Goal: Transaction & Acquisition: Purchase product/service

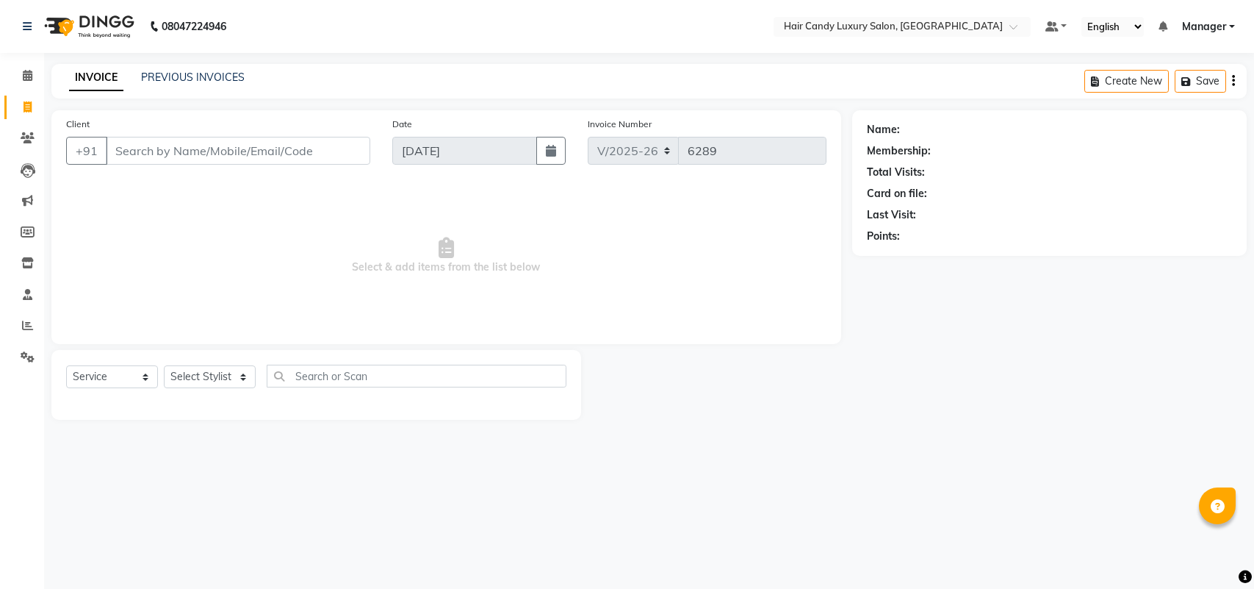
select select "6645"
select select "service"
click at [247, 158] on input "Client" at bounding box center [238, 151] width 265 height 28
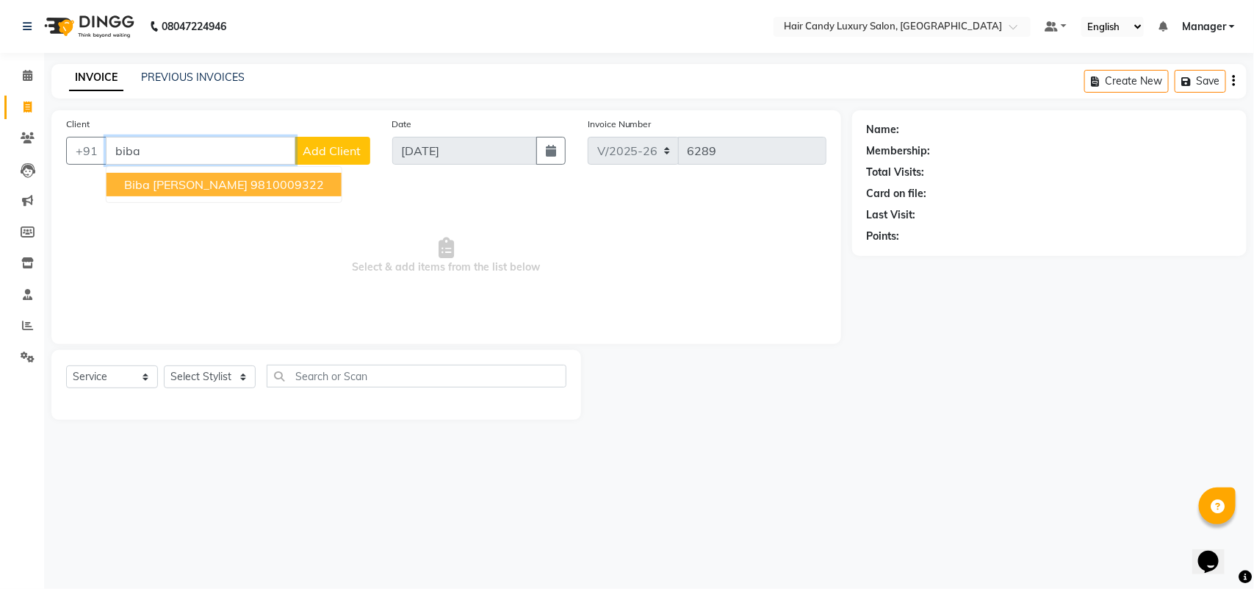
click at [251, 177] on ngb-highlight "9810009322" at bounding box center [287, 184] width 73 height 15
type input "9810009322"
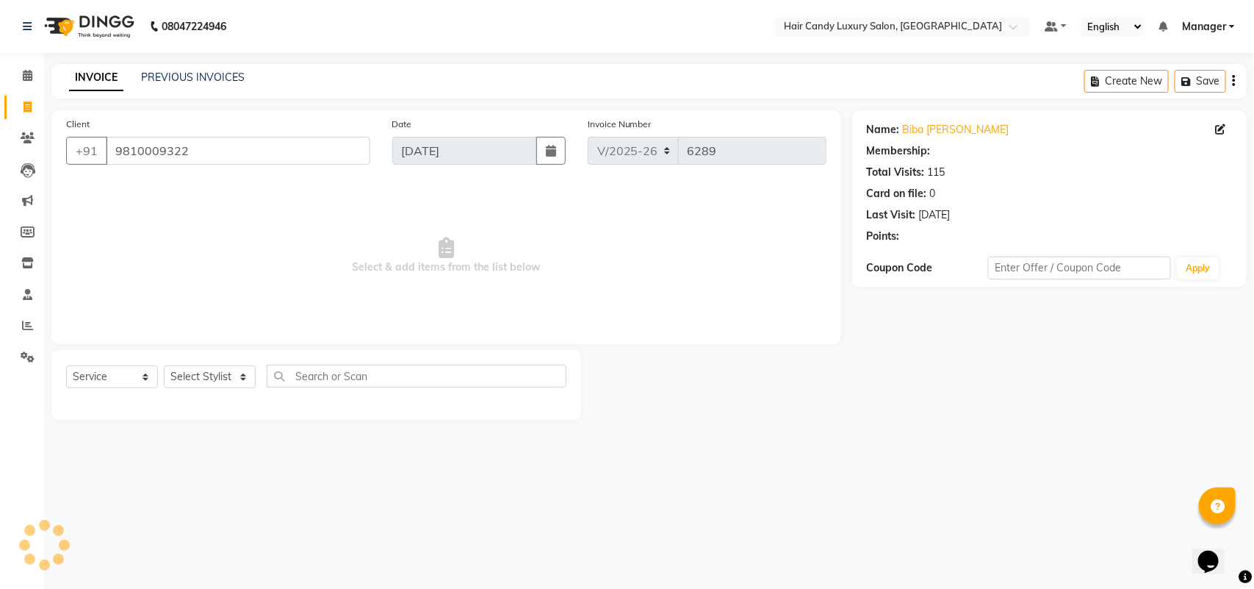
select select "2: Object"
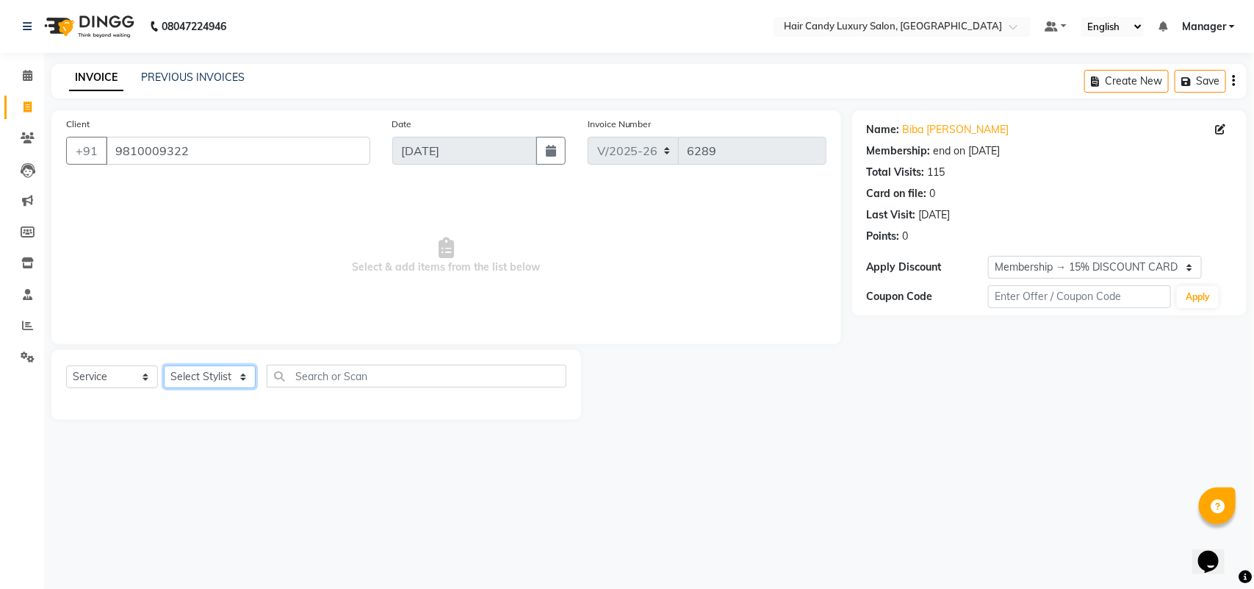
click at [204, 376] on select "Select Stylist Aman ANKIT MANAGER [PERSON_NAME] [PERSON_NAME] Danish [PERSON_NA…" at bounding box center [210, 376] width 92 height 23
select select "52774"
click at [164, 365] on select "Select Stylist Aman ANKIT MANAGER [PERSON_NAME] [PERSON_NAME] Danish [PERSON_NA…" at bounding box center [210, 376] width 92 height 23
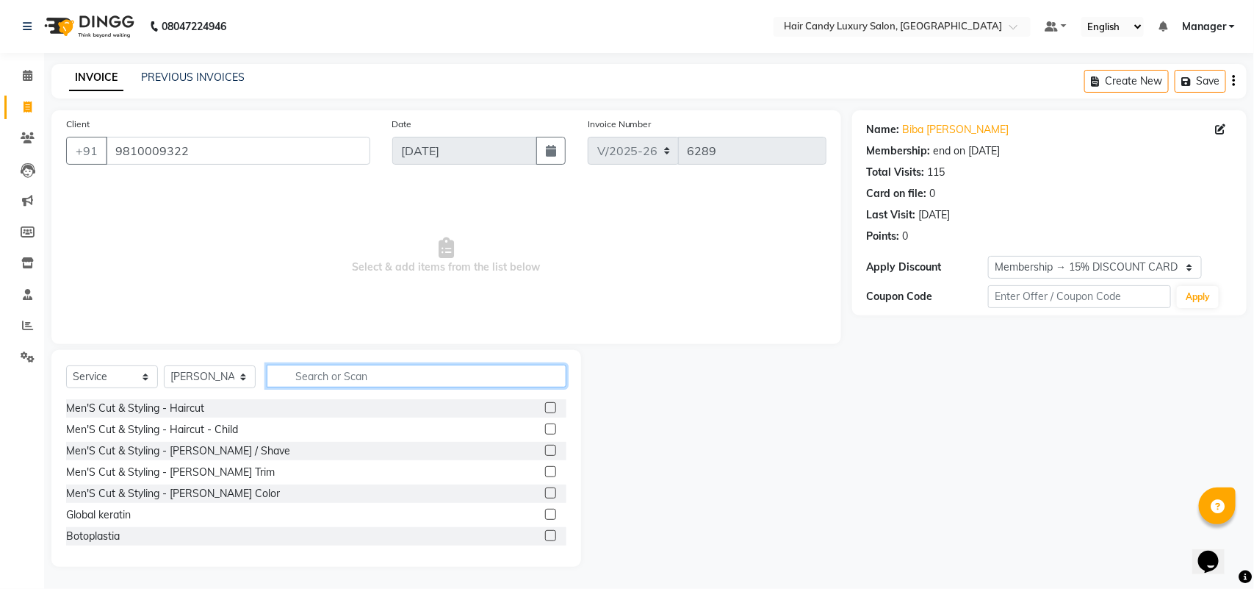
click at [393, 370] on input "text" at bounding box center [417, 375] width 300 height 23
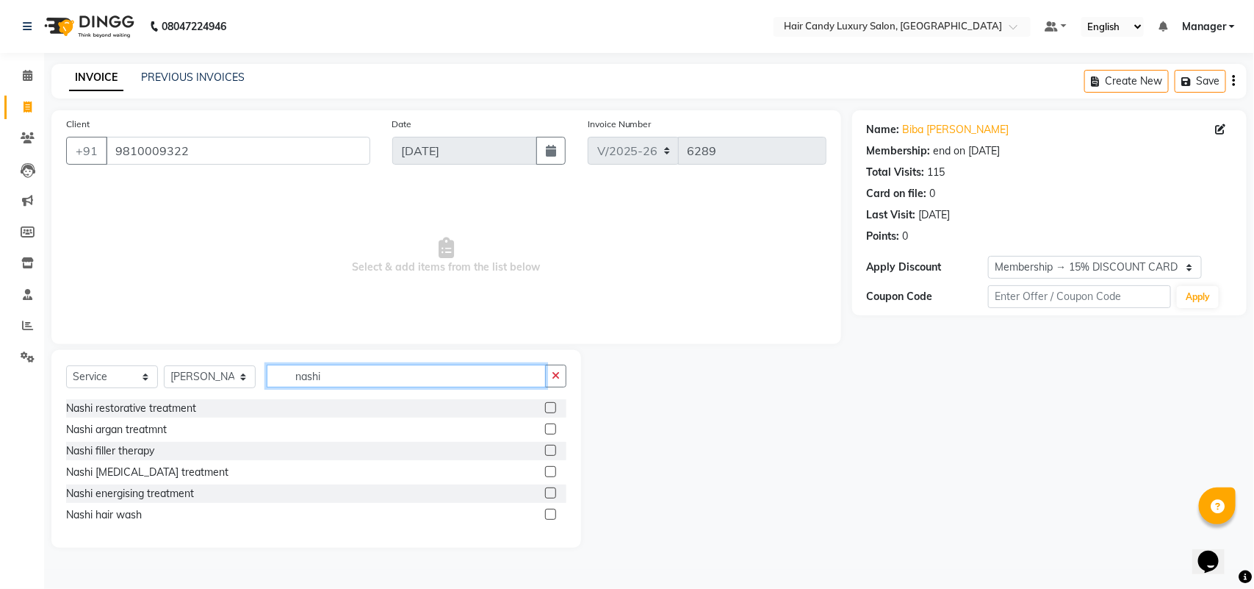
type input "nashi"
click at [553, 511] on label at bounding box center [550, 514] width 11 height 11
click at [553, 511] on input "checkbox" at bounding box center [550, 515] width 10 height 10
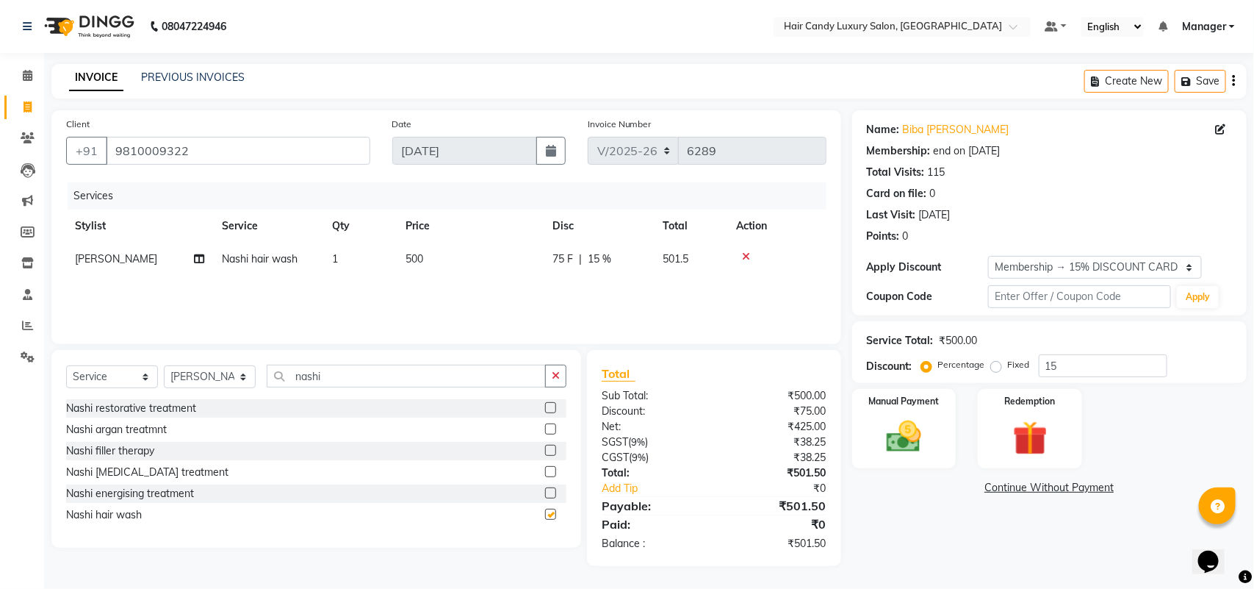
checkbox input "false"
click at [1077, 367] on input "15" at bounding box center [1103, 365] width 129 height 23
type input "15.254"
click at [910, 445] on img at bounding box center [904, 436] width 58 height 41
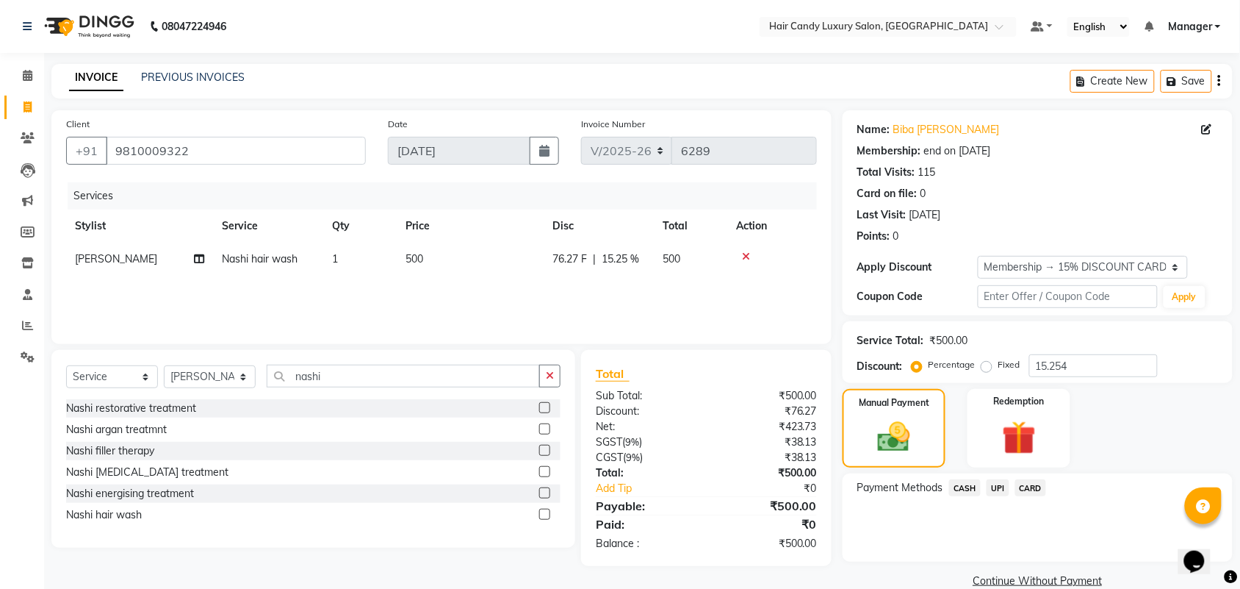
click at [965, 490] on span "CASH" at bounding box center [965, 487] width 32 height 17
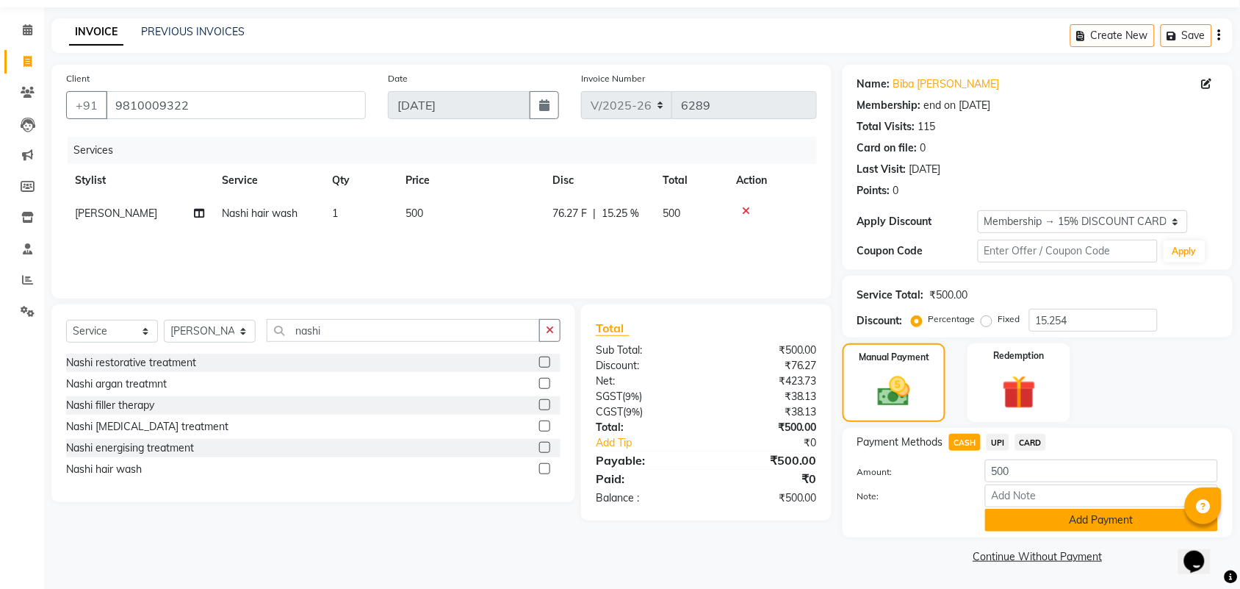
click at [1093, 520] on button "Add Payment" at bounding box center [1101, 520] width 233 height 23
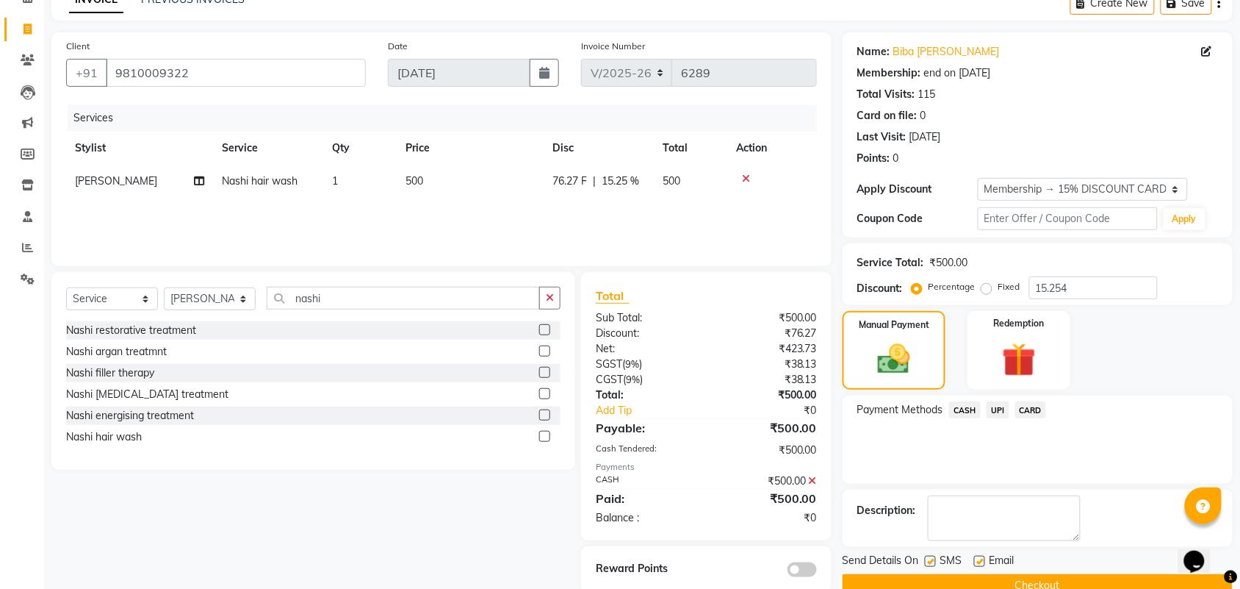
scroll to position [109, 0]
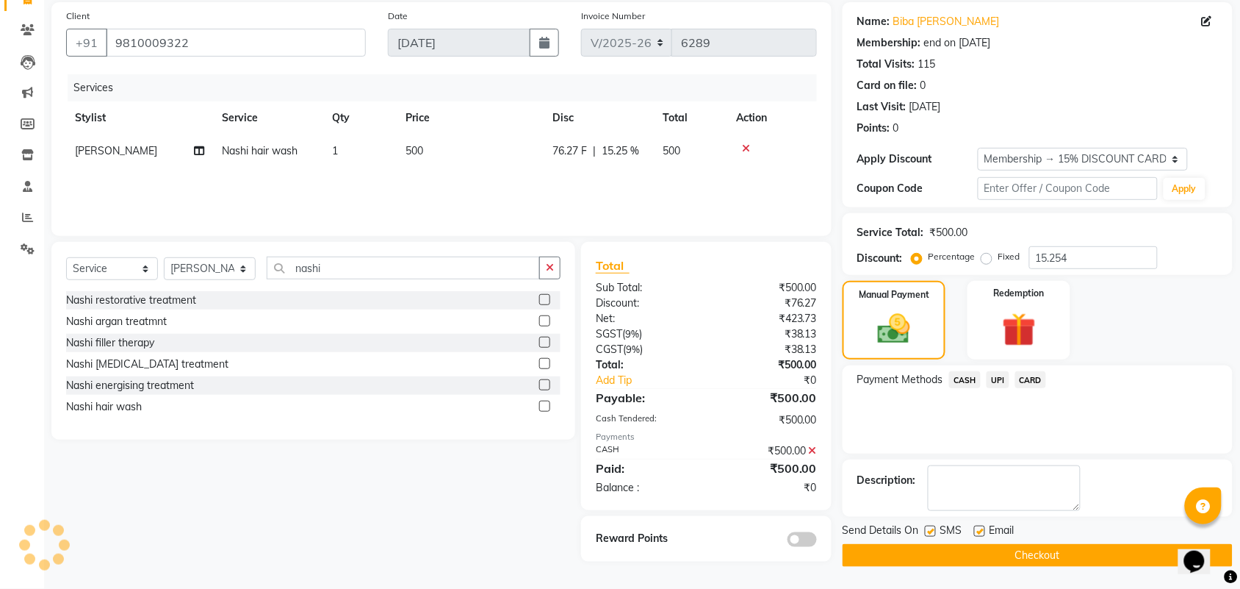
click at [971, 553] on button "Checkout" at bounding box center [1038, 555] width 390 height 23
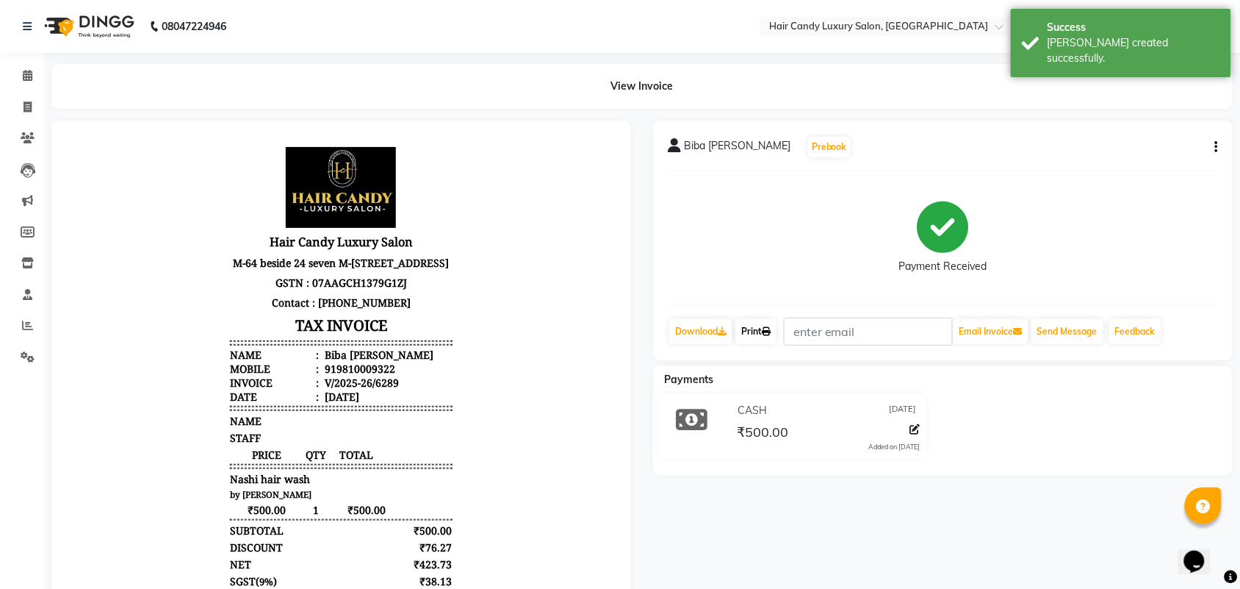
click at [752, 332] on link "Print" at bounding box center [756, 331] width 41 height 25
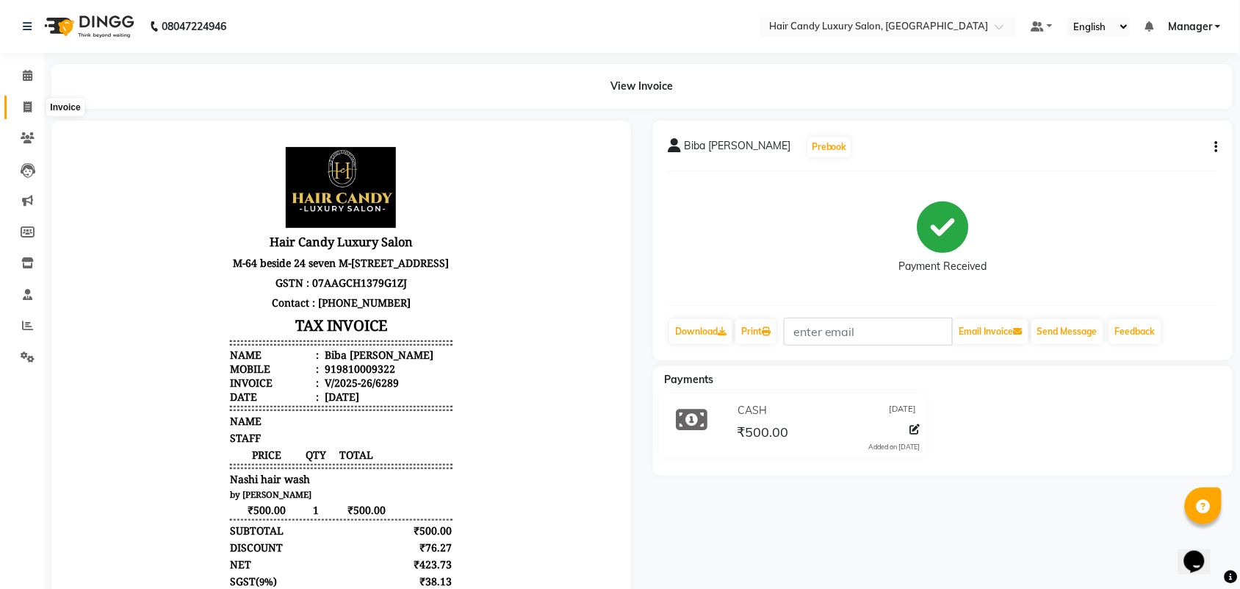
click at [35, 101] on span at bounding box center [28, 107] width 26 height 17
select select "service"
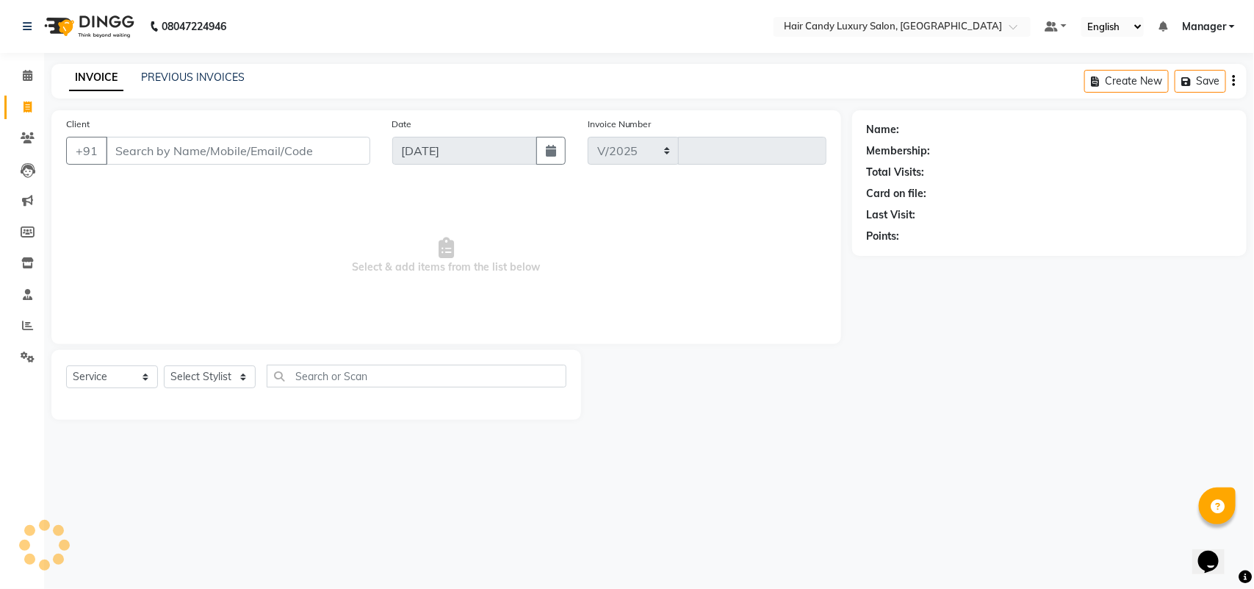
select select "6645"
type input "6290"
click at [22, 325] on icon at bounding box center [27, 325] width 11 height 11
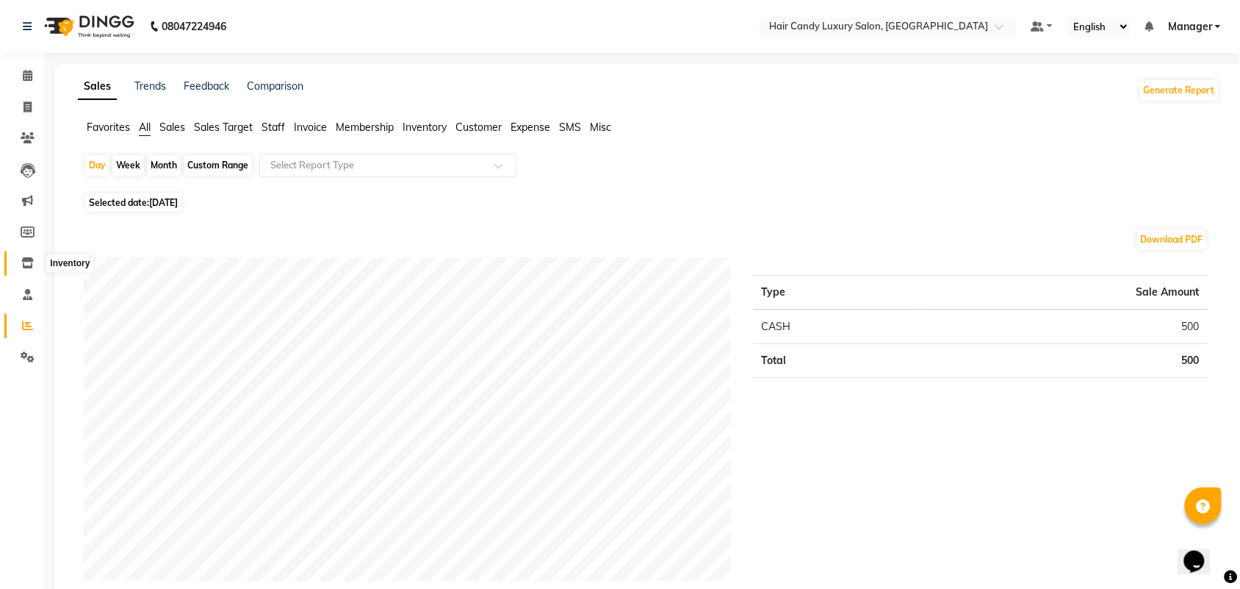
click at [22, 267] on icon at bounding box center [27, 262] width 12 height 11
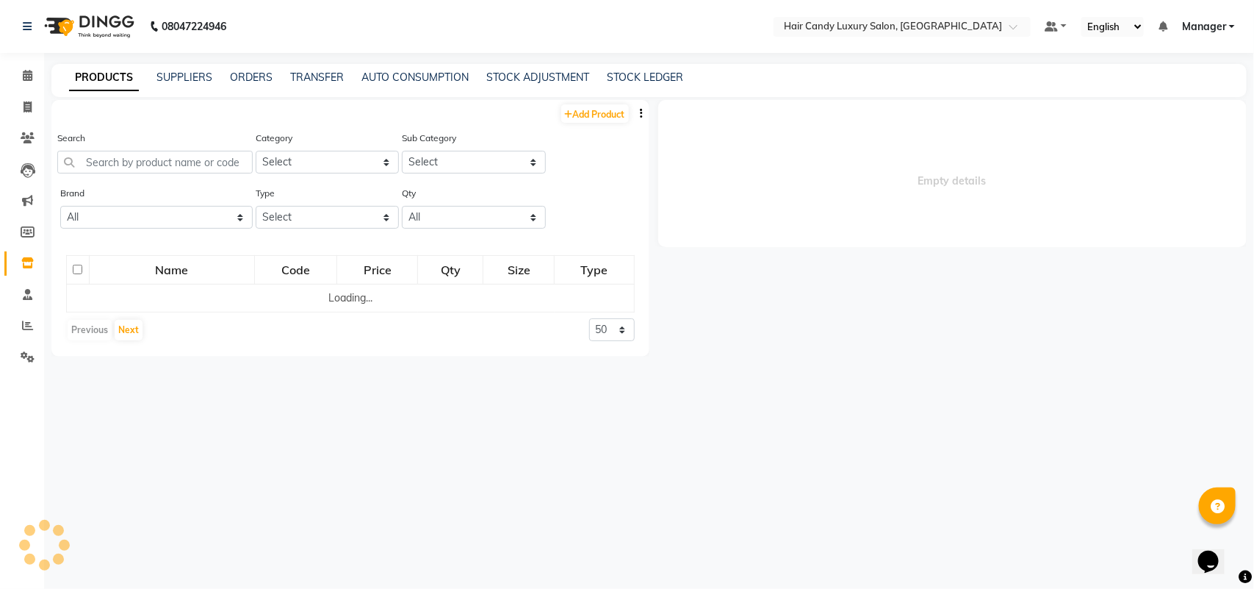
select select
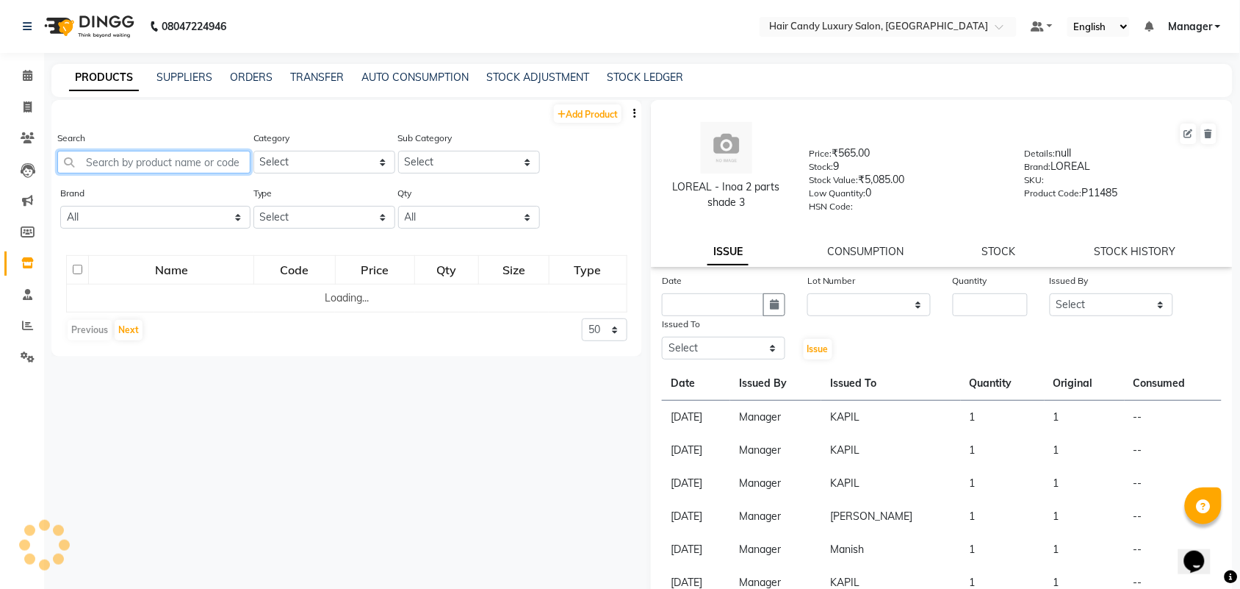
click at [206, 171] on input "text" at bounding box center [153, 162] width 193 height 23
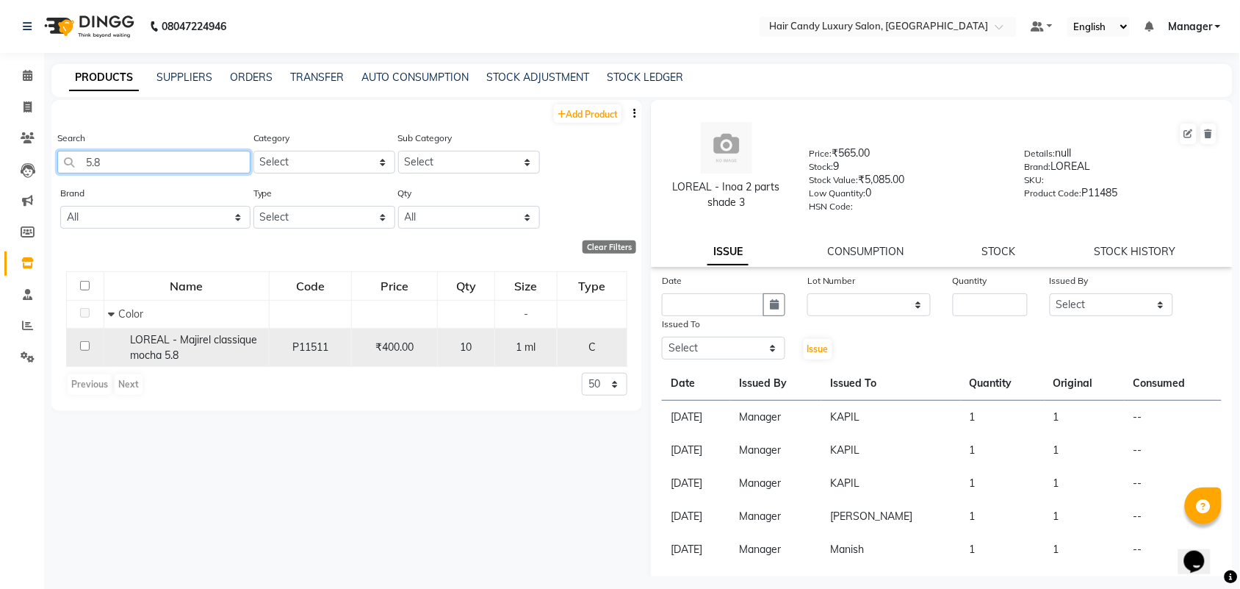
type input "5.8"
click at [221, 343] on span "LOREAL - Majirel classique mocha 5.8" at bounding box center [193, 347] width 127 height 29
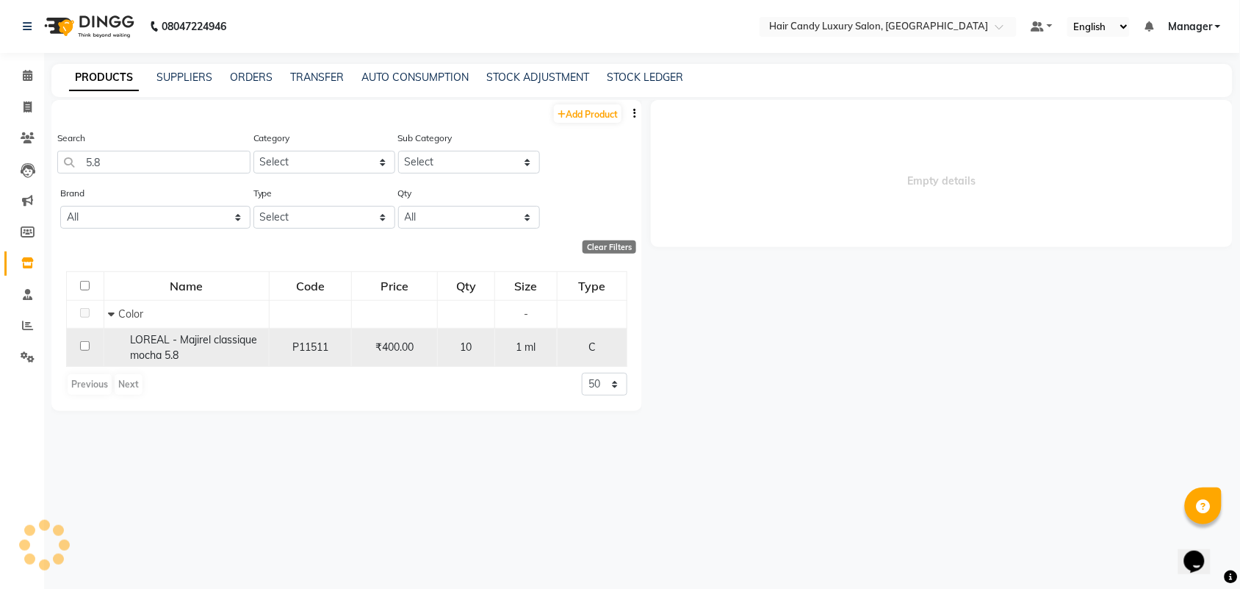
select select
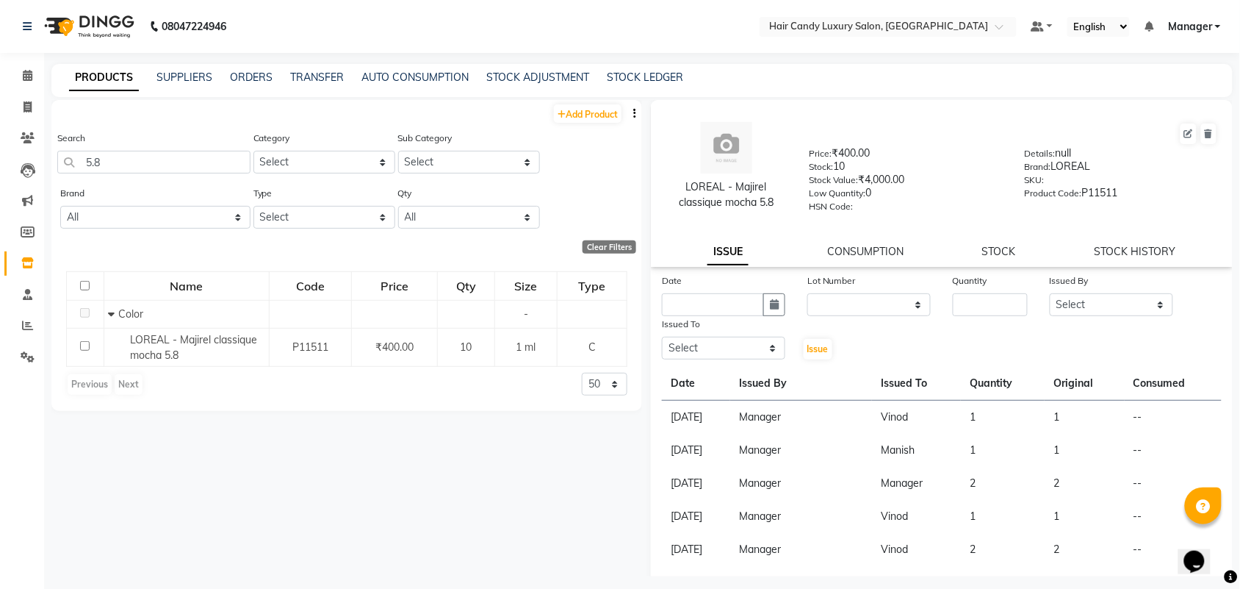
click at [987, 315] on div "Date Lot Number None Quantity Issued By Select Aman ANKIT MANAGER BHAWNA Bobby …" at bounding box center [942, 317] width 582 height 88
click at [717, 303] on input "text" at bounding box center [713, 304] width 102 height 23
select select "9"
select select "2025"
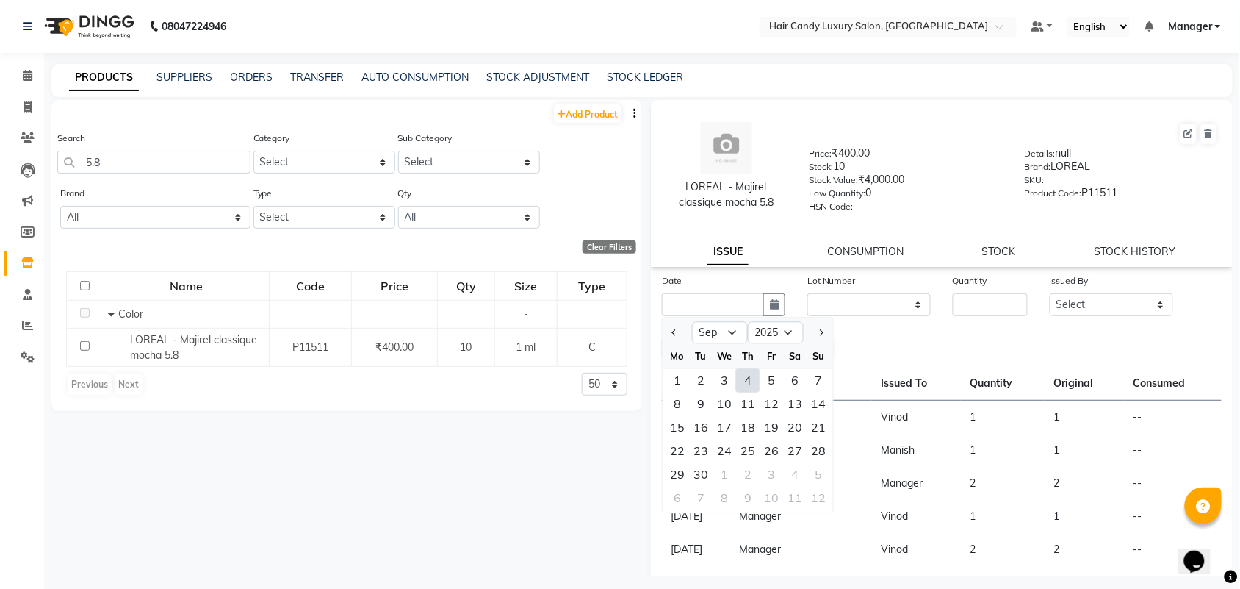
click at [747, 373] on div "4" at bounding box center [748, 381] width 24 height 24
type input "[DATE]"
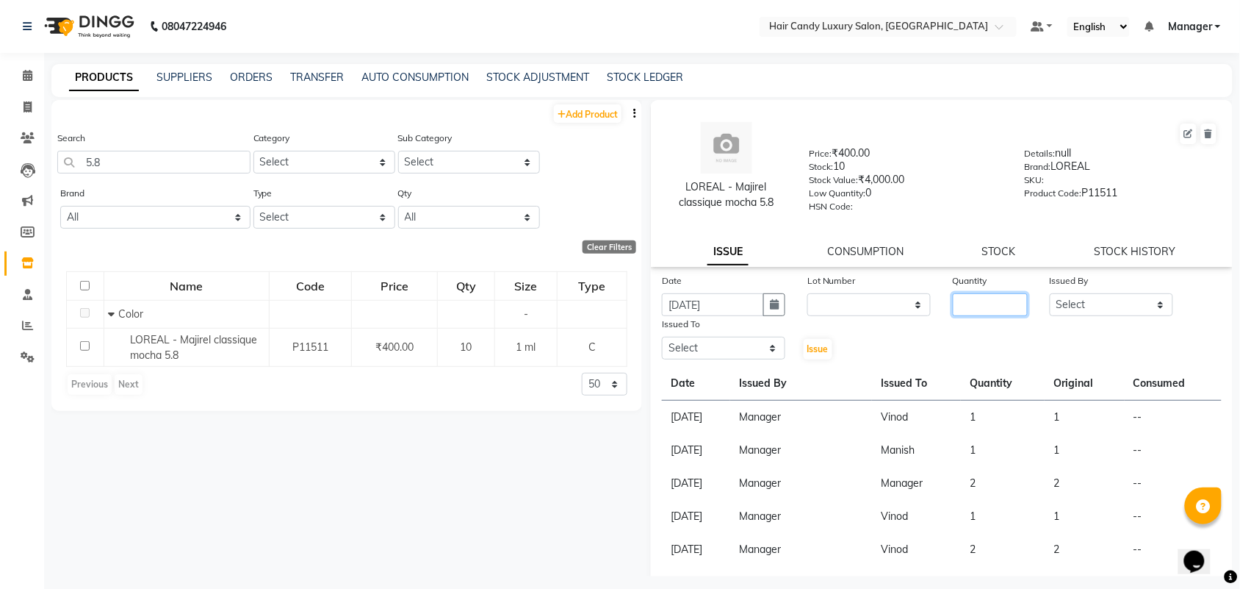
click at [987, 303] on input "number" at bounding box center [990, 304] width 75 height 23
type input "1"
click at [1075, 293] on select "Select Aman ANKIT MANAGER BHAWNA Bobby Chirag Danish Deepali Dhruv Goldy Harish…" at bounding box center [1111, 304] width 123 height 23
select select "68436"
click at [1050, 293] on select "Select Aman ANKIT MANAGER BHAWNA Bobby Chirag Danish Deepali Dhruv Goldy Harish…" at bounding box center [1111, 304] width 123 height 23
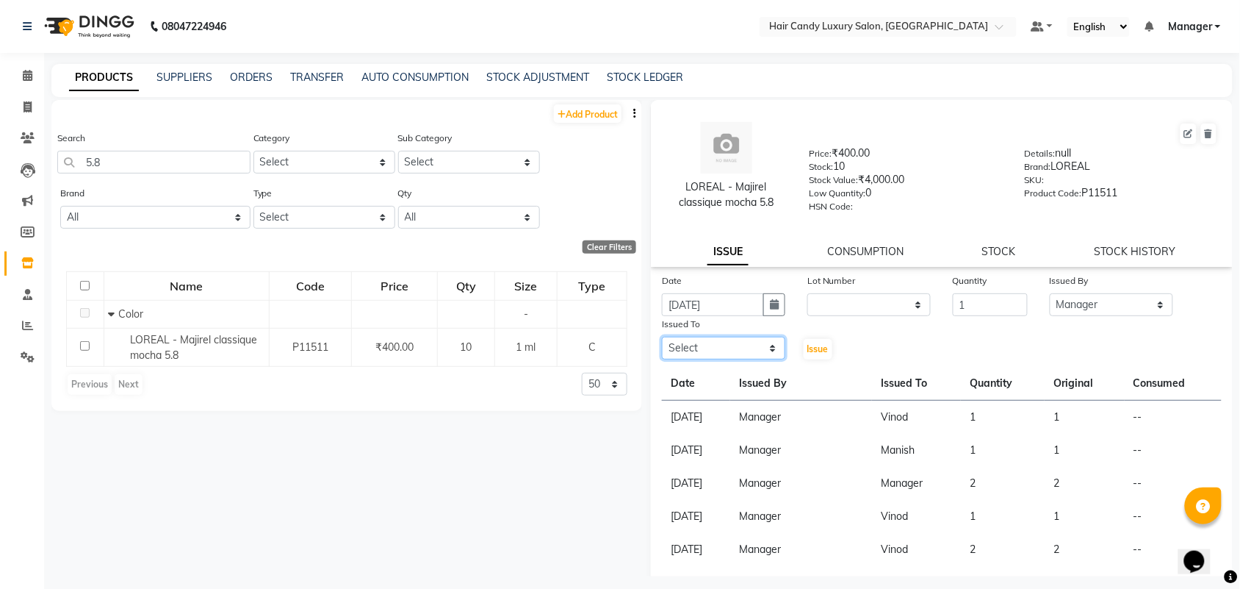
click at [746, 343] on select "Select Aman ANKIT MANAGER BHAWNA Bobby Chirag Danish Deepali Dhruv Goldy Harish…" at bounding box center [723, 348] width 123 height 23
select select "52615"
click at [662, 337] on select "Select Aman ANKIT MANAGER BHAWNA Bobby Chirag Danish Deepali Dhruv Goldy Harish…" at bounding box center [723, 348] width 123 height 23
click at [807, 331] on div "Issue" at bounding box center [821, 338] width 49 height 45
click at [813, 343] on span "Issue" at bounding box center [818, 348] width 21 height 11
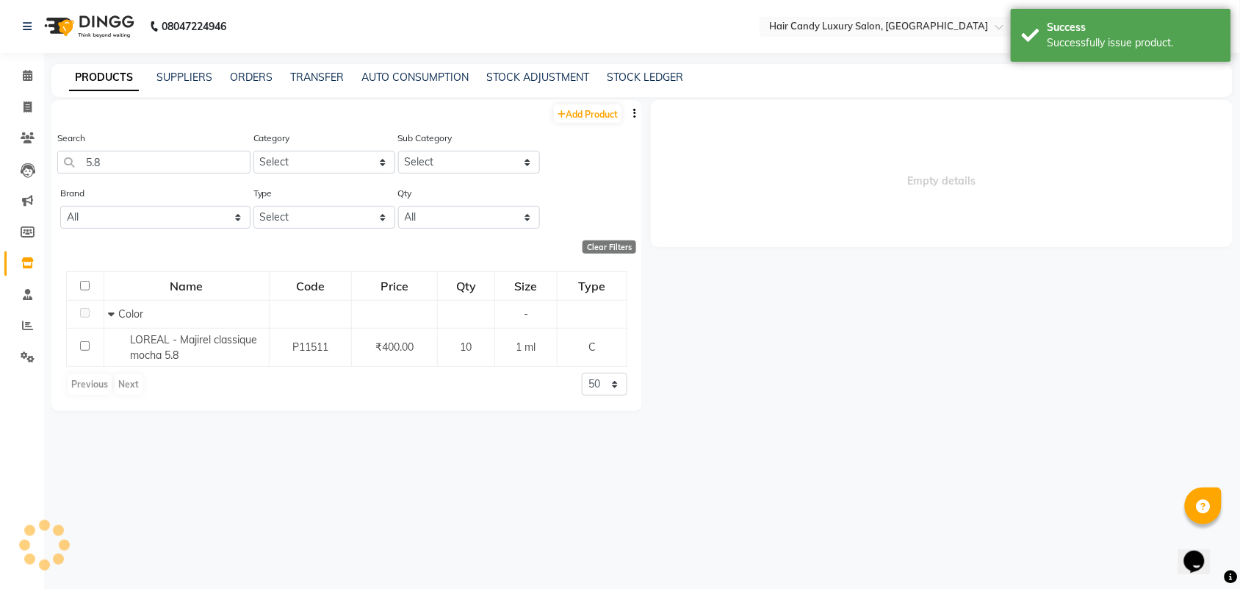
select select
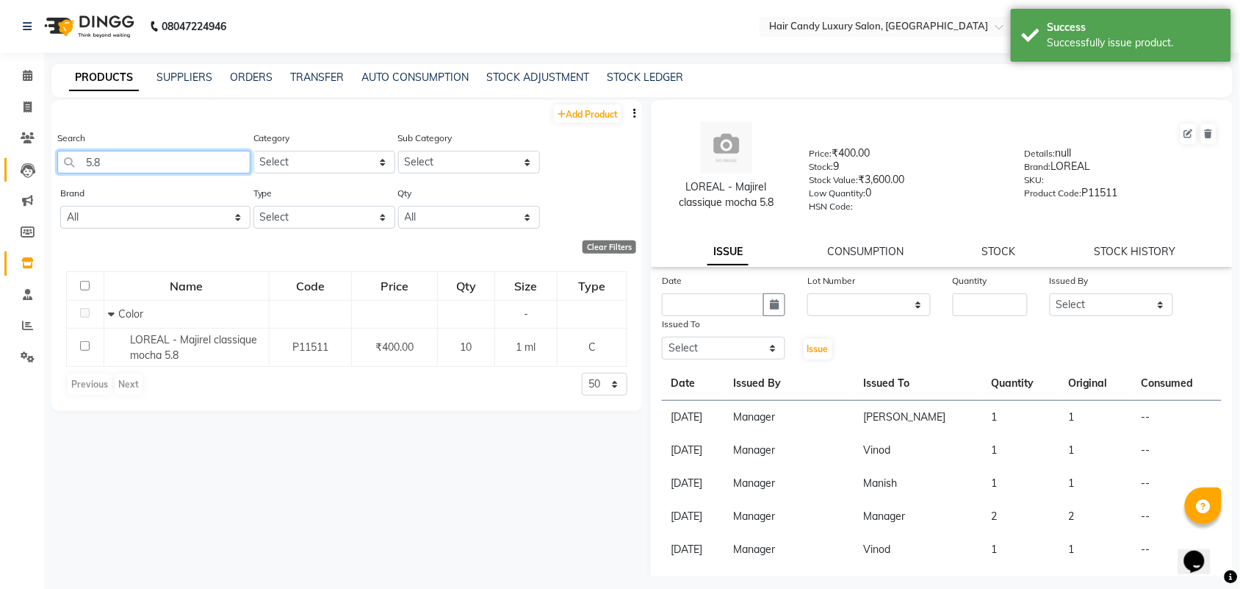
drag, startPoint x: 182, startPoint y: 167, endPoint x: 9, endPoint y: 167, distance: 173.4
click at [9, 167] on app-home "08047224946 Select Location × Hair Candy Luxury Salon, Greater Kailash Default …" at bounding box center [620, 299] width 1240 height 598
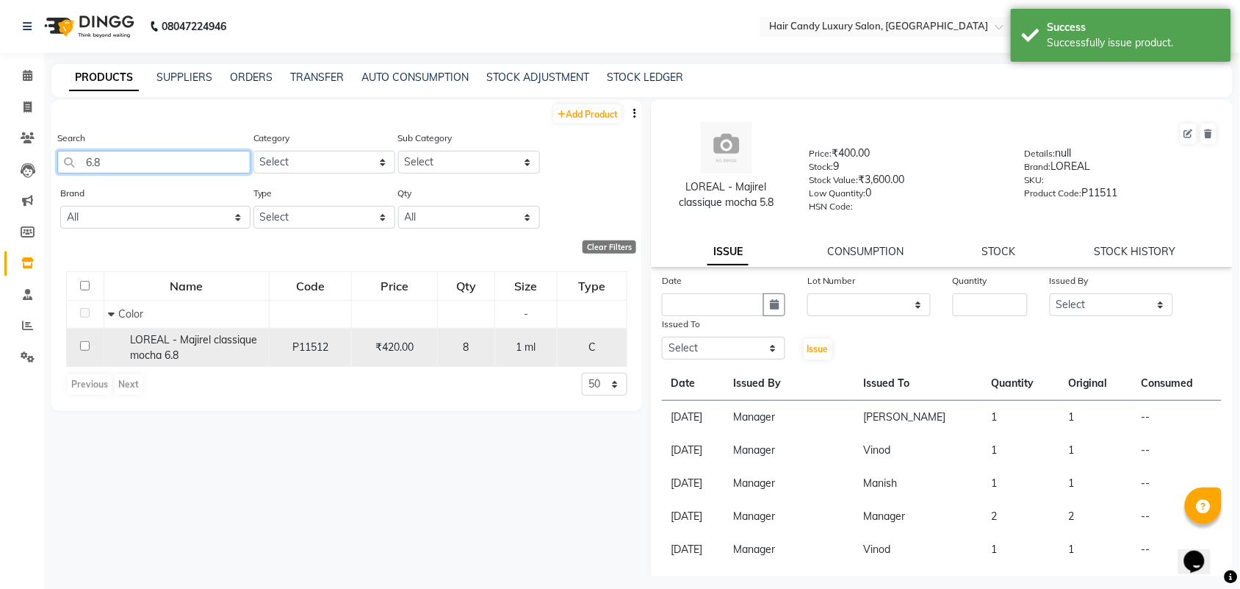
type input "6.8"
click at [204, 355] on div "LOREAL - Majirel classique mocha 6.8" at bounding box center [186, 347] width 157 height 31
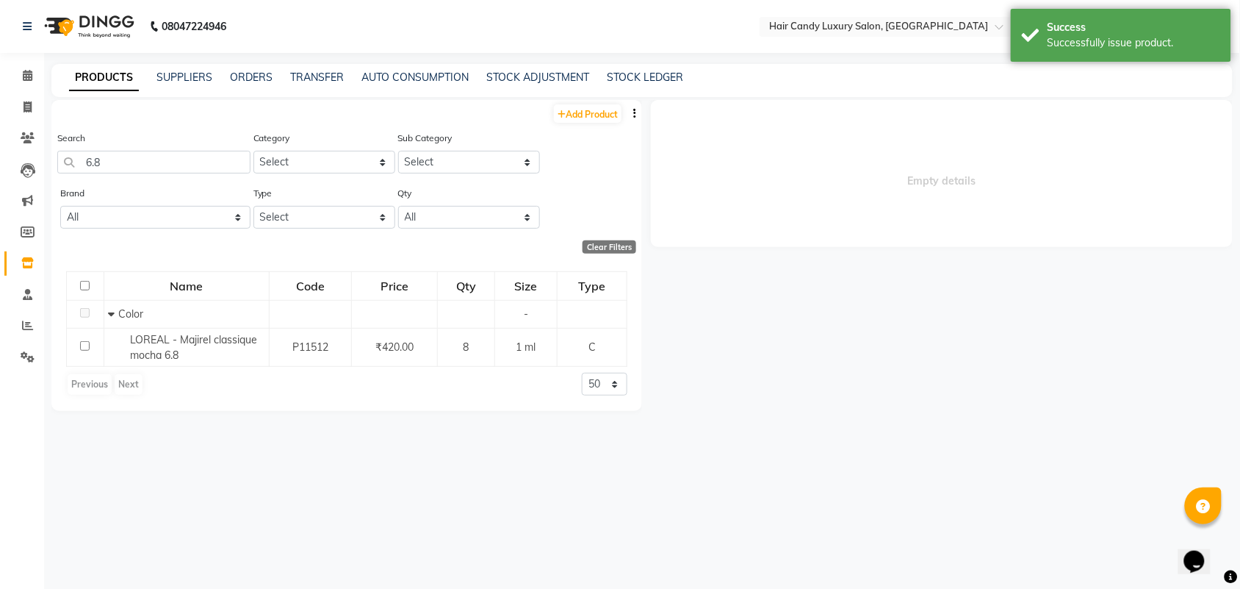
select select
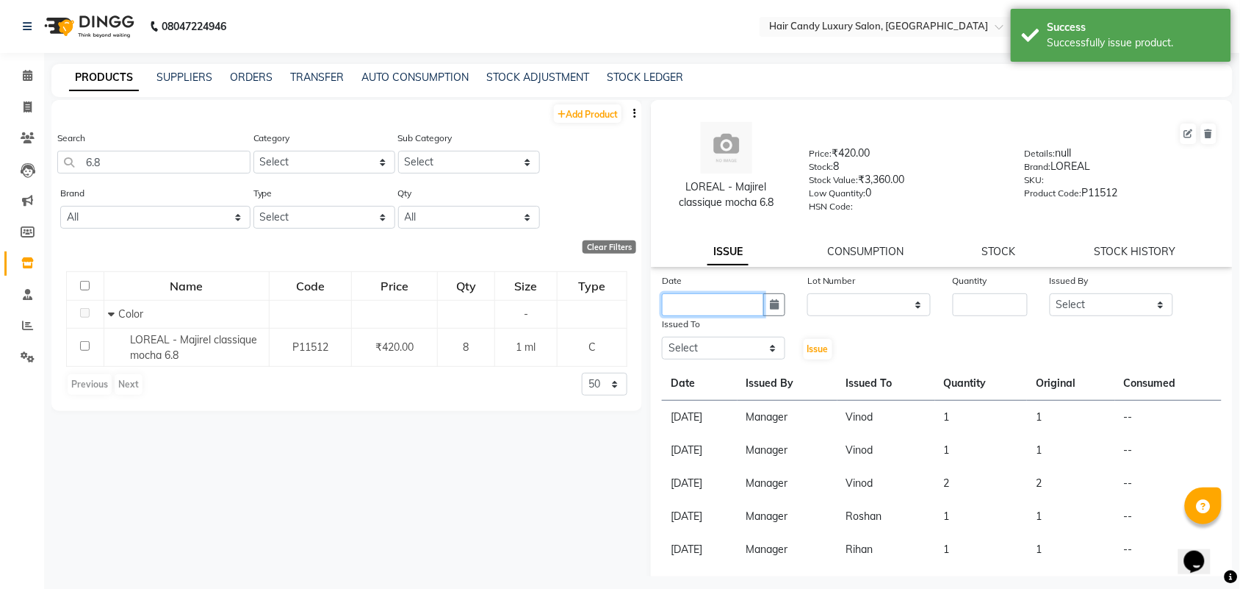
click at [747, 294] on input "text" at bounding box center [713, 304] width 102 height 23
select select "9"
select select "2025"
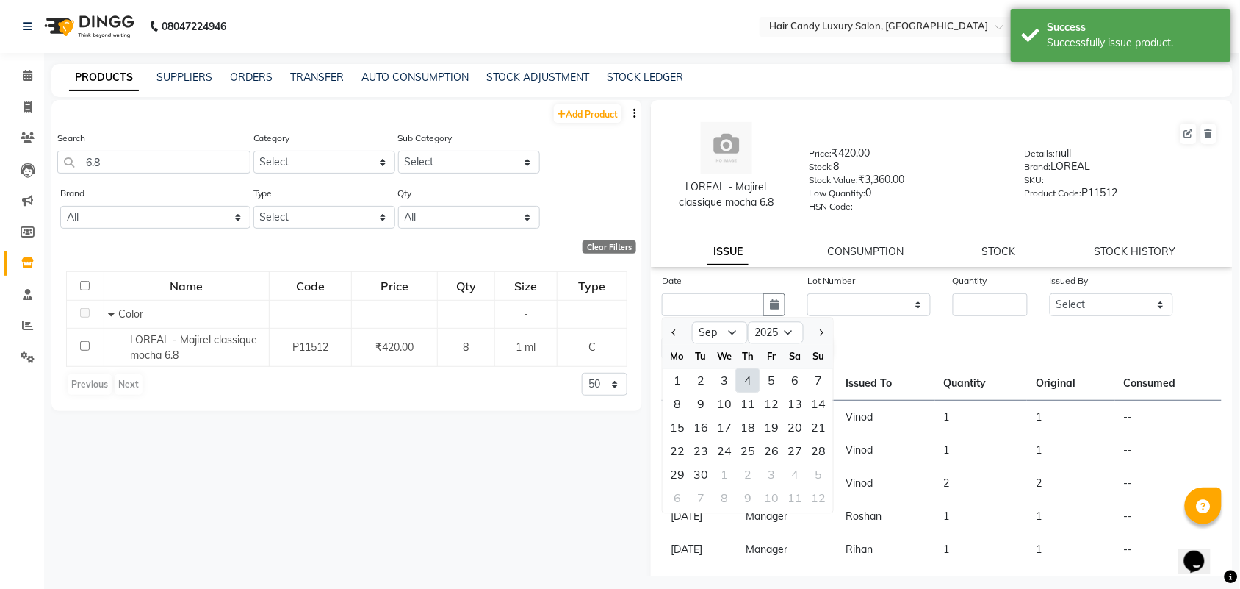
click at [741, 379] on div "4" at bounding box center [748, 381] width 24 height 24
type input "[DATE]"
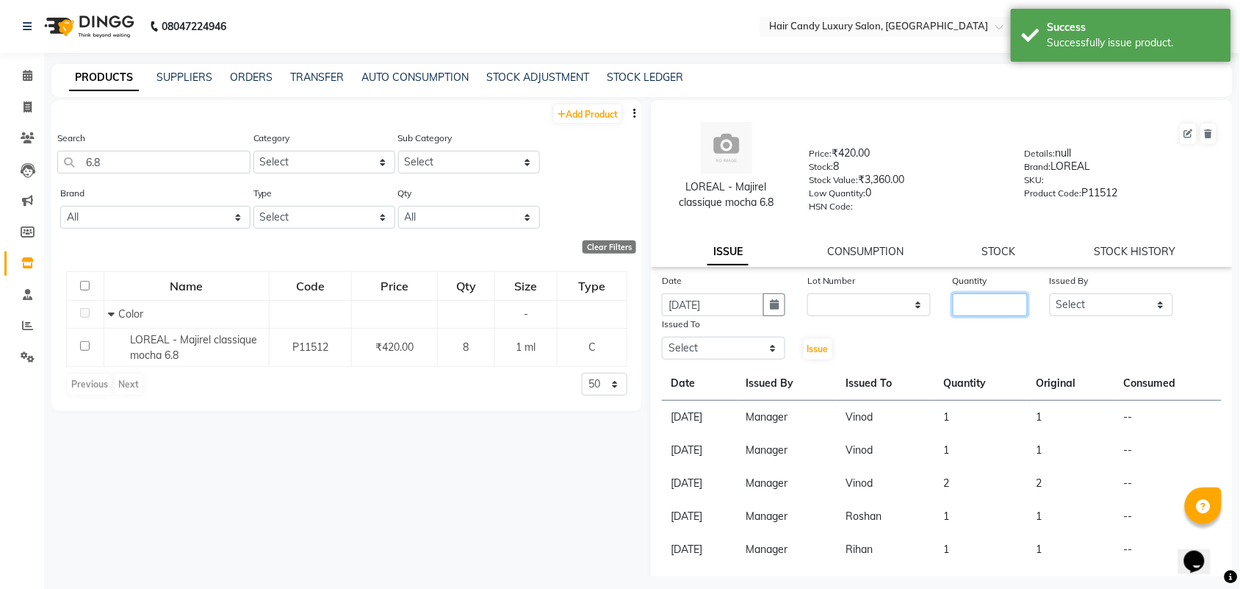
click at [999, 303] on input "number" at bounding box center [990, 304] width 75 height 23
type input "1"
click at [1104, 303] on select "Select Aman ANKIT MANAGER BHAWNA Bobby Chirag Danish Deepali Dhruv Goldy Harish…" at bounding box center [1111, 304] width 123 height 23
select select "68436"
click at [1050, 293] on select "Select Aman ANKIT MANAGER BHAWNA Bobby Chirag Danish Deepali Dhruv Goldy Harish…" at bounding box center [1111, 304] width 123 height 23
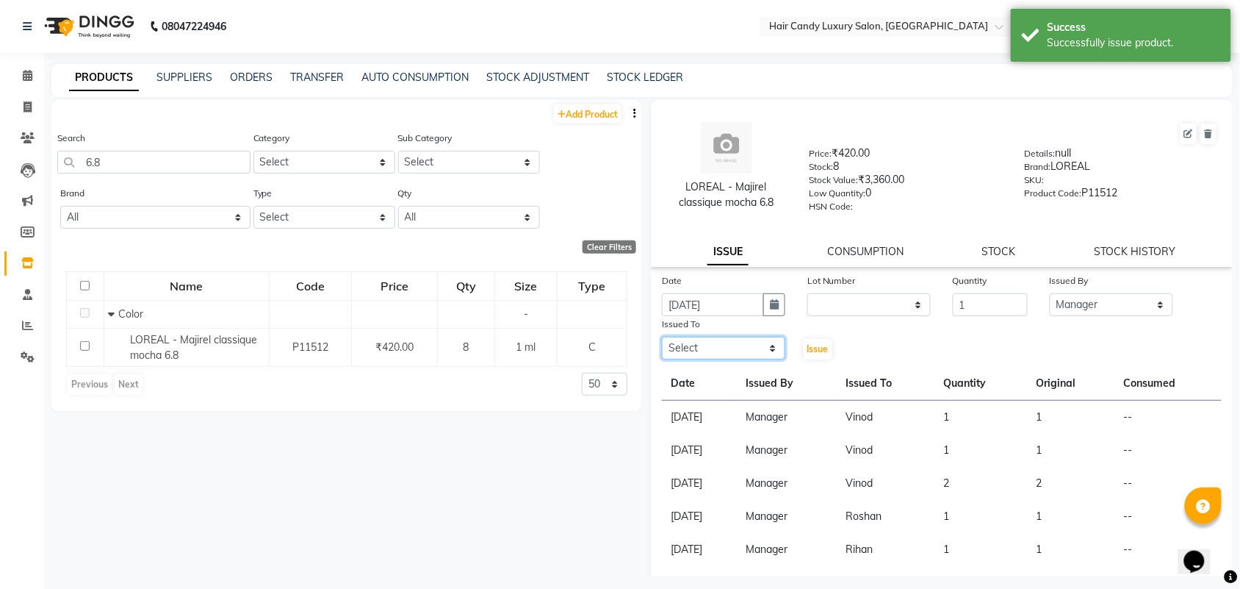
click at [751, 350] on select "Select Aman ANKIT MANAGER BHAWNA Bobby Chirag Danish Deepali Dhruv Goldy Harish…" at bounding box center [723, 348] width 123 height 23
select select "54066"
click at [662, 337] on select "Select Aman ANKIT MANAGER BHAWNA Bobby Chirag Danish Deepali Dhruv Goldy Harish…" at bounding box center [723, 348] width 123 height 23
click at [804, 353] on button "Issue" at bounding box center [818, 349] width 29 height 21
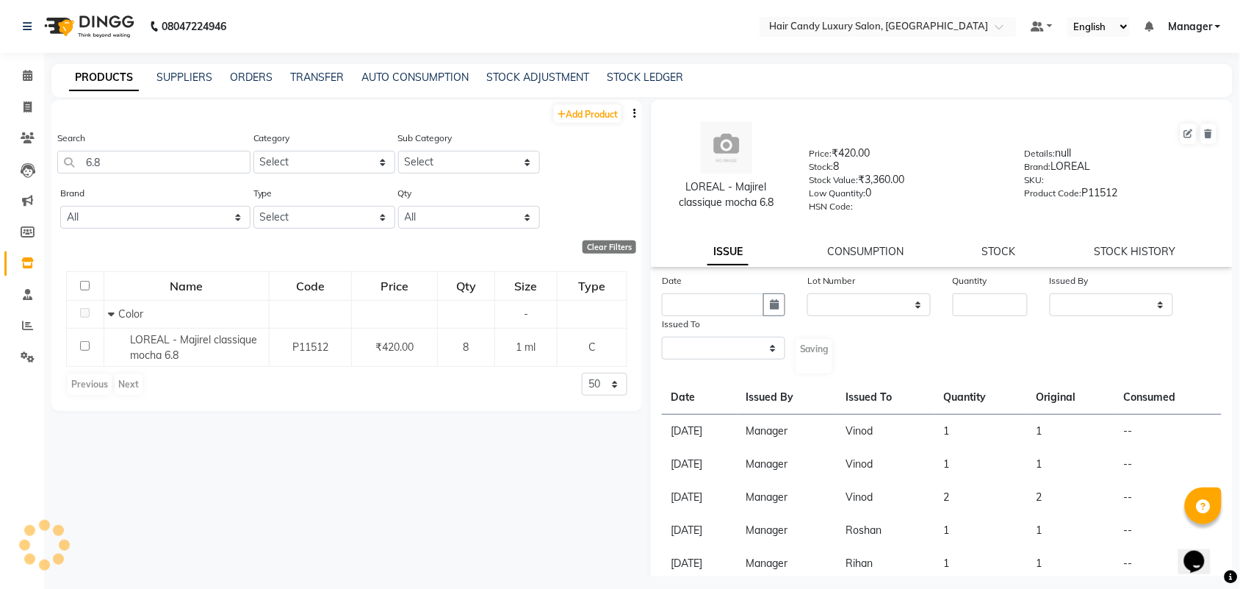
select select
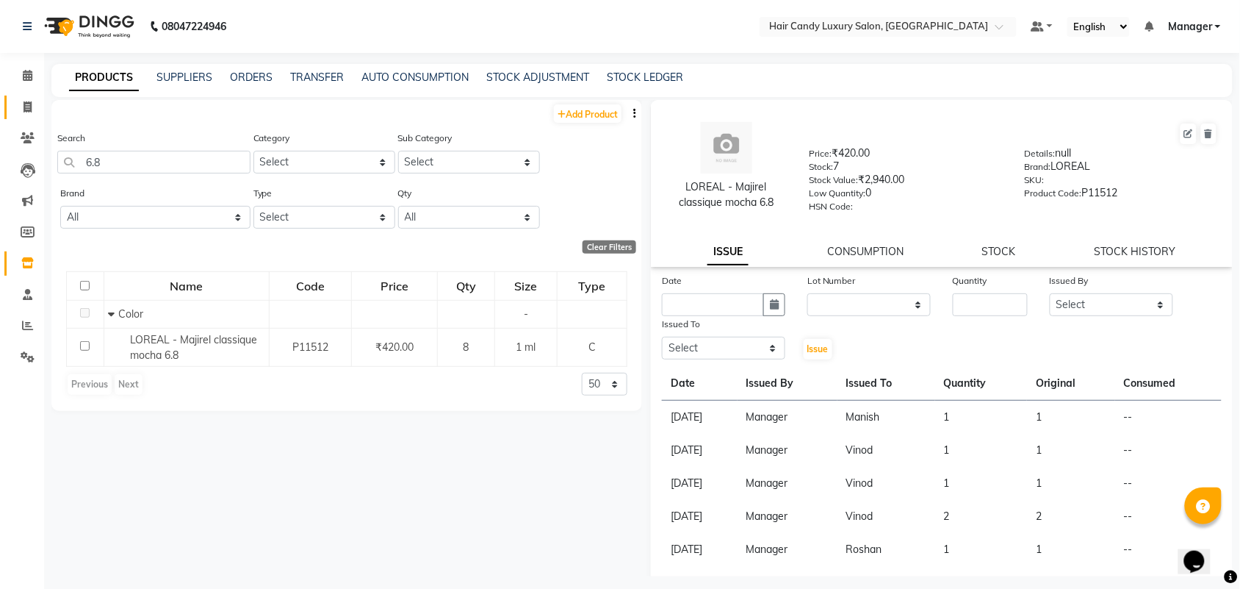
click at [8, 115] on link "Invoice" at bounding box center [21, 108] width 35 height 24
select select "service"
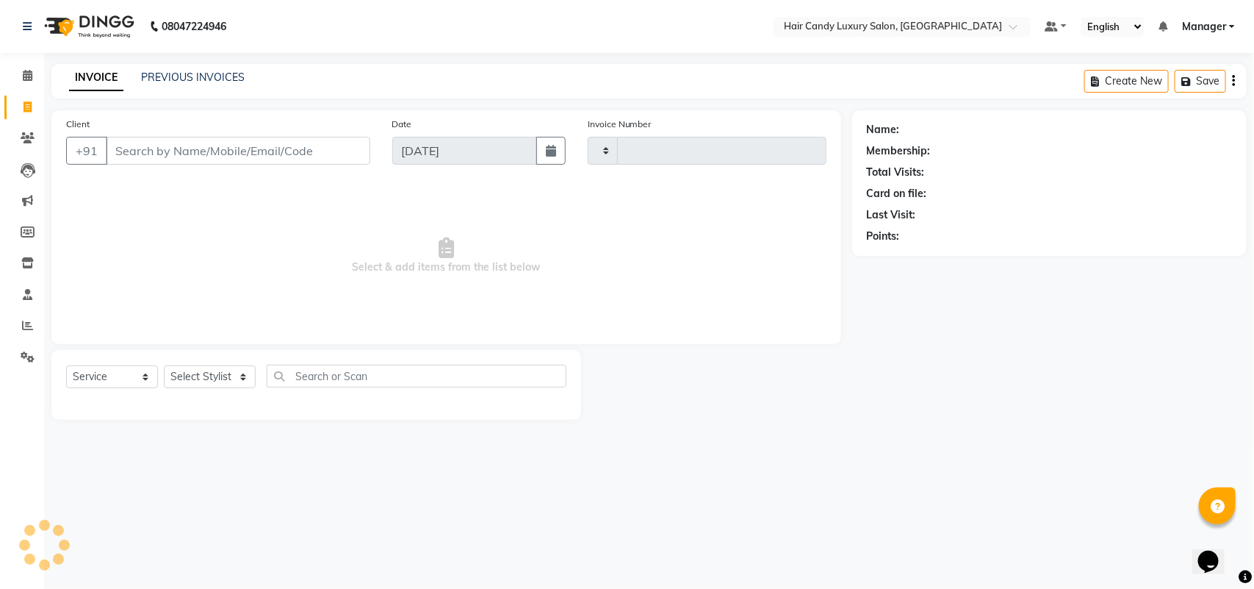
click at [50, 104] on main "INVOICE PREVIOUS INVOICES Create New Save Client +91 Date 04-09-2025 Invoice Nu…" at bounding box center [649, 253] width 1210 height 378
type input "6290"
select select "6645"
click at [26, 259] on icon at bounding box center [27, 262] width 12 height 11
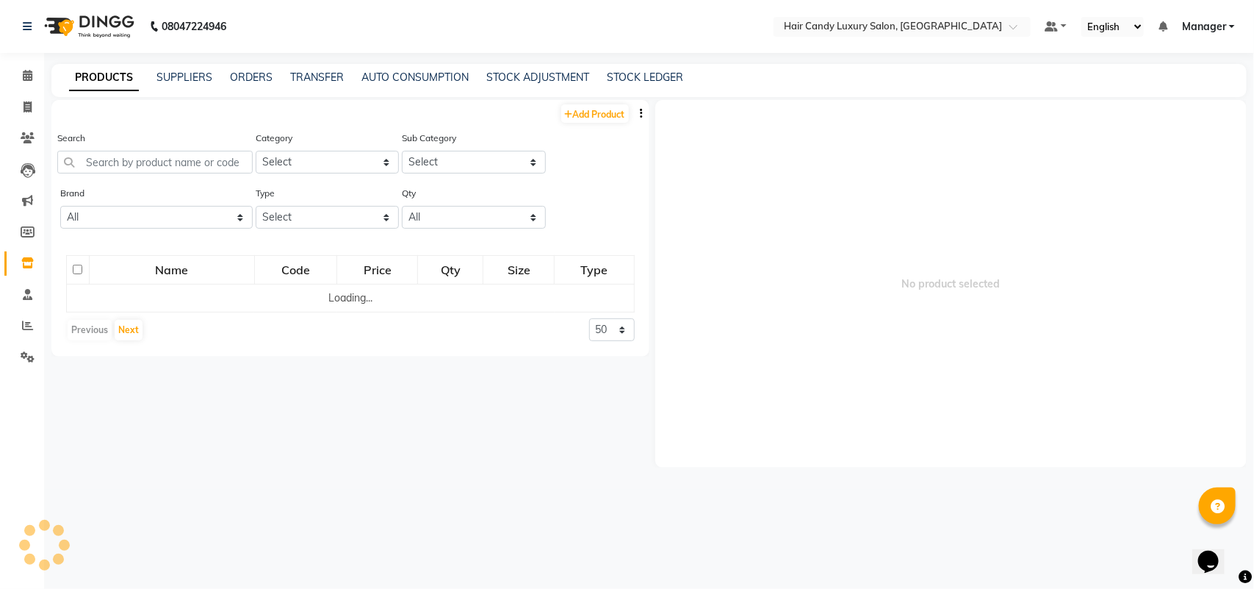
click at [237, 137] on div "Search" at bounding box center [154, 151] width 195 height 43
click at [220, 156] on input "text" at bounding box center [154, 162] width 195 height 23
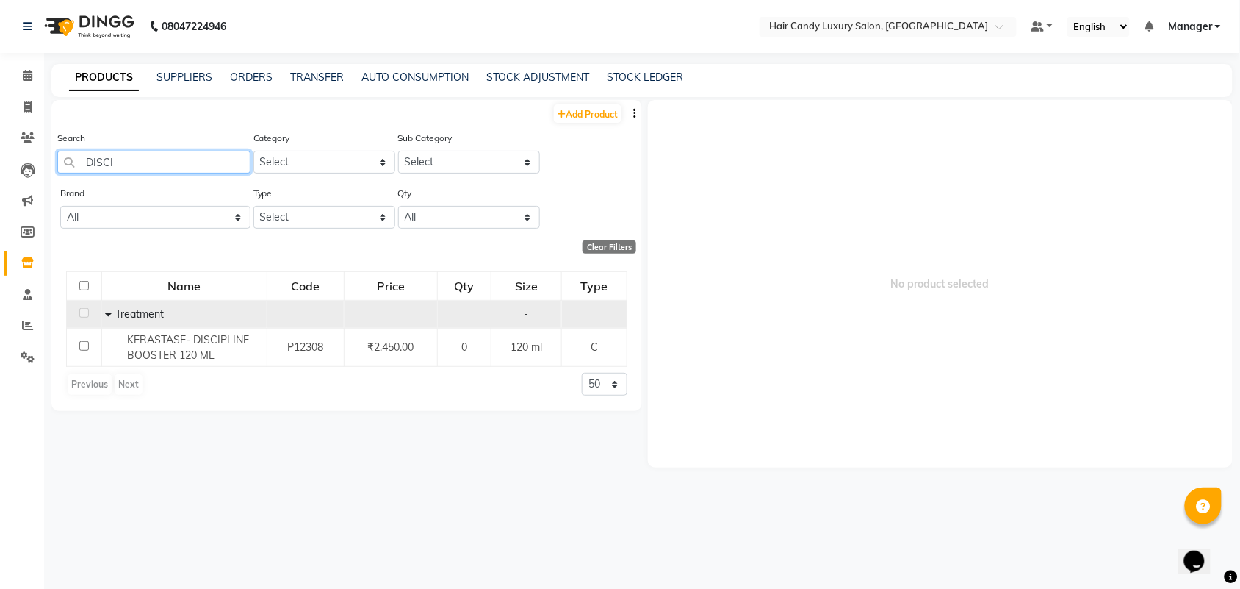
type input "DISCI"
click at [106, 312] on icon at bounding box center [109, 314] width 7 height 10
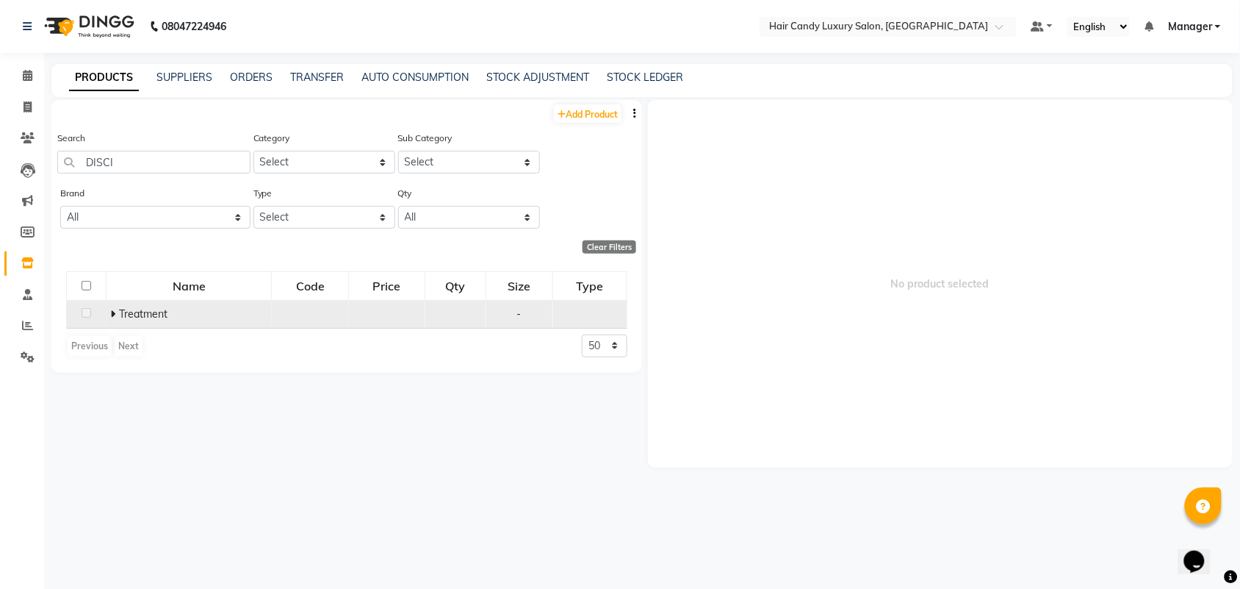
click at [107, 314] on td "Treatment" at bounding box center [189, 314] width 165 height 28
click at [109, 314] on td "Treatment" at bounding box center [189, 314] width 165 height 28
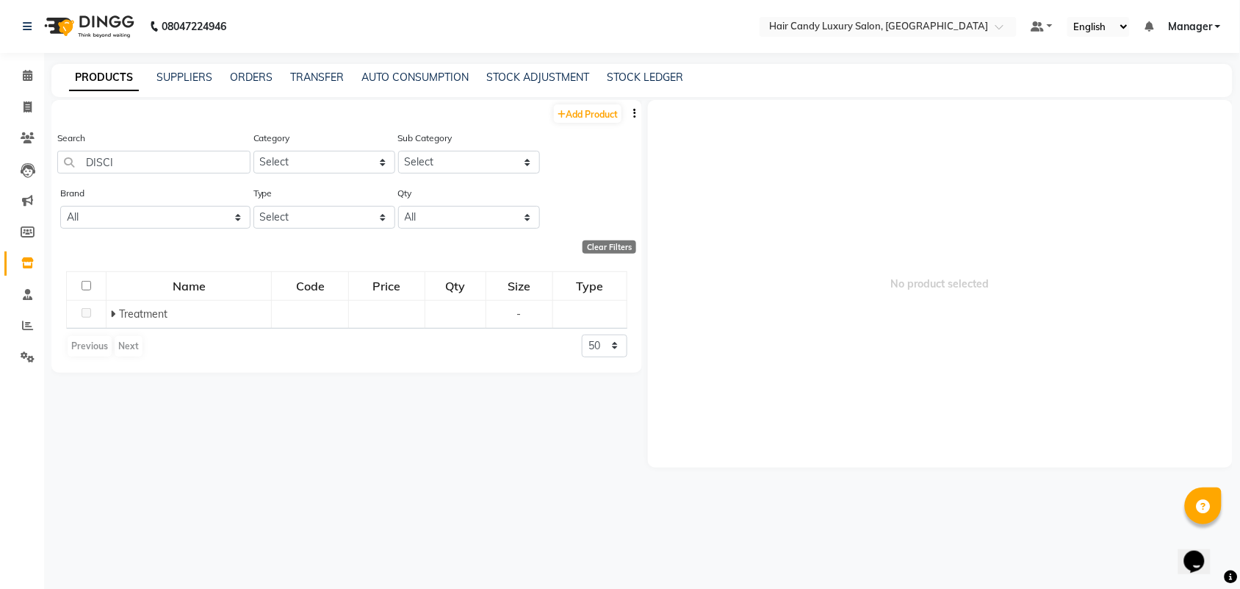
click at [399, 439] on div "Add Product Search DISCI Category Select Hair Skin Makeup Personal Care Applian…" at bounding box center [346, 338] width 591 height 476
drag, startPoint x: 167, startPoint y: 145, endPoint x: 100, endPoint y: 151, distance: 67.1
click at [100, 151] on div "Search DISCI" at bounding box center [153, 151] width 193 height 43
drag, startPoint x: 145, startPoint y: 160, endPoint x: 43, endPoint y: 167, distance: 102.4
click at [43, 167] on app-home "08047224946 Select Location × Hair Candy Luxury Salon, Greater Kailash Default …" at bounding box center [620, 299] width 1240 height 598
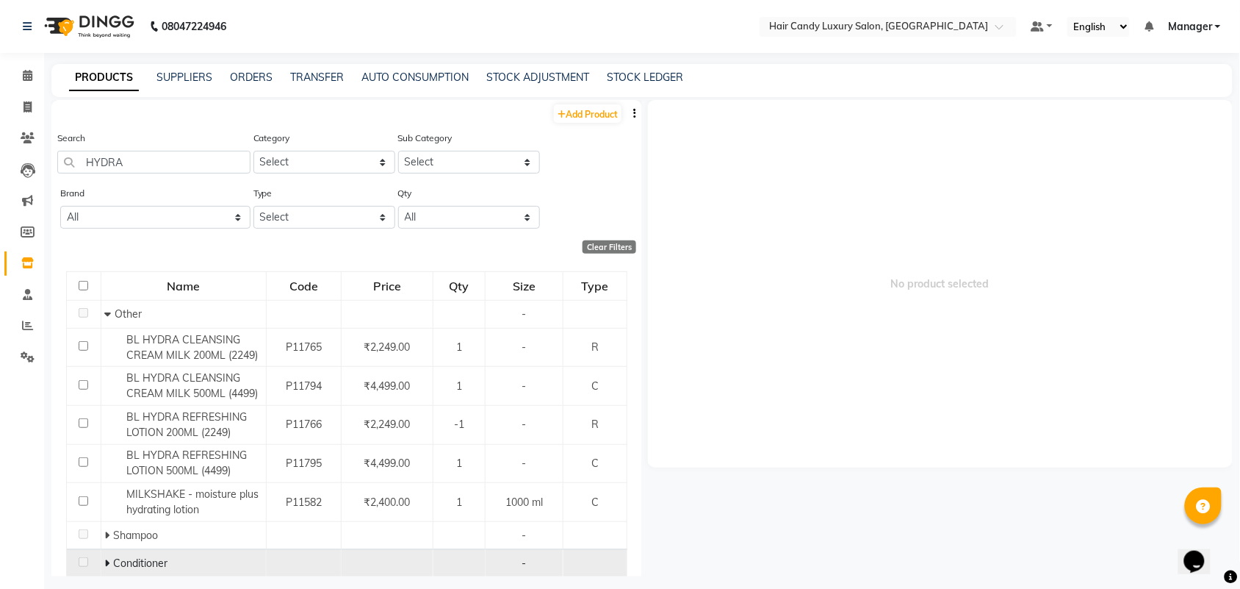
click at [101, 562] on td "Conditioner" at bounding box center [183, 563] width 165 height 28
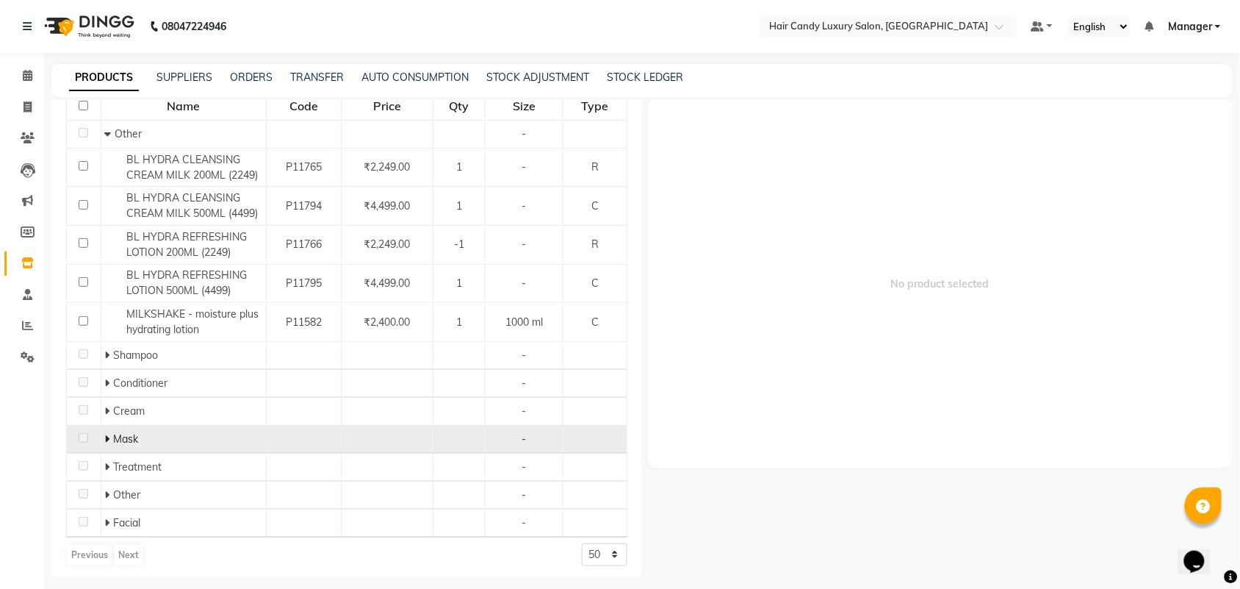
scroll to position [186, 0]
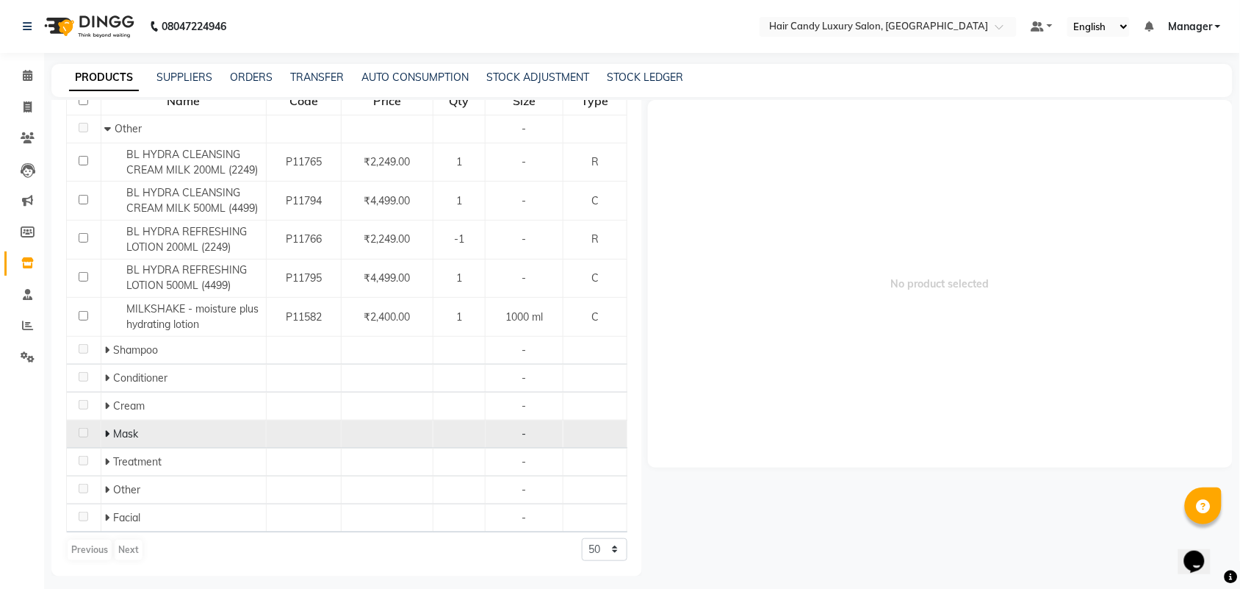
click at [110, 434] on span at bounding box center [108, 433] width 9 height 13
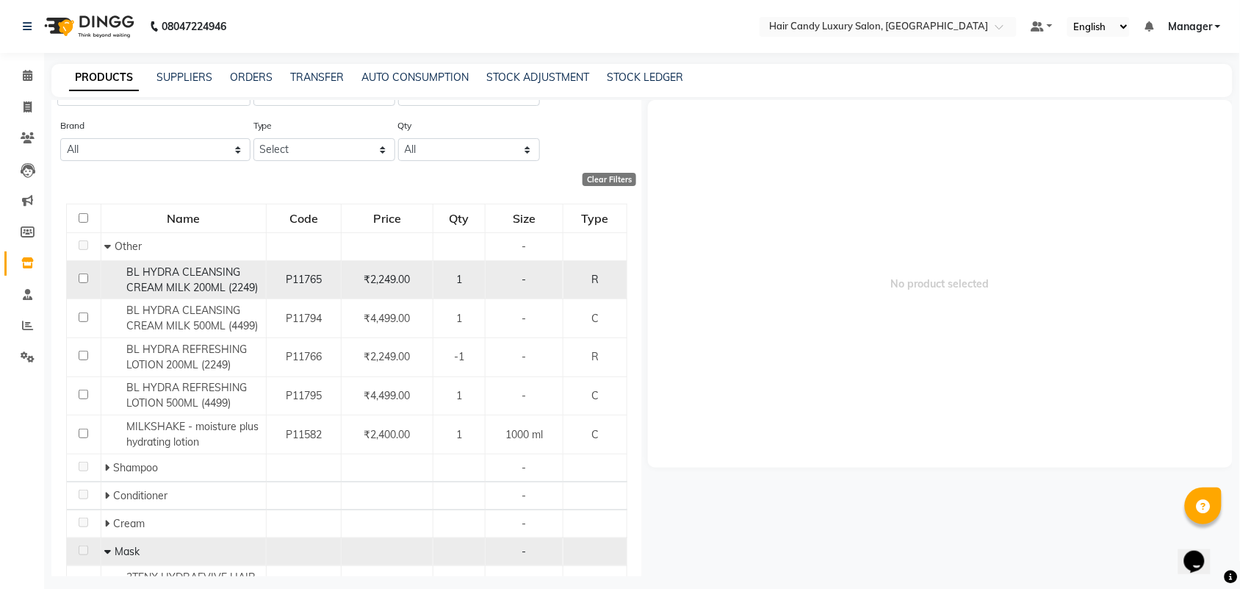
scroll to position [0, 0]
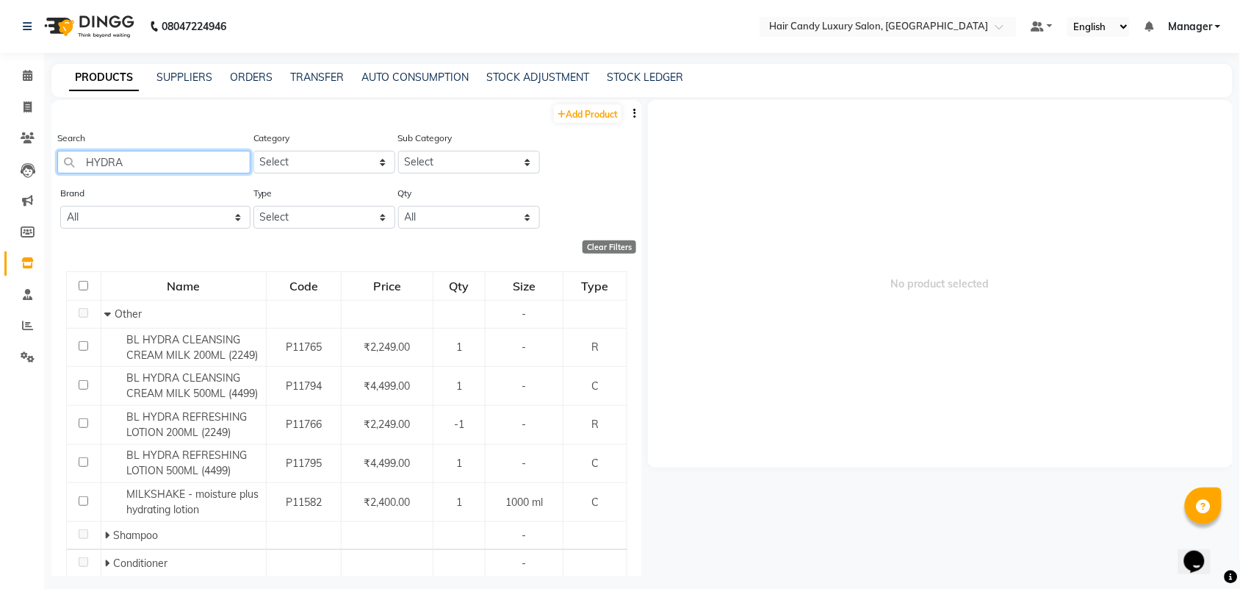
click at [190, 162] on input "HYDRA" at bounding box center [153, 162] width 193 height 23
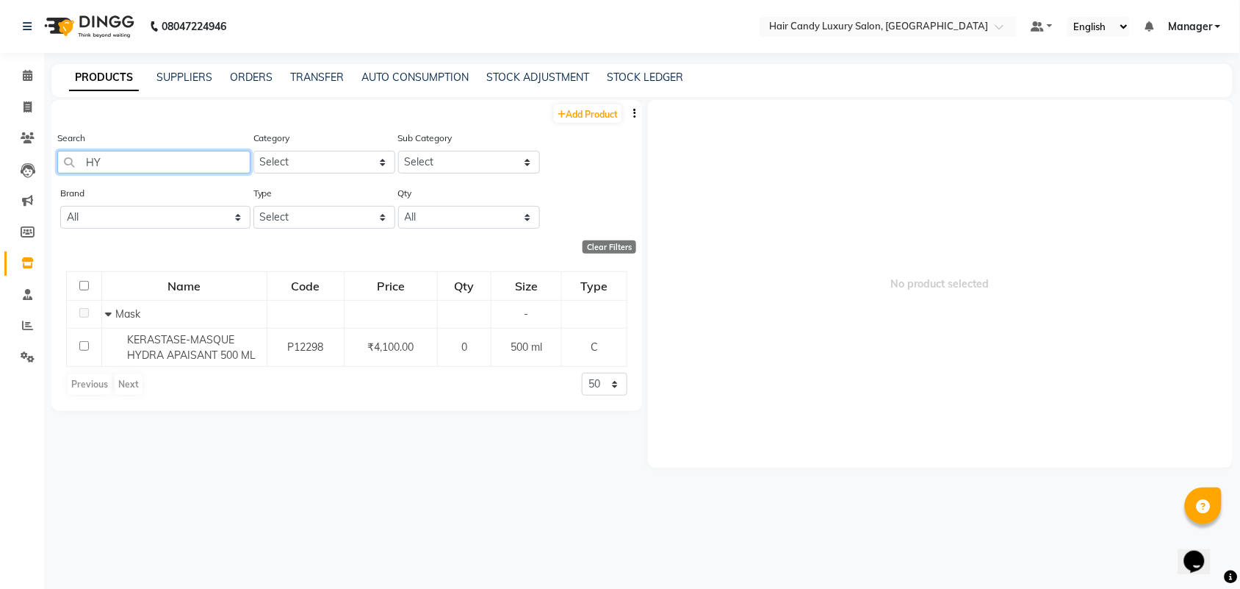
type input "H"
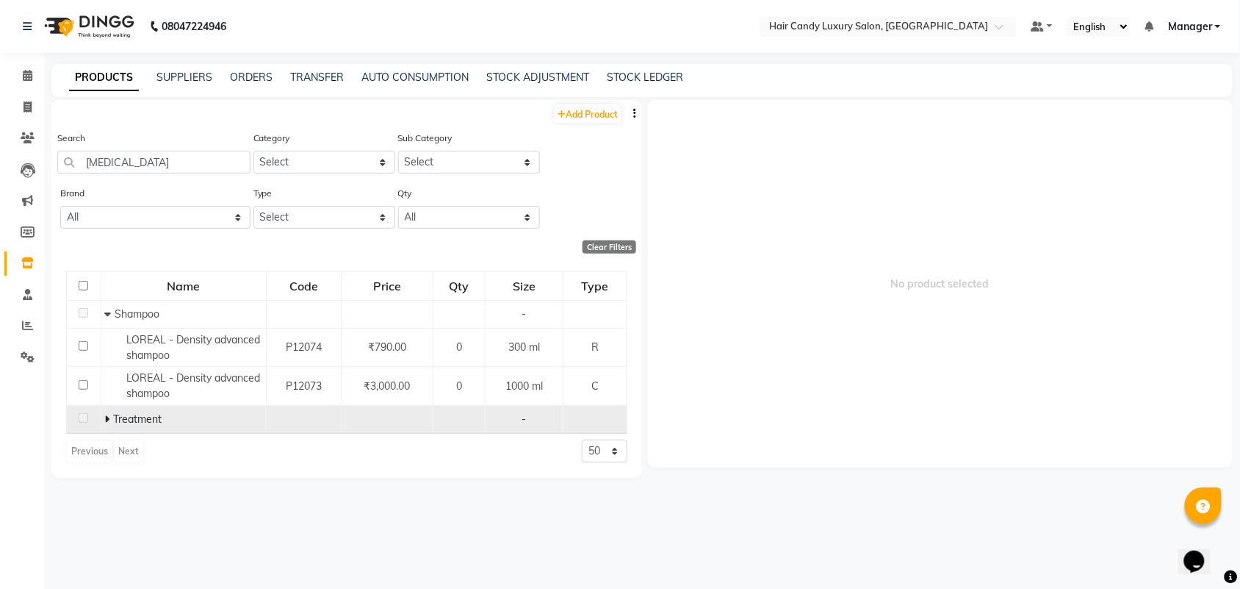
click at [107, 416] on icon at bounding box center [106, 419] width 5 height 10
click at [107, 421] on icon at bounding box center [107, 419] width 7 height 10
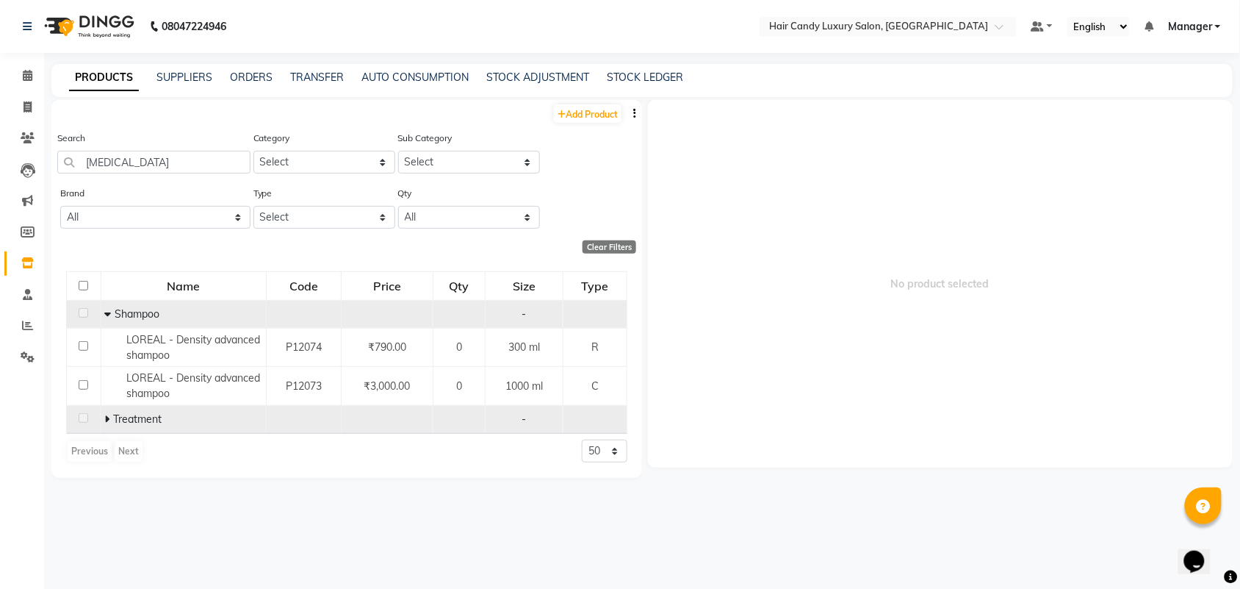
click at [112, 316] on span at bounding box center [109, 313] width 10 height 13
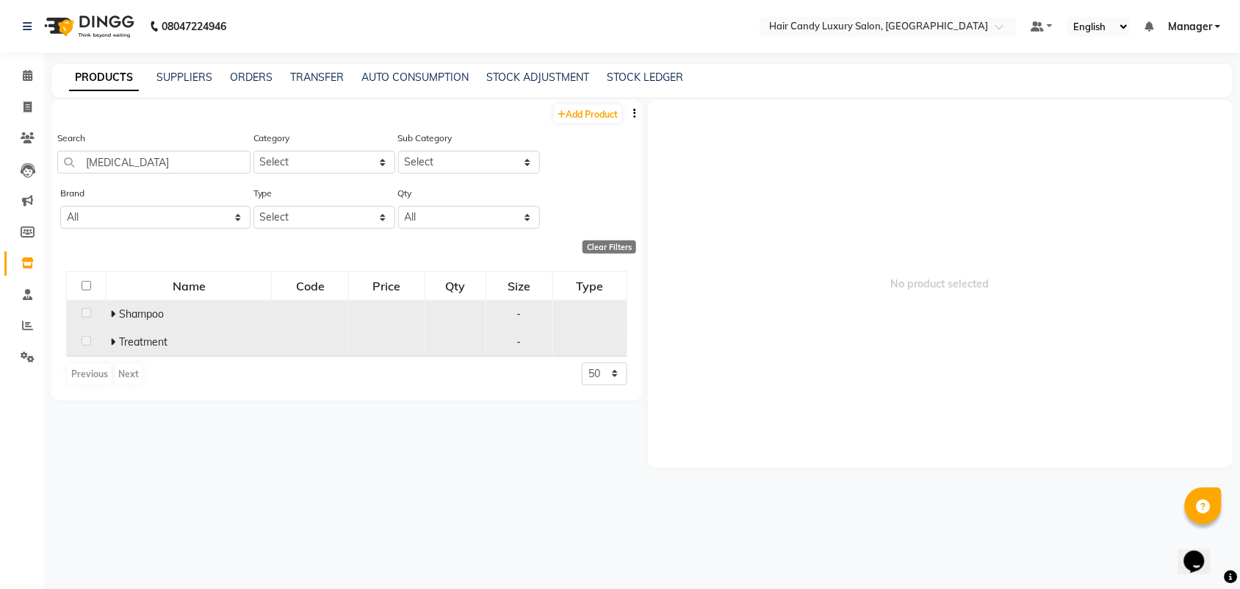
click at [112, 316] on icon at bounding box center [112, 314] width 5 height 10
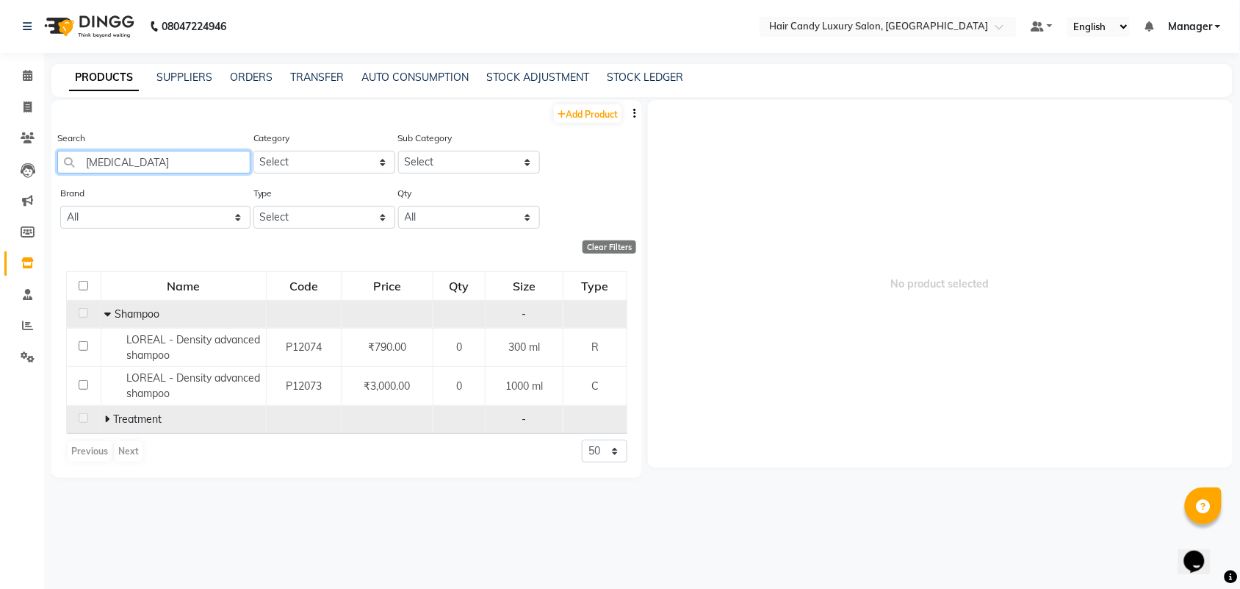
click at [165, 165] on input "DENS" at bounding box center [153, 162] width 193 height 23
type input "D"
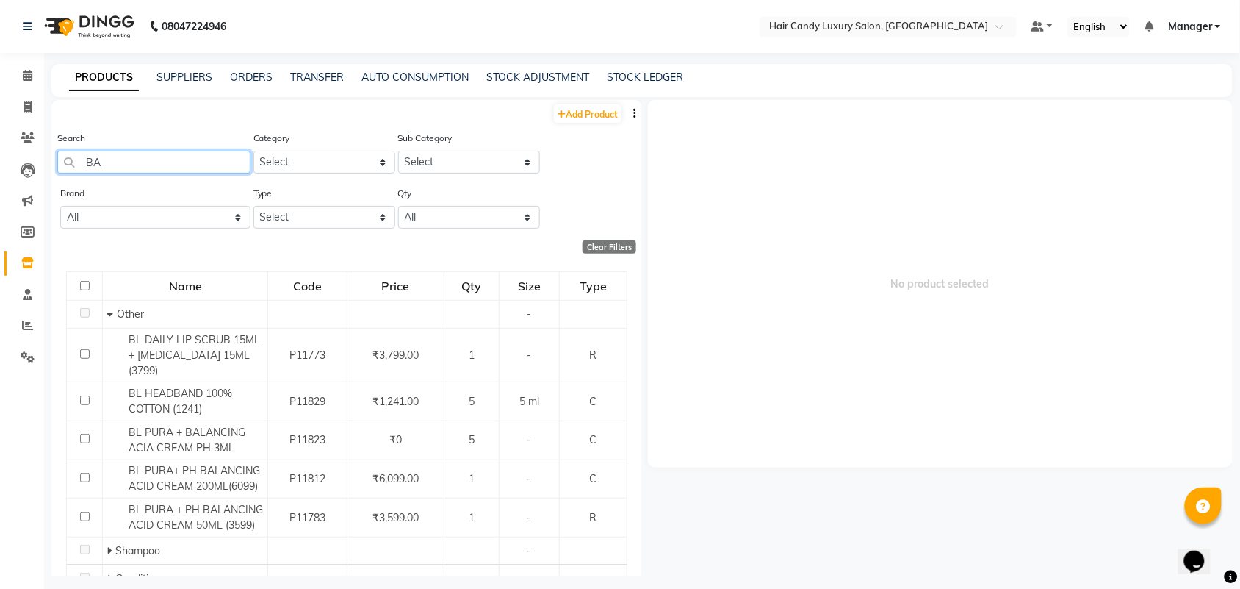
type input "B"
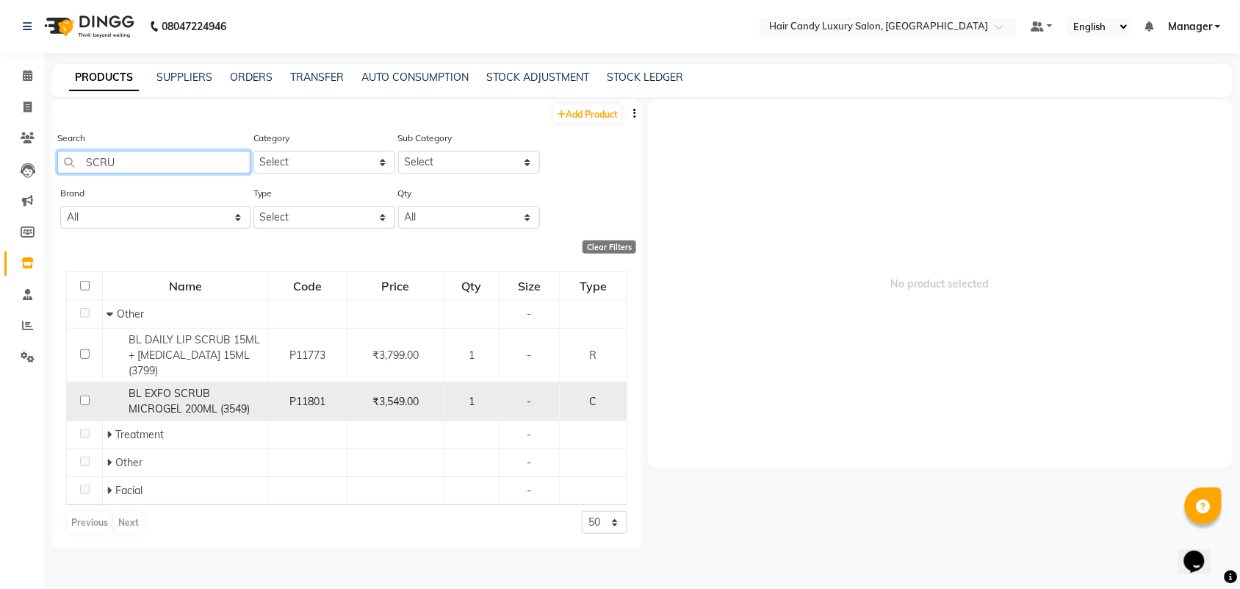
type input "SCRU"
click at [219, 387] on div "BL EXFO SCRUB MICROGEL 200ML (3549)" at bounding box center [185, 401] width 157 height 31
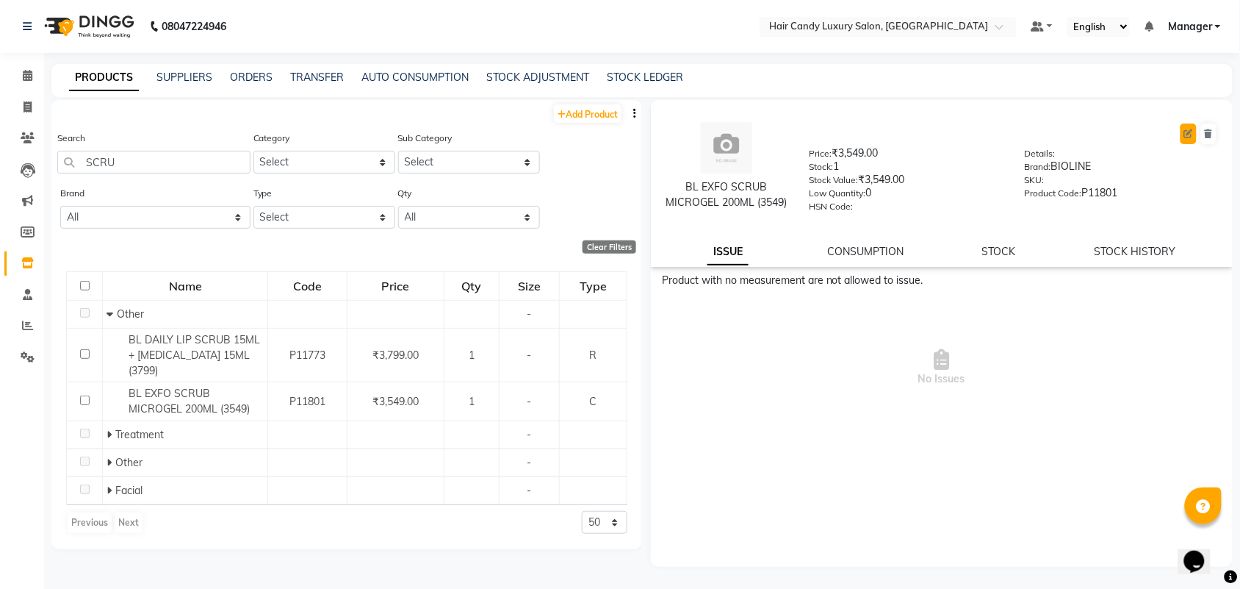
click at [1185, 129] on icon at bounding box center [1189, 133] width 9 height 9
select select "C"
select select "650701000"
select select "true"
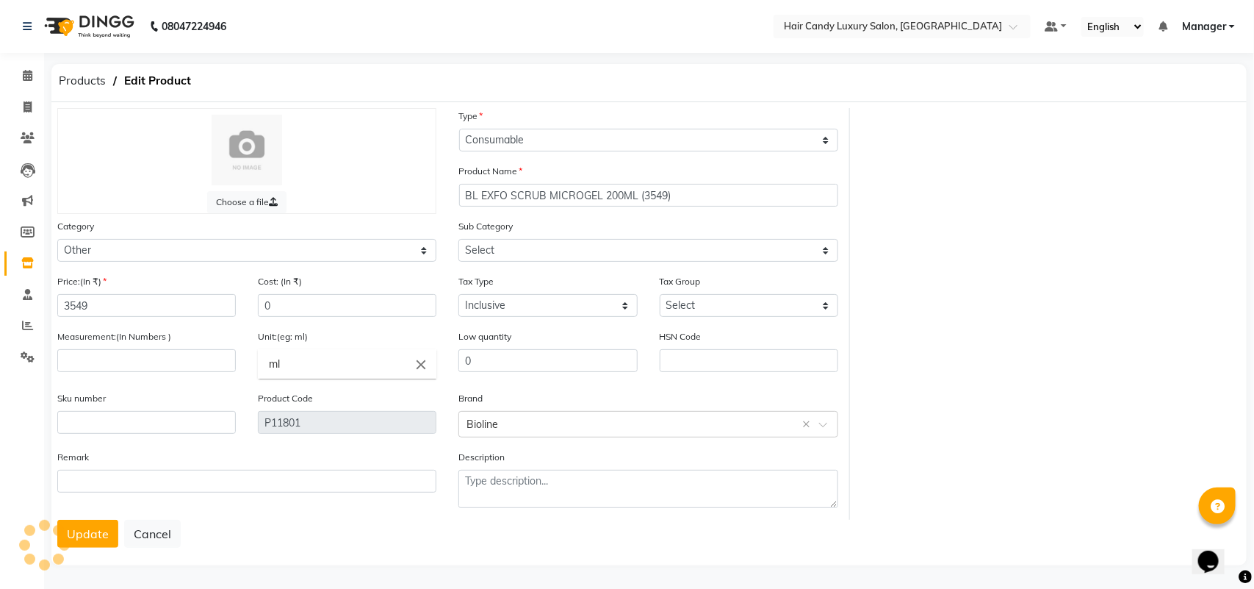
select select "650701002"
click at [23, 259] on icon at bounding box center [27, 262] width 12 height 11
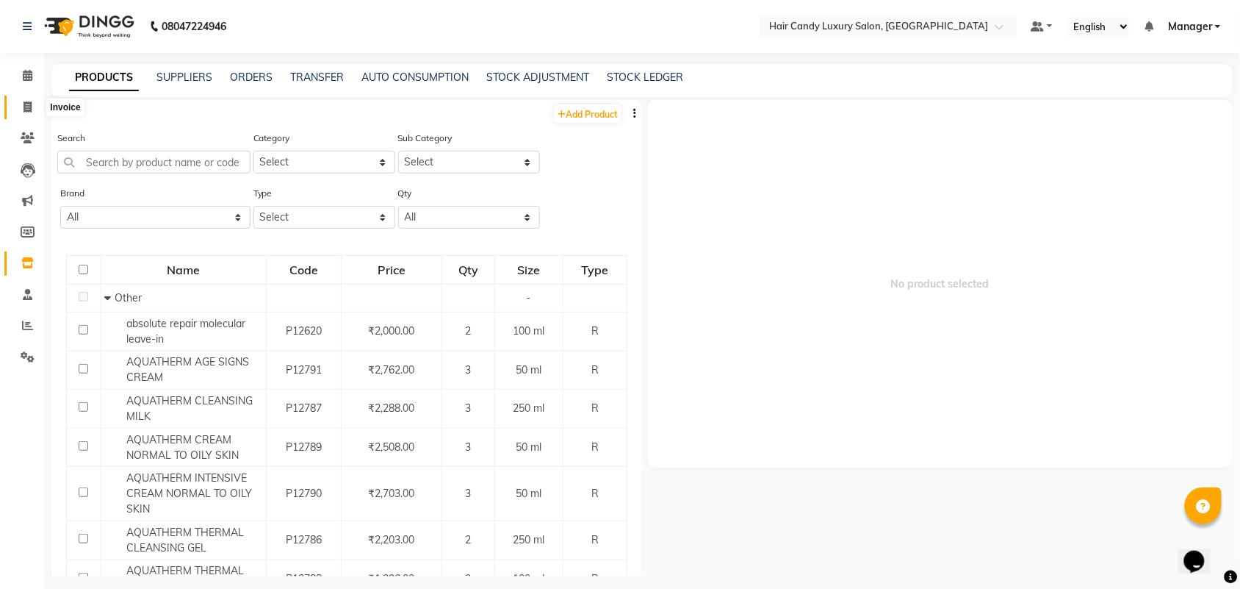
click at [33, 104] on span at bounding box center [28, 107] width 26 height 17
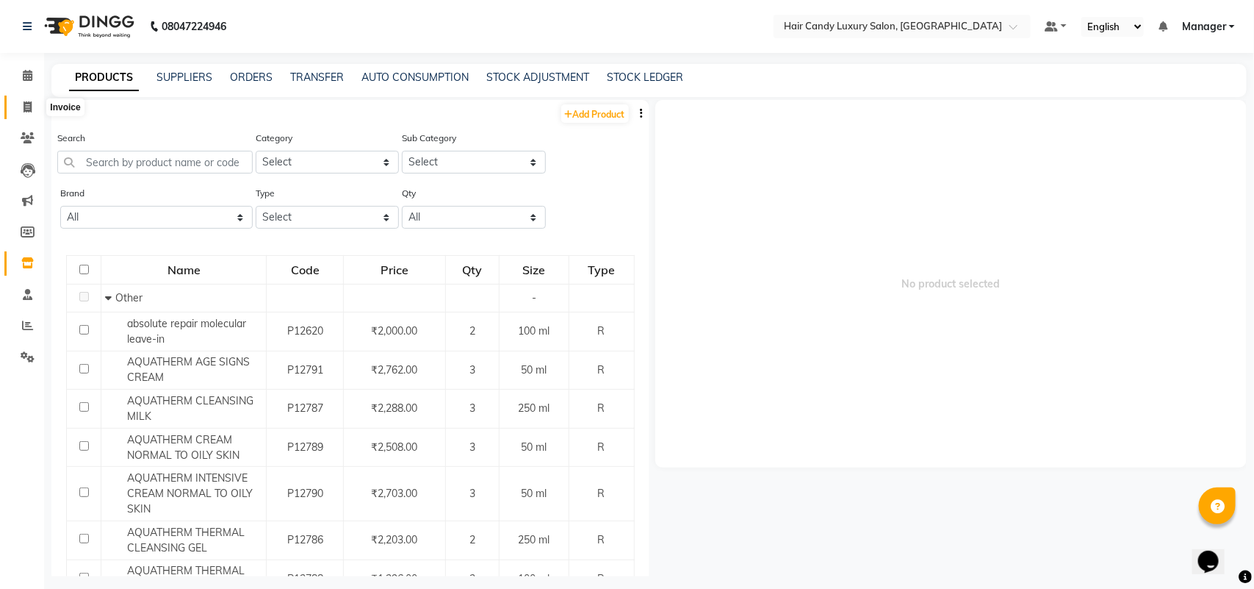
select select "service"
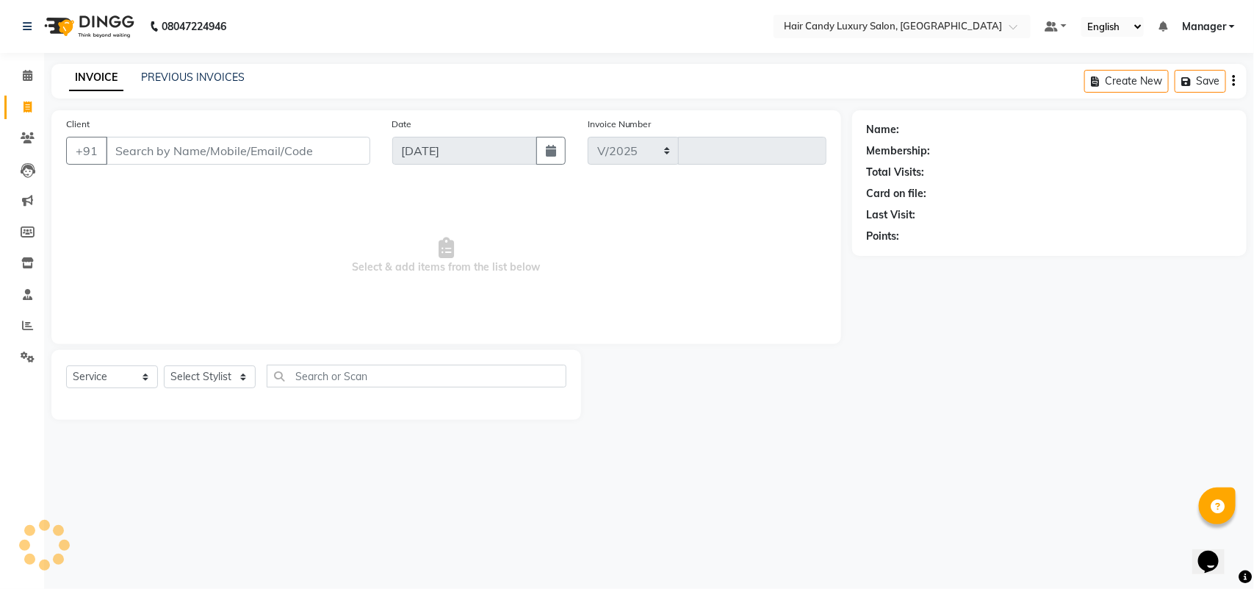
select select "6645"
type input "6290"
click at [23, 265] on icon at bounding box center [27, 262] width 12 height 11
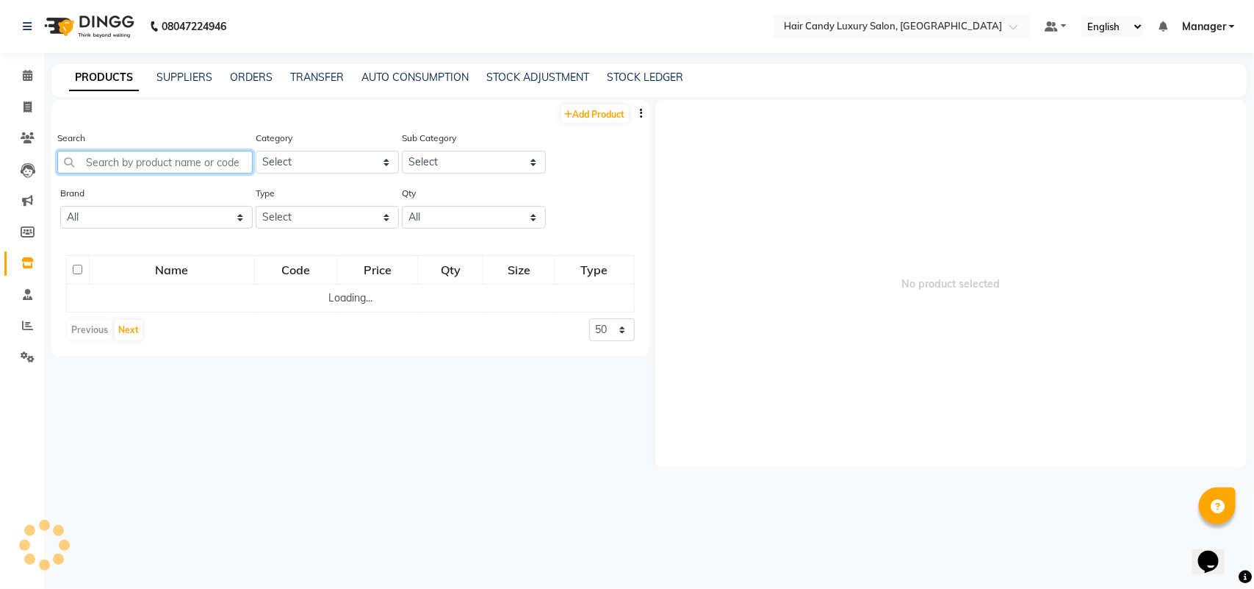
click at [210, 165] on input "text" at bounding box center [154, 162] width 195 height 23
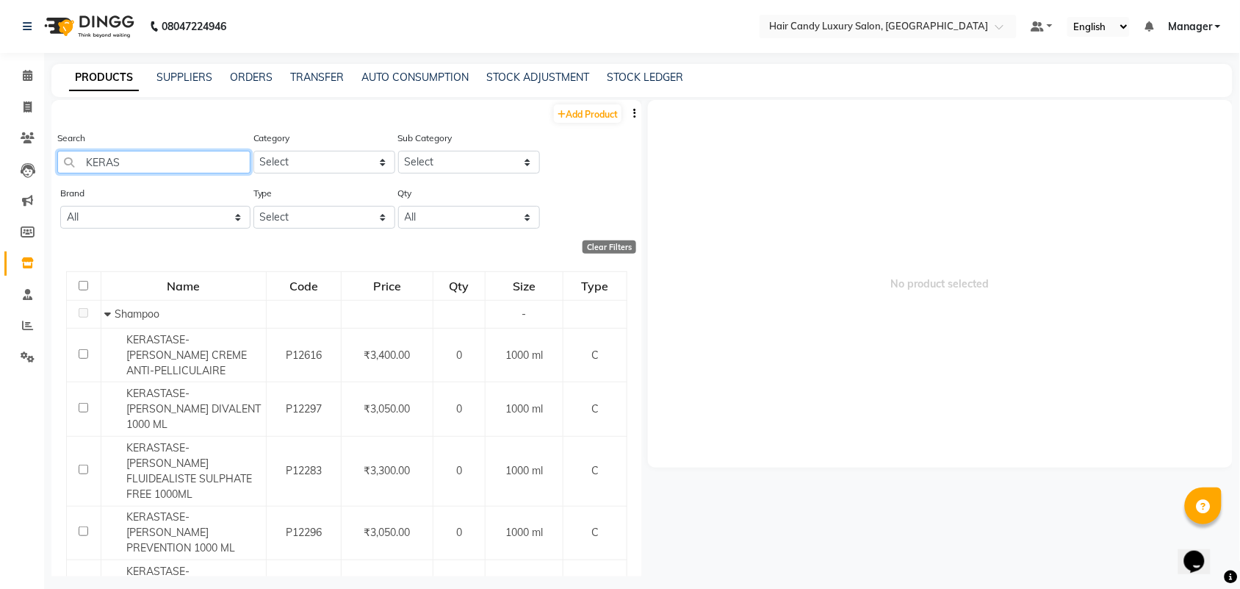
scroll to position [244, 0]
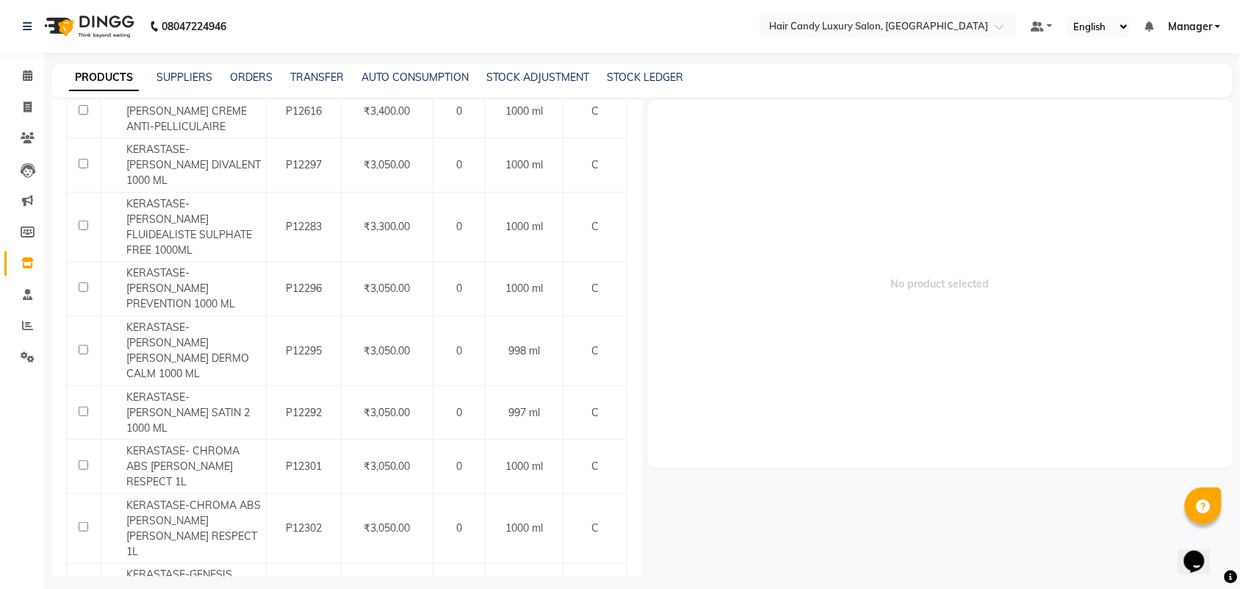
type input "KERAS"
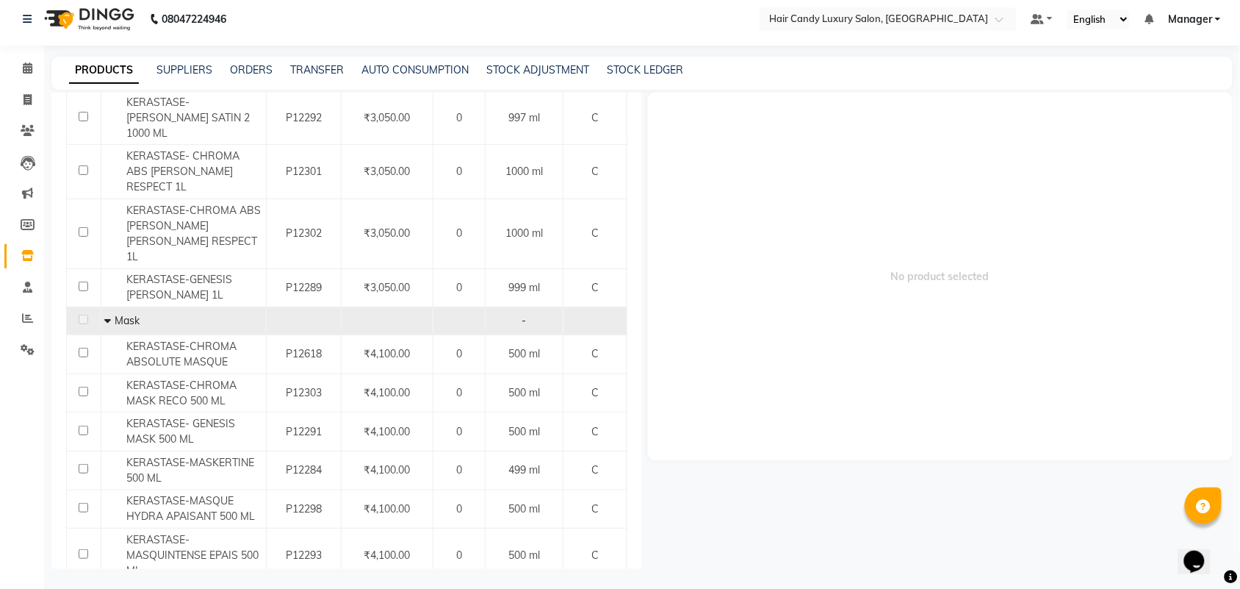
scroll to position [9, 0]
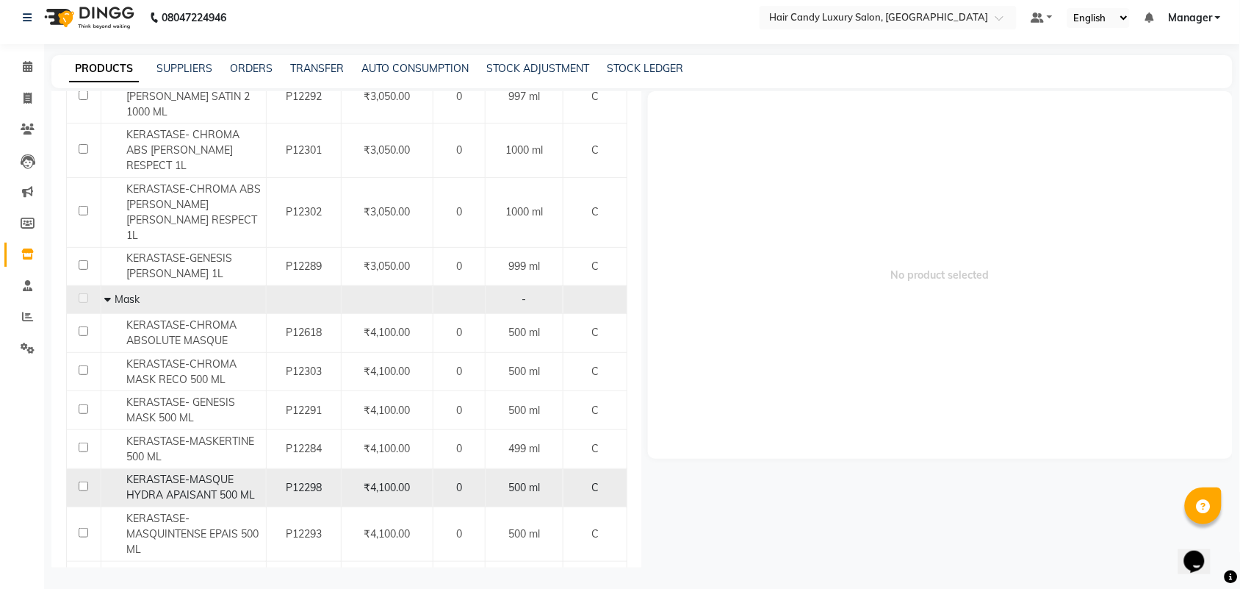
scroll to position [560, 0]
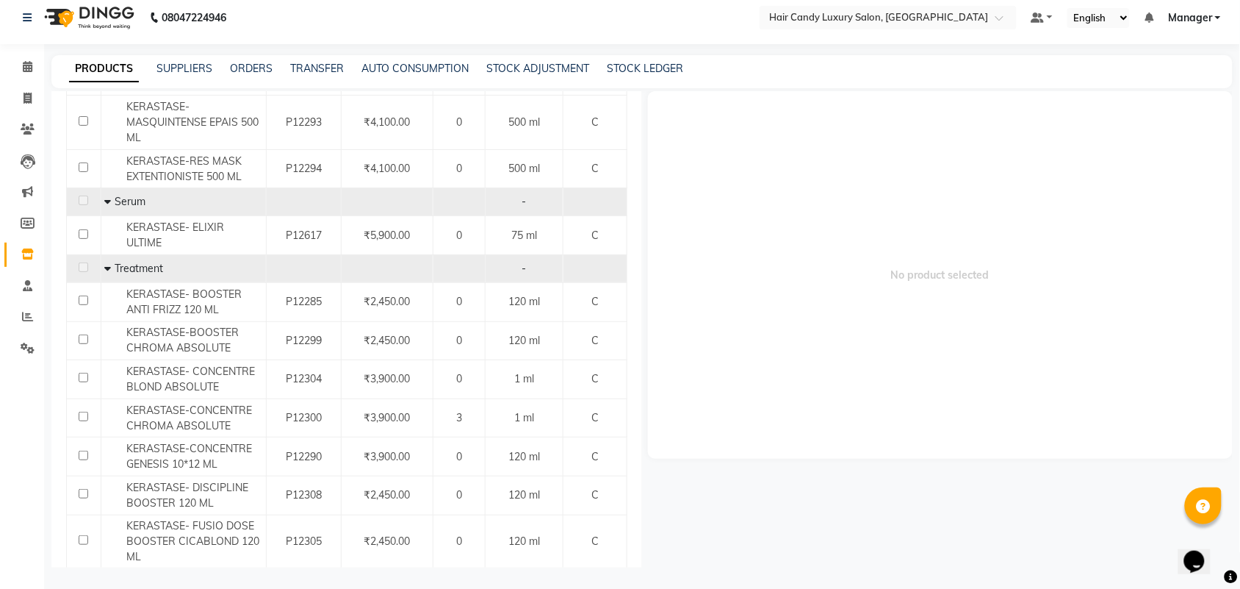
scroll to position [919, 0]
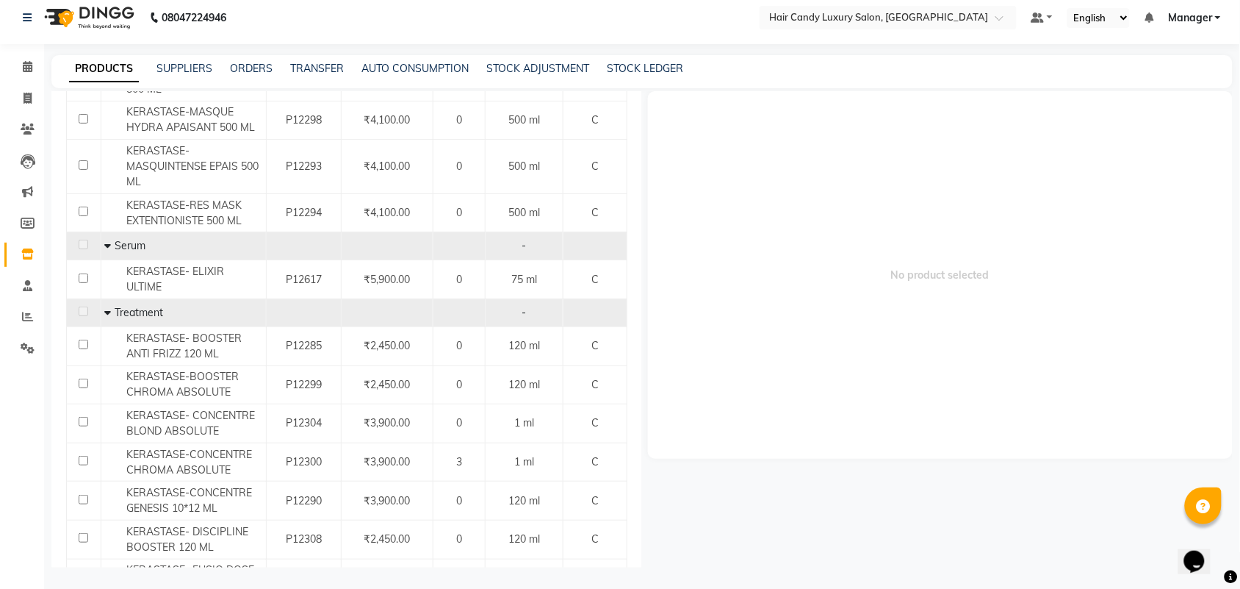
select select
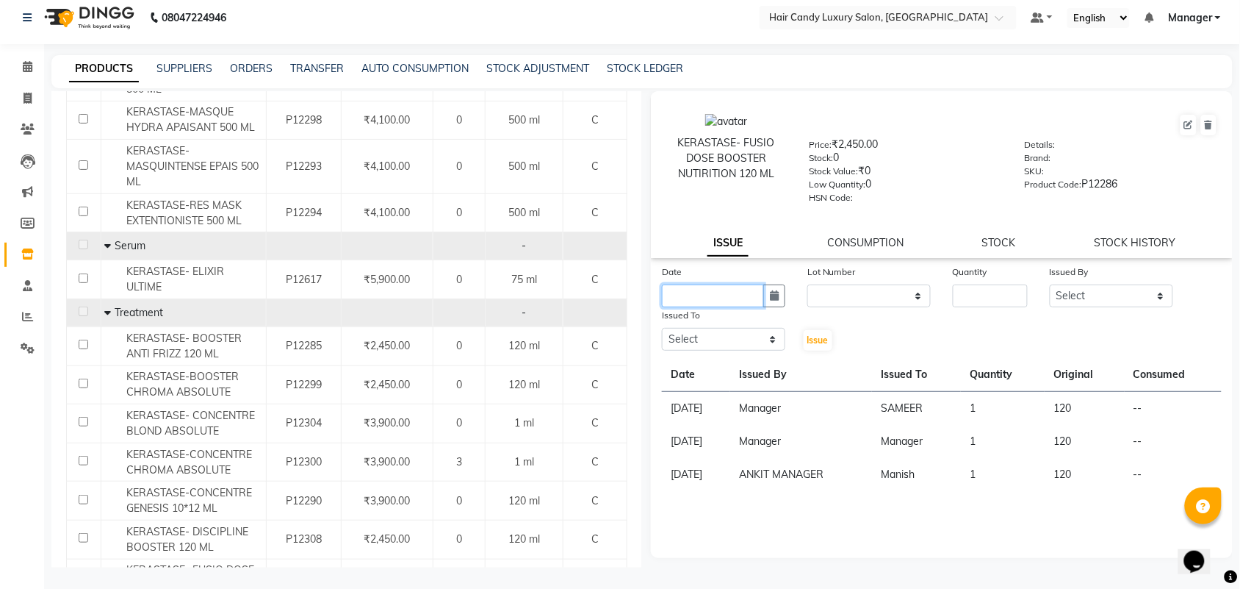
click at [702, 294] on input "text" at bounding box center [713, 295] width 102 height 23
select select "9"
select select "2025"
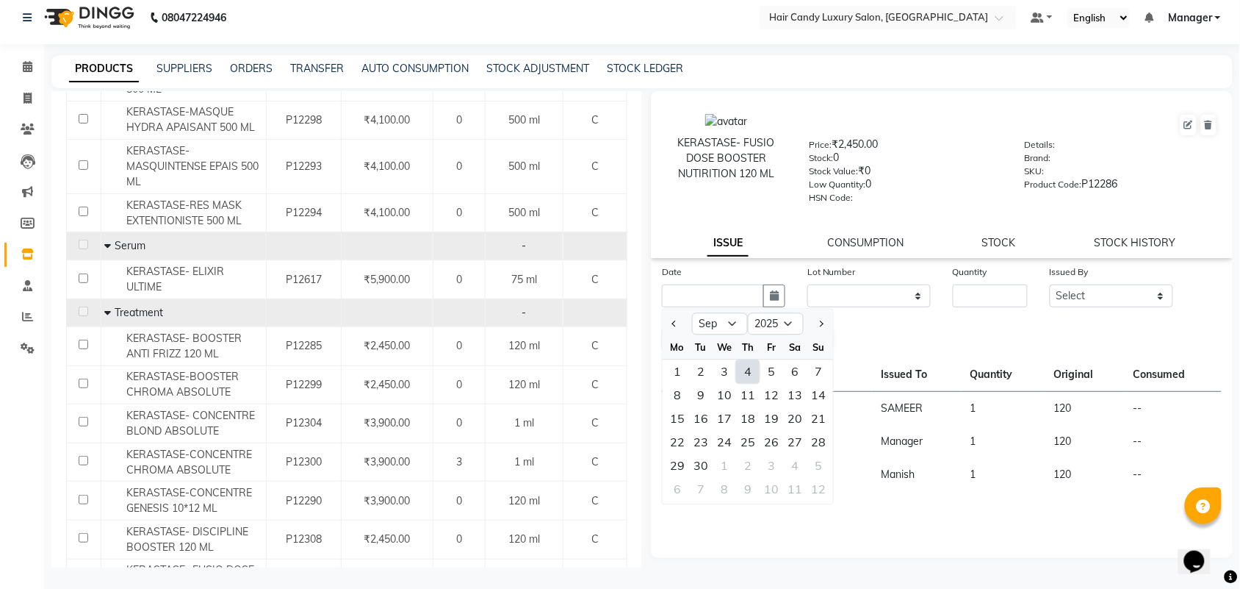
click at [667, 317] on div at bounding box center [677, 324] width 29 height 24
click at [669, 317] on button "Previous month" at bounding box center [675, 324] width 12 height 24
select select "8"
click at [773, 425] on div "15" at bounding box center [772, 419] width 24 height 24
type input "15-08-2025"
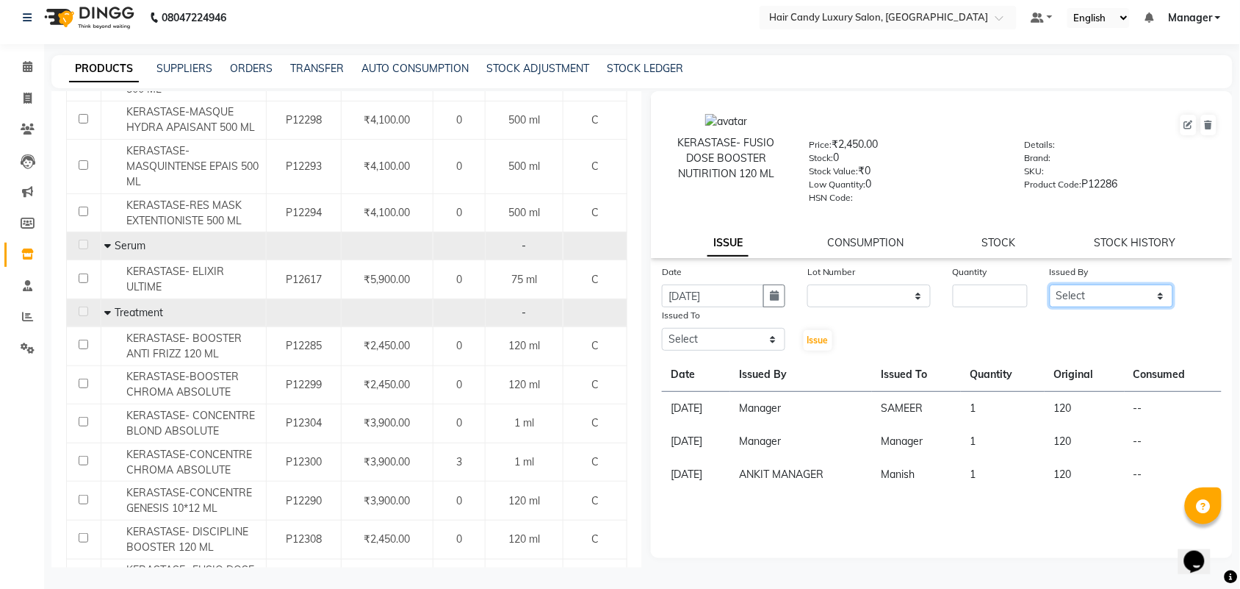
click at [1127, 291] on select "Select Aman ANKIT MANAGER BHAWNA Bobby Chirag Danish Deepali Dhruv Goldy Harish…" at bounding box center [1111, 295] width 123 height 23
click at [869, 237] on link "CONSUMPTION" at bounding box center [865, 242] width 76 height 13
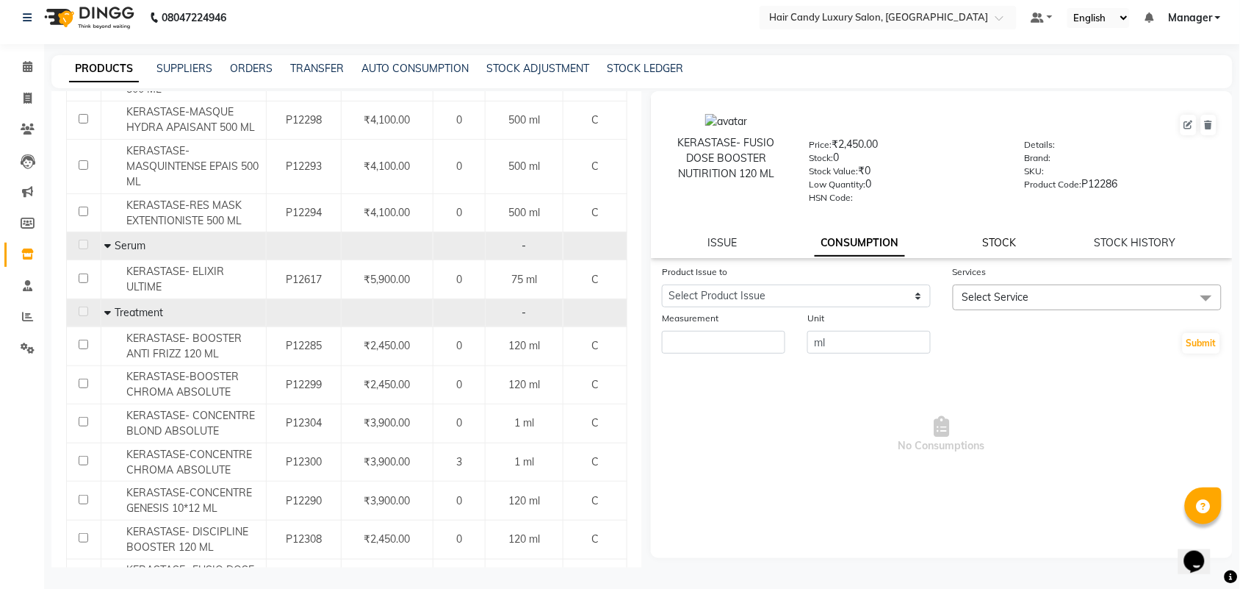
click at [1001, 243] on link "STOCK" at bounding box center [1000, 242] width 34 height 13
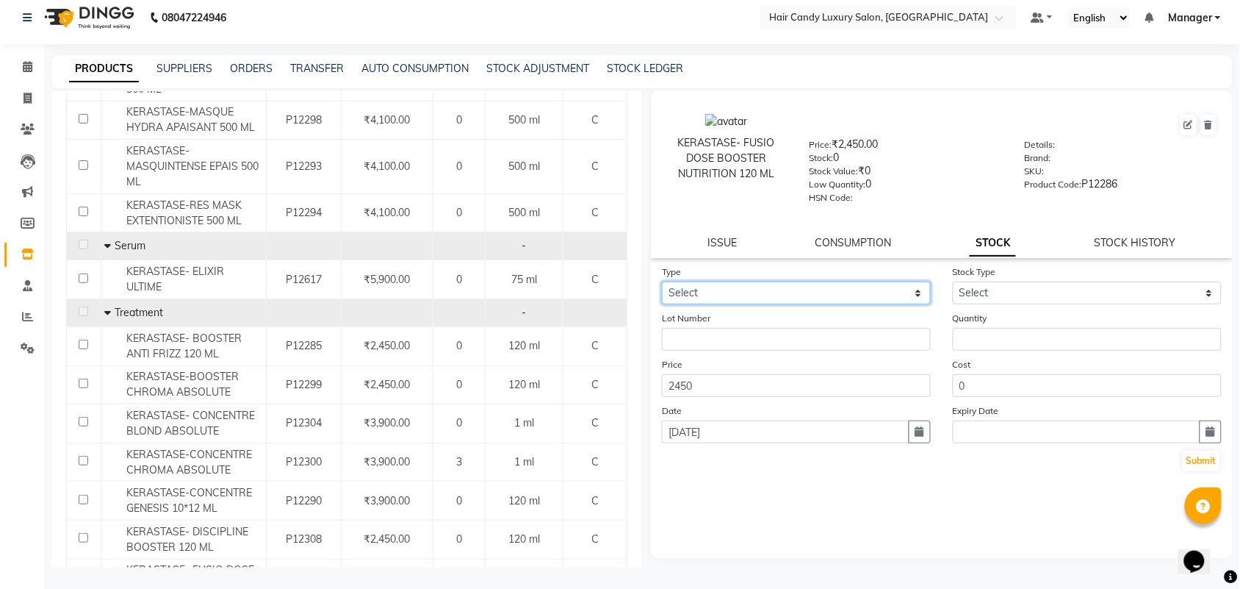
click at [824, 284] on select "Select In Out" at bounding box center [796, 292] width 269 height 23
select select "in"
click at [662, 281] on select "Select In Out" at bounding box center [796, 292] width 269 height 23
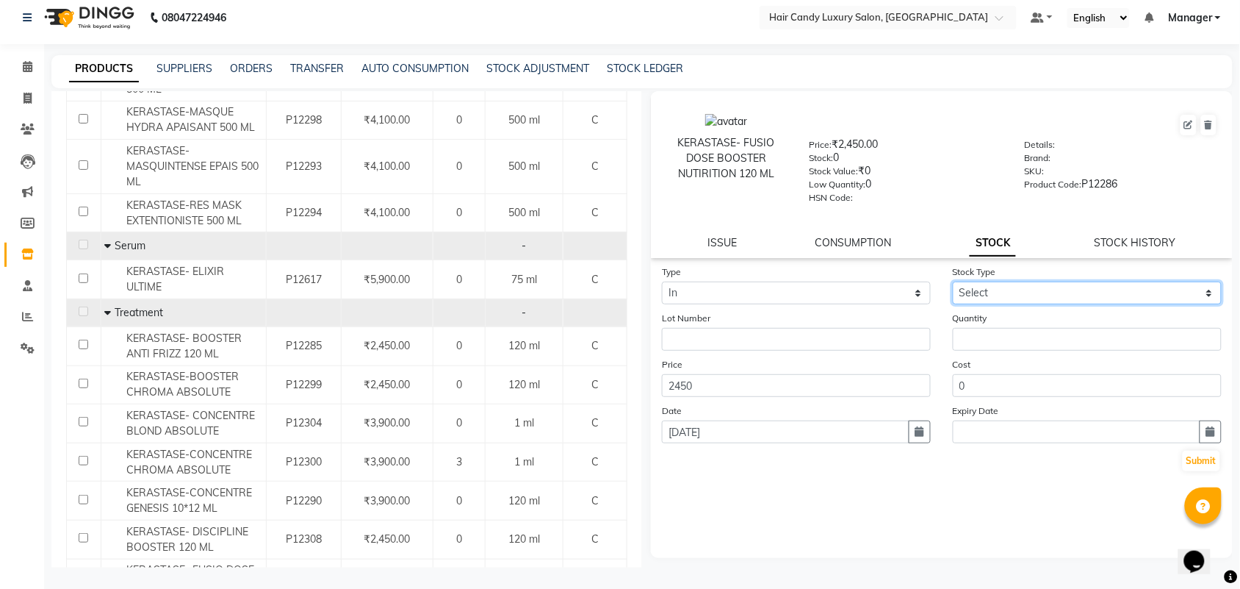
click at [992, 291] on select "Select New Stock Adjustment Return Other" at bounding box center [1087, 292] width 269 height 23
select select "adjustment"
click at [953, 281] on select "Select New Stock Adjustment Return Other" at bounding box center [1087, 292] width 269 height 23
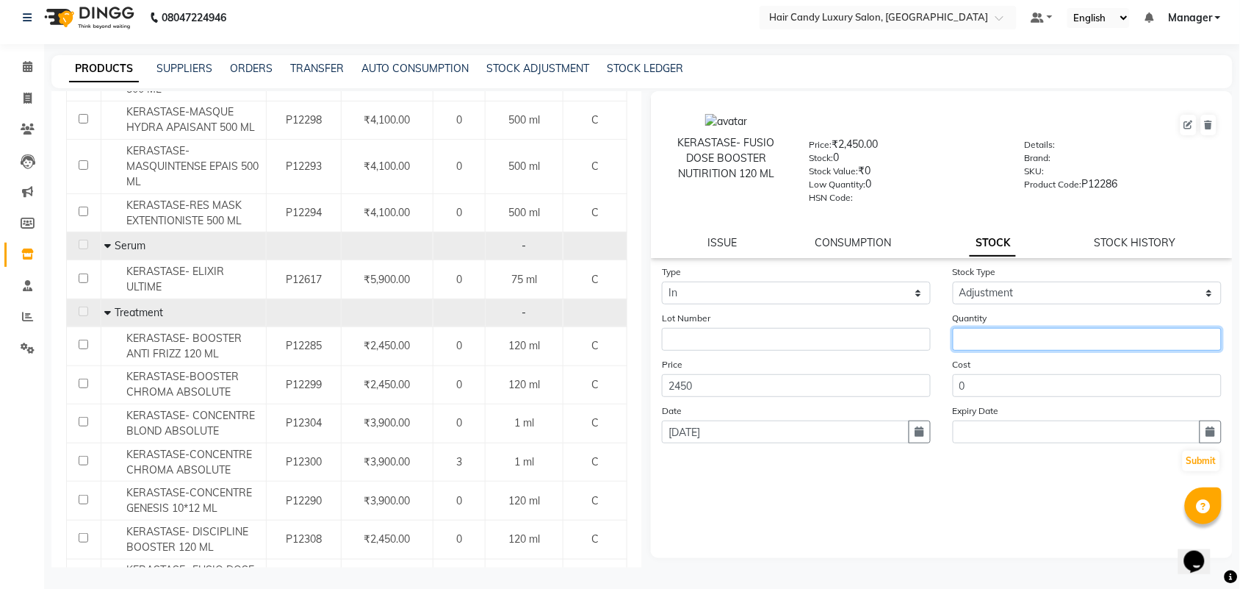
click at [1013, 331] on input "number" at bounding box center [1087, 339] width 269 height 23
type input "2"
click at [1202, 459] on button "Submit" at bounding box center [1201, 460] width 37 height 21
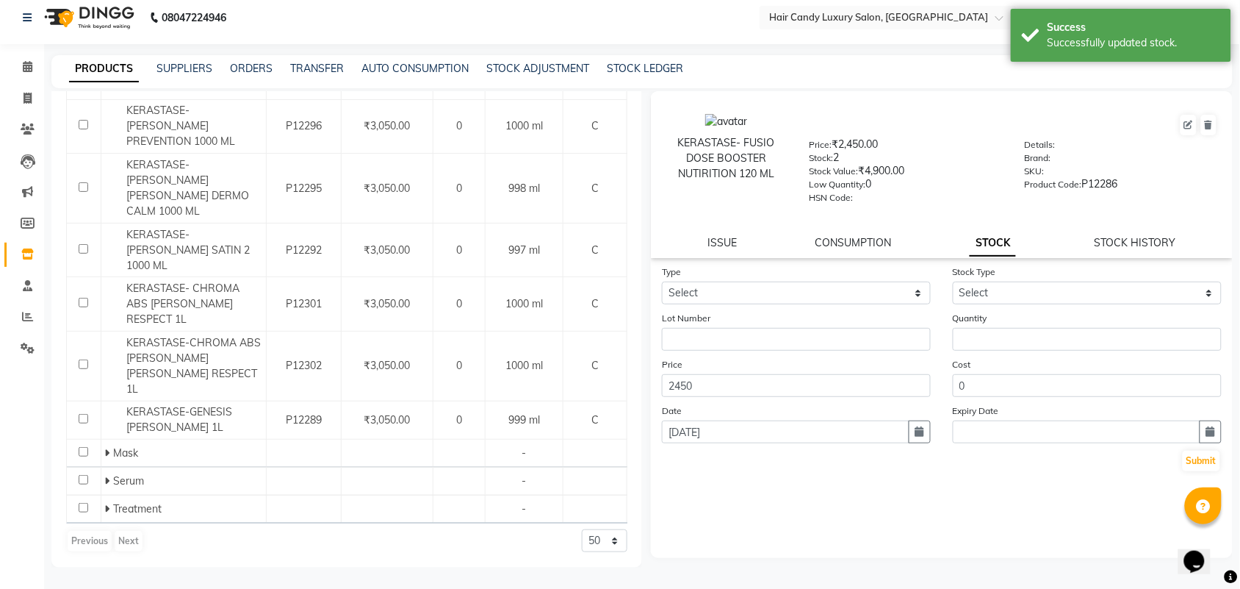
scroll to position [0, 0]
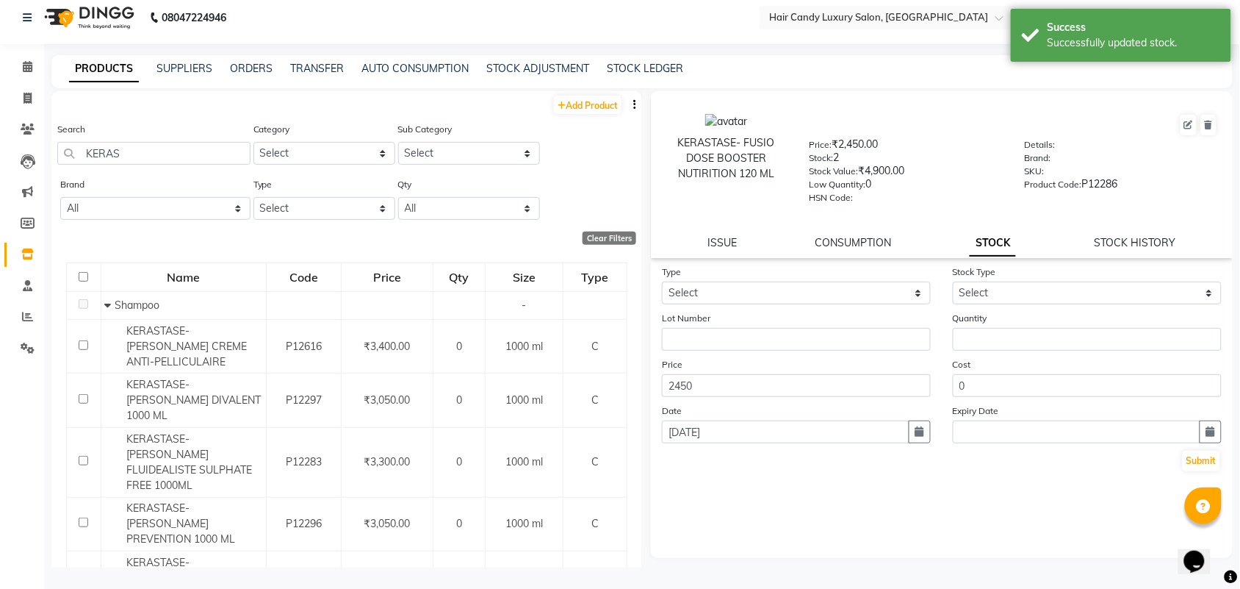
click at [994, 248] on link "STOCK" at bounding box center [993, 243] width 46 height 26
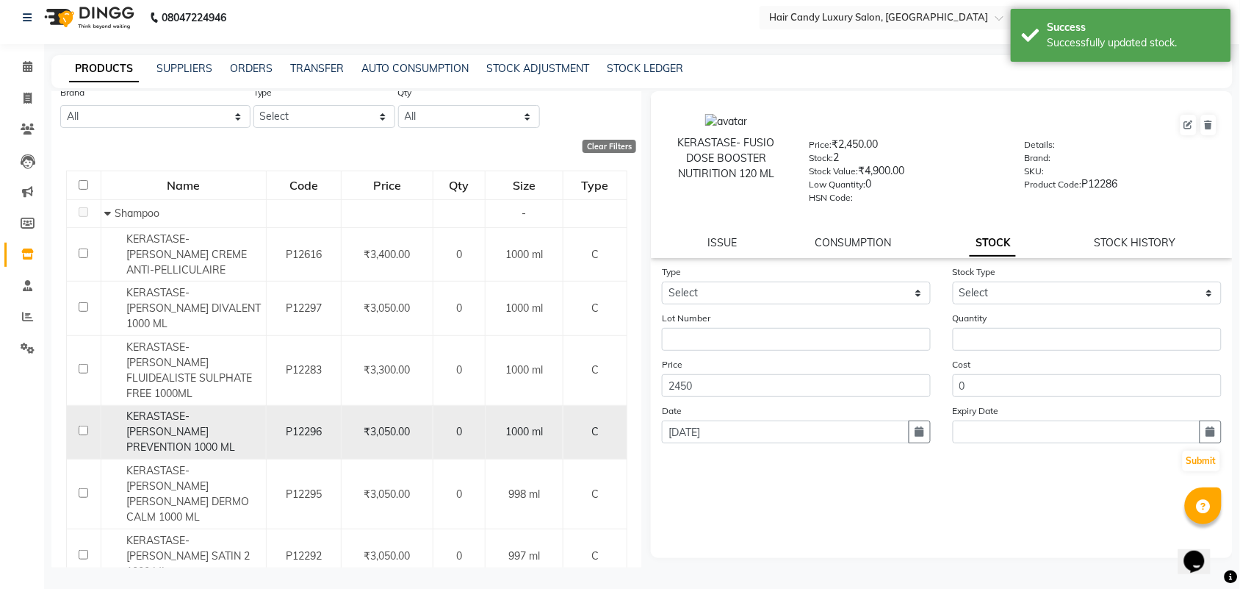
scroll to position [244, 0]
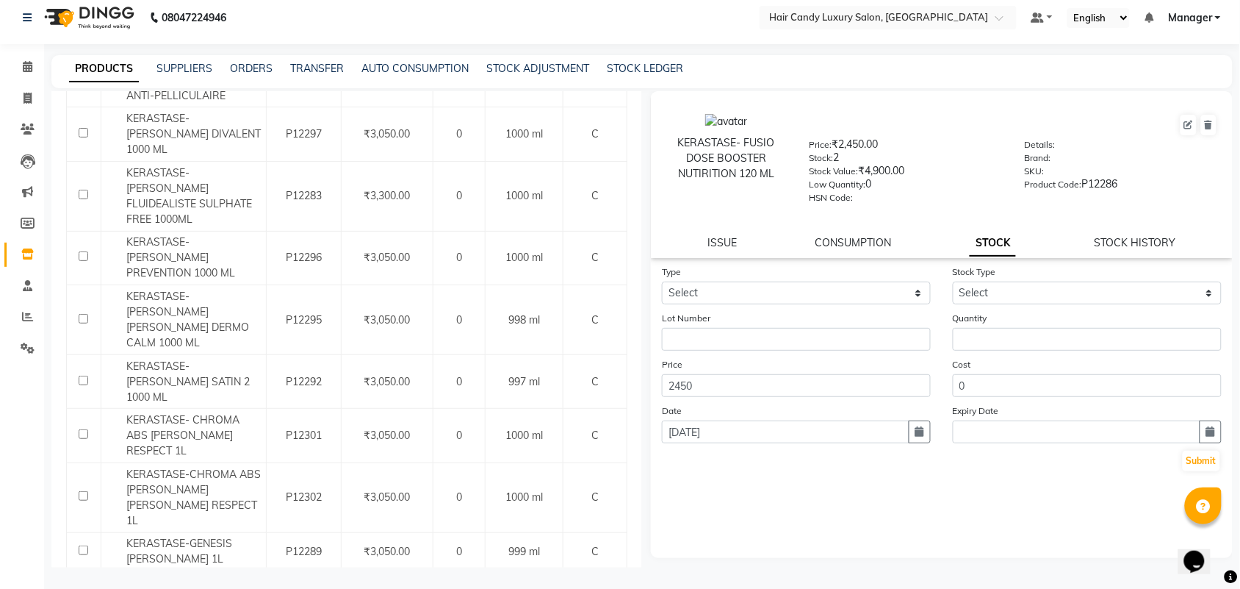
scroll to position [273, 0]
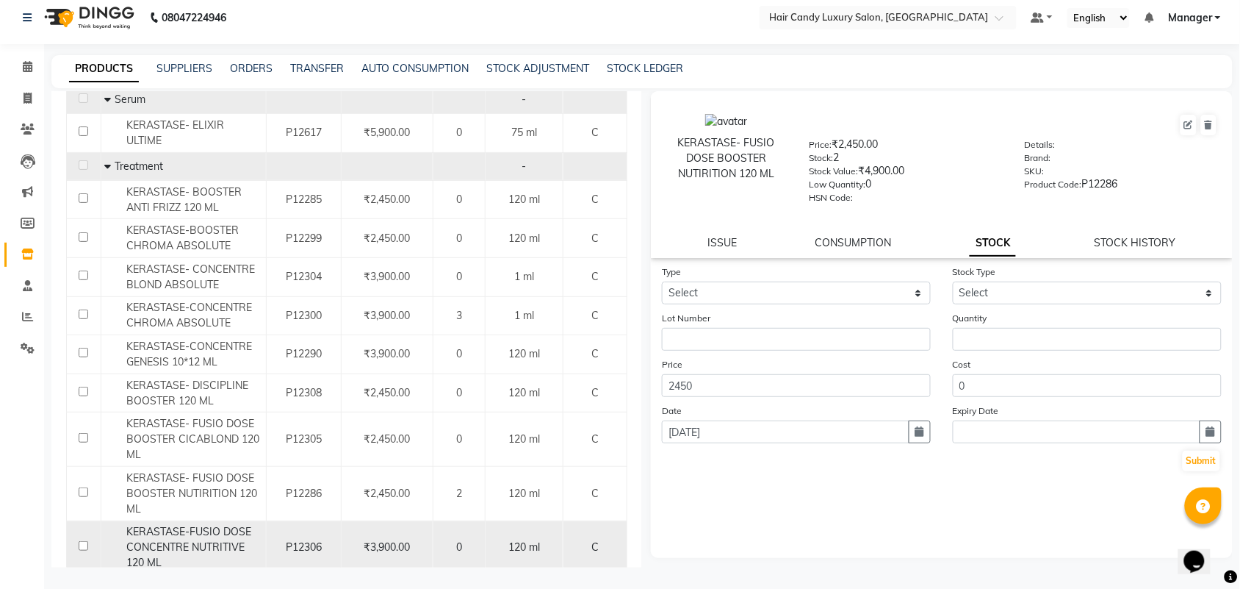
scroll to position [800, 0]
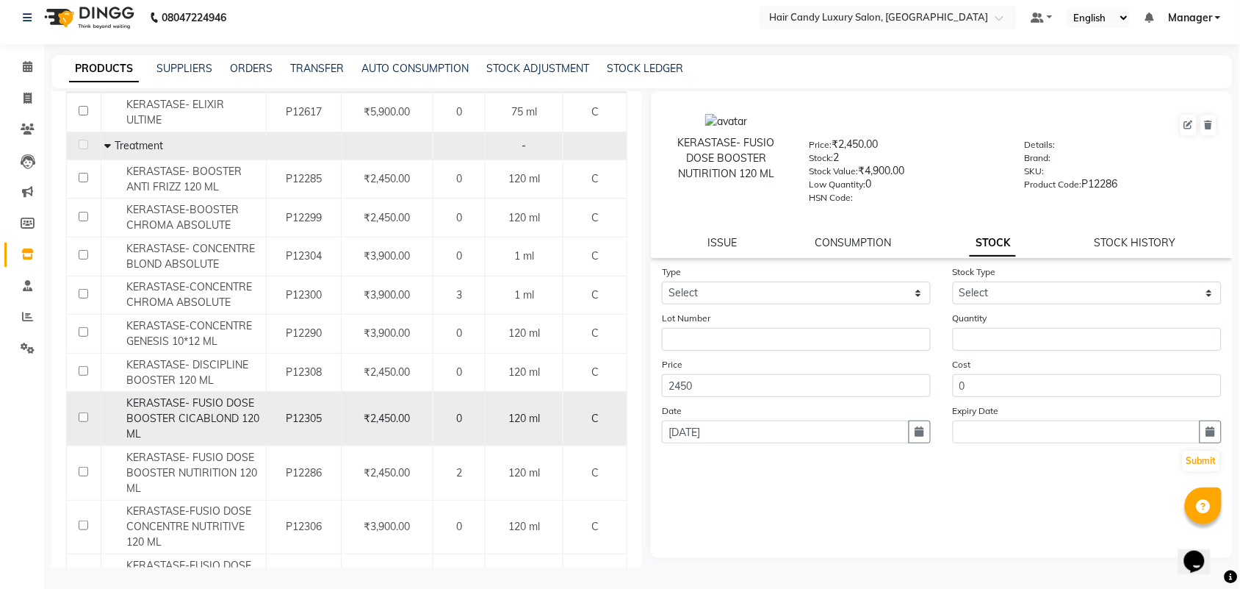
click at [233, 396] on span "KERASTASE- FUSIO DOSE BOOSTER CICABLOND 120 ML" at bounding box center [192, 418] width 133 height 44
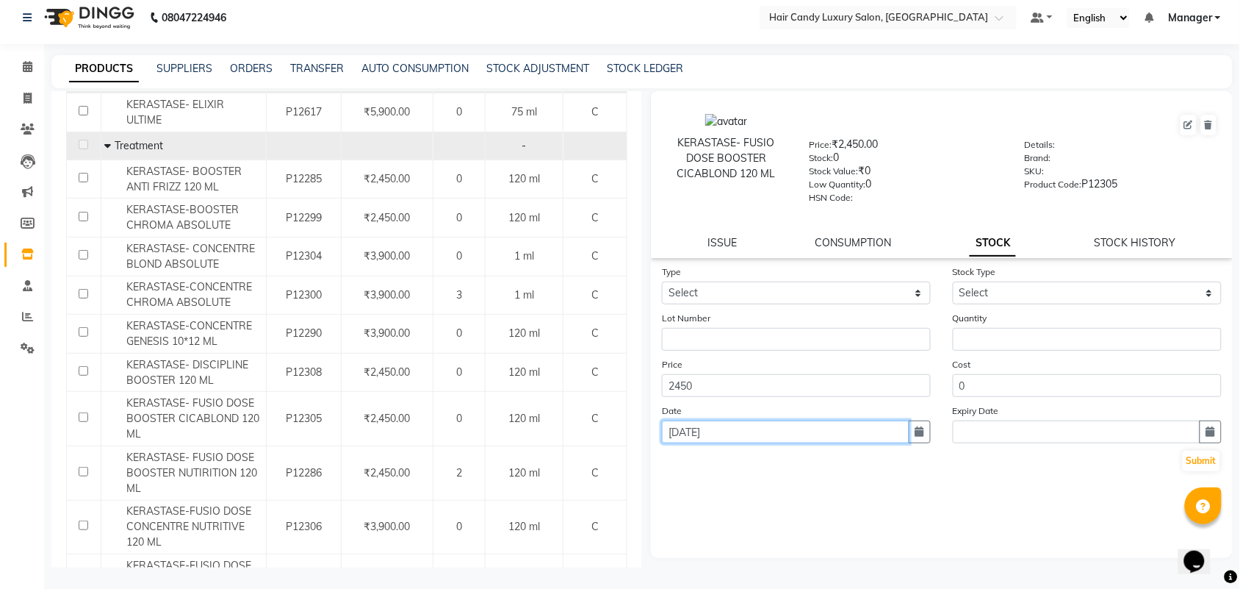
click at [780, 430] on input "[DATE]" at bounding box center [786, 431] width 248 height 23
select select "9"
select select "2025"
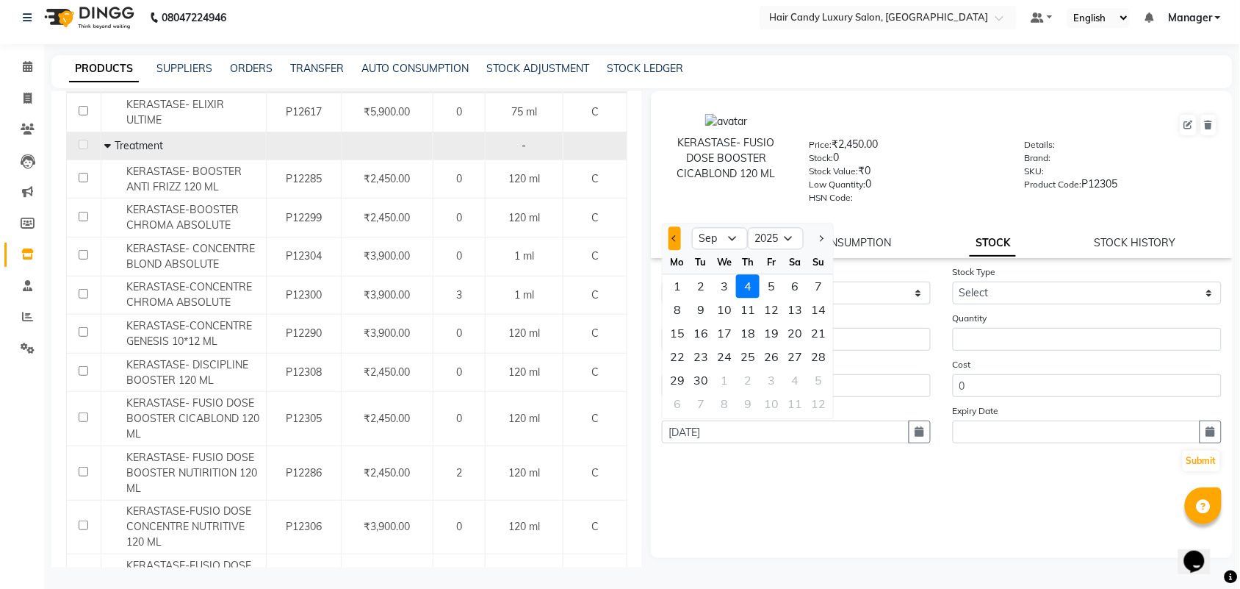
click at [677, 235] on span "Previous month" at bounding box center [675, 238] width 6 height 6
select select "8"
click at [736, 356] on div "21" at bounding box center [748, 357] width 24 height 24
type input "21-08-2025"
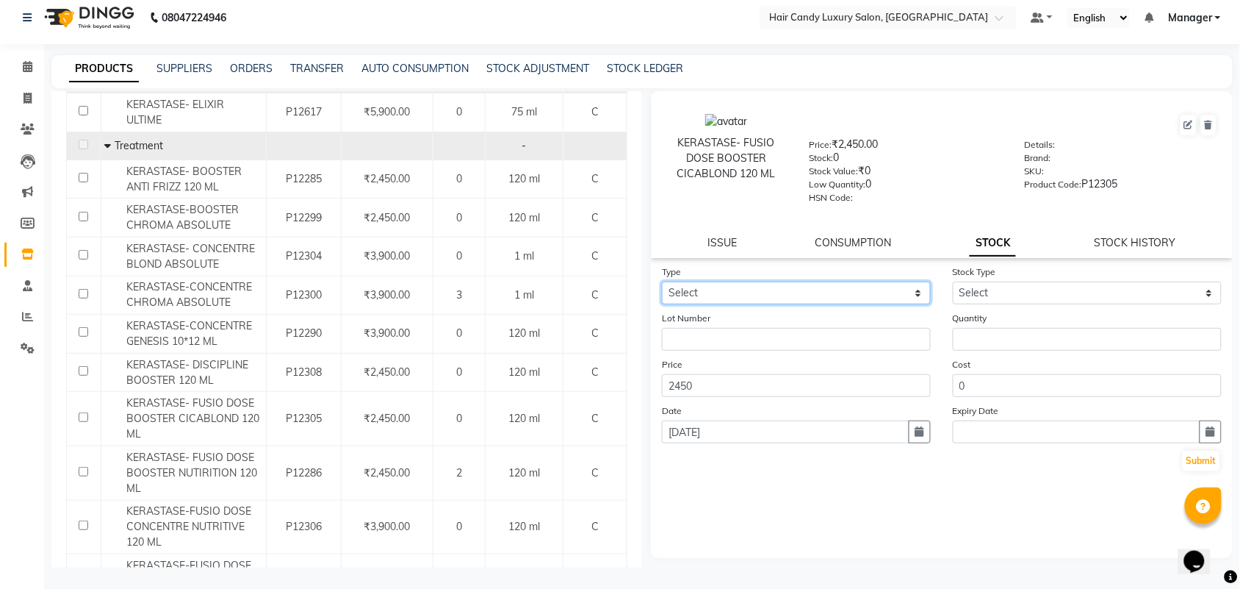
click at [810, 281] on select "Select In Out" at bounding box center [796, 292] width 269 height 23
select select "in"
click at [662, 281] on select "Select In Out" at bounding box center [796, 292] width 269 height 23
click at [1014, 272] on div "Stock Type Select New Stock Adjustment Return Other" at bounding box center [1087, 284] width 291 height 40
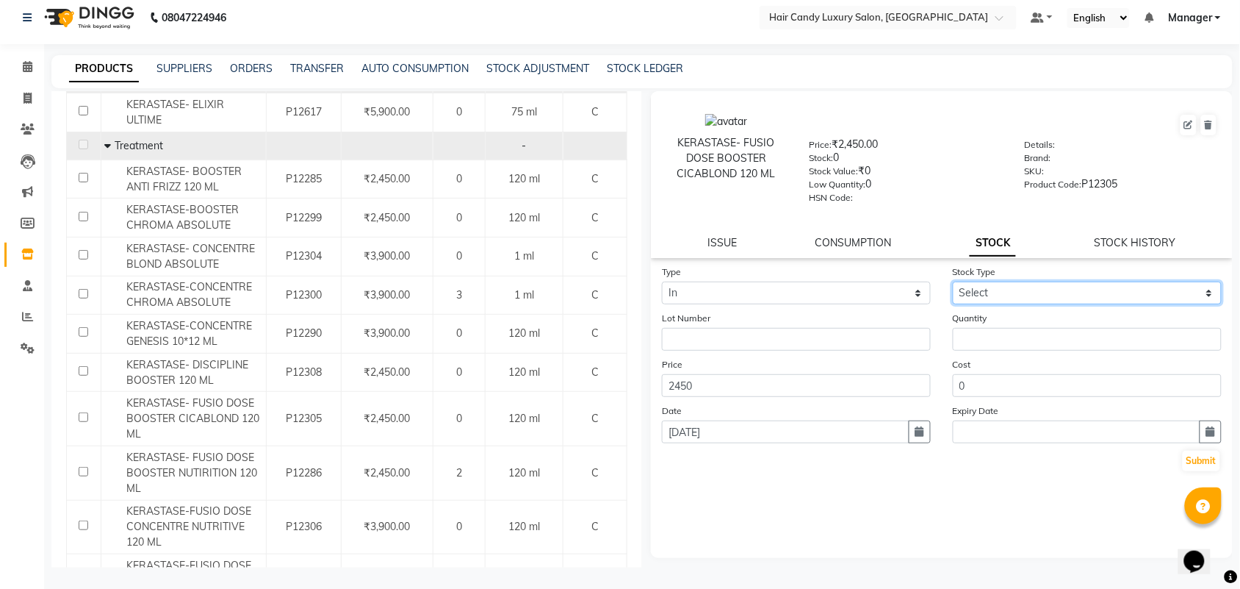
click at [1015, 287] on select "Select New Stock Adjustment Return Other" at bounding box center [1087, 292] width 269 height 23
select select "adjustment"
click at [953, 281] on select "Select New Stock Adjustment Return Other" at bounding box center [1087, 292] width 269 height 23
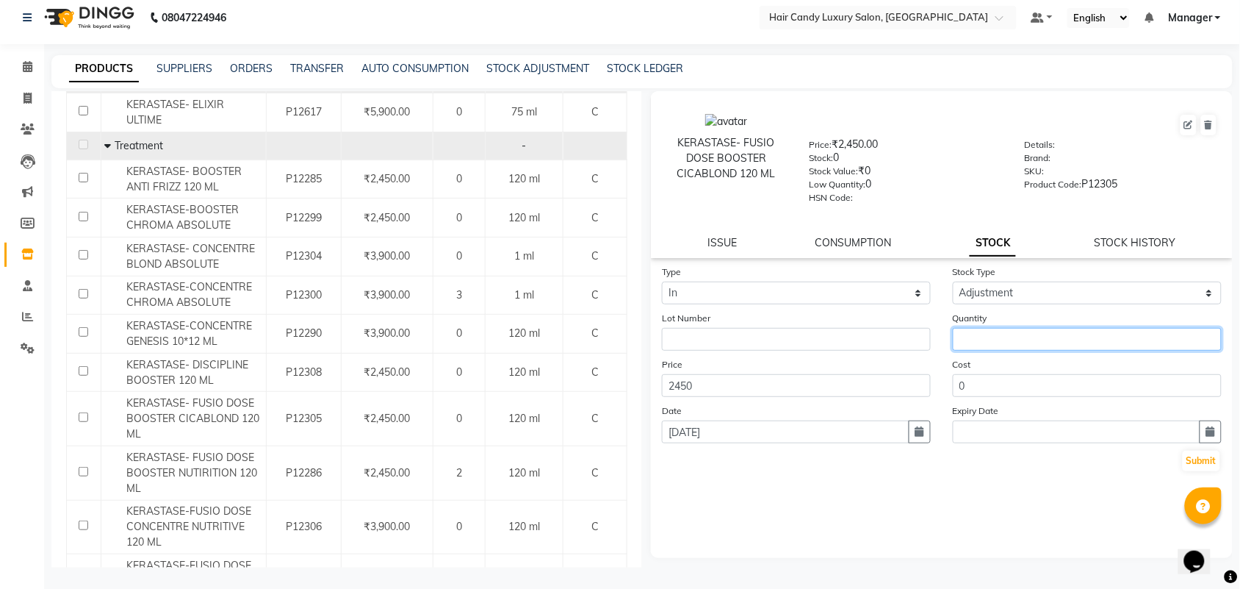
click at [1003, 343] on input "number" at bounding box center [1087, 339] width 269 height 23
type input "1"
drag, startPoint x: 1207, startPoint y: 456, endPoint x: 1190, endPoint y: 456, distance: 16.2
click at [1206, 456] on button "Submit" at bounding box center [1201, 460] width 37 height 21
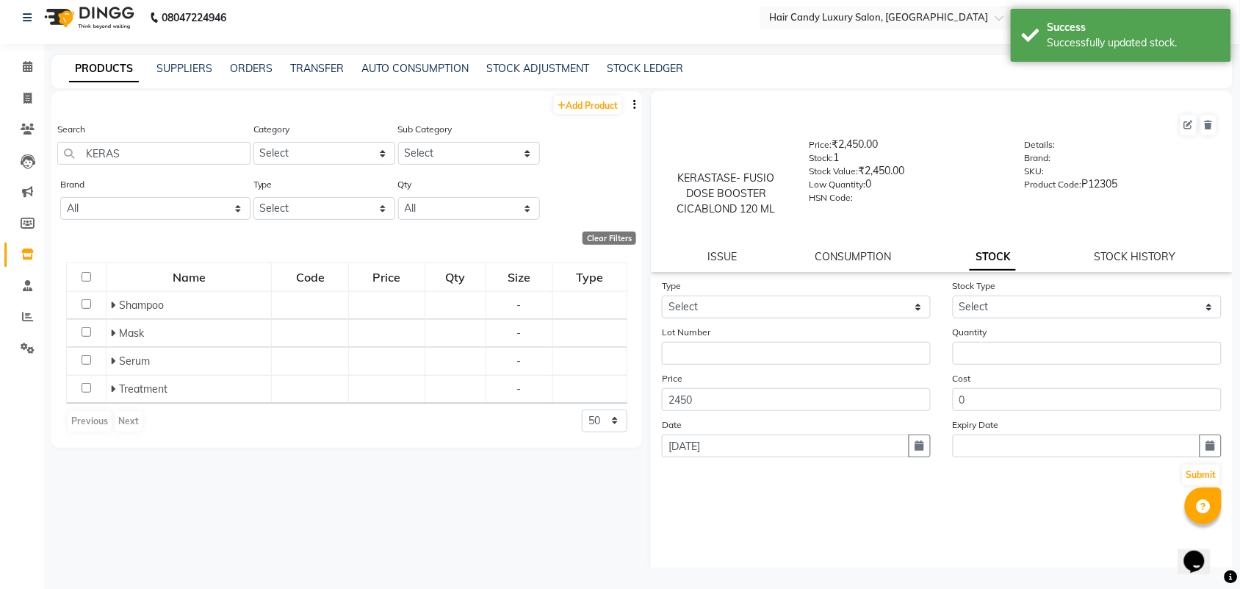
scroll to position [0, 0]
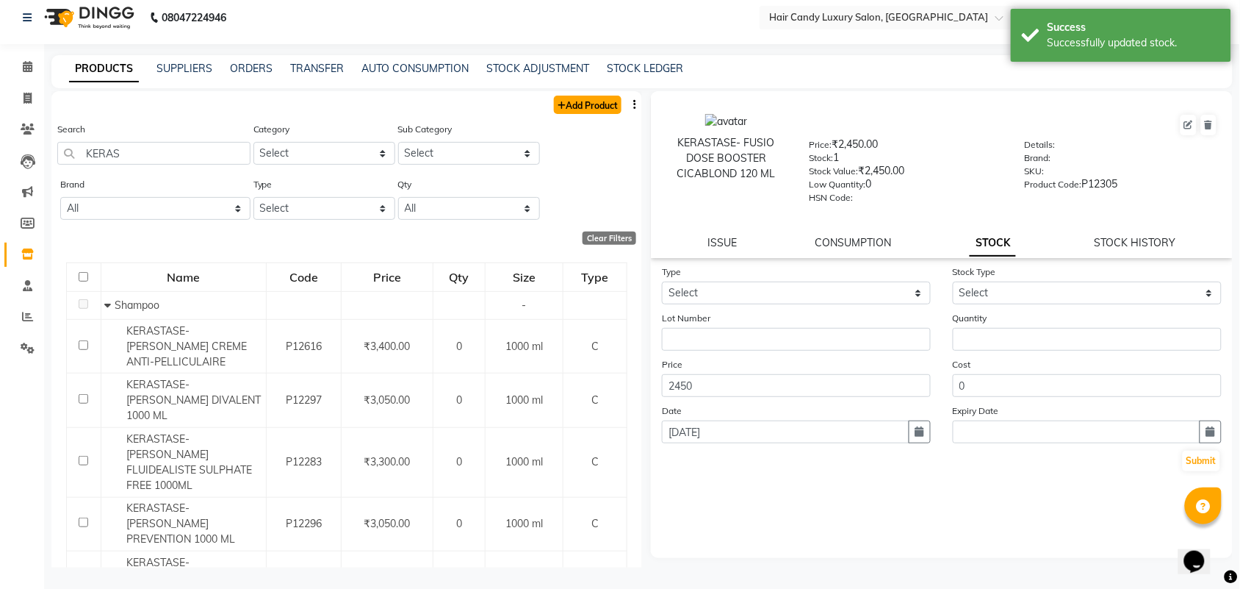
click at [557, 104] on link "Add Product" at bounding box center [588, 105] width 68 height 18
select select "true"
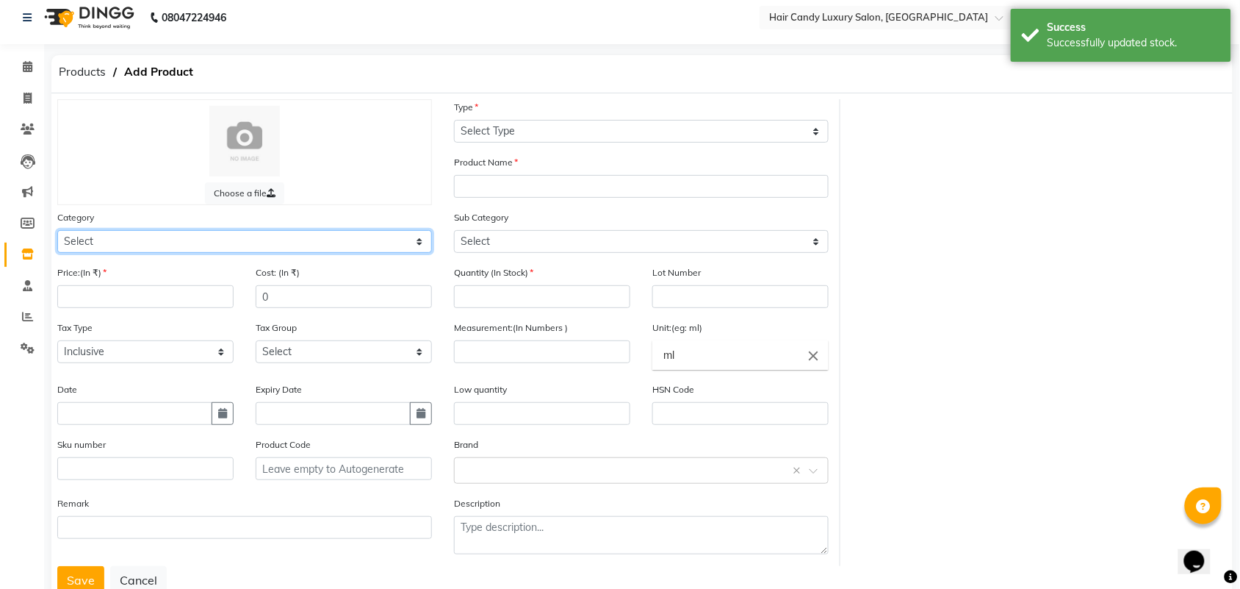
click at [165, 237] on select "Select Hair Skin Makeup Personal Care Appliances Beard Waxing Disposable Thread…" at bounding box center [244, 241] width 375 height 23
select select "650701100"
click at [57, 230] on select "Select Hair Skin Makeup Personal Care Appliances Beard Waxing Disposable Thread…" at bounding box center [244, 241] width 375 height 23
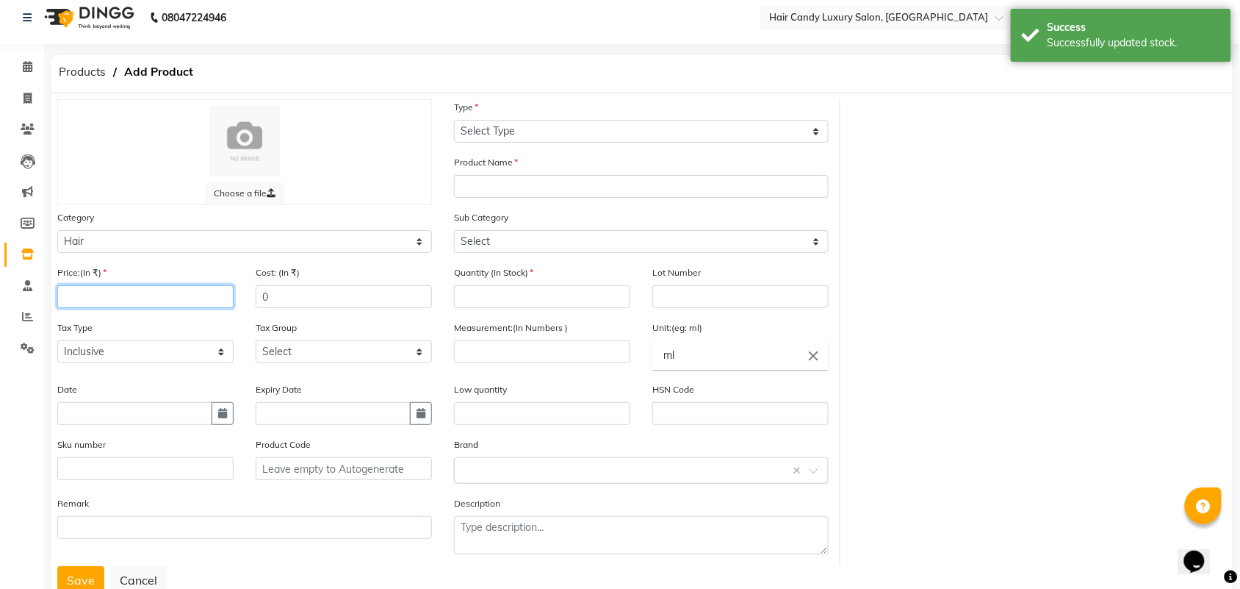
click at [99, 291] on input "number" at bounding box center [145, 296] width 176 height 23
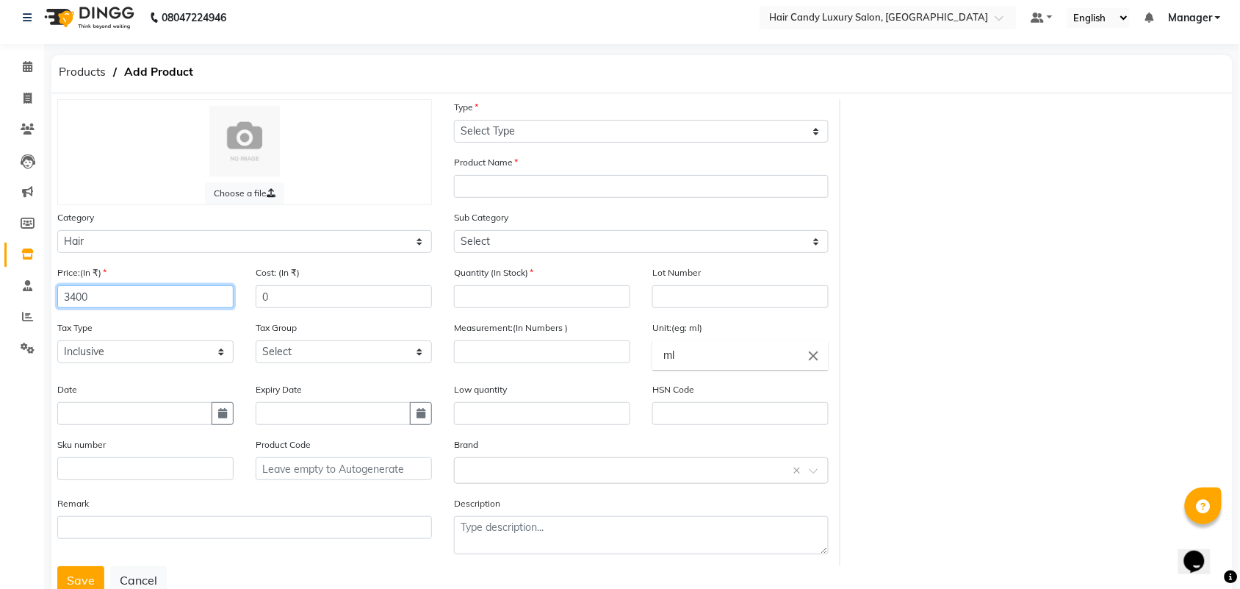
type input "3400"
click at [556, 340] on input "number" at bounding box center [542, 351] width 176 height 23
type input "1000"
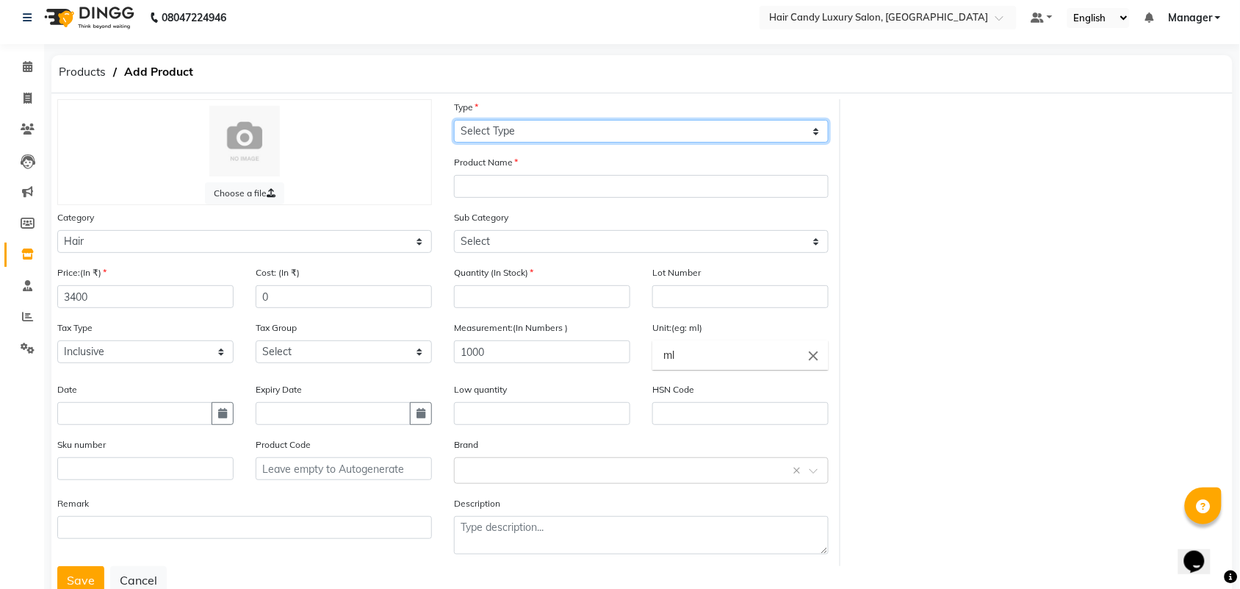
click at [700, 123] on select "Select Type Both Retail Consumable" at bounding box center [641, 131] width 375 height 23
select select "C"
click at [454, 120] on select "Select Type Both Retail Consumable" at bounding box center [641, 131] width 375 height 23
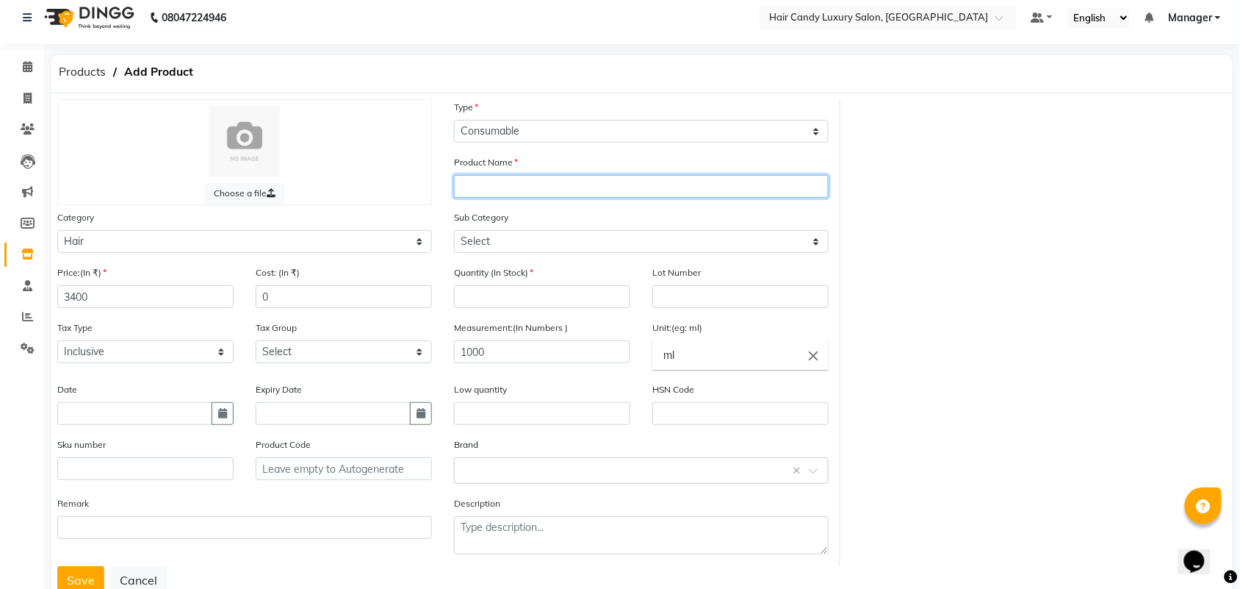
click at [520, 182] on input "text" at bounding box center [641, 186] width 375 height 23
type input "B"
type input "KERASTASE BAIN DENSITW"
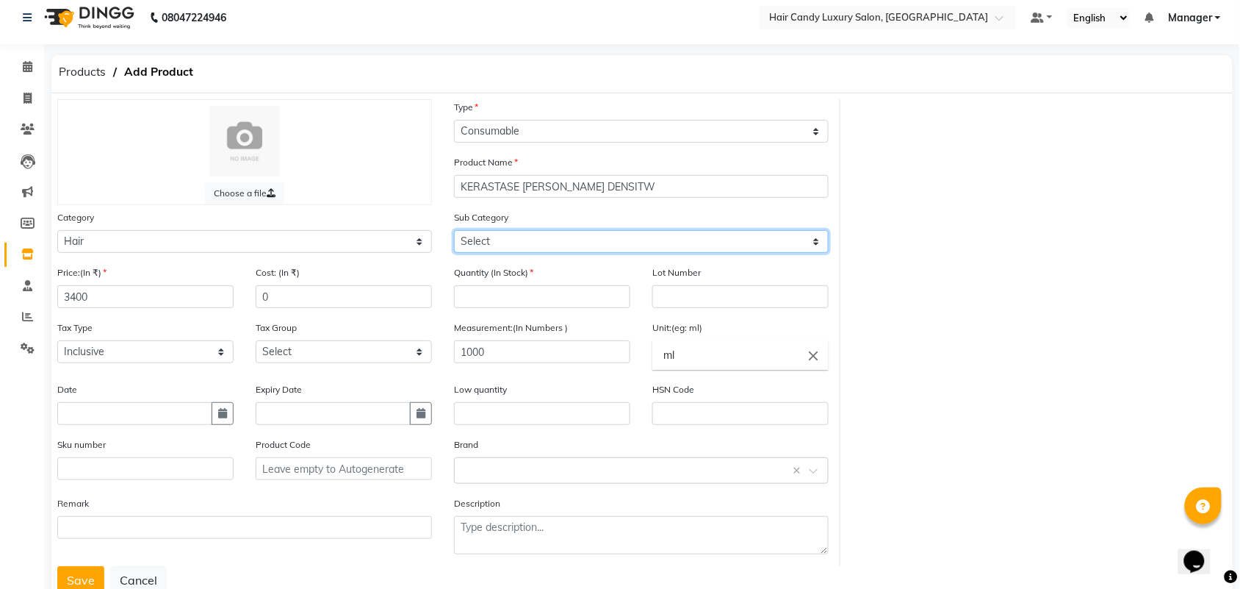
click at [534, 239] on select "Select Shampoo Conditioner Cream Mask Oil Serum Color Appliances Treatment Styl…" at bounding box center [641, 241] width 375 height 23
select select "650701101"
click at [454, 230] on select "Select Shampoo Conditioner Cream Mask Oil Serum Color Appliances Treatment Styl…" at bounding box center [641, 241] width 375 height 23
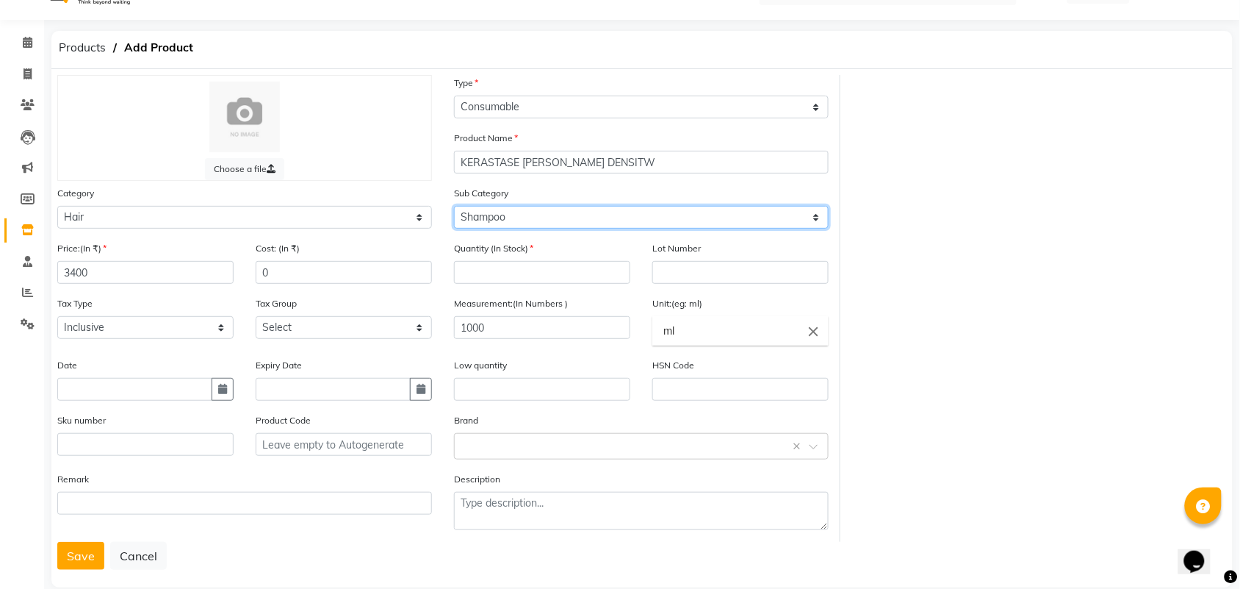
scroll to position [53, 0]
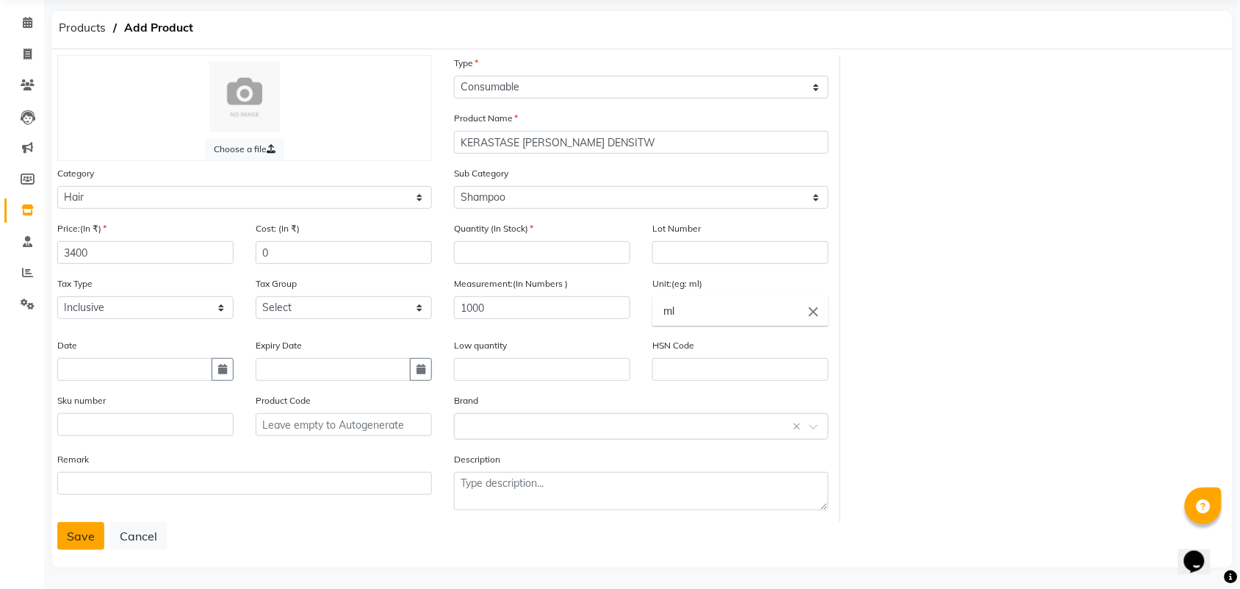
click at [88, 524] on button "Save" at bounding box center [80, 536] width 47 height 28
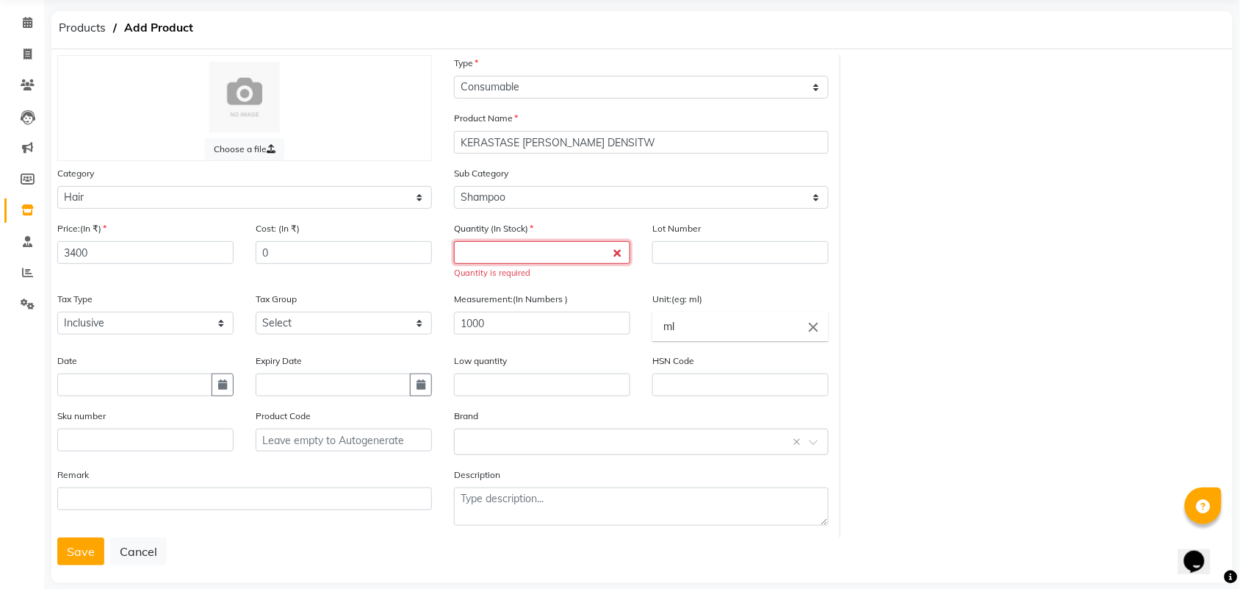
click at [505, 248] on input "number" at bounding box center [542, 252] width 176 height 23
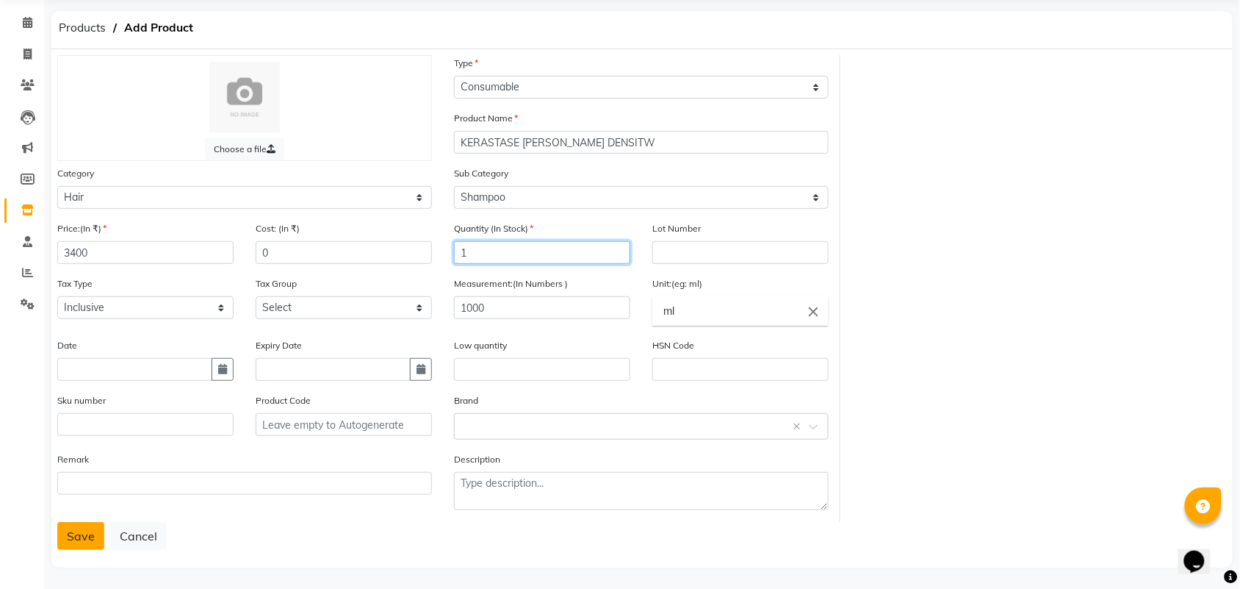
type input "1"
click at [79, 538] on button "Save" at bounding box center [80, 536] width 47 height 28
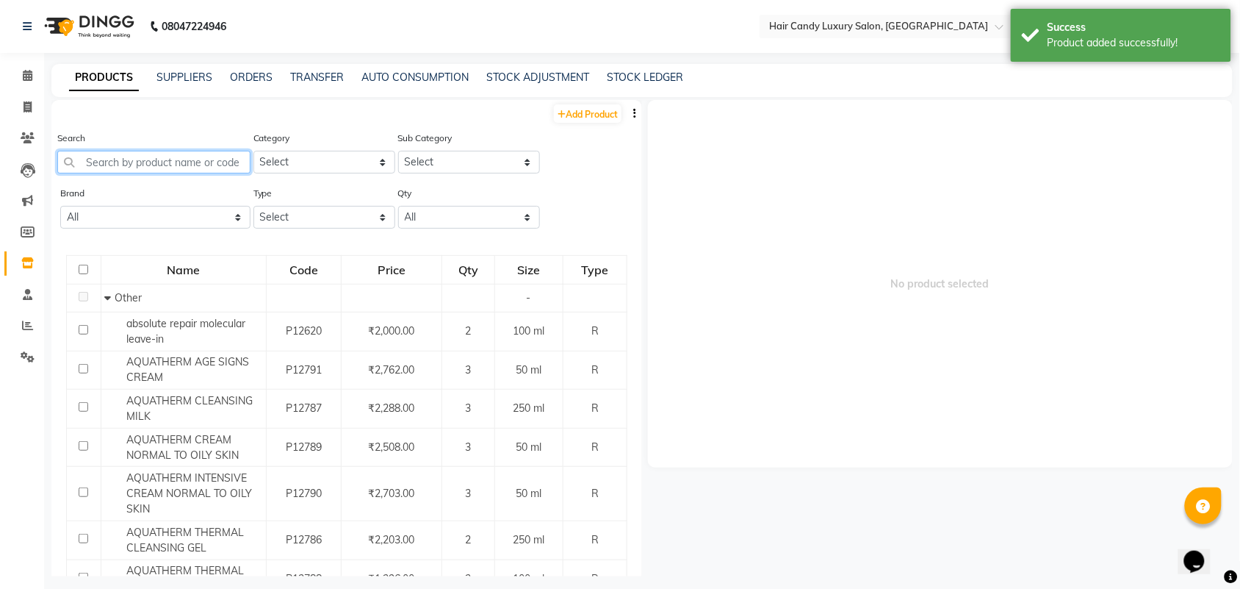
click at [126, 154] on input "text" at bounding box center [153, 162] width 193 height 23
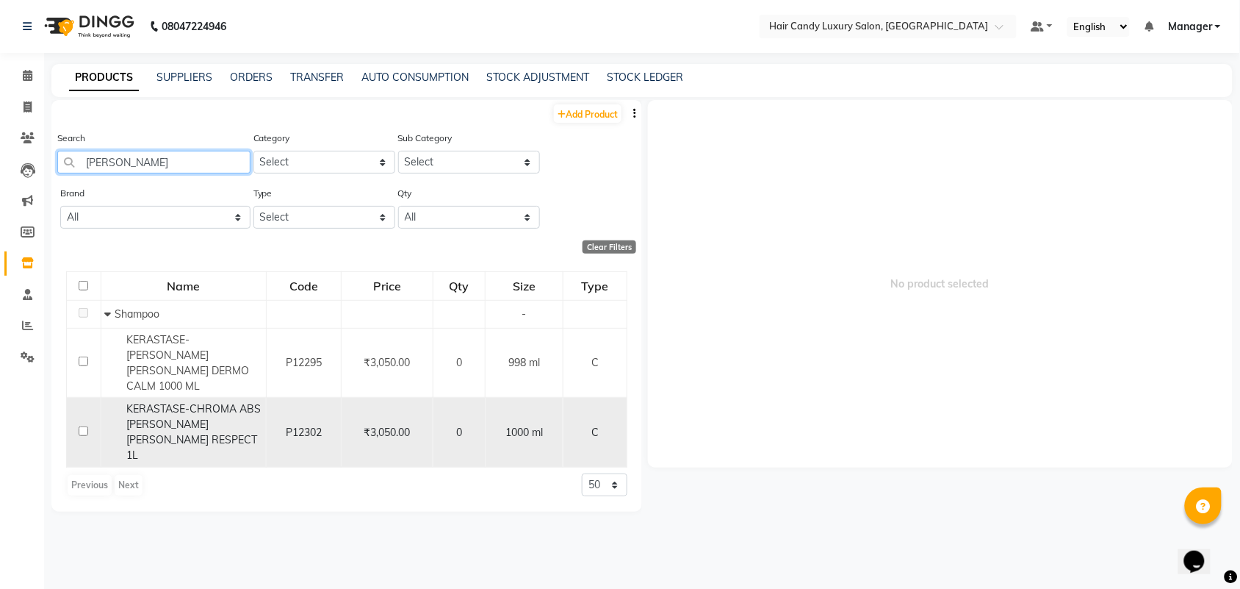
type input "BAIN RICH"
click at [215, 402] on span "KERASTASE-CHROMA ABS BAIN RICHE RESPECT 1L" at bounding box center [193, 432] width 134 height 60
select select
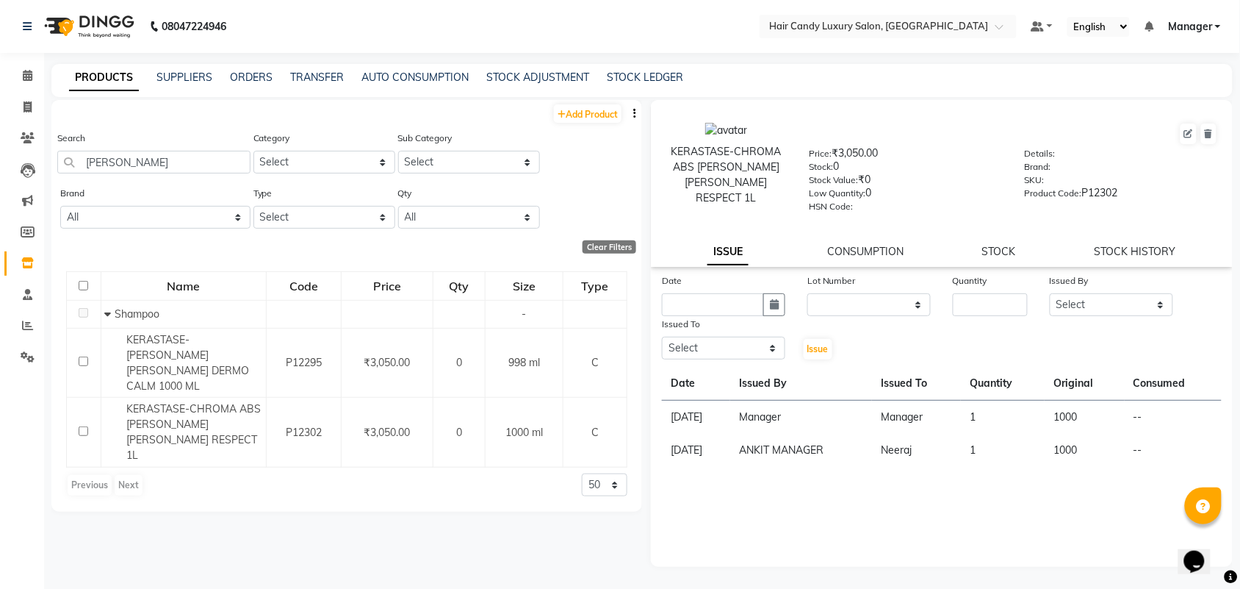
click at [888, 239] on div "KERASTASE-CHROMA ABS BAIN RICHE RESPECT 1L Price: ₹3,050.00 Stock: 0 Stock Valu…" at bounding box center [942, 183] width 582 height 167
click at [994, 250] on link "STOCK" at bounding box center [999, 251] width 34 height 13
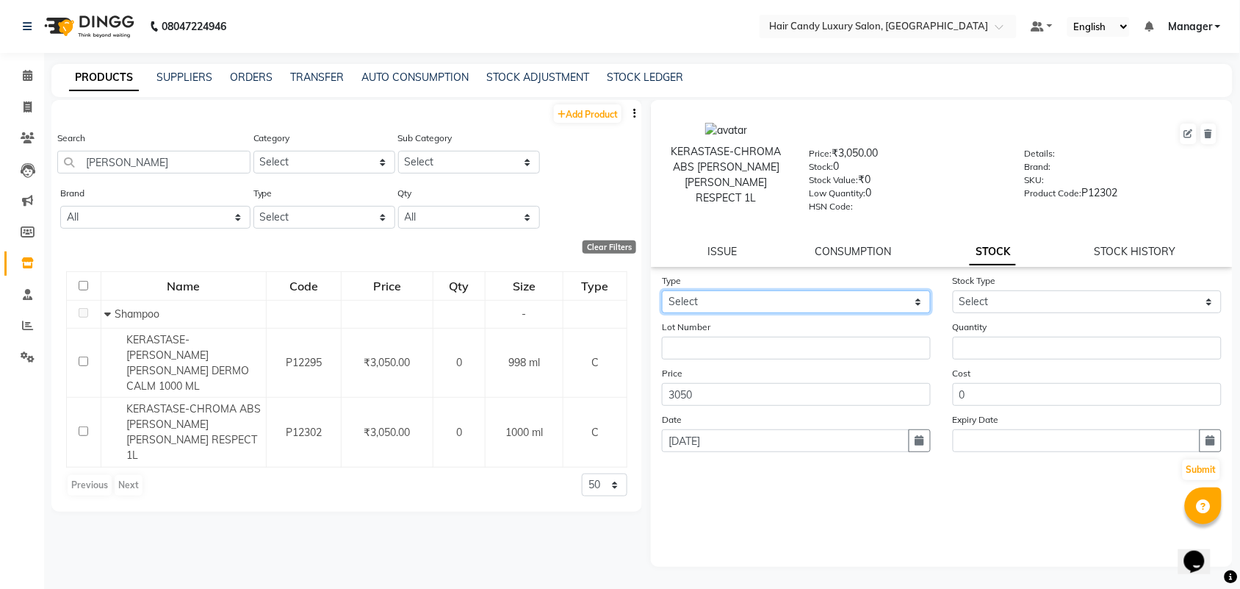
click at [736, 296] on select "Select In Out" at bounding box center [796, 301] width 269 height 23
select select "out"
click at [662, 290] on select "Select In Out" at bounding box center [796, 301] width 269 height 23
select select
click at [755, 280] on div "Type Select In Out" at bounding box center [796, 293] width 291 height 40
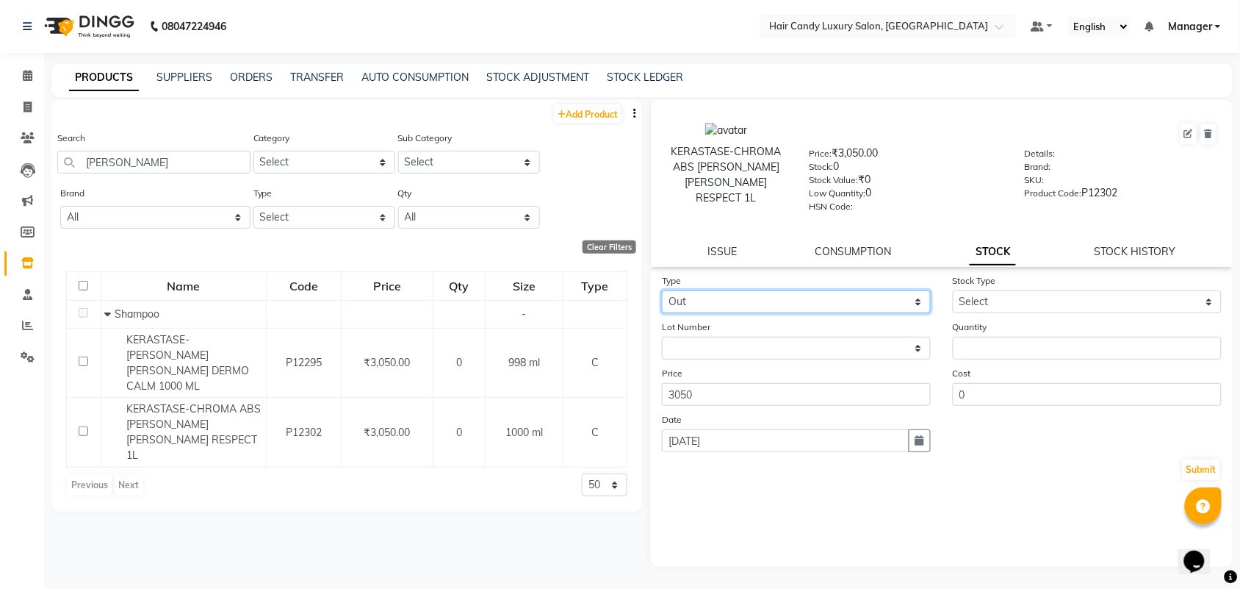
click at [758, 303] on select "Select In Out" at bounding box center [796, 301] width 269 height 23
select select "in"
click at [662, 290] on select "Select In Out" at bounding box center [796, 301] width 269 height 23
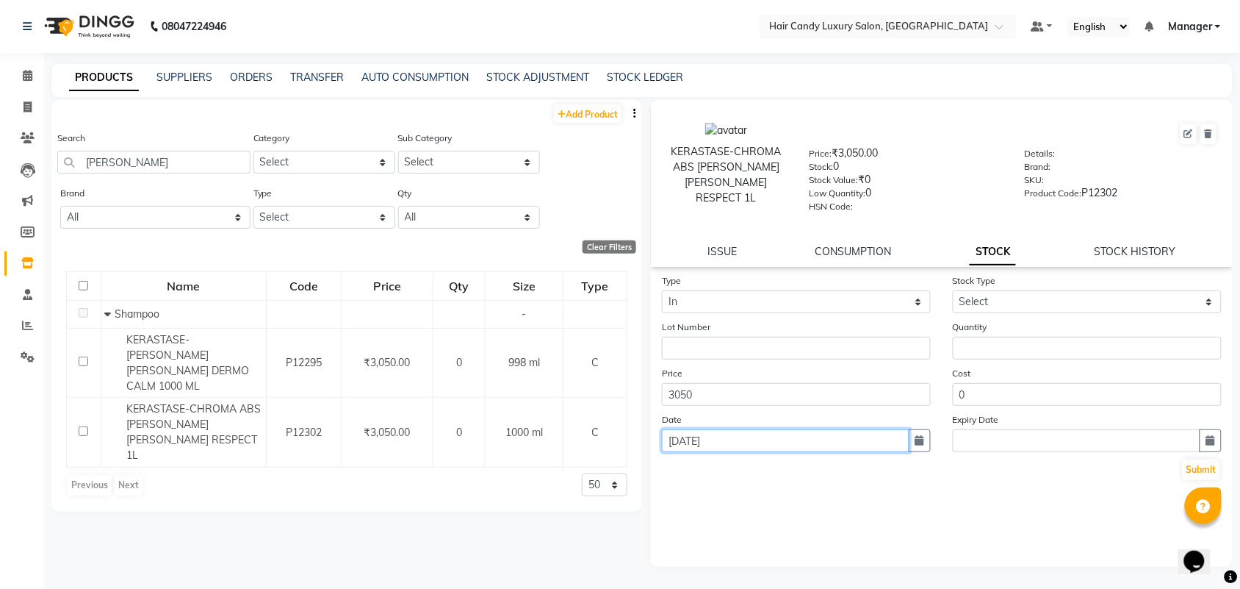
click at [718, 436] on input "[DATE]" at bounding box center [786, 440] width 248 height 23
select select "9"
select select "2025"
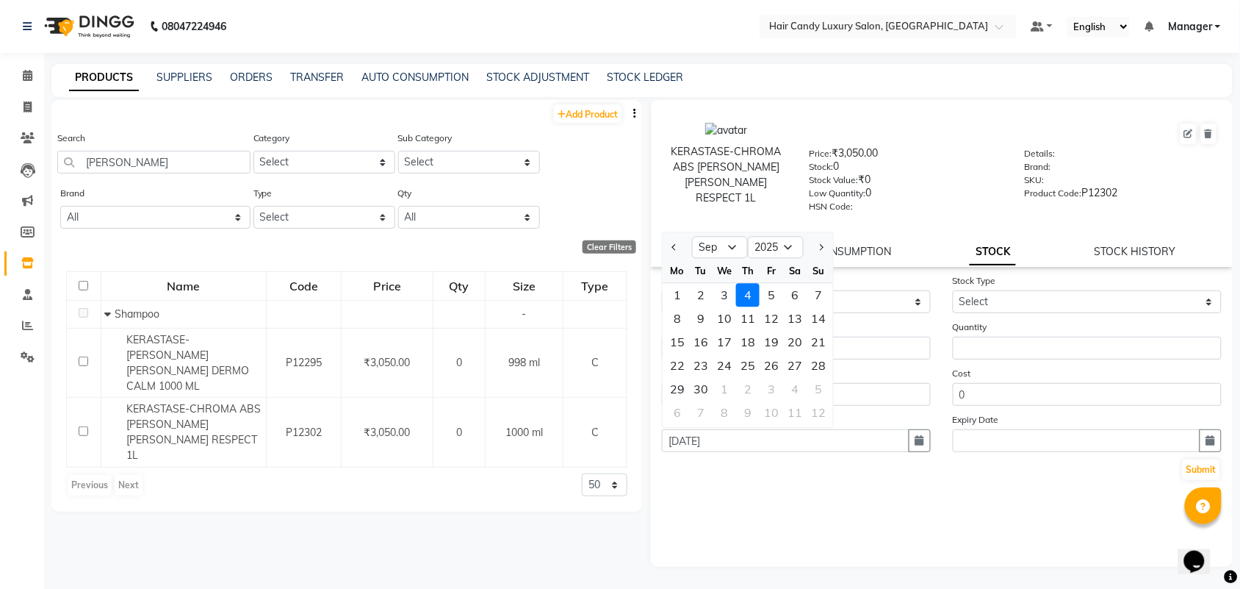
click at [675, 259] on div "Mo" at bounding box center [678, 271] width 24 height 24
click at [673, 251] on button "Previous month" at bounding box center [675, 248] width 12 height 24
select select "8"
click at [729, 361] on div "20" at bounding box center [725, 366] width 24 height 24
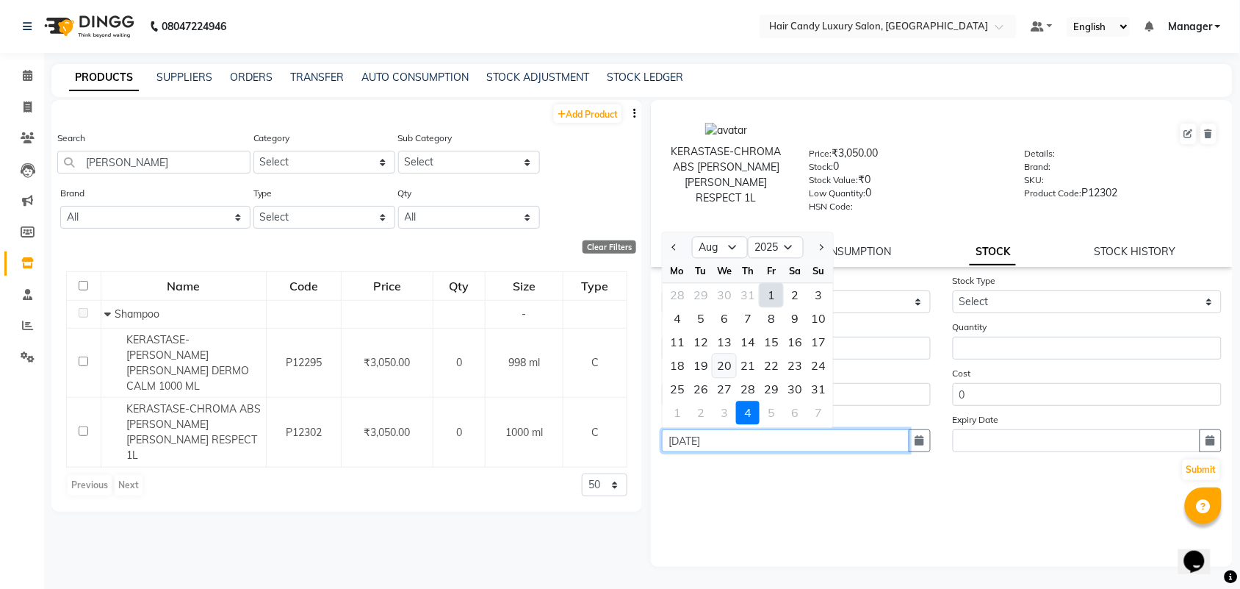
type input "20-08-2025"
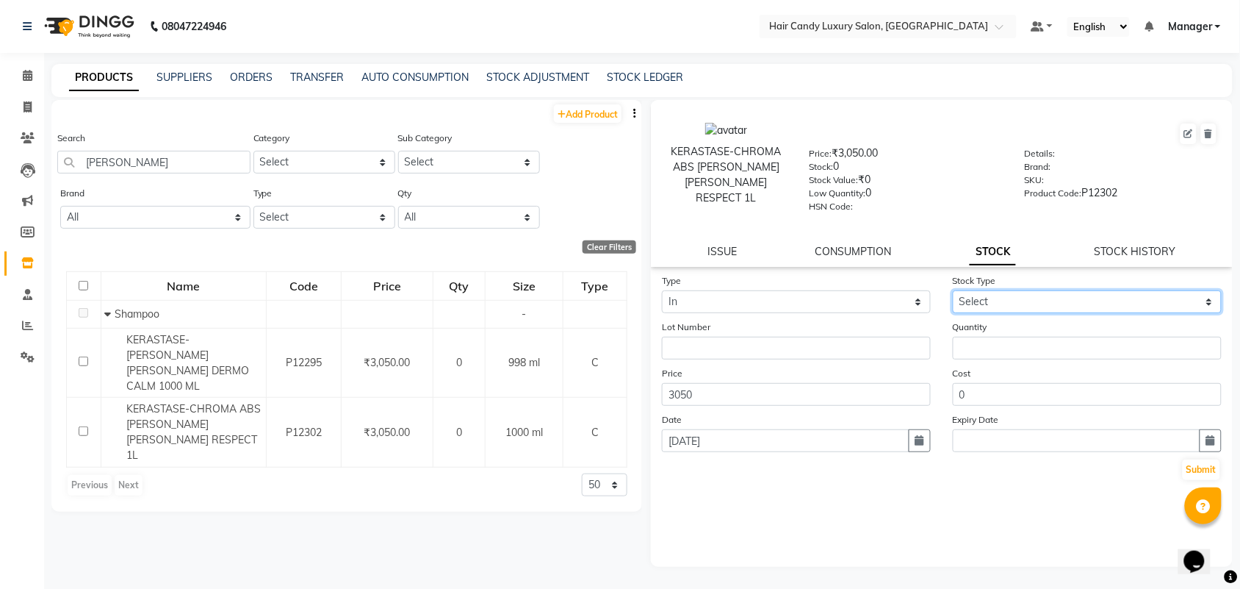
click at [1070, 303] on select "Select New Stock Adjustment Return Other" at bounding box center [1087, 301] width 269 height 23
select select "adjustment"
click at [953, 290] on select "Select New Stock Adjustment Return Other" at bounding box center [1087, 301] width 269 height 23
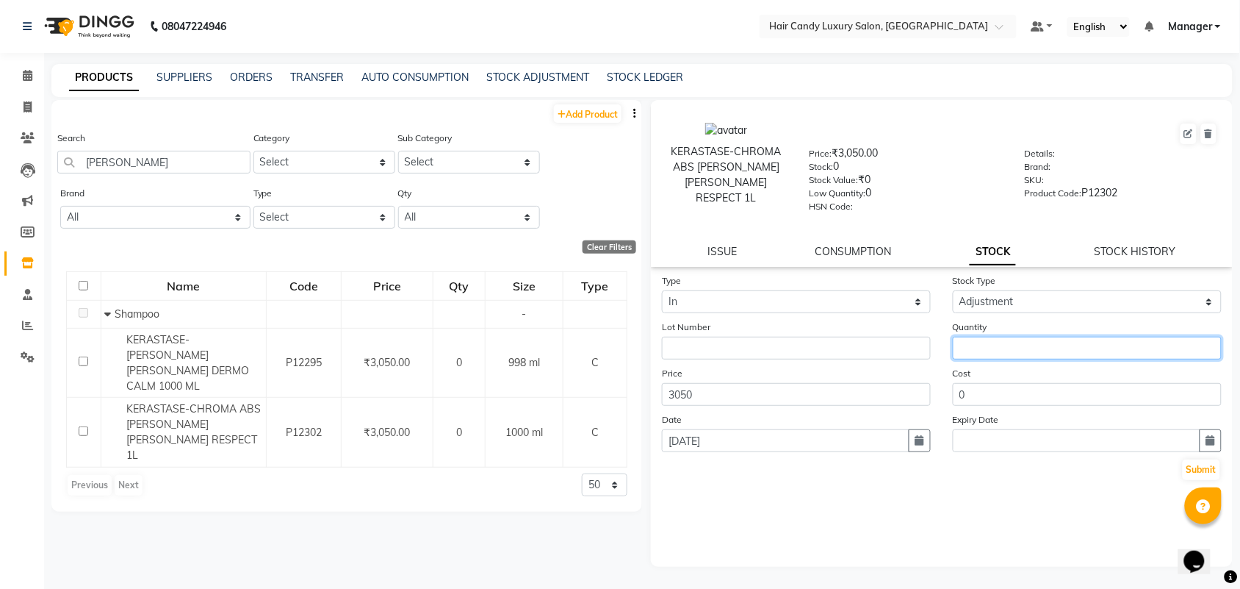
click at [1012, 350] on input "number" at bounding box center [1087, 348] width 269 height 23
type input "1"
click at [1200, 467] on button "Submit" at bounding box center [1201, 469] width 37 height 21
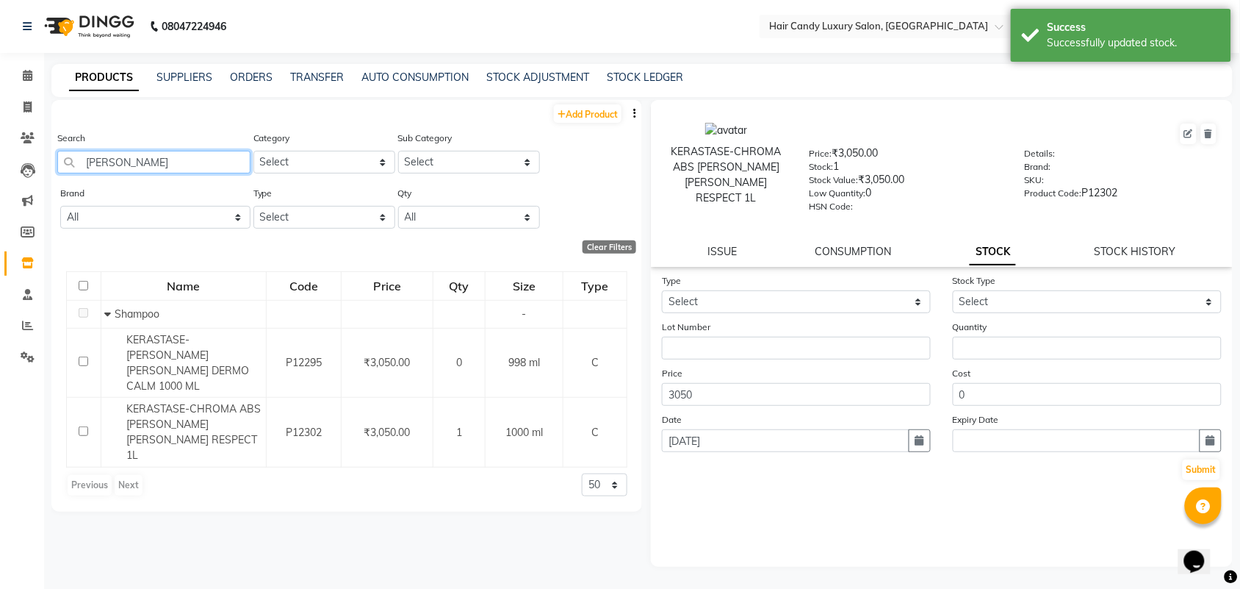
drag, startPoint x: 156, startPoint y: 160, endPoint x: 59, endPoint y: 162, distance: 97.0
click at [59, 162] on input "BAIN RICH" at bounding box center [153, 162] width 193 height 23
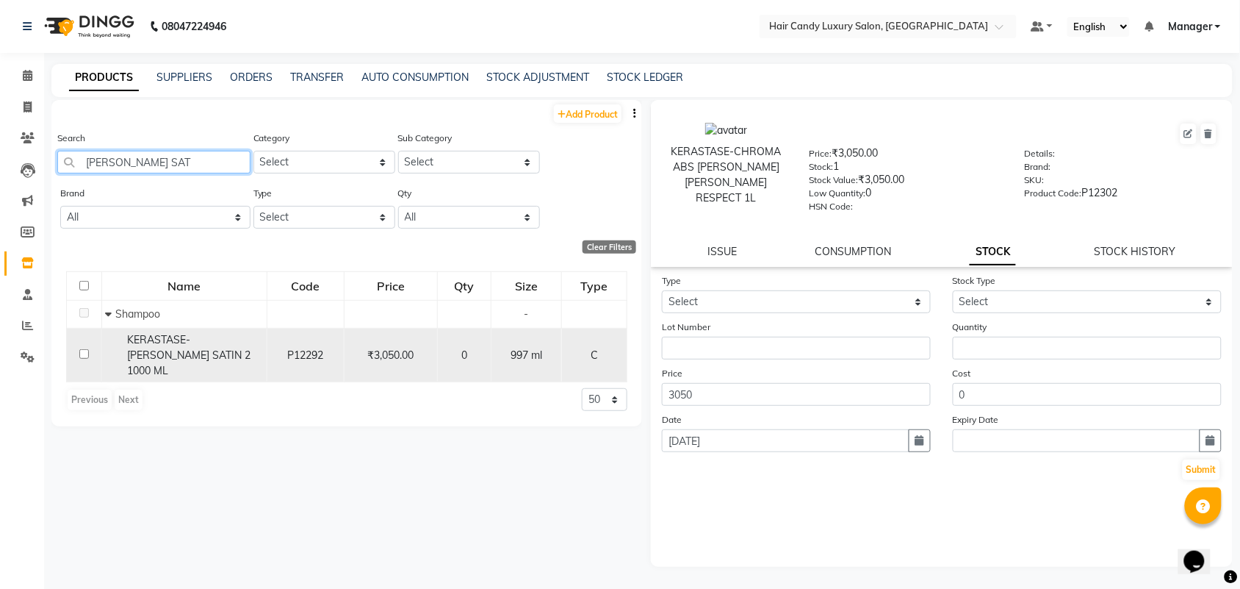
type input "BAIN SAT"
click at [206, 345] on div "KERASTASE- BAIN SATIN 2 1000 ML" at bounding box center [184, 355] width 157 height 46
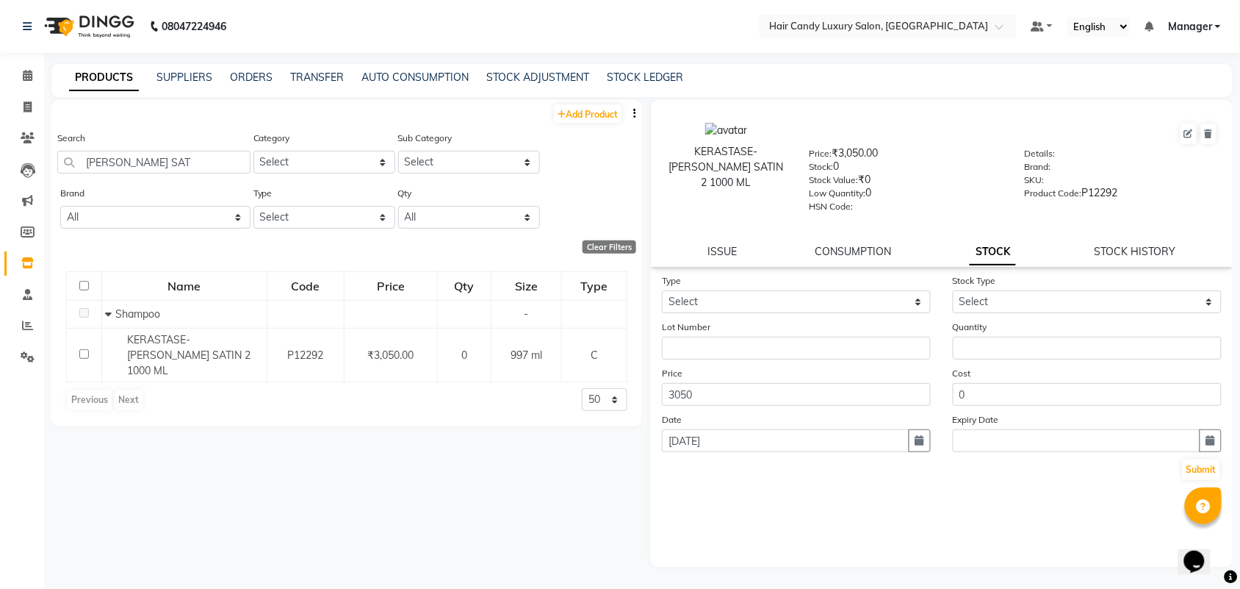
drag, startPoint x: 191, startPoint y: 347, endPoint x: 0, endPoint y: 417, distance: 203.4
click at [171, 347] on div "KERASTASE- BAIN SATIN 2 1000 ML" at bounding box center [184, 355] width 157 height 46
click at [868, 292] on select "Select In Out" at bounding box center [796, 301] width 269 height 23
select select "out"
click at [662, 290] on select "Select In Out" at bounding box center [796, 301] width 269 height 23
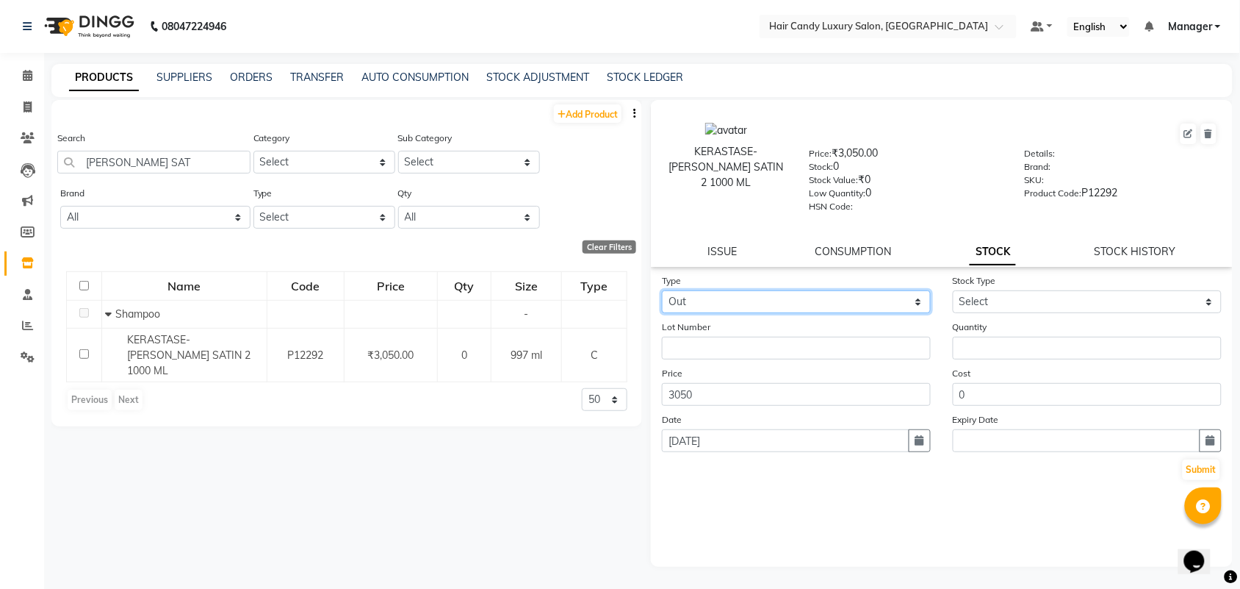
select select
click at [764, 303] on select "Select In Out" at bounding box center [796, 301] width 269 height 23
select select "in"
click at [662, 290] on select "Select In Out" at bounding box center [796, 301] width 269 height 23
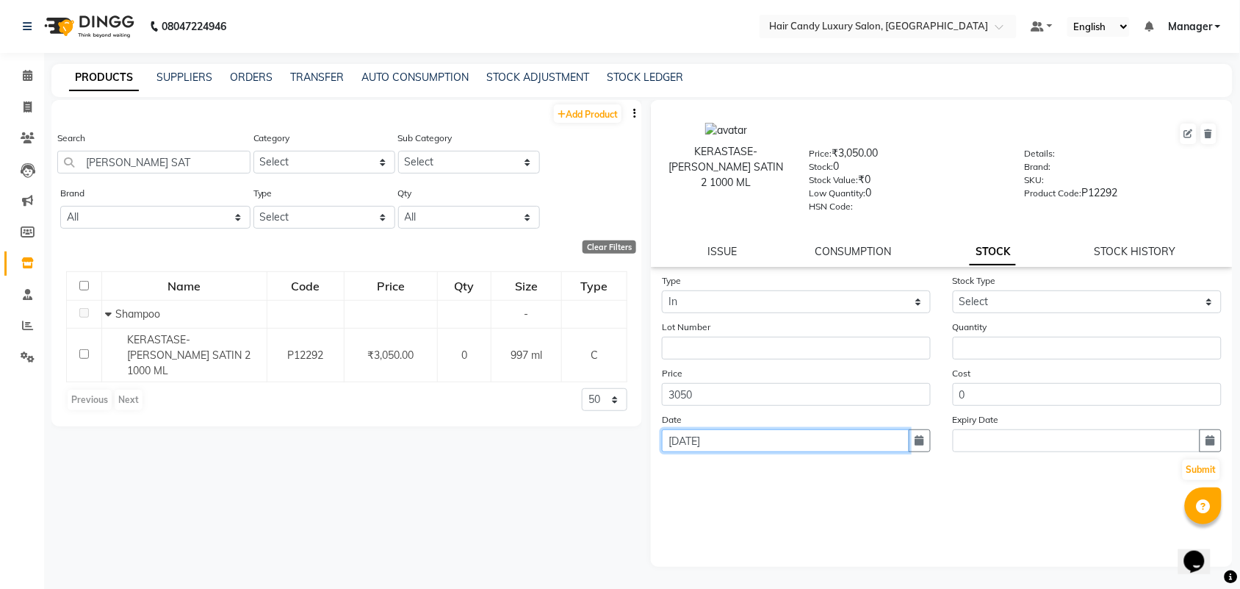
click at [722, 438] on input "[DATE]" at bounding box center [786, 440] width 248 height 23
select select "9"
select select "2025"
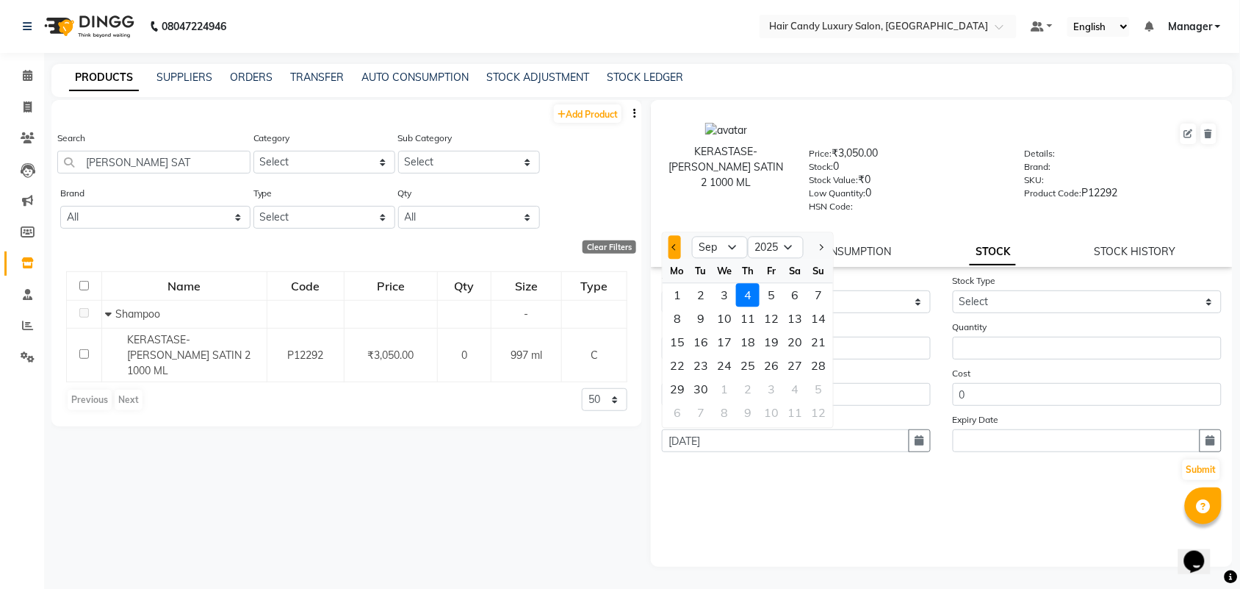
click at [678, 243] on button "Previous month" at bounding box center [675, 248] width 12 height 24
select select "8"
click at [730, 359] on div "20" at bounding box center [725, 366] width 24 height 24
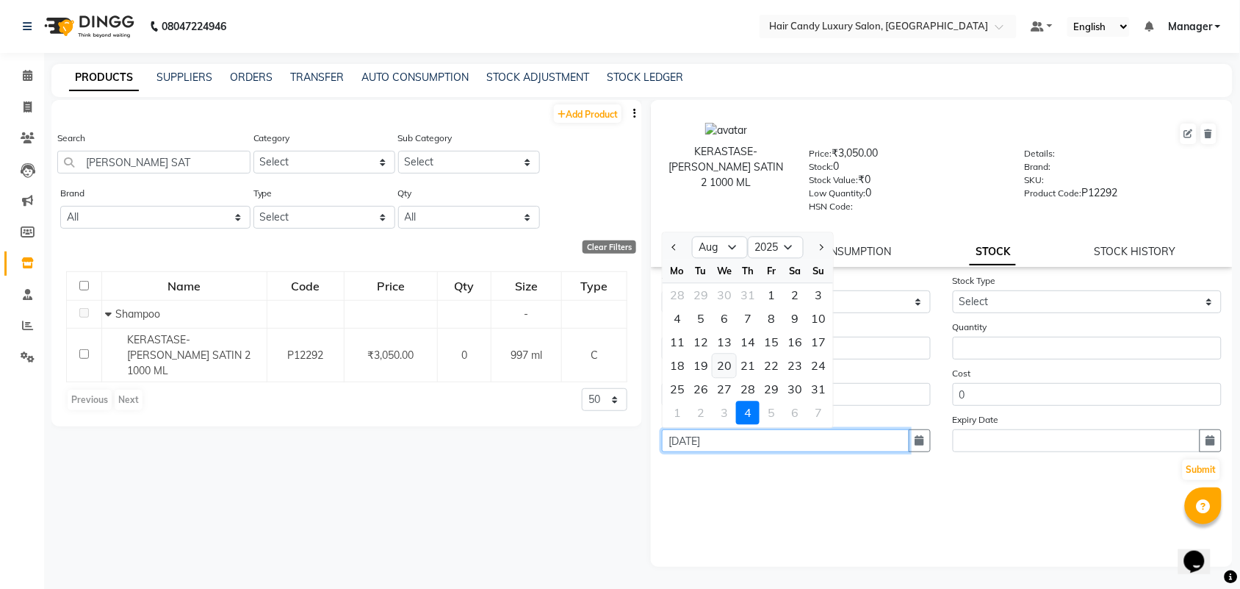
type input "20-08-2025"
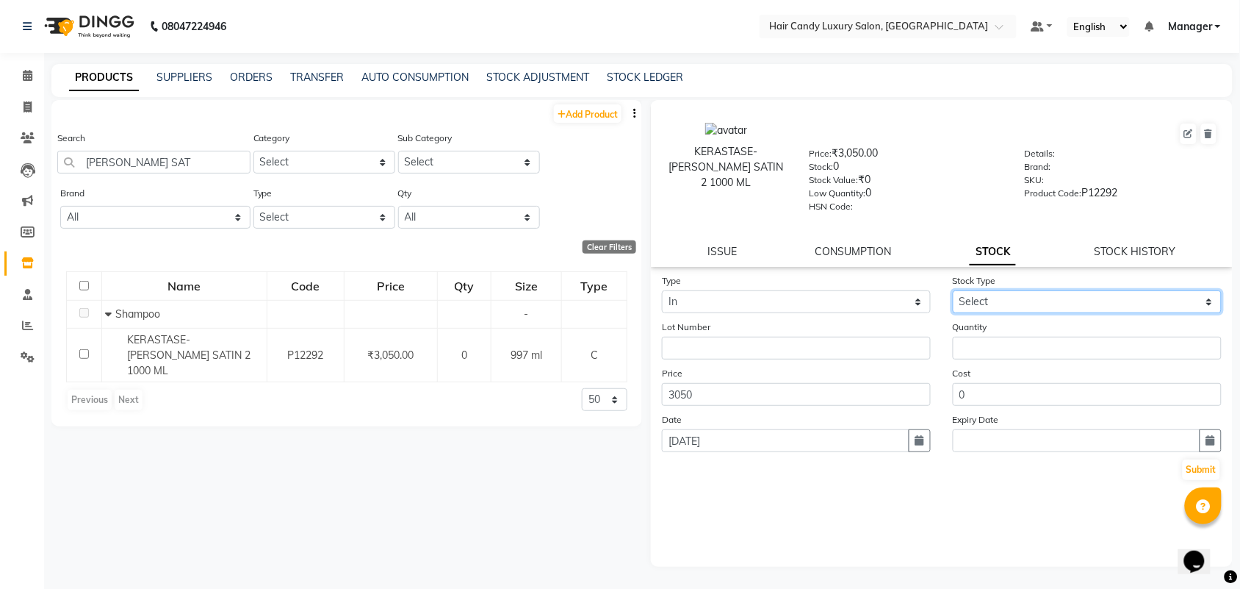
click at [1066, 295] on select "Select New Stock Adjustment Return Other" at bounding box center [1087, 301] width 269 height 23
select select "adjustment"
click at [953, 290] on select "Select New Stock Adjustment Return Other" at bounding box center [1087, 301] width 269 height 23
click at [1007, 356] on form "Type Select In Out Stock Type Select New Stock Adjustment Return Other Lot Numb…" at bounding box center [942, 377] width 560 height 209
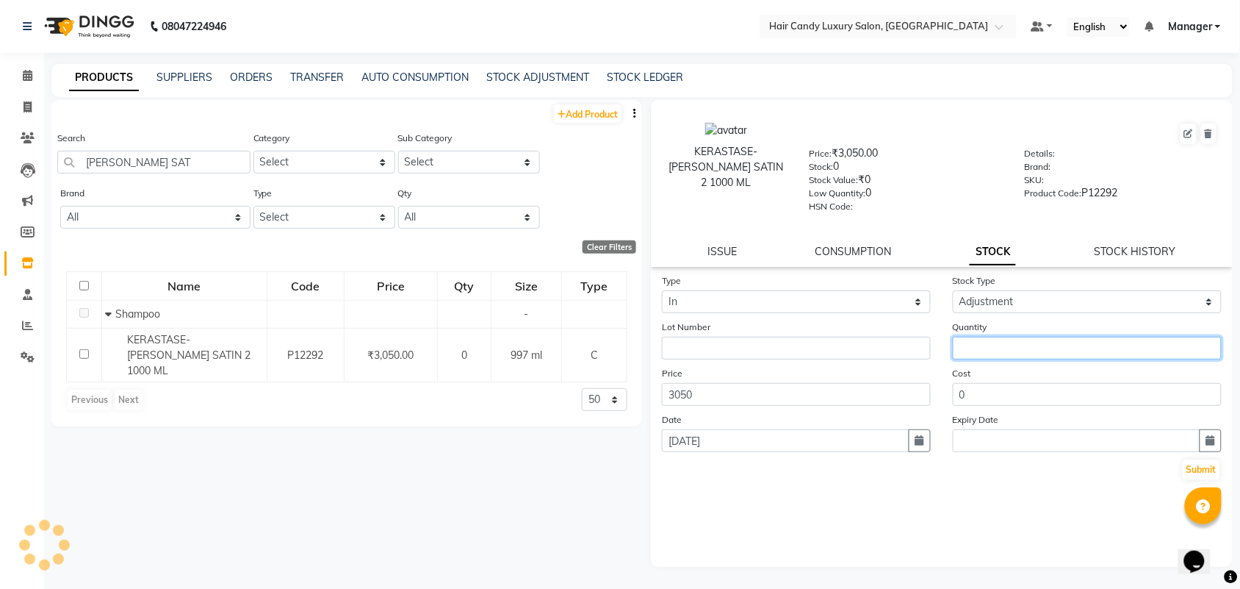
click at [1005, 338] on input "number" at bounding box center [1087, 348] width 269 height 23
type input "1"
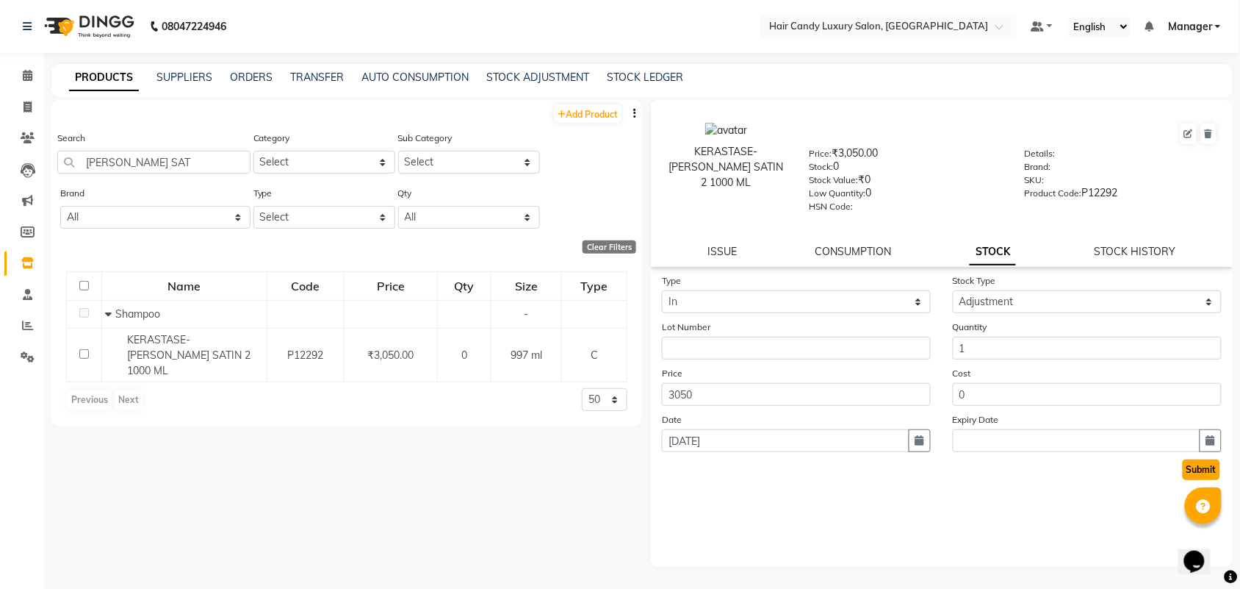
click at [1206, 471] on button "Submit" at bounding box center [1201, 469] width 37 height 21
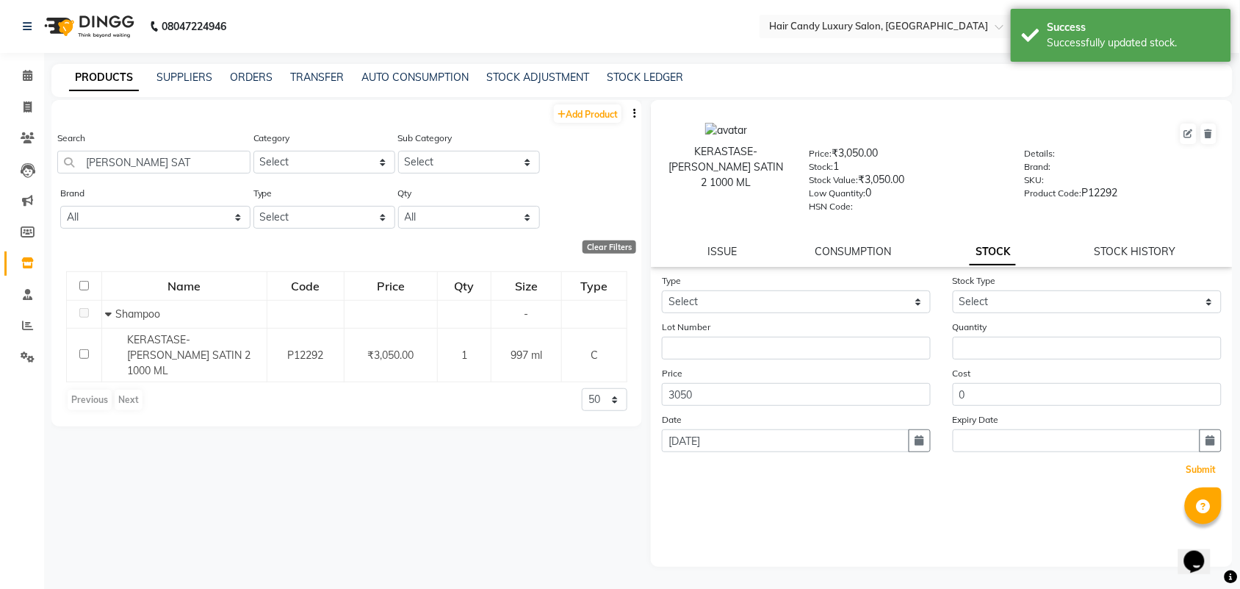
drag, startPoint x: 1206, startPoint y: 471, endPoint x: 1121, endPoint y: 590, distance: 146.0
drag, startPoint x: 1121, startPoint y: 590, endPoint x: 154, endPoint y: 153, distance: 1061.3
click at [154, 153] on input "BAIN SAT" at bounding box center [153, 162] width 193 height 23
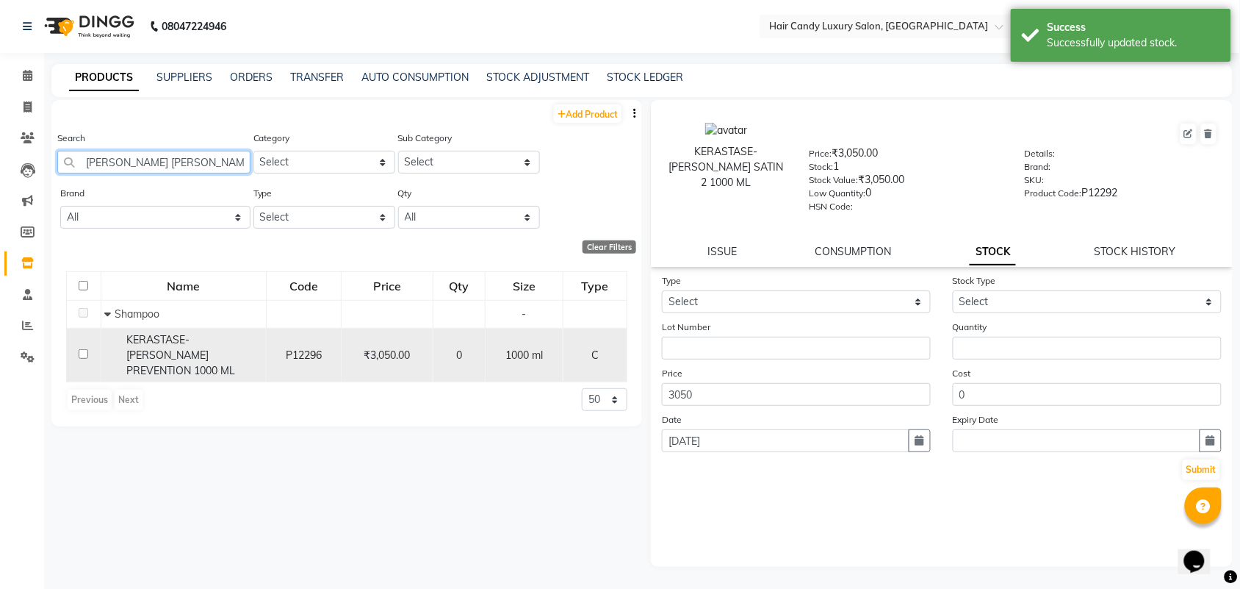
type input "BAIN PREVE"
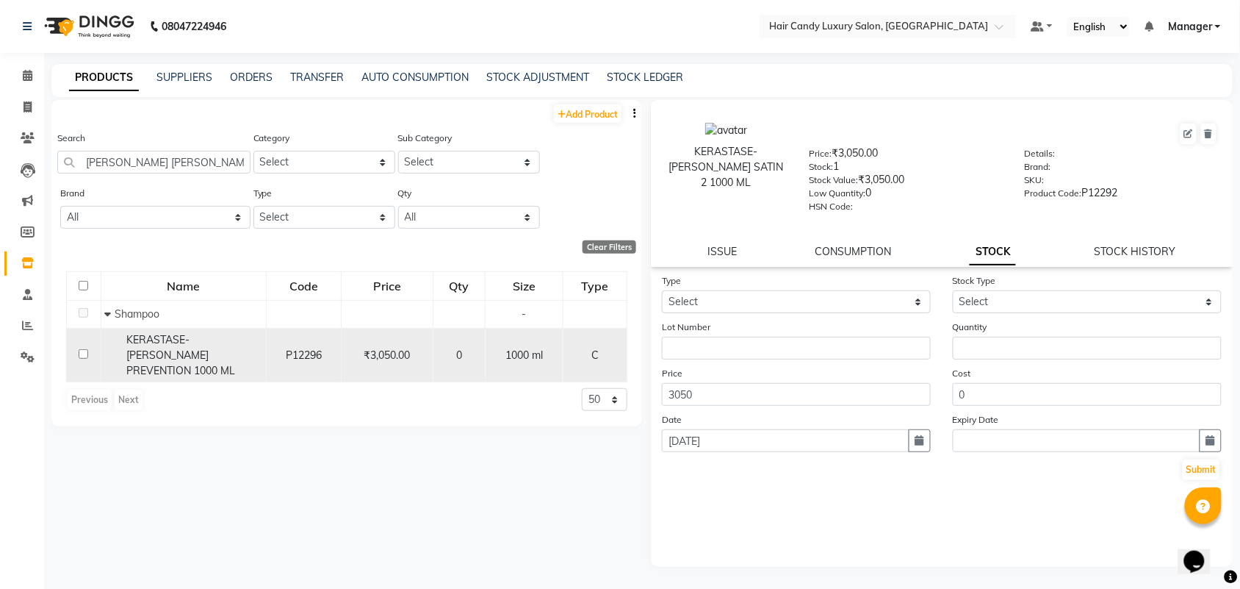
click at [206, 333] on span "KERASTASE-BAIN PREVENTION 1000 ML" at bounding box center [180, 355] width 109 height 44
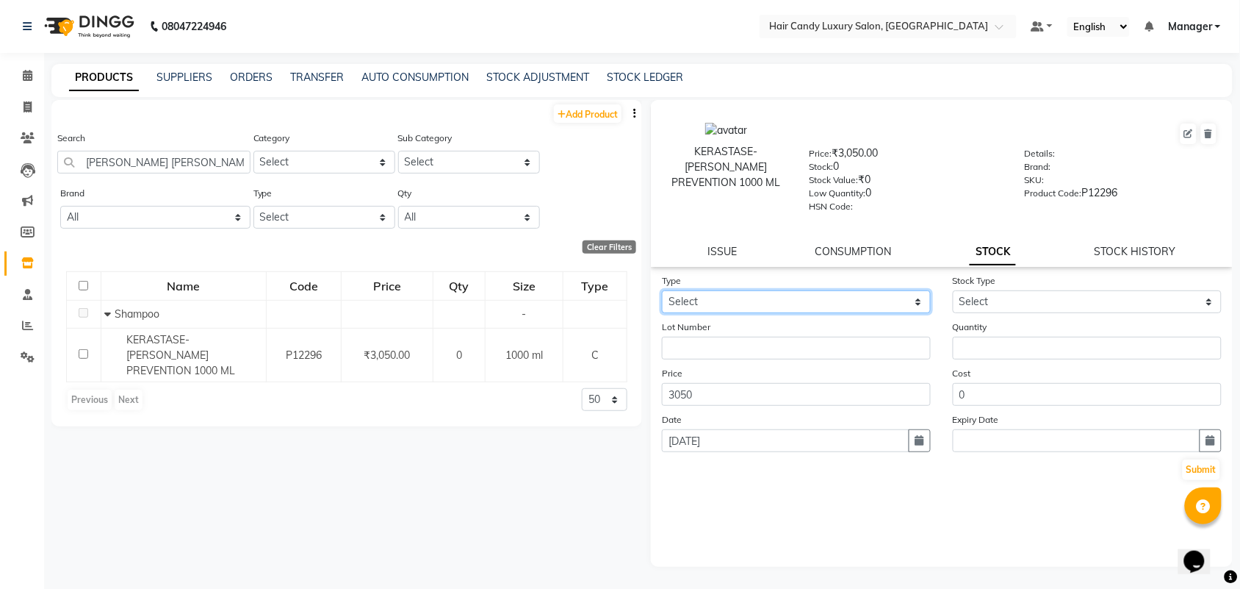
click at [906, 298] on select "Select In Out" at bounding box center [796, 301] width 269 height 23
select select "in"
click at [662, 290] on select "Select In Out" at bounding box center [796, 301] width 269 height 23
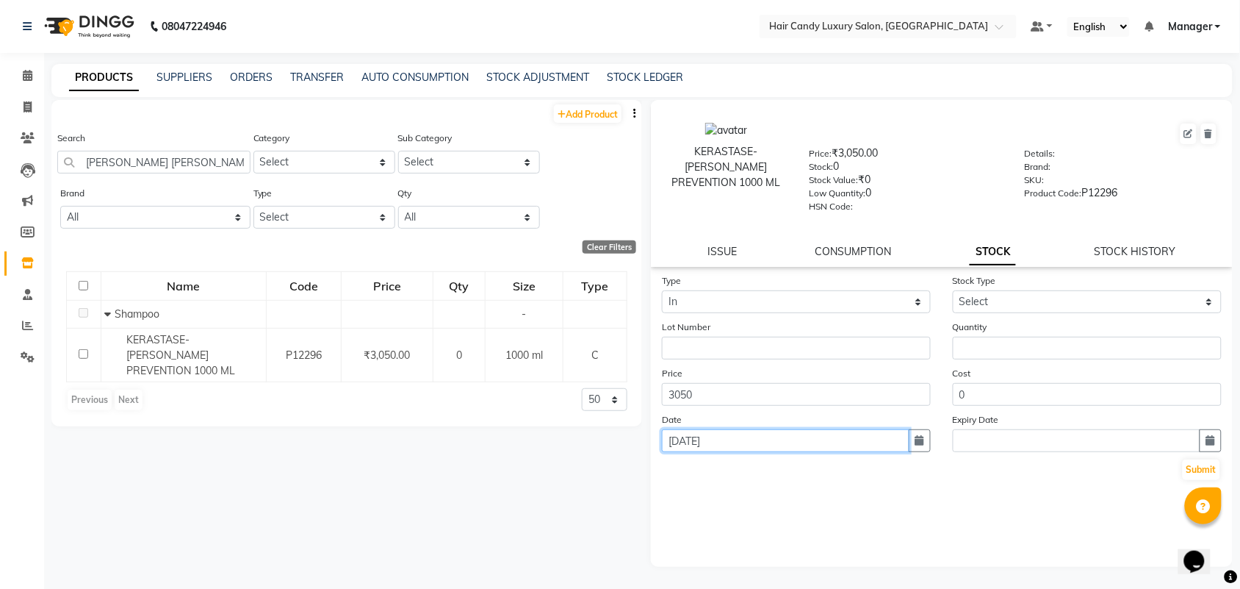
click at [709, 435] on input "[DATE]" at bounding box center [786, 440] width 248 height 23
select select "9"
select select "2025"
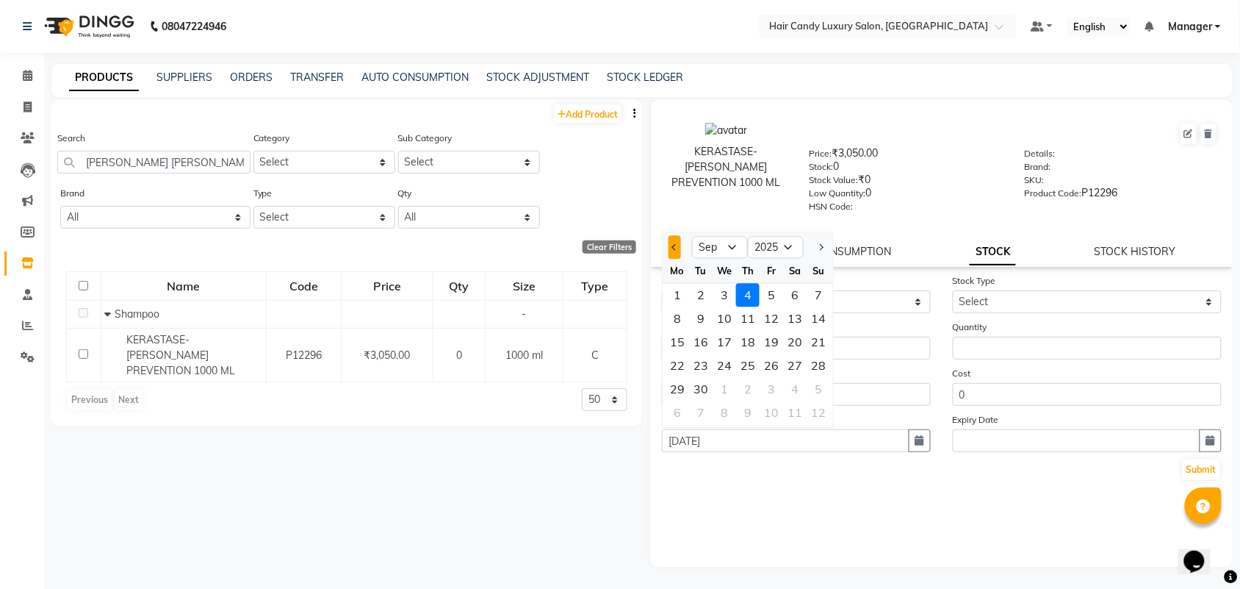
click at [675, 247] on button "Previous month" at bounding box center [675, 248] width 12 height 24
select select "8"
click at [728, 361] on div "20" at bounding box center [725, 366] width 24 height 24
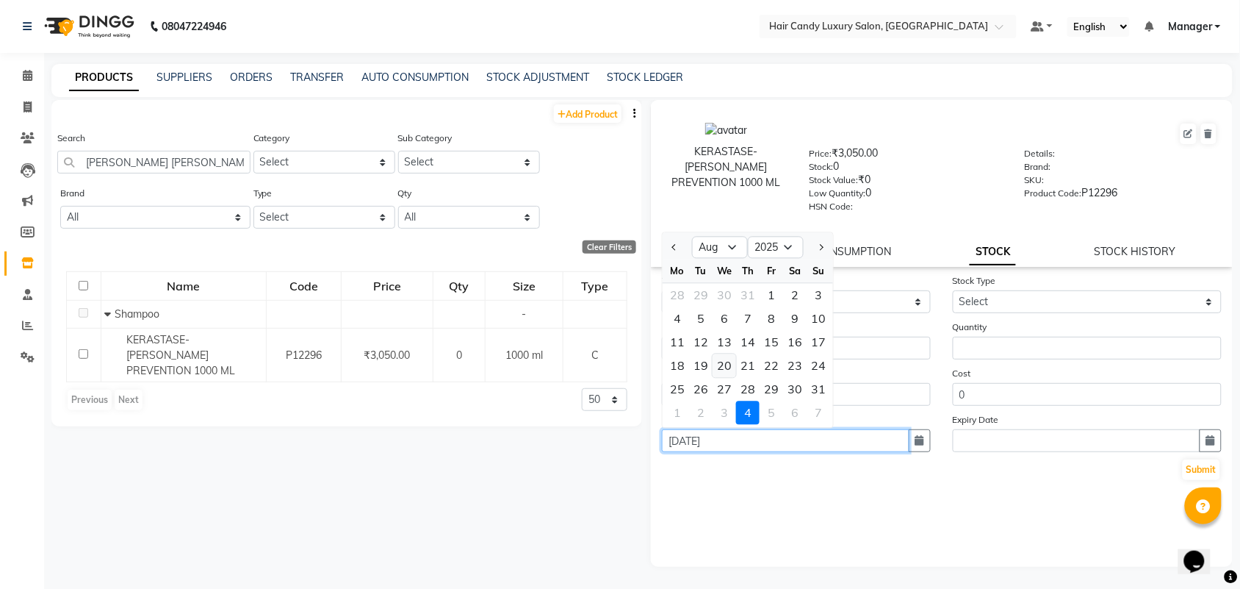
type input "20-08-2025"
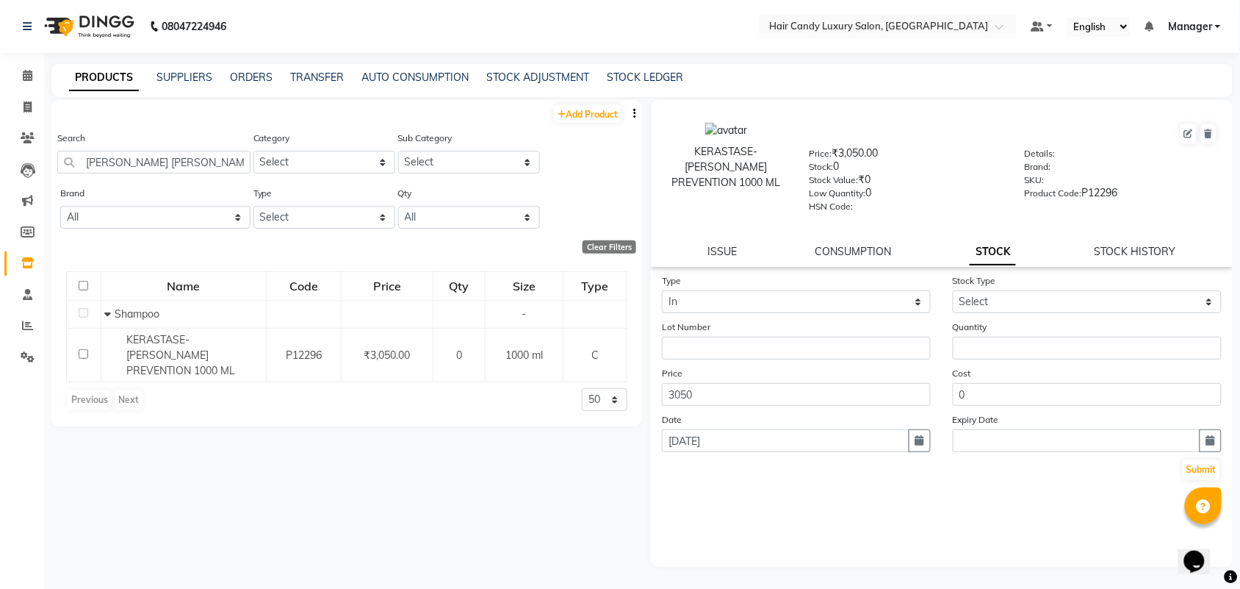
click at [1051, 281] on div "Stock Type Select New Stock Adjustment Return Other" at bounding box center [1087, 293] width 291 height 40
click at [1052, 303] on select "Select New Stock Adjustment Return Other" at bounding box center [1087, 301] width 269 height 23
select select "adjustment"
click at [953, 290] on select "Select New Stock Adjustment Return Other" at bounding box center [1087, 301] width 269 height 23
click at [1009, 337] on input "number" at bounding box center [1087, 348] width 269 height 23
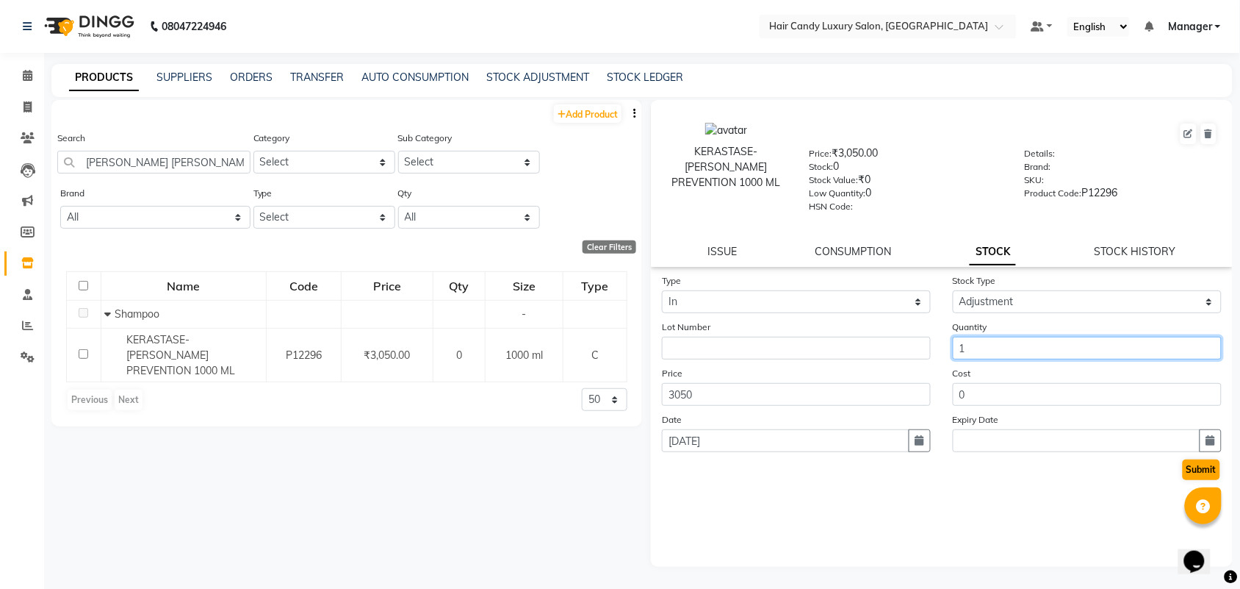
type input "1"
click at [1201, 464] on button "Submit" at bounding box center [1201, 469] width 37 height 21
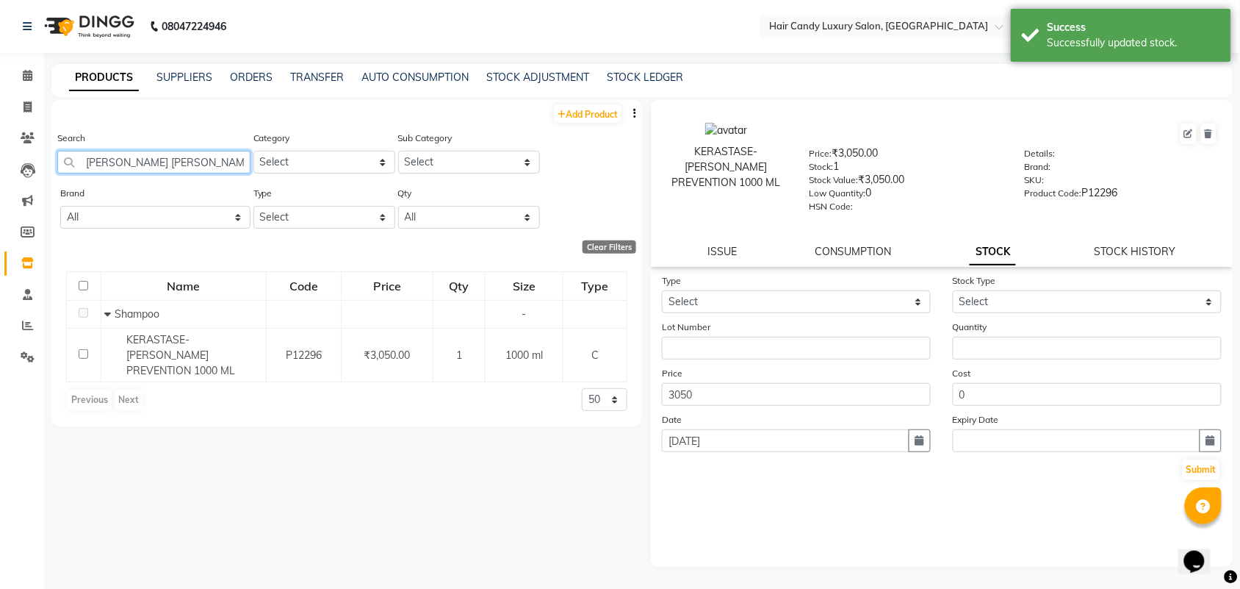
drag, startPoint x: 169, startPoint y: 169, endPoint x: 0, endPoint y: 171, distance: 169.0
click at [0, 171] on app-home "08047224946 Select Location × Hair Candy Luxury Salon, Greater Kailash Default …" at bounding box center [620, 299] width 1240 height 598
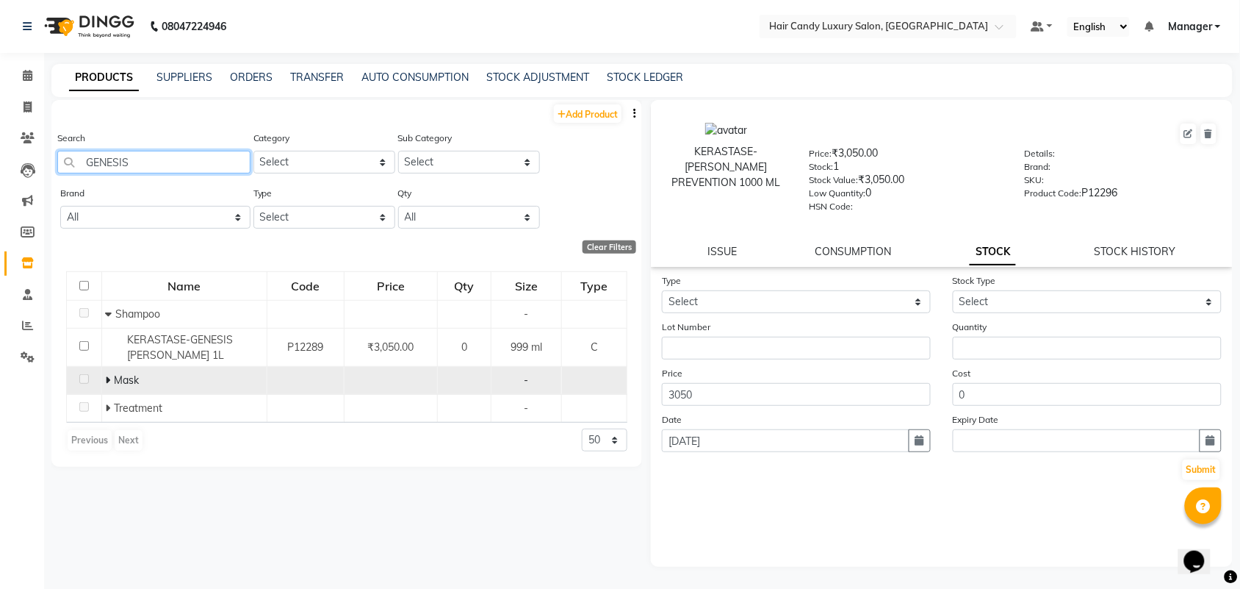
type input "GENESIS"
click at [107, 376] on icon at bounding box center [108, 380] width 5 height 10
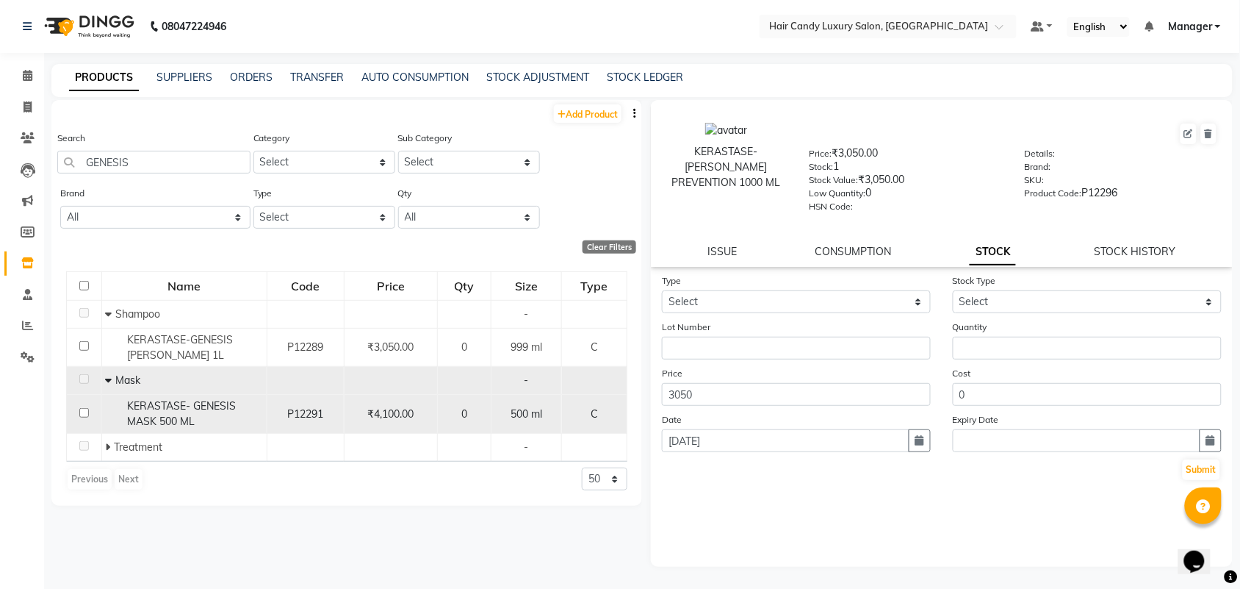
click at [200, 409] on span "KERASTASE- GENESIS MASK 500 ML" at bounding box center [182, 413] width 109 height 29
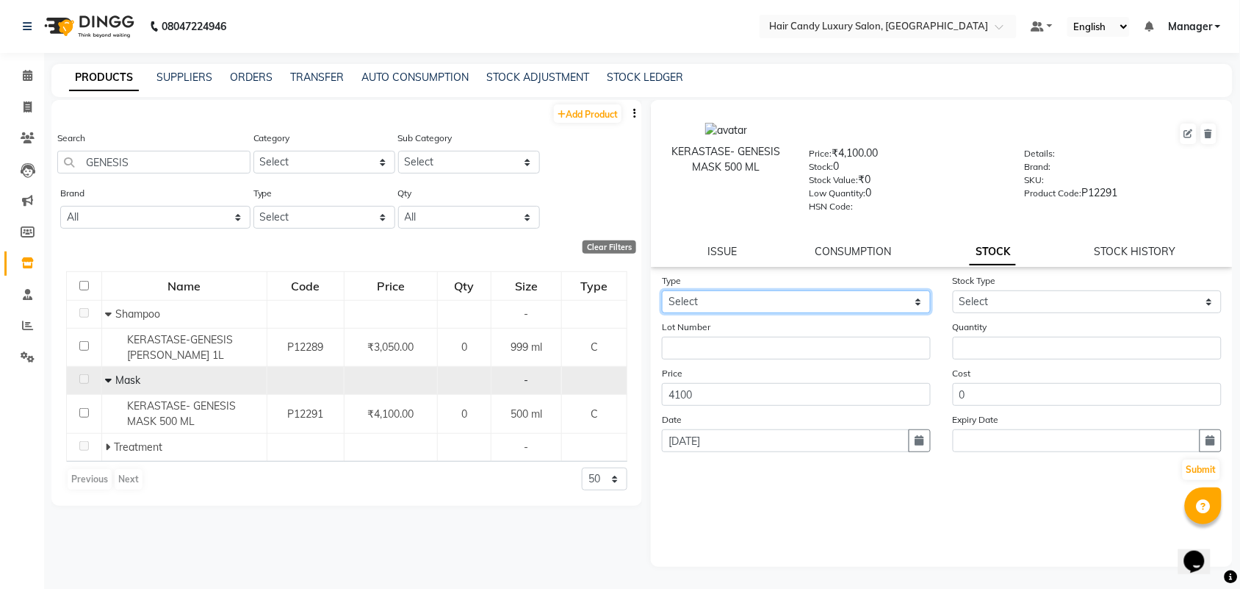
click at [733, 296] on select "Select In Out" at bounding box center [796, 301] width 269 height 23
select select "in"
click at [662, 290] on select "Select In Out" at bounding box center [796, 301] width 269 height 23
click at [681, 402] on form "Type Select In Out Stock Type Select New Stock Adjustment Return Other Lot Numb…" at bounding box center [942, 377] width 560 height 209
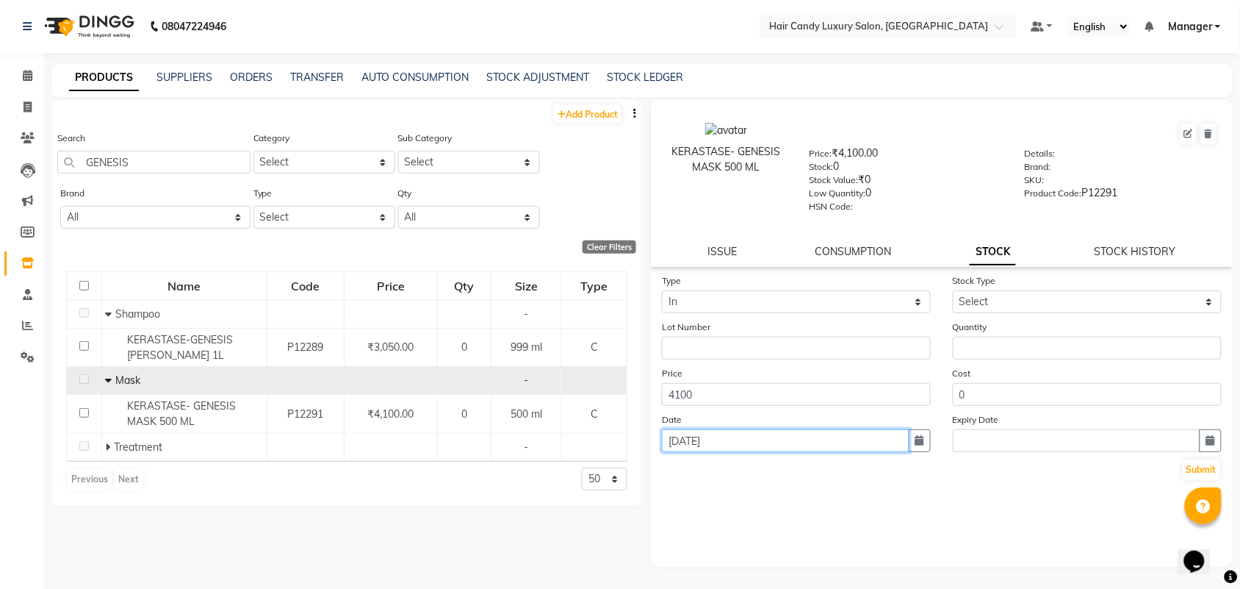
click at [681, 429] on input "[DATE]" at bounding box center [786, 440] width 248 height 23
select select "9"
select select "2025"
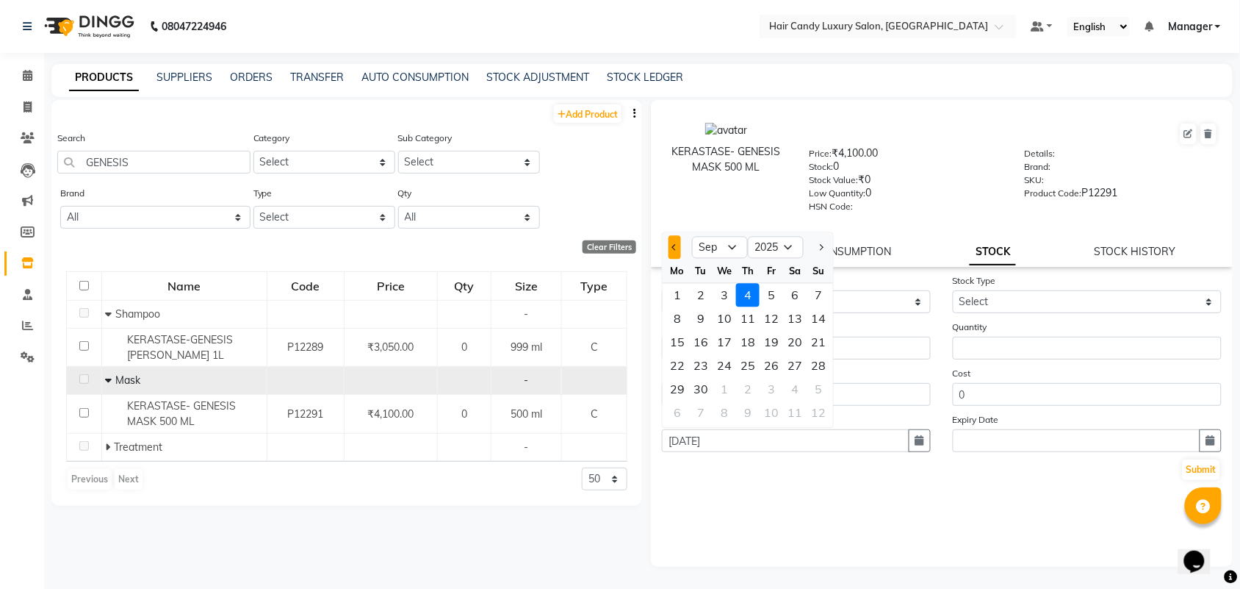
click at [673, 251] on button "Previous month" at bounding box center [675, 248] width 12 height 24
select select "8"
click at [728, 354] on div "20" at bounding box center [725, 366] width 24 height 24
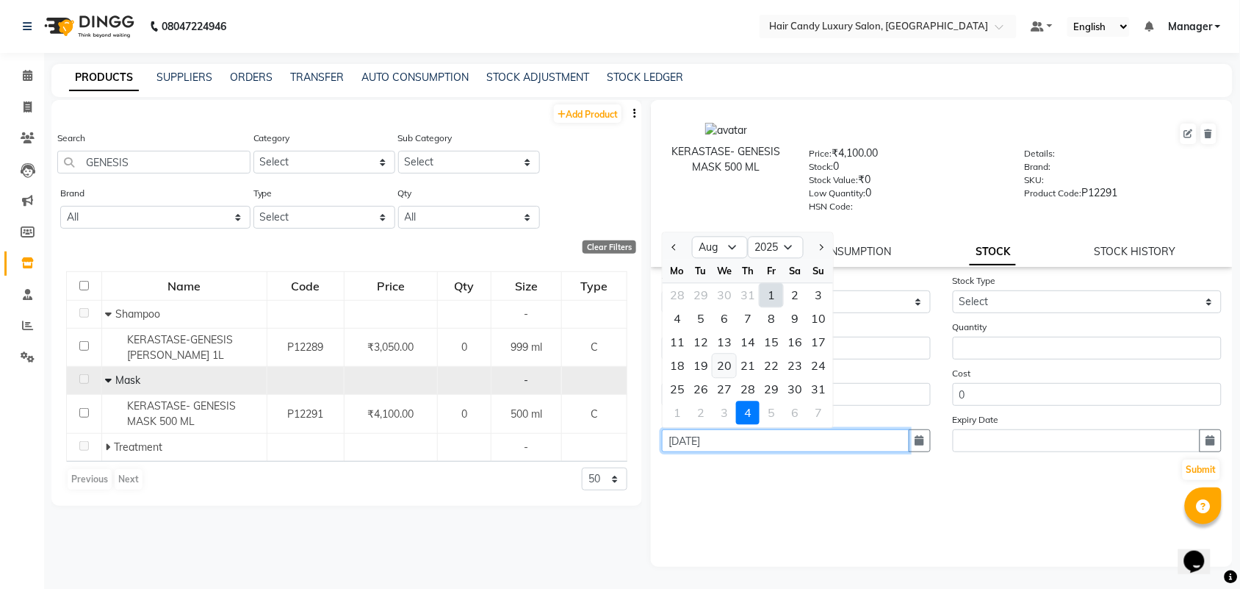
type input "20-08-2025"
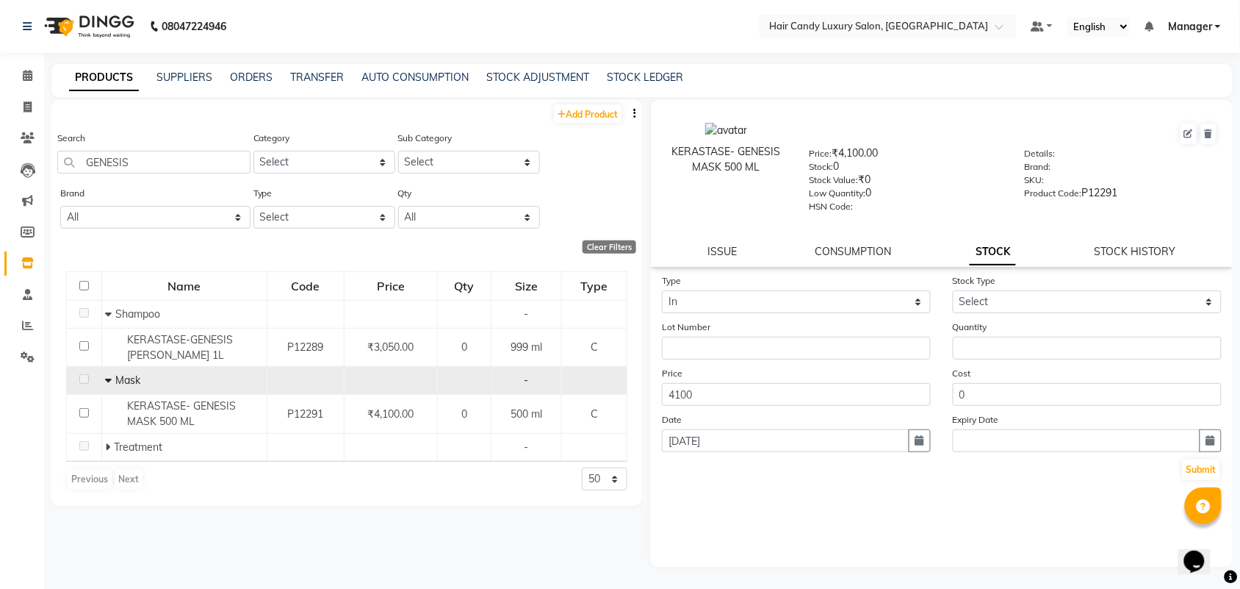
click at [1051, 277] on div "Stock Type Select New Stock Adjustment Return Other" at bounding box center [1087, 293] width 291 height 40
click at [1055, 303] on select "Select New Stock Adjustment Return Other" at bounding box center [1087, 301] width 269 height 23
select select "adjustment"
click at [953, 290] on select "Select New Stock Adjustment Return Other" at bounding box center [1087, 301] width 269 height 23
click at [1010, 399] on input "0" at bounding box center [1087, 394] width 269 height 23
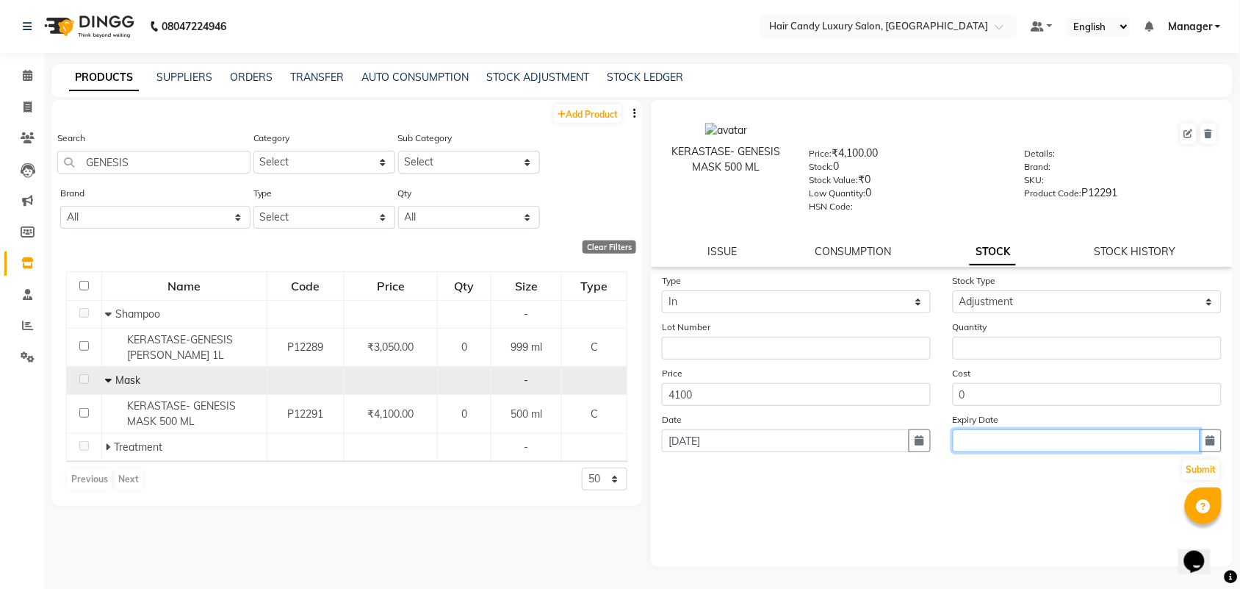
click at [1001, 429] on input "text" at bounding box center [1077, 440] width 248 height 23
select select "9"
select select "2025"
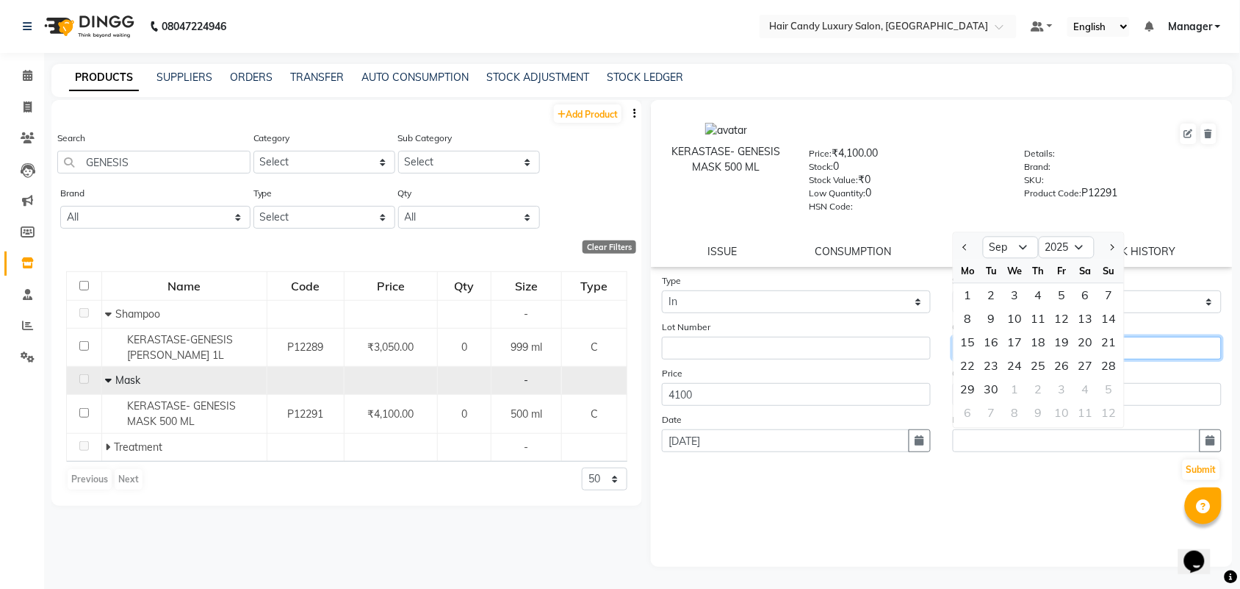
click at [1204, 348] on input "number" at bounding box center [1087, 348] width 269 height 23
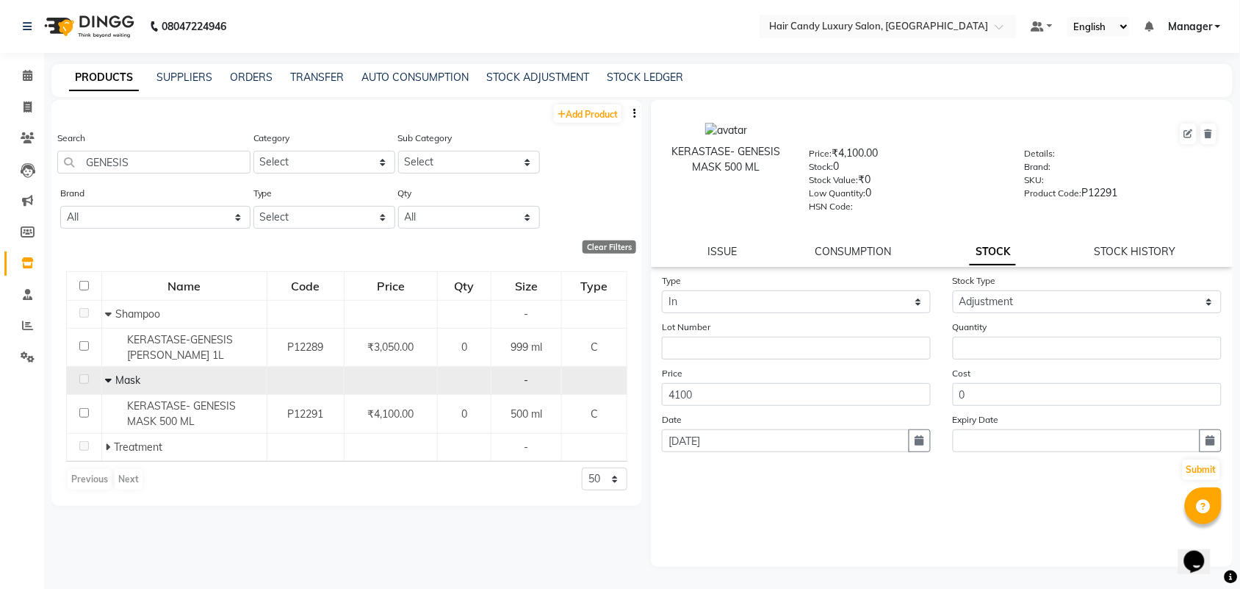
click at [1128, 325] on div "Quantity" at bounding box center [1087, 339] width 291 height 40
click at [1107, 344] on input "number" at bounding box center [1087, 348] width 269 height 23
type input "1"
click at [1207, 463] on button "Submit" at bounding box center [1201, 469] width 37 height 21
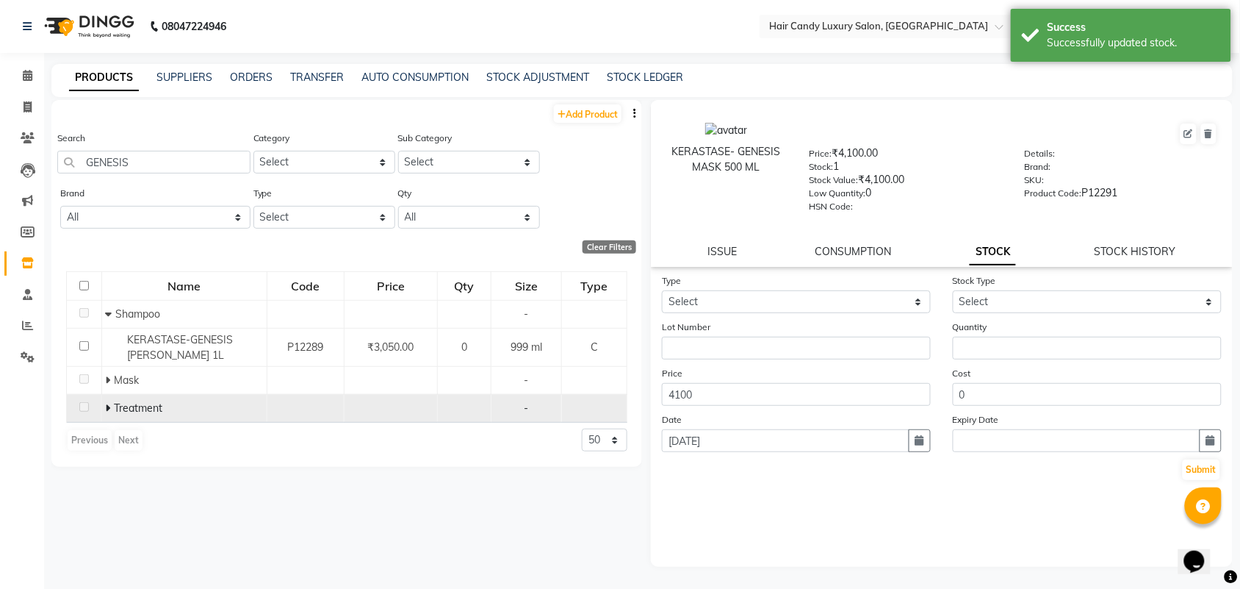
click at [109, 406] on icon at bounding box center [108, 408] width 5 height 10
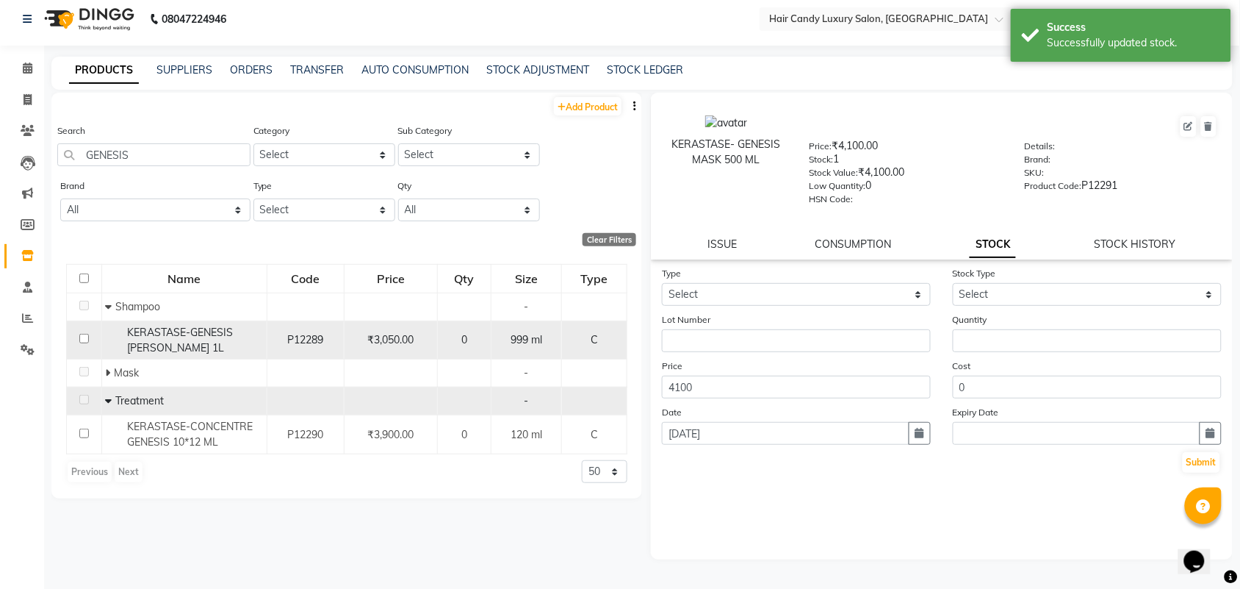
scroll to position [9, 0]
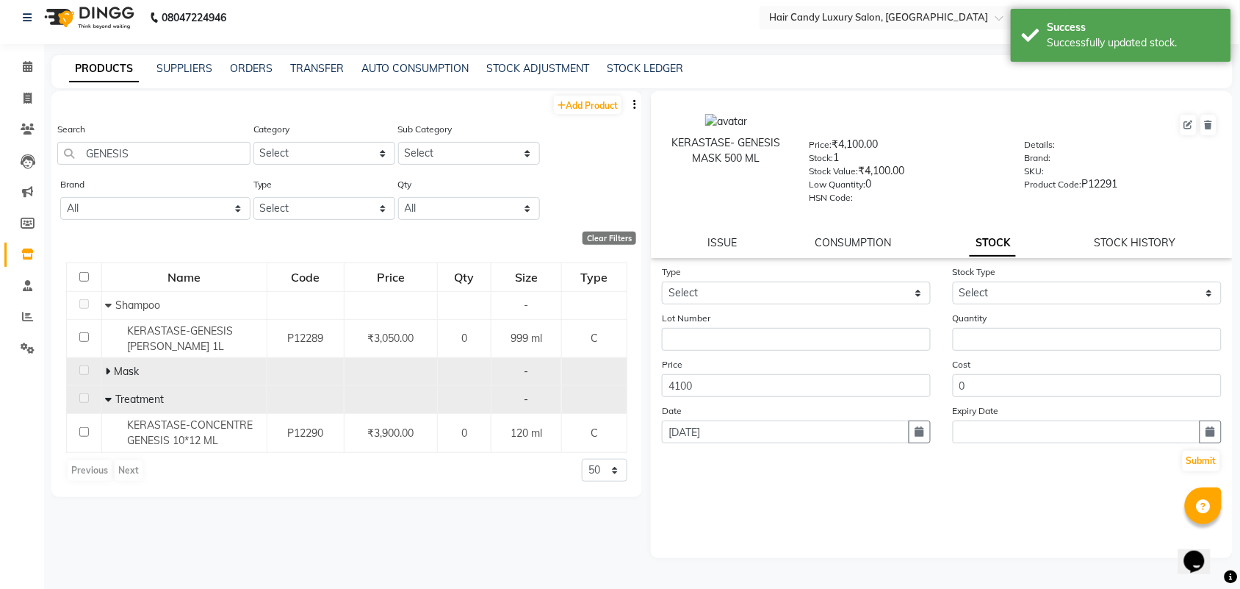
click at [108, 367] on icon at bounding box center [108, 371] width 5 height 10
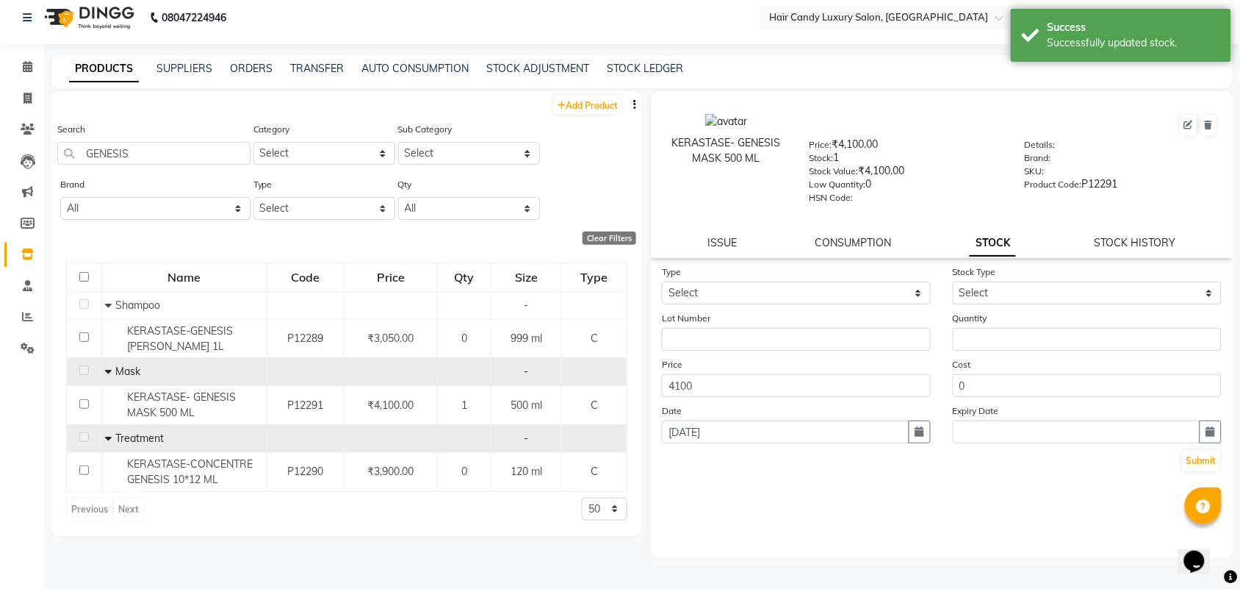
click at [108, 367] on icon at bounding box center [109, 371] width 7 height 10
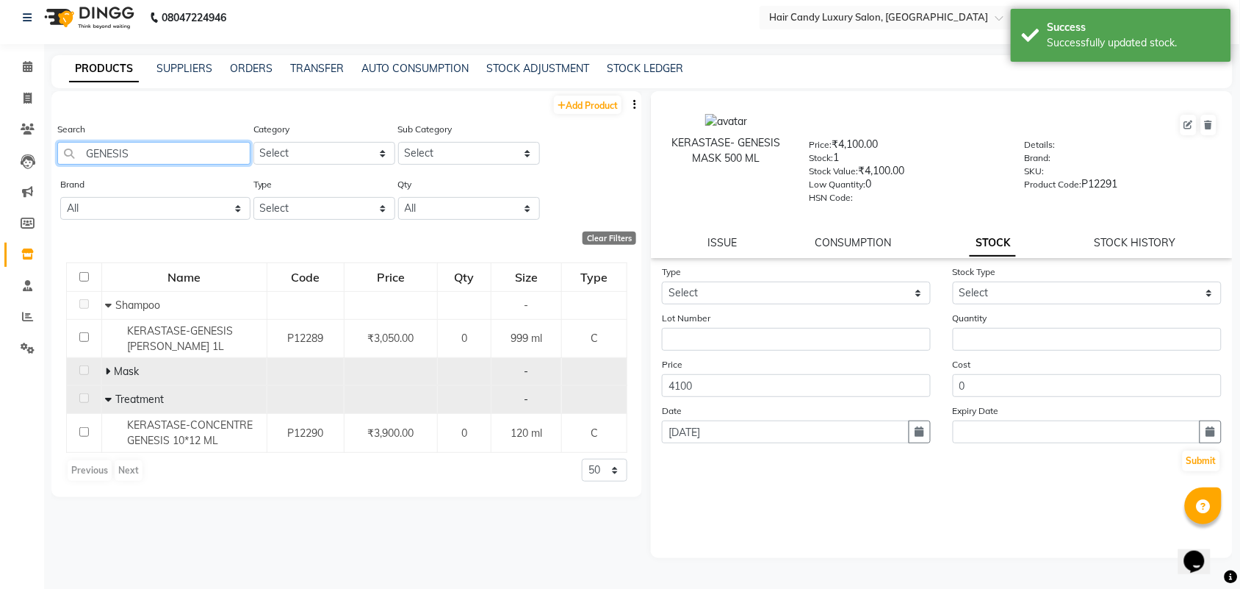
drag, startPoint x: 151, startPoint y: 149, endPoint x: 0, endPoint y: 149, distance: 151.4
click at [0, 149] on app-home "08047224946 Select Location × Hair Candy Luxury Salon, Greater Kailash Default …" at bounding box center [620, 290] width 1240 height 598
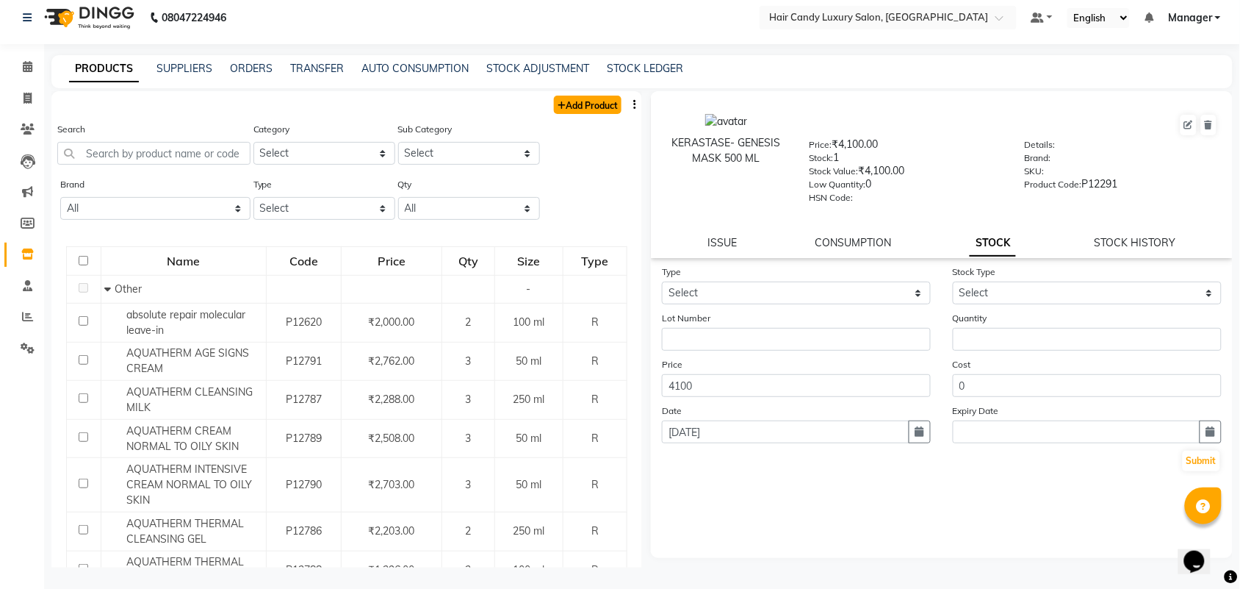
click at [554, 96] on link "Add Product" at bounding box center [588, 105] width 68 height 18
select select "true"
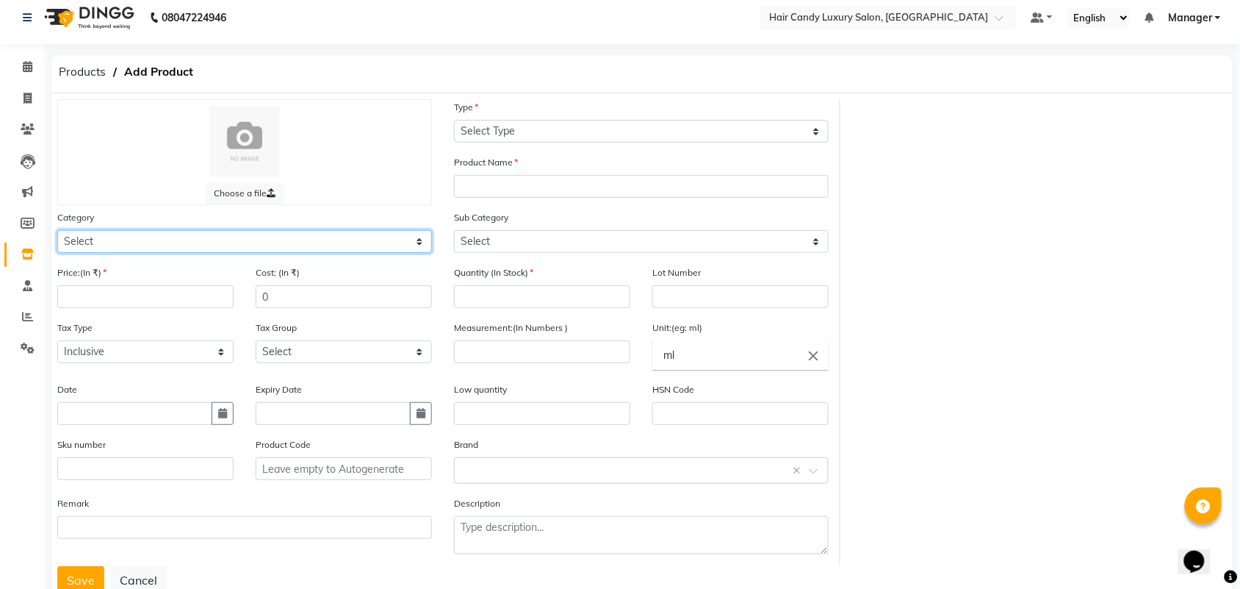
click at [137, 237] on select "Select Hair Skin Makeup Personal Care Appliances Beard Waxing Disposable Thread…" at bounding box center [244, 241] width 375 height 23
select select "650701100"
click at [57, 230] on select "Select Hair Skin Makeup Personal Care Appliances Beard Waxing Disposable Thread…" at bounding box center [244, 241] width 375 height 23
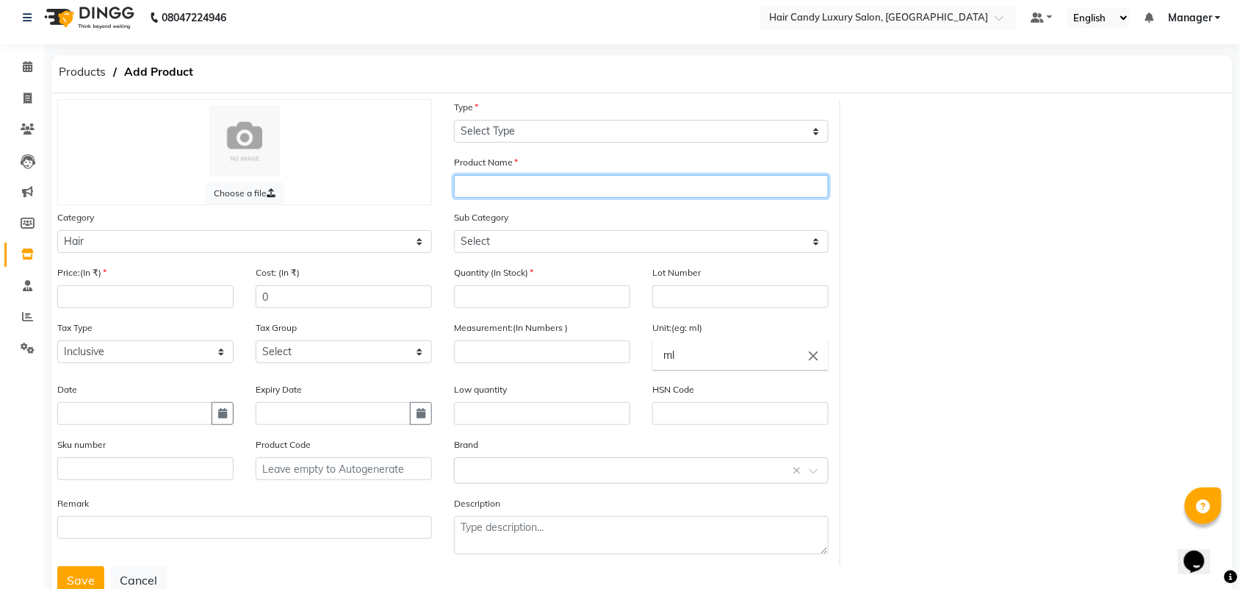
click at [509, 185] on input "text" at bounding box center [641, 186] width 375 height 23
type input "KERASTASE GENESIS SERUM"
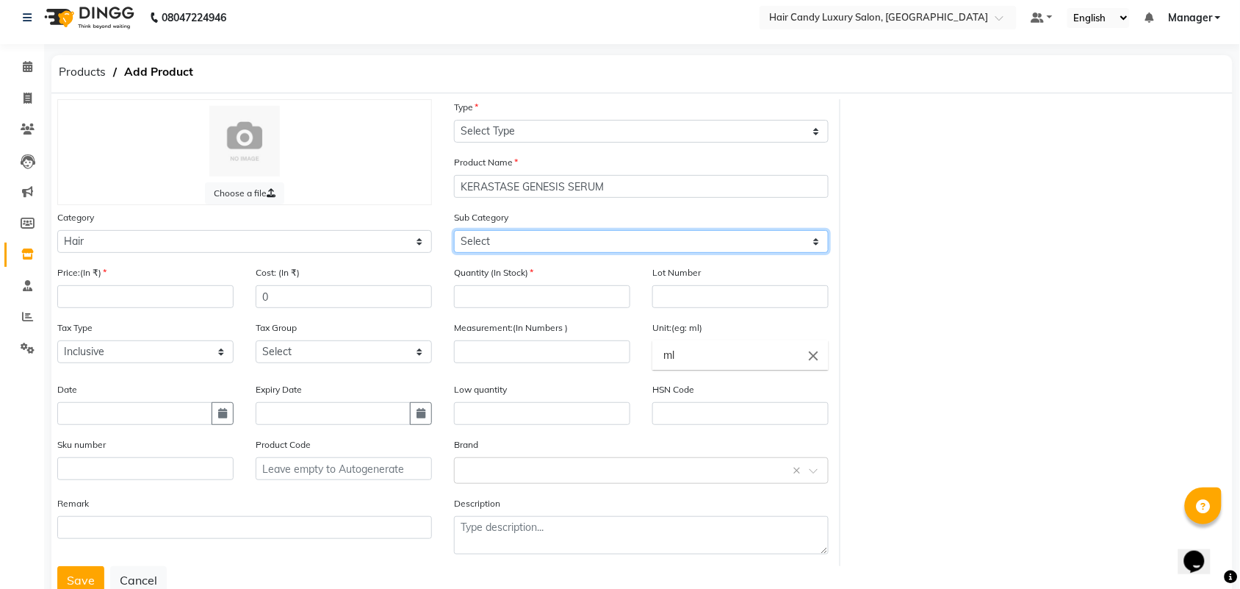
click at [660, 237] on select "Select Shampoo Conditioner Cream Mask Oil Serum Color Appliances Treatment Styl…" at bounding box center [641, 241] width 375 height 23
select select "650701106"
click at [454, 230] on select "Select Shampoo Conditioner Cream Mask Oil Serum Color Appliances Treatment Styl…" at bounding box center [641, 241] width 375 height 23
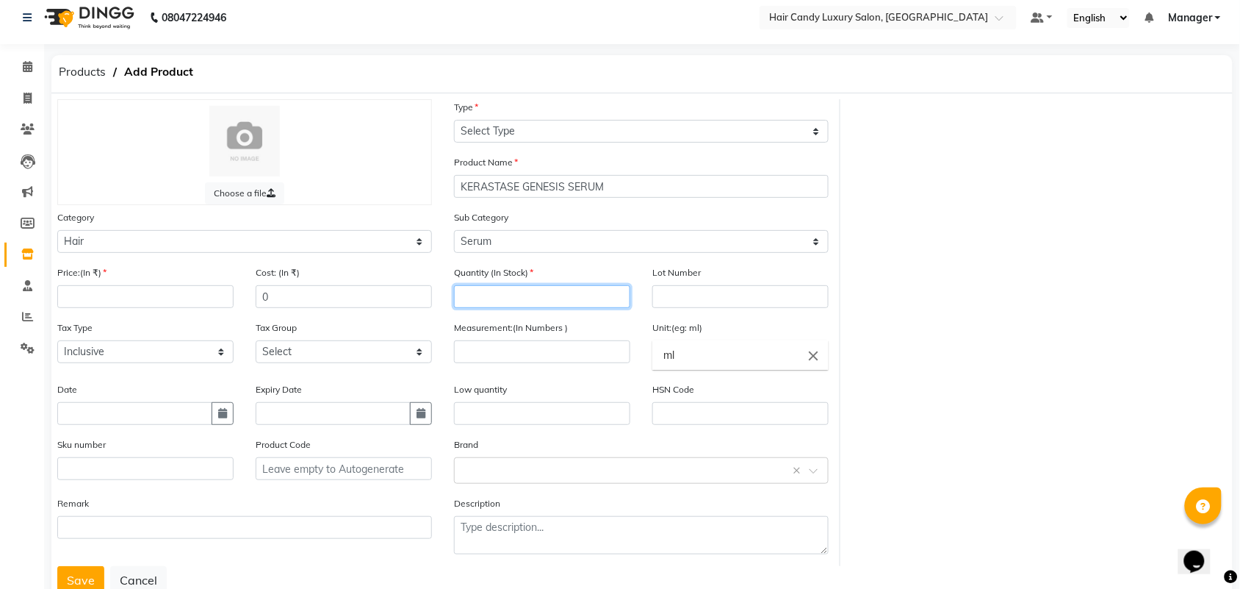
click at [551, 298] on input "number" at bounding box center [542, 296] width 176 height 23
type input "1"
click at [754, 285] on input "text" at bounding box center [741, 296] width 176 height 23
click at [538, 351] on input "number" at bounding box center [542, 351] width 176 height 23
type input "90"
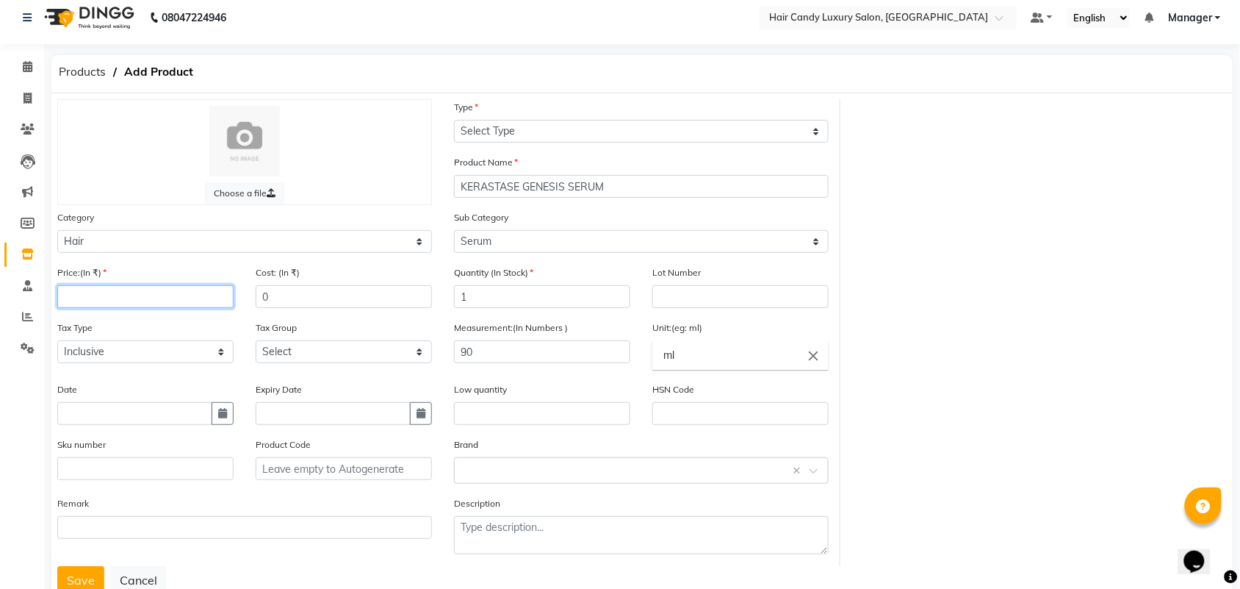
click at [181, 298] on input "number" at bounding box center [145, 296] width 176 height 23
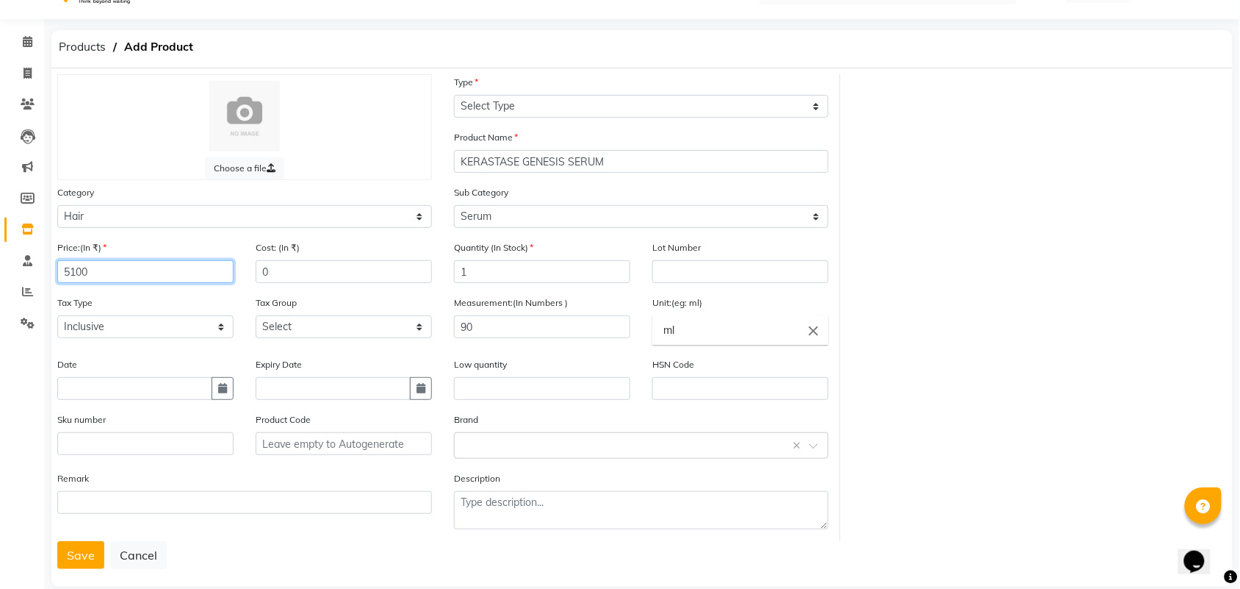
scroll to position [53, 0]
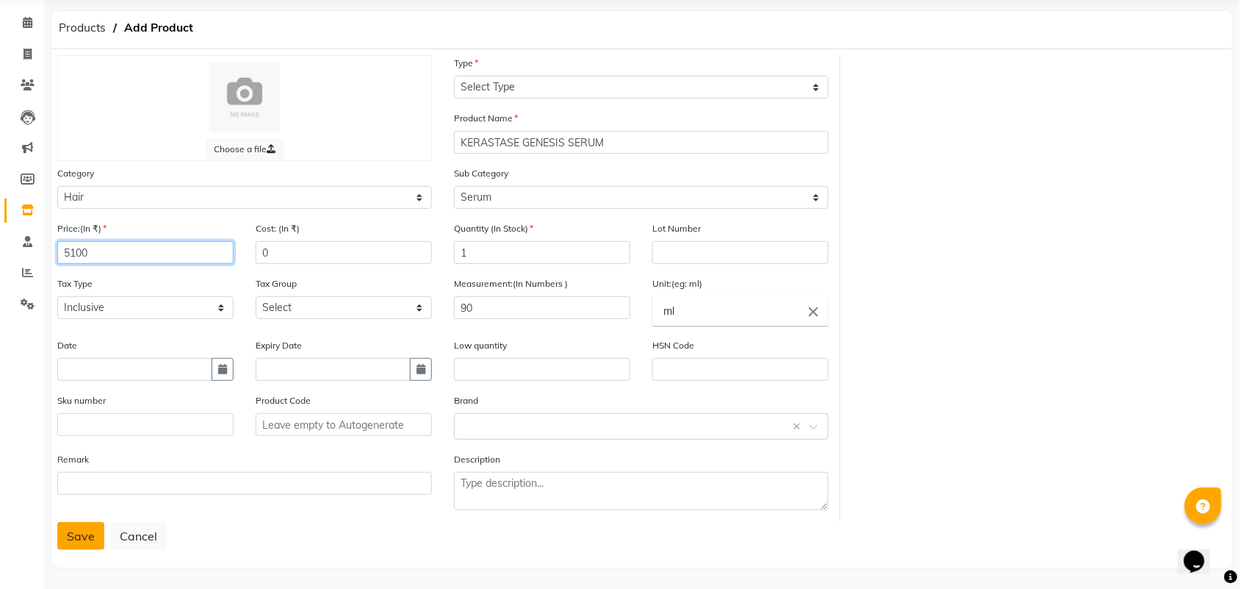
type input "5100"
click at [76, 534] on button "Save" at bounding box center [80, 536] width 47 height 28
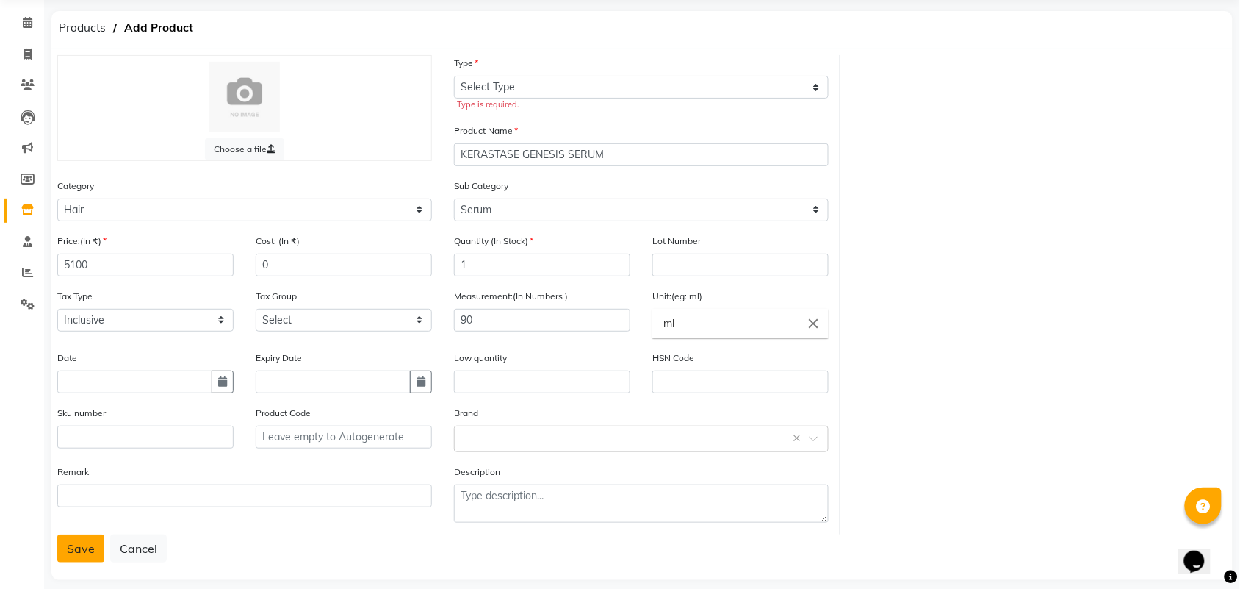
click at [68, 546] on button "Save" at bounding box center [80, 548] width 47 height 28
click at [489, 89] on select "Select Type Both Retail Consumable" at bounding box center [641, 87] width 375 height 23
select select "C"
click at [454, 76] on select "Select Type Both Retail Consumable" at bounding box center [641, 87] width 375 height 23
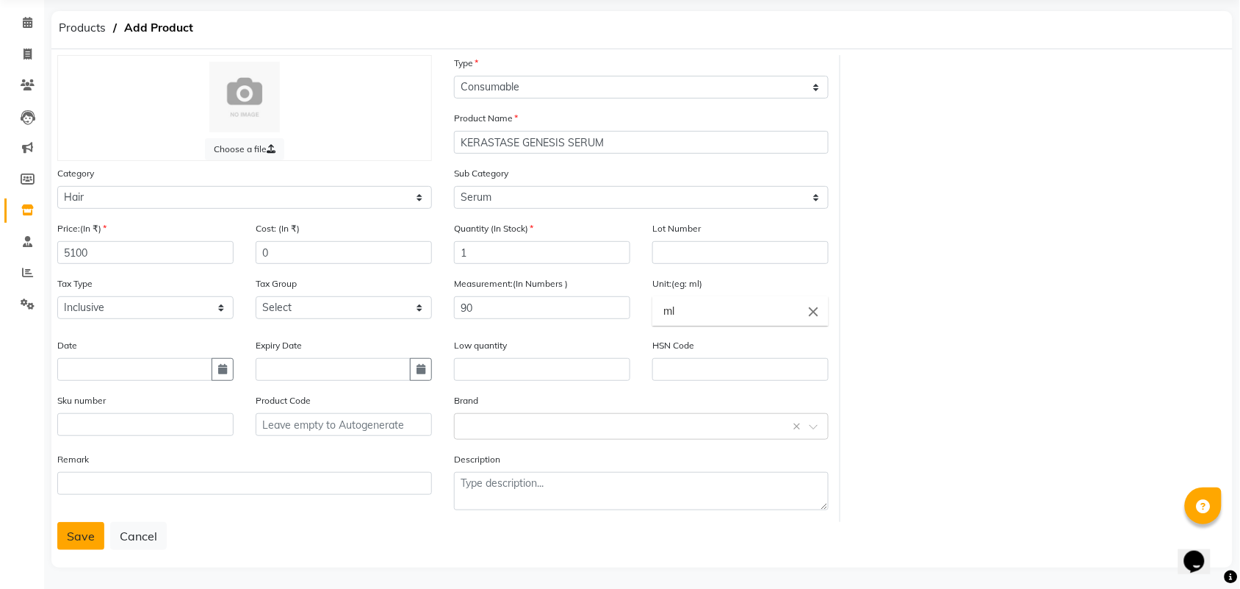
click at [98, 535] on button "Save" at bounding box center [80, 536] width 47 height 28
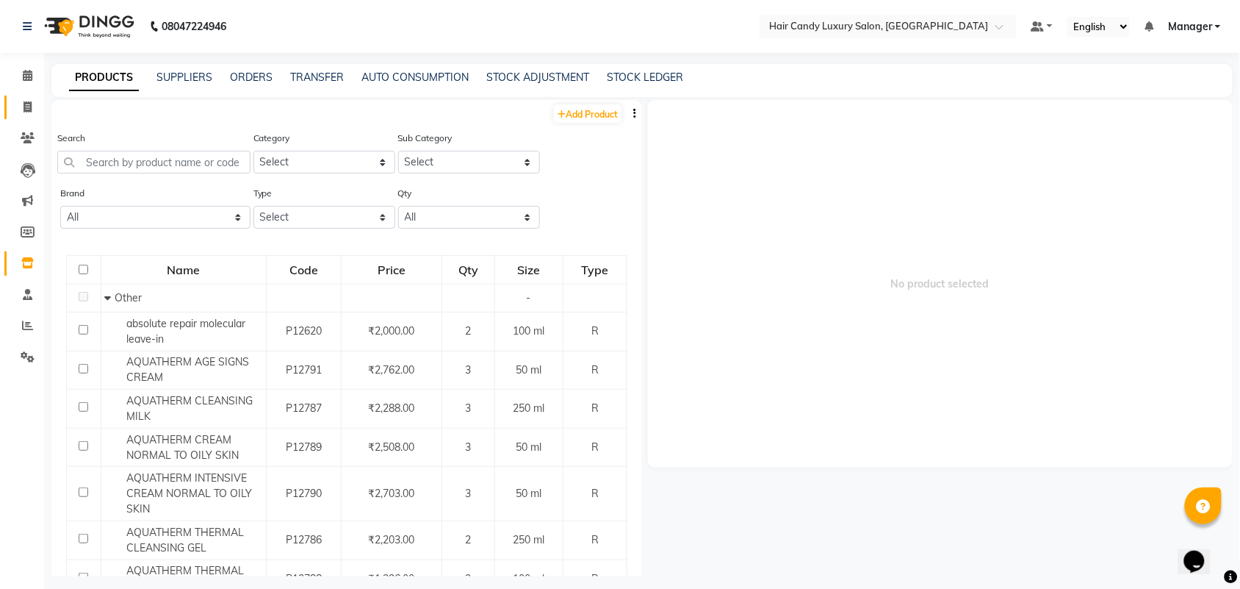
click at [24, 105] on icon at bounding box center [28, 106] width 8 height 11
select select "service"
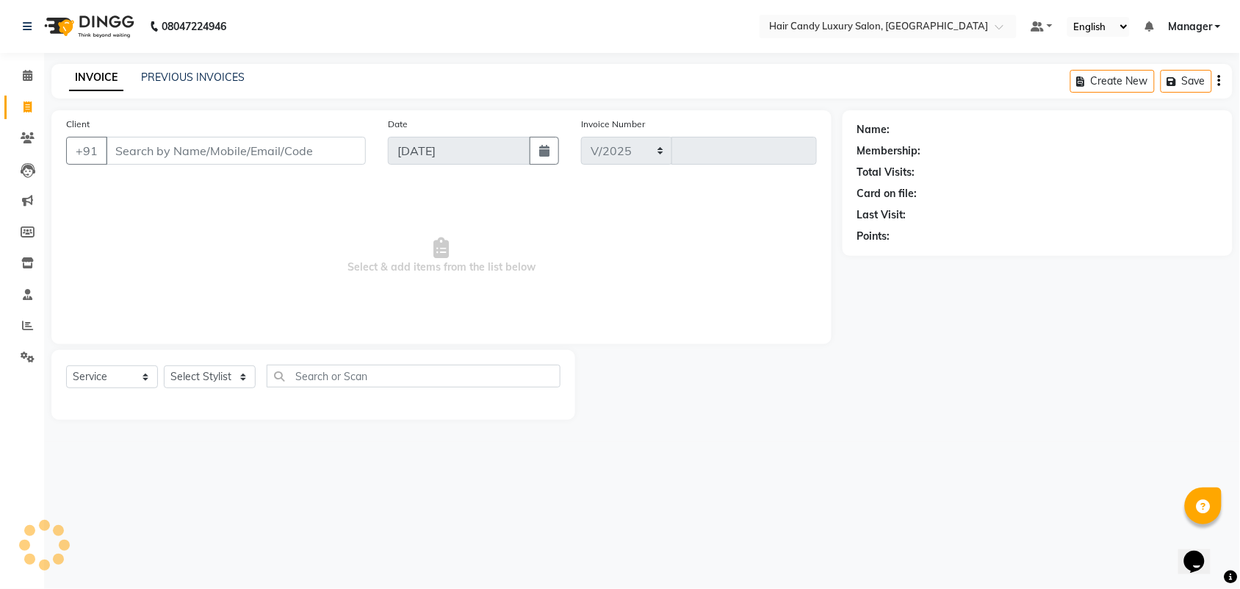
select select "6645"
type input "6292"
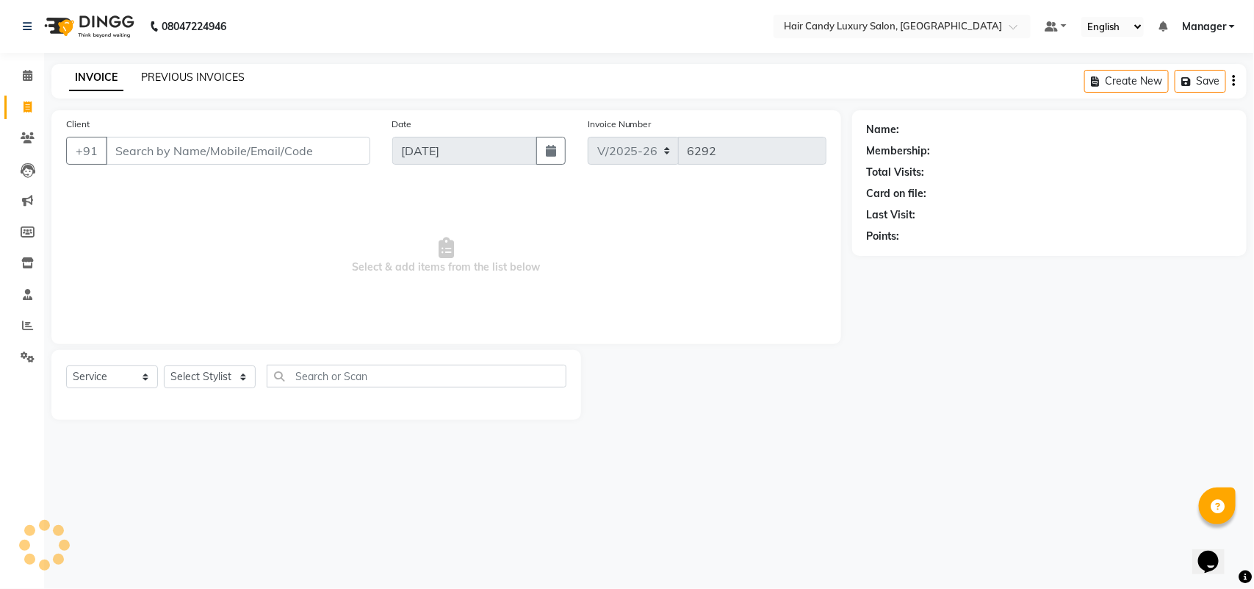
click at [208, 76] on link "PREVIOUS INVOICES" at bounding box center [193, 77] width 104 height 13
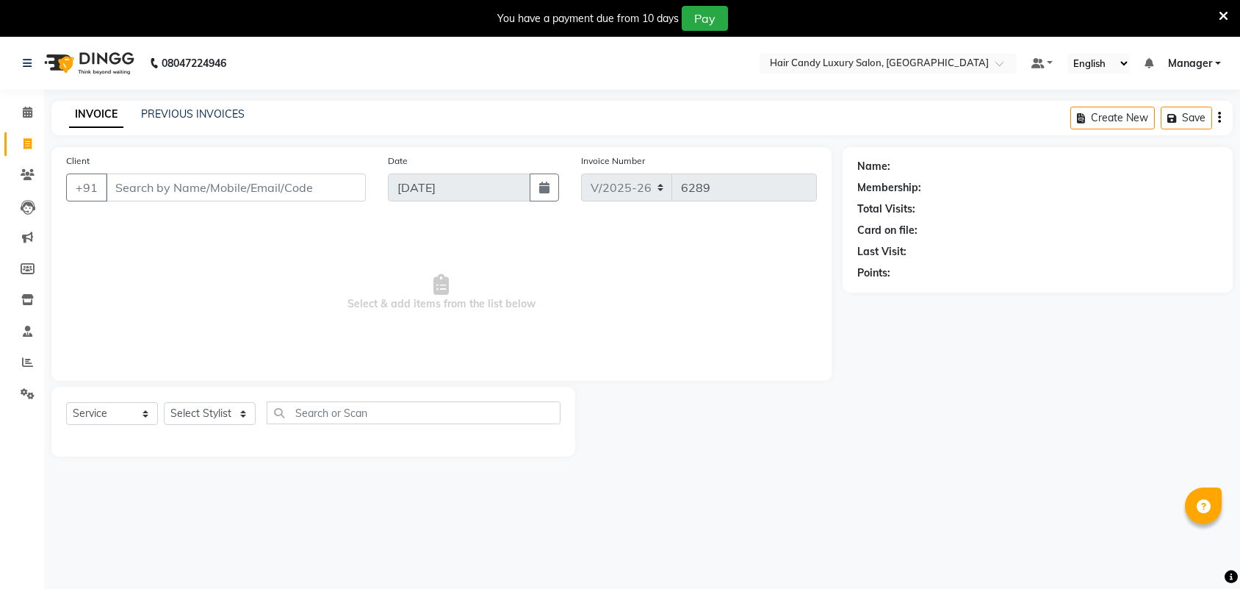
select select "6645"
select select "service"
click at [185, 180] on input "Client" at bounding box center [236, 187] width 260 height 28
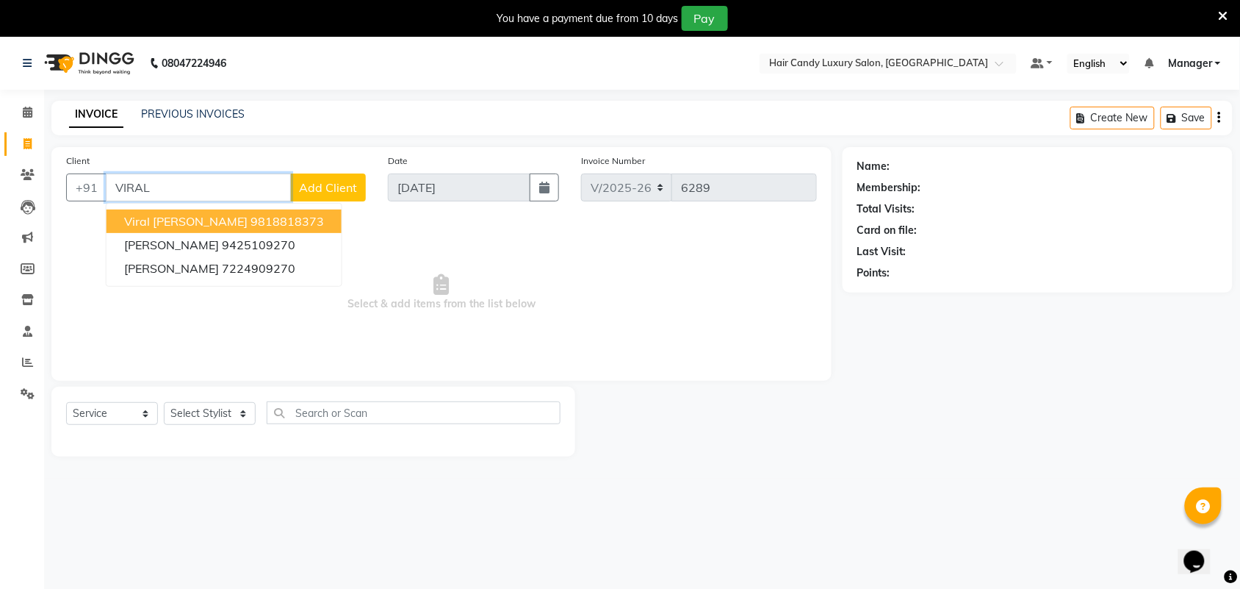
drag, startPoint x: 193, startPoint y: 222, endPoint x: 243, endPoint y: 281, distance: 77.7
click at [251, 222] on ngb-highlight "9818818373" at bounding box center [287, 221] width 73 height 15
type input "9818818373"
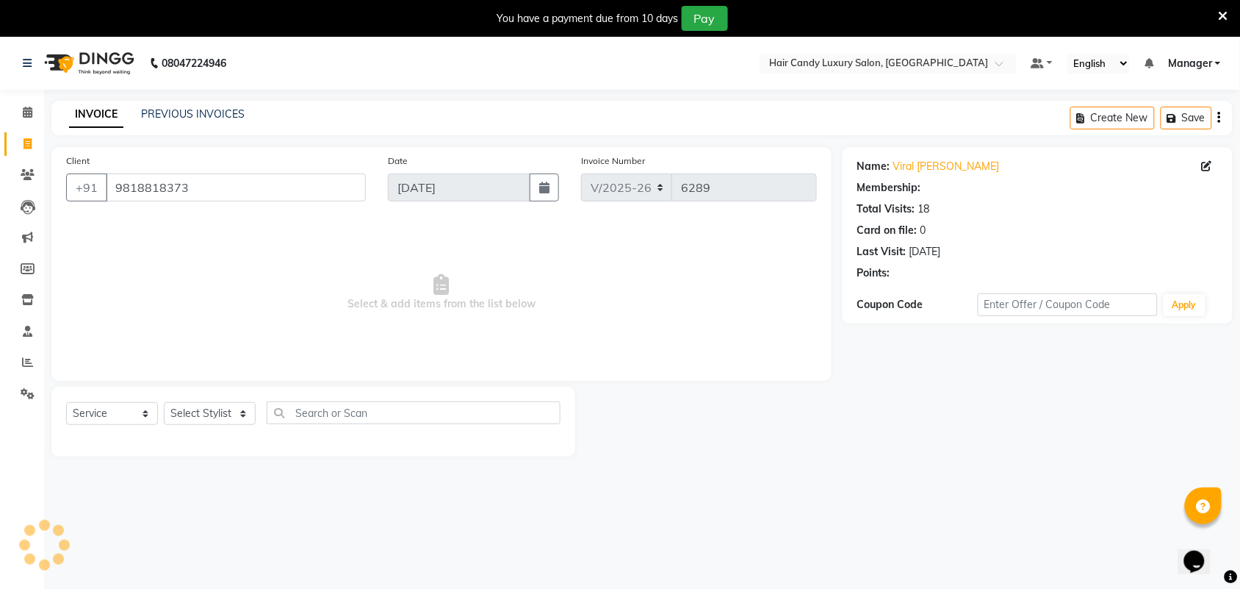
select select "2: Object"
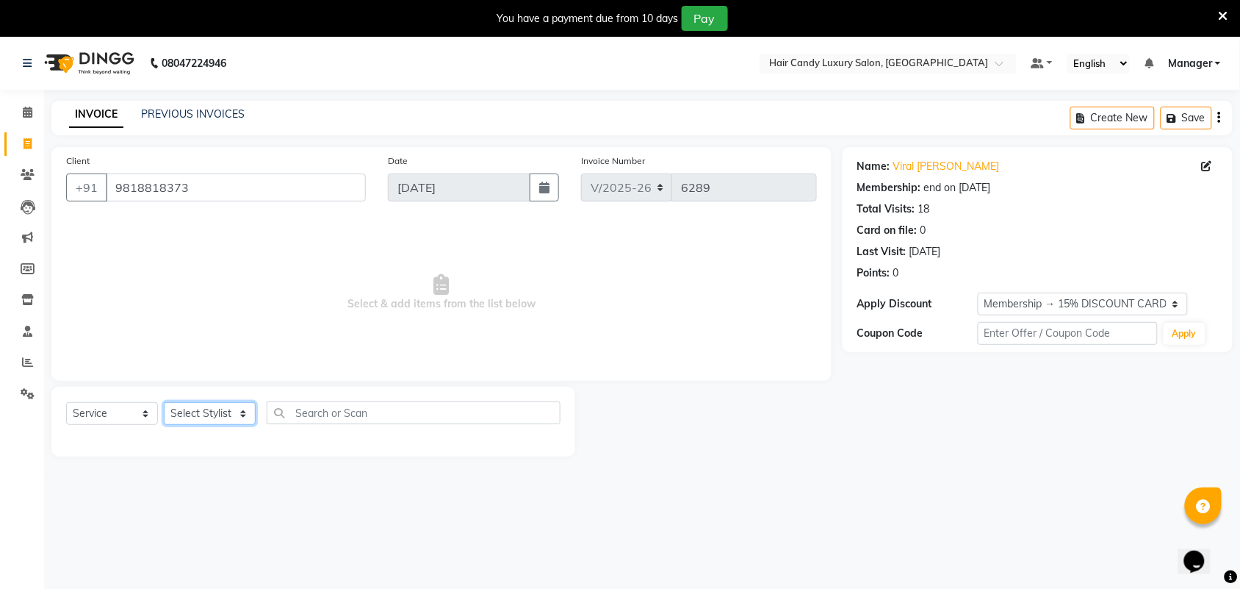
click at [215, 403] on select "Select Stylist Aman ANKIT MANAGER [PERSON_NAME] [PERSON_NAME] Danish [PERSON_NA…" at bounding box center [210, 413] width 92 height 23
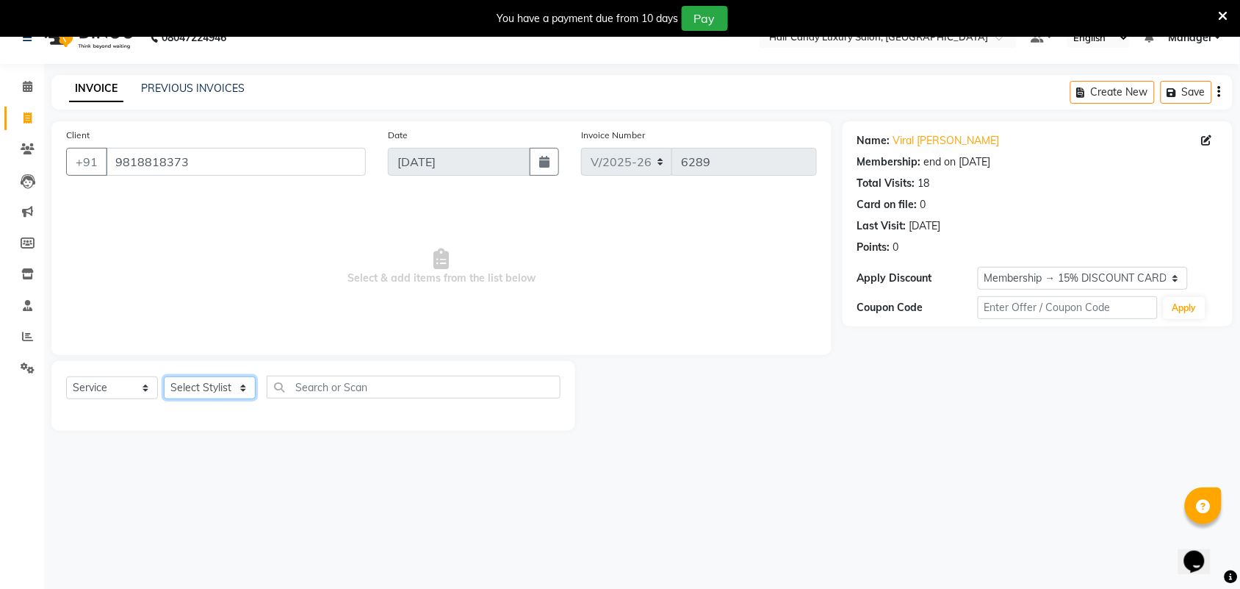
scroll to position [37, 0]
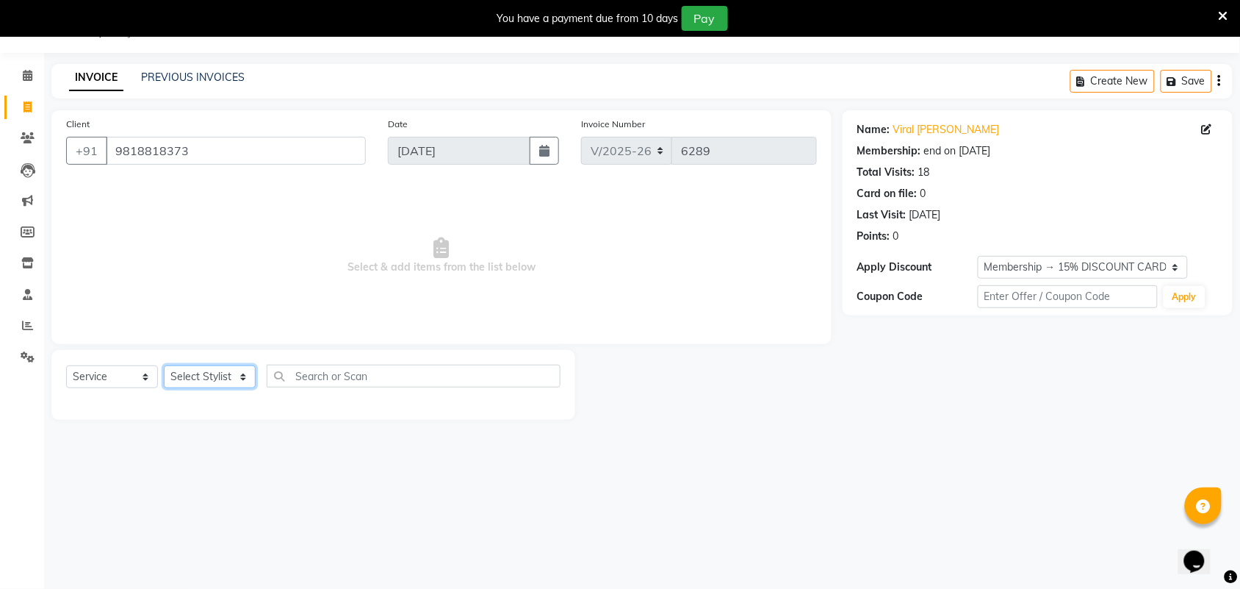
click at [187, 377] on select "Select Stylist Aman ANKIT MANAGER [PERSON_NAME] [PERSON_NAME] Danish [PERSON_NA…" at bounding box center [210, 376] width 92 height 23
select select "51777"
click at [164, 365] on select "Select Stylist Aman ANKIT MANAGER [PERSON_NAME] [PERSON_NAME] Danish [PERSON_NA…" at bounding box center [210, 376] width 92 height 23
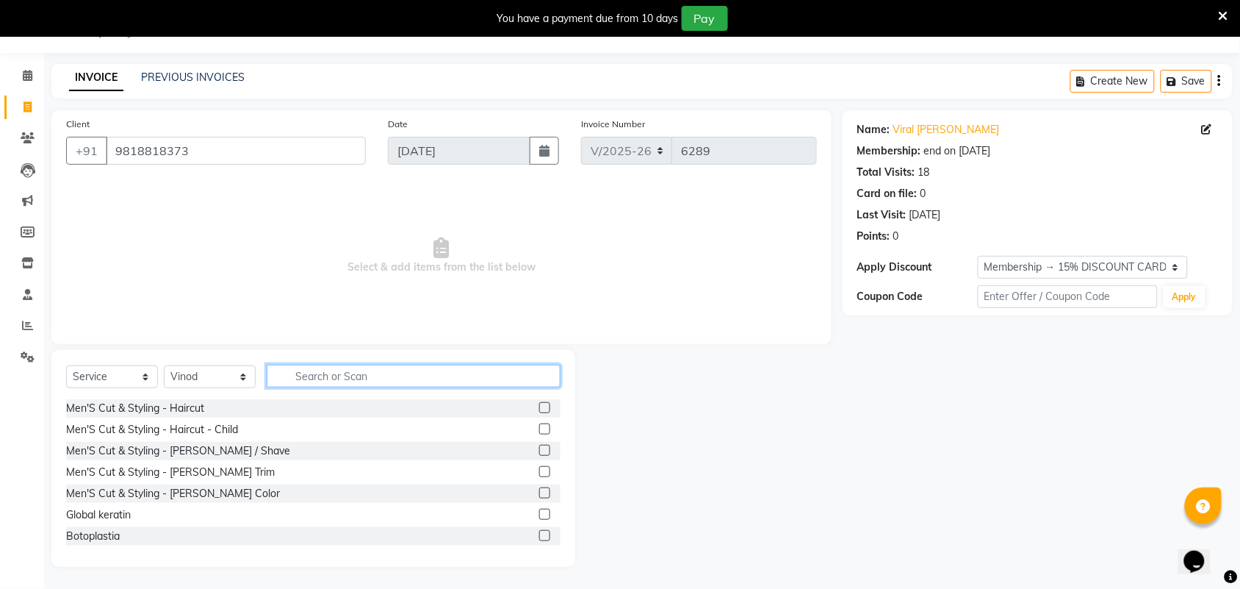
click at [349, 377] on input "text" at bounding box center [414, 375] width 294 height 23
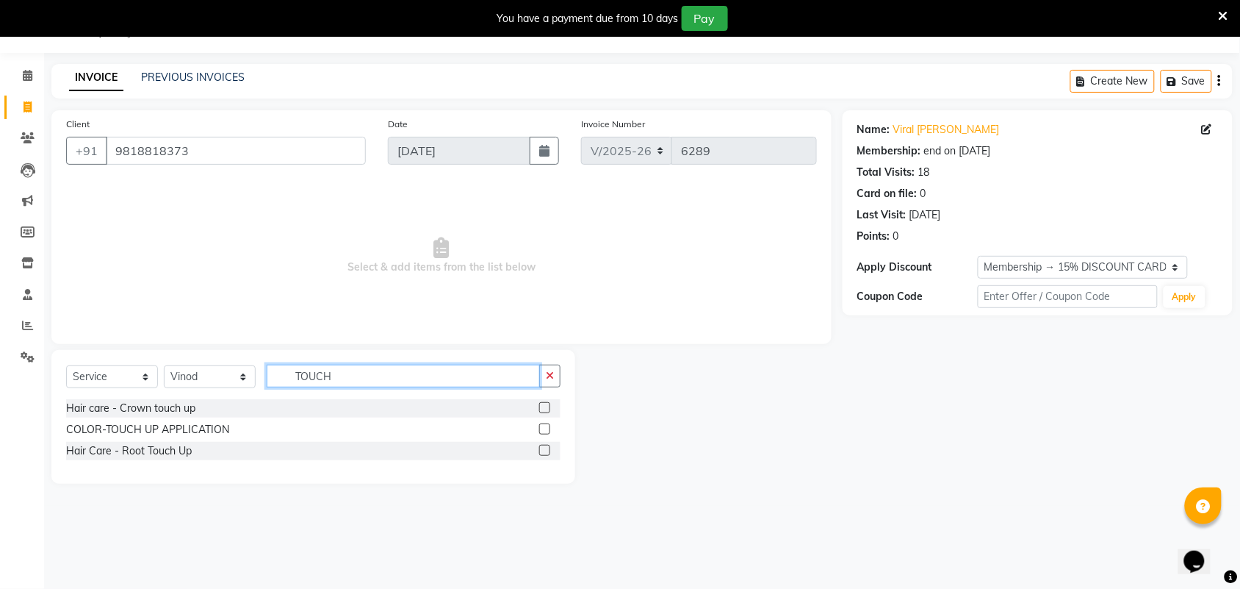
type input "TOUCH"
drag, startPoint x: 547, startPoint y: 450, endPoint x: 184, endPoint y: 9, distance: 571.1
click at [546, 450] on label at bounding box center [544, 450] width 11 height 11
click at [546, 450] on input "checkbox" at bounding box center [544, 451] width 10 height 10
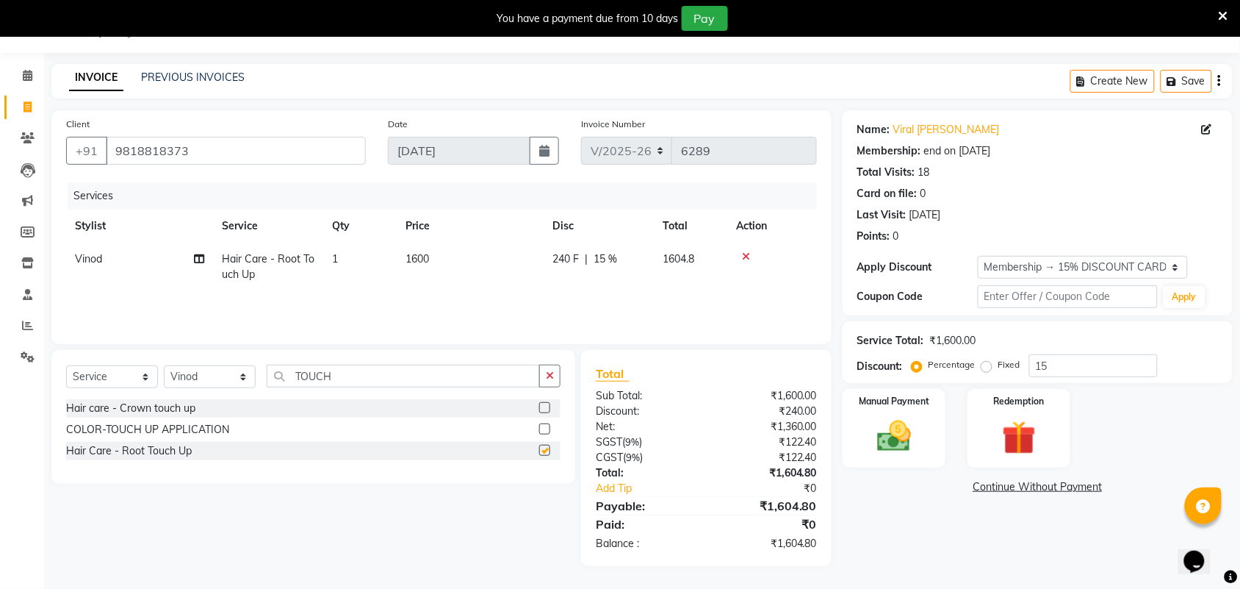
checkbox input "false"
click at [1081, 373] on input "15" at bounding box center [1094, 365] width 129 height 23
type input "15.254"
click at [890, 445] on img at bounding box center [894, 436] width 57 height 40
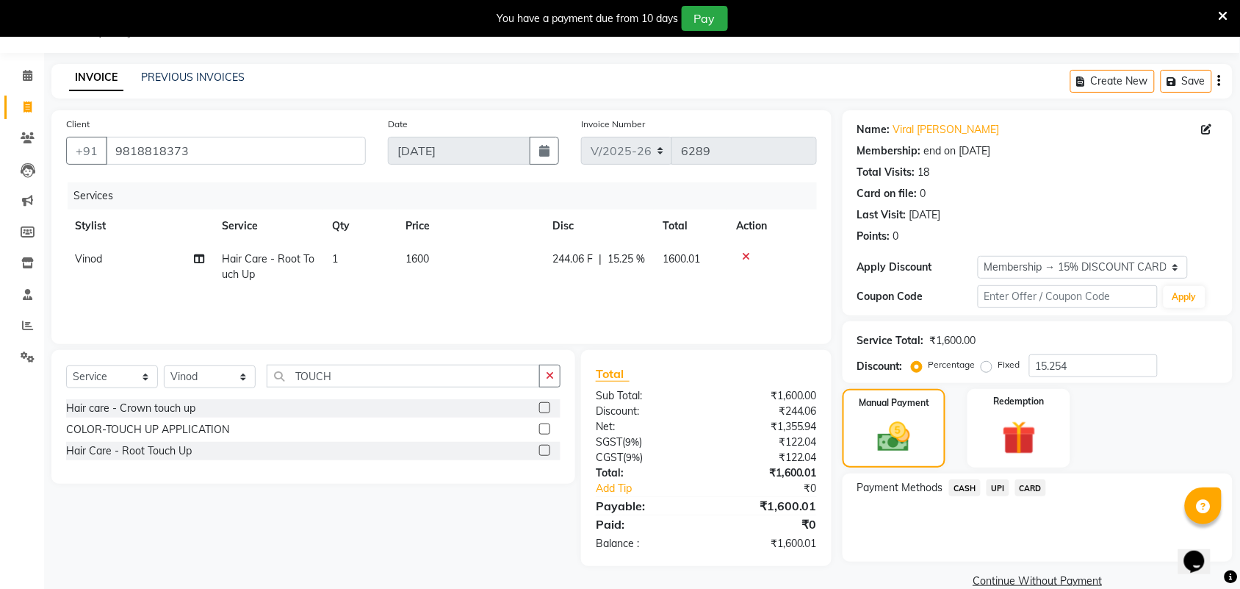
click at [976, 486] on span "CASH" at bounding box center [965, 487] width 32 height 17
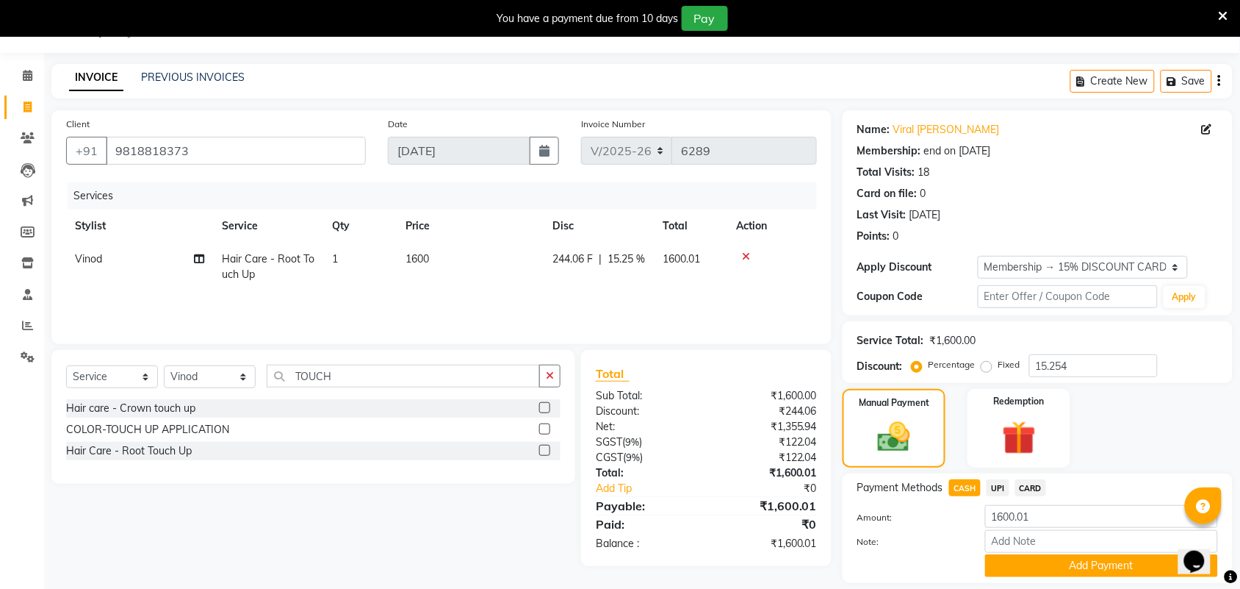
click at [1062, 554] on button "Add Payment" at bounding box center [1101, 565] width 233 height 23
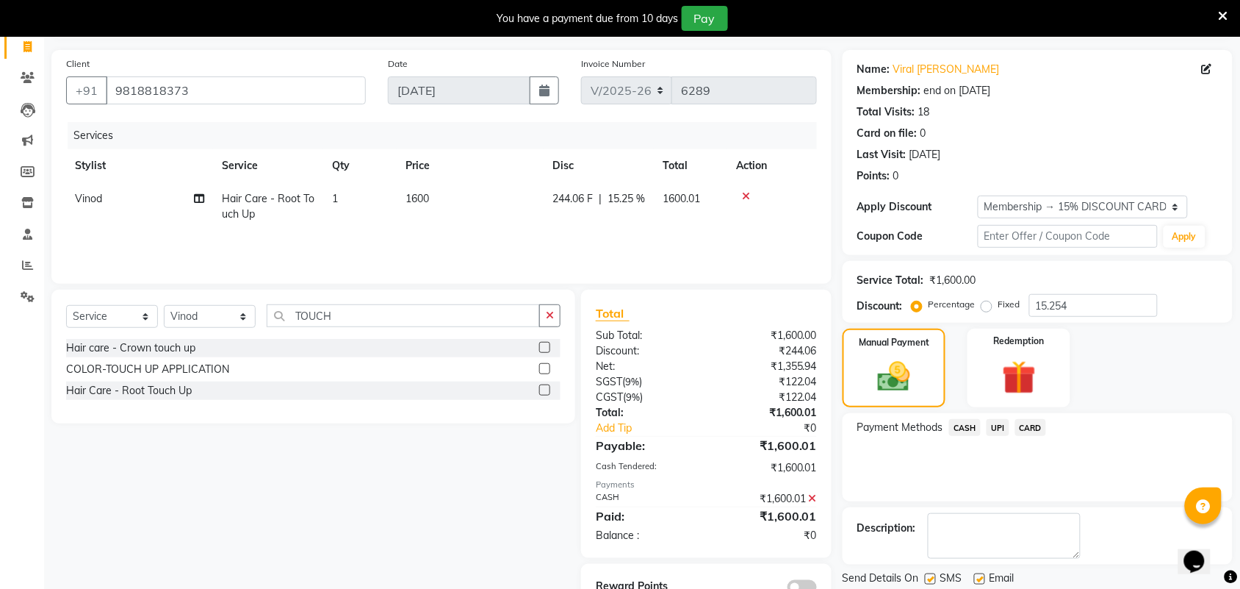
scroll to position [146, 0]
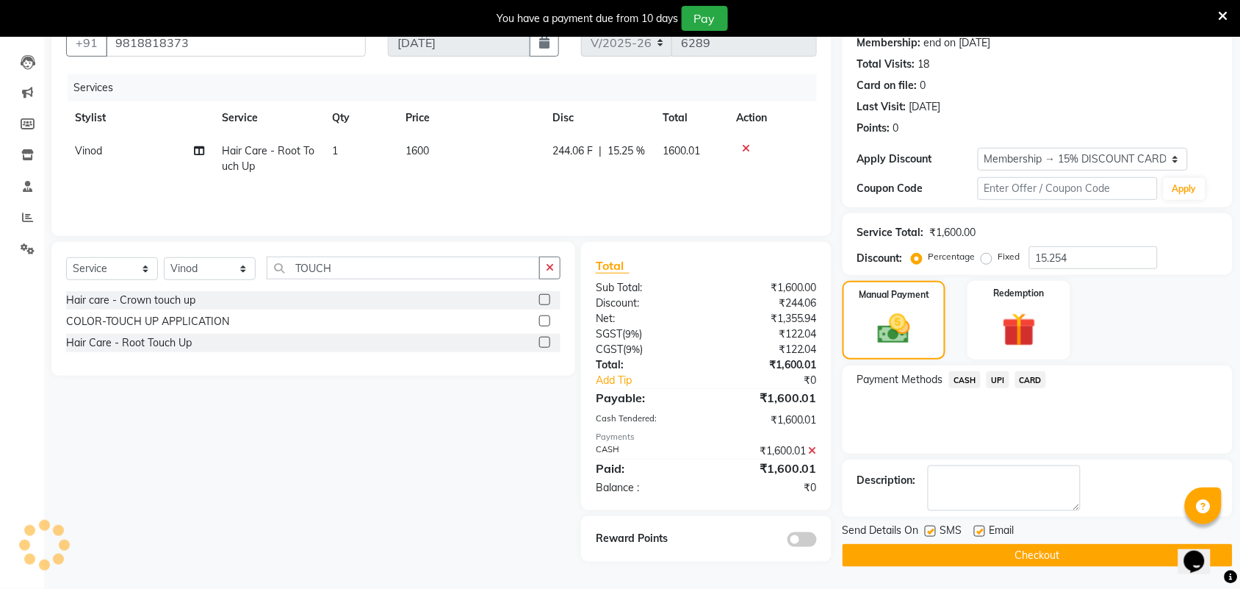
click at [905, 555] on button "Checkout" at bounding box center [1038, 555] width 390 height 23
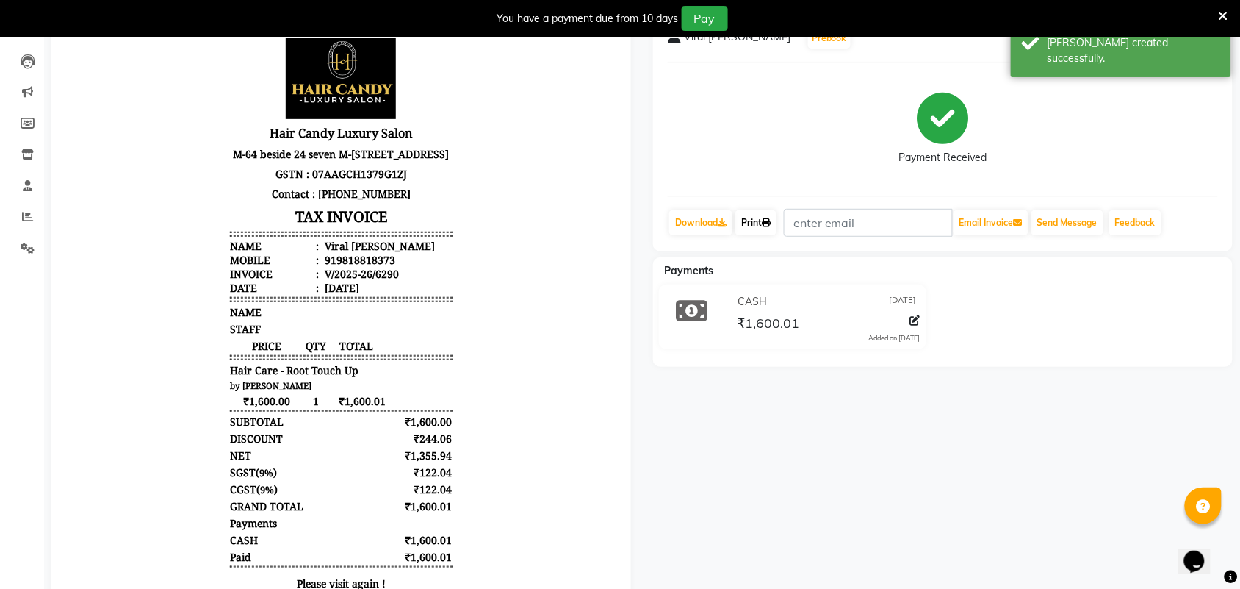
click at [762, 219] on link "Print" at bounding box center [756, 222] width 41 height 25
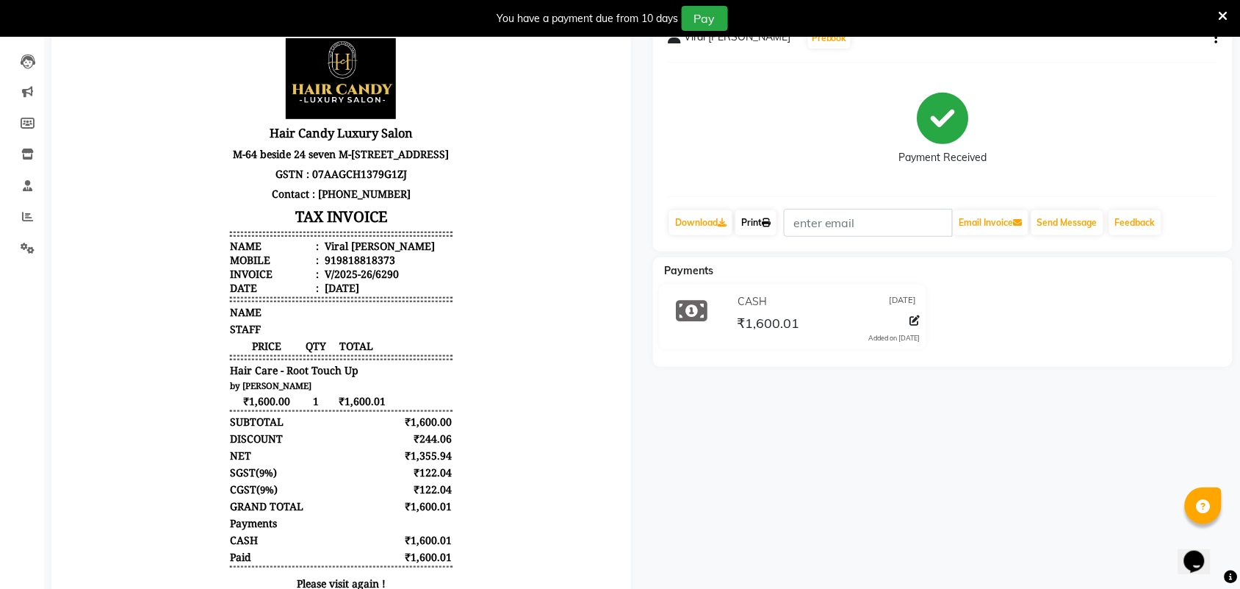
click at [751, 223] on link "Print" at bounding box center [756, 222] width 41 height 25
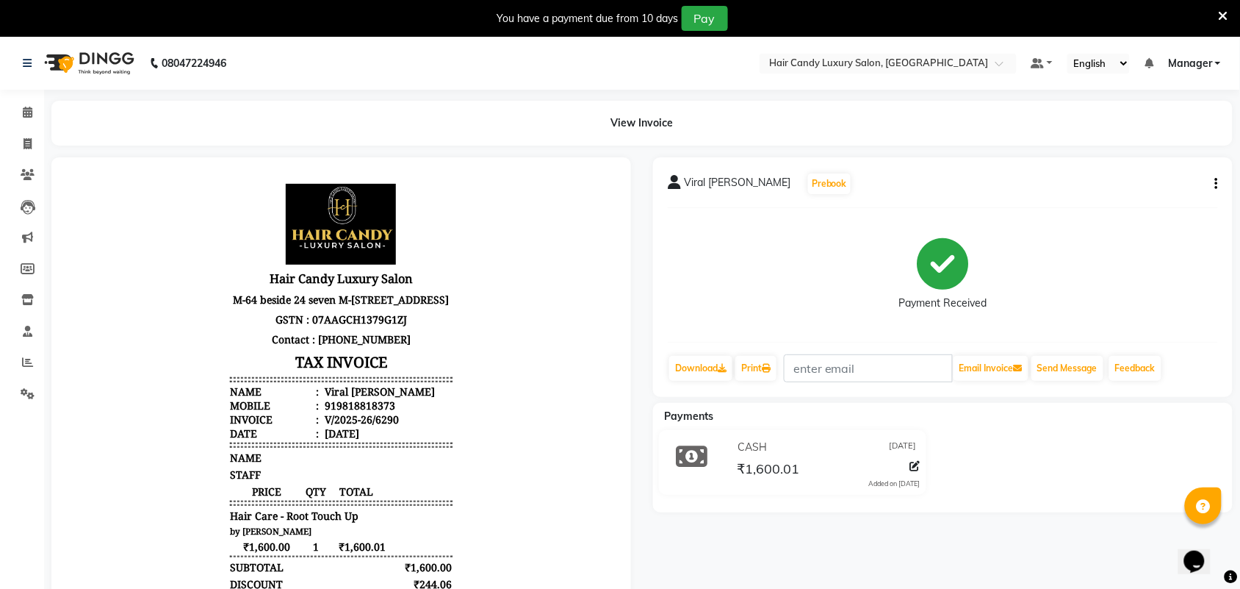
click at [1225, 16] on icon at bounding box center [1224, 16] width 10 height 13
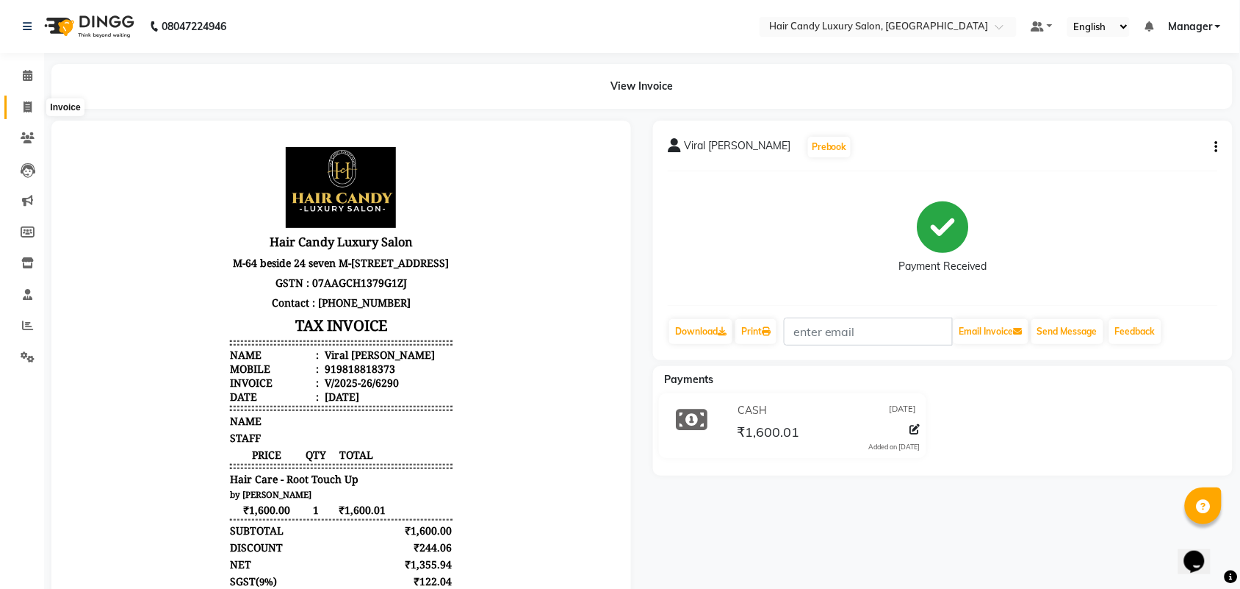
click at [27, 108] on icon at bounding box center [28, 106] width 8 height 11
select select "service"
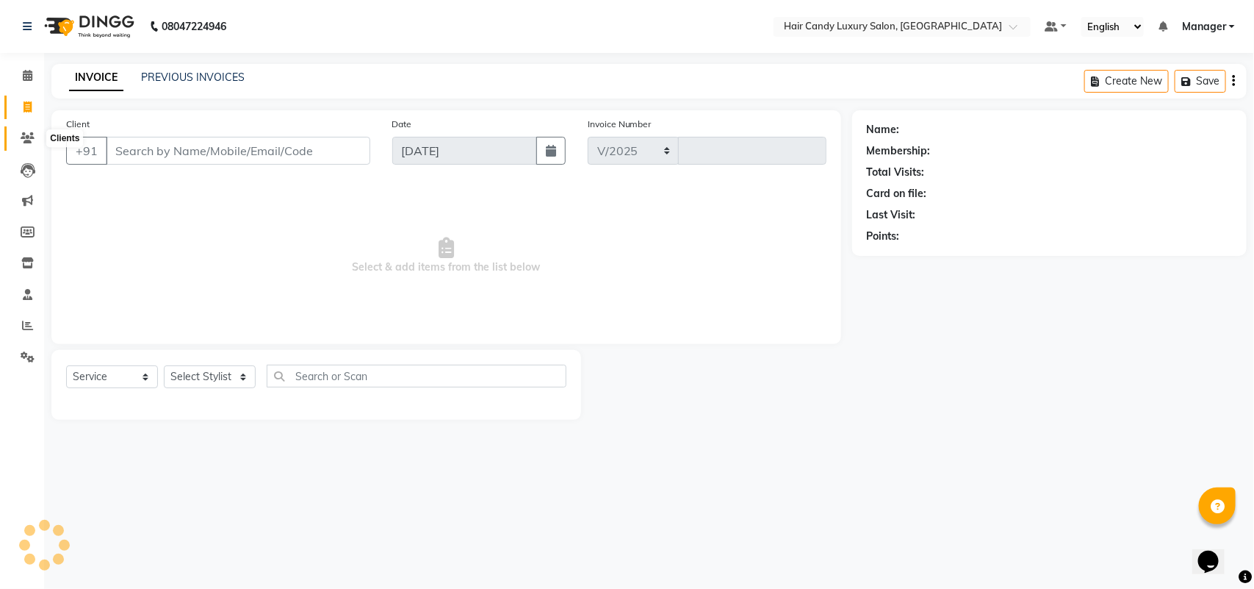
select select "6645"
type input "6291"
click at [167, 157] on input "Client" at bounding box center [238, 151] width 265 height 28
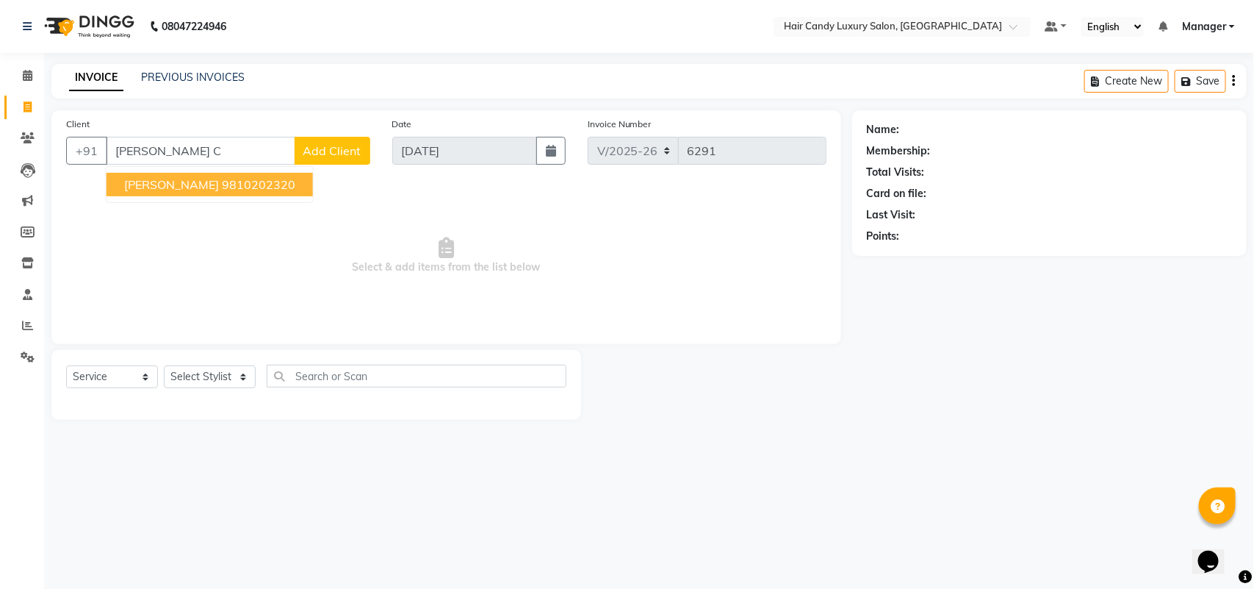
click at [233, 184] on ngb-highlight "9810202320" at bounding box center [258, 184] width 73 height 15
type input "9810202320"
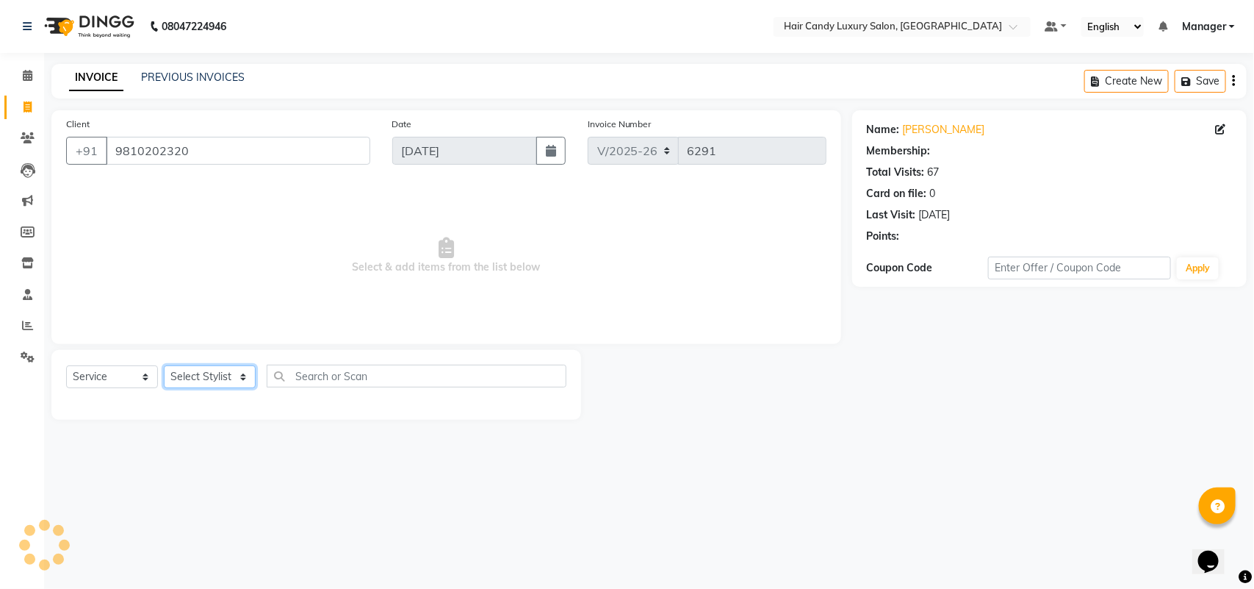
select select "1: Object"
drag, startPoint x: 203, startPoint y: 375, endPoint x: 202, endPoint y: 367, distance: 7.4
click at [203, 375] on select "Select Stylist Aman ANKIT MANAGER [PERSON_NAME] [PERSON_NAME] Danish [PERSON_NA…" at bounding box center [210, 376] width 92 height 23
select select "51777"
click at [164, 365] on select "Select Stylist Aman ANKIT MANAGER [PERSON_NAME] [PERSON_NAME] Danish [PERSON_NA…" at bounding box center [210, 376] width 92 height 23
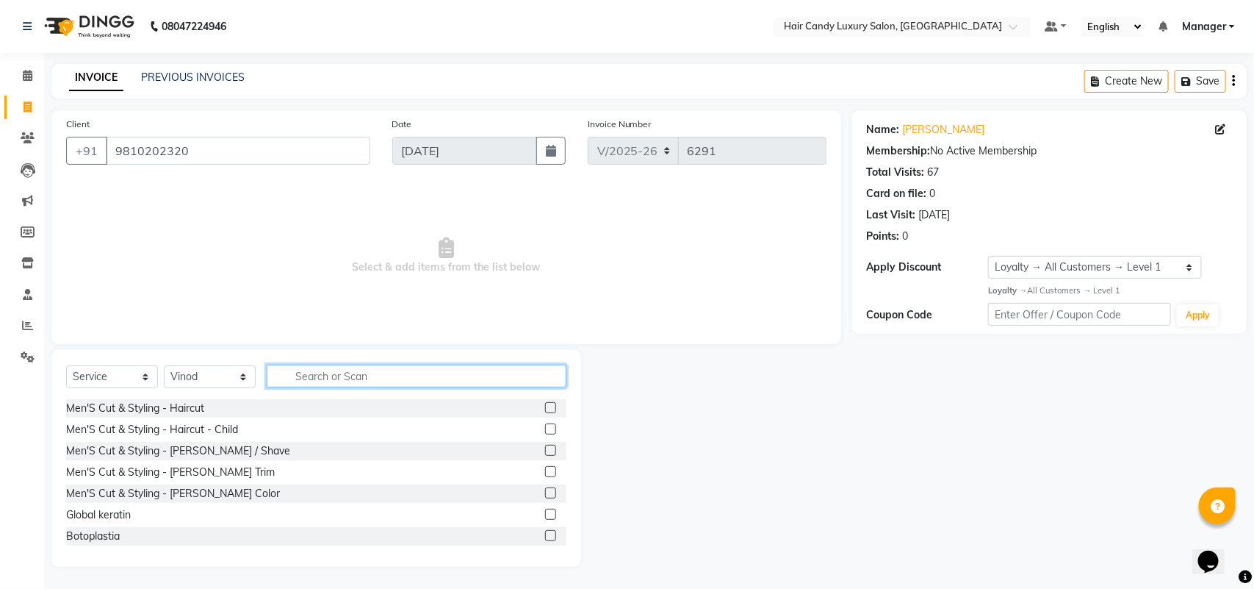
click at [355, 387] on input "text" at bounding box center [417, 375] width 300 height 23
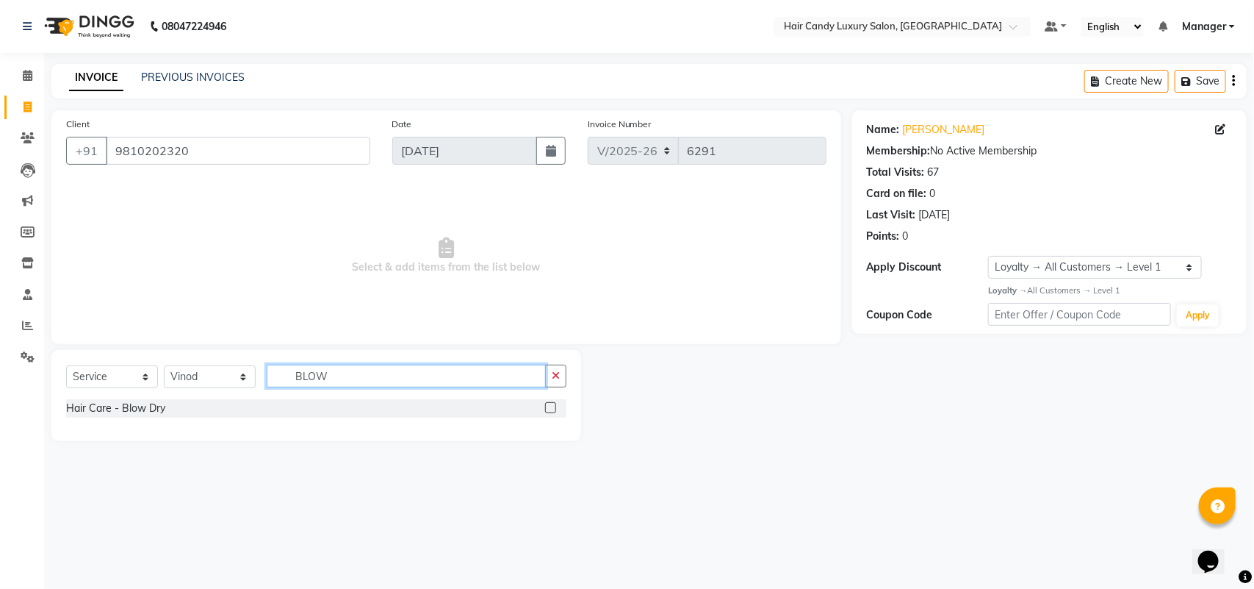
type input "BLOW"
click at [553, 405] on label at bounding box center [550, 407] width 11 height 11
click at [553, 405] on input "checkbox" at bounding box center [550, 408] width 10 height 10
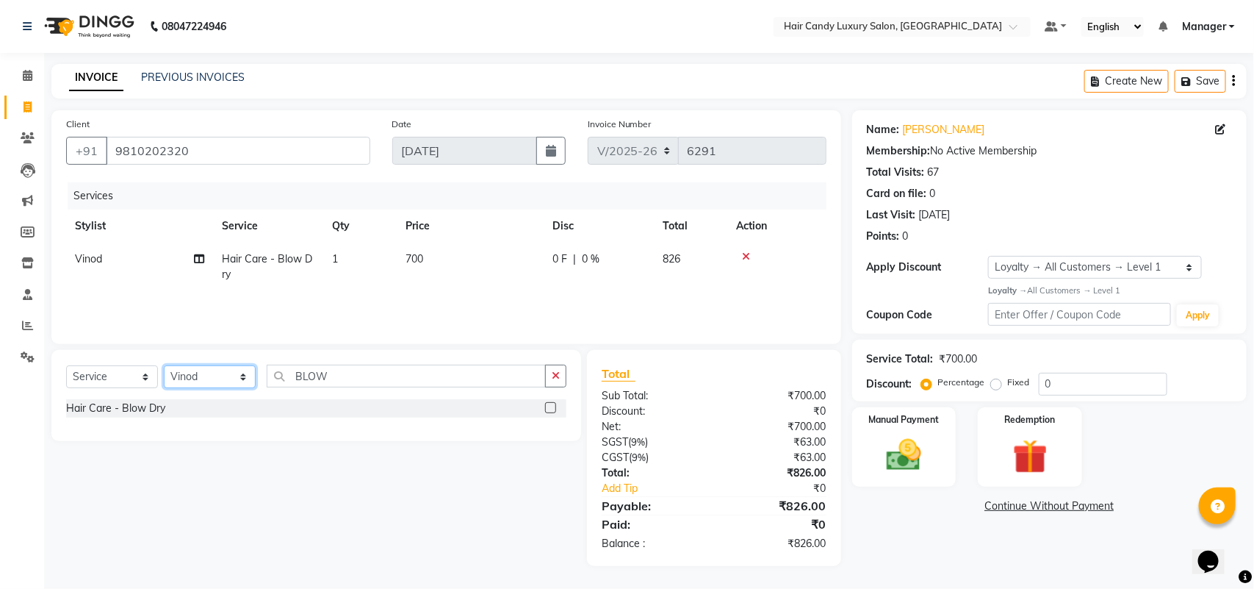
click at [196, 377] on select "Select Stylist Aman ANKIT MANAGER [PERSON_NAME] [PERSON_NAME] Danish [PERSON_NA…" at bounding box center [210, 376] width 92 height 23
checkbox input "false"
select select "51782"
click at [164, 365] on select "Select Stylist Aman ANKIT MANAGER [PERSON_NAME] [PERSON_NAME] Danish [PERSON_NA…" at bounding box center [210, 376] width 92 height 23
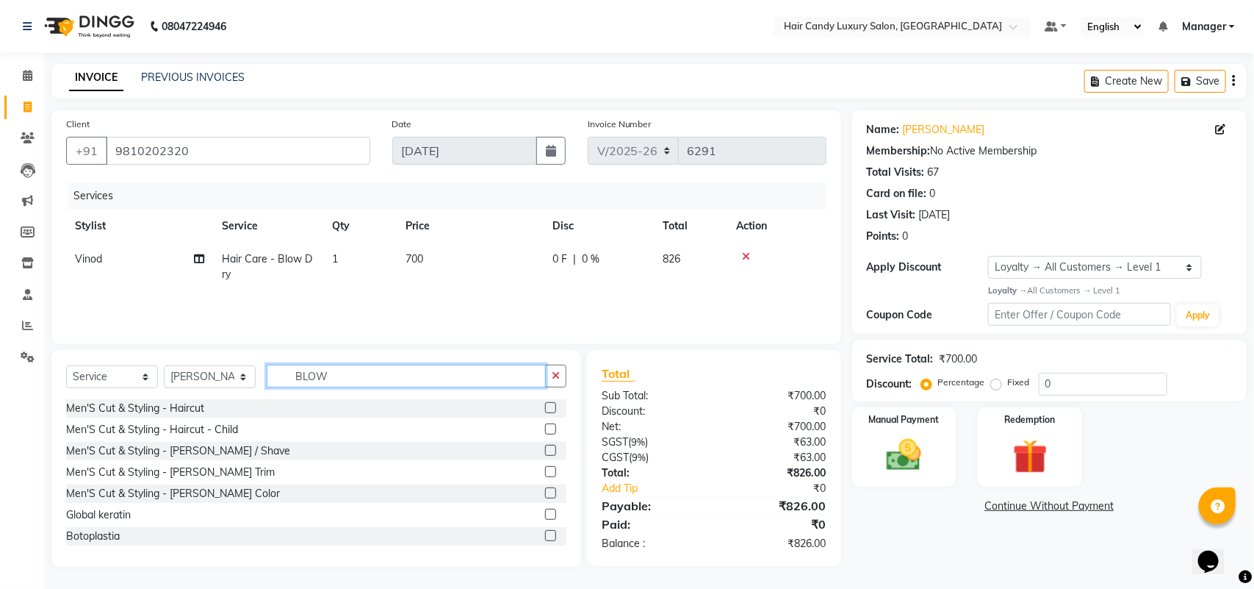
drag, startPoint x: 356, startPoint y: 371, endPoint x: 143, endPoint y: 371, distance: 213.1
click at [143, 371] on div "Select Service Product Membership Package Voucher Prepaid Gift Card Select Styl…" at bounding box center [316, 381] width 500 height 35
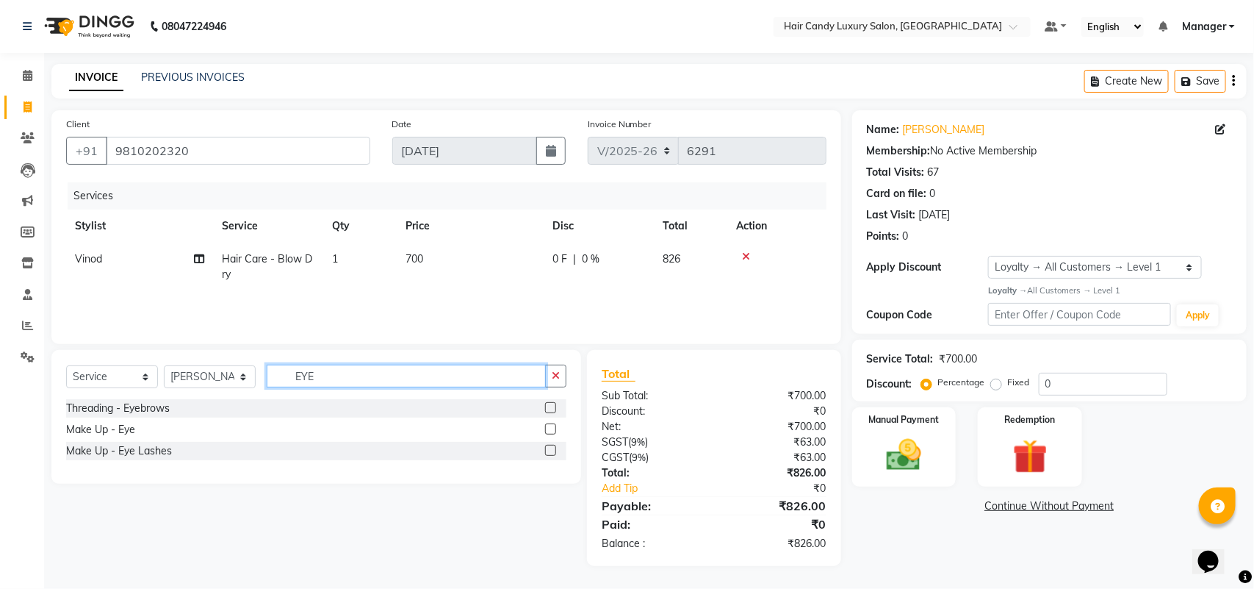
type input "EYE"
click at [548, 406] on label at bounding box center [550, 407] width 11 height 11
click at [548, 406] on input "checkbox" at bounding box center [550, 408] width 10 height 10
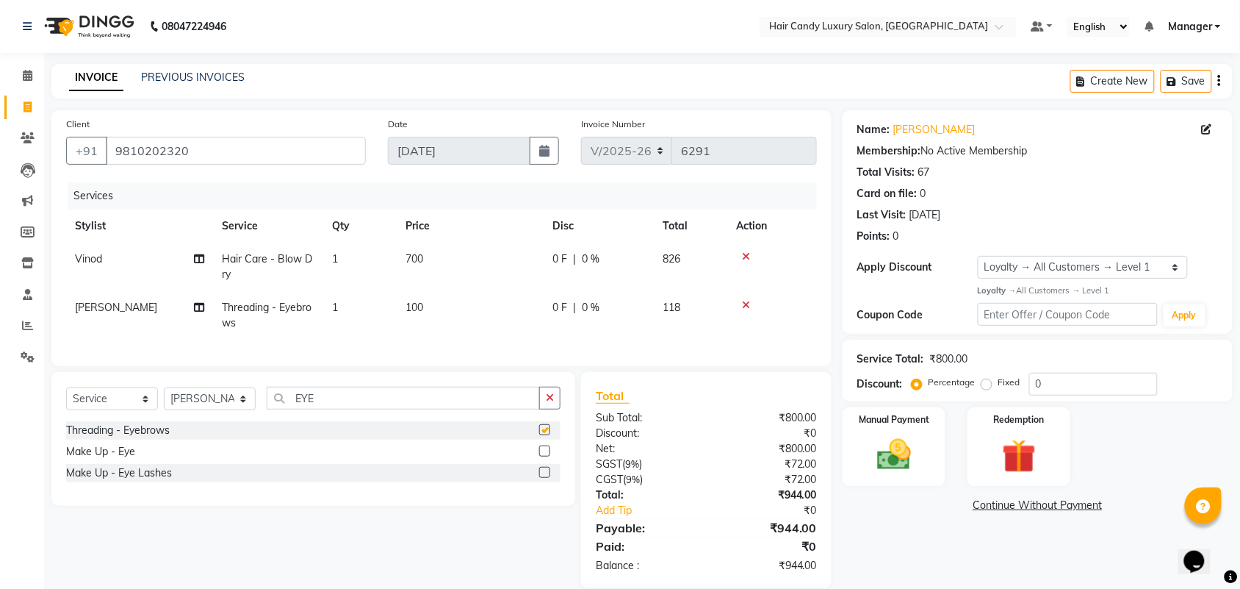
checkbox input "false"
drag, startPoint x: 1071, startPoint y: 386, endPoint x: 978, endPoint y: 409, distance: 96.2
click at [978, 409] on div "Name: Megha Chopra Membership: No Active Membership Total Visits: 67 Card on fi…" at bounding box center [1043, 349] width 401 height 478
type input "15.254"
click at [895, 452] on img at bounding box center [894, 454] width 57 height 40
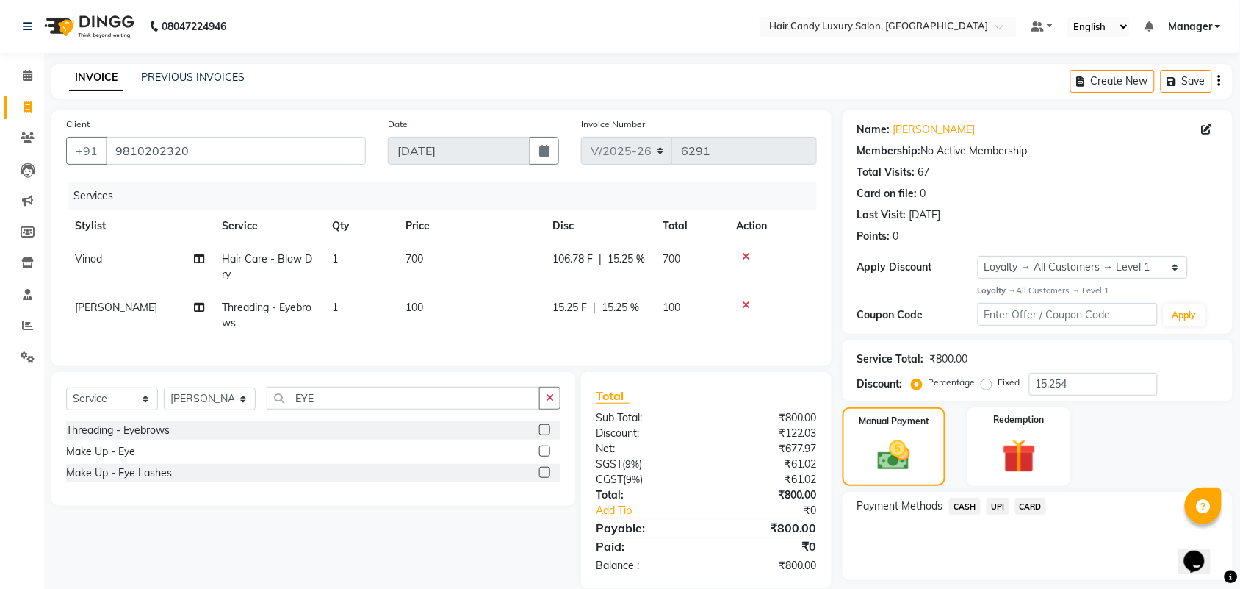
click at [957, 511] on span "CASH" at bounding box center [965, 505] width 32 height 17
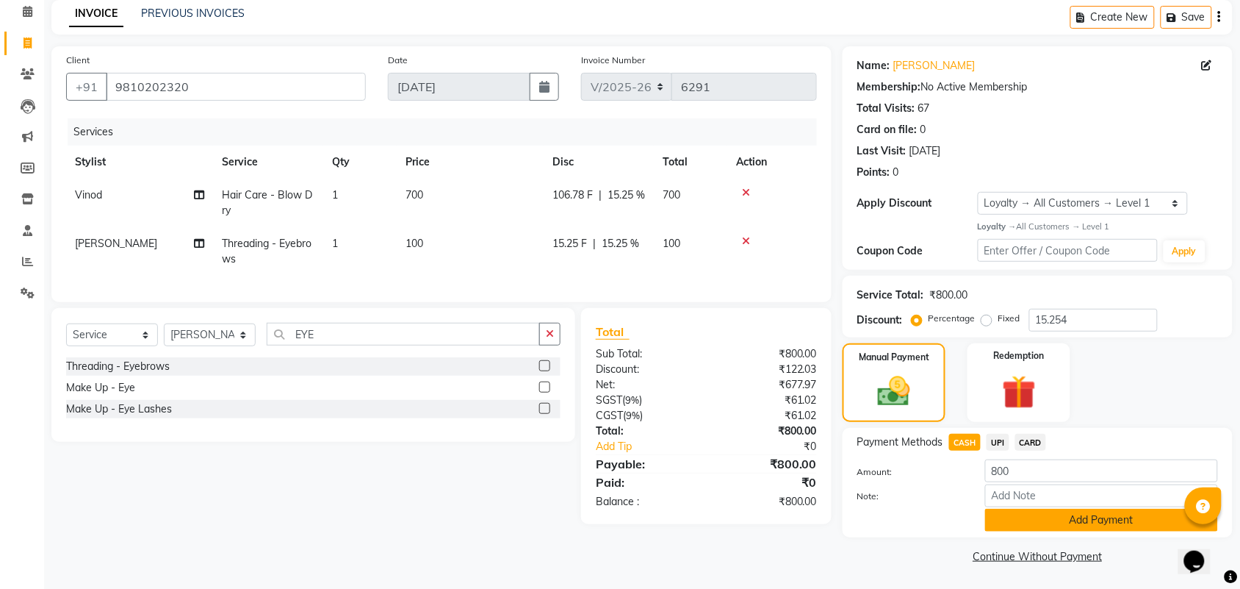
click at [1070, 520] on button "Add Payment" at bounding box center [1101, 520] width 233 height 23
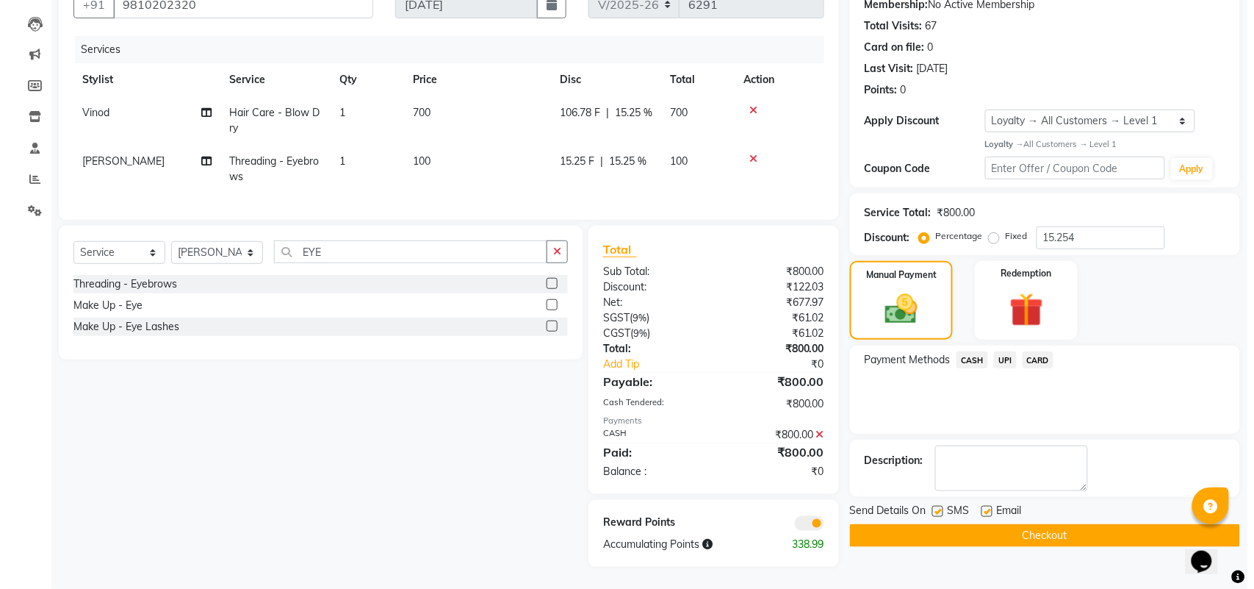
scroll to position [159, 0]
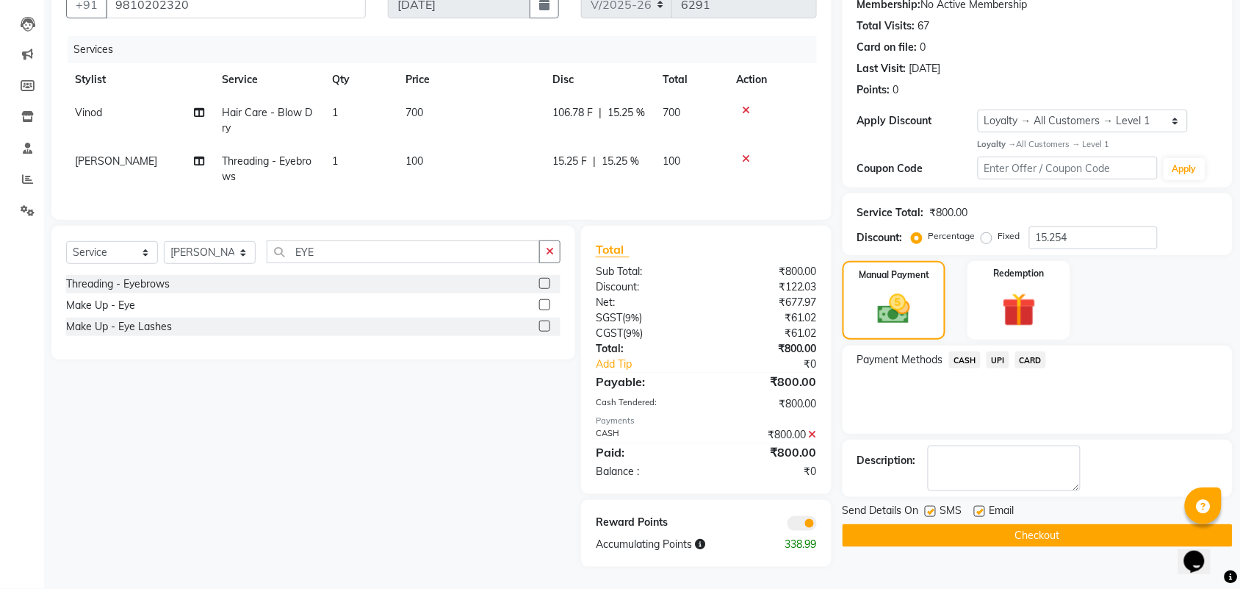
click at [802, 522] on span at bounding box center [802, 523] width 29 height 15
click at [817, 525] on input "checkbox" at bounding box center [817, 525] width 0 height 0
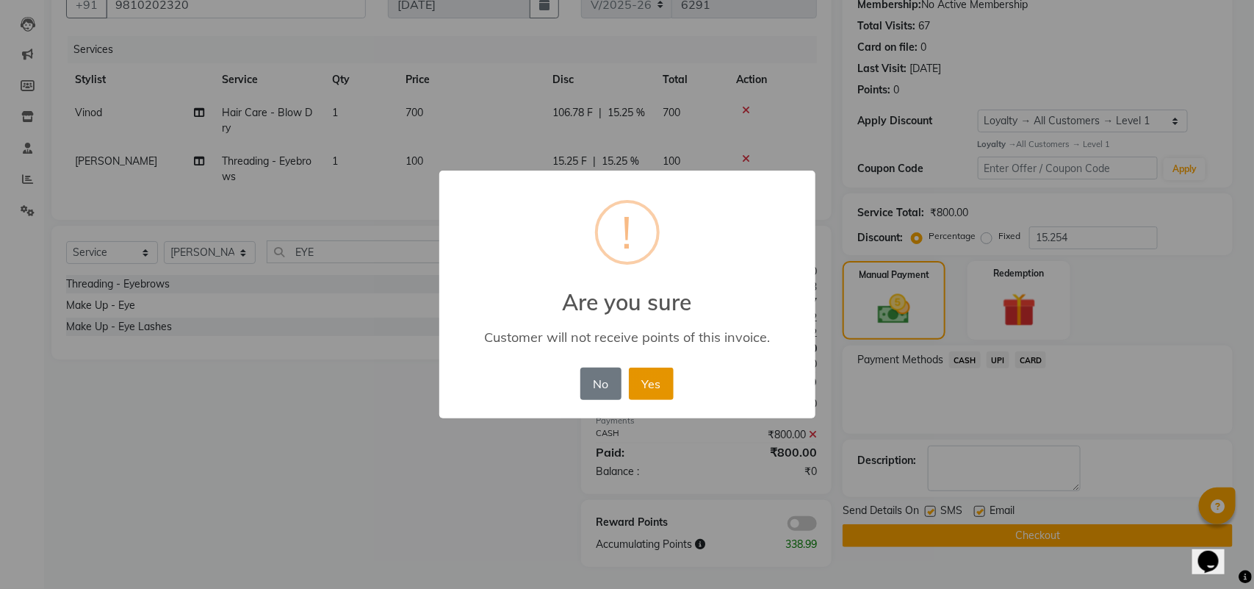
click at [642, 384] on button "Yes" at bounding box center [651, 383] width 45 height 32
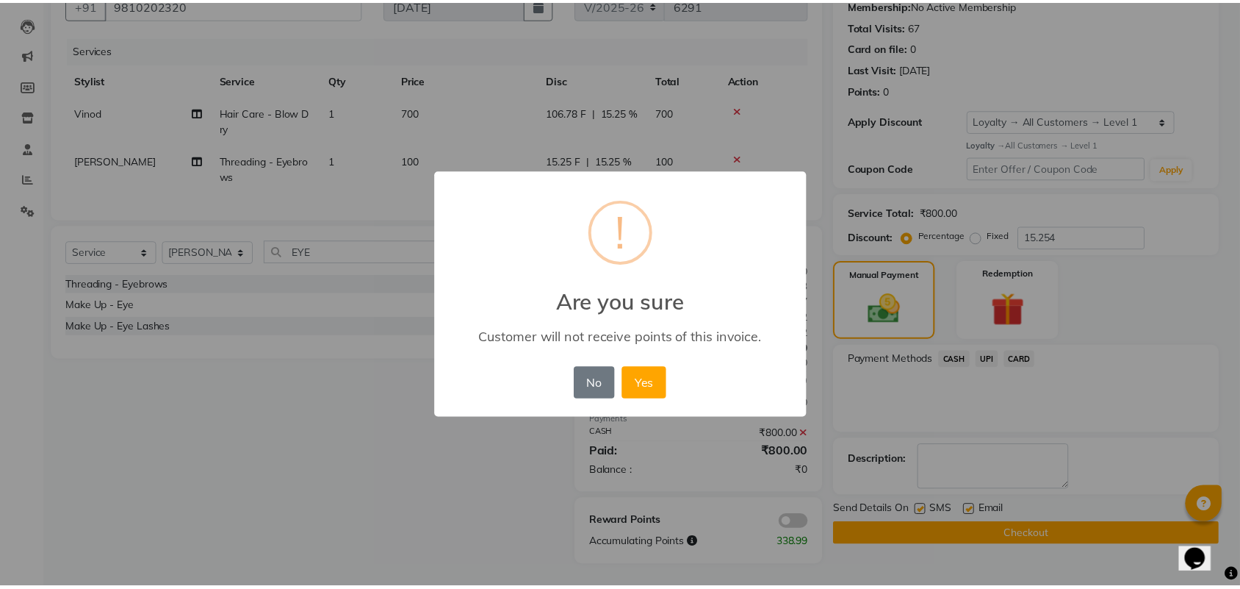
scroll to position [137, 0]
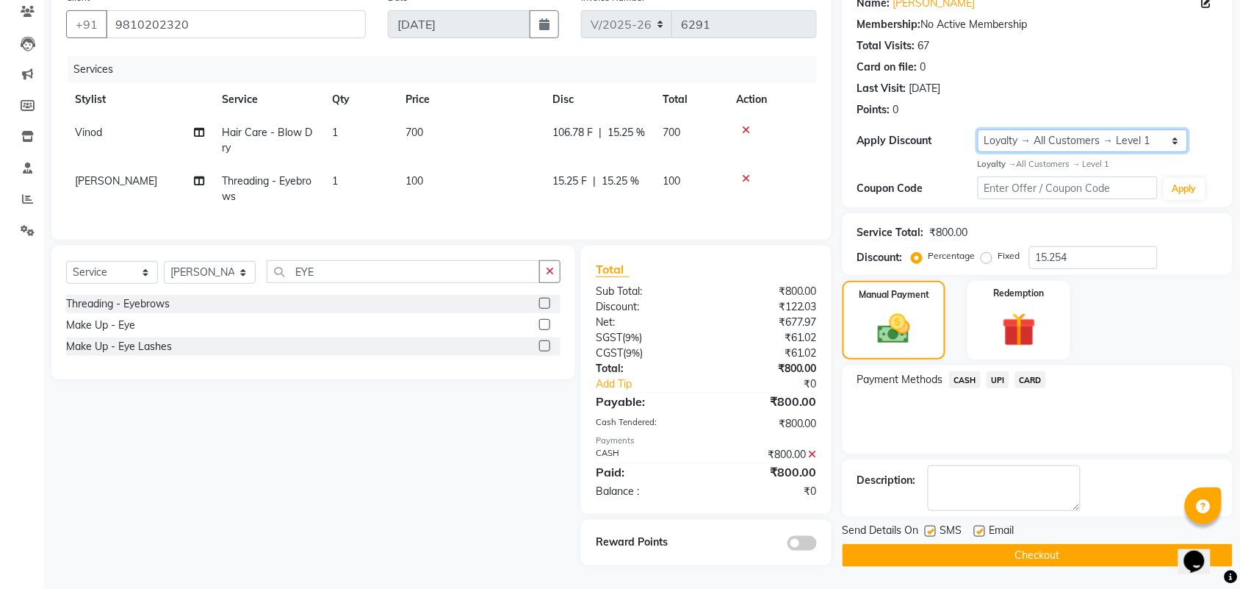
drag, startPoint x: 1053, startPoint y: 127, endPoint x: 1052, endPoint y: 138, distance: 11.0
click at [1053, 129] on select "Select Loyalty → All Customers → Level 1" at bounding box center [1083, 140] width 210 height 23
select select "0:"
click at [978, 129] on select "Select Loyalty → All Customers → Level 1" at bounding box center [1083, 140] width 210 height 23
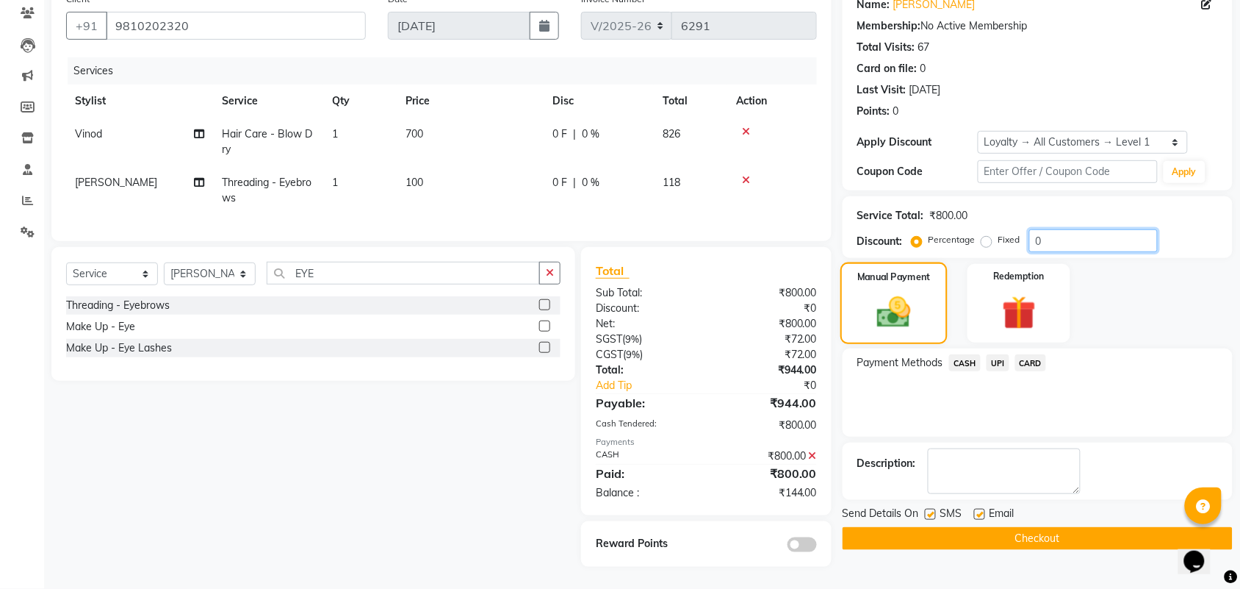
drag, startPoint x: 1078, startPoint y: 236, endPoint x: 890, endPoint y: 270, distance: 191.3
click at [922, 270] on div "Name: Megha Chopra Membership: No Active Membership Total Visits: 67 Card on fi…" at bounding box center [1043, 275] width 401 height 581
type input "15.254"
click at [983, 527] on button "Checkout" at bounding box center [1038, 538] width 390 height 23
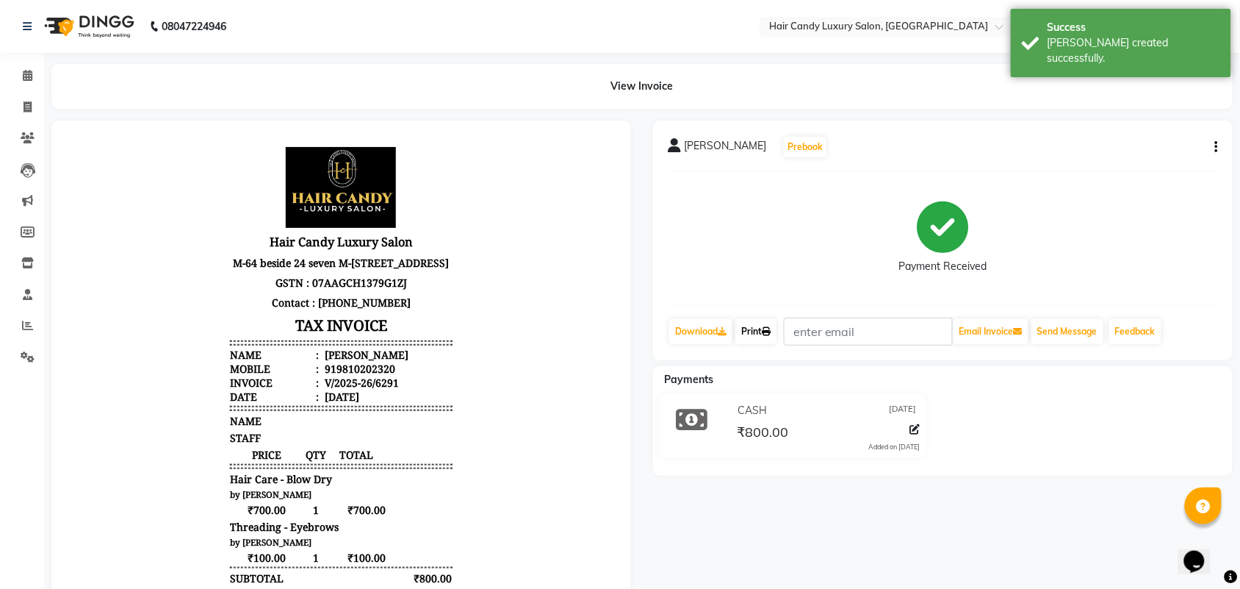
click at [761, 329] on link "Print" at bounding box center [756, 331] width 41 height 25
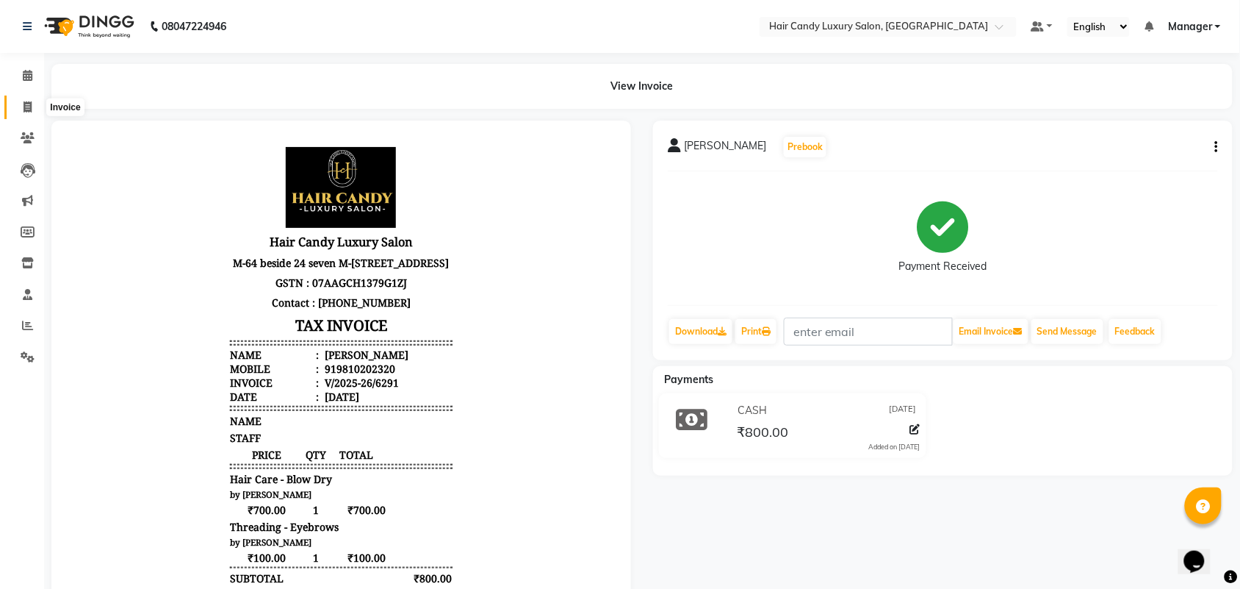
click at [29, 110] on icon at bounding box center [28, 106] width 8 height 11
select select "service"
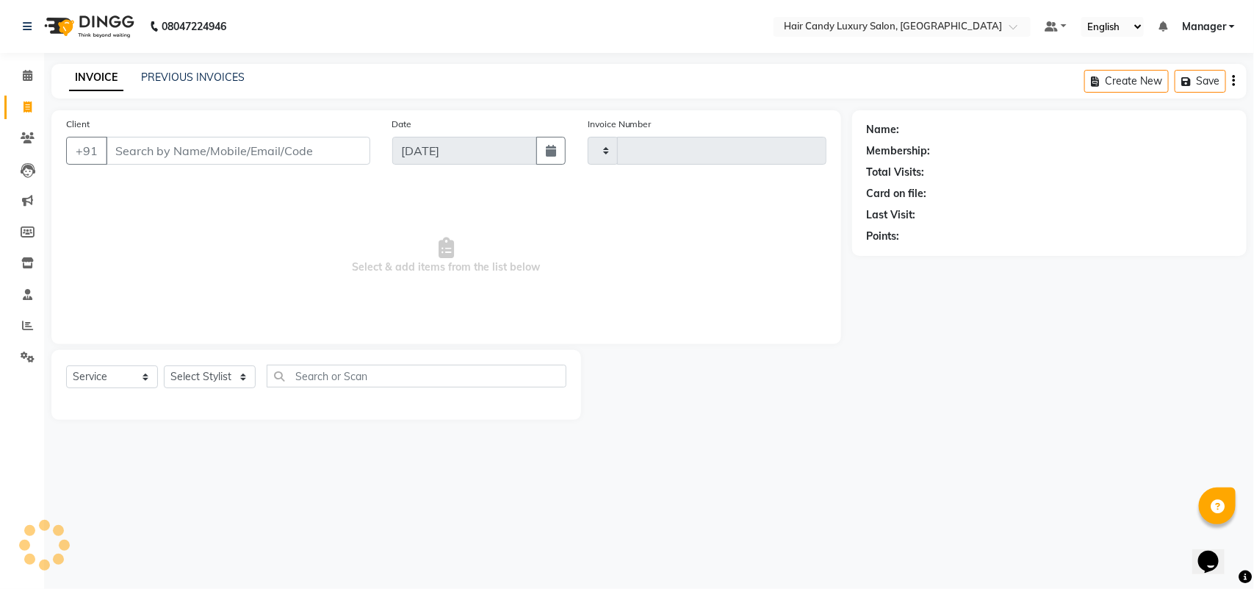
type input "6292"
select select "6645"
click at [27, 104] on icon at bounding box center [28, 106] width 8 height 11
select select "service"
select select "6645"
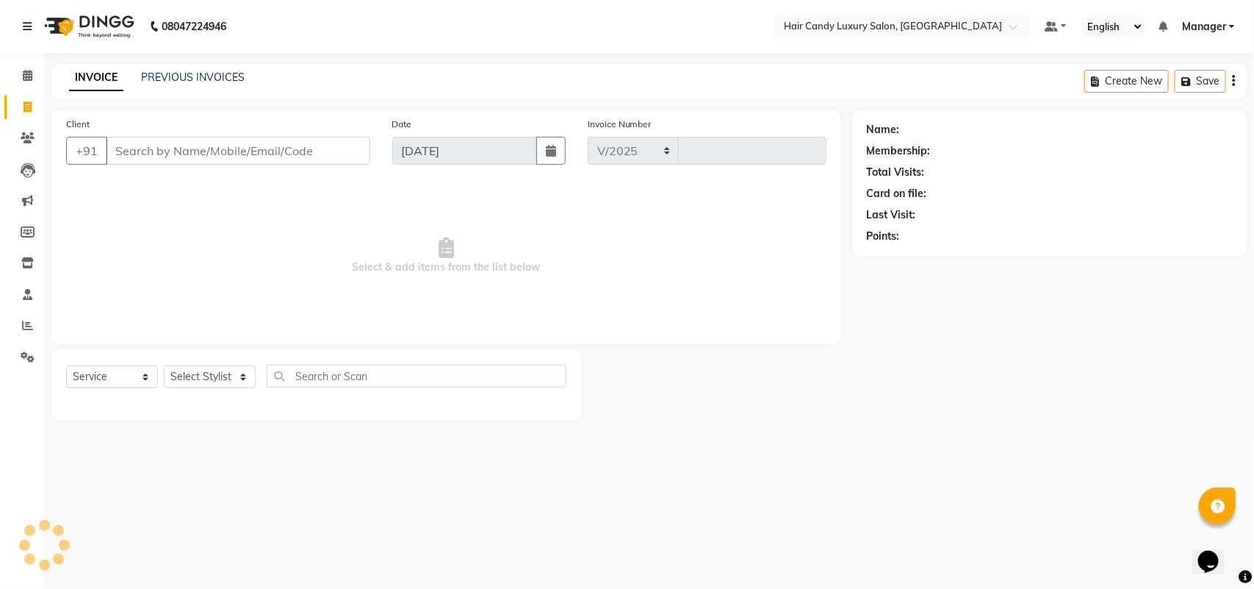
type input "6292"
click at [159, 164] on div "+91" at bounding box center [218, 151] width 304 height 28
click at [176, 162] on input "Client" at bounding box center [238, 151] width 265 height 28
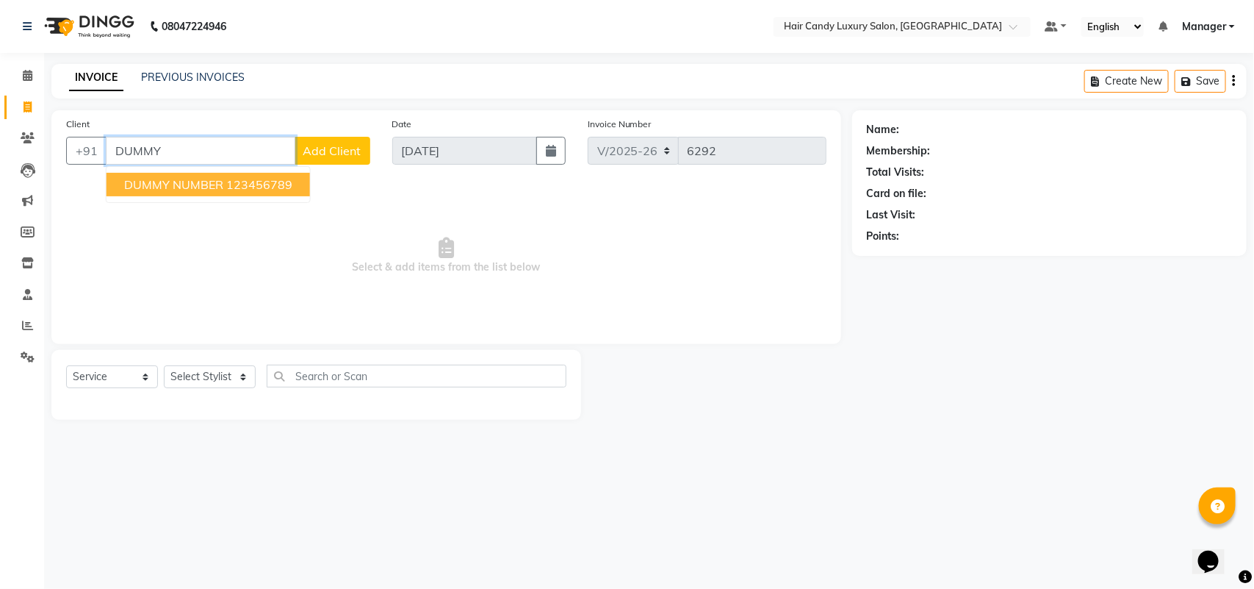
click at [240, 181] on ngb-highlight "123456789" at bounding box center [259, 184] width 66 height 15
type input "123456789"
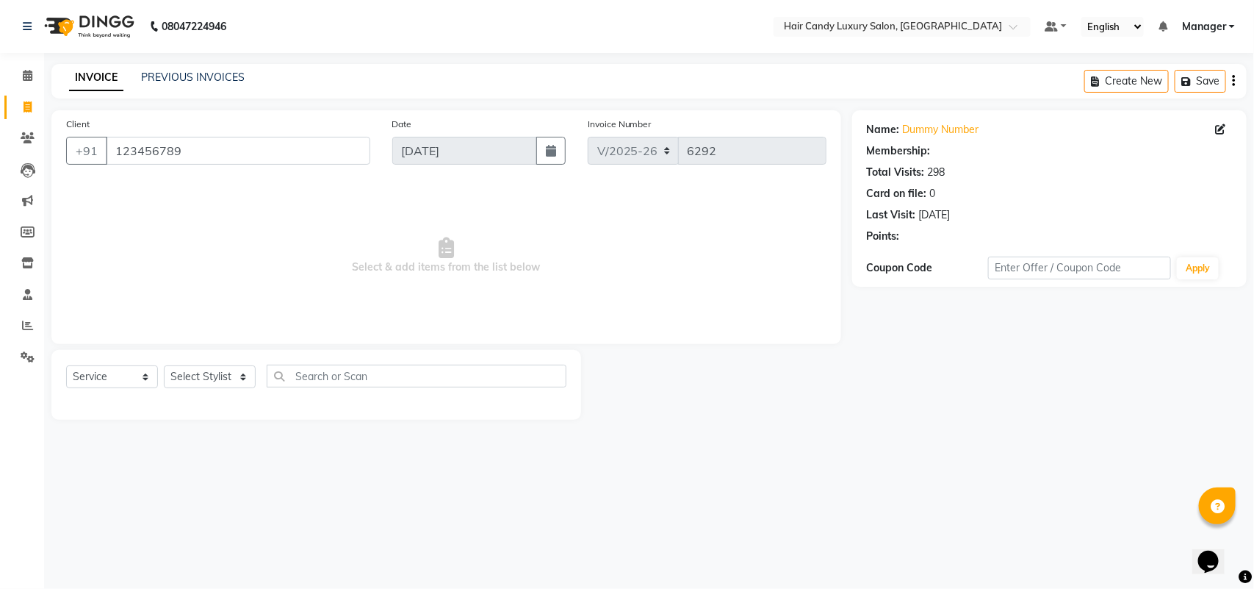
select select "1: Object"
click at [232, 380] on select "Select Stylist Aman ANKIT MANAGER BHAWNA Bobby Chirag Danish Deepali Dhruv Gold…" at bounding box center [210, 376] width 92 height 23
select select "54066"
click at [164, 365] on select "Select Stylist Aman ANKIT MANAGER BHAWNA Bobby Chirag Danish Deepali Dhruv Gold…" at bounding box center [210, 376] width 92 height 23
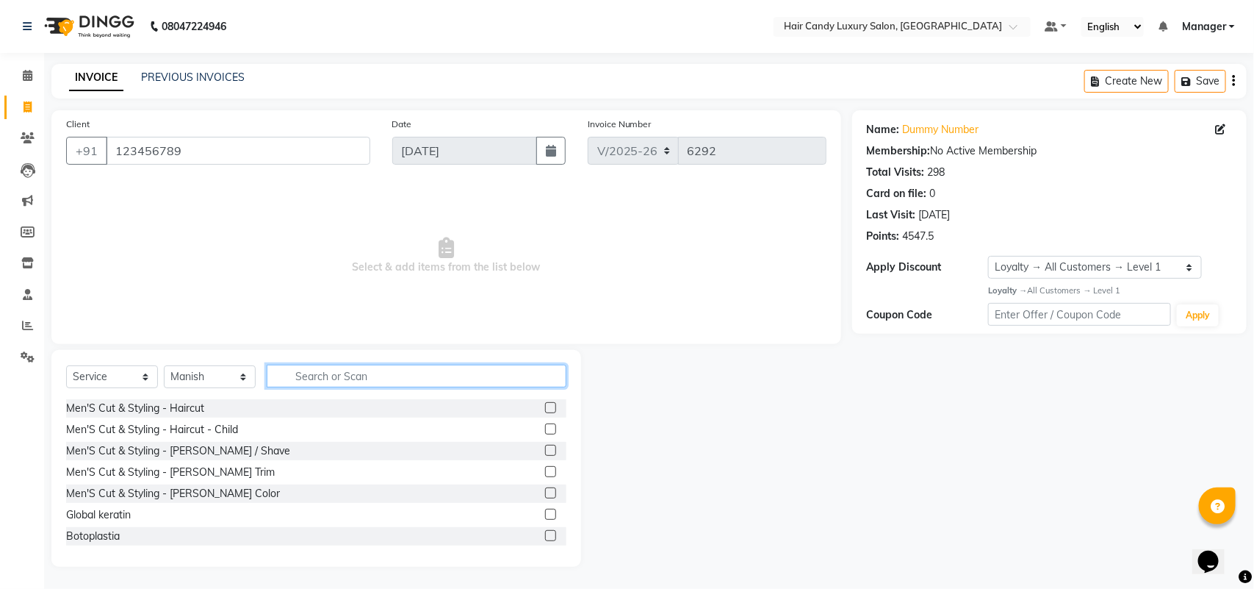
click at [348, 377] on input "text" at bounding box center [417, 375] width 300 height 23
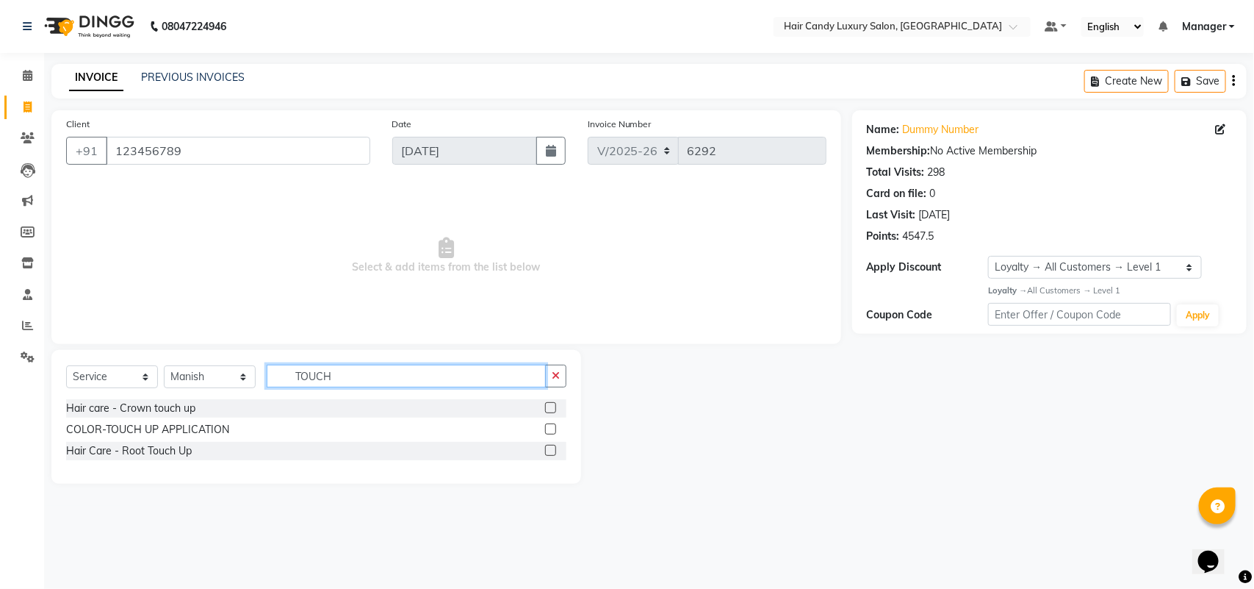
type input "TOUCH"
click at [547, 450] on label at bounding box center [550, 450] width 11 height 11
click at [547, 450] on input "checkbox" at bounding box center [550, 451] width 10 height 10
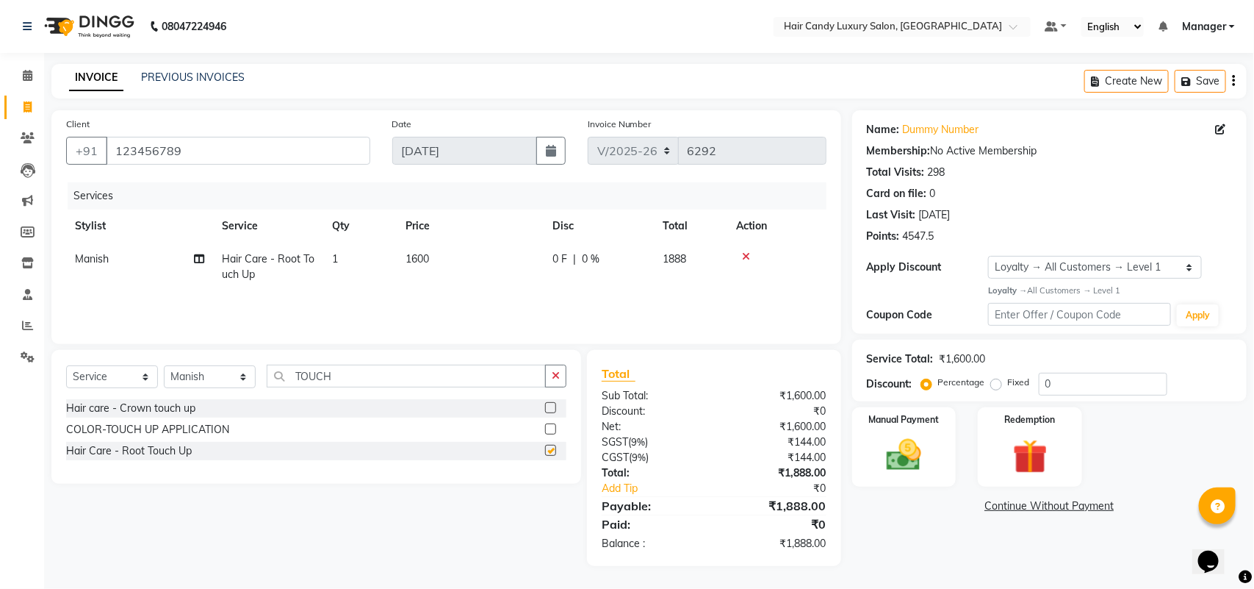
checkbox input "false"
click at [1107, 268] on select "Select Loyalty → All Customers → Level 1" at bounding box center [1094, 267] width 213 height 23
select select "0:"
click at [988, 256] on select "Select Loyalty → All Customers → Level 1" at bounding box center [1094, 267] width 213 height 23
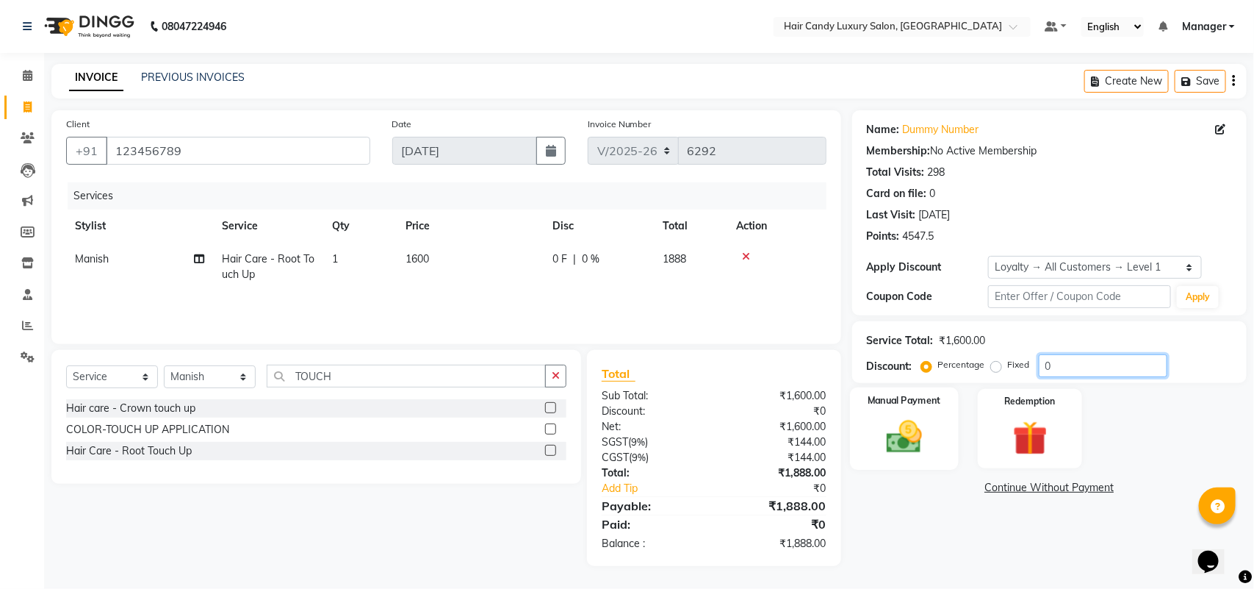
drag, startPoint x: 1093, startPoint y: 361, endPoint x: 888, endPoint y: 405, distance: 210.4
click at [891, 405] on div "Name: Dummy Number Membership: No Active Membership Total Visits: 298 Card on f…" at bounding box center [1055, 338] width 406 height 456
type input "10"
click at [846, 578] on main "INVOICE PREVIOUS INVOICES Create New Save Client +91 123456789 Date 04-09-2025 …" at bounding box center [649, 326] width 1210 height 524
click at [909, 525] on div "Name: Dummy Number Membership: No Active Membership Total Visits: 298 Card on f…" at bounding box center [1055, 338] width 406 height 456
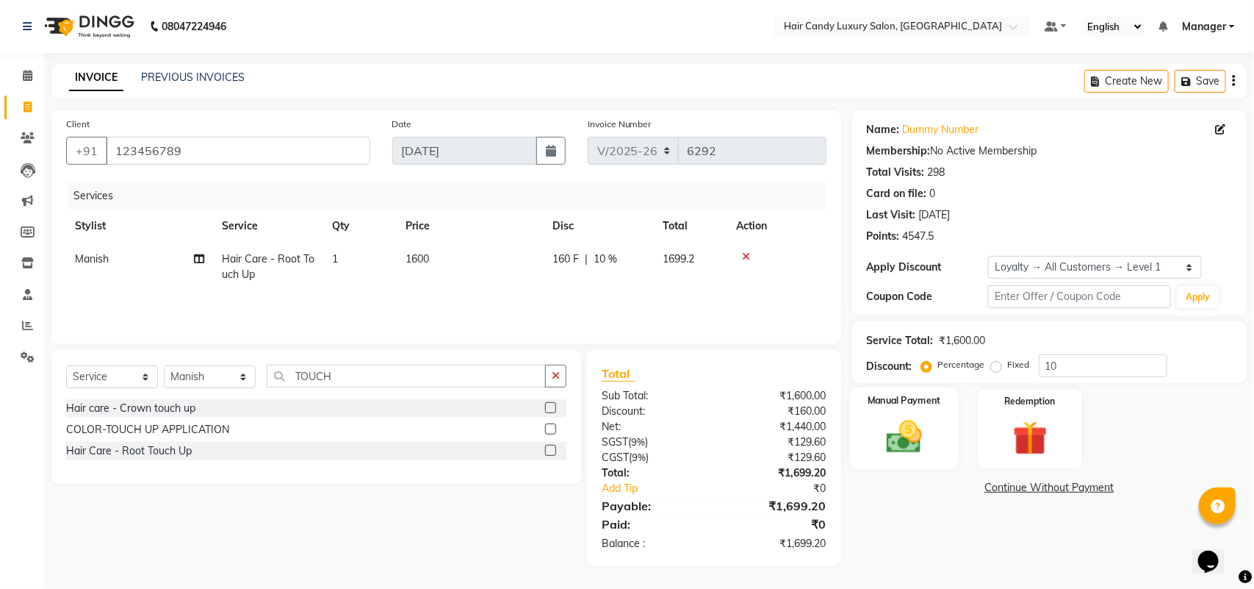
click at [917, 423] on img at bounding box center [904, 436] width 58 height 41
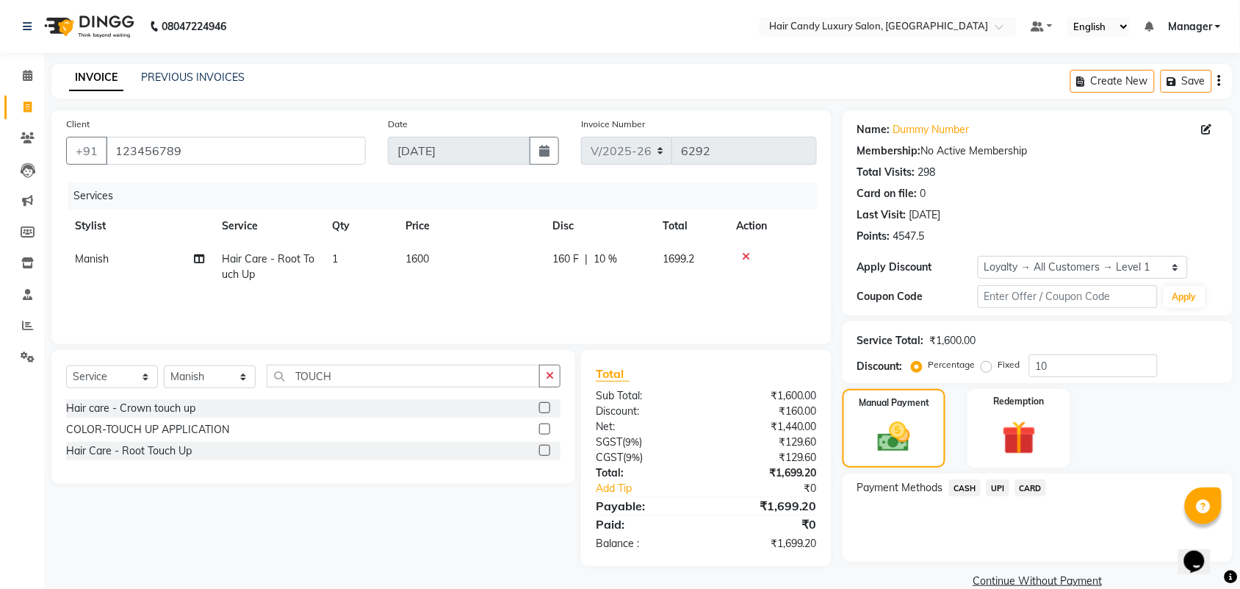
click at [958, 486] on span "CASH" at bounding box center [965, 487] width 32 height 17
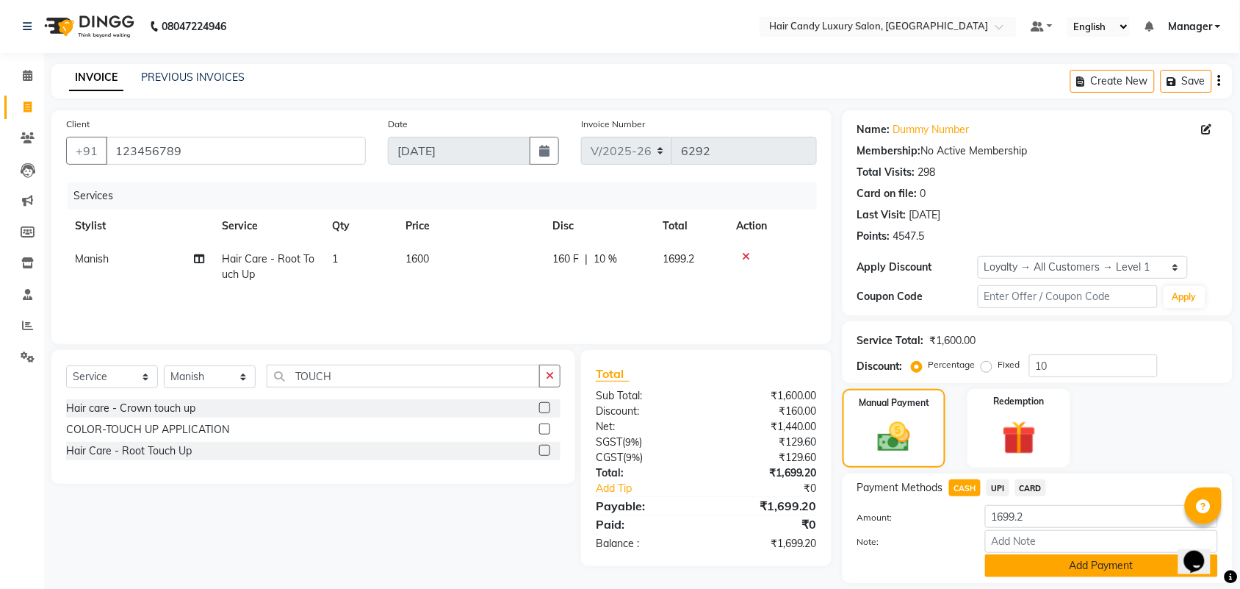
click at [1062, 558] on button "Add Payment" at bounding box center [1101, 565] width 233 height 23
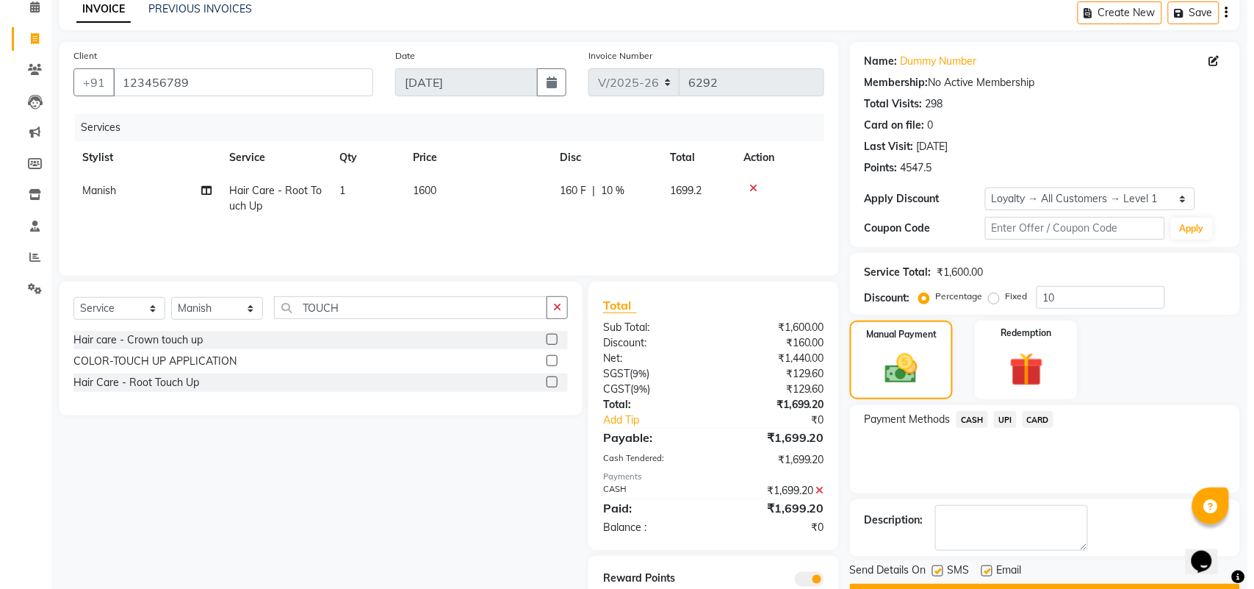
scroll to position [123, 0]
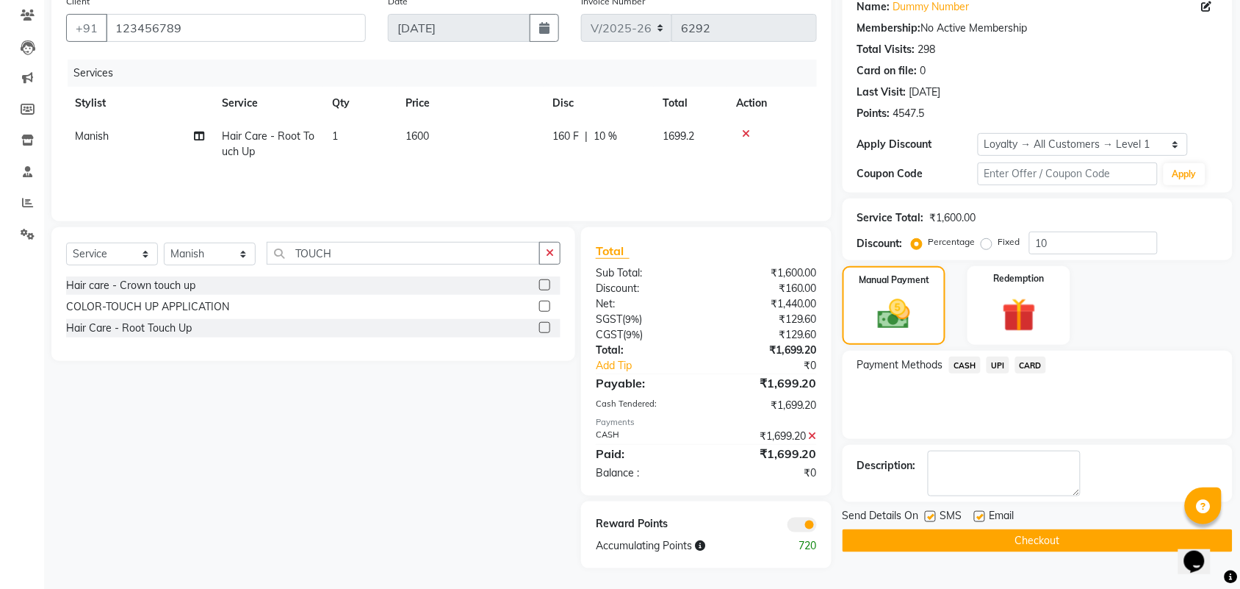
click at [803, 523] on span at bounding box center [802, 524] width 29 height 15
click at [817, 527] on input "checkbox" at bounding box center [817, 527] width 0 height 0
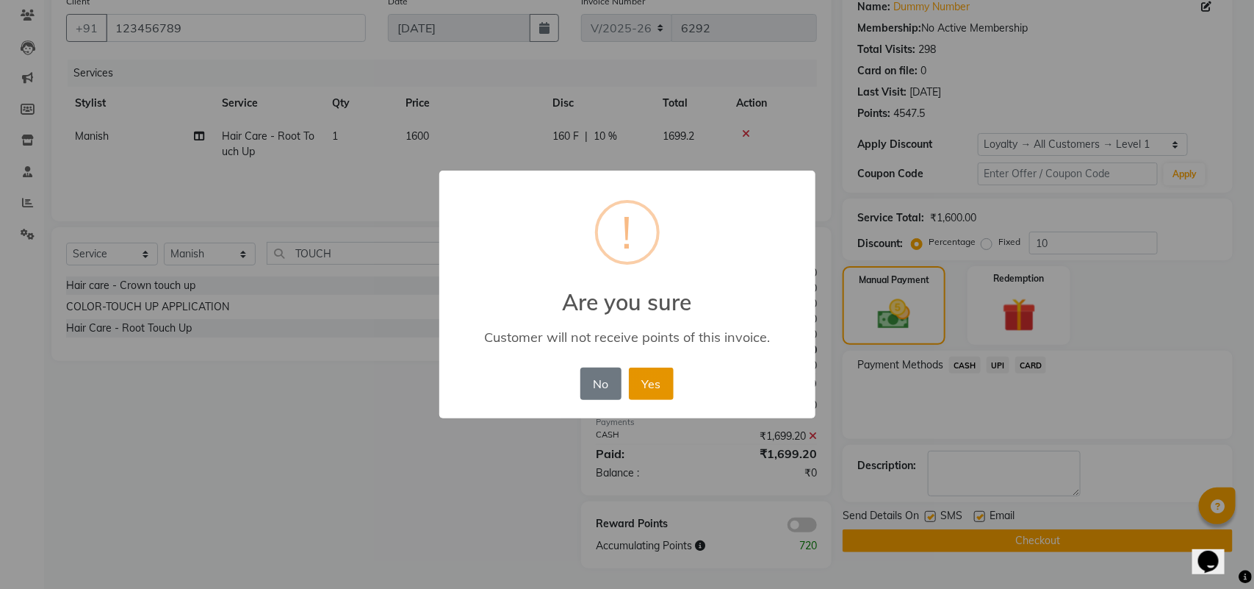
click at [653, 382] on button "Yes" at bounding box center [651, 383] width 45 height 32
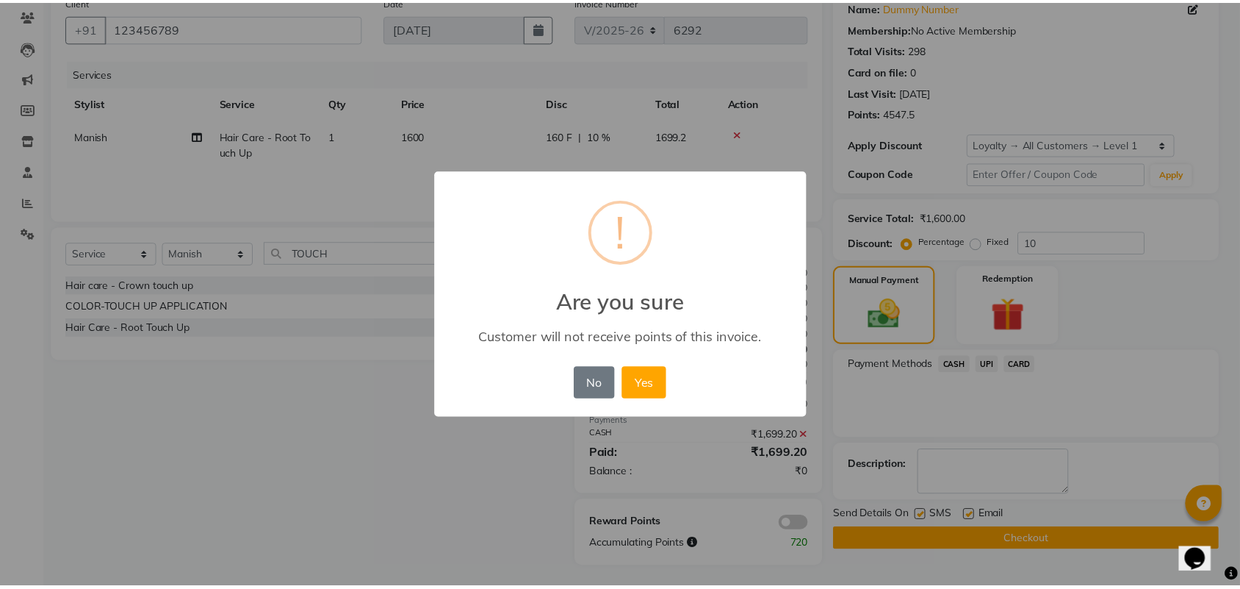
scroll to position [109, 0]
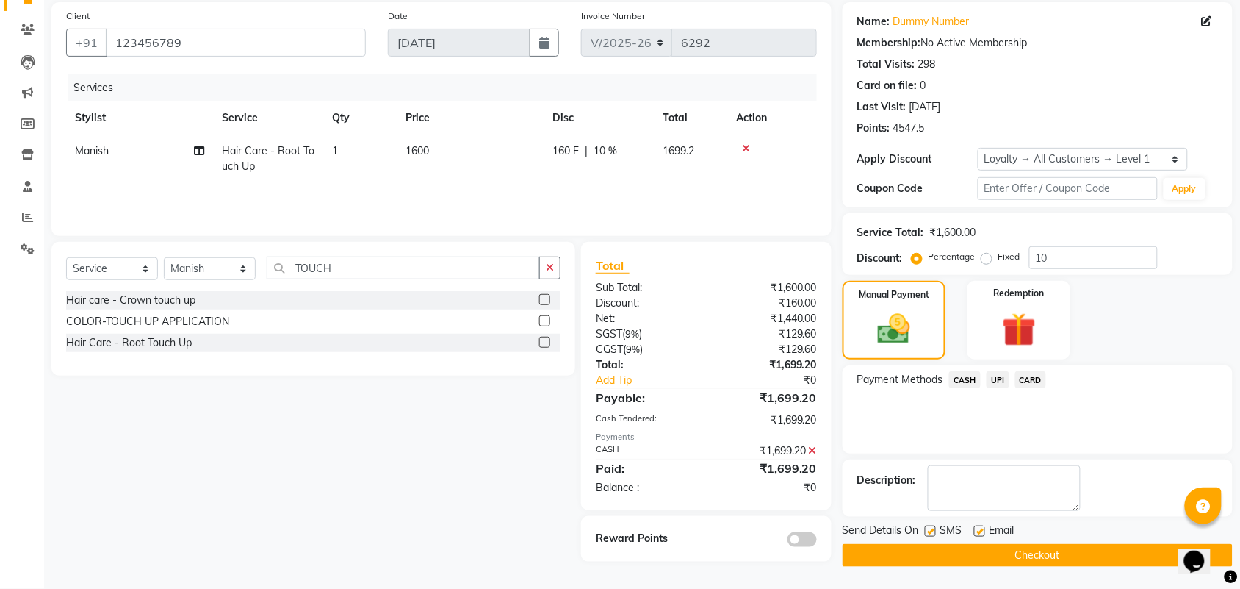
click at [1011, 556] on button "Checkout" at bounding box center [1038, 555] width 390 height 23
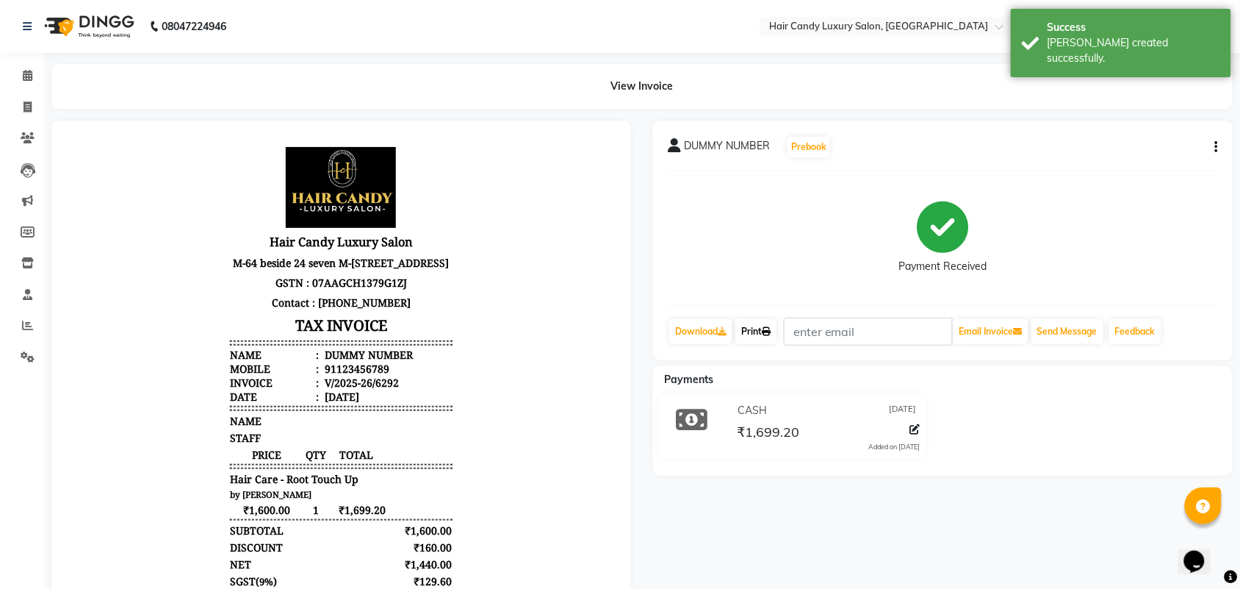
click at [773, 340] on link "Print" at bounding box center [756, 331] width 41 height 25
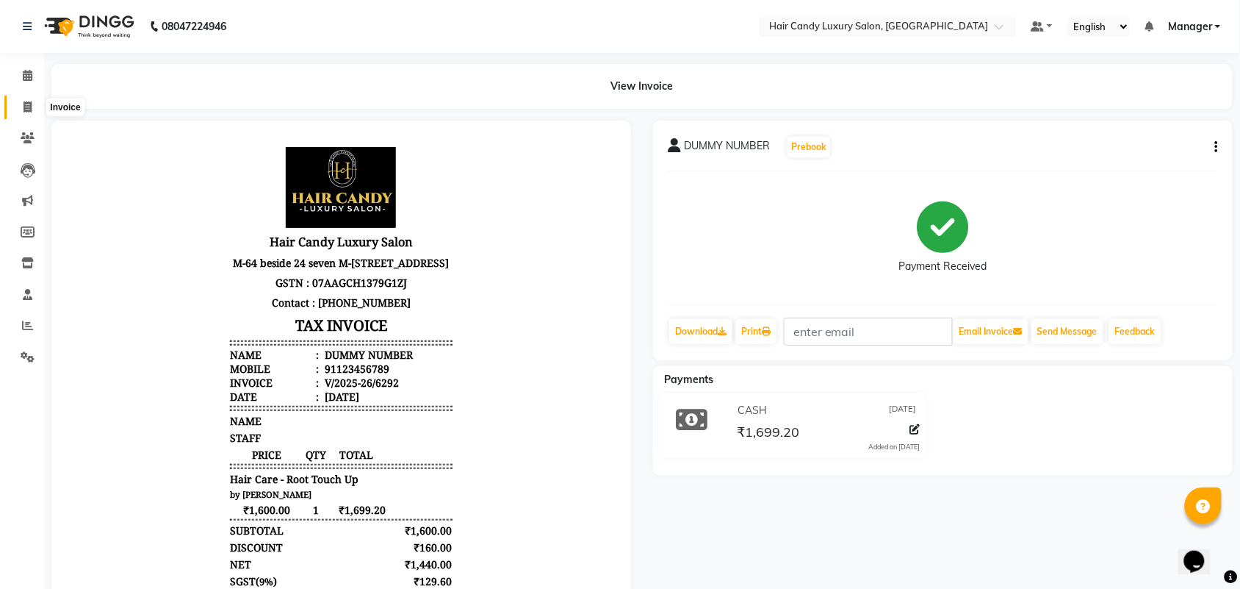
click at [31, 100] on span at bounding box center [28, 107] width 26 height 17
select select "service"
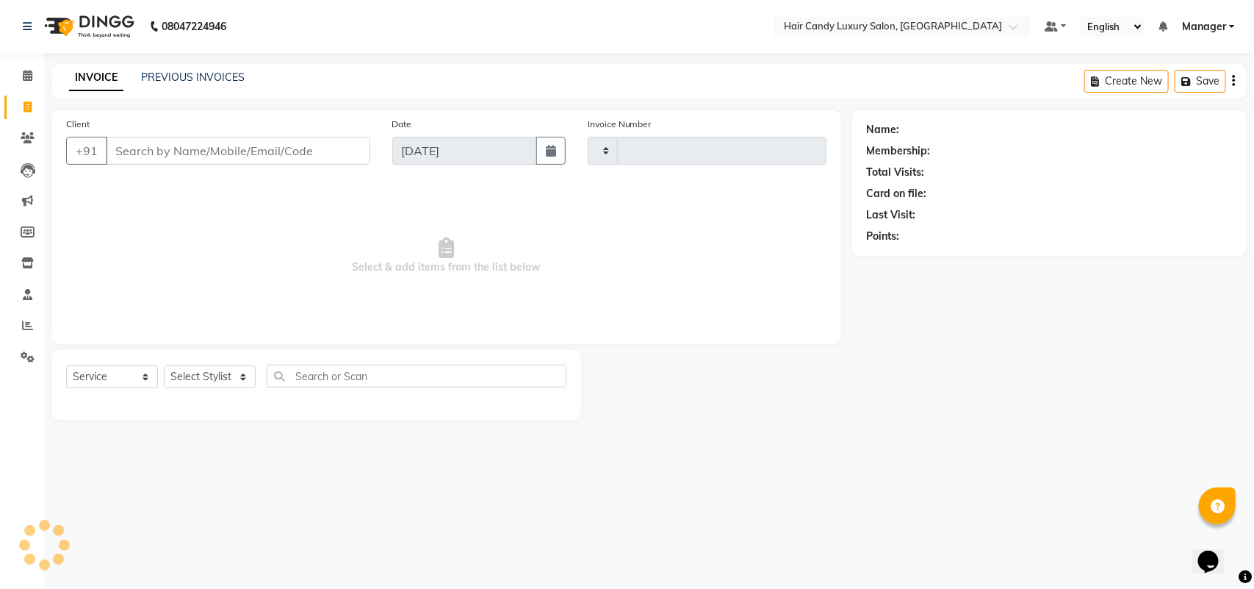
type input "6293"
select select "6645"
click at [30, 328] on icon at bounding box center [27, 325] width 11 height 11
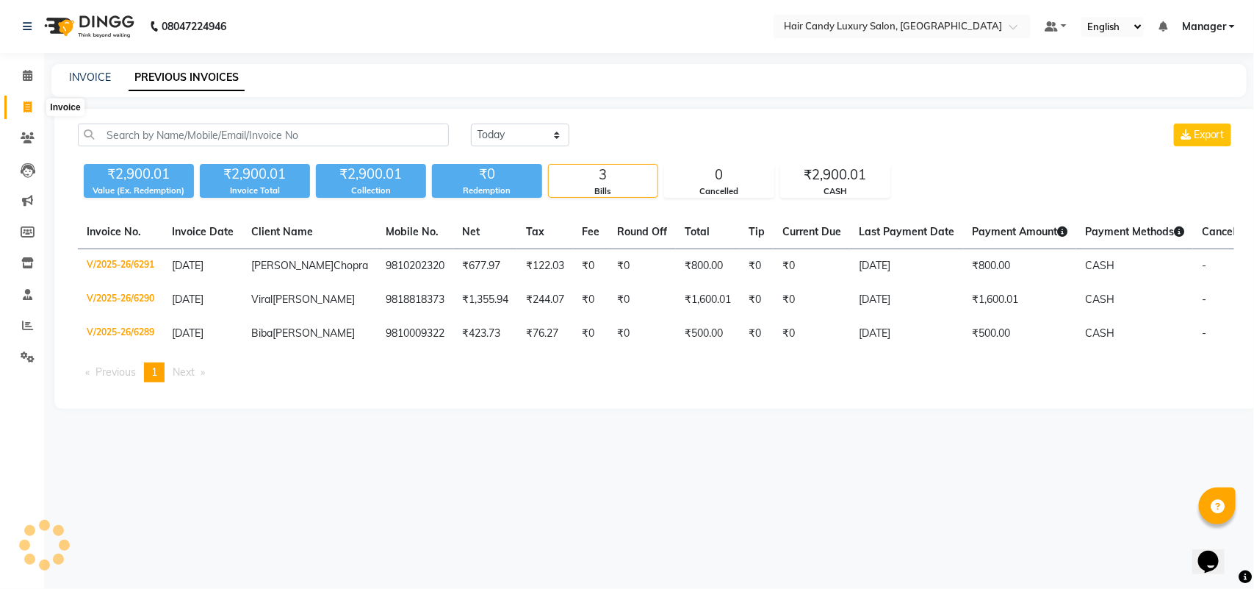
click at [32, 112] on span at bounding box center [28, 107] width 26 height 17
select select "service"
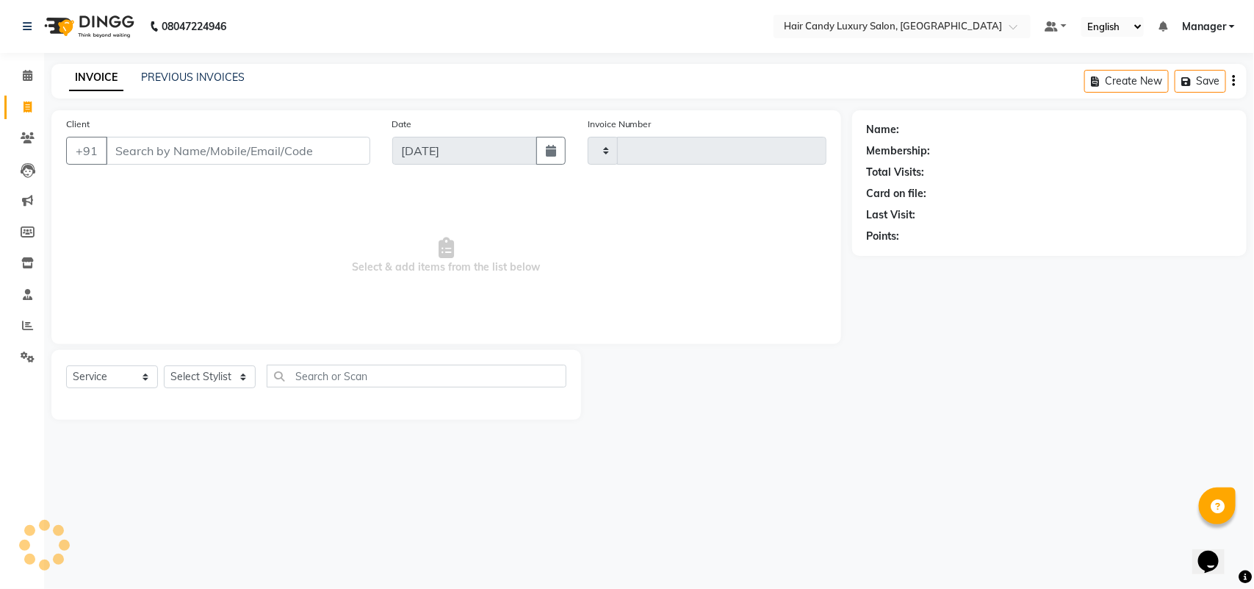
type input "6293"
select select "6645"
click at [214, 75] on link "PREVIOUS INVOICES" at bounding box center [193, 77] width 104 height 13
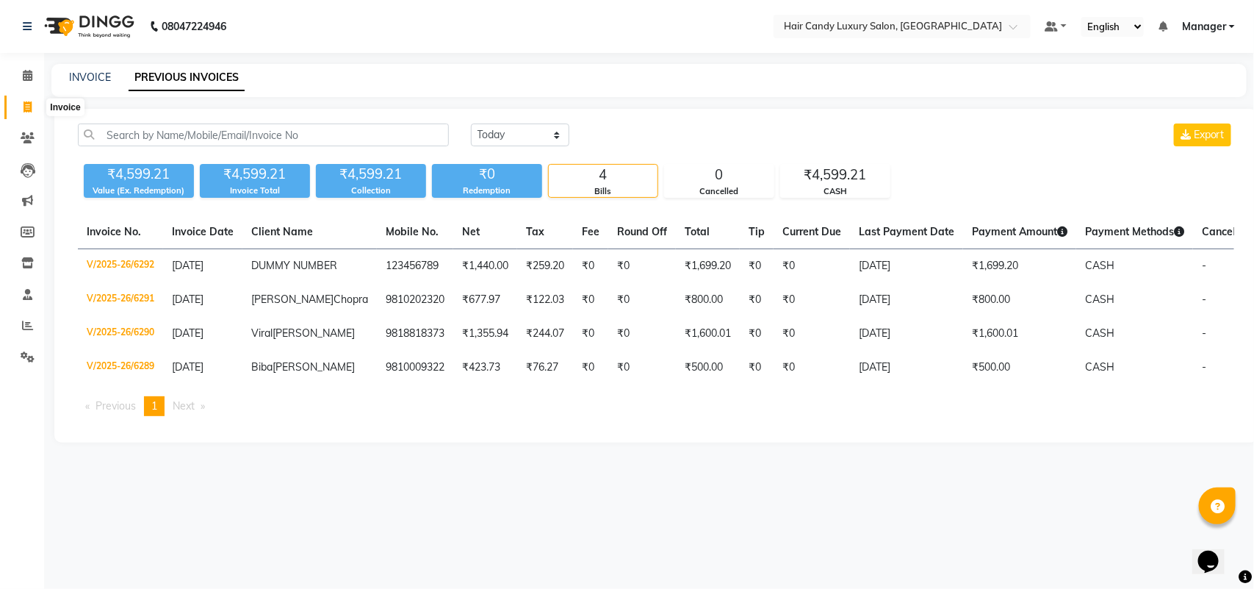
click at [15, 103] on span at bounding box center [28, 107] width 26 height 17
select select "service"
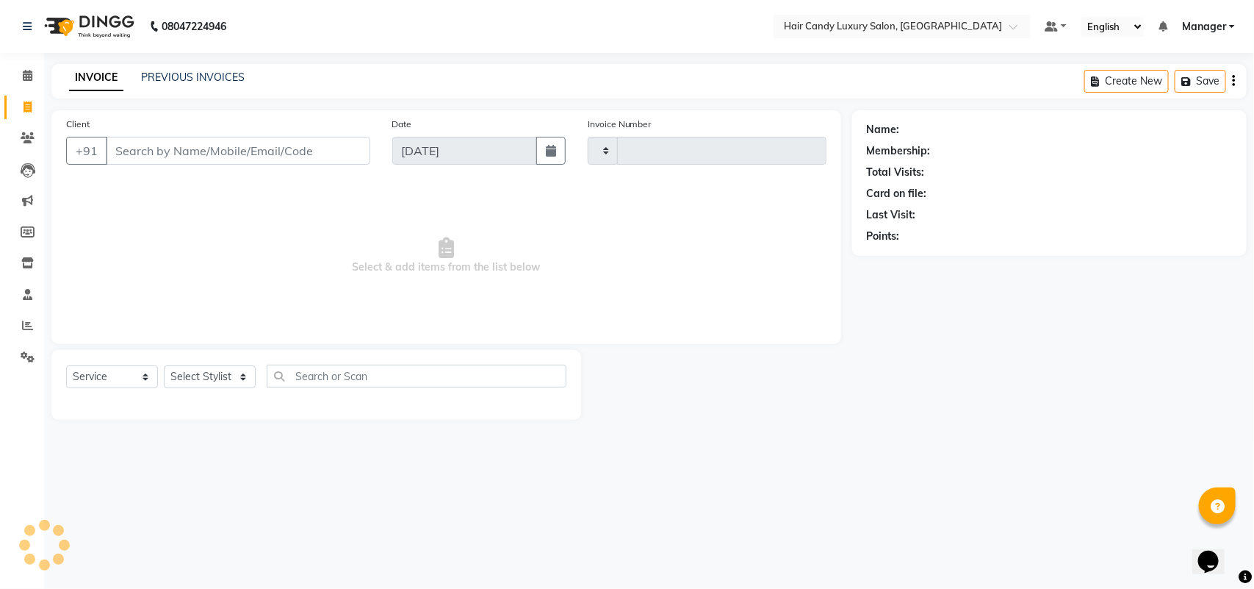
type input "6293"
select select "6645"
click at [243, 152] on input "Client" at bounding box center [238, 151] width 265 height 28
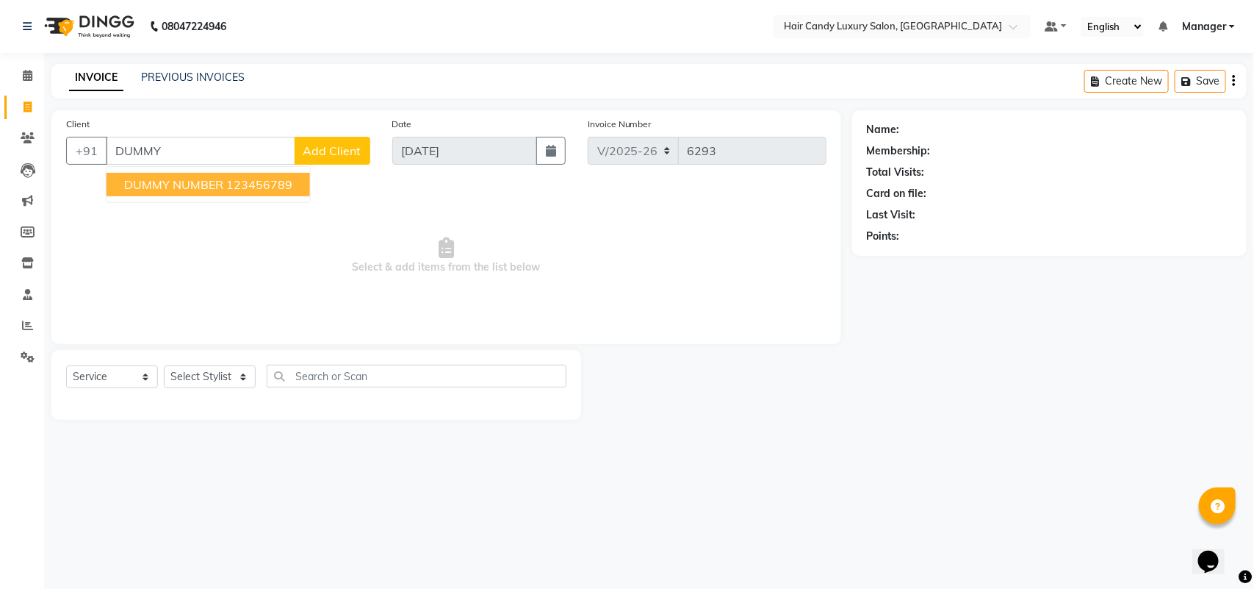
click at [193, 189] on span "DUMMY NUMBER" at bounding box center [173, 184] width 99 height 15
type input "123456789"
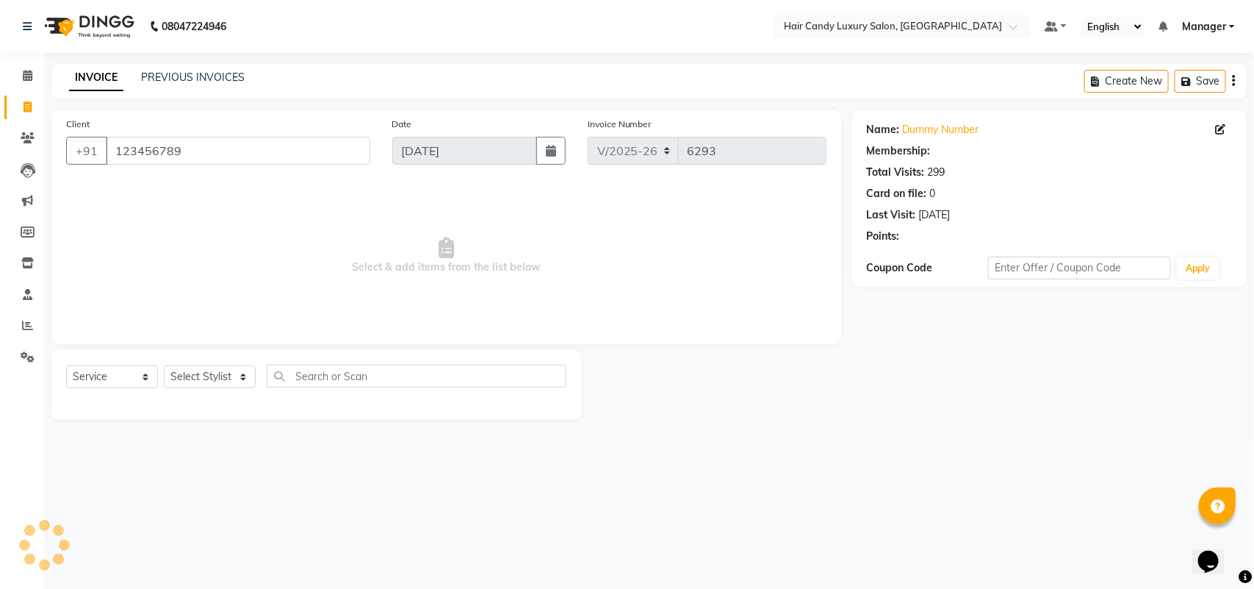
select select "1: Object"
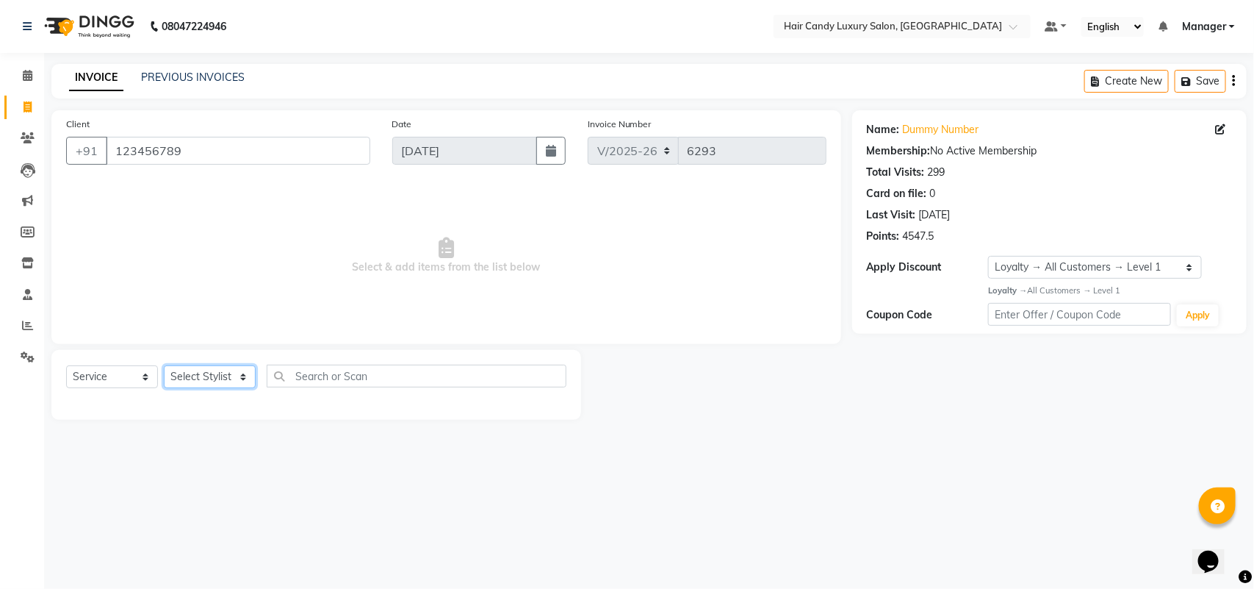
click at [203, 373] on select "Select Stylist Aman ANKIT MANAGER [PERSON_NAME] [PERSON_NAME] Danish [PERSON_NA…" at bounding box center [210, 376] width 92 height 23
select select "52593"
click at [164, 365] on select "Select Stylist Aman ANKIT MANAGER [PERSON_NAME] [PERSON_NAME] Danish [PERSON_NA…" at bounding box center [210, 376] width 92 height 23
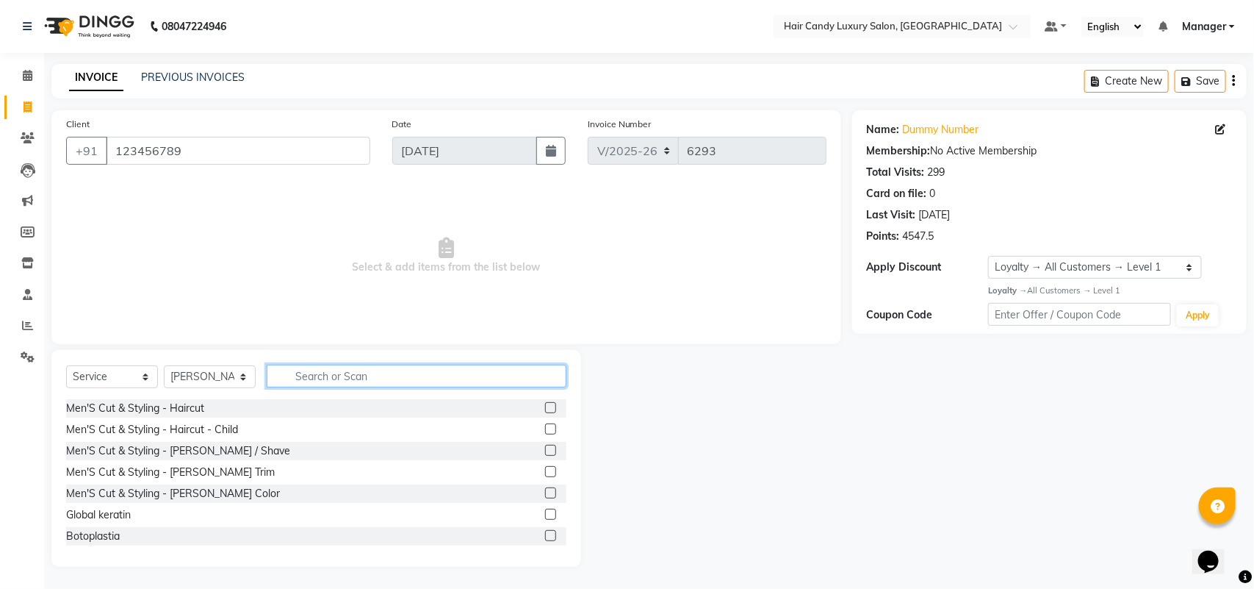
click at [381, 370] on input "text" at bounding box center [417, 375] width 300 height 23
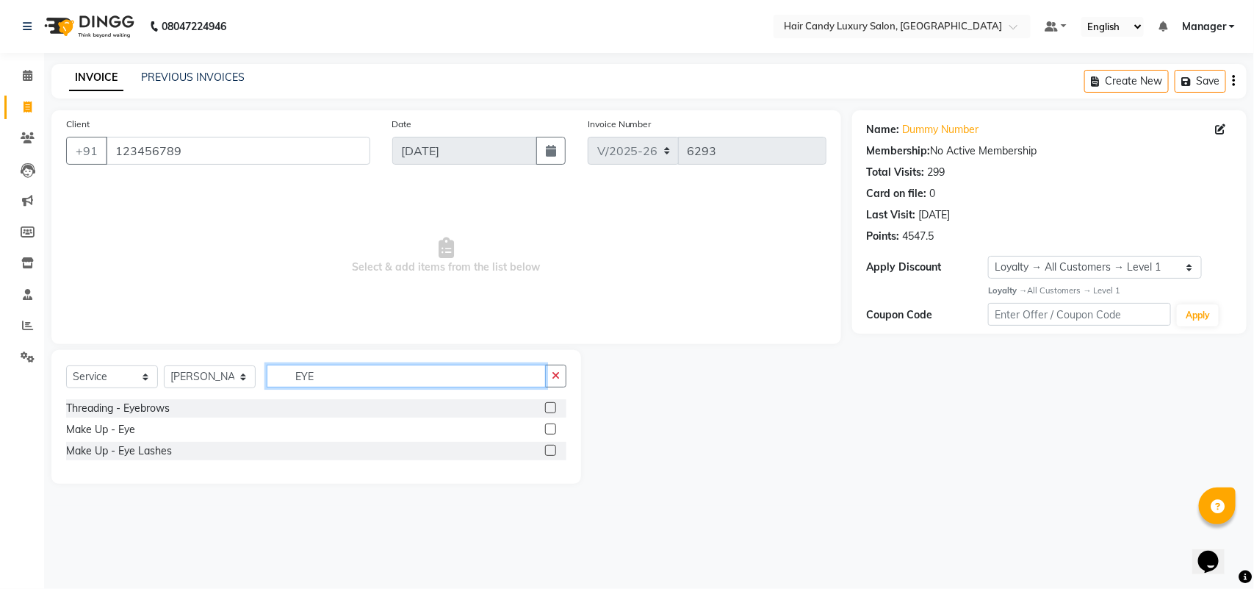
type input "EYE"
click at [548, 404] on label at bounding box center [550, 407] width 11 height 11
click at [548, 404] on input "checkbox" at bounding box center [550, 408] width 10 height 10
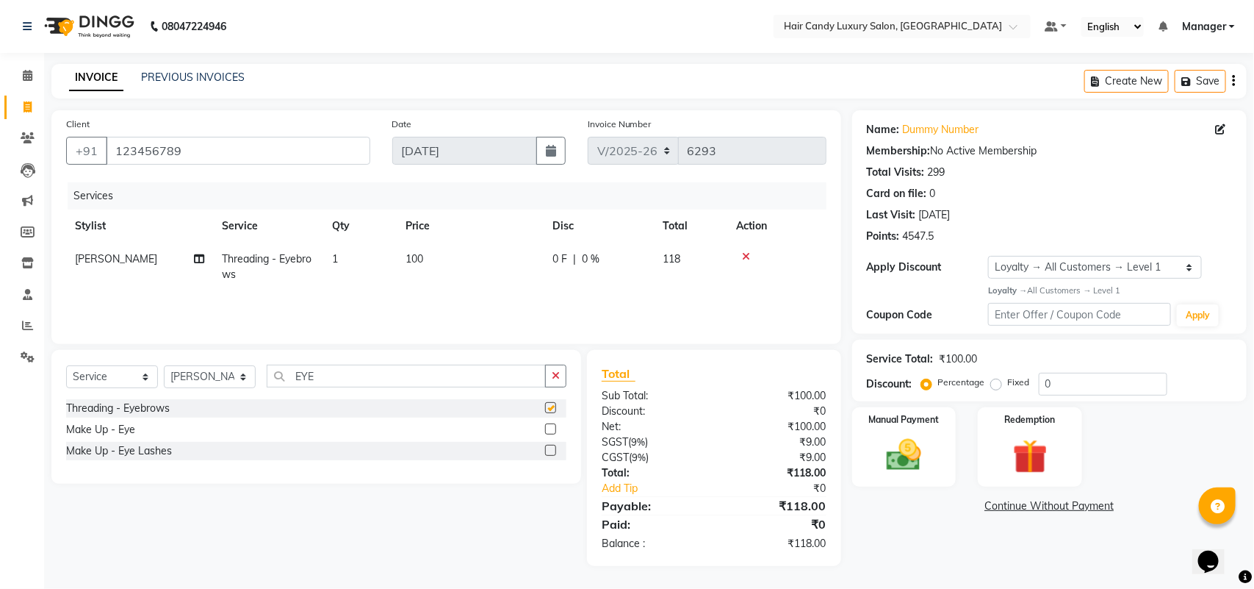
checkbox input "false"
click at [899, 442] on img at bounding box center [904, 454] width 58 height 41
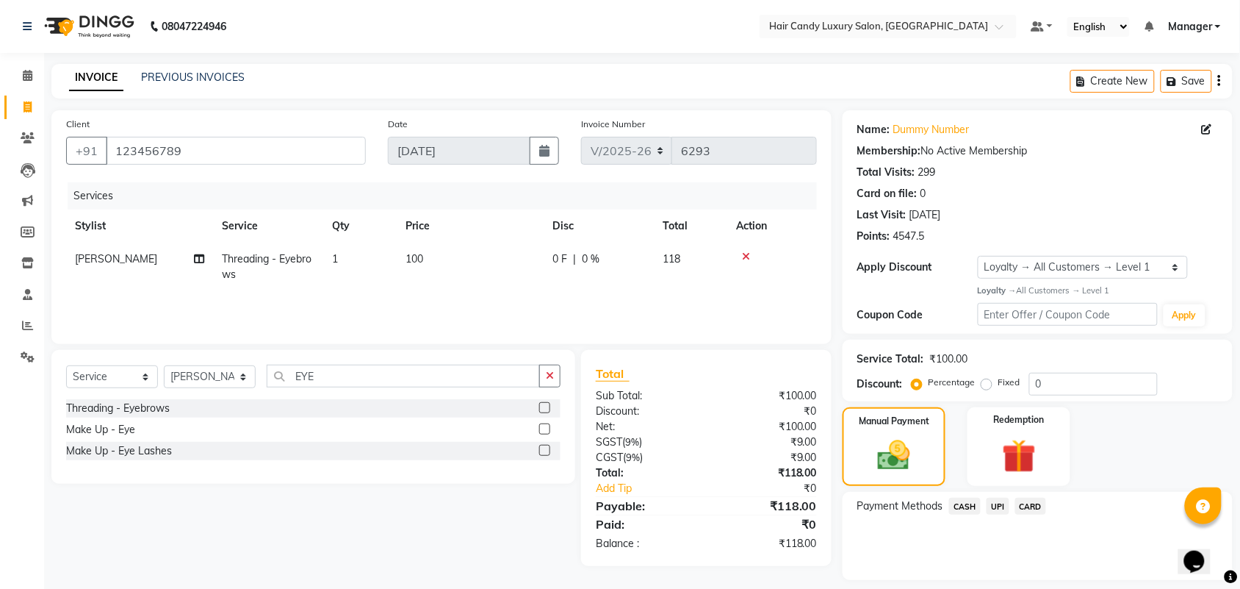
click at [990, 506] on span "UPI" at bounding box center [998, 505] width 23 height 17
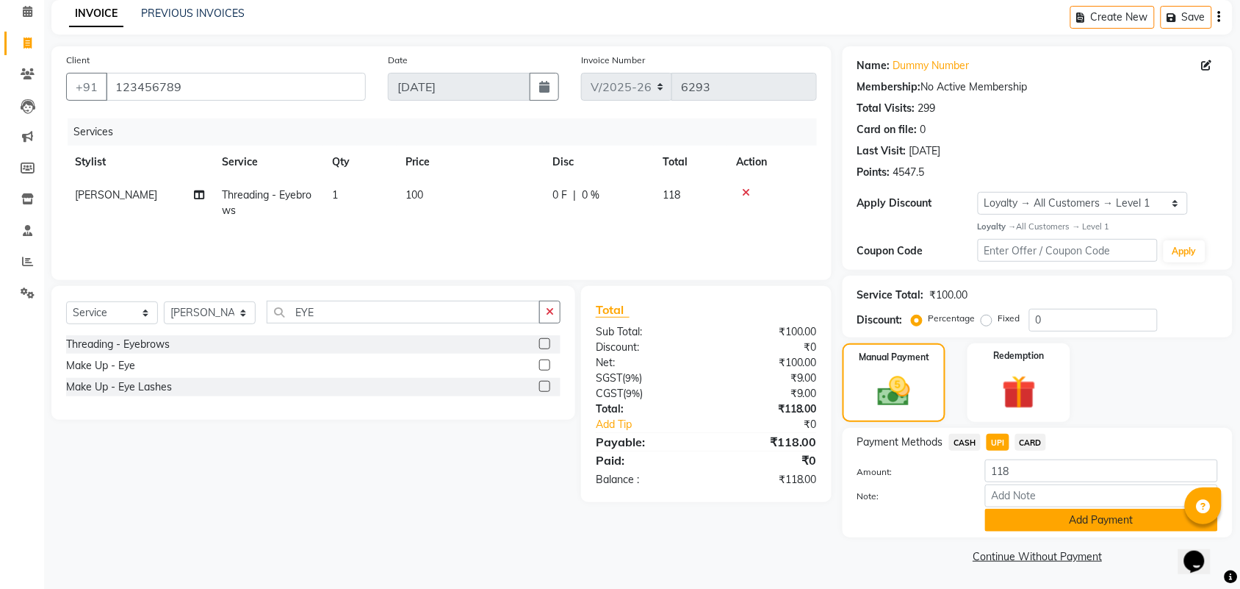
click at [1010, 522] on button "Add Payment" at bounding box center [1101, 520] width 233 height 23
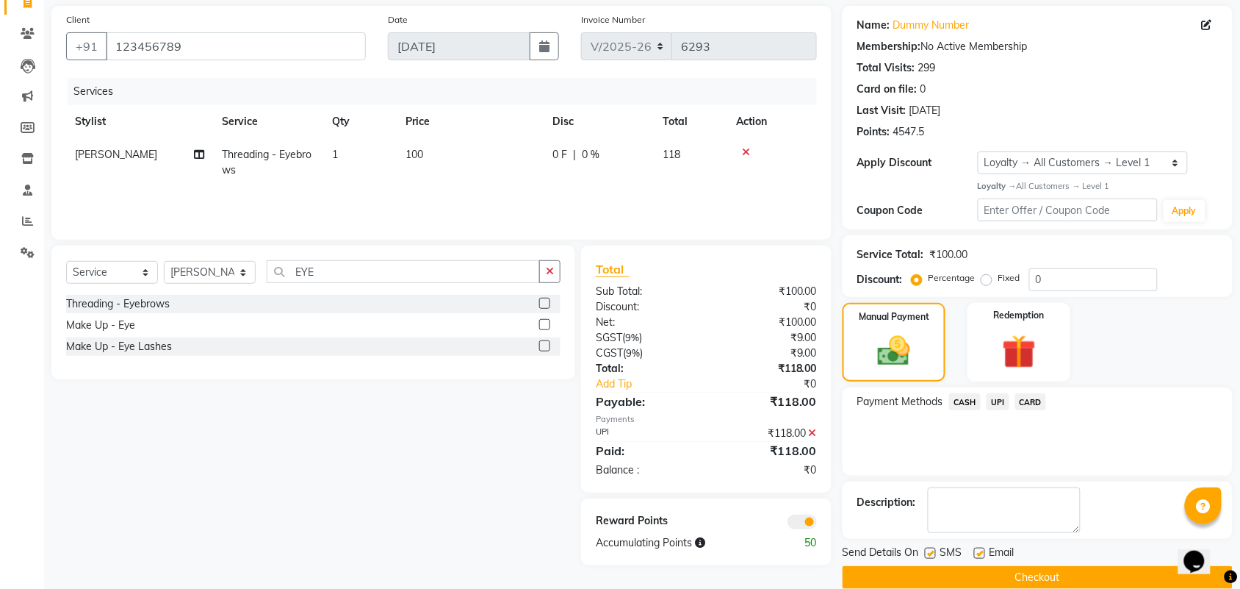
scroll to position [126, 0]
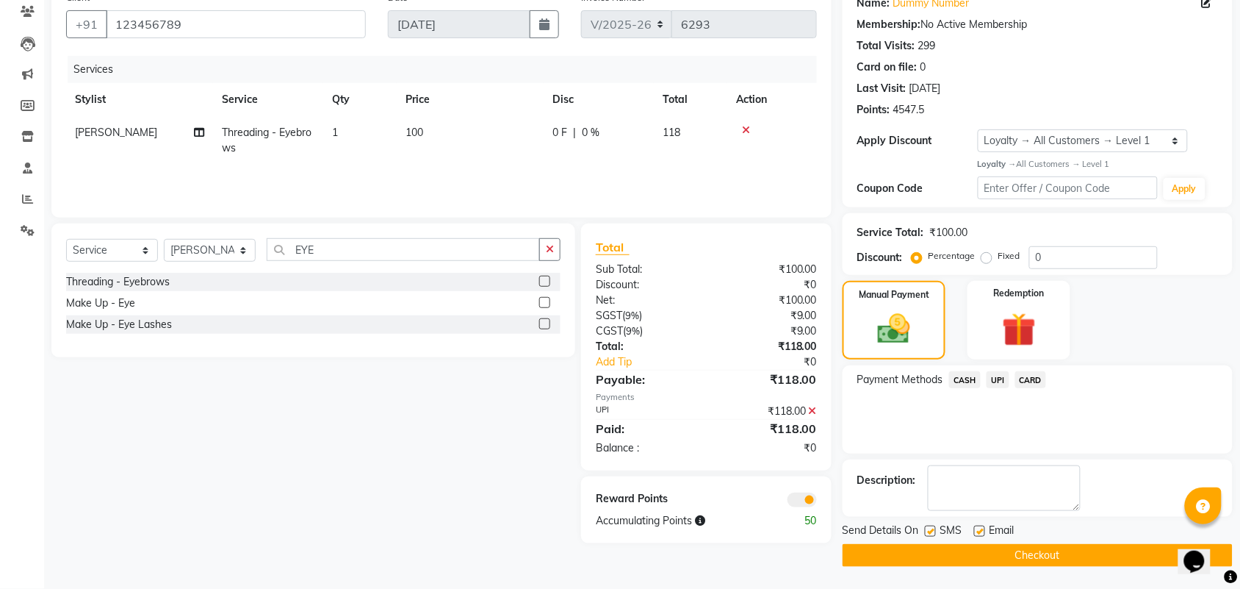
click at [808, 497] on span at bounding box center [802, 499] width 29 height 15
click at [817, 502] on input "checkbox" at bounding box center [817, 502] width 0 height 0
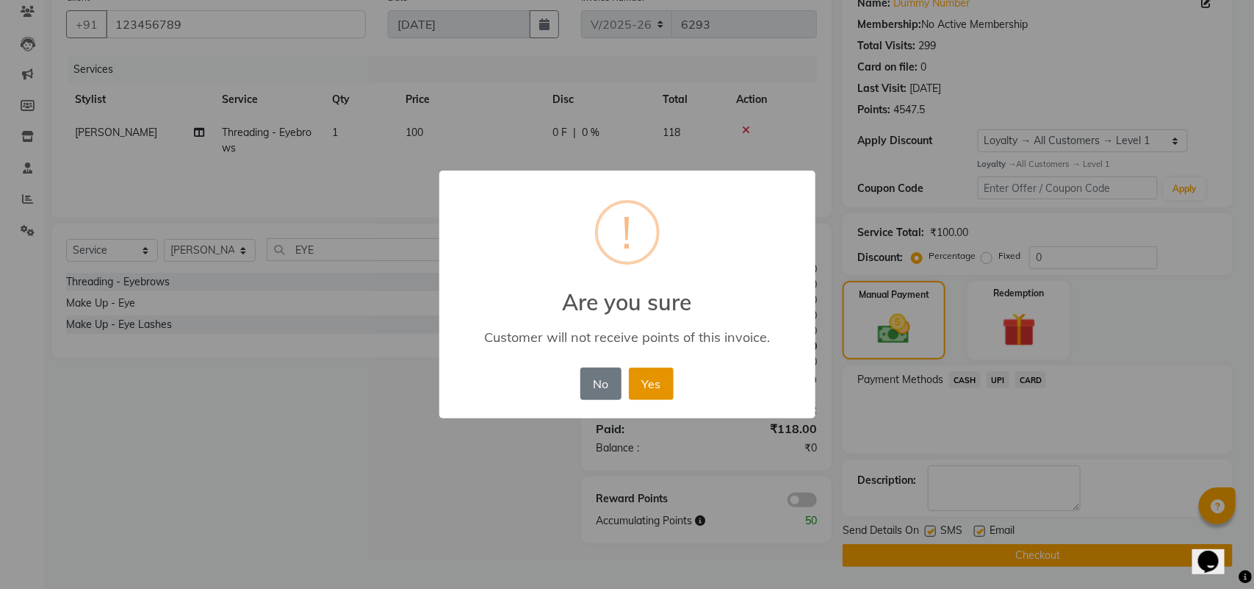
click at [667, 394] on button "Yes" at bounding box center [651, 383] width 45 height 32
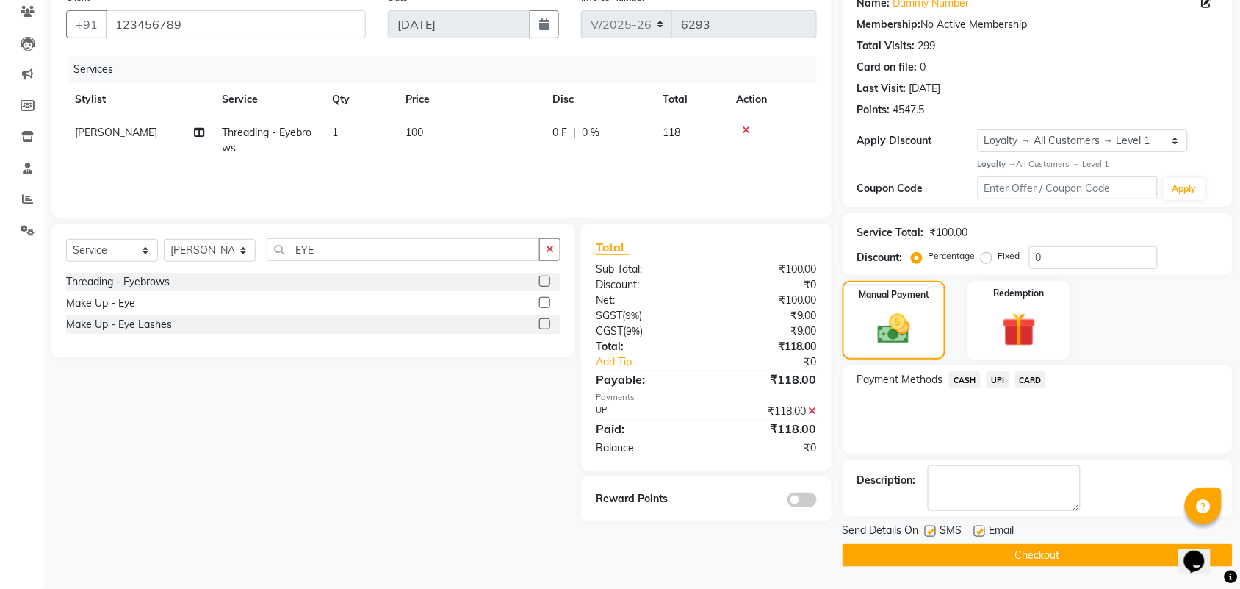
click at [968, 557] on button "Checkout" at bounding box center [1038, 555] width 390 height 23
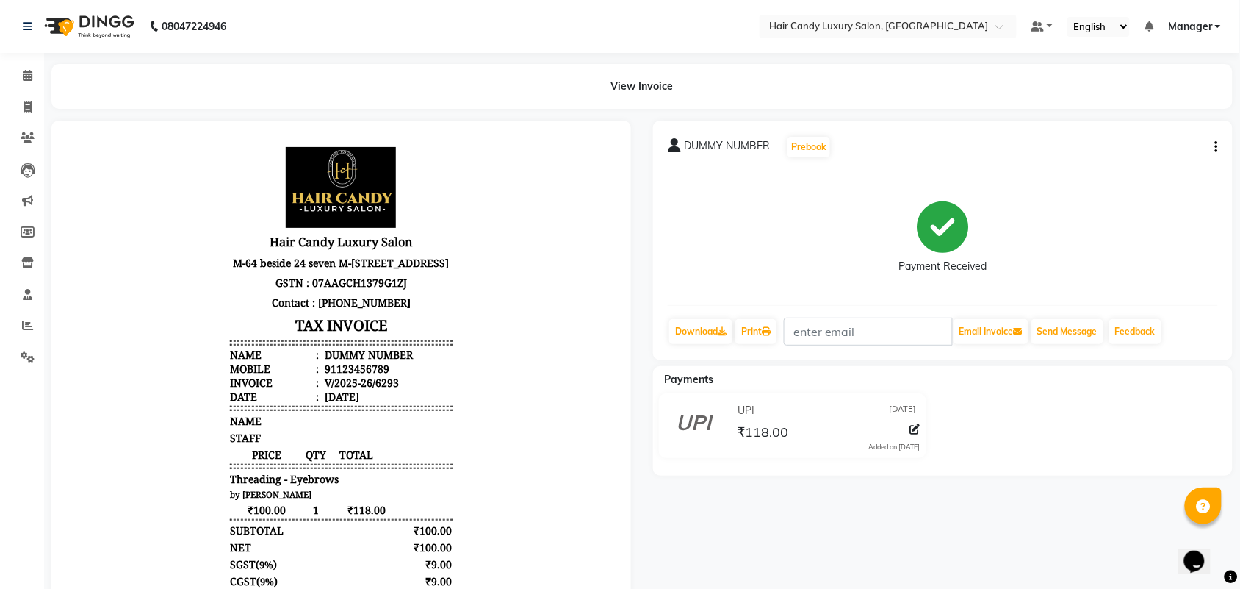
click at [106, 172] on body "Hair Candy Luxury Salon M-64 beside 24 seven M-block, part 2 ,Greater Kailash ,…" at bounding box center [340, 425] width 539 height 570
click at [49, 93] on div "View Invoice" at bounding box center [642, 86] width 1204 height 45
click at [513, 112] on main "View Invoice DUMMY NUMBER Prebook Payment Received Download Print Email Invoice…" at bounding box center [642, 412] width 1196 height 696
click at [20, 109] on span at bounding box center [28, 107] width 26 height 17
select select "service"
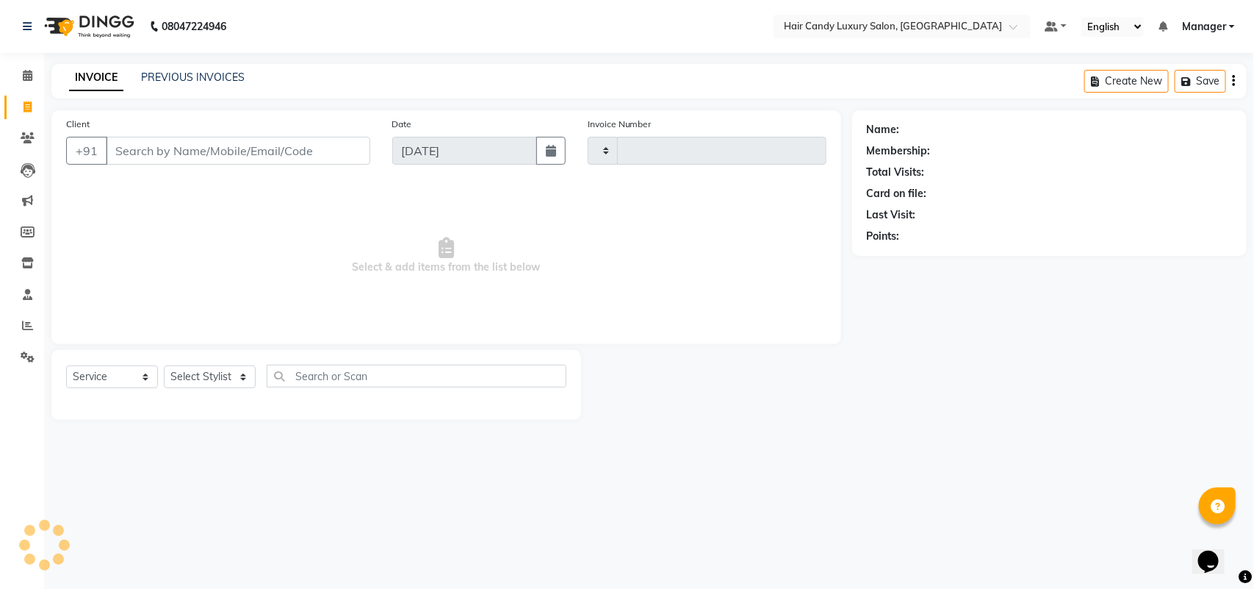
type input "6294"
select select "6645"
click at [207, 166] on div "Client +91" at bounding box center [218, 146] width 326 height 60
click at [295, 151] on input "Client" at bounding box center [238, 151] width 265 height 28
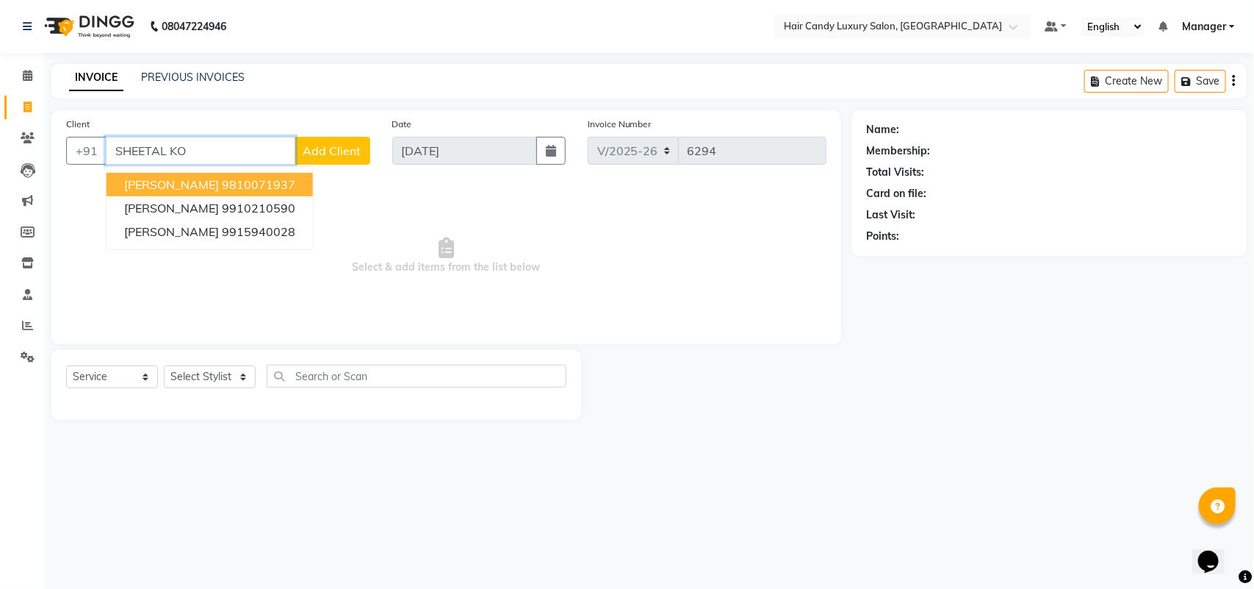
click at [197, 189] on span "dr sheetal kocher" at bounding box center [171, 184] width 95 height 15
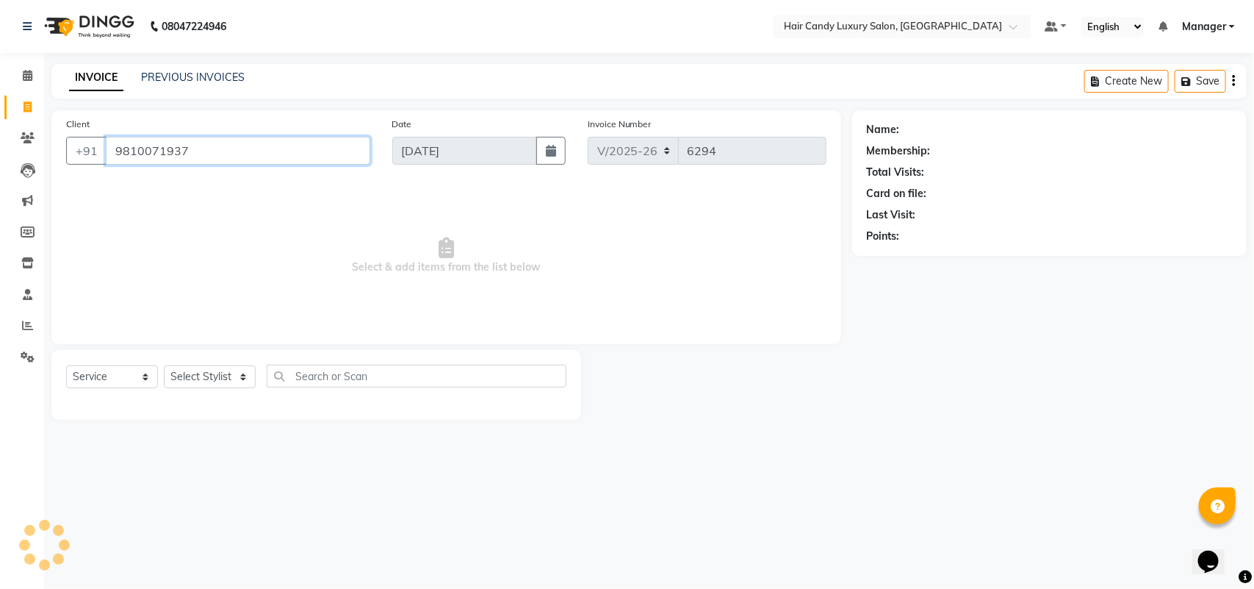
type input "9810071937"
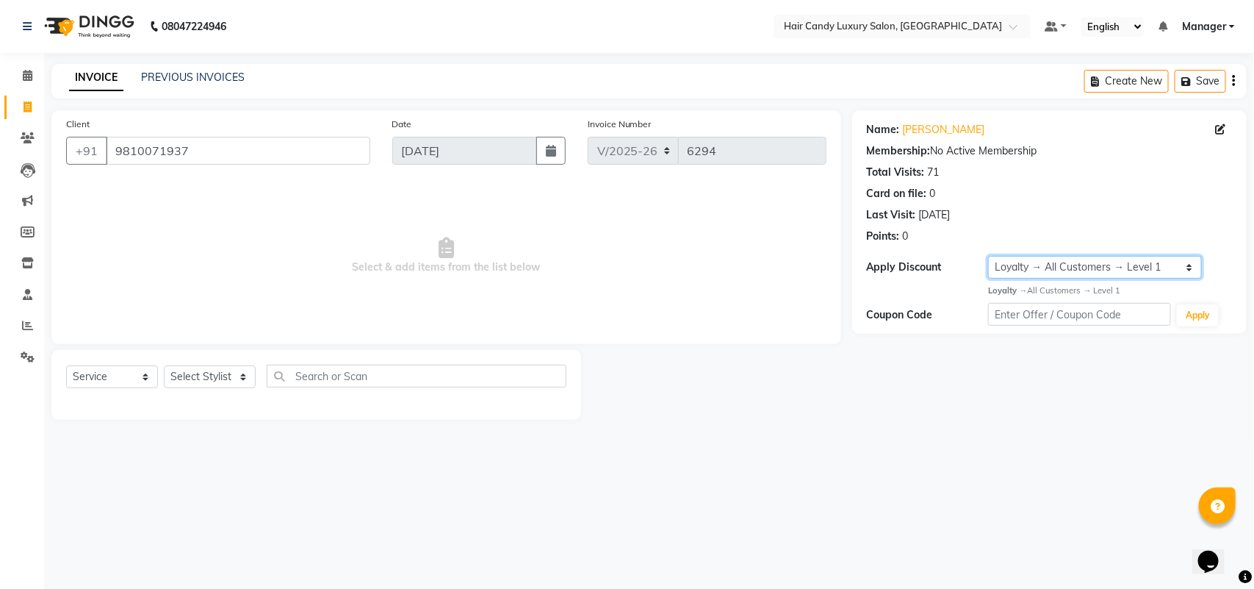
click at [1030, 267] on select "Select Loyalty → All Customers → Level 1" at bounding box center [1094, 267] width 213 height 23
select select "0:"
click at [988, 256] on select "Select Loyalty → All Customers → Level 1" at bounding box center [1094, 267] width 213 height 23
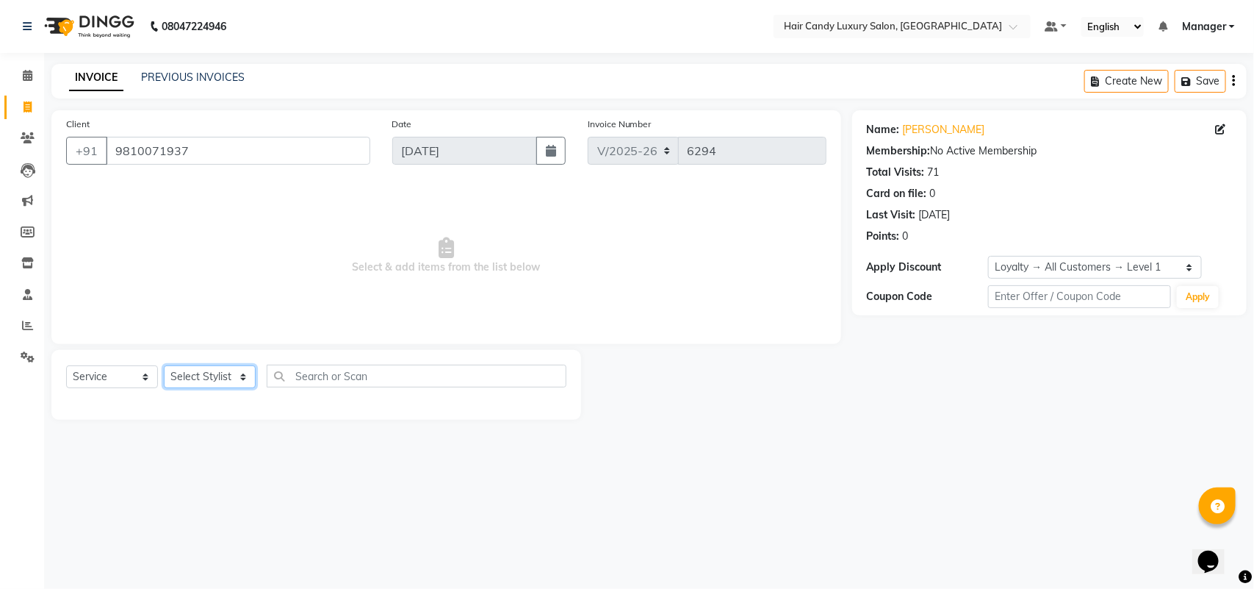
click at [223, 379] on select "Select Stylist Aman ANKIT MANAGER [PERSON_NAME] [PERSON_NAME] Danish [PERSON_NA…" at bounding box center [210, 376] width 92 height 23
select select "60554"
click at [164, 365] on select "Select Stylist Aman ANKIT MANAGER [PERSON_NAME] [PERSON_NAME] Danish [PERSON_NA…" at bounding box center [210, 376] width 92 height 23
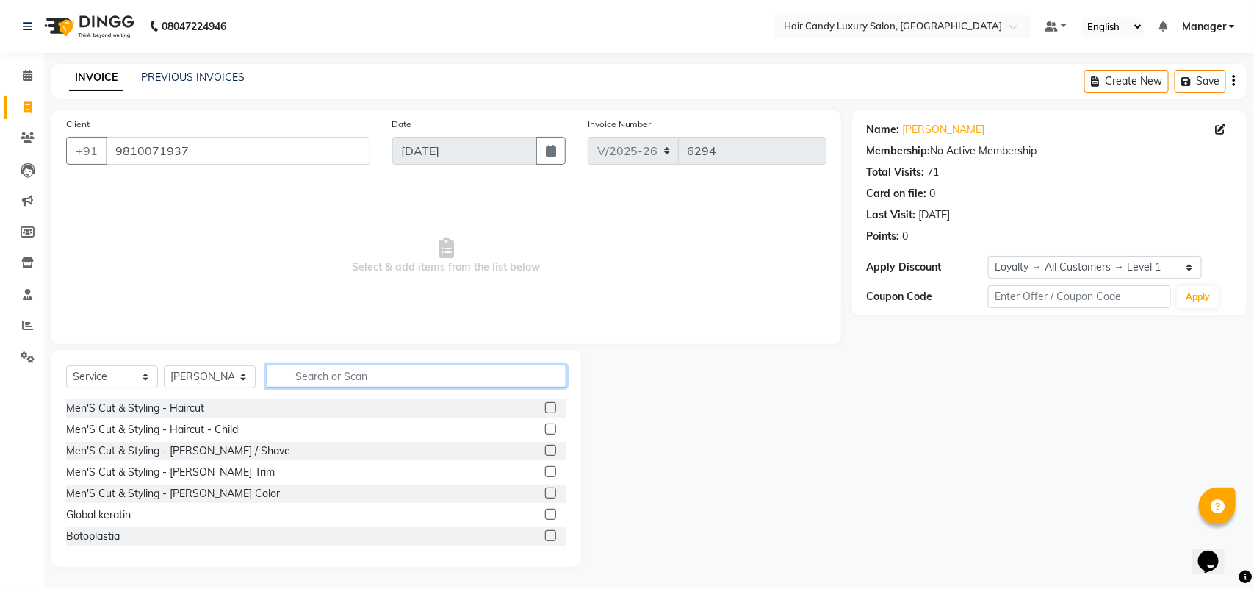
click at [324, 364] on input "text" at bounding box center [417, 375] width 300 height 23
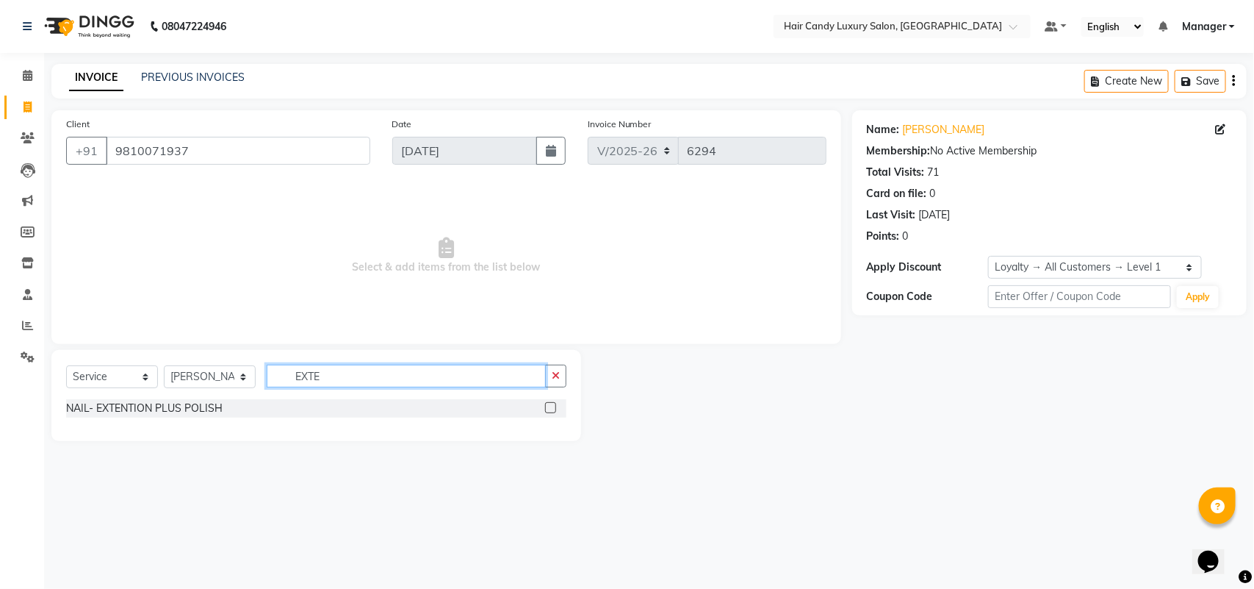
type input "EXTE"
click at [553, 398] on div "Select Service Product Membership Package Voucher Prepaid Gift Card Select Styl…" at bounding box center [316, 381] width 500 height 35
click at [550, 406] on label at bounding box center [550, 407] width 11 height 11
click at [550, 406] on input "checkbox" at bounding box center [550, 408] width 10 height 10
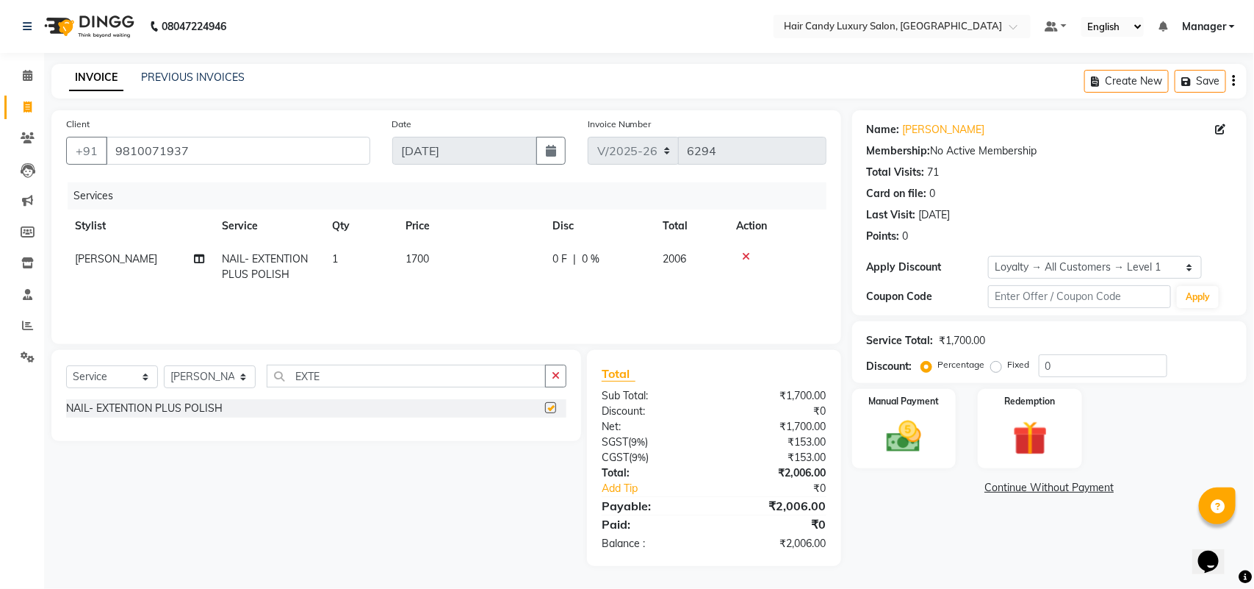
click at [446, 240] on th "Price" at bounding box center [470, 225] width 147 height 33
checkbox input "false"
click at [473, 263] on td "1700" at bounding box center [470, 267] width 147 height 49
select select "60554"
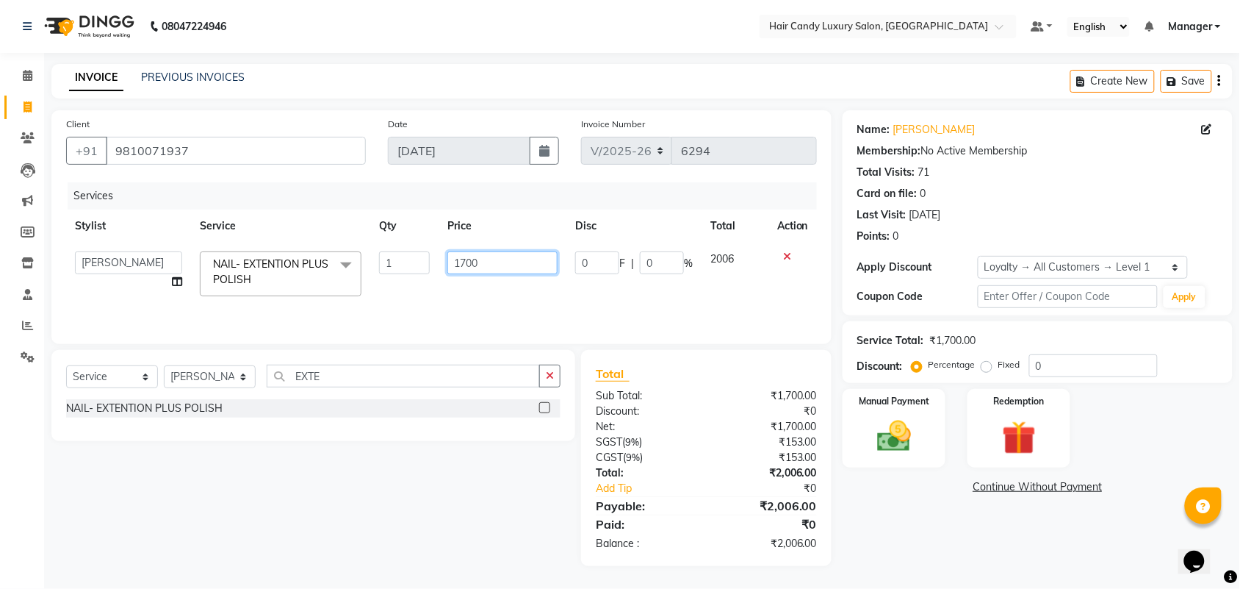
drag, startPoint x: 501, startPoint y: 263, endPoint x: 448, endPoint y: 265, distance: 52.9
click at [448, 265] on input "1700" at bounding box center [503, 262] width 110 height 23
type input "2000"
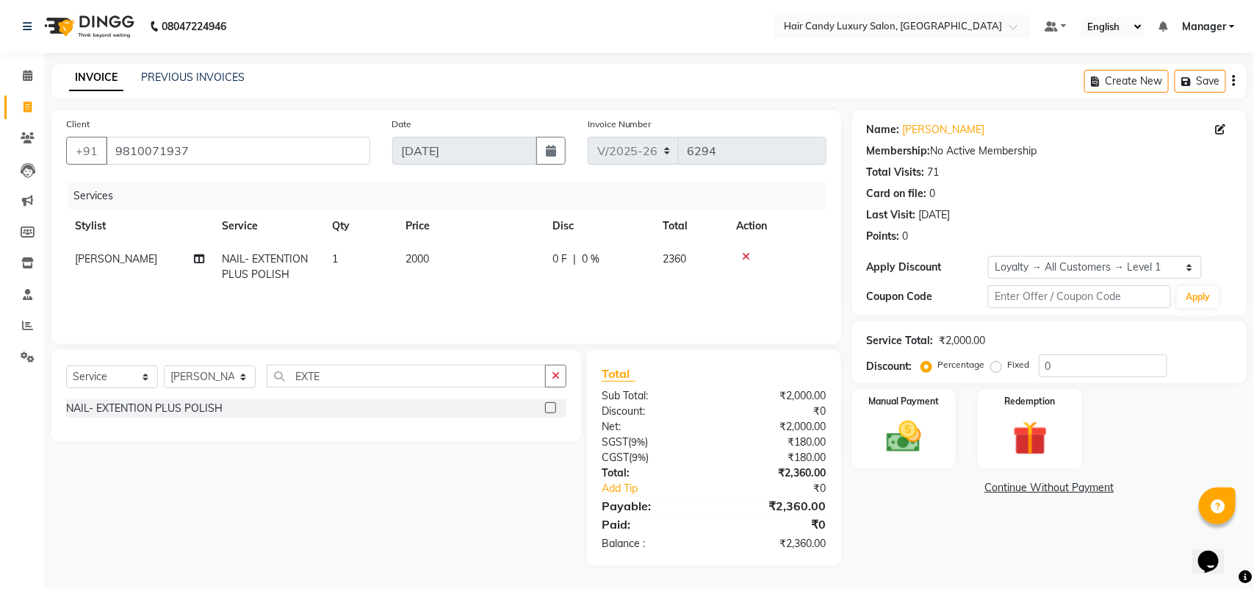
click at [335, 364] on div "Select Service Product Membership Package Voucher Prepaid Gift Card Select Styl…" at bounding box center [316, 395] width 530 height 91
drag, startPoint x: 344, startPoint y: 377, endPoint x: 218, endPoint y: 369, distance: 125.9
click at [219, 369] on div "Select Service Product Membership Package Voucher Prepaid Gift Card Select Styl…" at bounding box center [316, 381] width 500 height 35
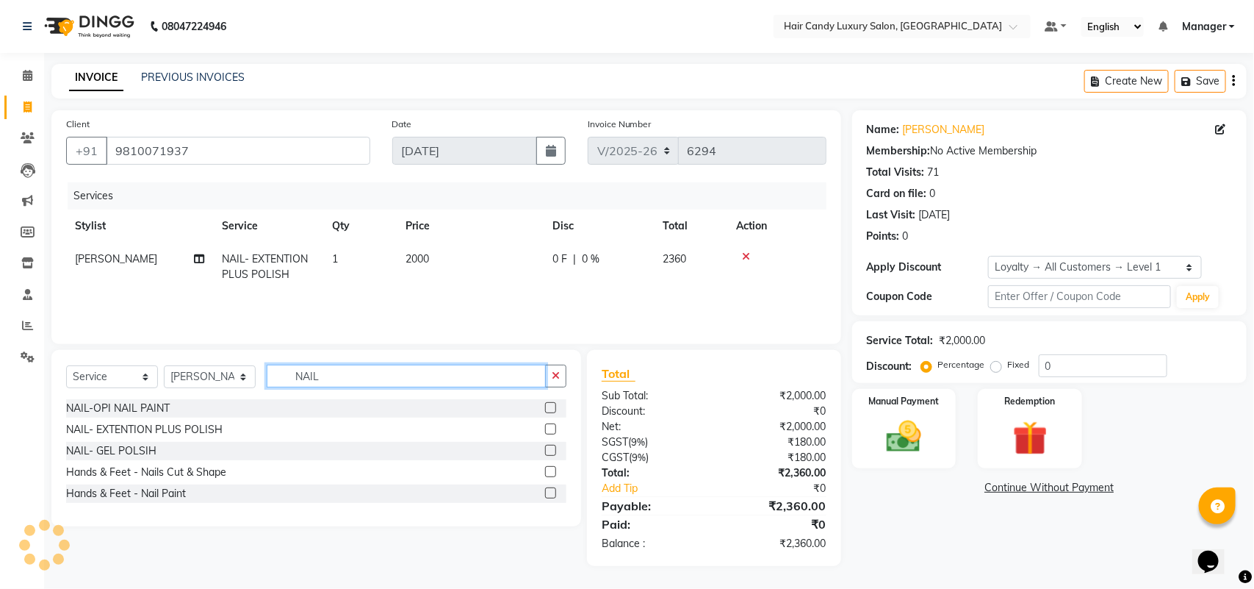
type input "NAIL"
click at [545, 409] on label at bounding box center [550, 407] width 11 height 11
click at [545, 409] on input "checkbox" at bounding box center [550, 408] width 10 height 10
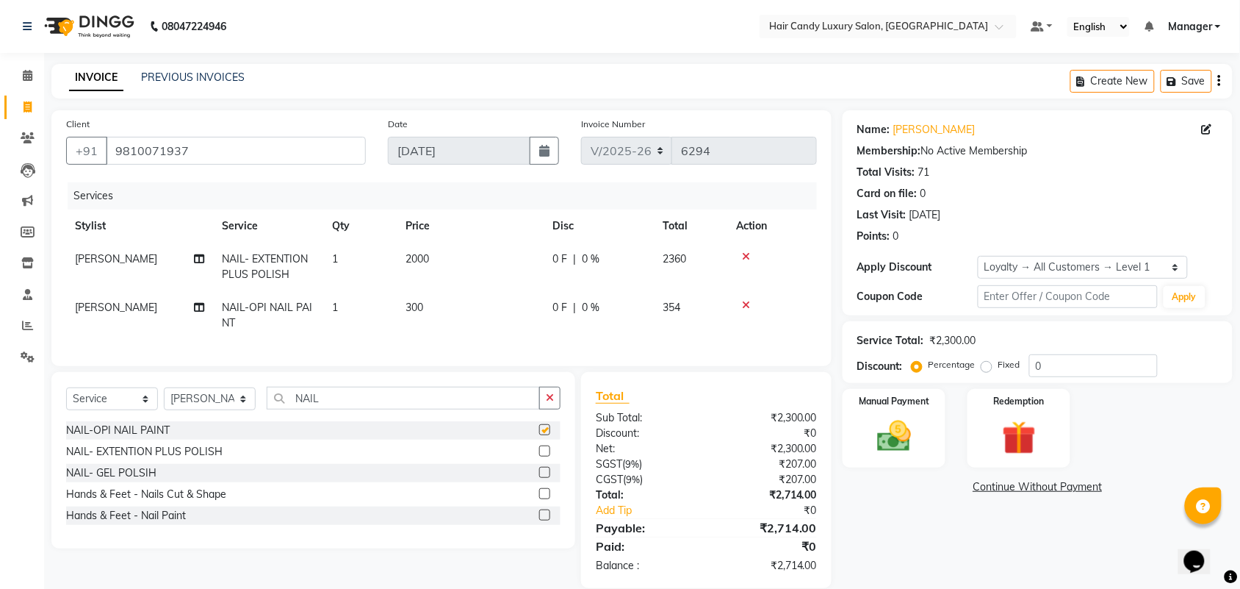
checkbox input "false"
click at [544, 499] on label at bounding box center [544, 493] width 11 height 11
click at [544, 499] on input "checkbox" at bounding box center [544, 494] width 10 height 10
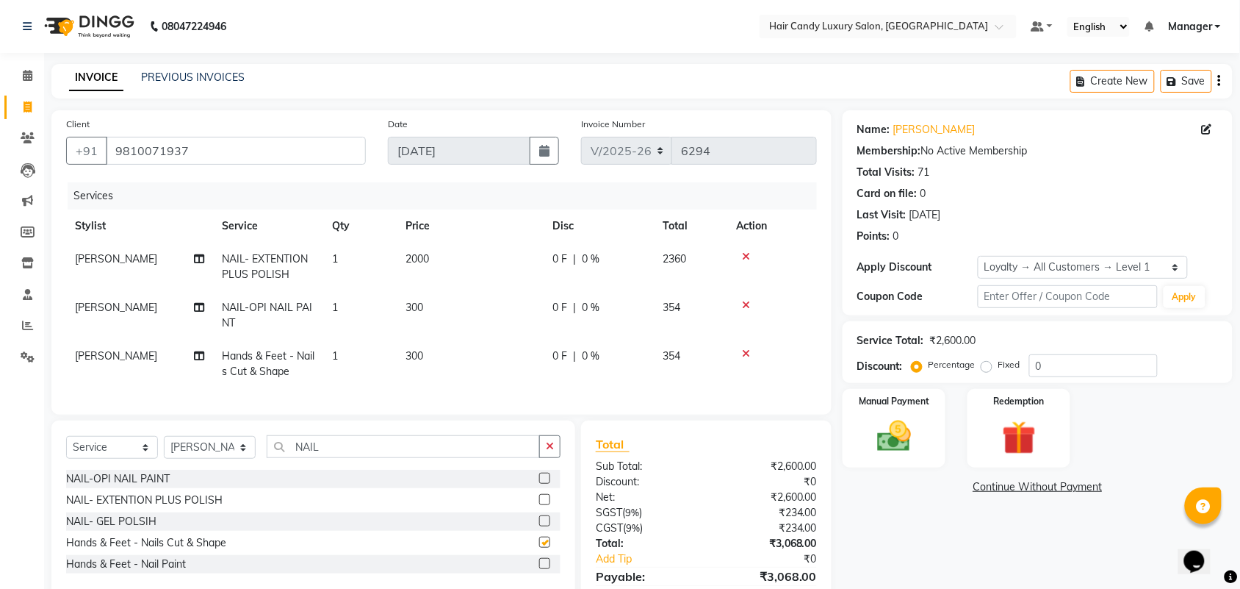
checkbox input "false"
click at [439, 345] on td "300" at bounding box center [470, 364] width 147 height 49
select select "60554"
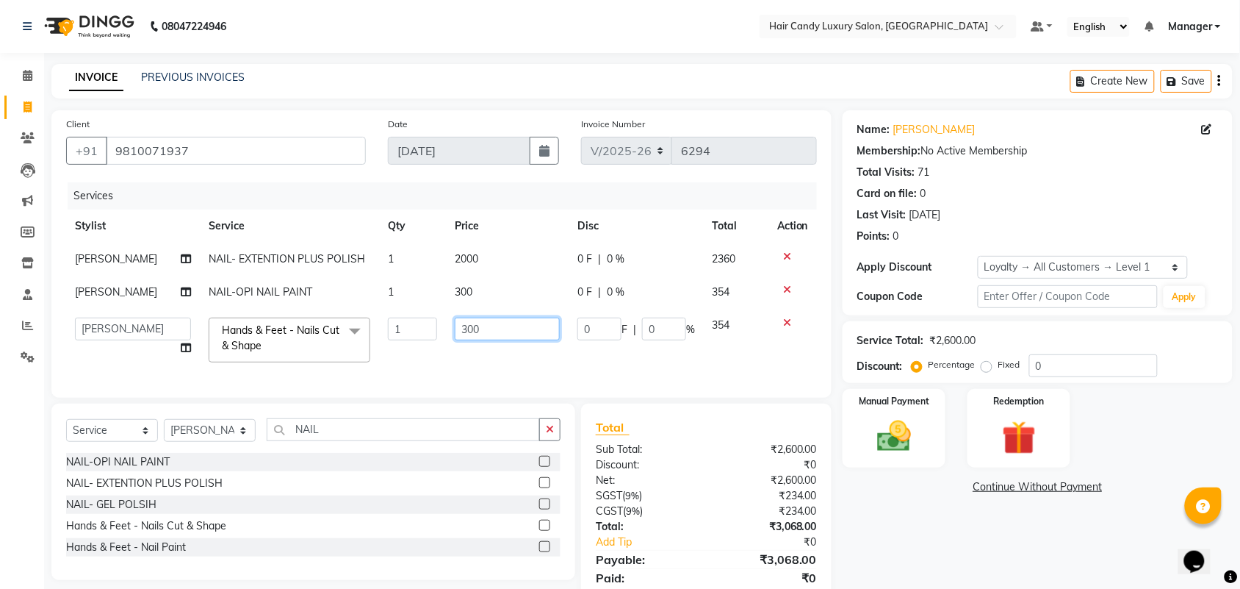
drag, startPoint x: 503, startPoint y: 327, endPoint x: 428, endPoint y: 325, distance: 75.0
click at [432, 325] on tr "Aman ANKIT MANAGER BHAWNA Bobby Chirag Danish Deepali Dhruv Goldy Harish Jagdis…" at bounding box center [441, 340] width 751 height 62
type input "150"
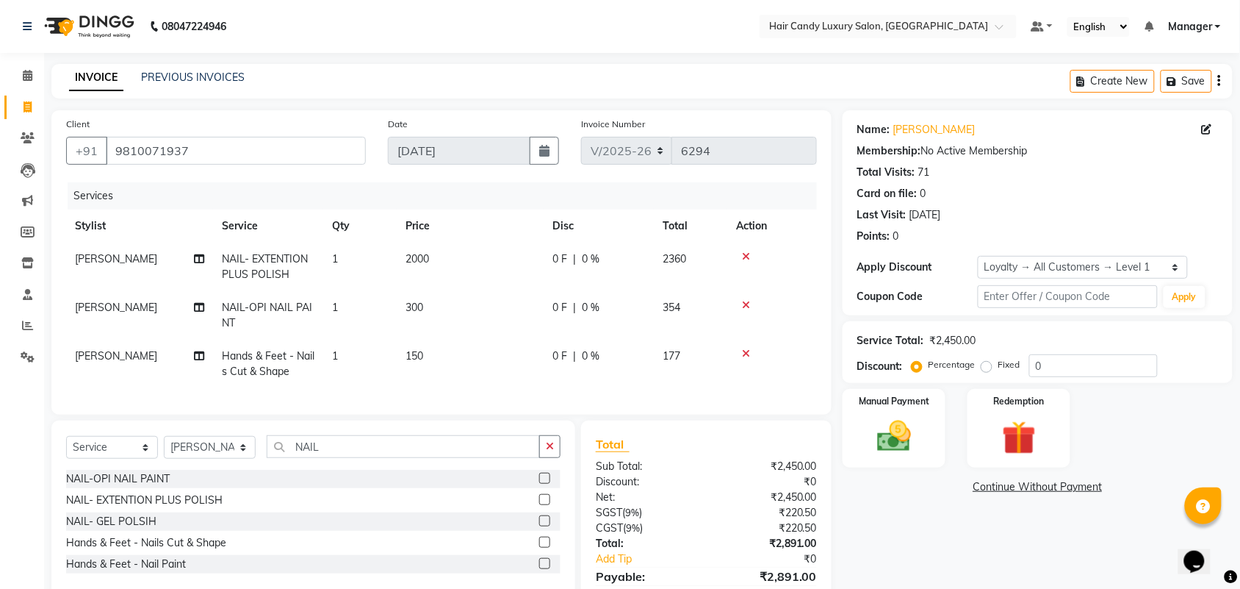
click at [1023, 567] on div "Name: Dr Sheetal Kocher Membership: No Active Membership Total Visits: 71 Card …" at bounding box center [1043, 373] width 401 height 526
drag, startPoint x: 1056, startPoint y: 366, endPoint x: 999, endPoint y: 364, distance: 56.6
click at [999, 364] on div "Percentage Fixed 0" at bounding box center [1036, 365] width 243 height 23
type input "15"
click at [997, 531] on div "Name: Dr Sheetal Kocher Membership: No Active Membership Total Visits: 71 Card …" at bounding box center [1043, 373] width 401 height 526
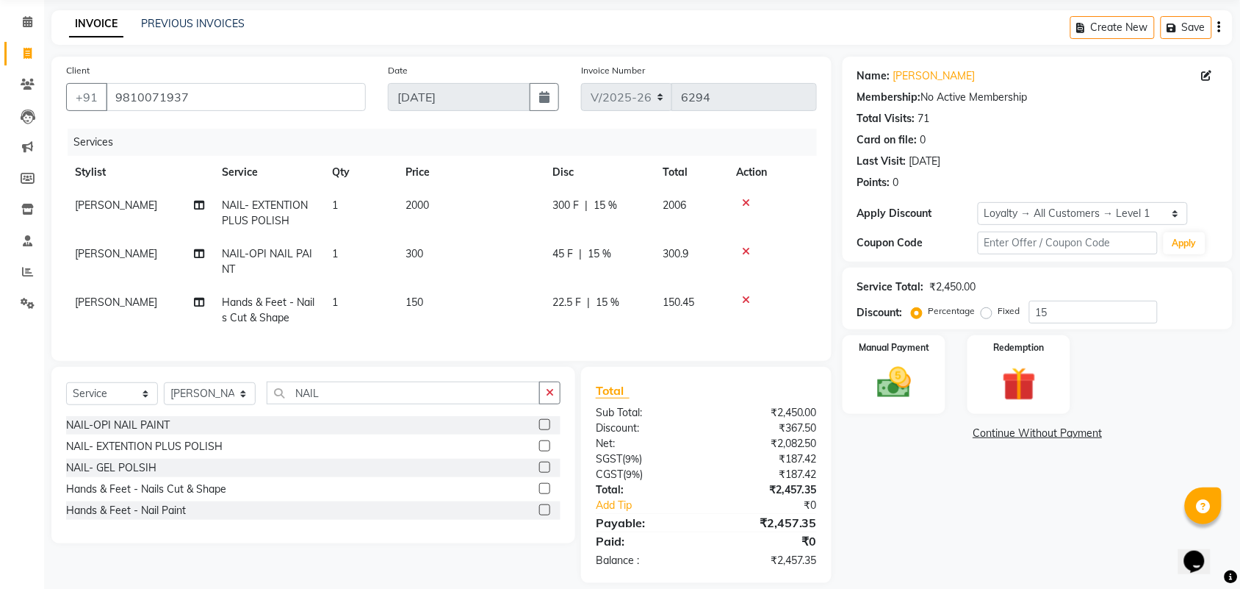
scroll to position [83, 0]
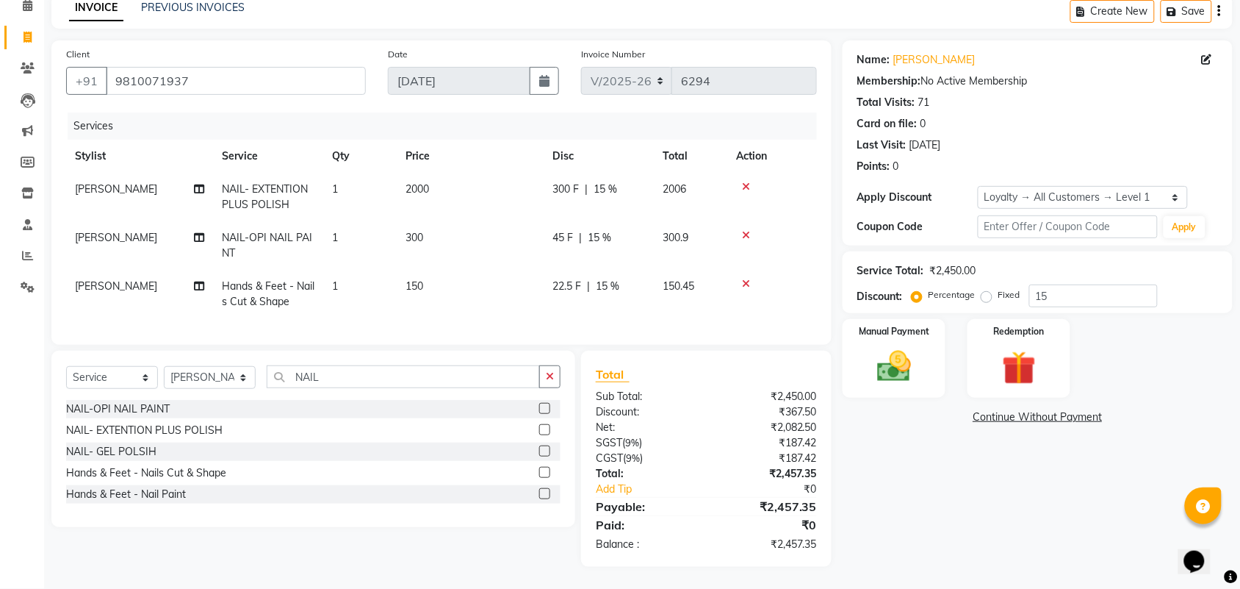
click at [930, 489] on div "Name: Dr Sheetal Kocher Membership: No Active Membership Total Visits: 71 Card …" at bounding box center [1043, 303] width 401 height 526
drag, startPoint x: 1063, startPoint y: 188, endPoint x: 1042, endPoint y: 193, distance: 21.0
click at [1063, 188] on select "Select Loyalty → All Customers → Level 1" at bounding box center [1083, 197] width 210 height 23
click at [978, 186] on select "Select Loyalty → All Customers → Level 1" at bounding box center [1083, 197] width 210 height 23
click at [182, 371] on select "Select Stylist Aman ANKIT MANAGER [PERSON_NAME] [PERSON_NAME] Danish [PERSON_NA…" at bounding box center [210, 377] width 92 height 23
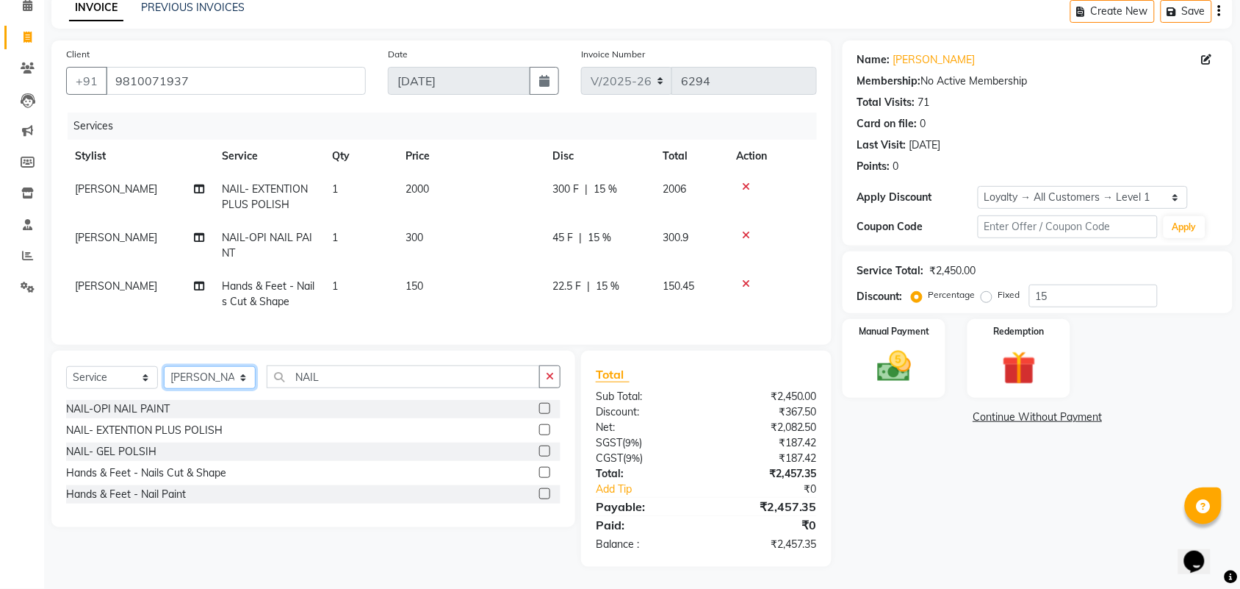
select select "51777"
click at [164, 366] on select "Select Stylist Aman ANKIT MANAGER [PERSON_NAME] [PERSON_NAME] Danish [PERSON_NA…" at bounding box center [210, 377] width 92 height 23
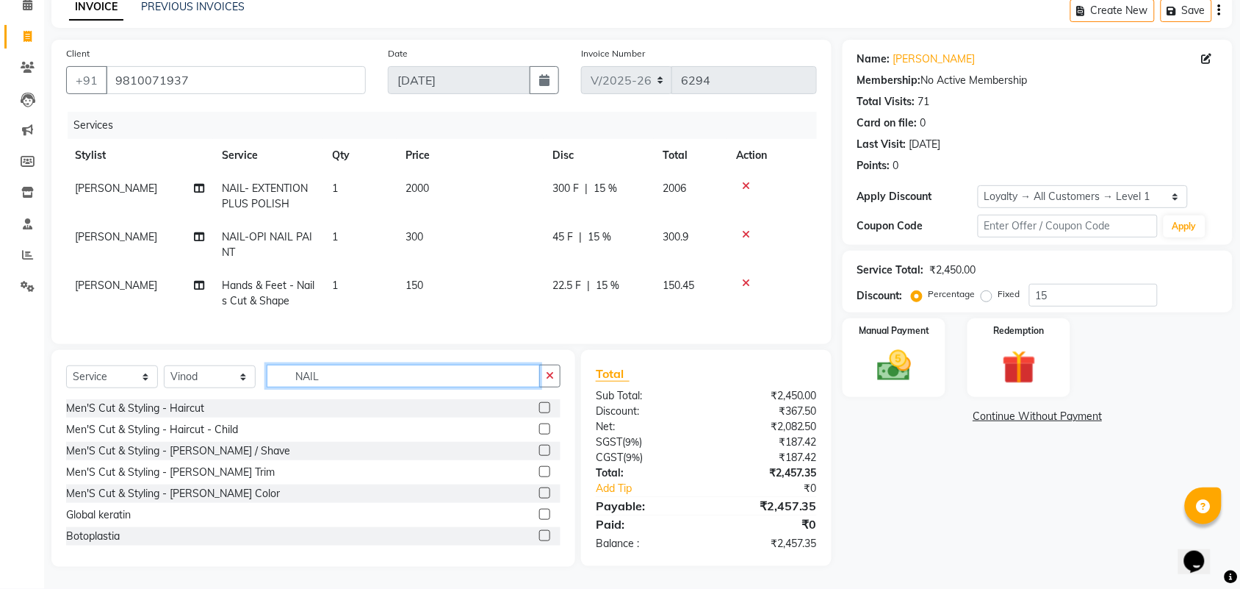
drag, startPoint x: 343, startPoint y: 376, endPoint x: 261, endPoint y: 376, distance: 82.3
click at [265, 376] on div "Select Service Product Membership Package Voucher Prepaid Gift Card Select Styl…" at bounding box center [313, 381] width 495 height 35
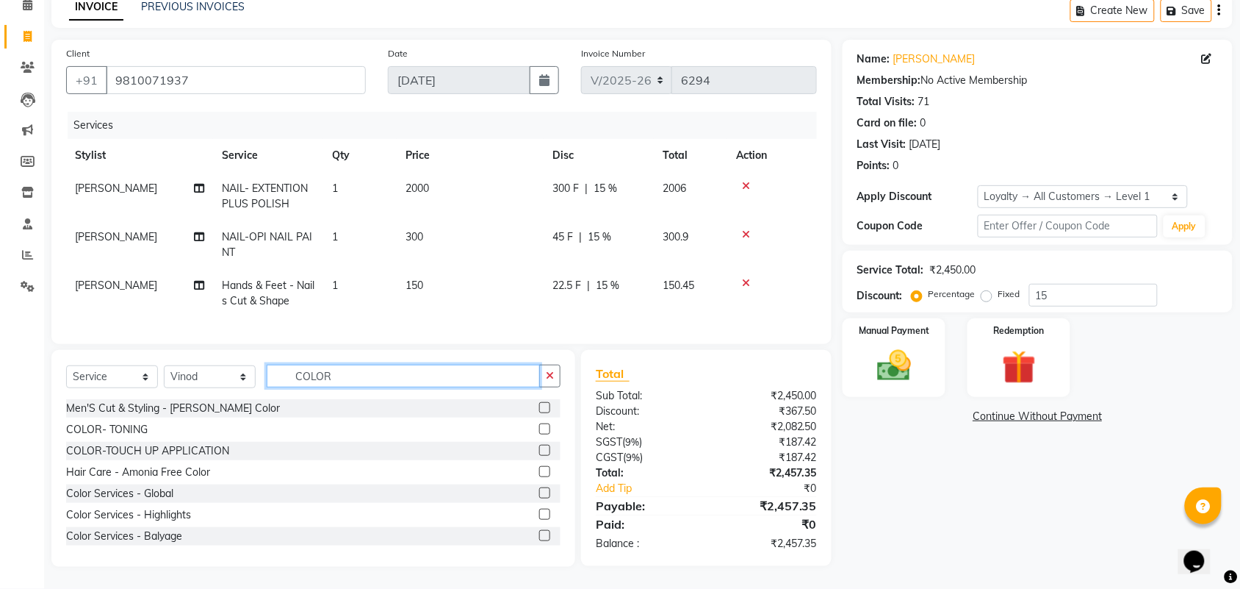
type input "COLOR"
click at [539, 446] on label at bounding box center [544, 450] width 11 height 11
click at [539, 446] on input "checkbox" at bounding box center [544, 451] width 10 height 10
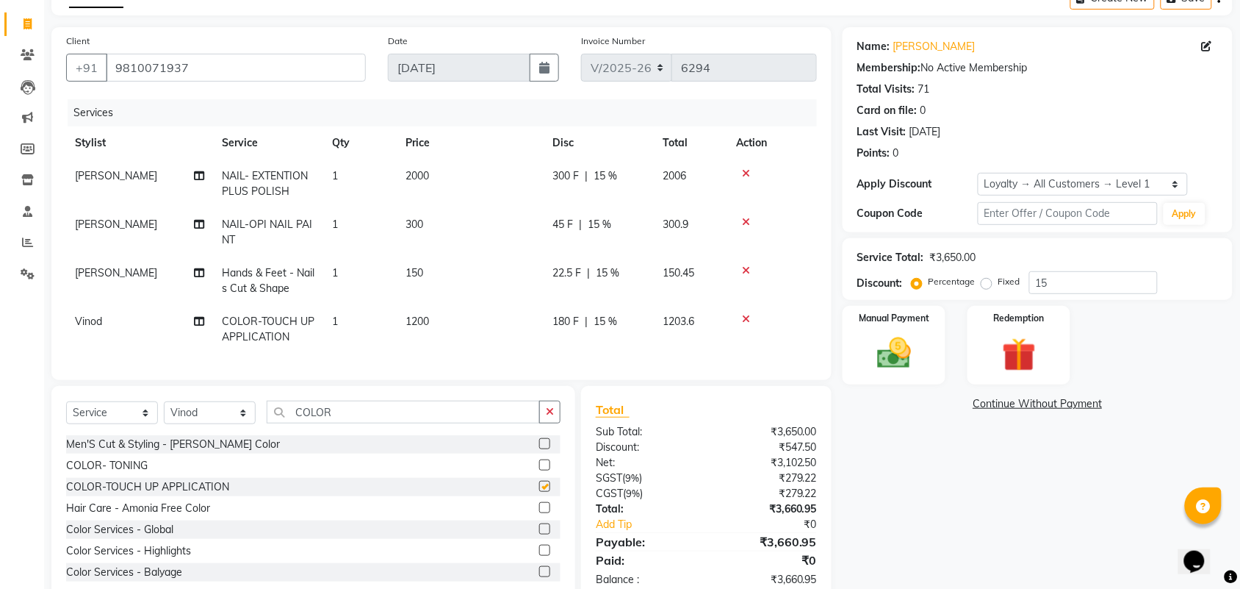
checkbox input "false"
click at [434, 311] on td "1200" at bounding box center [470, 329] width 147 height 49
select select "51777"
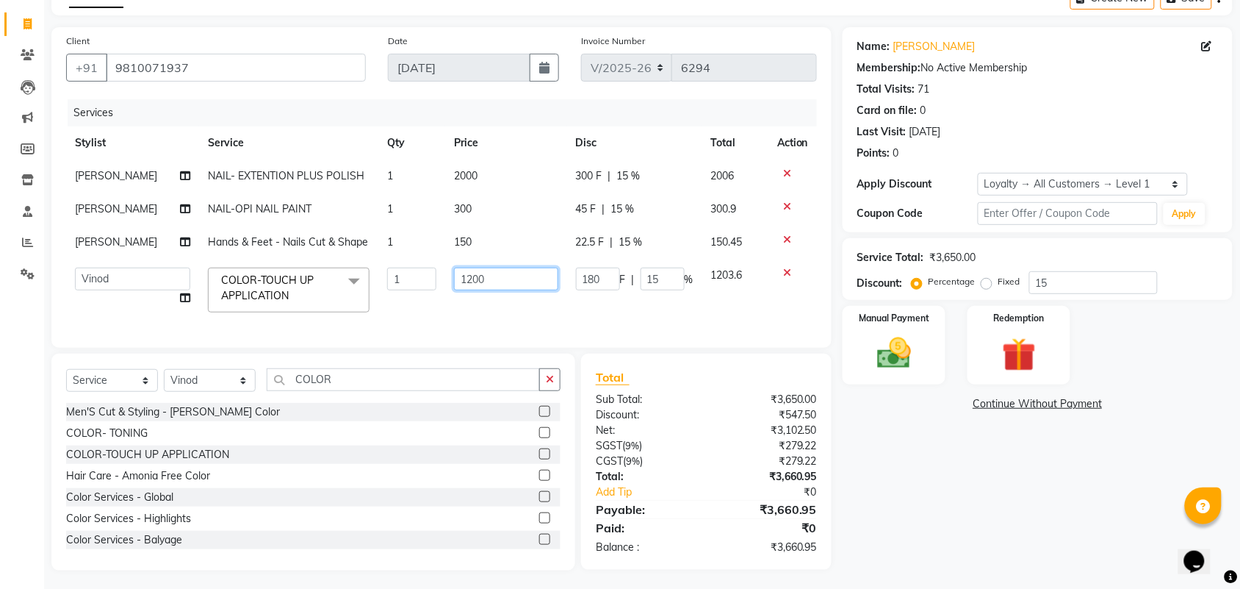
drag, startPoint x: 509, startPoint y: 274, endPoint x: 442, endPoint y: 273, distance: 66.1
click at [445, 273] on td "1200" at bounding box center [506, 290] width 122 height 62
type input "1000"
click at [1035, 480] on div "Name: Dr Sheetal Kocher Membership: No Active Membership Total Visits: 71 Card …" at bounding box center [1043, 298] width 401 height 543
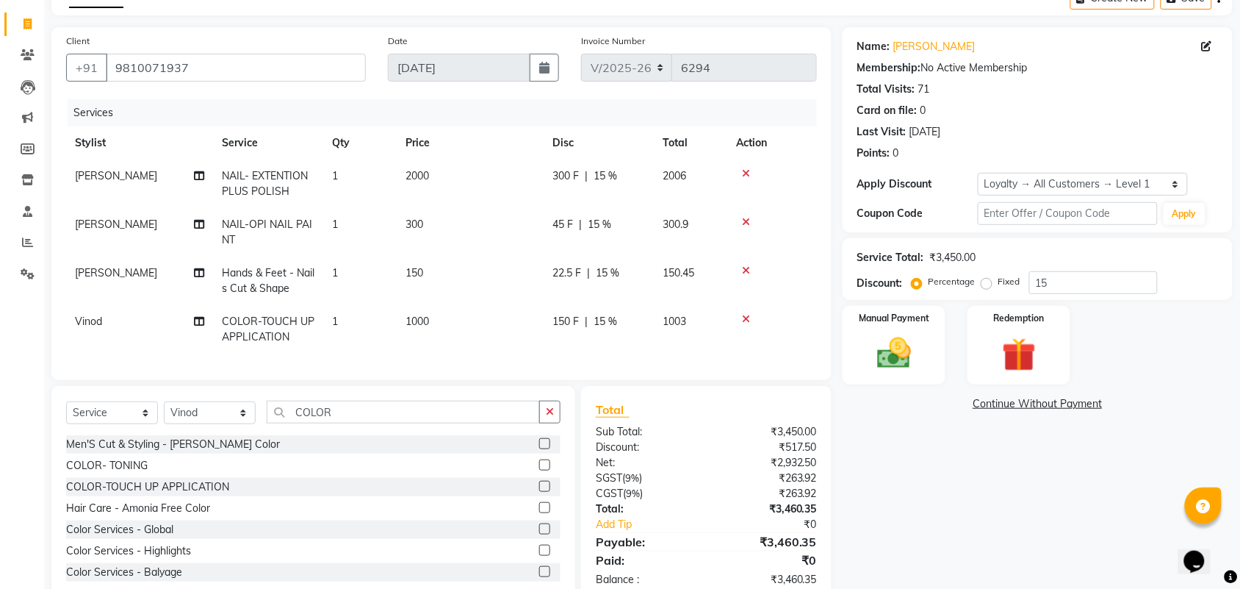
click at [747, 317] on icon at bounding box center [746, 319] width 8 height 10
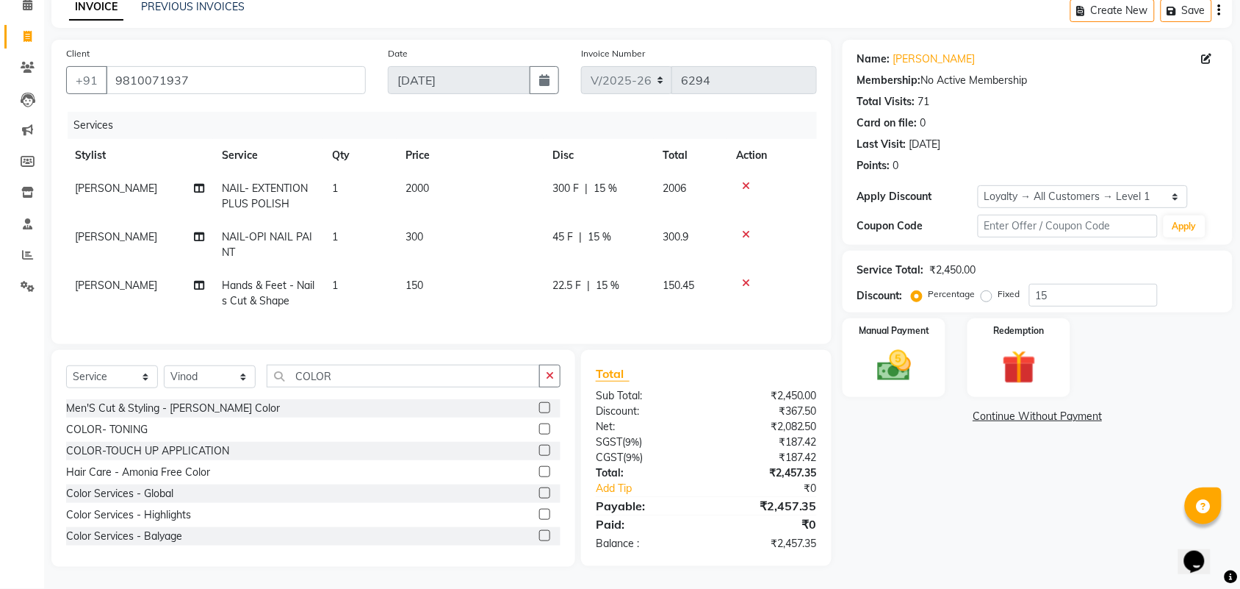
click at [744, 229] on icon at bounding box center [746, 234] width 8 height 10
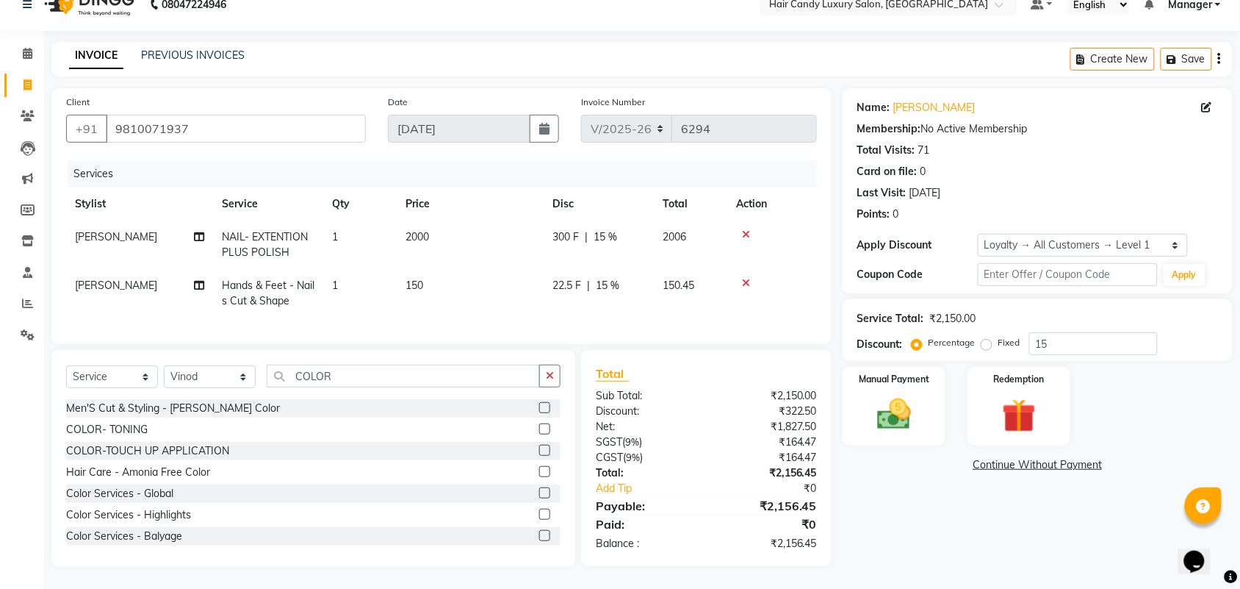
scroll to position [35, 0]
click at [993, 544] on div "Name: Dr Sheetal Kocher Membership: No Active Membership Total Visits: 71 Card …" at bounding box center [1043, 327] width 401 height 478
click at [1110, 336] on input "15" at bounding box center [1094, 343] width 129 height 23
type input "15"
click at [901, 406] on img at bounding box center [894, 414] width 57 height 40
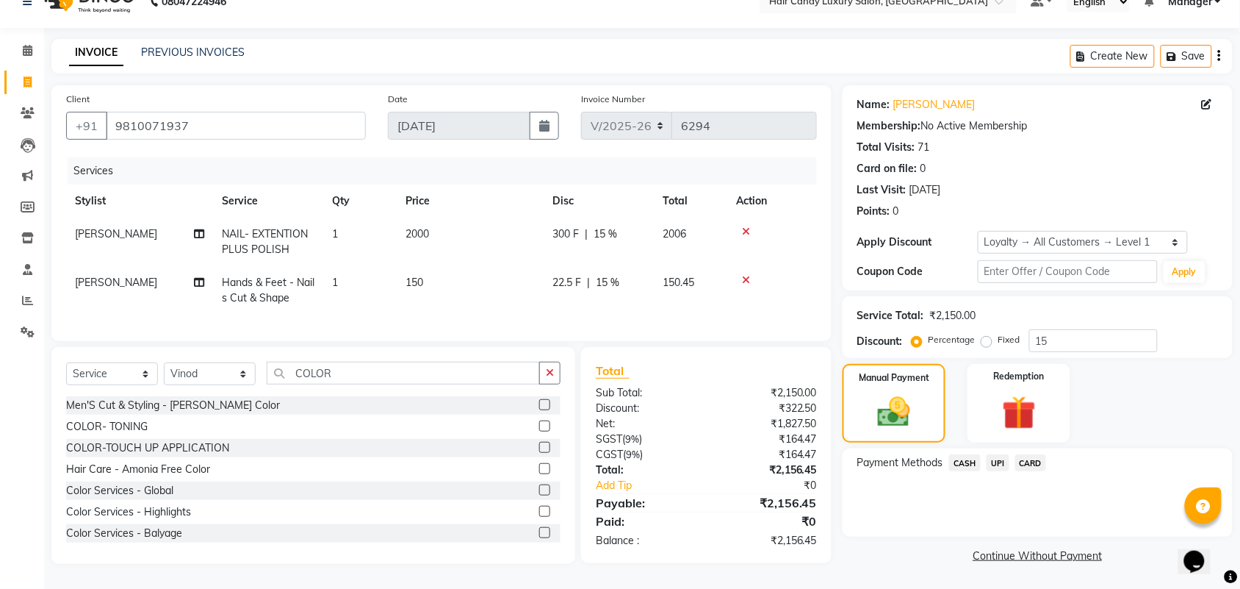
drag, startPoint x: 999, startPoint y: 445, endPoint x: 1052, endPoint y: 464, distance: 55.3
click at [1000, 454] on span "UPI" at bounding box center [998, 462] width 23 height 17
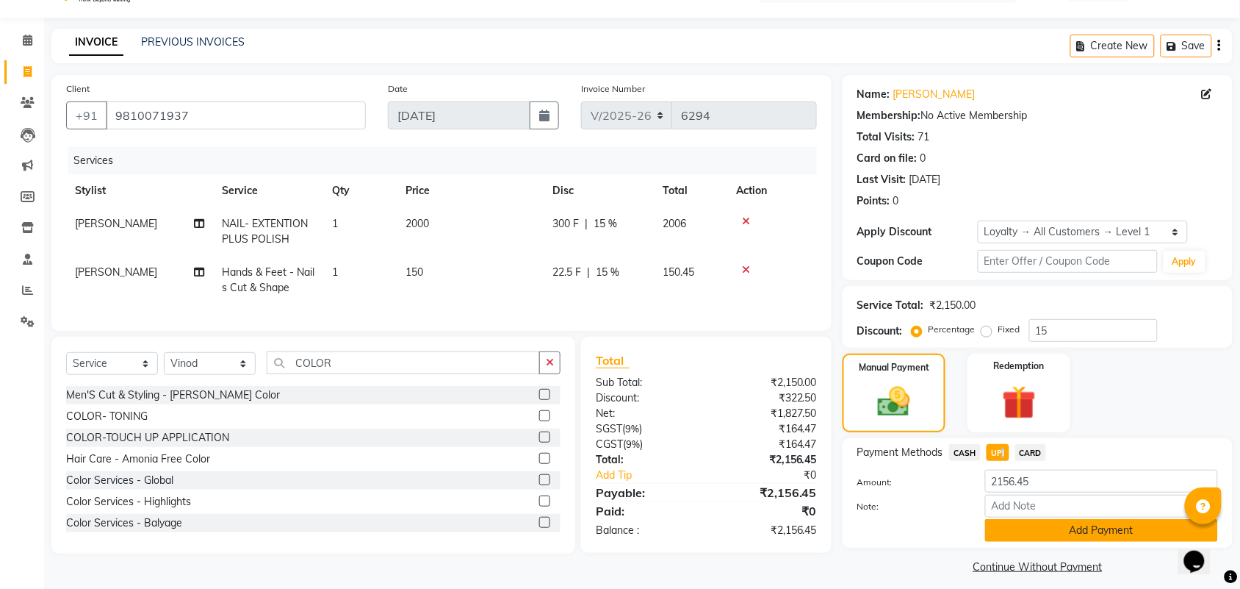
click at [1096, 533] on button "Add Payment" at bounding box center [1101, 530] width 233 height 23
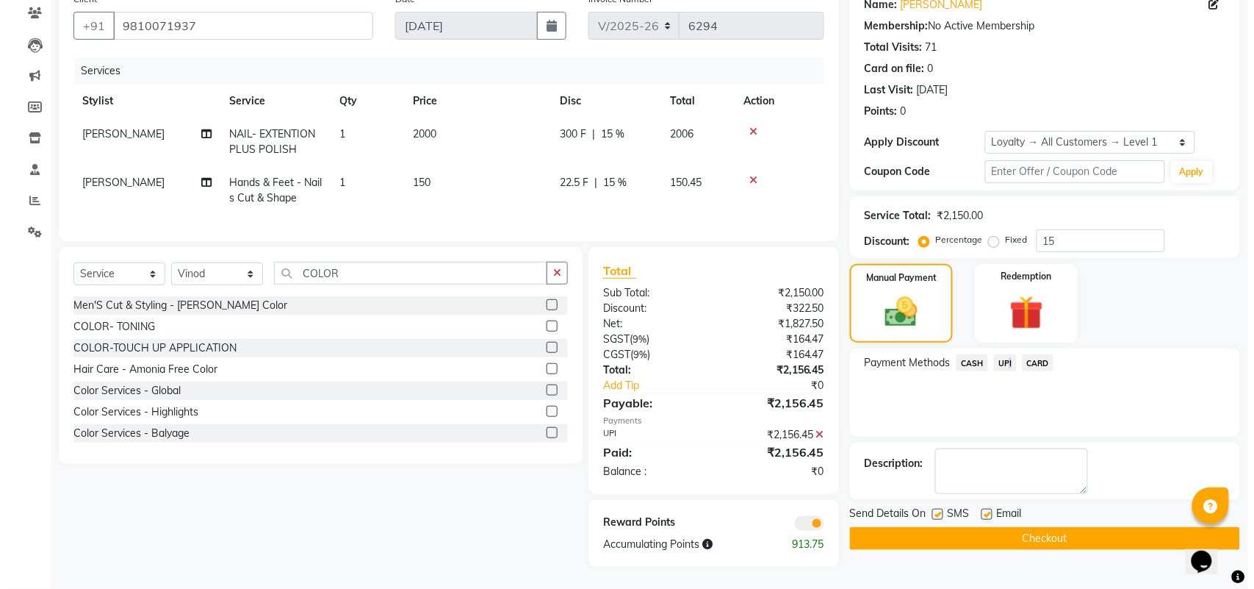
scroll to position [137, 0]
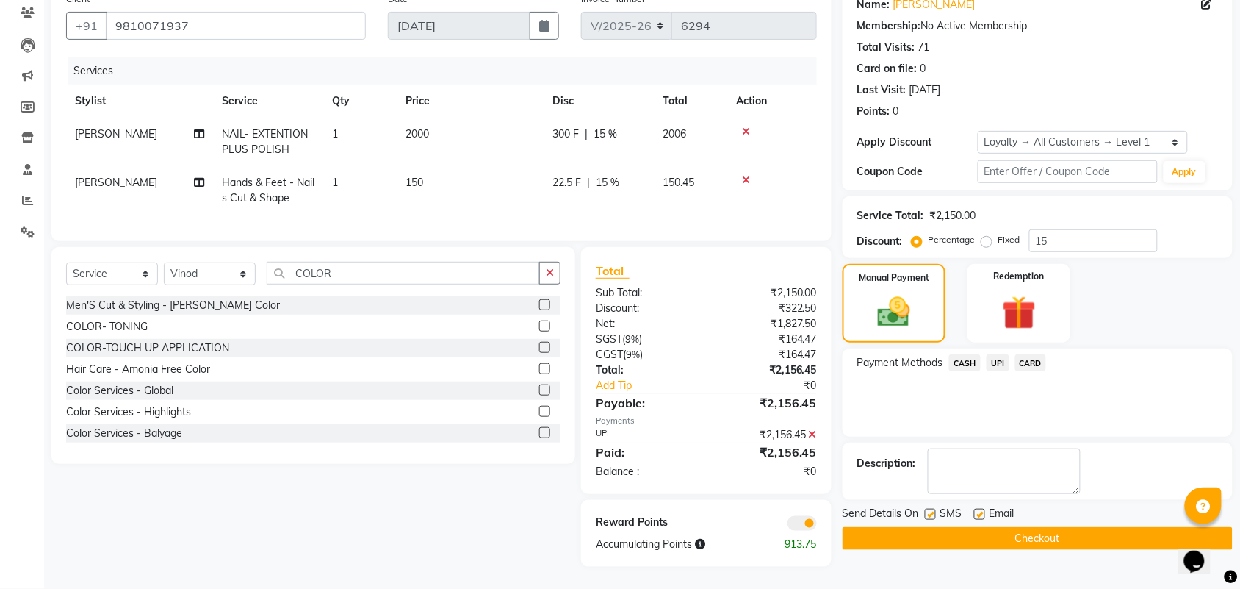
click at [800, 531] on div "Reward Points Accumulating Points 913.75" at bounding box center [706, 533] width 251 height 67
click at [802, 530] on span at bounding box center [802, 523] width 29 height 15
click at [817, 525] on input "checkbox" at bounding box center [817, 525] width 0 height 0
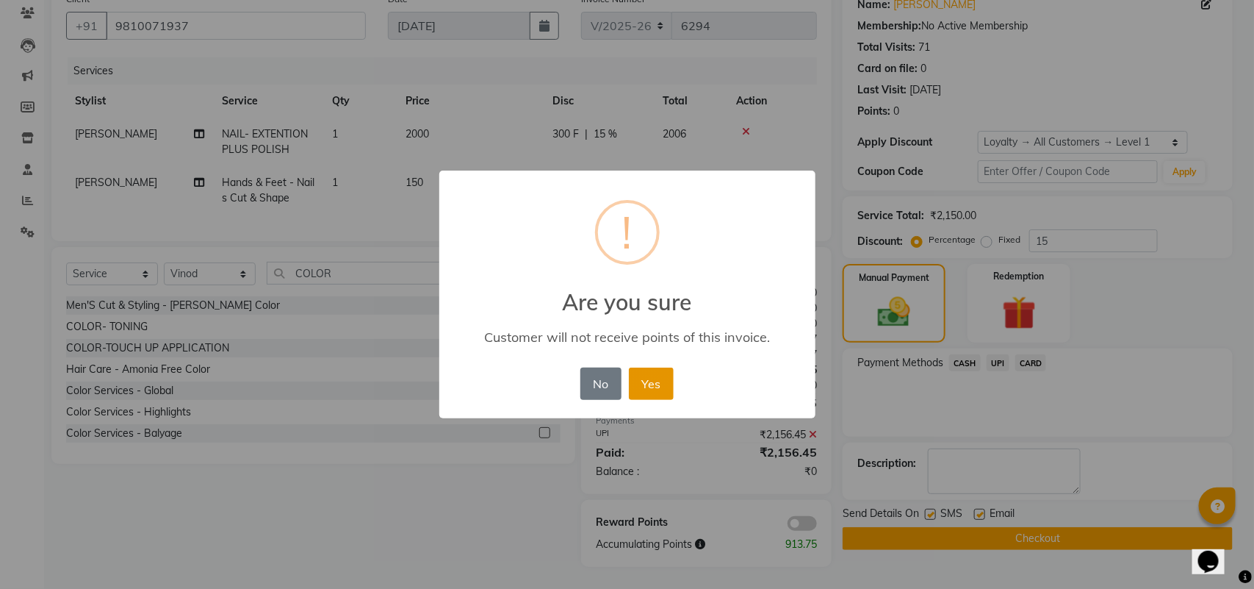
click at [651, 370] on button "Yes" at bounding box center [651, 383] width 45 height 32
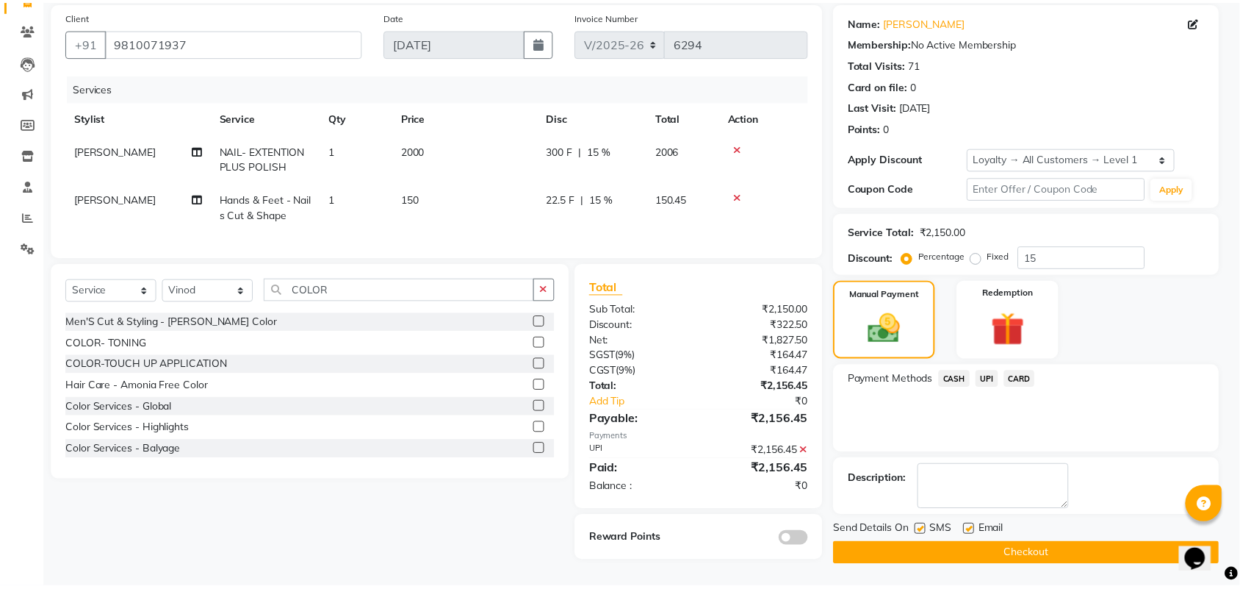
scroll to position [116, 0]
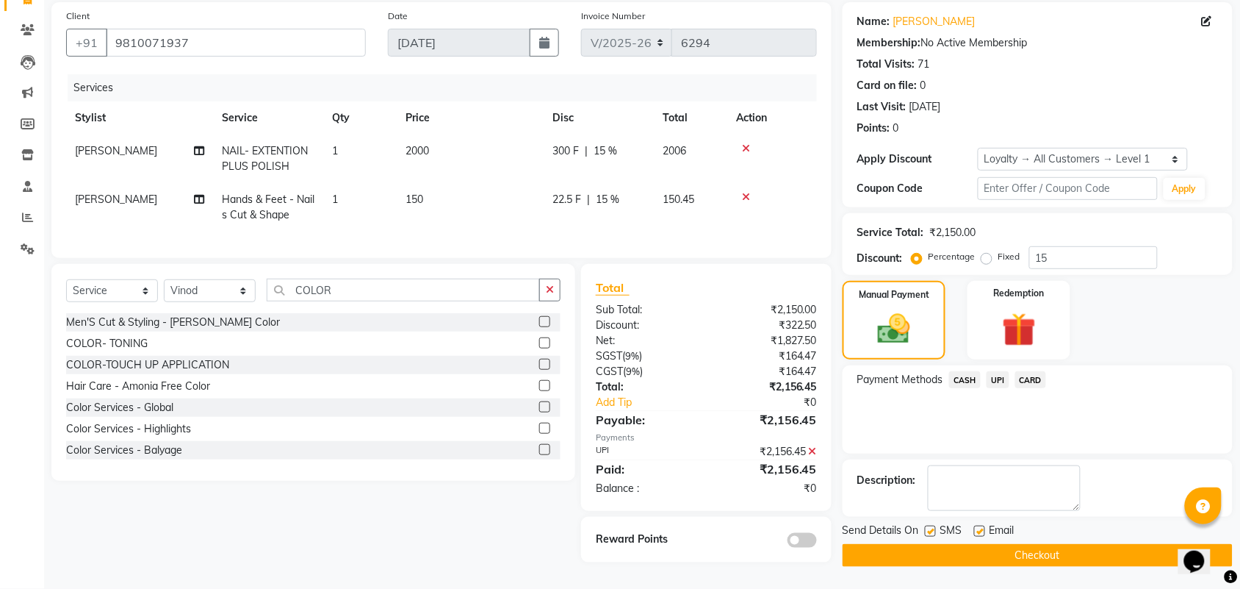
click at [1055, 534] on div "Send Details On SMS Email Checkout" at bounding box center [1038, 544] width 390 height 44
click at [1055, 553] on button "Checkout" at bounding box center [1038, 555] width 390 height 23
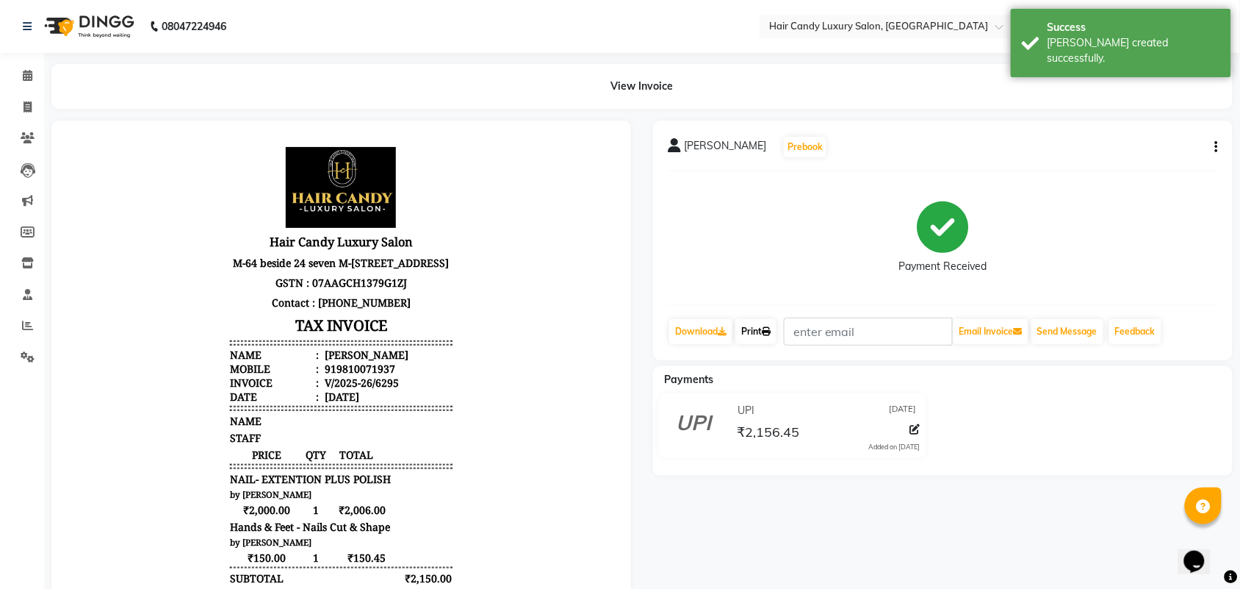
click at [764, 326] on link "Print" at bounding box center [756, 331] width 41 height 25
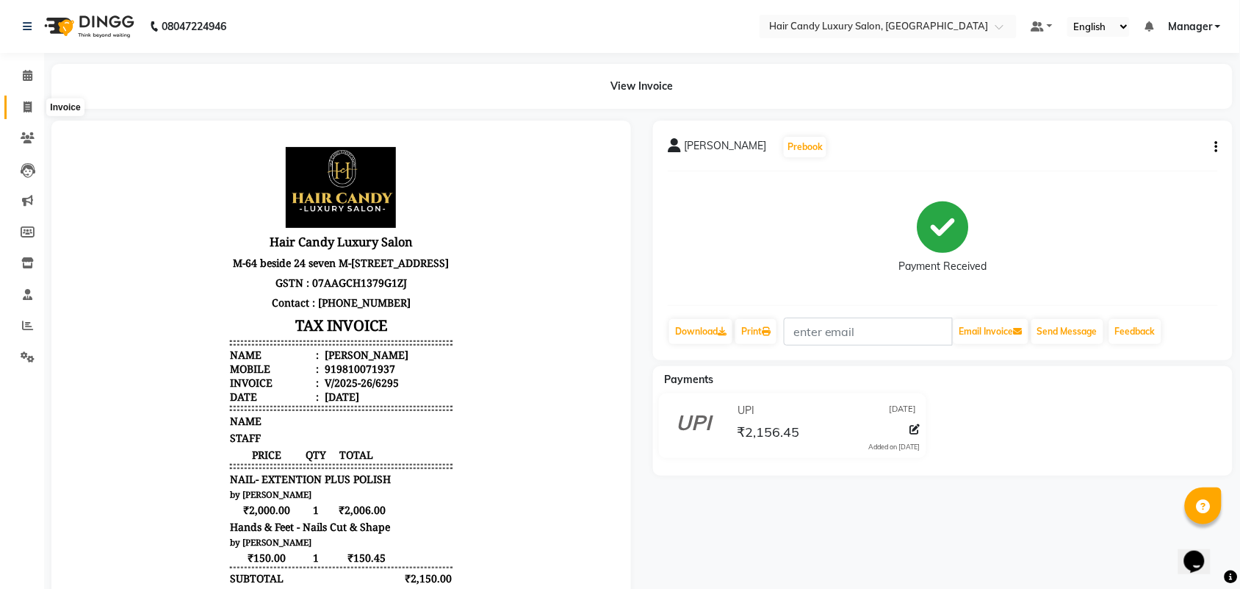
click at [21, 112] on span at bounding box center [28, 107] width 26 height 17
select select "service"
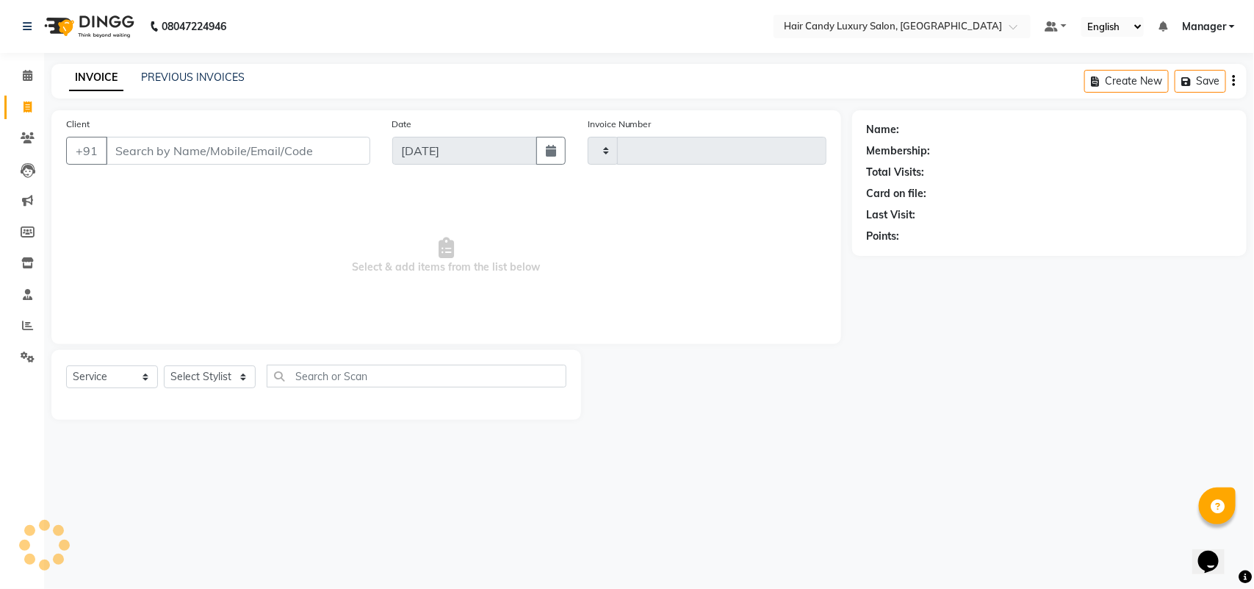
type input "6296"
select select "6645"
click at [27, 109] on icon at bounding box center [28, 106] width 8 height 11
select select "service"
select select "6645"
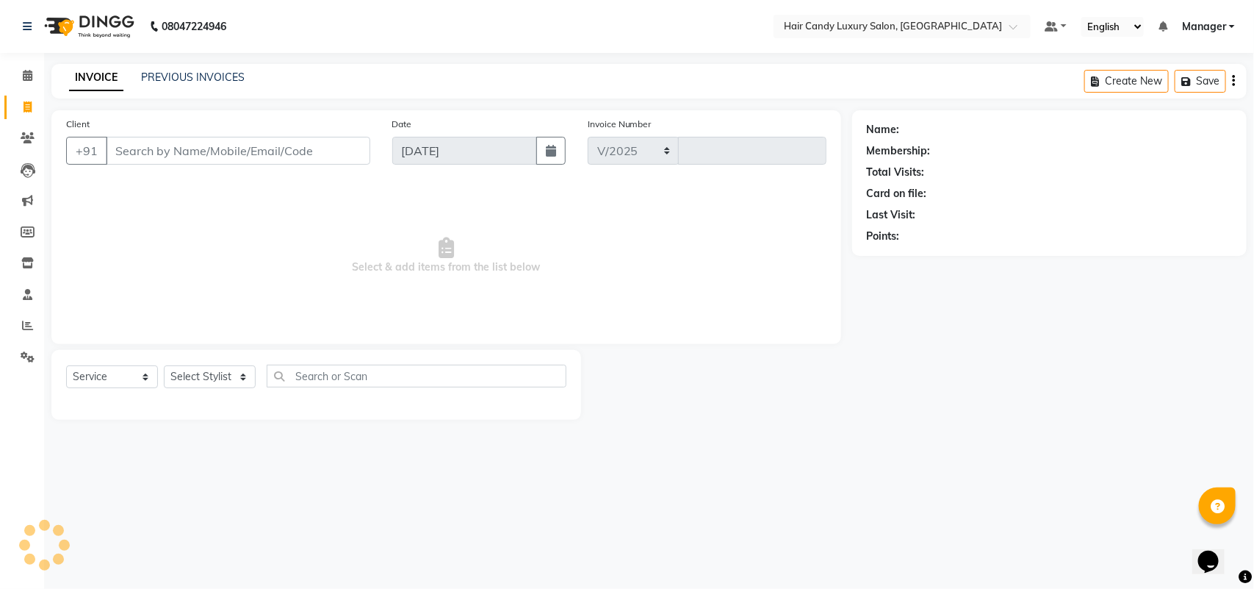
type input "6296"
click at [935, 473] on div "08047224946 Select Location × Hair Candy Luxury Salon, Greater Kailash Default …" at bounding box center [627, 294] width 1254 height 589
click at [23, 141] on icon at bounding box center [28, 137] width 14 height 11
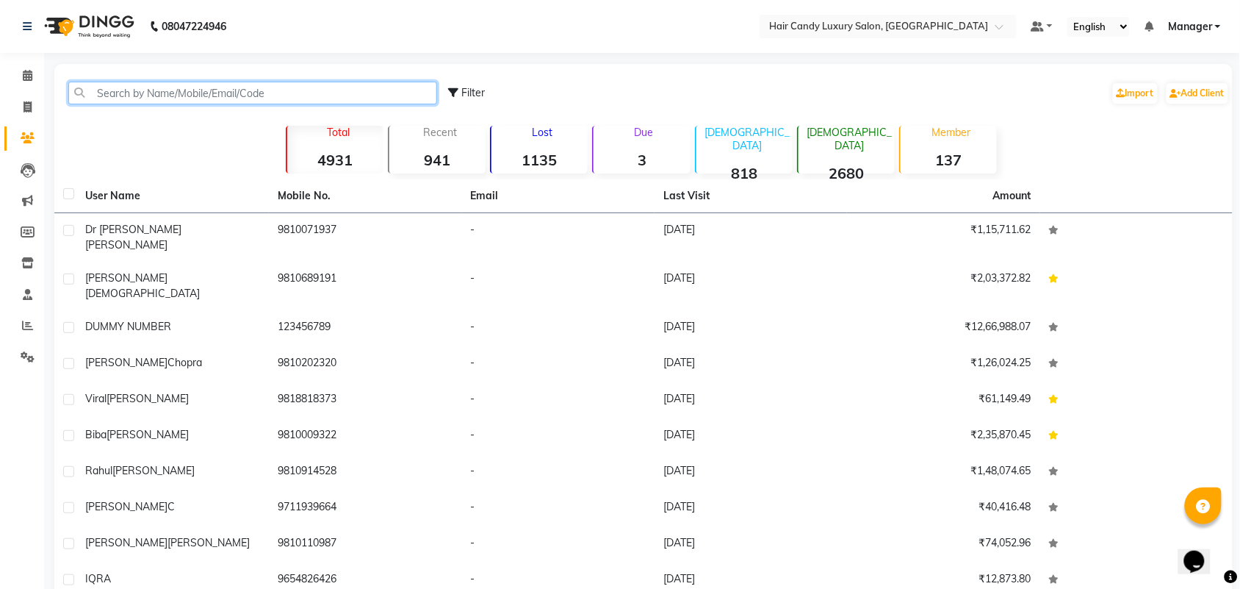
click at [274, 85] on input "text" at bounding box center [252, 93] width 369 height 23
type input "9"
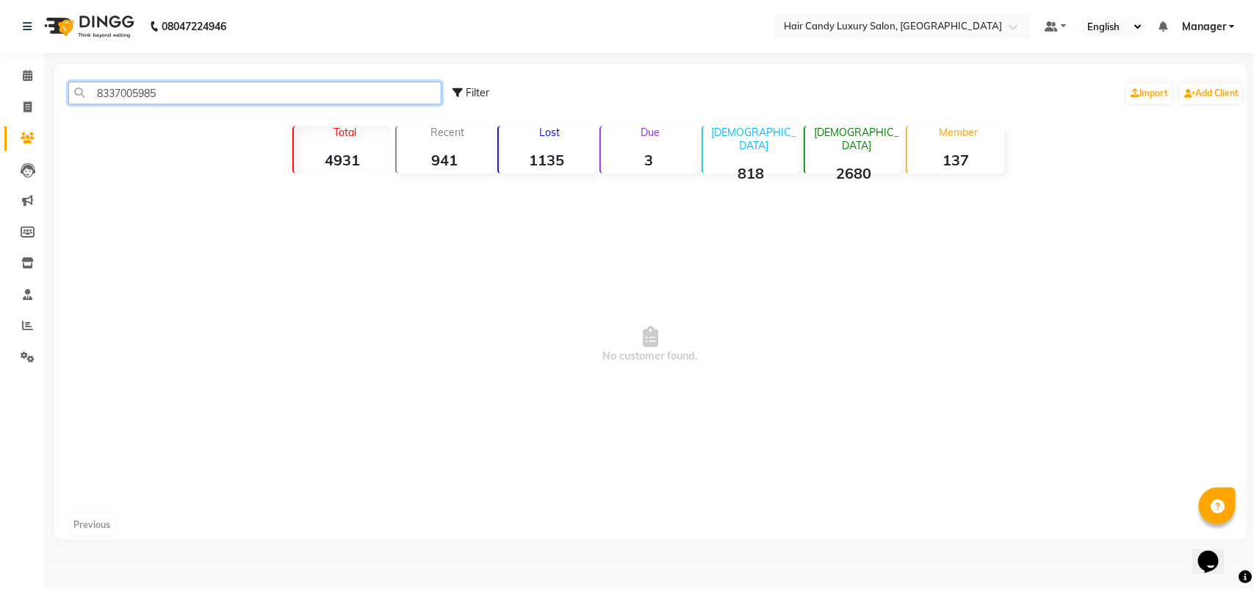
type input "8337005985"
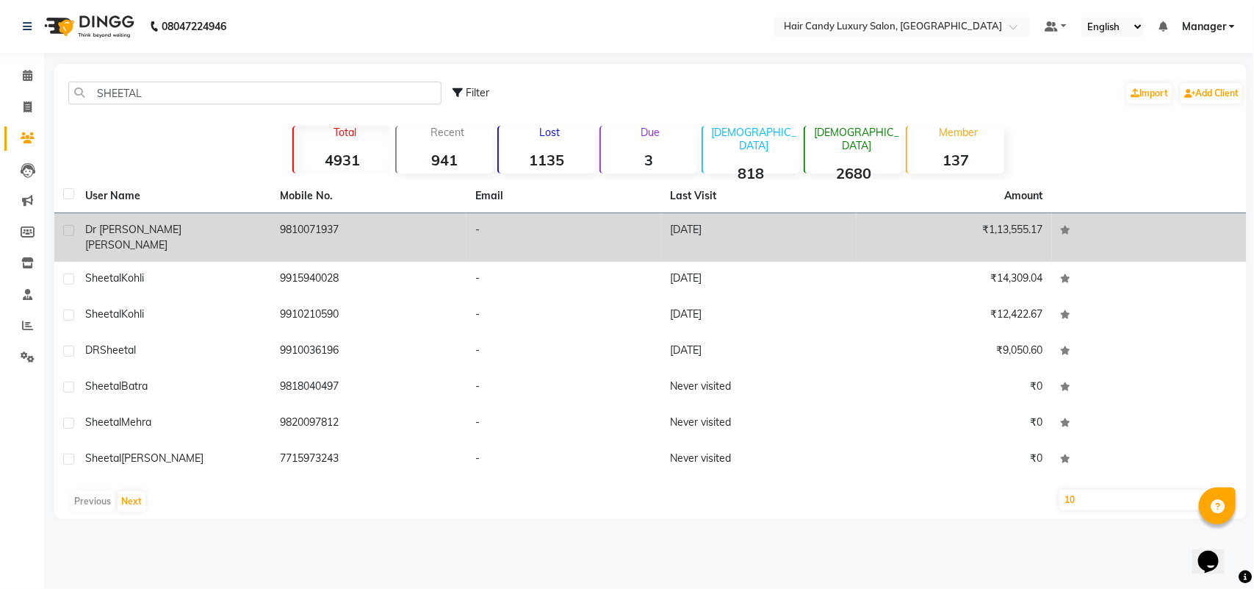
type input "SHEETAL"
click at [244, 230] on div "dr sheetal kocher" at bounding box center [174, 237] width 178 height 31
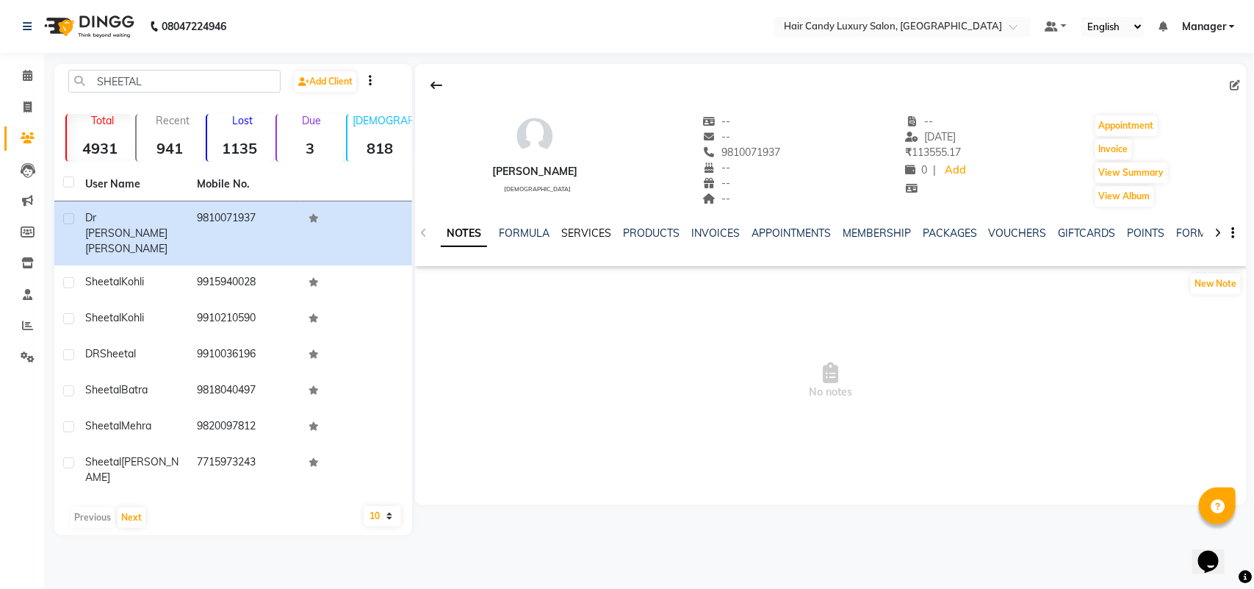
click at [575, 234] on link "SERVICES" at bounding box center [586, 232] width 50 height 13
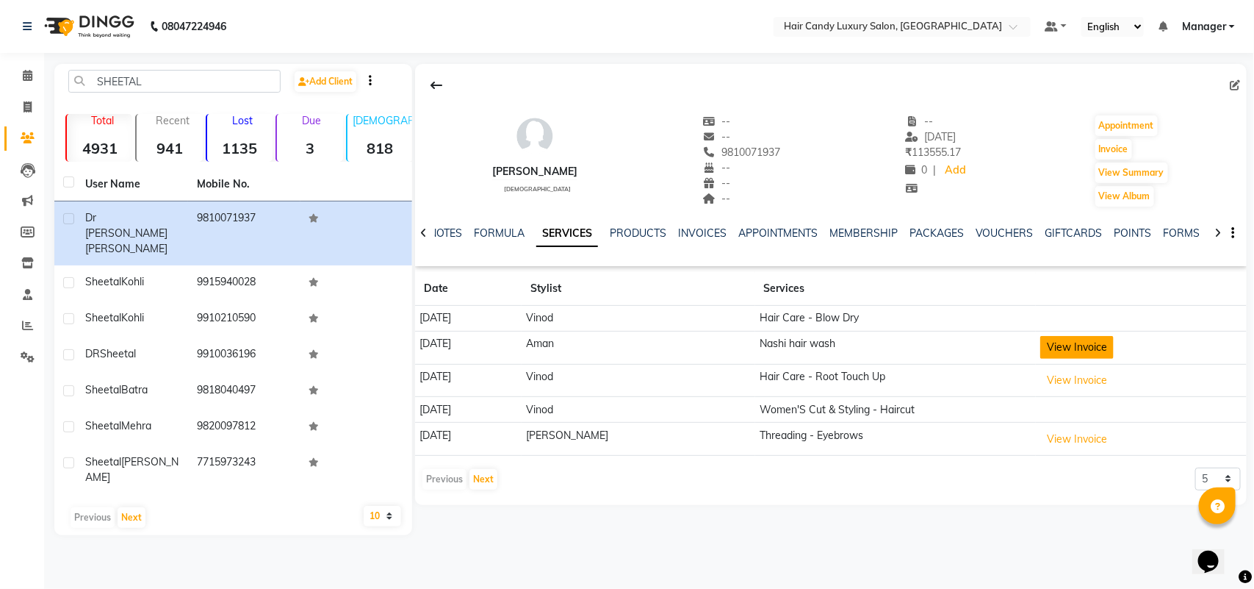
click at [1059, 348] on button "View Invoice" at bounding box center [1077, 347] width 73 height 23
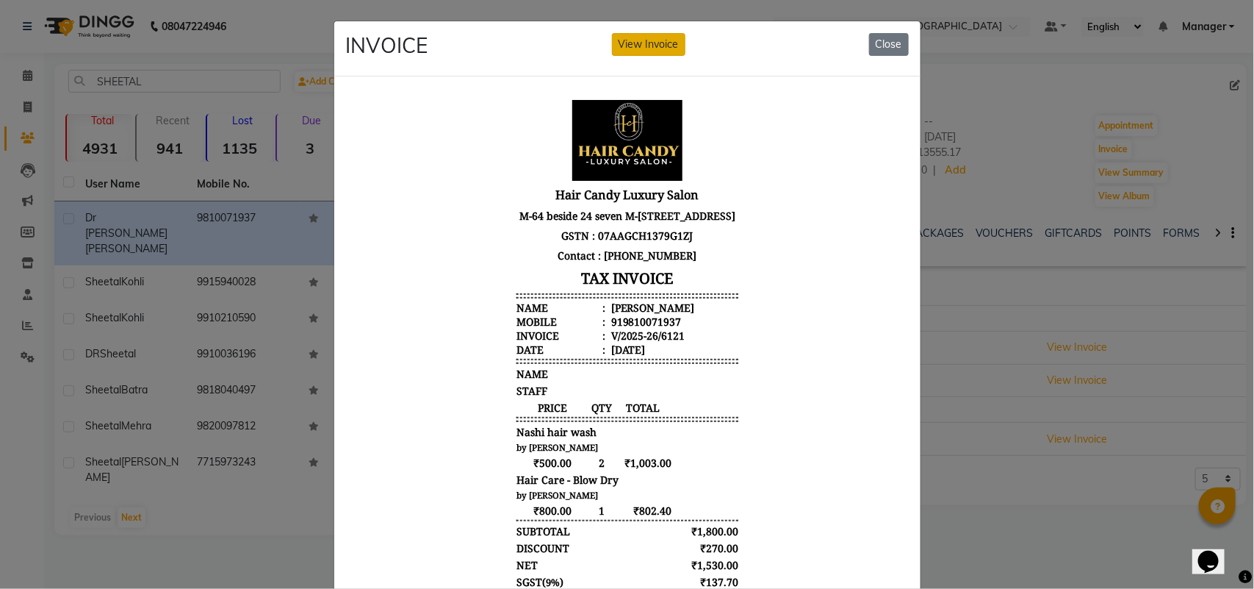
drag, startPoint x: 654, startPoint y: 50, endPoint x: 316, endPoint y: 60, distance: 338.2
click at [654, 50] on button "View Invoice" at bounding box center [648, 44] width 73 height 23
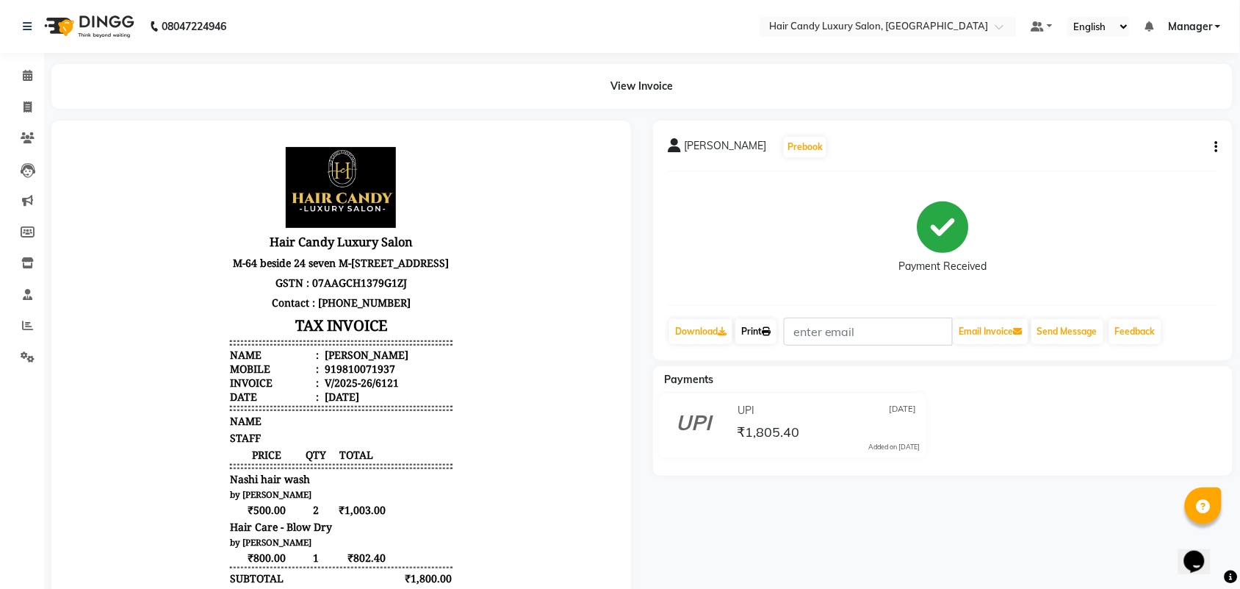
click at [761, 339] on link "Print" at bounding box center [756, 331] width 41 height 25
click at [15, 109] on span at bounding box center [28, 107] width 26 height 17
select select "service"
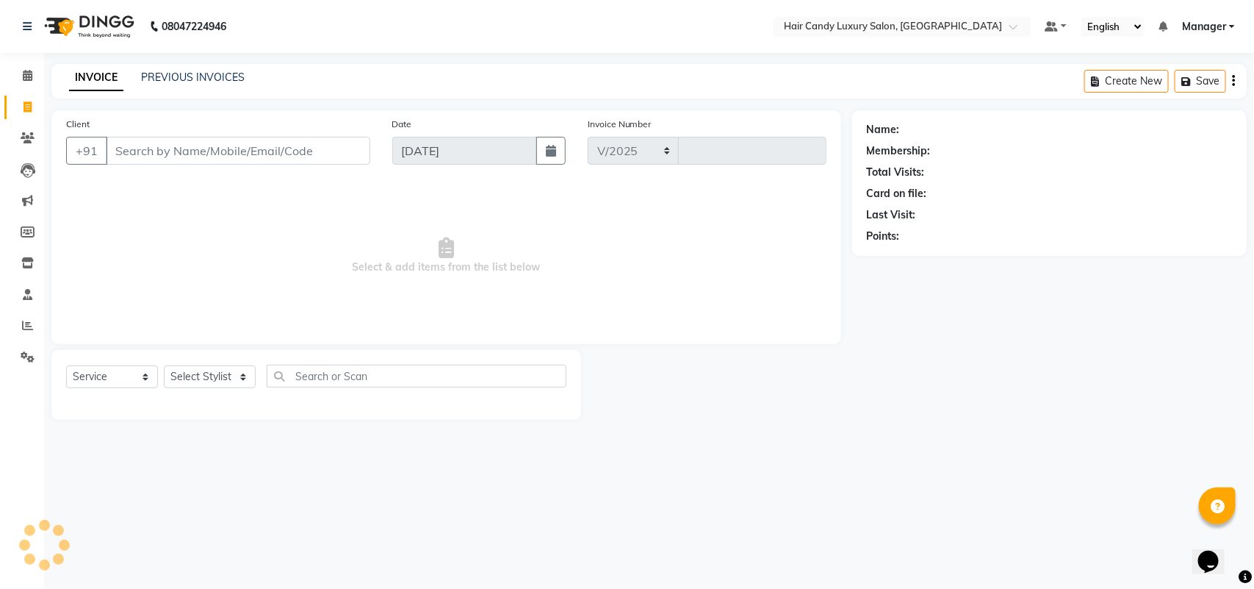
select select "6645"
type input "6294"
click at [22, 326] on icon at bounding box center [27, 325] width 11 height 11
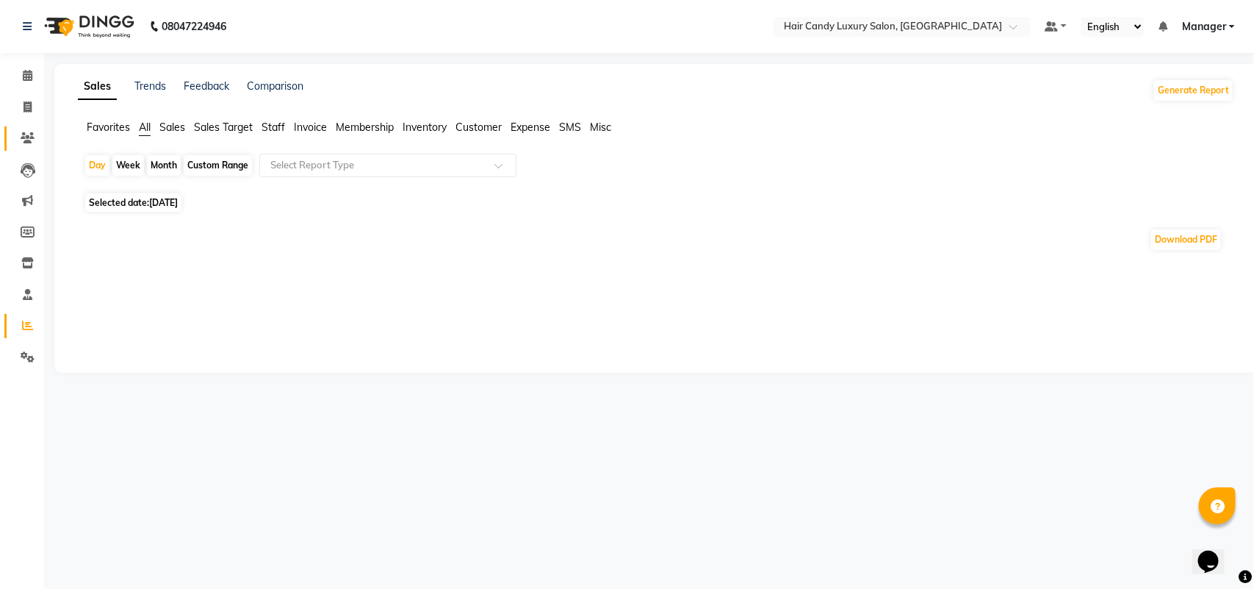
click at [23, 140] on icon at bounding box center [28, 137] width 14 height 11
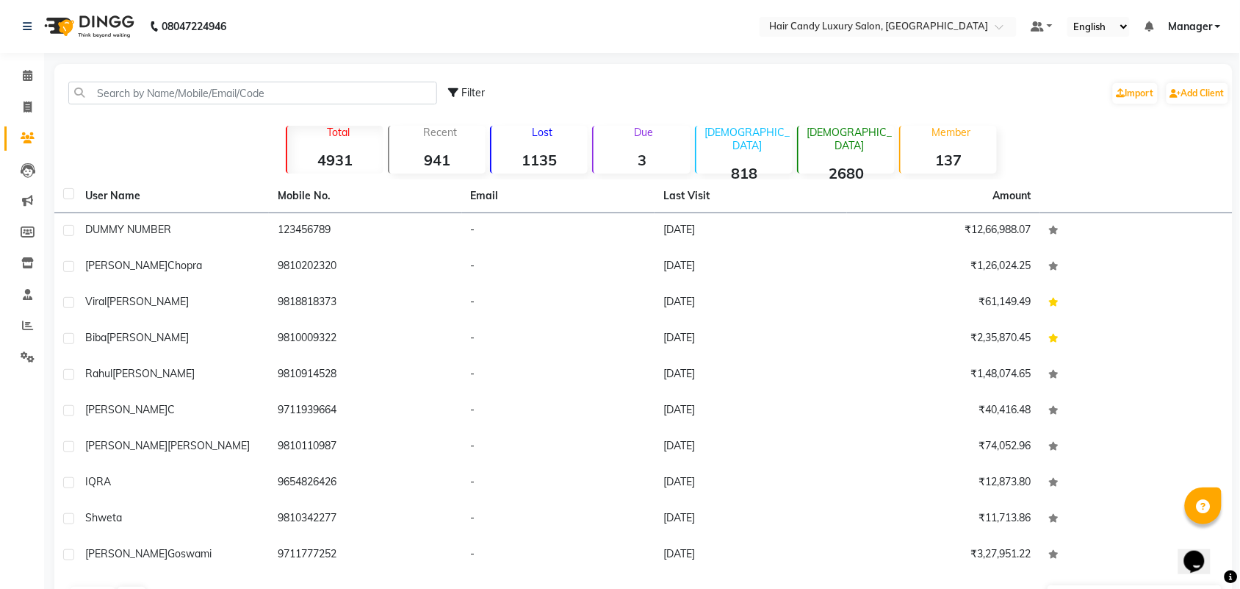
drag, startPoint x: 251, startPoint y: 104, endPoint x: 290, endPoint y: 93, distance: 41.2
click at [272, 100] on div "Filter Import Add Client" at bounding box center [643, 93] width 1173 height 46
click at [290, 93] on input "text" at bounding box center [252, 93] width 369 height 23
click at [292, 76] on div "Filter Import Add Client" at bounding box center [643, 93] width 1173 height 46
click at [290, 101] on input "text" at bounding box center [252, 93] width 369 height 23
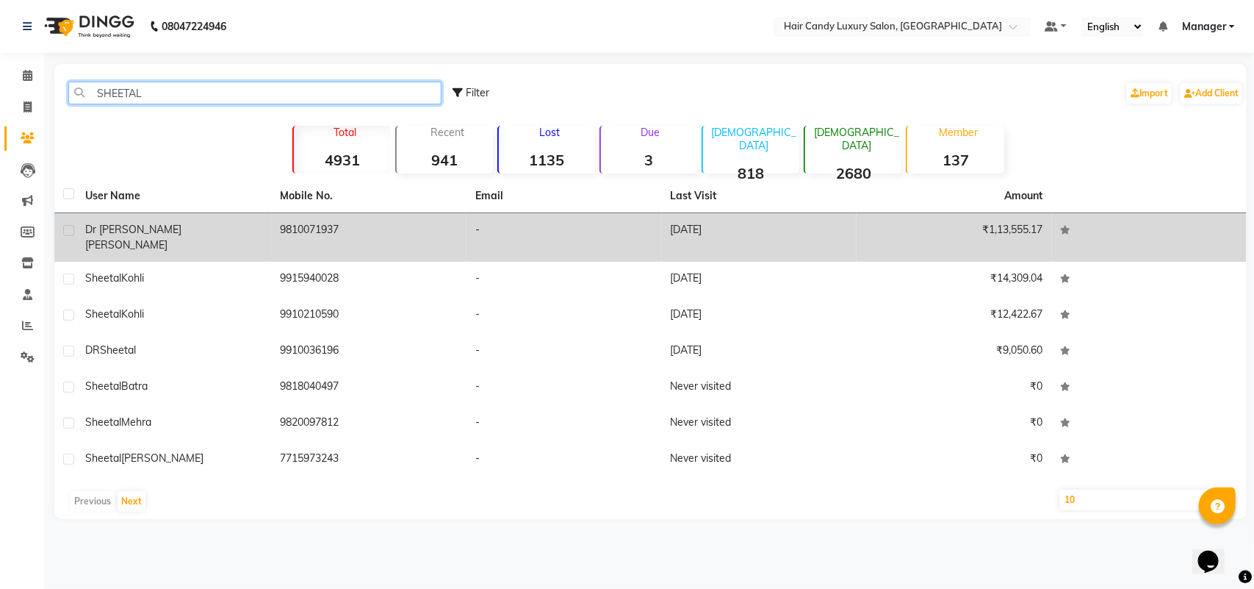
type input "SHEETAL"
click at [243, 225] on div "dr sheetal kocher" at bounding box center [174, 237] width 178 height 31
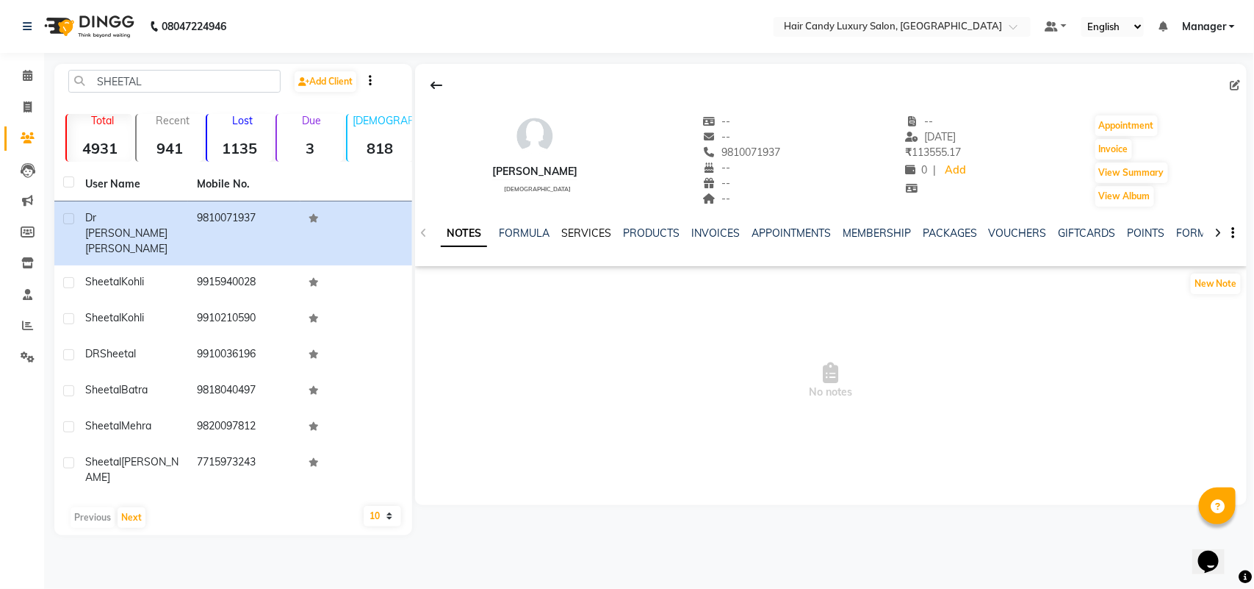
click at [571, 229] on link "SERVICES" at bounding box center [586, 232] width 50 height 13
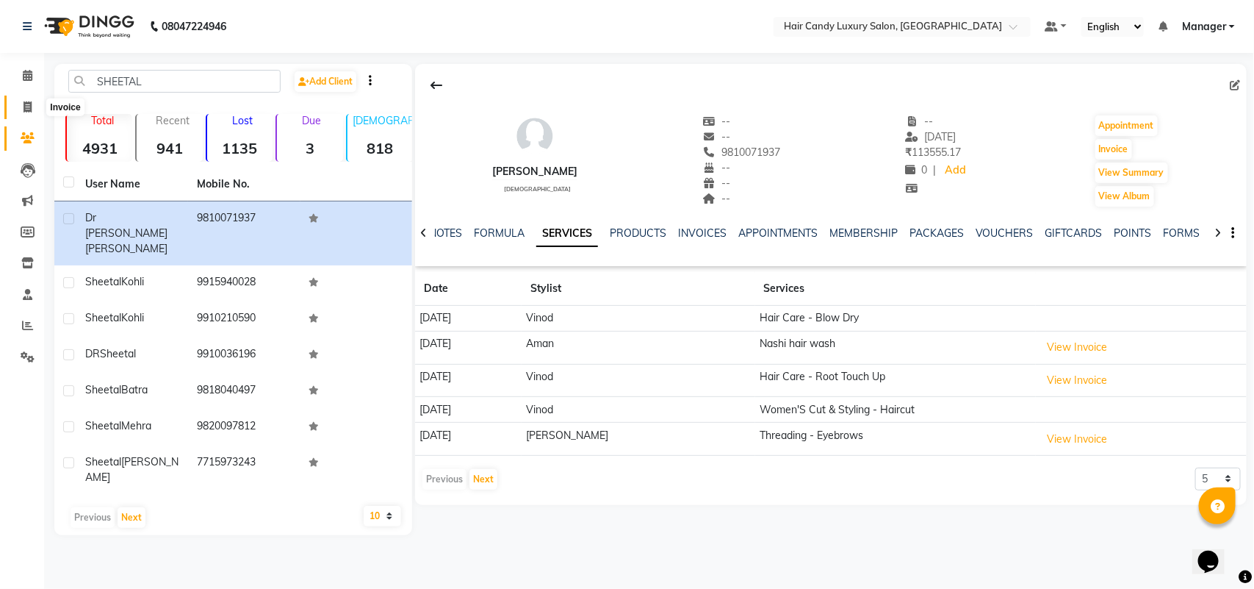
click at [26, 108] on icon at bounding box center [28, 106] width 8 height 11
select select "service"
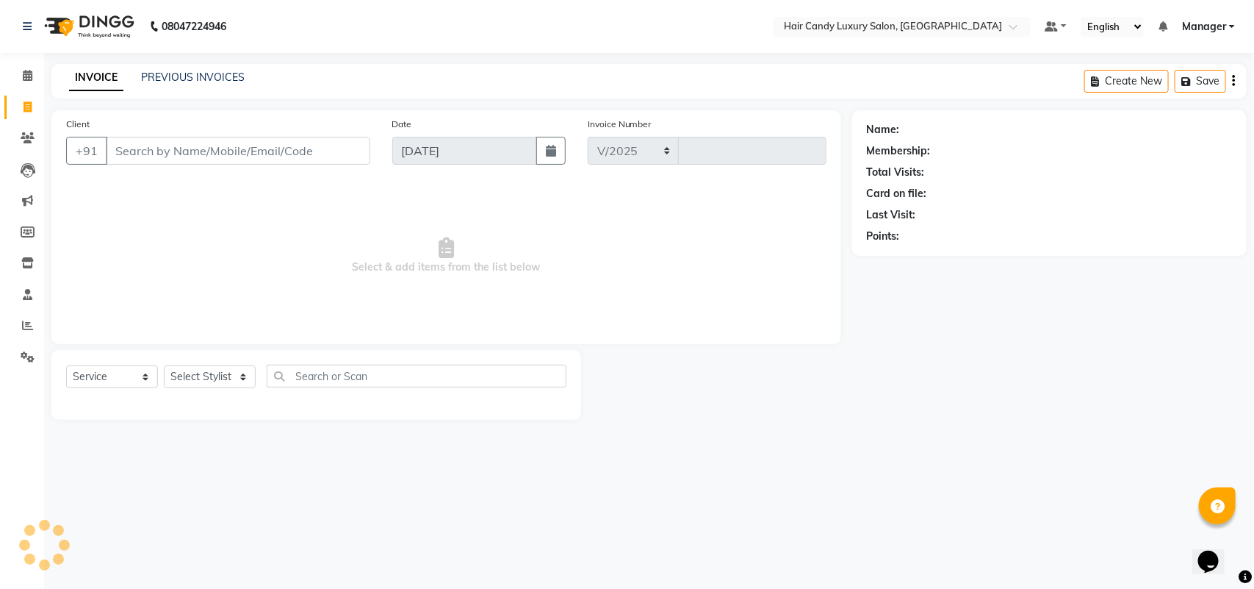
select select "6645"
type input "6294"
click at [198, 153] on input "Client" at bounding box center [238, 151] width 265 height 28
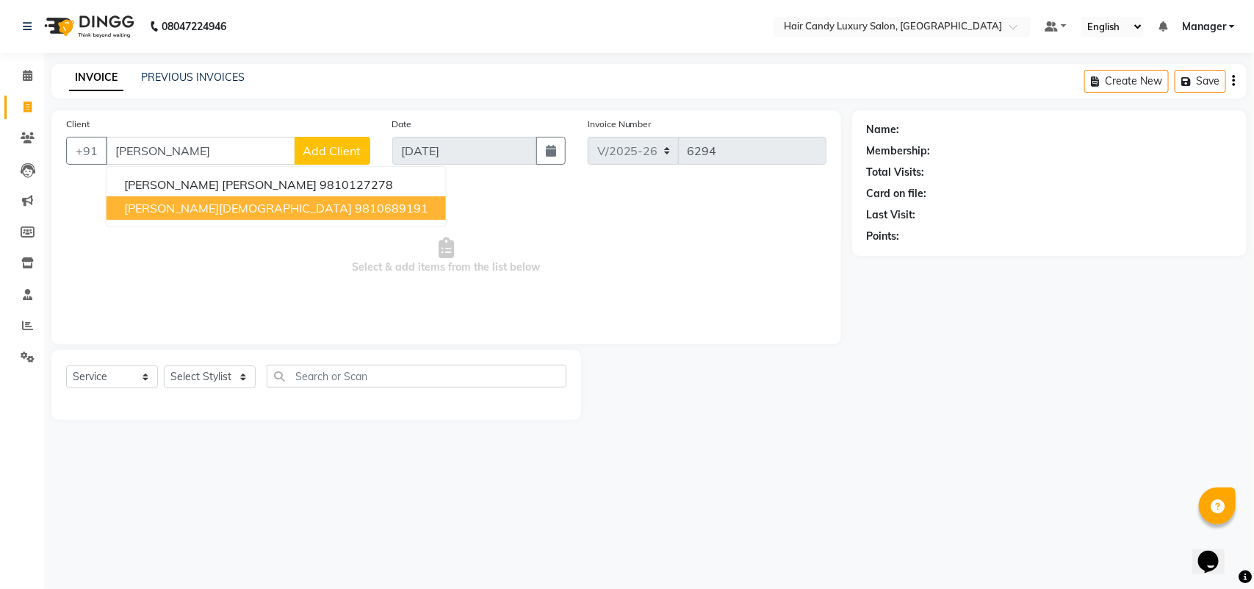
click at [355, 211] on ngb-highlight "9810689191" at bounding box center [391, 208] width 73 height 15
type input "9810689191"
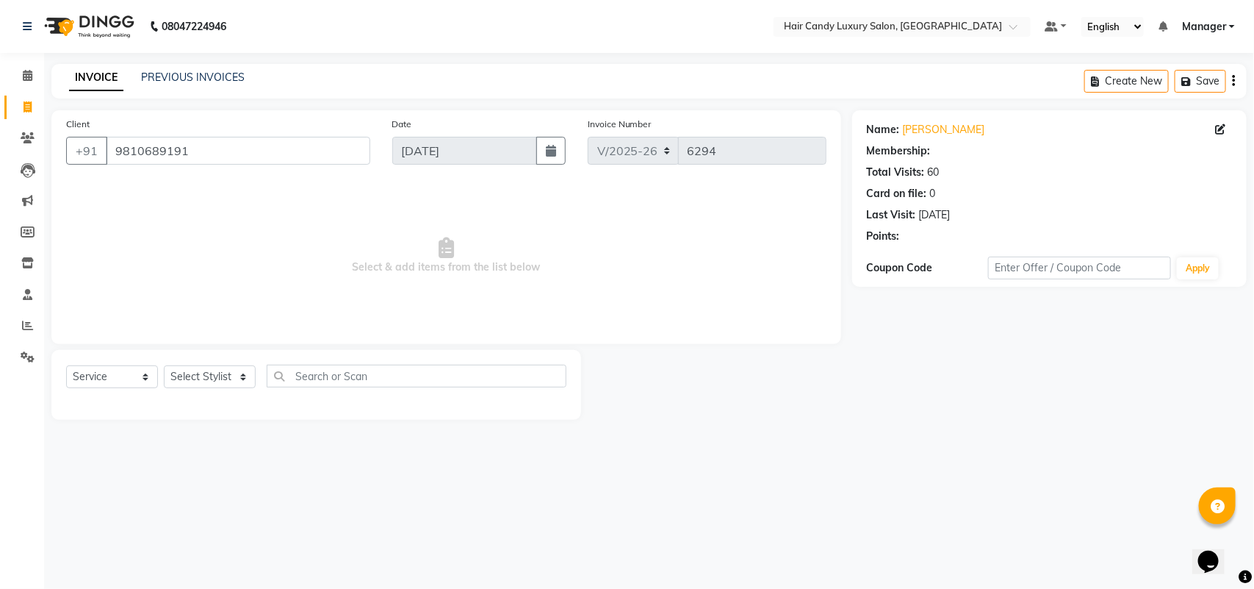
select select "2: Object"
click at [215, 376] on select "Select Stylist Aman ANKIT MANAGER BHAWNA Bobby Chirag Danish Deepali Dhruv Gold…" at bounding box center [210, 376] width 92 height 23
select select "52595"
click at [164, 365] on select "Select Stylist Aman ANKIT MANAGER BHAWNA Bobby Chirag Danish Deepali Dhruv Gold…" at bounding box center [210, 376] width 92 height 23
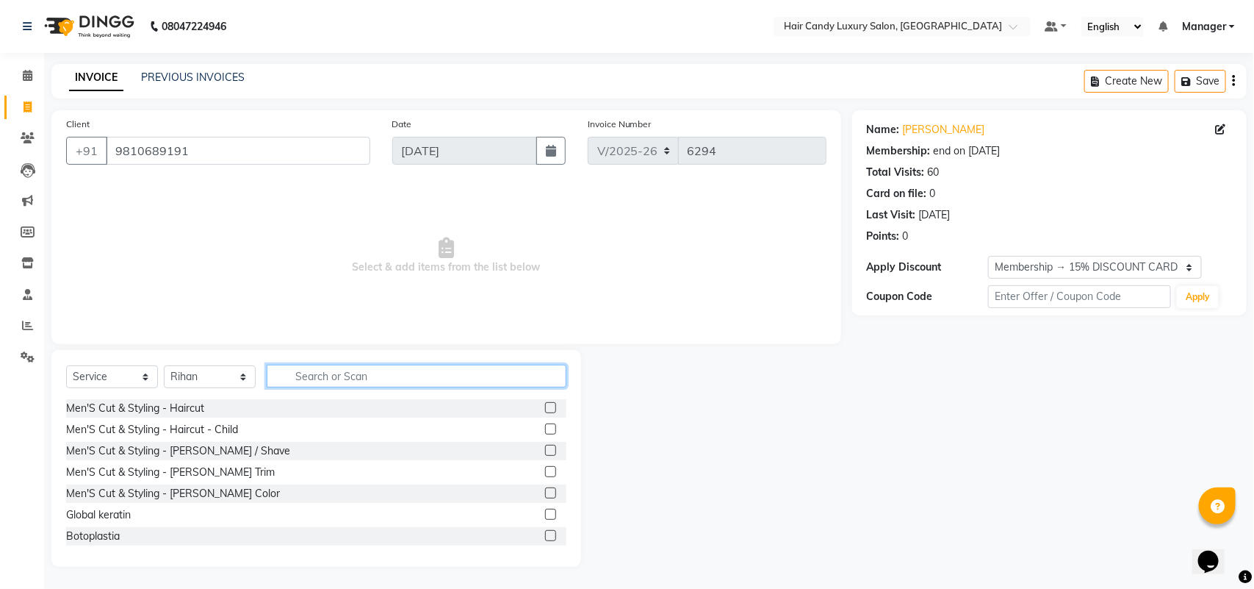
click at [399, 377] on input "text" at bounding box center [417, 375] width 300 height 23
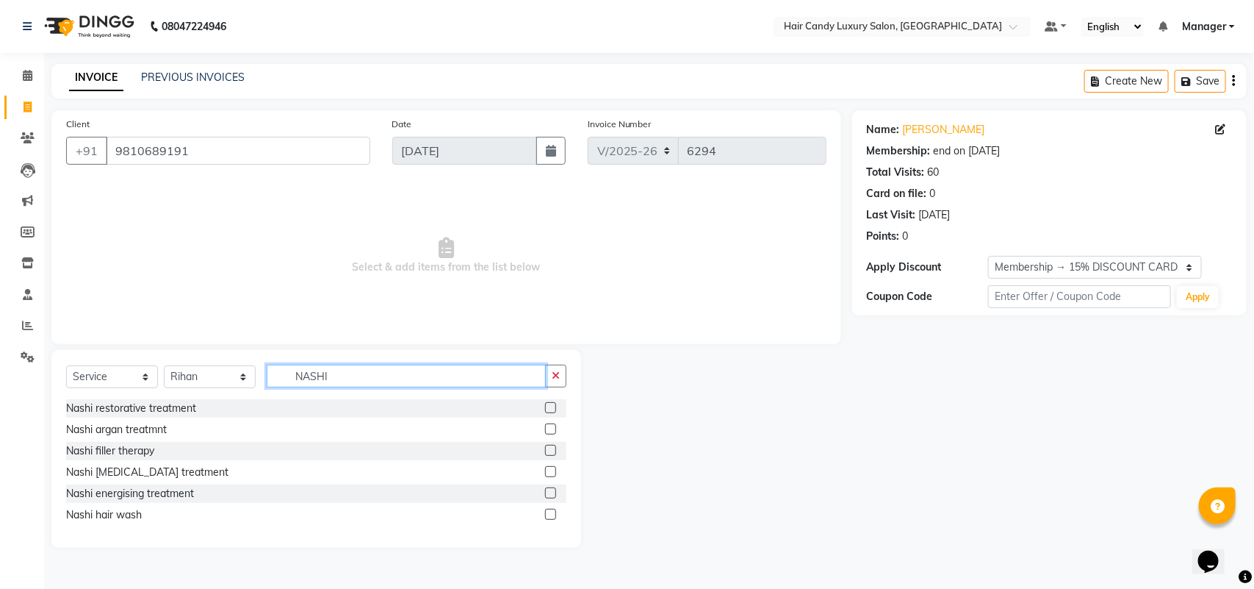
type input "NASHI"
click at [555, 509] on label at bounding box center [550, 514] width 11 height 11
click at [555, 510] on input "checkbox" at bounding box center [550, 515] width 10 height 10
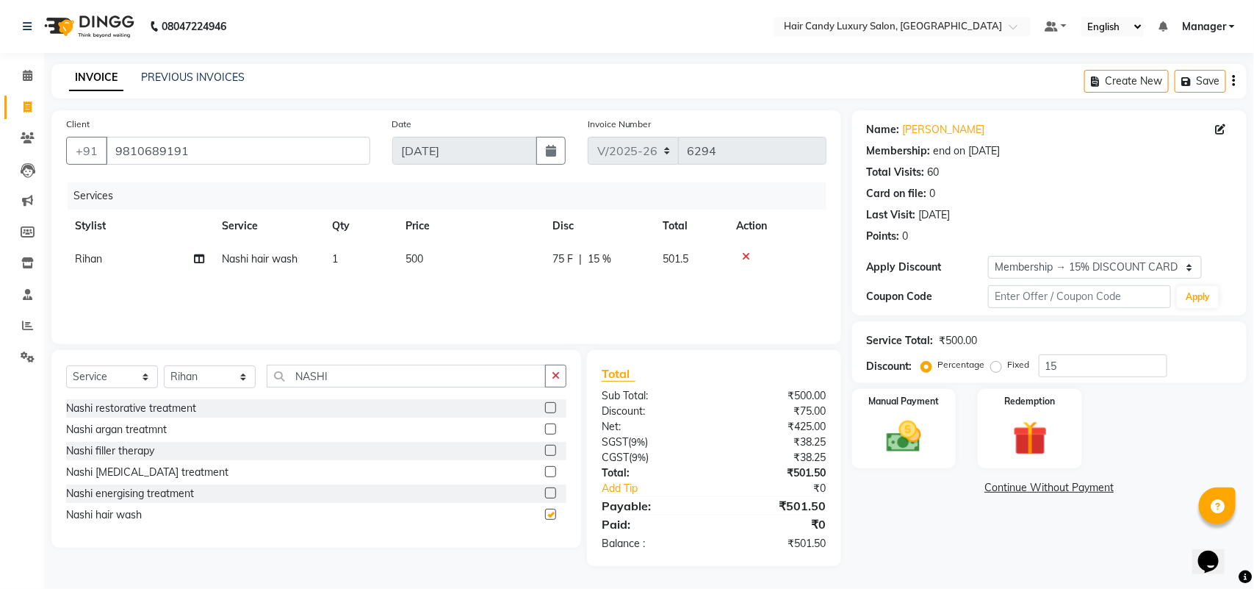
checkbox input "false"
click at [370, 356] on div "Select Service Product Membership Package Voucher Prepaid Gift Card Select Styl…" at bounding box center [316, 449] width 530 height 198
drag, startPoint x: 354, startPoint y: 373, endPoint x: 251, endPoint y: 373, distance: 102.9
click at [251, 373] on div "Select Service Product Membership Package Voucher Prepaid Gift Card Select Styl…" at bounding box center [316, 381] width 500 height 35
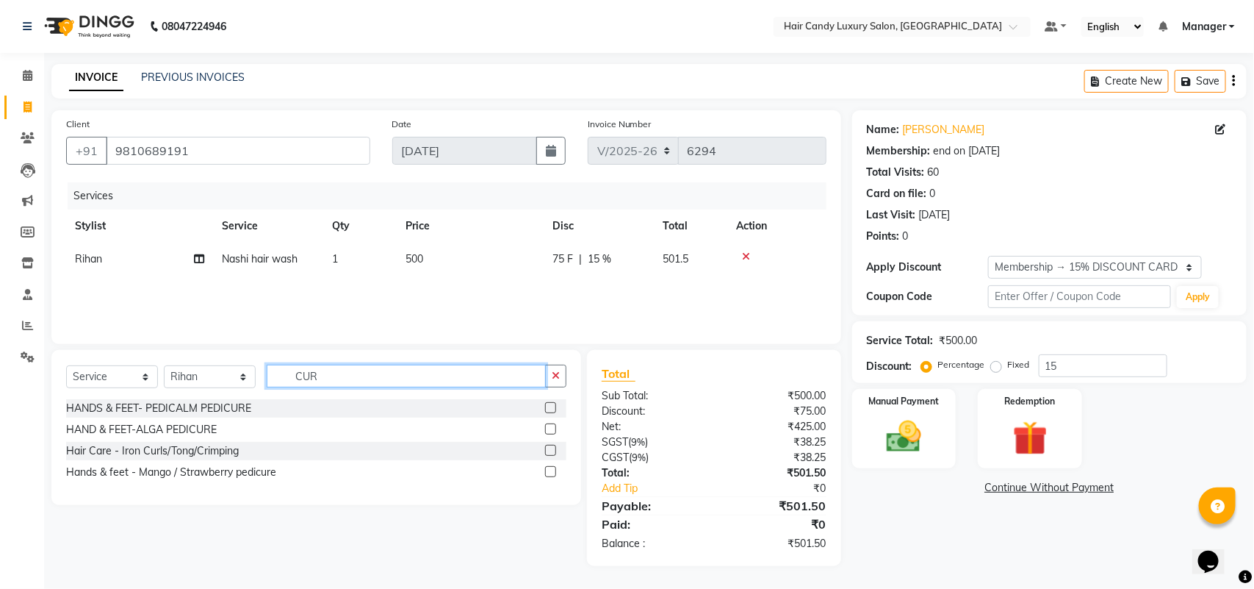
type input "CUR"
click at [548, 447] on label at bounding box center [550, 450] width 11 height 11
click at [548, 447] on input "checkbox" at bounding box center [550, 451] width 10 height 10
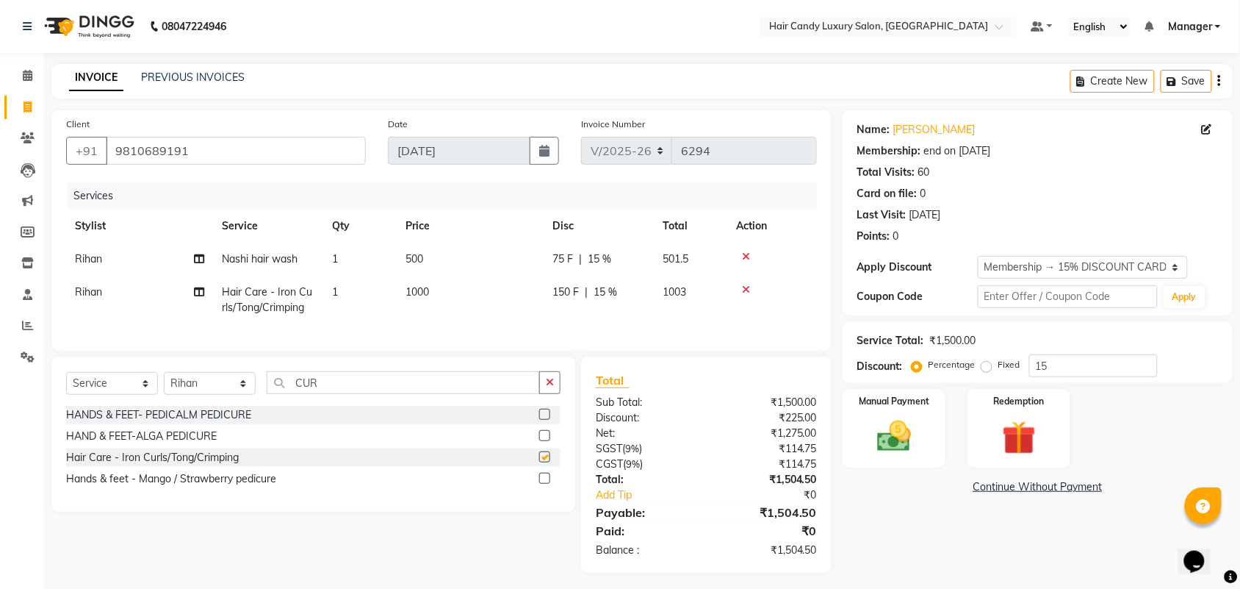
checkbox input "false"
click at [1081, 366] on input "15" at bounding box center [1094, 365] width 129 height 23
type input "15.254"
click at [930, 443] on div "Manual Payment" at bounding box center [894, 428] width 107 height 82
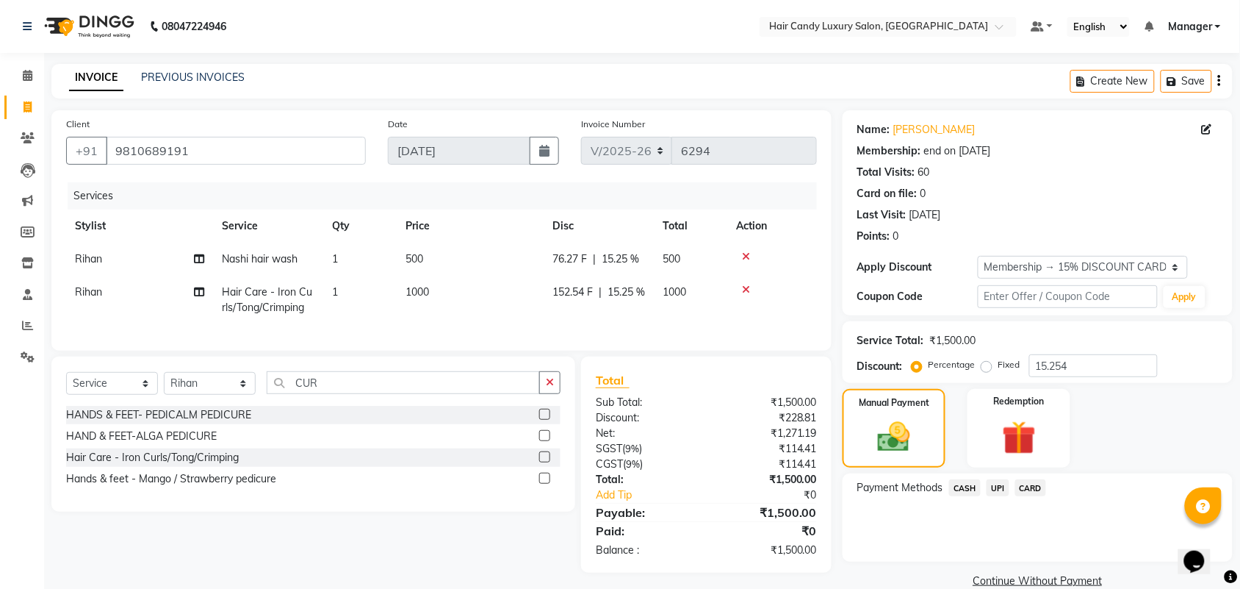
click at [967, 479] on span "CASH" at bounding box center [965, 487] width 32 height 17
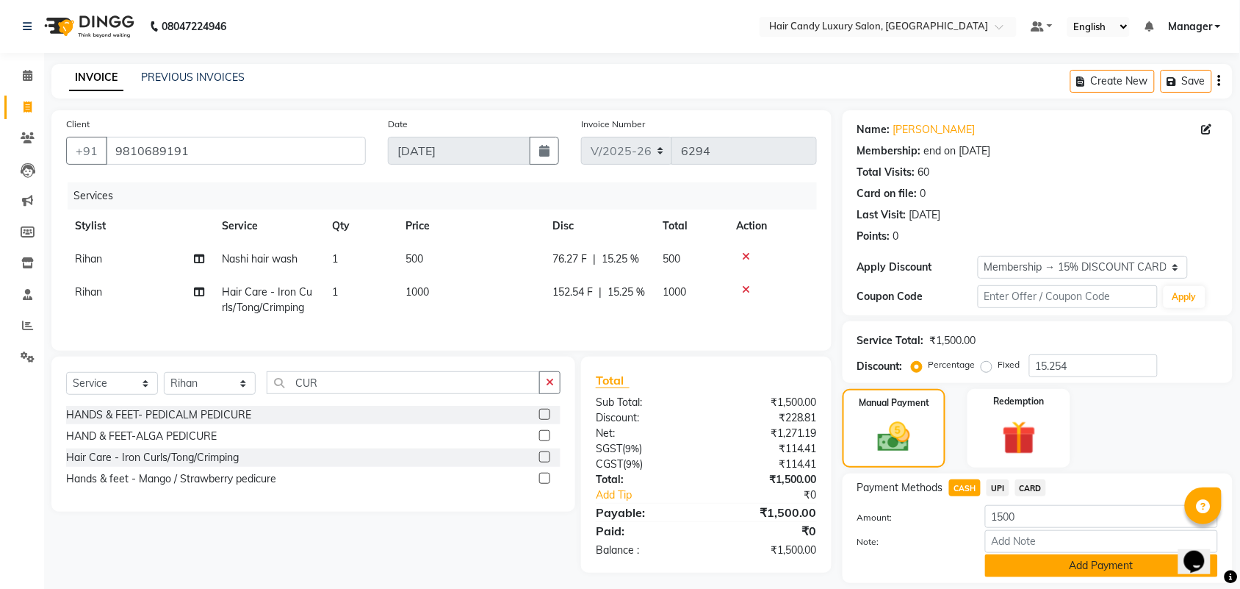
click at [1038, 568] on button "Add Payment" at bounding box center [1101, 565] width 233 height 23
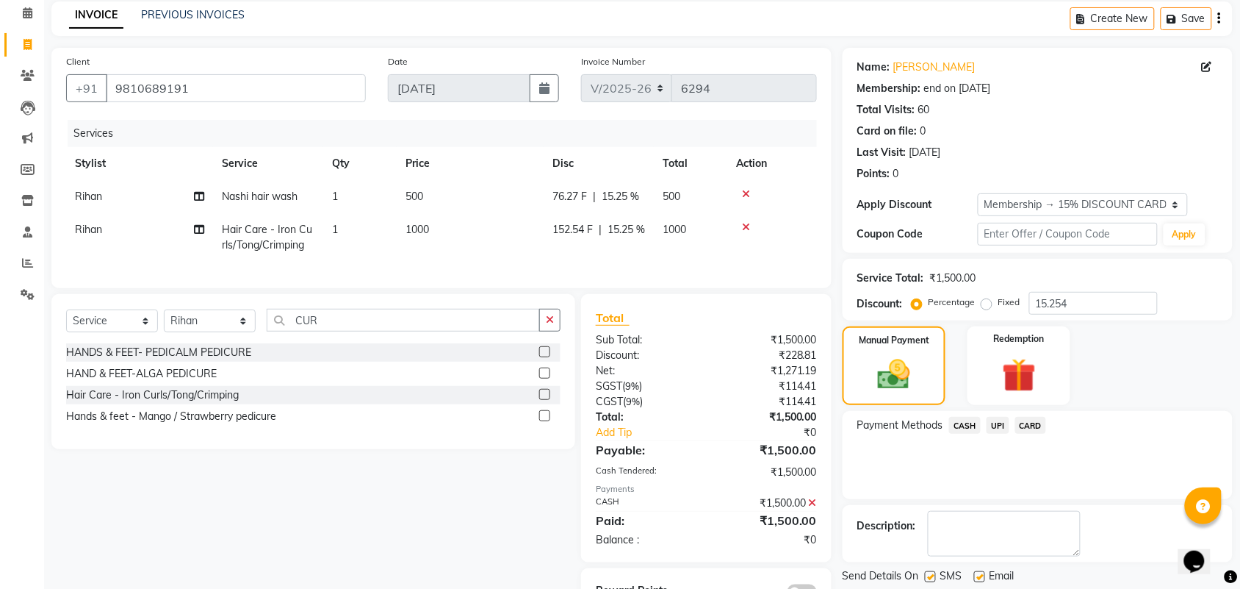
scroll to position [122, 0]
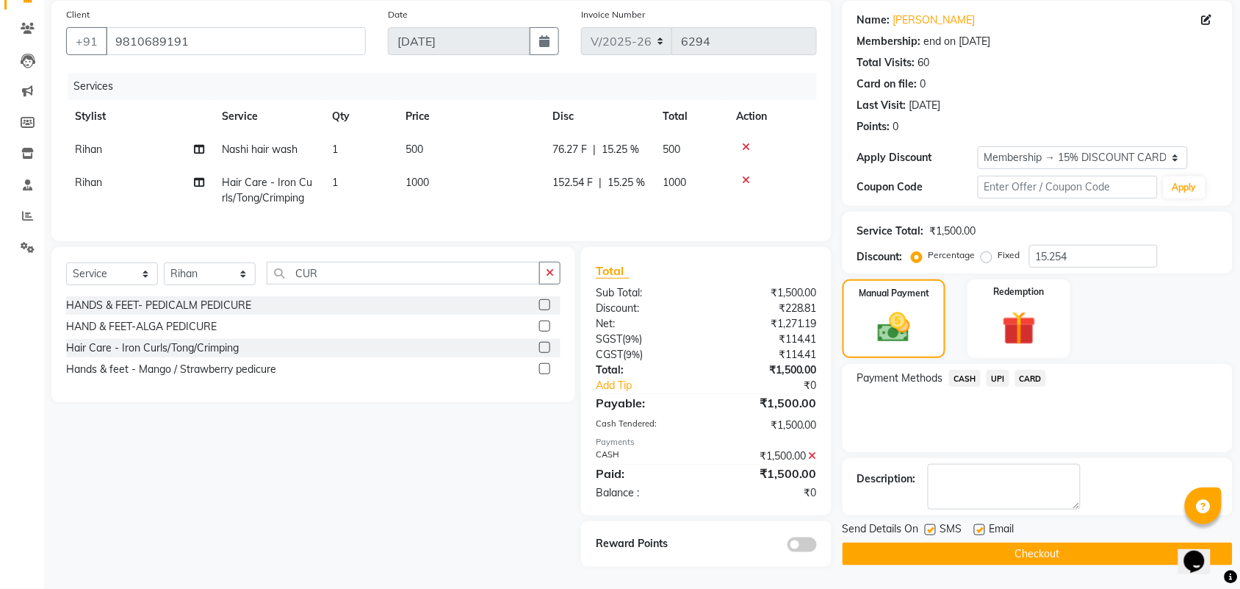
click at [927, 547] on button "Checkout" at bounding box center [1038, 553] width 390 height 23
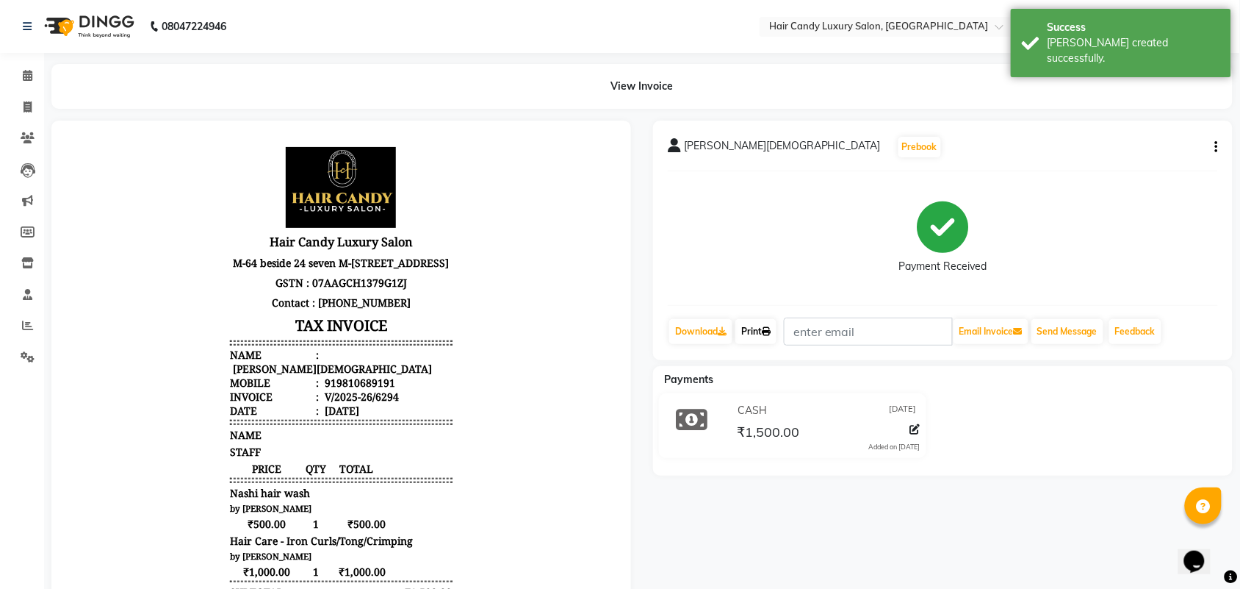
click at [755, 334] on link "Print" at bounding box center [756, 331] width 41 height 25
click at [752, 333] on link "Print" at bounding box center [756, 331] width 41 height 25
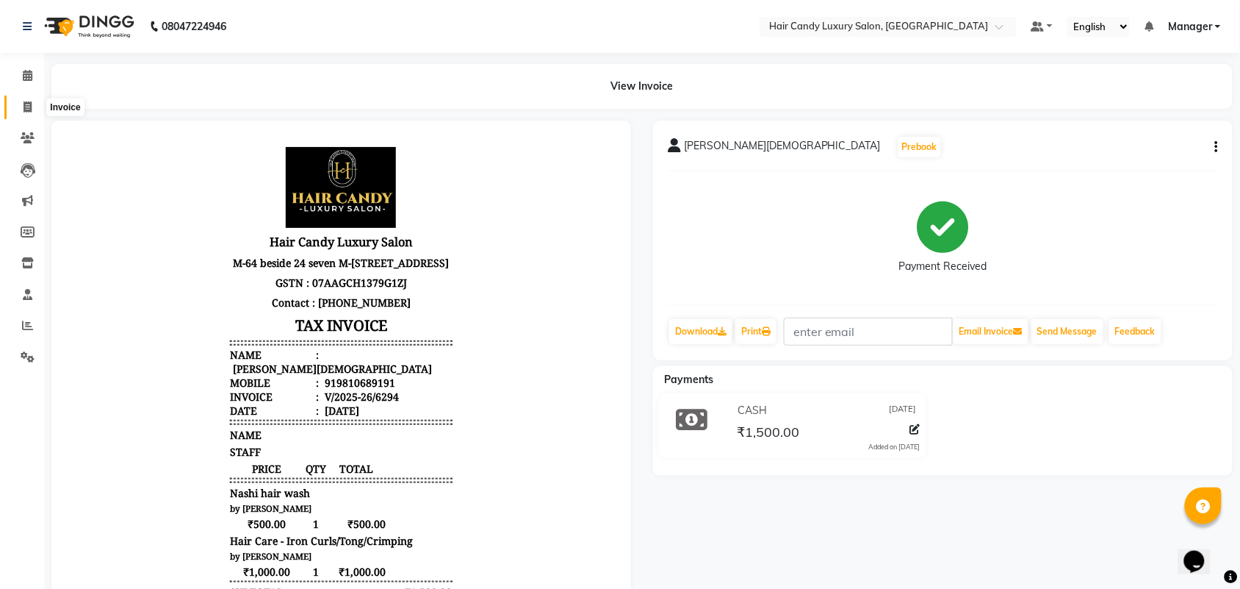
click at [17, 107] on span at bounding box center [28, 107] width 26 height 17
select select "service"
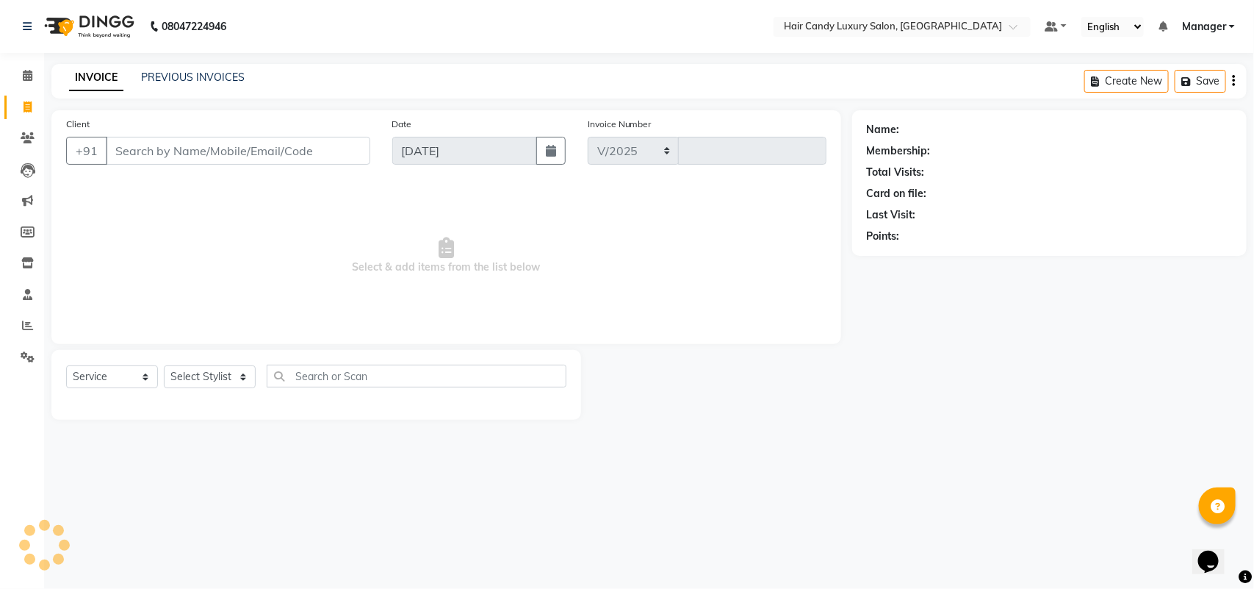
select select "6645"
type input "6296"
click at [174, 79] on link "PREVIOUS INVOICES" at bounding box center [193, 77] width 104 height 13
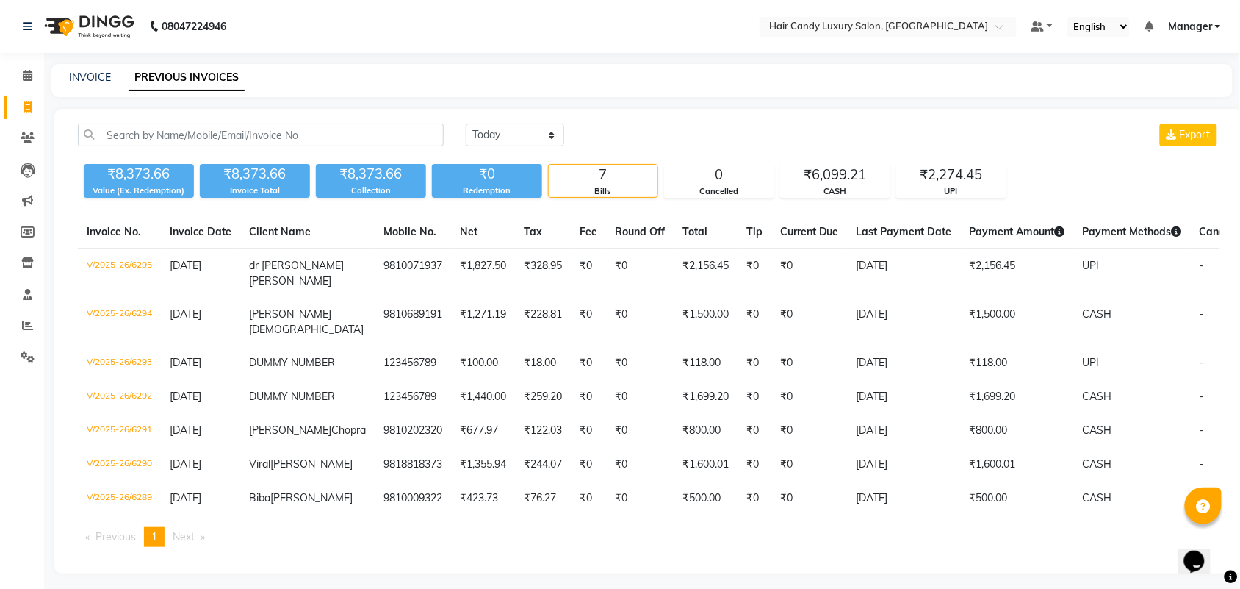
click at [905, 93] on div "INVOICE PREVIOUS INVOICES" at bounding box center [642, 80] width 1182 height 33
click at [29, 103] on icon at bounding box center [28, 106] width 8 height 11
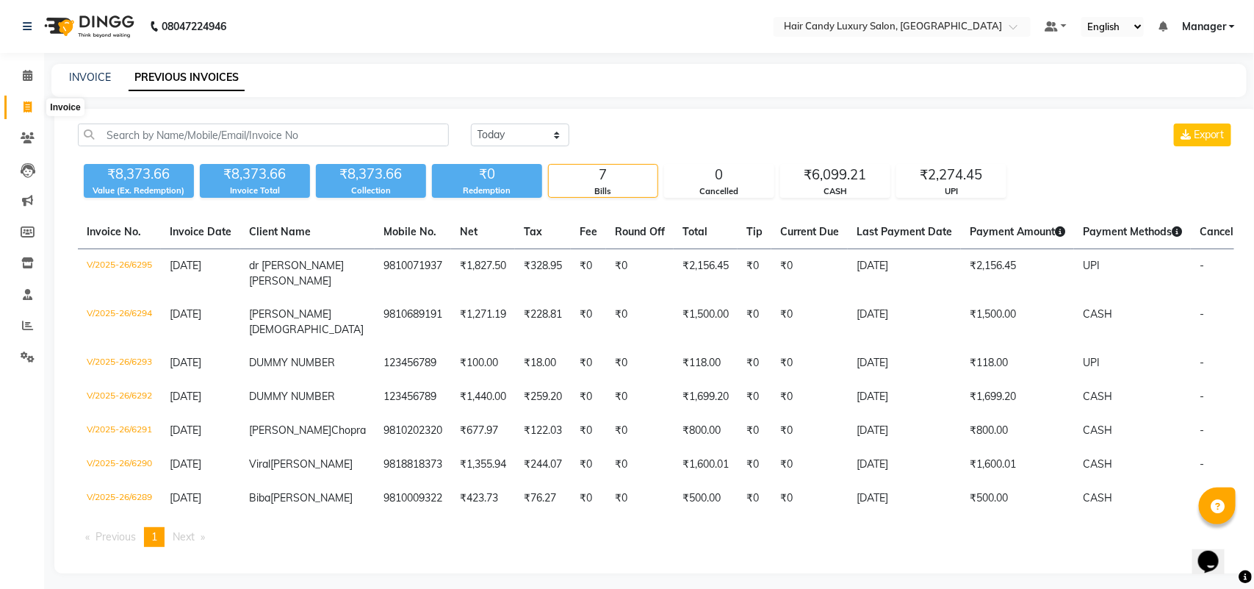
select select "service"
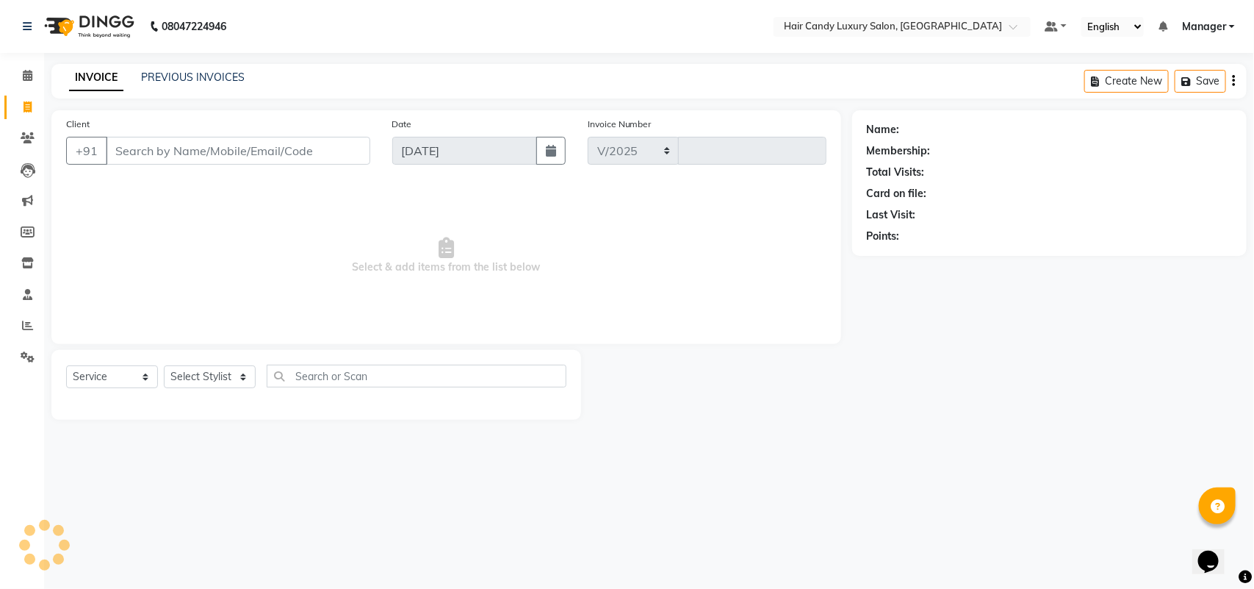
select select "6645"
type input "6296"
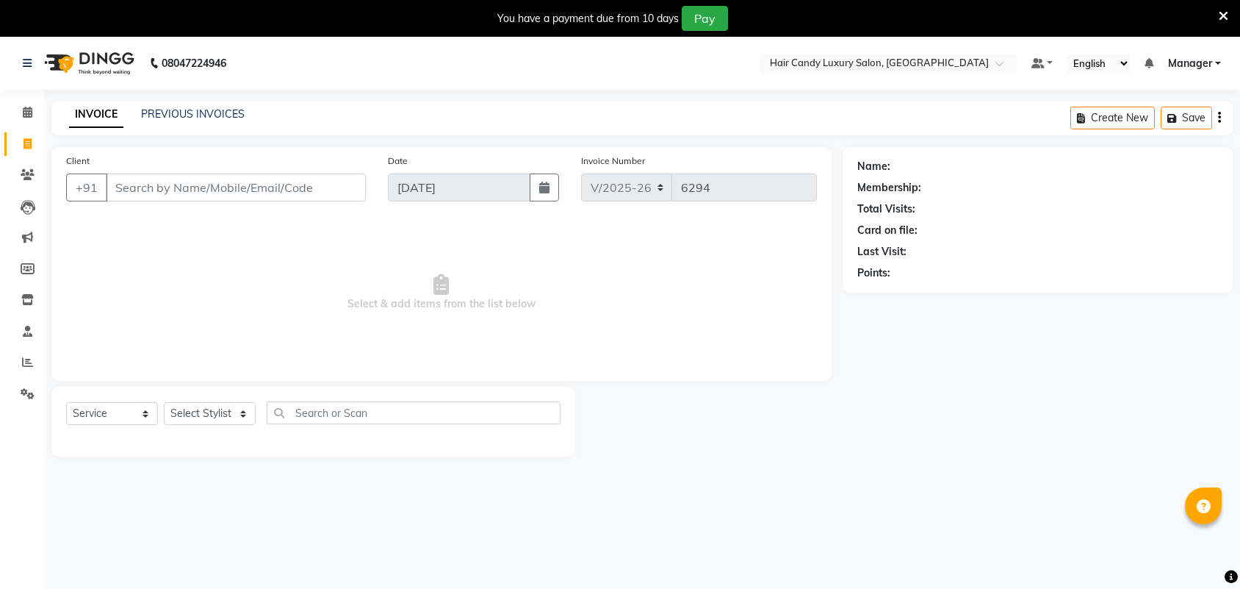
select select "6645"
select select "service"
click at [188, 104] on div "INVOICE PREVIOUS INVOICES Create New Save" at bounding box center [642, 118] width 1182 height 35
click at [189, 107] on link "PREVIOUS INVOICES" at bounding box center [193, 113] width 104 height 13
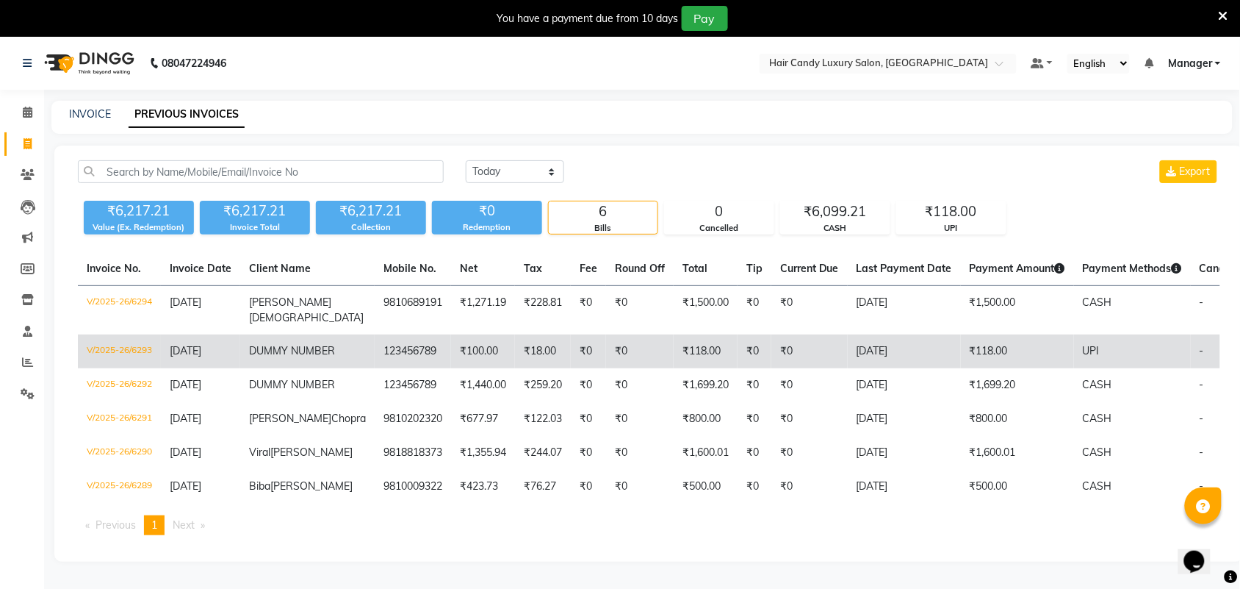
click at [375, 339] on td "123456789" at bounding box center [413, 351] width 76 height 34
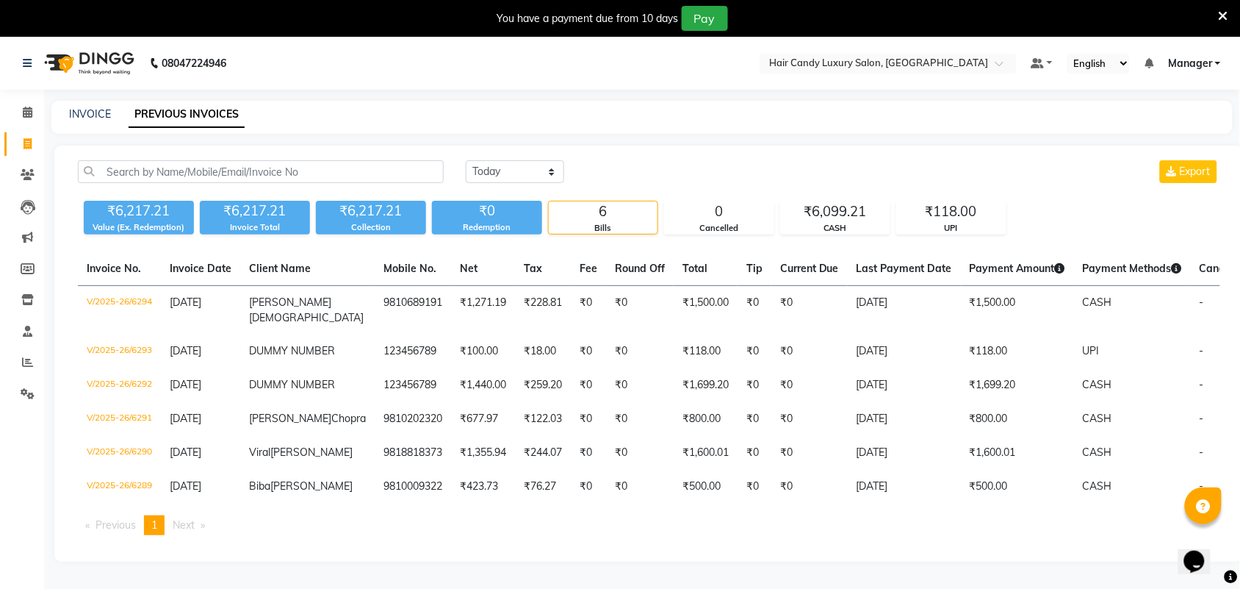
click at [1225, 15] on icon at bounding box center [1224, 16] width 10 height 13
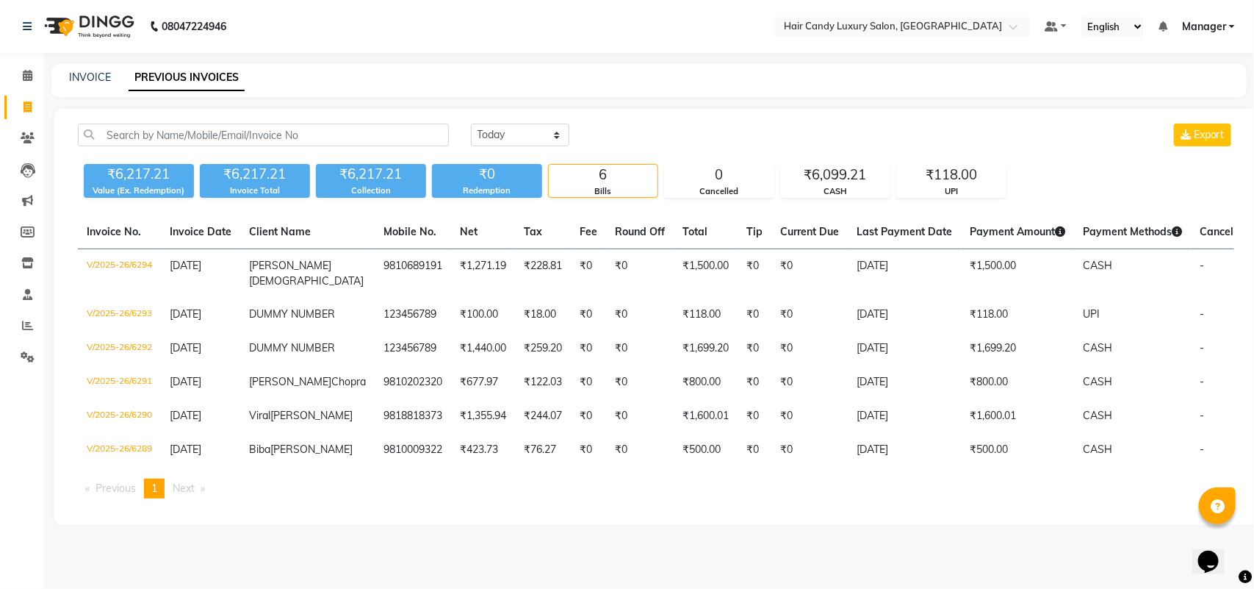
click at [37, 104] on span at bounding box center [28, 107] width 26 height 17
select select "service"
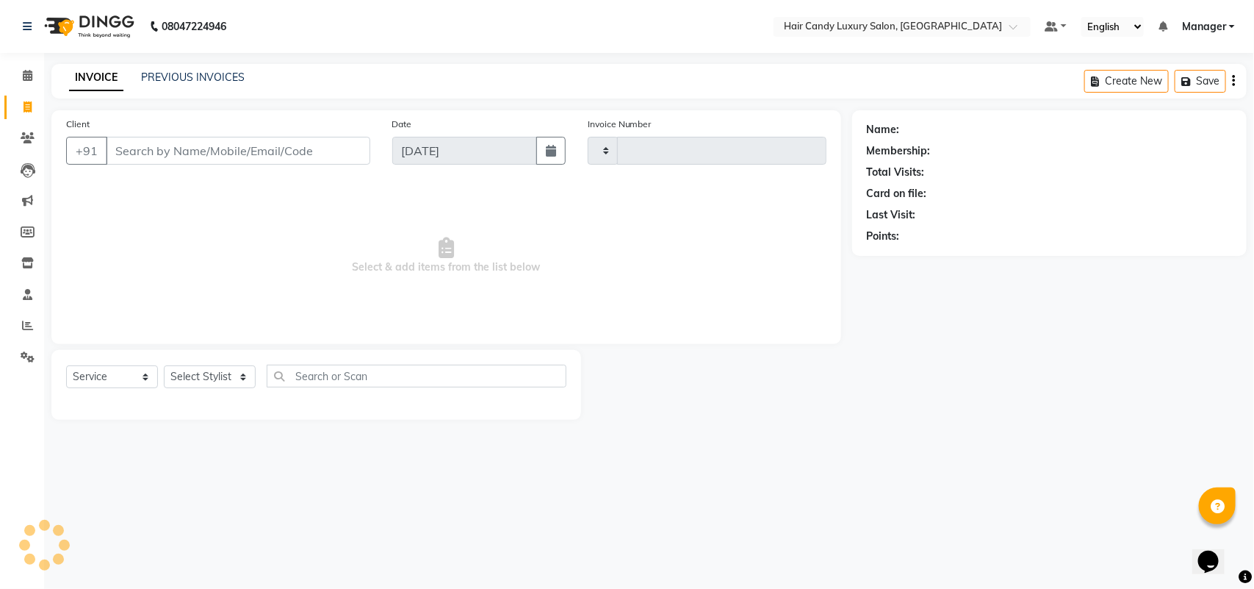
type input "6296"
select select "6645"
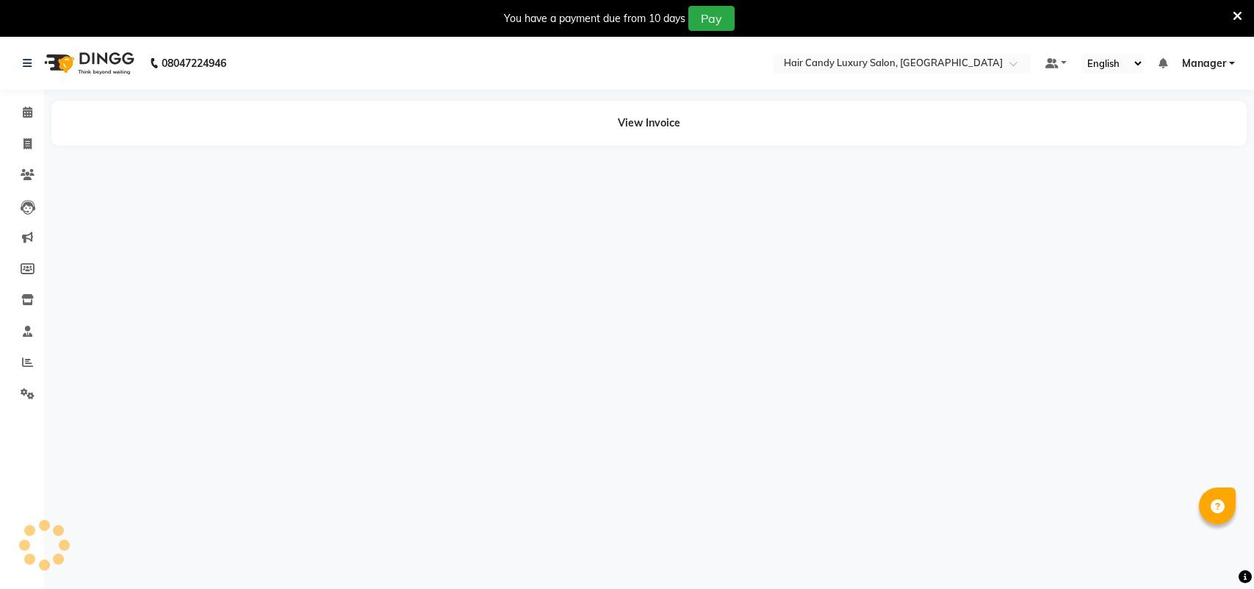
click at [1233, 10] on icon at bounding box center [1238, 16] width 10 height 13
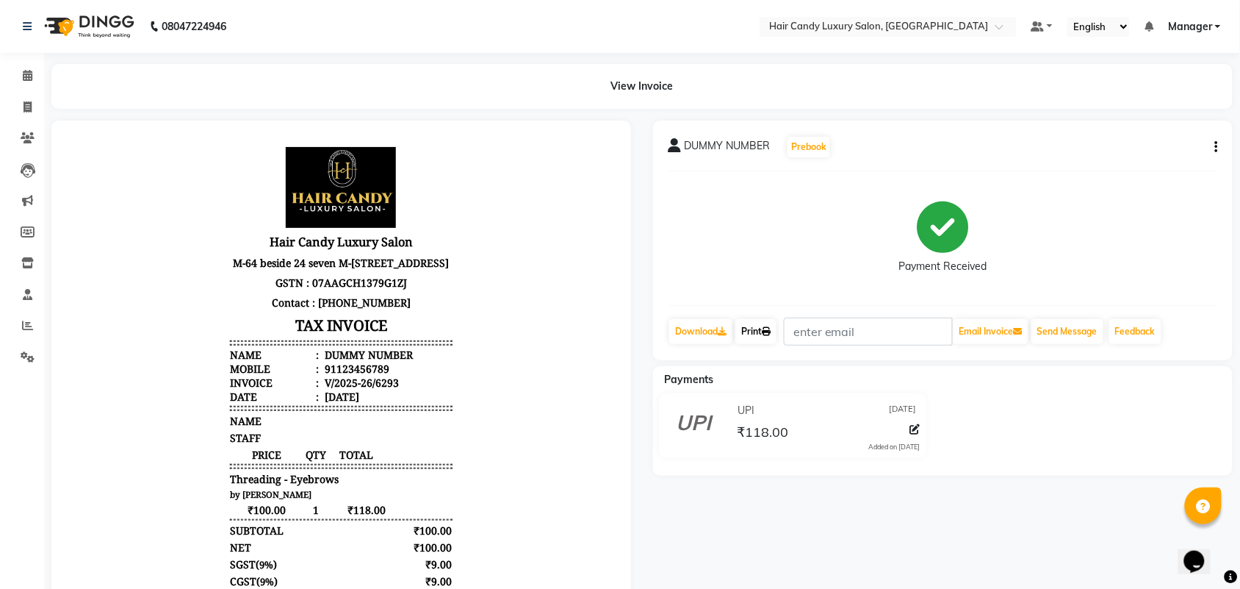
click at [771, 331] on icon at bounding box center [766, 331] width 9 height 9
click at [31, 111] on icon at bounding box center [28, 106] width 8 height 11
select select "service"
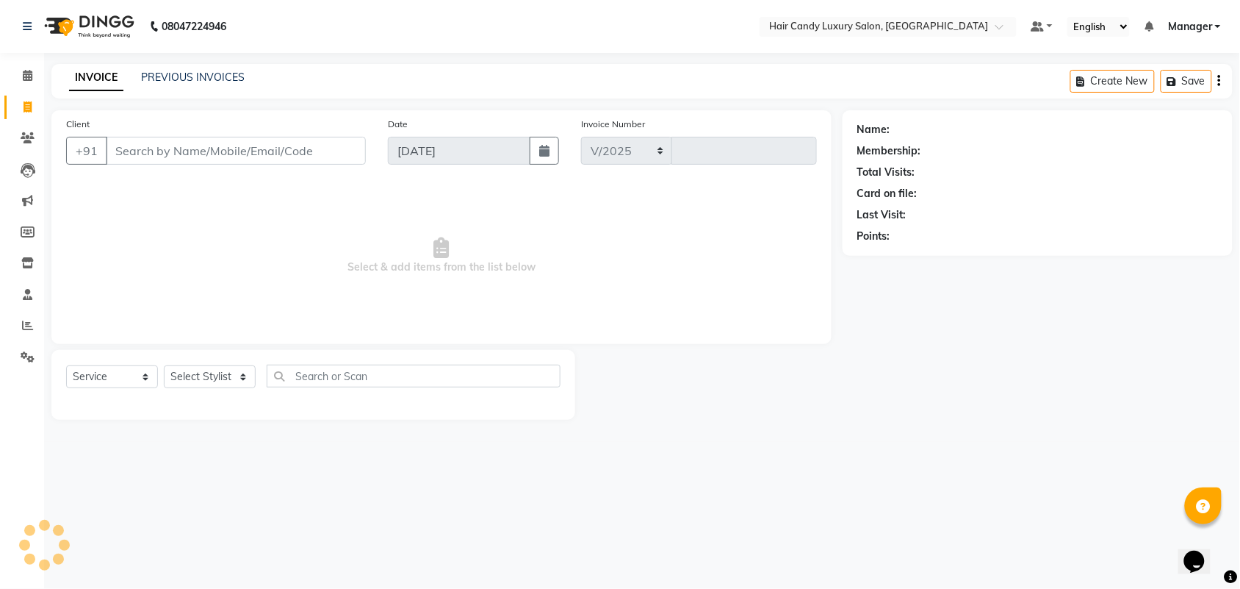
select select "6645"
type input "6295"
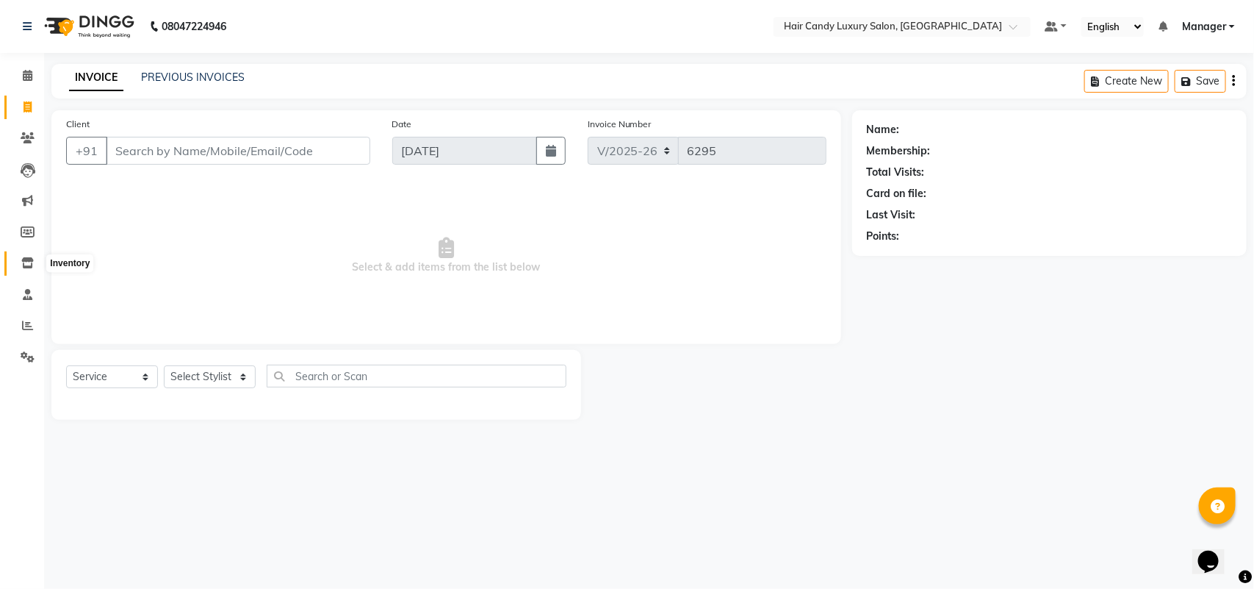
click at [29, 268] on icon at bounding box center [27, 262] width 12 height 11
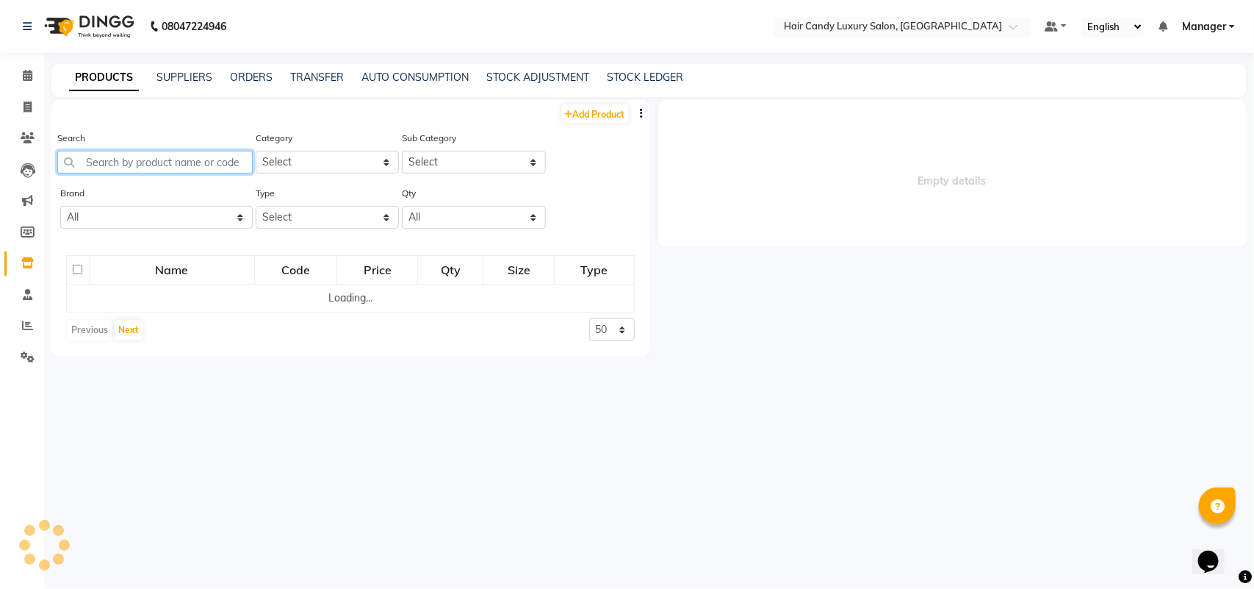
click at [201, 154] on input "text" at bounding box center [154, 162] width 195 height 23
select select
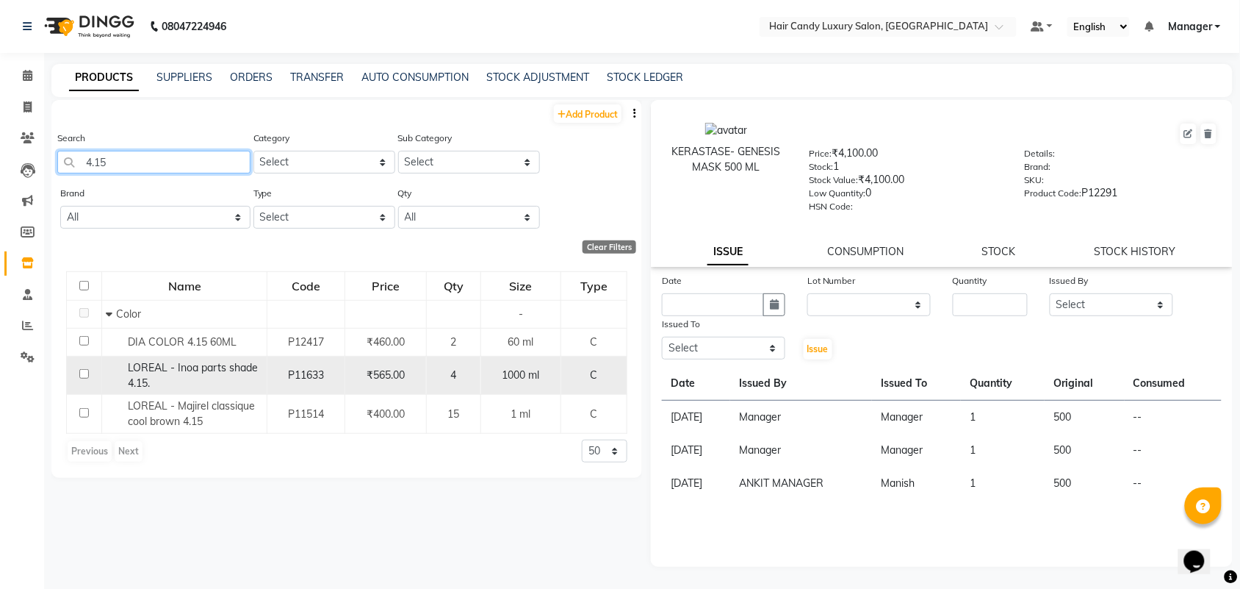
type input "4.15"
click at [213, 361] on span "LOREAL - Inoa parts shade 4.15." at bounding box center [193, 375] width 130 height 29
select select
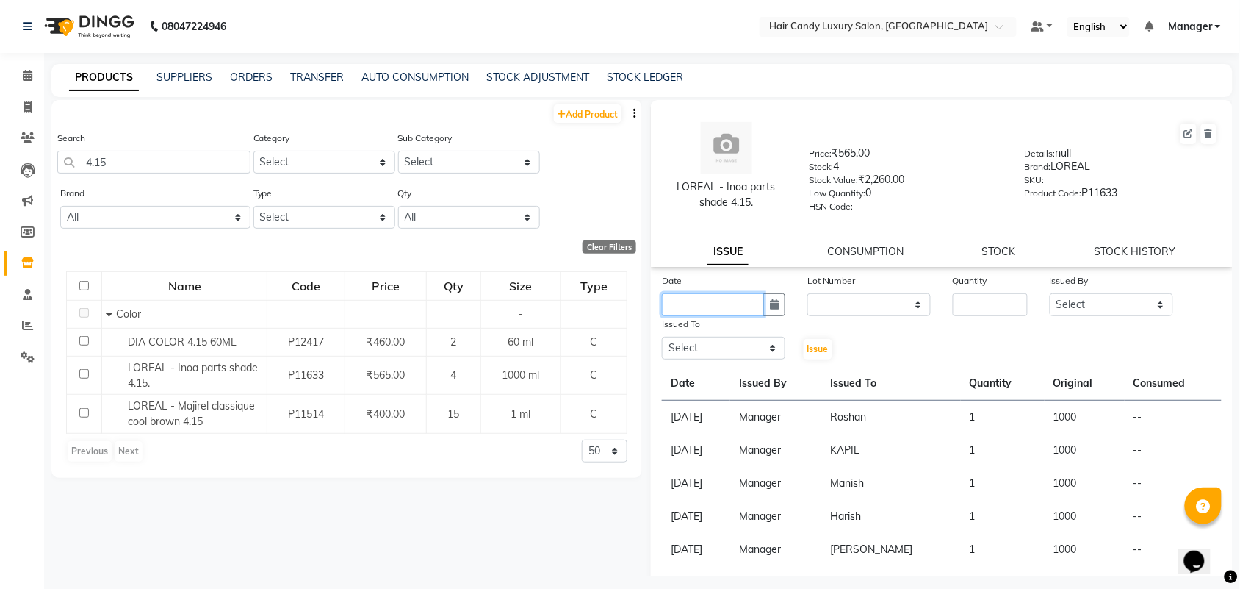
click at [744, 311] on input "text" at bounding box center [713, 304] width 102 height 23
select select "9"
select select "2025"
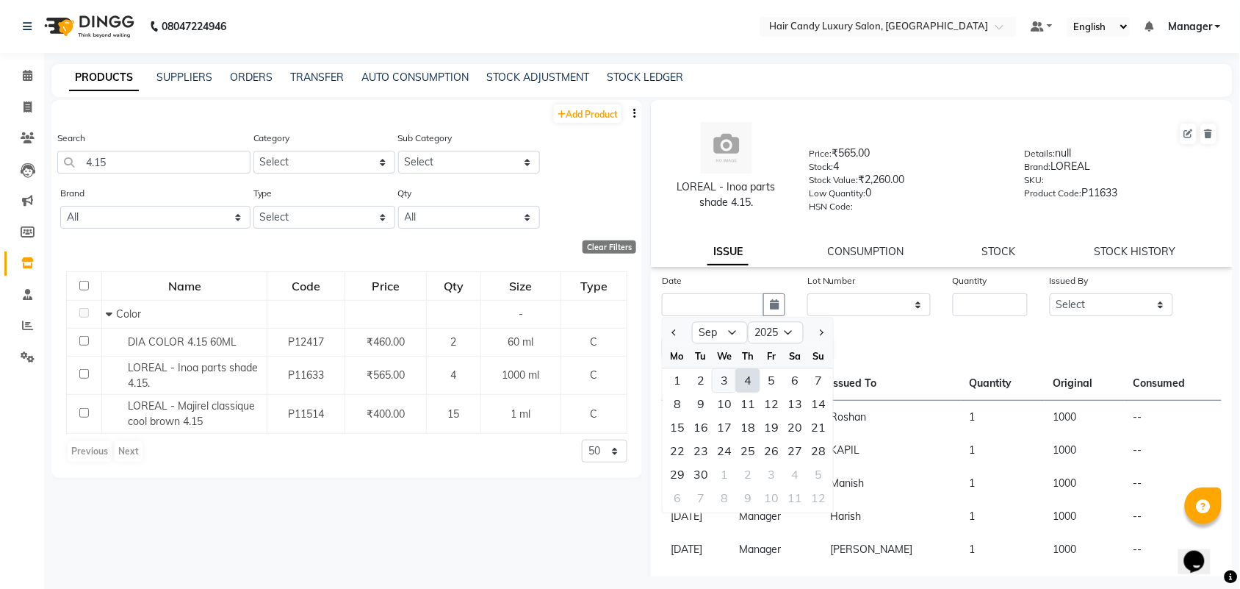
click at [725, 373] on div "3" at bounding box center [725, 381] width 24 height 24
type input "[DATE]"
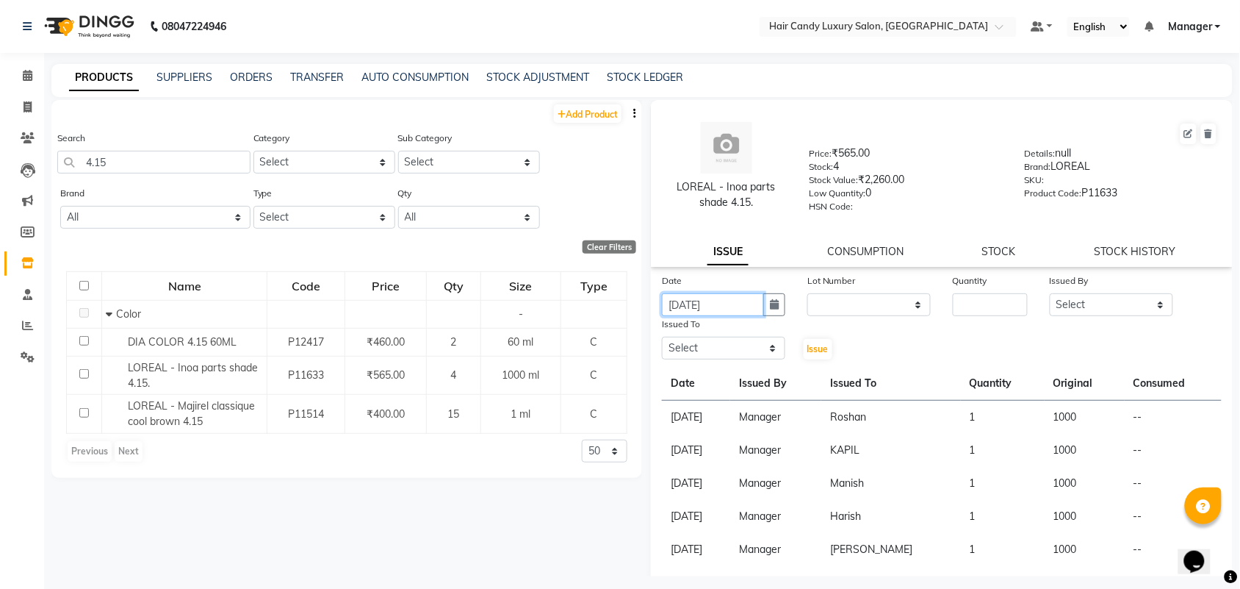
click at [714, 302] on input "[DATE]" at bounding box center [713, 304] width 102 height 23
select select "9"
select select "2025"
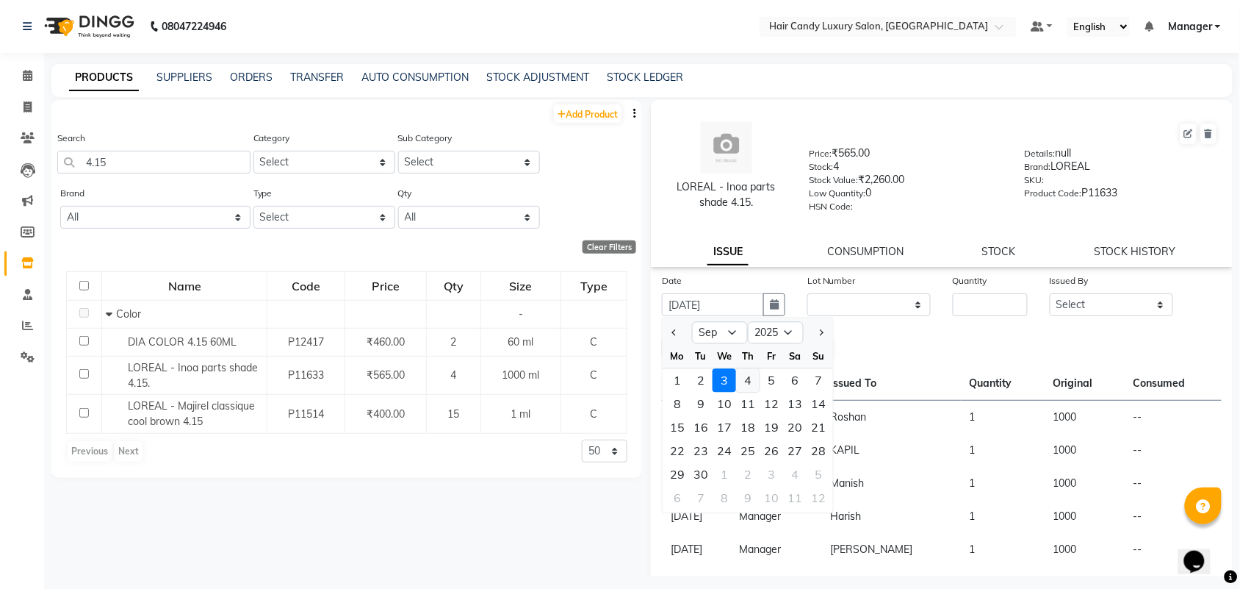
click at [746, 373] on div "4" at bounding box center [748, 381] width 24 height 24
type input "[DATE]"
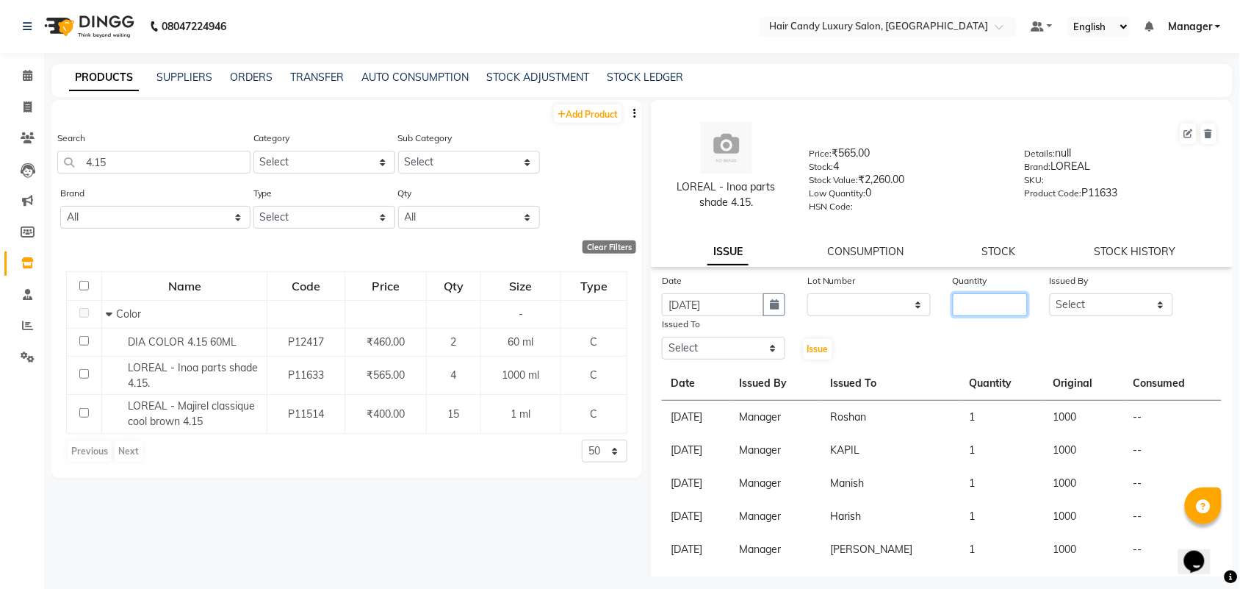
click at [996, 298] on input "number" at bounding box center [990, 304] width 75 height 23
type input "1"
click at [1114, 303] on select "Select Aman ANKIT MANAGER BHAWNA Bobby Chirag Danish Deepali Dhruv Goldy Harish…" at bounding box center [1111, 304] width 123 height 23
select select "68436"
click at [1050, 293] on select "Select Aman ANKIT MANAGER BHAWNA Bobby Chirag Danish Deepali Dhruv Goldy Harish…" at bounding box center [1111, 304] width 123 height 23
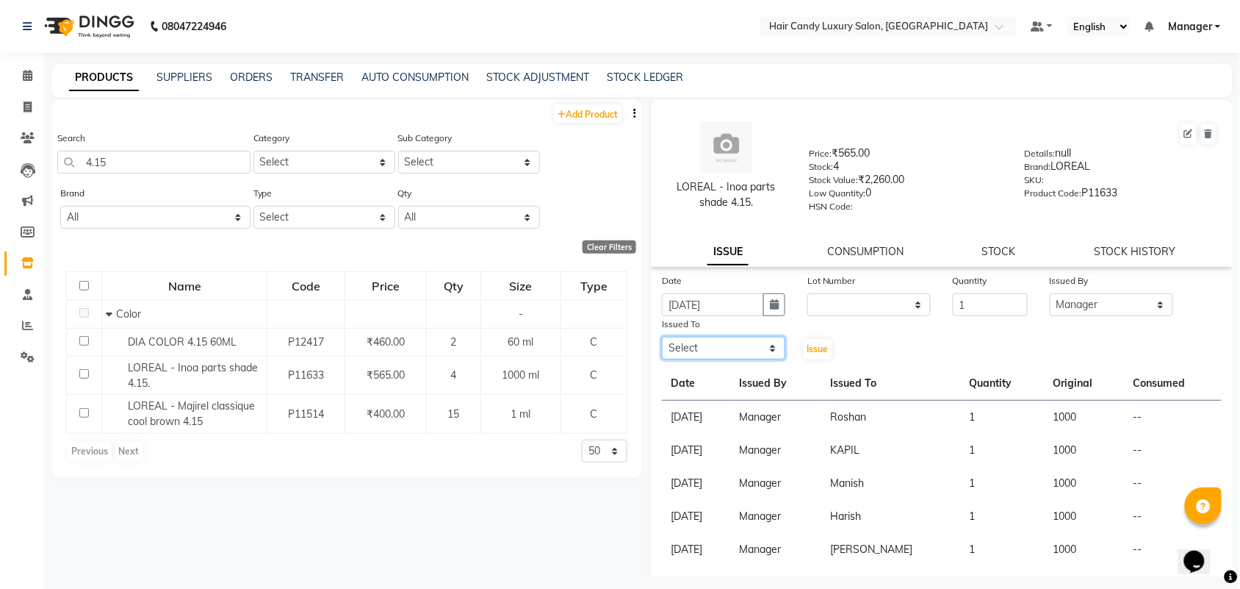
click at [714, 340] on select "Select Aman ANKIT MANAGER [PERSON_NAME] [PERSON_NAME] Danish [PERSON_NAME] [PER…" at bounding box center [723, 348] width 123 height 23
select select "52598"
click at [662, 337] on select "Select Aman ANKIT MANAGER [PERSON_NAME] [PERSON_NAME] Danish [PERSON_NAME] [PER…" at bounding box center [723, 348] width 123 height 23
click at [813, 343] on span "Issue" at bounding box center [818, 348] width 21 height 11
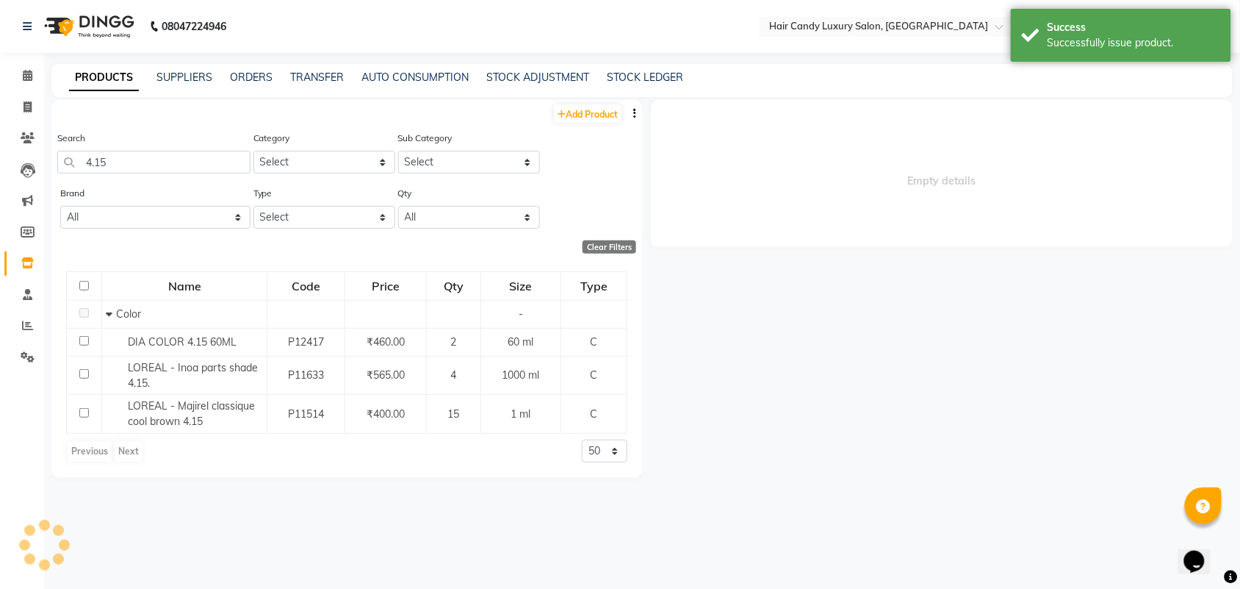
select select
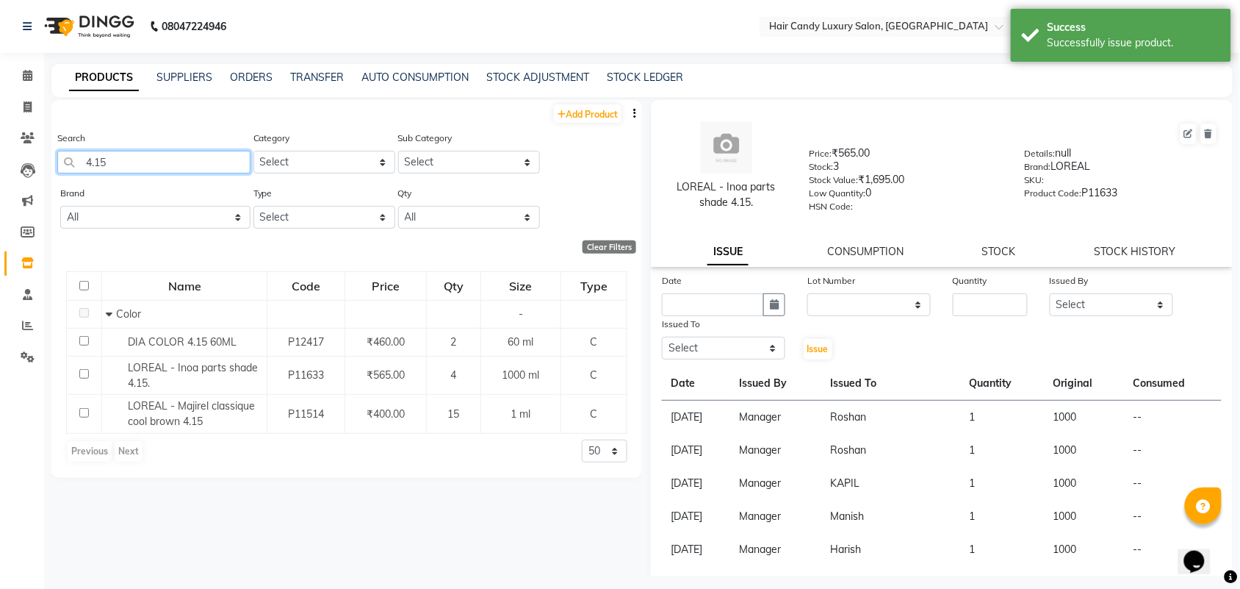
click at [196, 165] on input "4.15" at bounding box center [153, 162] width 193 height 23
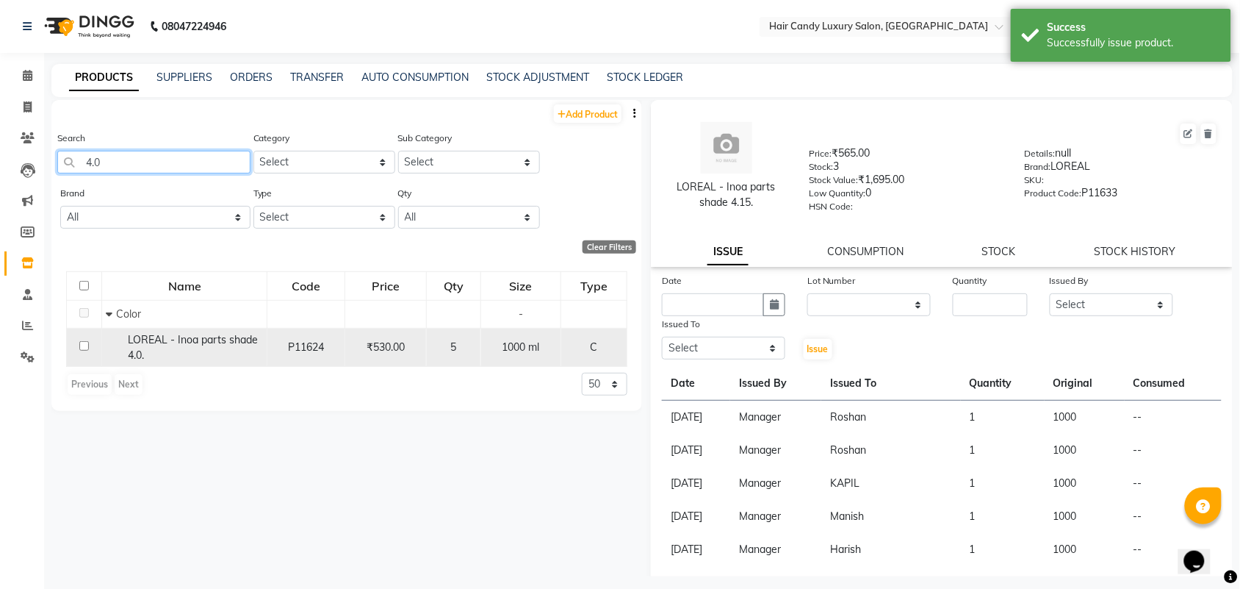
type input "4.0"
click at [217, 342] on span "LOREAL - Inoa parts shade 4.0." at bounding box center [193, 347] width 130 height 29
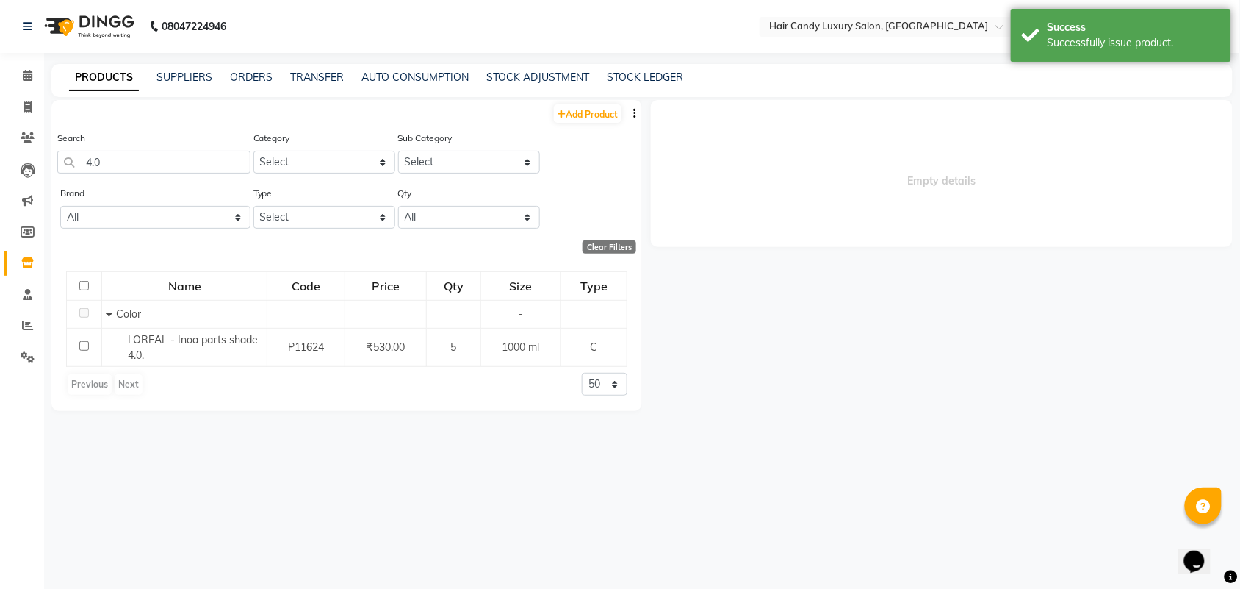
select select
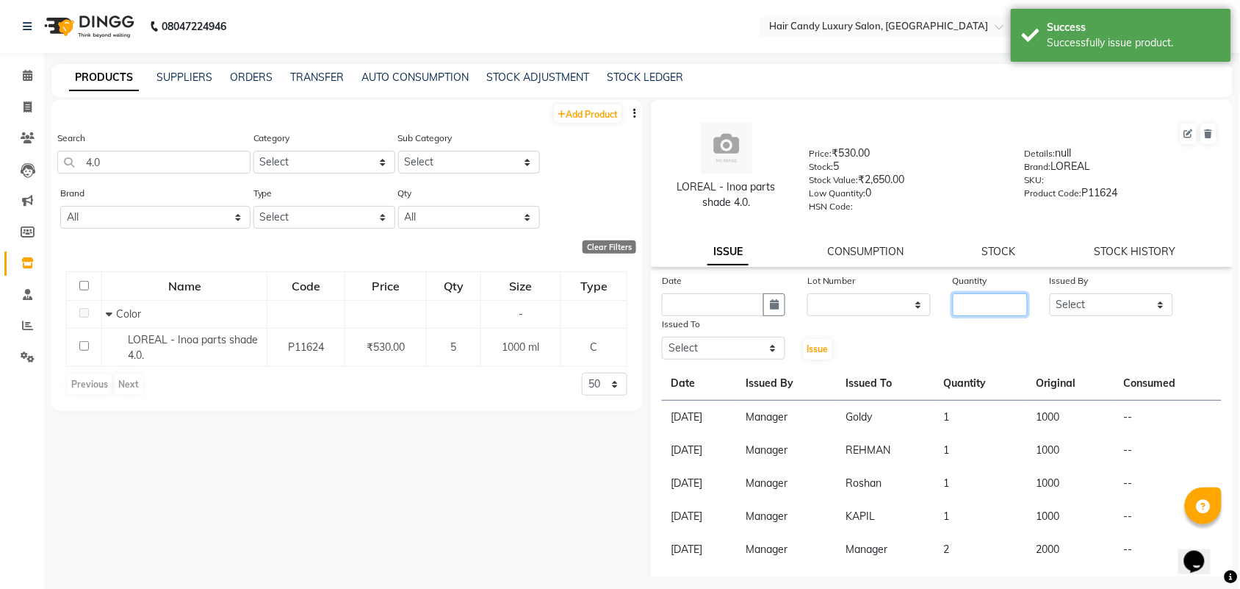
click at [989, 298] on input "number" at bounding box center [990, 304] width 75 height 23
type input "1"
click at [1073, 306] on select "Select Aman ANKIT MANAGER [PERSON_NAME] [PERSON_NAME] Danish [PERSON_NAME] [PER…" at bounding box center [1111, 304] width 123 height 23
select select "68436"
click at [1050, 293] on select "Select Aman ANKIT MANAGER [PERSON_NAME] [PERSON_NAME] Danish [PERSON_NAME] [PER…" at bounding box center [1111, 304] width 123 height 23
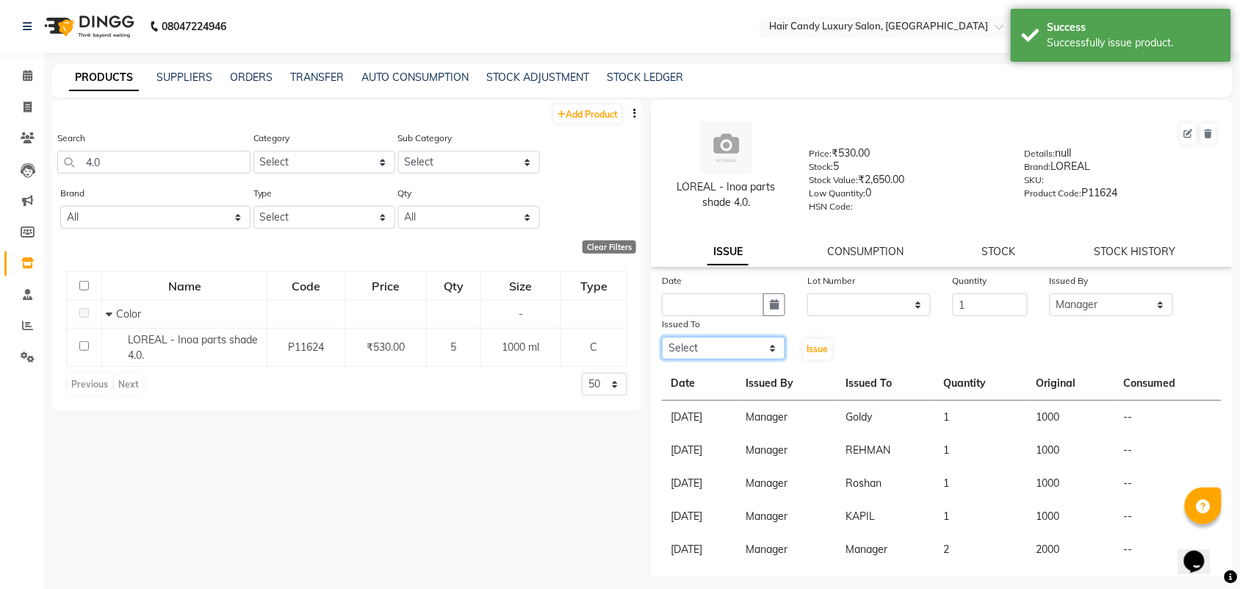
click at [746, 344] on select "Select Aman ANKIT MANAGER [PERSON_NAME] [PERSON_NAME] Danish [PERSON_NAME] [PER…" at bounding box center [723, 348] width 123 height 23
select select "52598"
click at [662, 337] on select "Select Aman ANKIT MANAGER [PERSON_NAME] [PERSON_NAME] Danish [PERSON_NAME] [PER…" at bounding box center [723, 348] width 123 height 23
click at [703, 299] on input "text" at bounding box center [713, 304] width 102 height 23
select select "9"
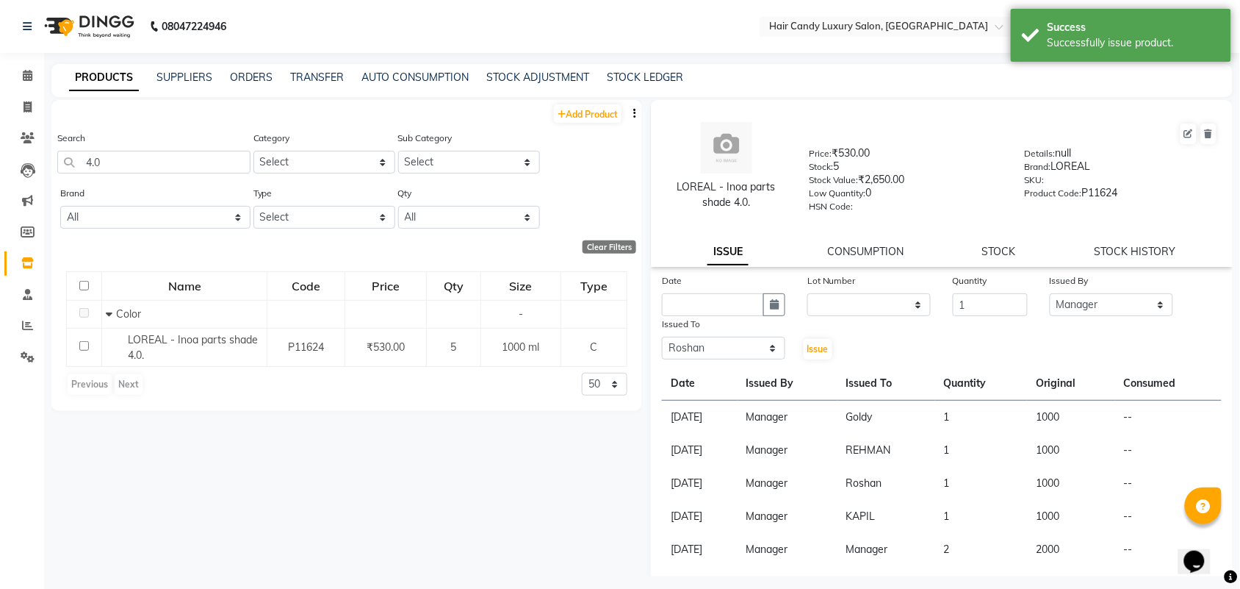
select select "2025"
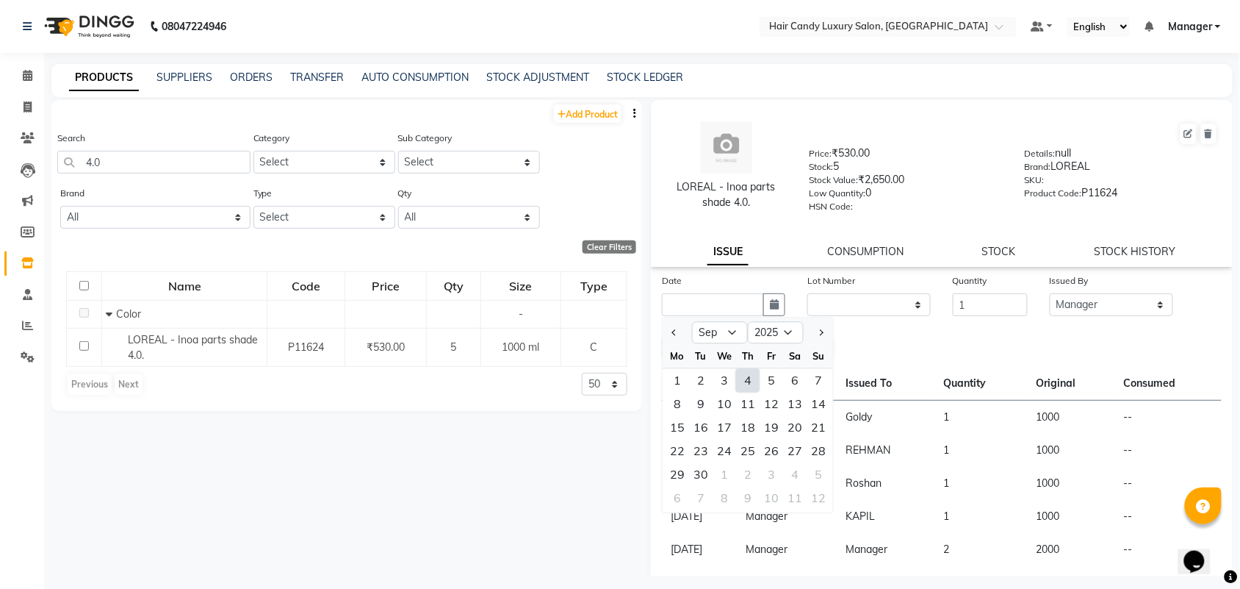
click at [758, 382] on div "4" at bounding box center [748, 381] width 24 height 24
type input "[DATE]"
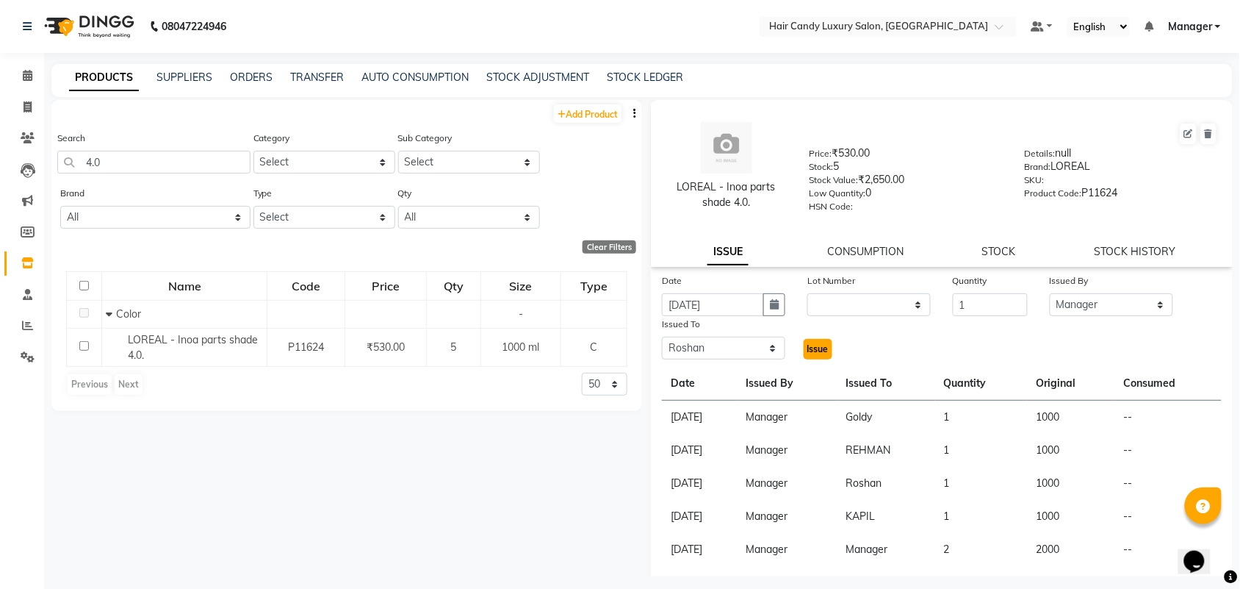
click at [810, 348] on span "Issue" at bounding box center [818, 348] width 21 height 11
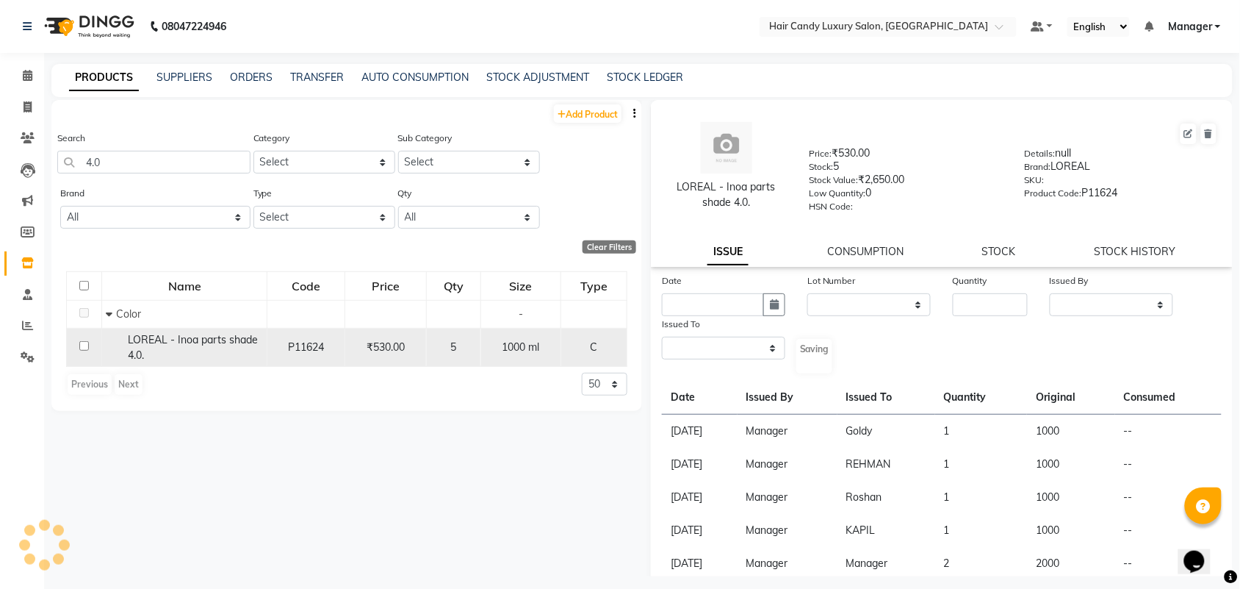
select select
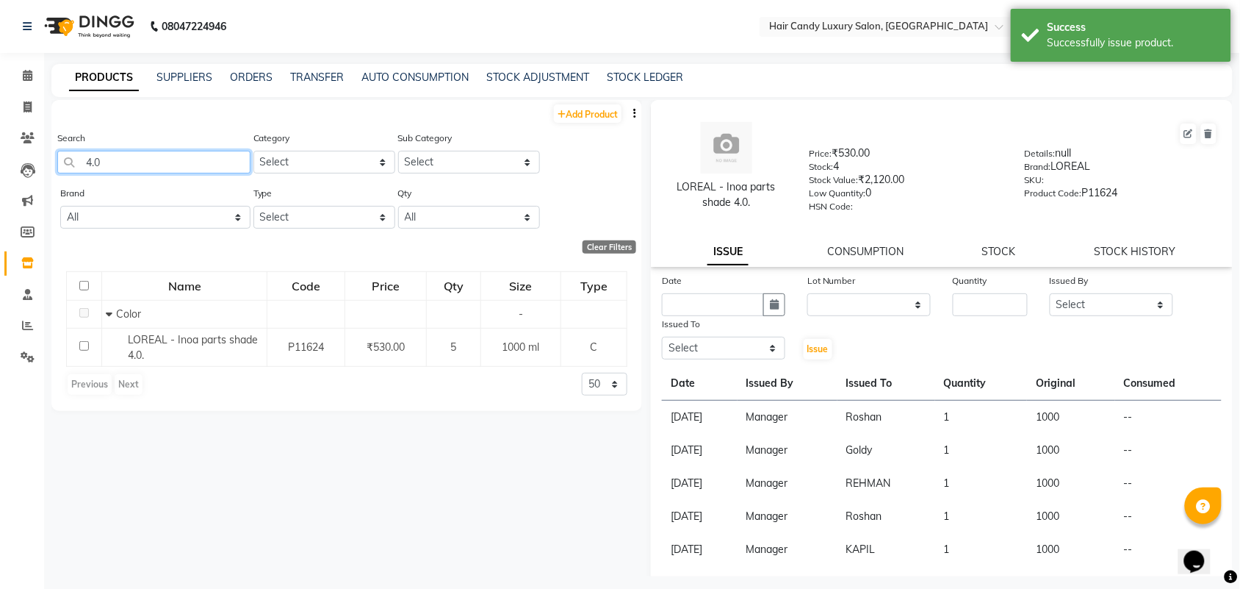
click at [157, 159] on input "4.0" at bounding box center [153, 162] width 193 height 23
type input "4"
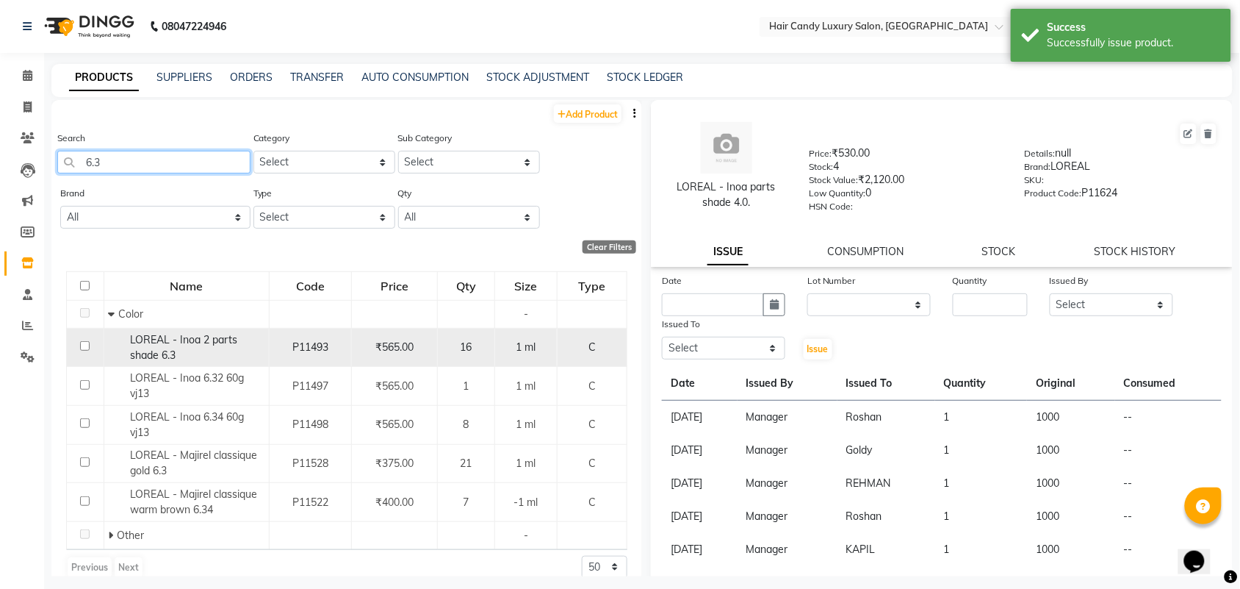
type input "6.3"
click at [229, 351] on div "LOREAL - Inoa 2 parts shade 6.3" at bounding box center [186, 347] width 157 height 31
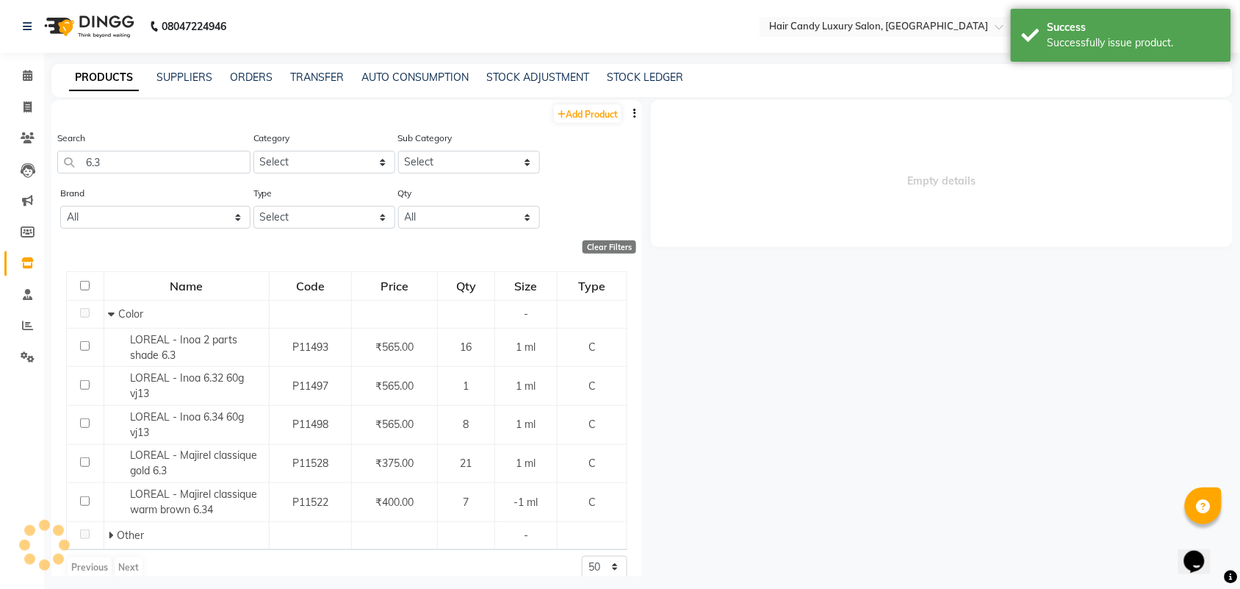
select select
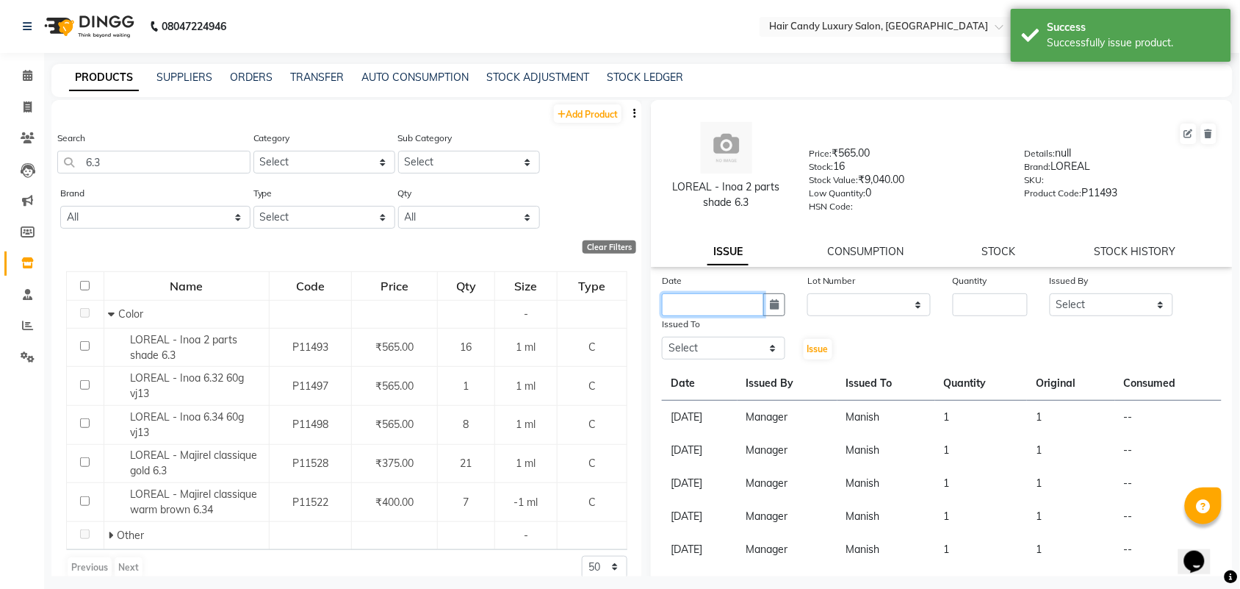
click at [731, 299] on input "text" at bounding box center [713, 304] width 102 height 23
select select "9"
select select "2025"
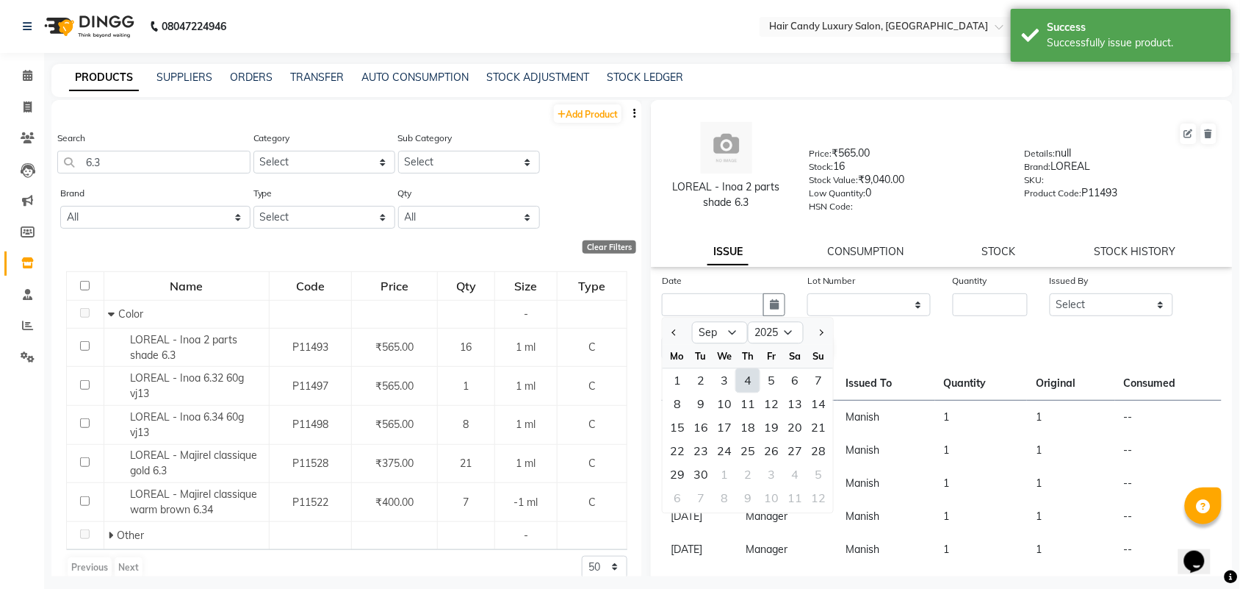
click at [744, 372] on div "4" at bounding box center [748, 381] width 24 height 24
type input "[DATE]"
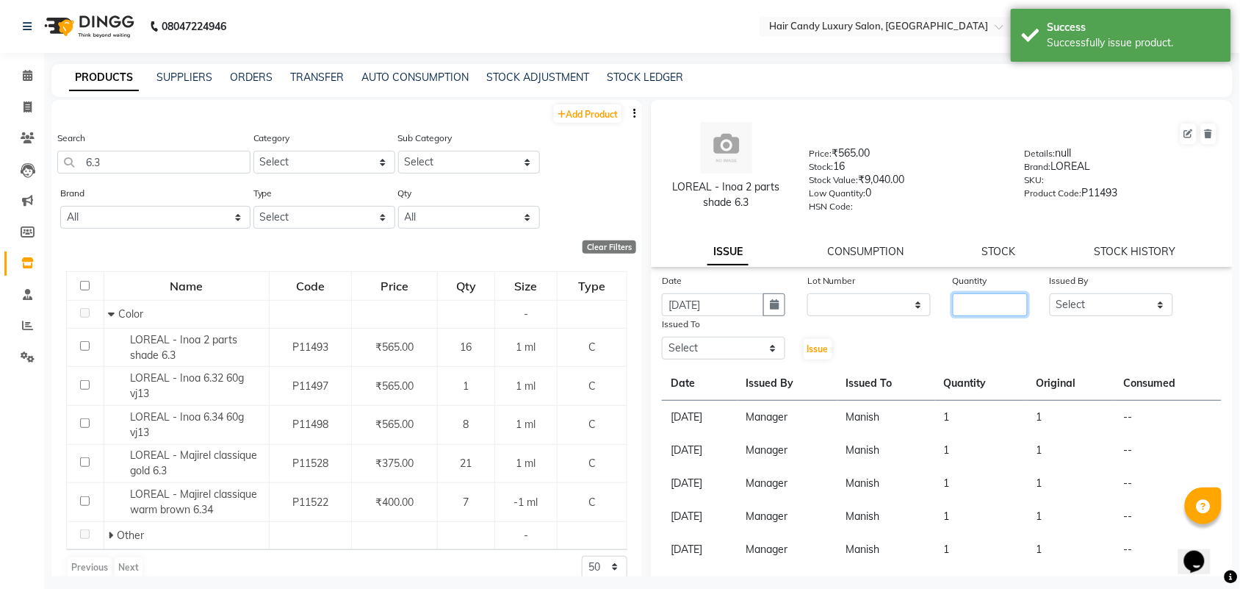
click at [983, 302] on input "number" at bounding box center [990, 304] width 75 height 23
type input "1"
click at [1086, 305] on select "Select Aman ANKIT MANAGER [PERSON_NAME] [PERSON_NAME] Danish [PERSON_NAME] [PER…" at bounding box center [1111, 304] width 123 height 23
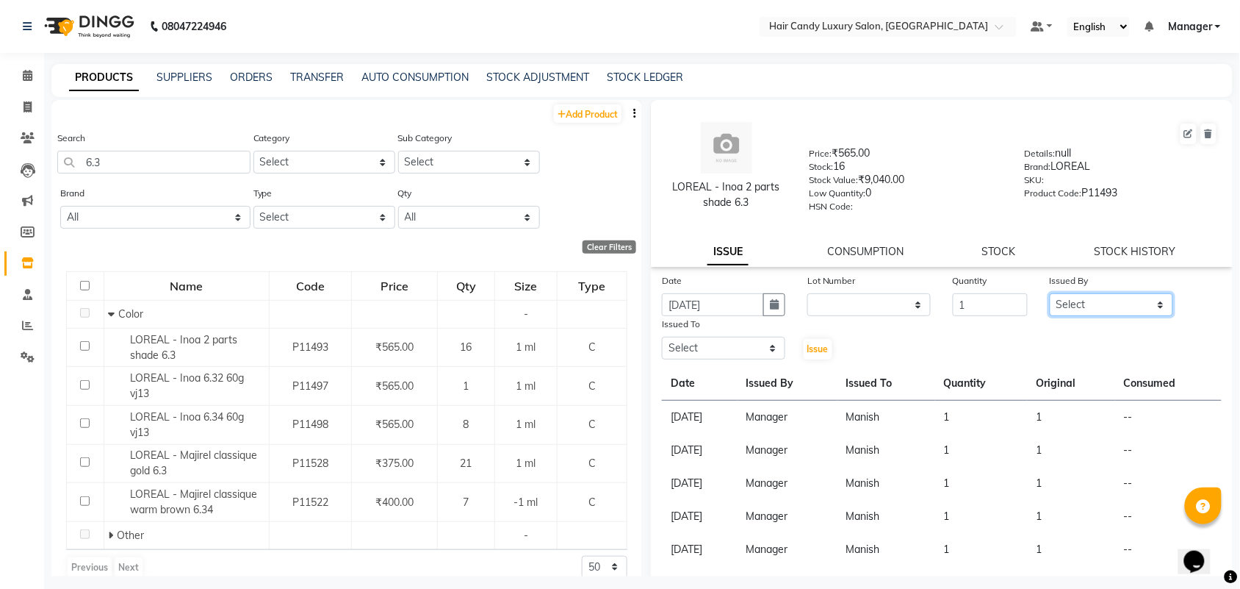
select select "68436"
click at [1050, 293] on select "Select Aman ANKIT MANAGER [PERSON_NAME] [PERSON_NAME] Danish [PERSON_NAME] [PER…" at bounding box center [1111, 304] width 123 height 23
click at [736, 359] on div "Date 04-09-2025 Lot Number None Quantity 1 Issued By Select Aman ANKIT MANAGER …" at bounding box center [942, 518] width 582 height 490
click at [736, 342] on select "Select Aman ANKIT MANAGER [PERSON_NAME] [PERSON_NAME] Danish [PERSON_NAME] [PER…" at bounding box center [723, 348] width 123 height 23
select select "54066"
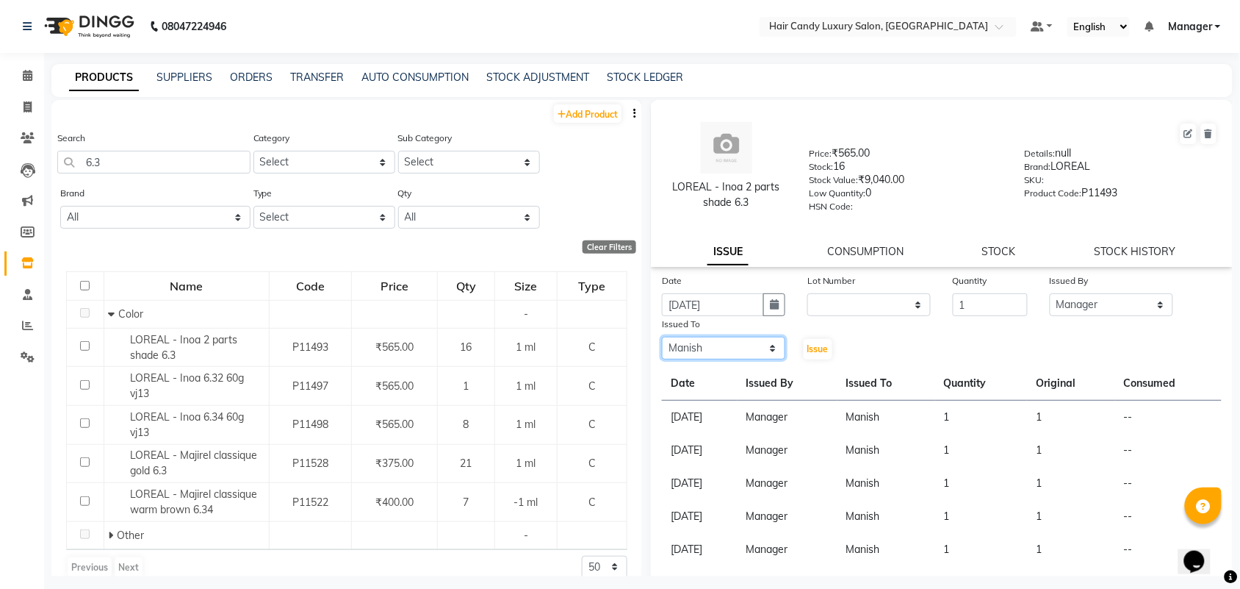
click at [662, 337] on select "Select Aman ANKIT MANAGER [PERSON_NAME] [PERSON_NAME] Danish [PERSON_NAME] [PER…" at bounding box center [723, 348] width 123 height 23
click at [817, 351] on span "Issue" at bounding box center [818, 348] width 21 height 11
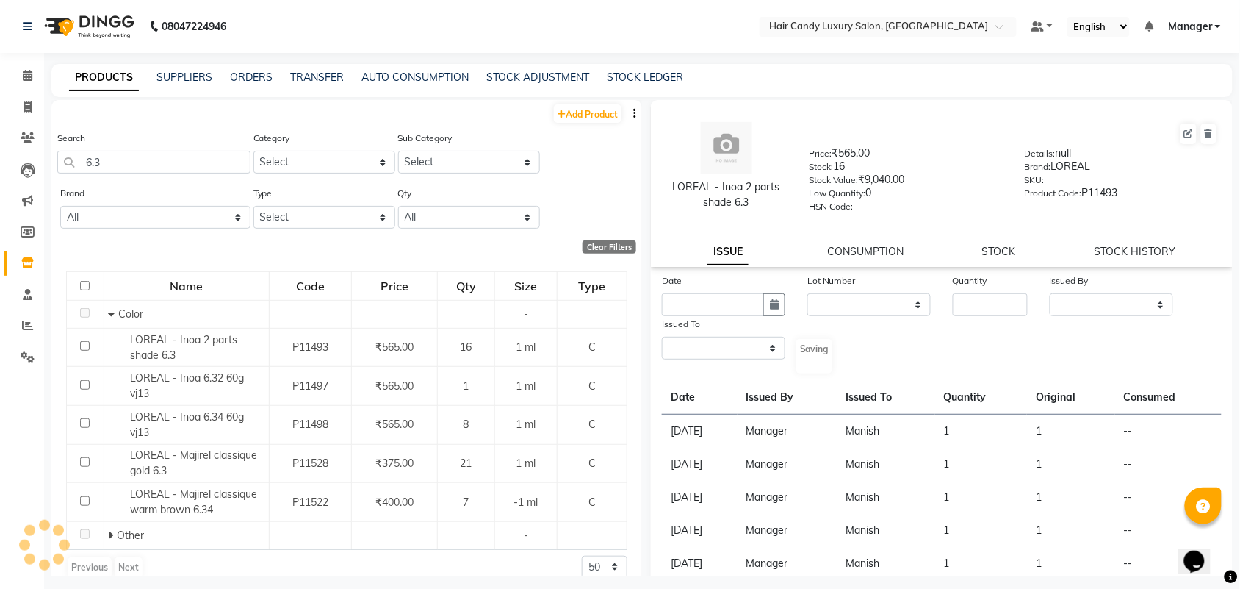
select select
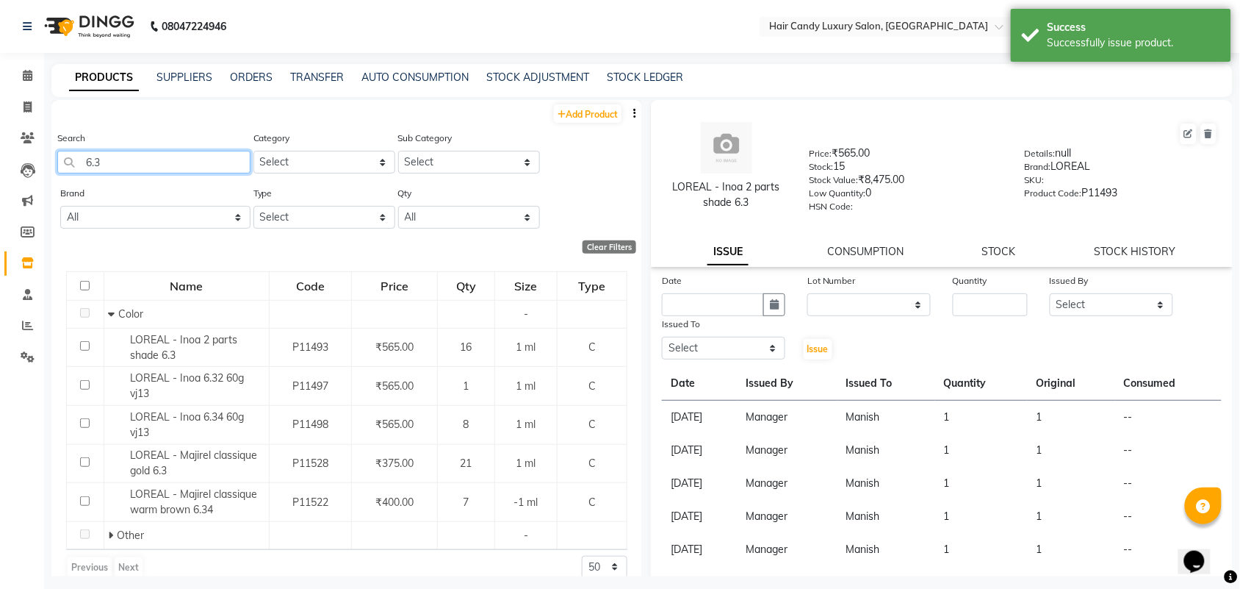
click at [140, 157] on input "6.3" at bounding box center [153, 162] width 193 height 23
type input "6"
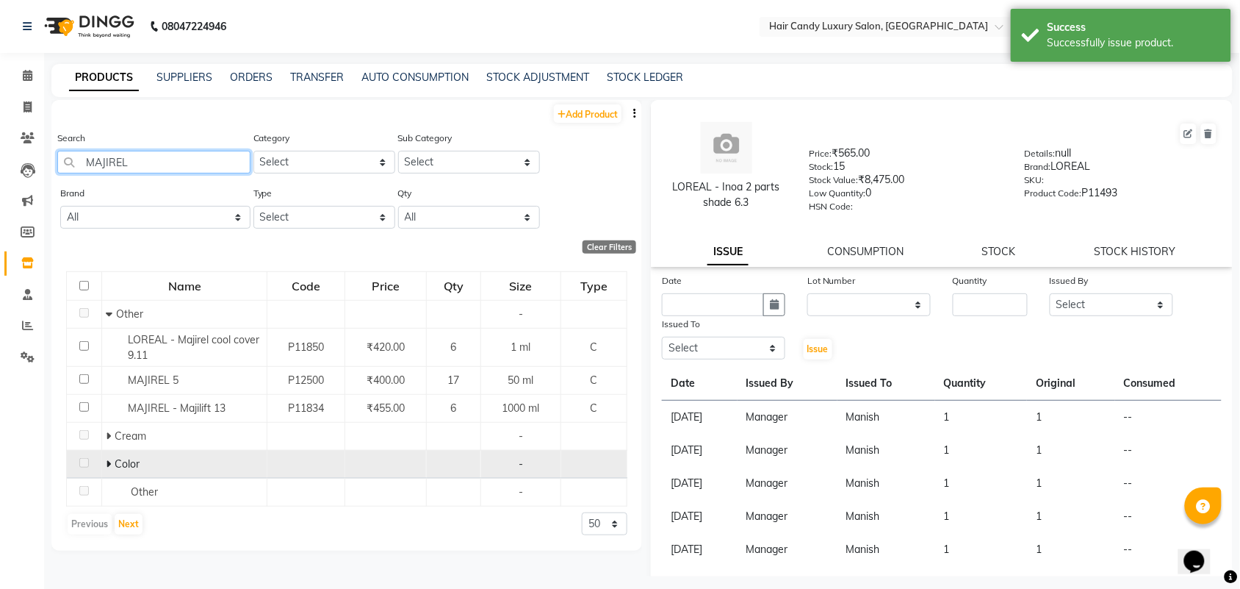
type input "MAJIREL"
click at [104, 461] on td "Color" at bounding box center [184, 464] width 165 height 28
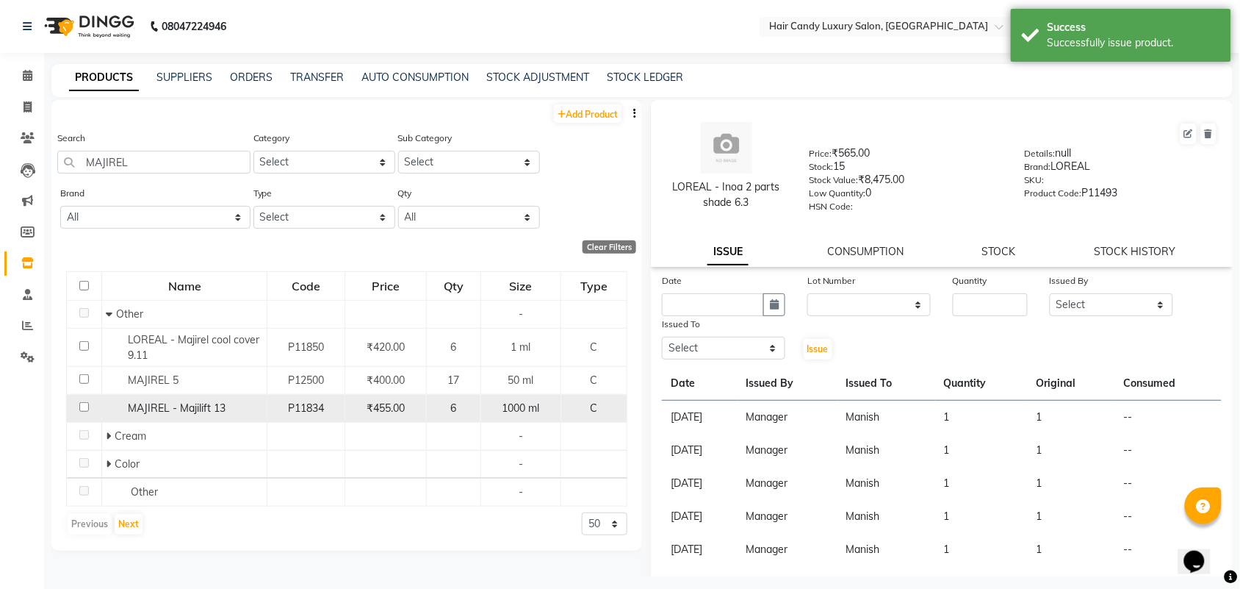
scroll to position [9, 0]
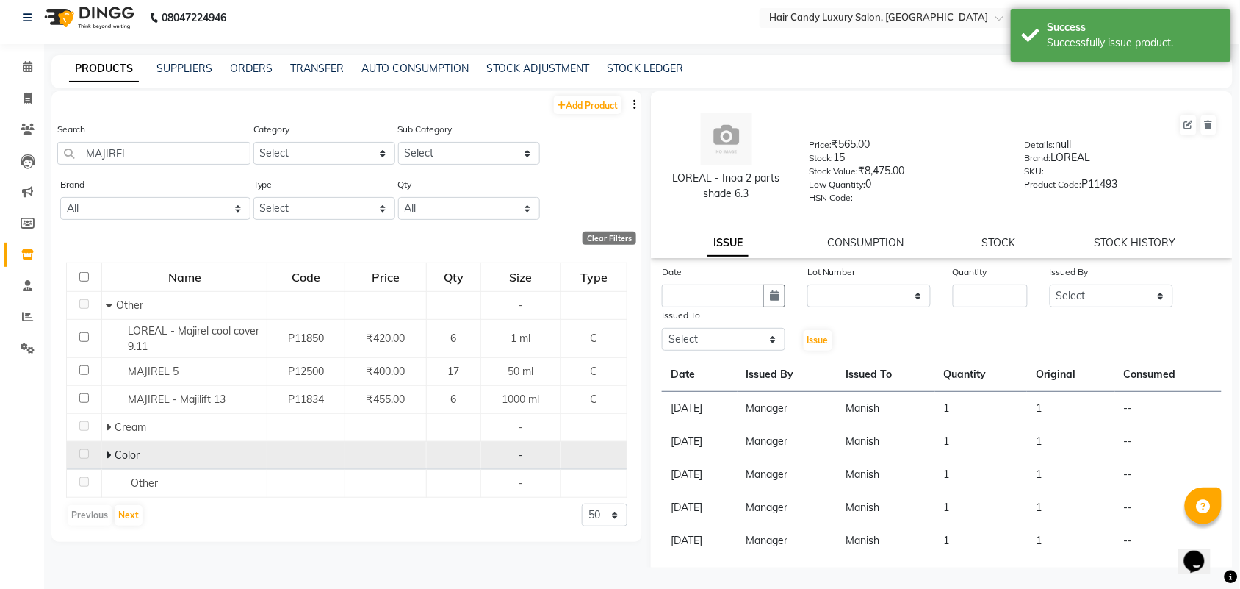
click at [112, 459] on span at bounding box center [110, 454] width 9 height 13
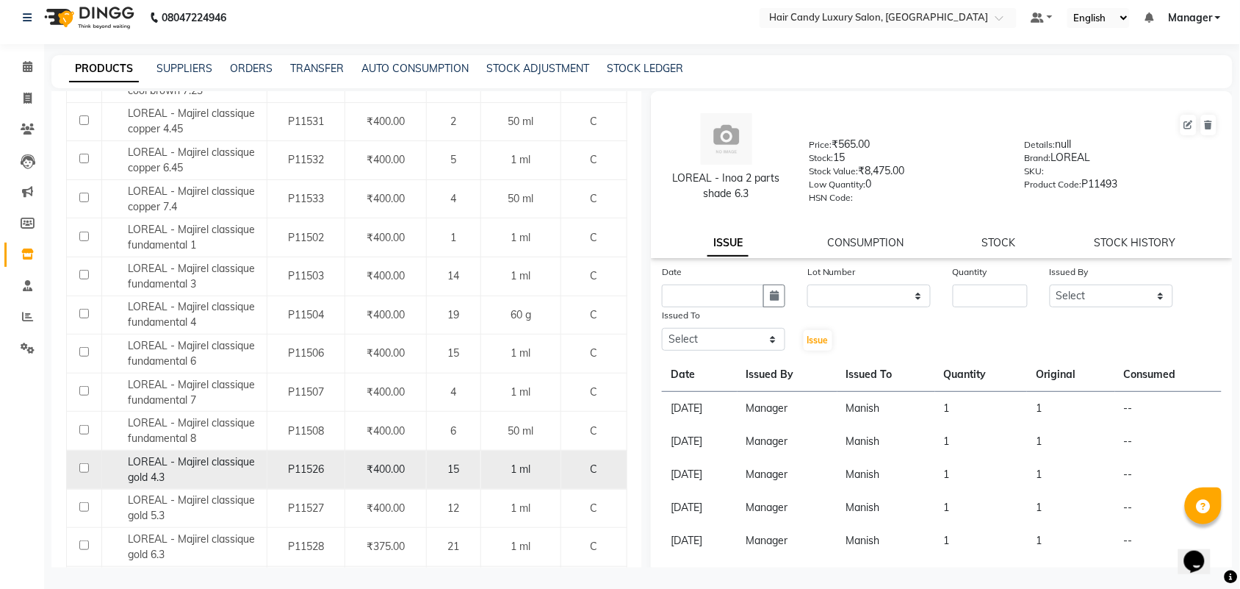
scroll to position [643, 0]
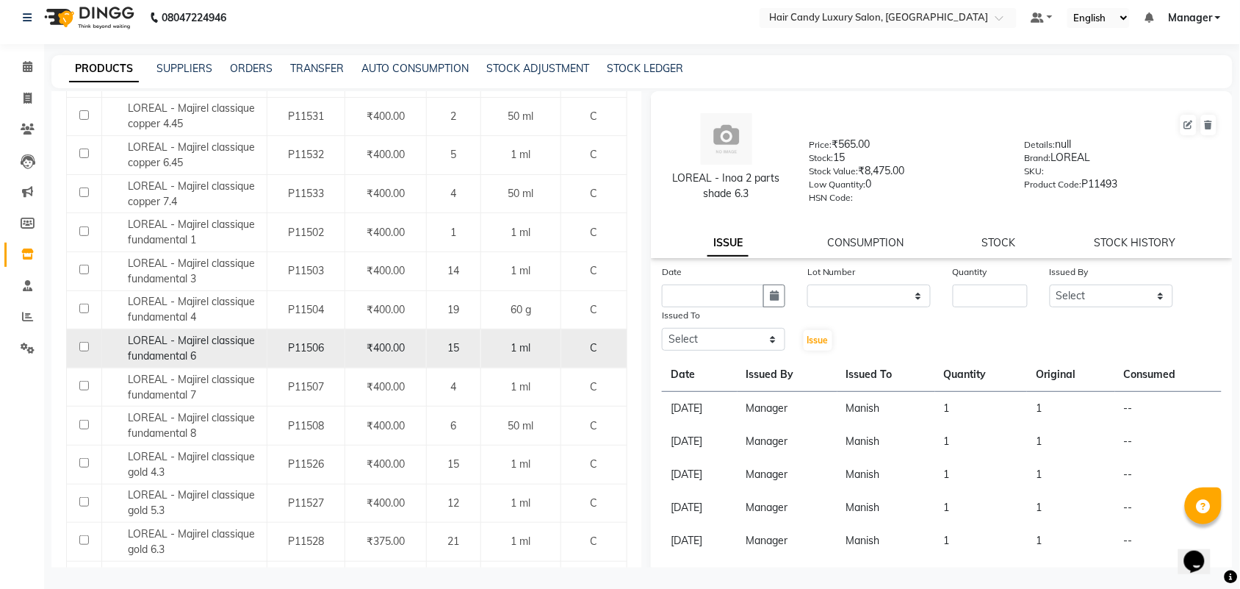
click at [218, 354] on div "LOREAL - Majirel classique fundamental 6" at bounding box center [184, 348] width 157 height 31
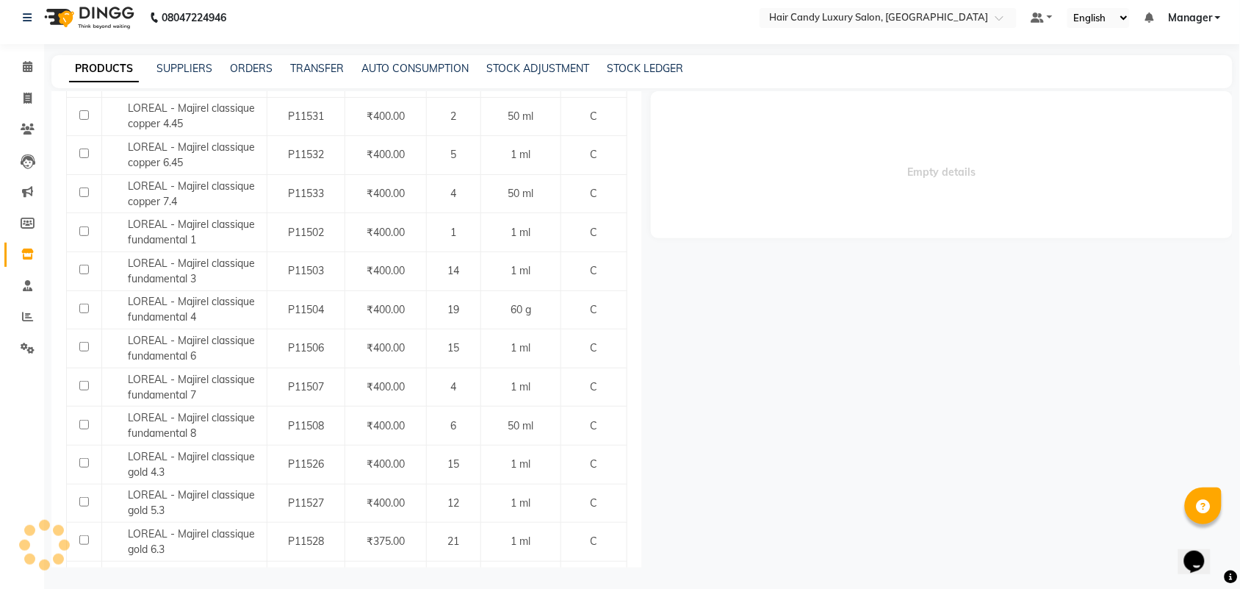
select select
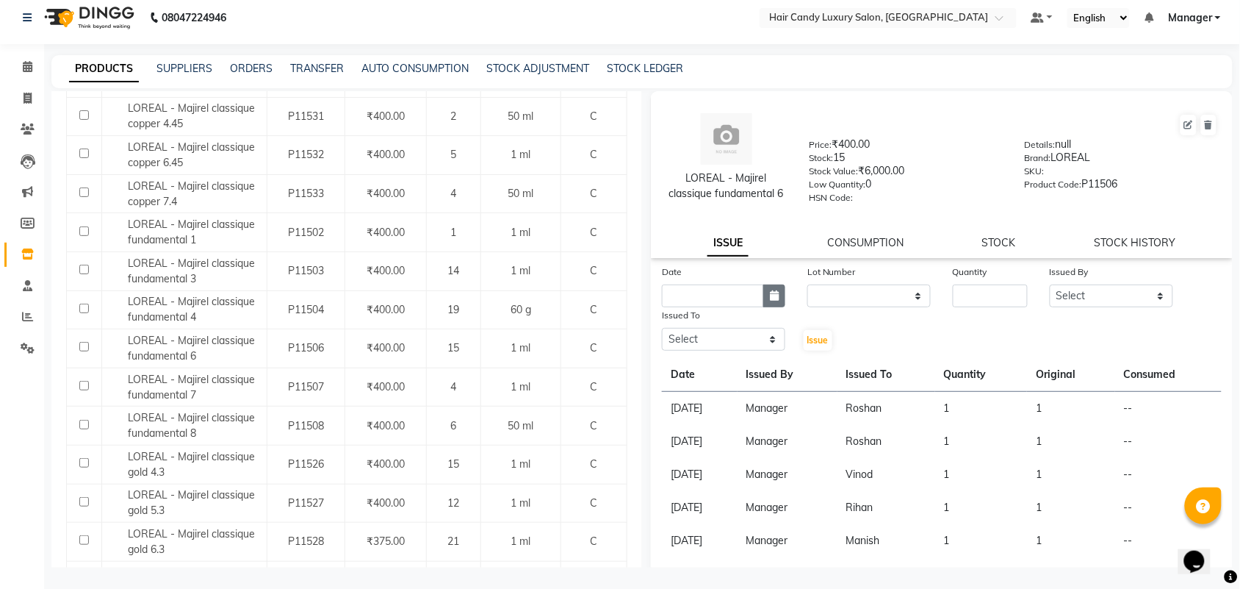
click at [764, 292] on button "button" at bounding box center [775, 295] width 22 height 23
select select "9"
select select "2025"
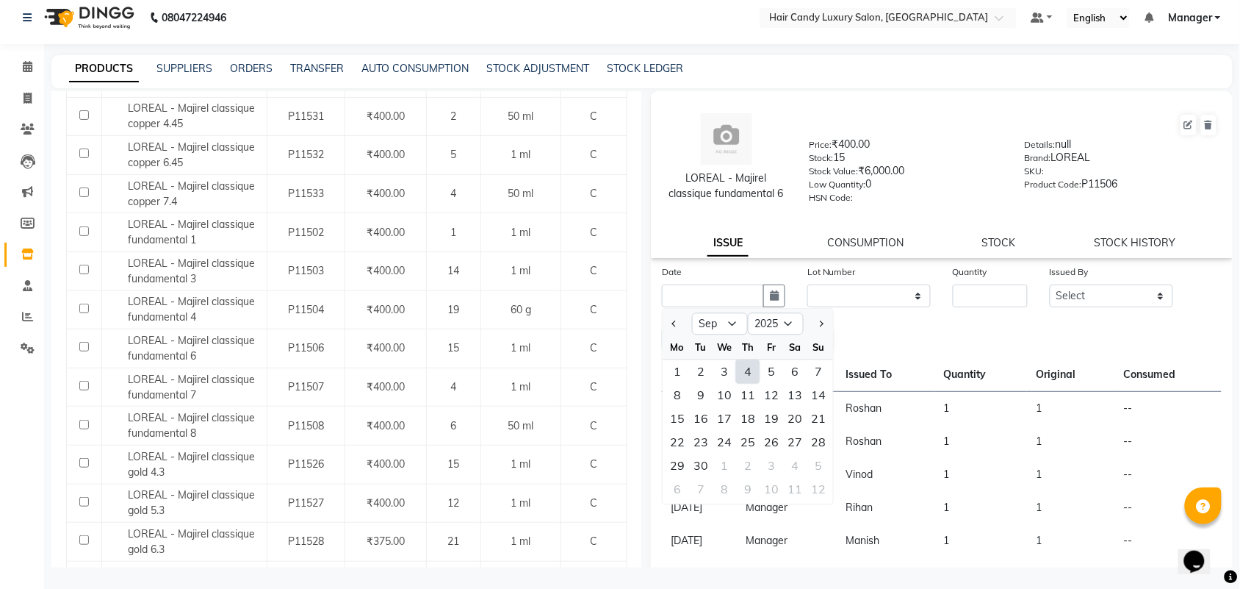
click at [747, 367] on div "4" at bounding box center [748, 372] width 24 height 24
type input "[DATE]"
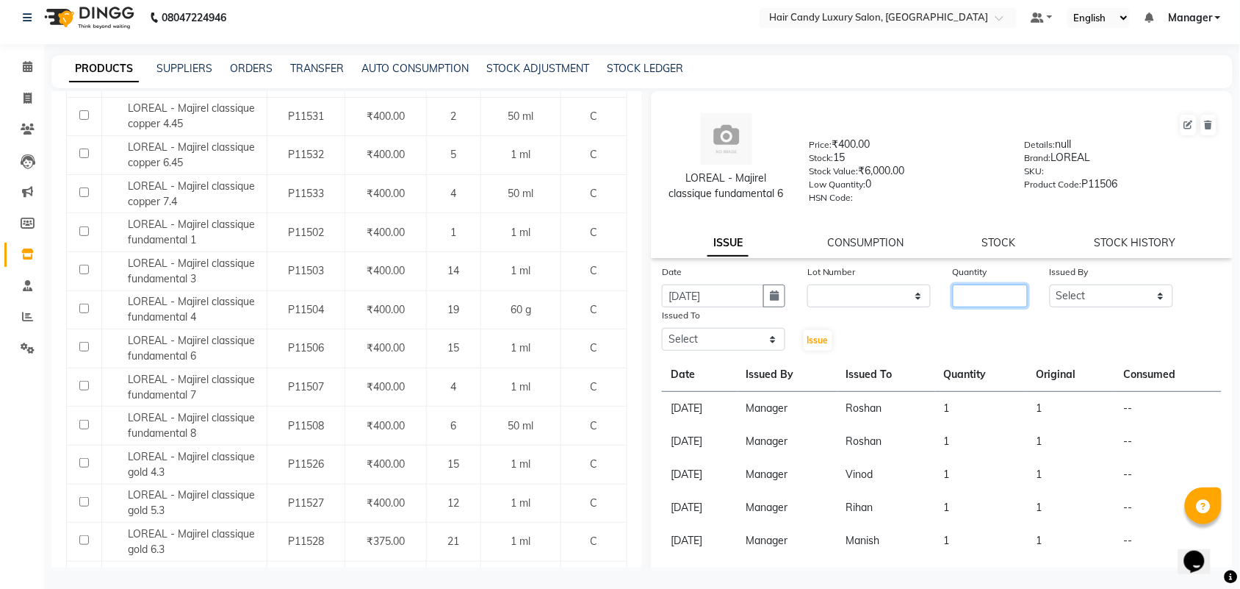
click at [983, 295] on input "number" at bounding box center [990, 295] width 75 height 23
click at [942, 300] on div "Quantity" at bounding box center [990, 285] width 97 height 43
click at [959, 298] on input "number" at bounding box center [990, 295] width 75 height 23
type input "1"
click at [1088, 290] on select "Select Aman ANKIT MANAGER BHAWNA Bobby Chirag Danish Deepali Dhruv Goldy Harish…" at bounding box center [1111, 295] width 123 height 23
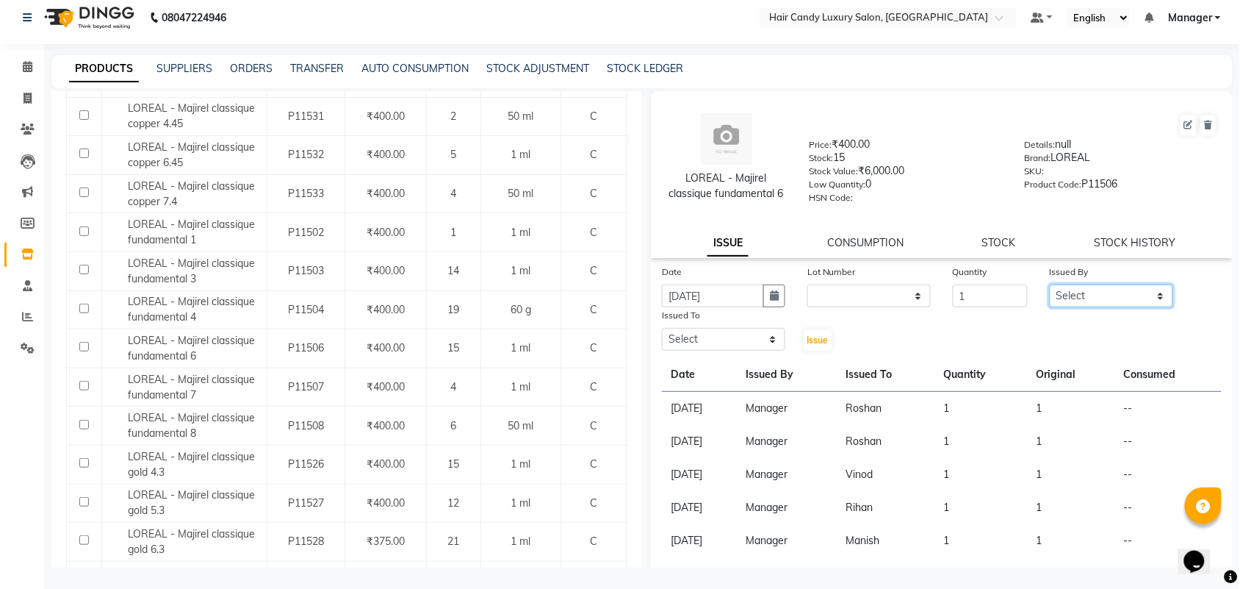
select select "68436"
click at [1050, 284] on select "Select Aman ANKIT MANAGER BHAWNA Bobby Chirag Danish Deepali Dhruv Goldy Harish…" at bounding box center [1111, 295] width 123 height 23
click at [780, 337] on select "Select Aman ANKIT MANAGER BHAWNA Bobby Chirag Danish Deepali Dhruv Goldy Harish…" at bounding box center [723, 339] width 123 height 23
click at [769, 337] on select "Select Aman ANKIT MANAGER BHAWNA Bobby Chirag Danish Deepali Dhruv Goldy Harish…" at bounding box center [723, 339] width 123 height 23
click at [768, 337] on select "Select Aman ANKIT MANAGER BHAWNA Bobby Chirag Danish Deepali Dhruv Goldy Harish…" at bounding box center [723, 339] width 123 height 23
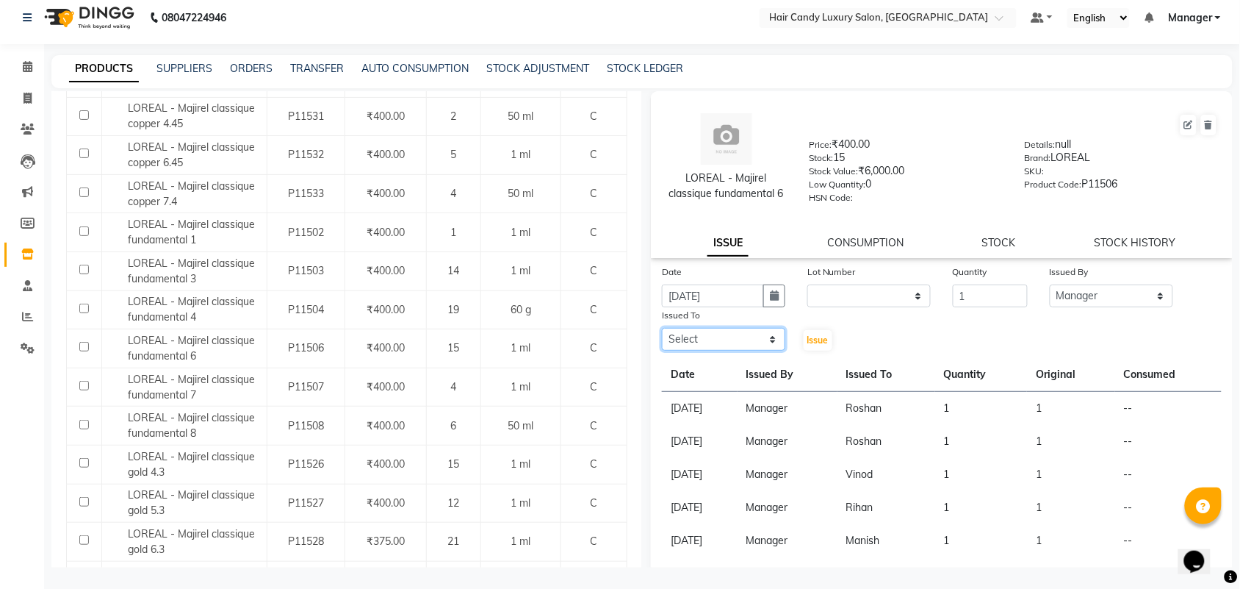
select select "54066"
click at [662, 328] on select "Select Aman ANKIT MANAGER BHAWNA Bobby Chirag Danish Deepali Dhruv Goldy Harish…" at bounding box center [723, 339] width 123 height 23
click at [808, 340] on span "Issue" at bounding box center [818, 339] width 21 height 11
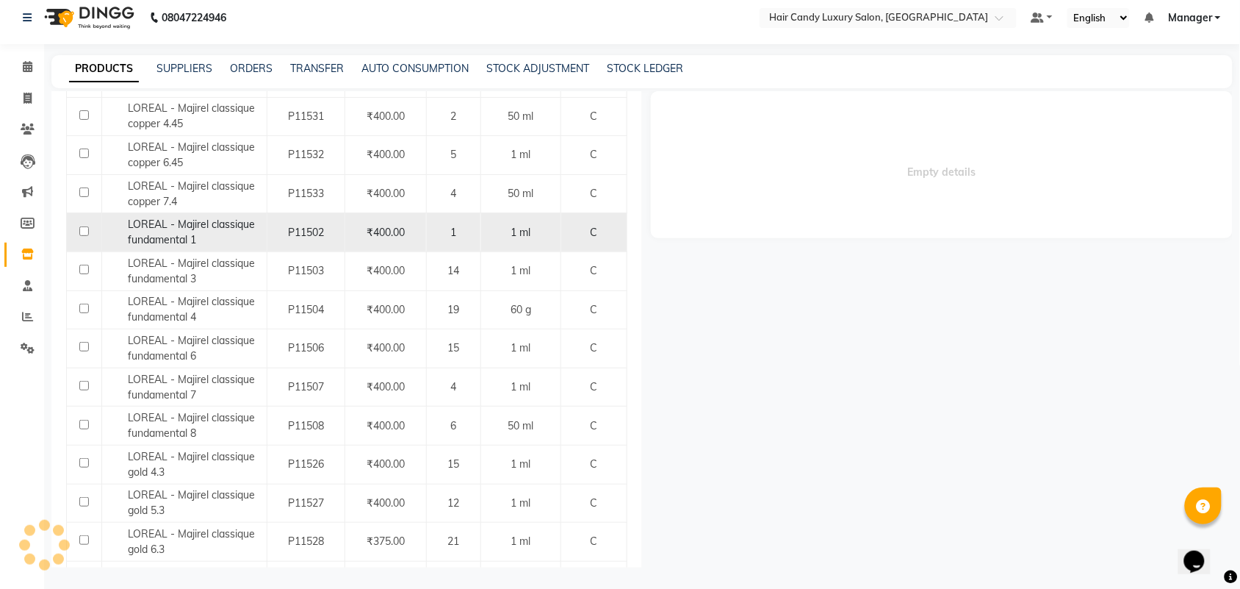
select select
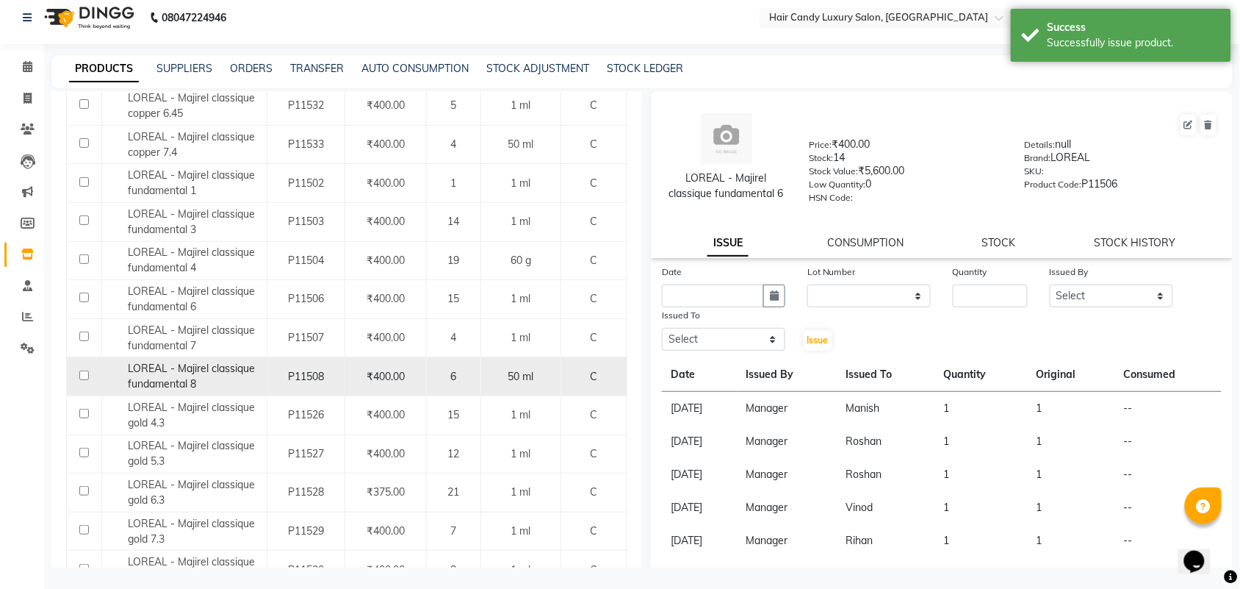
scroll to position [735, 0]
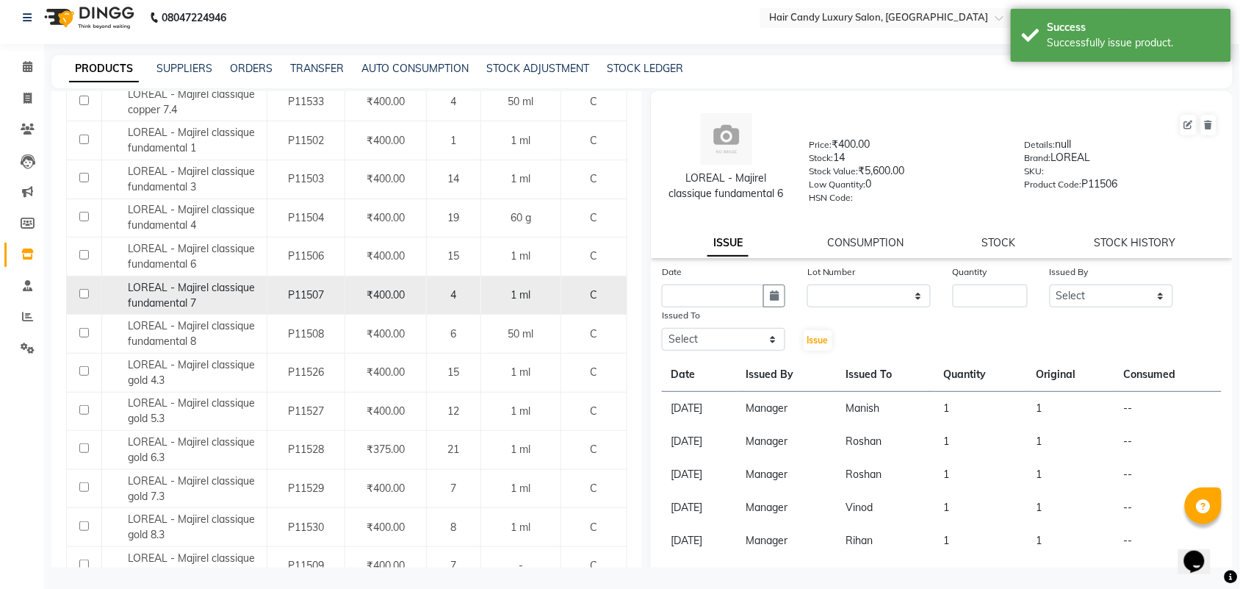
click at [112, 306] on div "LOREAL - Majirel classique fundamental 7" at bounding box center [184, 295] width 157 height 31
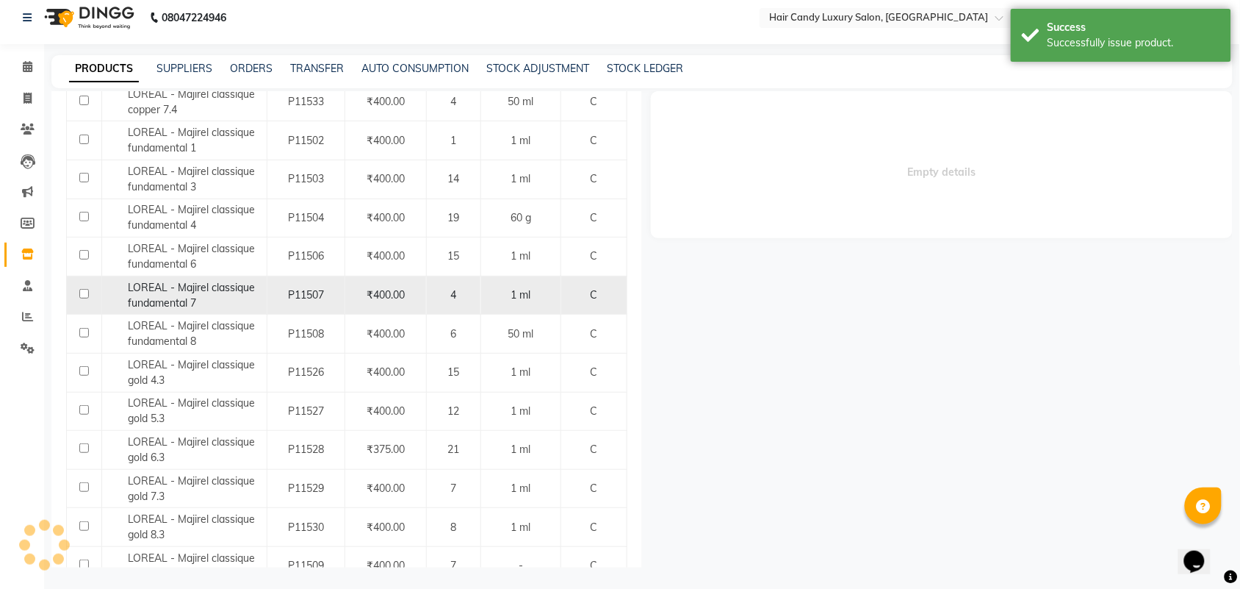
select select
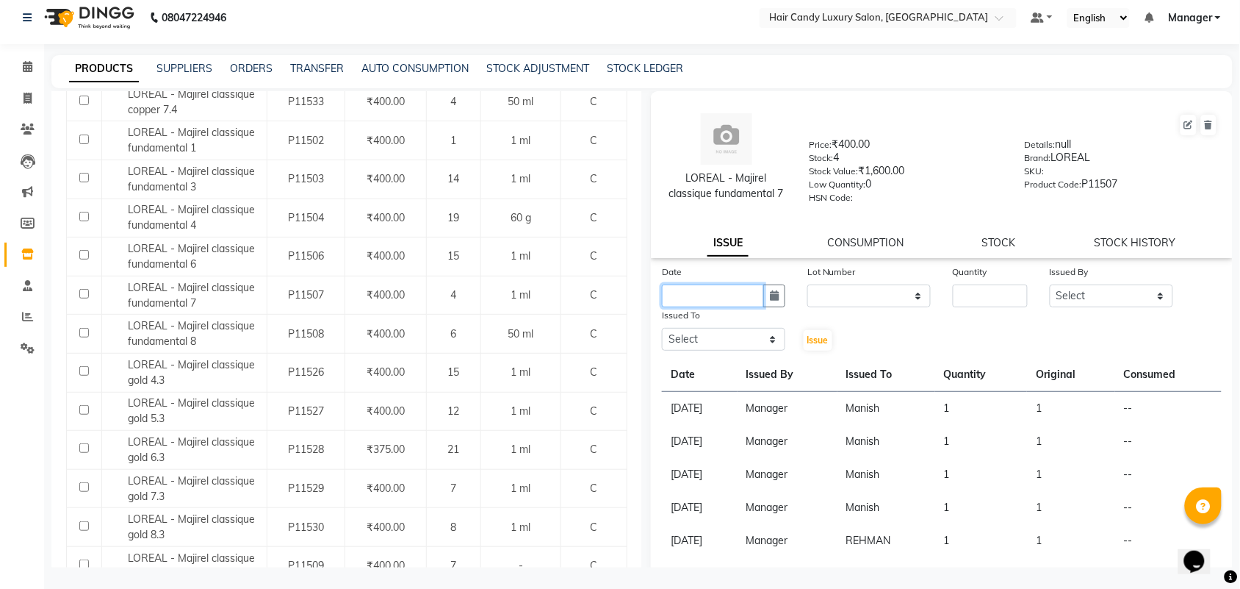
click at [726, 298] on input "text" at bounding box center [713, 295] width 102 height 23
select select "9"
select select "2025"
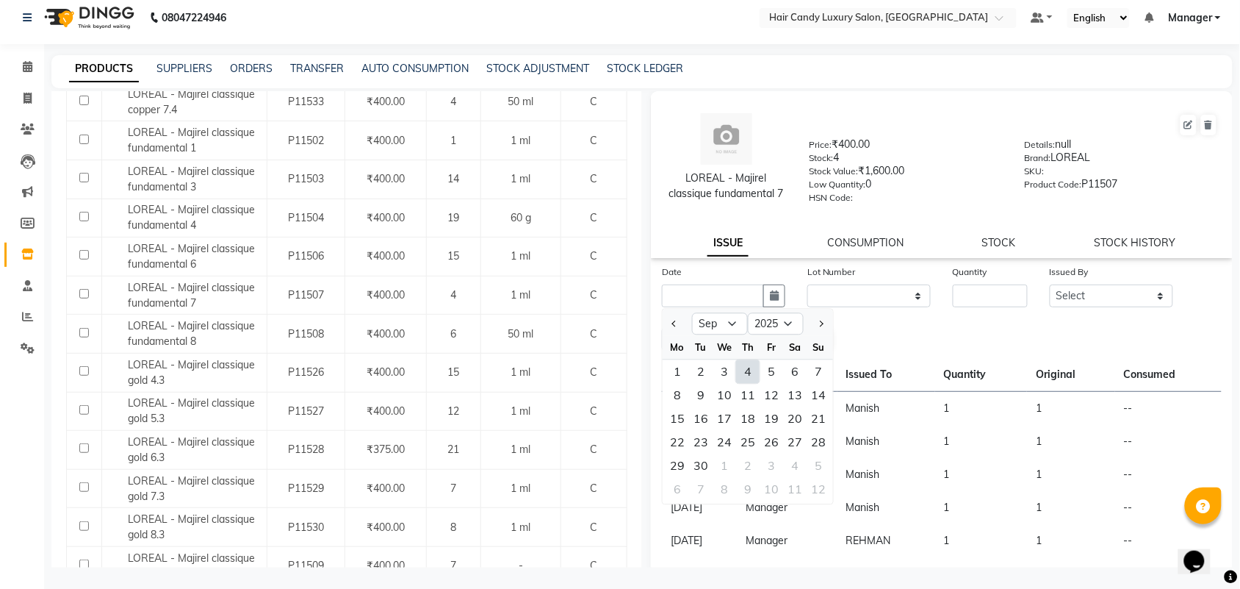
click at [747, 370] on div "4" at bounding box center [748, 372] width 24 height 24
type input "[DATE]"
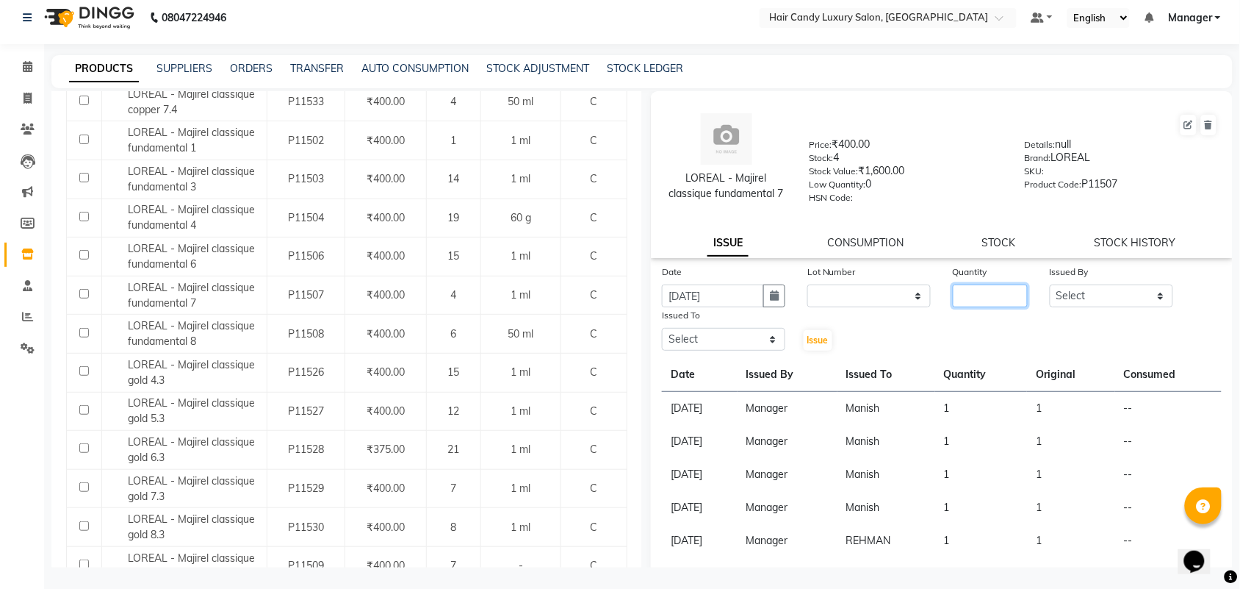
click at [994, 295] on input "number" at bounding box center [990, 295] width 75 height 23
type input "1"
click at [1104, 284] on select "Select Aman ANKIT MANAGER BHAWNA Bobby Chirag Danish Deepali Dhruv Goldy Harish…" at bounding box center [1111, 295] width 123 height 23
select select "68436"
click at [1050, 284] on select "Select Aman ANKIT MANAGER BHAWNA Bobby Chirag Danish Deepali Dhruv Goldy Harish…" at bounding box center [1111, 295] width 123 height 23
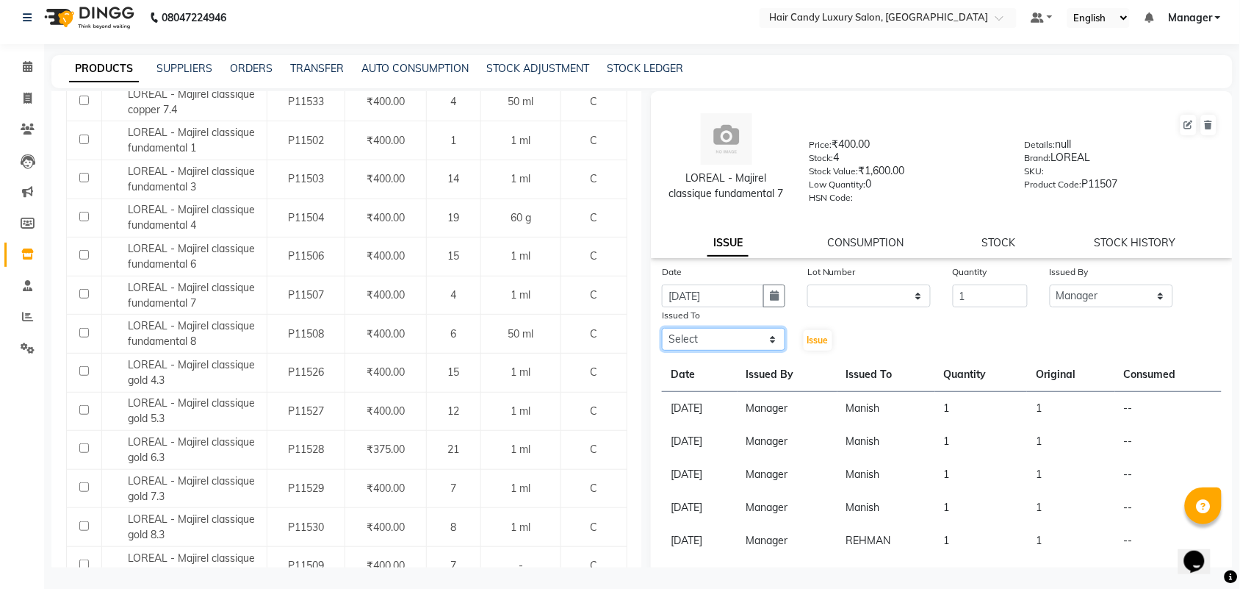
click at [772, 342] on select "Select Aman ANKIT MANAGER BHAWNA Bobby Chirag Danish Deepali Dhruv Goldy Harish…" at bounding box center [723, 339] width 123 height 23
select select "54066"
click at [662, 328] on select "Select Aman ANKIT MANAGER BHAWNA Bobby Chirag Danish Deepali Dhruv Goldy Harish…" at bounding box center [723, 339] width 123 height 23
click at [816, 343] on button "Issue" at bounding box center [818, 340] width 29 height 21
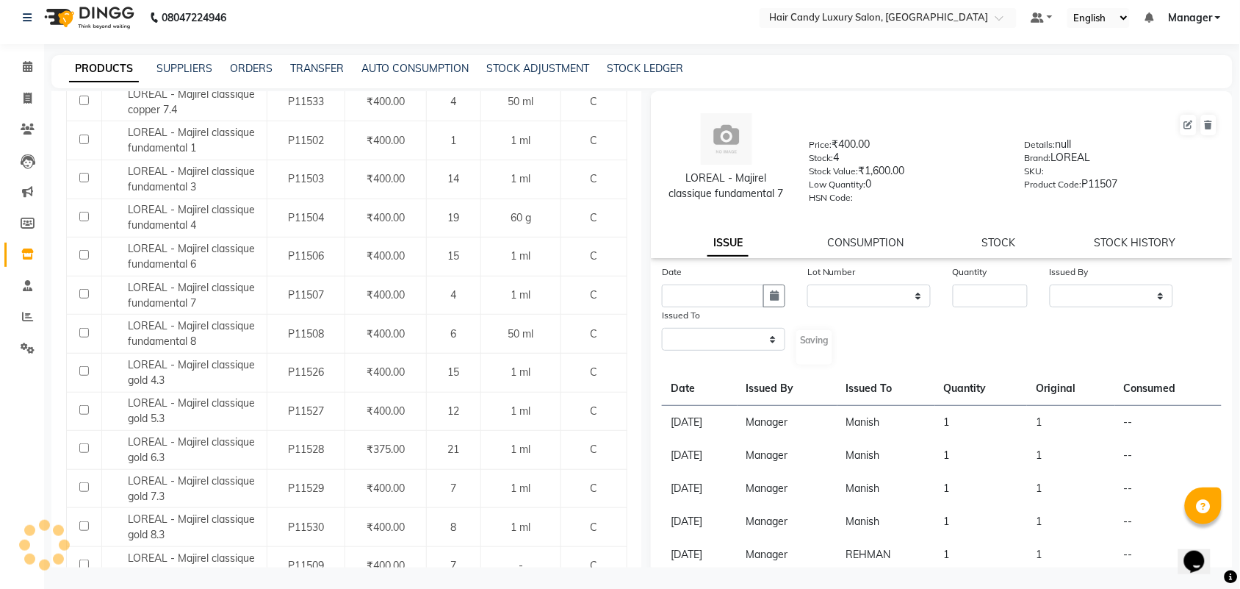
select select
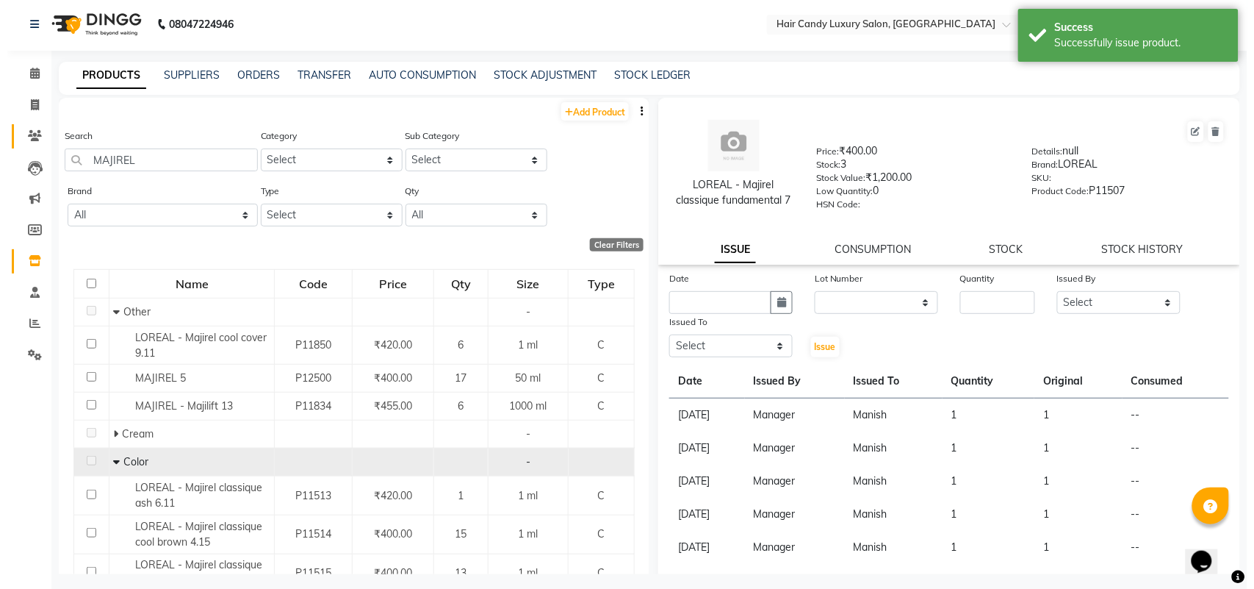
scroll to position [0, 0]
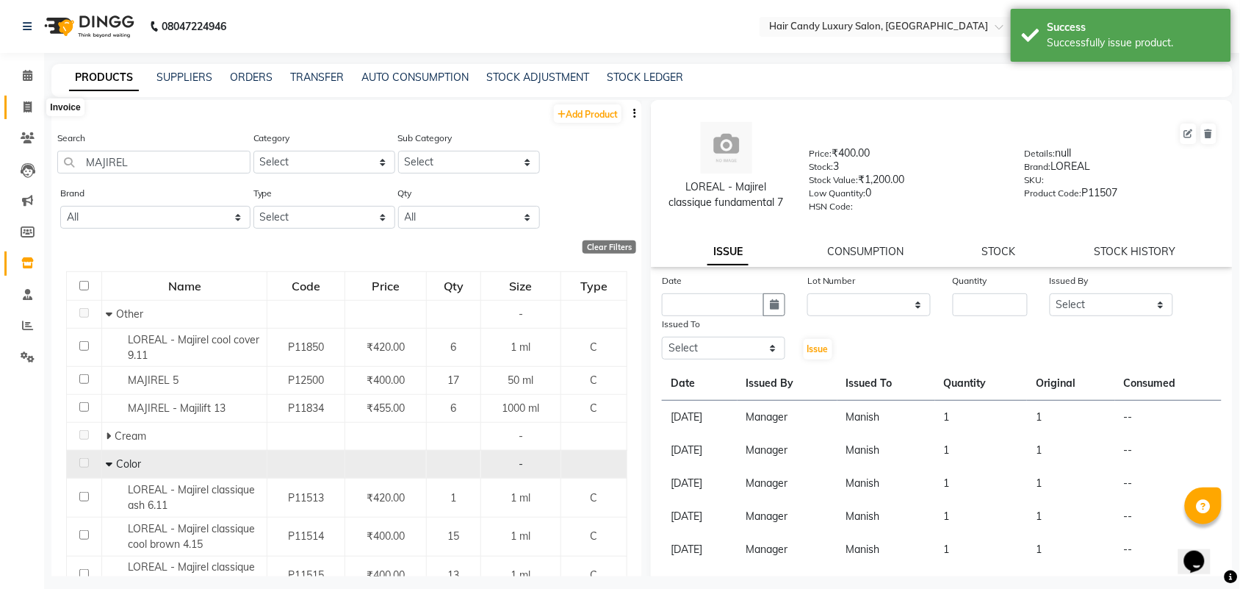
click at [26, 101] on icon at bounding box center [28, 106] width 8 height 11
select select "service"
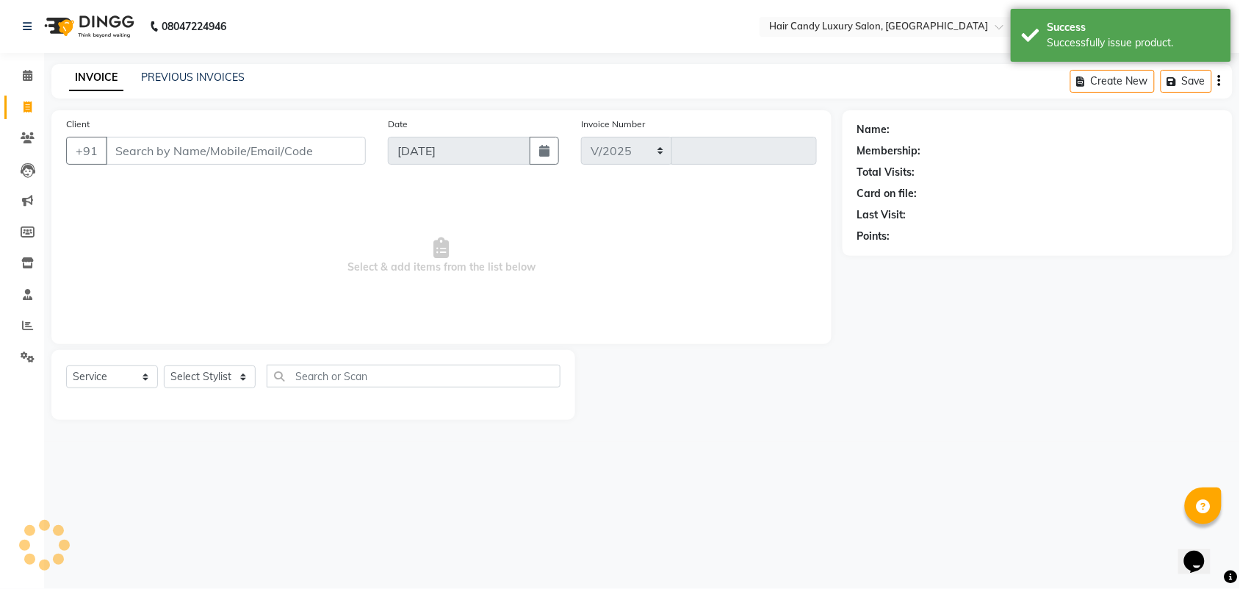
select select "6645"
type input "6295"
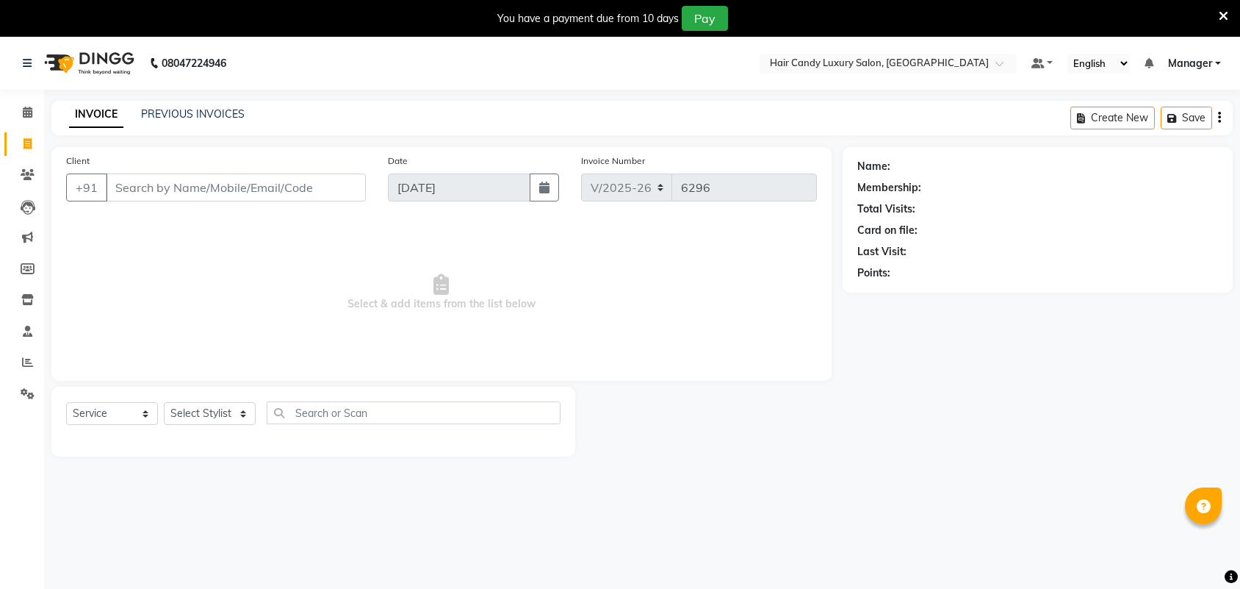
select select "6645"
select select "service"
click at [1229, 12] on div "You have a payment due from 10 days Pay" at bounding box center [620, 18] width 1240 height 37
click at [1221, 12] on icon at bounding box center [1224, 16] width 10 height 13
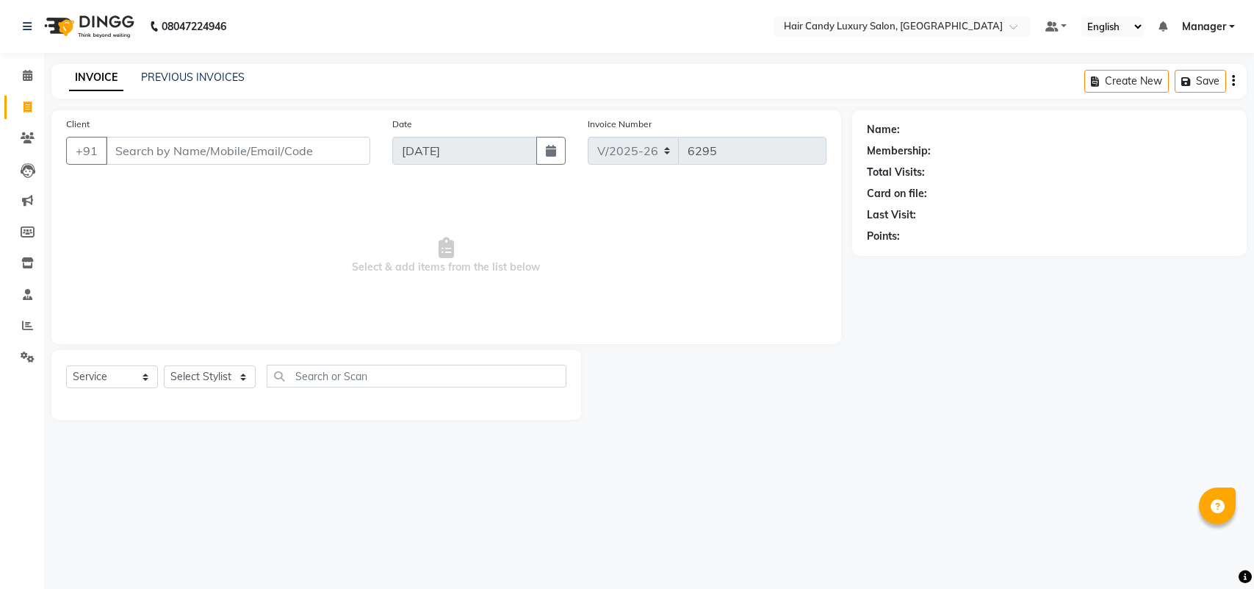
select select "6645"
select select "service"
click at [372, 149] on div "Client +91" at bounding box center [218, 146] width 326 height 60
click at [317, 149] on input "Client" at bounding box center [238, 151] width 265 height 28
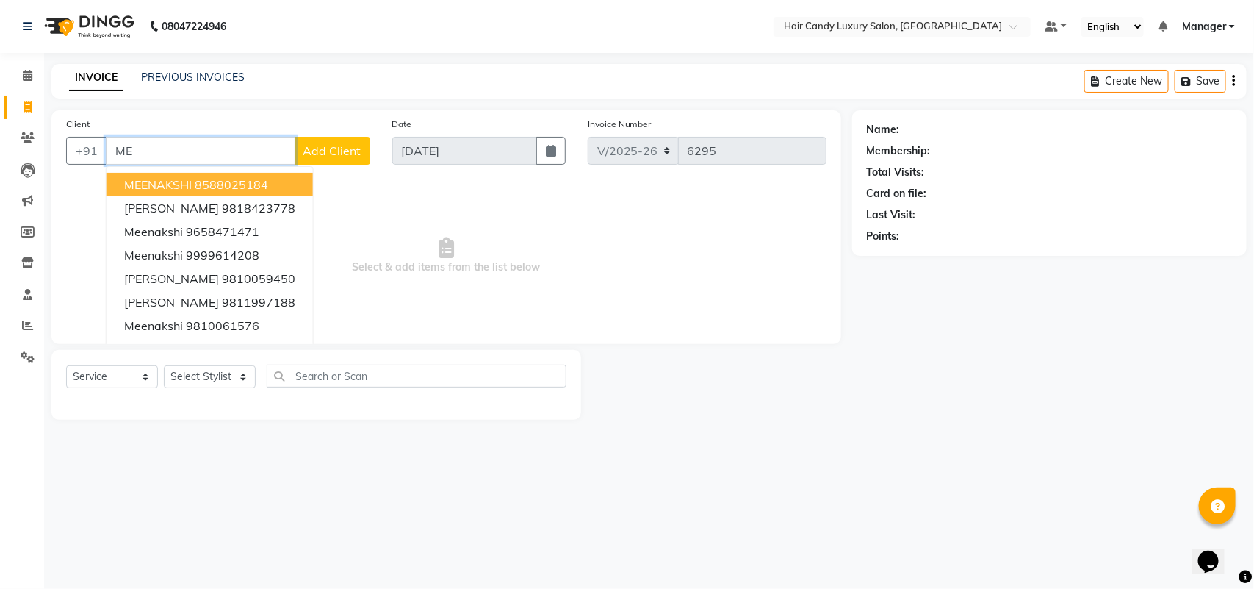
type input "M"
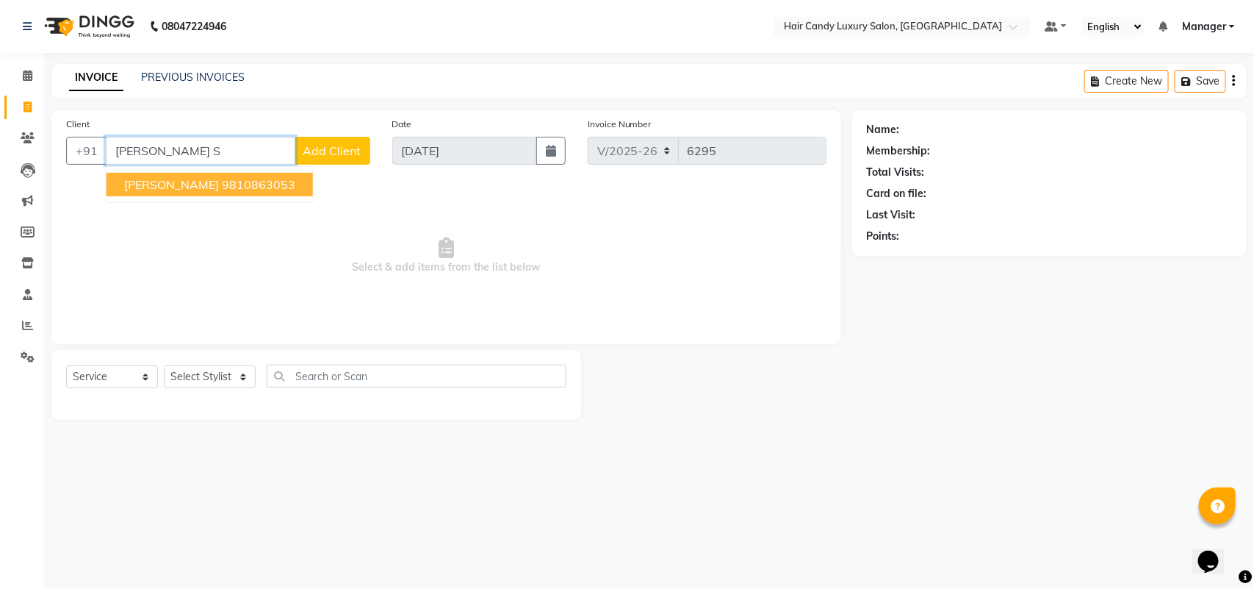
click at [136, 175] on button "[PERSON_NAME] 9810863053" at bounding box center [210, 185] width 206 height 24
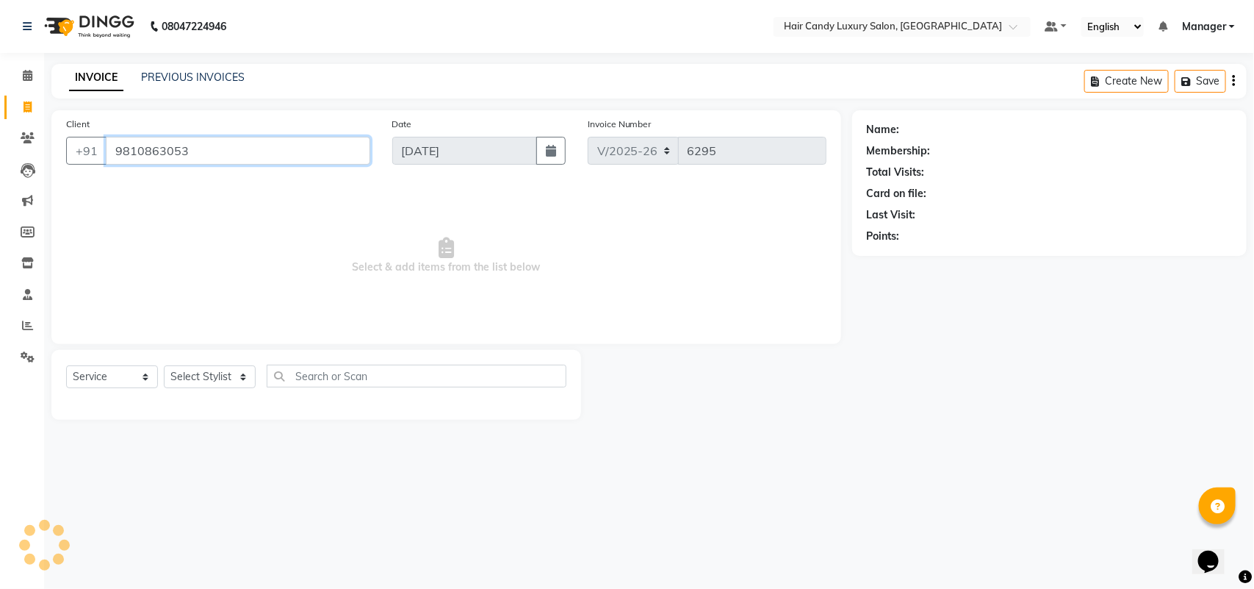
type input "9810863053"
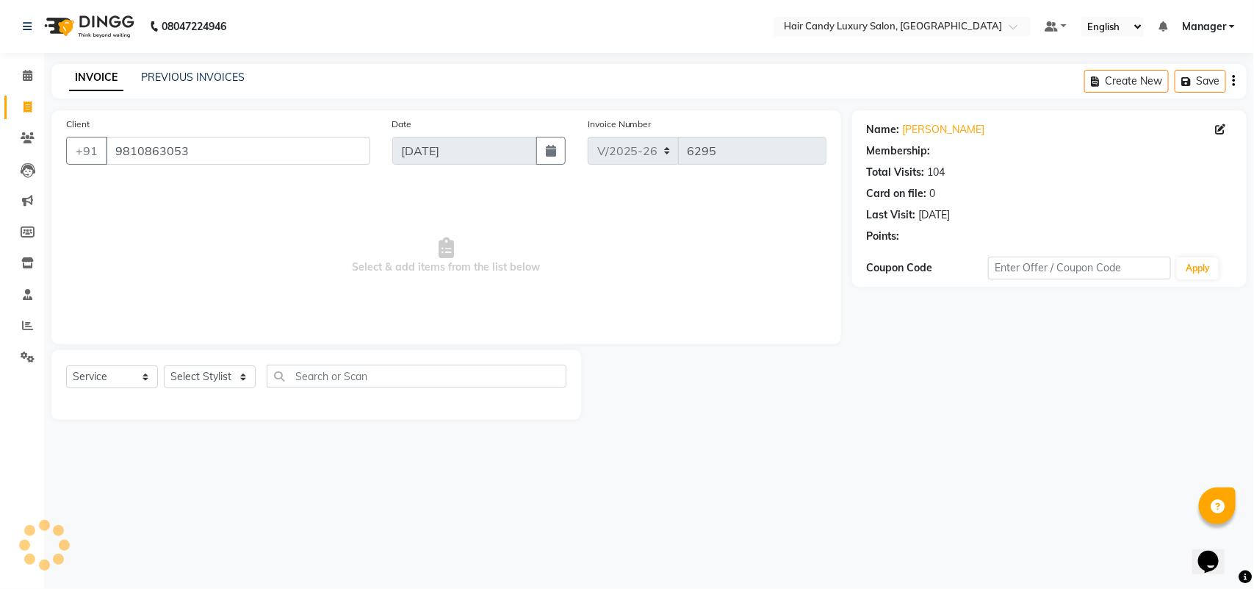
select select "2: Object"
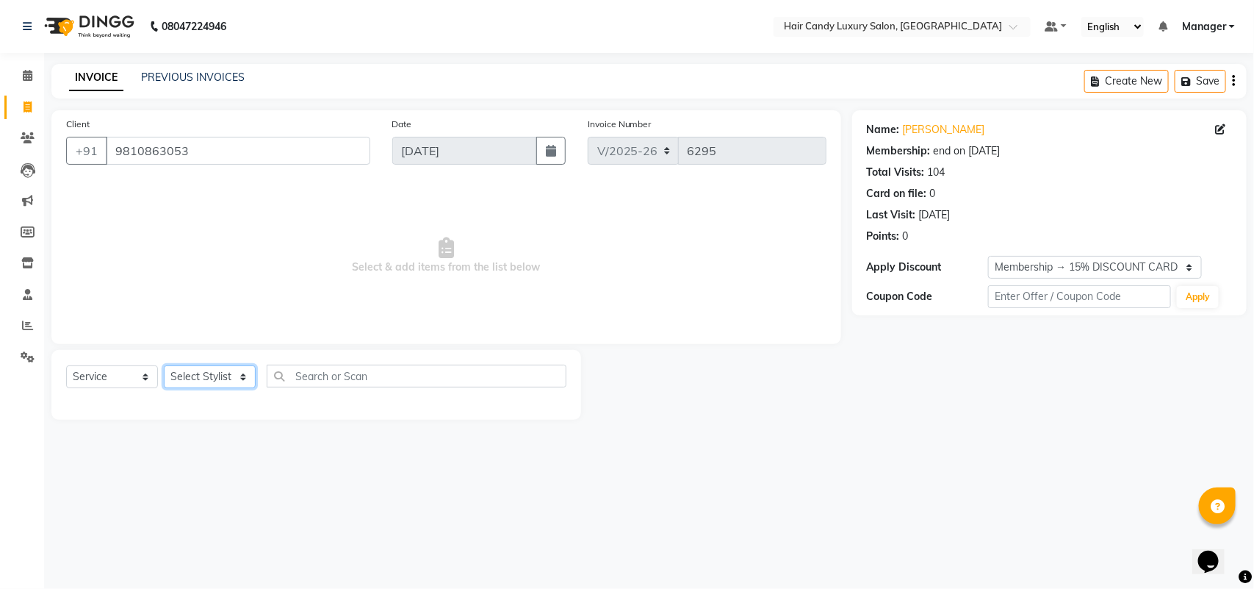
click at [214, 372] on select "Select Stylist Aman ANKIT MANAGER [PERSON_NAME] [PERSON_NAME] Danish [PERSON_NA…" at bounding box center [210, 376] width 92 height 23
select select "52615"
click at [164, 365] on select "Select Stylist Aman ANKIT MANAGER [PERSON_NAME] [PERSON_NAME] Danish [PERSON_NA…" at bounding box center [210, 376] width 92 height 23
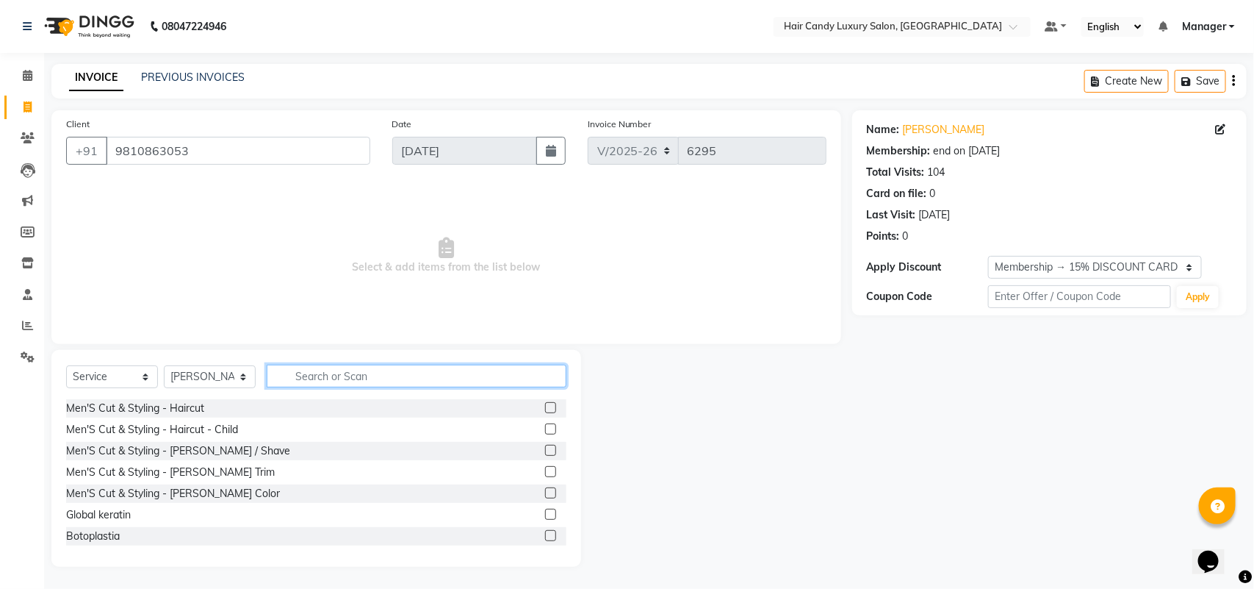
click at [389, 373] on input "text" at bounding box center [417, 375] width 300 height 23
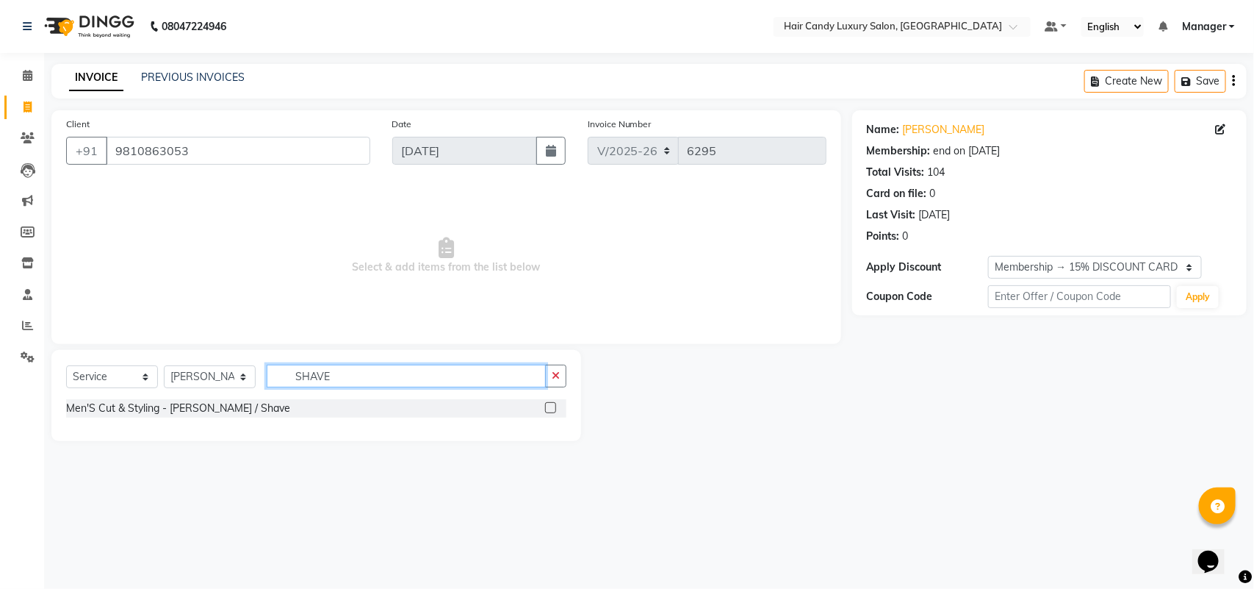
type input "SHAVE"
click at [556, 409] on label at bounding box center [550, 407] width 11 height 11
click at [555, 409] on input "checkbox" at bounding box center [550, 408] width 10 height 10
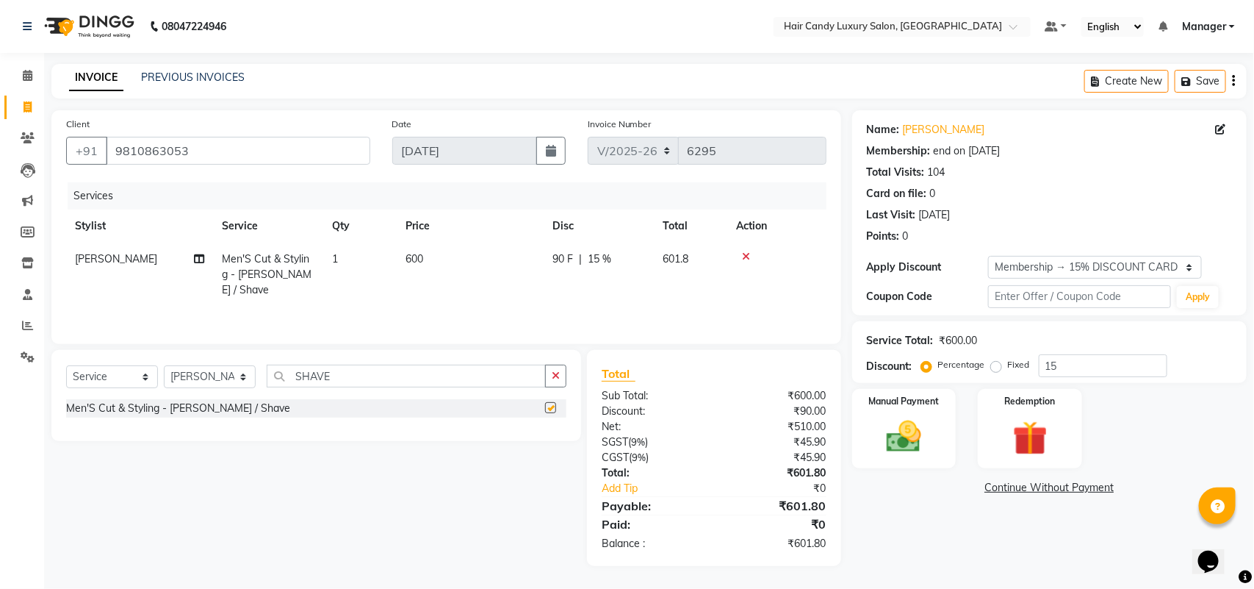
checkbox input "false"
click at [1075, 366] on input "15" at bounding box center [1103, 365] width 129 height 23
type input "15.254"
click at [971, 526] on div "Name: [PERSON_NAME] Membership: end on [DATE] Total Visits: 104 Card on file: 0…" at bounding box center [1055, 338] width 406 height 456
click at [920, 439] on img at bounding box center [904, 436] width 58 height 41
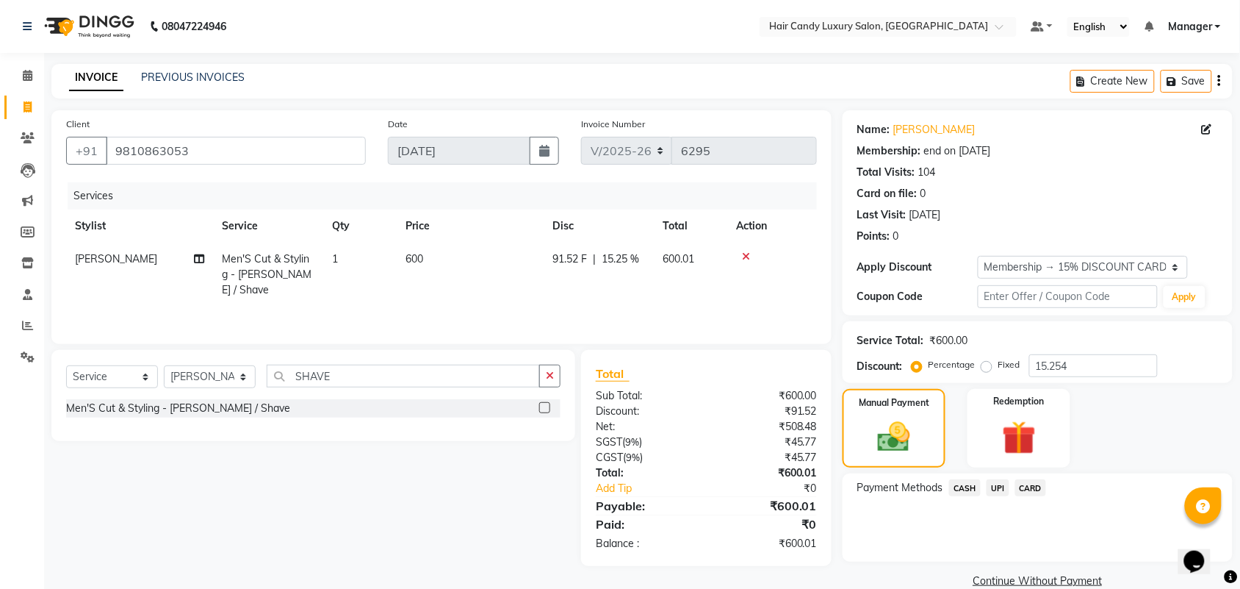
click at [968, 490] on span "CASH" at bounding box center [965, 487] width 32 height 17
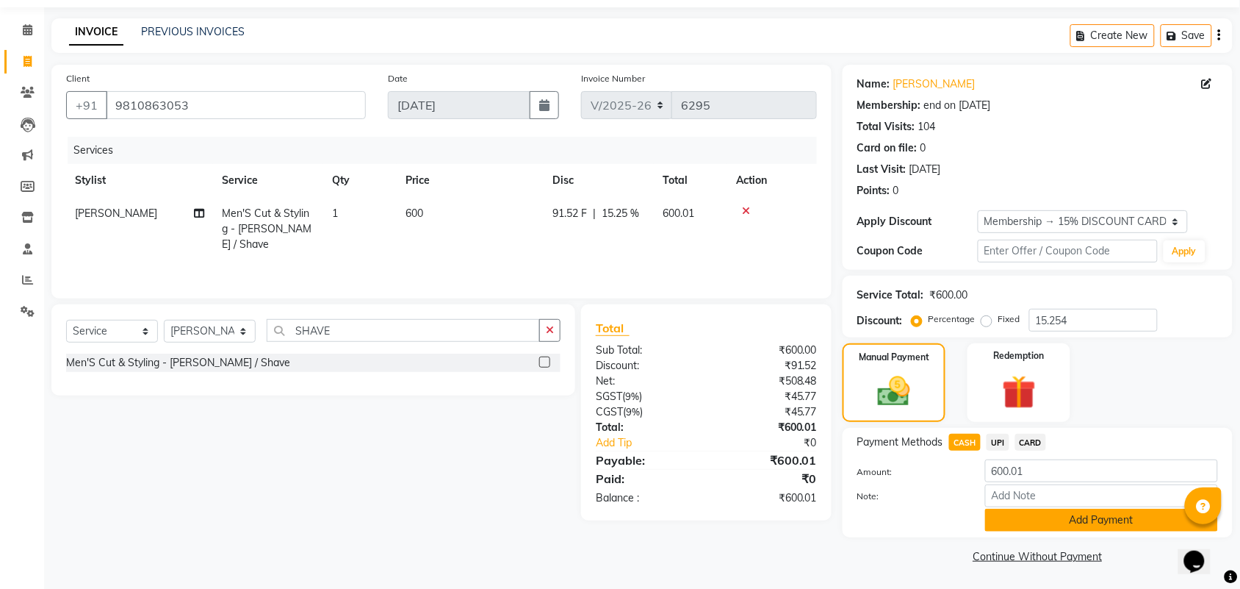
click at [1121, 518] on button "Add Payment" at bounding box center [1101, 520] width 233 height 23
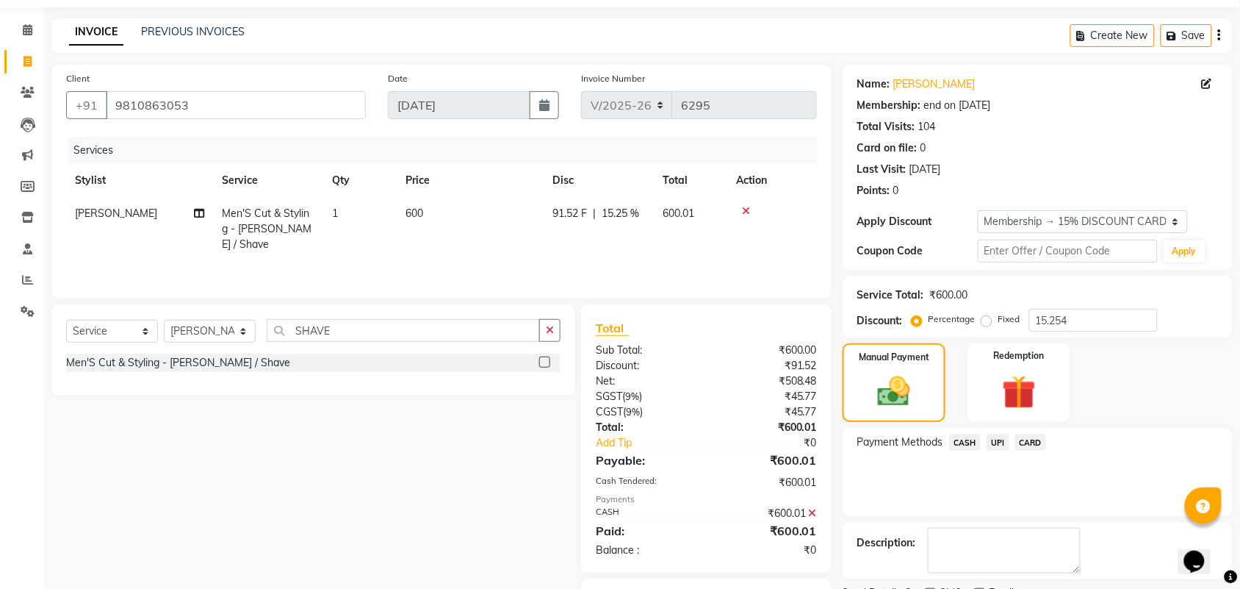
scroll to position [109, 0]
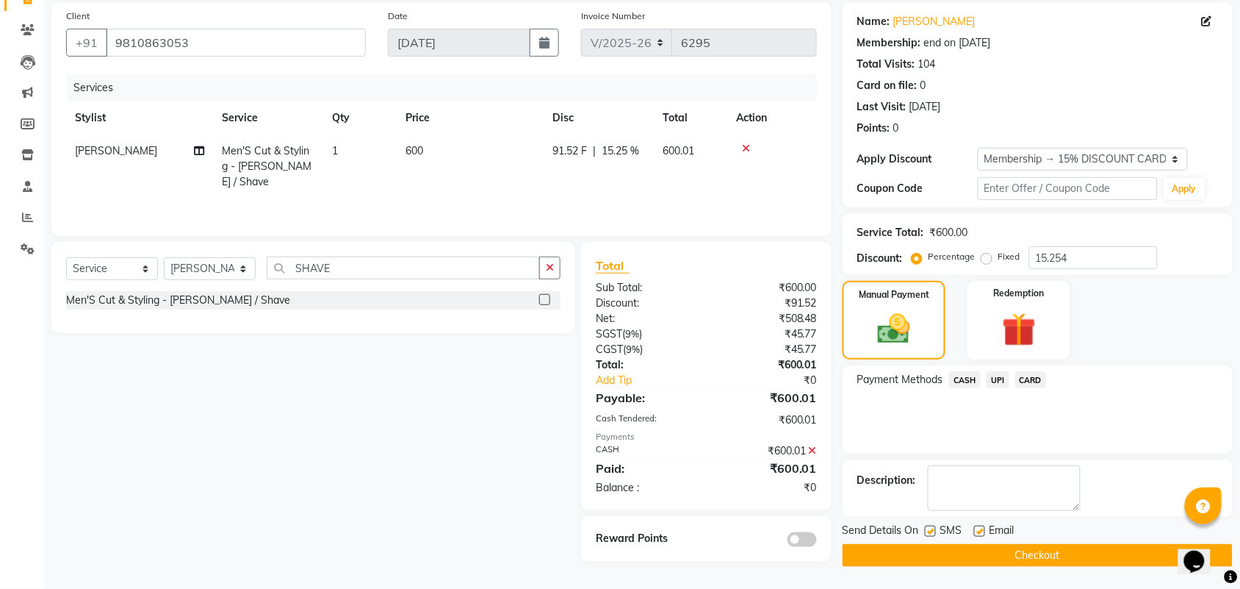
click at [1001, 555] on button "Checkout" at bounding box center [1038, 555] width 390 height 23
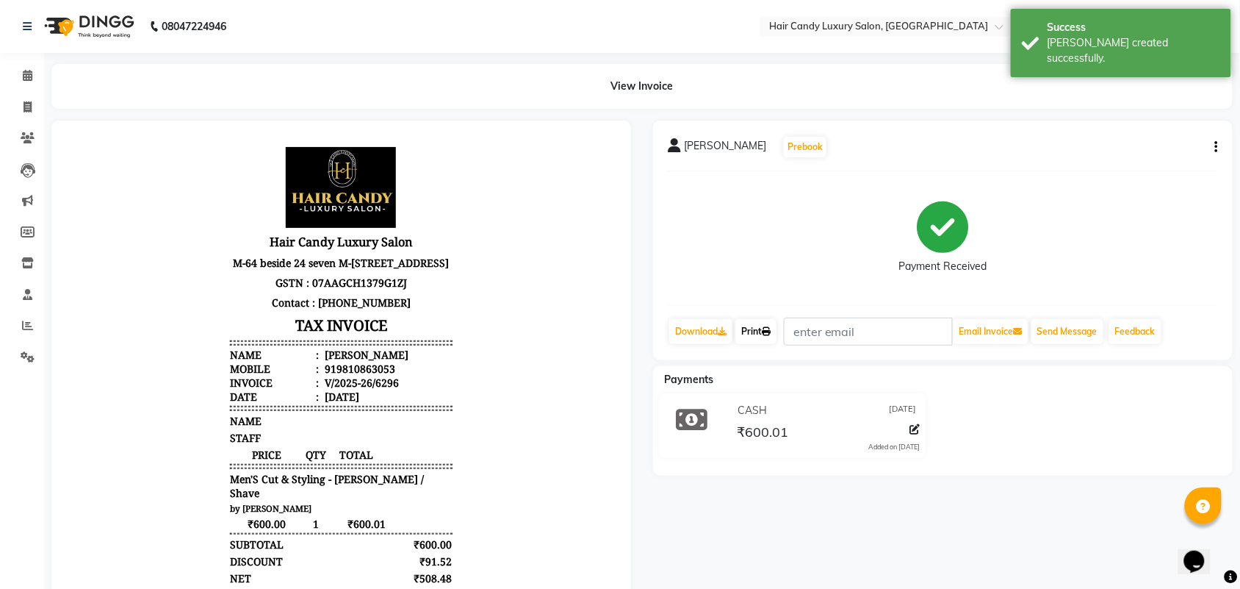
click at [759, 332] on link "Print" at bounding box center [756, 331] width 41 height 25
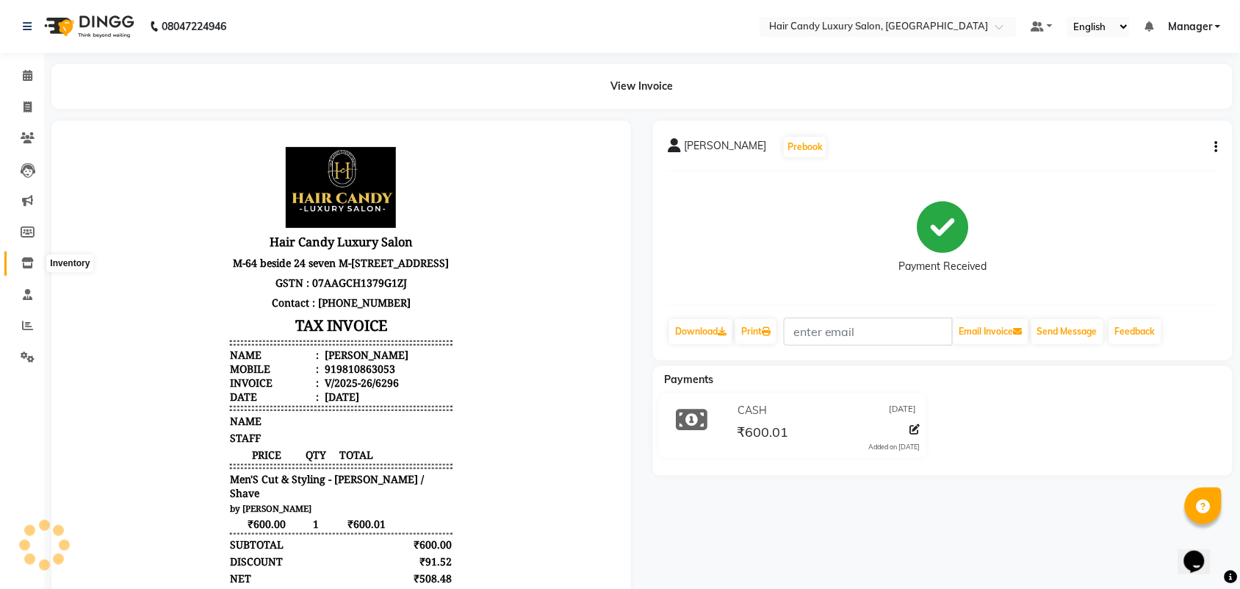
click at [24, 268] on icon at bounding box center [27, 262] width 12 height 11
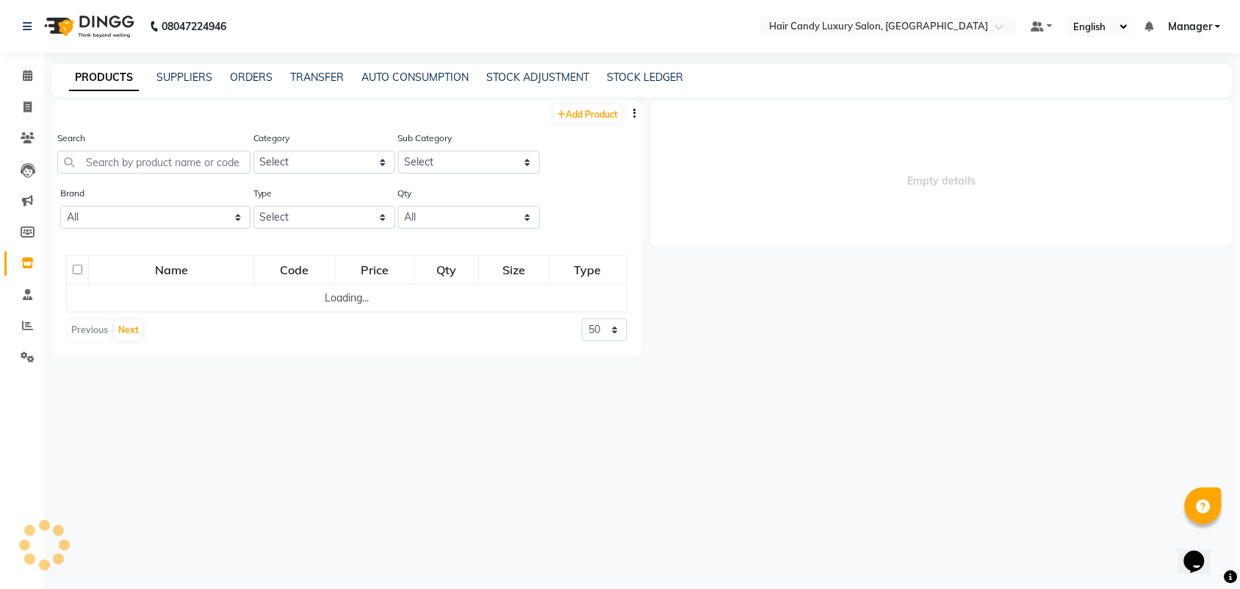
select select
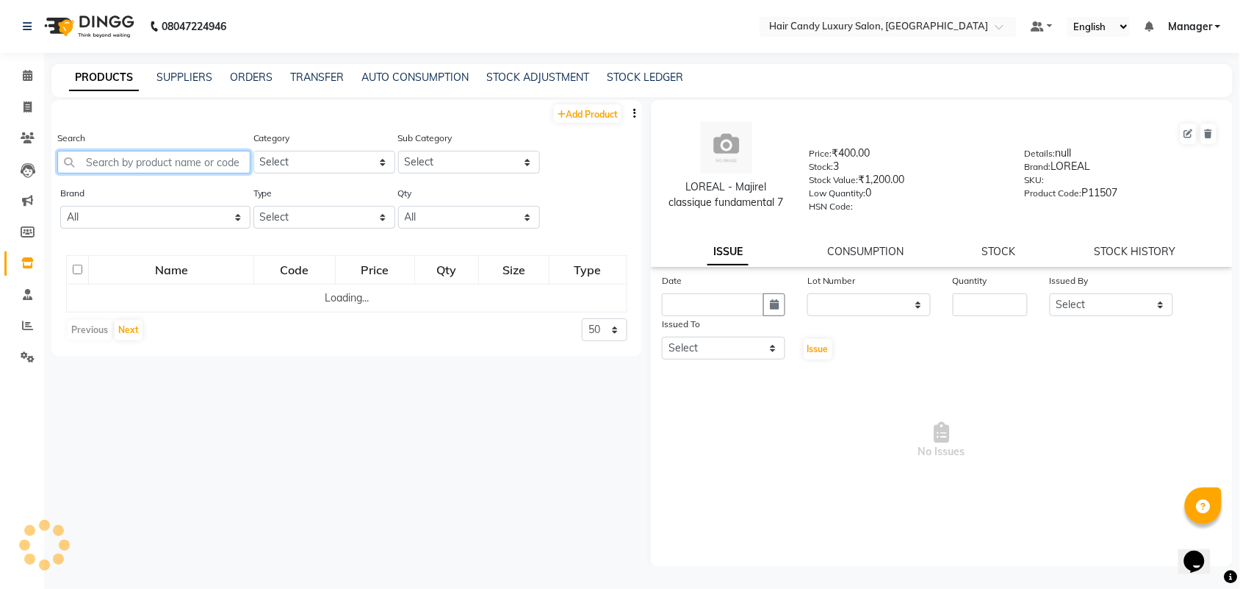
click at [218, 163] on input "text" at bounding box center [153, 162] width 193 height 23
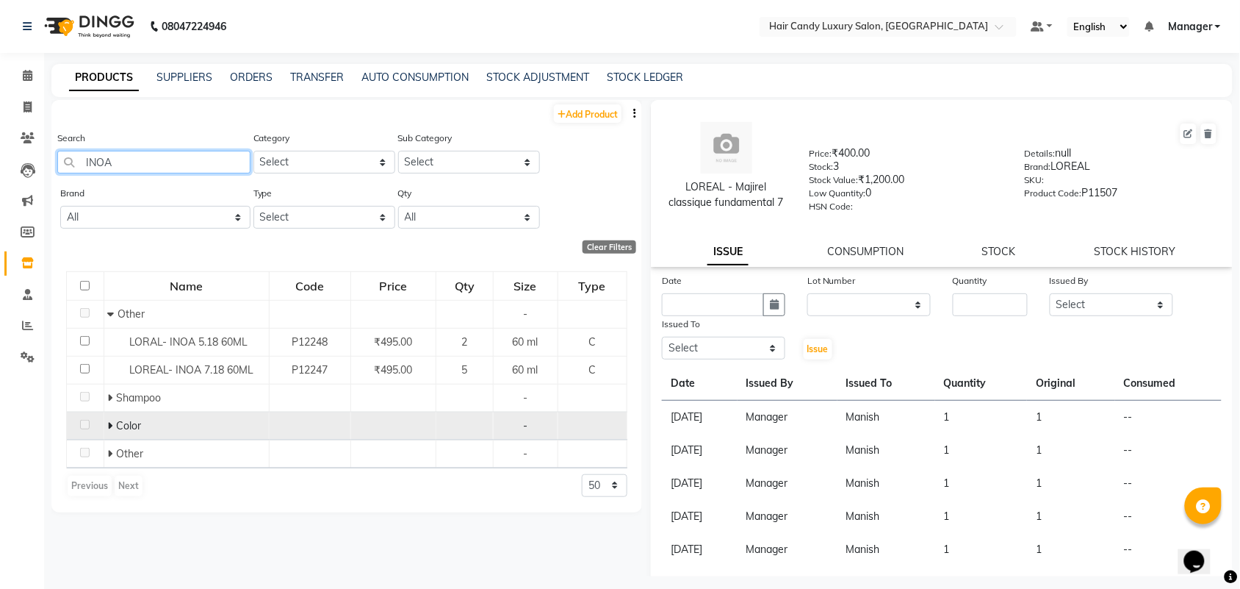
type input "INOA"
click at [109, 427] on icon at bounding box center [109, 425] width 5 height 10
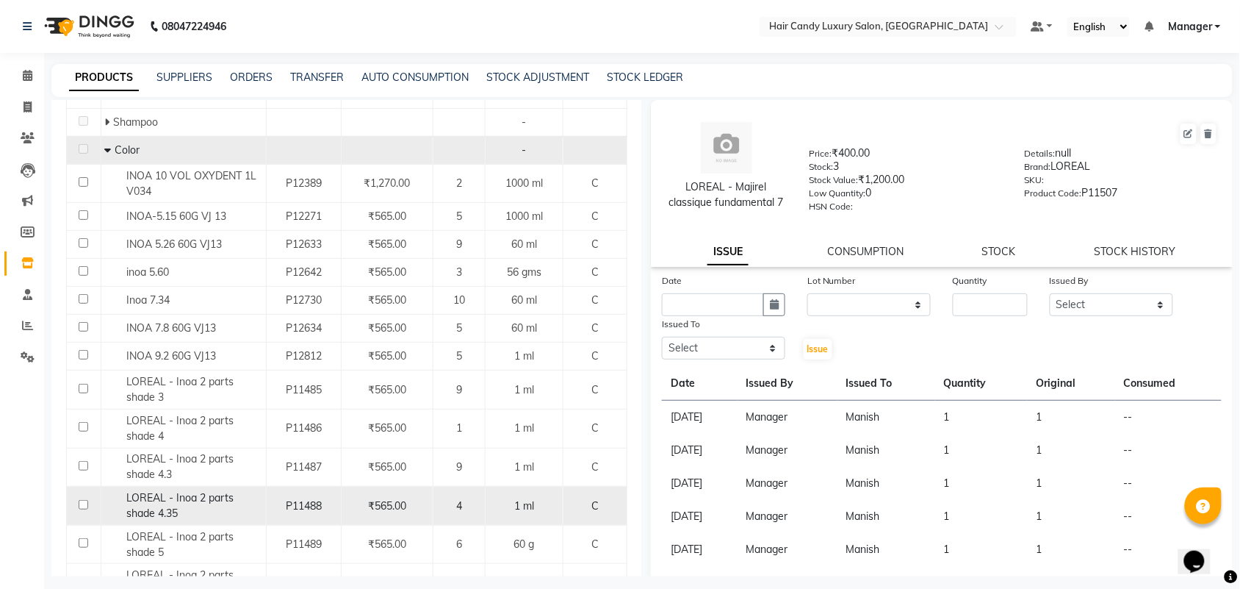
scroll to position [459, 0]
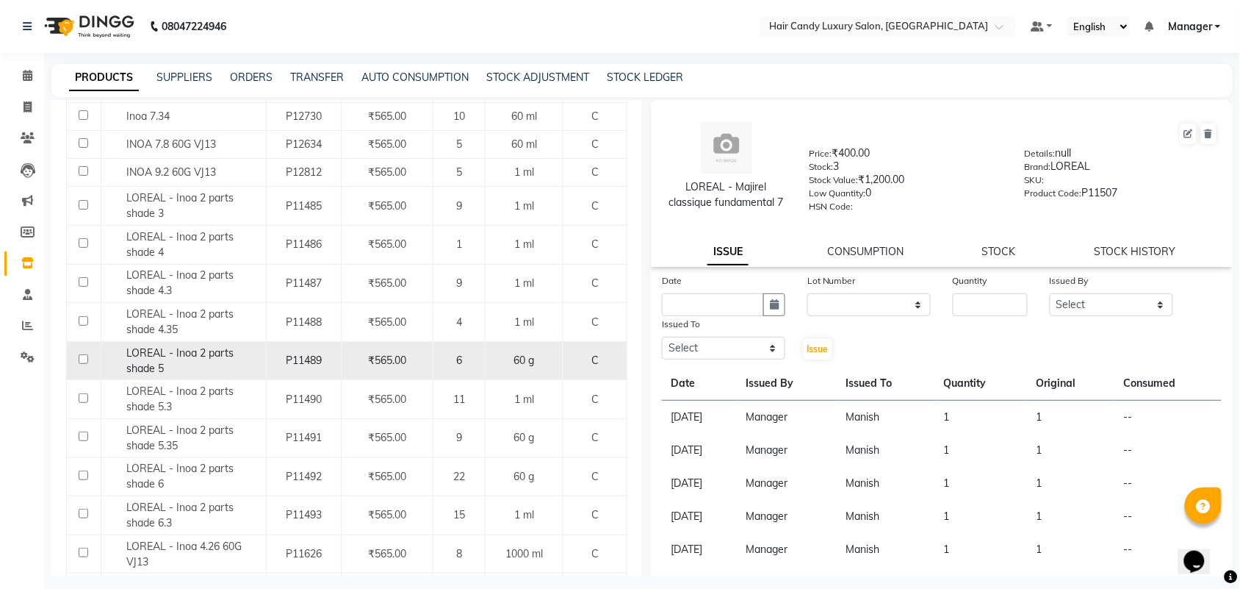
click at [219, 354] on span "LOREAL - Inoa 2 parts shade 5" at bounding box center [179, 360] width 107 height 29
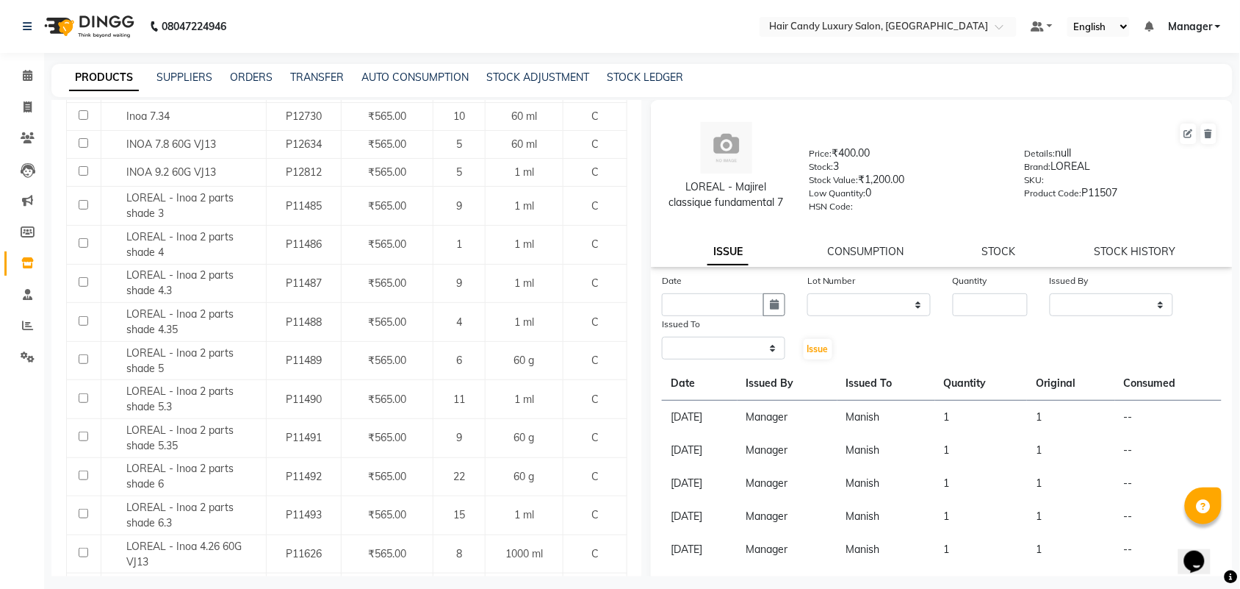
select select
click at [994, 273] on div "Quantity" at bounding box center [990, 283] width 75 height 21
click at [985, 300] on input "number" at bounding box center [990, 304] width 75 height 23
type input "1"
click at [1138, 309] on select "Select Aman ANKIT MANAGER BHAWNA Bobby Chirag Danish Deepali Dhruv Goldy Harish…" at bounding box center [1111, 304] width 123 height 23
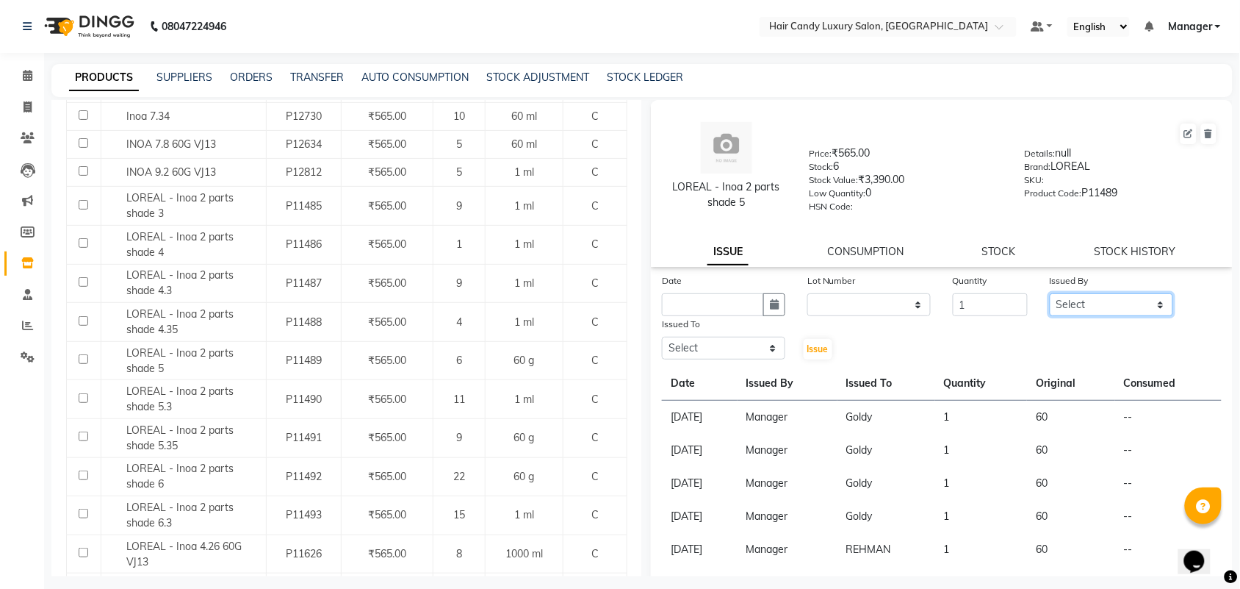
select select "68436"
click at [1050, 293] on select "Select Aman ANKIT MANAGER BHAWNA Bobby Chirag Danish Deepali Dhruv Goldy Harish…" at bounding box center [1111, 304] width 123 height 23
click at [706, 343] on select "Select Aman ANKIT MANAGER BHAWNA Bobby Chirag Danish Deepali Dhruv Goldy Harish…" at bounding box center [723, 348] width 123 height 23
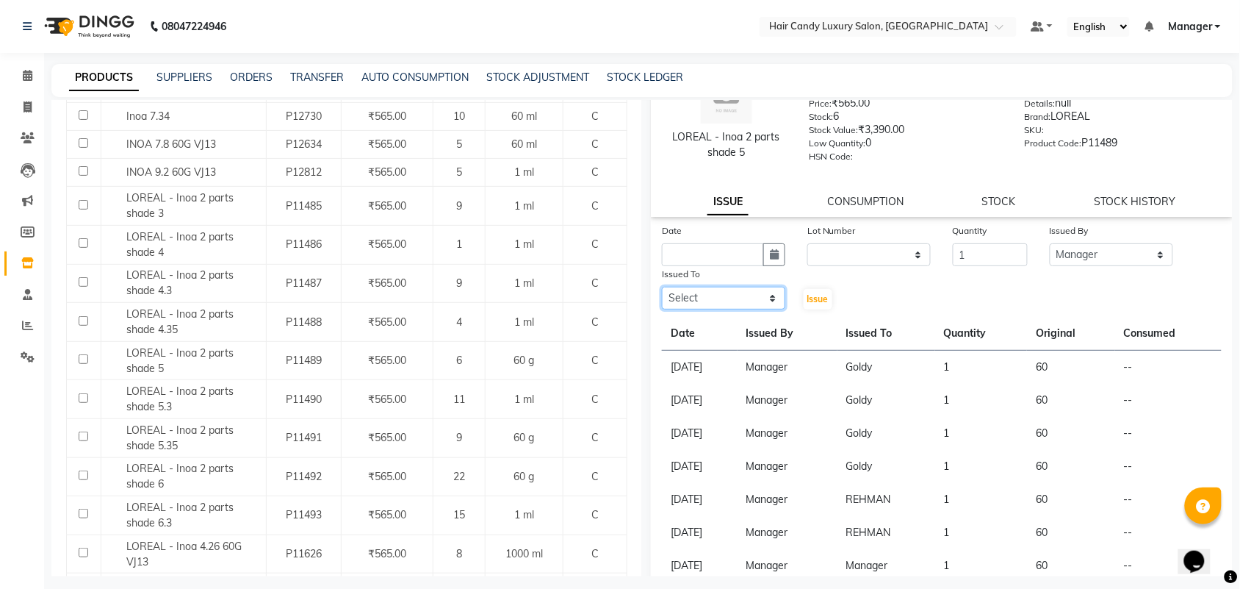
scroll to position [184, 0]
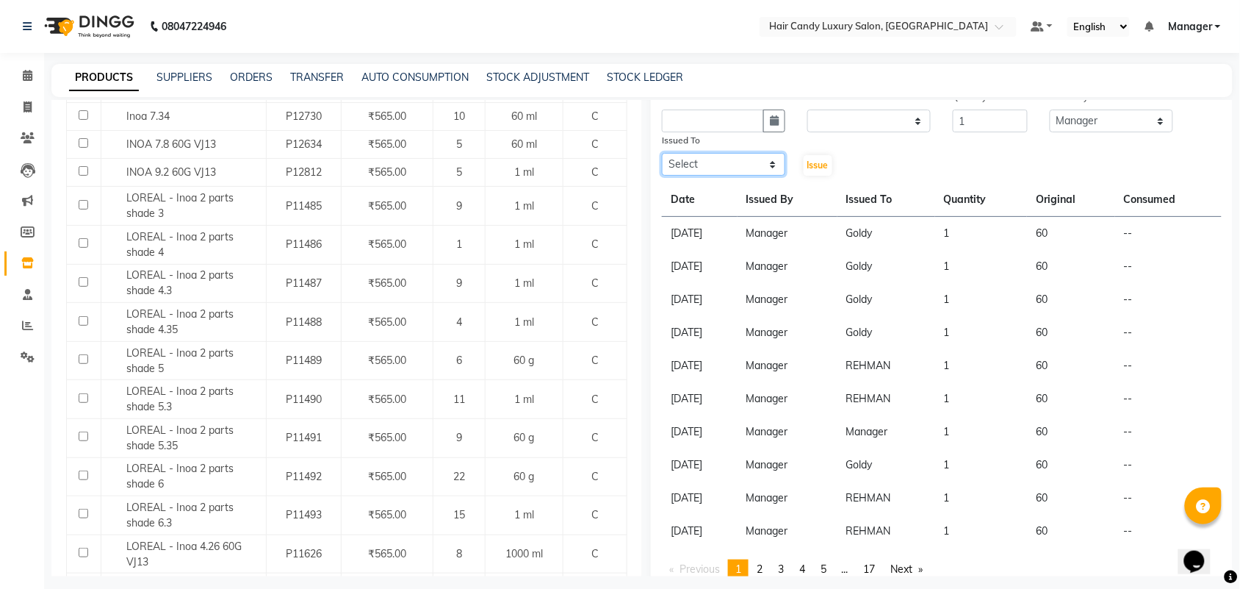
click at [681, 159] on select "Select Aman ANKIT MANAGER BHAWNA Bobby Chirag Danish Deepali Dhruv Goldy Harish…" at bounding box center [723, 164] width 123 height 23
select select "52595"
click at [662, 153] on select "Select Aman ANKIT MANAGER BHAWNA Bobby Chirag Danish Deepali Dhruv Goldy Harish…" at bounding box center [723, 164] width 123 height 23
click at [733, 115] on input "text" at bounding box center [713, 120] width 102 height 23
select select "9"
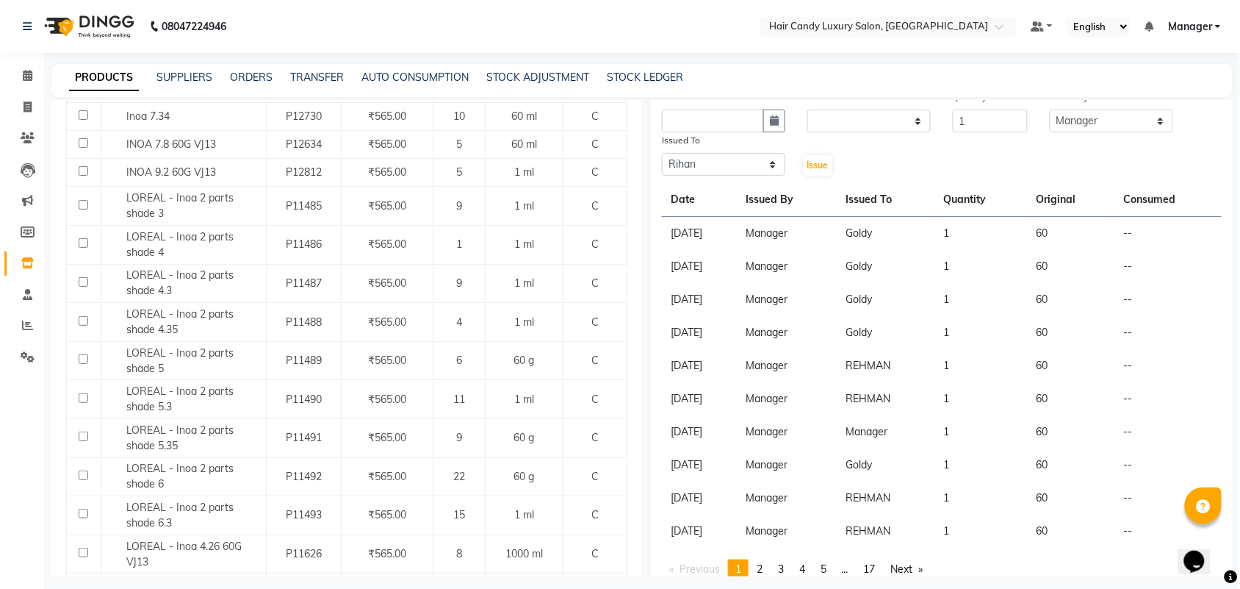
select select "2025"
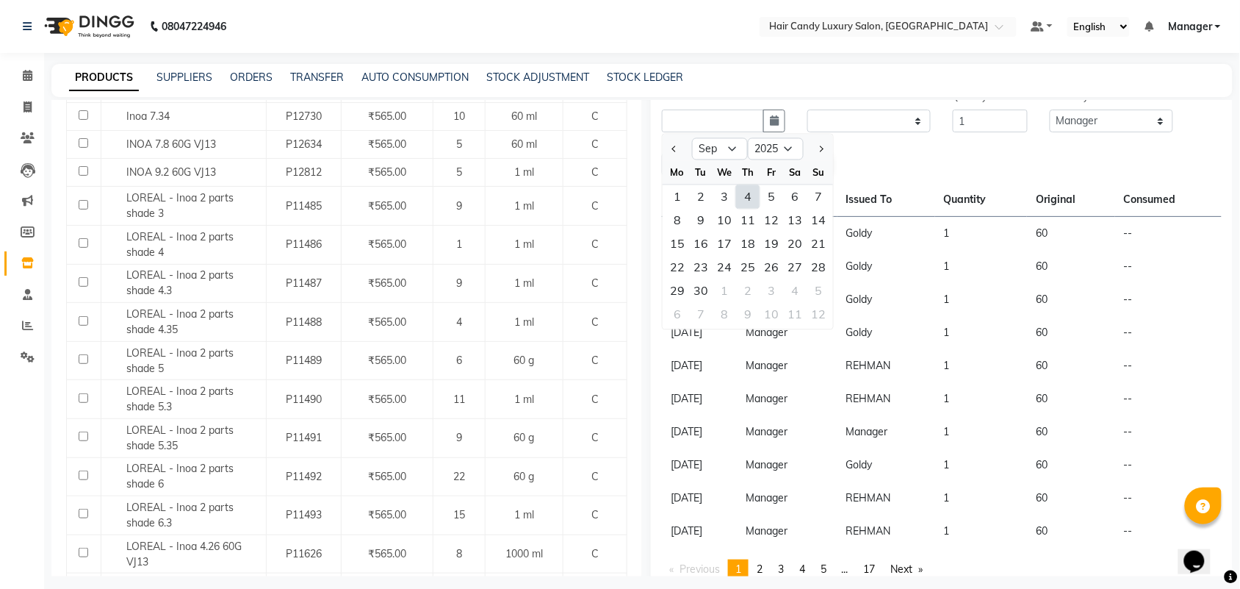
click at [750, 188] on div "4" at bounding box center [748, 197] width 24 height 24
type input "[DATE]"
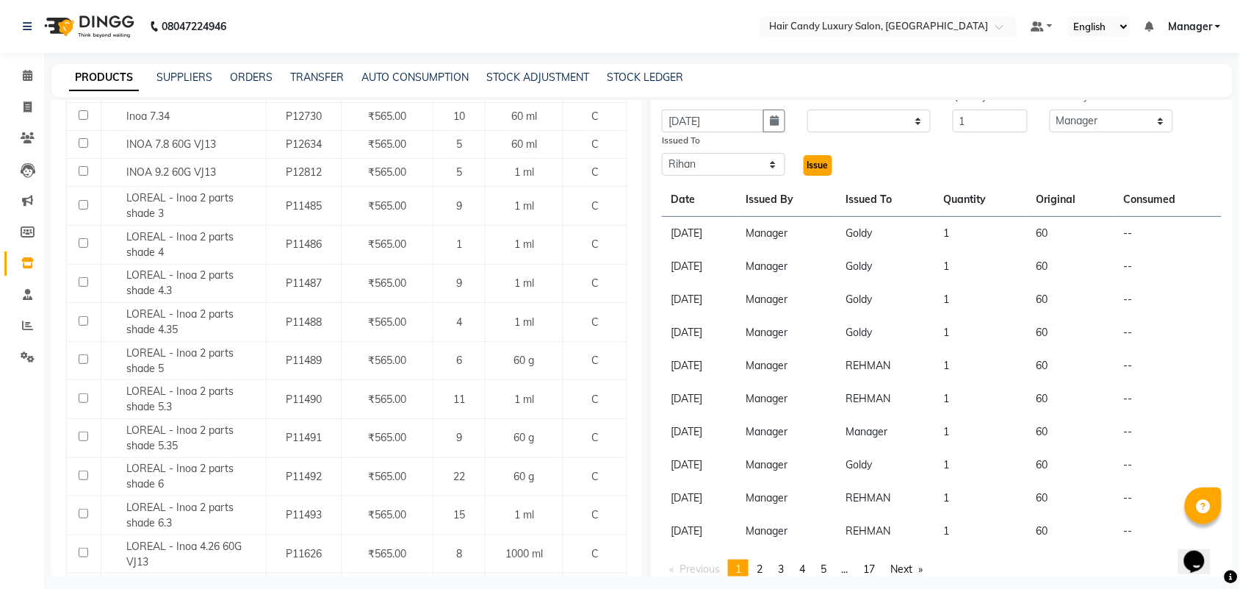
click at [804, 164] on button "Issue" at bounding box center [818, 165] width 29 height 21
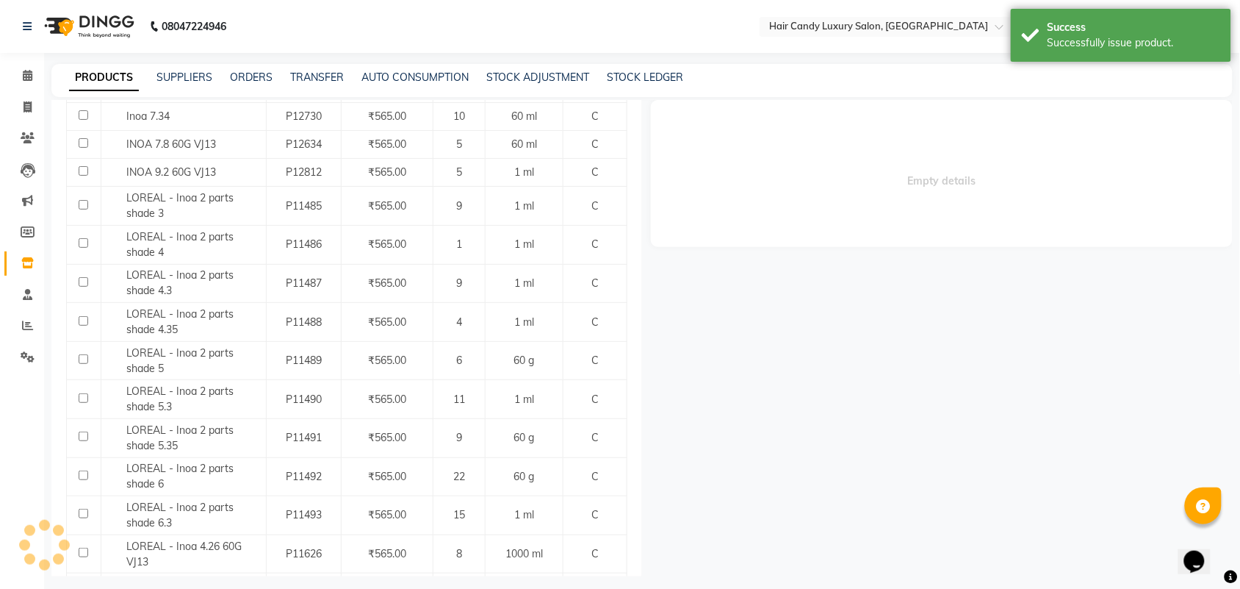
scroll to position [0, 0]
select select
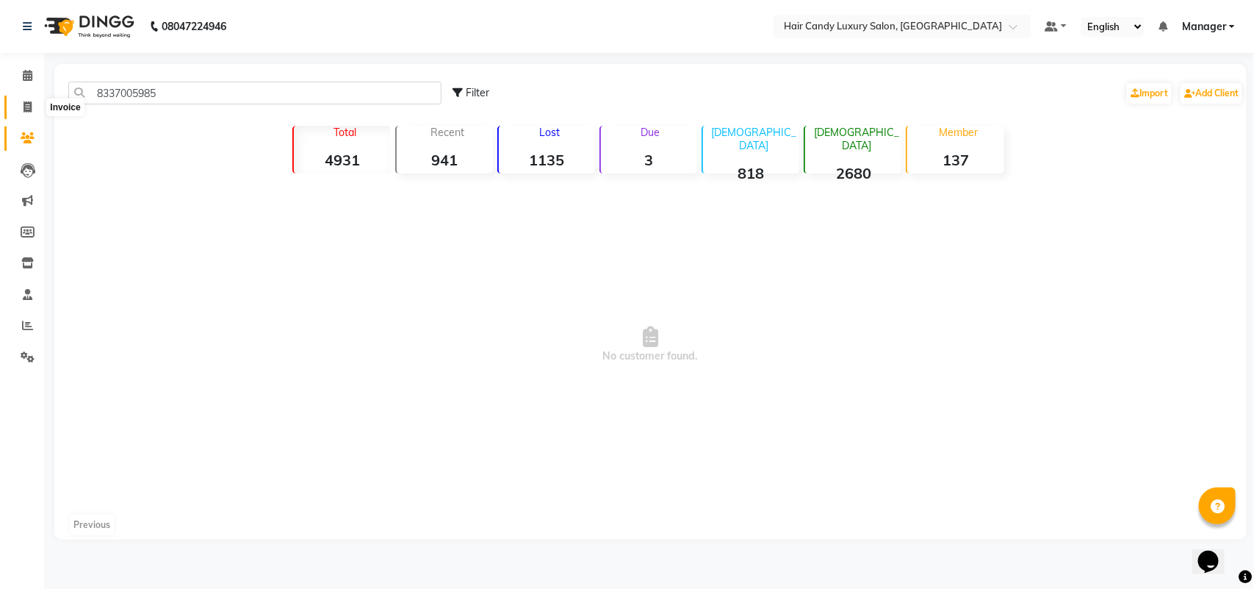
click at [32, 112] on span at bounding box center [28, 107] width 26 height 17
select select "service"
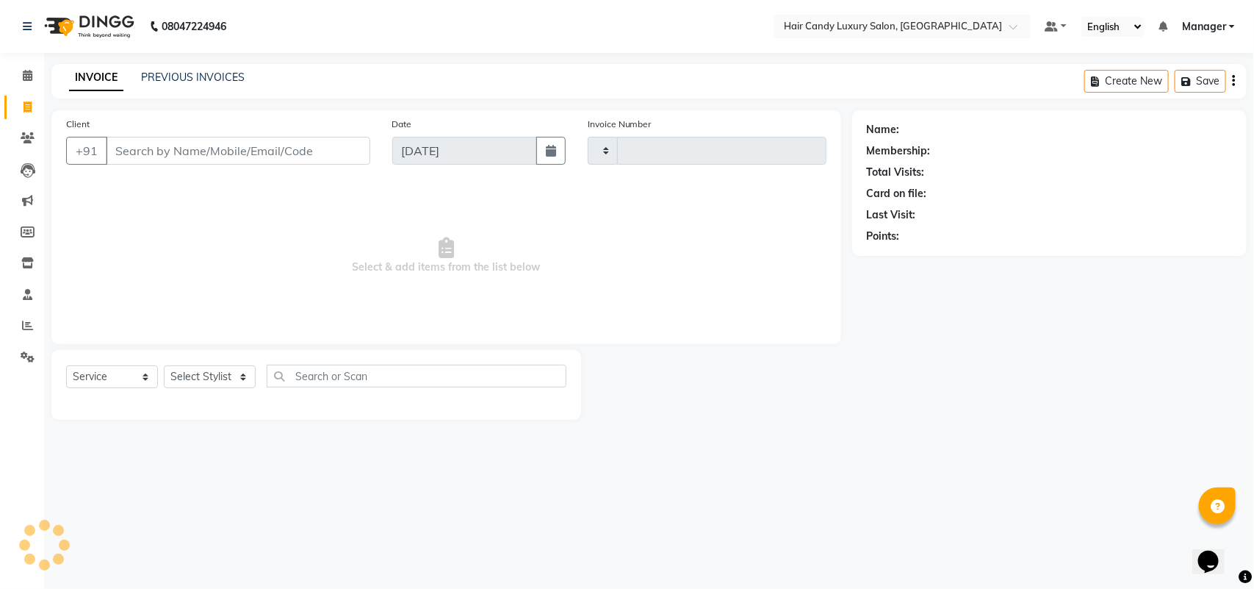
type input "6297"
select select "6645"
click at [221, 373] on select "Select Stylist Aman ANKIT MANAGER [PERSON_NAME] [PERSON_NAME] Danish [PERSON_NA…" at bounding box center [210, 376] width 92 height 23
select select "54066"
click at [164, 365] on select "Select Stylist Aman ANKIT MANAGER [PERSON_NAME] [PERSON_NAME] Danish [PERSON_NA…" at bounding box center [210, 376] width 92 height 23
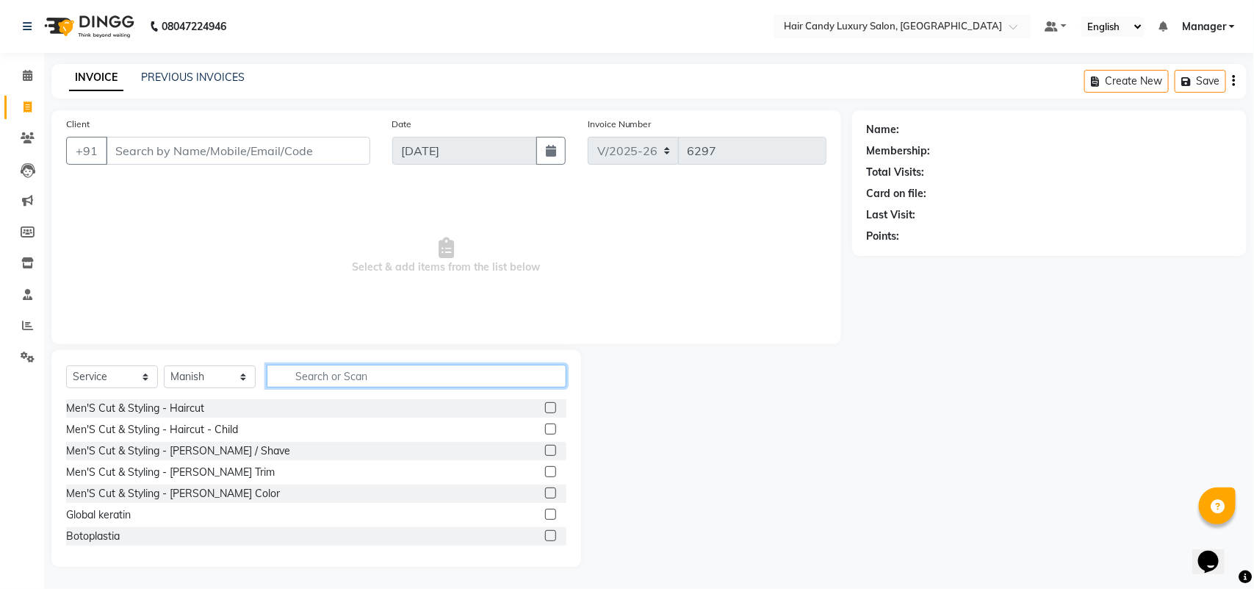
click at [353, 379] on input "text" at bounding box center [417, 375] width 300 height 23
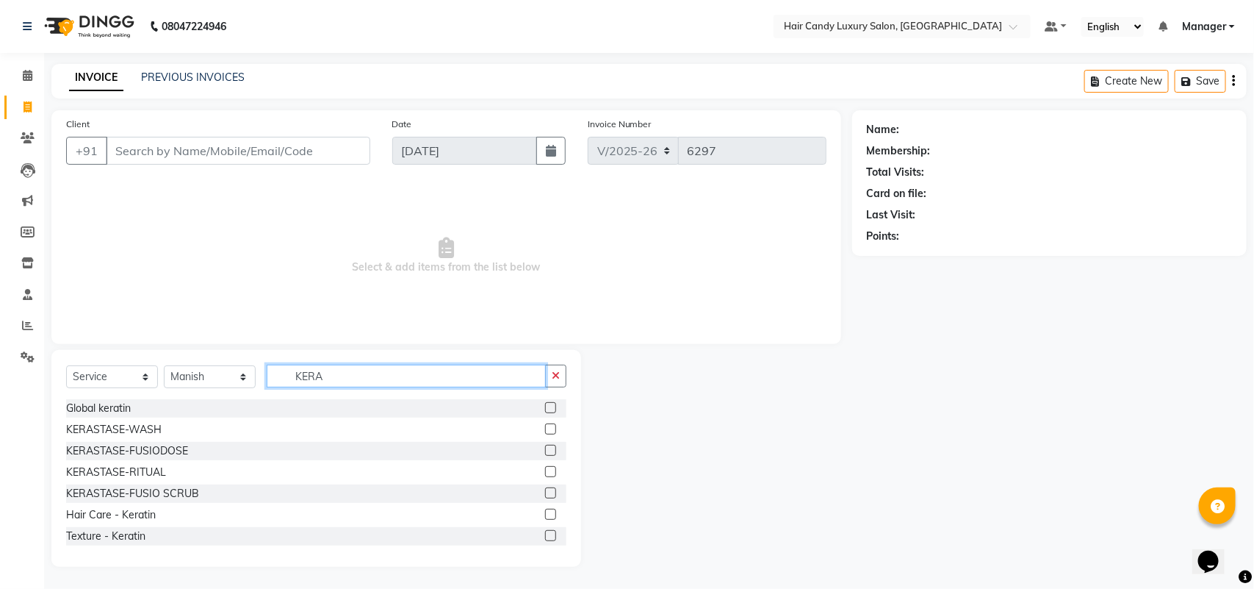
type input "KERA"
click at [545, 537] on label at bounding box center [550, 535] width 11 height 11
click at [545, 537] on input "checkbox" at bounding box center [550, 536] width 10 height 10
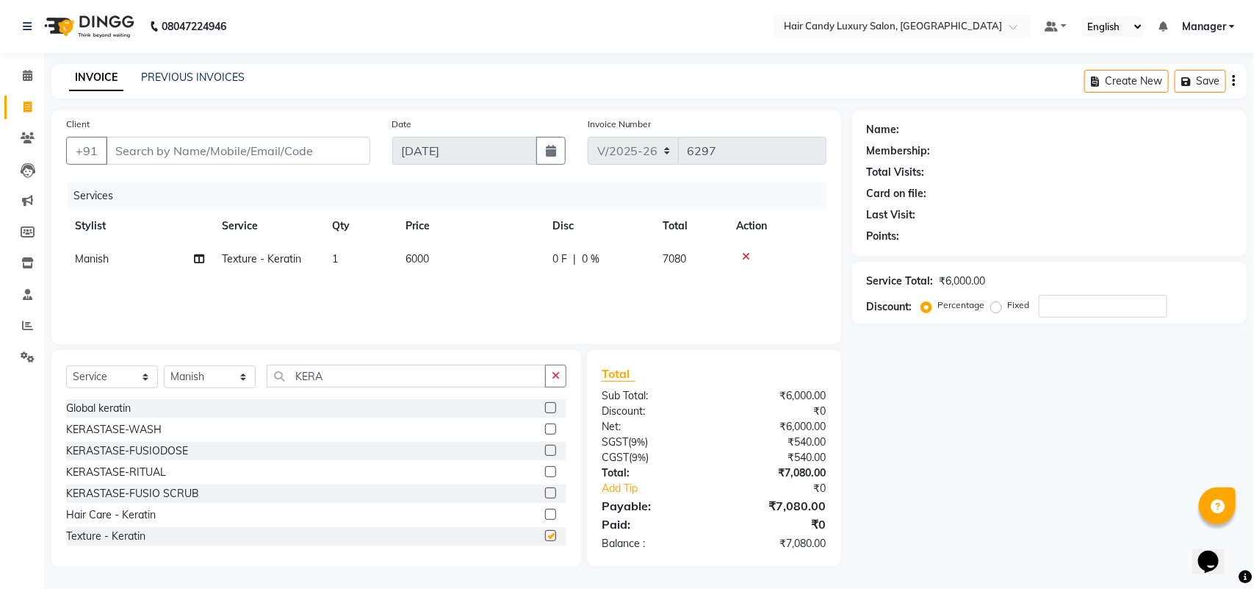
checkbox input "false"
click at [459, 265] on td "6000" at bounding box center [470, 259] width 147 height 33
select select "54066"
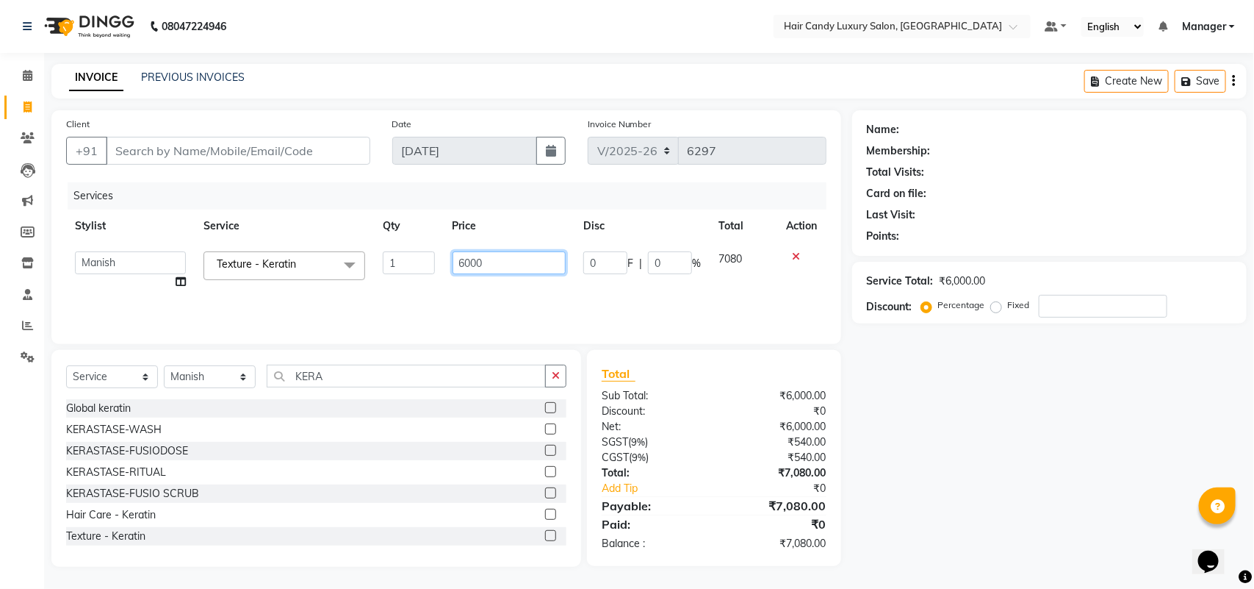
drag, startPoint x: 511, startPoint y: 256, endPoint x: 402, endPoint y: 259, distance: 109.5
click at [430, 259] on tr "Aman ANKIT MANAGER [PERSON_NAME] [PERSON_NAME] Danish [PERSON_NAME] [PERSON_NAM…" at bounding box center [446, 271] width 761 height 56
type input "6500"
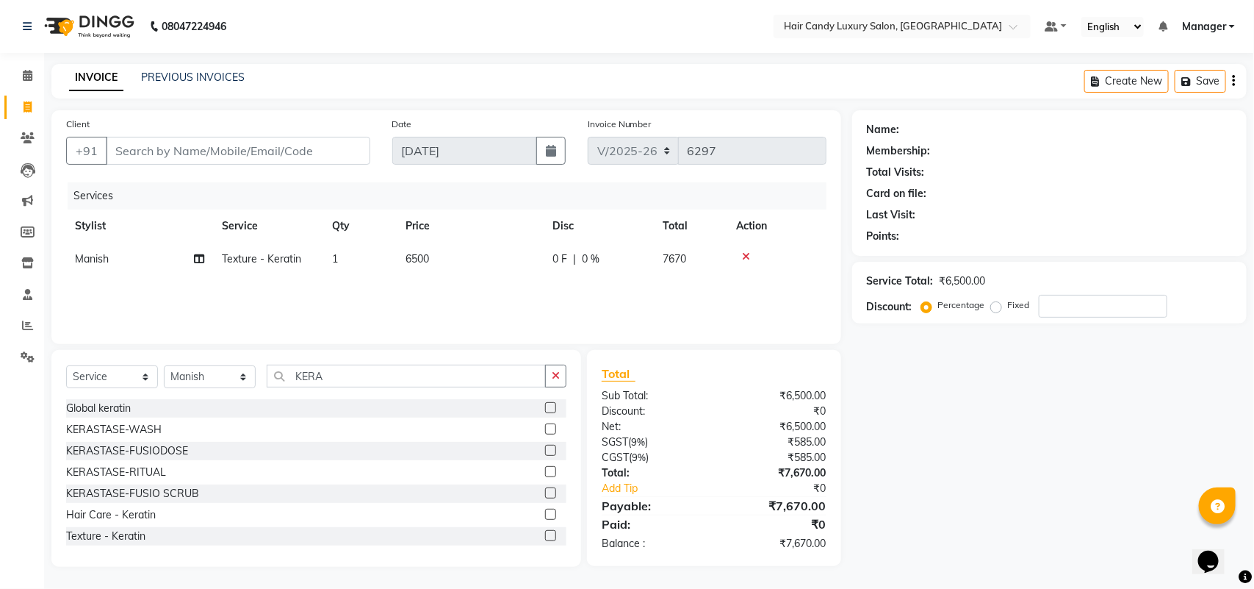
click at [946, 384] on div "Name: Membership: Total Visits: Card on file: Last Visit: Points: Service Total…" at bounding box center [1055, 338] width 406 height 456
click at [206, 383] on select "Select Stylist Aman ANKIT MANAGER [PERSON_NAME] [PERSON_NAME] Danish [PERSON_NA…" at bounding box center [210, 376] width 92 height 23
click at [83, 380] on select "Select Service Product Membership Package Voucher Prepaid Gift Card" at bounding box center [112, 376] width 92 height 23
select select "product"
click at [66, 365] on select "Select Service Product Membership Package Voucher Prepaid Gift Card" at bounding box center [112, 376] width 92 height 23
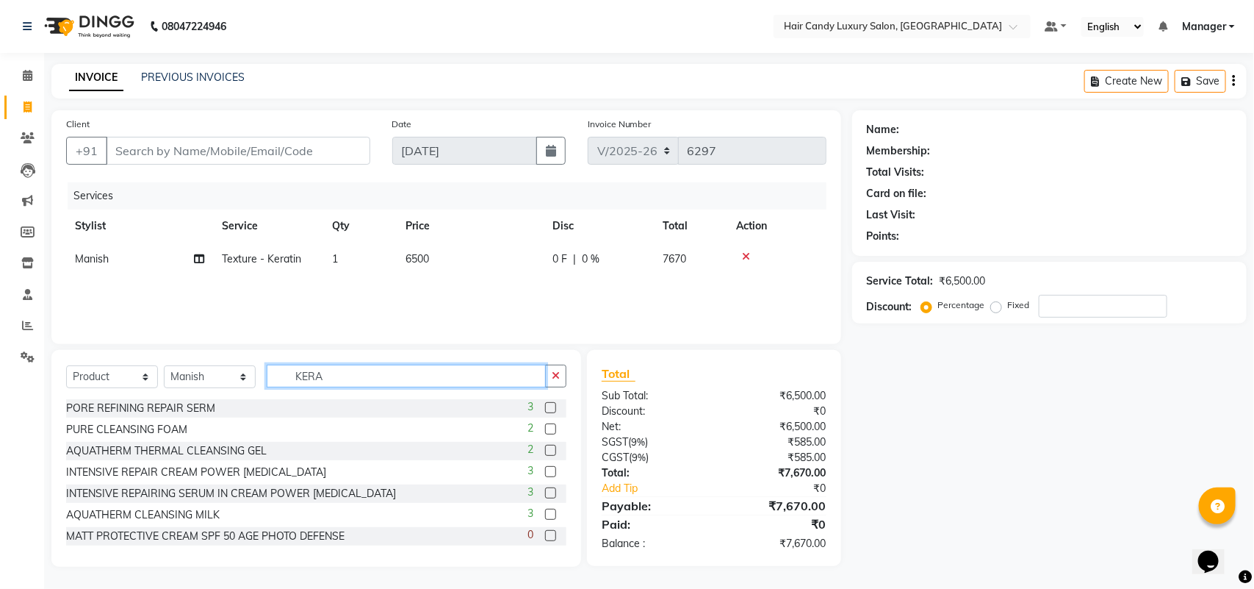
drag, startPoint x: 328, startPoint y: 378, endPoint x: 243, endPoint y: 373, distance: 85.4
click at [262, 376] on div "Select Service Product Membership Package Voucher Prepaid Gift Card Select Styl…" at bounding box center [316, 381] width 500 height 35
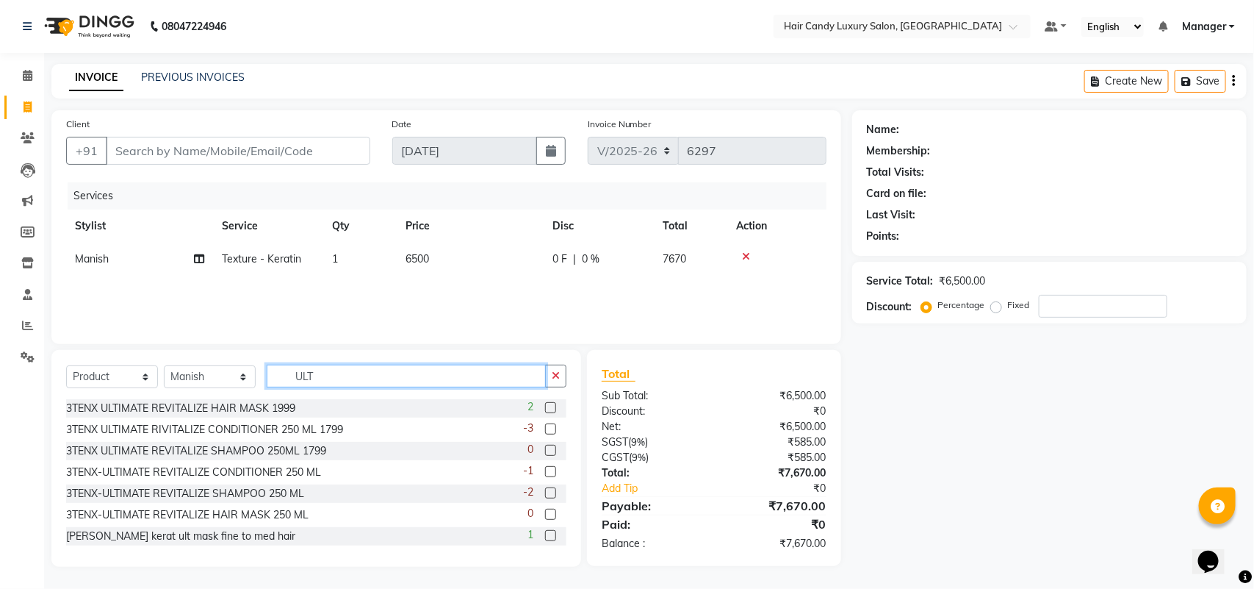
type input "ULT"
click at [545, 450] on label at bounding box center [550, 450] width 11 height 11
click at [545, 450] on input "checkbox" at bounding box center [550, 451] width 10 height 10
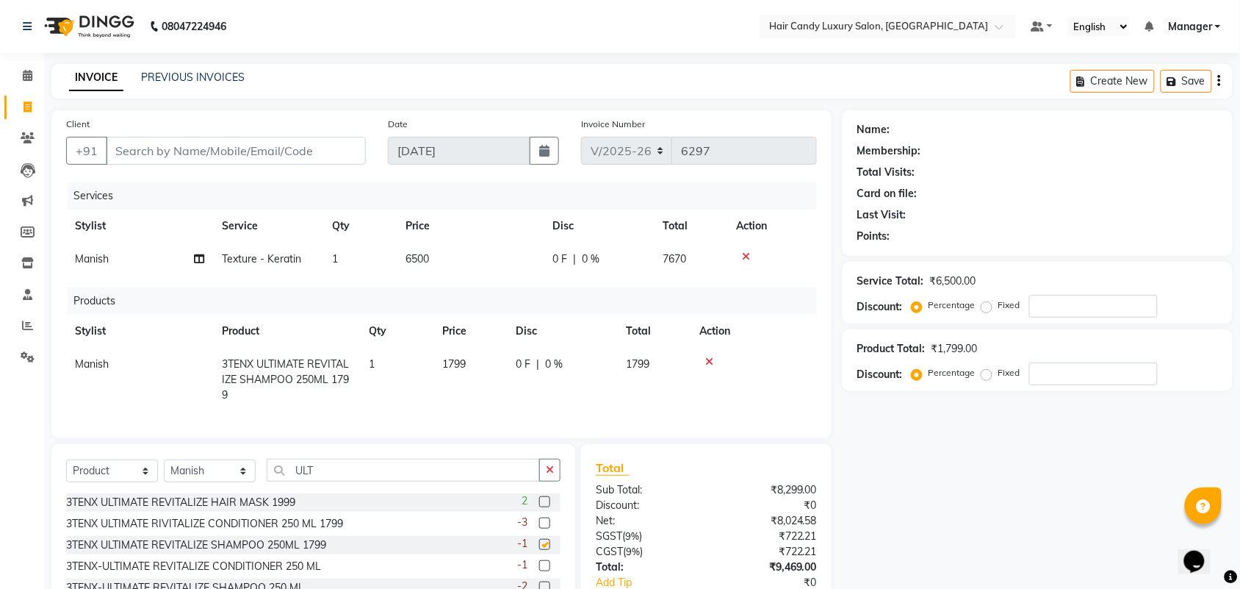
checkbox input "false"
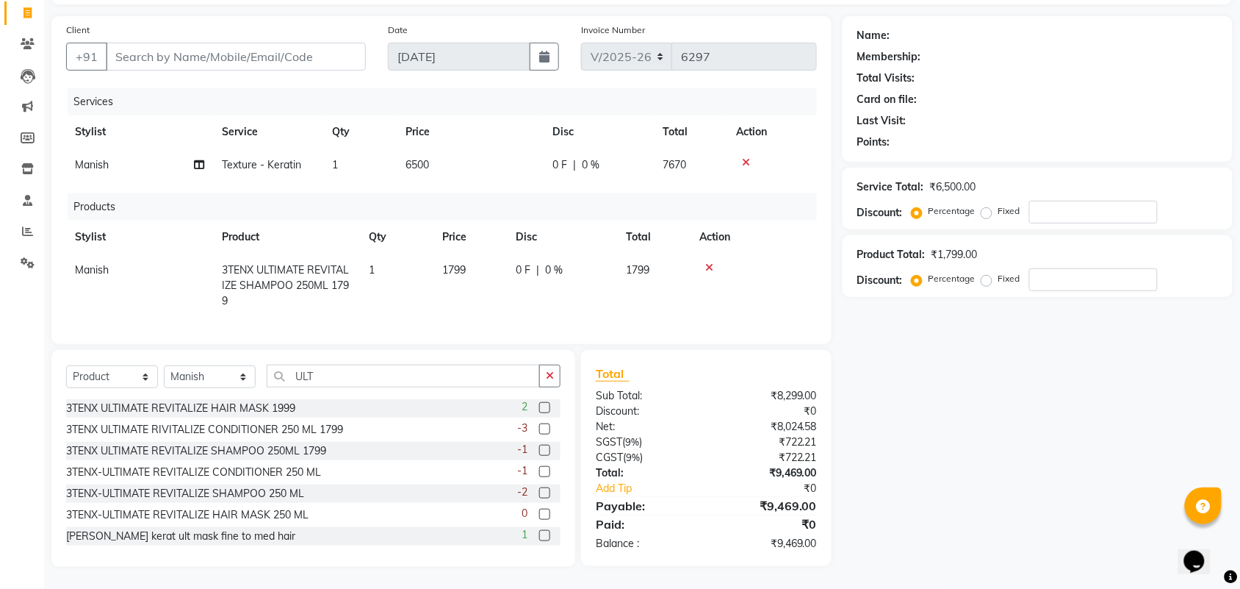
scroll to position [107, 0]
click at [539, 471] on label at bounding box center [544, 471] width 11 height 11
click at [539, 471] on input "checkbox" at bounding box center [544, 472] width 10 height 10
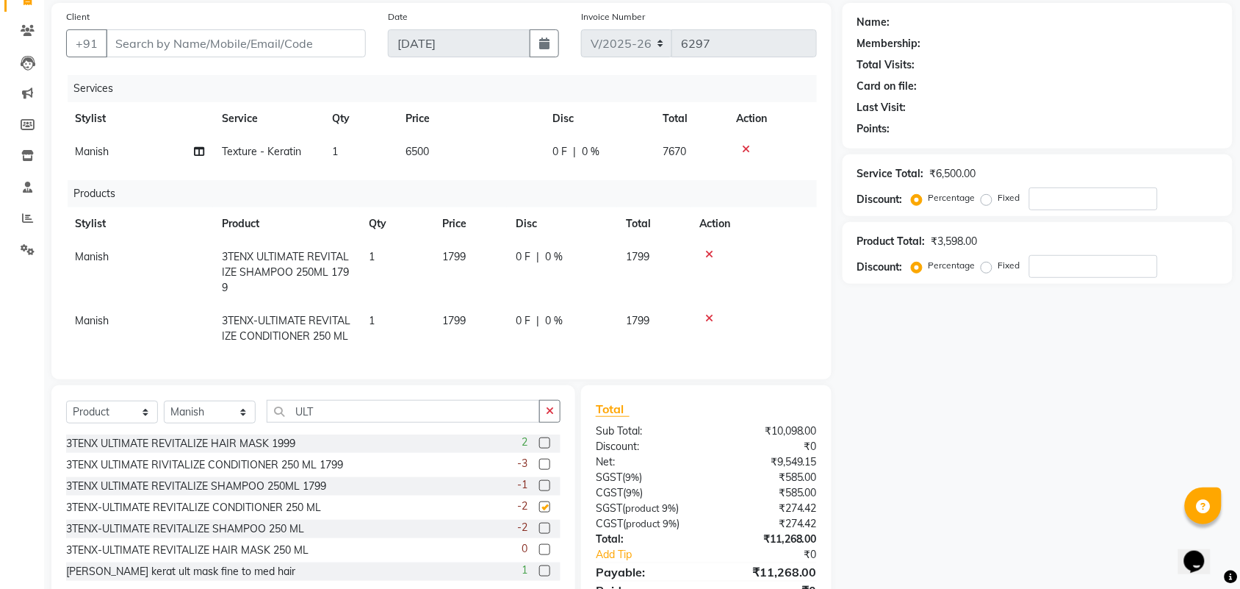
checkbox input "false"
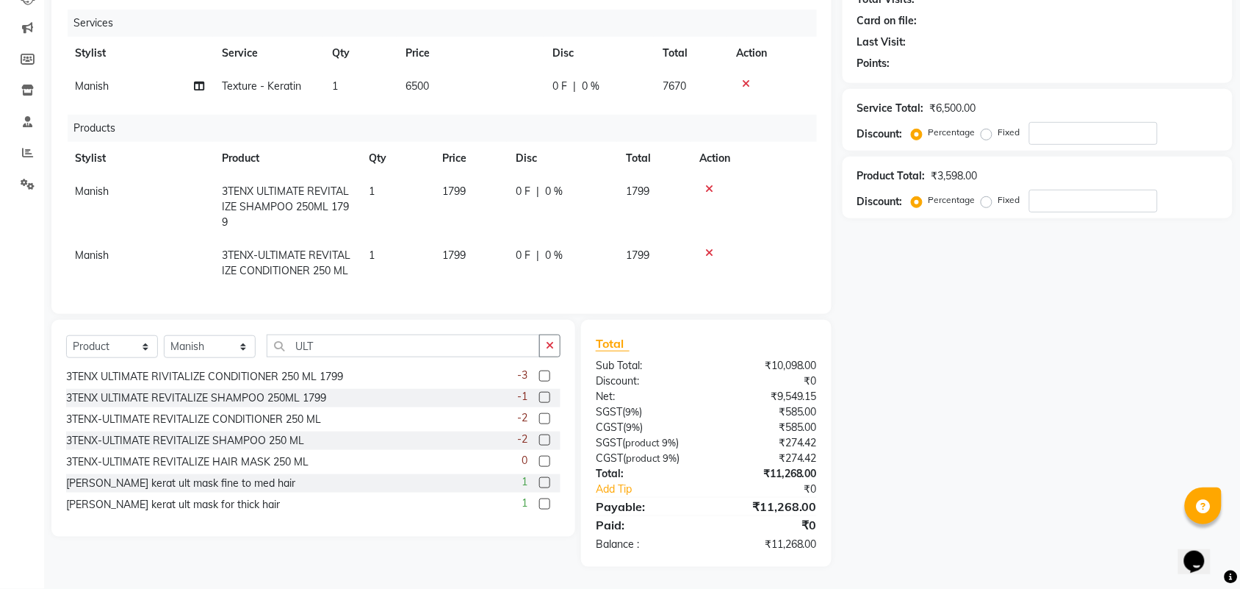
scroll to position [201, 0]
drag, startPoint x: 379, startPoint y: 351, endPoint x: 259, endPoint y: 359, distance: 120.1
click at [262, 359] on div "Select Service Product Membership Package Voucher Prepaid Gift Card Select Styl…" at bounding box center [313, 351] width 495 height 35
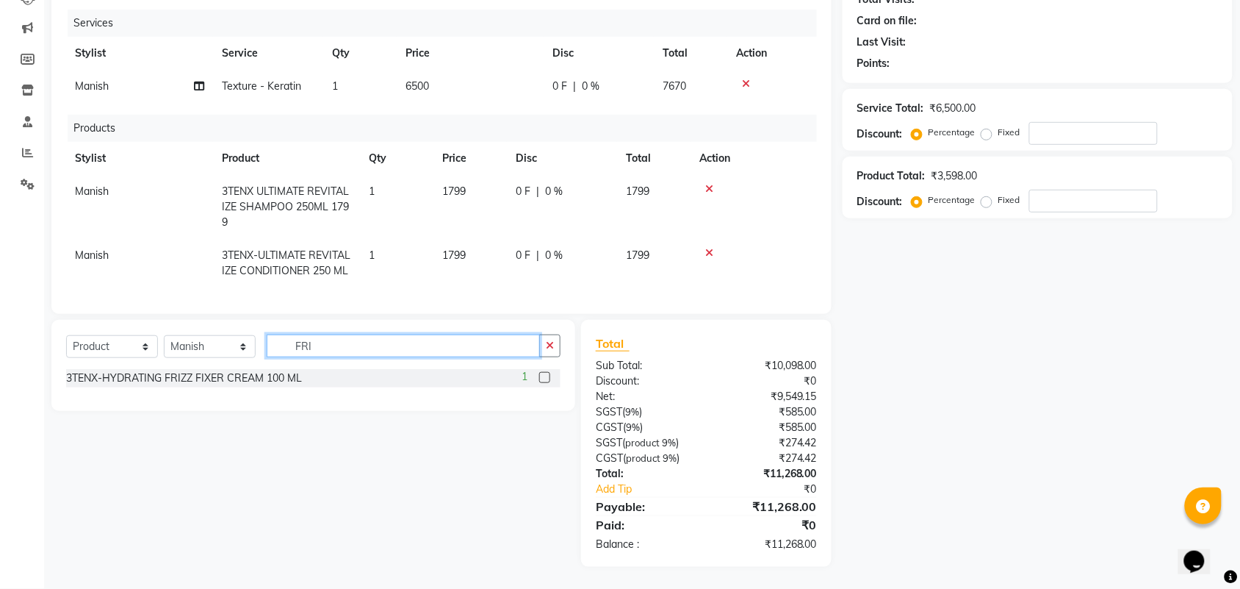
scroll to position [0, 0]
type input "FRIZ"
click at [539, 376] on label at bounding box center [544, 377] width 11 height 11
click at [539, 376] on input "checkbox" at bounding box center [544, 378] width 10 height 10
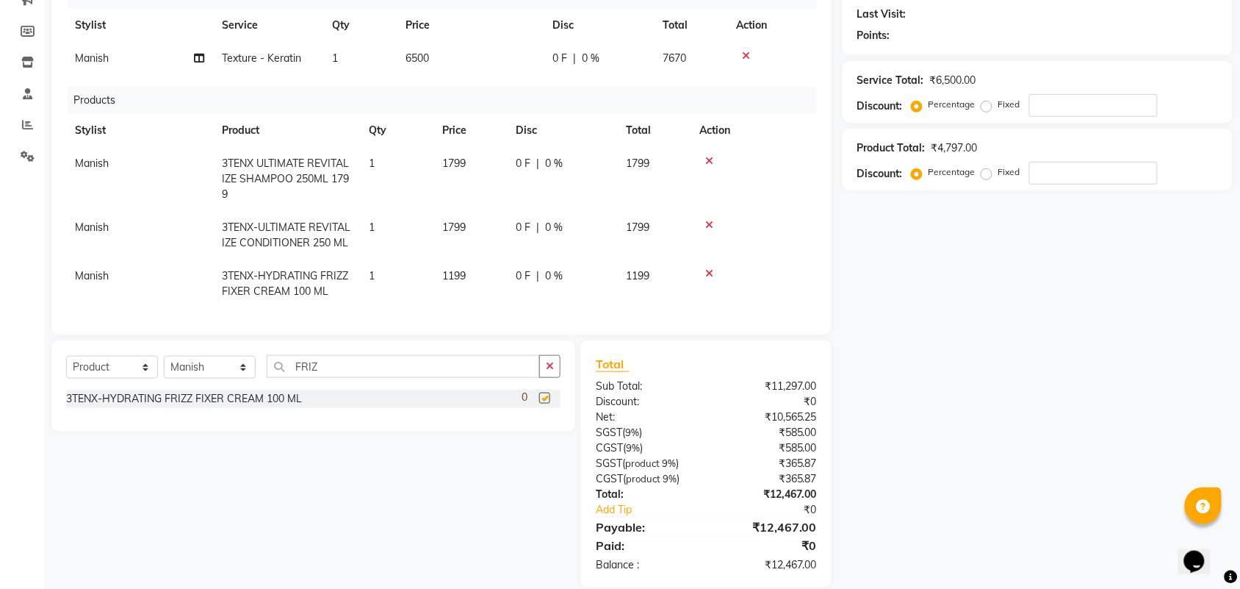
checkbox input "false"
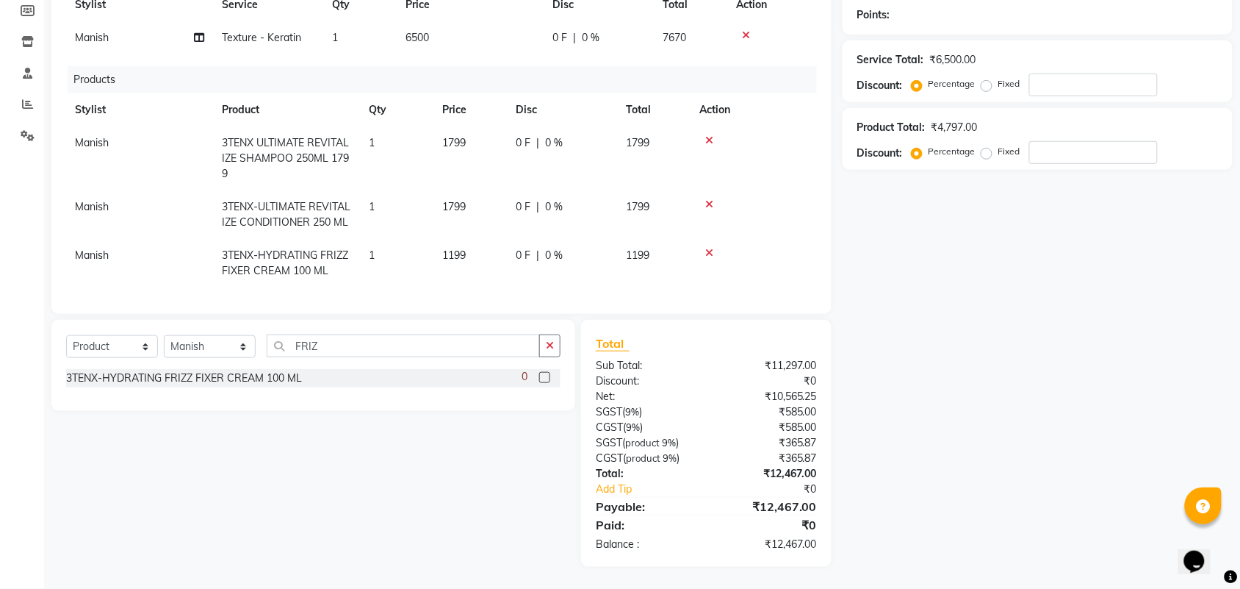
scroll to position [250, 0]
click at [107, 248] on span "Manish" at bounding box center [92, 254] width 34 height 13
select select "54066"
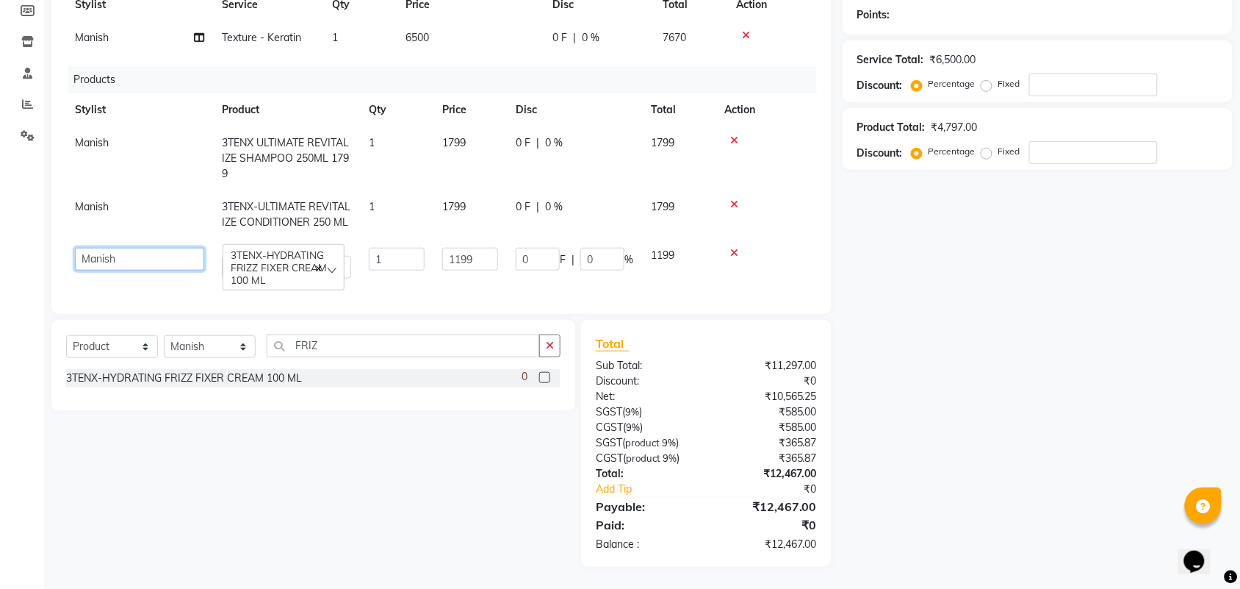
drag, startPoint x: 107, startPoint y: 240, endPoint x: 132, endPoint y: 243, distance: 26.0
click at [132, 248] on select "Aman ANKIT MANAGER [PERSON_NAME] [PERSON_NAME] Danish [PERSON_NAME] [PERSON_NAM…" at bounding box center [139, 259] width 129 height 23
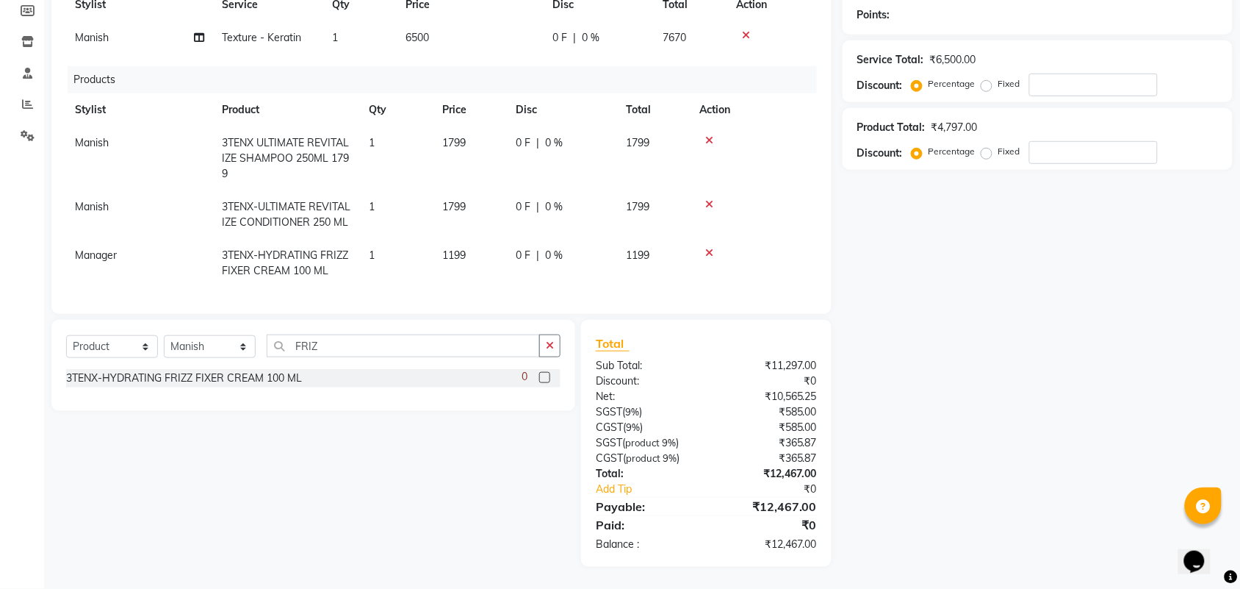
click at [953, 350] on div "Name: Membership: Total Visits: Card on file: Last Visit: Points: Service Total…" at bounding box center [1043, 228] width 401 height 678
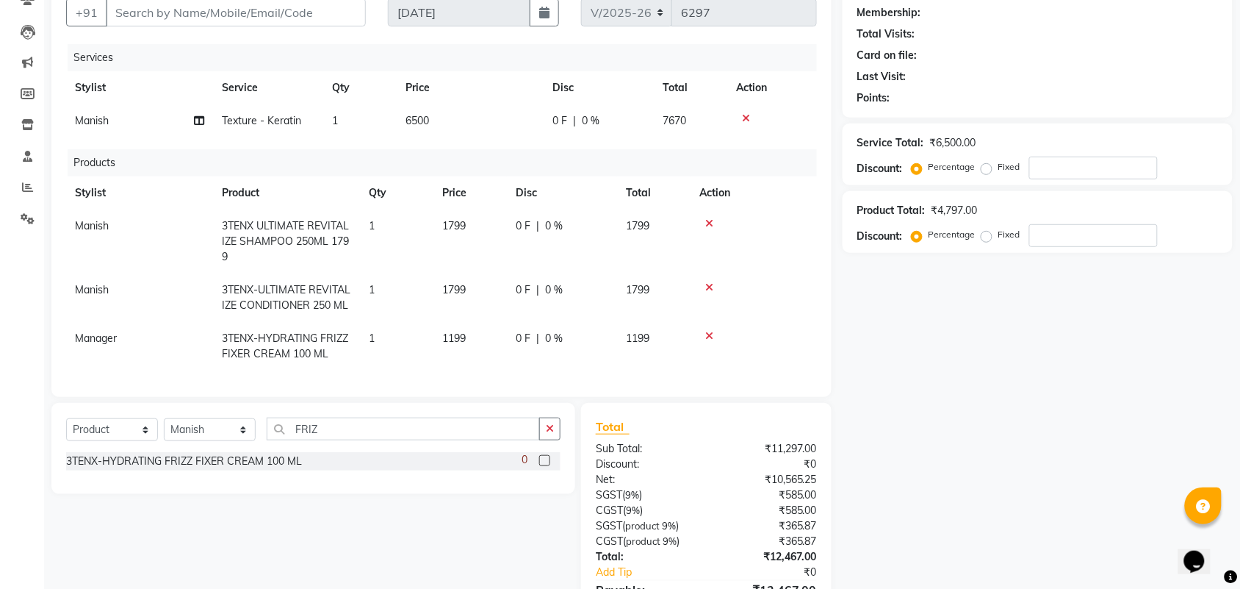
scroll to position [0, 0]
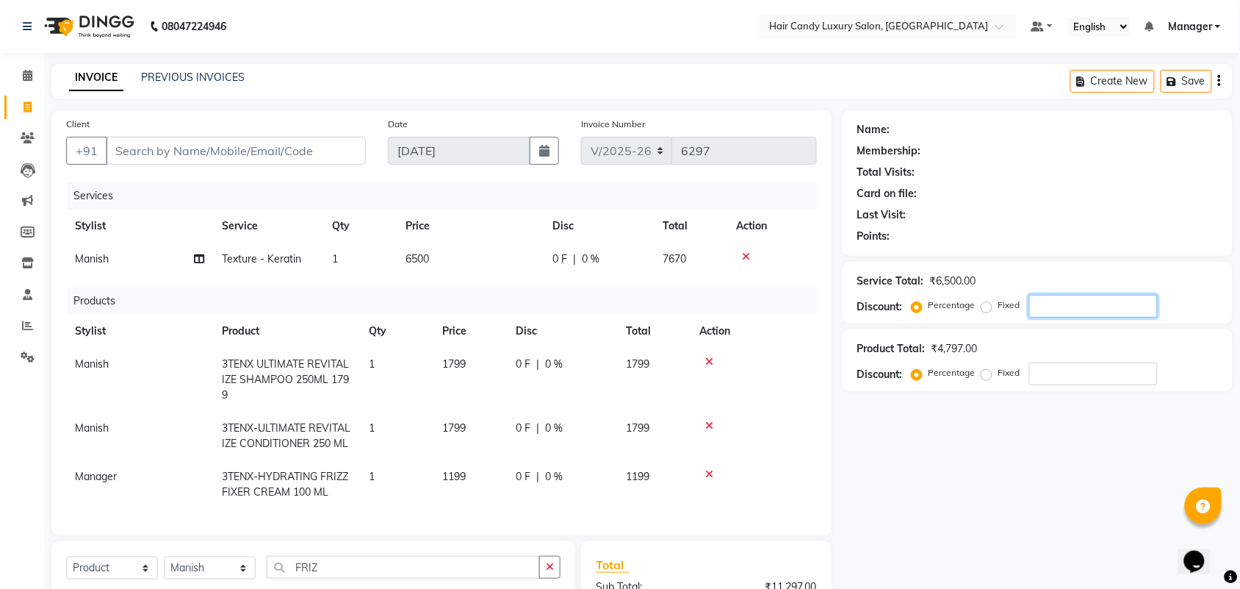
click at [1060, 313] on input "number" at bounding box center [1094, 306] width 129 height 23
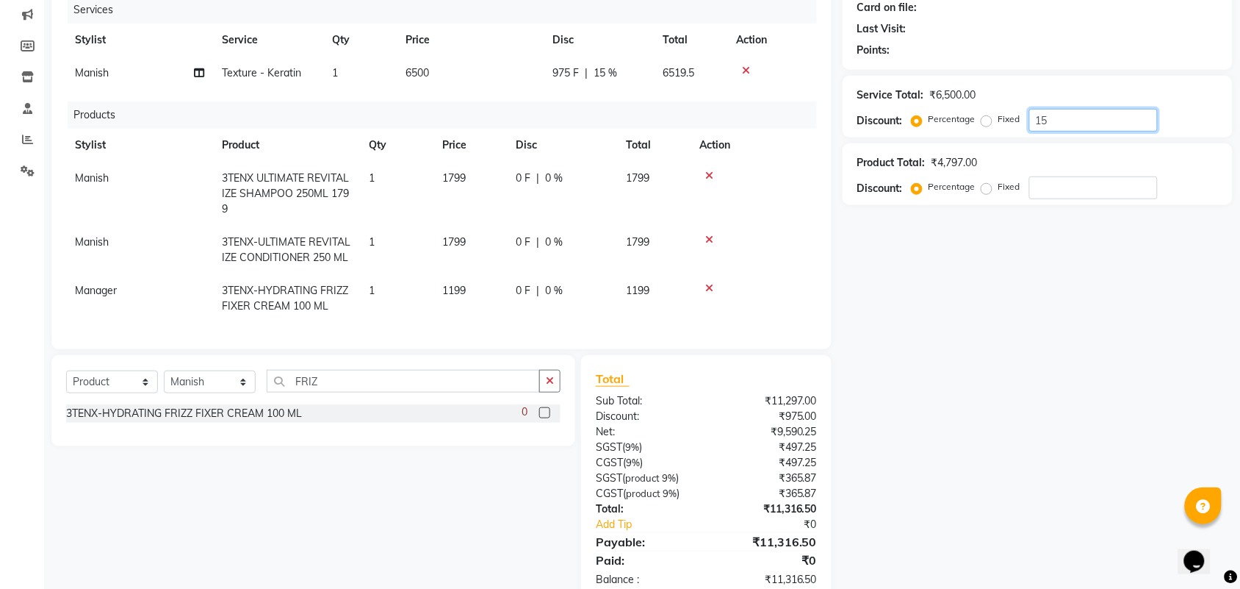
scroll to position [250, 0]
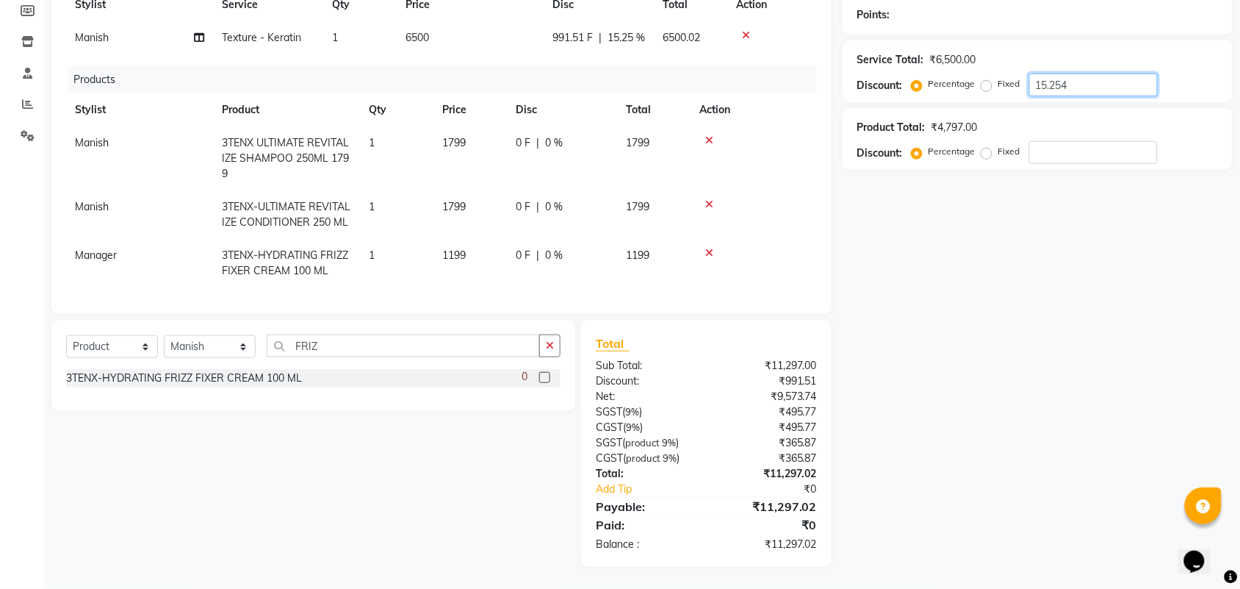
type input "15.254"
click at [1059, 141] on input "number" at bounding box center [1094, 152] width 129 height 23
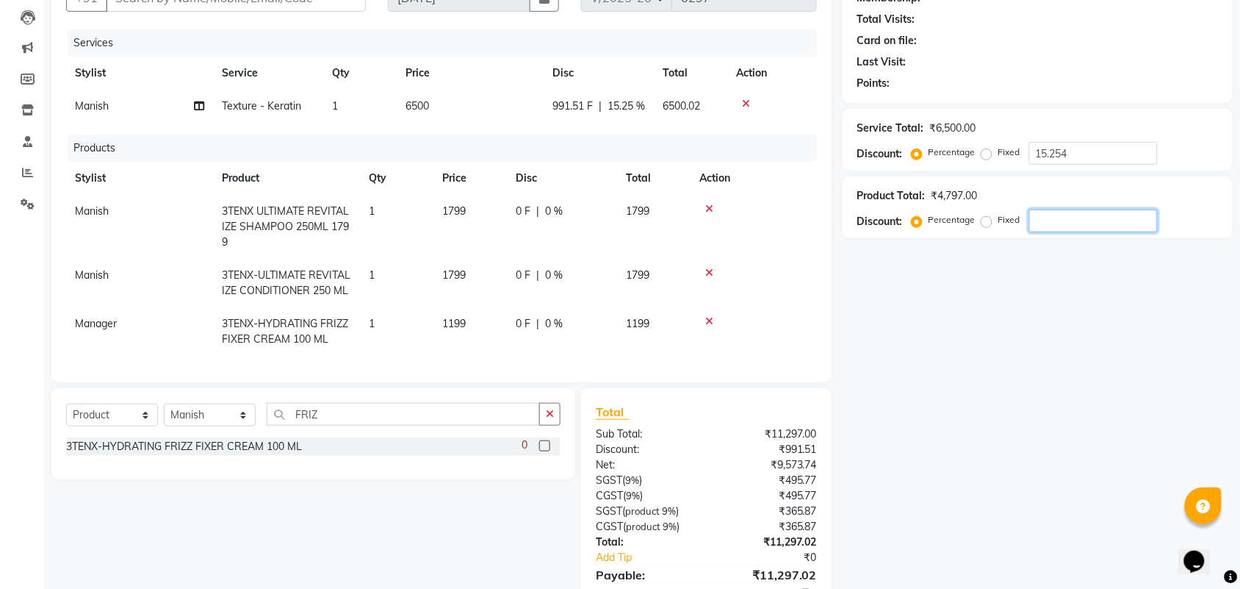
scroll to position [0, 0]
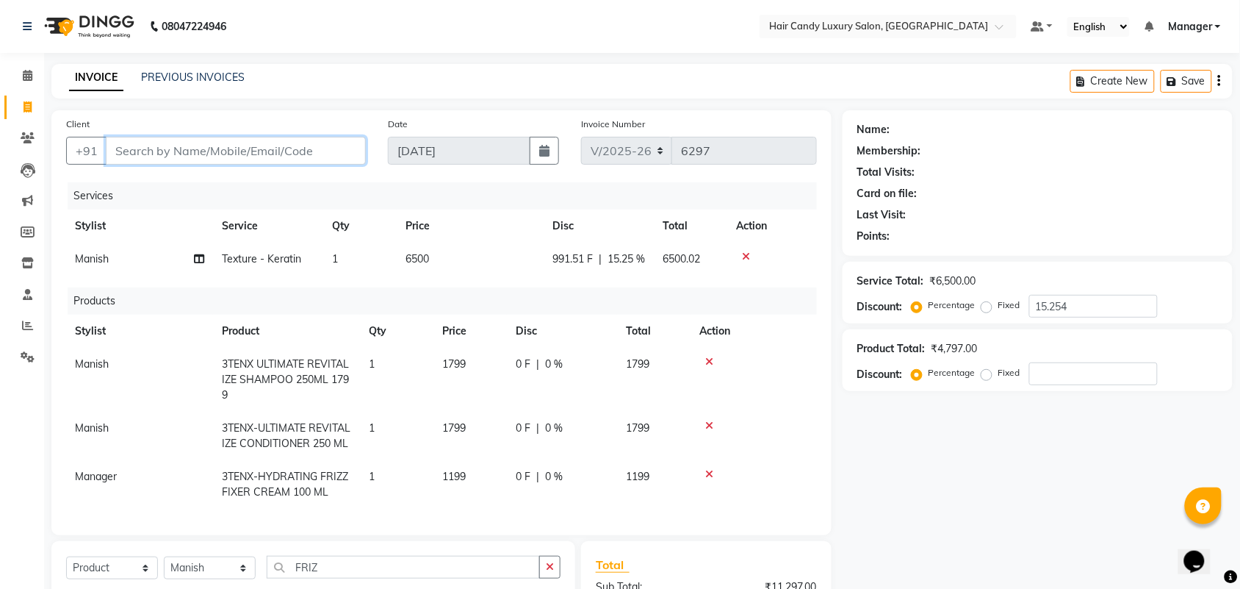
click at [208, 160] on input "Client" at bounding box center [236, 151] width 260 height 28
click at [999, 494] on div "Name: Membership: Total Visits: Card on file: Last Visit: Points: Service Total…" at bounding box center [1043, 449] width 401 height 678
click at [963, 442] on div "Name: Membership: Total Visits: Card on file: Last Visit: Points: Service Total…" at bounding box center [1043, 449] width 401 height 678
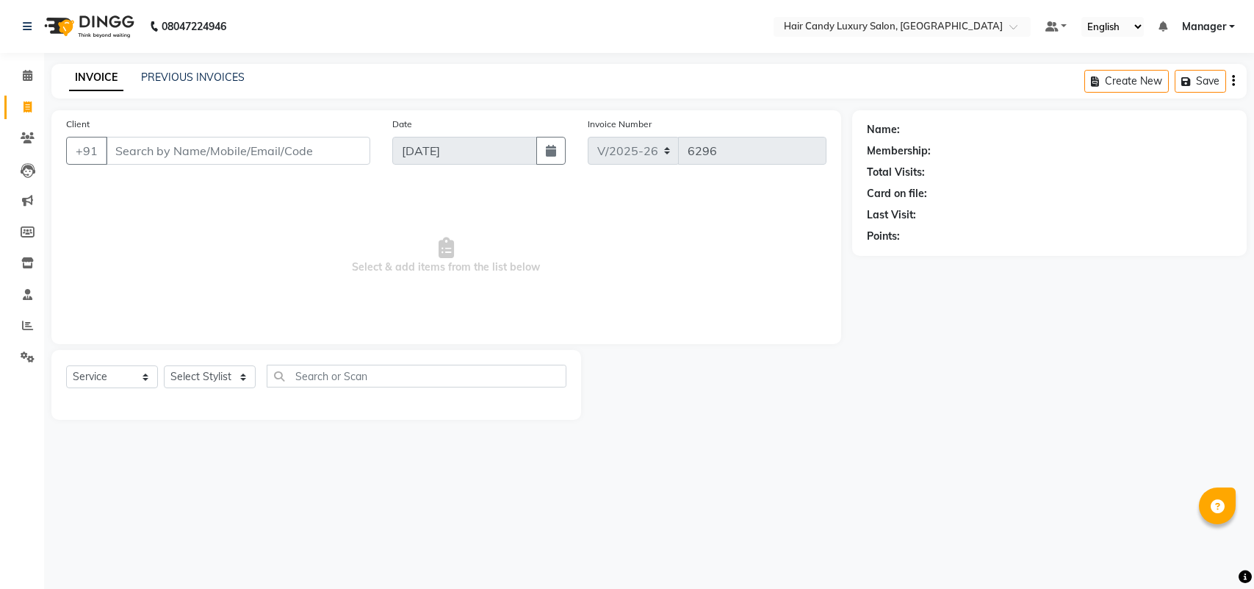
select select "6645"
select select "service"
click at [228, 376] on select "Select Stylist Aman ANKIT MANAGER BHAWNA Bobby Chirag Danish Deepali Dhruv Gold…" at bounding box center [210, 376] width 92 height 23
select select "54066"
click at [164, 365] on select "Select Stylist Aman ANKIT MANAGER BHAWNA Bobby Chirag Danish Deepali Dhruv Gold…" at bounding box center [210, 376] width 92 height 23
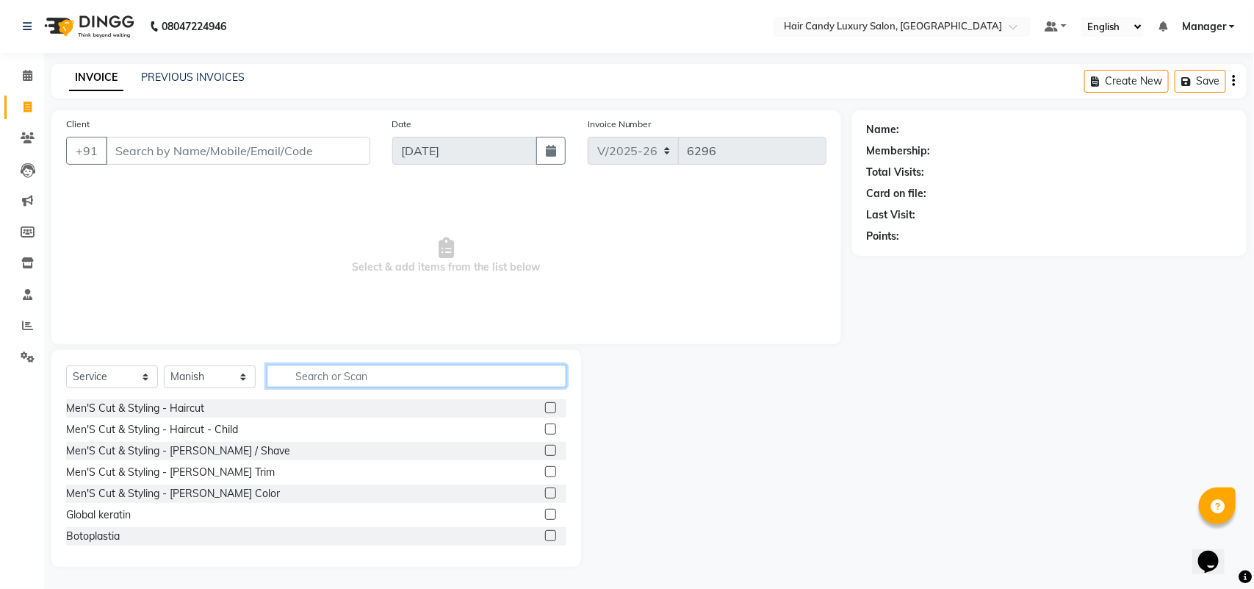
click at [324, 371] on input "text" at bounding box center [417, 375] width 300 height 23
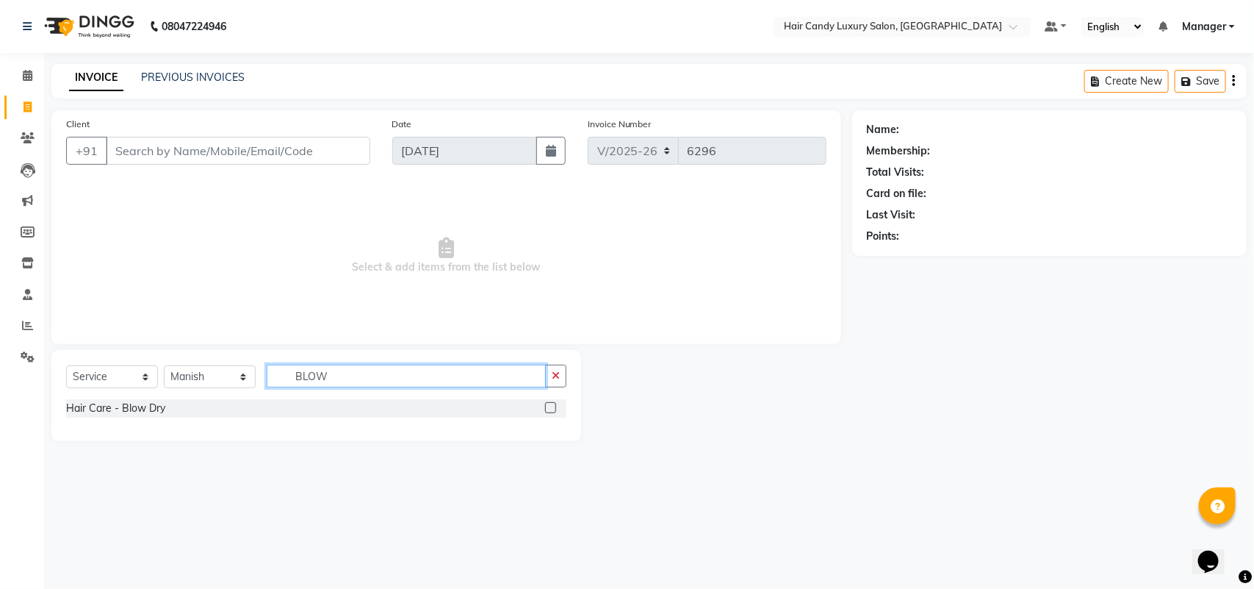
type input "BLOW"
click at [552, 405] on label at bounding box center [550, 407] width 11 height 11
click at [552, 405] on input "checkbox" at bounding box center [550, 408] width 10 height 10
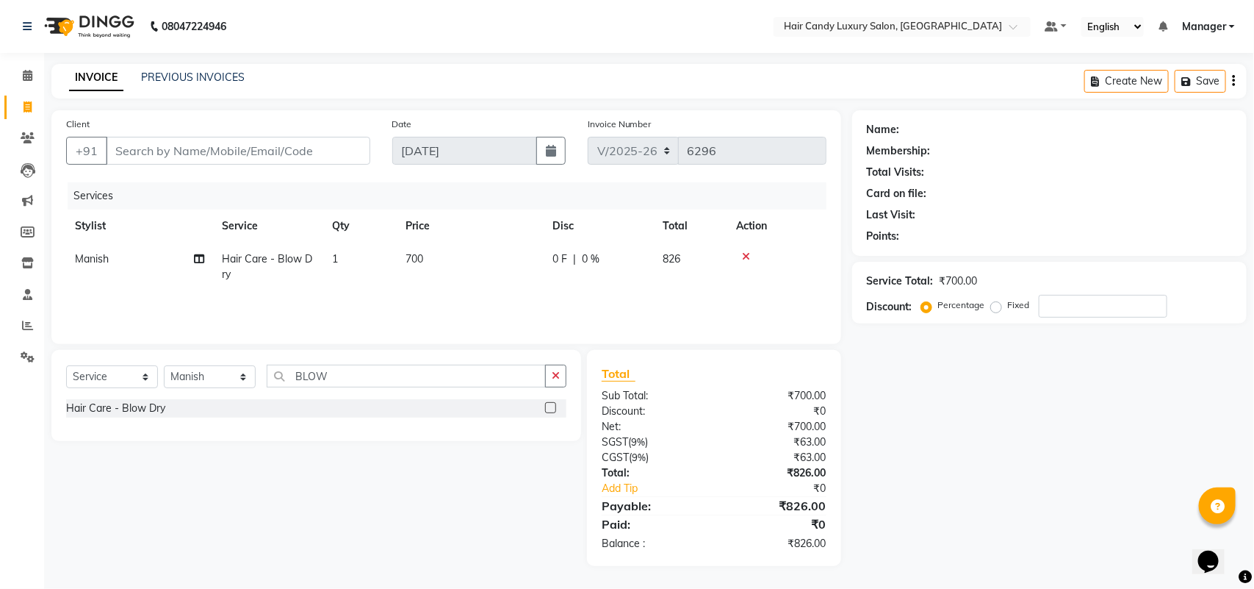
checkbox input "false"
click at [417, 257] on span "700" at bounding box center [415, 258] width 18 height 13
select select "54066"
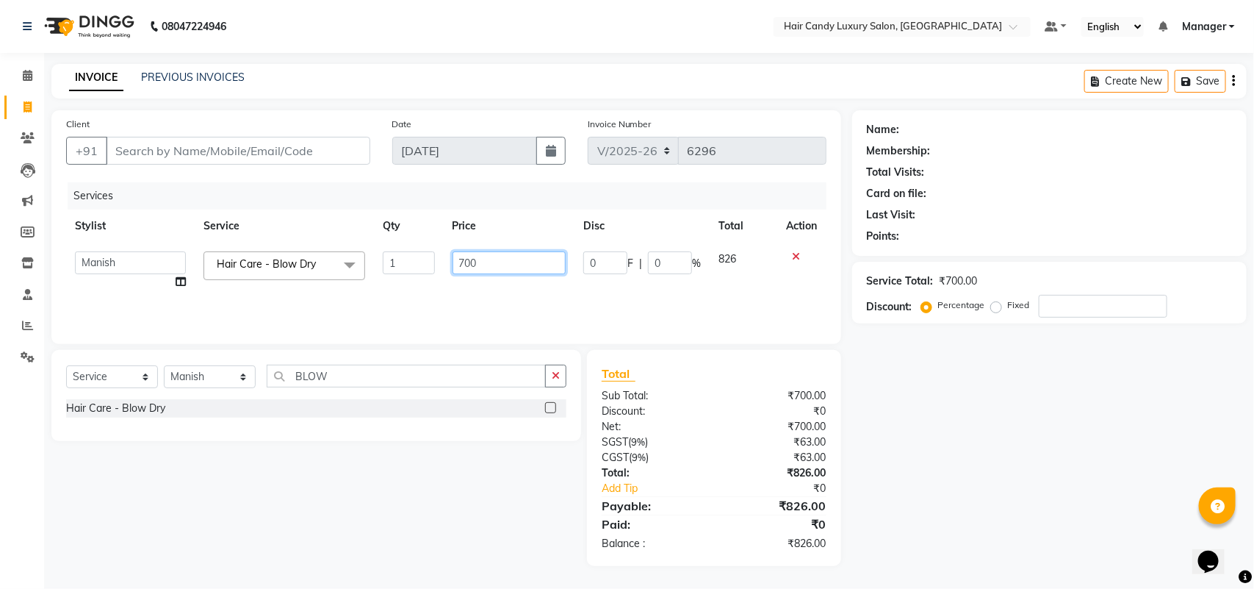
drag, startPoint x: 486, startPoint y: 265, endPoint x: 413, endPoint y: 263, distance: 73.5
click at [413, 263] on tr "Aman ANKIT MANAGER BHAWNA Bobby Chirag Danish Deepali Dhruv Goldy Harish Jagdis…" at bounding box center [446, 271] width 761 height 56
type input "800"
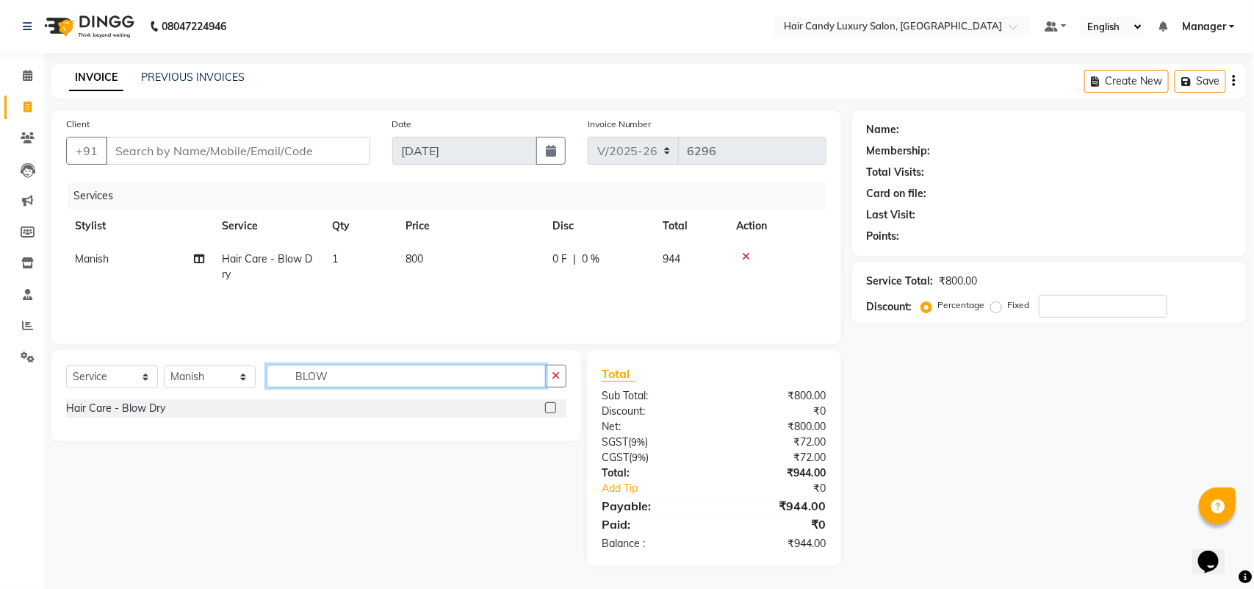
drag, startPoint x: 342, startPoint y: 376, endPoint x: 221, endPoint y: 377, distance: 120.5
click at [221, 377] on div "Select Service Product Membership Package Voucher Prepaid Gift Card Select Styl…" at bounding box center [316, 381] width 500 height 35
type input "TOUCH"
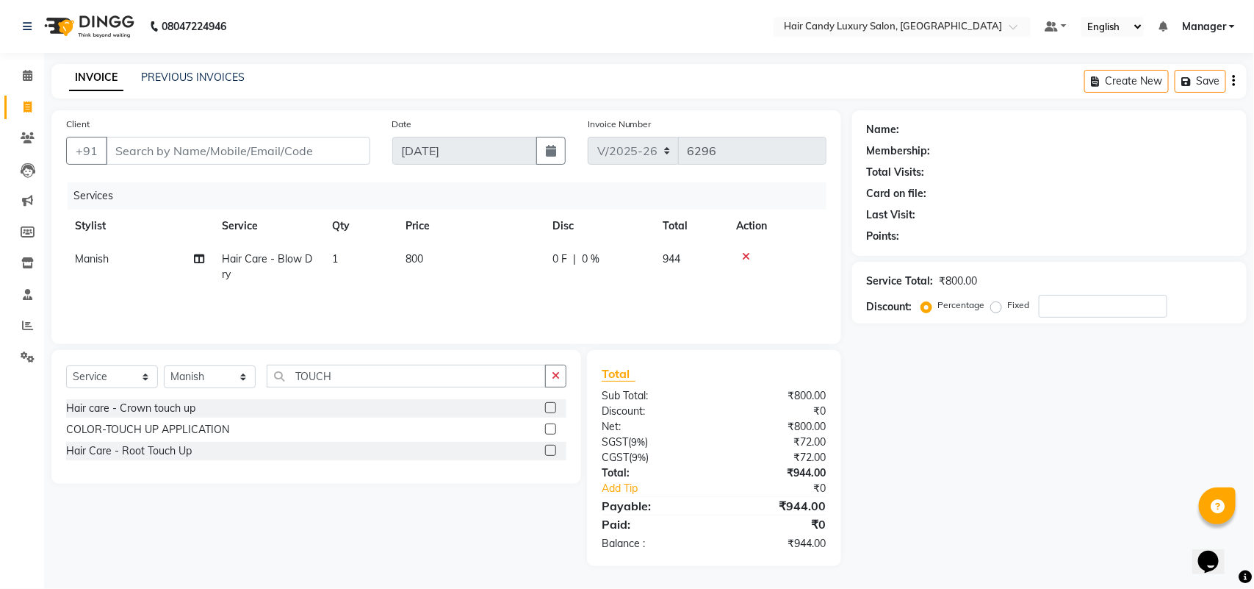
click at [550, 448] on label at bounding box center [550, 450] width 11 height 11
click at [550, 448] on input "checkbox" at bounding box center [550, 451] width 10 height 10
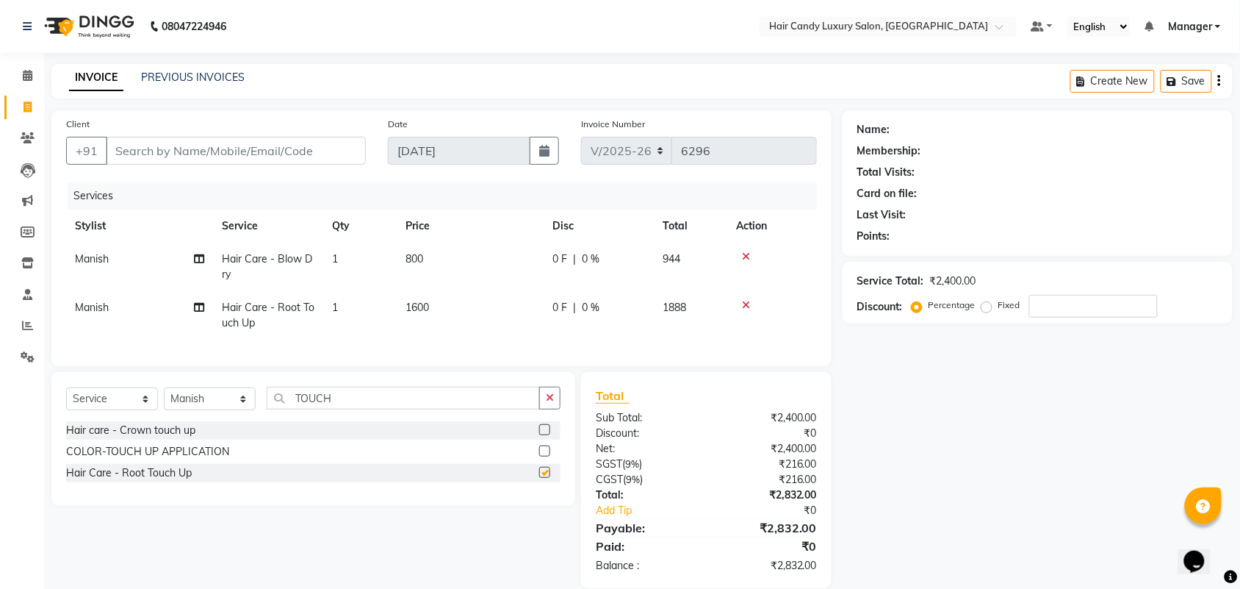
checkbox input "false"
click at [222, 148] on input "Client" at bounding box center [236, 151] width 260 height 28
type input "9"
type input "0"
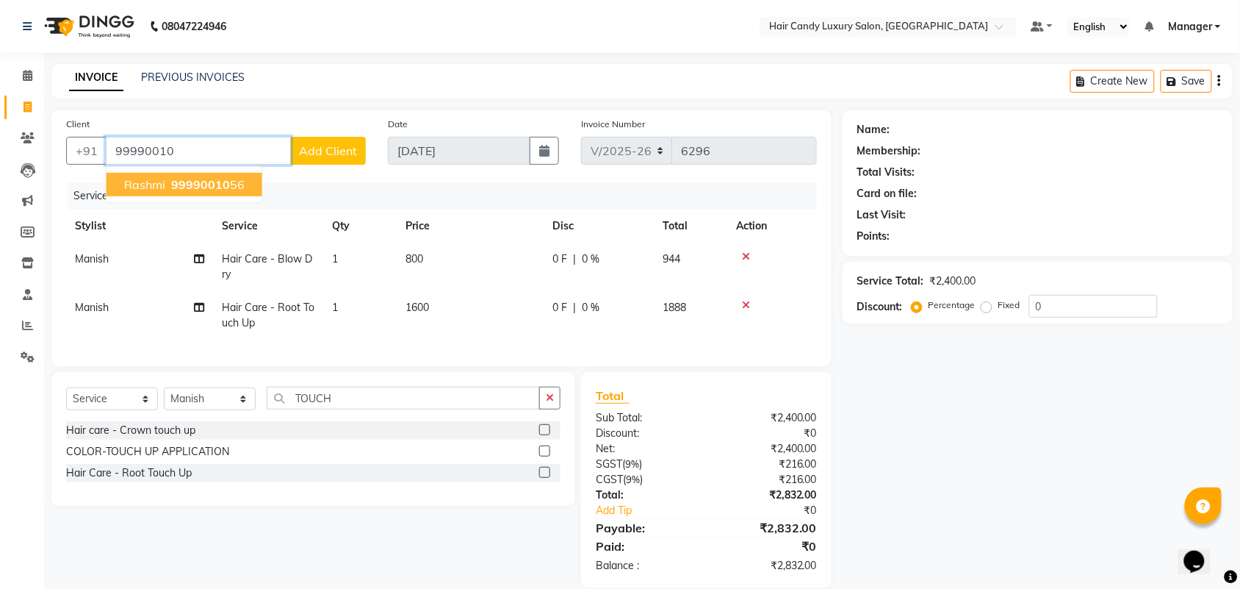
click at [173, 174] on button "Rashmi 99990010 56" at bounding box center [185, 185] width 156 height 24
type input "9999001056"
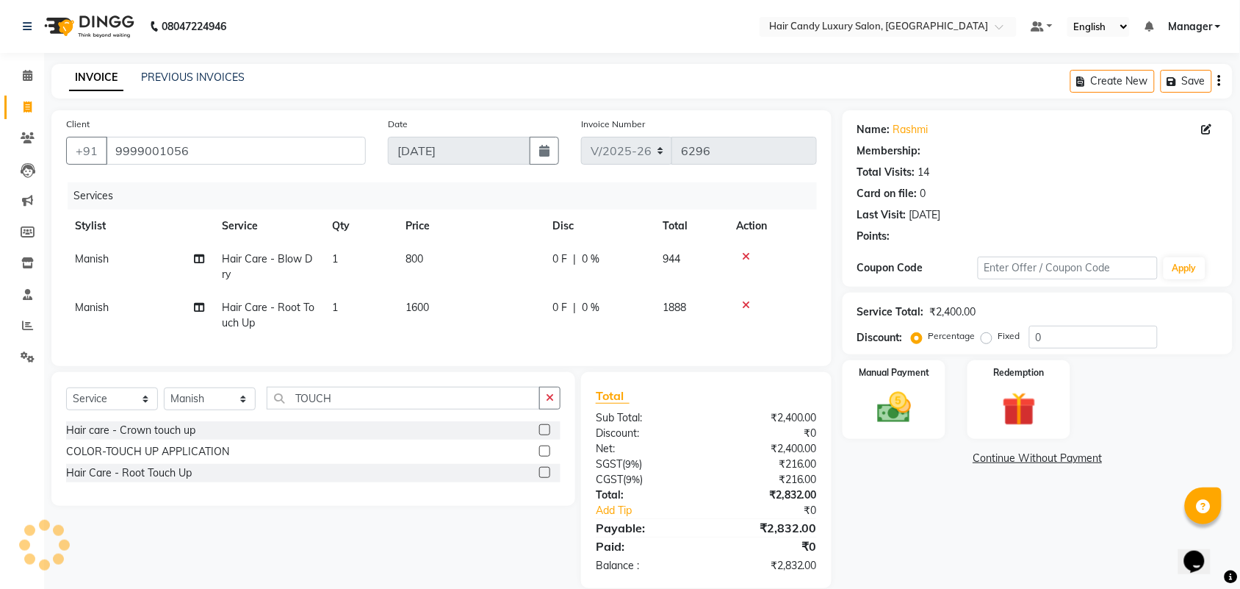
select select "2: Object"
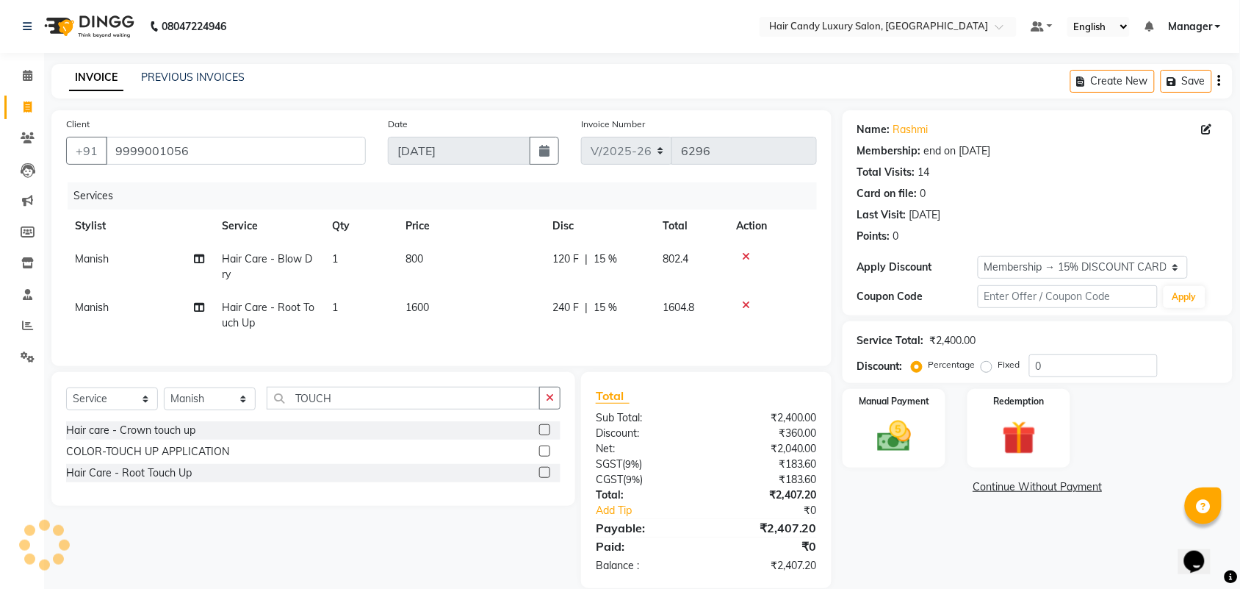
type input "15"
drag, startPoint x: 938, startPoint y: 544, endPoint x: 932, endPoint y: 527, distance: 17.9
click at [938, 545] on div "Name: Rashmi Membership: end on 13-09-2025 Total Visits: 14 Card on file: 0 Las…" at bounding box center [1043, 349] width 401 height 478
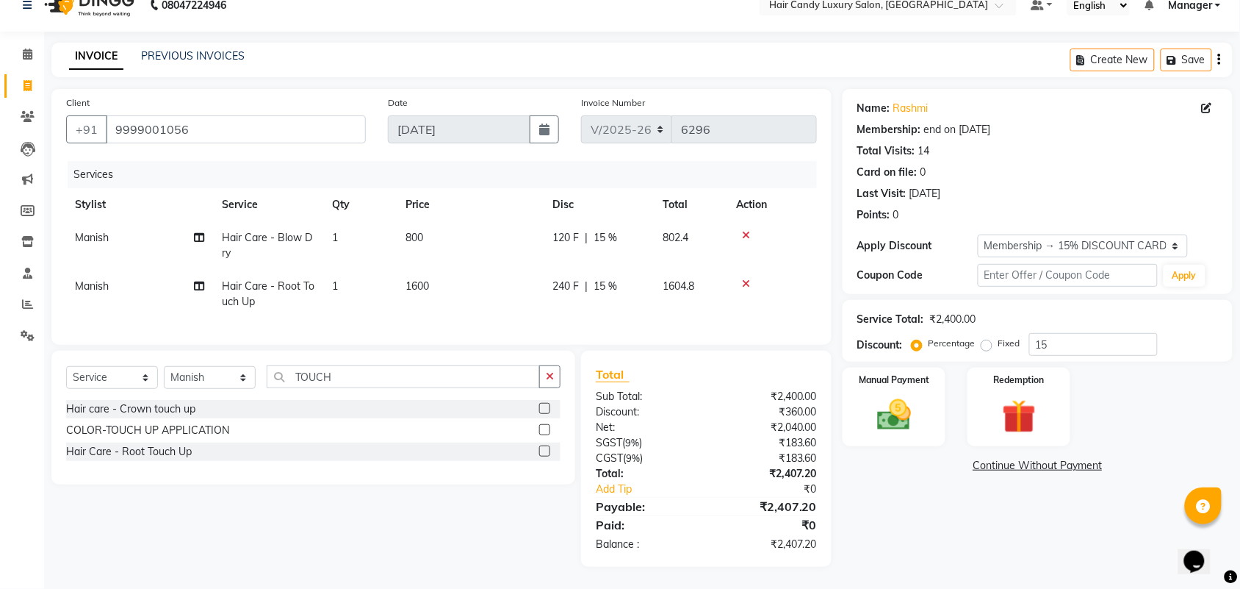
scroll to position [35, 0]
click at [913, 408] on img at bounding box center [894, 415] width 57 height 40
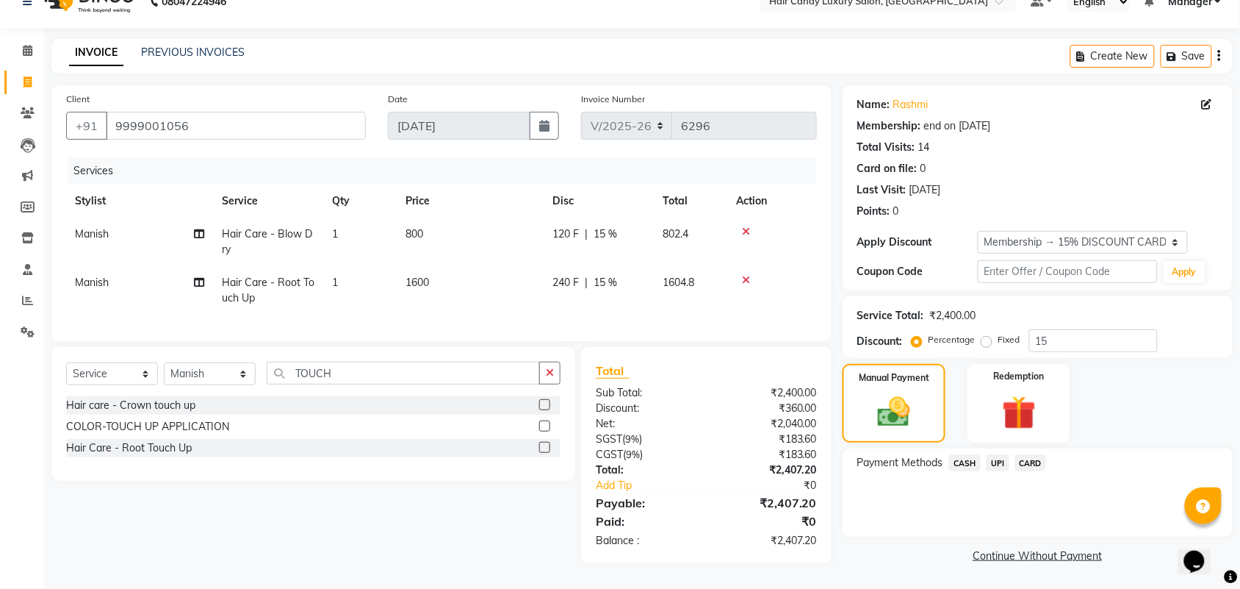
click at [1027, 458] on span "CARD" at bounding box center [1032, 462] width 32 height 17
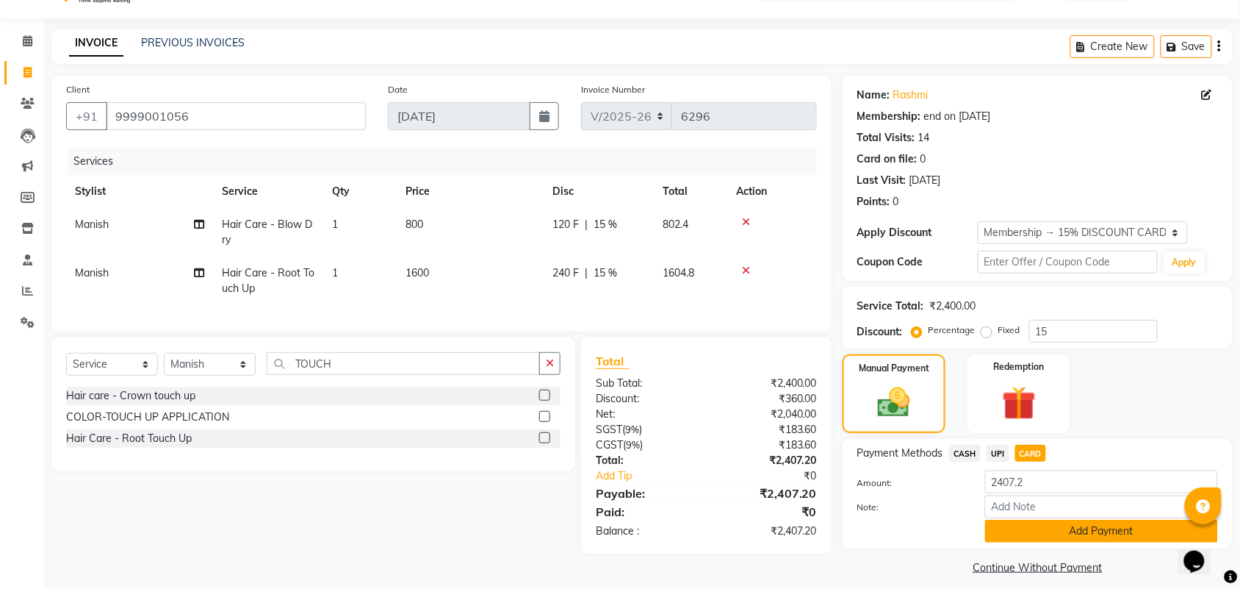
click at [1124, 538] on button "Add Payment" at bounding box center [1101, 531] width 233 height 23
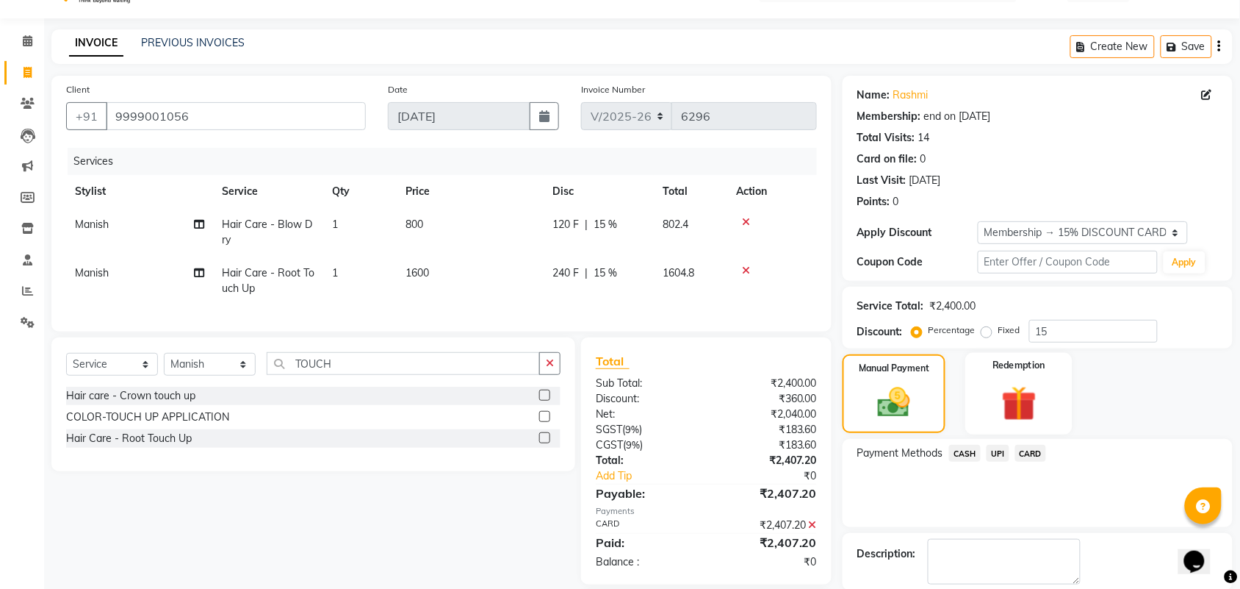
scroll to position [116, 0]
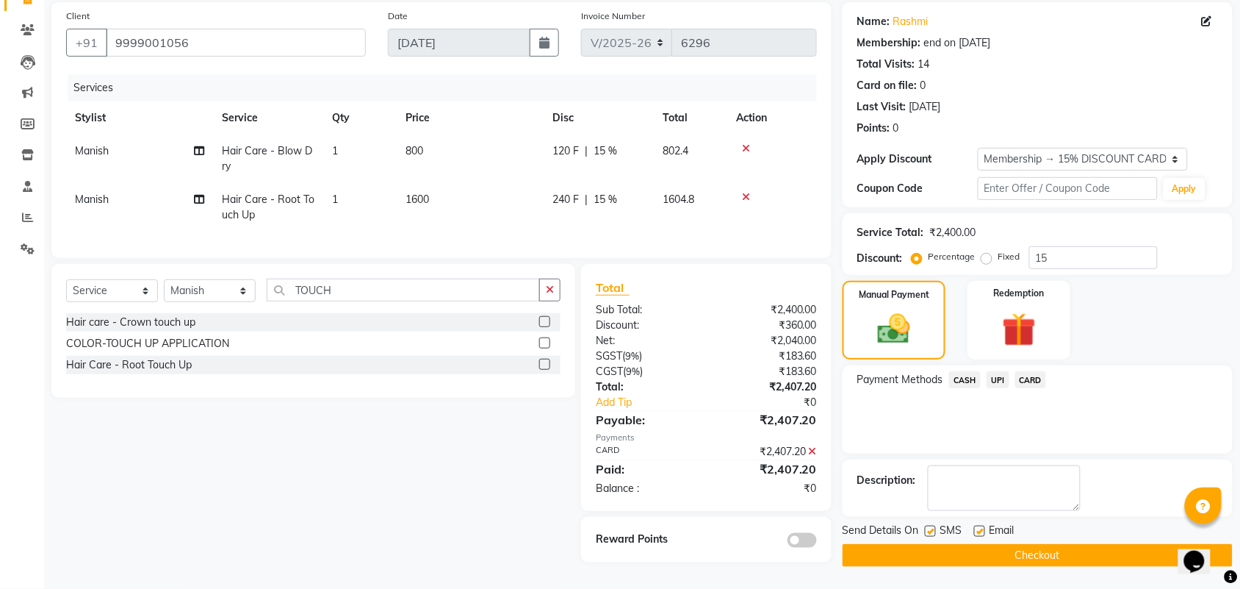
click at [981, 549] on button "Checkout" at bounding box center [1038, 555] width 390 height 23
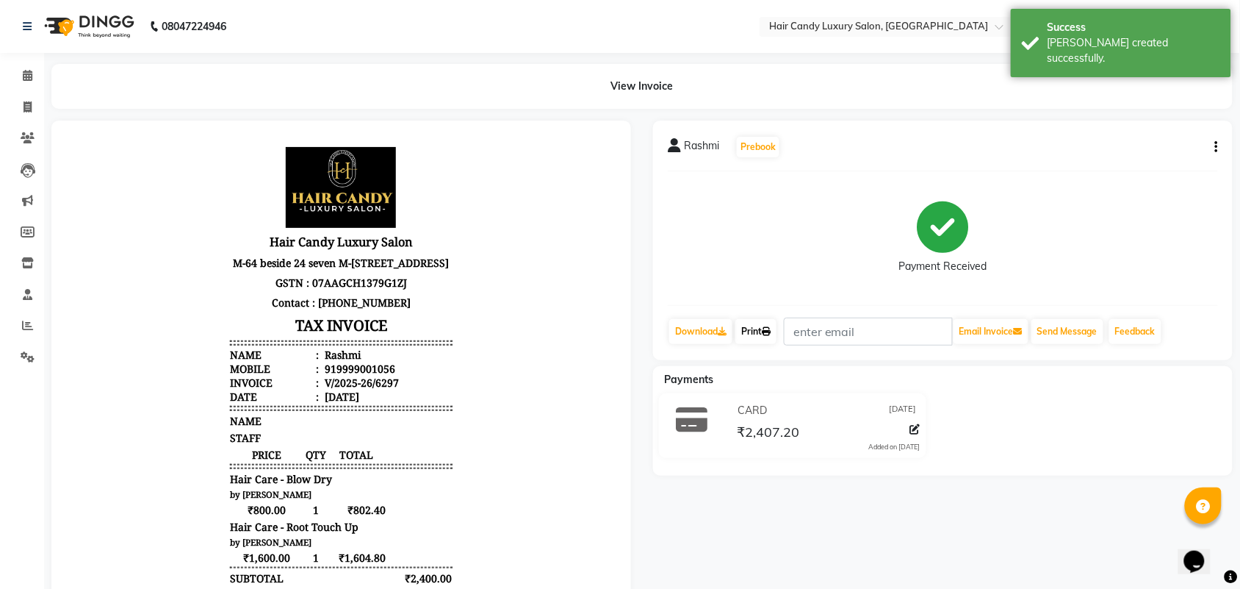
click at [755, 325] on link "Print" at bounding box center [756, 331] width 41 height 25
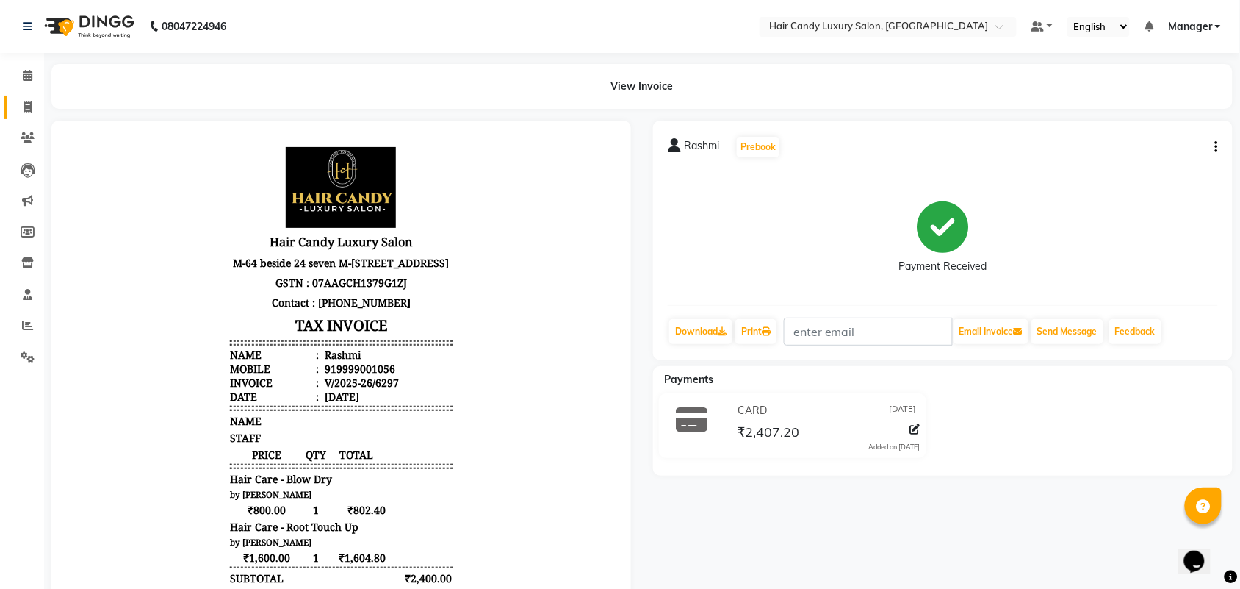
click at [15, 105] on span at bounding box center [28, 107] width 26 height 17
select select "service"
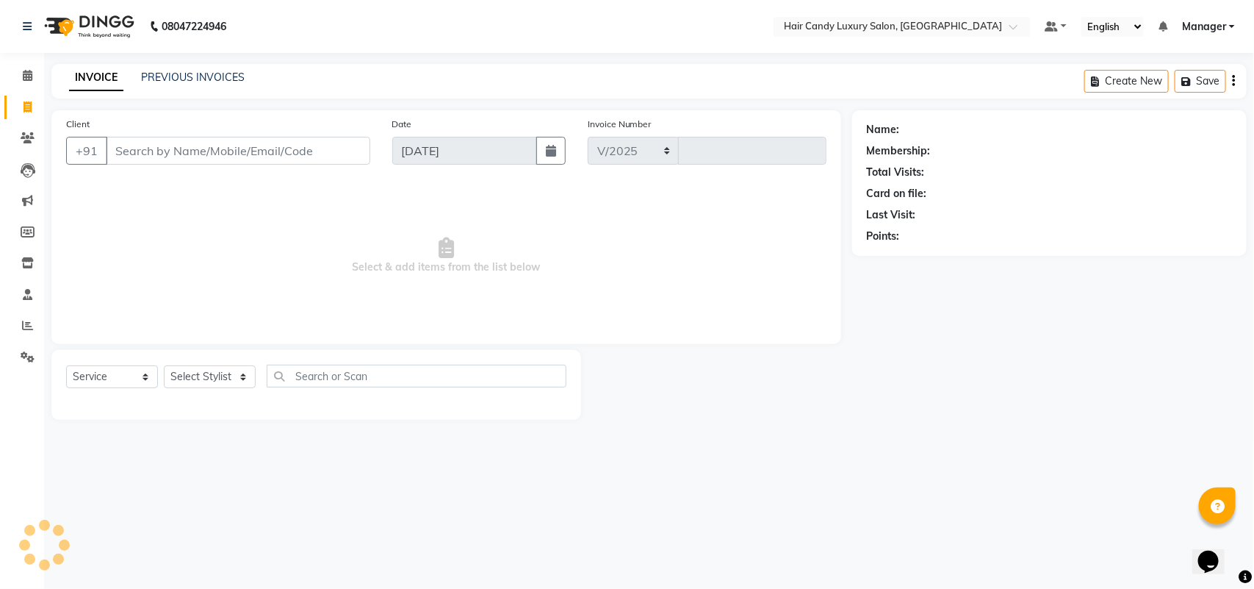
select select "6645"
type input "6298"
click at [212, 79] on link "PREVIOUS INVOICES" at bounding box center [193, 77] width 104 height 13
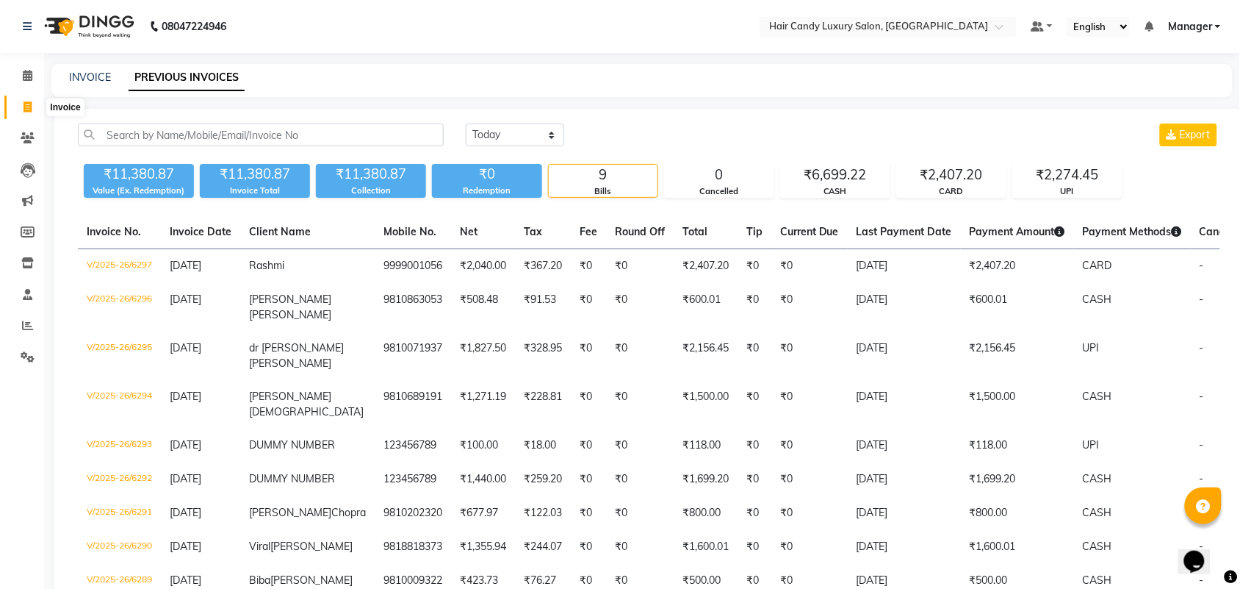
click at [24, 103] on icon at bounding box center [28, 106] width 8 height 11
select select "service"
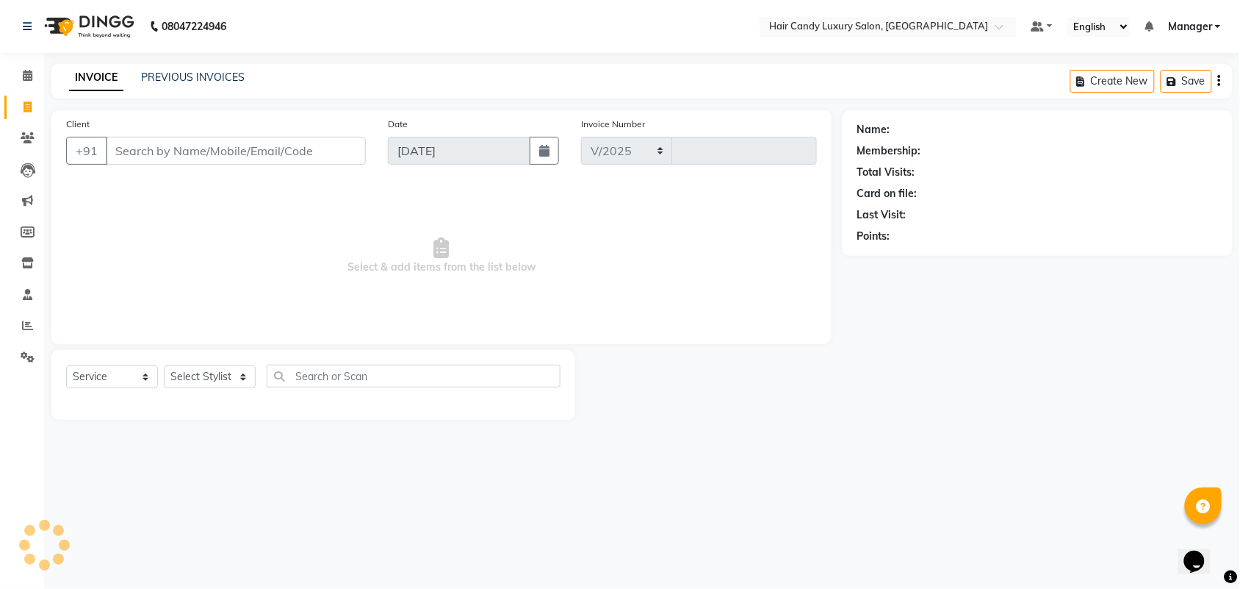
select select "6645"
type input "6298"
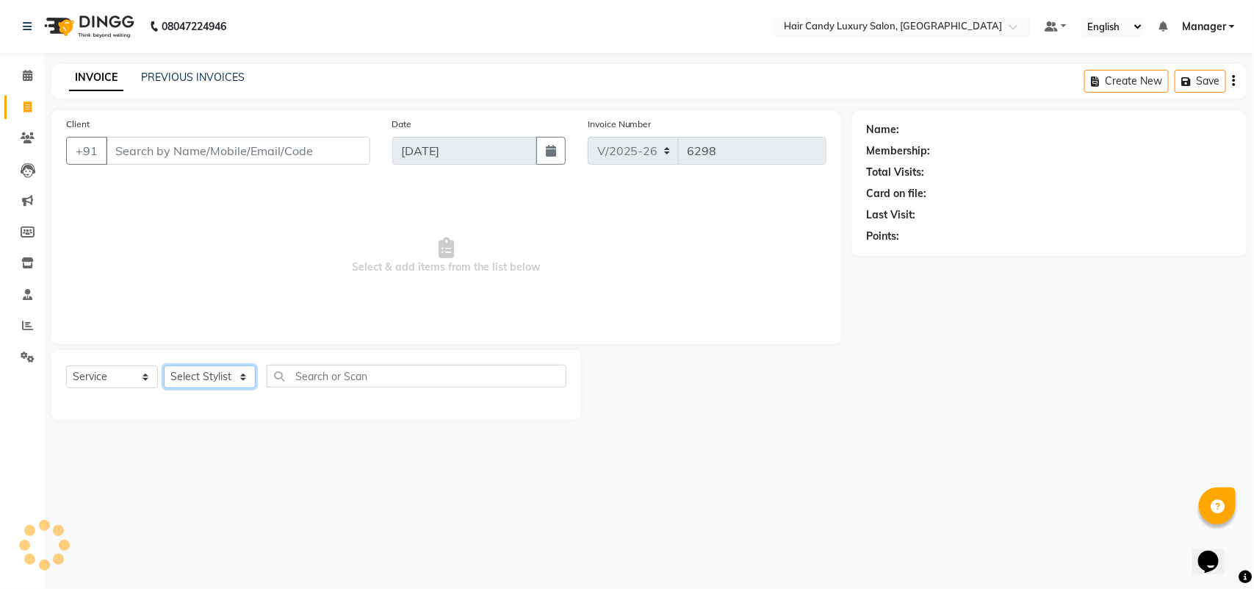
click at [191, 386] on select "Select Stylist" at bounding box center [210, 376] width 92 height 23
select select "54066"
click at [164, 365] on select "Select Stylist Aman ANKIT MANAGER [PERSON_NAME] [PERSON_NAME] Danish [PERSON_NA…" at bounding box center [210, 376] width 92 height 23
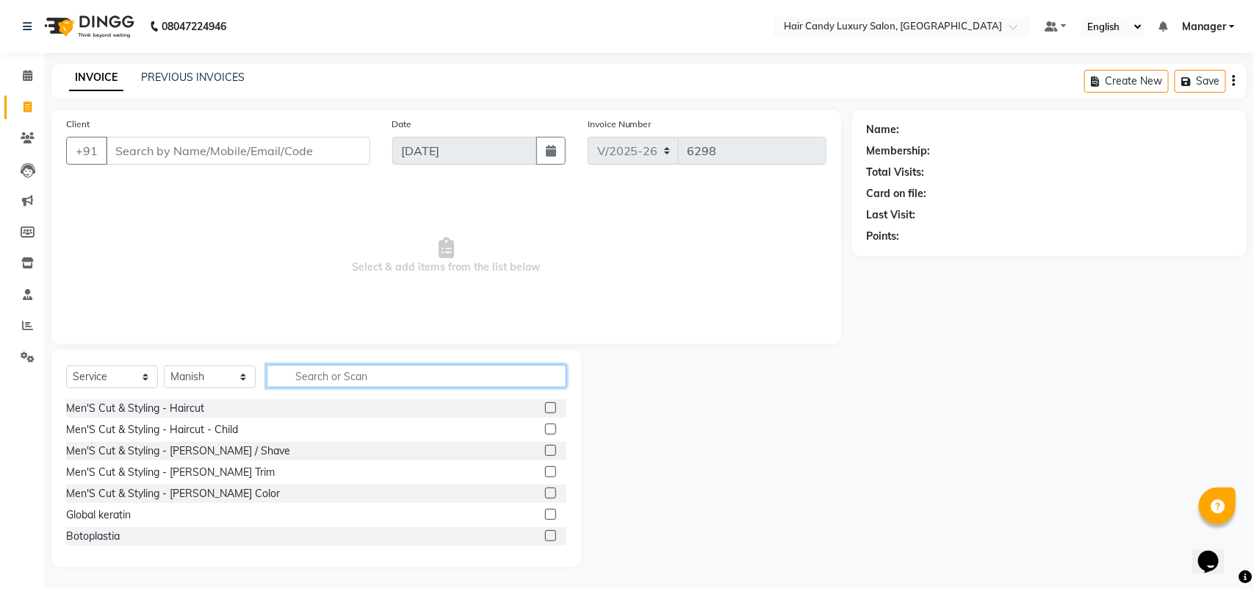
click at [364, 378] on input "text" at bounding box center [417, 375] width 300 height 23
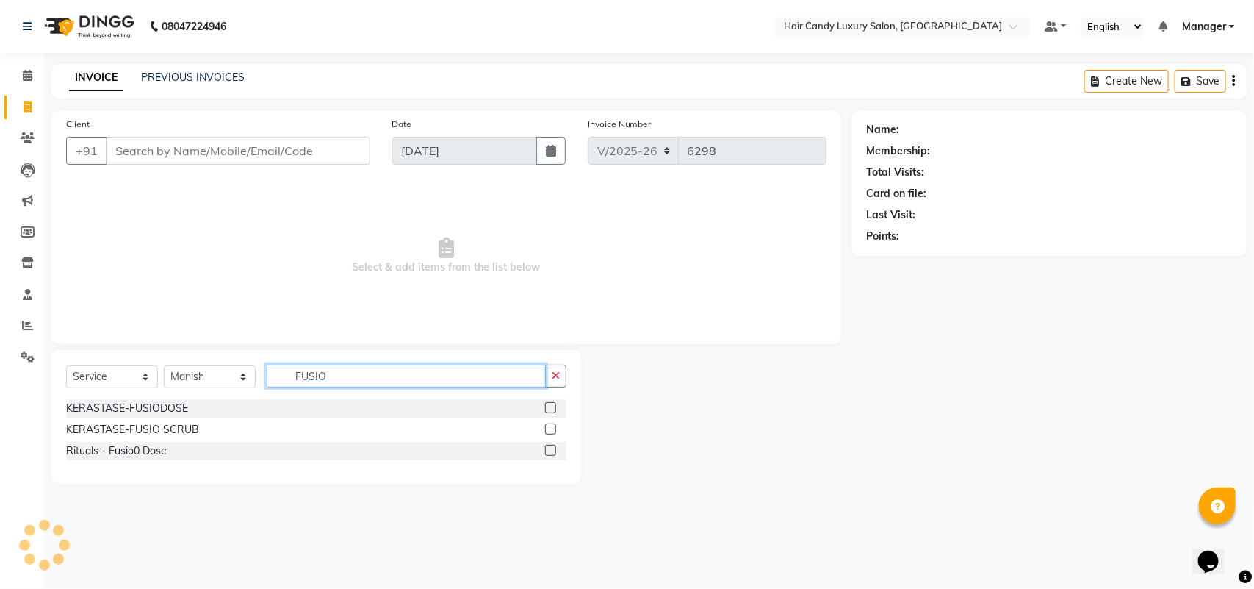
type input "FUSIO"
click at [545, 402] on div at bounding box center [550, 409] width 10 height 15
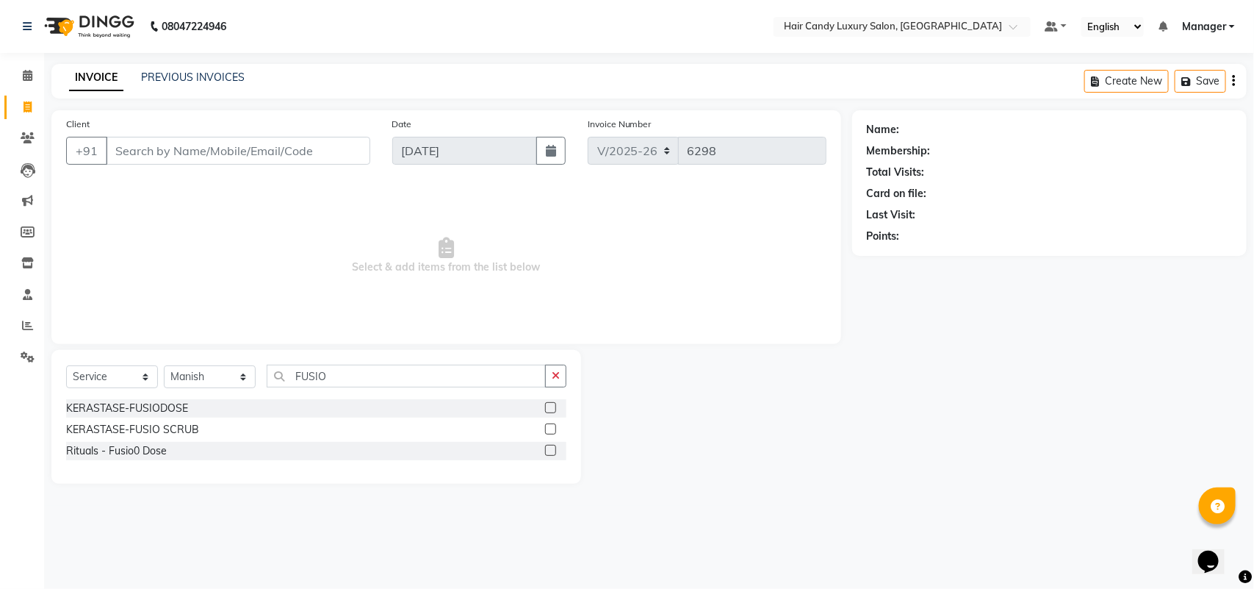
click at [546, 409] on label at bounding box center [550, 407] width 11 height 11
click at [546, 409] on input "checkbox" at bounding box center [550, 408] width 10 height 10
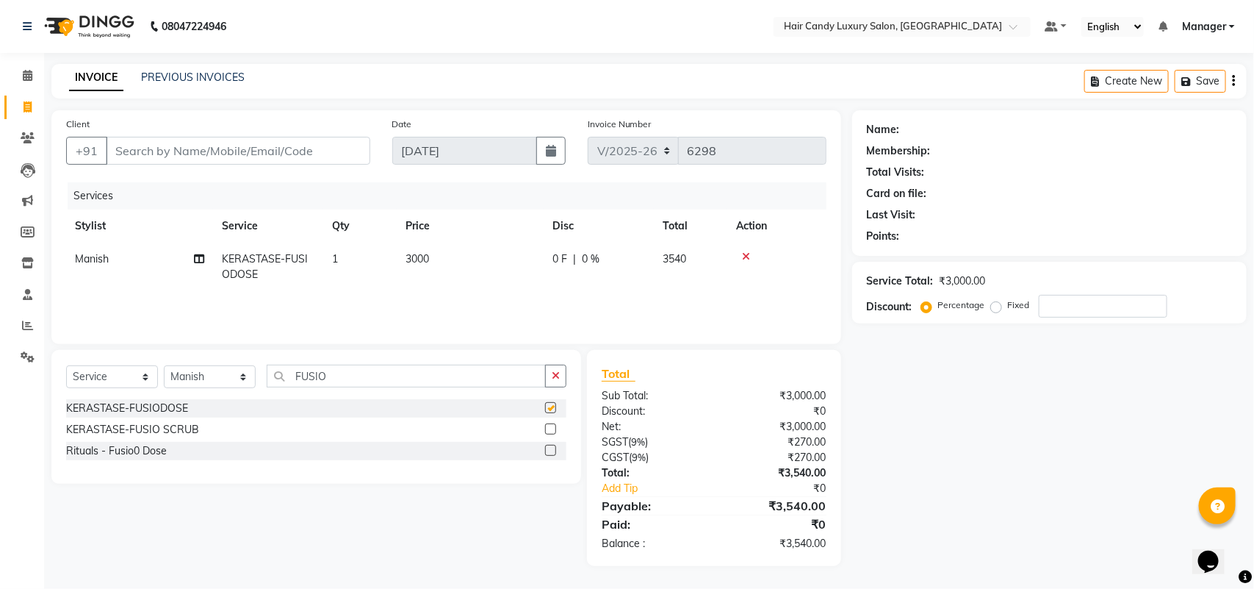
checkbox input "false"
click at [456, 265] on td "3000" at bounding box center [470, 267] width 147 height 49
select select "54066"
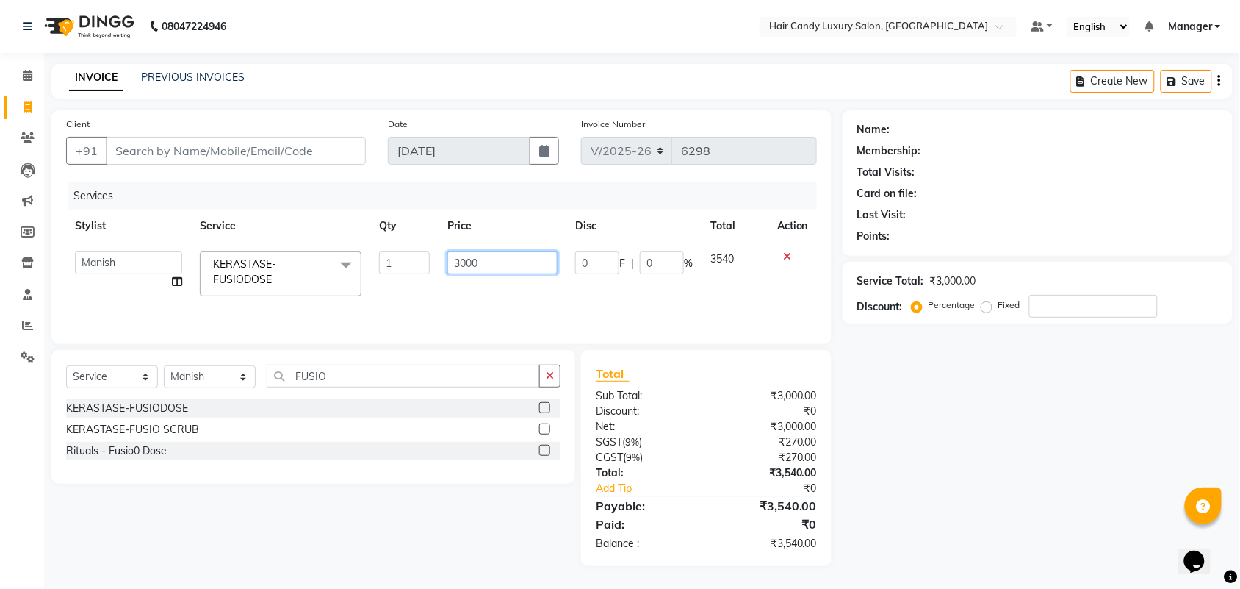
drag, startPoint x: 489, startPoint y: 265, endPoint x: 414, endPoint y: 262, distance: 75.7
click at [414, 262] on tr "Aman ANKIT MANAGER BHAWNA Bobby Chirag Danish Deepali Dhruv Goldy Harish Jagdis…" at bounding box center [441, 274] width 751 height 62
type input "2500"
click at [1096, 456] on div "Name: Membership: Total Visits: Card on file: Last Visit: Points: Service Total…" at bounding box center [1043, 338] width 401 height 456
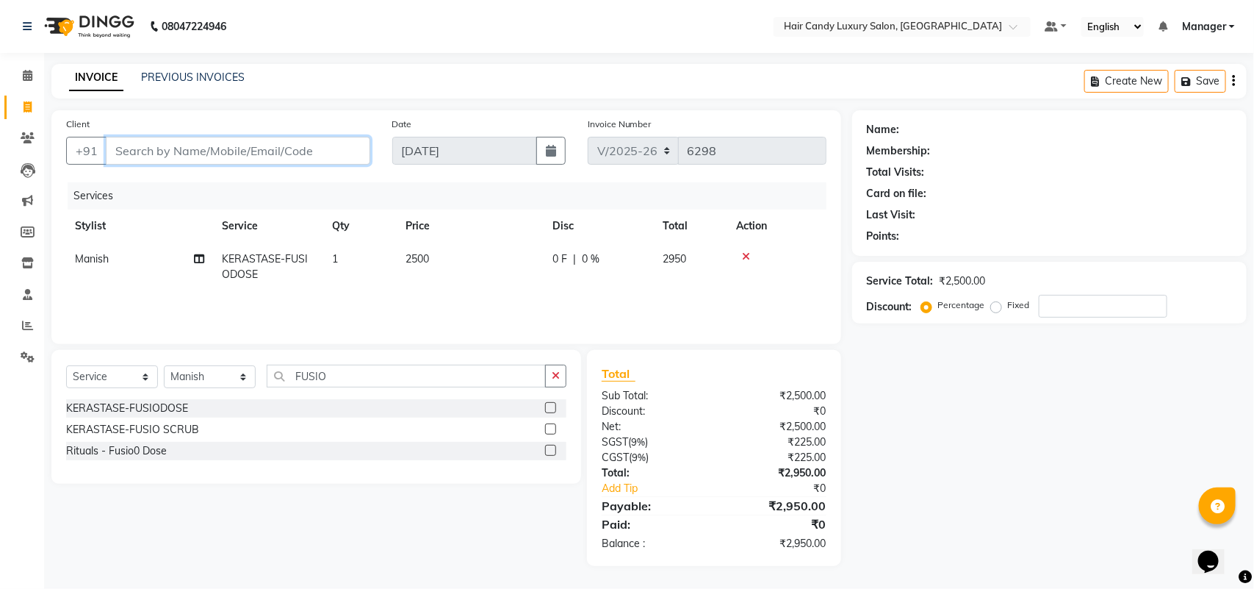
click at [295, 151] on input "Client" at bounding box center [238, 151] width 265 height 28
type input "V"
type input "0"
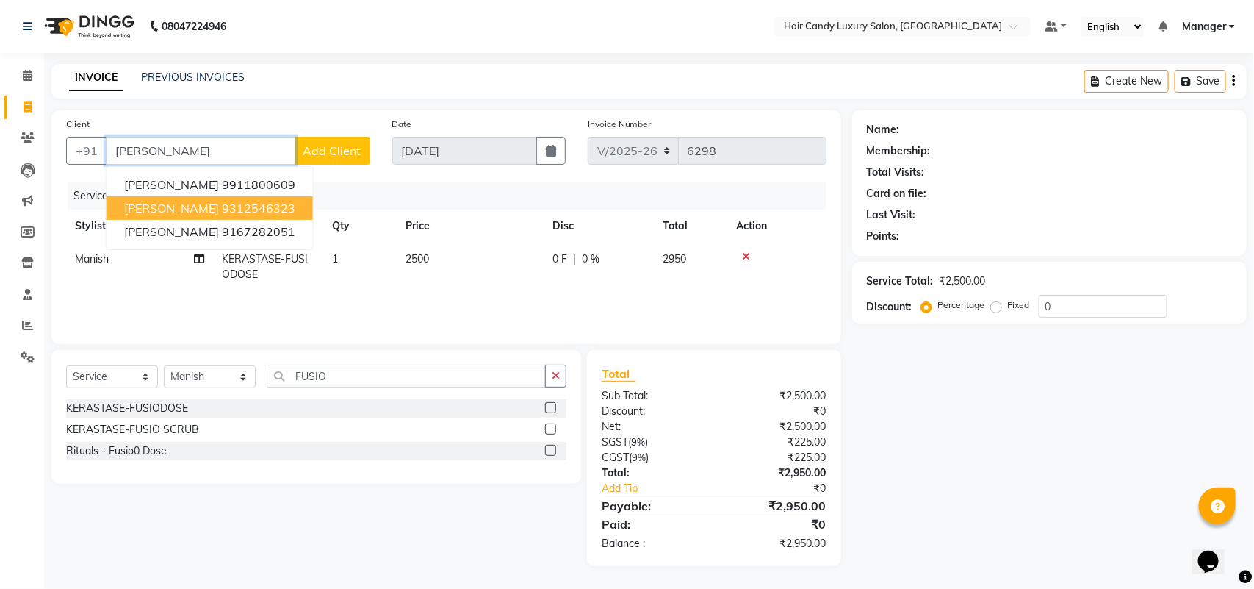
click at [239, 206] on ngb-highlight "9312546323" at bounding box center [258, 208] width 73 height 15
type input "9312546323"
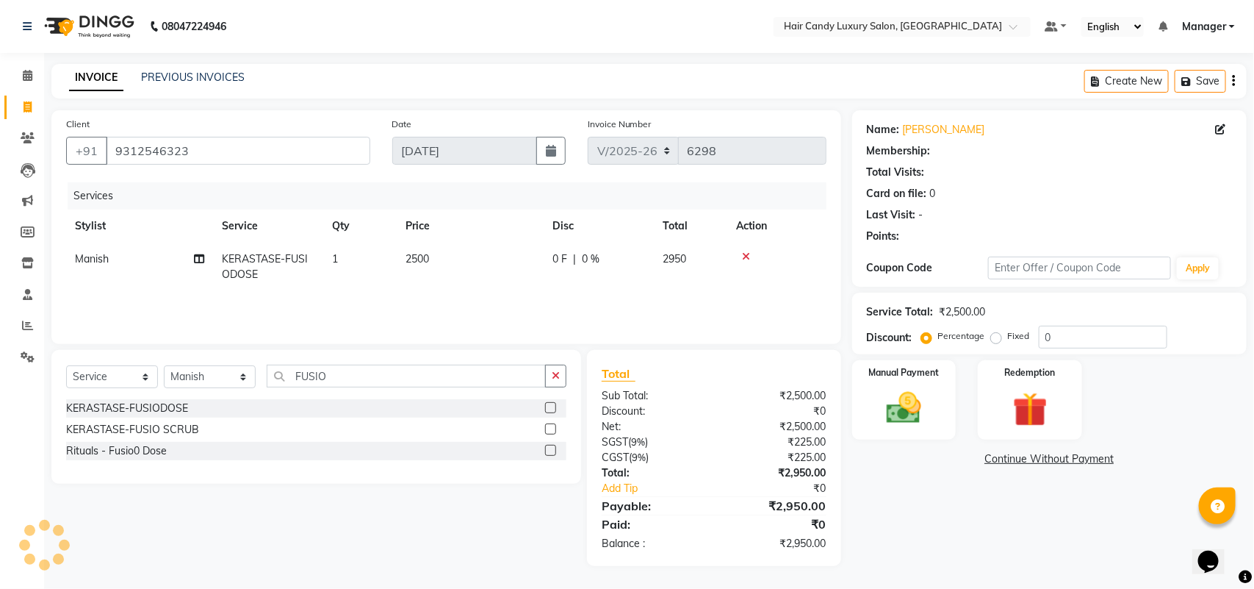
select select "1: Object"
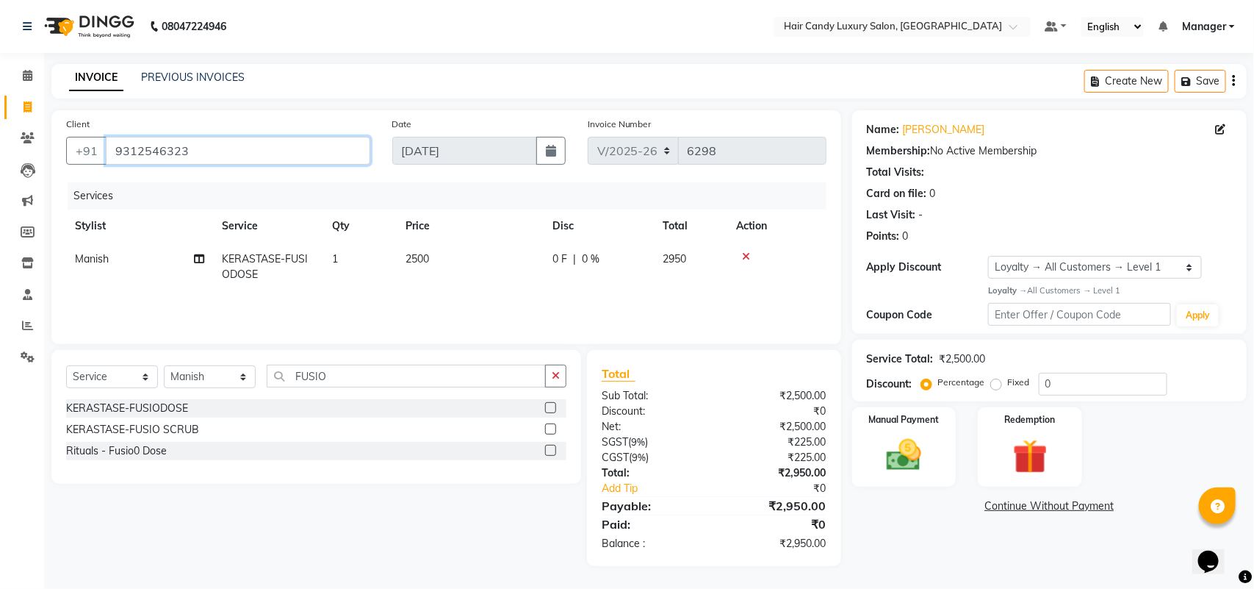
drag, startPoint x: 210, startPoint y: 145, endPoint x: 2, endPoint y: 145, distance: 208.0
click at [2, 145] on app-home "08047224946 Select Location × Hair Candy Luxury Salon, Greater Kailash Default …" at bounding box center [627, 294] width 1254 height 588
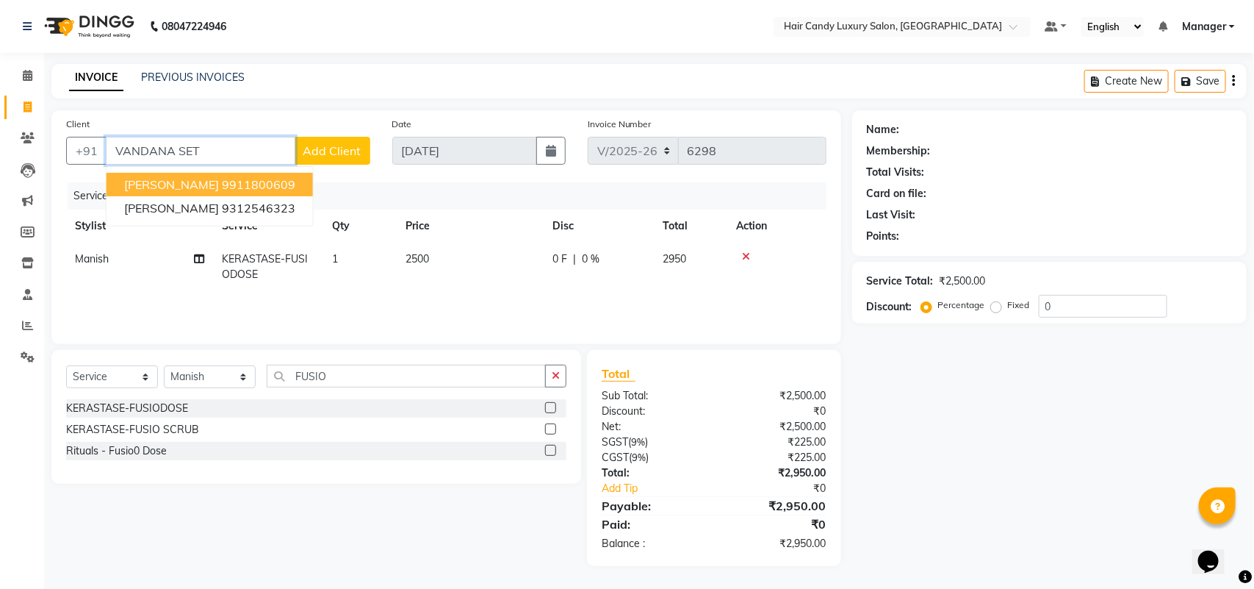
click at [163, 187] on span "VANDANA Seth" at bounding box center [171, 184] width 95 height 15
type input "9911800609"
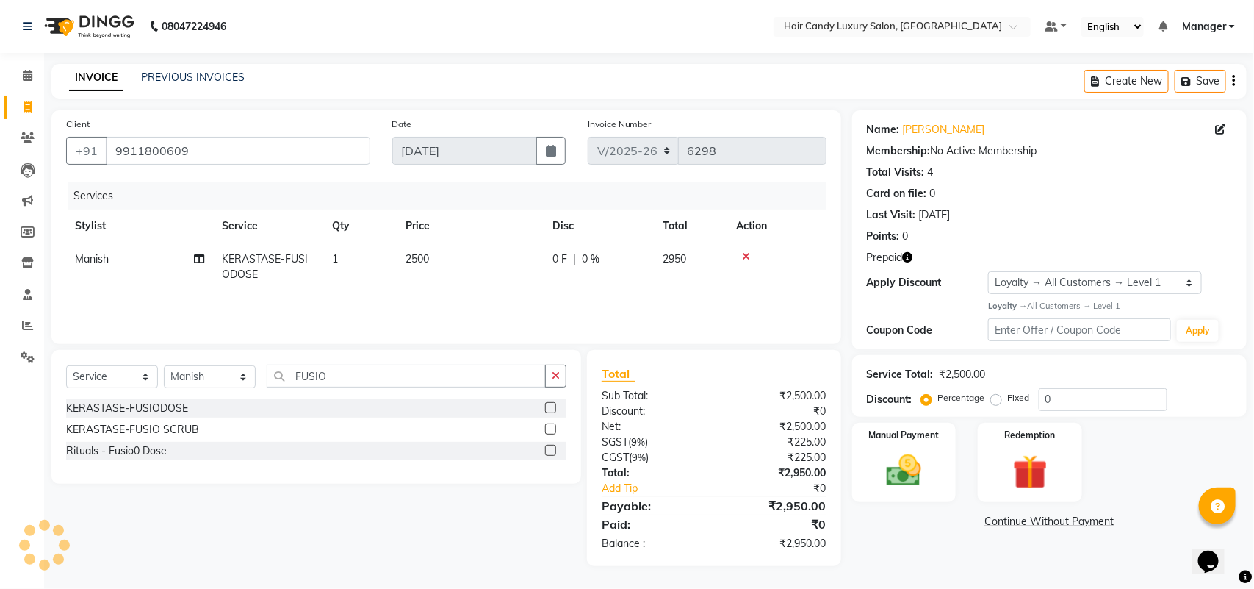
click at [909, 258] on icon "button" at bounding box center [908, 257] width 10 height 10
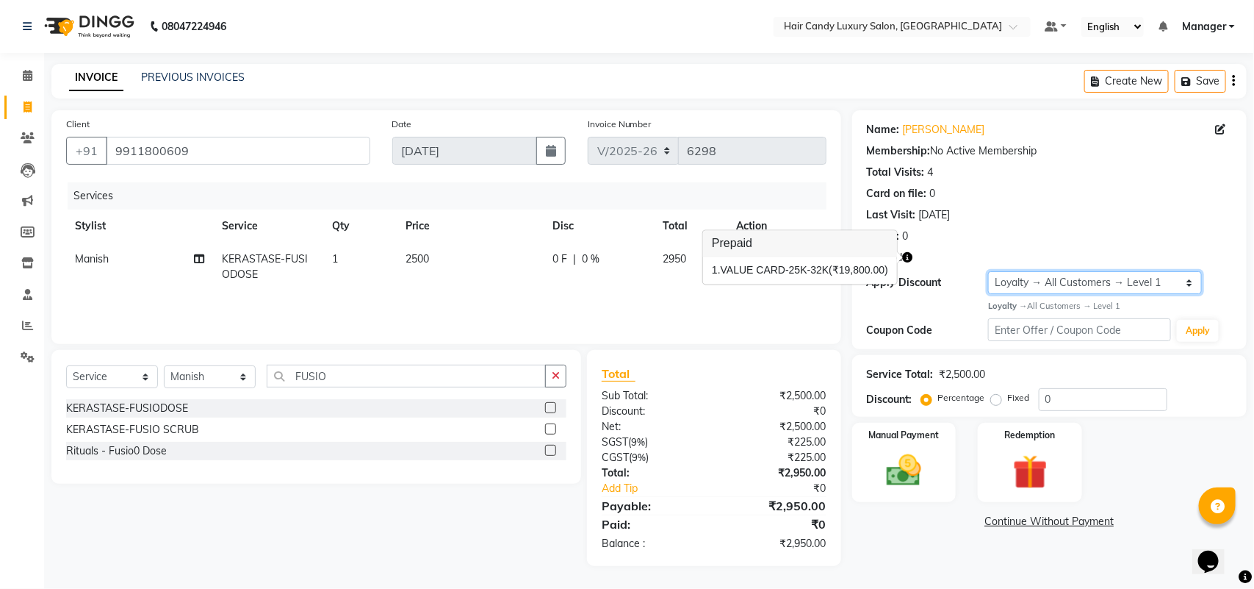
click at [1170, 274] on select "Select Loyalty → All Customers → Level 1" at bounding box center [1094, 282] width 213 height 23
select select "0:"
click at [988, 271] on select "Select Loyalty → All Customers → Level 1" at bounding box center [1094, 282] width 213 height 23
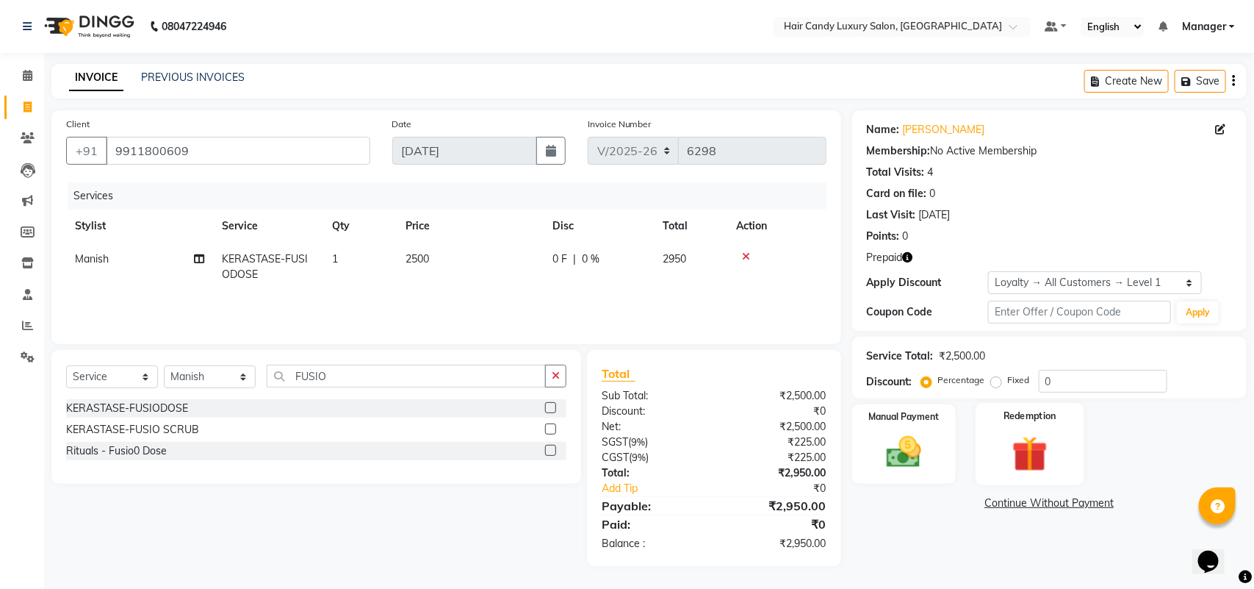
click at [1019, 434] on img at bounding box center [1031, 453] width 58 height 45
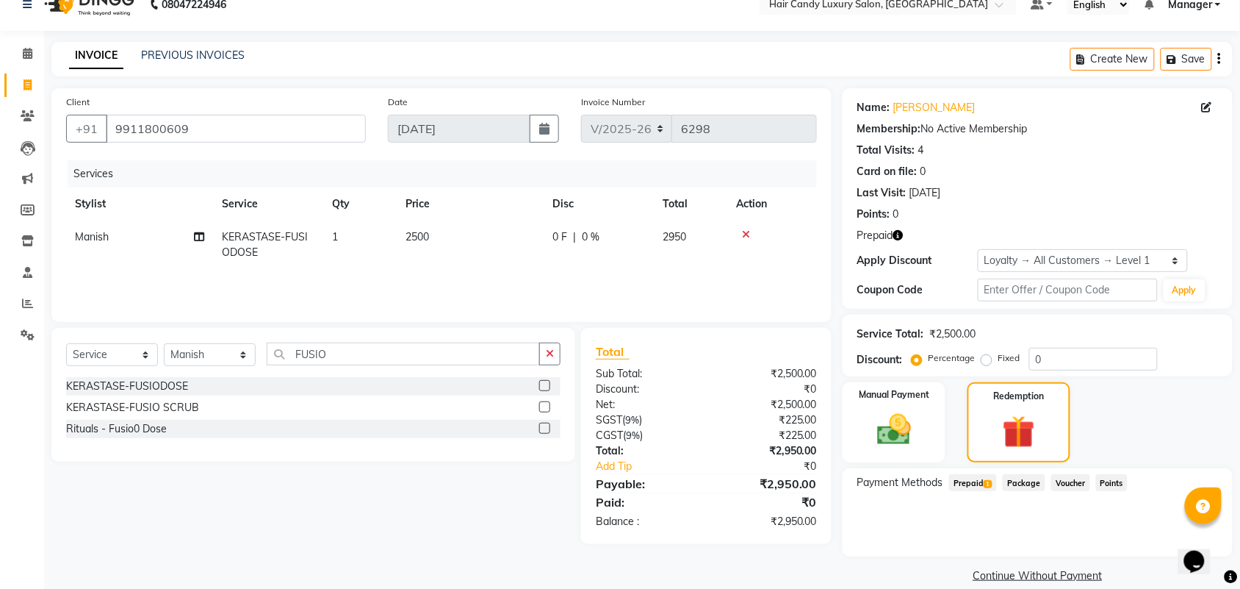
scroll to position [41, 0]
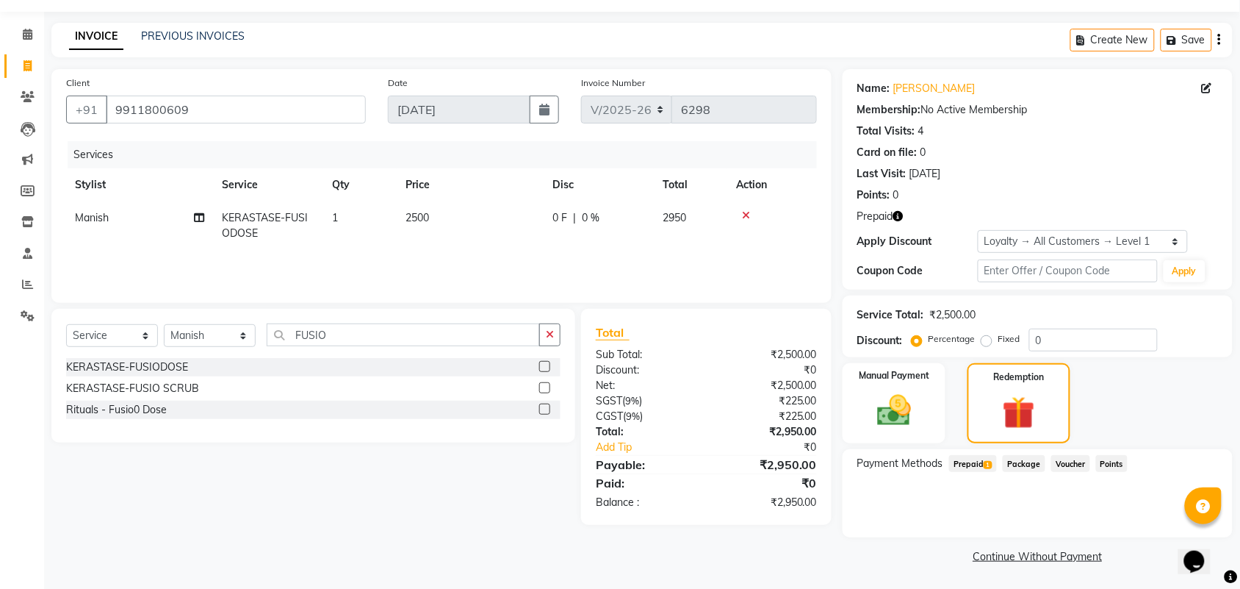
click at [899, 215] on icon "button" at bounding box center [899, 216] width 10 height 10
click at [977, 460] on span "Prepaid 1" at bounding box center [973, 463] width 48 height 17
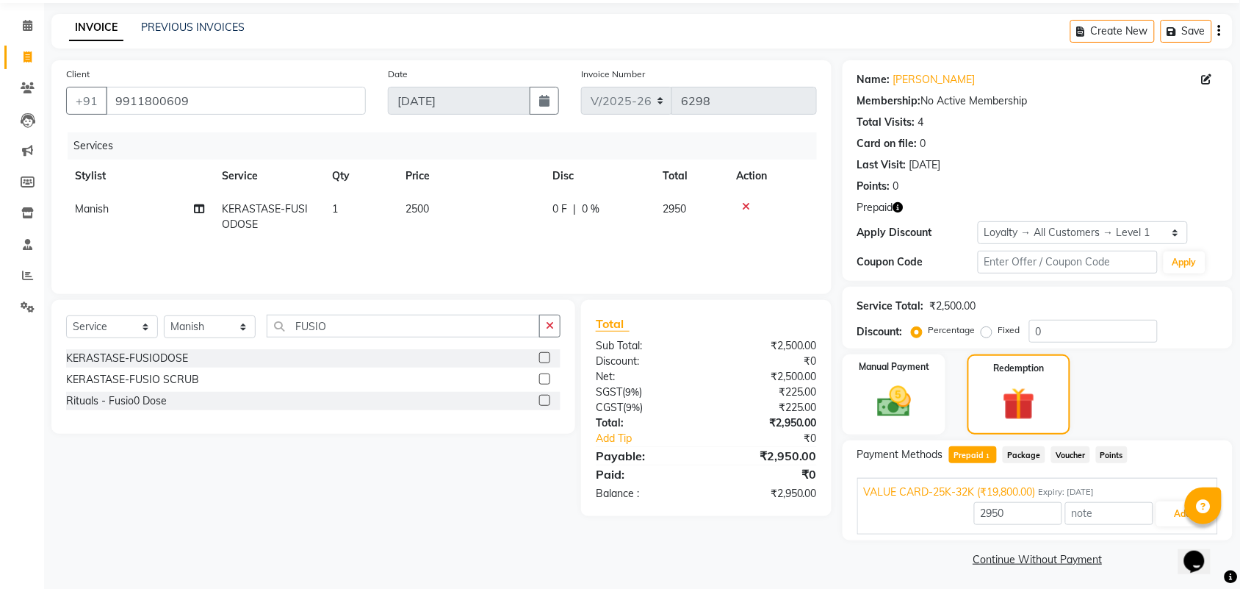
scroll to position [53, 0]
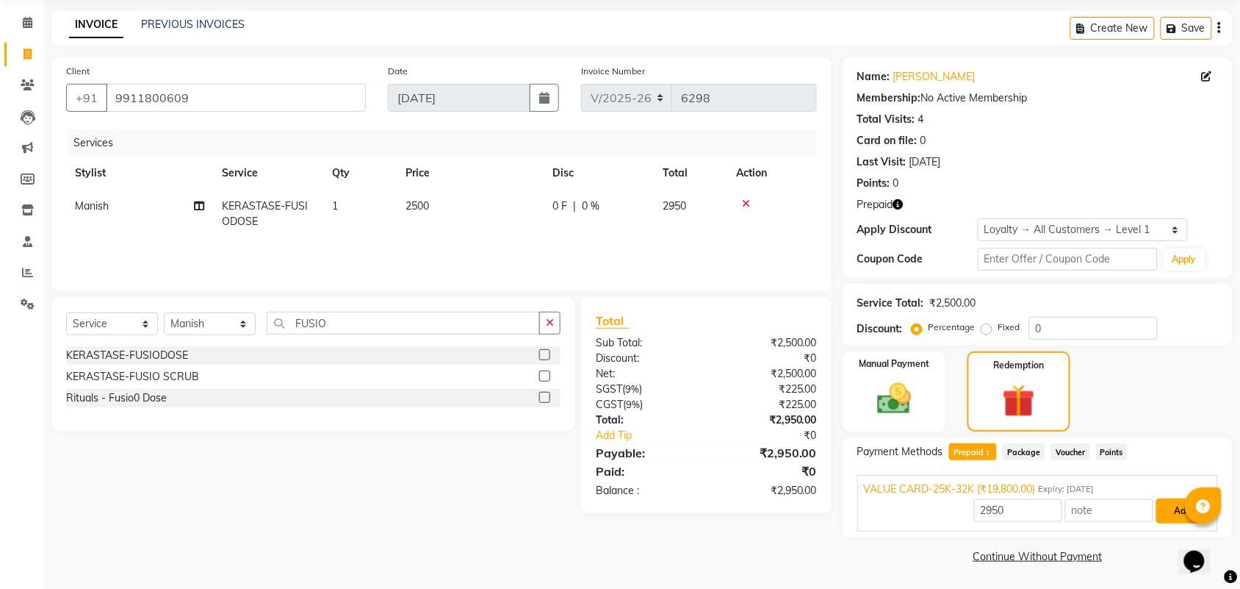
click at [1157, 511] on button "Add" at bounding box center [1184, 510] width 54 height 25
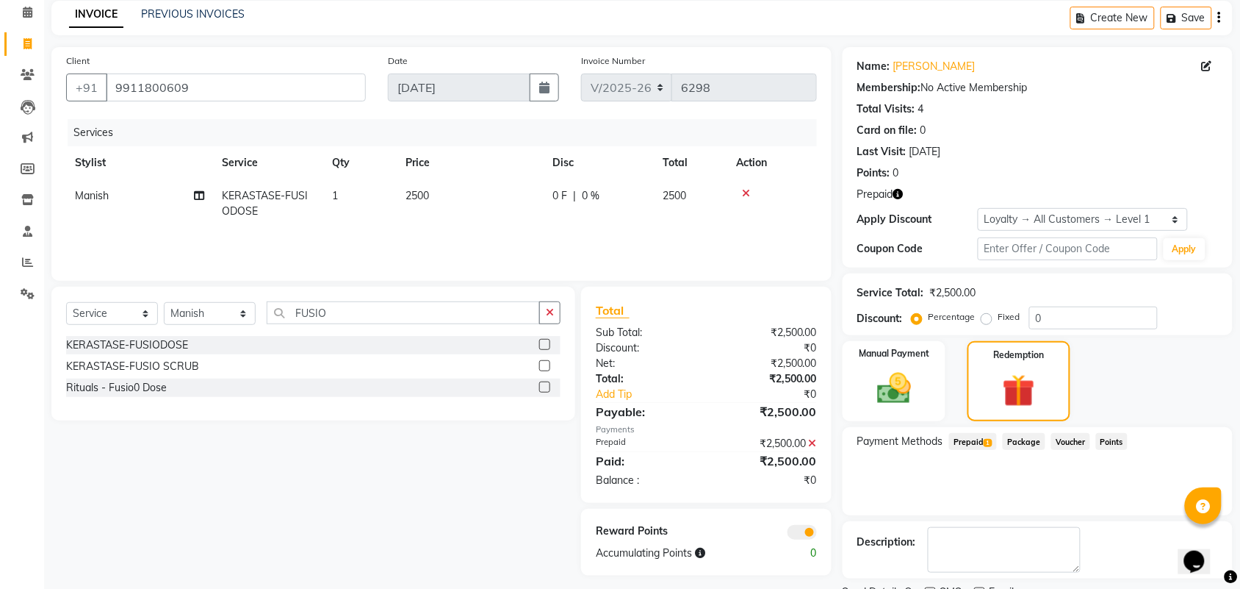
scroll to position [125, 0]
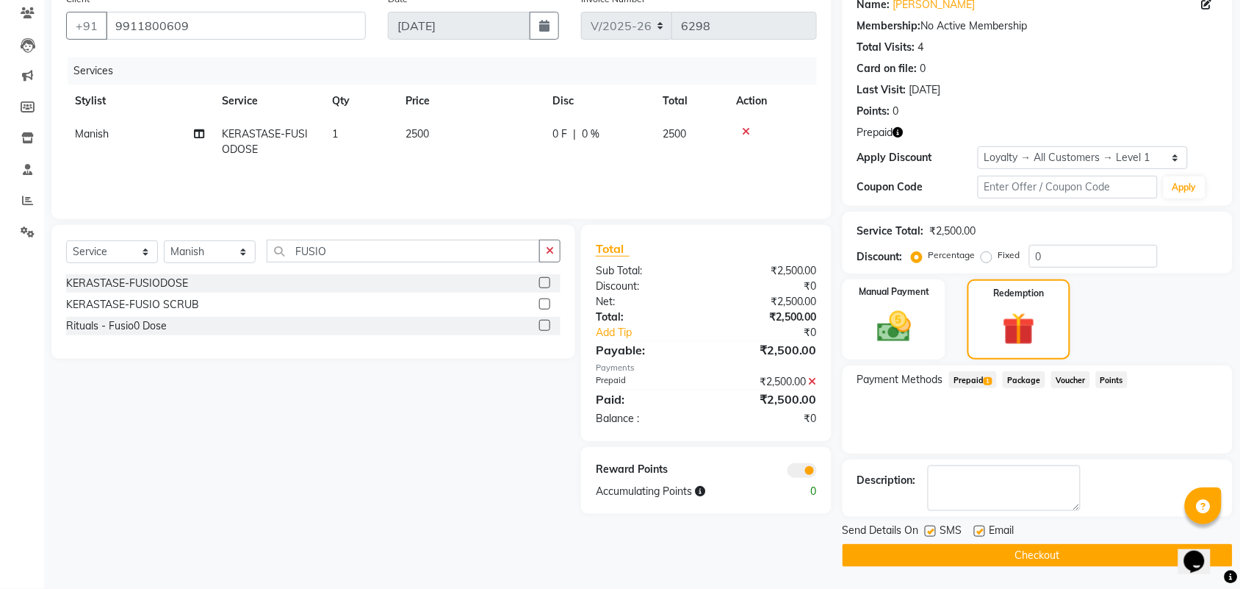
click at [803, 472] on span at bounding box center [802, 470] width 29 height 15
click at [817, 473] on input "checkbox" at bounding box center [817, 473] width 0 height 0
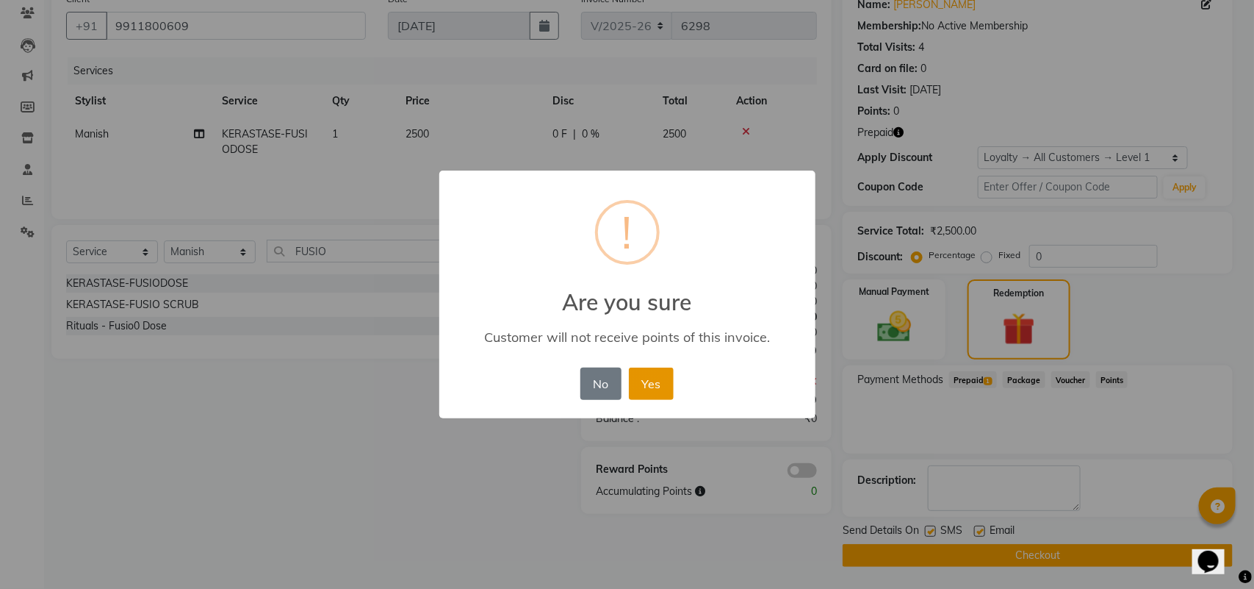
click at [644, 376] on button "Yes" at bounding box center [651, 383] width 45 height 32
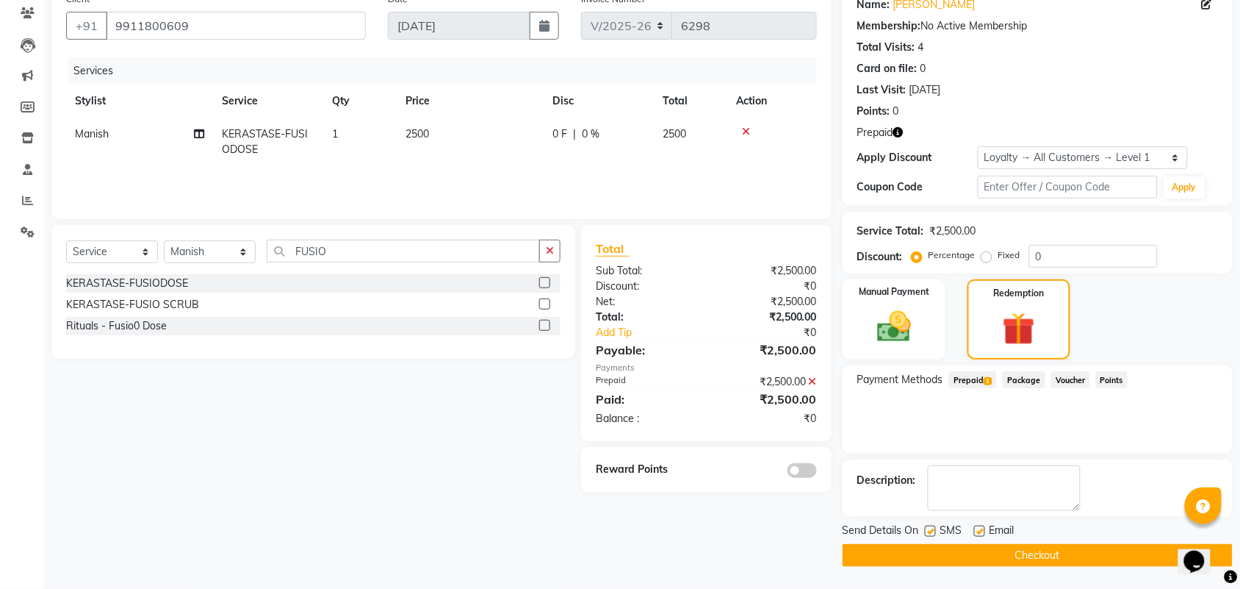
click at [989, 548] on button "Checkout" at bounding box center [1038, 555] width 390 height 23
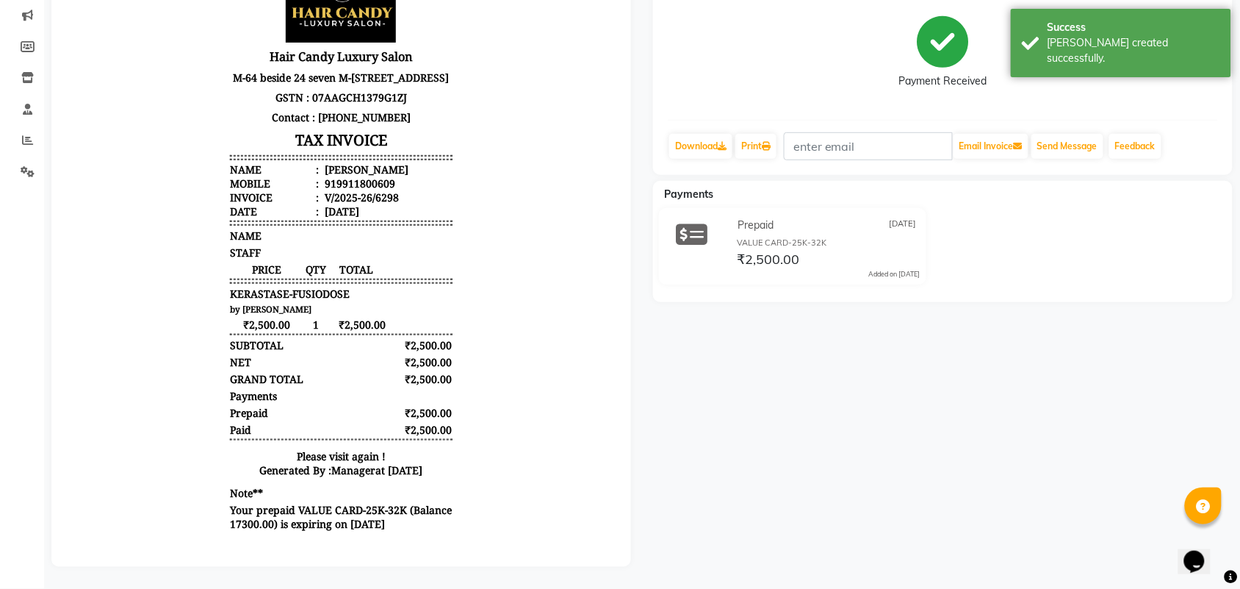
scroll to position [198, 0]
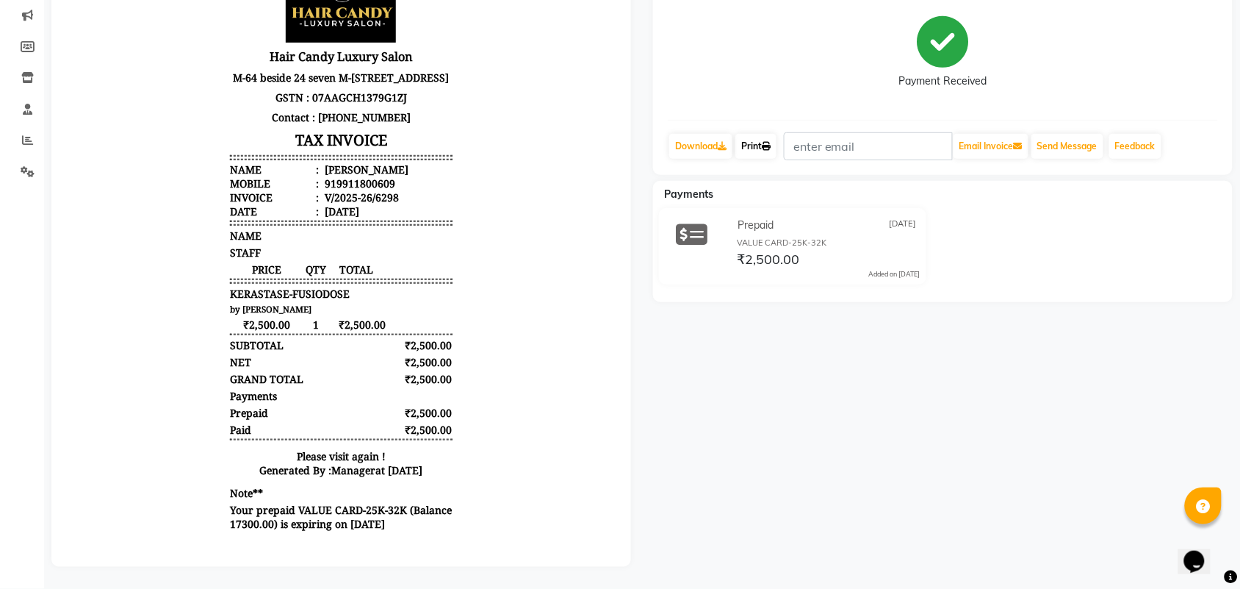
click at [754, 134] on link "Print" at bounding box center [756, 146] width 41 height 25
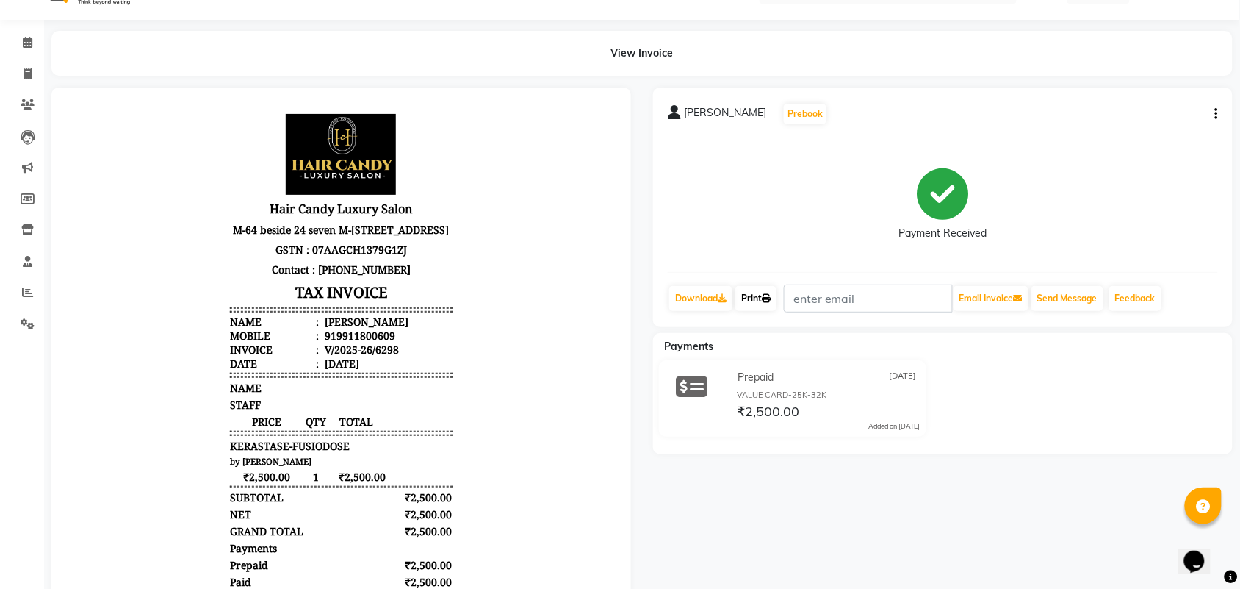
scroll to position [0, 0]
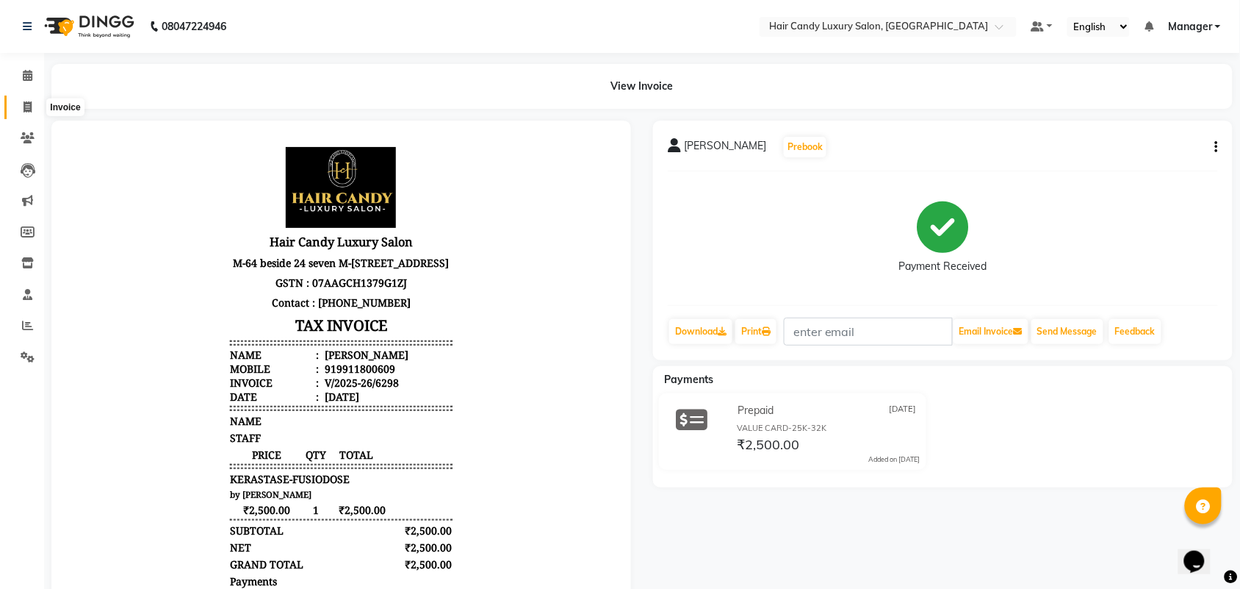
click at [27, 107] on icon at bounding box center [28, 106] width 8 height 11
select select "service"
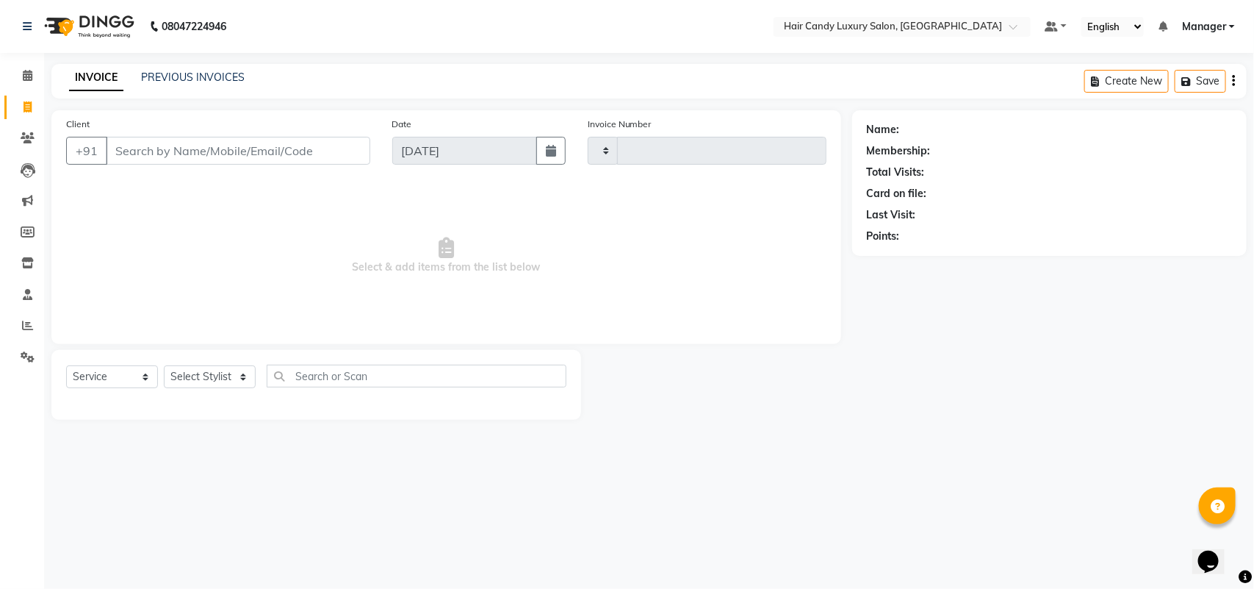
type input "6299"
select select "6645"
click at [228, 66] on div "INVOICE PREVIOUS INVOICES Create New Save" at bounding box center [649, 81] width 1196 height 35
click at [219, 82] on link "PREVIOUS INVOICES" at bounding box center [193, 77] width 104 height 13
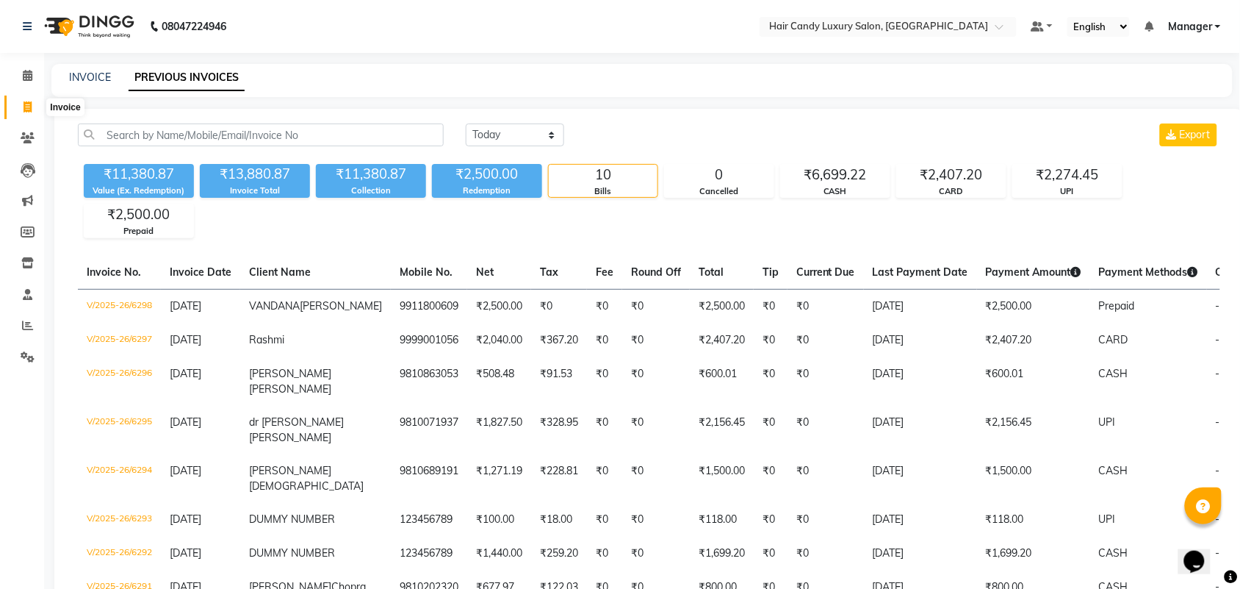
click at [19, 107] on span at bounding box center [28, 107] width 26 height 17
select select "6645"
select select "service"
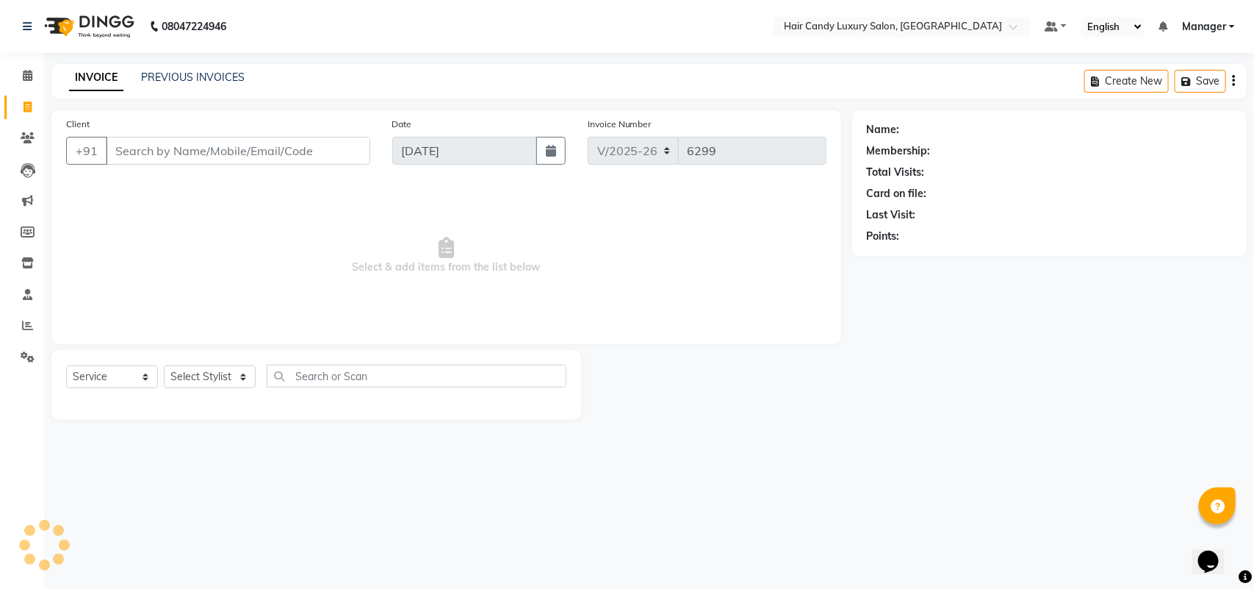
drag, startPoint x: 169, startPoint y: 147, endPoint x: 545, endPoint y: 204, distance: 379.7
click at [170, 147] on input "Client" at bounding box center [238, 151] width 265 height 28
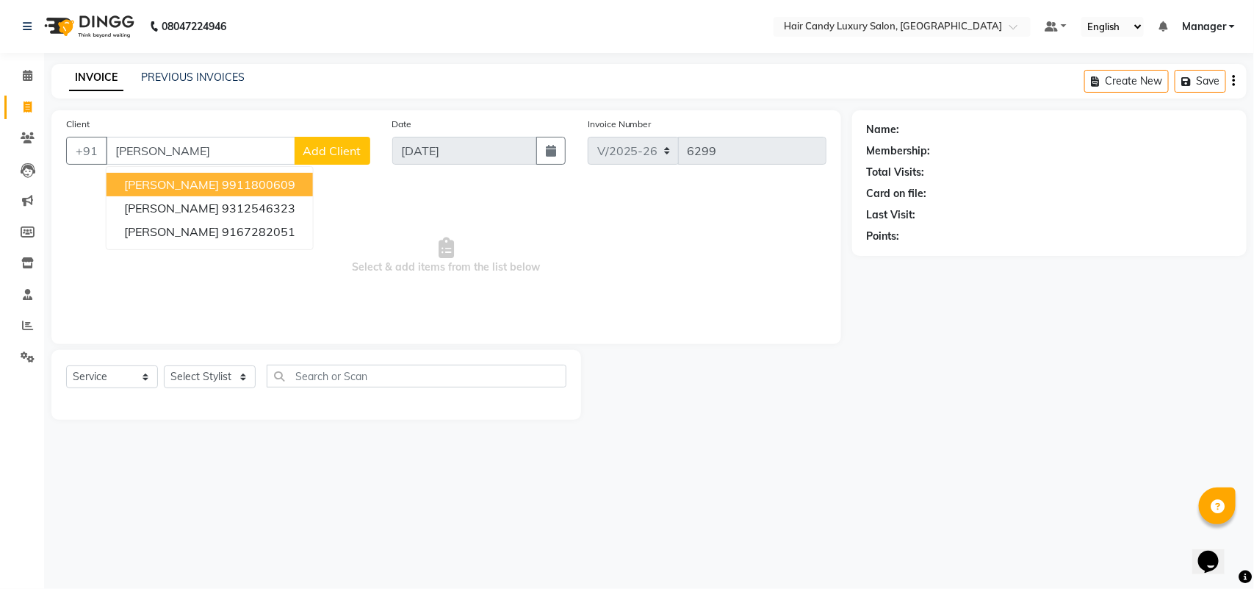
click at [232, 187] on ngb-highlight "9911800609" at bounding box center [258, 184] width 73 height 15
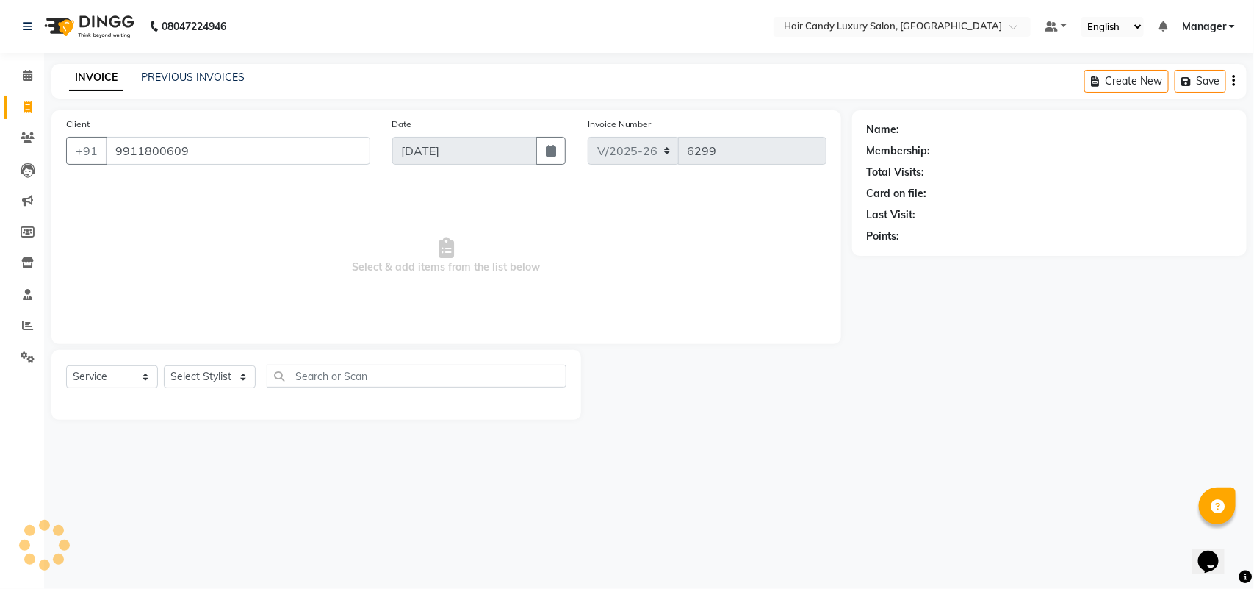
type input "9911800609"
select select "1: Object"
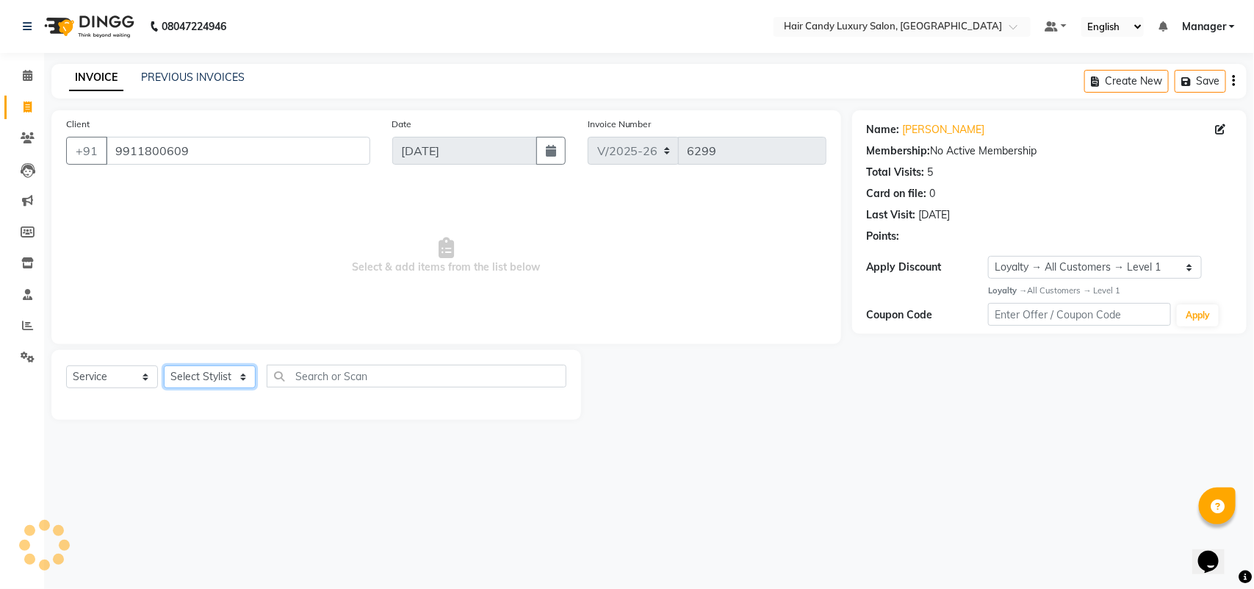
click at [221, 370] on select "Select Stylist Aman ANKIT MANAGER [PERSON_NAME] [PERSON_NAME] Danish [PERSON_NA…" at bounding box center [210, 376] width 92 height 23
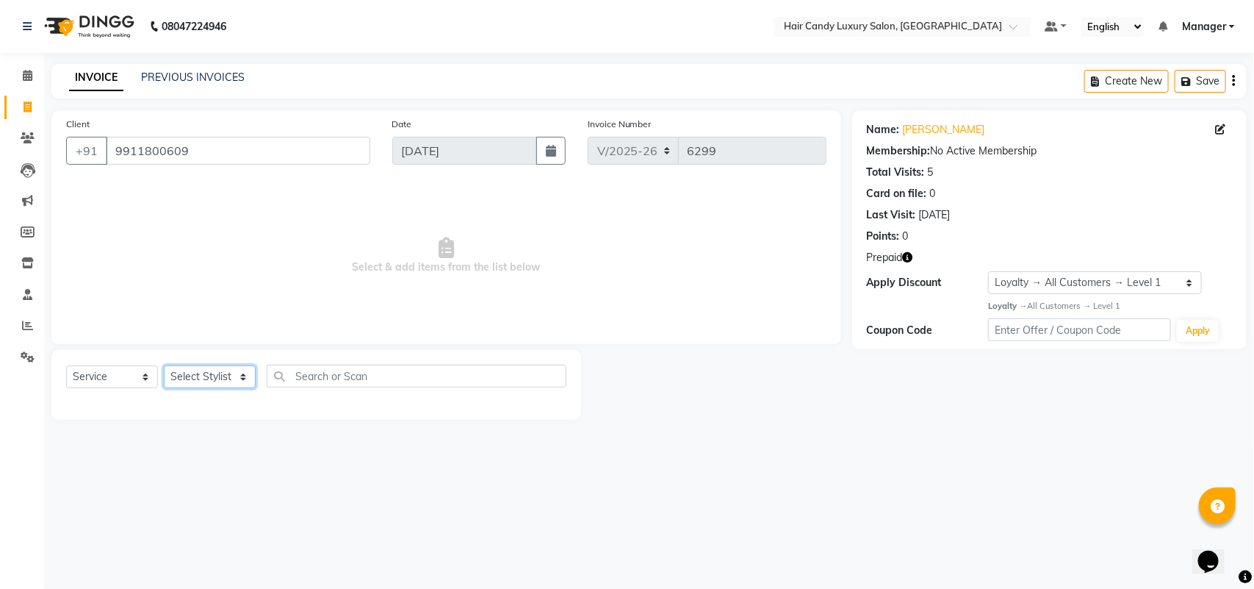
select select "51782"
click at [164, 365] on select "Select Stylist Aman ANKIT MANAGER [PERSON_NAME] [PERSON_NAME] Danish [PERSON_NA…" at bounding box center [210, 376] width 92 height 23
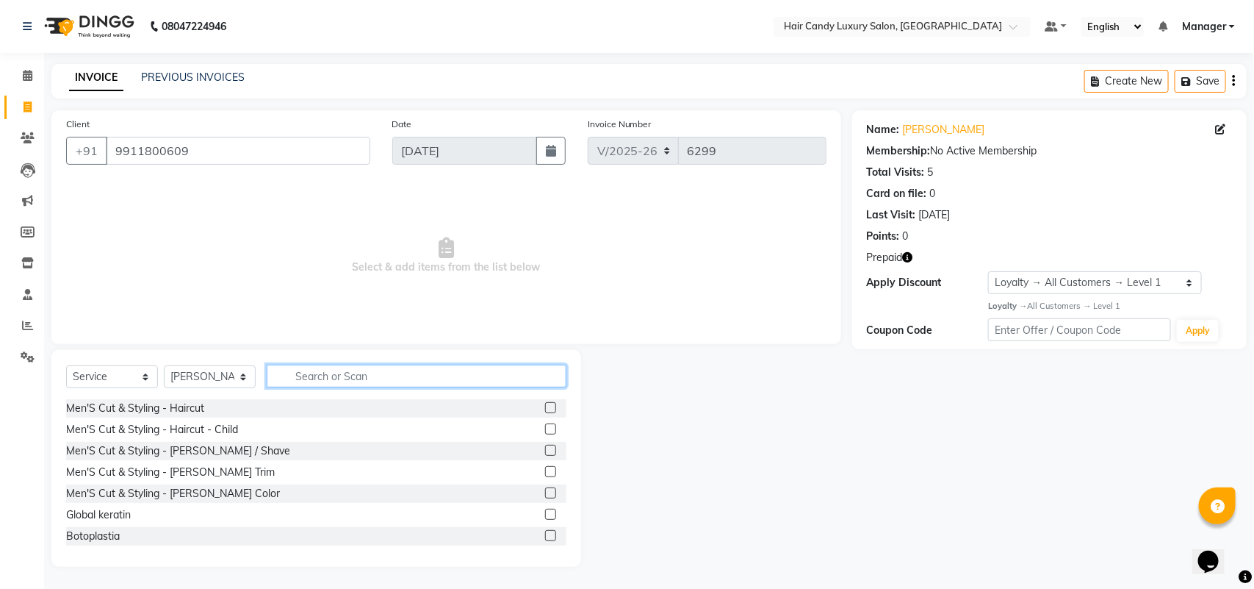
click at [382, 371] on input "text" at bounding box center [417, 375] width 300 height 23
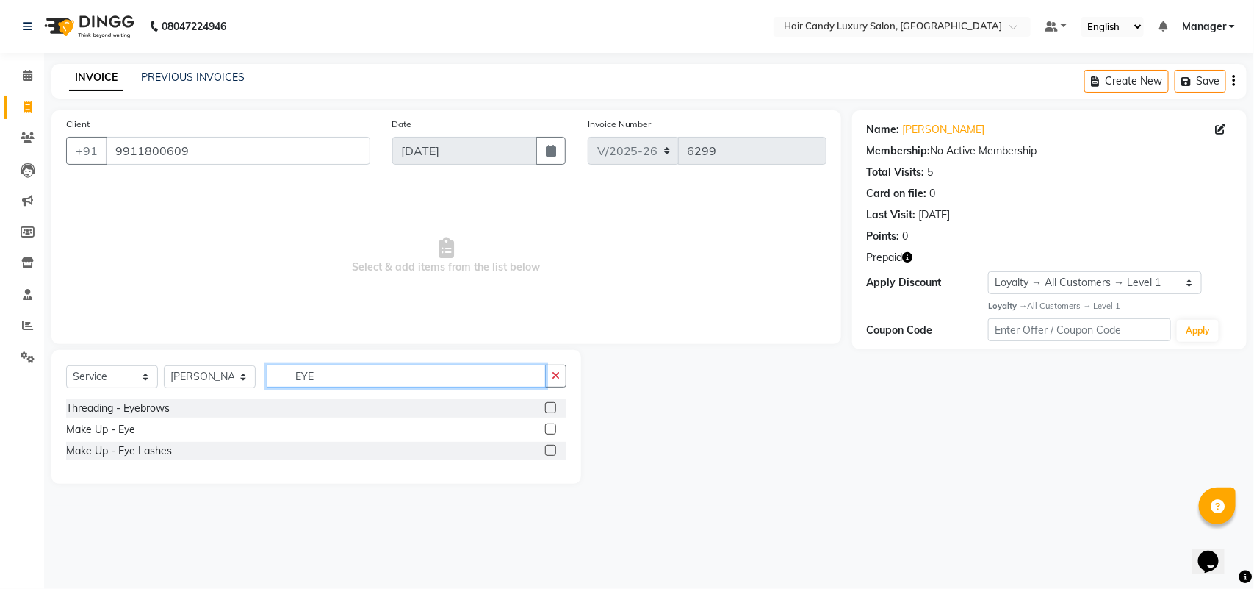
type input "EYE"
click at [546, 409] on label at bounding box center [550, 407] width 11 height 11
click at [546, 409] on input "checkbox" at bounding box center [550, 408] width 10 height 10
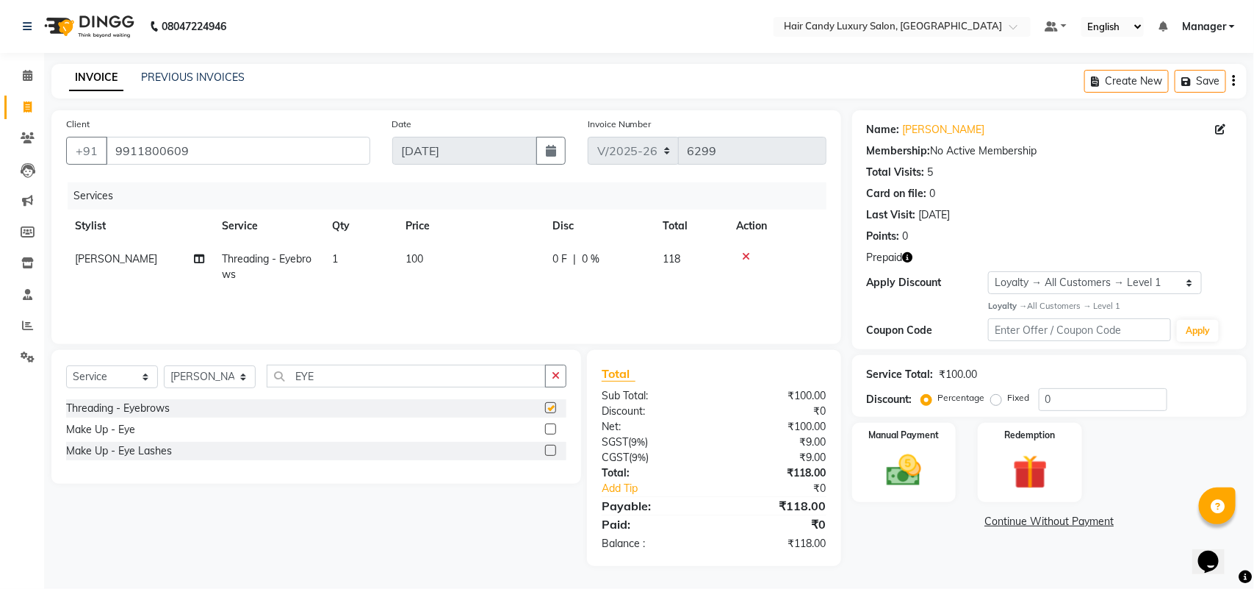
checkbox input "false"
drag, startPoint x: 340, startPoint y: 367, endPoint x: 281, endPoint y: 384, distance: 60.3
click at [281, 384] on input "EYE" at bounding box center [406, 375] width 279 height 23
type input "UPP"
click at [546, 403] on label at bounding box center [550, 407] width 11 height 11
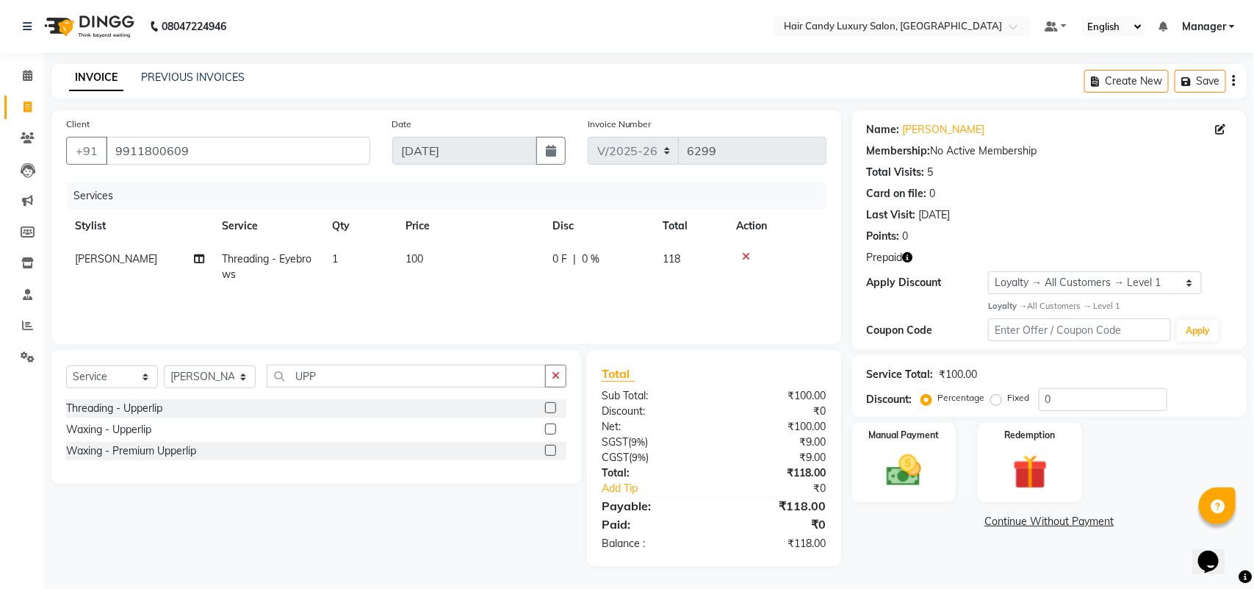
click at [546, 403] on input "checkbox" at bounding box center [550, 408] width 10 height 10
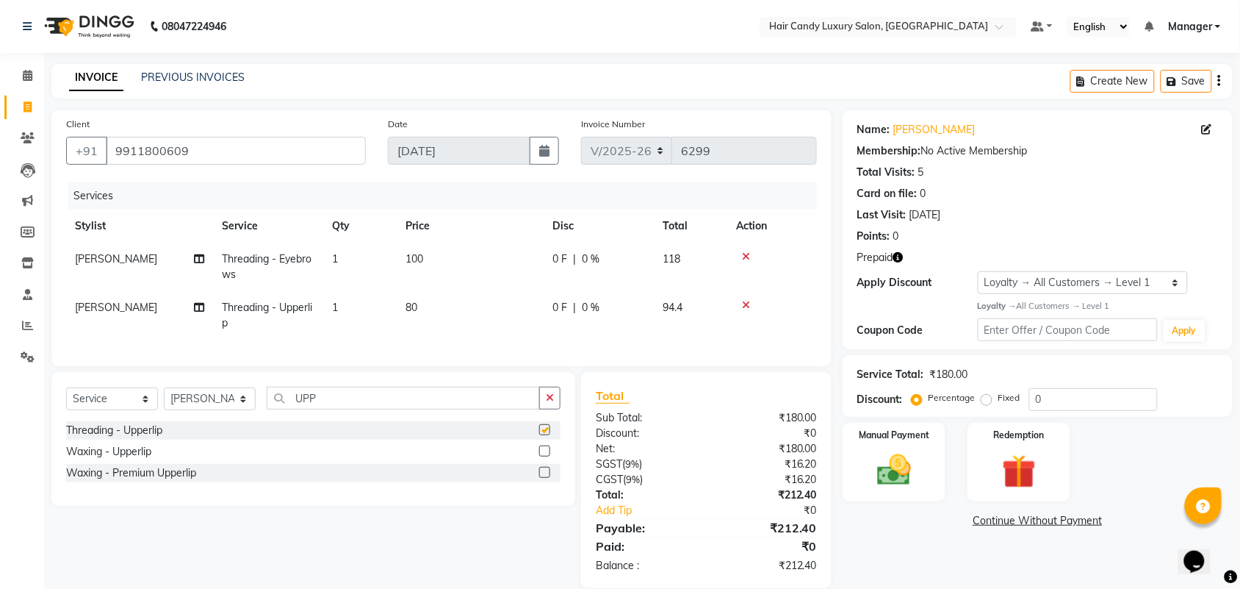
click at [428, 306] on td "80" at bounding box center [470, 315] width 147 height 49
checkbox input "false"
select select "51782"
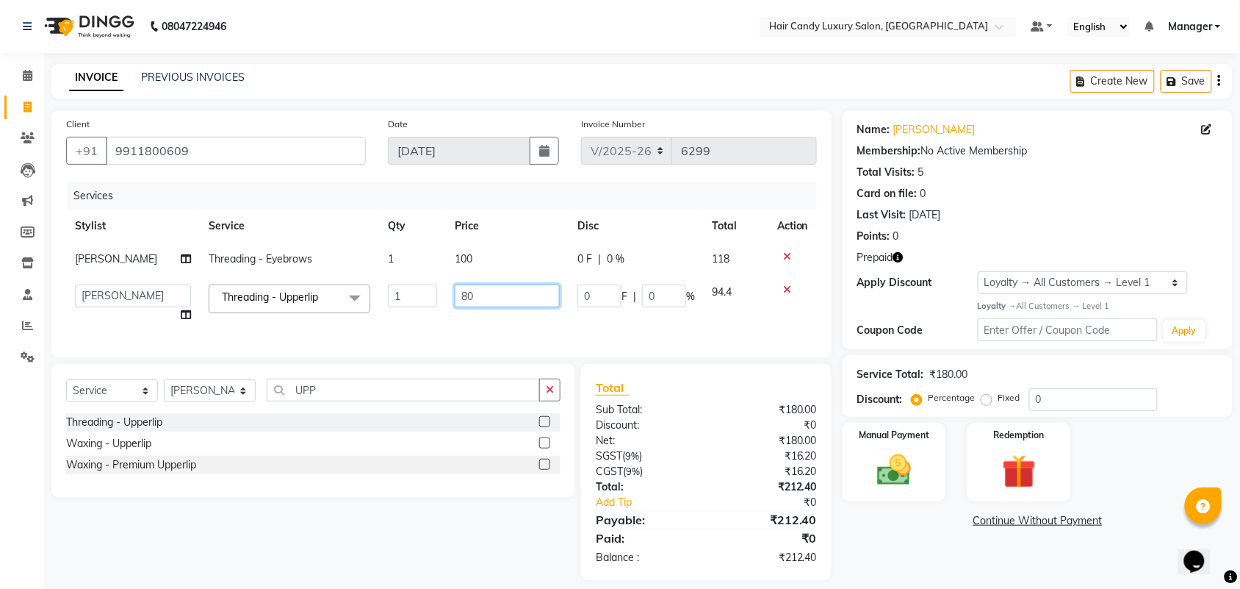
drag, startPoint x: 481, startPoint y: 289, endPoint x: 342, endPoint y: 292, distance: 138.9
click at [343, 294] on tr "Aman ANKIT MANAGER BHAWNA Bobby Chirag Danish Deepali Dhruv Goldy Harish Jagdis…" at bounding box center [441, 304] width 751 height 56
type input "100"
click at [883, 548] on div "Name: Vandana Seth Membership: No Active Membership Total Visits: 5 Card on fil…" at bounding box center [1043, 345] width 401 height 470
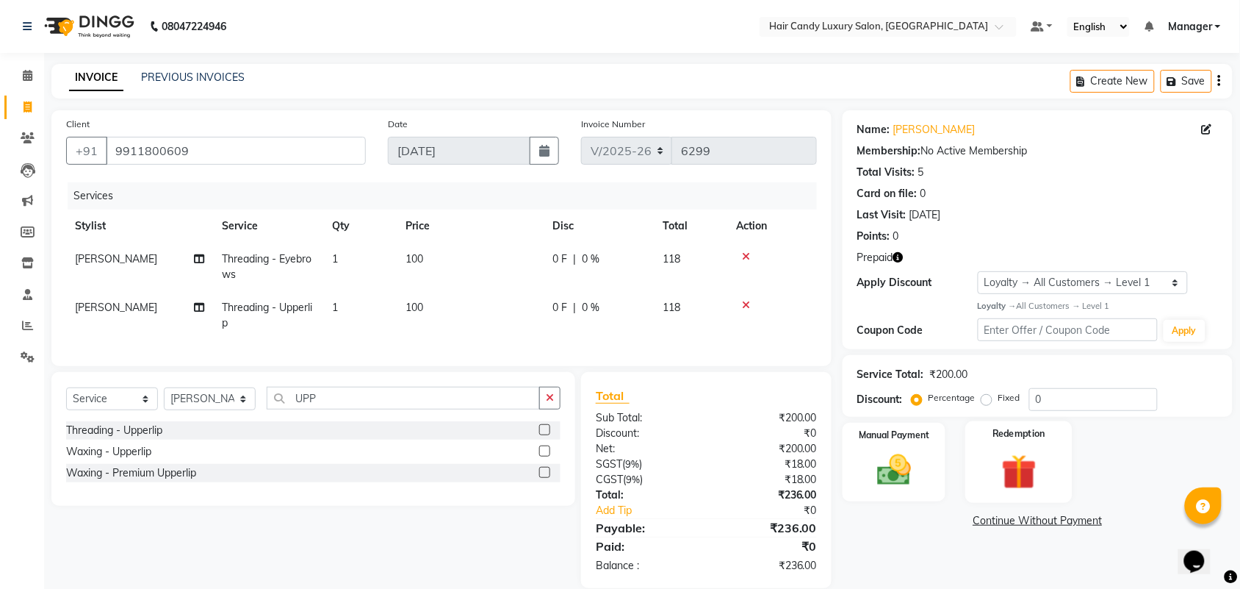
click at [1014, 454] on img at bounding box center [1019, 472] width 57 height 44
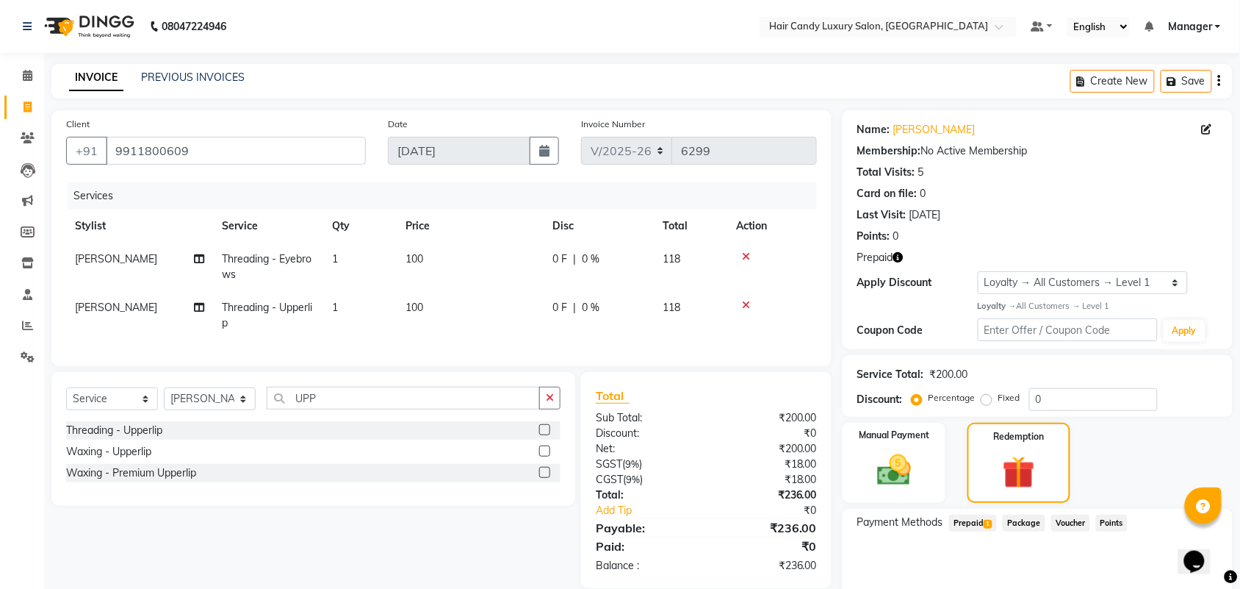
click at [975, 522] on span "Prepaid 1" at bounding box center [973, 522] width 48 height 17
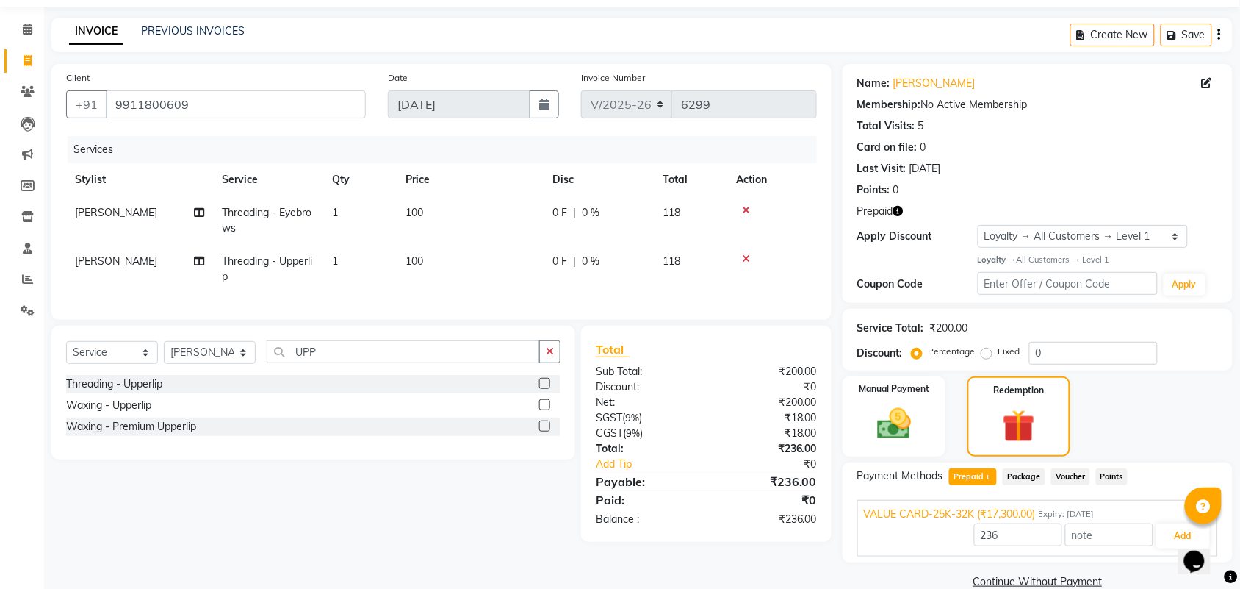
scroll to position [71, 0]
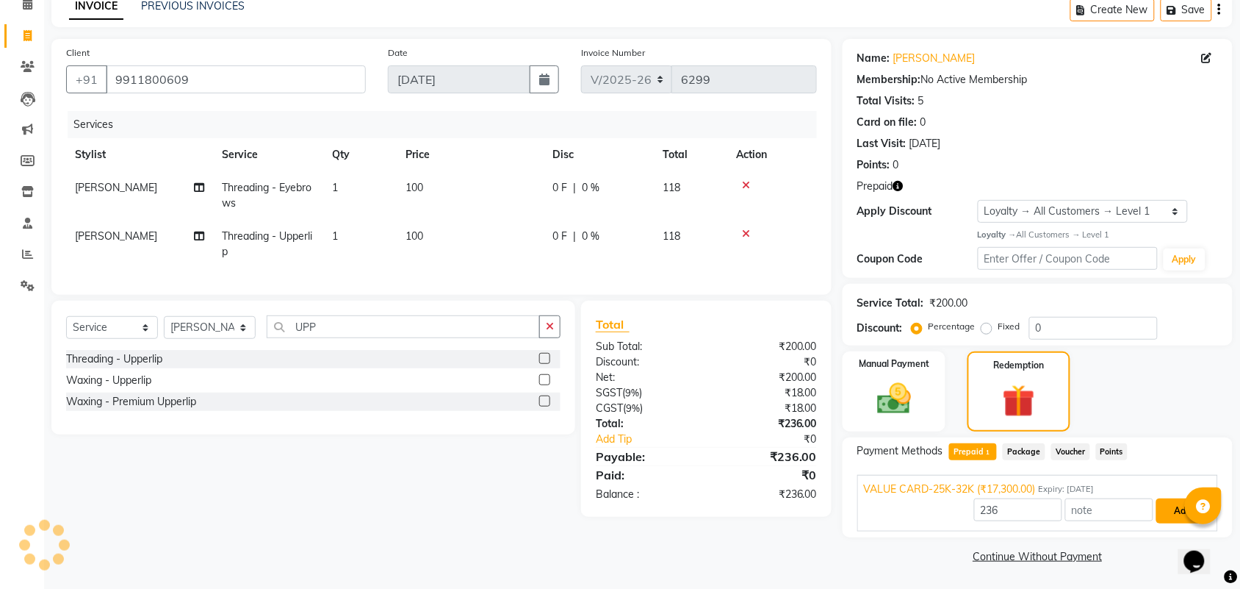
click at [1169, 508] on button "Add" at bounding box center [1184, 510] width 54 height 25
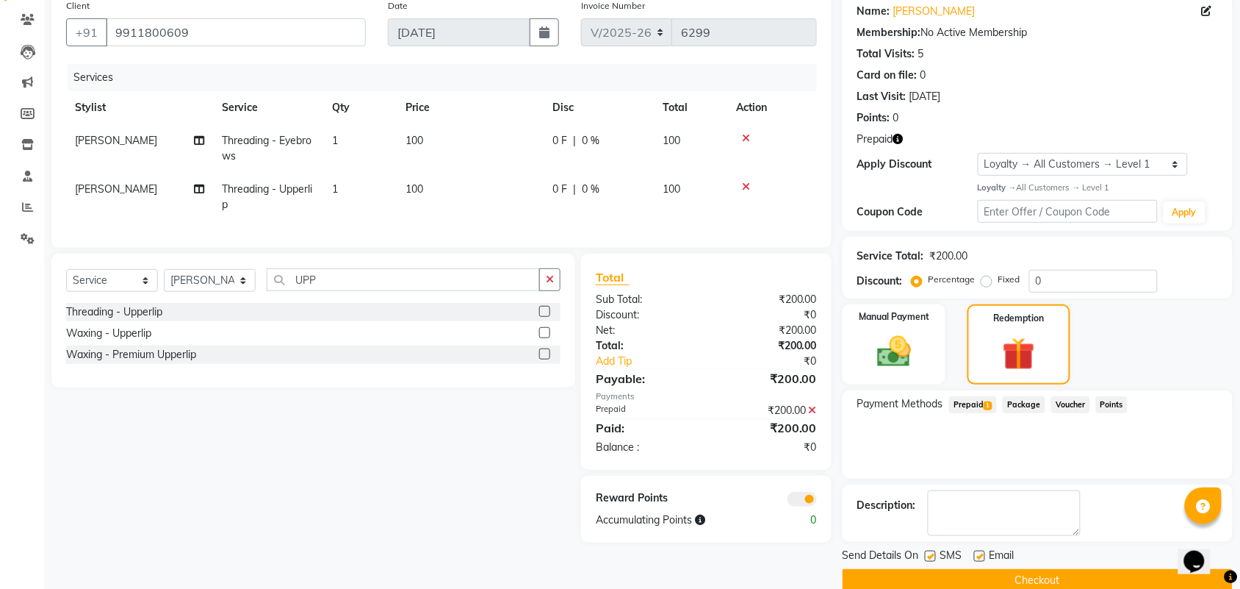
scroll to position [143, 0]
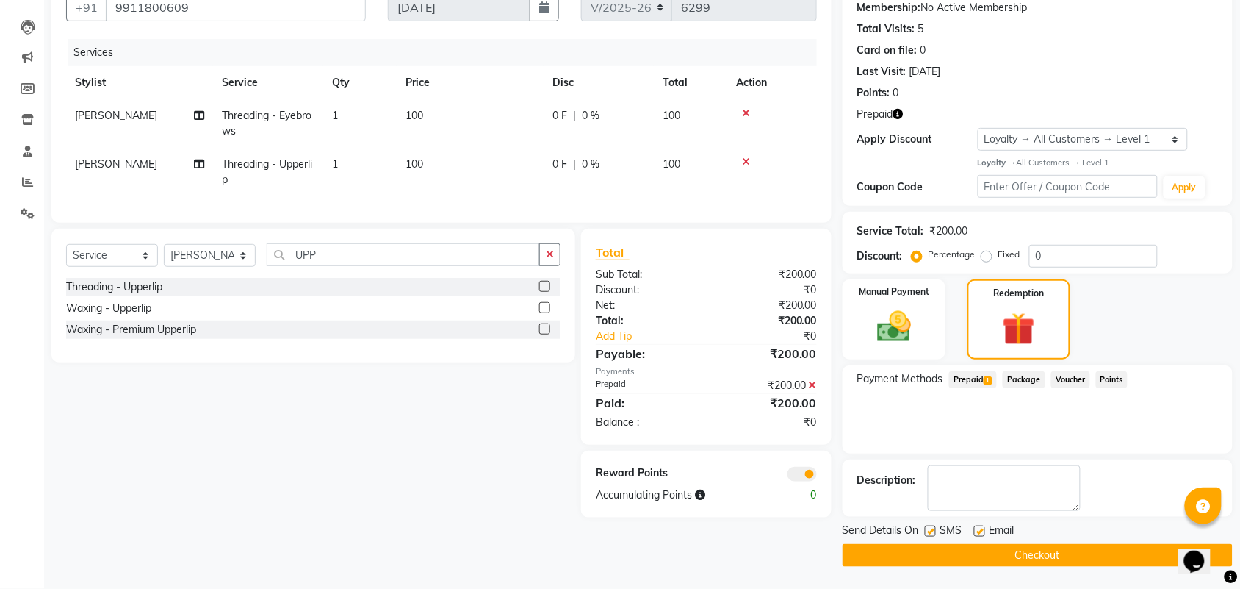
click at [795, 481] on span at bounding box center [802, 474] width 29 height 15
click at [817, 476] on input "checkbox" at bounding box center [817, 476] width 0 height 0
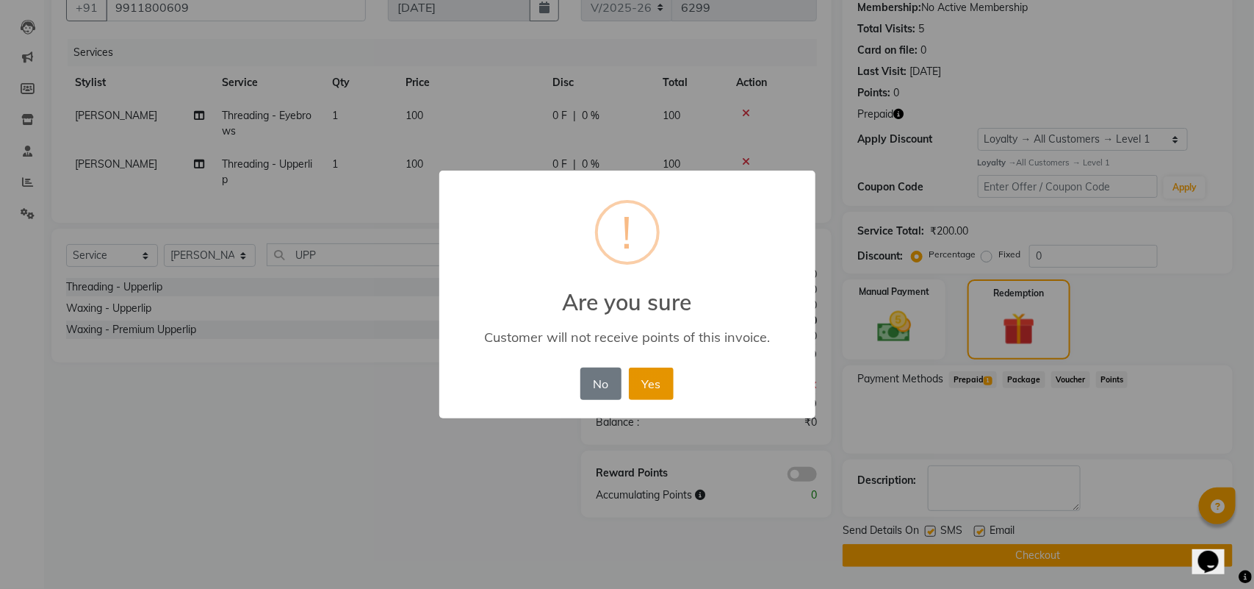
click at [665, 380] on button "Yes" at bounding box center [651, 383] width 45 height 32
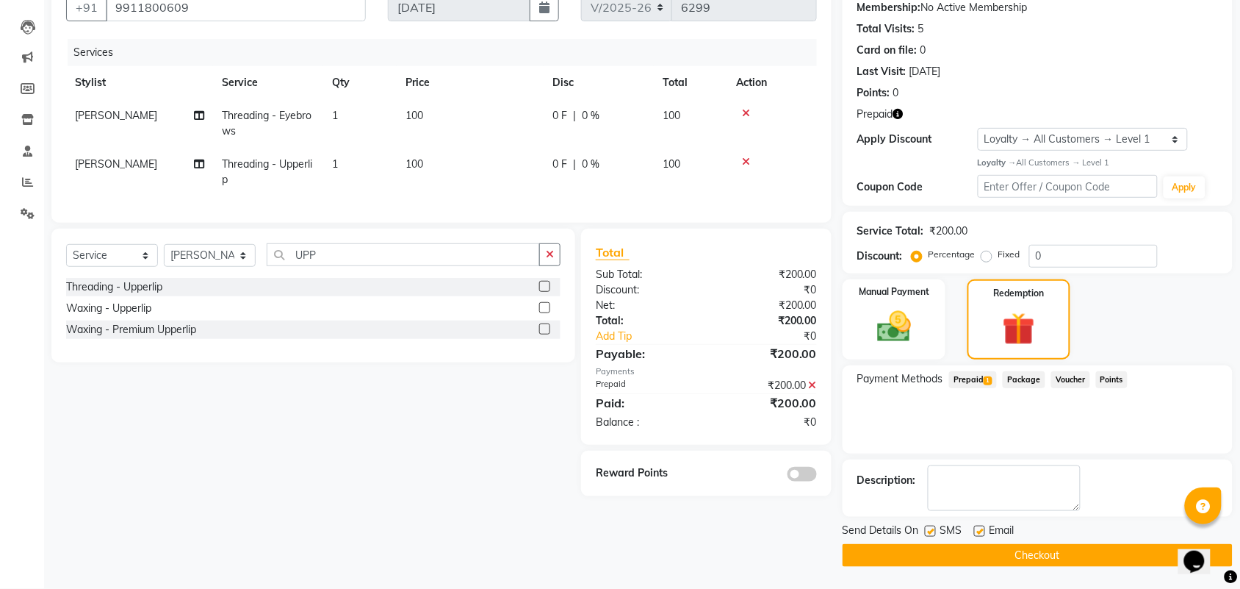
click at [1049, 548] on button "Checkout" at bounding box center [1038, 555] width 390 height 23
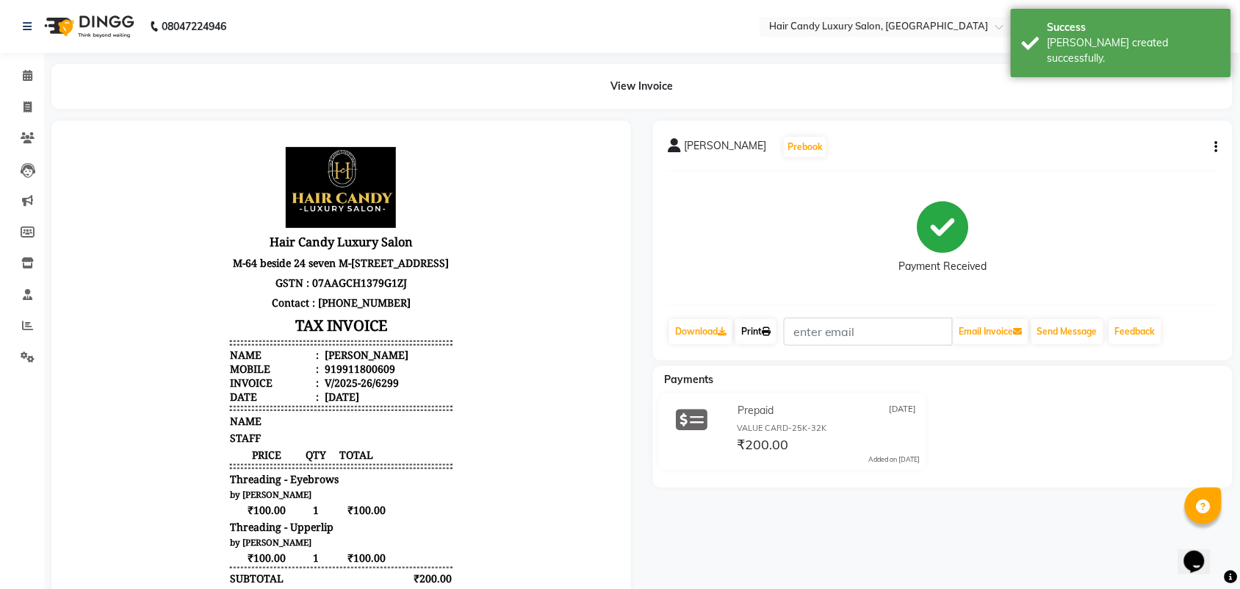
click at [754, 332] on link "Print" at bounding box center [756, 331] width 41 height 25
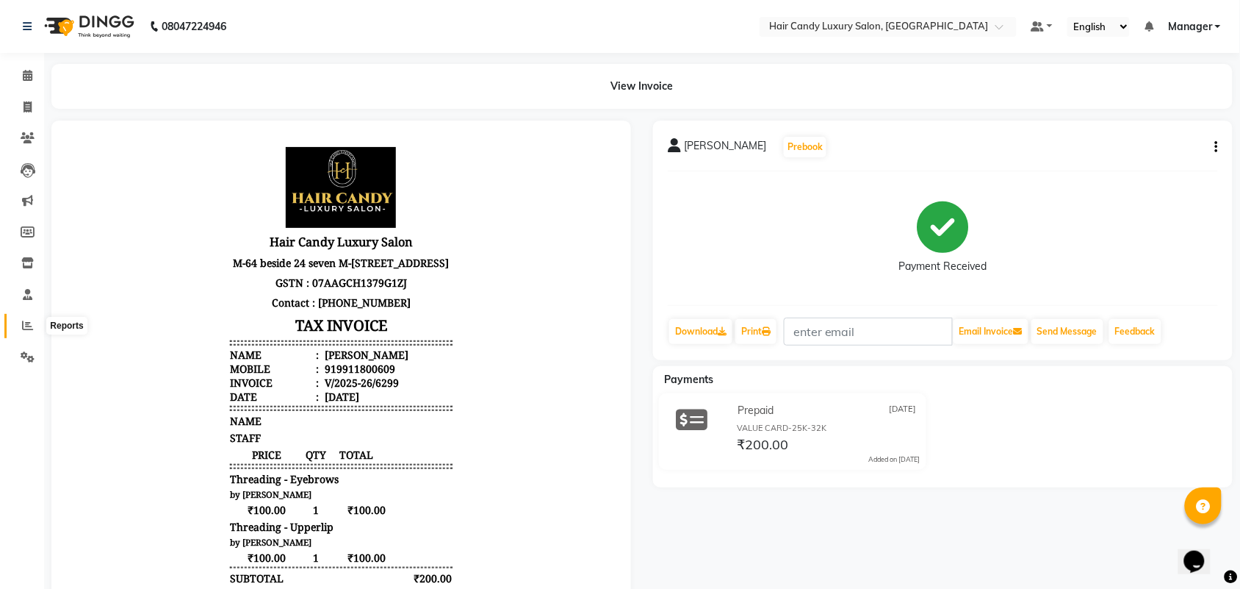
click at [22, 318] on span at bounding box center [28, 325] width 26 height 17
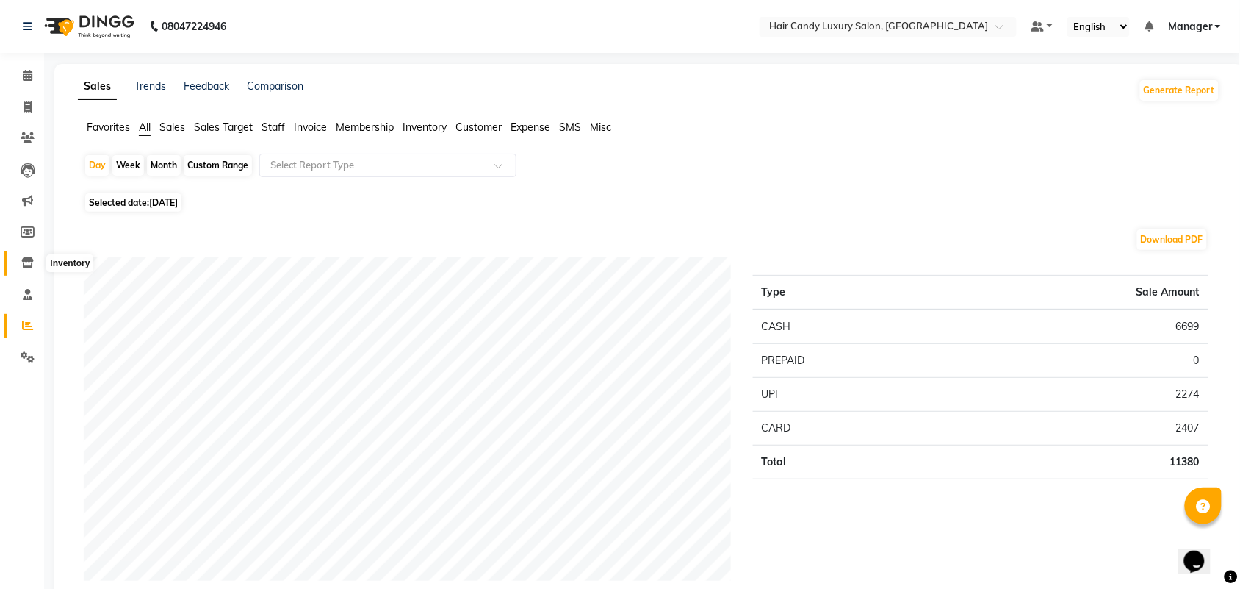
click at [27, 259] on icon at bounding box center [27, 262] width 12 height 11
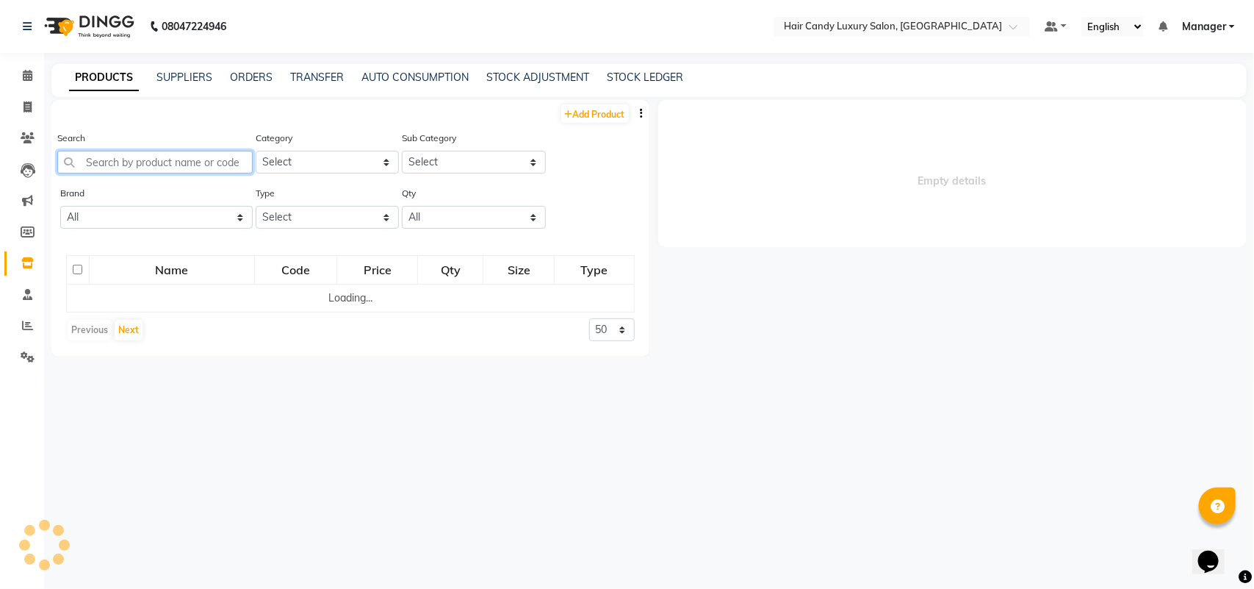
click at [167, 173] on input "text" at bounding box center [154, 162] width 195 height 23
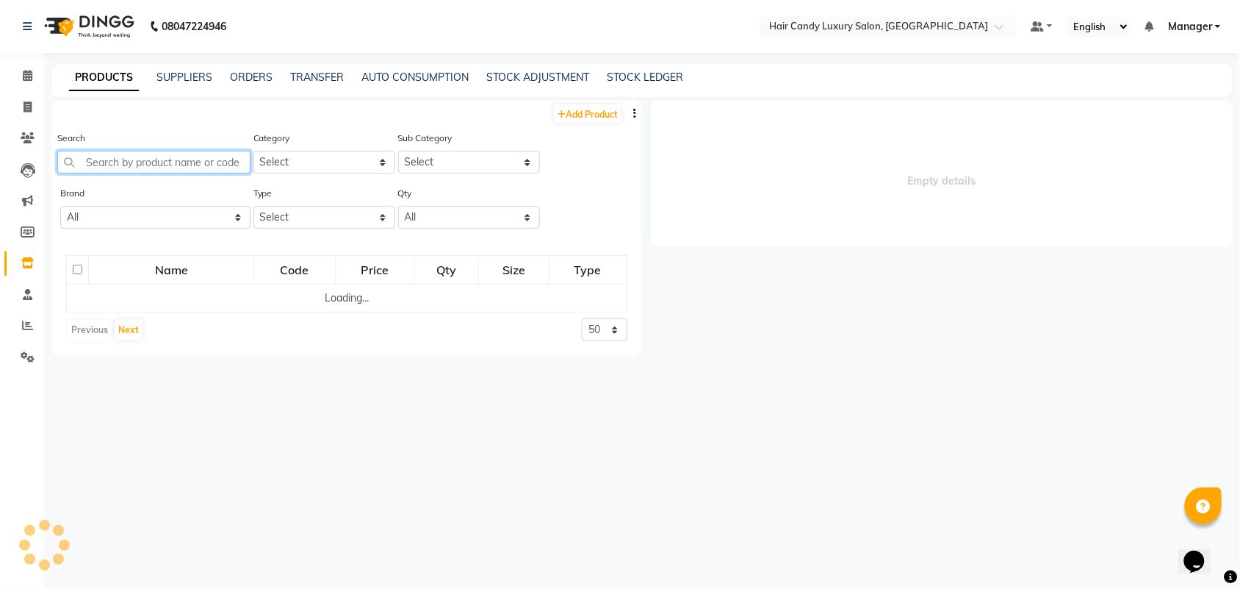
select select
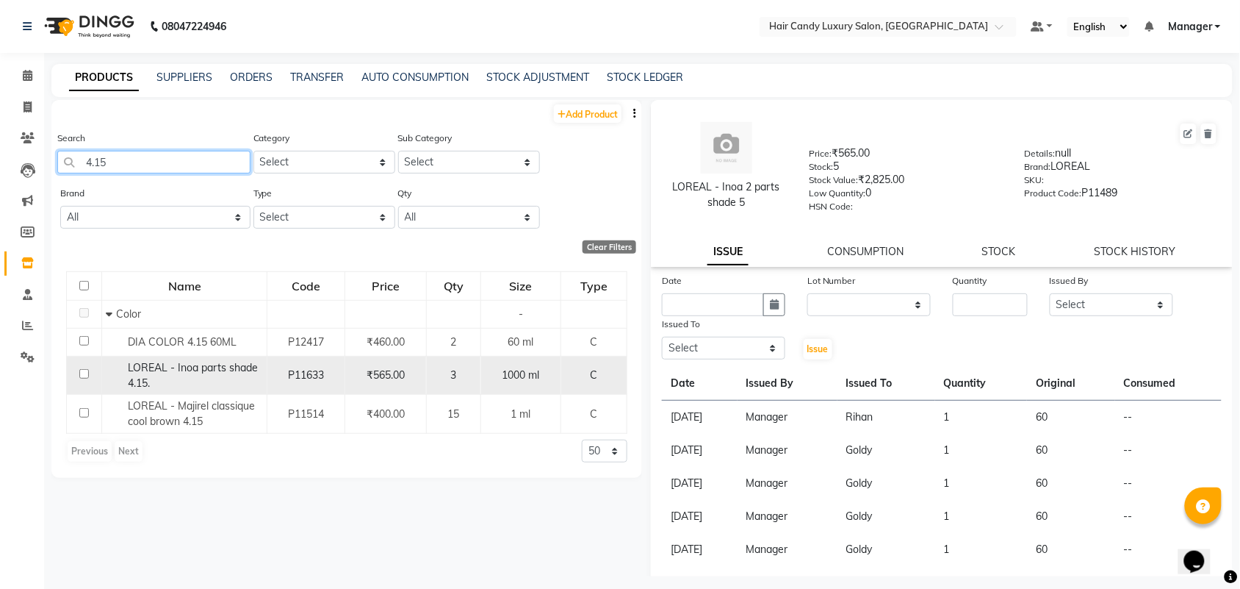
type input "4.15"
click at [251, 381] on div "LOREAL - Inoa parts shade 4.15." at bounding box center [184, 375] width 157 height 31
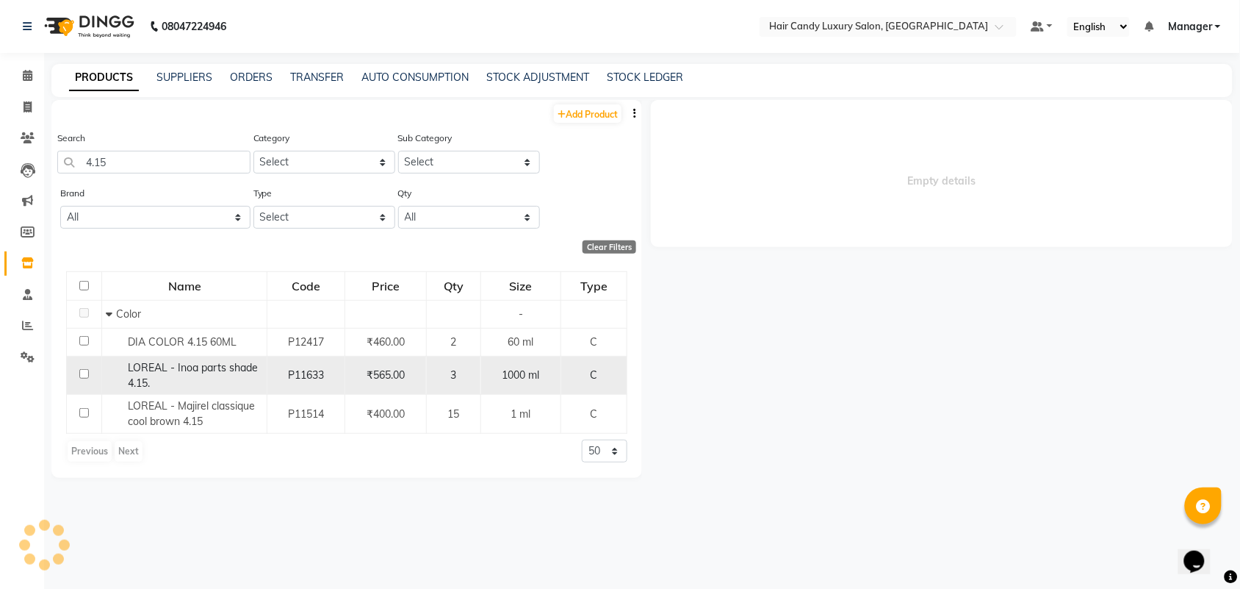
select select
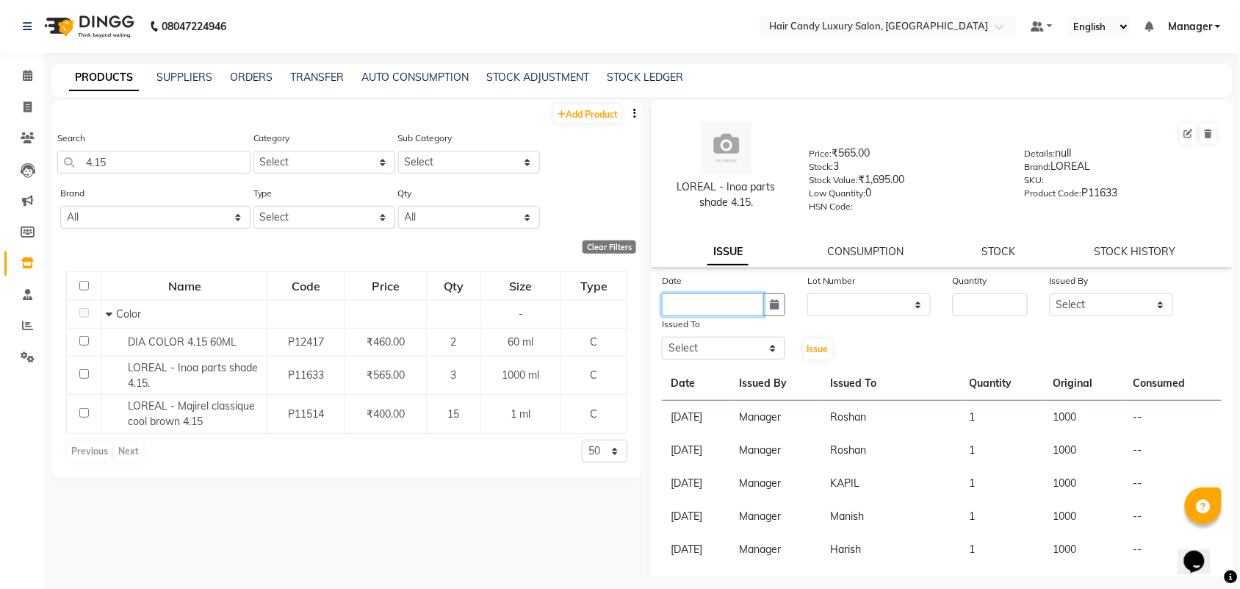
click at [684, 303] on input "text" at bounding box center [713, 304] width 102 height 23
select select "9"
select select "2025"
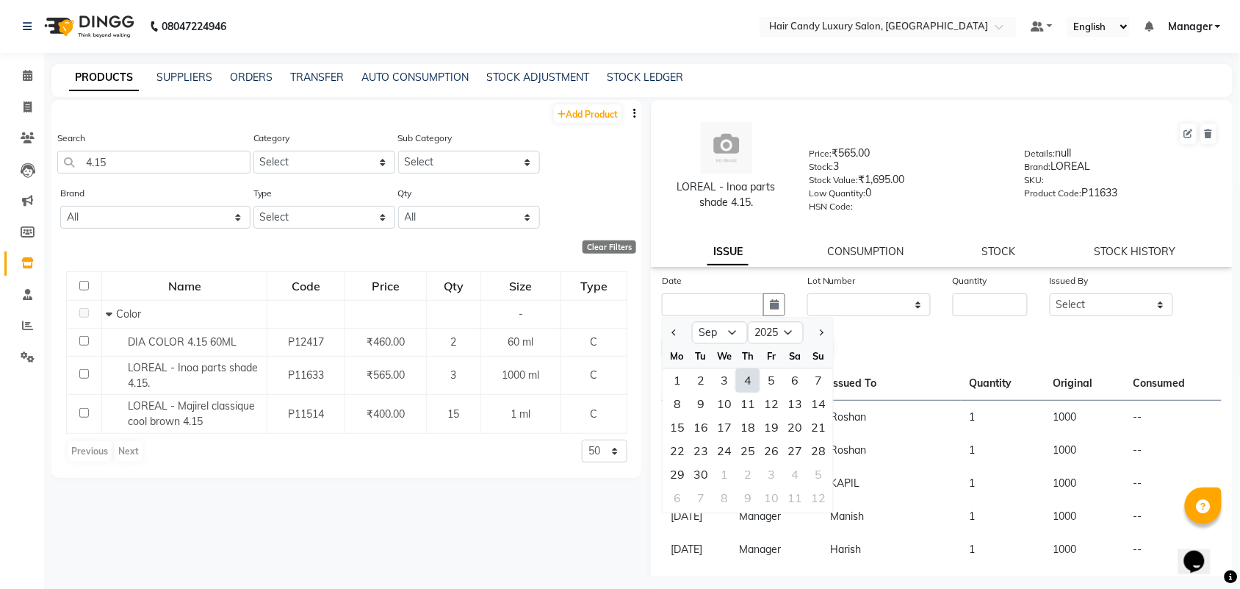
click at [748, 370] on div "4" at bounding box center [748, 381] width 24 height 24
type input "[DATE]"
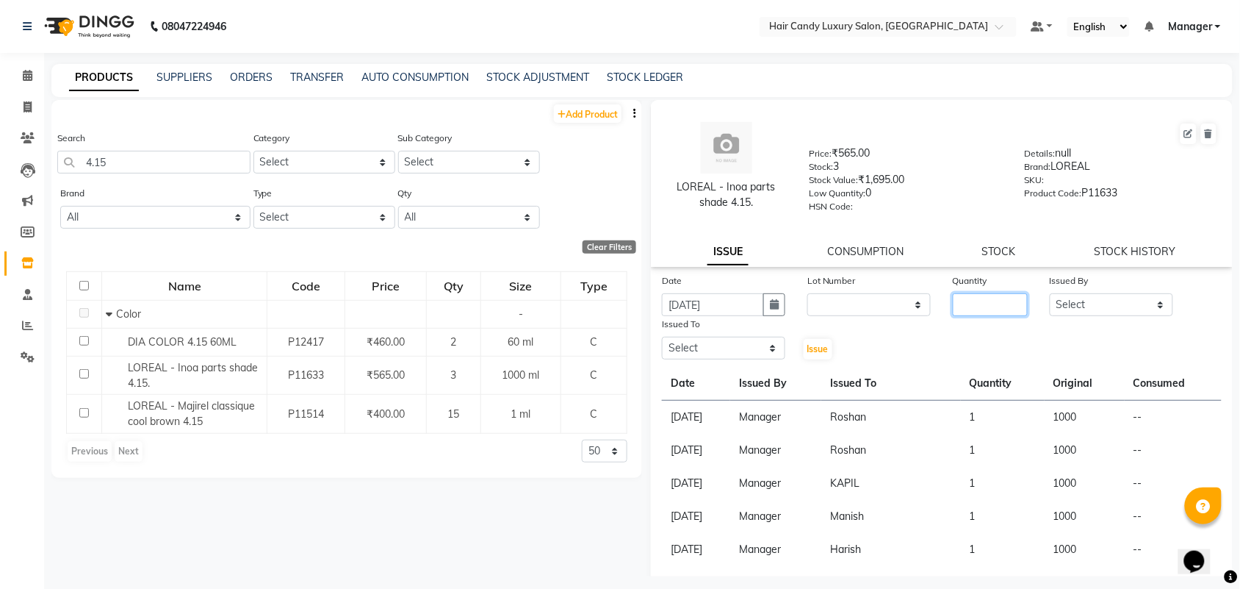
click at [971, 299] on input "number" at bounding box center [990, 304] width 75 height 23
type input "1"
click at [1115, 299] on select "Select Aman ANKIT MANAGER BHAWNA Bobby Chirag Danish Deepali Dhruv Goldy Harish…" at bounding box center [1111, 304] width 123 height 23
click at [1050, 293] on select "Select Aman ANKIT MANAGER BHAWNA Bobby Chirag Danish Deepali Dhruv Goldy Harish…" at bounding box center [1111, 304] width 123 height 23
click at [1097, 298] on select "Select Aman ANKIT MANAGER BHAWNA Bobby Chirag Danish Deepali Dhruv Goldy Harish…" at bounding box center [1111, 304] width 123 height 23
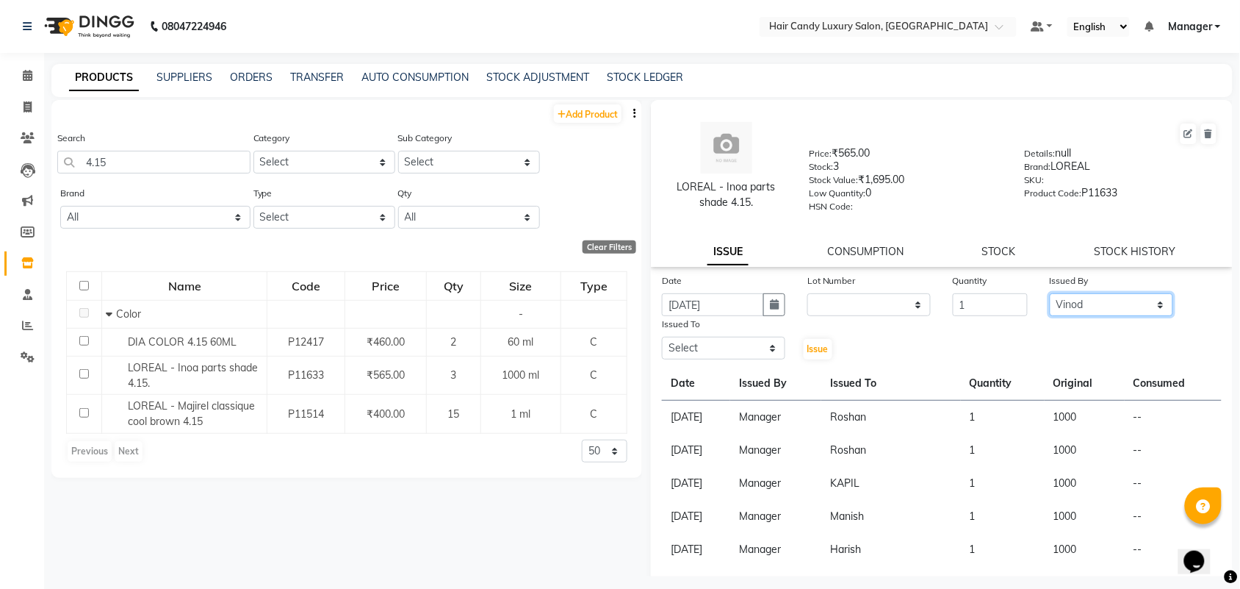
select select "68436"
click at [1050, 293] on select "Select Aman ANKIT MANAGER BHAWNA Bobby Chirag Danish Deepali Dhruv Goldy Harish…" at bounding box center [1111, 304] width 123 height 23
click at [739, 337] on select "Select Aman ANKIT MANAGER BHAWNA Bobby Chirag Danish Deepali Dhruv Goldy Harish…" at bounding box center [723, 348] width 123 height 23
select select "51777"
click at [662, 337] on select "Select Aman ANKIT MANAGER BHAWNA Bobby Chirag Danish Deepali Dhruv Goldy Harish…" at bounding box center [723, 348] width 123 height 23
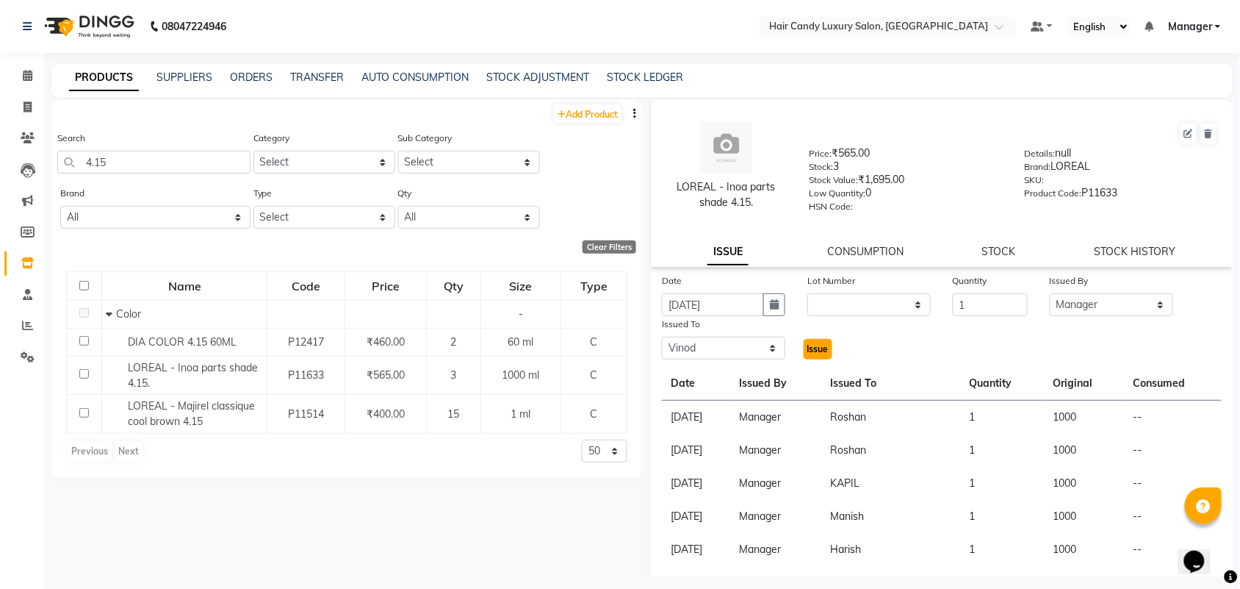
click at [819, 353] on button "Issue" at bounding box center [818, 349] width 29 height 21
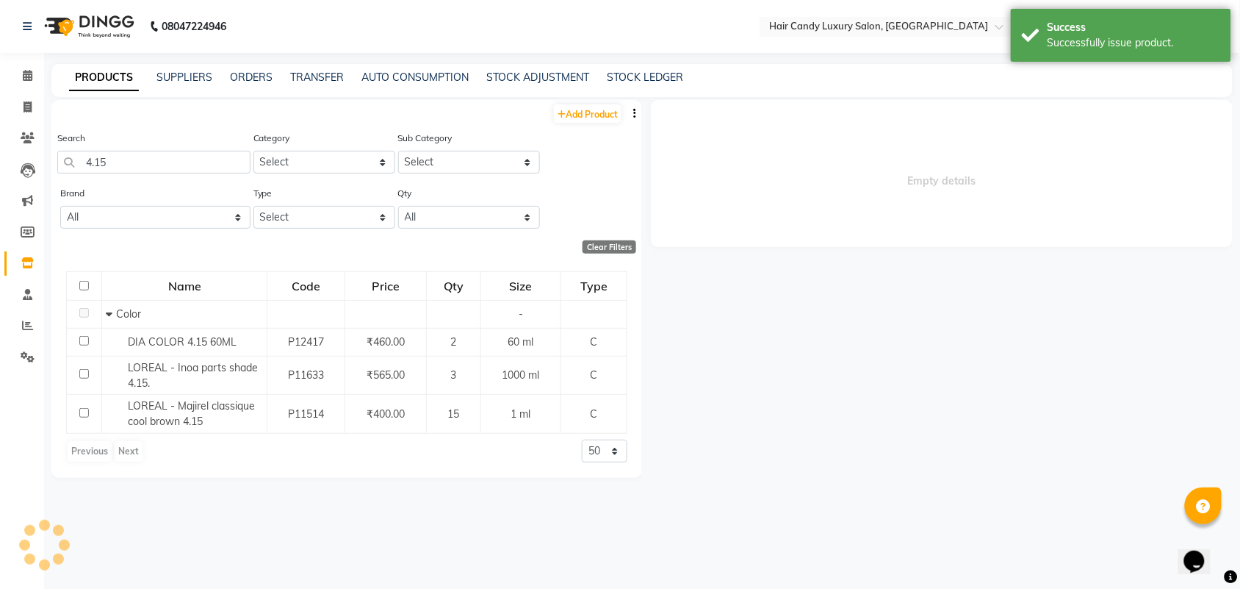
select select
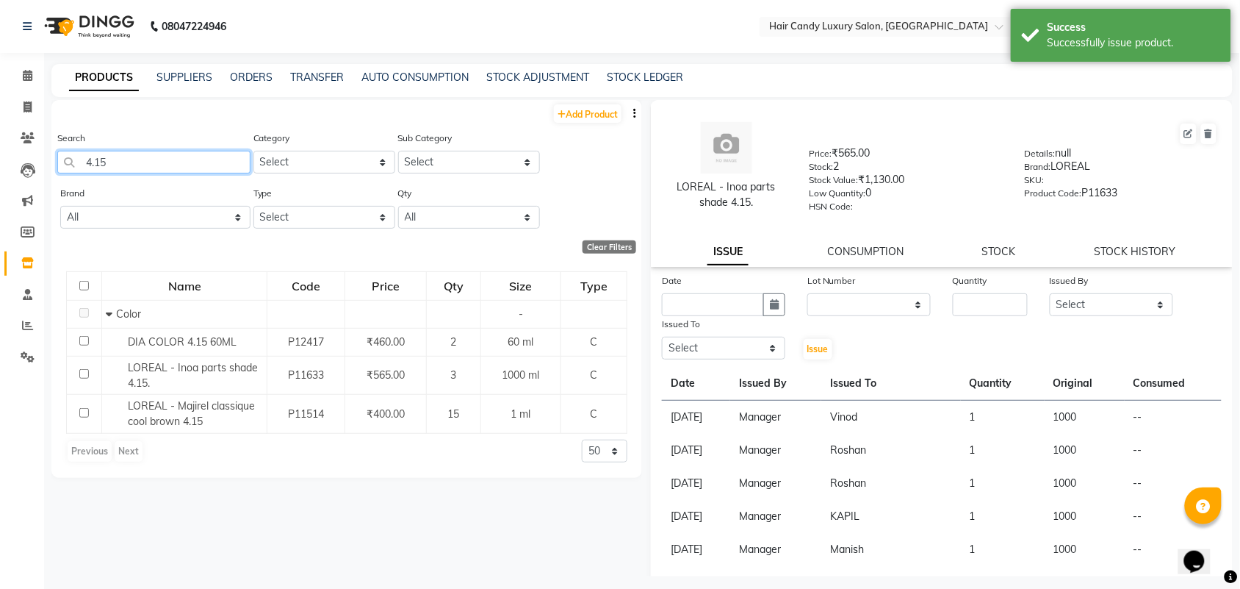
click at [121, 168] on input "4.15" at bounding box center [153, 162] width 193 height 23
type input "4"
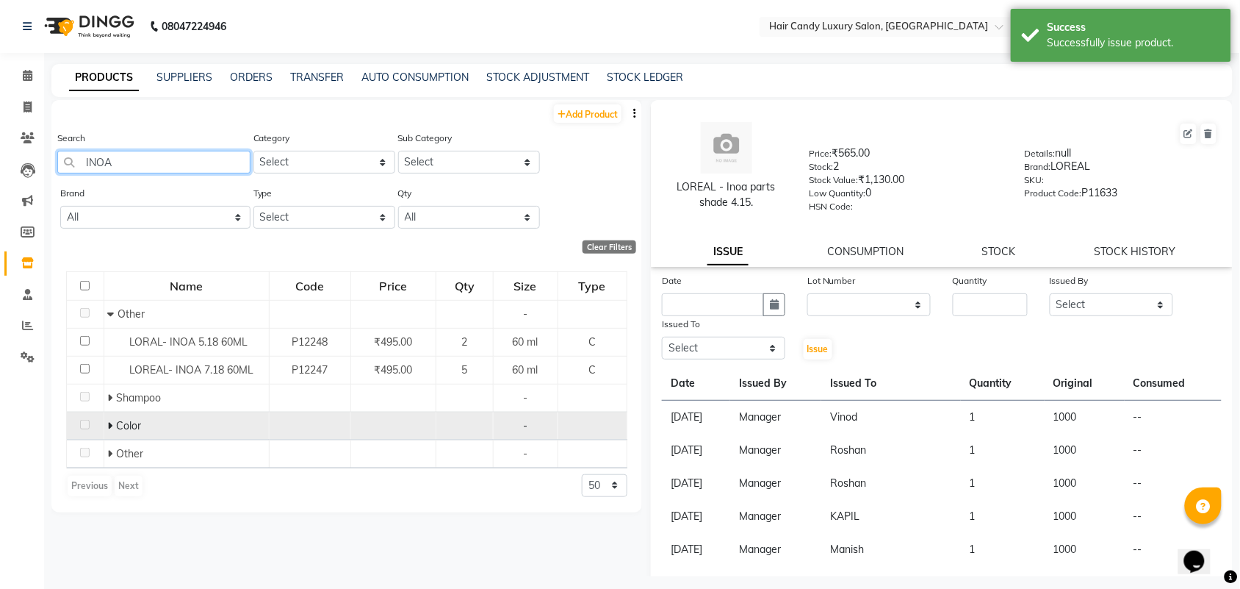
type input "INOA"
click at [110, 421] on icon at bounding box center [109, 425] width 5 height 10
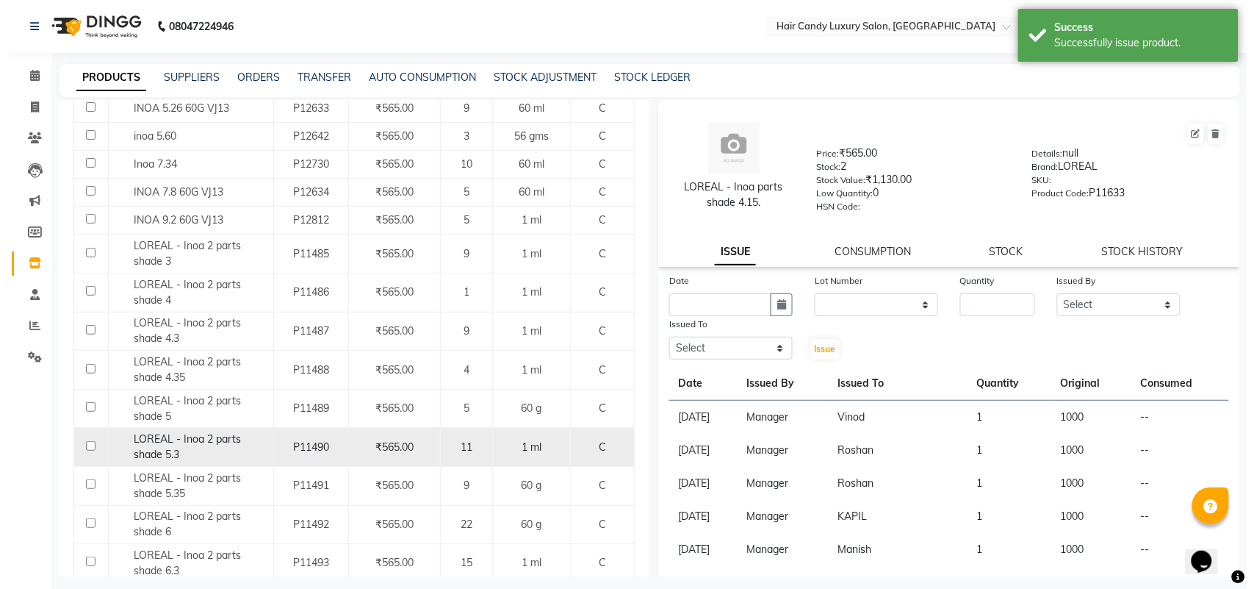
scroll to position [459, 0]
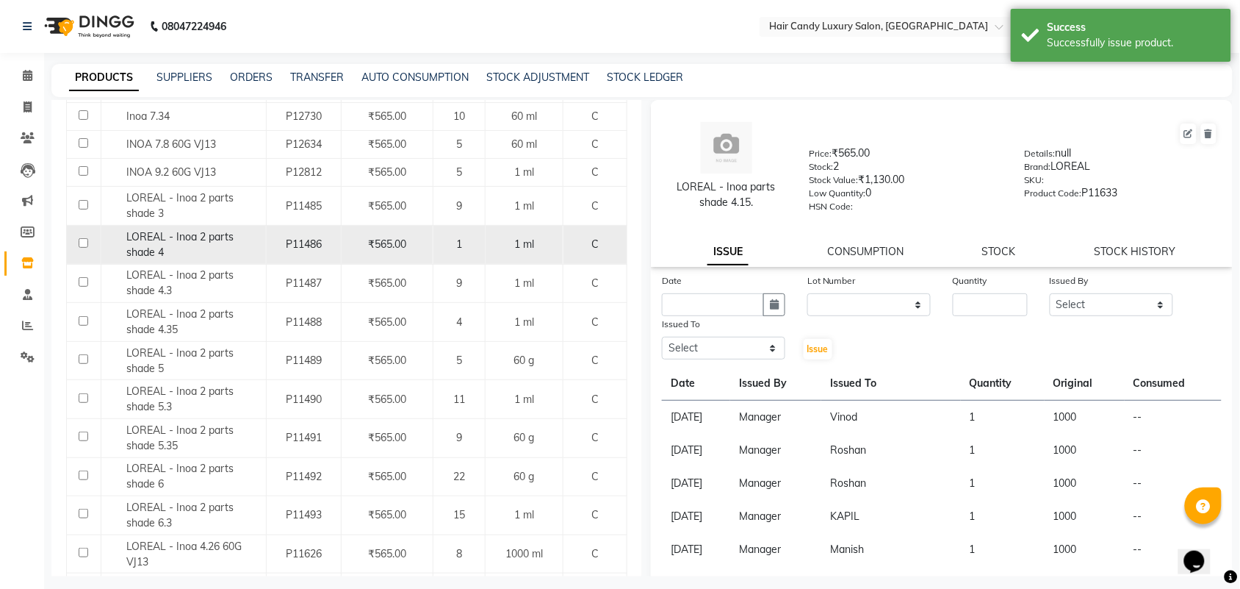
click at [224, 248] on div "LOREAL - Inoa 2 parts shade 4" at bounding box center [182, 244] width 157 height 31
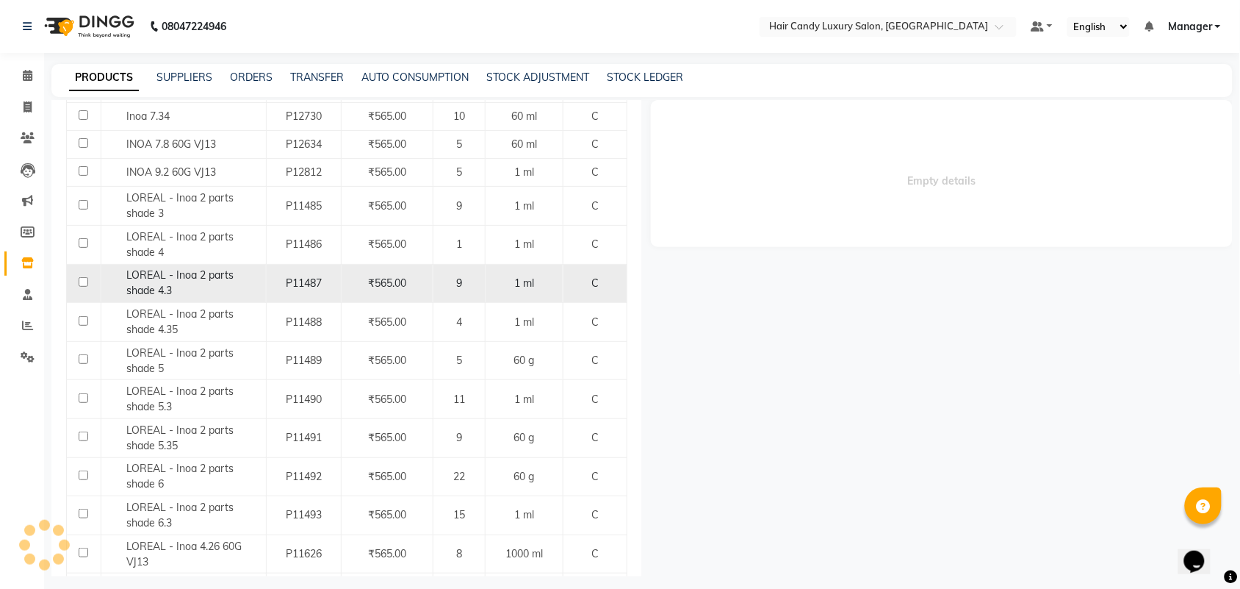
select select
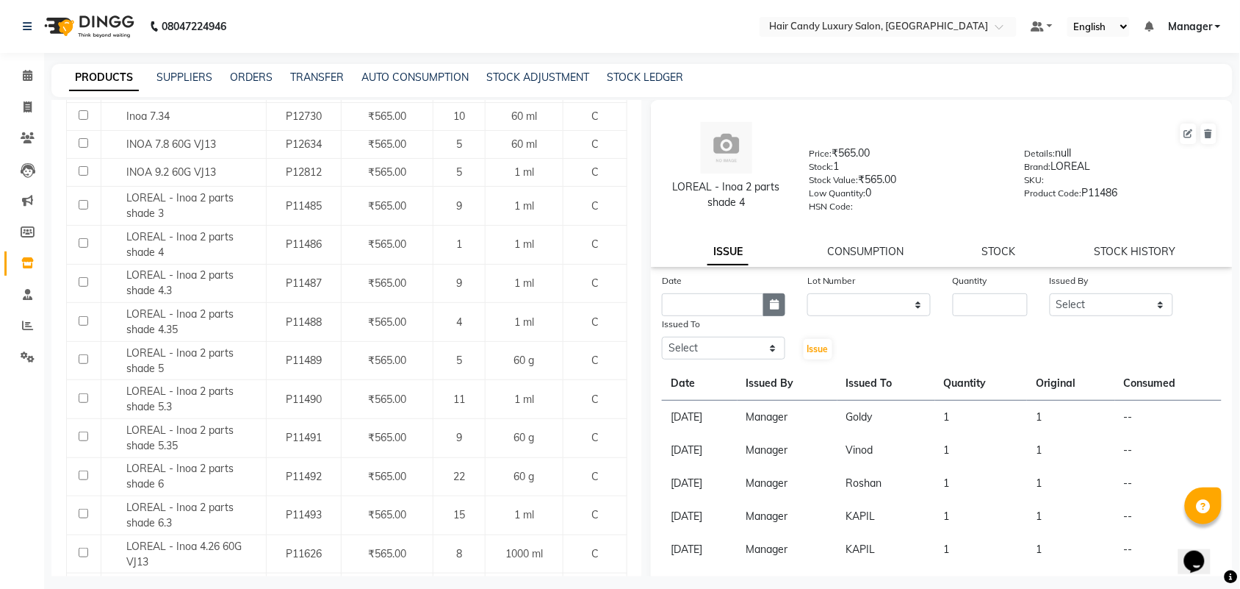
click at [770, 305] on icon "button" at bounding box center [774, 304] width 9 height 10
select select "9"
select select "2025"
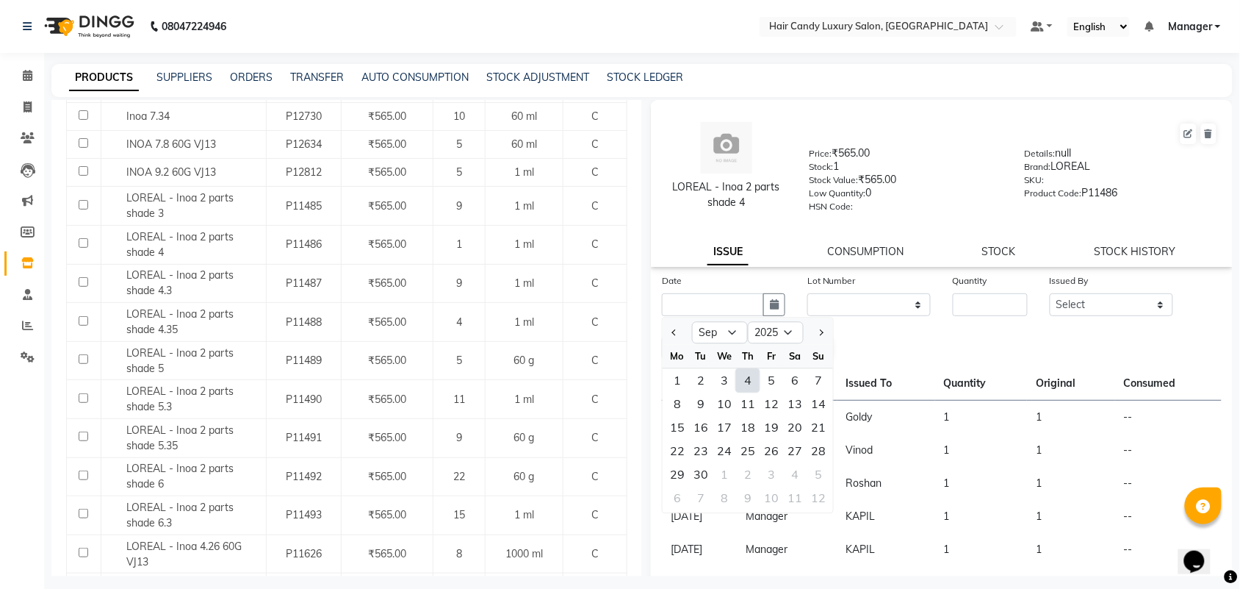
click at [750, 376] on div "4" at bounding box center [748, 381] width 24 height 24
type input "[DATE]"
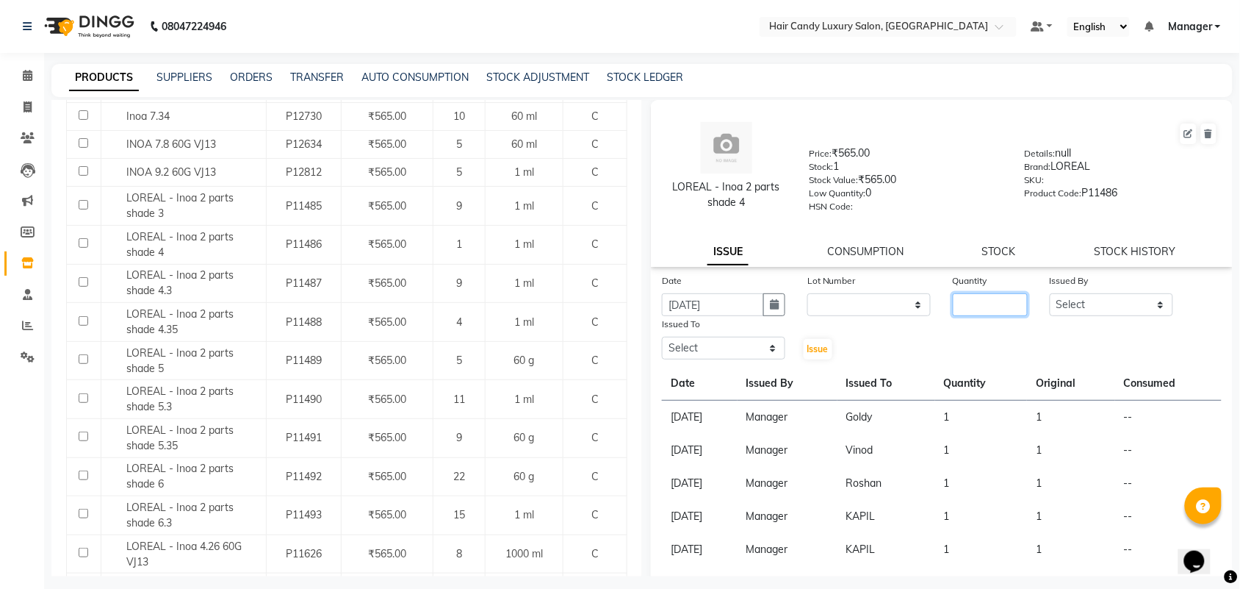
click at [979, 296] on input "number" at bounding box center [990, 304] width 75 height 23
type input "1"
click at [1121, 301] on select "Select Aman ANKIT MANAGER BHAWNA Bobby Chirag Danish Deepali Dhruv Goldy Harish…" at bounding box center [1111, 304] width 123 height 23
select select "68436"
click at [1050, 293] on select "Select Aman ANKIT MANAGER BHAWNA Bobby Chirag Danish Deepali Dhruv Goldy Harish…" at bounding box center [1111, 304] width 123 height 23
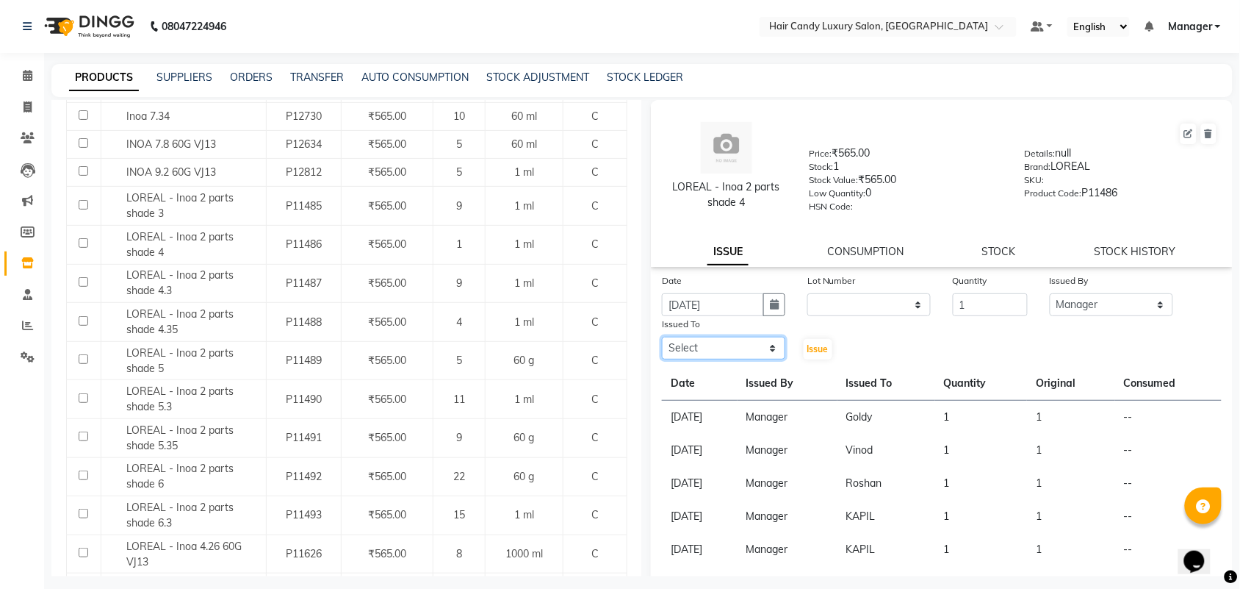
click at [721, 356] on select "Select Aman ANKIT MANAGER BHAWNA Bobby Chirag Danish Deepali Dhruv Goldy Harish…" at bounding box center [723, 348] width 123 height 23
select select "51777"
click at [662, 337] on select "Select Aman ANKIT MANAGER BHAWNA Bobby Chirag Danish Deepali Dhruv Goldy Harish…" at bounding box center [723, 348] width 123 height 23
click at [819, 351] on span "Issue" at bounding box center [818, 348] width 21 height 11
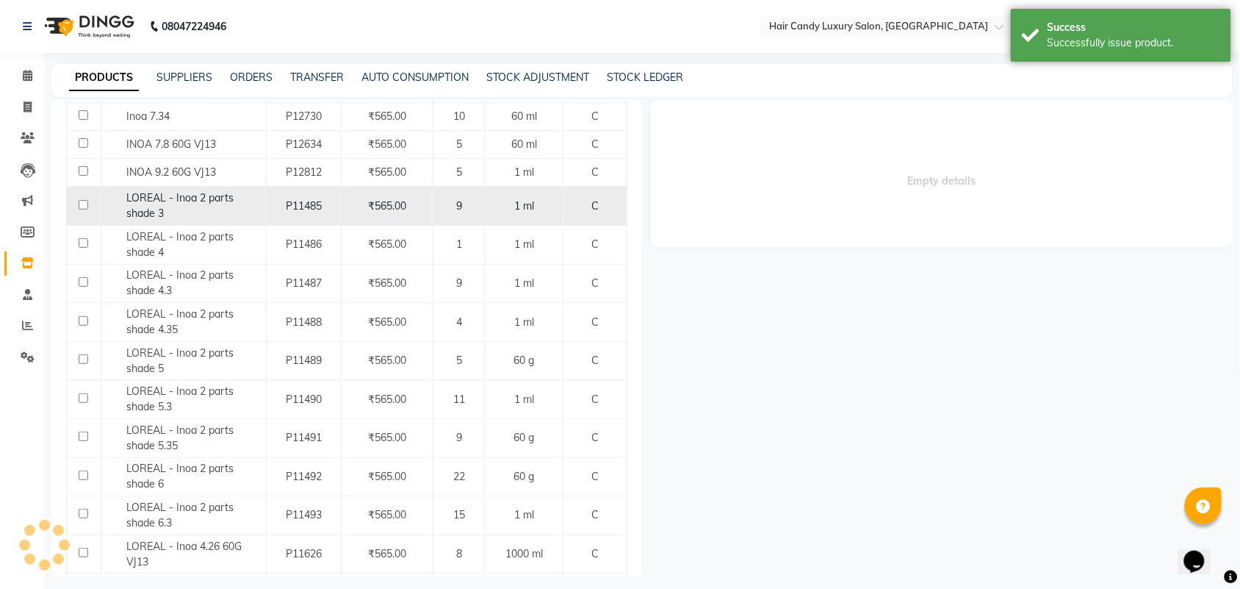
select select
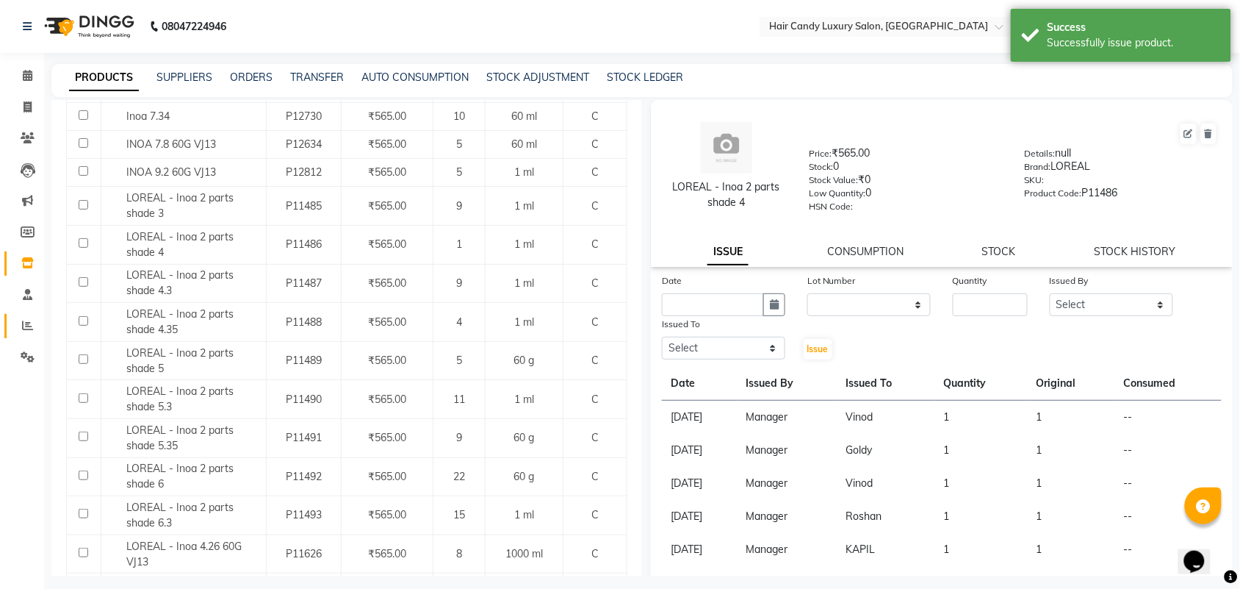
click at [27, 315] on link "Reports" at bounding box center [21, 326] width 35 height 24
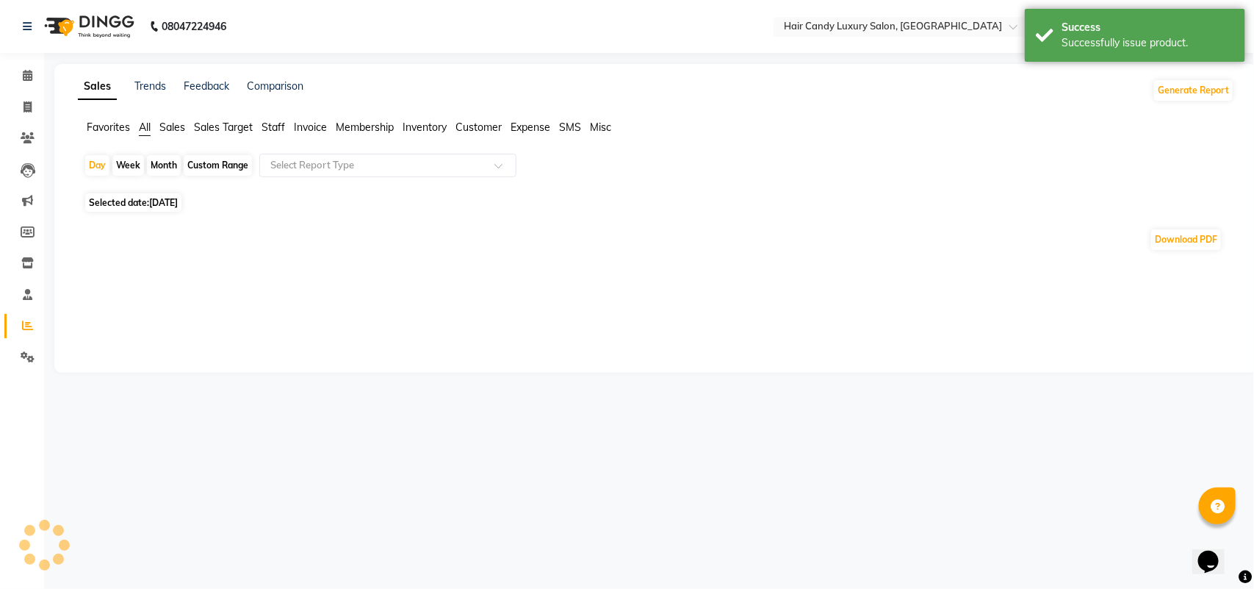
click at [274, 123] on span "Staff" at bounding box center [274, 127] width 24 height 13
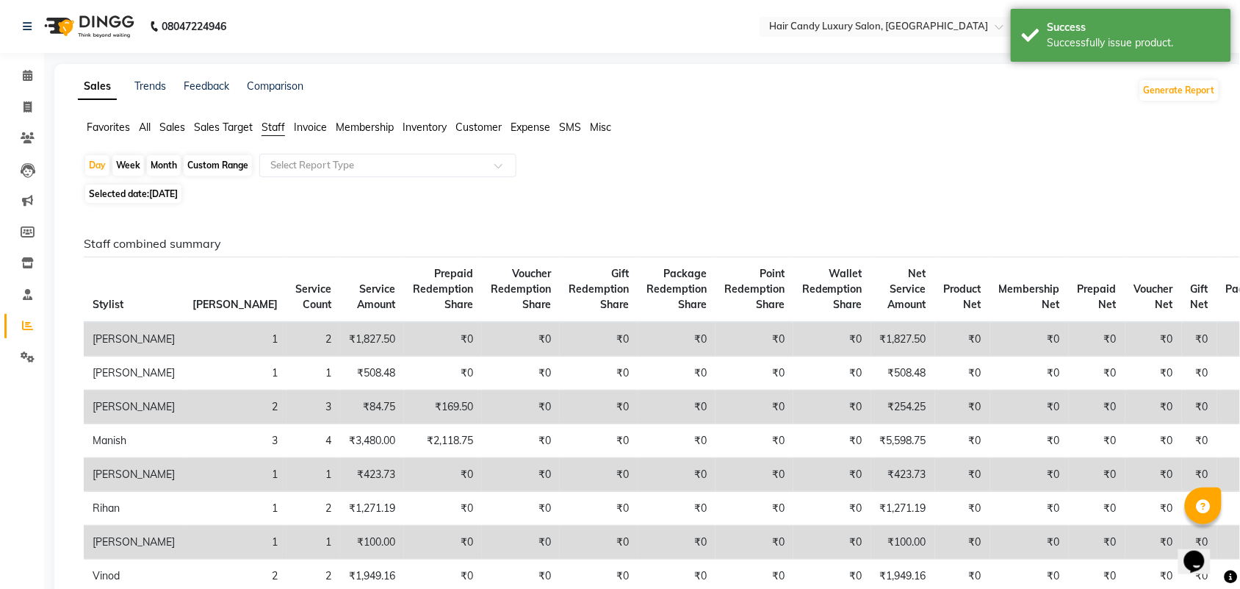
click at [167, 164] on div "Month" at bounding box center [164, 165] width 34 height 21
select select "9"
select select "2025"
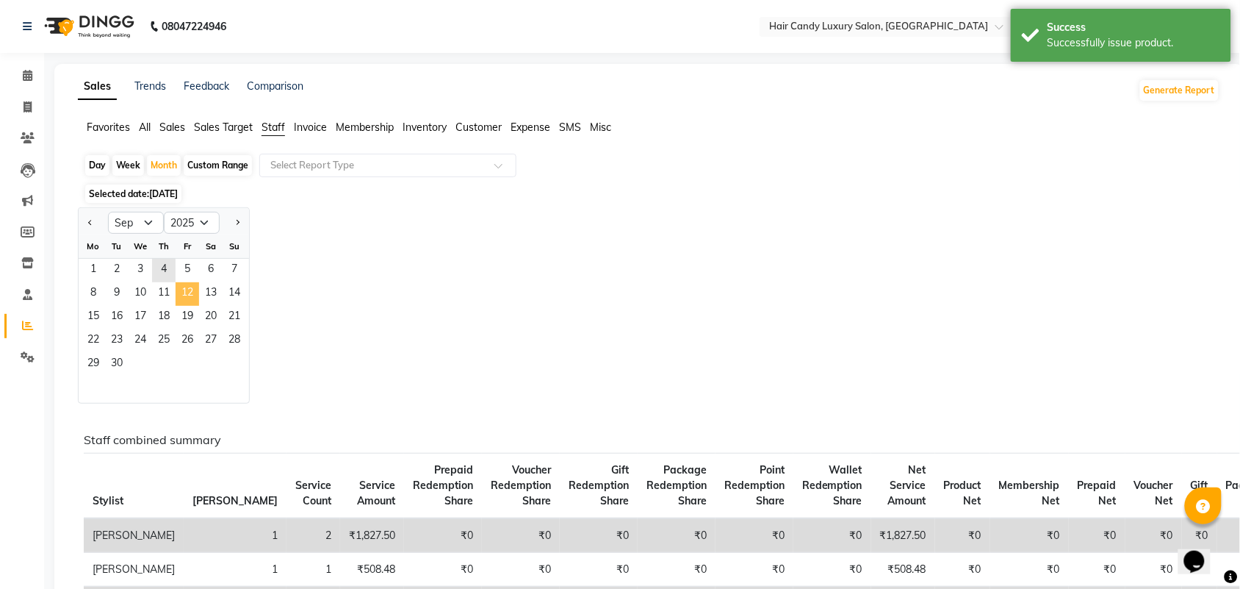
click at [178, 301] on span "12" at bounding box center [188, 294] width 24 height 24
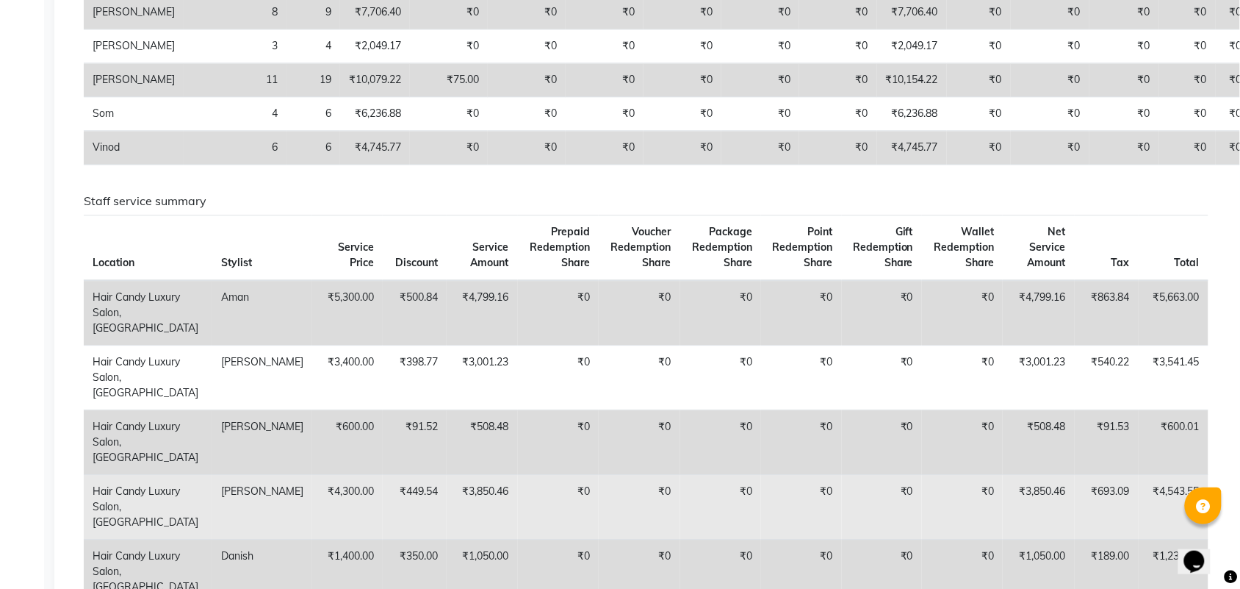
scroll to position [1102, 0]
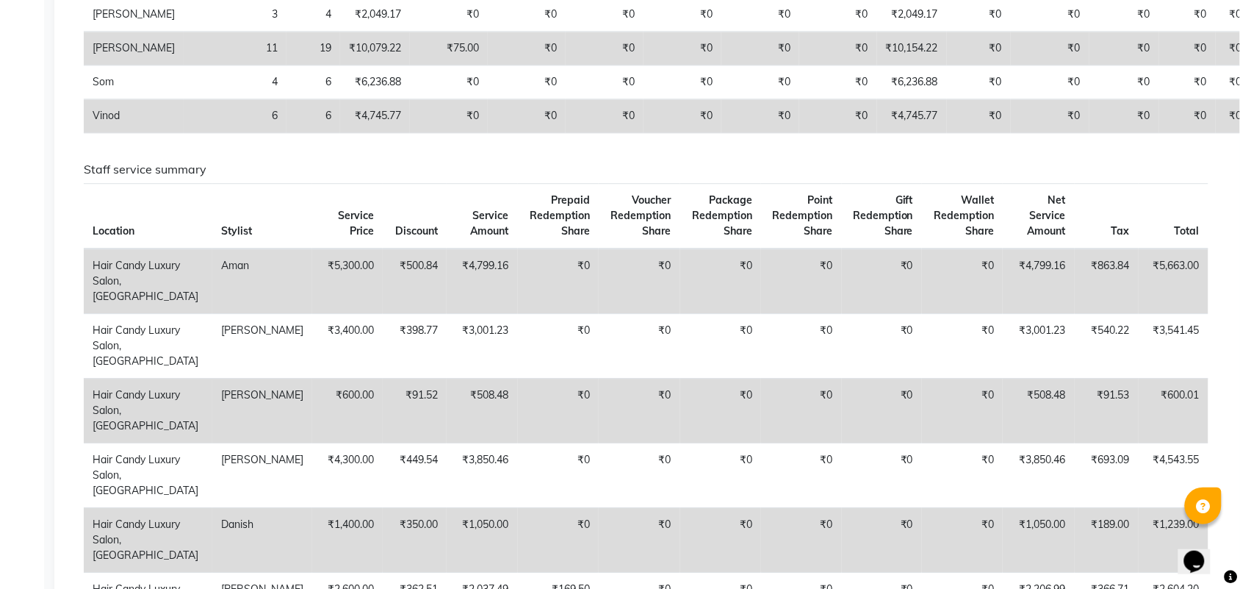
click at [863, 168] on h6 "Staff service summary" at bounding box center [646, 169] width 1125 height 14
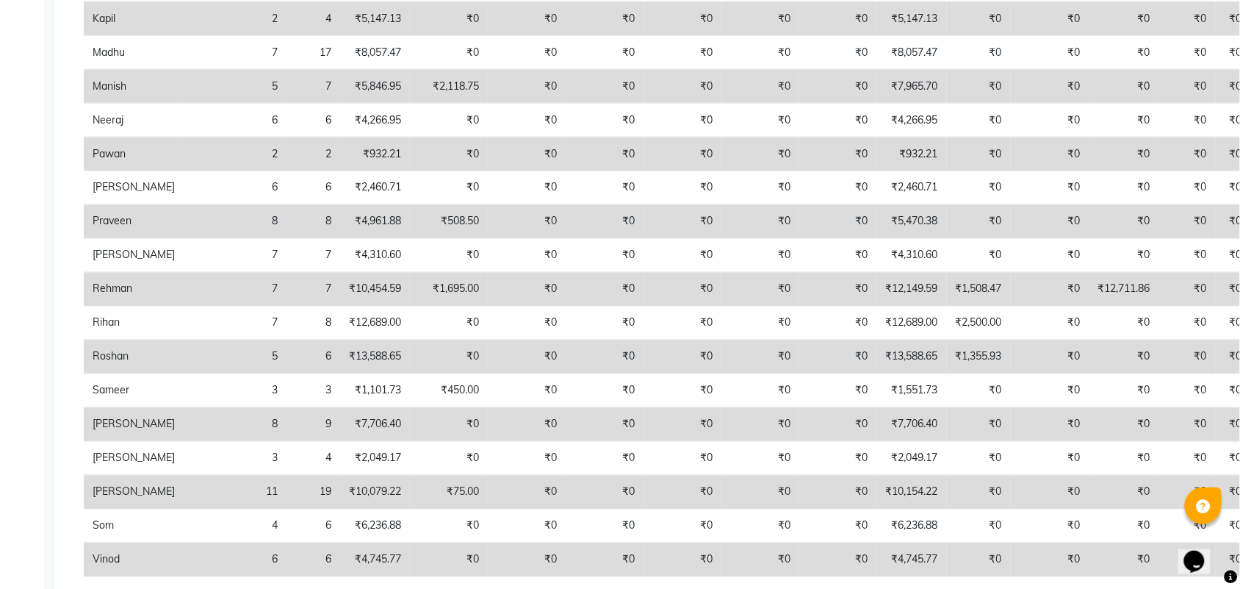
scroll to position [643, 0]
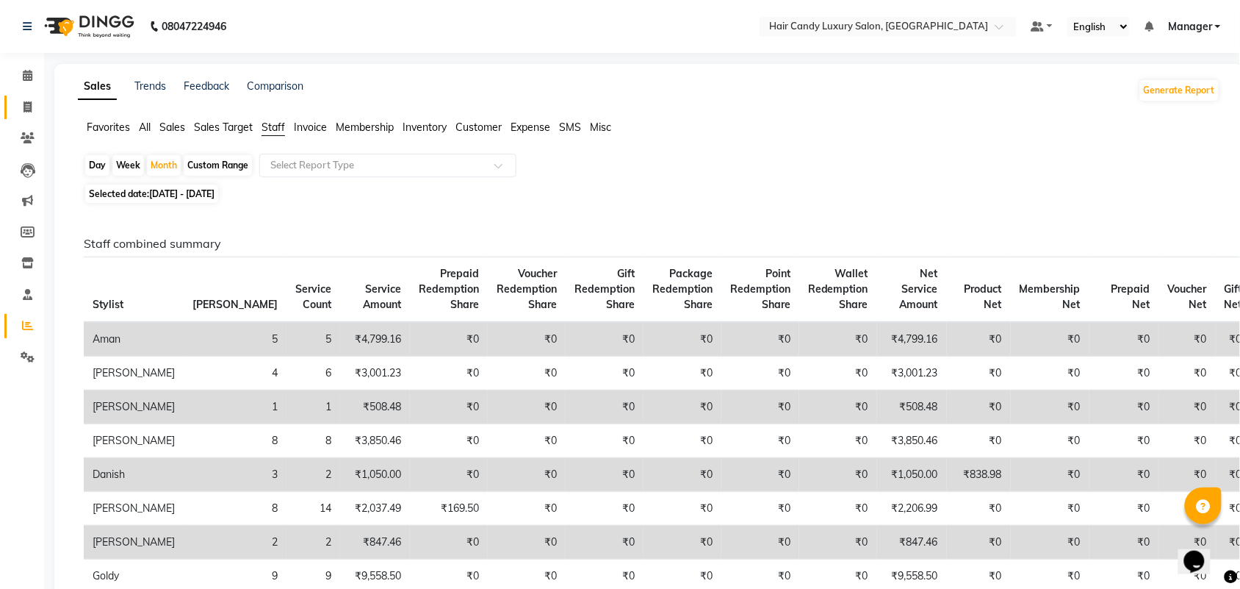
drag, startPoint x: 28, startPoint y: 104, endPoint x: 28, endPoint y: 115, distance: 11.0
click at [28, 101] on icon at bounding box center [28, 106] width 8 height 11
select select "service"
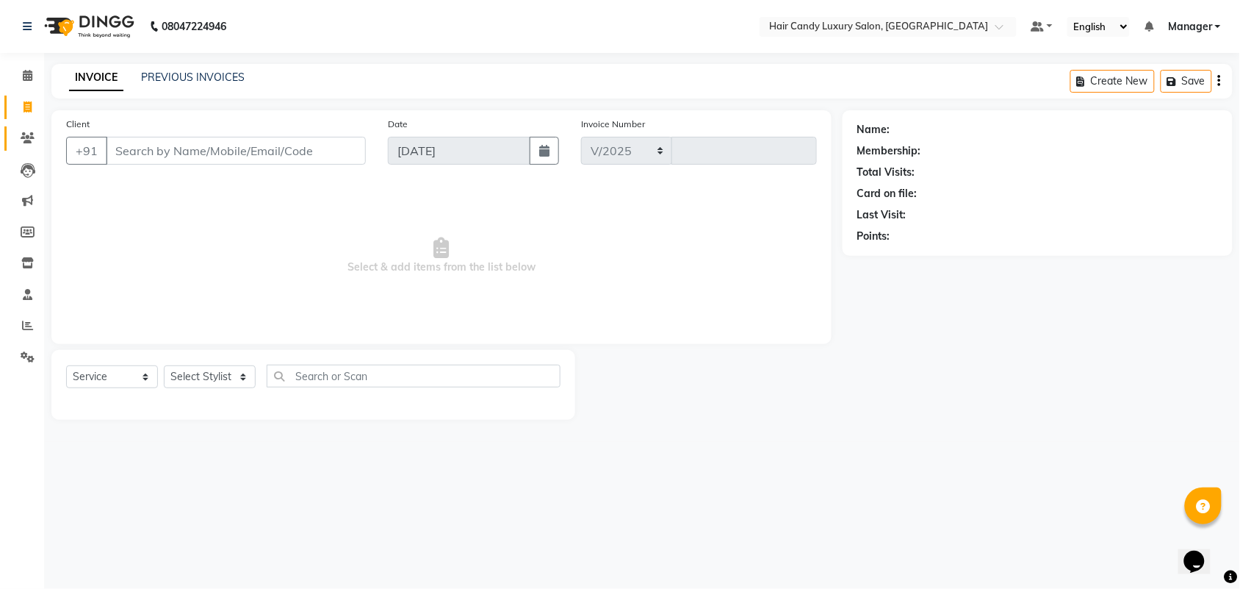
select select "6645"
type input "6300"
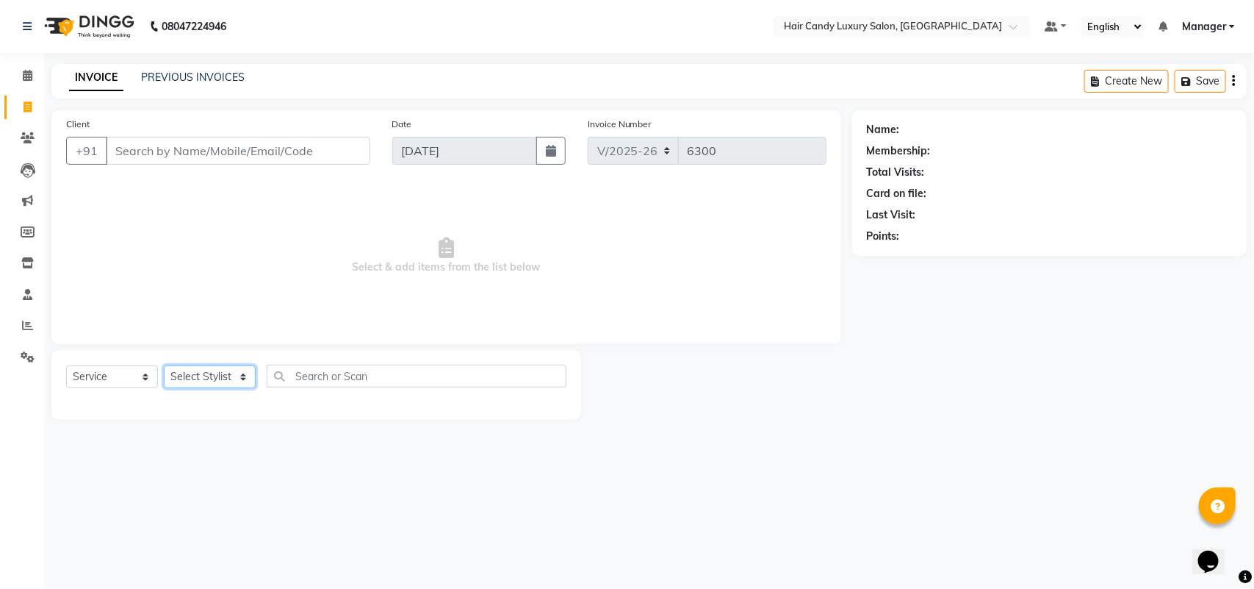
click at [206, 375] on select "Select Stylist" at bounding box center [210, 376] width 92 height 23
select select "52598"
click at [164, 365] on select "Select Stylist Aman ANKIT MANAGER [PERSON_NAME] [PERSON_NAME] Danish [PERSON_NA…" at bounding box center [210, 376] width 92 height 23
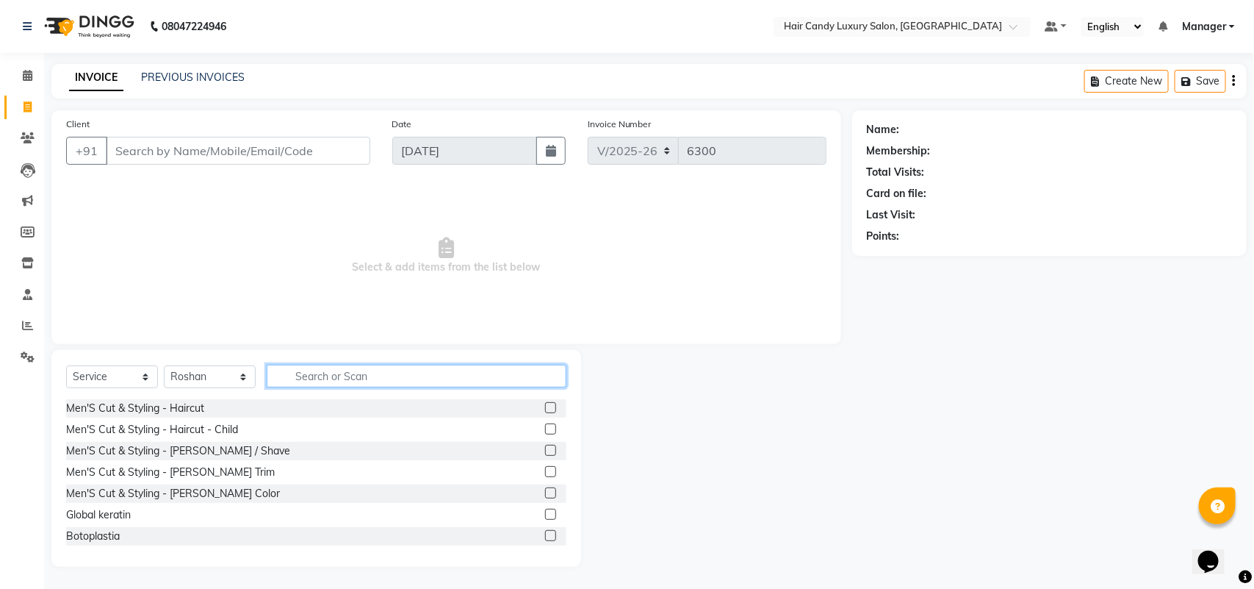
click at [358, 371] on input "text" at bounding box center [417, 375] width 300 height 23
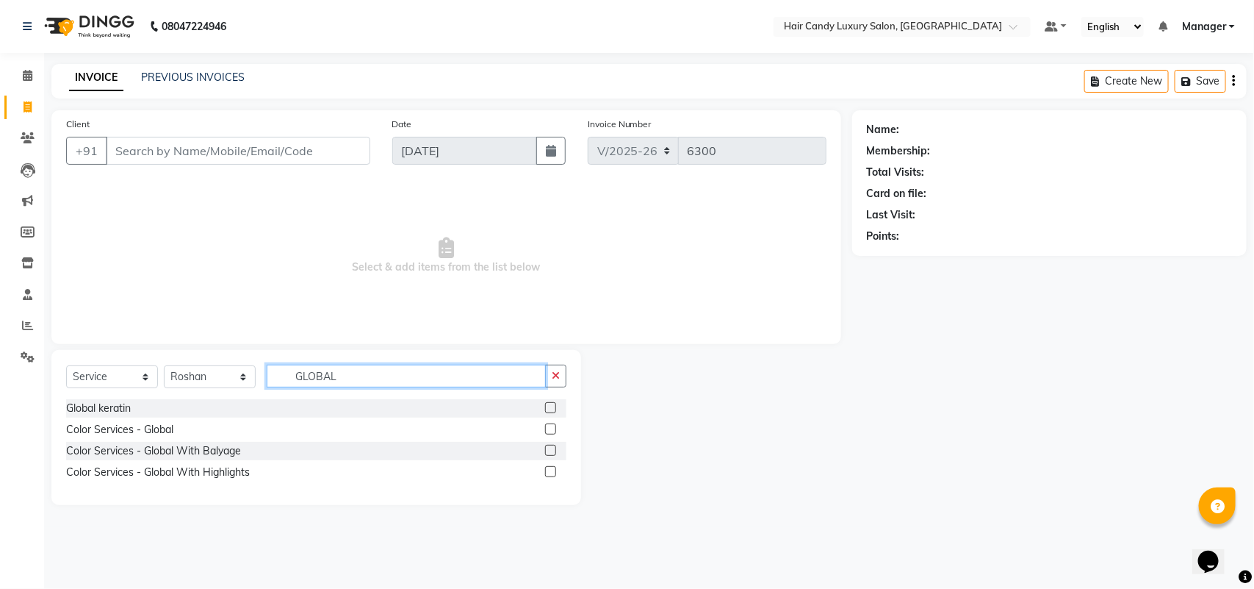
type input "GLOBAL"
click at [548, 434] on label at bounding box center [550, 428] width 11 height 11
click at [548, 434] on input "checkbox" at bounding box center [550, 430] width 10 height 10
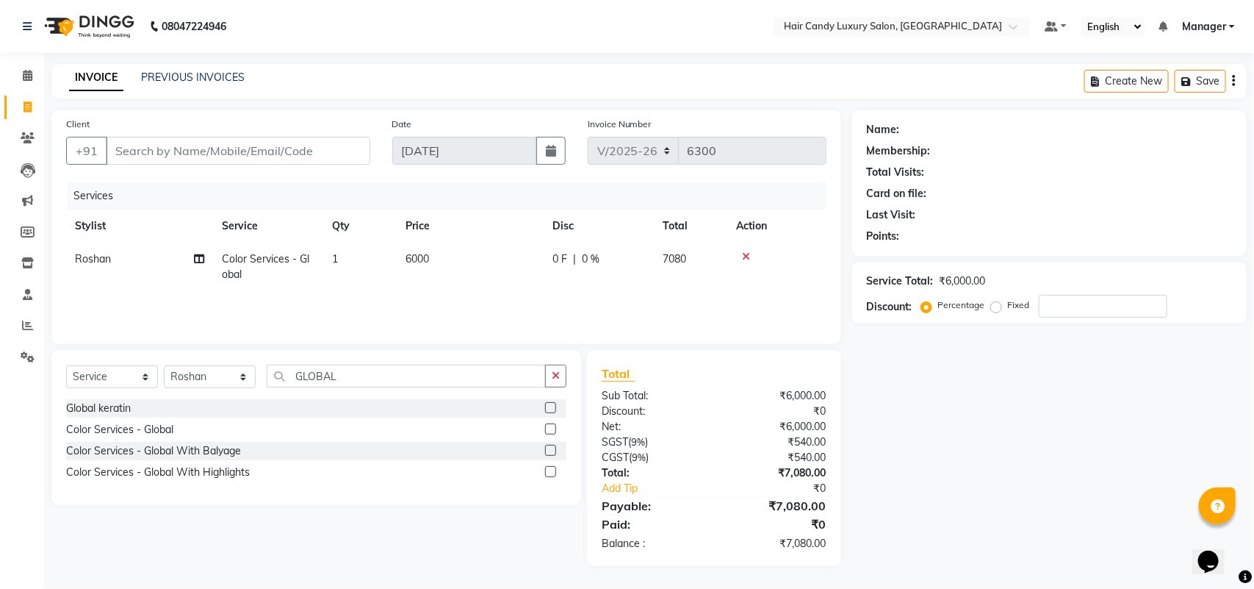
checkbox input "false"
click at [459, 267] on td "6000" at bounding box center [470, 267] width 147 height 49
select select "52598"
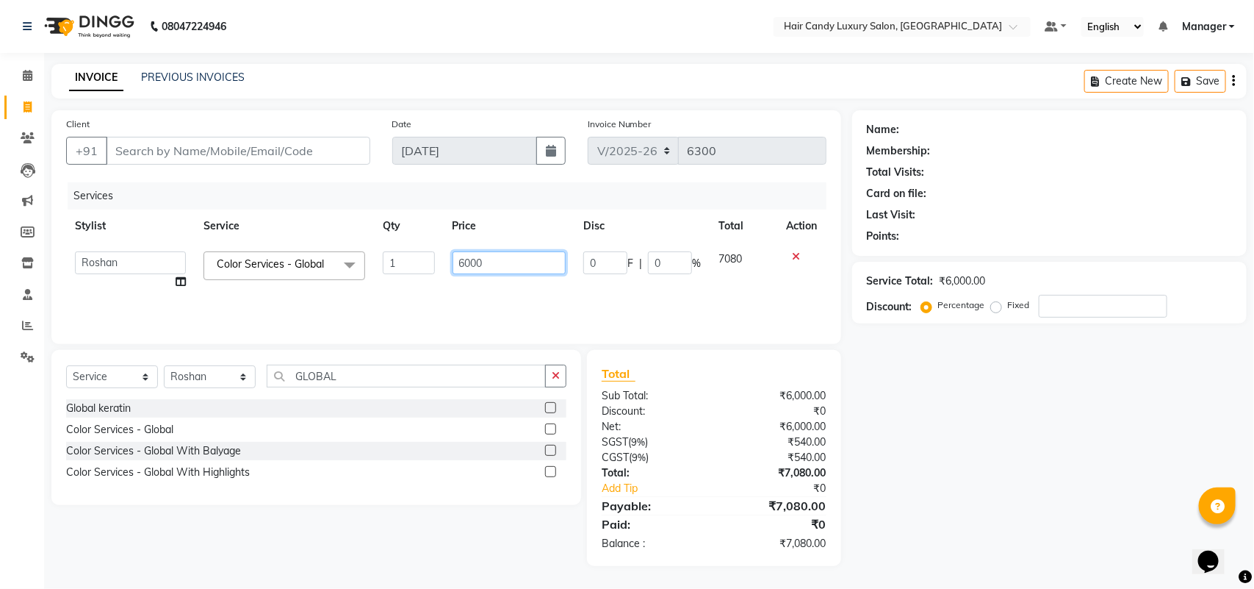
drag, startPoint x: 503, startPoint y: 259, endPoint x: 387, endPoint y: 287, distance: 119.4
click at [387, 287] on tr "Aman ANKIT MANAGER BHAWNA Bobby Chirag Danish Deepali Dhruv Goldy Harish Jagdis…" at bounding box center [446, 271] width 761 height 56
type input "7500"
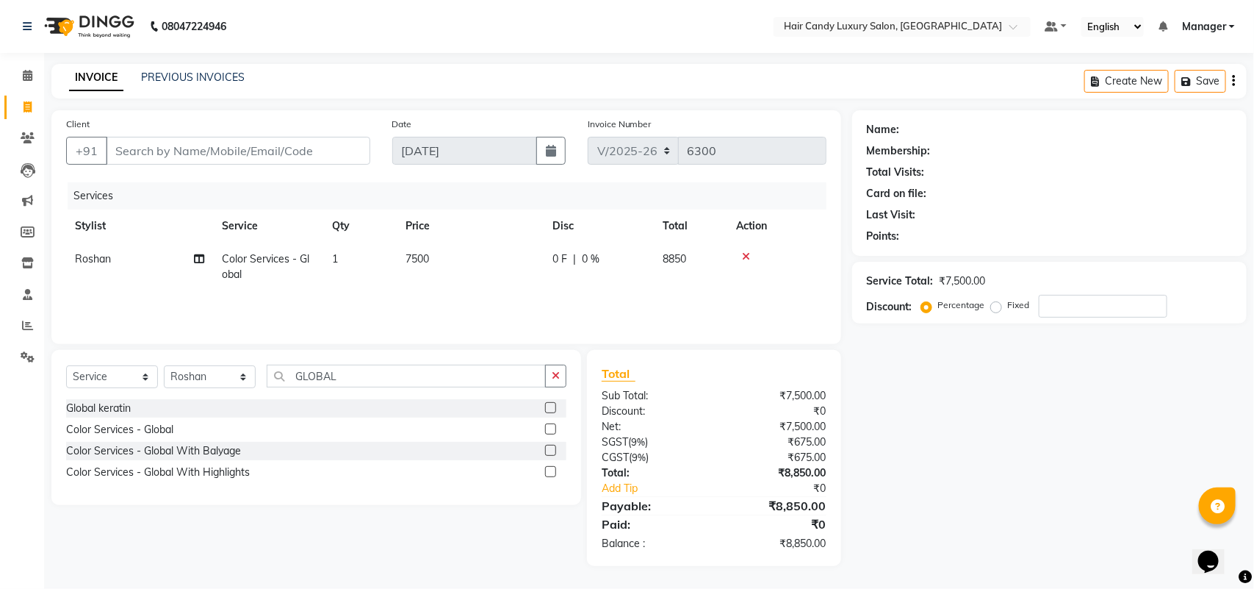
click at [1025, 471] on div "Name: Membership: Total Visits: Card on file: Last Visit: Points: Service Total…" at bounding box center [1055, 338] width 406 height 456
click at [195, 153] on input "Client" at bounding box center [238, 151] width 265 height 28
click at [231, 144] on input "Client" at bounding box center [238, 151] width 265 height 28
type input "9"
type input "0"
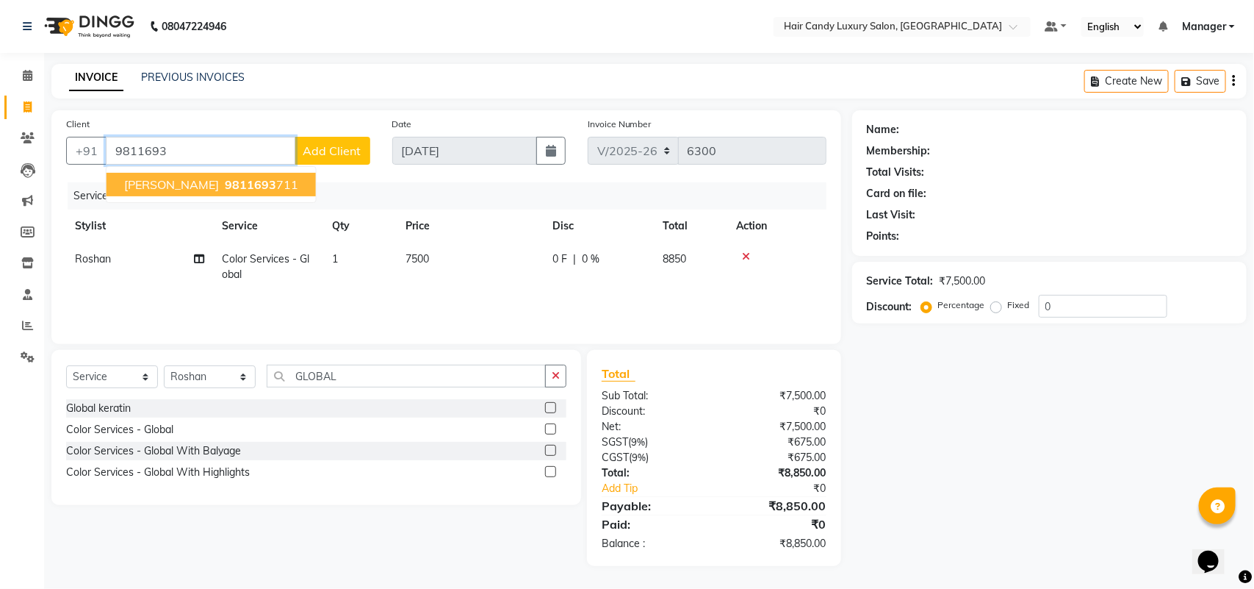
click at [166, 182] on span "[PERSON_NAME]" at bounding box center [171, 184] width 95 height 15
type input "9811693711"
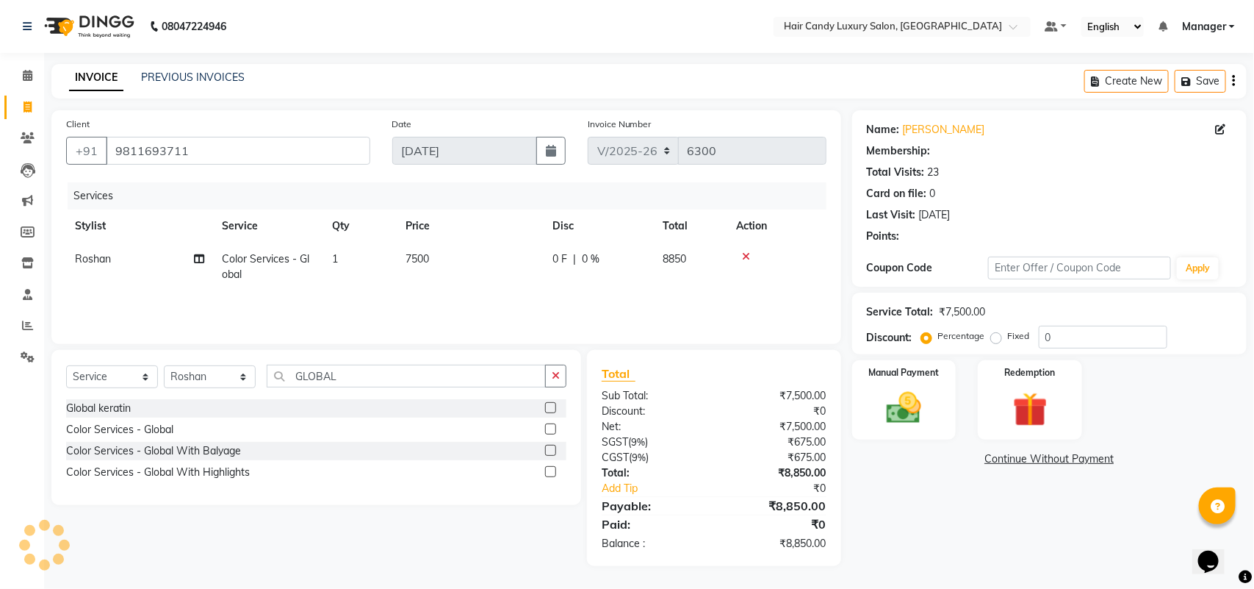
select select "2: Object"
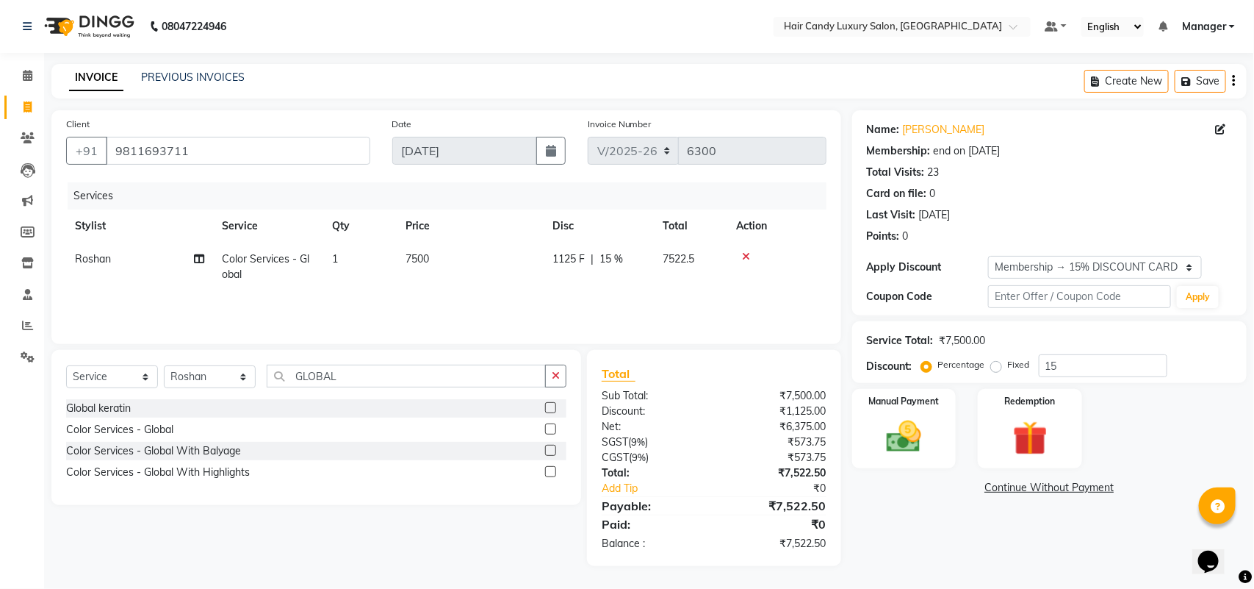
click at [59, 553] on div "Select Service Product Membership Package Voucher Prepaid Gift Card Select Styl…" at bounding box center [310, 458] width 541 height 216
drag, startPoint x: 1085, startPoint y: 364, endPoint x: 975, endPoint y: 376, distance: 110.9
click at [975, 376] on div "Percentage Fixed 15" at bounding box center [1045, 365] width 243 height 23
type input "0"
click at [945, 487] on link "Continue Without Payment" at bounding box center [1049, 487] width 389 height 15
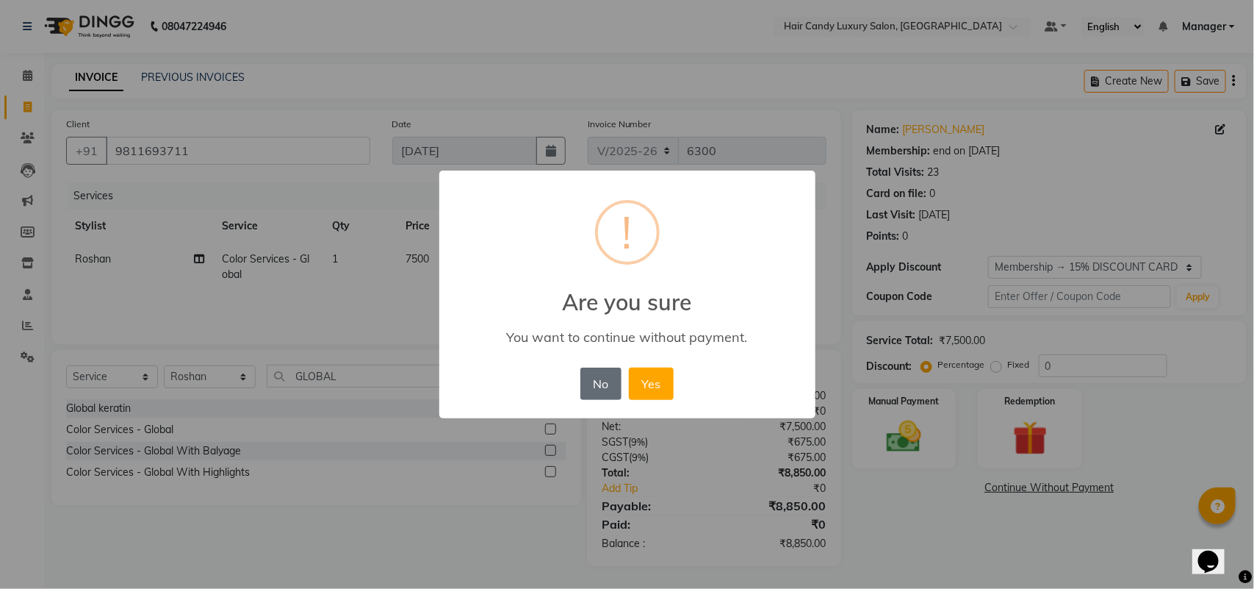
click at [589, 384] on button "No" at bounding box center [601, 383] width 41 height 32
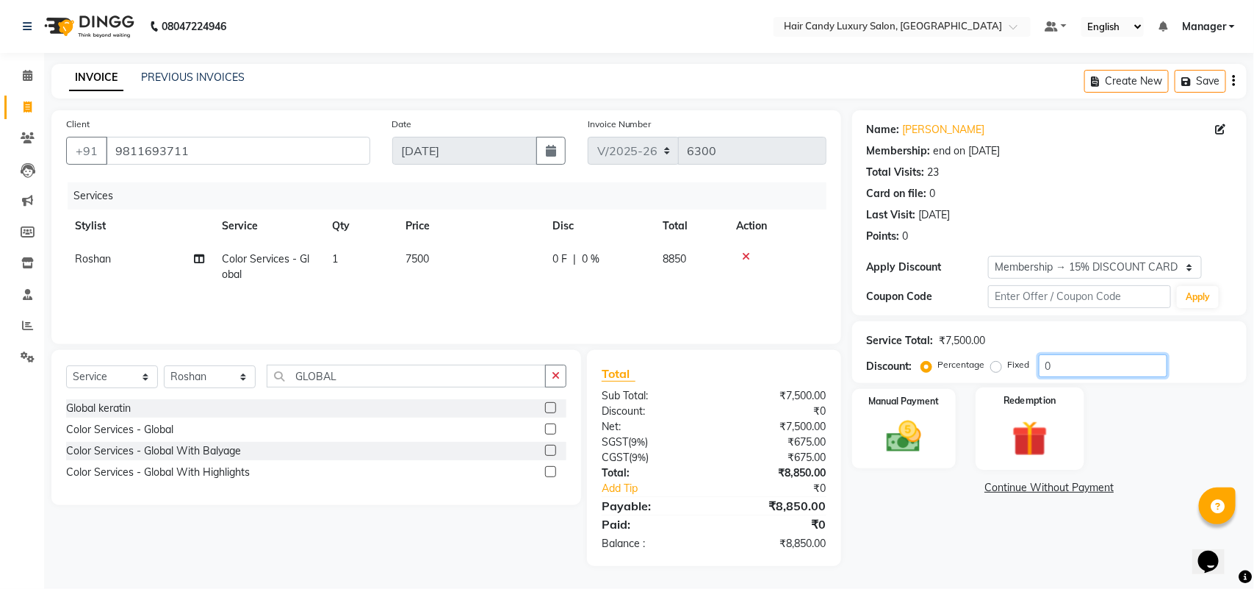
drag, startPoint x: 1151, startPoint y: 367, endPoint x: 1067, endPoint y: 390, distance: 86.8
click at [1067, 390] on div "Name: Manisha Membership: end on 16-09-2025 Total Visits: 23 Card on file: 0 La…" at bounding box center [1055, 338] width 406 height 456
type input "15"
click at [946, 516] on div "Name: Manisha Membership: end on 16-09-2025 Total Visits: 23 Card on file: 0 La…" at bounding box center [1055, 338] width 406 height 456
click at [849, 434] on div "Manual Payment Redemption" at bounding box center [1049, 428] width 417 height 79
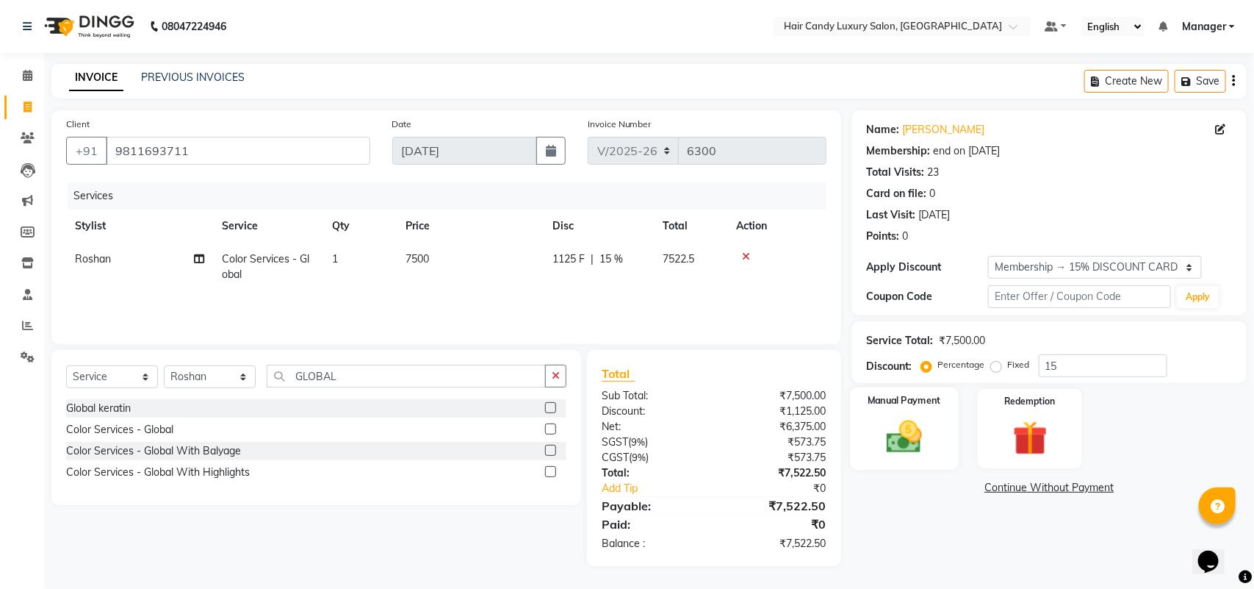
click at [898, 439] on img at bounding box center [904, 436] width 58 height 41
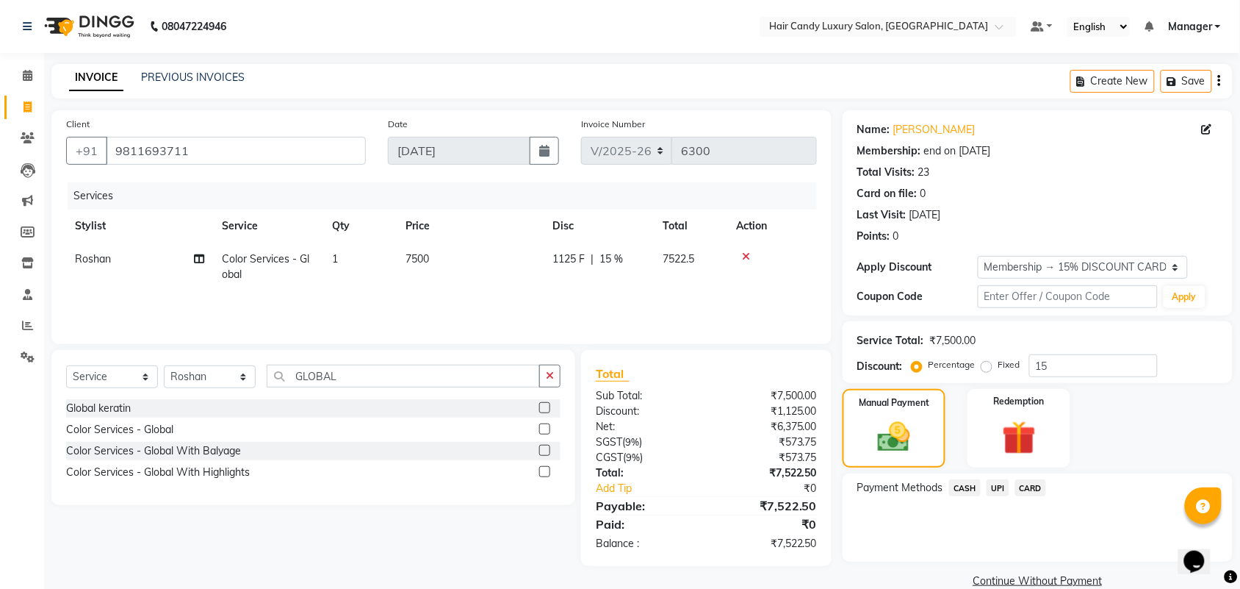
click at [967, 489] on span "CASH" at bounding box center [965, 487] width 32 height 17
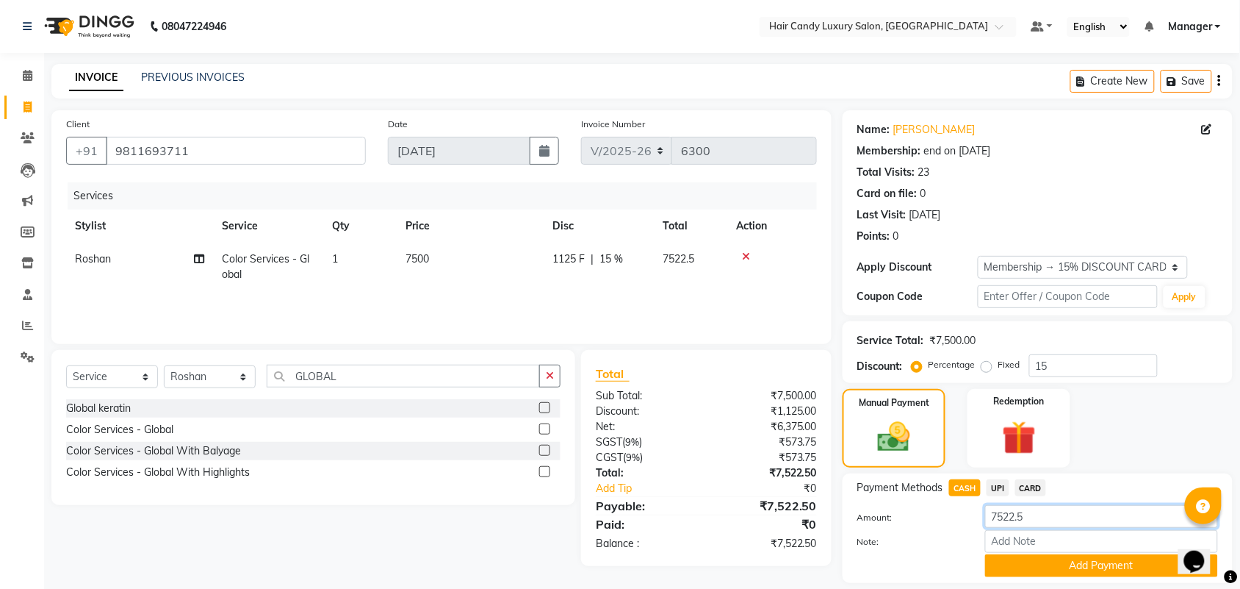
drag, startPoint x: 1036, startPoint y: 509, endPoint x: 807, endPoint y: 526, distance: 230.0
click at [880, 540] on div "Amount: 7522.5 Note: Add Payment" at bounding box center [1038, 541] width 361 height 72
type input "5000"
click at [1113, 560] on button "Add Payment" at bounding box center [1101, 565] width 233 height 23
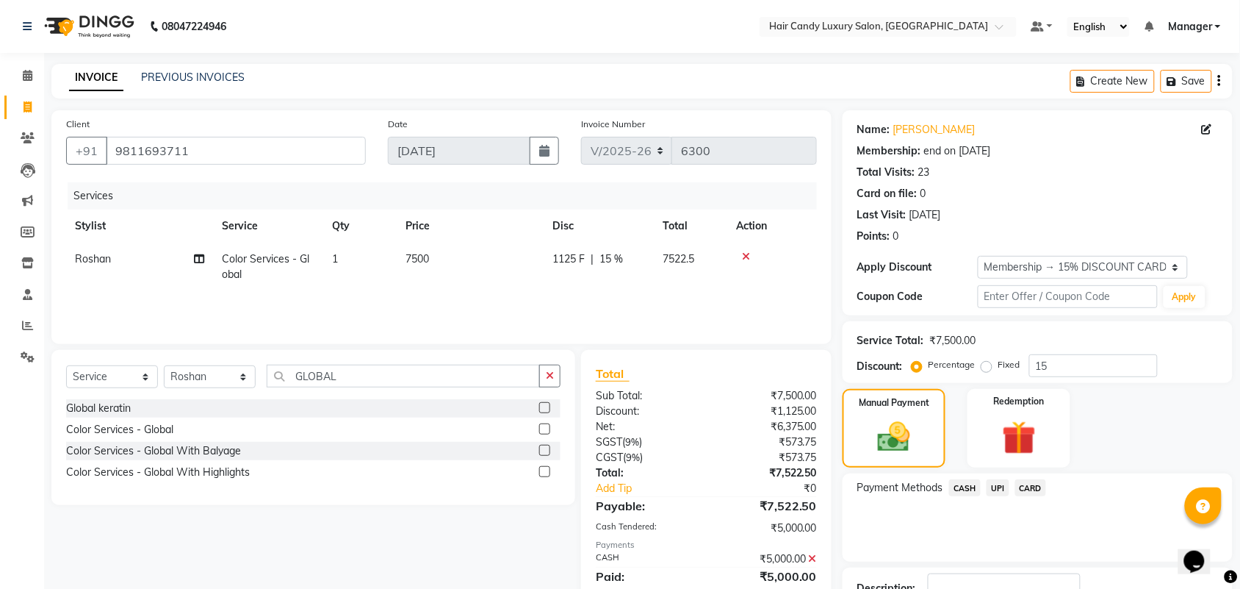
scroll to position [109, 0]
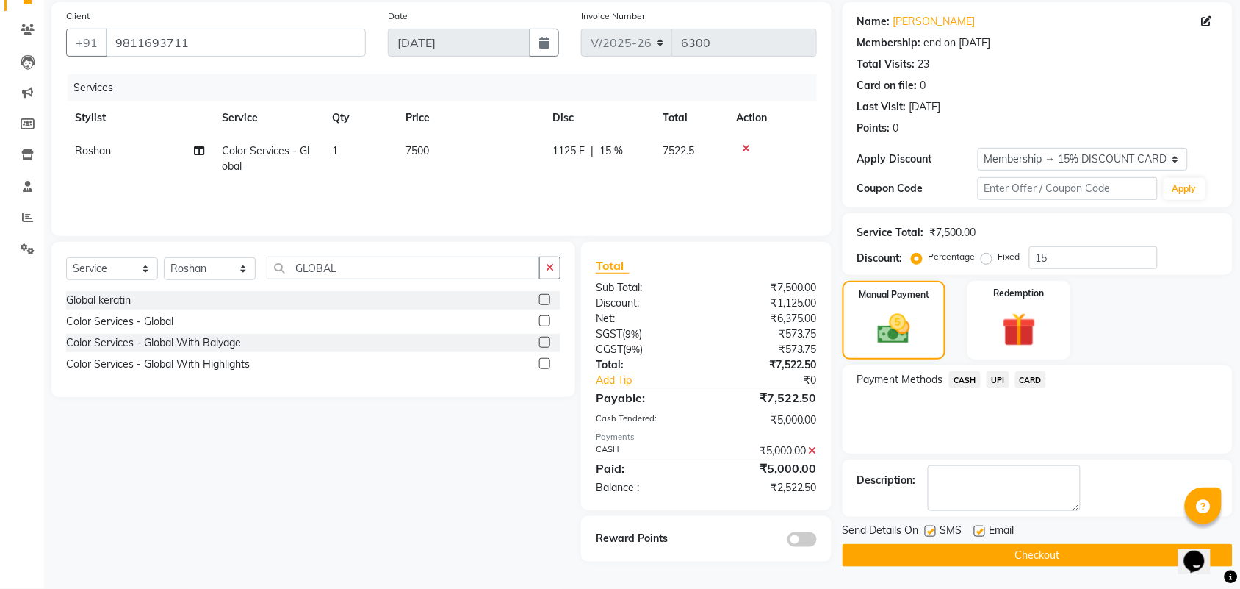
click at [1031, 380] on span "CARD" at bounding box center [1032, 379] width 32 height 17
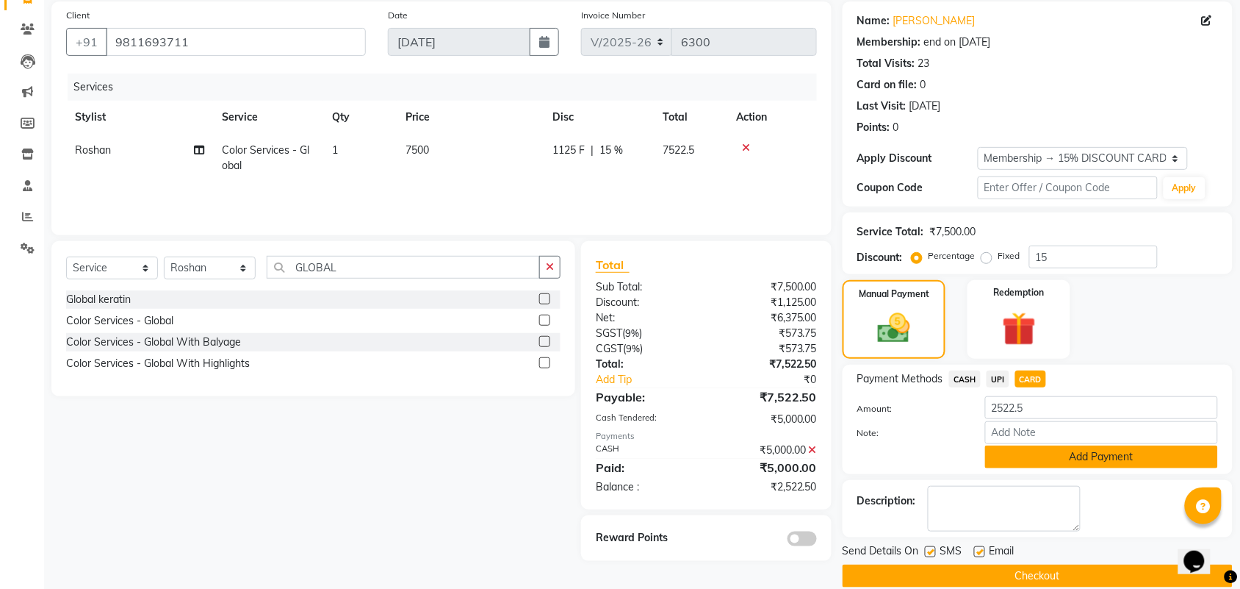
click at [1067, 450] on button "Add Payment" at bounding box center [1101, 456] width 233 height 23
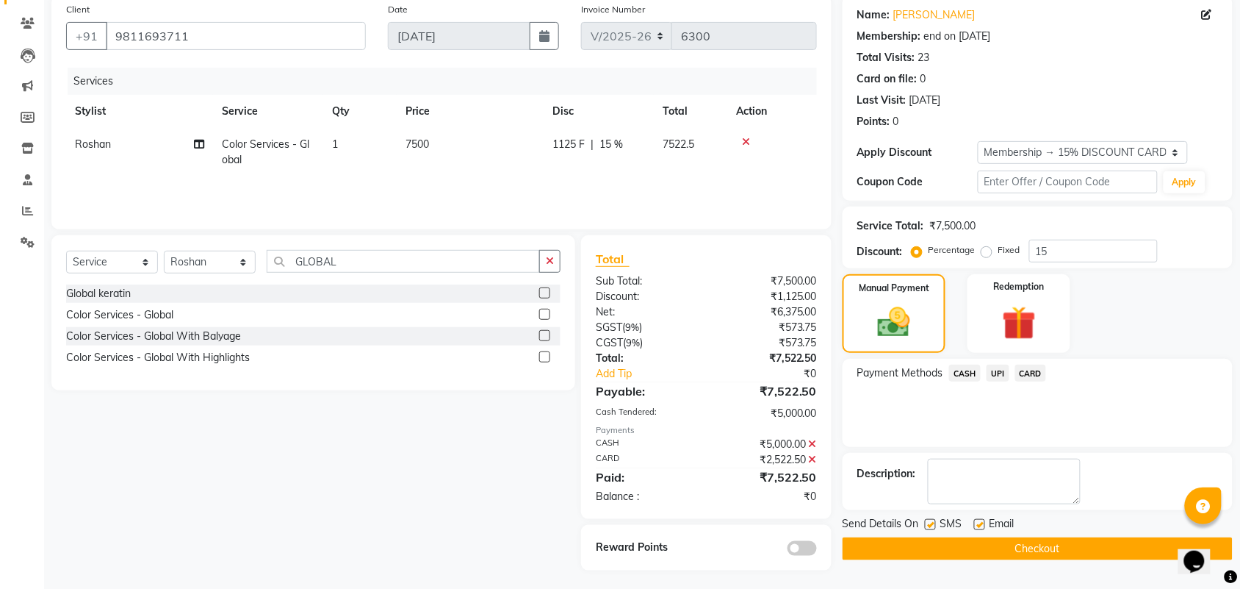
scroll to position [118, 0]
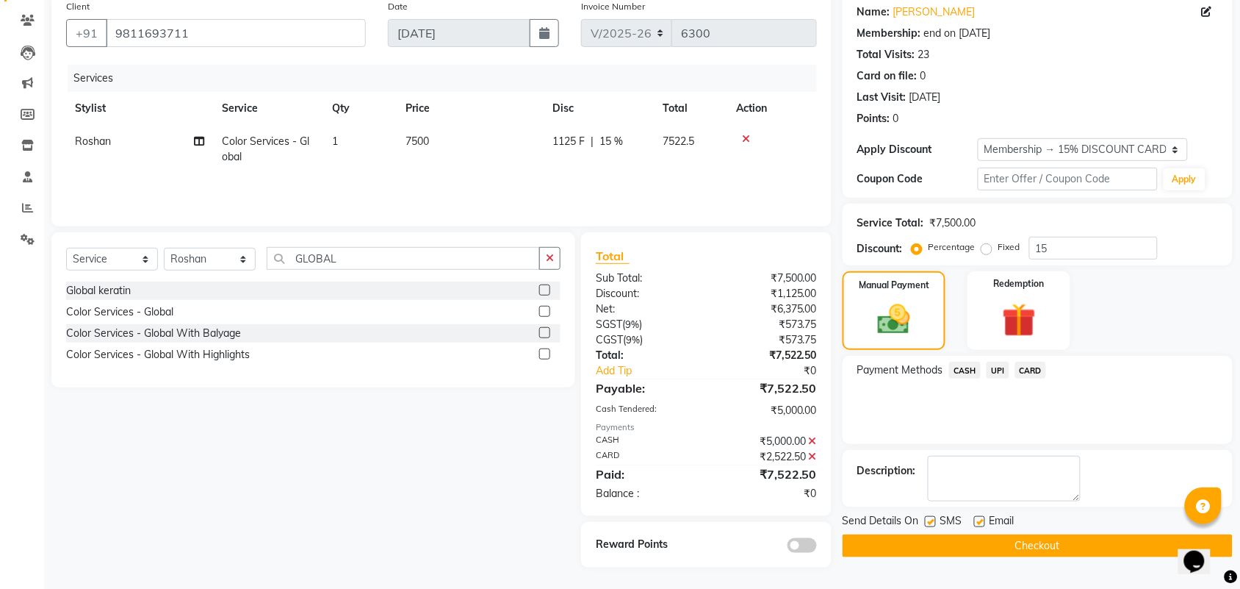
click at [1031, 545] on button "Checkout" at bounding box center [1038, 545] width 390 height 23
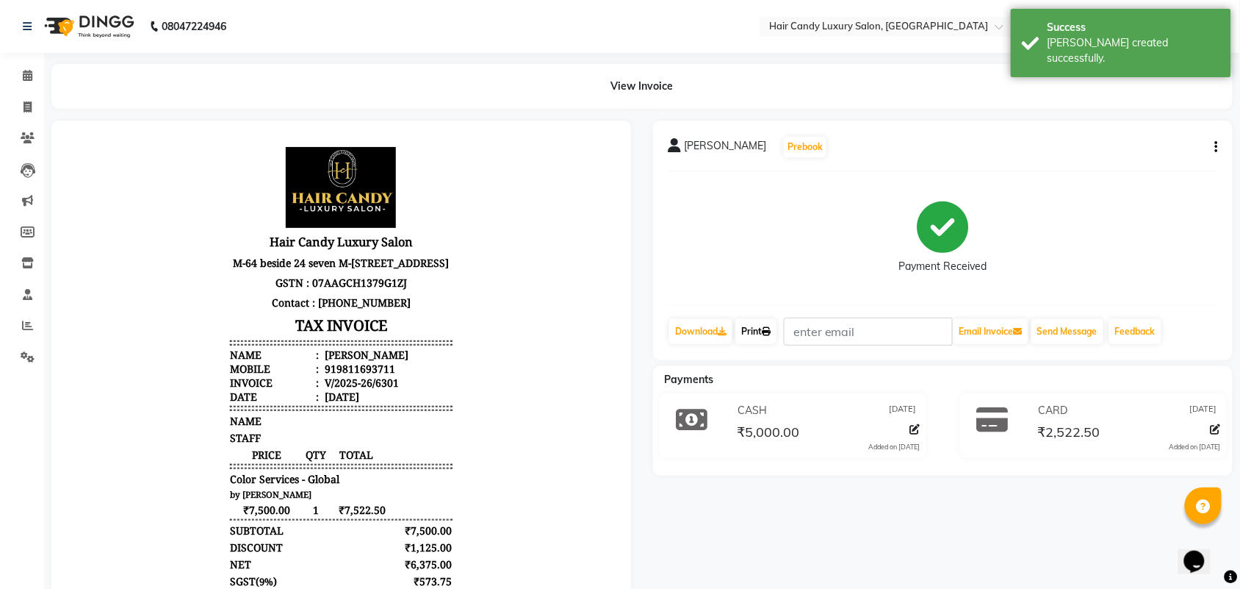
click at [750, 331] on link "Print" at bounding box center [756, 331] width 41 height 25
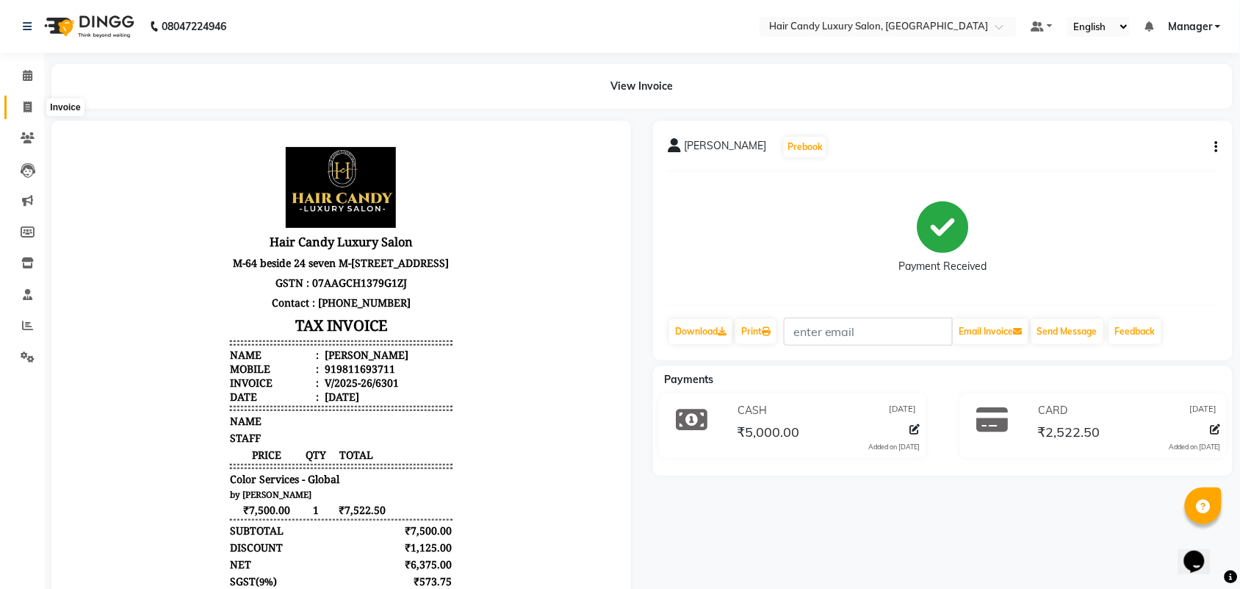
click at [27, 104] on icon at bounding box center [28, 106] width 8 height 11
select select "service"
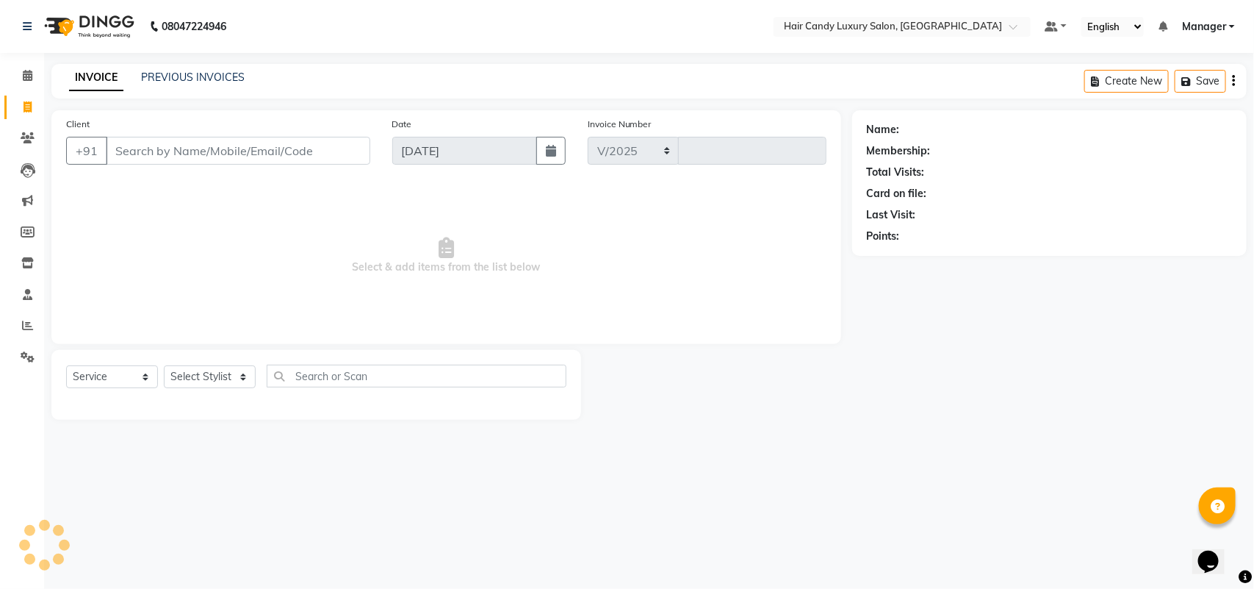
select select "6645"
type input "6302"
click at [173, 82] on link "PREVIOUS INVOICES" at bounding box center [193, 77] width 104 height 13
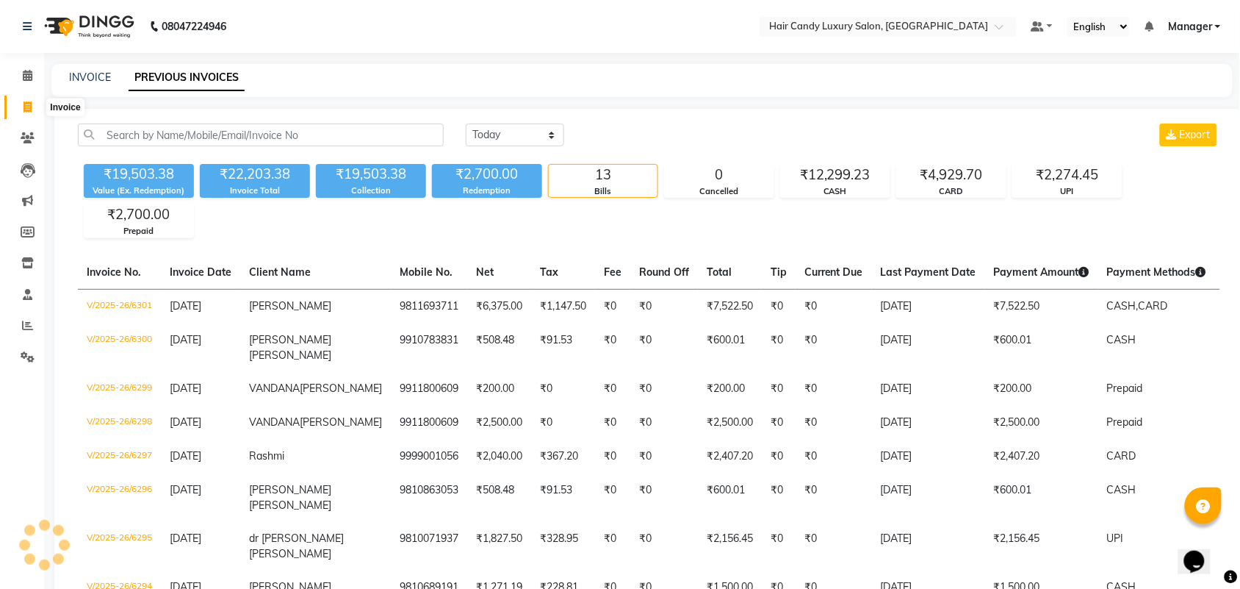
click at [26, 107] on icon at bounding box center [28, 106] width 8 height 11
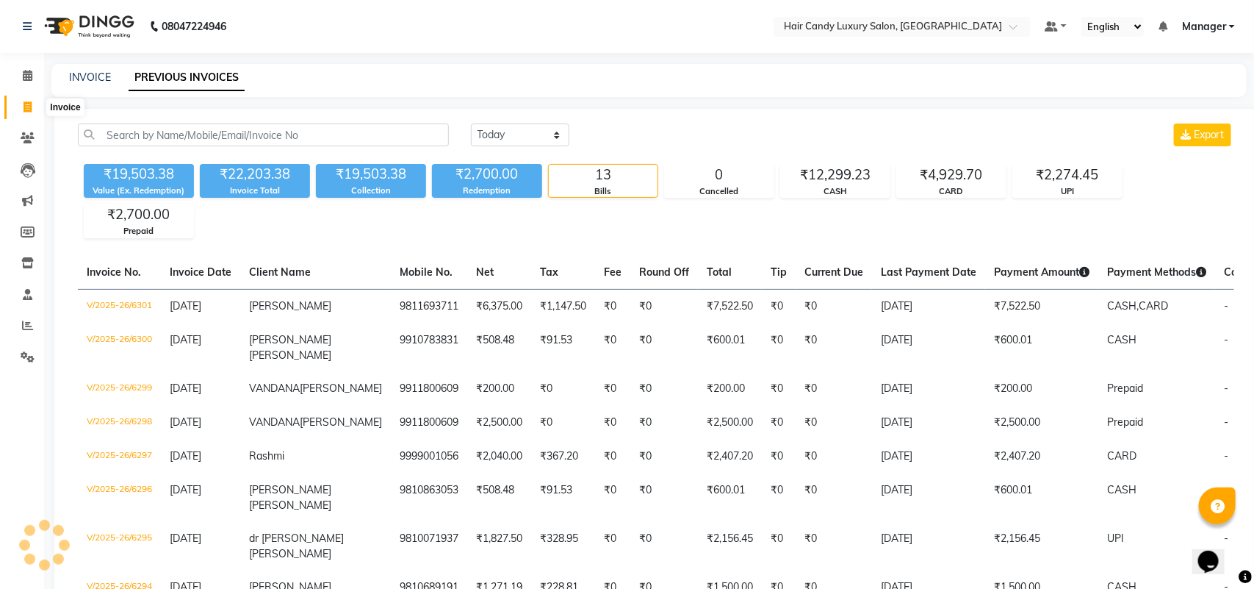
select select "service"
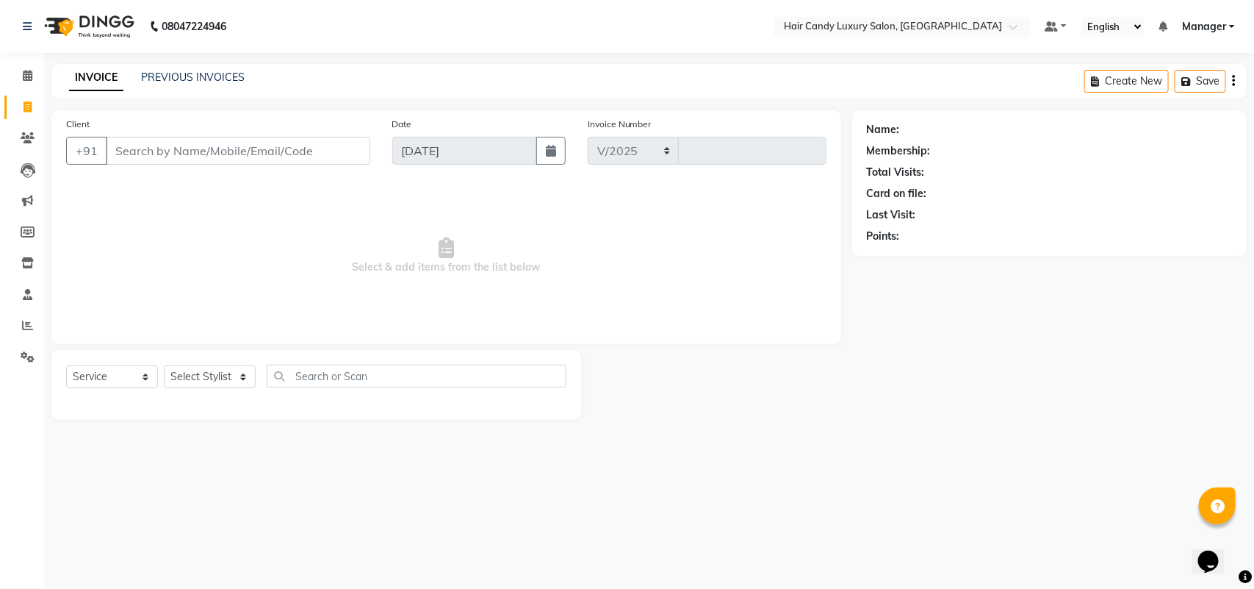
select select "6645"
type input "6302"
click at [226, 79] on link "PREVIOUS INVOICES" at bounding box center [193, 77] width 104 height 13
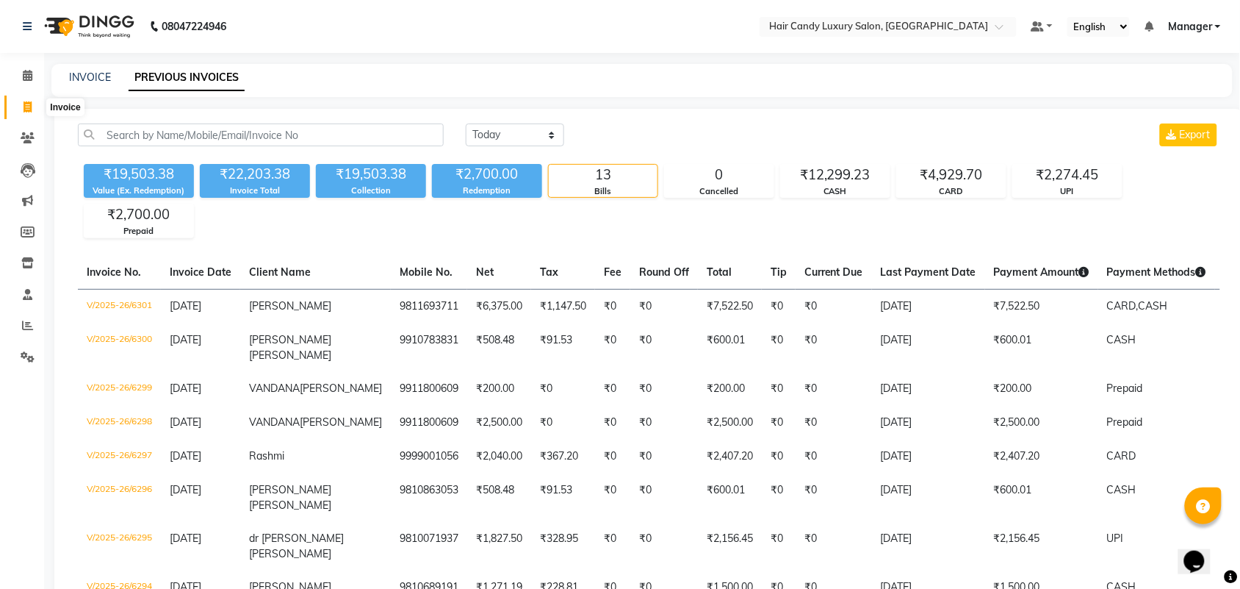
click at [24, 103] on icon at bounding box center [28, 106] width 8 height 11
select select "service"
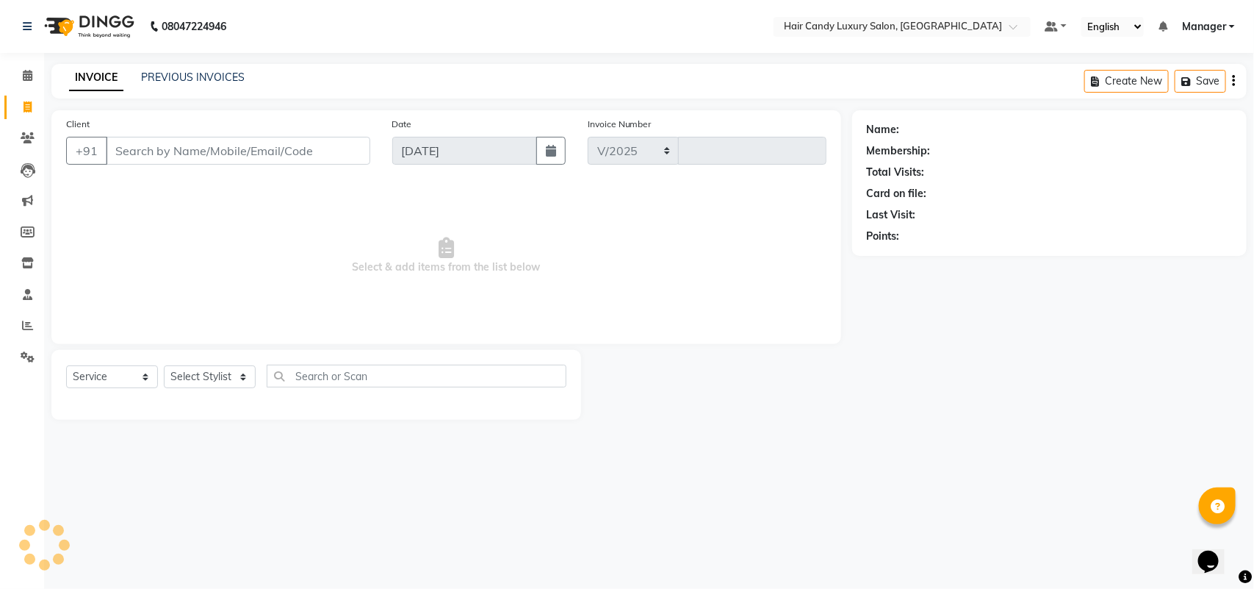
select select "6645"
type input "6303"
click at [217, 158] on input "Client" at bounding box center [238, 151] width 265 height 28
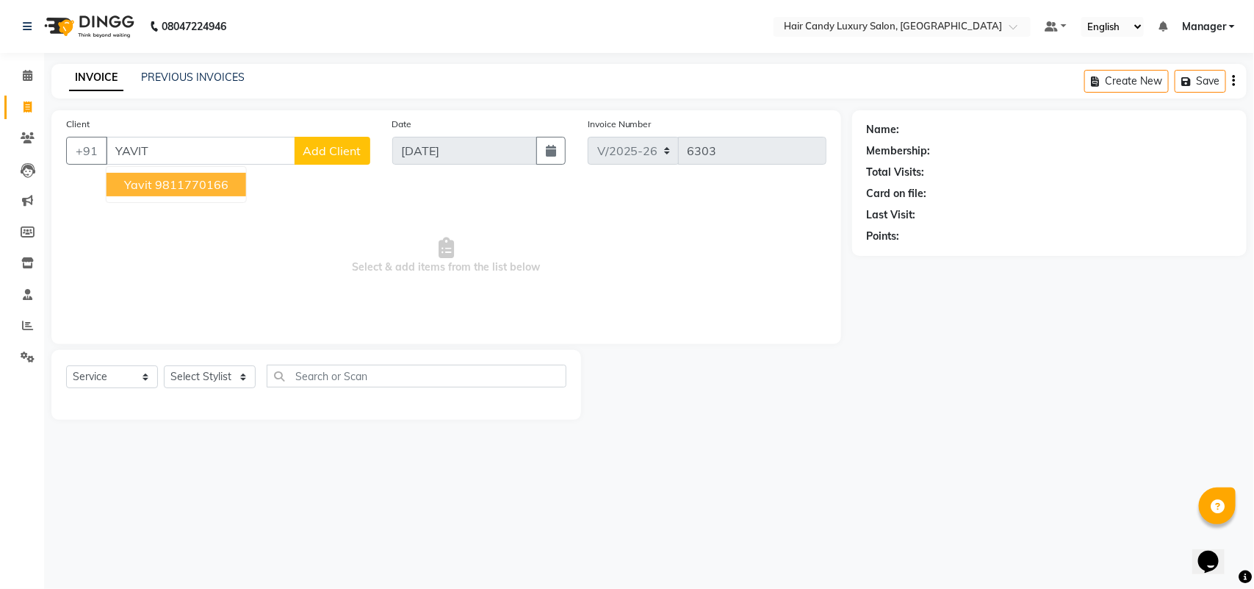
click at [199, 182] on ngb-highlight "9811770166" at bounding box center [191, 184] width 73 height 15
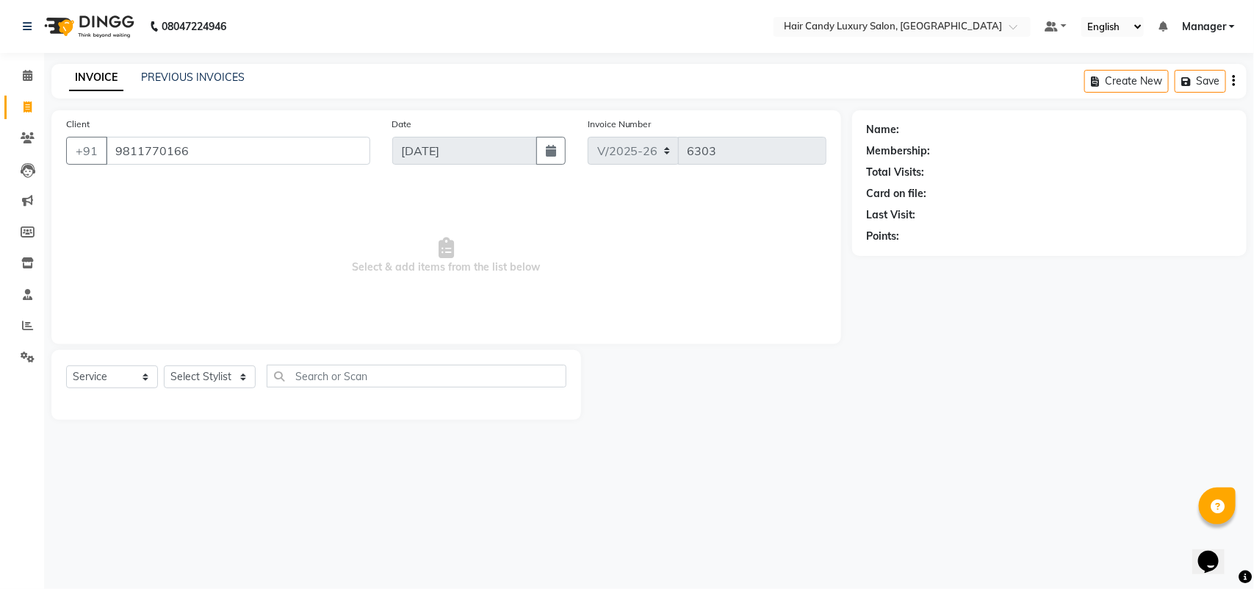
type input "9811770166"
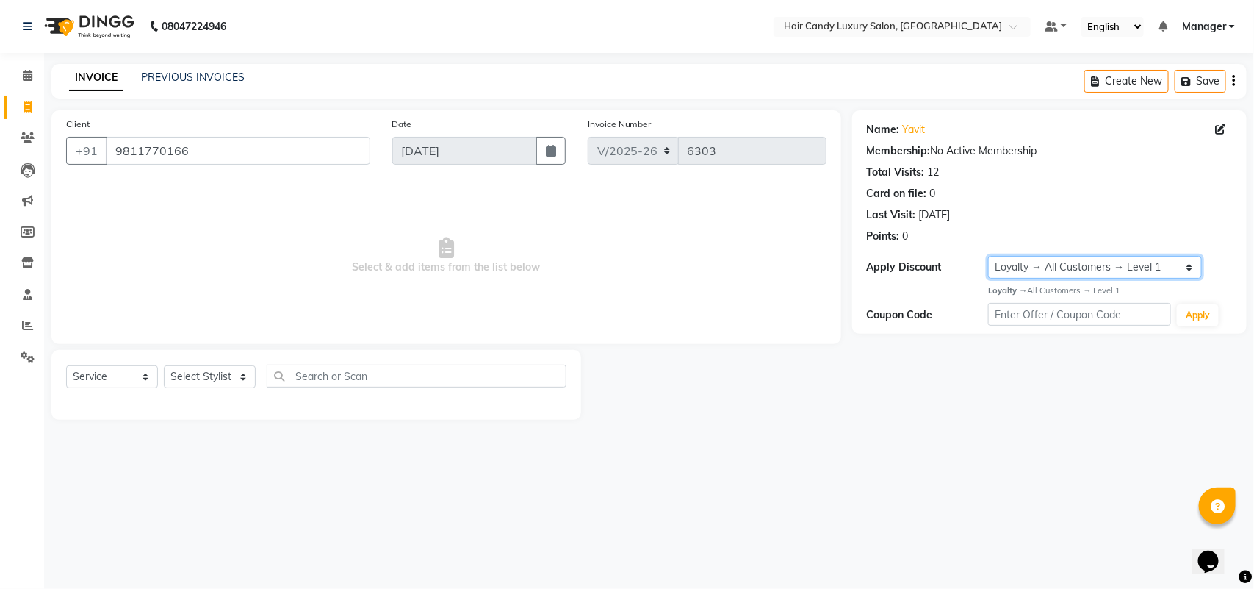
click at [1159, 262] on select "Select Loyalty → All Customers → Level 1" at bounding box center [1094, 267] width 213 height 23
select select "0:"
click at [988, 256] on select "Select Loyalty → All Customers → Level 1" at bounding box center [1094, 267] width 213 height 23
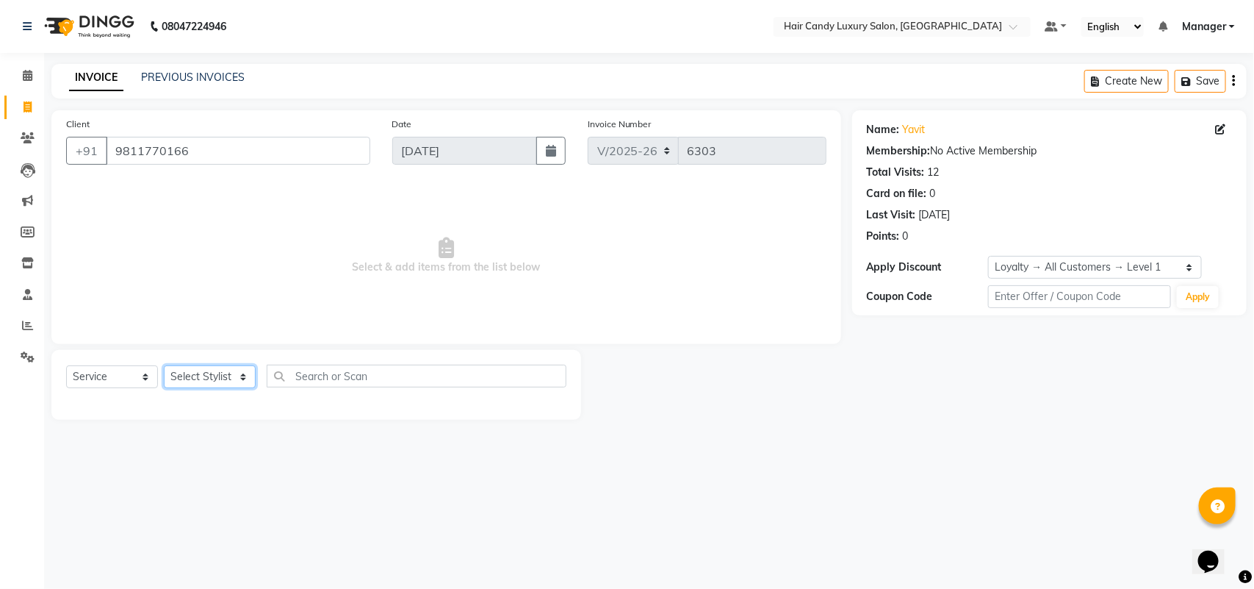
click at [211, 376] on select "Select Stylist Aman ANKIT MANAGER [PERSON_NAME] [PERSON_NAME] Danish [PERSON_NA…" at bounding box center [210, 376] width 92 height 23
select select "52595"
click at [164, 365] on select "Select Stylist Aman ANKIT MANAGER [PERSON_NAME] [PERSON_NAME] Danish [PERSON_NA…" at bounding box center [210, 376] width 92 height 23
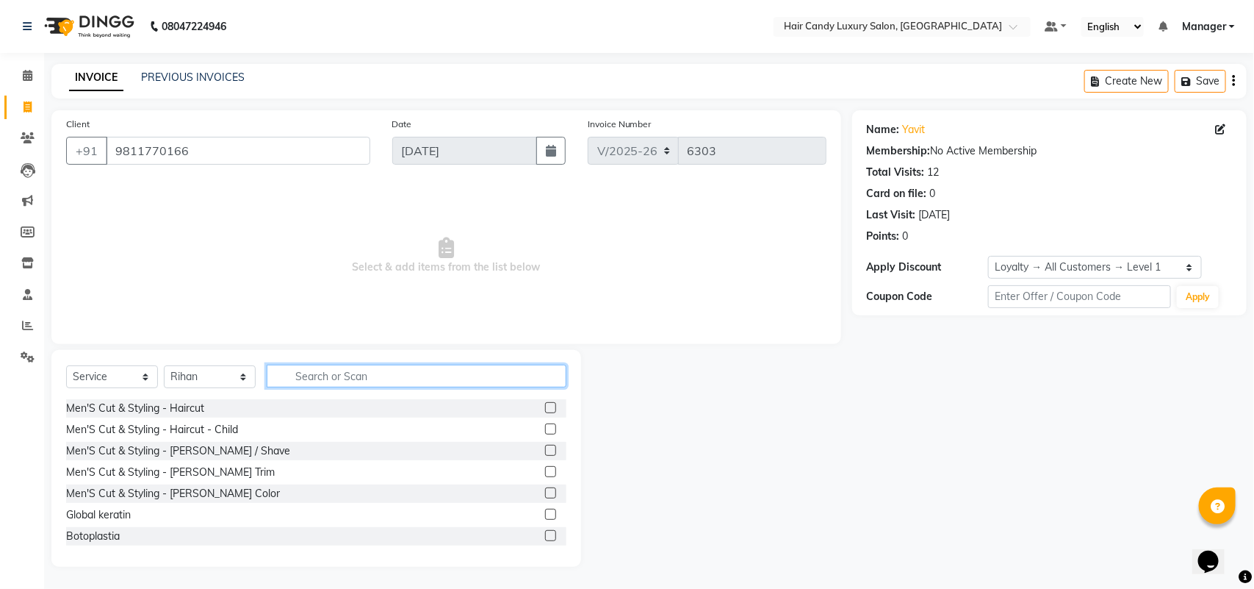
click at [347, 381] on input "text" at bounding box center [417, 375] width 300 height 23
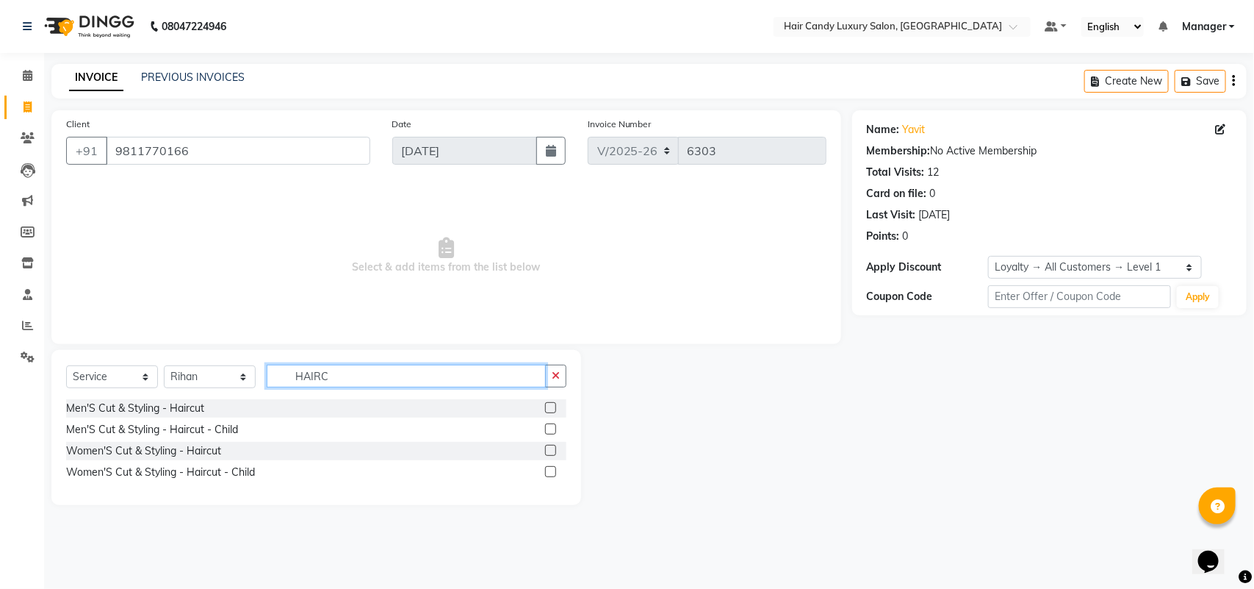
type input "HAIRC"
click at [551, 408] on label at bounding box center [550, 407] width 11 height 11
click at [551, 408] on input "checkbox" at bounding box center [550, 408] width 10 height 10
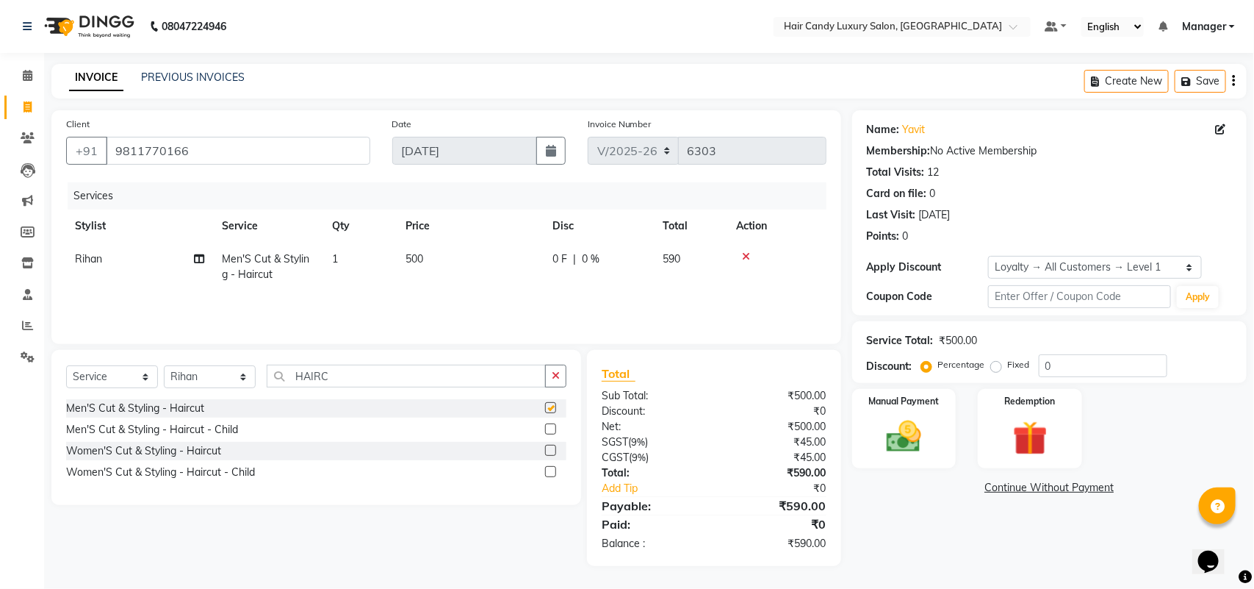
checkbox input "false"
click at [449, 262] on td "500" at bounding box center [470, 267] width 147 height 49
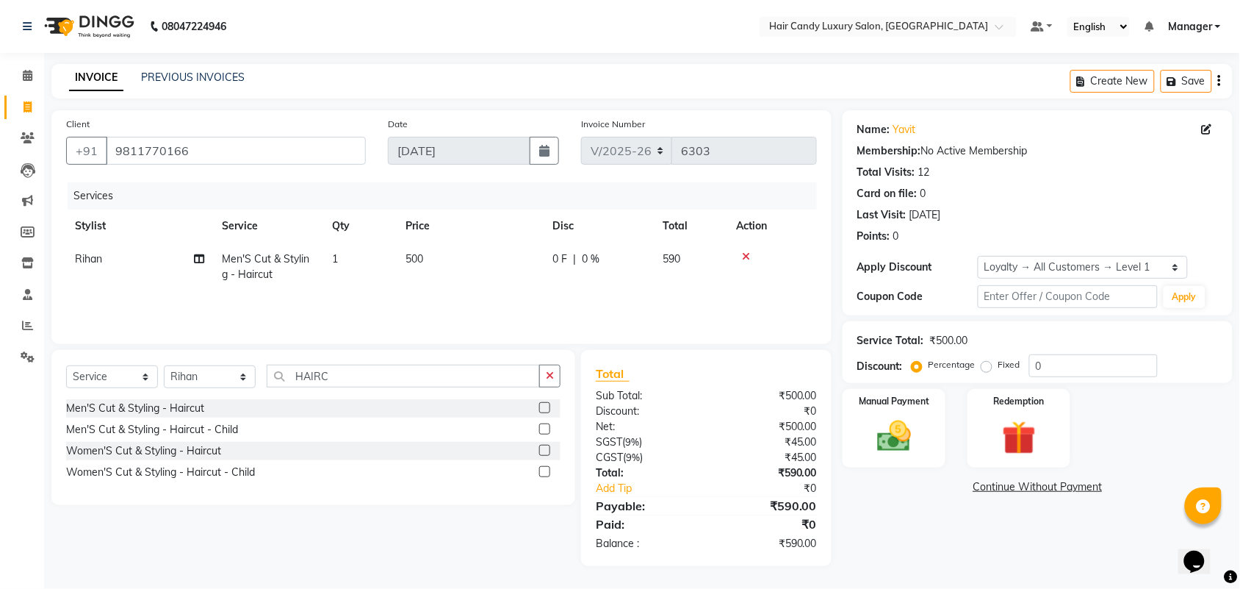
select select "52595"
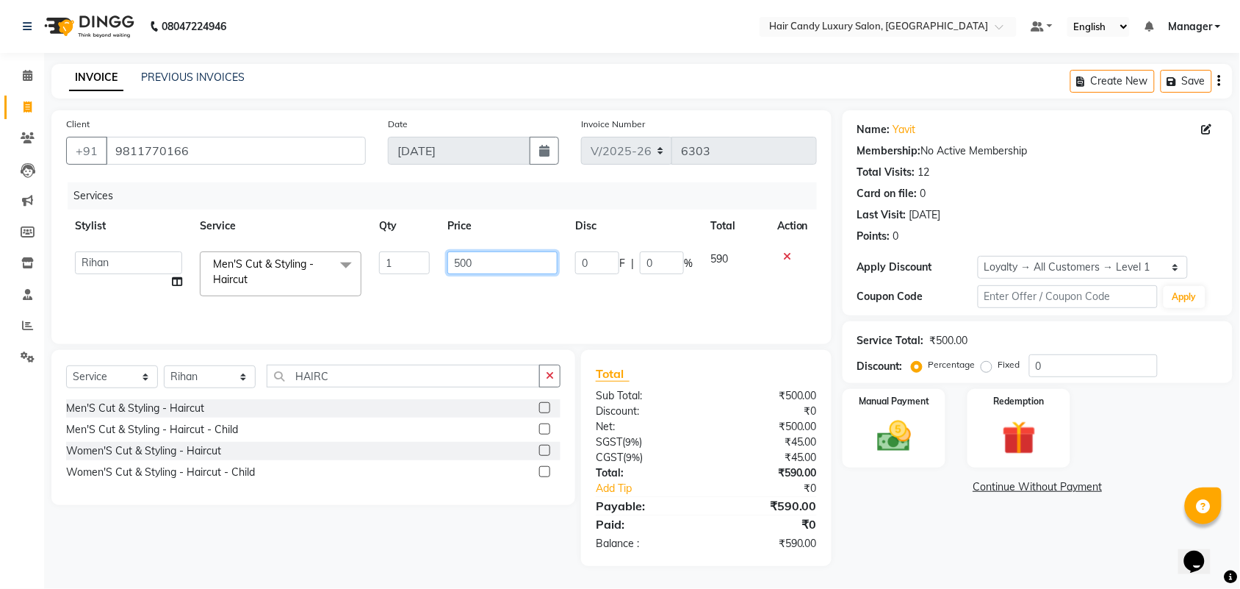
drag, startPoint x: 493, startPoint y: 263, endPoint x: 313, endPoint y: 305, distance: 184.8
click at [313, 305] on div "Services Stylist Service Qty Price Disc Total Action Aman ANKIT MANAGER BHAWNA …" at bounding box center [441, 255] width 751 height 147
type input "700"
click at [963, 550] on div "Name: Yavit Membership: No Active Membership Total Visits: 12 Card on file: 0 L…" at bounding box center [1043, 338] width 401 height 456
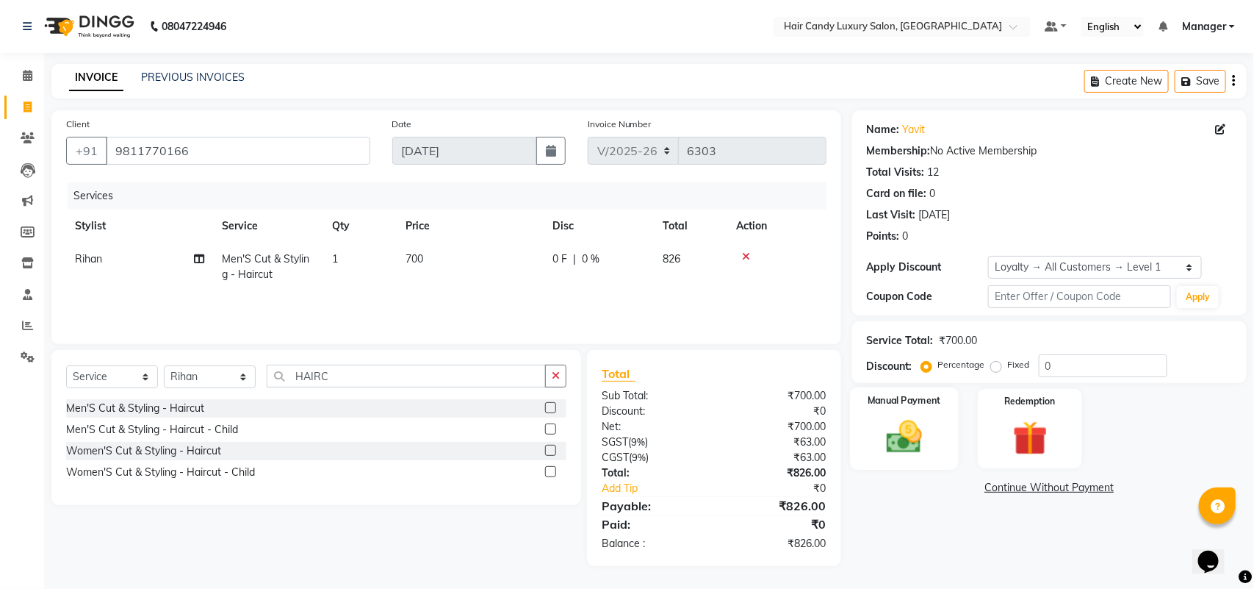
click at [909, 447] on img at bounding box center [904, 436] width 58 height 41
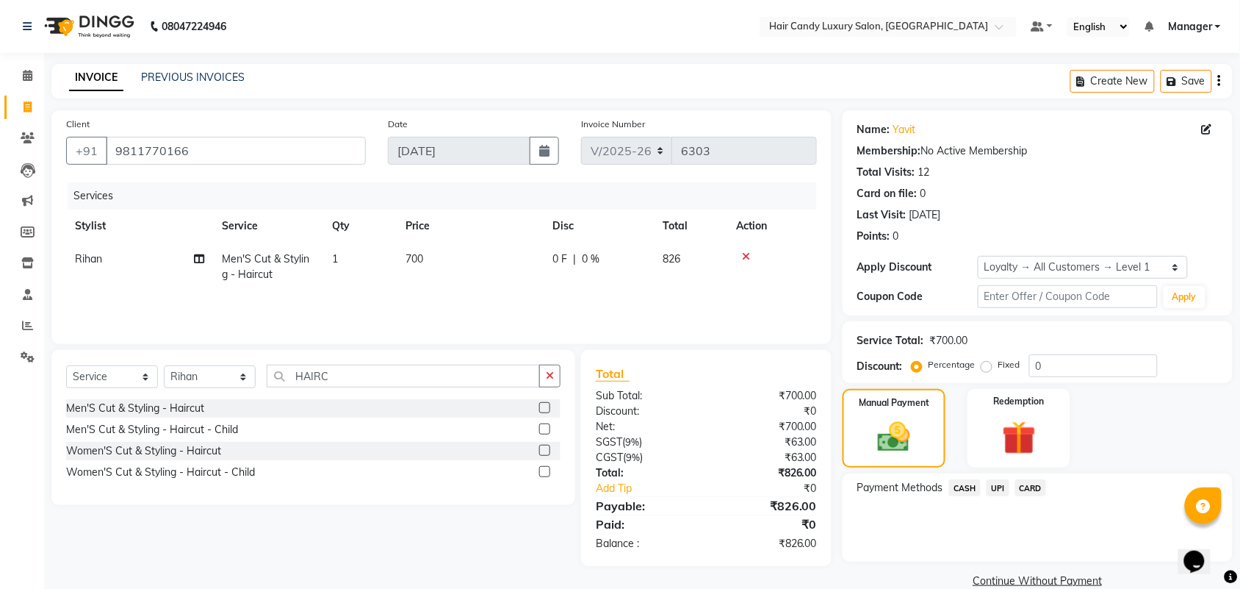
click at [970, 484] on span "CASH" at bounding box center [965, 487] width 32 height 17
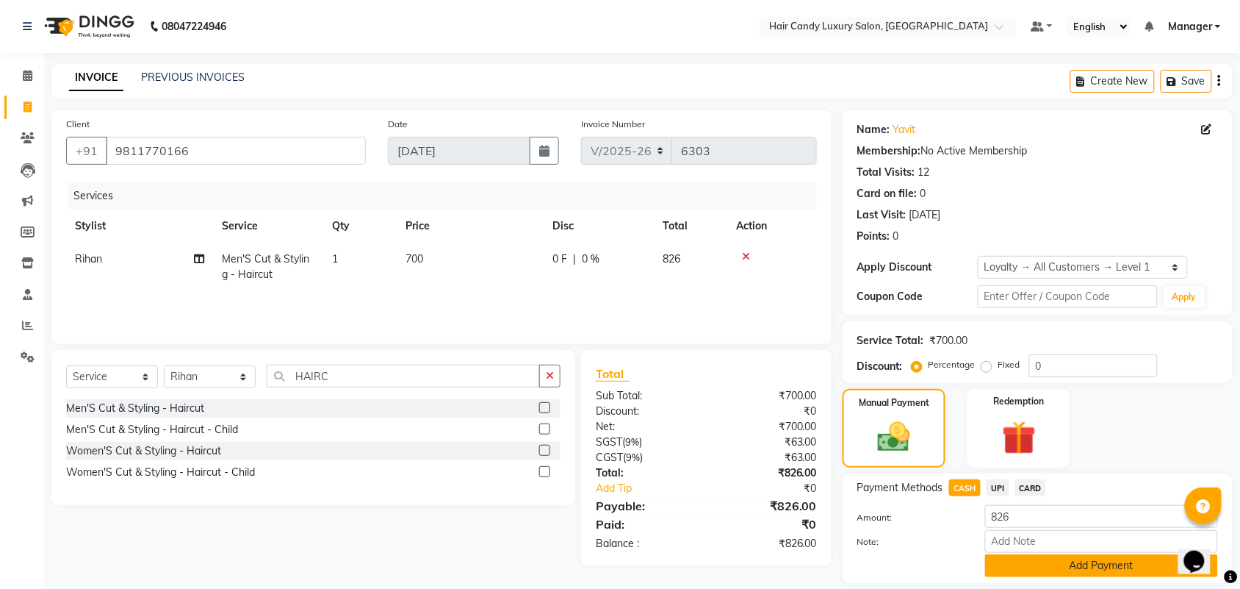
click at [1058, 573] on button "Add Payment" at bounding box center [1101, 565] width 233 height 23
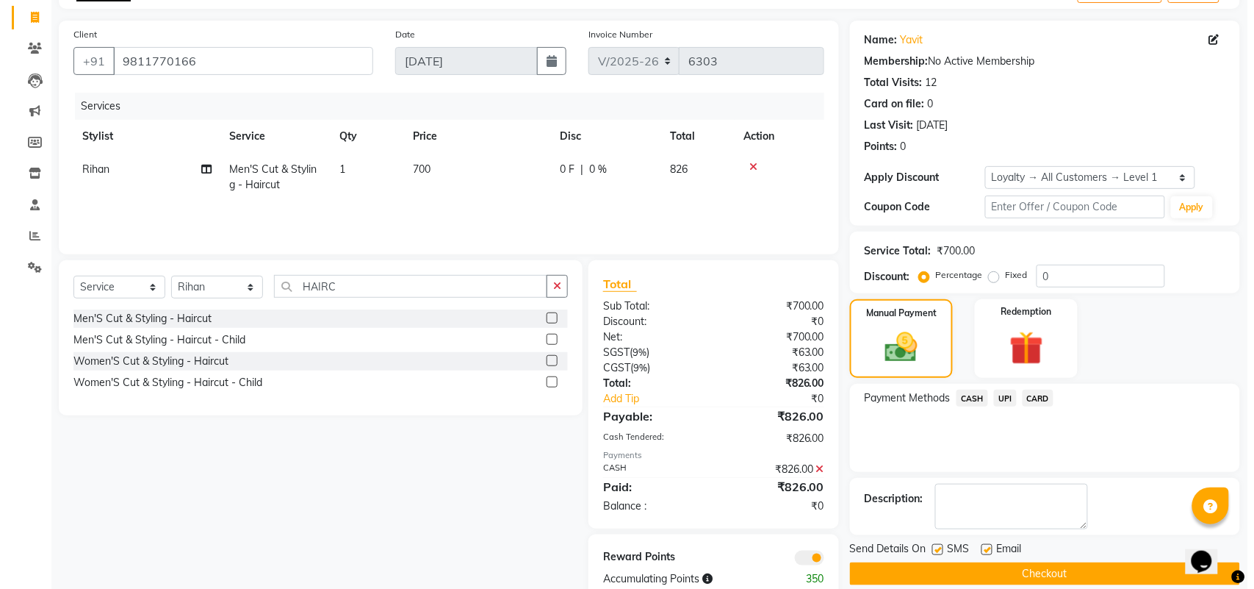
scroll to position [123, 0]
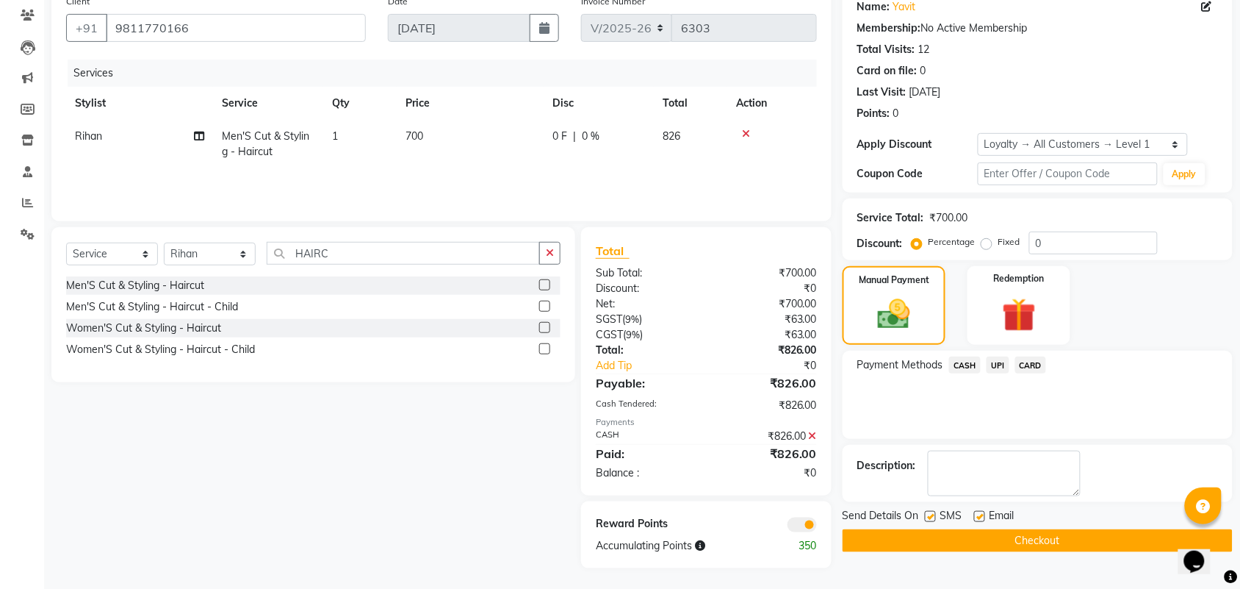
click at [805, 520] on span at bounding box center [802, 524] width 29 height 15
click at [817, 527] on input "checkbox" at bounding box center [817, 527] width 0 height 0
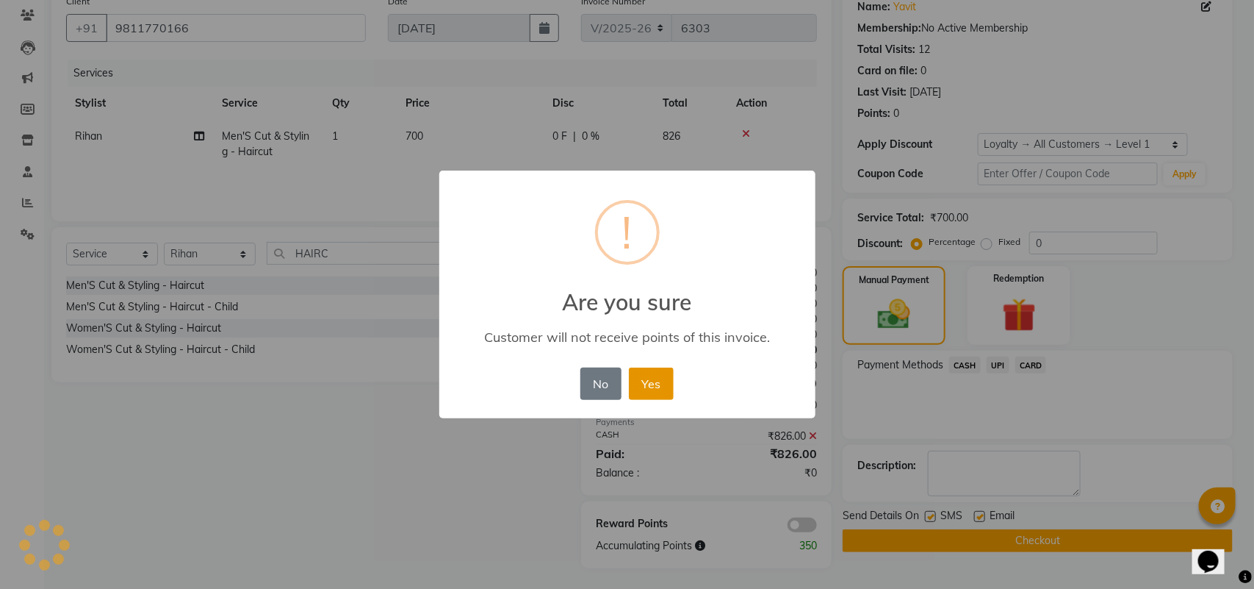
click at [643, 391] on button "Yes" at bounding box center [651, 383] width 45 height 32
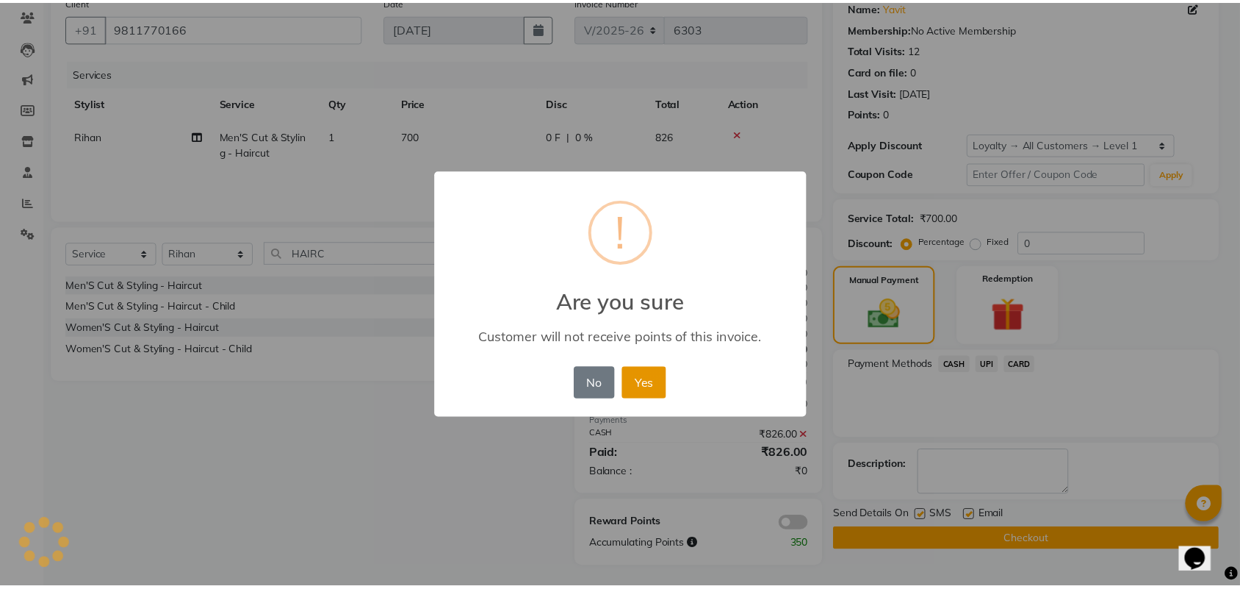
scroll to position [109, 0]
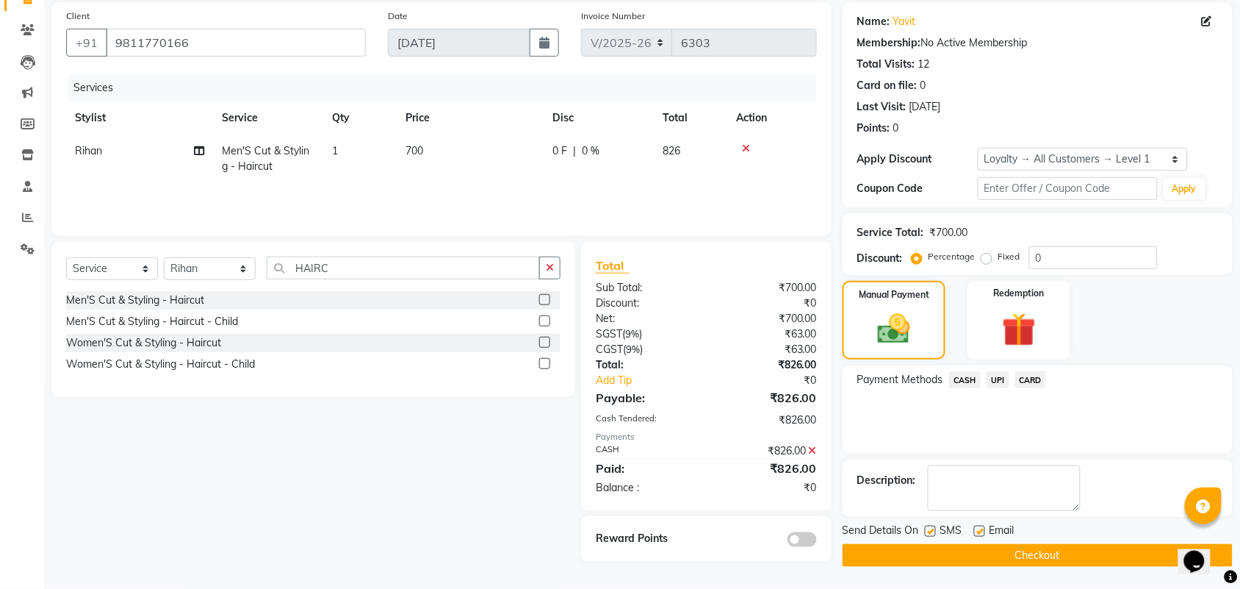
click at [954, 547] on button "Checkout" at bounding box center [1038, 555] width 390 height 23
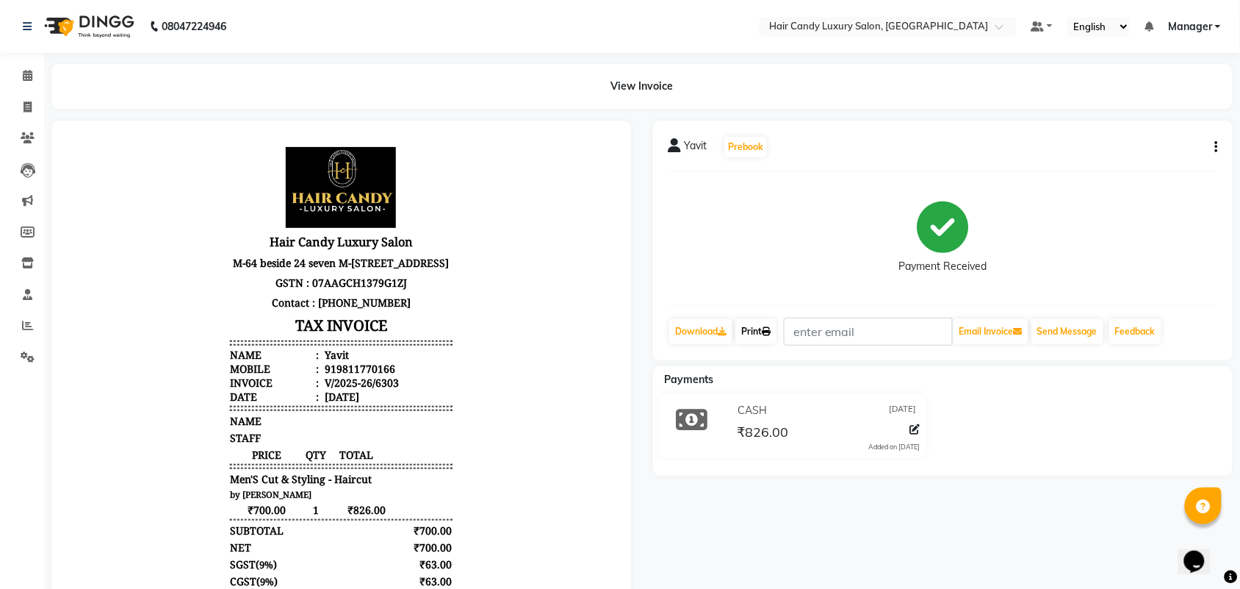
click at [769, 331] on icon at bounding box center [766, 331] width 9 height 9
drag, startPoint x: 23, startPoint y: 98, endPoint x: 76, endPoint y: 104, distance: 53.3
click at [23, 99] on span at bounding box center [28, 107] width 26 height 17
select select "service"
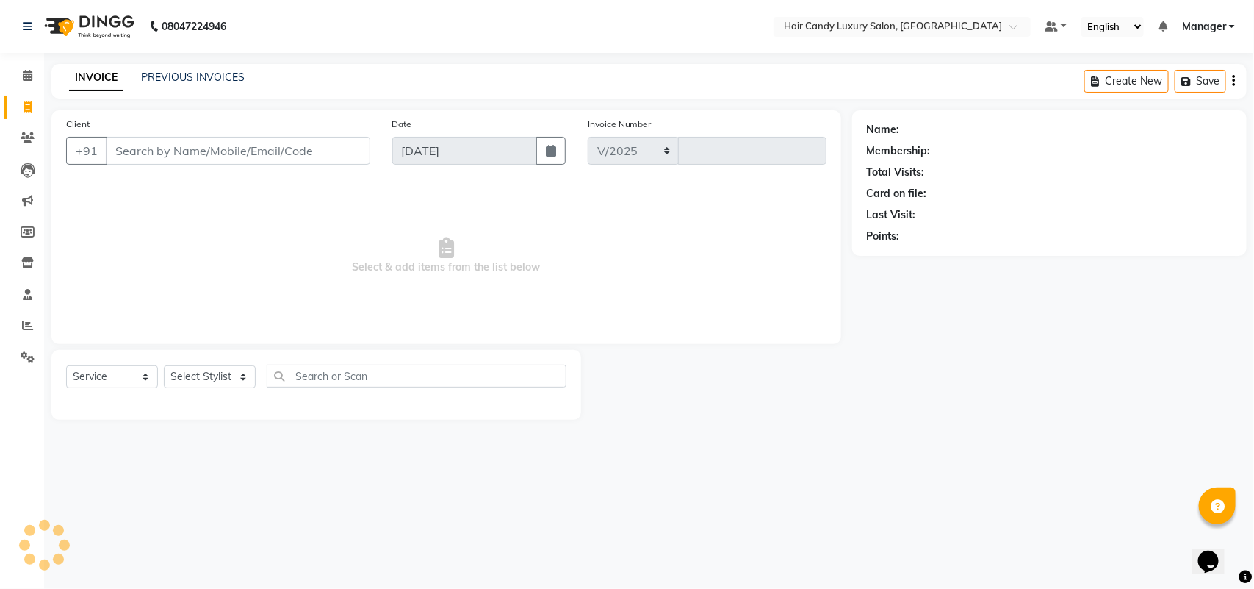
select select "6645"
type input "6304"
click at [321, 154] on input "Client" at bounding box center [238, 151] width 265 height 28
click at [198, 144] on input "Client" at bounding box center [238, 151] width 265 height 28
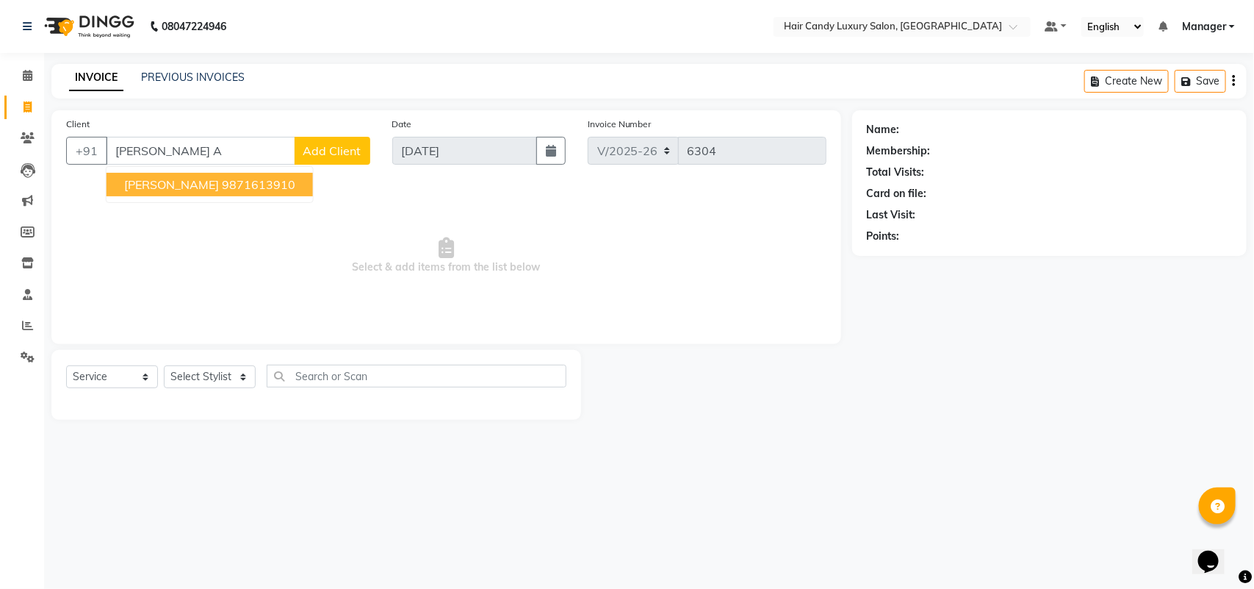
click at [265, 184] on ngb-highlight "9871613910" at bounding box center [258, 184] width 73 height 15
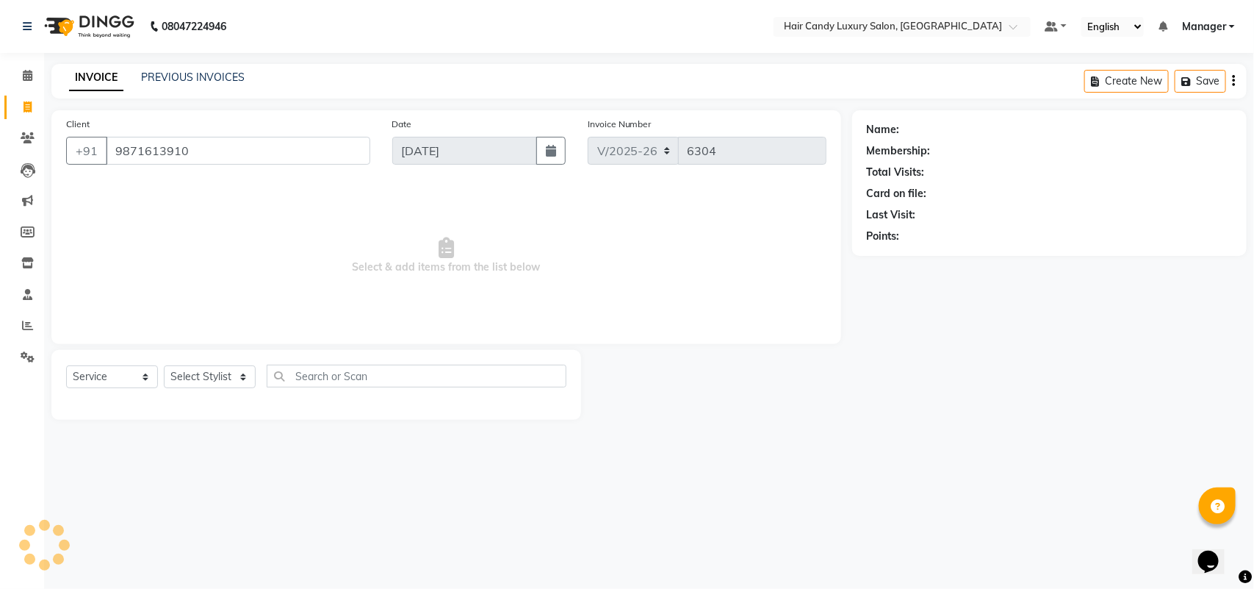
type input "9871613910"
select select "2: Object"
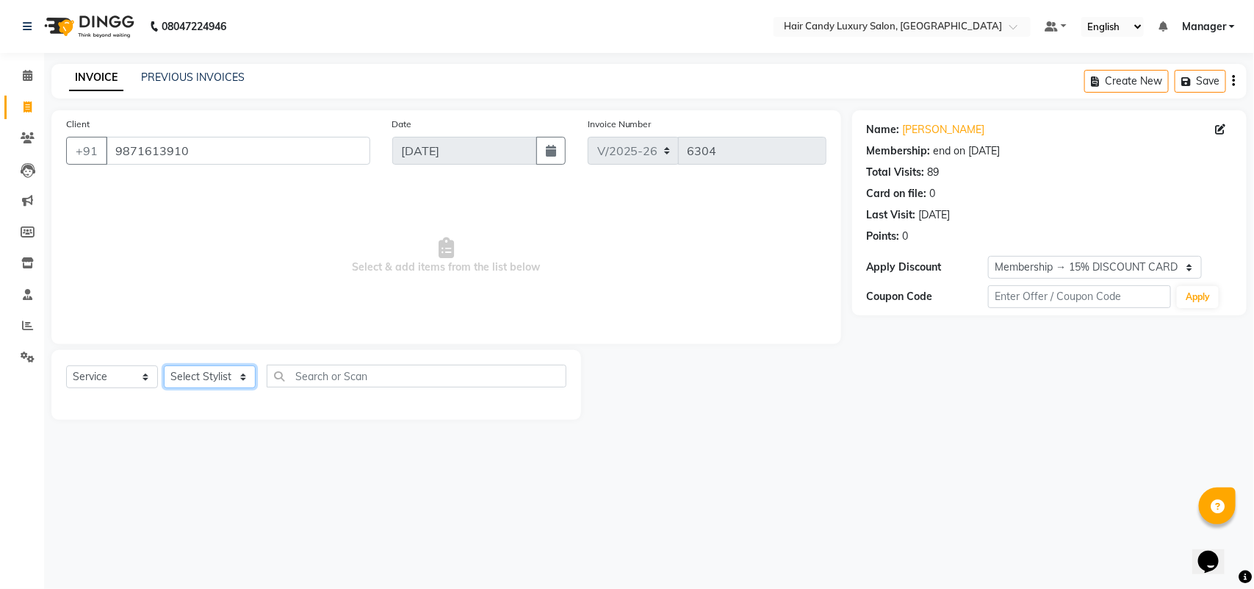
click at [226, 377] on select "Select Stylist Aman ANKIT MANAGER [PERSON_NAME] [PERSON_NAME] Danish [PERSON_NA…" at bounding box center [210, 376] width 92 height 23
select select "51777"
click at [164, 365] on select "Select Stylist Aman ANKIT MANAGER [PERSON_NAME] [PERSON_NAME] Danish [PERSON_NA…" at bounding box center [210, 376] width 92 height 23
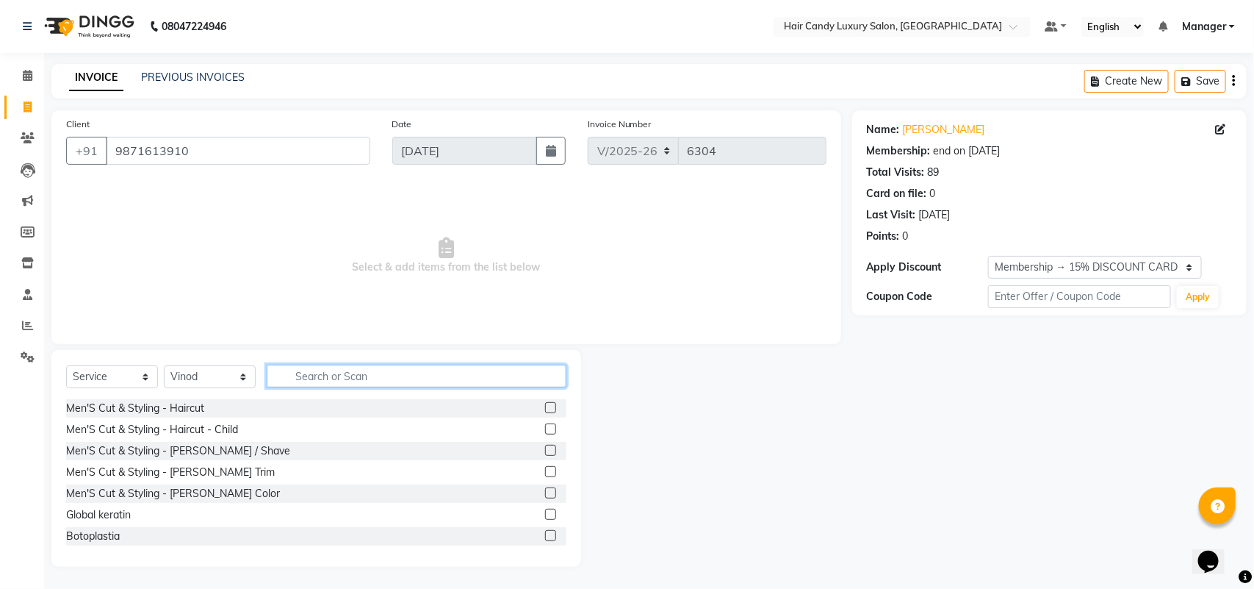
click at [335, 386] on input "text" at bounding box center [417, 375] width 300 height 23
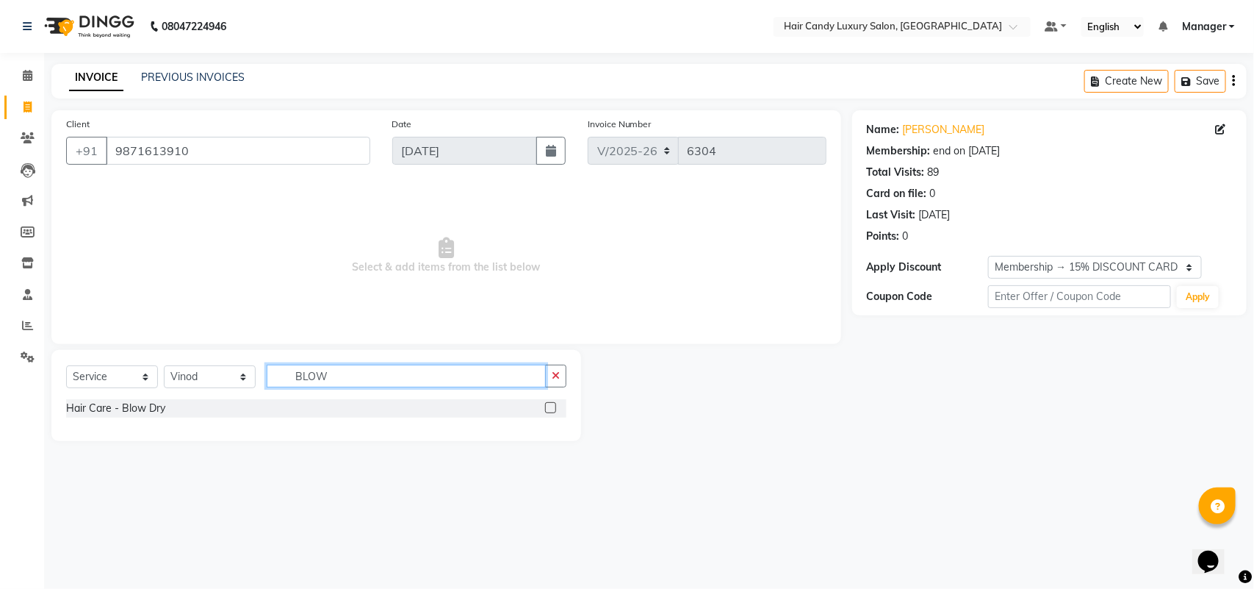
type input "BLOW"
click at [549, 409] on label at bounding box center [550, 407] width 11 height 11
click at [549, 409] on input "checkbox" at bounding box center [550, 408] width 10 height 10
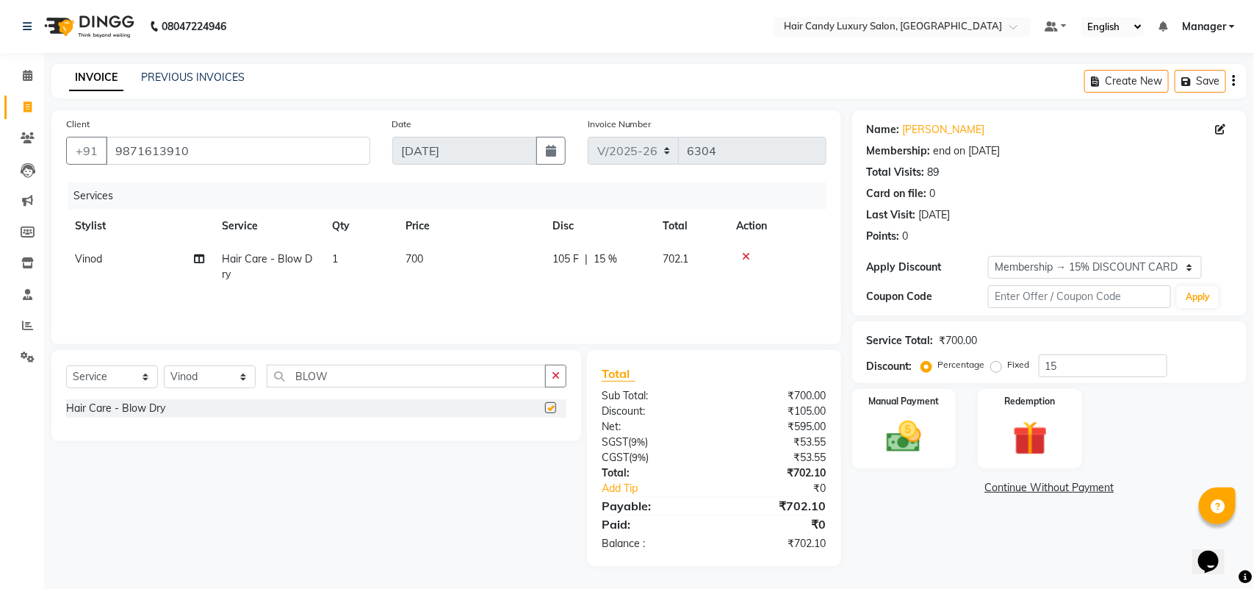
checkbox input "false"
click at [192, 367] on select "Select Stylist Aman ANKIT MANAGER [PERSON_NAME] [PERSON_NAME] Danish [PERSON_NA…" at bounding box center [210, 376] width 92 height 23
select select "51788"
click at [164, 365] on select "Select Stylist Aman ANKIT MANAGER [PERSON_NAME] [PERSON_NAME] Danish [PERSON_NA…" at bounding box center [210, 376] width 92 height 23
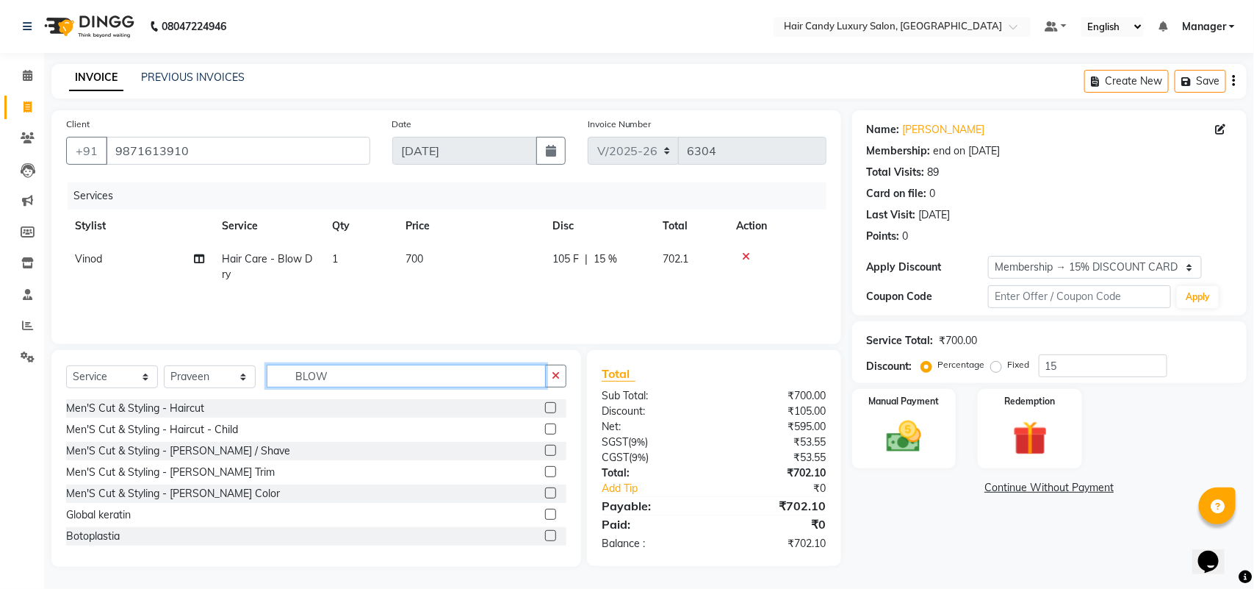
drag, startPoint x: 380, startPoint y: 373, endPoint x: 138, endPoint y: 391, distance: 242.4
click at [138, 391] on div "Select Service Product Membership Package Voucher Prepaid Gift Card Select Styl…" at bounding box center [316, 381] width 500 height 35
click at [416, 380] on input "text" at bounding box center [417, 375] width 300 height 23
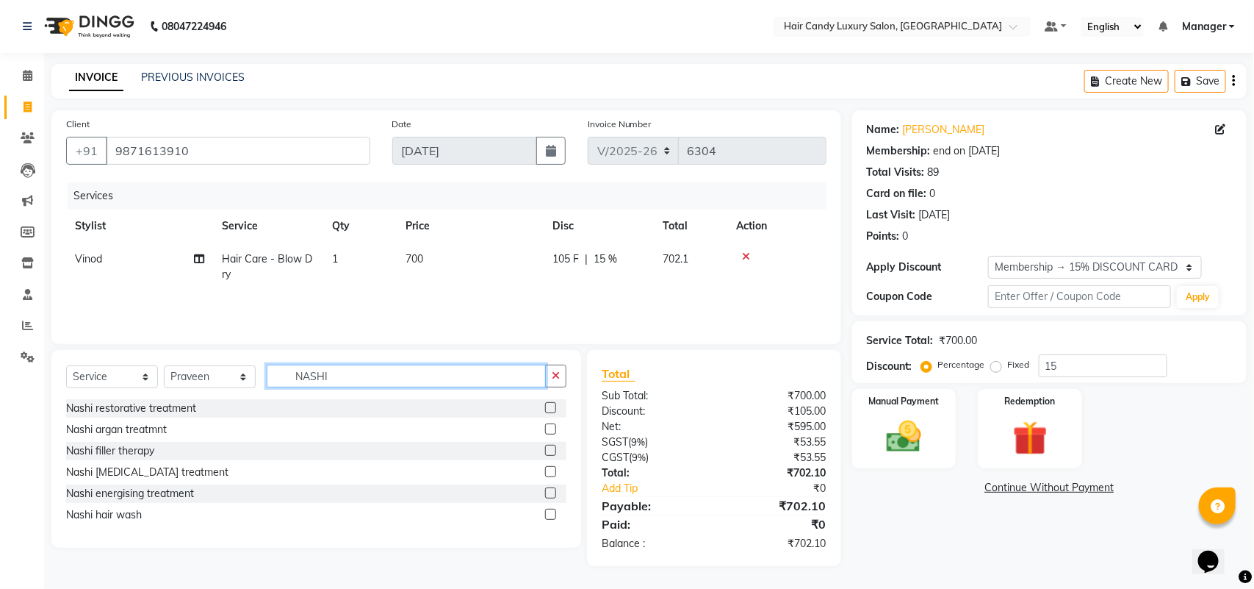
type input "NASHI"
click at [546, 512] on label at bounding box center [550, 514] width 11 height 11
click at [546, 512] on input "checkbox" at bounding box center [550, 515] width 10 height 10
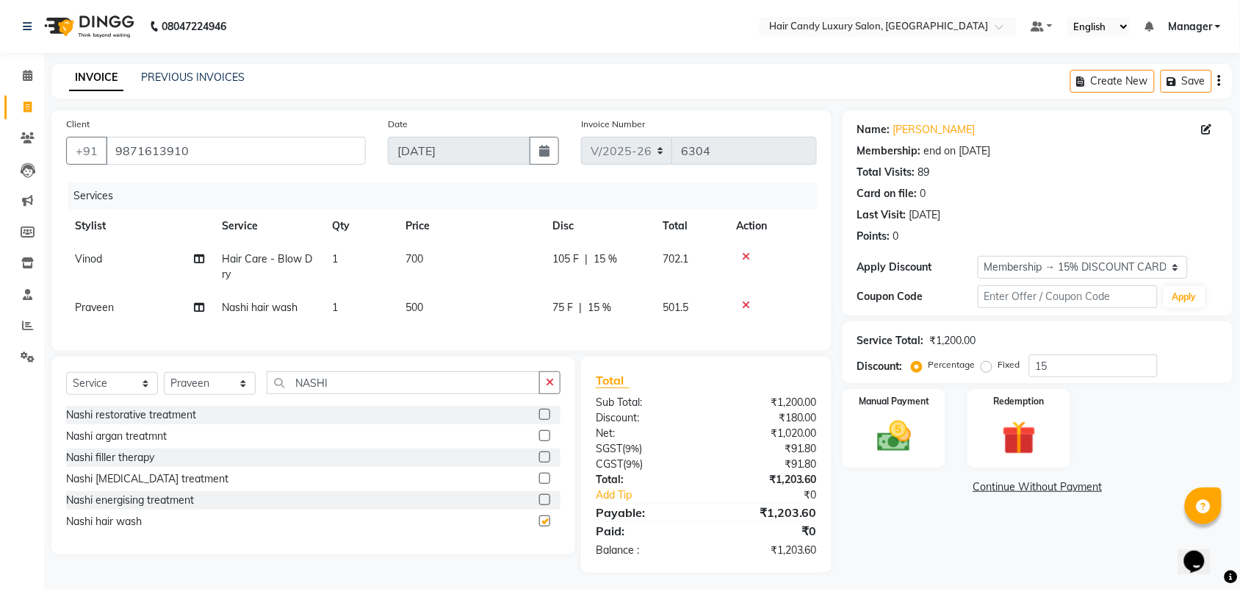
checkbox input "false"
click at [1097, 377] on div "Service Total: ₹1,200.00 Discount: Percentage Fixed 15" at bounding box center [1038, 352] width 390 height 62
click at [1137, 353] on div "Service Total: ₹1,200.00 Discount: Percentage Fixed 15" at bounding box center [1038, 352] width 361 height 50
click at [1137, 369] on input "15" at bounding box center [1094, 365] width 129 height 23
type input "15.254"
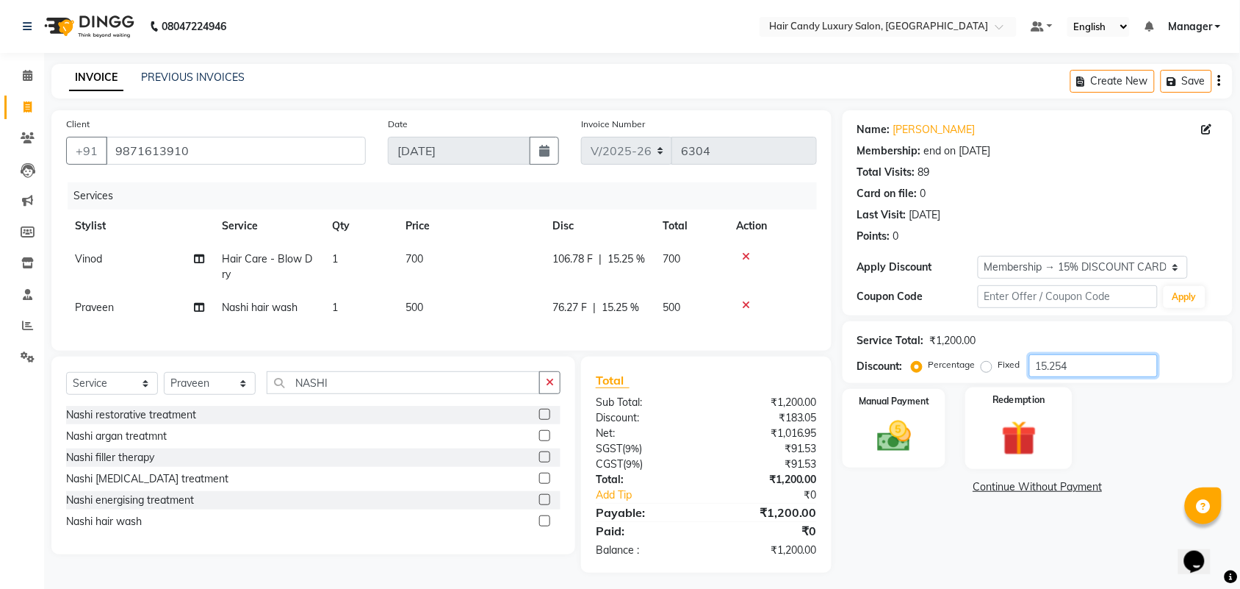
scroll to position [19, 0]
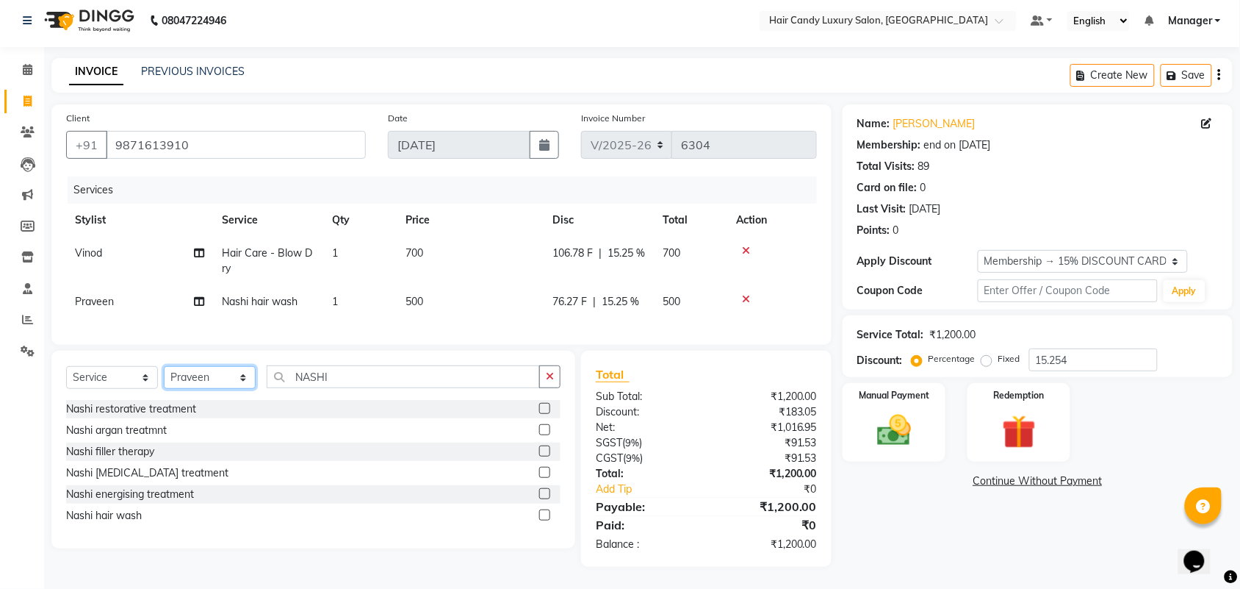
click at [220, 382] on select "Select Stylist Aman ANKIT MANAGER [PERSON_NAME] [PERSON_NAME] Danish [PERSON_NA…" at bounding box center [210, 377] width 92 height 23
select select "51779"
click at [164, 366] on select "Select Stylist Aman ANKIT MANAGER [PERSON_NAME] [PERSON_NAME] Danish [PERSON_NA…" at bounding box center [210, 377] width 92 height 23
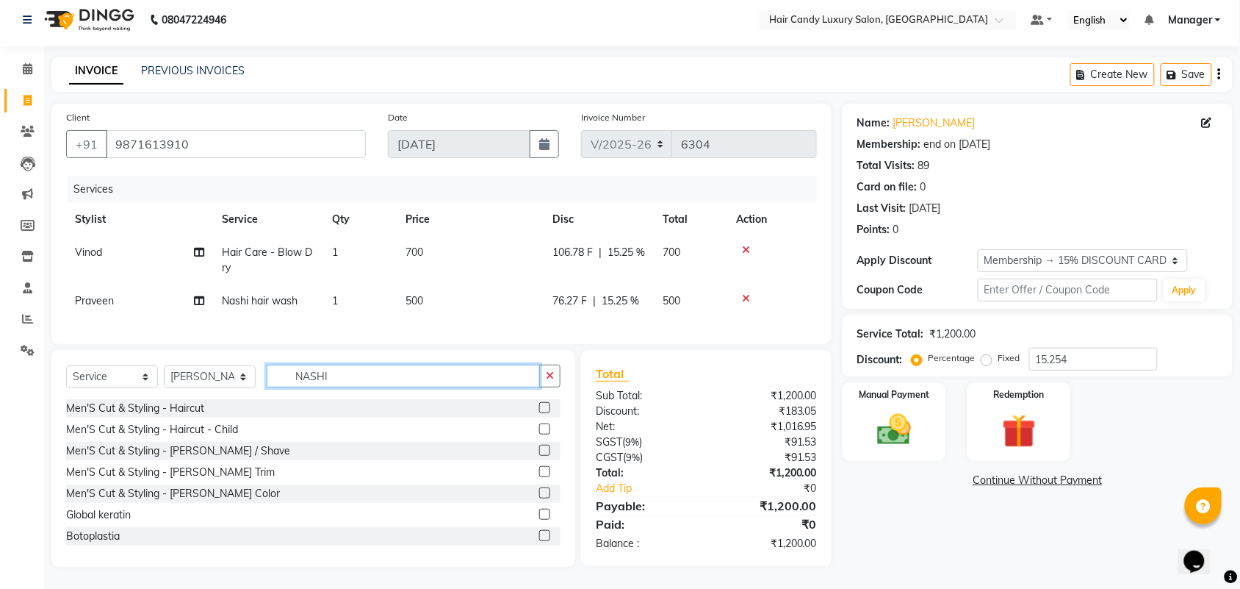
drag, startPoint x: 362, startPoint y: 371, endPoint x: 209, endPoint y: 398, distance: 154.4
click at [218, 392] on div "Select Service Product Membership Package Voucher Prepaid Gift Card Select Styl…" at bounding box center [313, 381] width 495 height 35
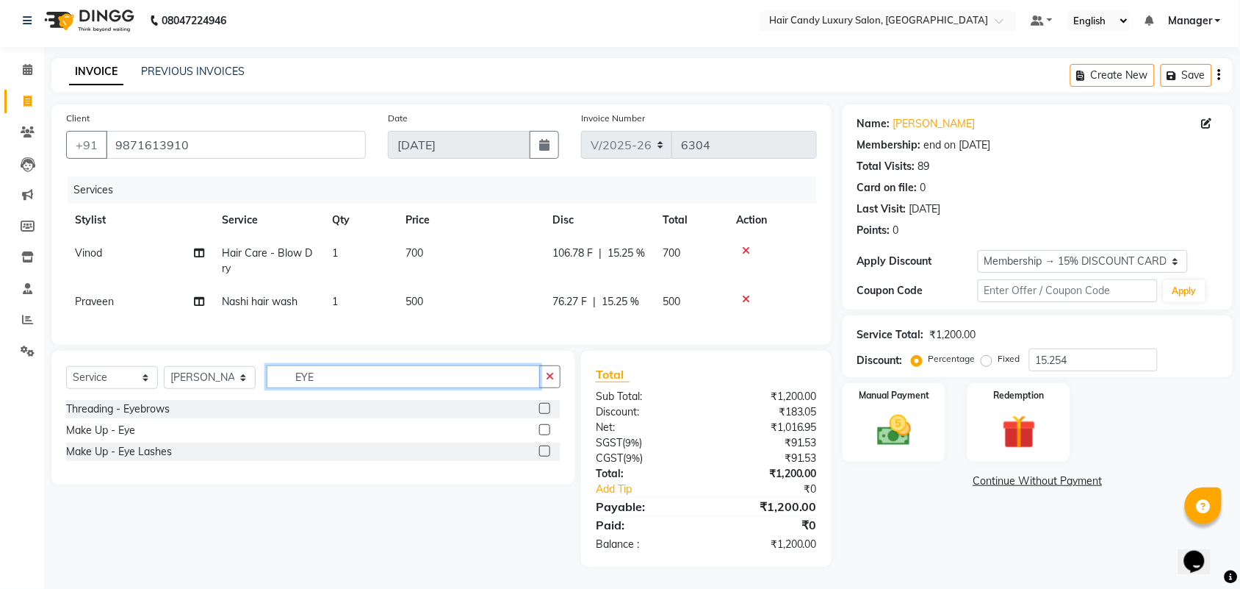
type input "EYE"
click at [545, 408] on label at bounding box center [544, 408] width 11 height 11
click at [545, 408] on input "checkbox" at bounding box center [544, 409] width 10 height 10
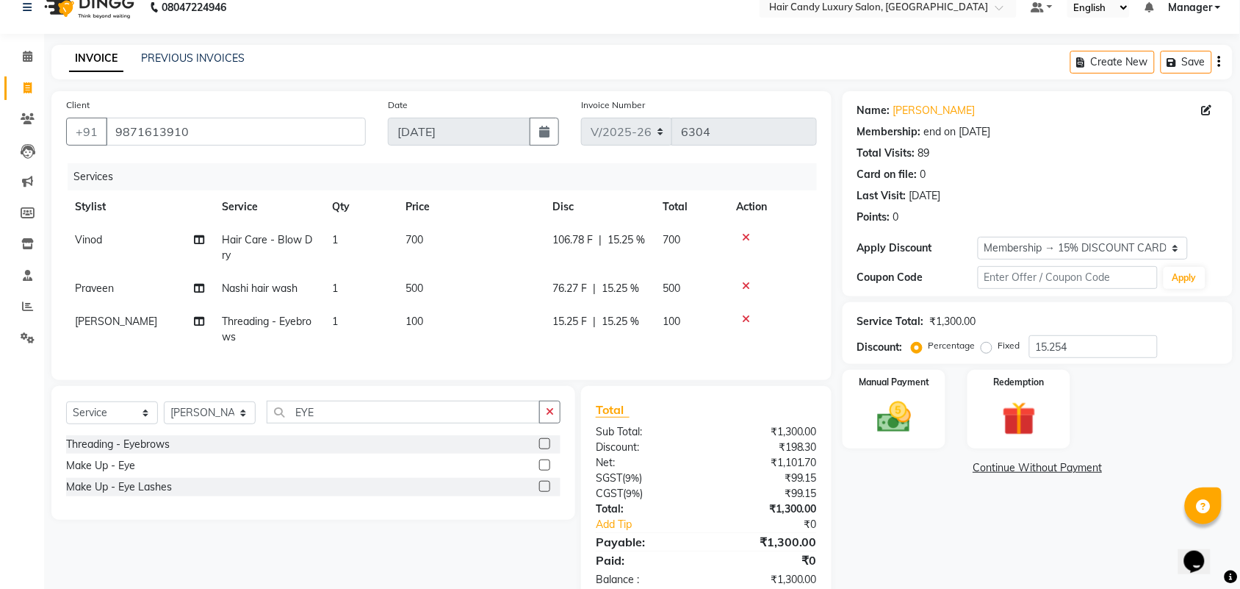
checkbox input "false"
click at [340, 406] on div "Select Service Product Membership Package Voucher Prepaid Gift Card Select Styl…" at bounding box center [313, 453] width 524 height 134
drag, startPoint x: 346, startPoint y: 425, endPoint x: 173, endPoint y: 445, distance: 173.8
click at [173, 435] on div "Select Service Product Membership Package Voucher Prepaid Gift Card Select Styl…" at bounding box center [313, 417] width 495 height 35
type input "UPP"
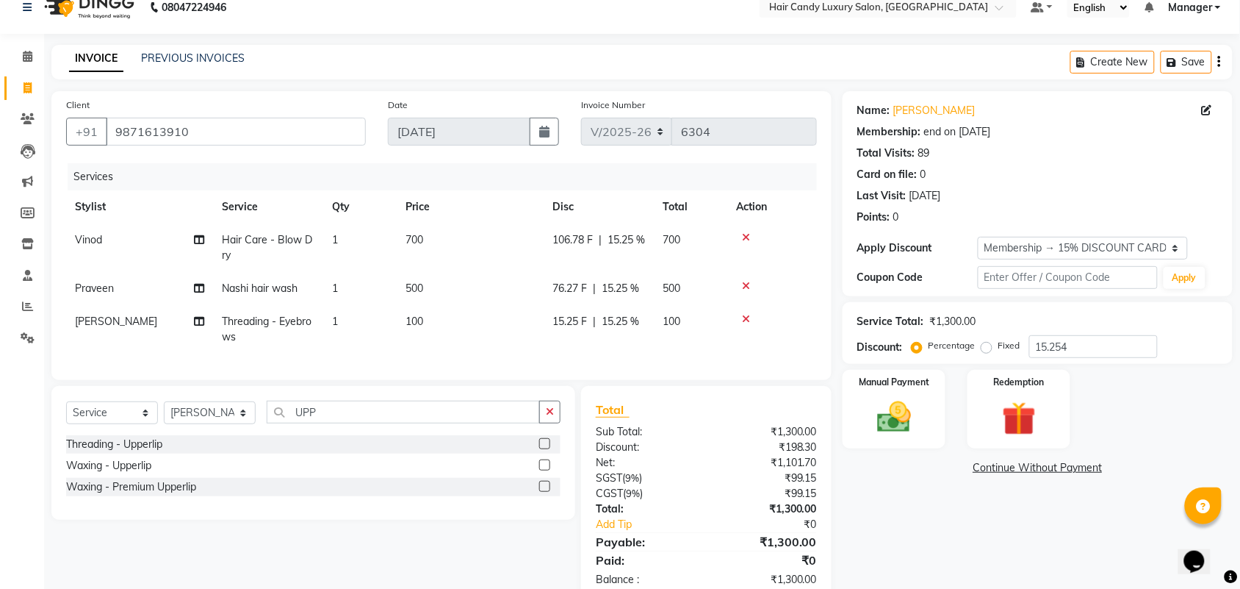
click at [540, 449] on label at bounding box center [544, 443] width 11 height 11
click at [540, 449] on input "checkbox" at bounding box center [544, 444] width 10 height 10
checkbox input "true"
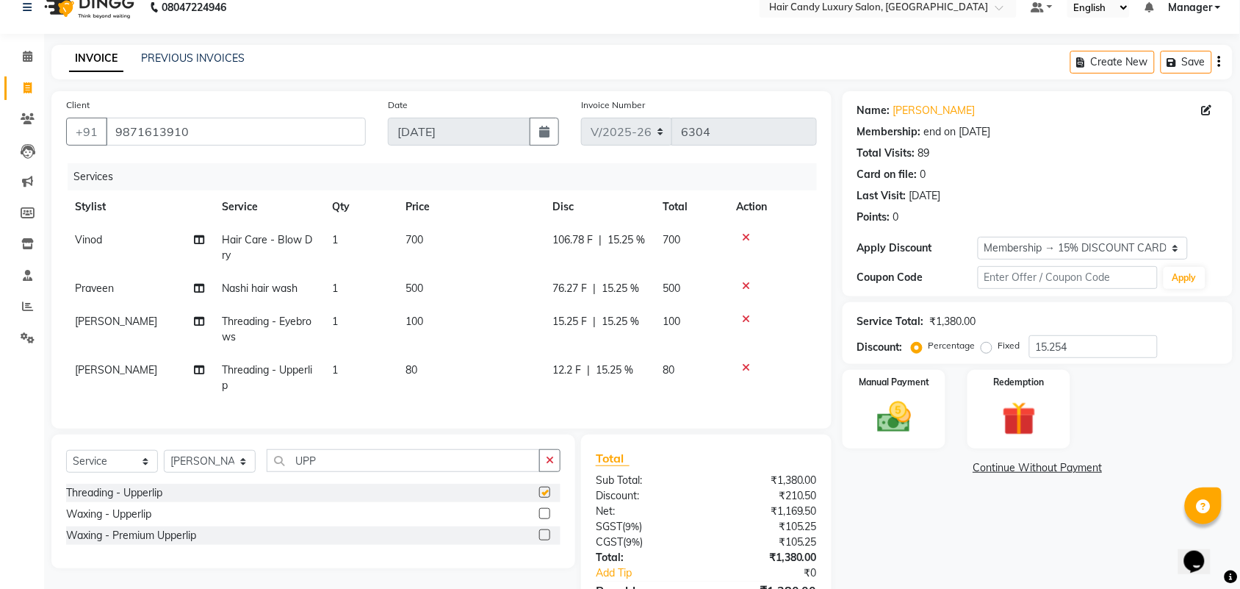
click at [460, 362] on td "80" at bounding box center [470, 377] width 147 height 49
select select "51779"
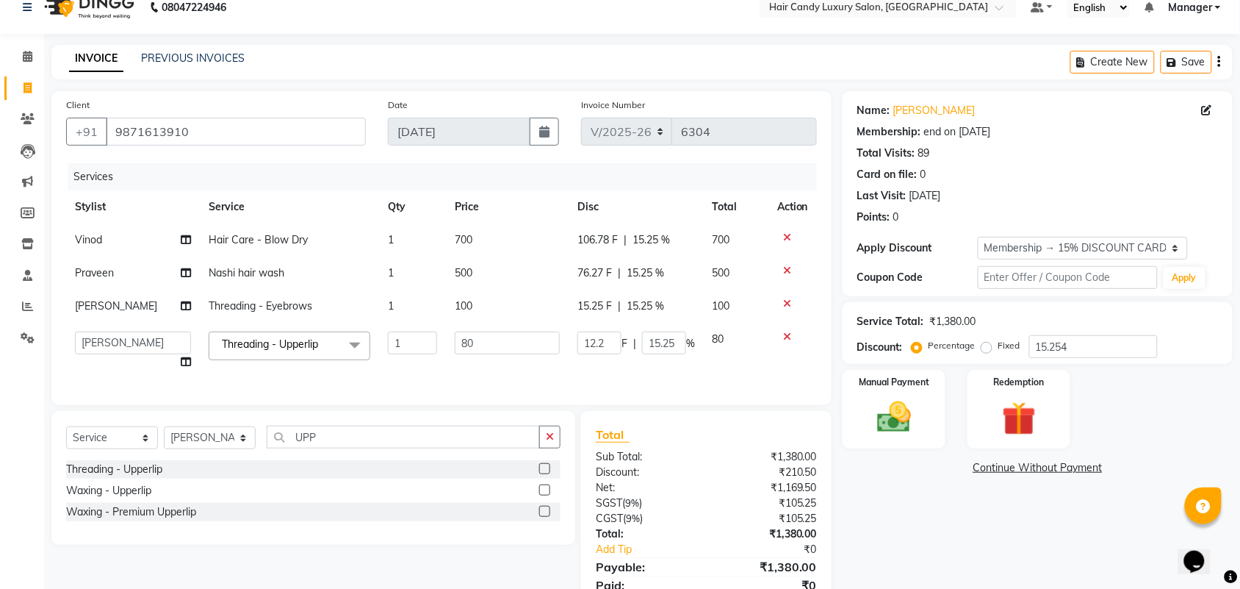
checkbox input "false"
drag, startPoint x: 497, startPoint y: 343, endPoint x: 349, endPoint y: 357, distance: 148.4
click at [353, 356] on tr "Aman ANKIT MANAGER BHAWNA Bobby Chirag Danish Deepali Dhruv Goldy Harish Jagdis…" at bounding box center [441, 351] width 751 height 56
type input "100"
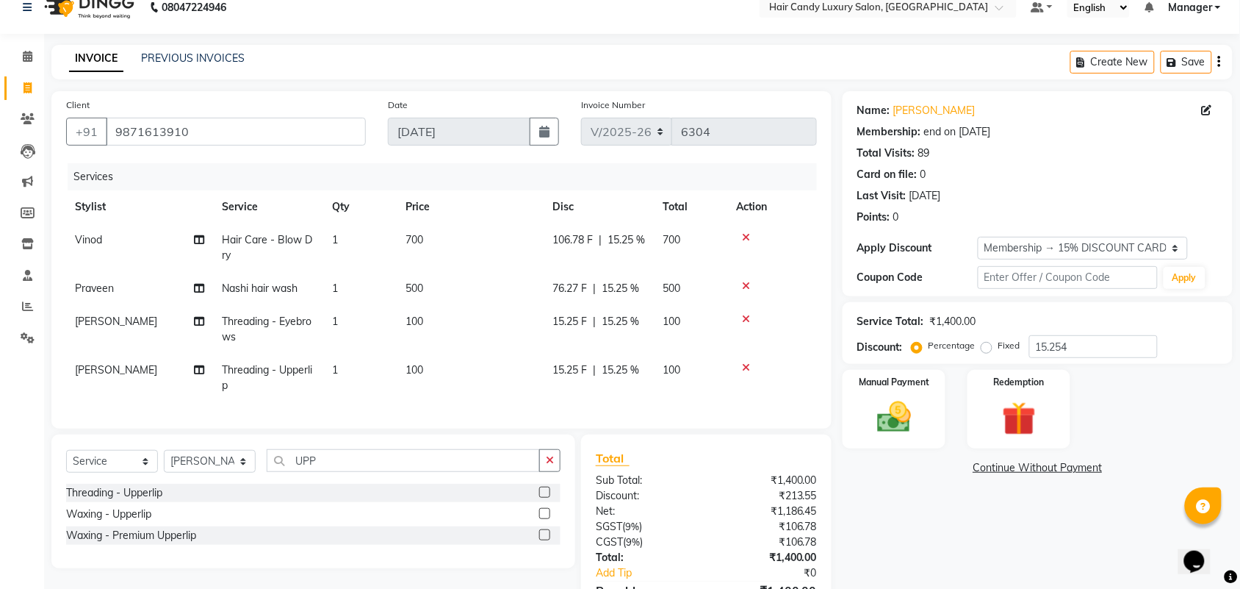
click at [872, 524] on div "Name: Sonam Anand Membership: end on 11-09-2025 Total Visits: 89 Card on file: …" at bounding box center [1043, 370] width 401 height 559
click at [1012, 531] on div "Name: Sonam Anand Membership: end on 11-09-2025 Total Visits: 89 Card on file: …" at bounding box center [1043, 370] width 401 height 559
click at [927, 420] on div "Manual Payment" at bounding box center [894, 409] width 107 height 82
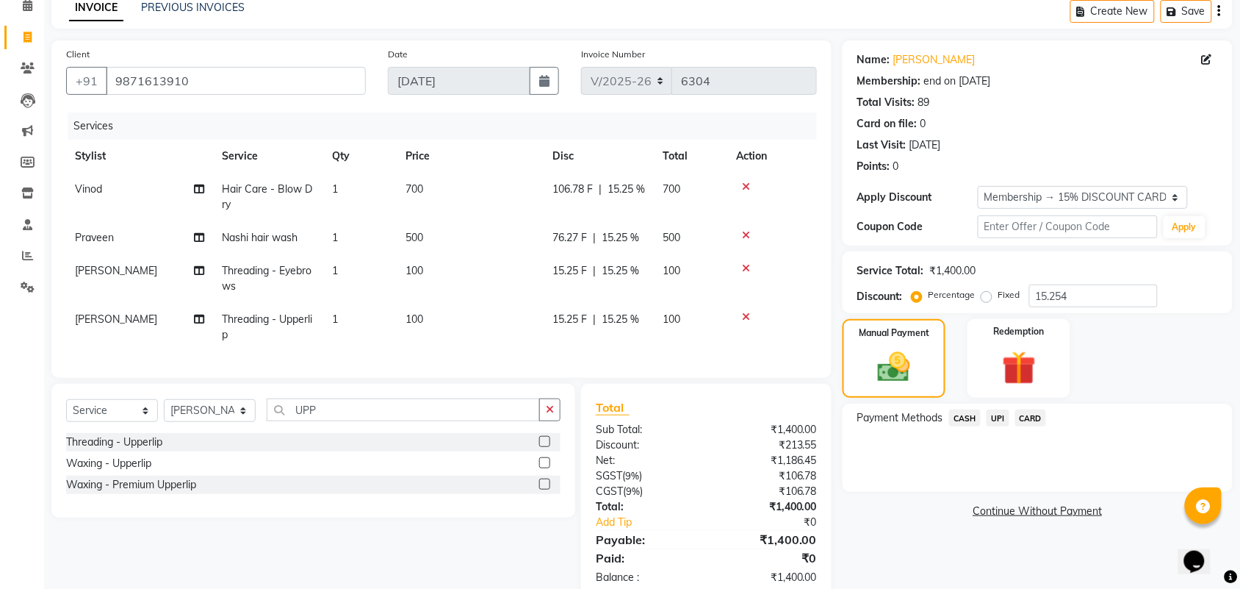
scroll to position [116, 0]
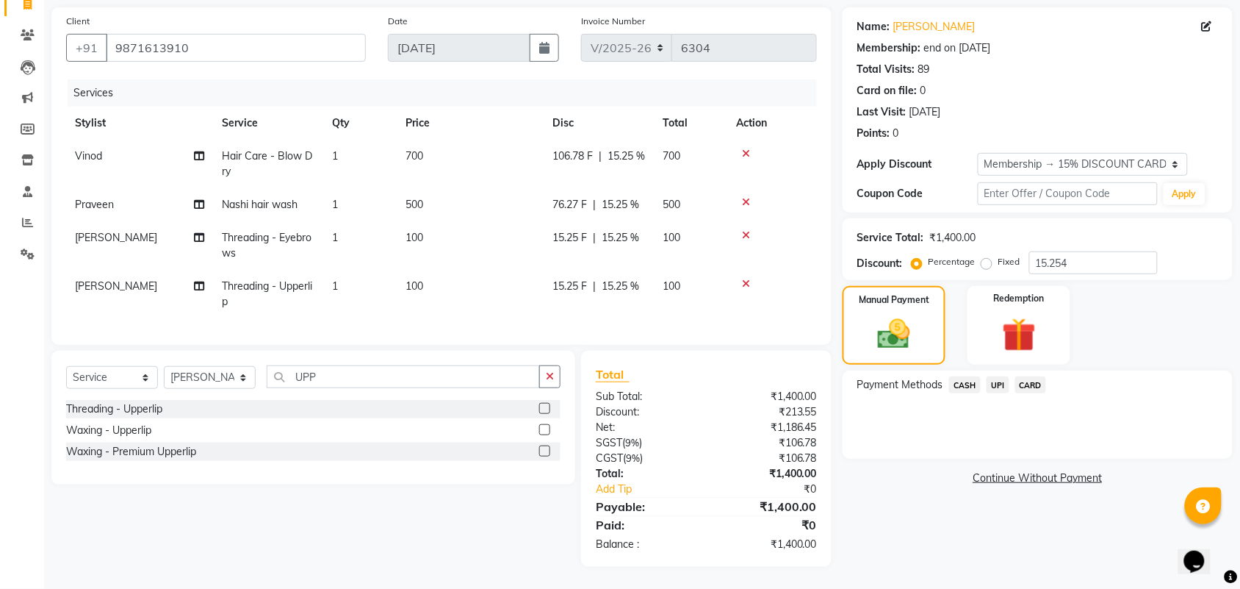
click at [1040, 376] on span "CARD" at bounding box center [1032, 384] width 32 height 17
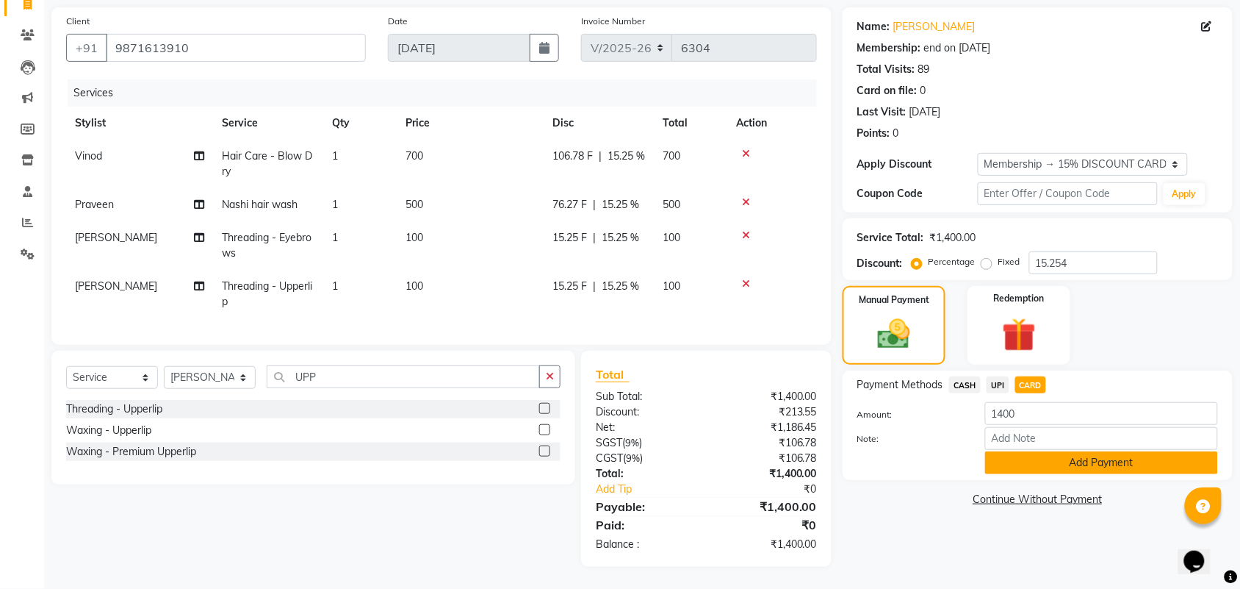
click at [1062, 451] on button "Add Payment" at bounding box center [1101, 462] width 233 height 23
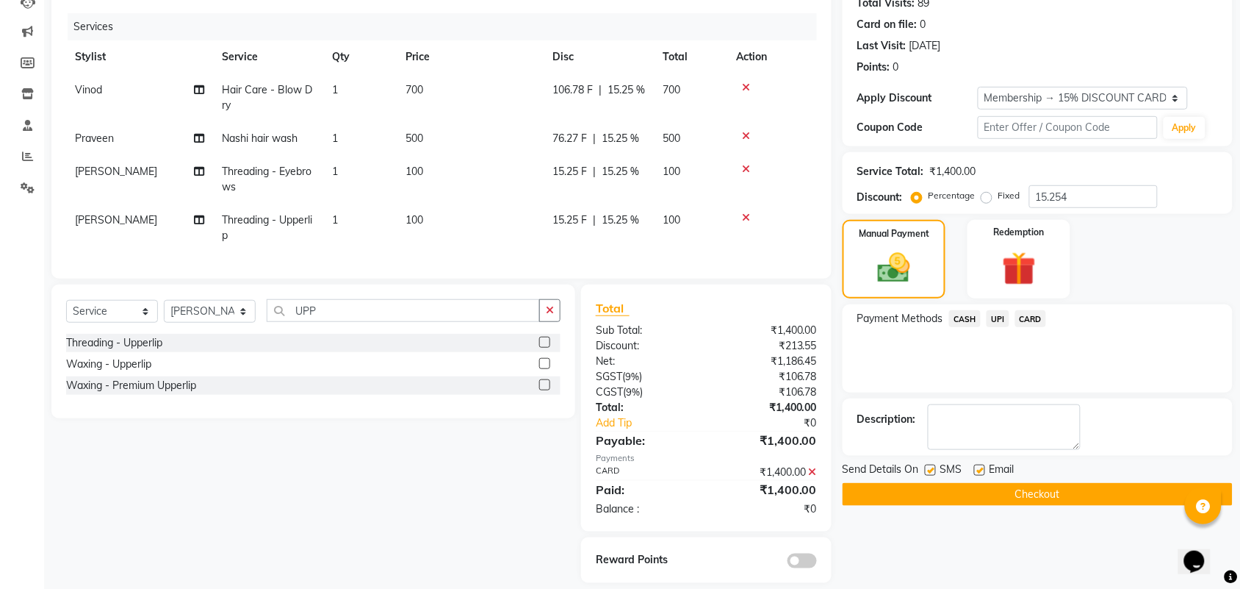
scroll to position [197, 0]
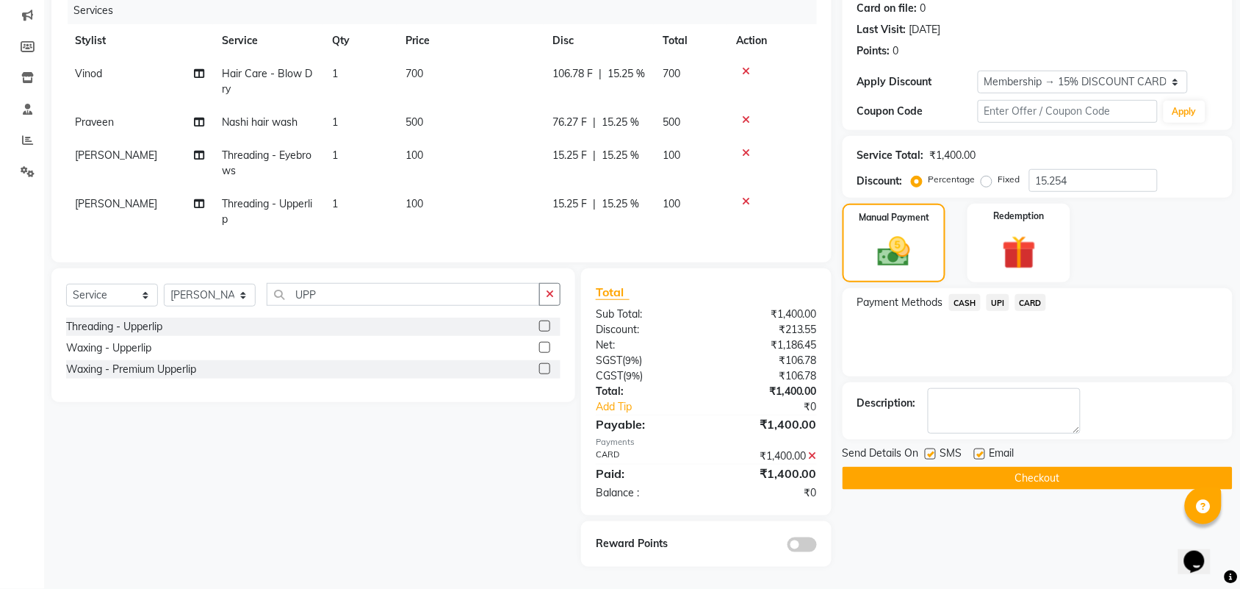
click at [902, 468] on button "Checkout" at bounding box center [1038, 478] width 390 height 23
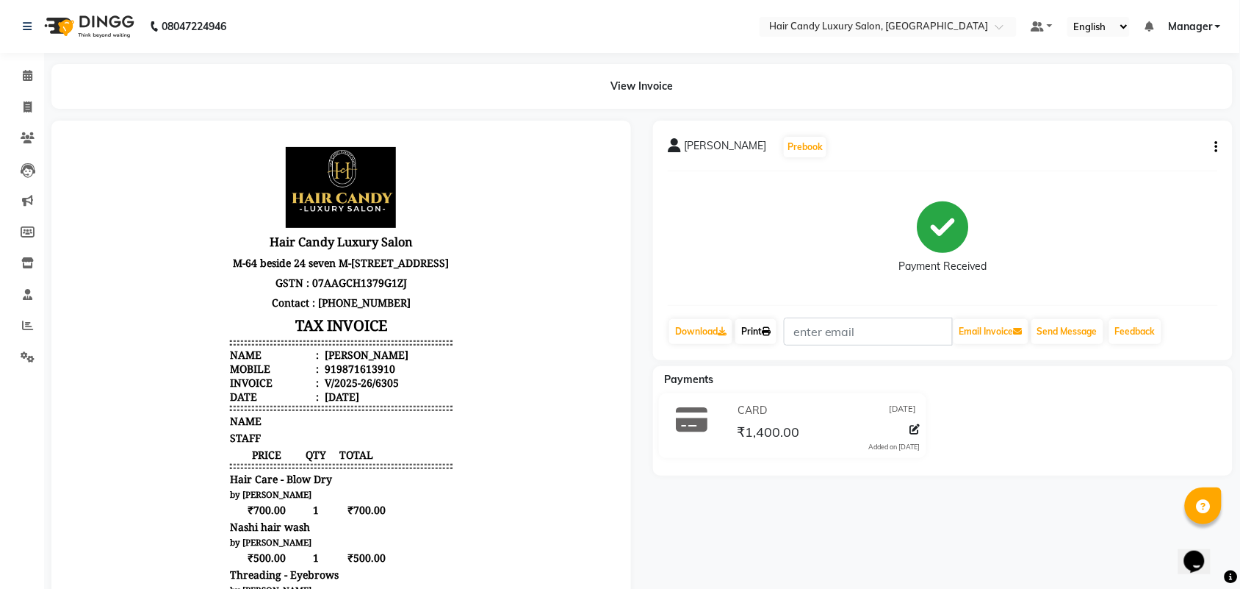
click at [762, 328] on link "Print" at bounding box center [756, 331] width 41 height 25
click at [18, 114] on span at bounding box center [28, 107] width 26 height 17
select select "service"
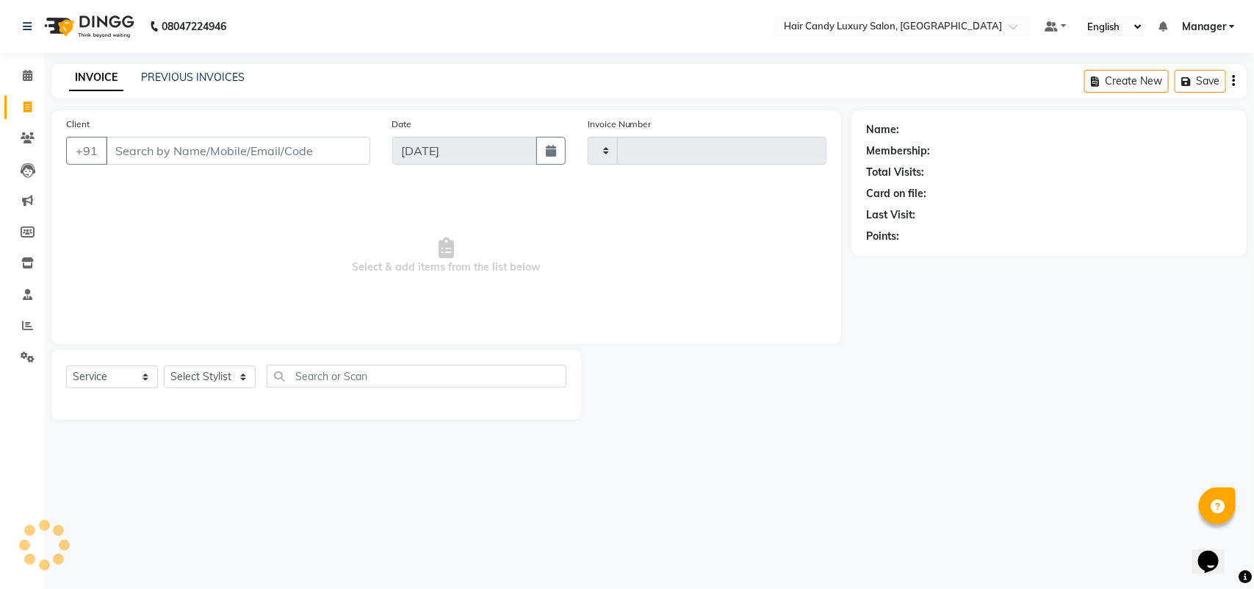
type input "6306"
select select "6645"
click at [201, 93] on div "INVOICE PREVIOUS INVOICES Create New Save" at bounding box center [649, 81] width 1196 height 35
click at [241, 75] on link "PREVIOUS INVOICES" at bounding box center [193, 77] width 104 height 13
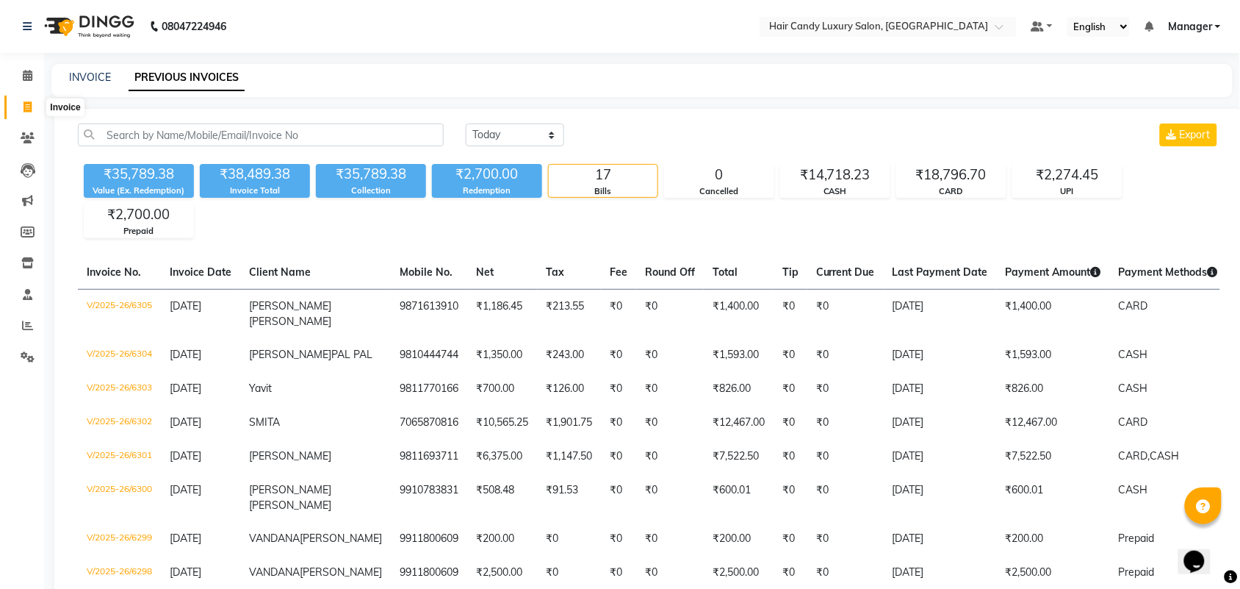
click at [32, 101] on span at bounding box center [28, 107] width 26 height 17
select select "service"
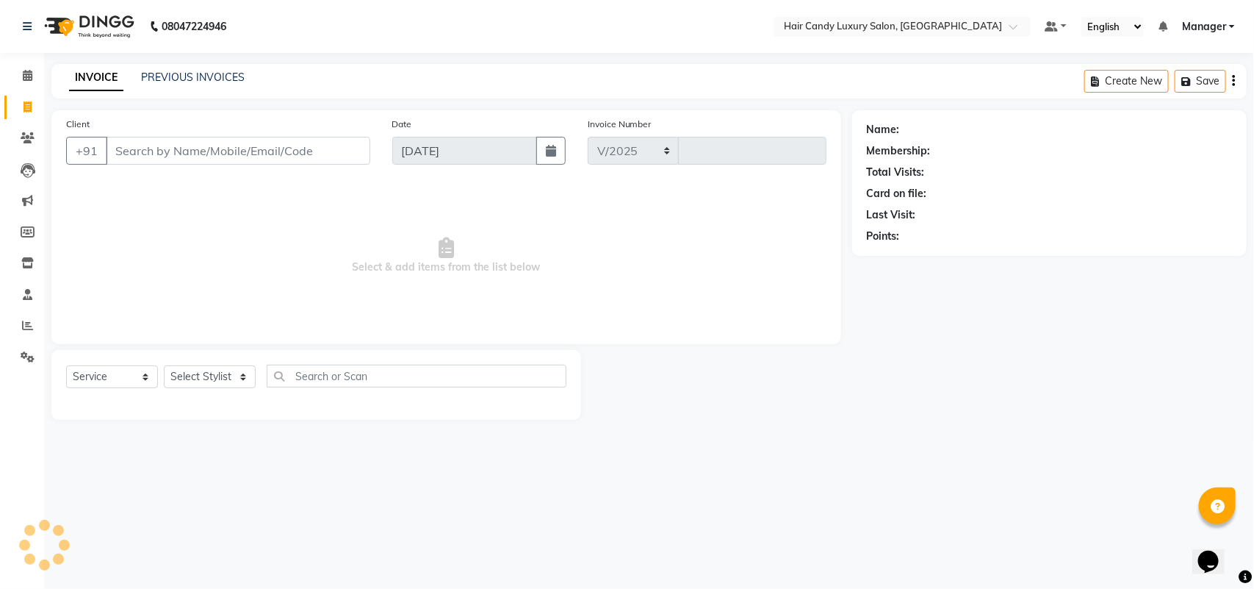
select select "6645"
type input "6306"
drag, startPoint x: 220, startPoint y: 384, endPoint x: 214, endPoint y: 365, distance: 19.5
click at [220, 384] on select "Select Stylist Aman ANKIT MANAGER [PERSON_NAME] [PERSON_NAME] Danish [PERSON_NA…" at bounding box center [210, 376] width 92 height 23
select select "63974"
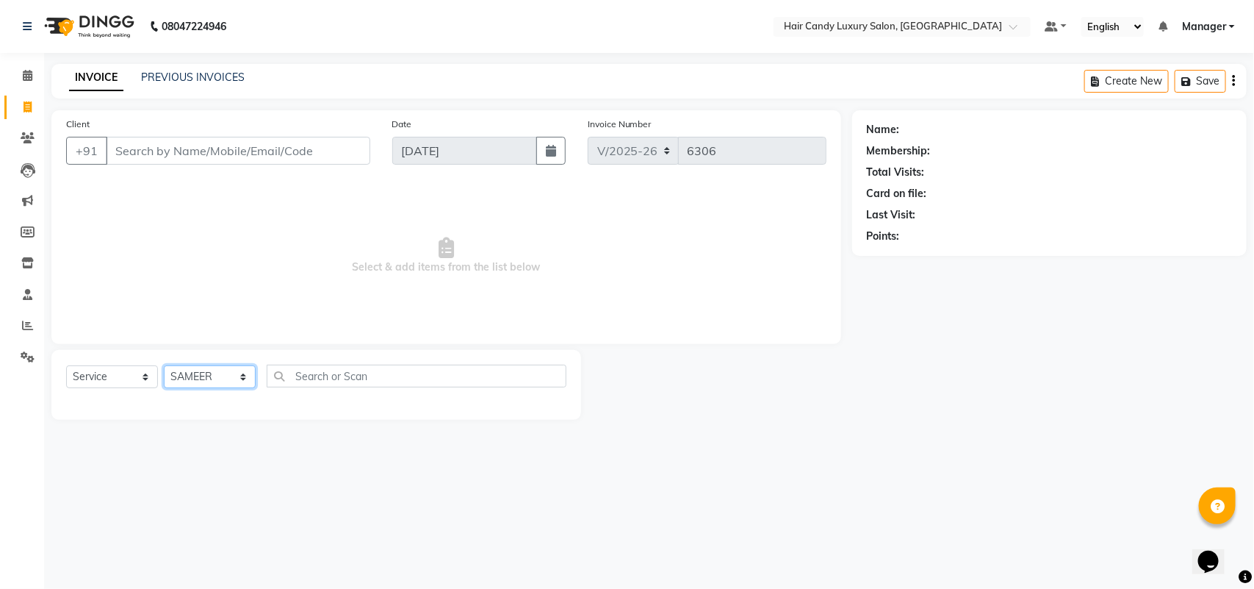
click at [164, 365] on select "Select Stylist Aman ANKIT MANAGER [PERSON_NAME] [PERSON_NAME] Danish [PERSON_NA…" at bounding box center [210, 376] width 92 height 23
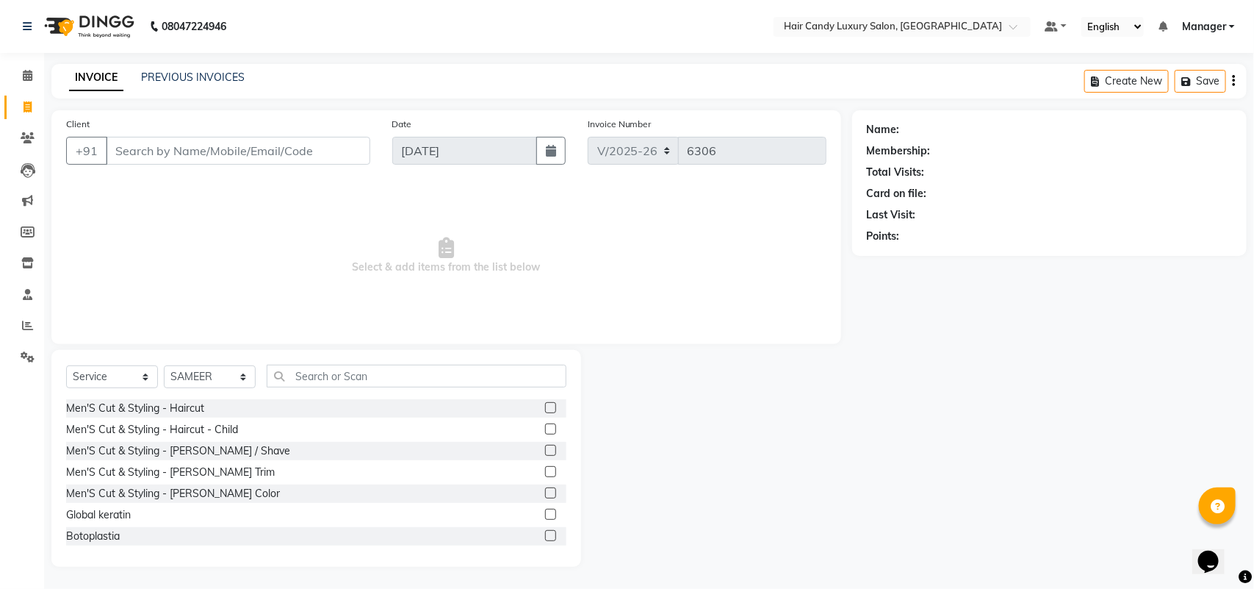
click at [397, 389] on div "Select Service Product Membership Package Voucher Prepaid Gift Card Select Styl…" at bounding box center [316, 381] width 500 height 35
click at [406, 379] on input "text" at bounding box center [417, 375] width 300 height 23
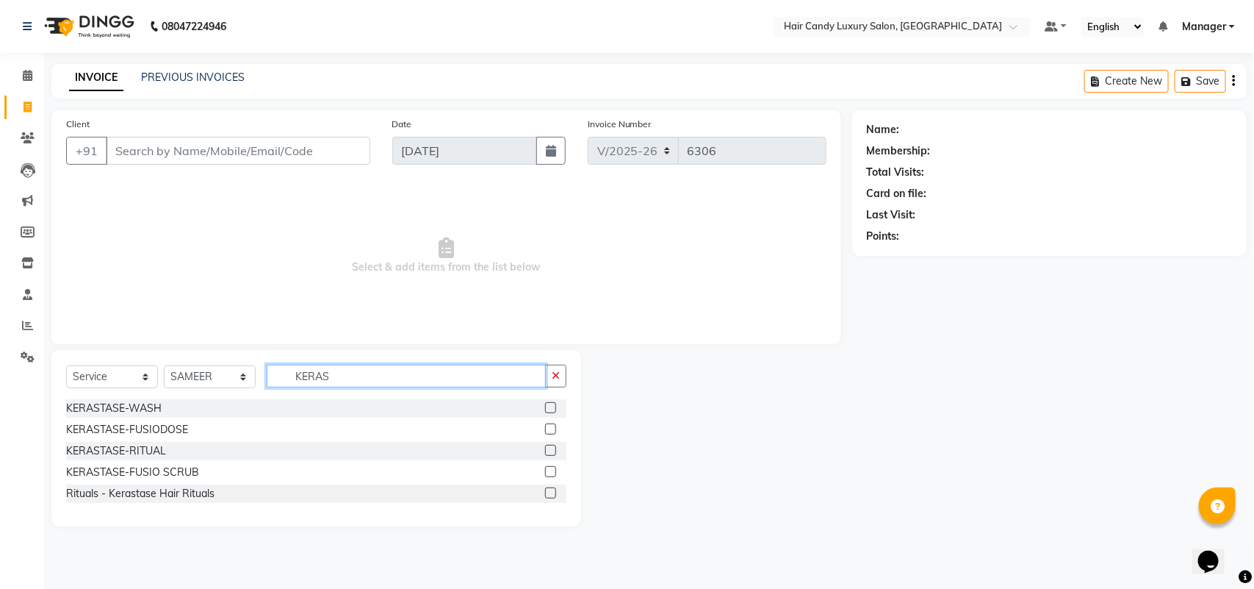
type input "KERAS"
click at [555, 409] on label at bounding box center [550, 407] width 11 height 11
click at [555, 409] on input "checkbox" at bounding box center [550, 408] width 10 height 10
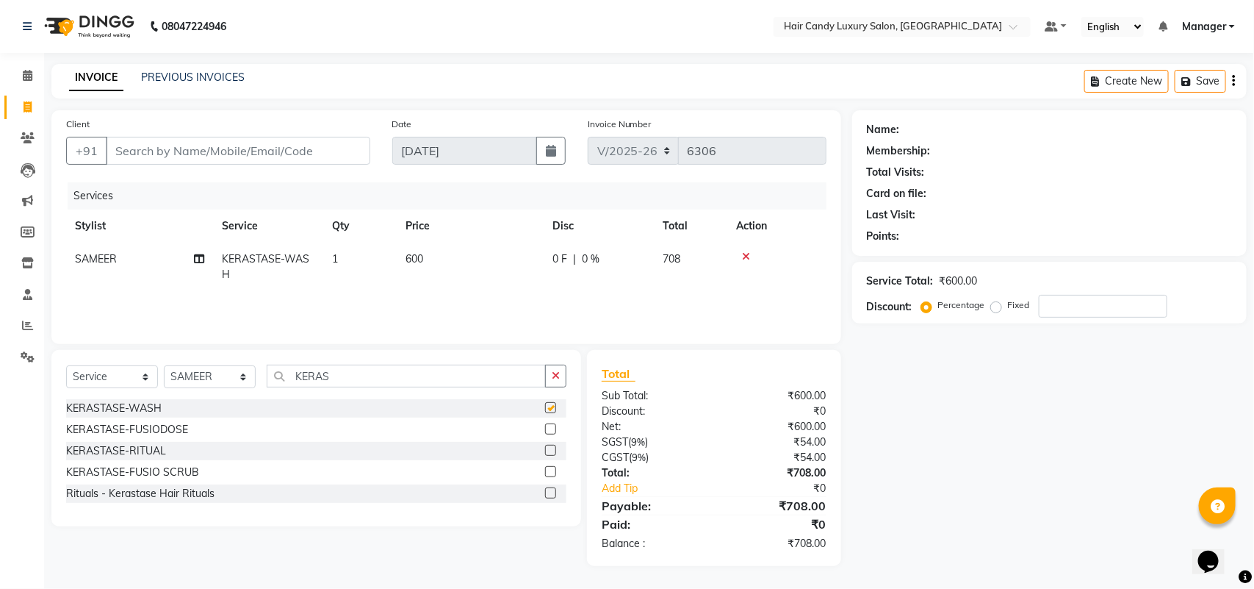
checkbox input "false"
click at [234, 376] on select "Select Stylist Aman ANKIT MANAGER [PERSON_NAME] [PERSON_NAME] Danish [PERSON_NA…" at bounding box center [210, 376] width 92 height 23
select select "61488"
click at [164, 365] on select "Select Stylist Aman ANKIT MANAGER [PERSON_NAME] [PERSON_NAME] Danish [PERSON_NA…" at bounding box center [210, 376] width 92 height 23
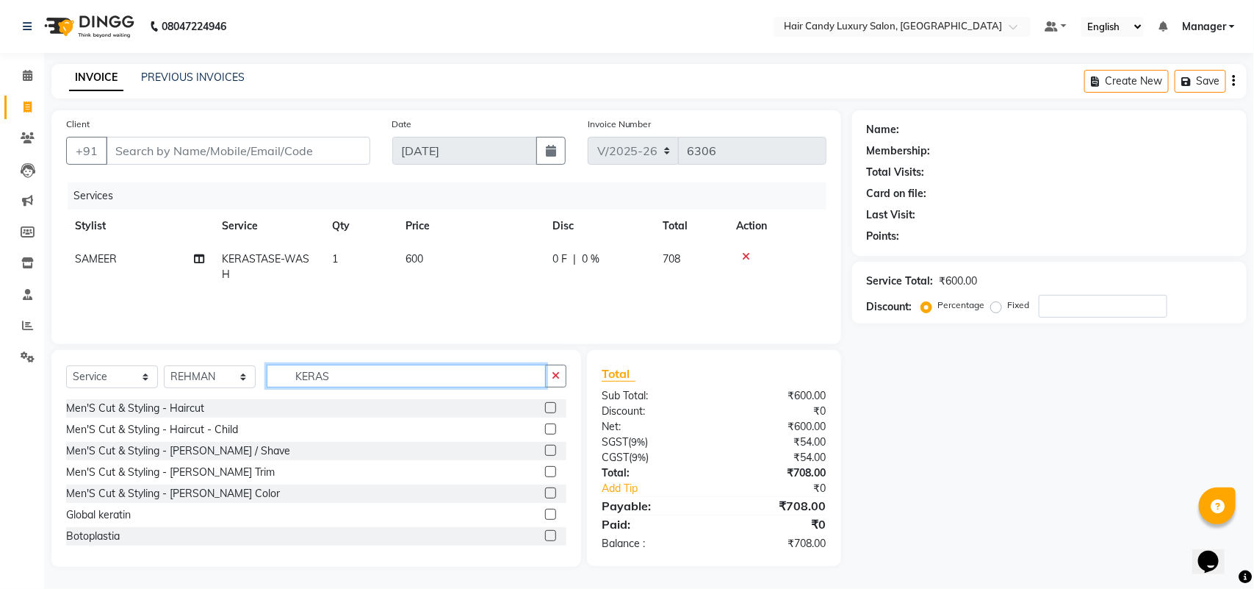
drag, startPoint x: 369, startPoint y: 384, endPoint x: 174, endPoint y: 384, distance: 194.7
click at [174, 384] on div "Select Service Product Membership Package Voucher Prepaid Gift Card Select Styl…" at bounding box center [316, 381] width 500 height 35
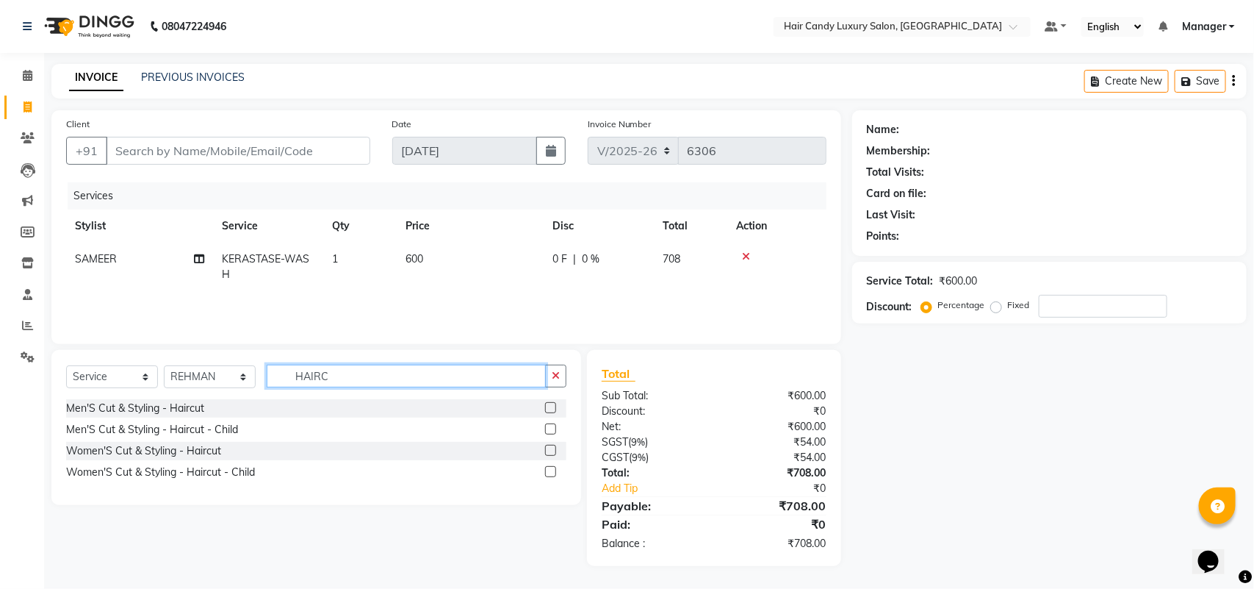
type input "HAIRC"
click at [548, 450] on label at bounding box center [550, 450] width 11 height 11
click at [548, 450] on input "checkbox" at bounding box center [550, 451] width 10 height 10
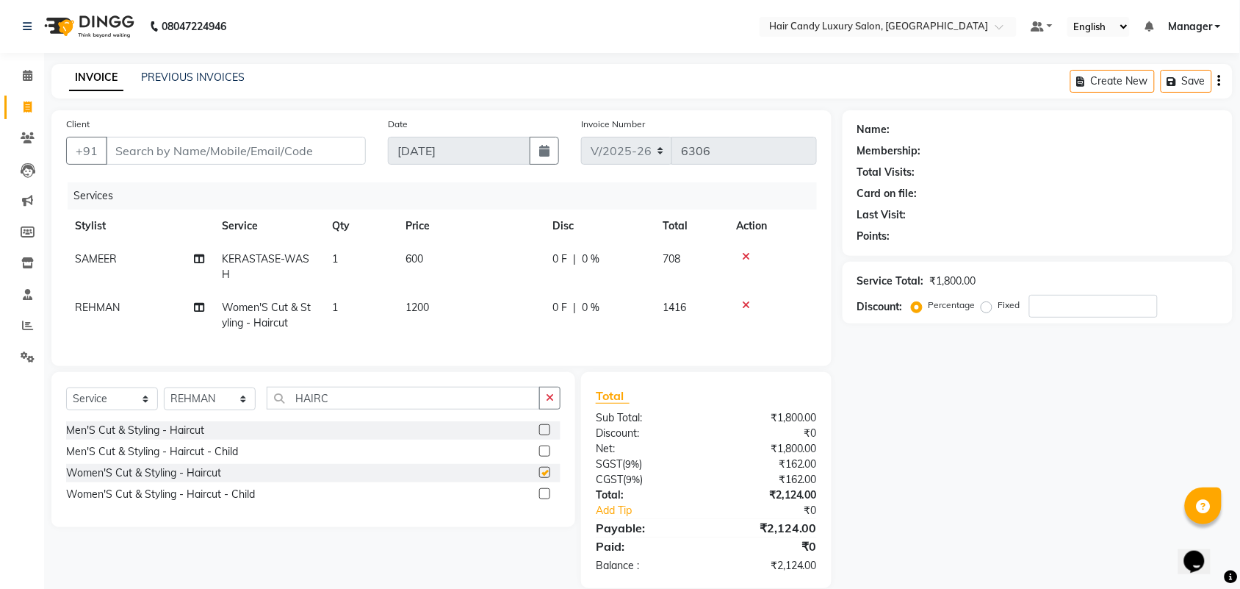
checkbox input "false"
click at [439, 316] on td "1200" at bounding box center [470, 315] width 147 height 49
select select "61488"
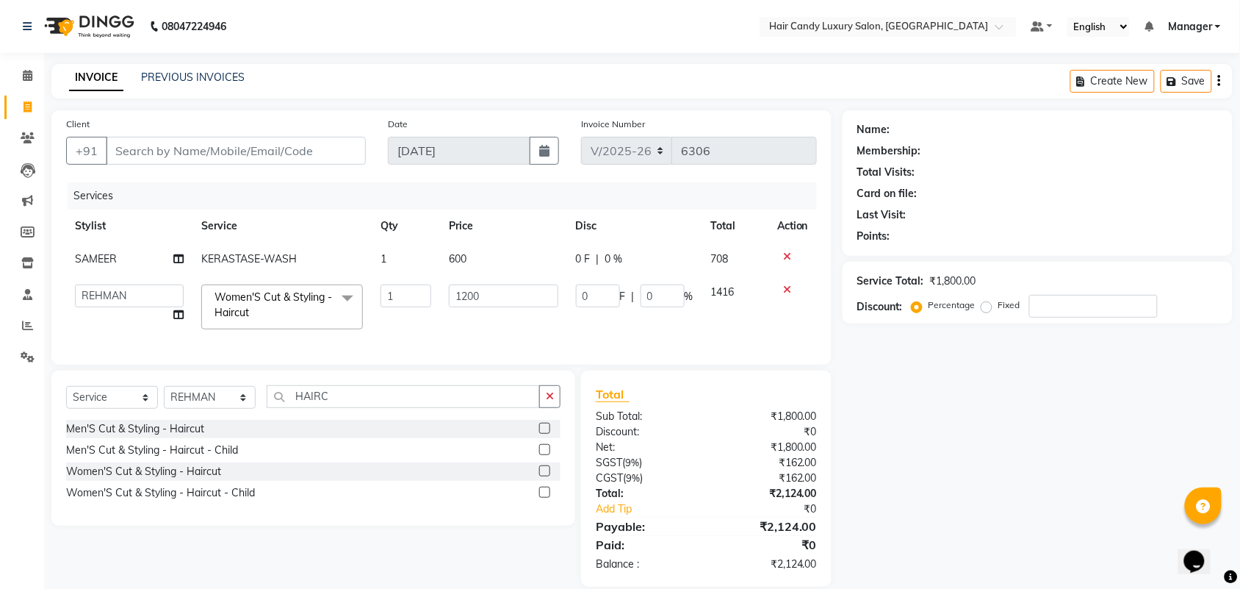
click at [440, 316] on td "1200" at bounding box center [503, 307] width 127 height 62
drag, startPoint x: 500, startPoint y: 295, endPoint x: 360, endPoint y: 291, distance: 140.4
click at [360, 291] on tr "Aman ANKIT MANAGER BHAWNA Bobby Chirag Danish Deepali Dhruv Goldy Harish Jagdis…" at bounding box center [441, 307] width 751 height 62
type input "1500"
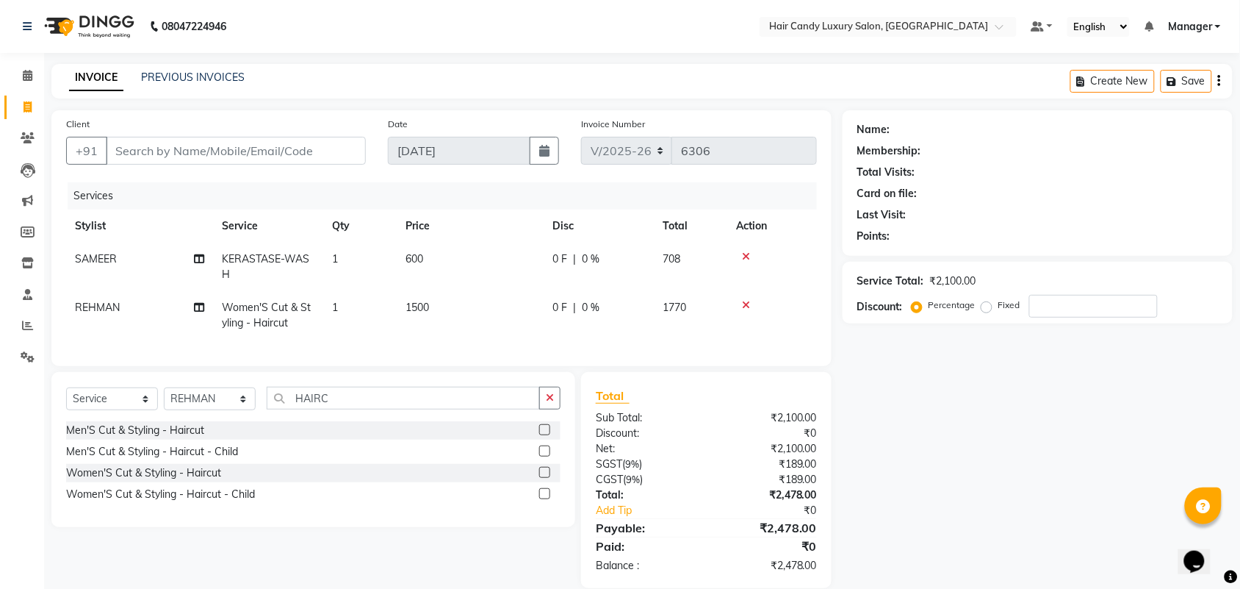
click at [954, 398] on div "Name: Membership: Total Visits: Card on file: Last Visit: Points: Service Total…" at bounding box center [1043, 349] width 401 height 478
click at [1048, 465] on div "Name: Membership: Total Visits: Card on file: Last Visit: Points: Service Total…" at bounding box center [1043, 349] width 401 height 478
click at [299, 147] on input "Client" at bounding box center [236, 151] width 260 height 28
type input "S"
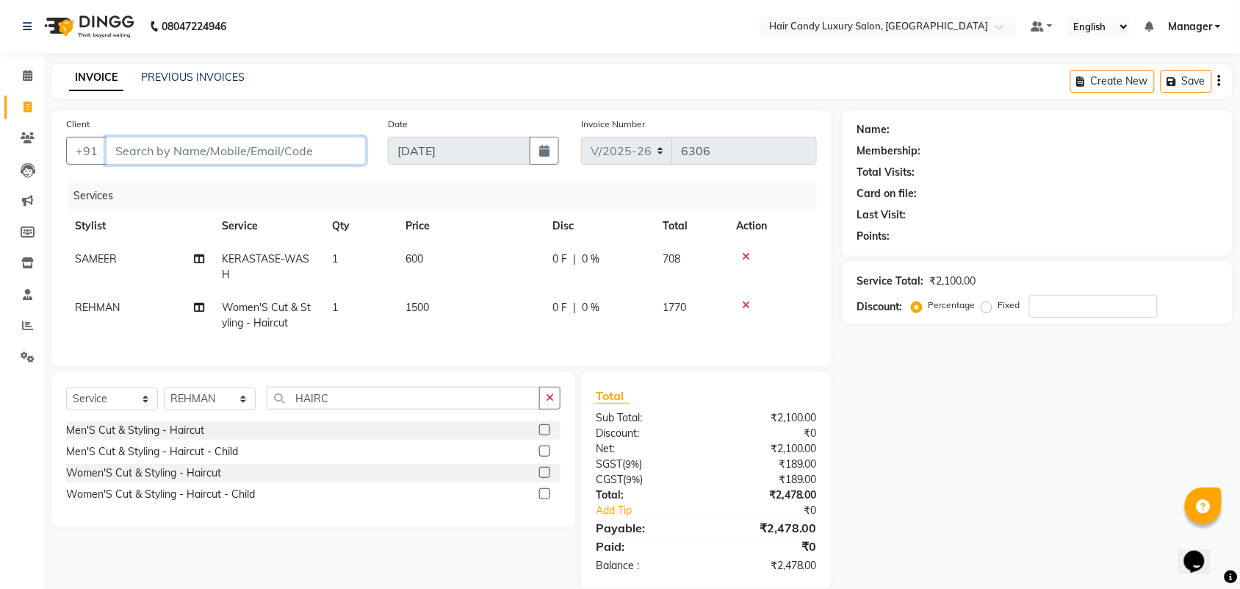
type input "0"
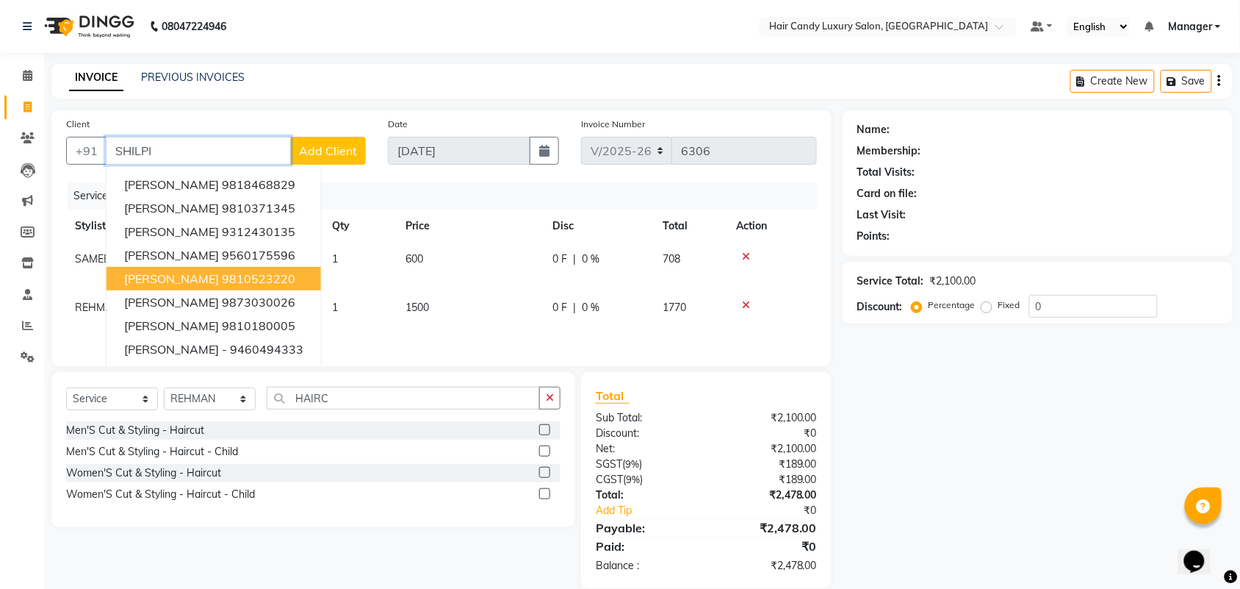
click at [193, 278] on span "Shilpi Agarwal" at bounding box center [171, 278] width 95 height 15
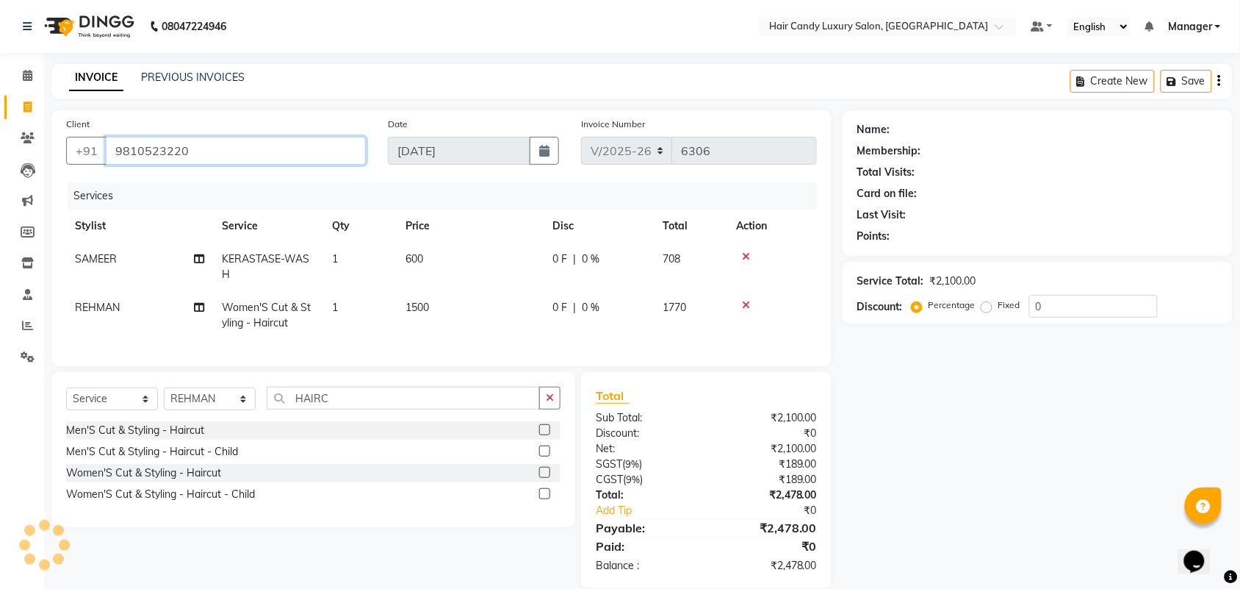
type input "9810523220"
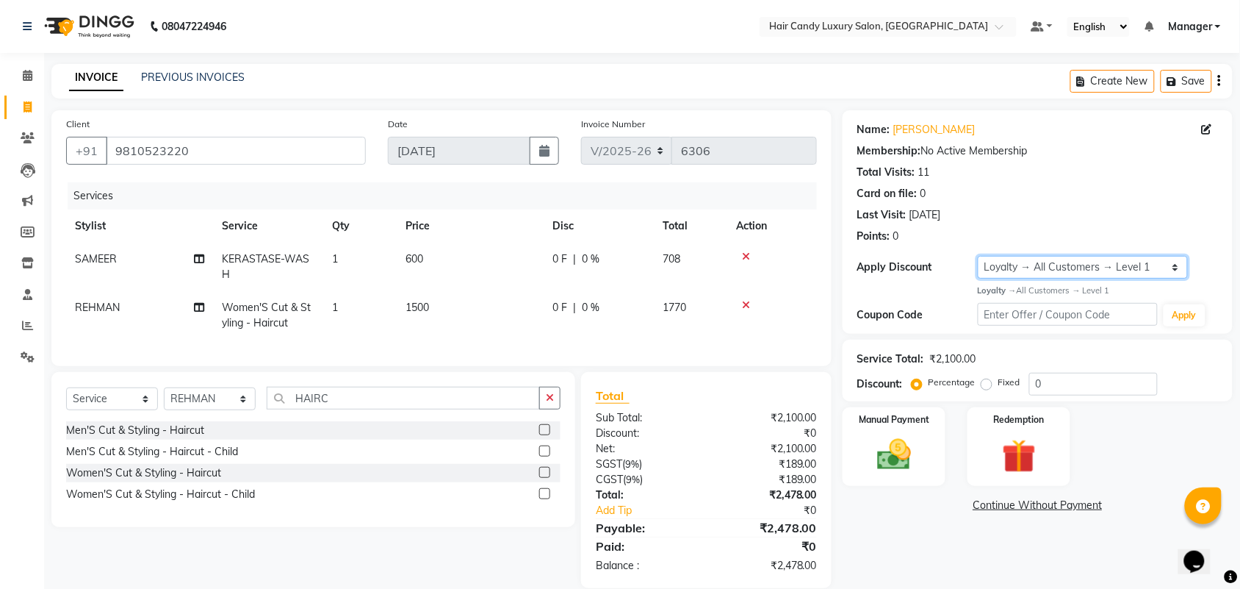
click at [1063, 268] on select "Select Loyalty → All Customers → Level 1" at bounding box center [1083, 267] width 210 height 23
select select "0:"
click at [978, 256] on select "Select Loyalty → All Customers → Level 1" at bounding box center [1083, 267] width 210 height 23
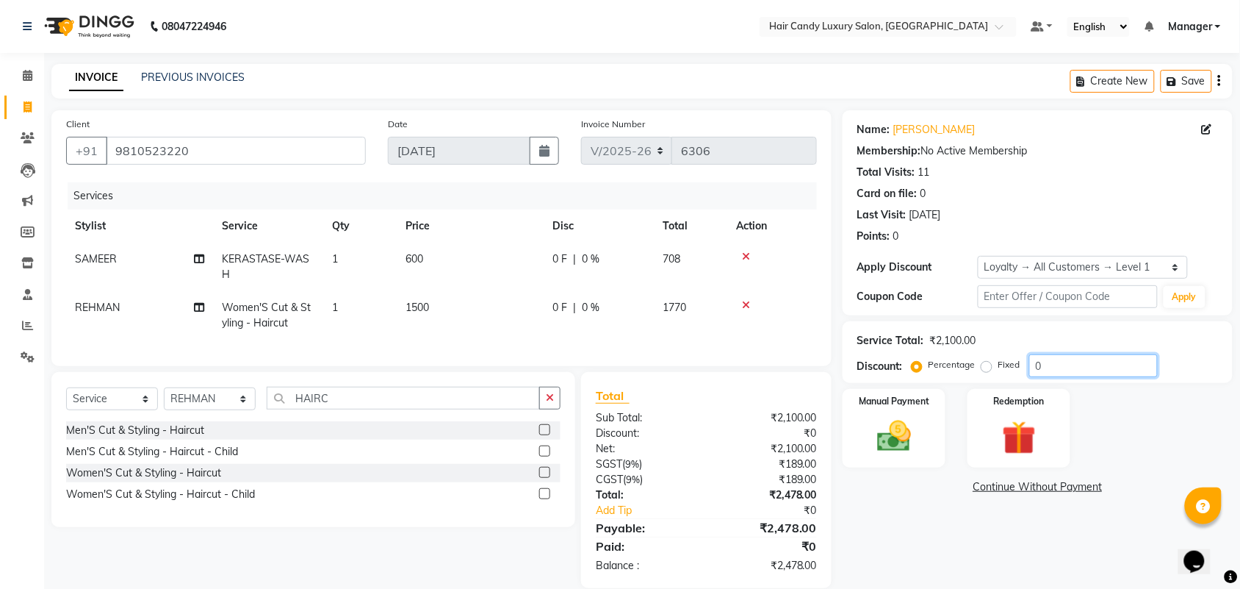
drag, startPoint x: 1062, startPoint y: 371, endPoint x: 932, endPoint y: 401, distance: 133.5
click at [975, 387] on div "Name: Shilpi Agarwal Membership: No Active Membership Total Visits: 11 Card on …" at bounding box center [1043, 349] width 401 height 478
type input "15.254"
click at [889, 452] on img at bounding box center [894, 436] width 57 height 40
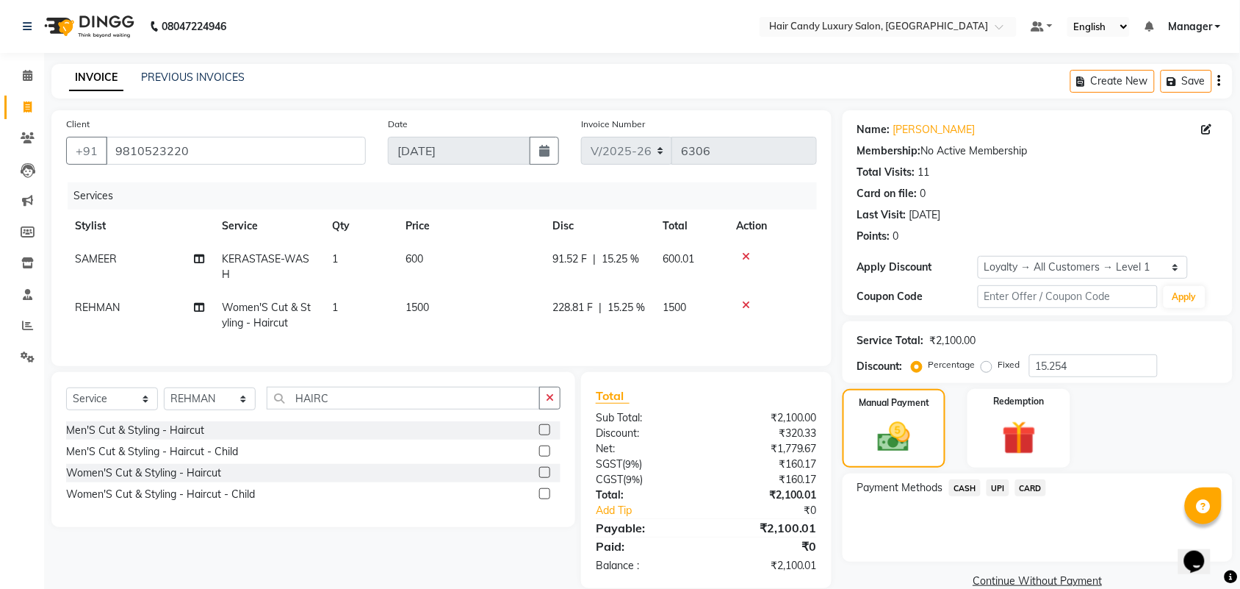
click at [436, 265] on td "600" at bounding box center [470, 267] width 147 height 49
select select "63974"
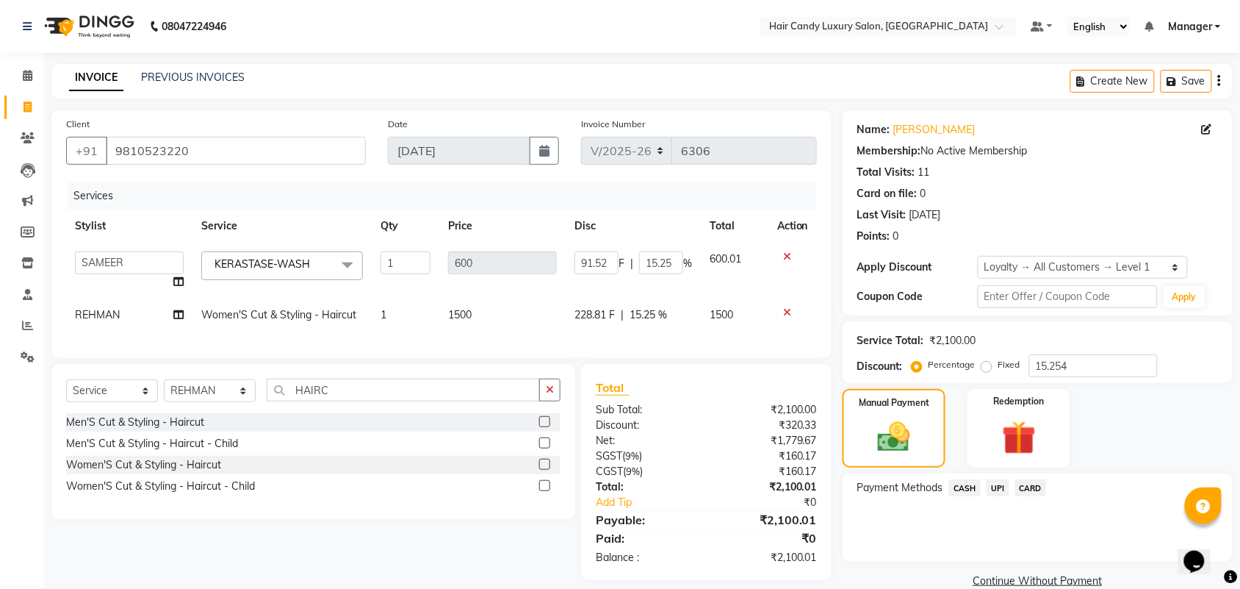
click at [424, 276] on tr "Aman ANKIT MANAGER BHAWNA Bobby Chirag Danish Deepali Dhruv Goldy Harish Jagdis…" at bounding box center [441, 271] width 751 height 56
click at [209, 395] on select "Select Stylist Aman ANKIT MANAGER [PERSON_NAME] [PERSON_NAME] Danish [PERSON_NA…" at bounding box center [210, 390] width 92 height 23
select select "63974"
click at [164, 392] on select "Select Stylist Aman ANKIT MANAGER [PERSON_NAME] [PERSON_NAME] Danish [PERSON_NA…" at bounding box center [210, 390] width 92 height 23
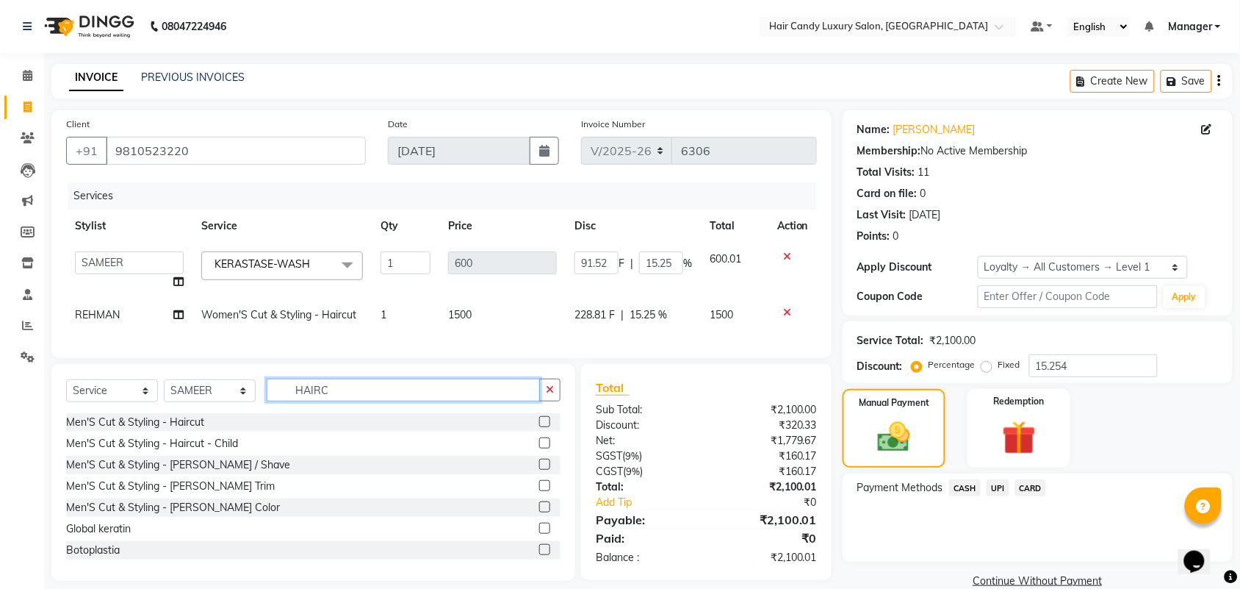
drag, startPoint x: 359, startPoint y: 401, endPoint x: 223, endPoint y: 401, distance: 135.9
click at [223, 401] on div "Select Service Product Membership Package Voucher Prepaid Gift Card Select Styl…" at bounding box center [313, 395] width 495 height 35
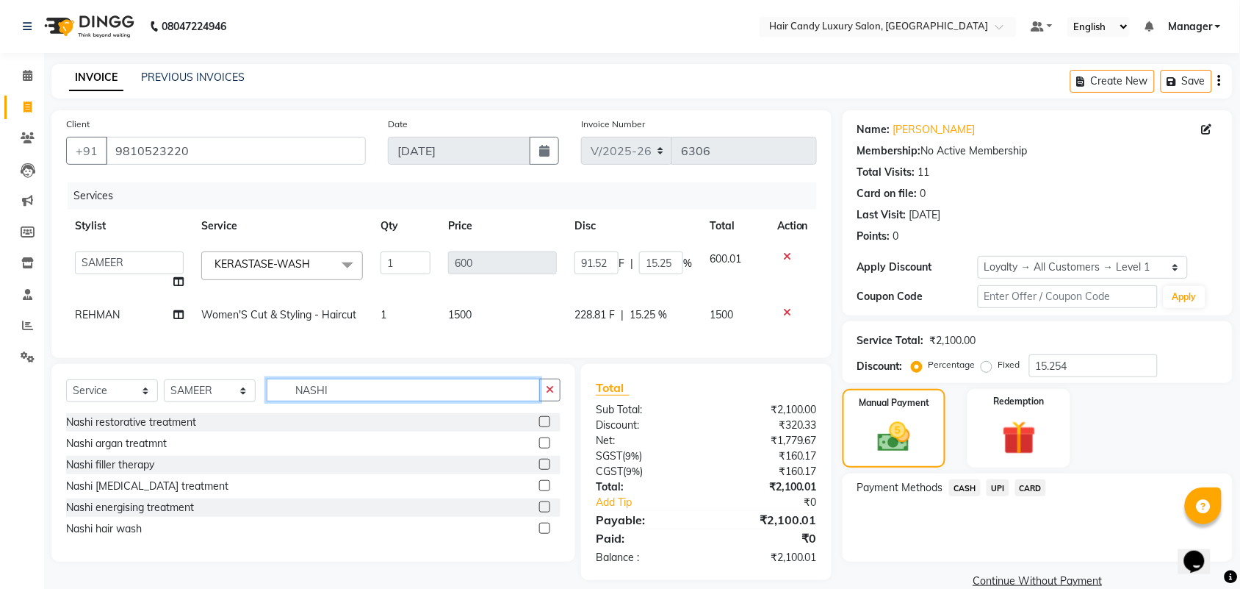
type input "NASHI"
click at [545, 534] on label at bounding box center [544, 527] width 11 height 11
click at [545, 534] on input "checkbox" at bounding box center [544, 529] width 10 height 10
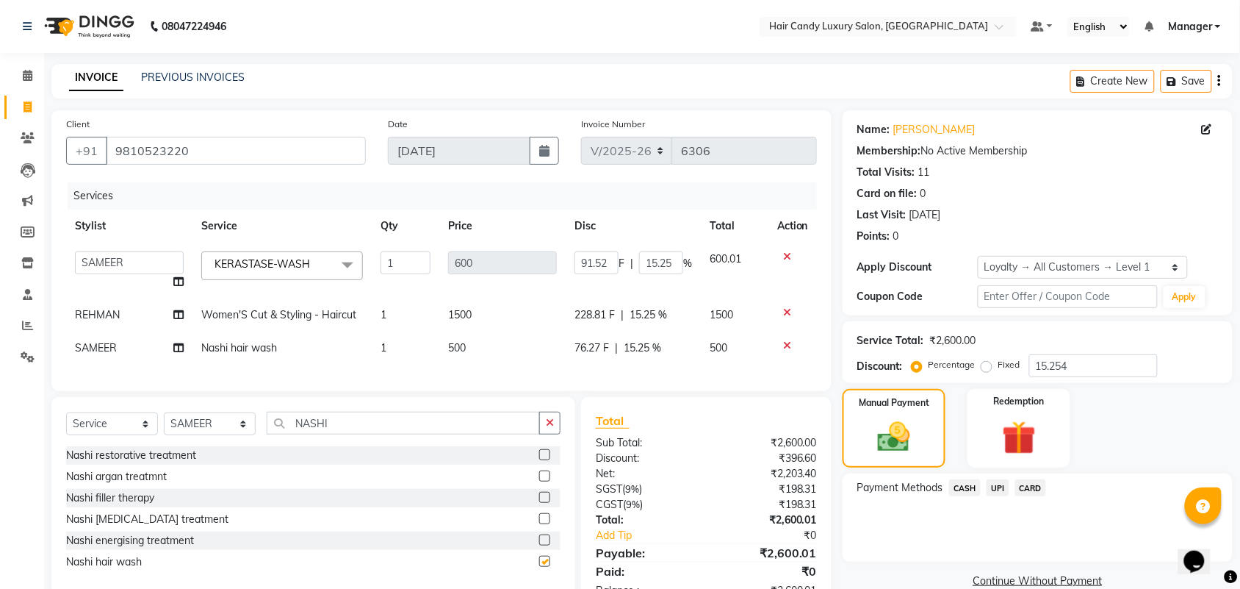
checkbox input "false"
click at [790, 259] on icon at bounding box center [787, 256] width 8 height 10
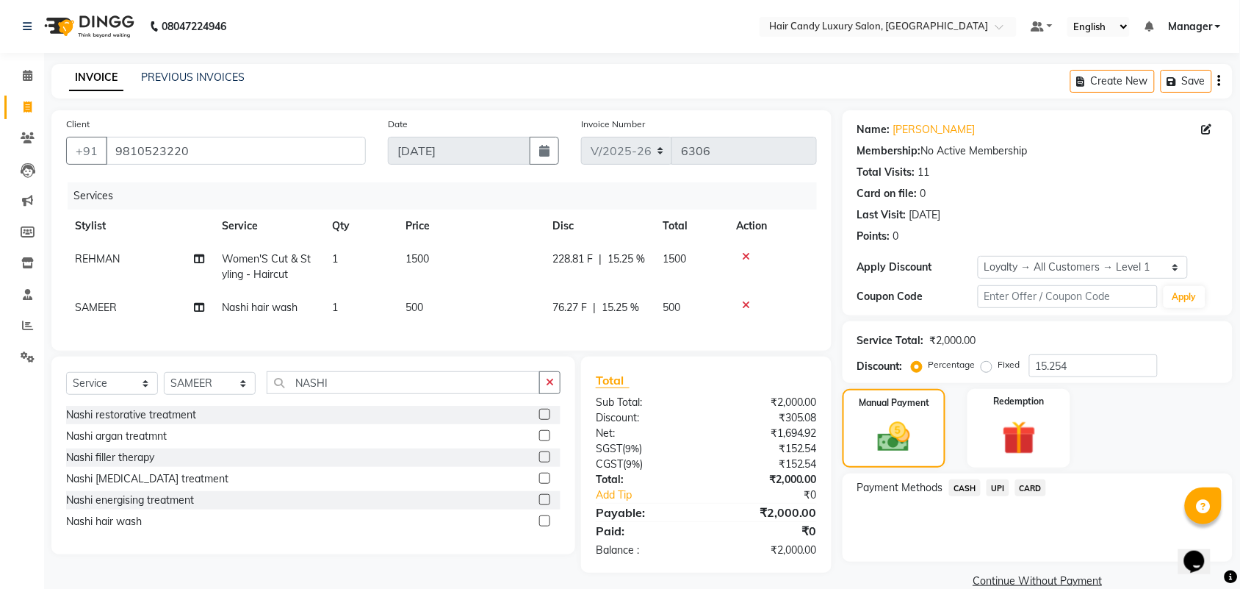
click at [926, 577] on link "Continue Without Payment" at bounding box center [1038, 580] width 384 height 15
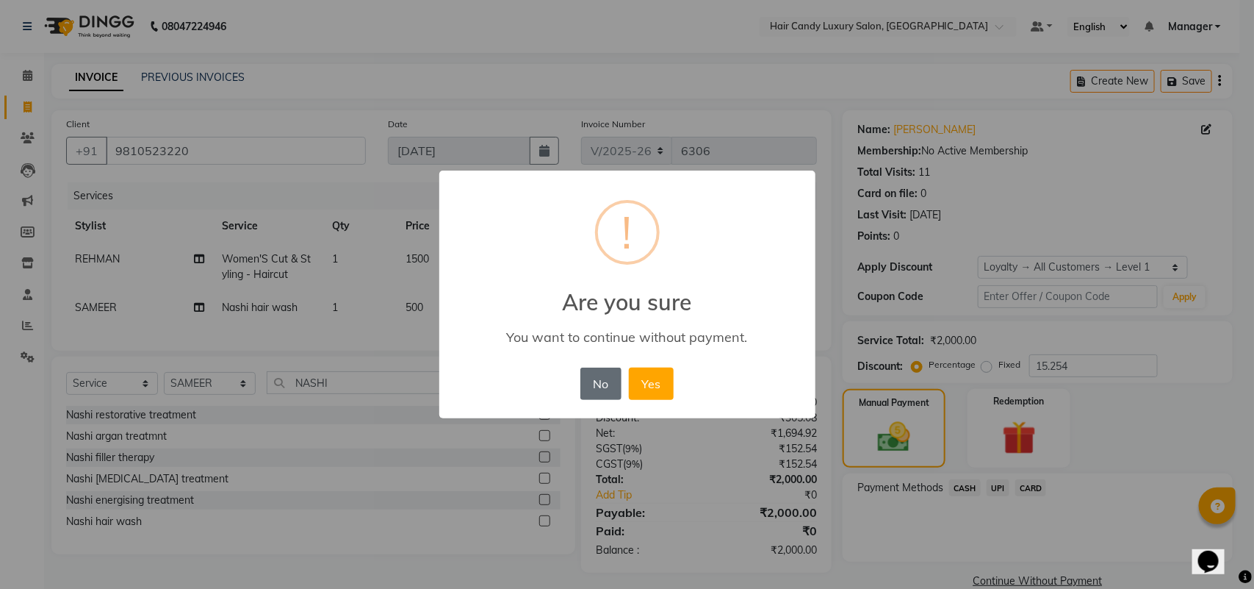
click at [603, 380] on button "No" at bounding box center [601, 383] width 41 height 32
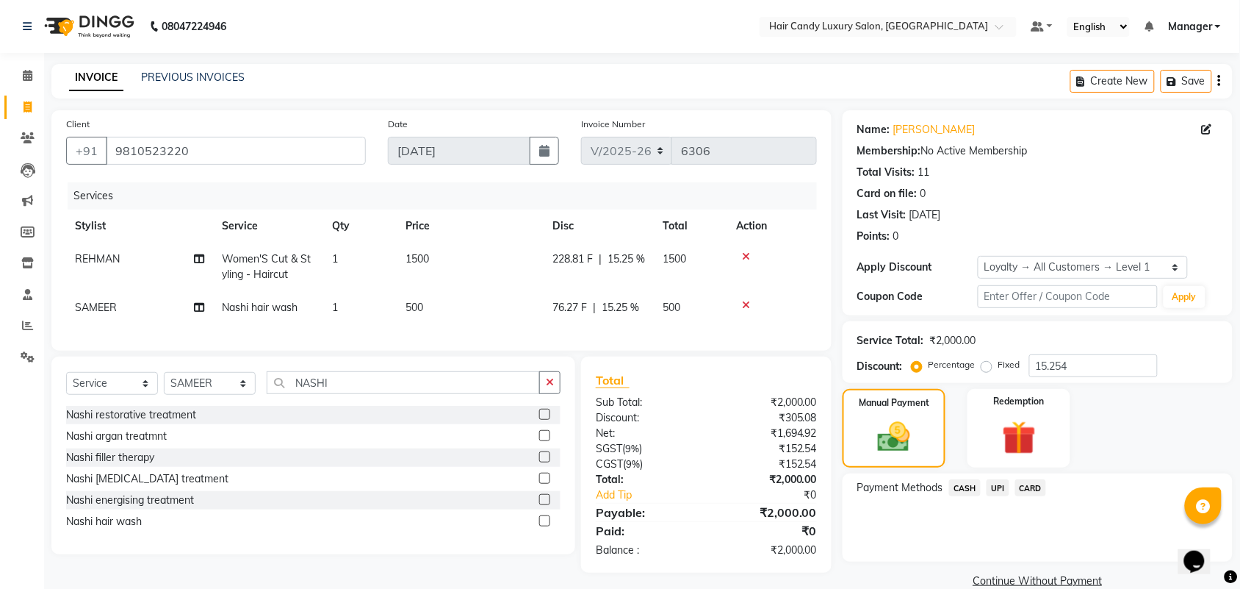
click at [960, 487] on span "CASH" at bounding box center [965, 487] width 32 height 17
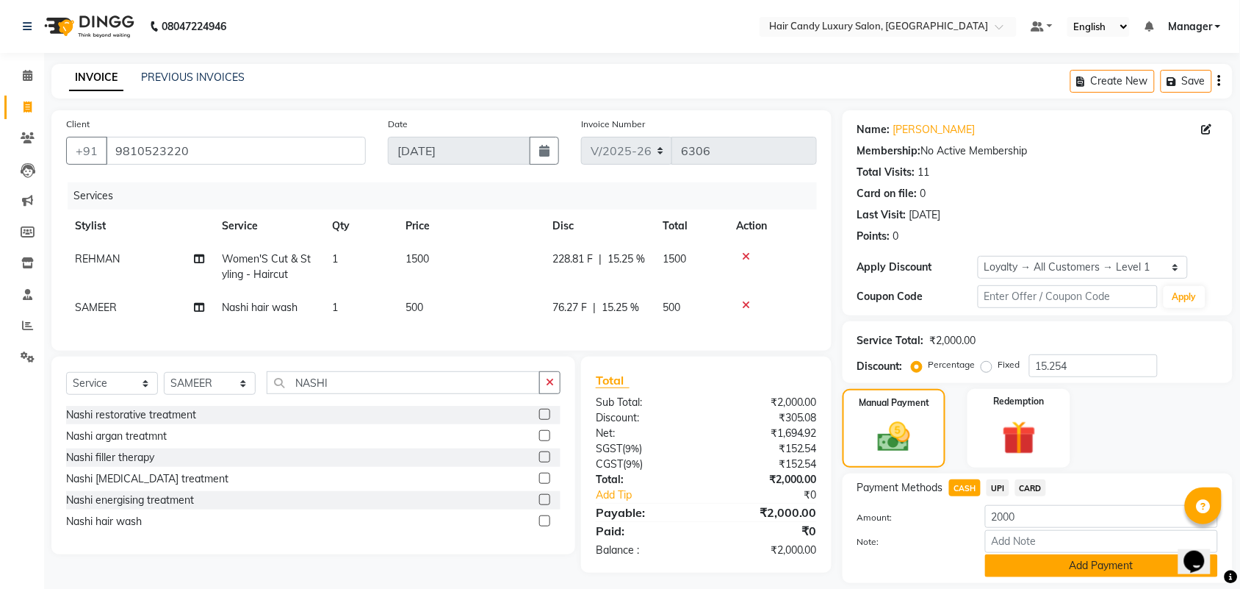
click at [1070, 556] on button "Add Payment" at bounding box center [1101, 565] width 233 height 23
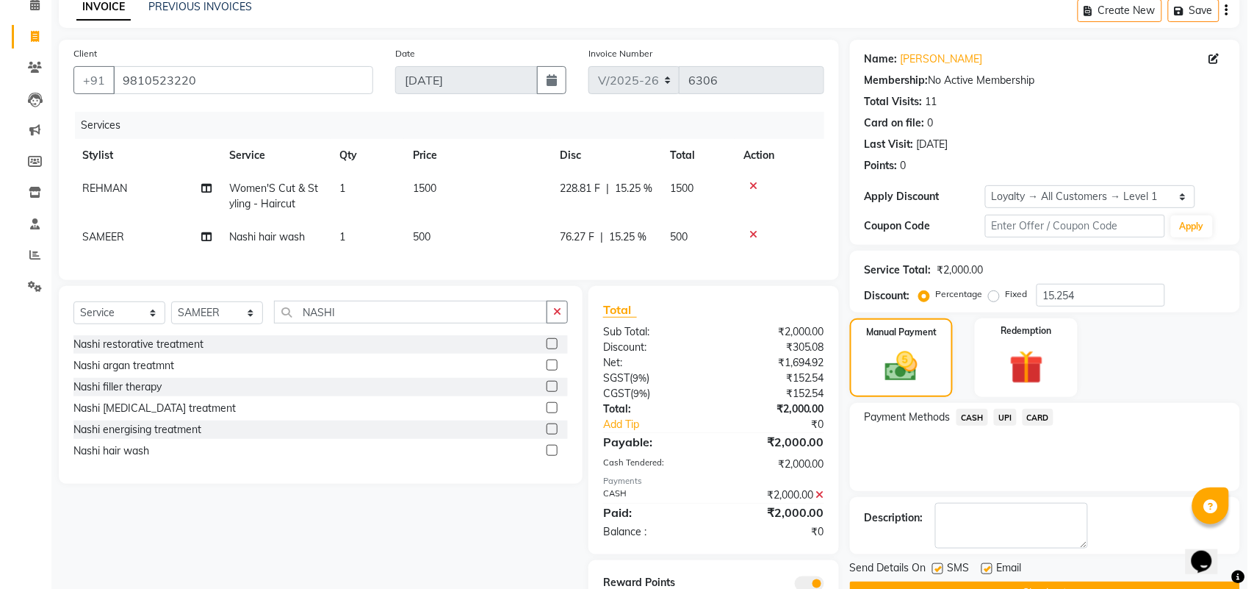
scroll to position [143, 0]
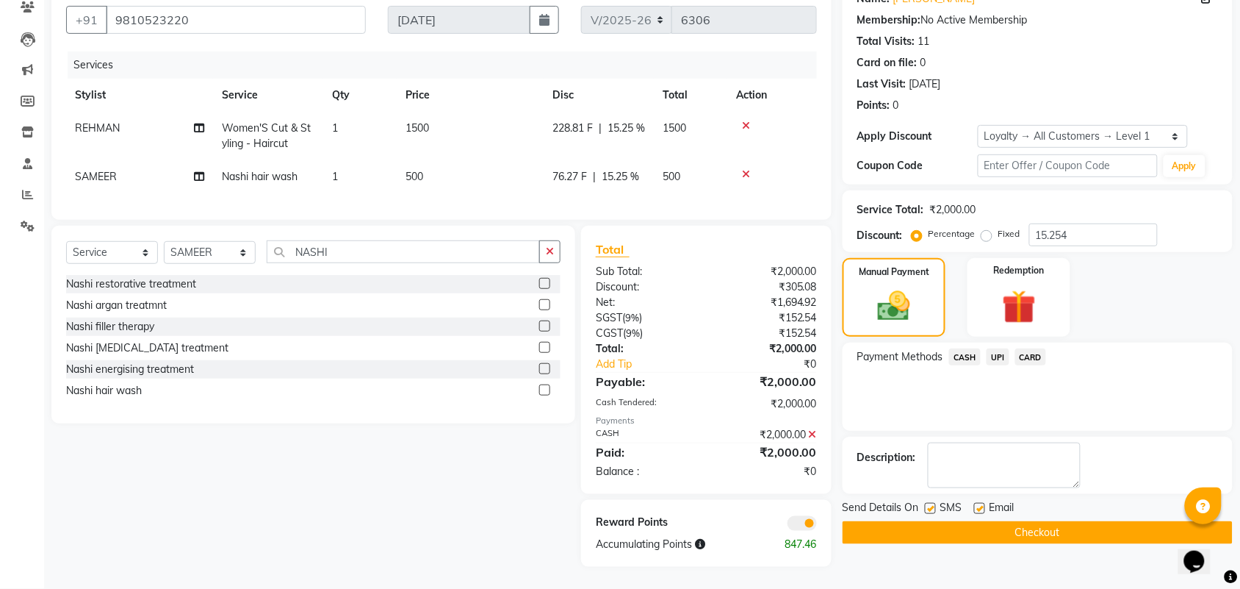
click at [802, 531] on span at bounding box center [802, 523] width 29 height 15
click at [817, 525] on input "checkbox" at bounding box center [817, 525] width 0 height 0
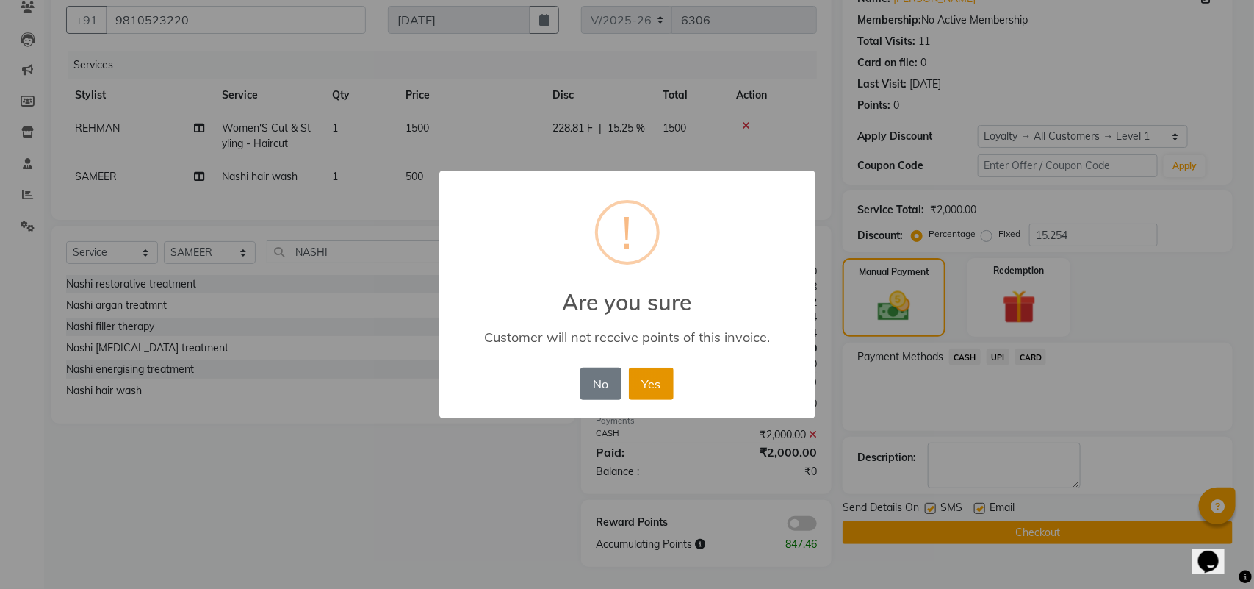
click at [655, 384] on button "Yes" at bounding box center [651, 383] width 45 height 32
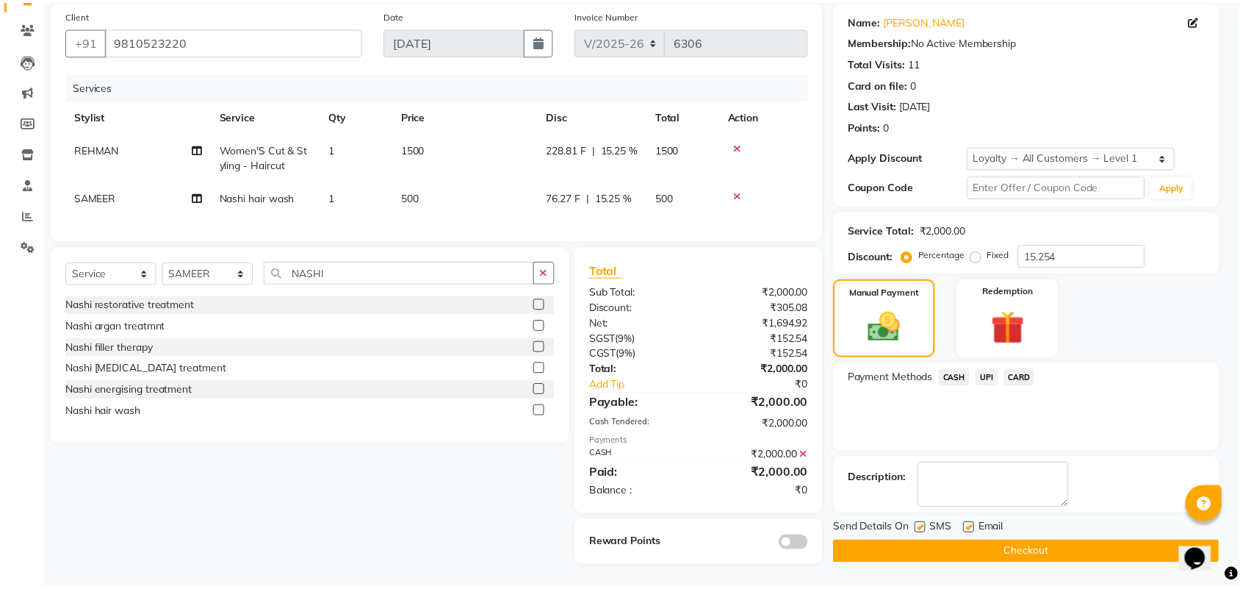
scroll to position [122, 0]
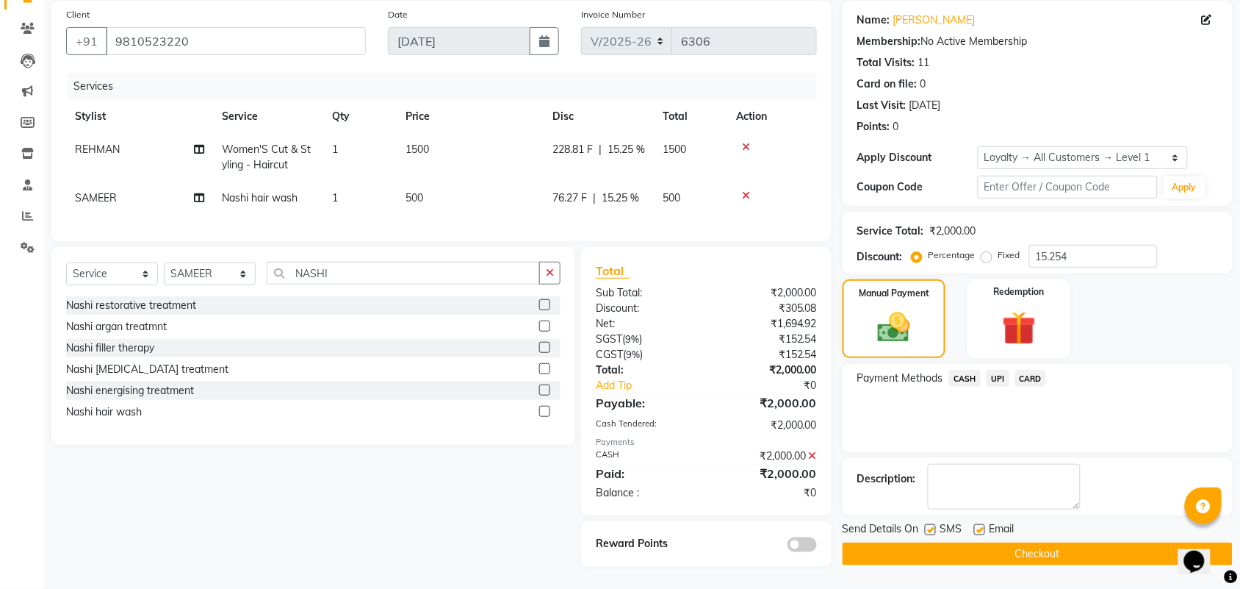
click at [926, 542] on button "Checkout" at bounding box center [1038, 553] width 390 height 23
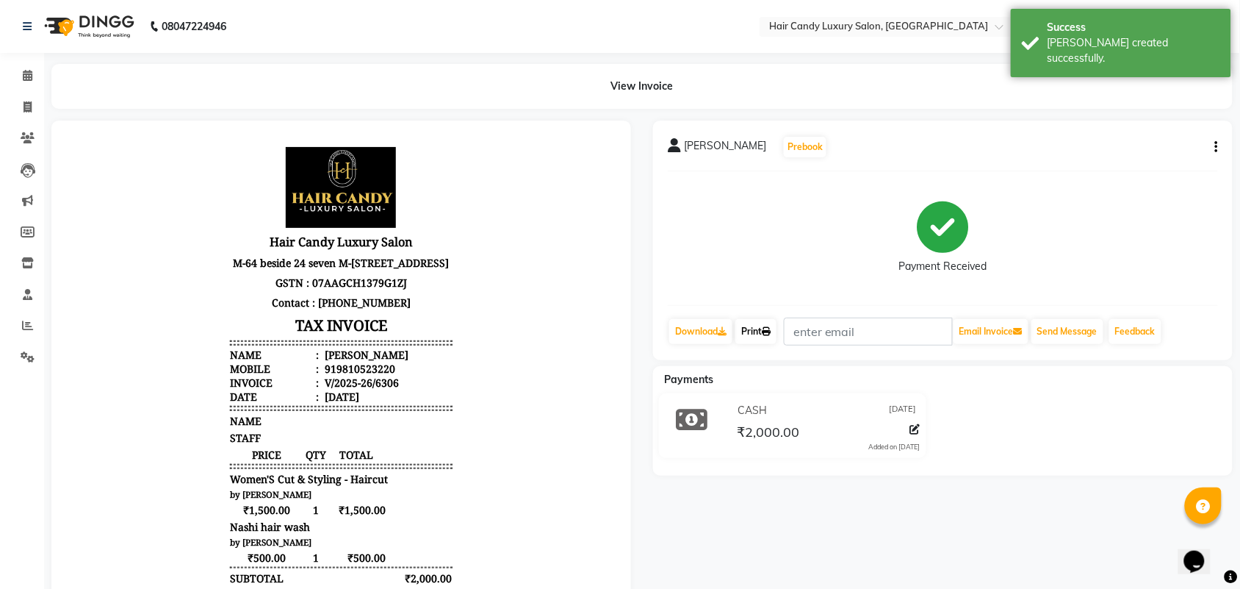
click at [758, 320] on link "Print" at bounding box center [756, 331] width 41 height 25
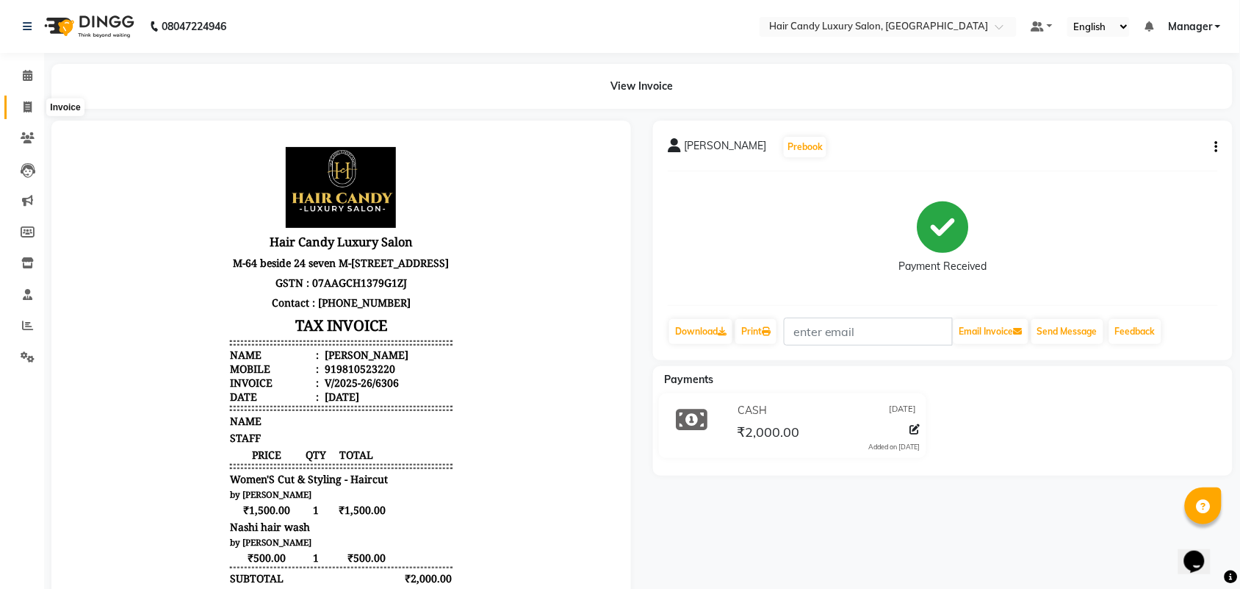
click at [27, 101] on icon at bounding box center [28, 106] width 8 height 11
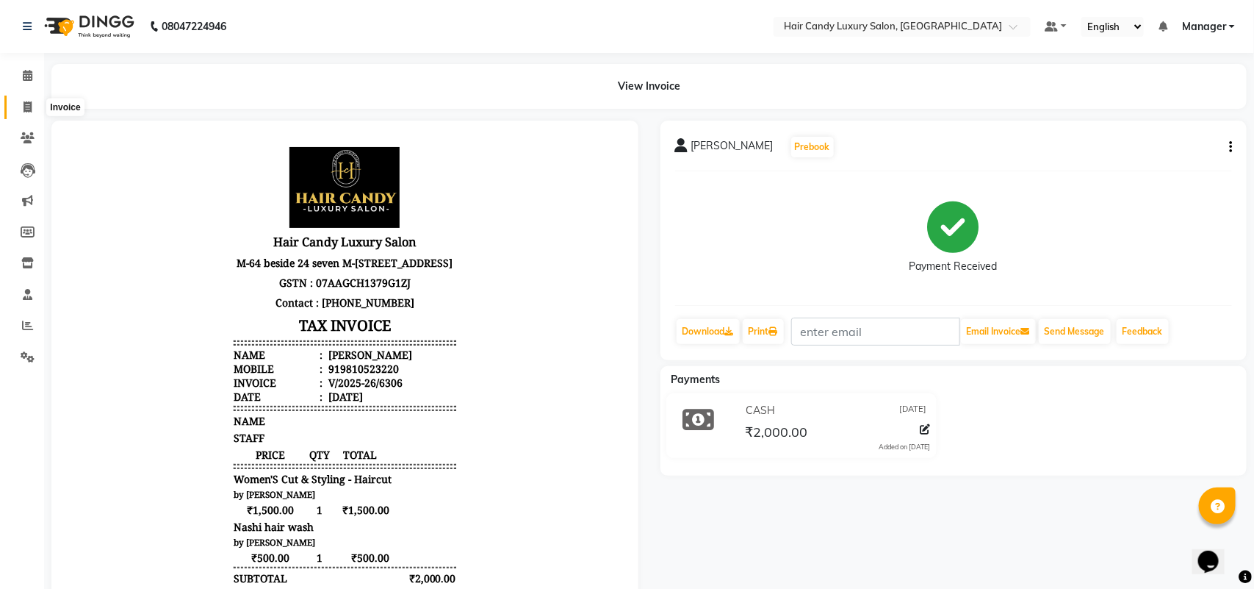
select select "service"
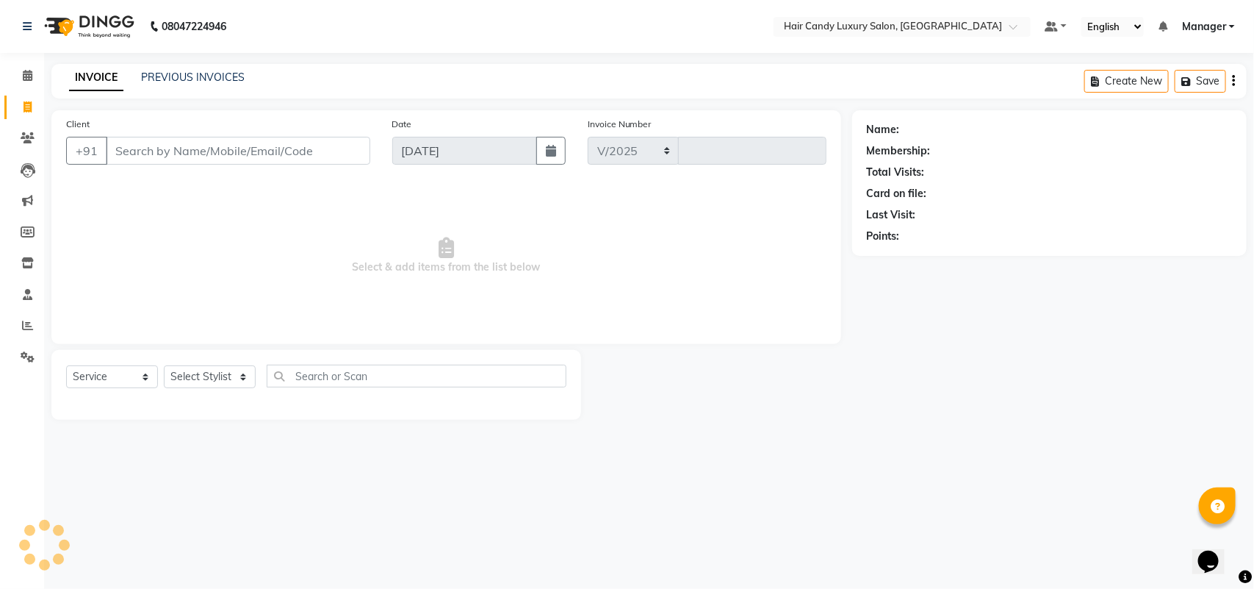
select select "6645"
type input "6307"
click at [218, 362] on div "Select Service Product Membership Package Voucher Prepaid Gift Card Select Styl…" at bounding box center [316, 385] width 530 height 70
drag, startPoint x: 207, startPoint y: 376, endPoint x: 206, endPoint y: 365, distance: 11.1
click at [207, 376] on select "Select Stylist Aman ANKIT MANAGER [PERSON_NAME] [PERSON_NAME] Danish [PERSON_NA…" at bounding box center [210, 376] width 92 height 23
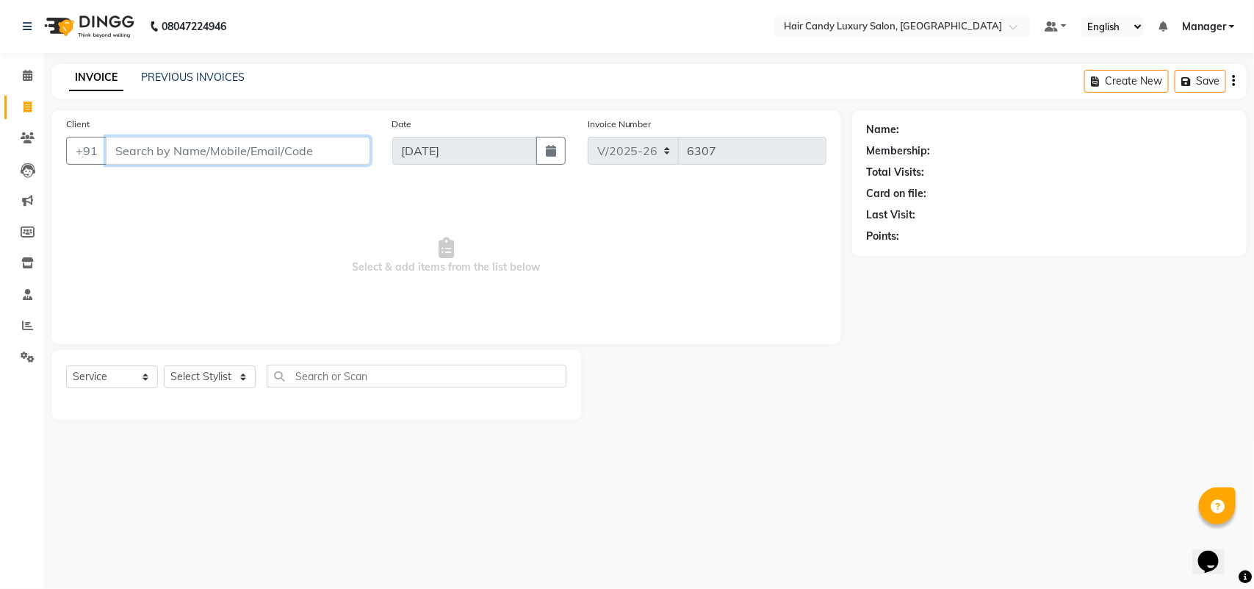
click at [313, 148] on input "Client" at bounding box center [238, 151] width 265 height 28
click at [190, 373] on select "Select Stylist Aman ANKIT MANAGER [PERSON_NAME] [PERSON_NAME] Danish [PERSON_NA…" at bounding box center [210, 376] width 92 height 23
select select "51788"
click at [164, 365] on select "Select Stylist Aman ANKIT MANAGER [PERSON_NAME] [PERSON_NAME] Danish [PERSON_NA…" at bounding box center [210, 376] width 92 height 23
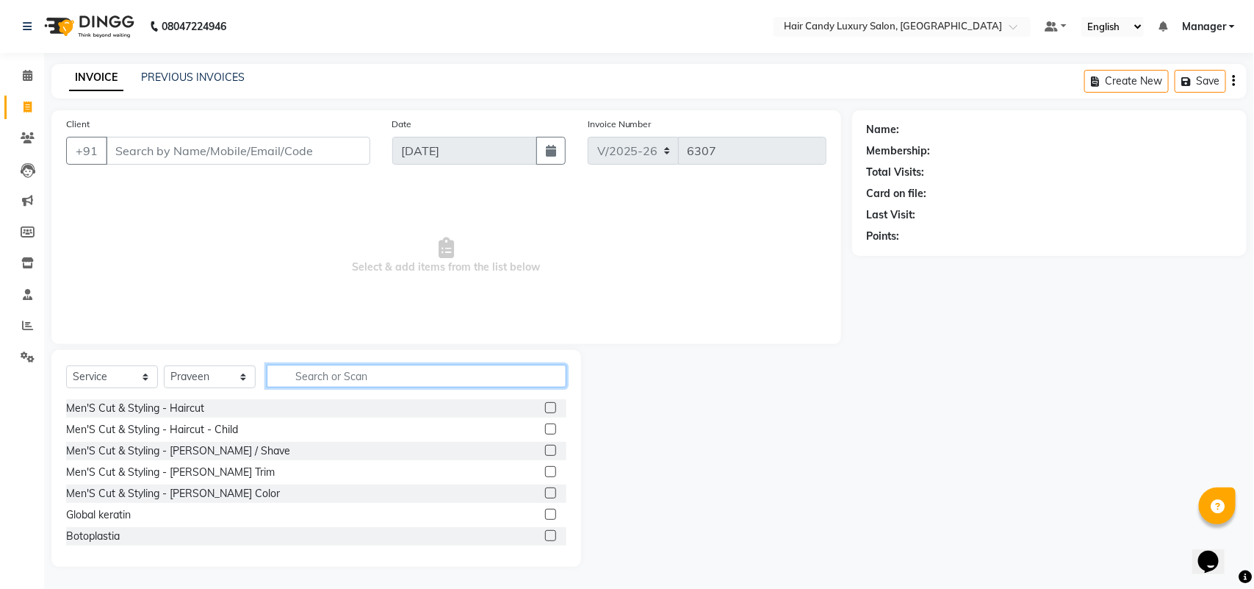
click at [381, 376] on input "text" at bounding box center [417, 375] width 300 height 23
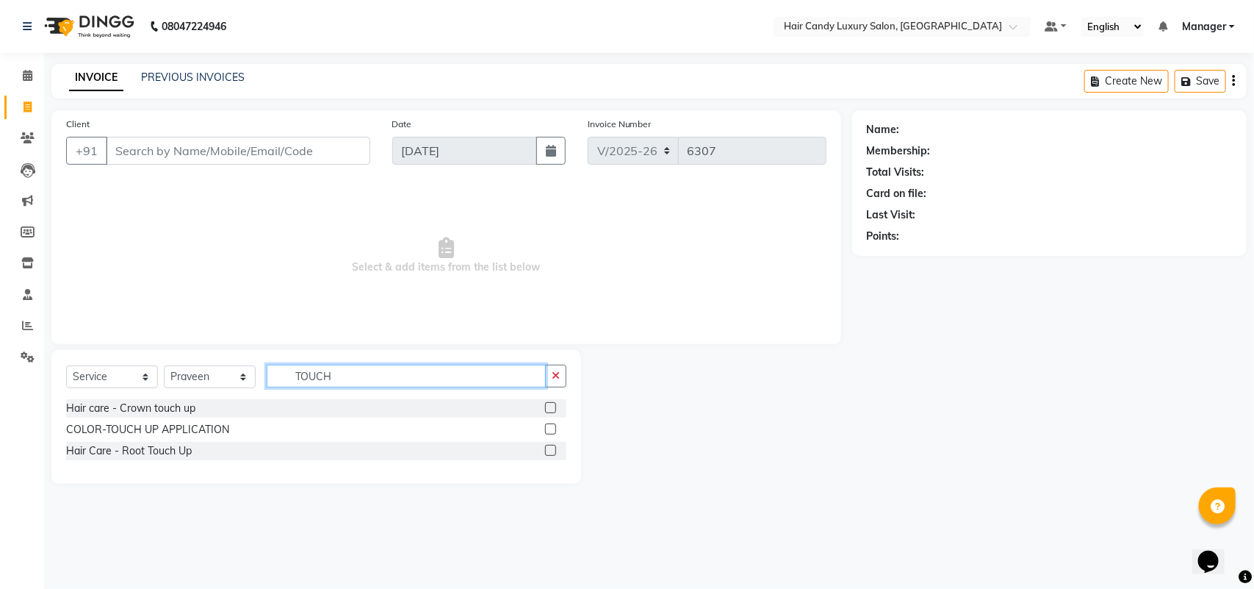
type input "TOUCH"
click at [551, 453] on label at bounding box center [550, 450] width 11 height 11
click at [551, 453] on input "checkbox" at bounding box center [550, 451] width 10 height 10
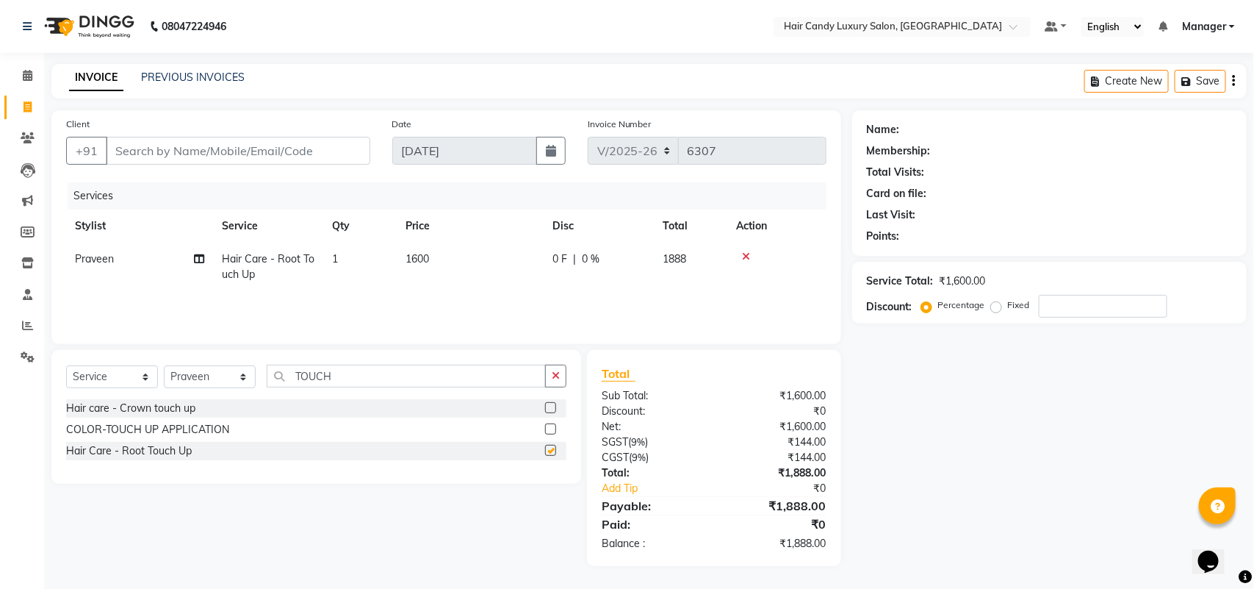
checkbox input "false"
click at [223, 380] on select "Select Stylist Aman ANKIT MANAGER [PERSON_NAME] [PERSON_NAME] Danish [PERSON_NA…" at bounding box center [210, 376] width 92 height 23
click at [744, 254] on icon at bounding box center [746, 256] width 8 height 10
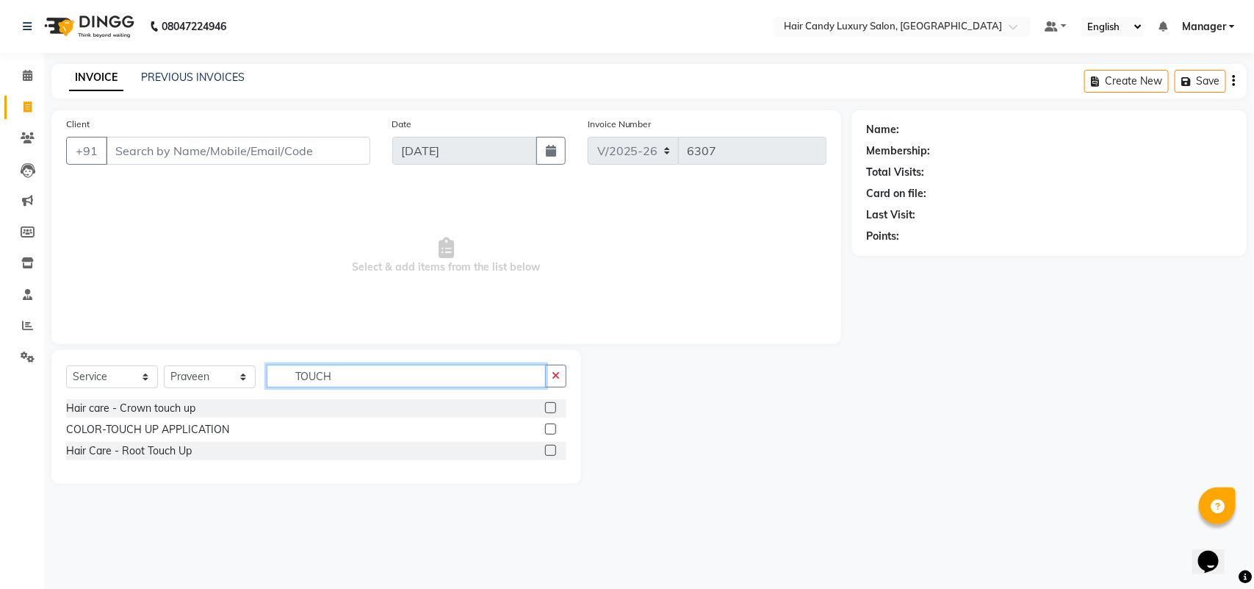
drag, startPoint x: 348, startPoint y: 380, endPoint x: 239, endPoint y: 398, distance: 110.3
click at [250, 398] on div "Select Service Product Membership Package Voucher Prepaid Gift Card Select Styl…" at bounding box center [316, 417] width 530 height 134
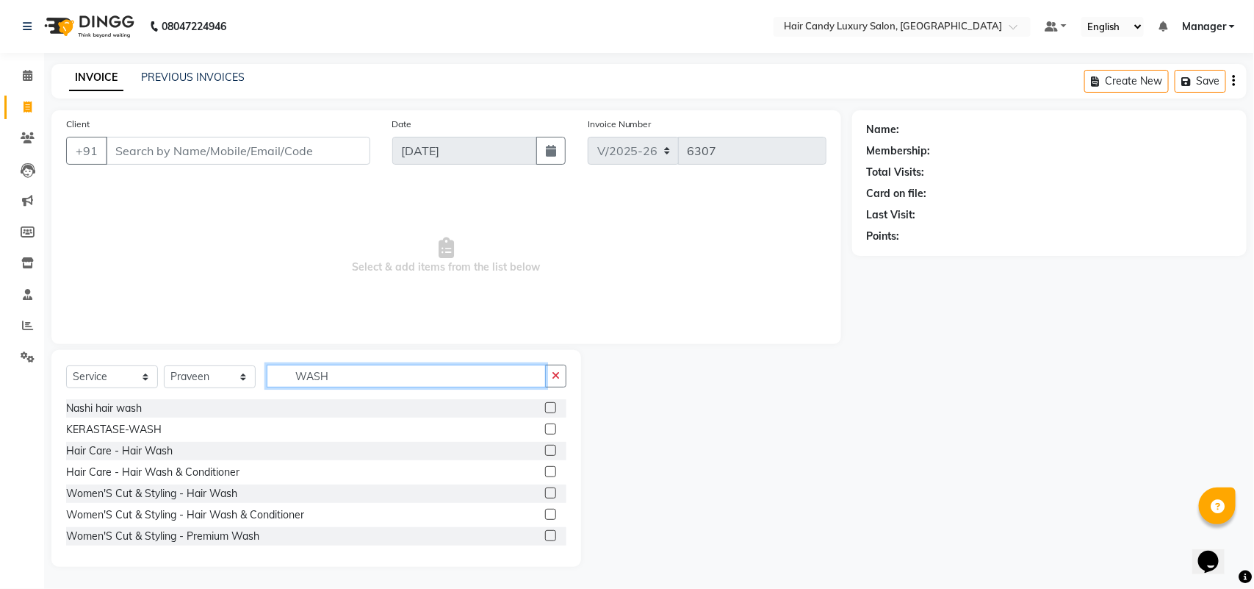
type input "WASH"
click at [545, 406] on label at bounding box center [550, 407] width 11 height 11
click at [545, 406] on input "checkbox" at bounding box center [550, 408] width 10 height 10
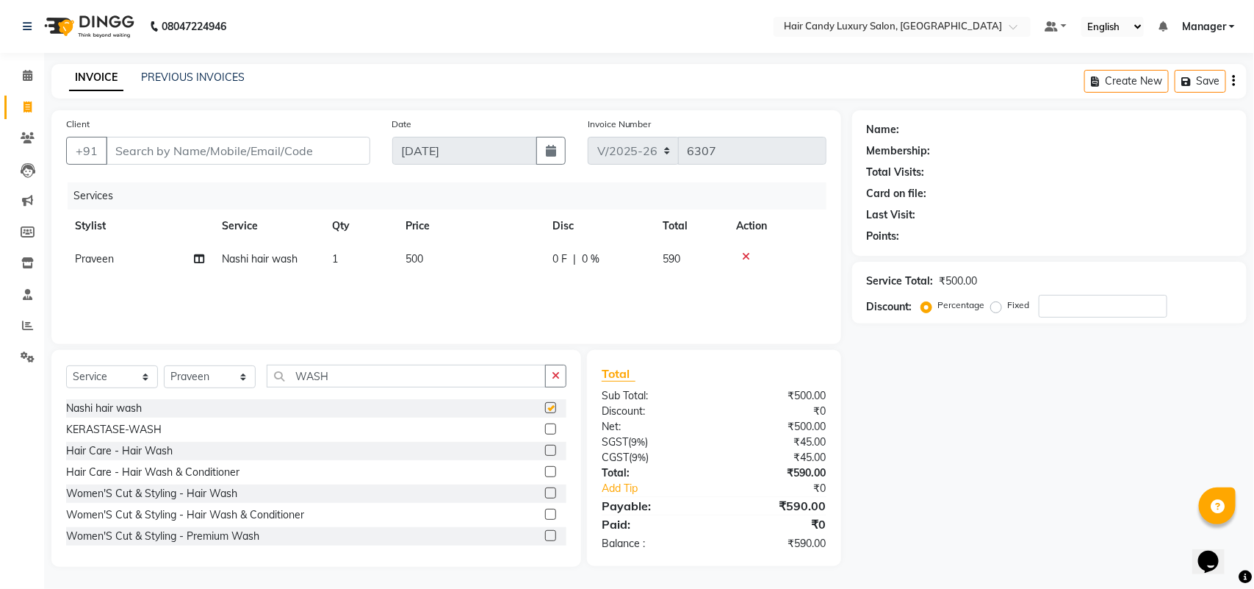
checkbox input "false"
click at [223, 378] on select "Select Stylist Aman ANKIT MANAGER [PERSON_NAME] [PERSON_NAME] Danish [PERSON_NA…" at bounding box center [210, 376] width 92 height 23
select select "51777"
click at [164, 365] on select "Select Stylist Aman ANKIT MANAGER [PERSON_NAME] [PERSON_NAME] Danish [PERSON_NA…" at bounding box center [210, 376] width 92 height 23
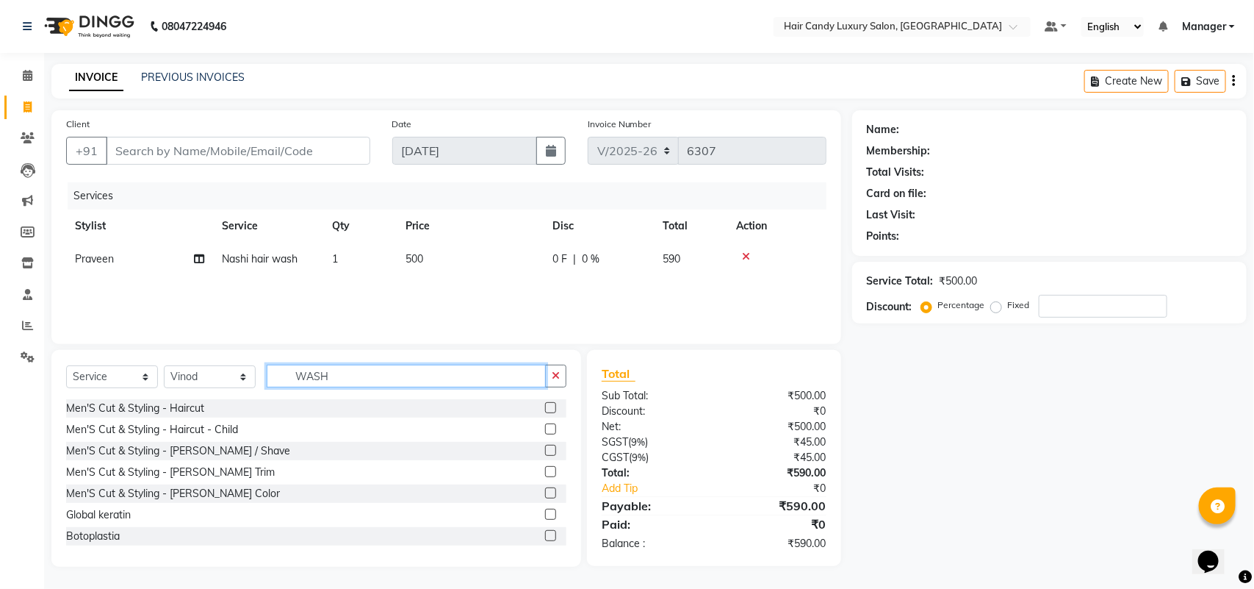
drag, startPoint x: 351, startPoint y: 373, endPoint x: 218, endPoint y: 378, distance: 133.1
click at [234, 378] on div "Select Service Product Membership Package Voucher Prepaid Gift Card Select Styl…" at bounding box center [316, 381] width 500 height 35
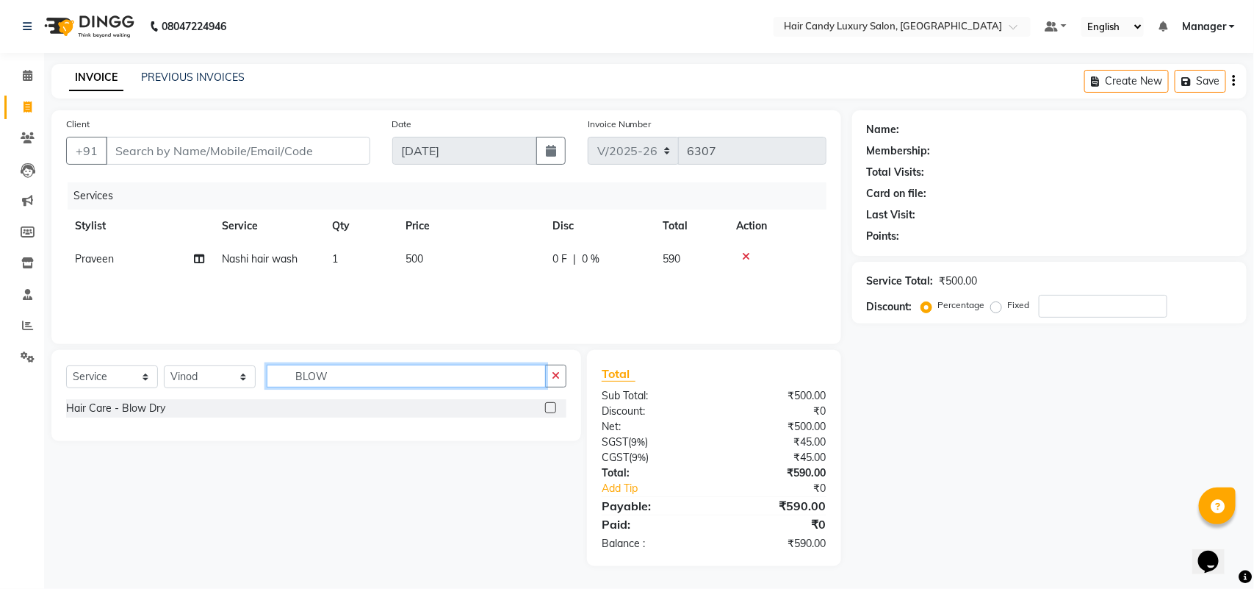
type input "BLOW"
click at [549, 409] on label at bounding box center [550, 407] width 11 height 11
click at [549, 409] on input "checkbox" at bounding box center [550, 408] width 10 height 10
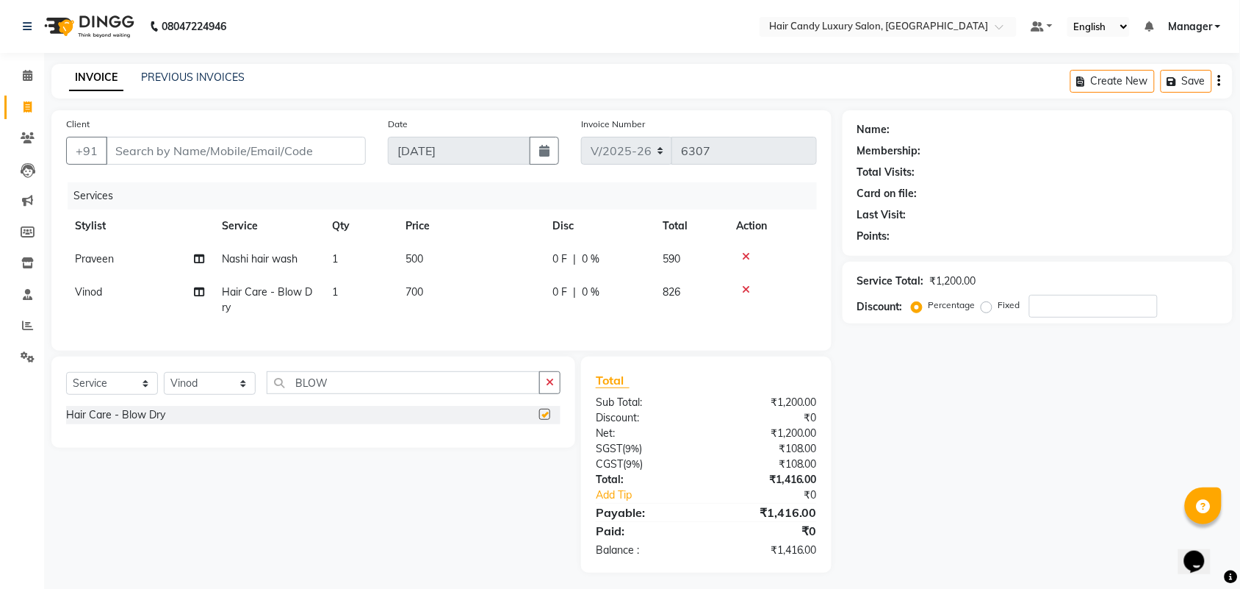
checkbox input "false"
drag, startPoint x: 215, startPoint y: 391, endPoint x: 207, endPoint y: 387, distance: 8.6
click at [215, 391] on select "Select Stylist Aman ANKIT MANAGER [PERSON_NAME] [PERSON_NAME] Danish [PERSON_NA…" at bounding box center [210, 383] width 92 height 23
select select "51788"
click at [164, 385] on select "Select Stylist Aman ANKIT MANAGER [PERSON_NAME] [PERSON_NAME] Danish [PERSON_NA…" at bounding box center [210, 383] width 92 height 23
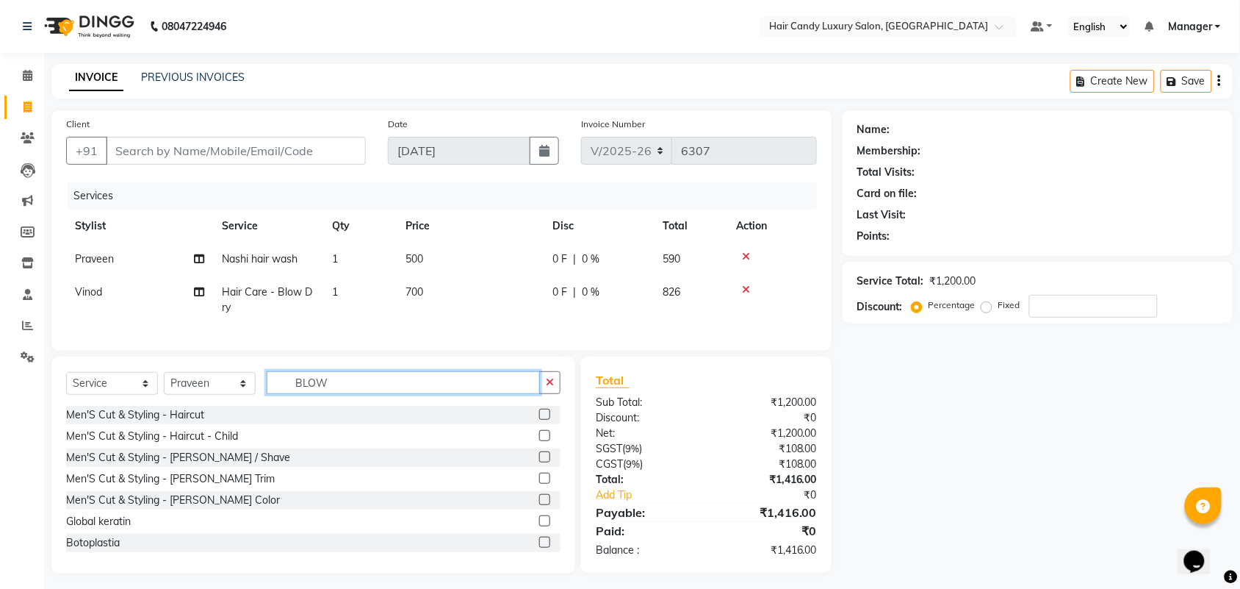
drag, startPoint x: 338, startPoint y: 389, endPoint x: 170, endPoint y: 419, distance: 170.8
click at [180, 419] on div "Select Service Product Membership Package Voucher Prepaid Gift Card Select Styl…" at bounding box center [313, 464] width 524 height 217
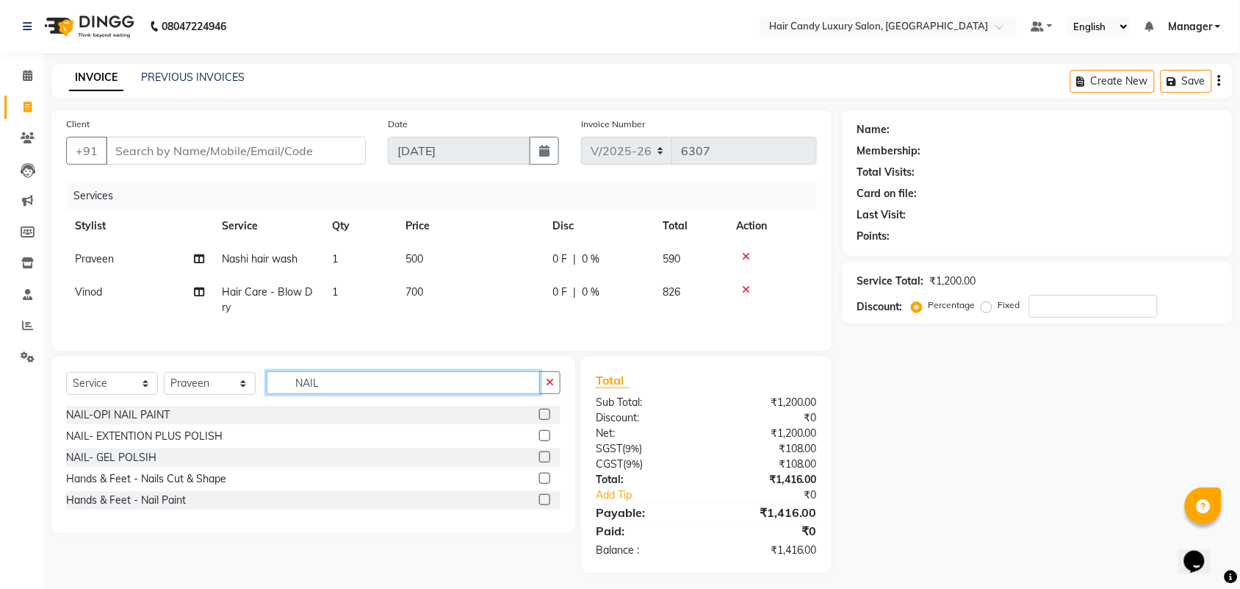
type input "NAIL"
click at [545, 505] on label at bounding box center [544, 499] width 11 height 11
click at [545, 505] on input "checkbox" at bounding box center [544, 500] width 10 height 10
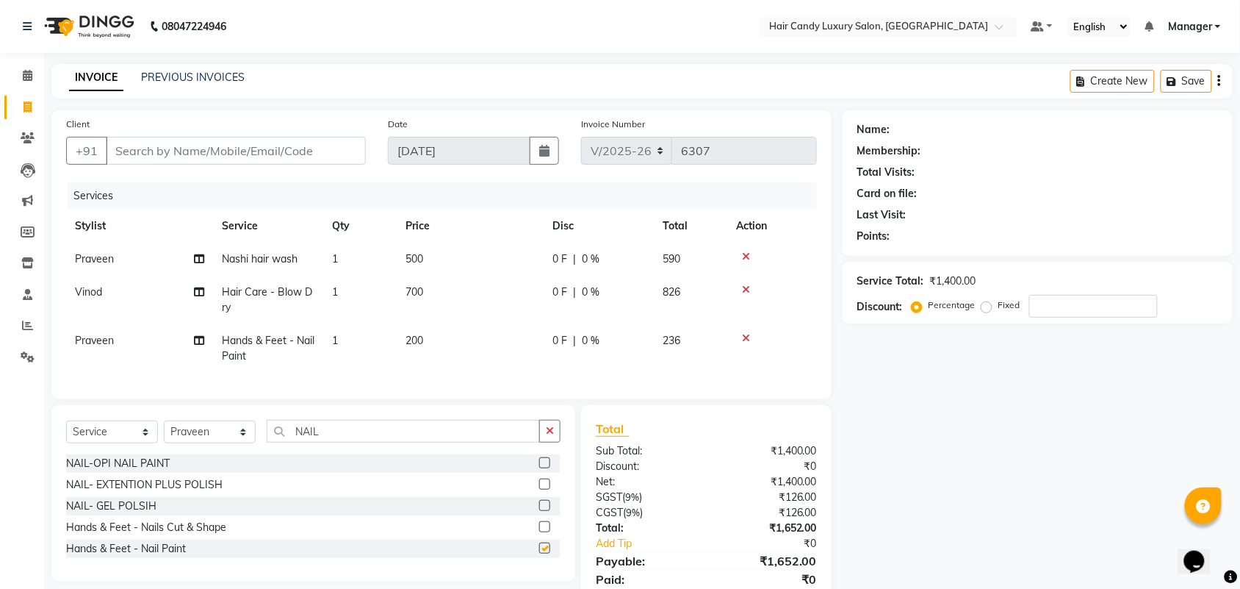
checkbox input "false"
click at [438, 340] on td "200" at bounding box center [470, 348] width 147 height 49
select select "51788"
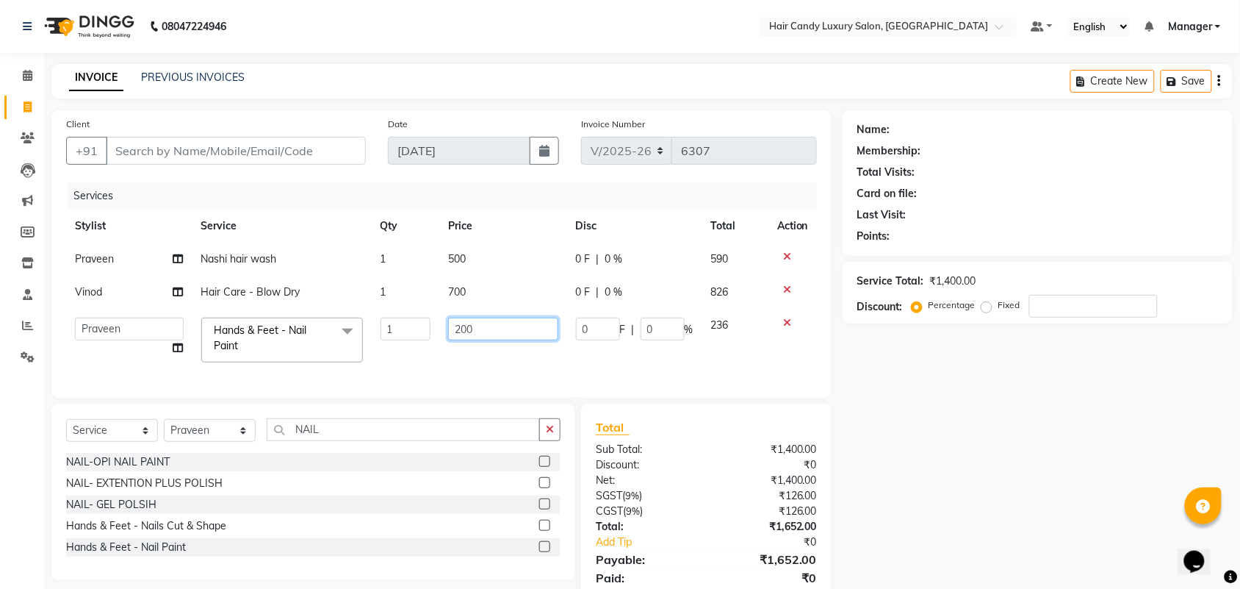
drag, startPoint x: 475, startPoint y: 331, endPoint x: 404, endPoint y: 344, distance: 72.5
click at [404, 344] on tr "Aman ANKIT MANAGER BHAWNA Bobby Chirag Danish Deepali Dhruv Goldy Harish Jagdis…" at bounding box center [441, 340] width 751 height 62
type input "300"
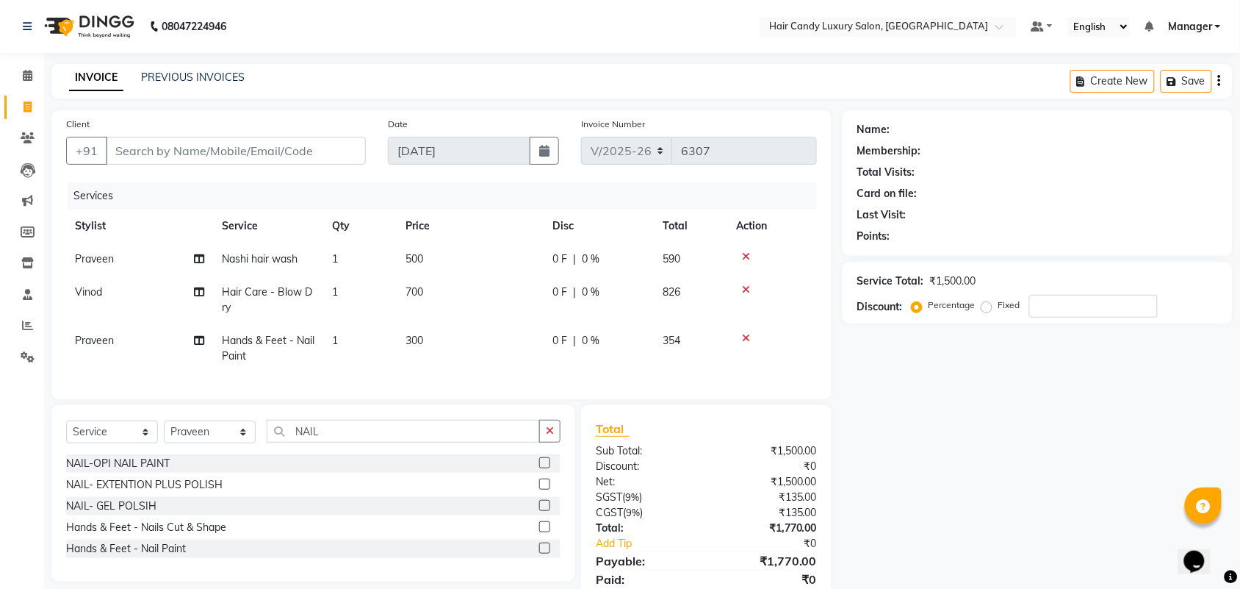
click at [1000, 459] on div "Name: Membership: Total Visits: Card on file: Last Visit: Points: Service Total…" at bounding box center [1043, 365] width 401 height 511
click at [952, 427] on div "Name: Membership: Total Visits: Card on file: Last Visit: Points: Service Total…" at bounding box center [1043, 365] width 401 height 511
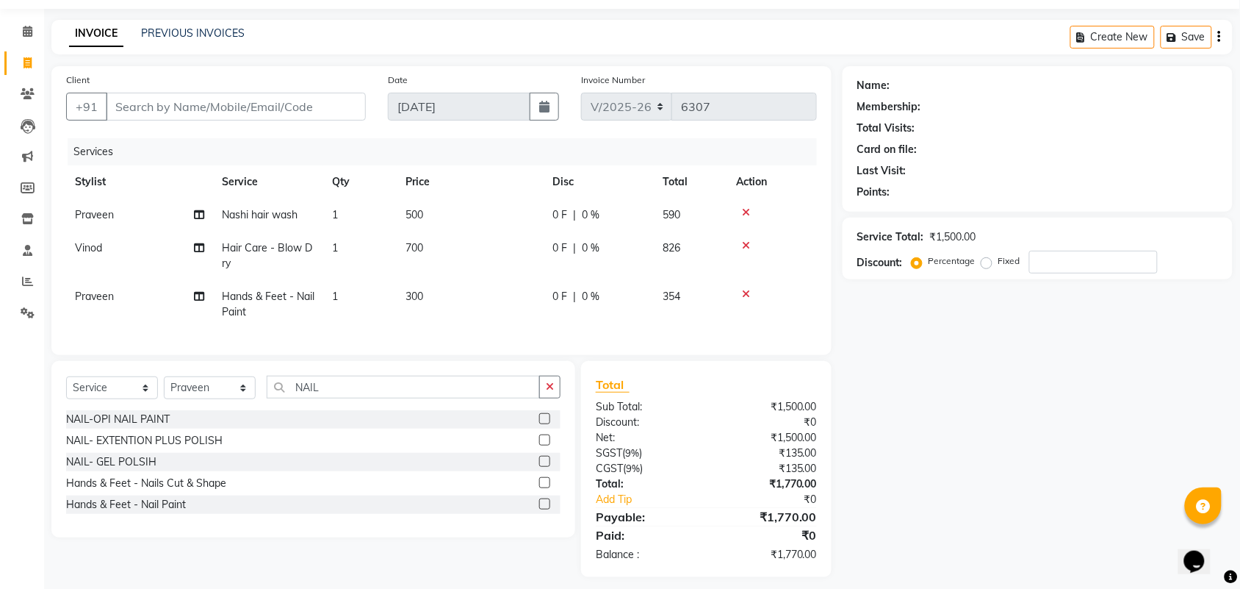
scroll to position [68, 0]
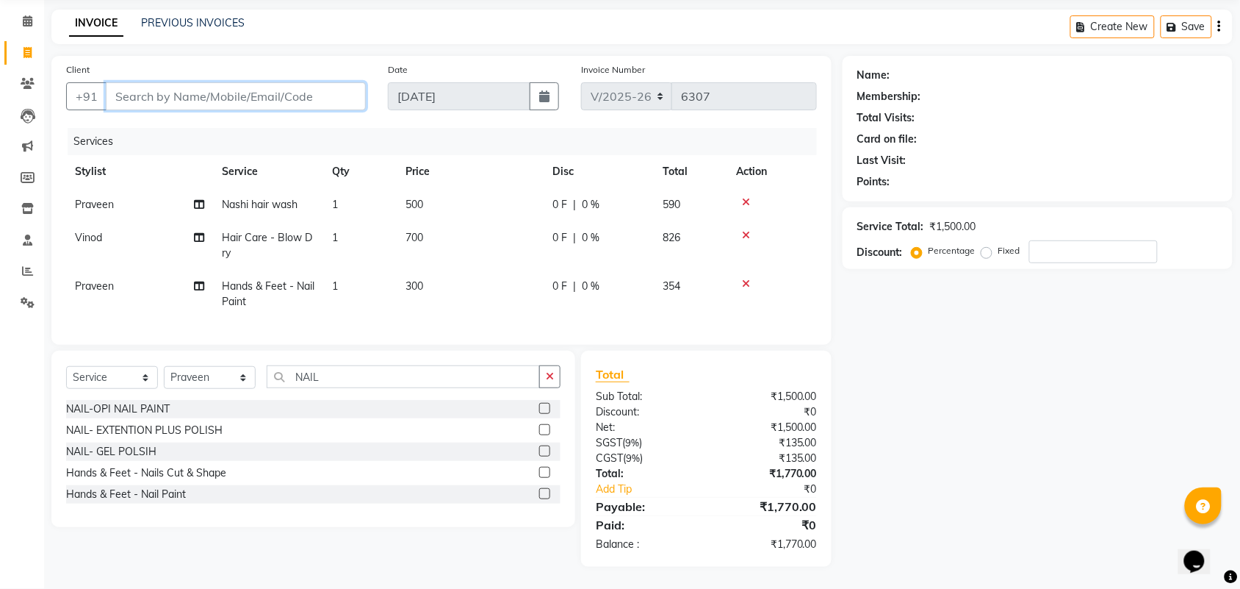
click at [141, 89] on input "Client" at bounding box center [236, 96] width 260 height 28
type input "B"
type input "0"
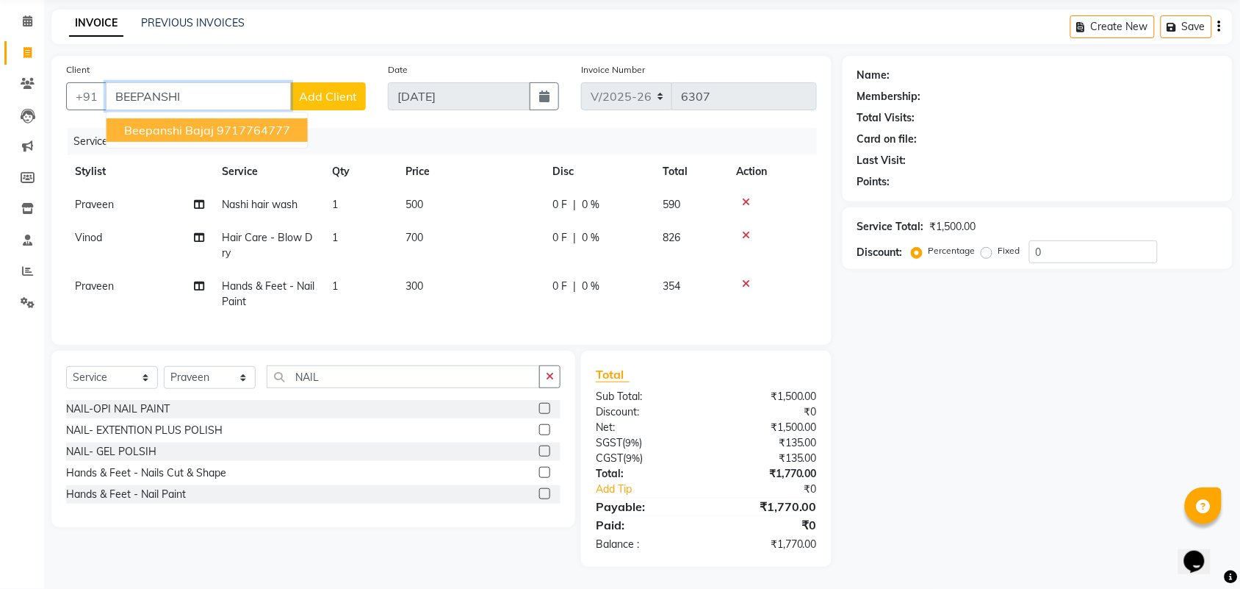
click at [185, 123] on span "beepanshi Bajaj" at bounding box center [169, 130] width 90 height 15
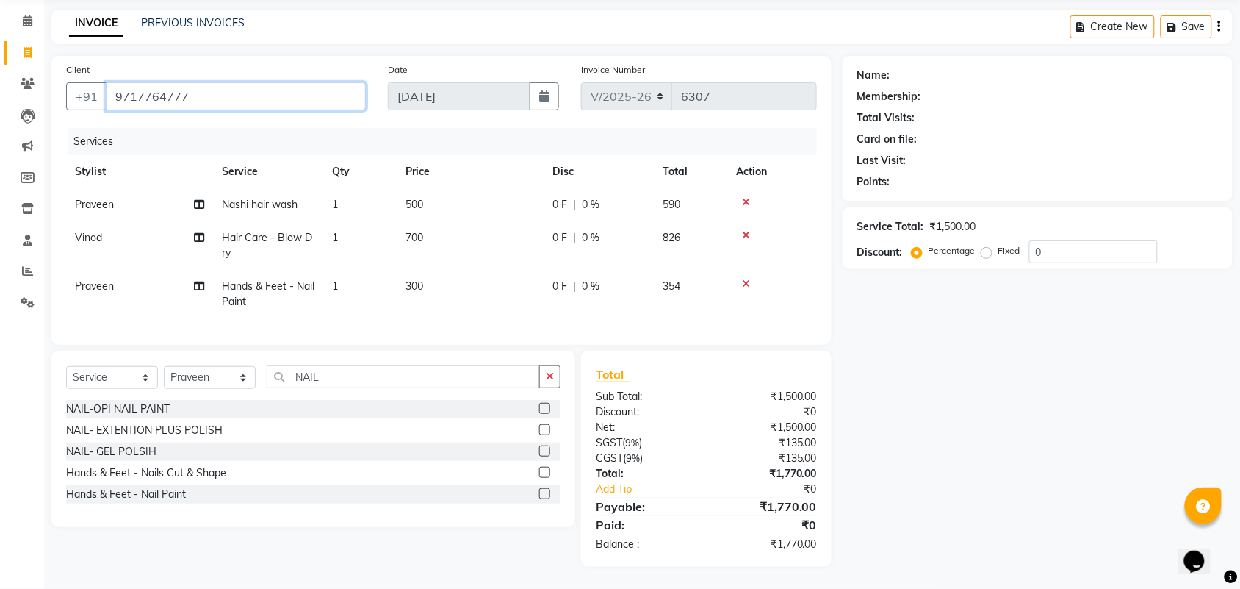
type input "9717764777"
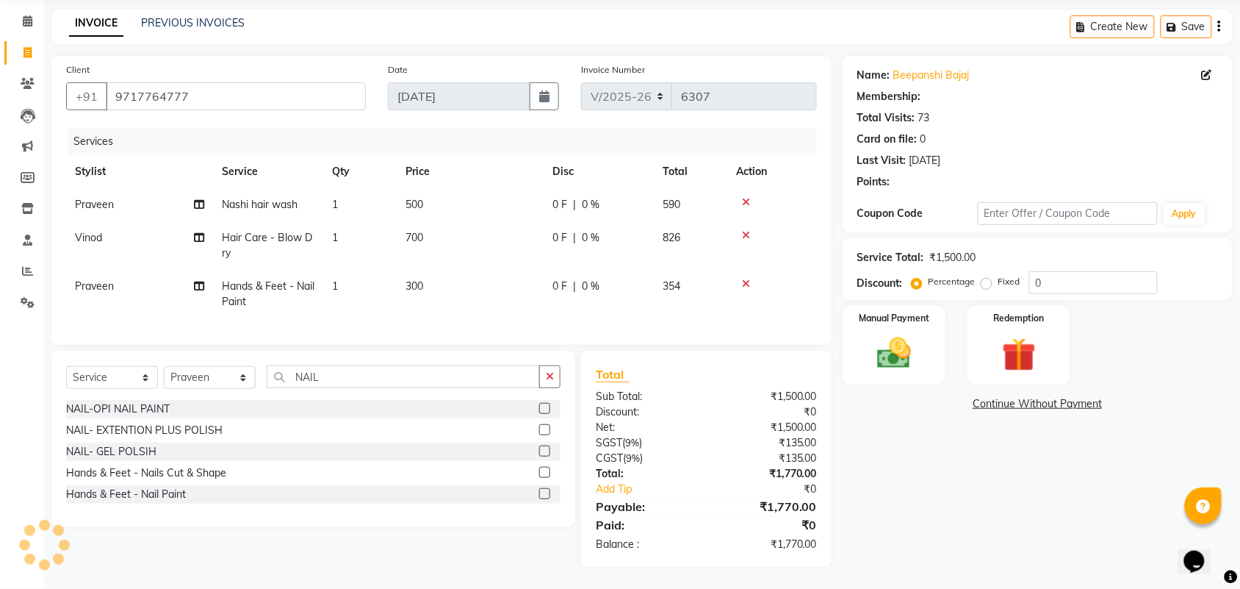
type input "15"
select select "2: Object"
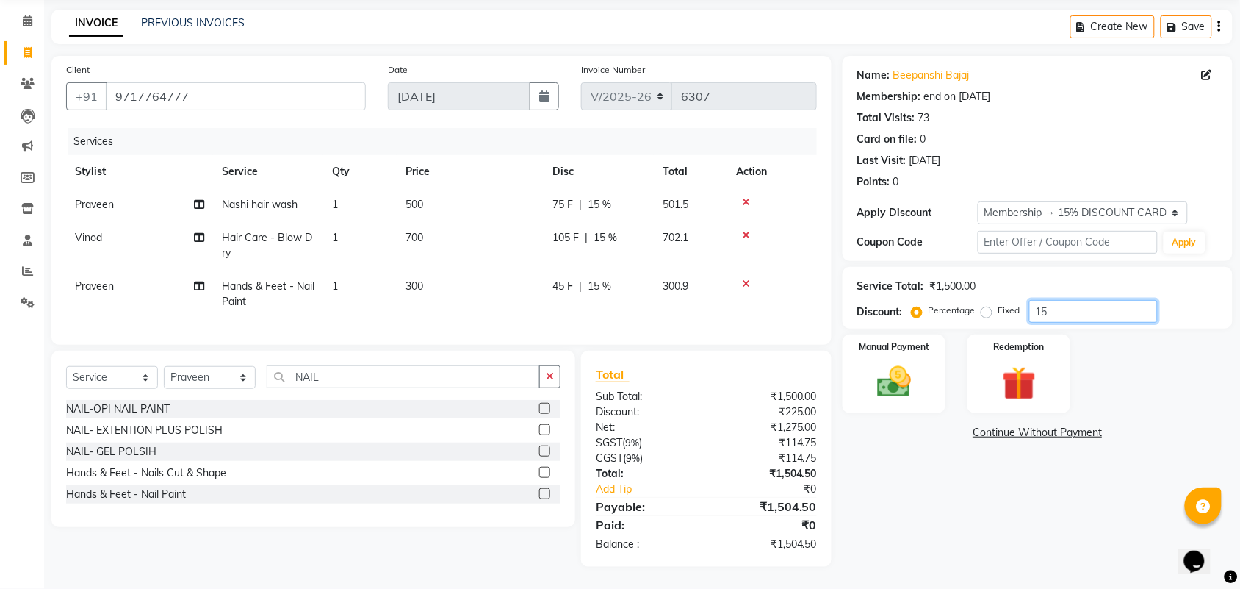
click at [1088, 301] on input "15" at bounding box center [1094, 311] width 129 height 23
type input "15.254"
click at [895, 376] on img at bounding box center [894, 382] width 57 height 40
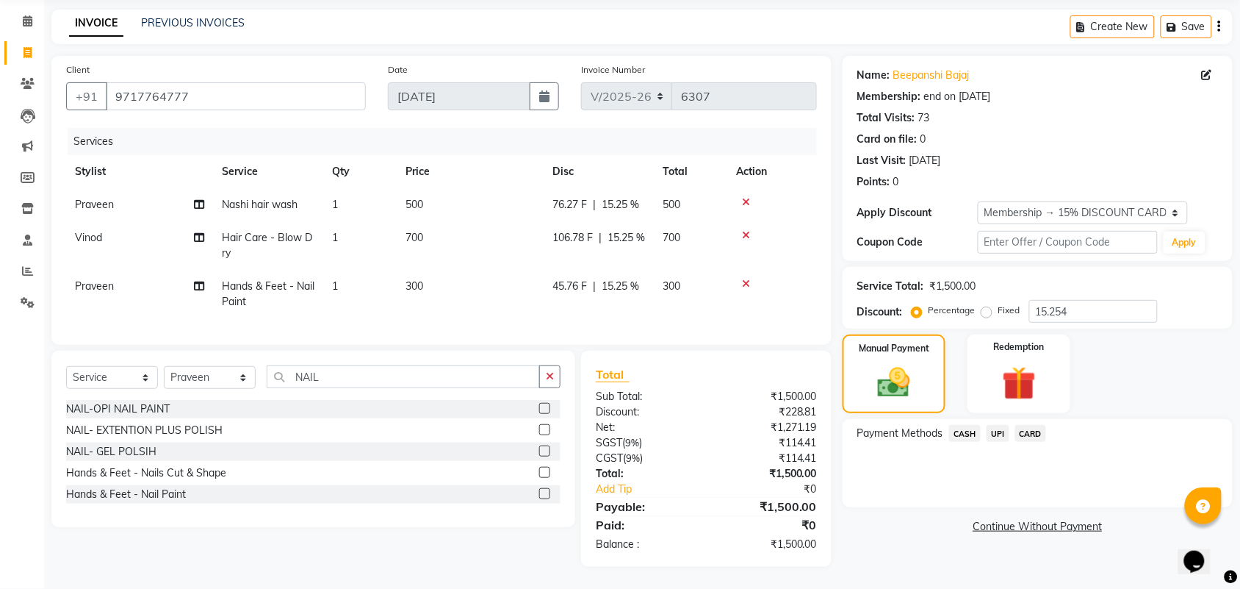
click at [969, 425] on span "CASH" at bounding box center [965, 433] width 32 height 17
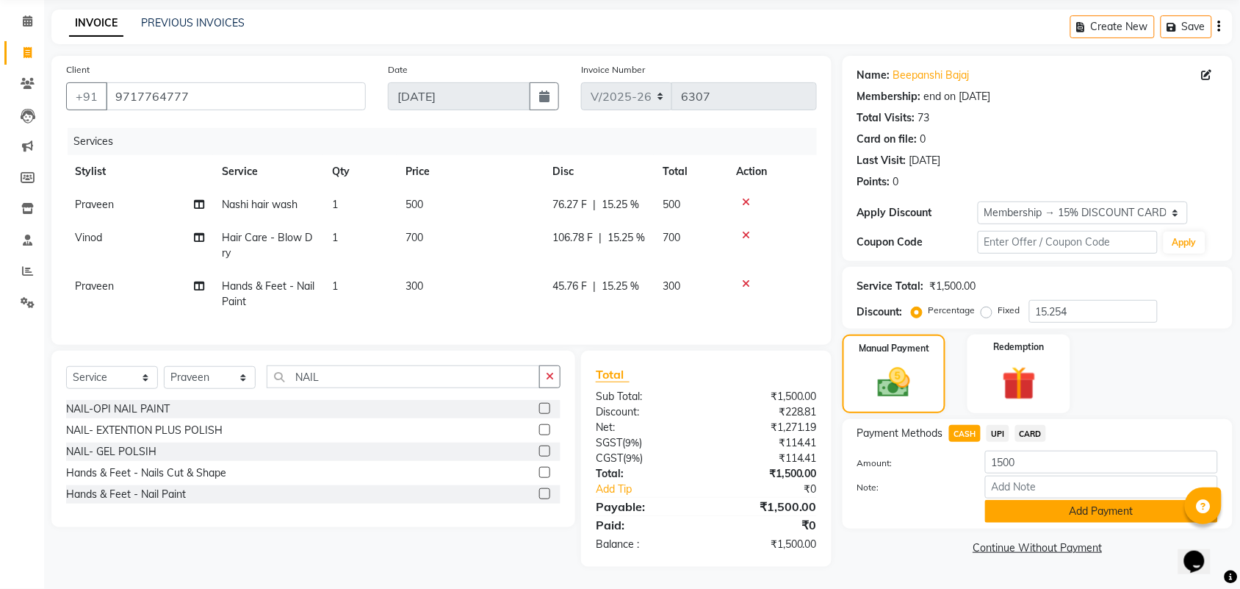
click at [1032, 500] on button "Add Payment" at bounding box center [1101, 511] width 233 height 23
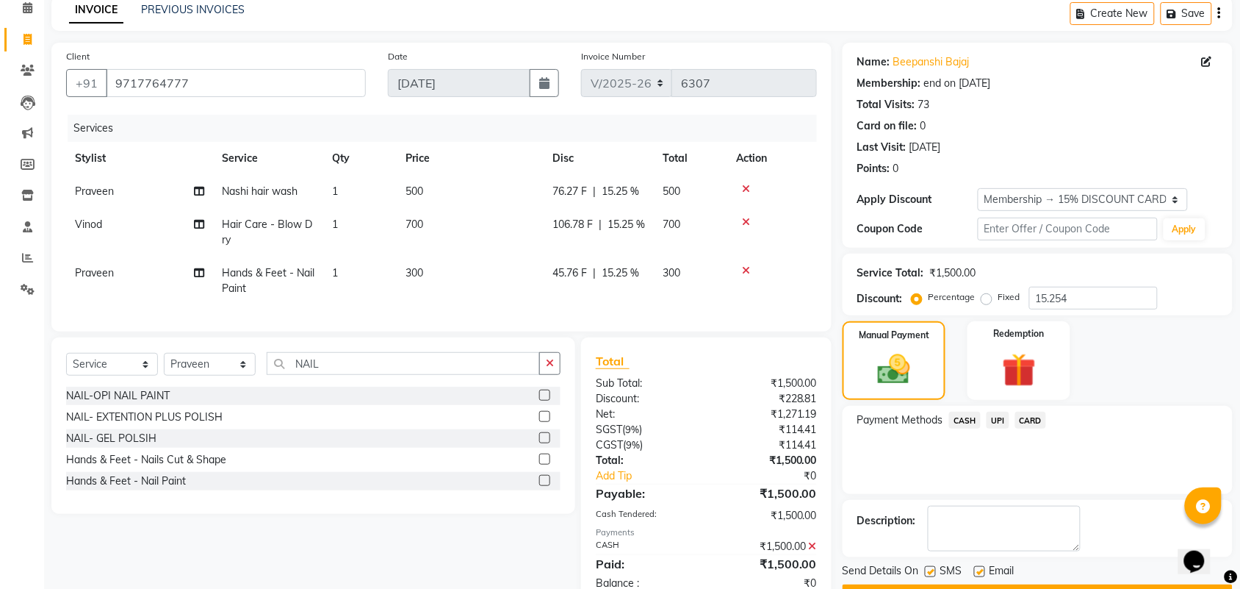
scroll to position [170, 0]
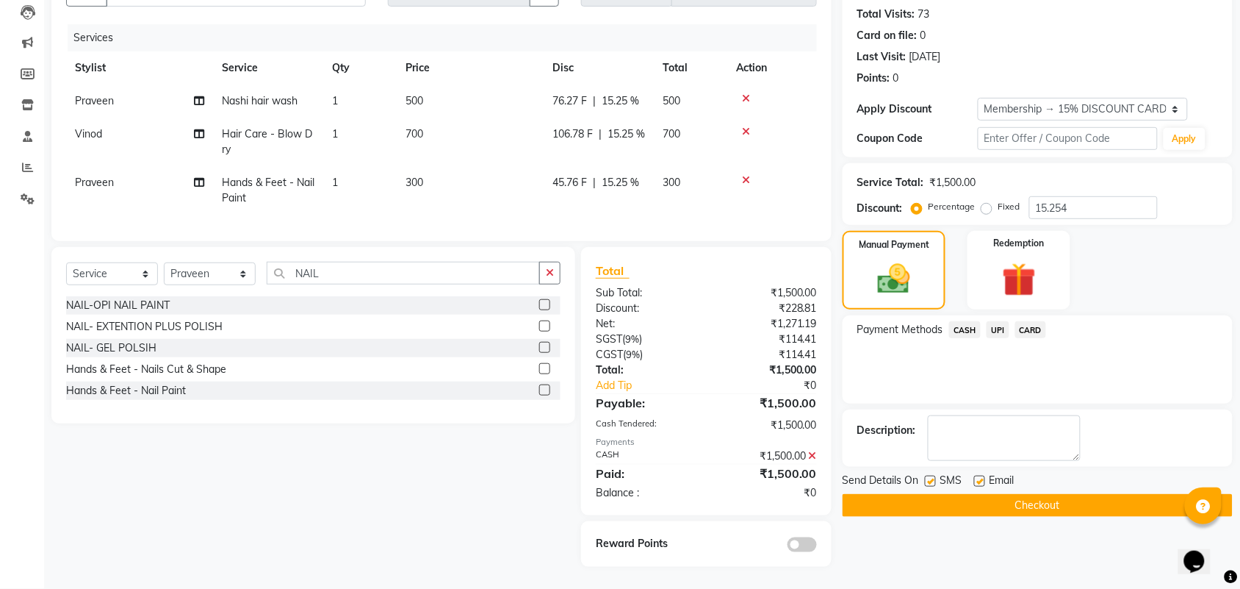
click at [1013, 494] on button "Checkout" at bounding box center [1038, 505] width 390 height 23
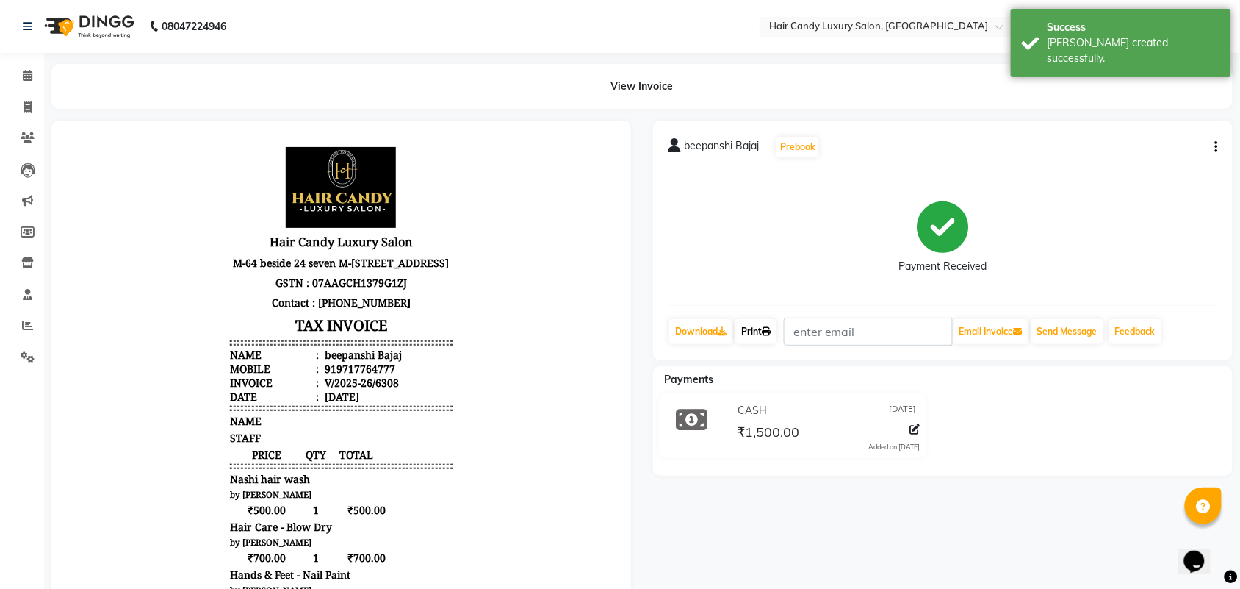
click at [754, 324] on link "Print" at bounding box center [756, 331] width 41 height 25
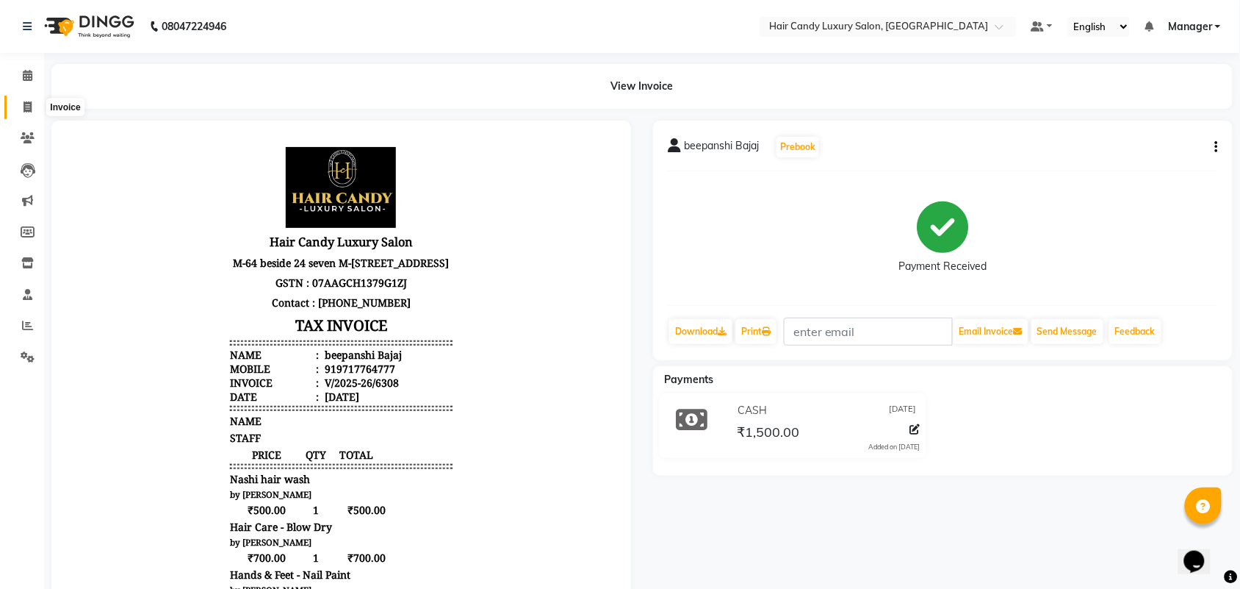
click at [28, 111] on icon at bounding box center [28, 106] width 8 height 11
select select "6645"
select select "service"
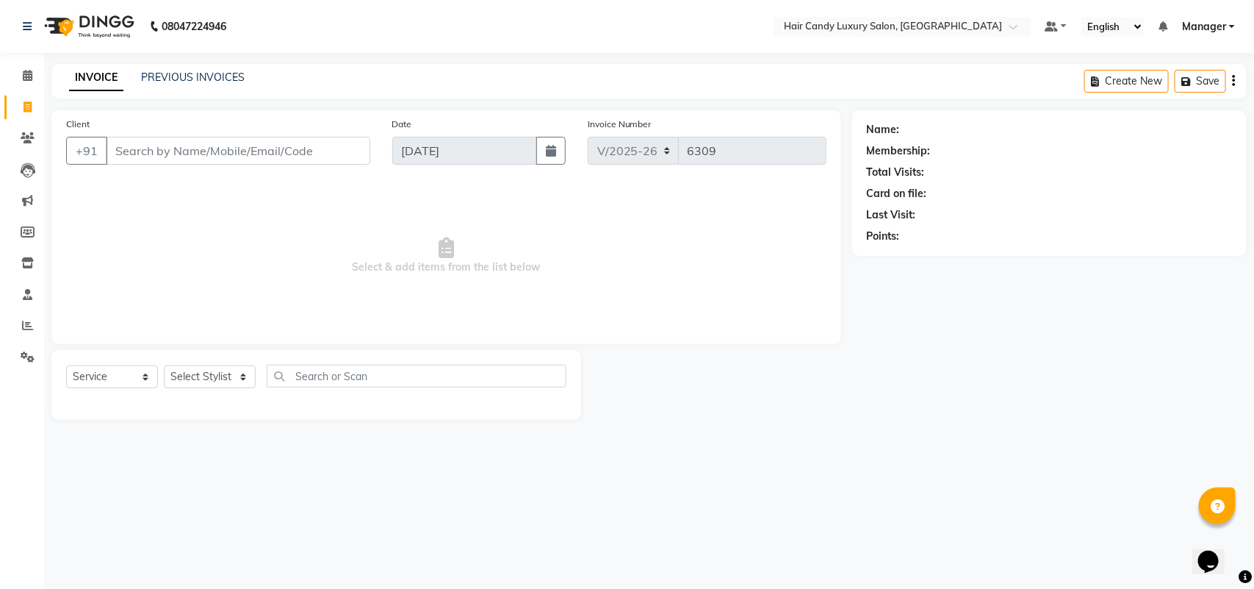
click at [237, 87] on div "INVOICE PREVIOUS INVOICES Create New Save" at bounding box center [649, 81] width 1196 height 35
click at [240, 71] on link "PREVIOUS INVOICES" at bounding box center [193, 77] width 104 height 13
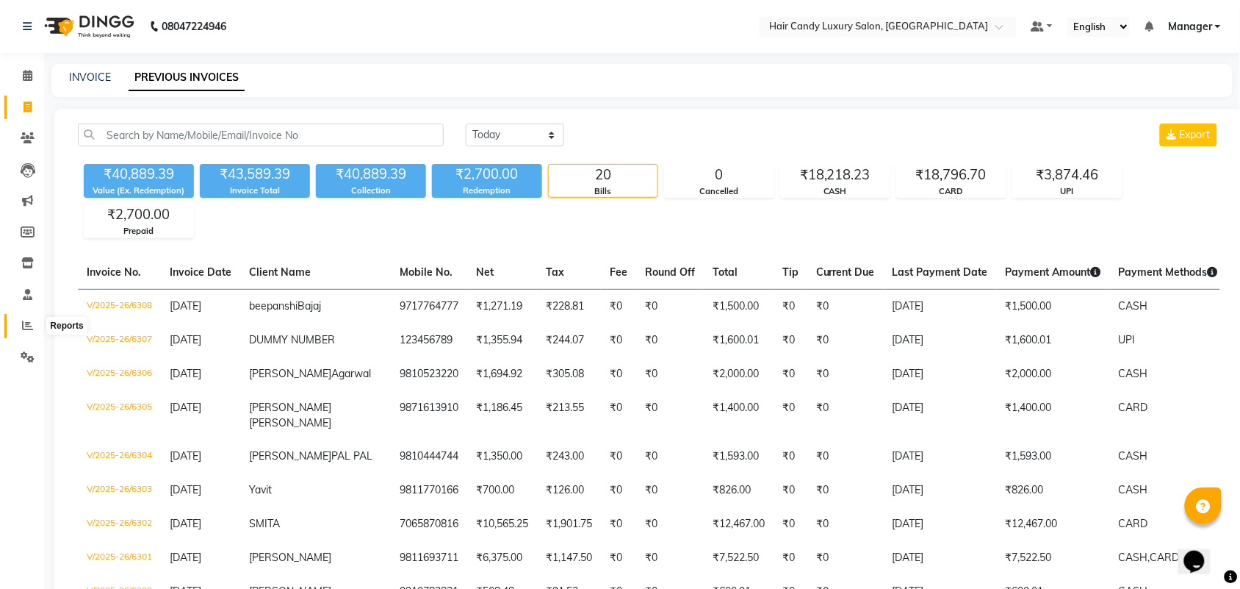
click at [22, 322] on icon at bounding box center [27, 325] width 11 height 11
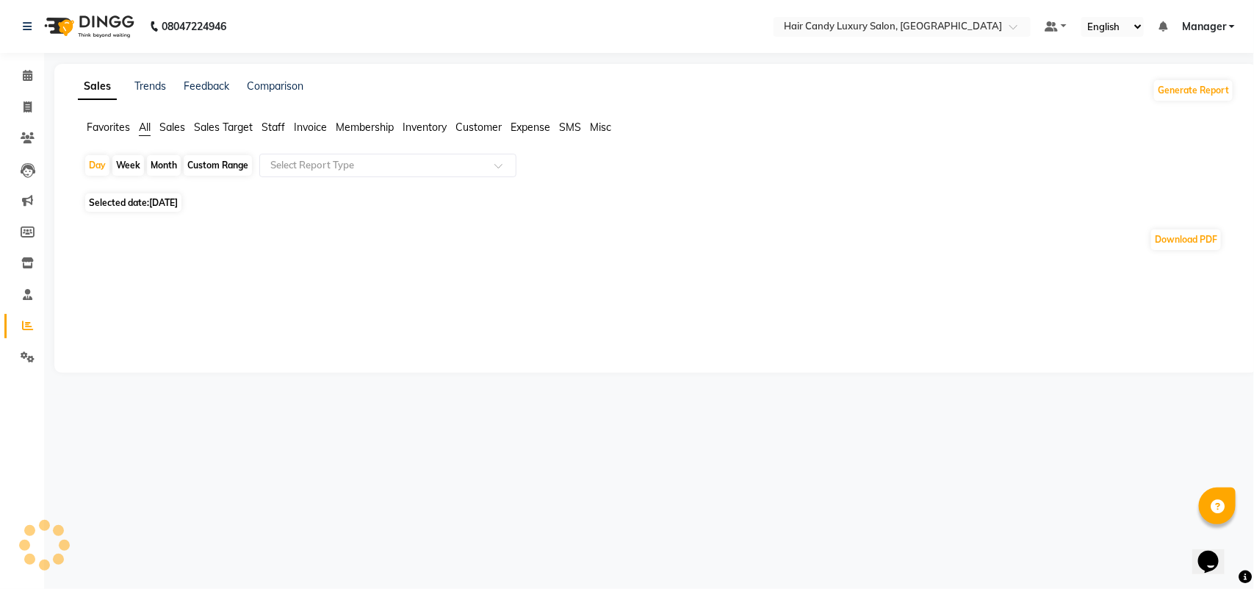
click at [269, 130] on span "Staff" at bounding box center [274, 127] width 24 height 13
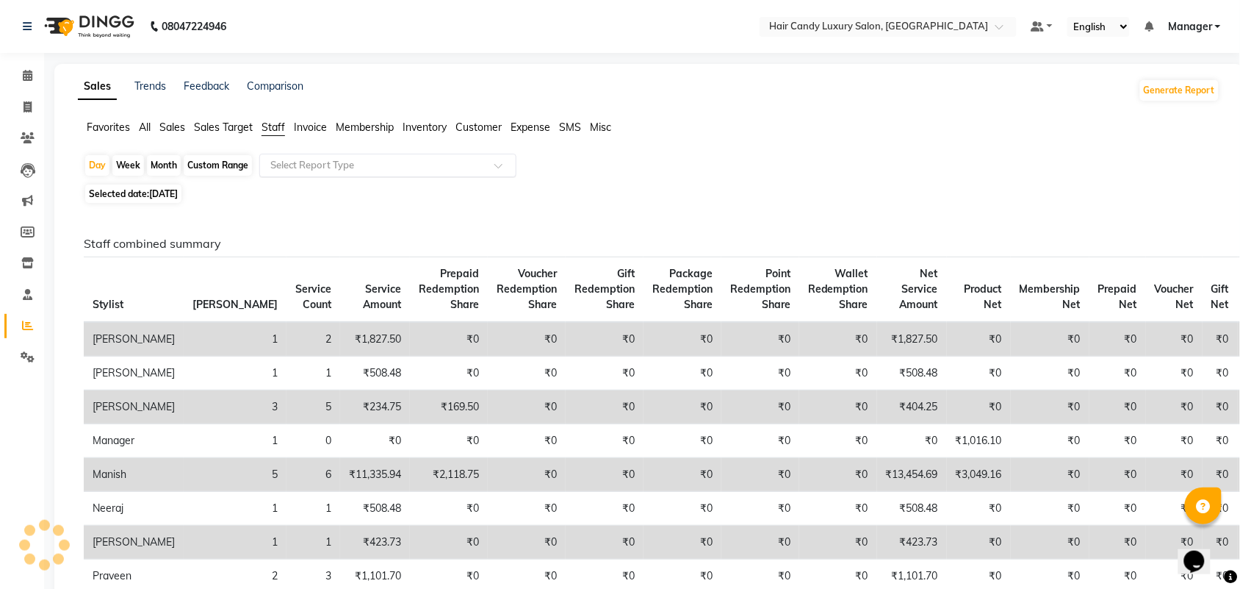
click at [338, 167] on input "text" at bounding box center [373, 165] width 212 height 15
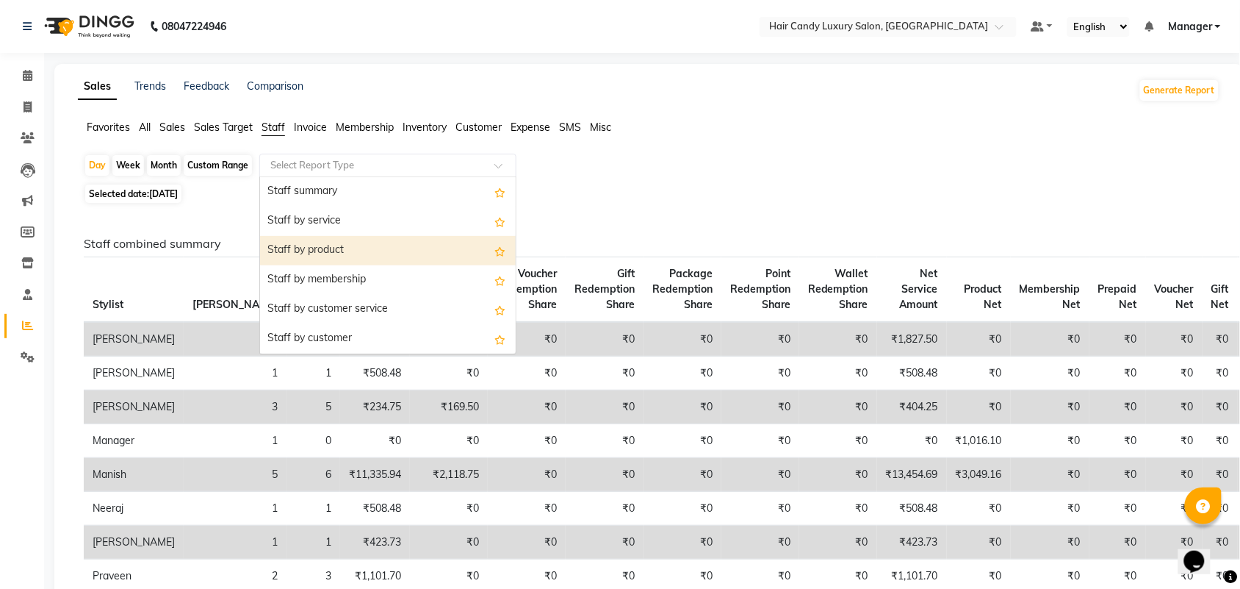
click at [328, 250] on div "Staff by product" at bounding box center [388, 250] width 256 height 29
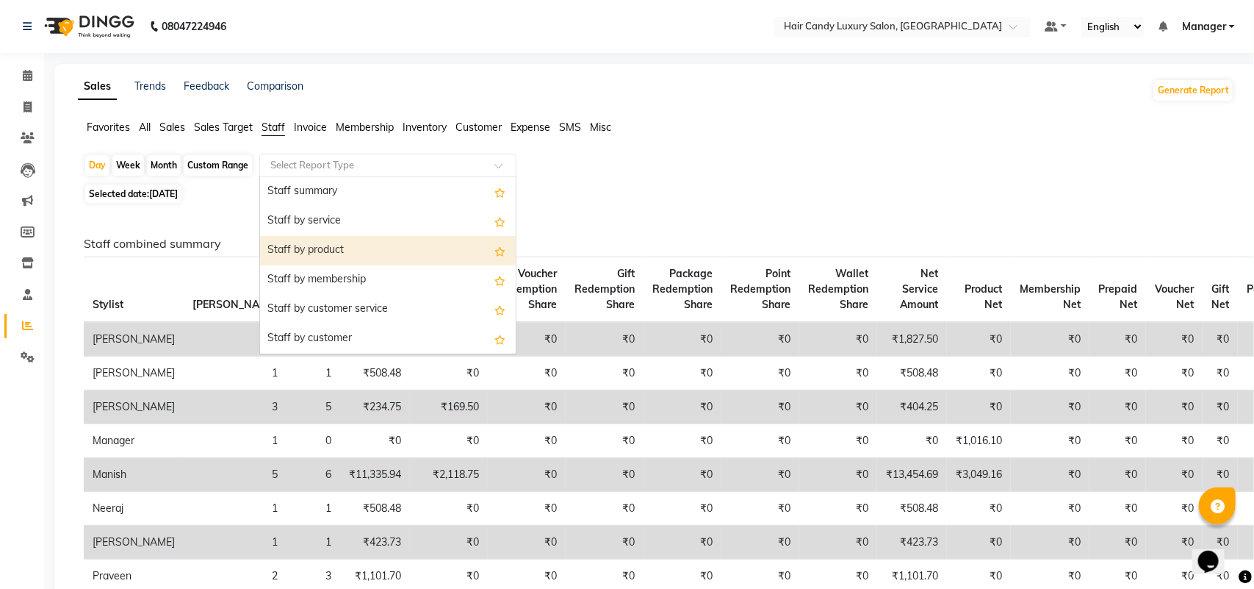
select select "full_report"
select select "csv"
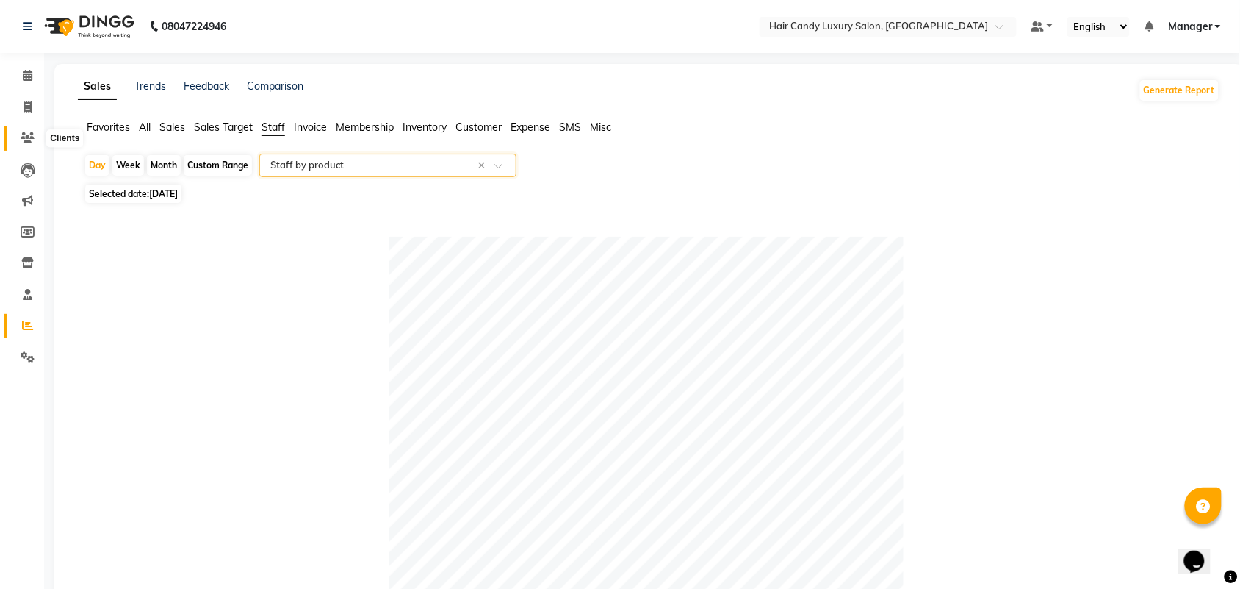
click at [24, 131] on span at bounding box center [28, 138] width 26 height 17
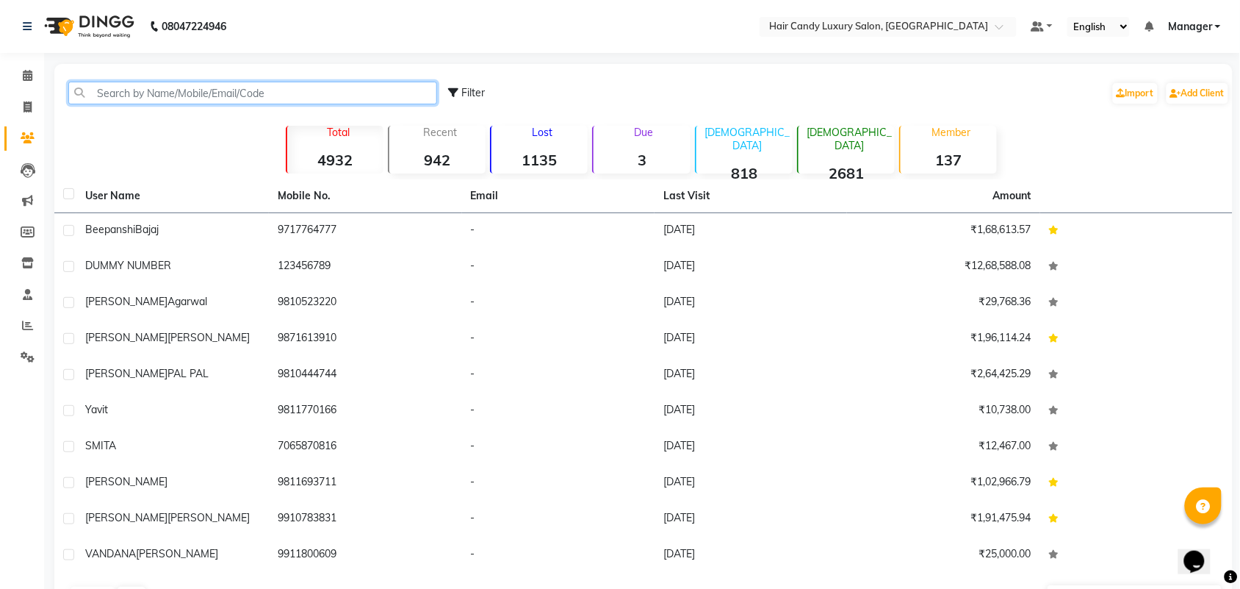
click at [201, 99] on input "text" at bounding box center [252, 93] width 369 height 23
paste input "9871434790"
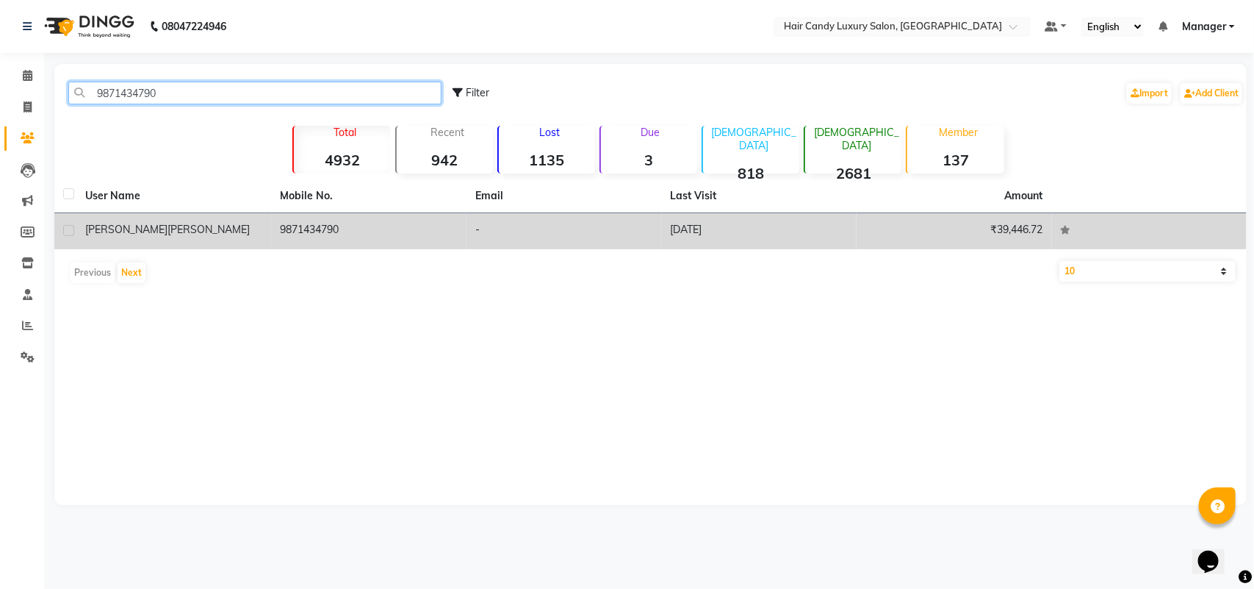
type input "9871434790"
click at [243, 244] on td "Deepali Kumar" at bounding box center [173, 231] width 195 height 36
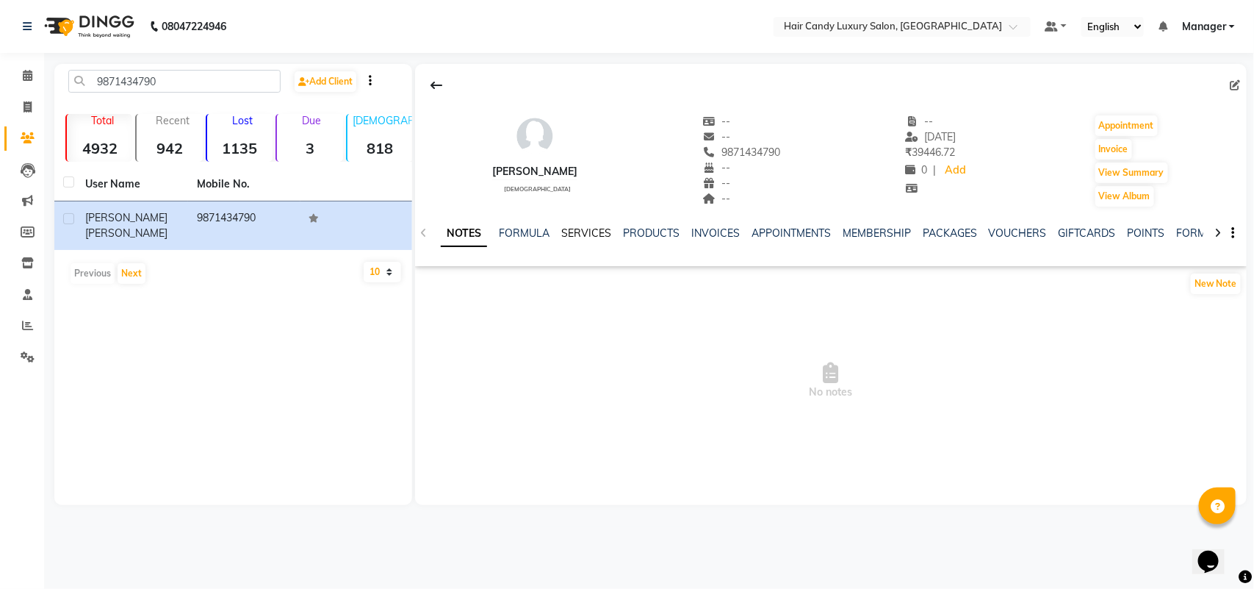
click at [597, 229] on link "SERVICES" at bounding box center [586, 232] width 50 height 13
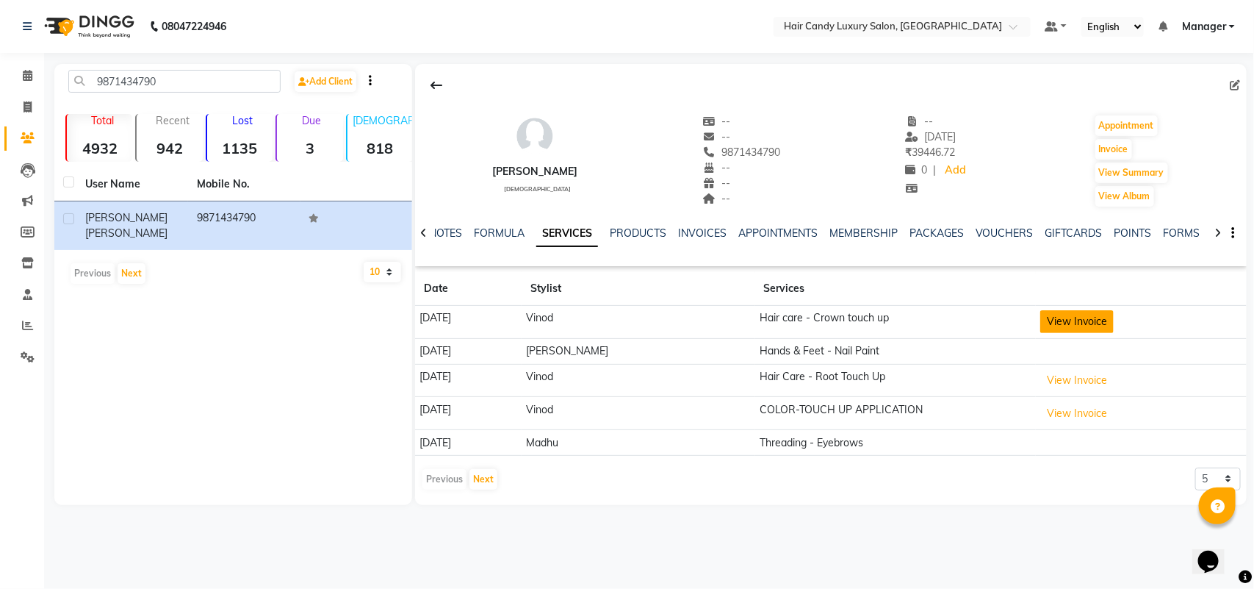
click at [1056, 316] on button "View Invoice" at bounding box center [1077, 321] width 73 height 23
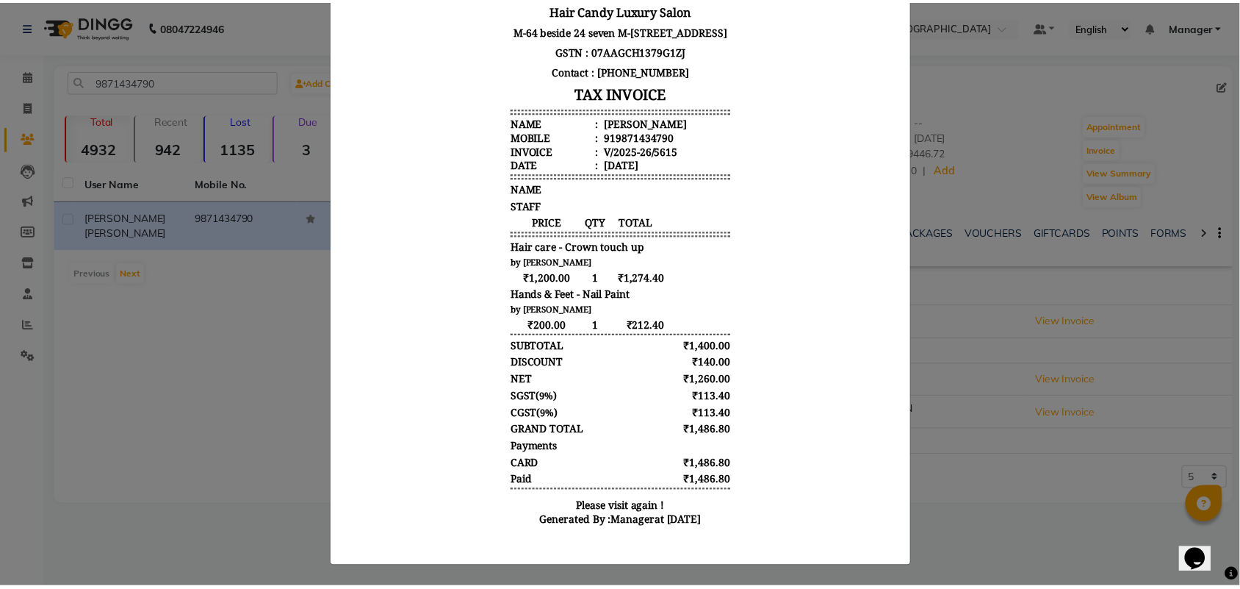
scroll to position [199, 0]
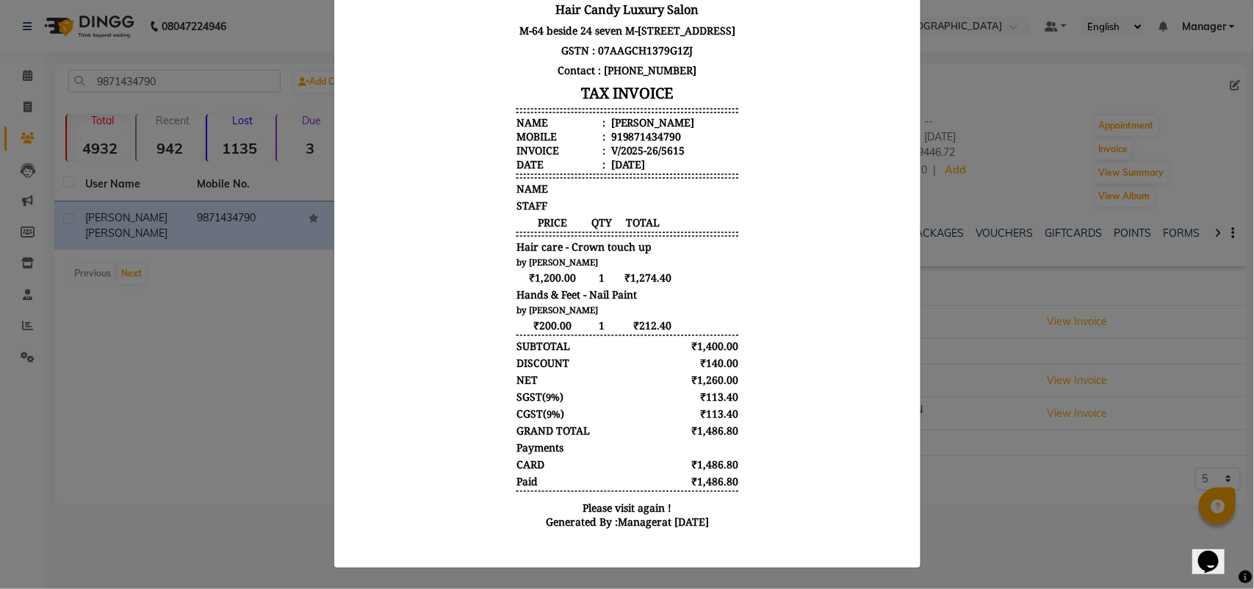
click at [1008, 519] on ngb-modal-window "INVOICE View Invoice Close" at bounding box center [627, 294] width 1254 height 589
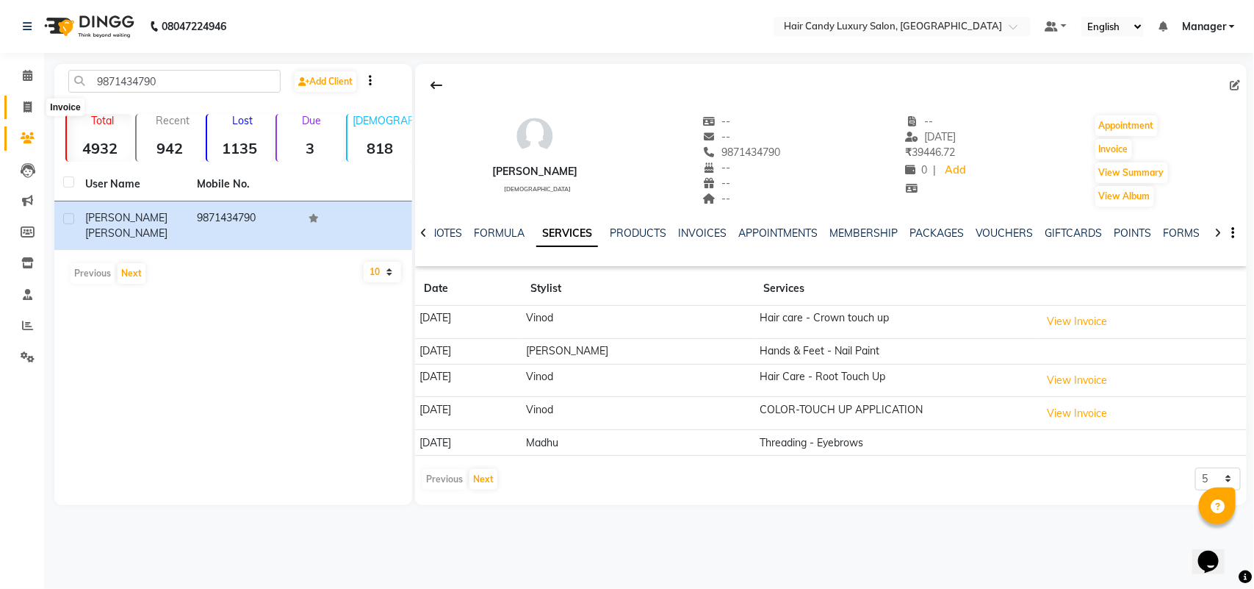
click at [22, 109] on span at bounding box center [28, 107] width 26 height 17
select select "service"
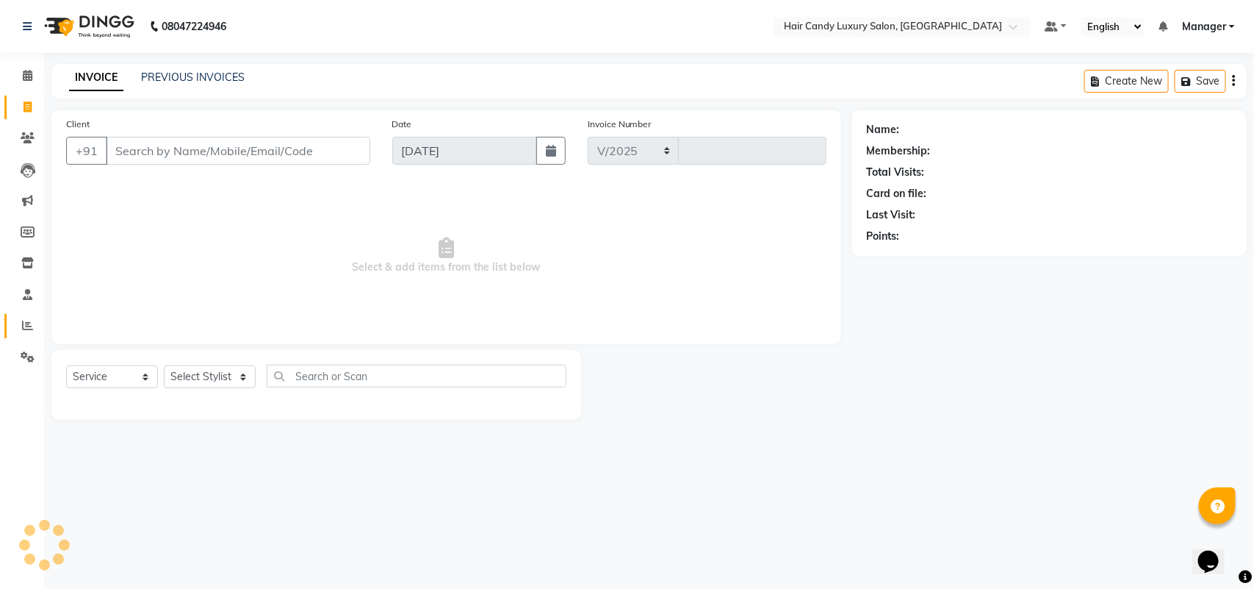
select select "6645"
type input "6309"
click at [26, 323] on icon at bounding box center [27, 325] width 11 height 11
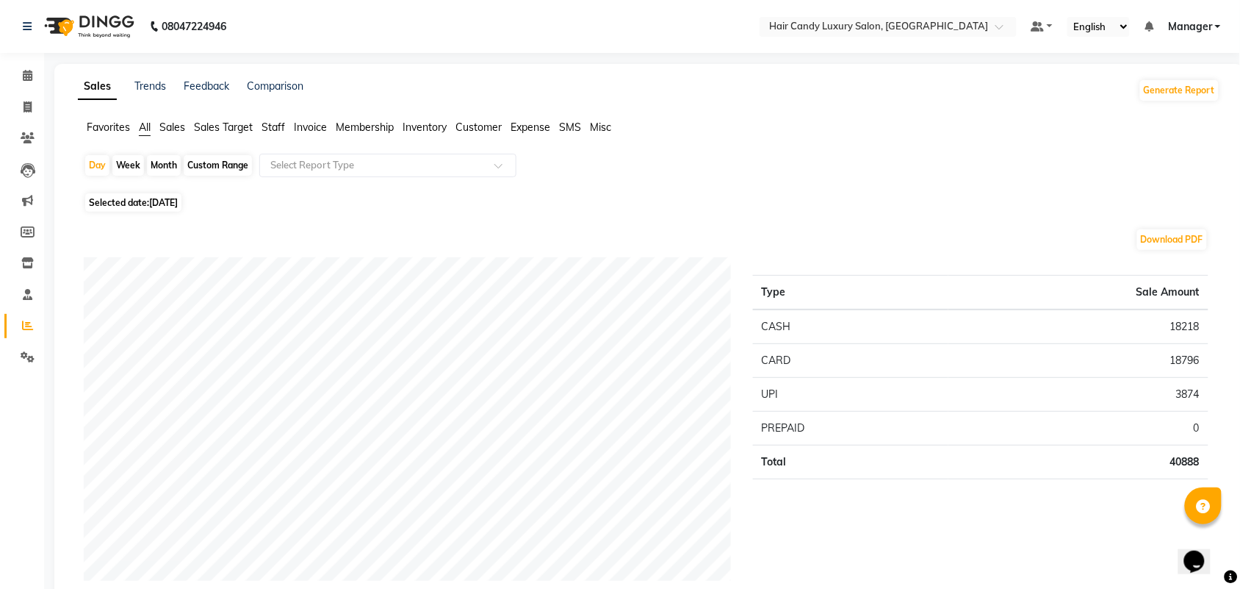
click at [273, 125] on span "Staff" at bounding box center [274, 127] width 24 height 13
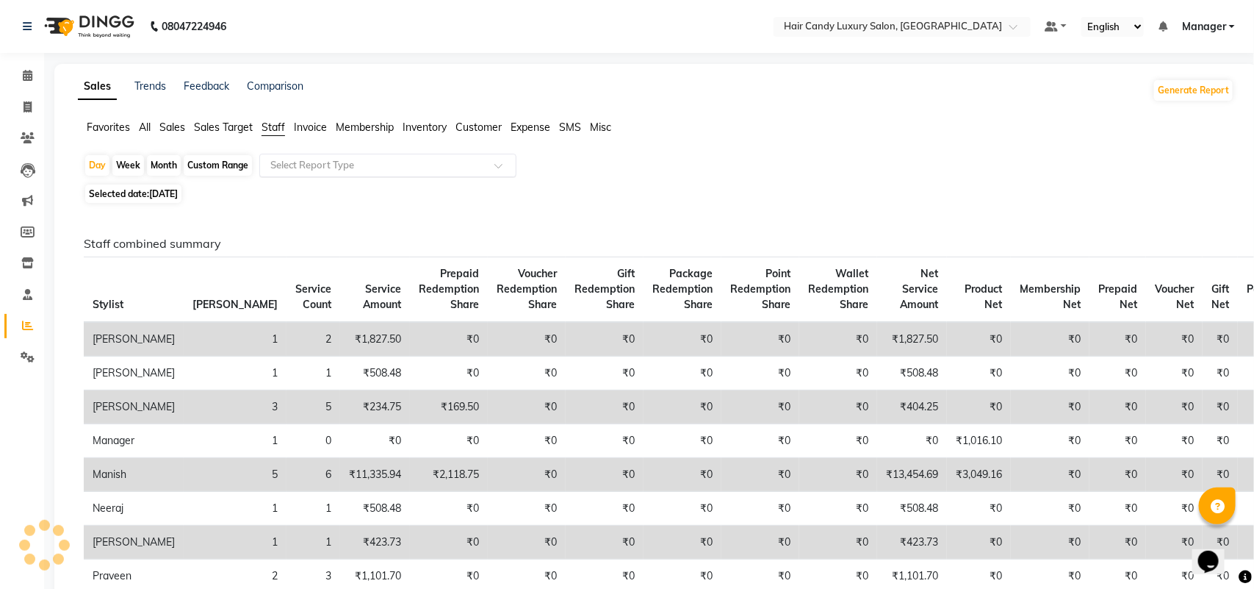
click at [391, 177] on ng-select "Select Report Type" at bounding box center [387, 166] width 257 height 24
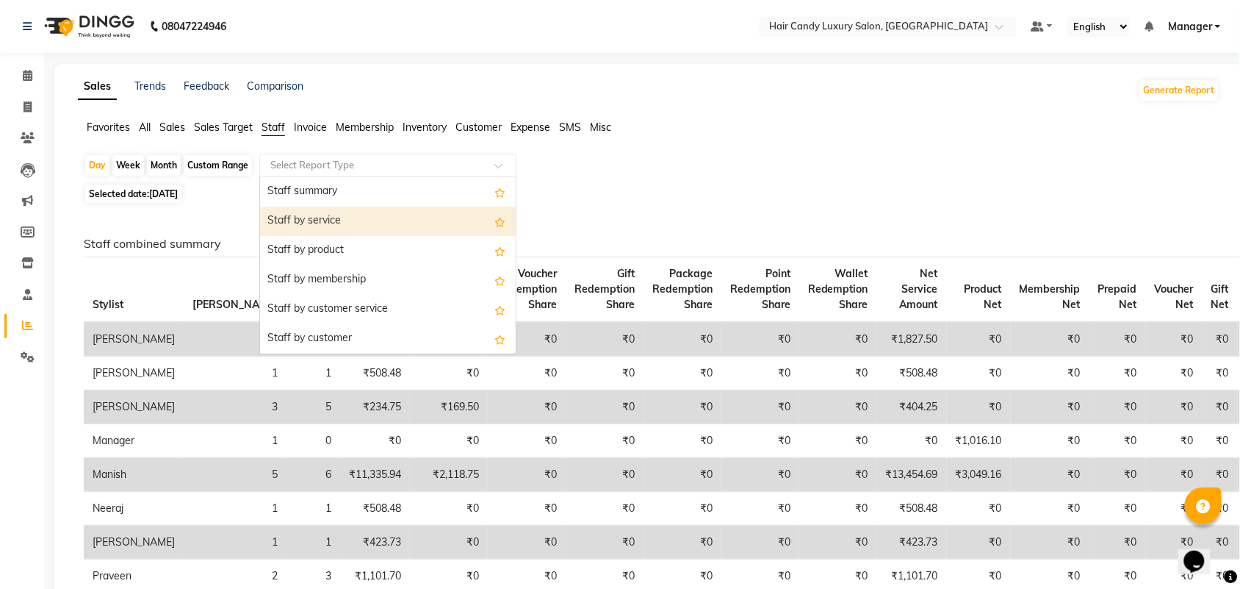
click at [351, 225] on div "Staff by service" at bounding box center [388, 220] width 256 height 29
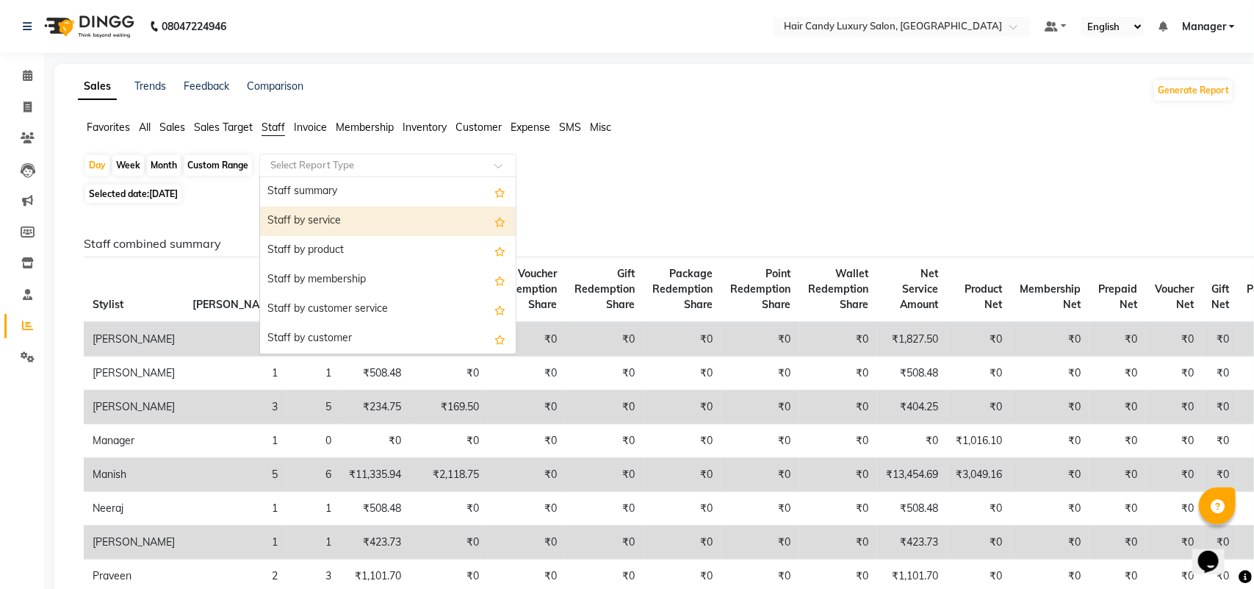
select select "full_report"
select select "csv"
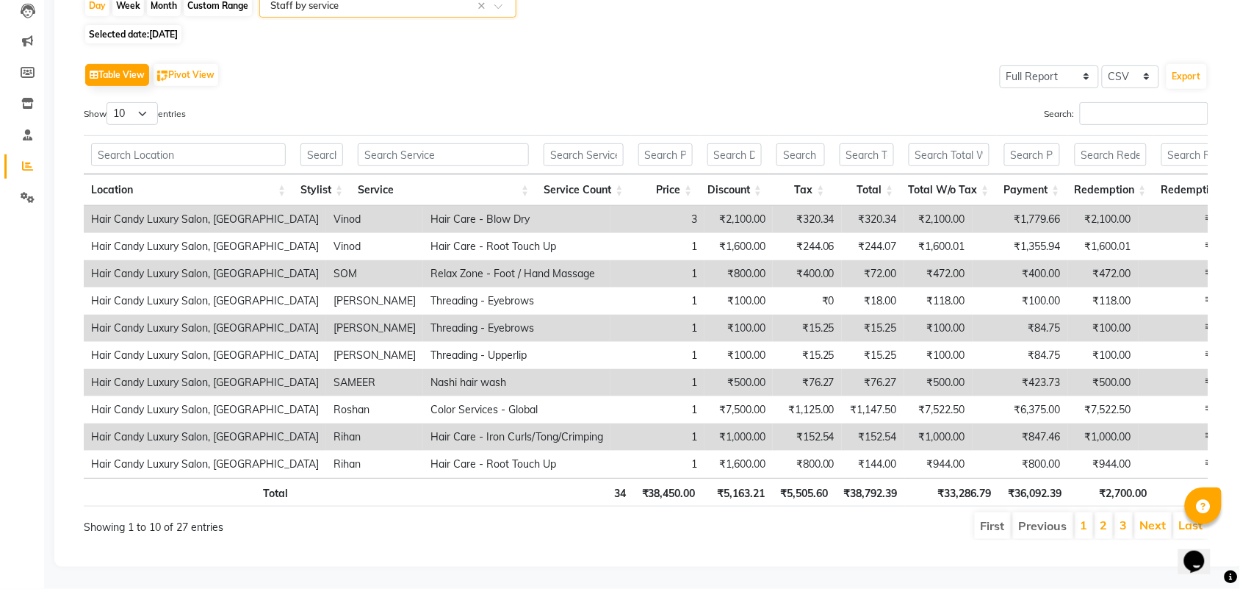
scroll to position [184, 0]
drag, startPoint x: 146, startPoint y: 92, endPoint x: 141, endPoint y: 100, distance: 9.2
click at [146, 102] on select "10 25 50 100" at bounding box center [132, 113] width 51 height 23
select select "100"
click at [109, 102] on select "10 25 50 100" at bounding box center [132, 113] width 51 height 23
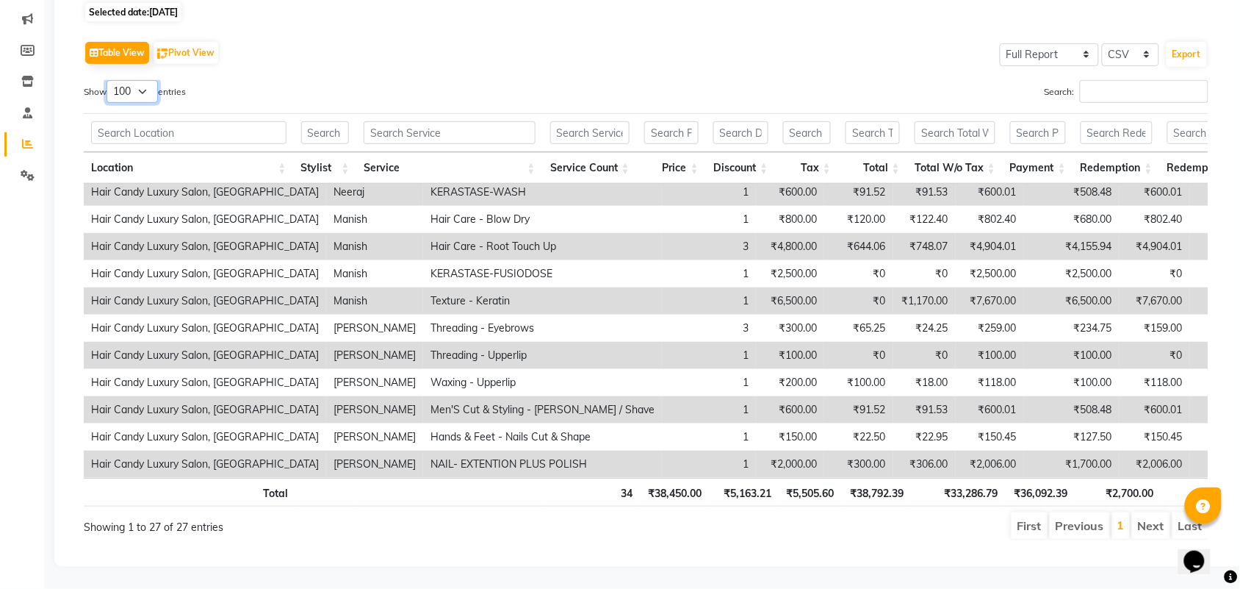
scroll to position [0, 0]
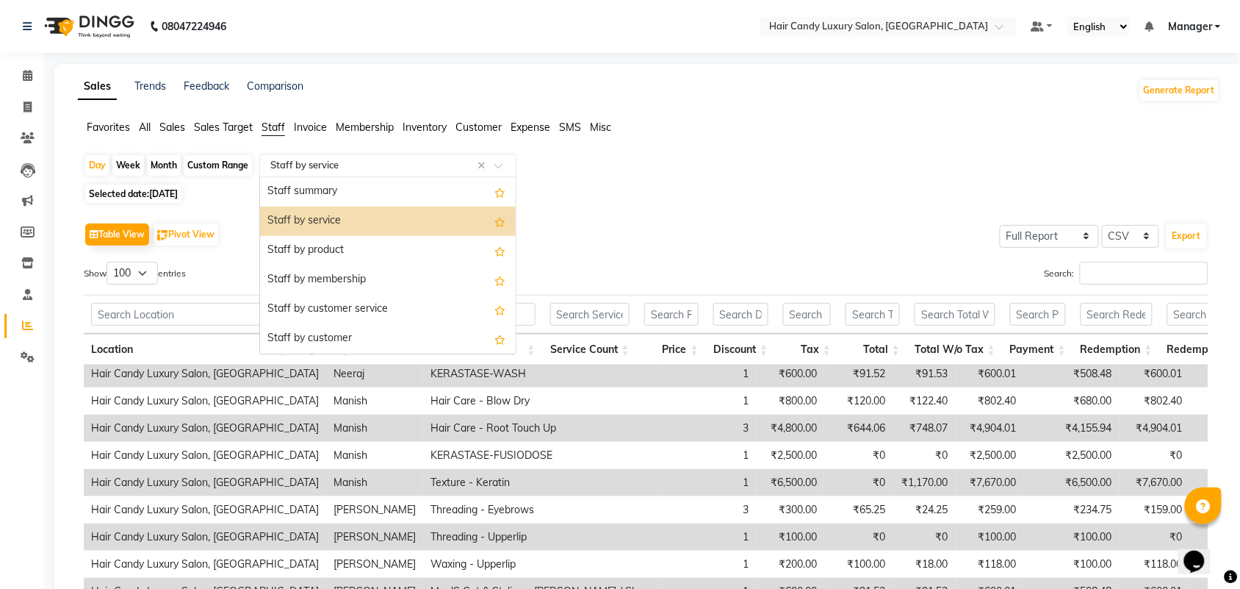
click at [309, 162] on input "text" at bounding box center [373, 165] width 212 height 15
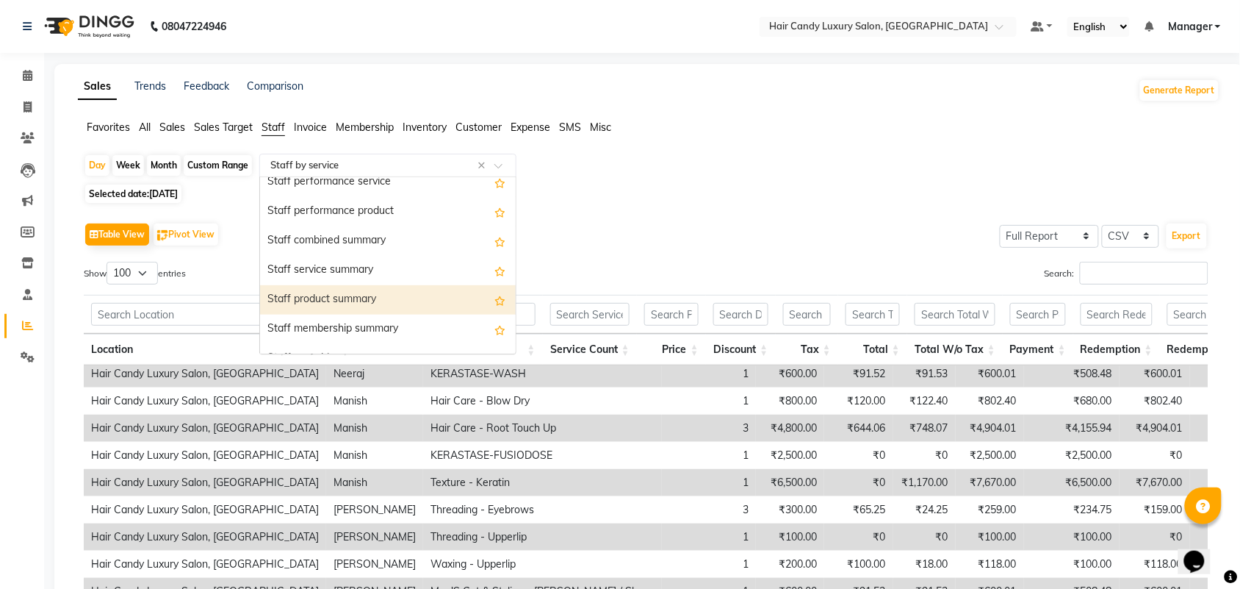
scroll to position [276, 0]
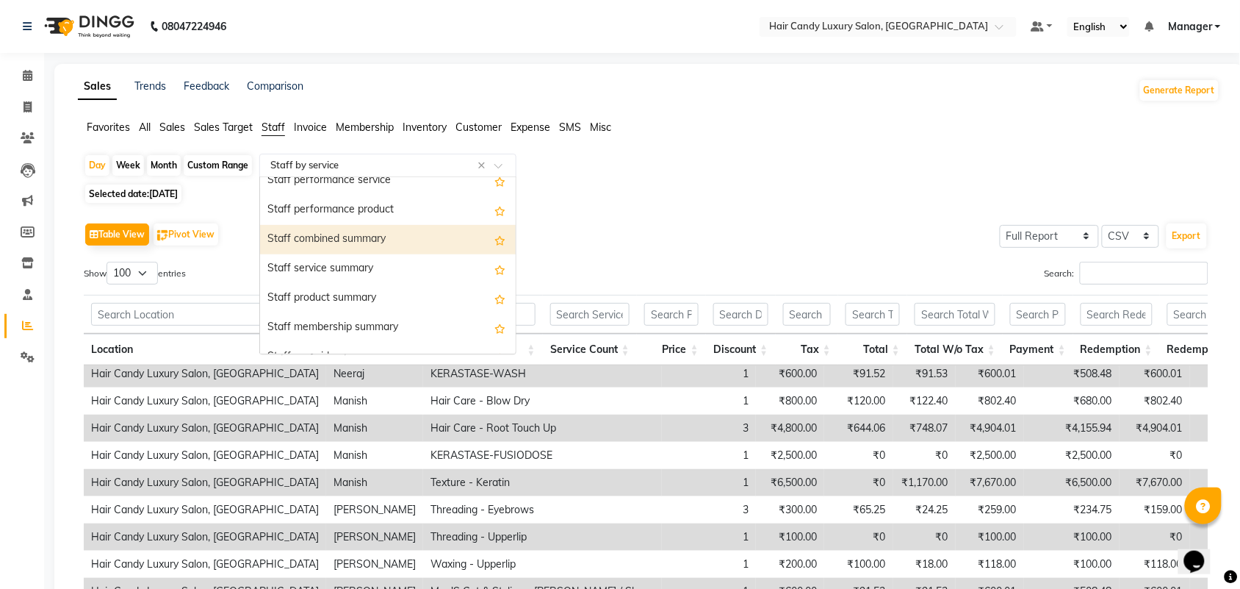
click at [389, 244] on div "Staff combined summary" at bounding box center [388, 239] width 256 height 29
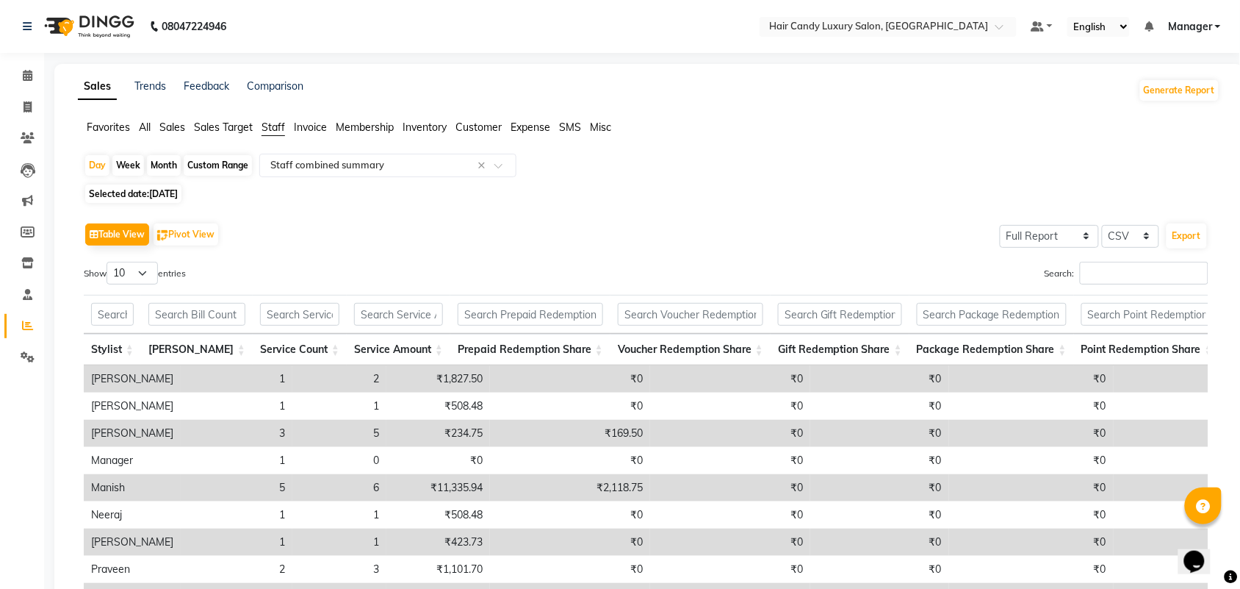
click at [140, 125] on span "All" at bounding box center [145, 127] width 12 height 13
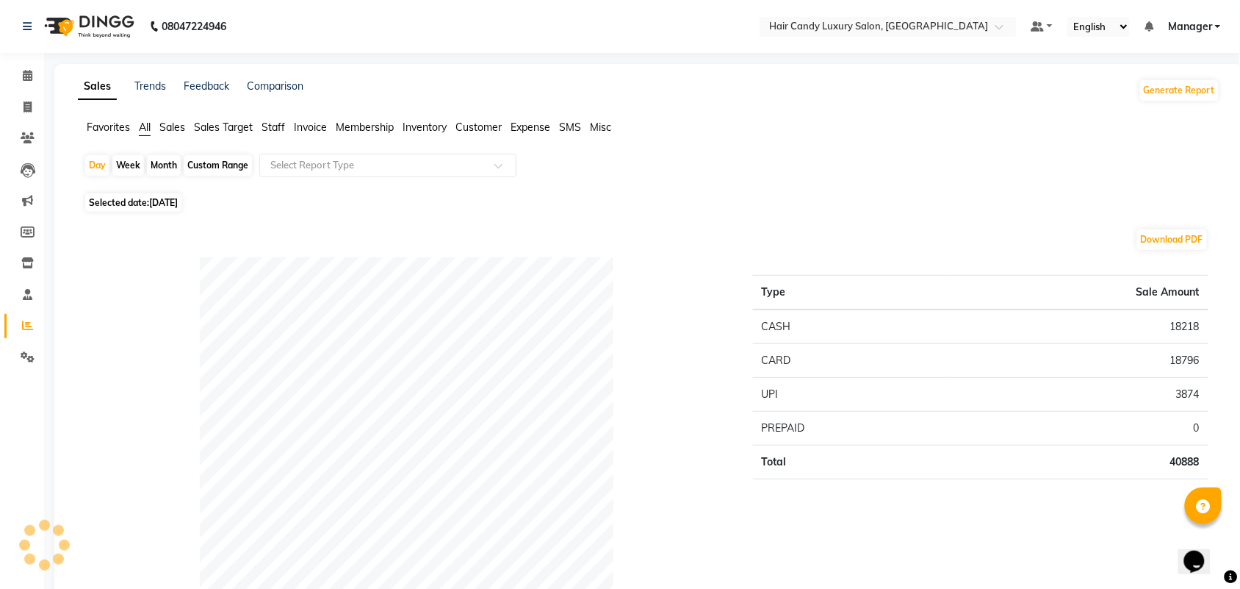
click at [273, 126] on span "Staff" at bounding box center [274, 127] width 24 height 13
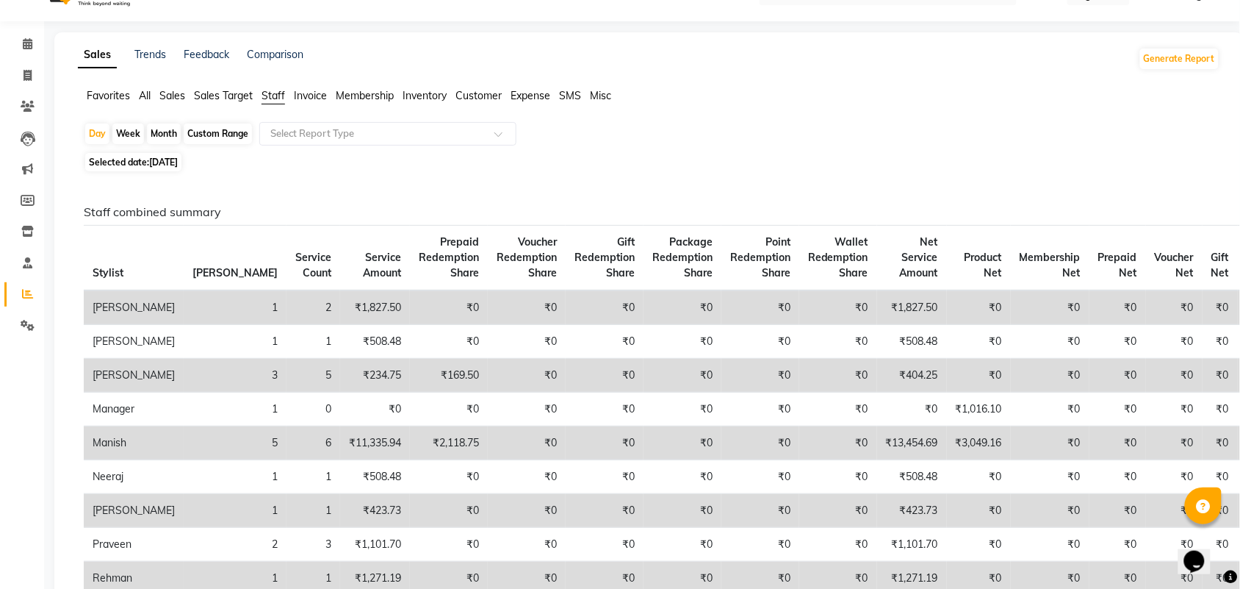
scroll to position [0, 0]
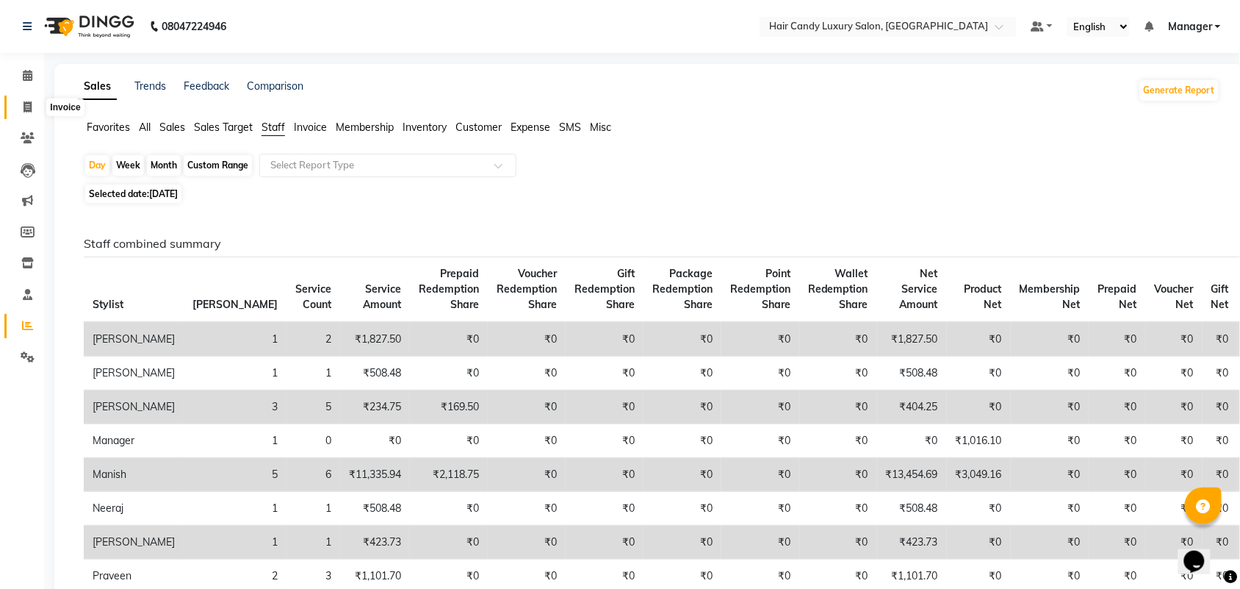
click at [26, 108] on icon at bounding box center [28, 106] width 8 height 11
select select "service"
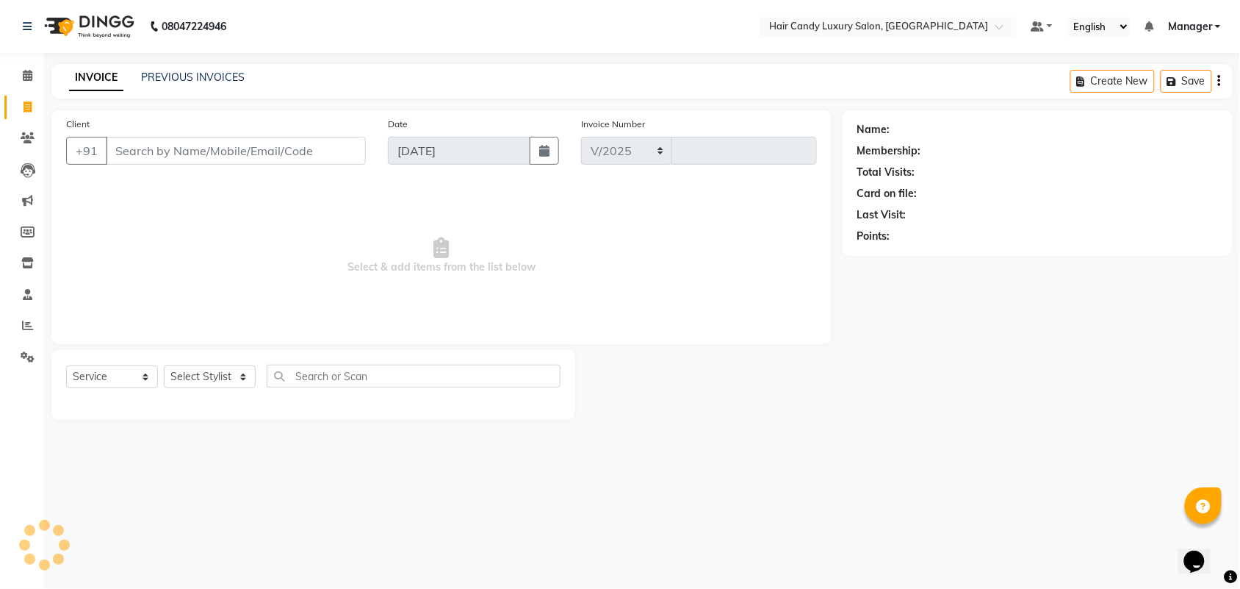
select select "6645"
type input "6309"
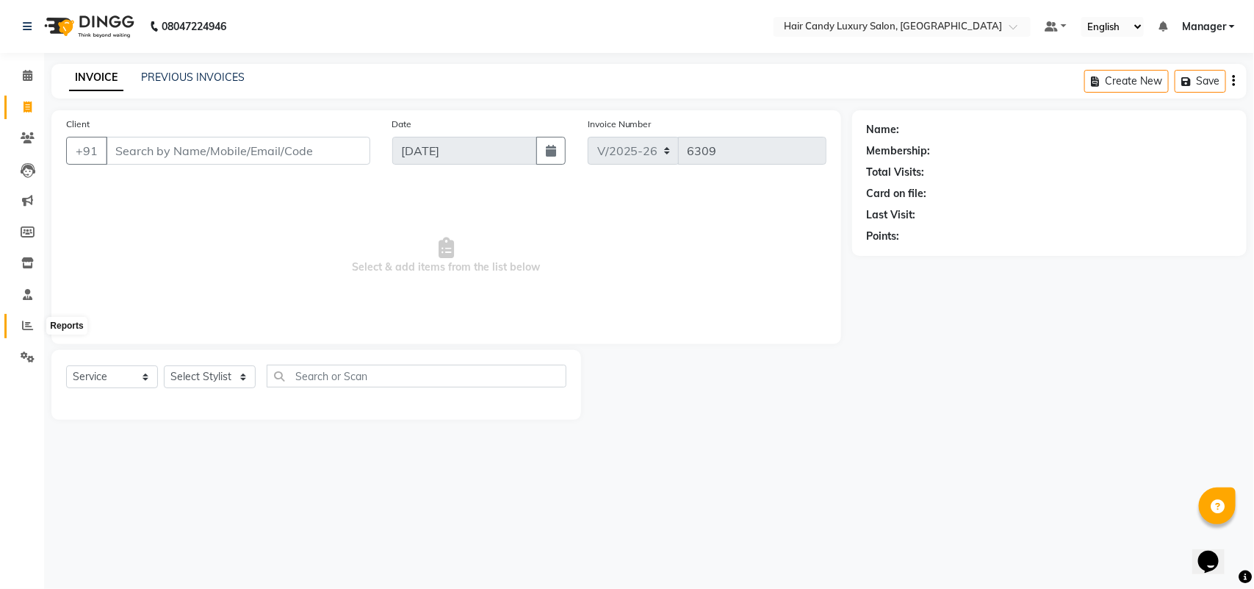
click at [30, 321] on icon at bounding box center [27, 325] width 11 height 11
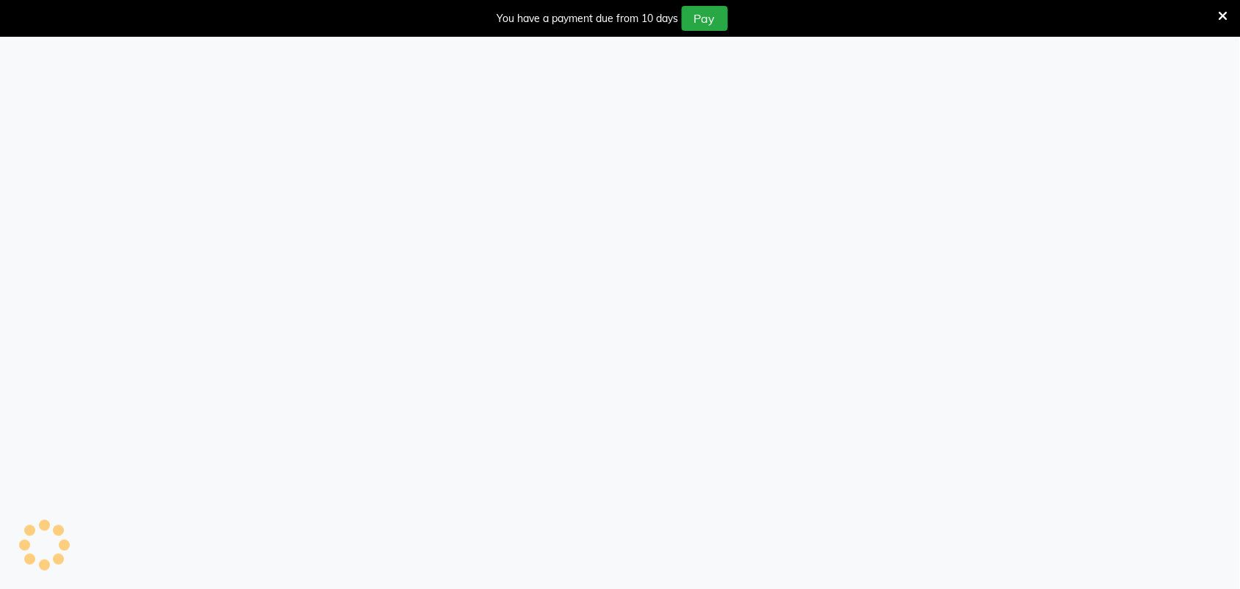
select select "6645"
select select "service"
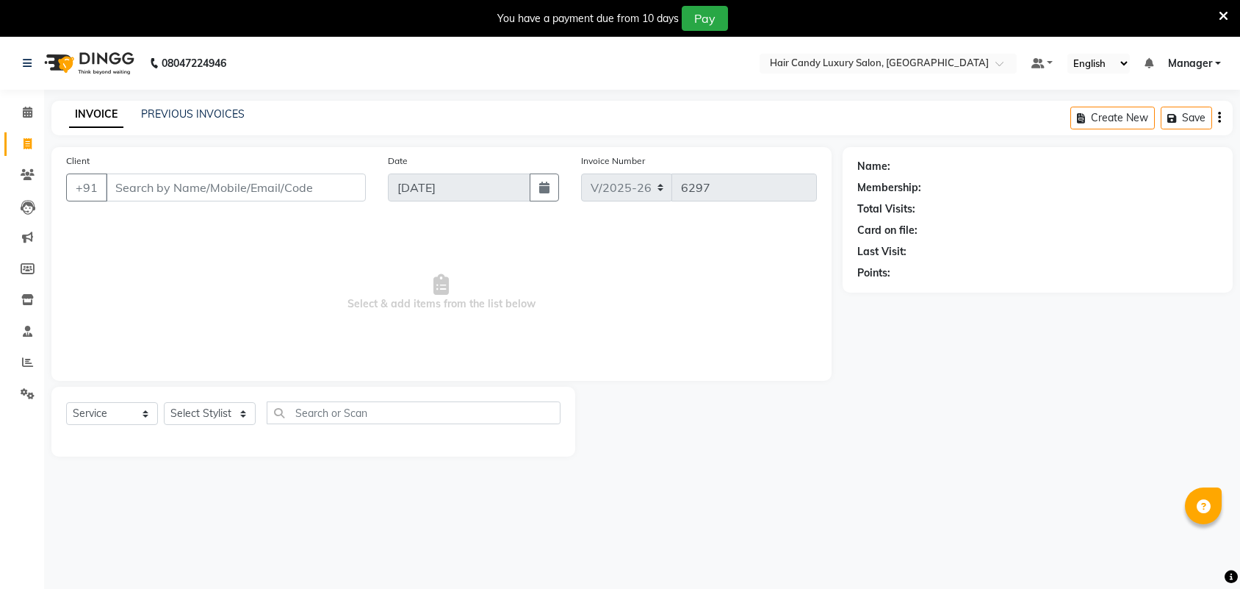
select select "6645"
select select "service"
click at [283, 204] on div "Client +91" at bounding box center [216, 183] width 322 height 60
click at [291, 189] on input "Client" at bounding box center [236, 187] width 260 height 28
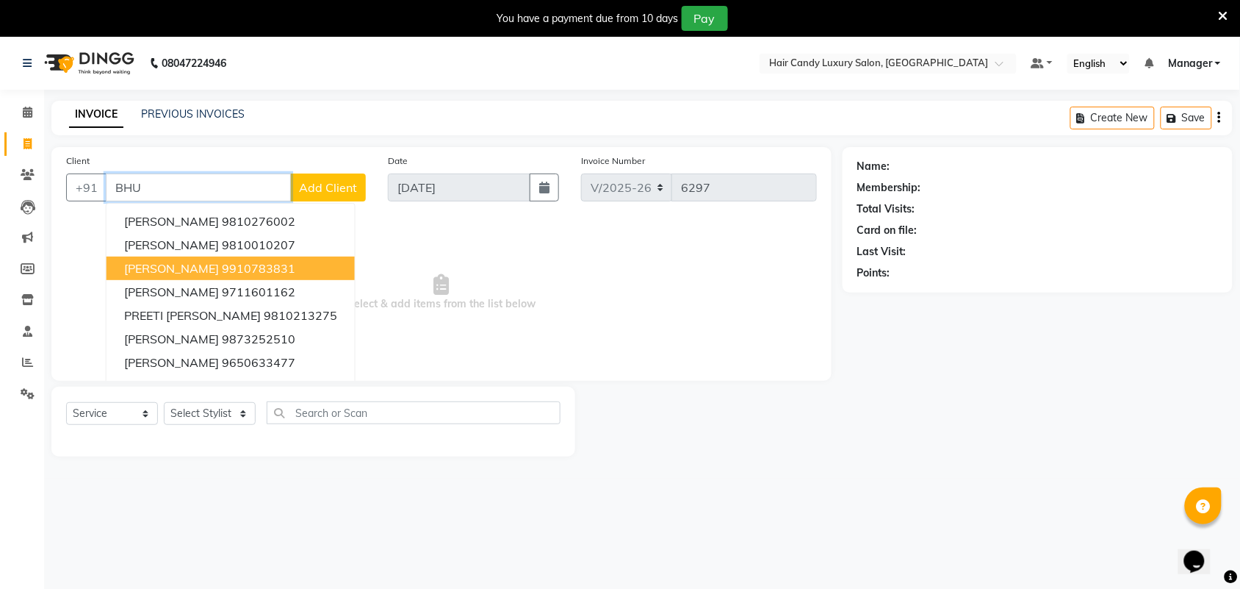
click at [156, 267] on span "[PERSON_NAME]" at bounding box center [171, 268] width 95 height 15
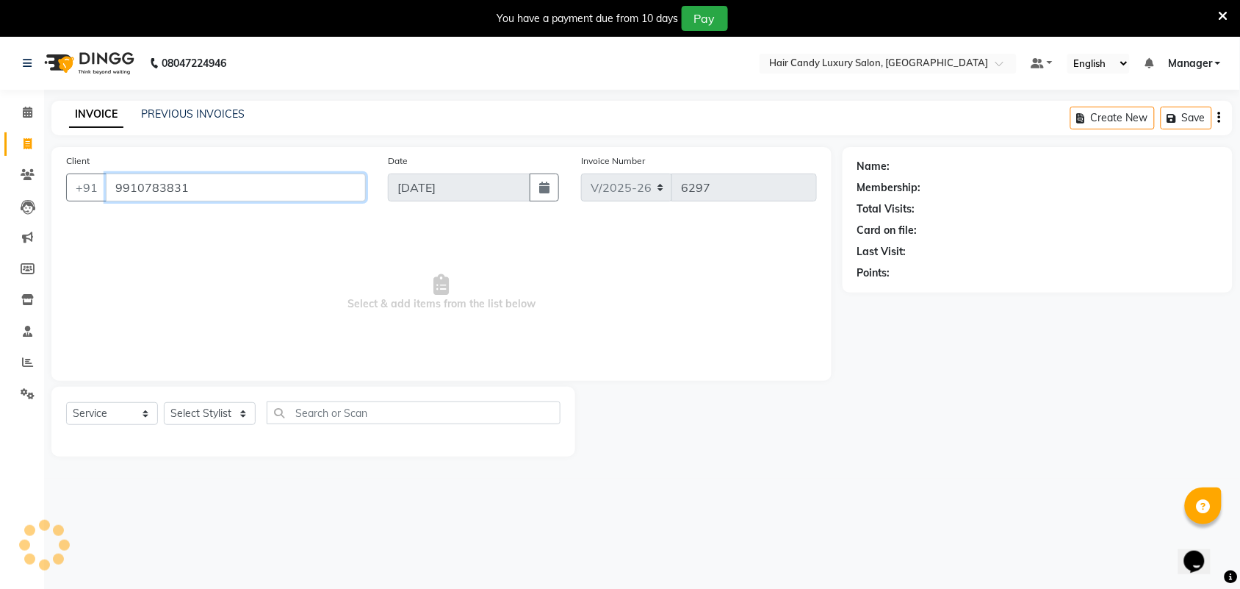
type input "9910783831"
select select "2: Object"
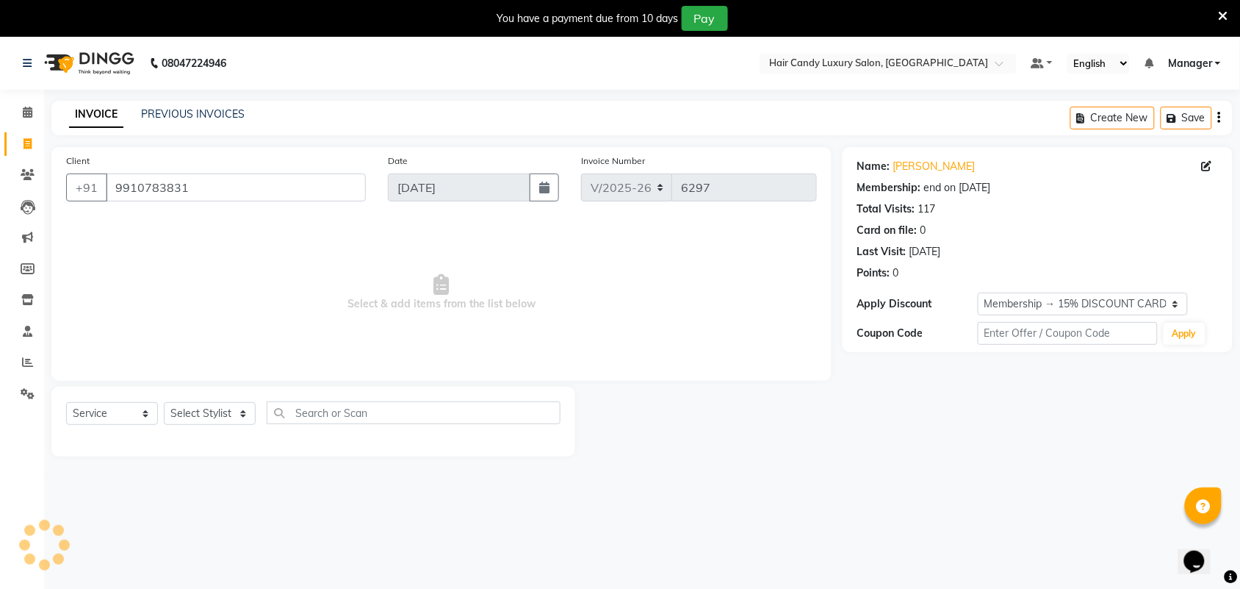
click at [206, 428] on div "Select Service Product Membership Package Voucher Prepaid Gift Card Select Styl…" at bounding box center [313, 418] width 495 height 35
drag, startPoint x: 218, startPoint y: 417, endPoint x: 218, endPoint y: 406, distance: 11.0
click at [218, 417] on select "Select Stylist Aman ANKIT MANAGER [PERSON_NAME] [PERSON_NAME] Danish [PERSON_NA…" at bounding box center [210, 413] width 92 height 23
click at [164, 402] on select "Select Stylist Aman ANKIT MANAGER [PERSON_NAME] [PERSON_NAME] Danish [PERSON_NA…" at bounding box center [210, 413] width 92 height 23
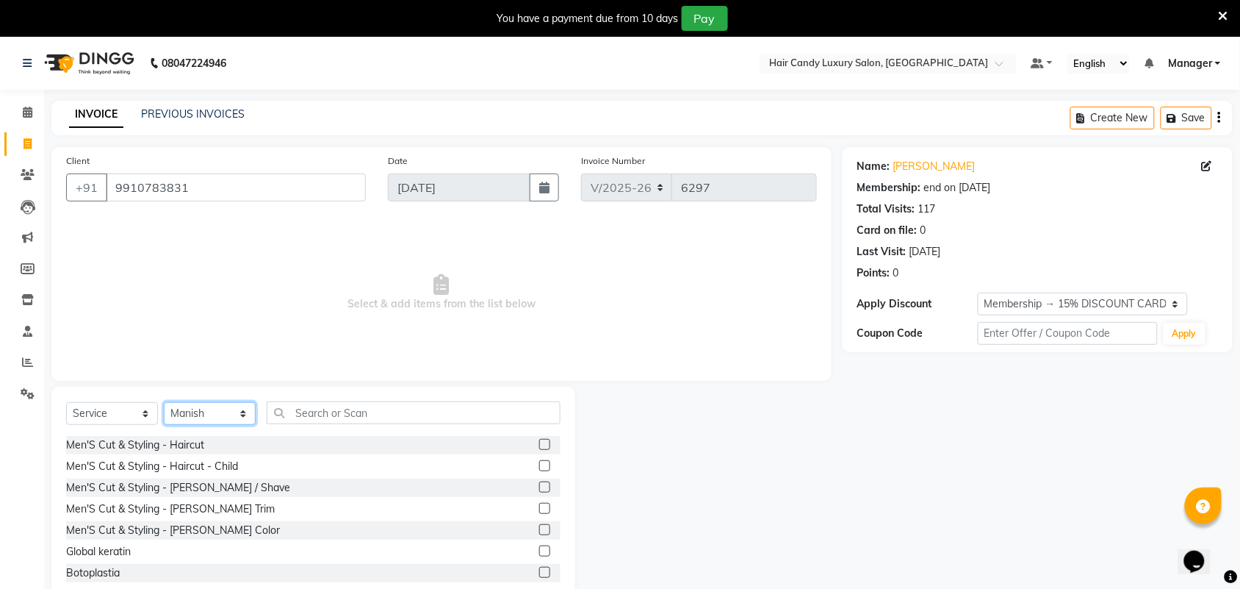
click at [212, 403] on select "Select Stylist Aman ANKIT MANAGER [PERSON_NAME] [PERSON_NAME] Danish [PERSON_NA…" at bounding box center [210, 413] width 92 height 23
select select "51790"
click at [164, 402] on select "Select Stylist Aman ANKIT MANAGER [PERSON_NAME] [PERSON_NAME] Danish [PERSON_NA…" at bounding box center [210, 413] width 92 height 23
click at [384, 417] on input "text" at bounding box center [414, 412] width 294 height 23
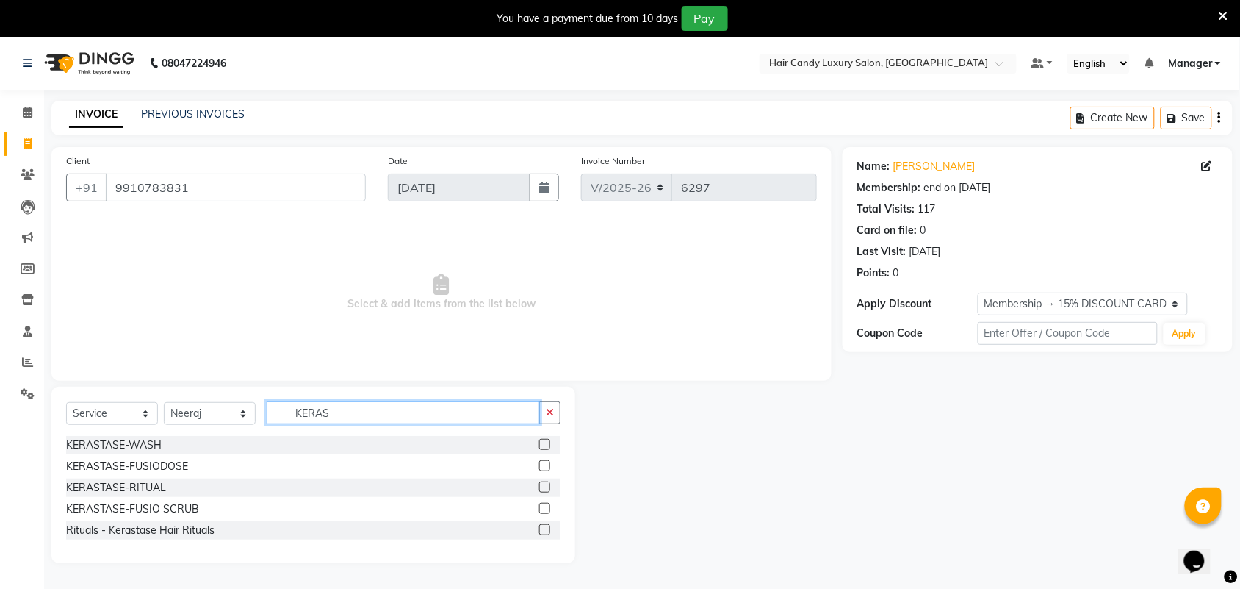
type input "KERAS"
click at [544, 439] on label at bounding box center [544, 444] width 11 height 11
click at [544, 440] on input "checkbox" at bounding box center [544, 445] width 10 height 10
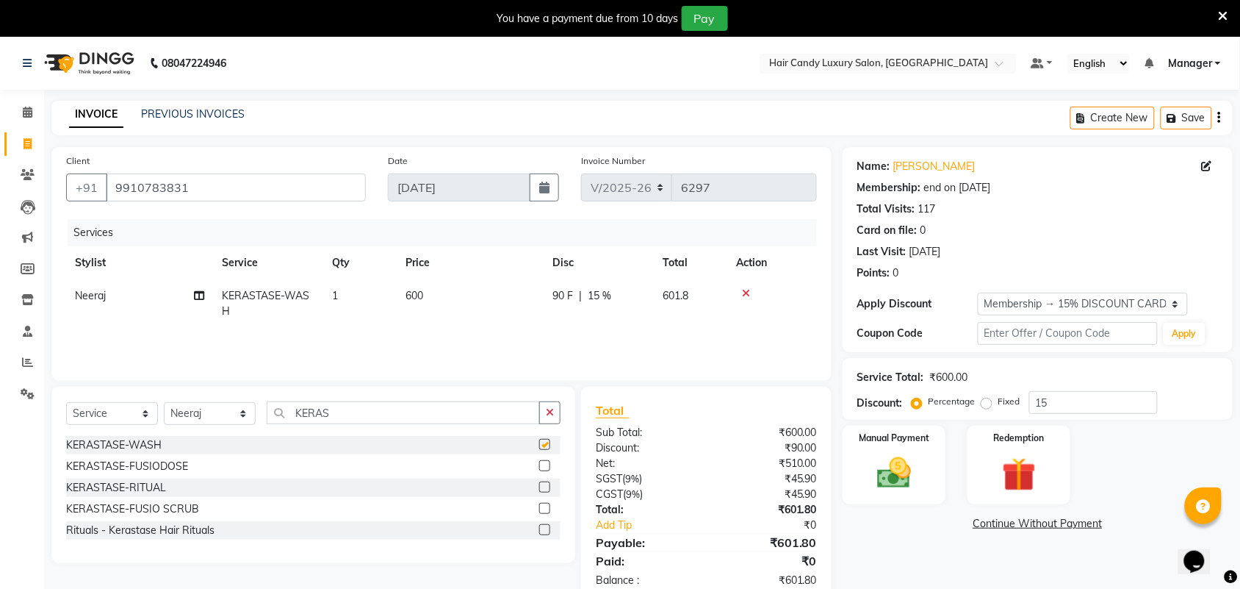
checkbox input "false"
click at [1071, 410] on input "15" at bounding box center [1094, 402] width 129 height 23
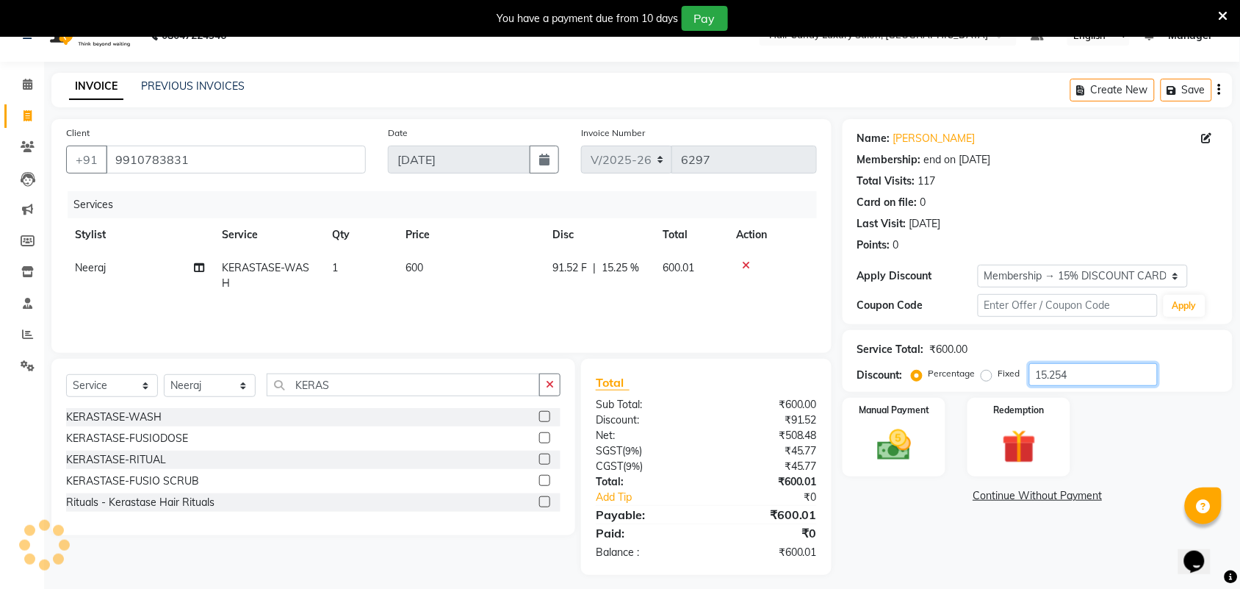
scroll to position [37, 0]
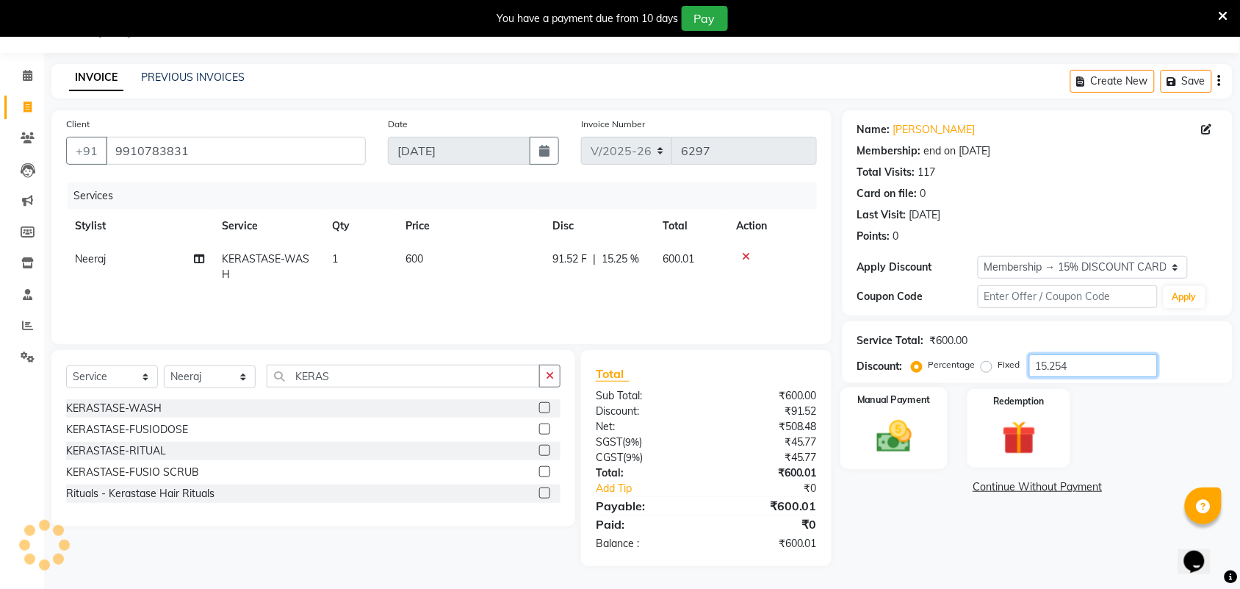
type input "15.254"
click at [872, 427] on img at bounding box center [894, 436] width 57 height 40
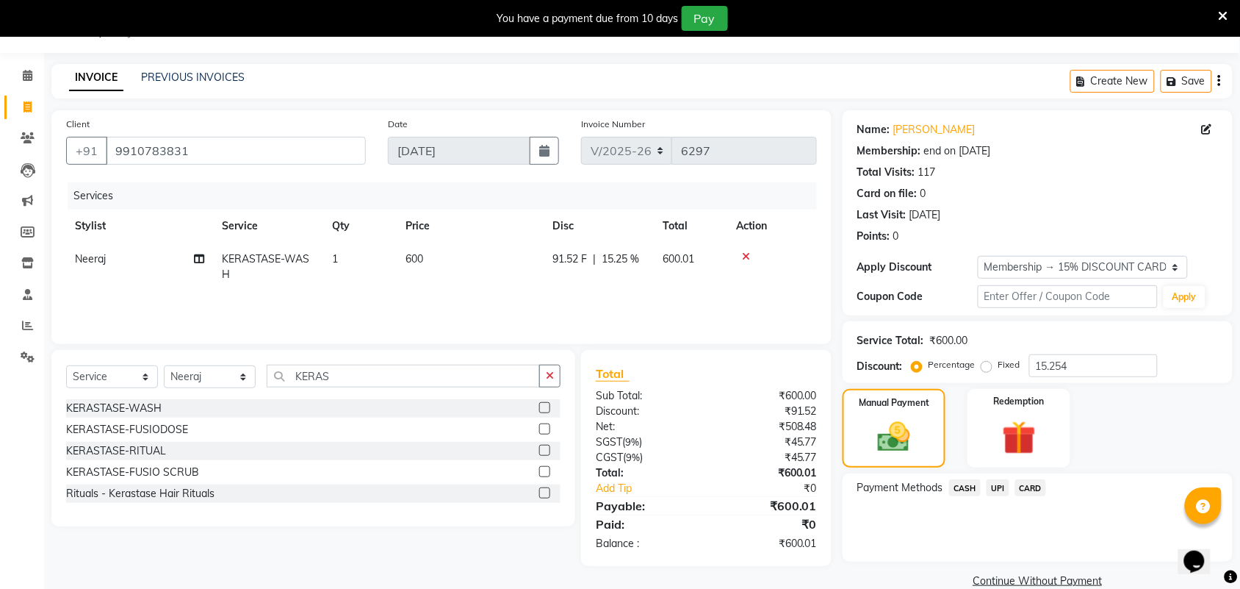
click at [960, 487] on span "CASH" at bounding box center [965, 487] width 32 height 17
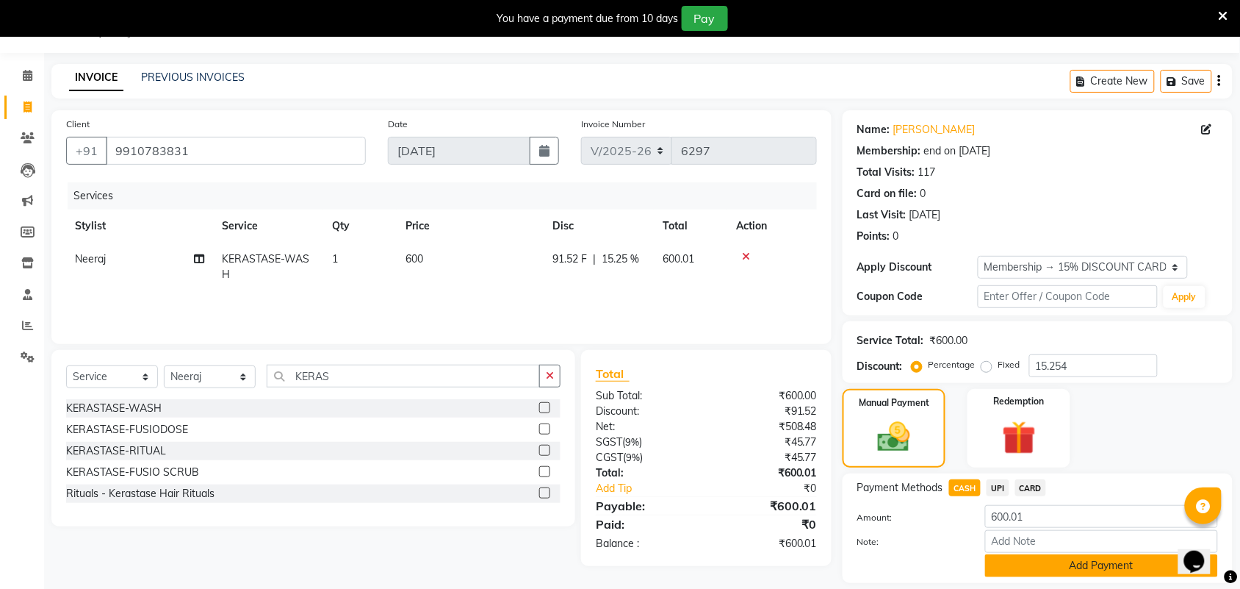
click at [1035, 567] on button "Add Payment" at bounding box center [1101, 565] width 233 height 23
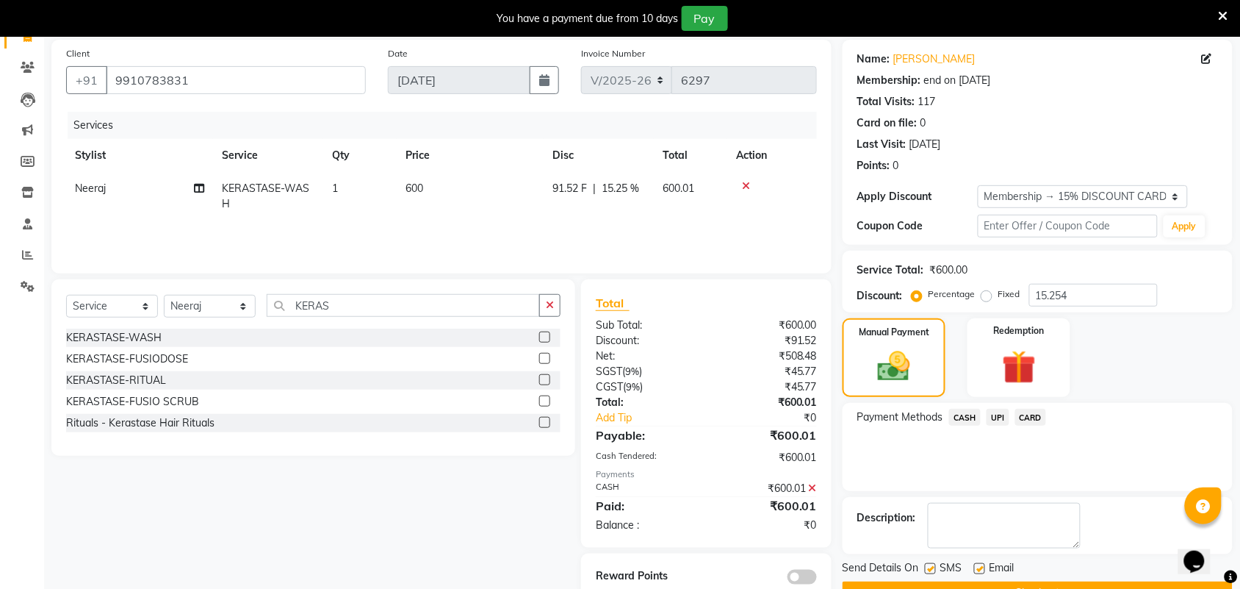
scroll to position [146, 0]
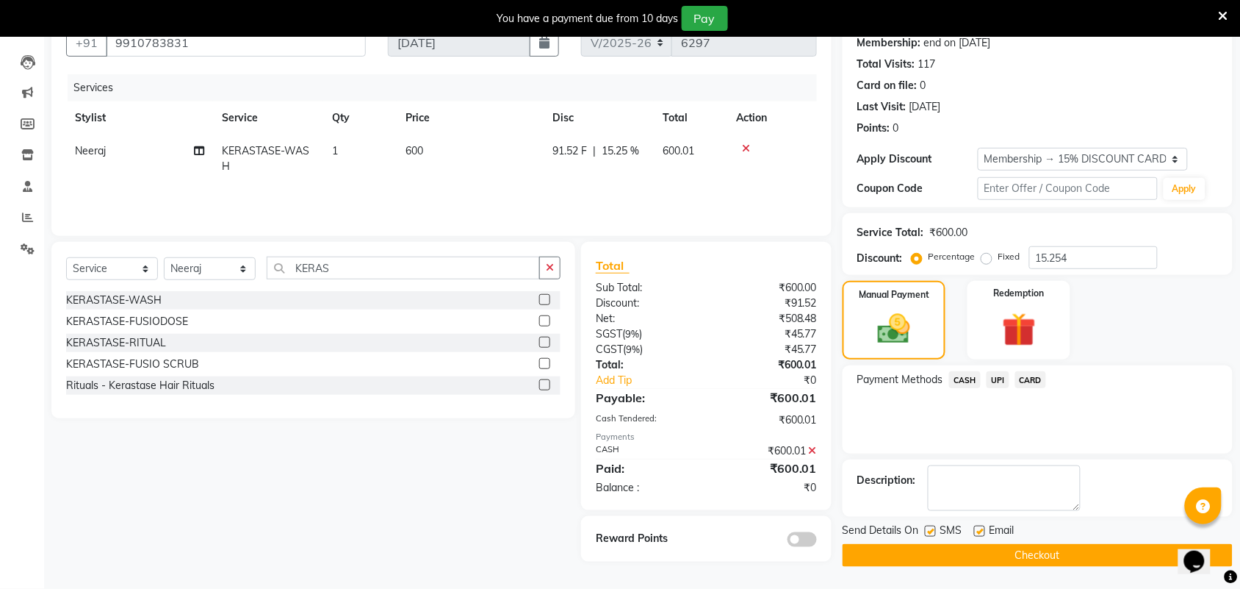
click at [921, 553] on button "Checkout" at bounding box center [1038, 555] width 390 height 23
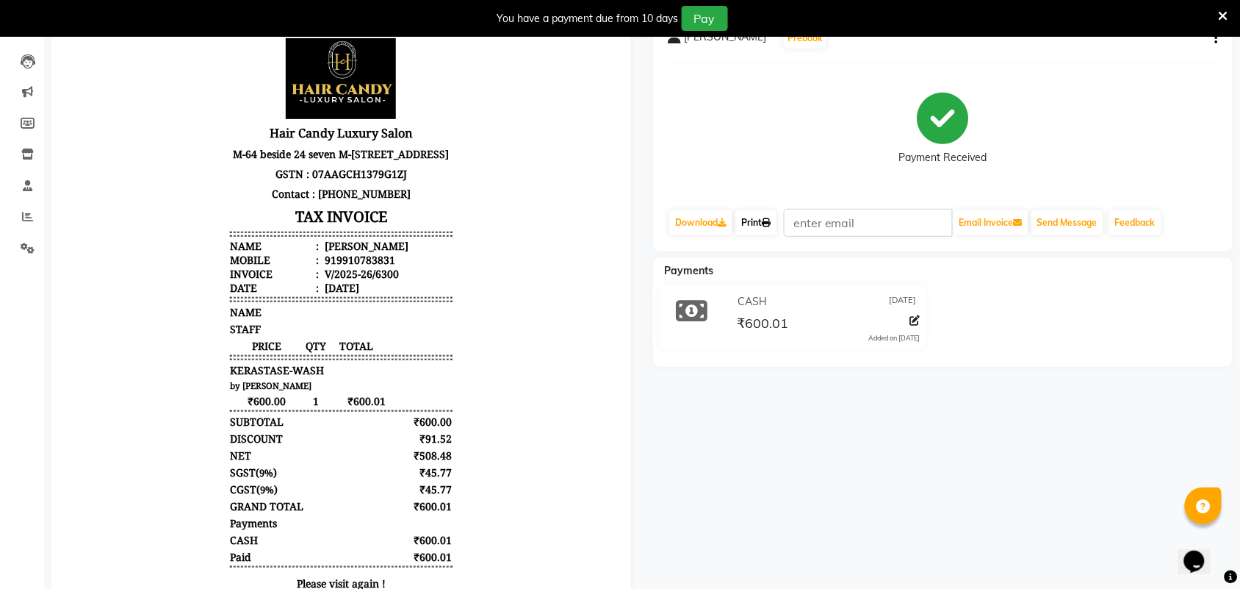
click at [766, 221] on link "Print" at bounding box center [756, 222] width 41 height 25
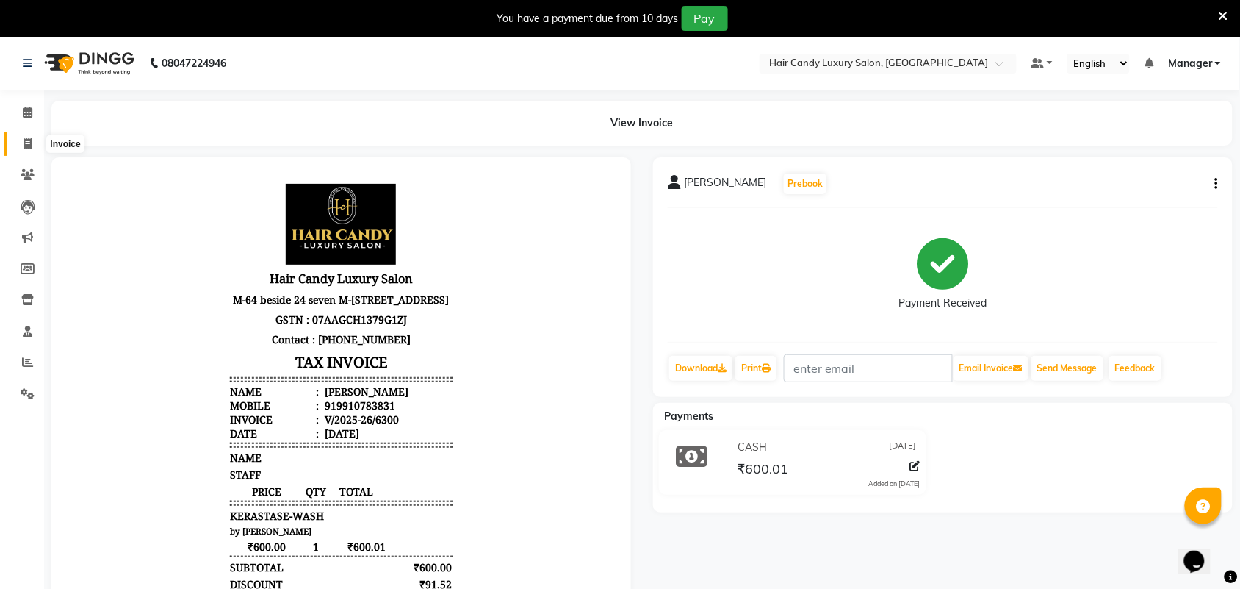
click at [19, 137] on span at bounding box center [28, 144] width 26 height 17
select select "6645"
select select "service"
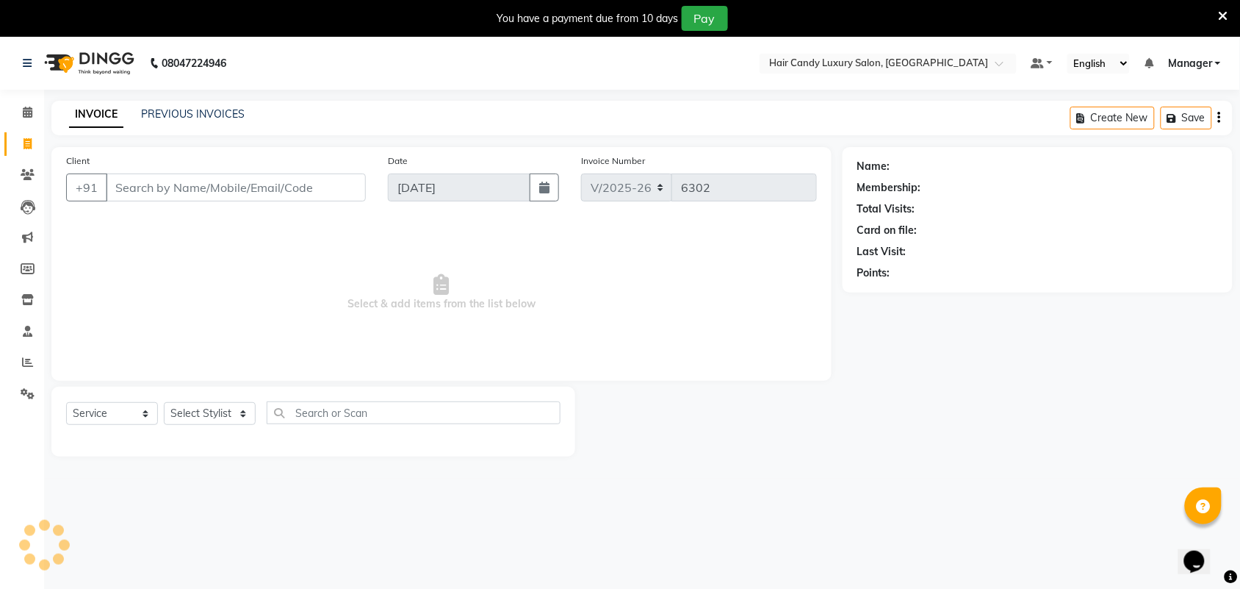
scroll to position [37, 0]
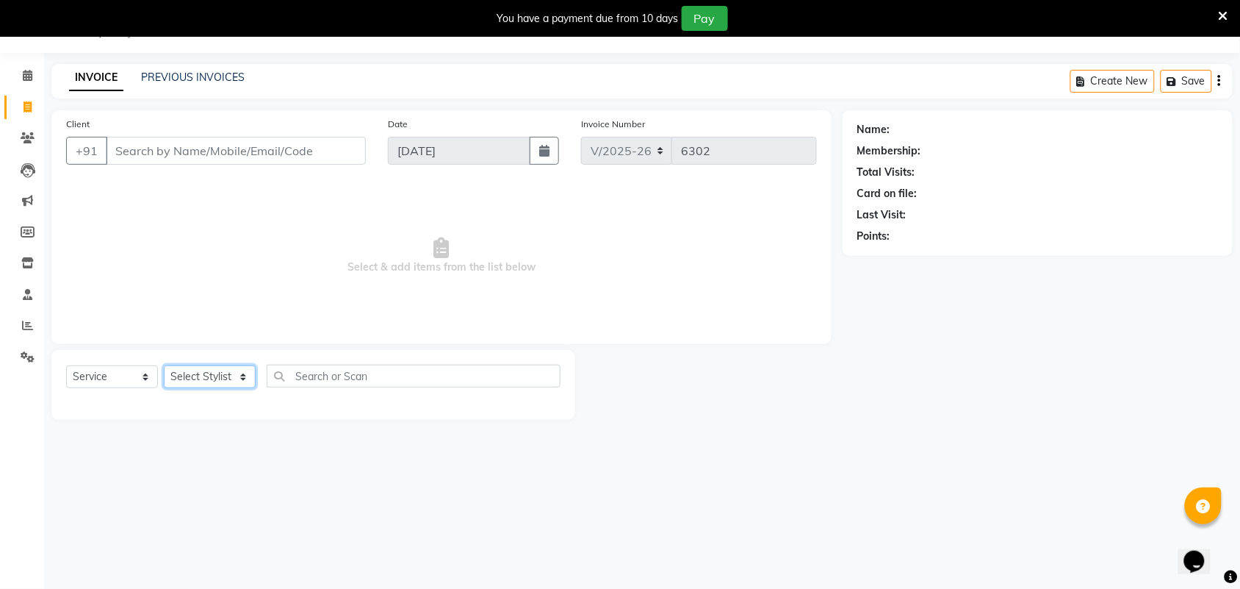
click at [206, 380] on select "Select Stylist Aman ANKIT MANAGER [PERSON_NAME] [PERSON_NAME] Danish [PERSON_NA…" at bounding box center [210, 376] width 92 height 23
select select "52595"
click at [164, 365] on select "Select Stylist Aman ANKIT MANAGER [PERSON_NAME] [PERSON_NAME] Danish [PERSON_NA…" at bounding box center [210, 376] width 92 height 23
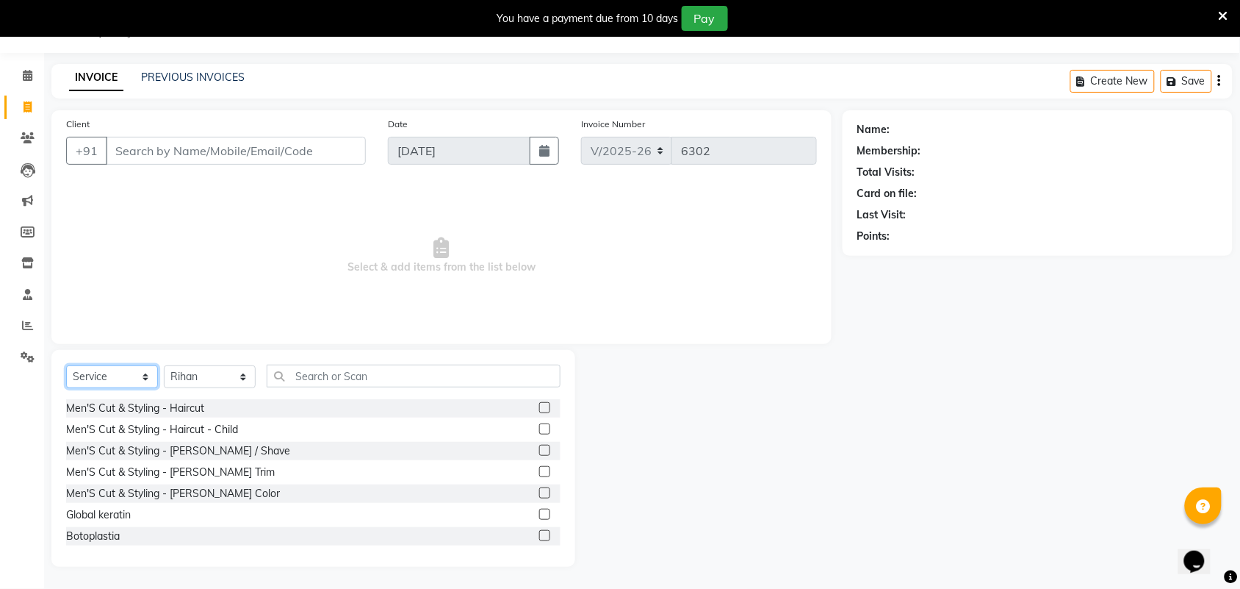
click at [85, 370] on select "Select Service Product Membership Package Voucher Prepaid Gift Card" at bounding box center [112, 376] width 92 height 23
select select "product"
click at [66, 365] on select "Select Service Product Membership Package Voucher Prepaid Gift Card" at bounding box center [112, 376] width 92 height 23
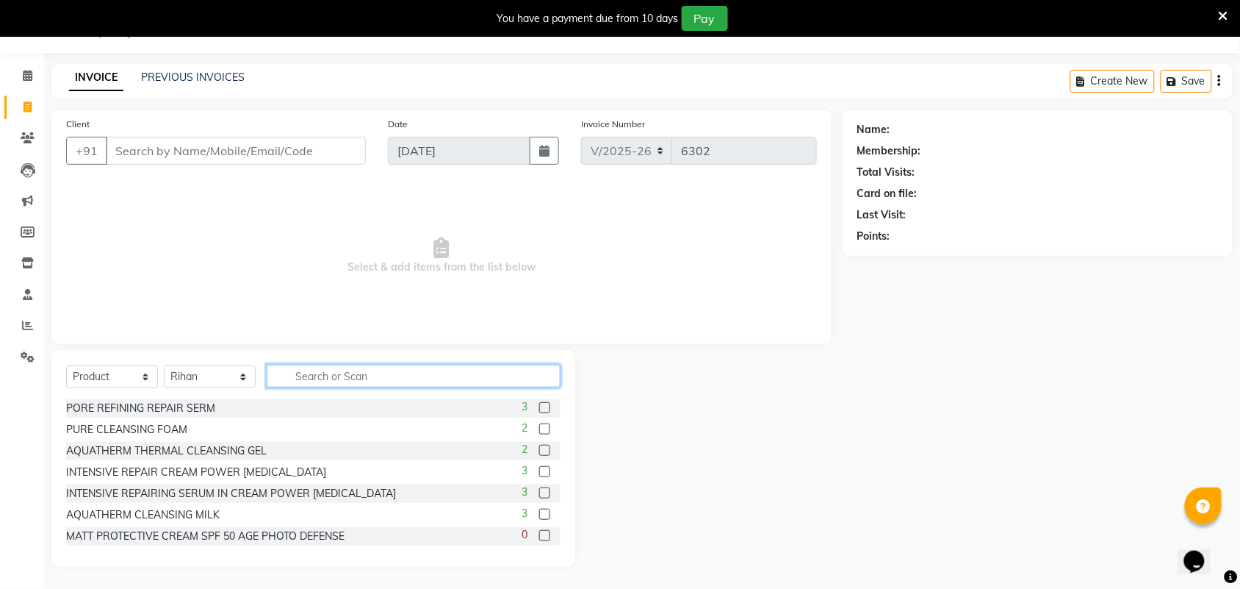
click at [365, 373] on input "text" at bounding box center [414, 375] width 294 height 23
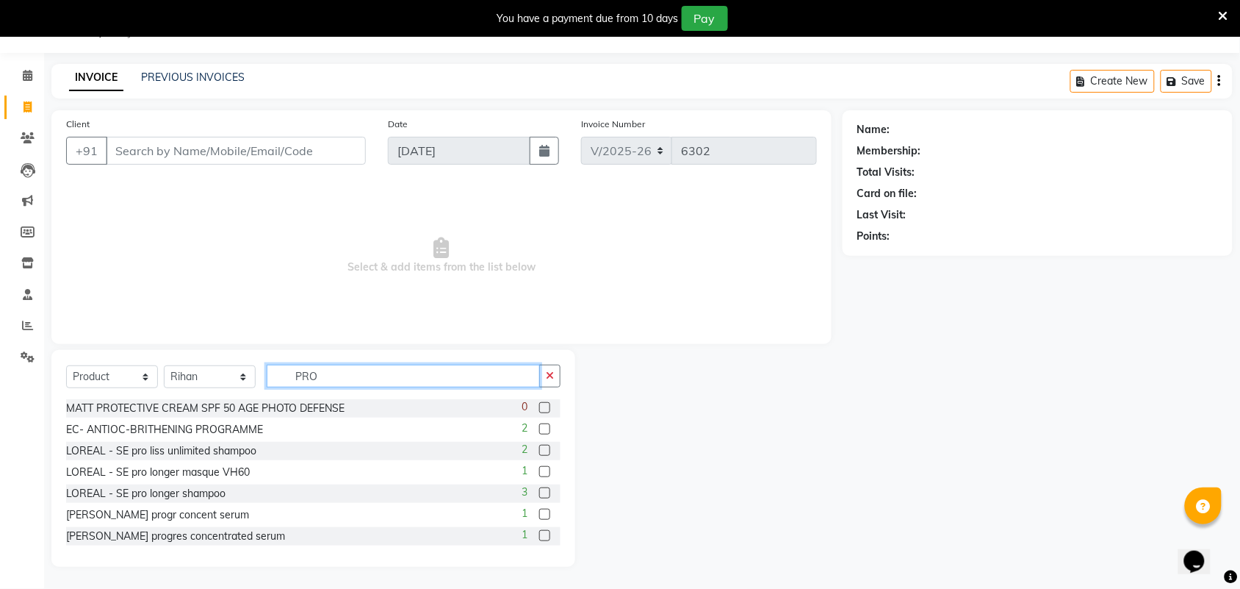
type input "PRO"
click at [539, 492] on label at bounding box center [544, 492] width 11 height 11
click at [539, 492] on input "checkbox" at bounding box center [544, 494] width 10 height 10
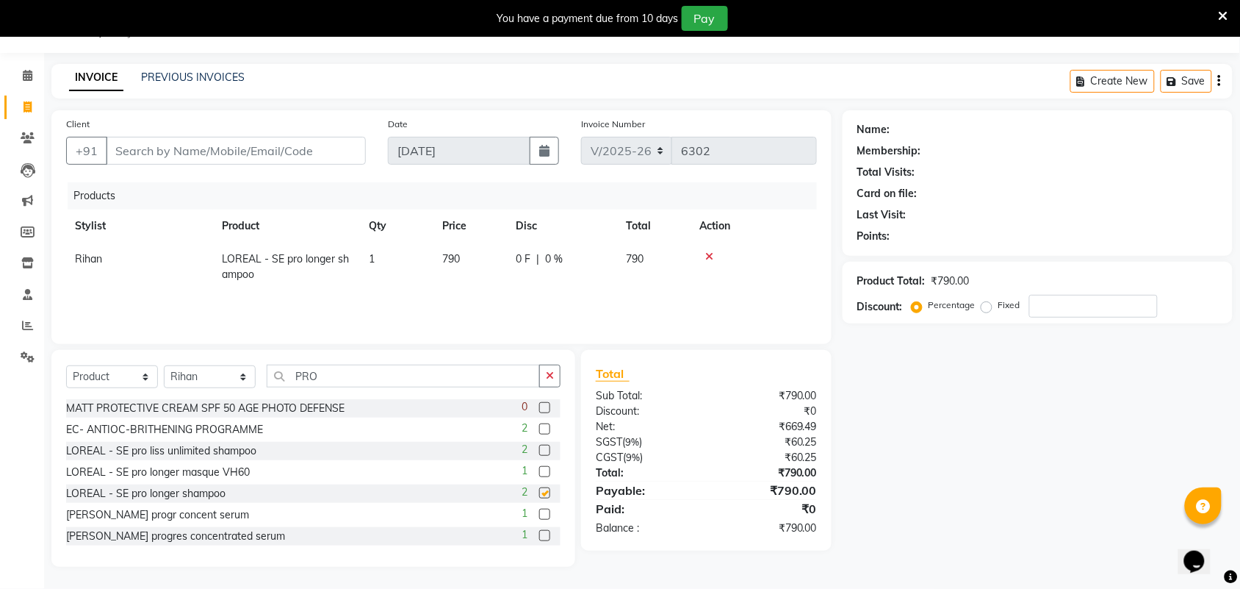
checkbox input "false"
drag, startPoint x: 322, startPoint y: 377, endPoint x: 233, endPoint y: 384, distance: 89.2
click at [233, 384] on div "Select Service Product Membership Package Voucher Prepaid Gift Card Select Styl…" at bounding box center [313, 381] width 495 height 35
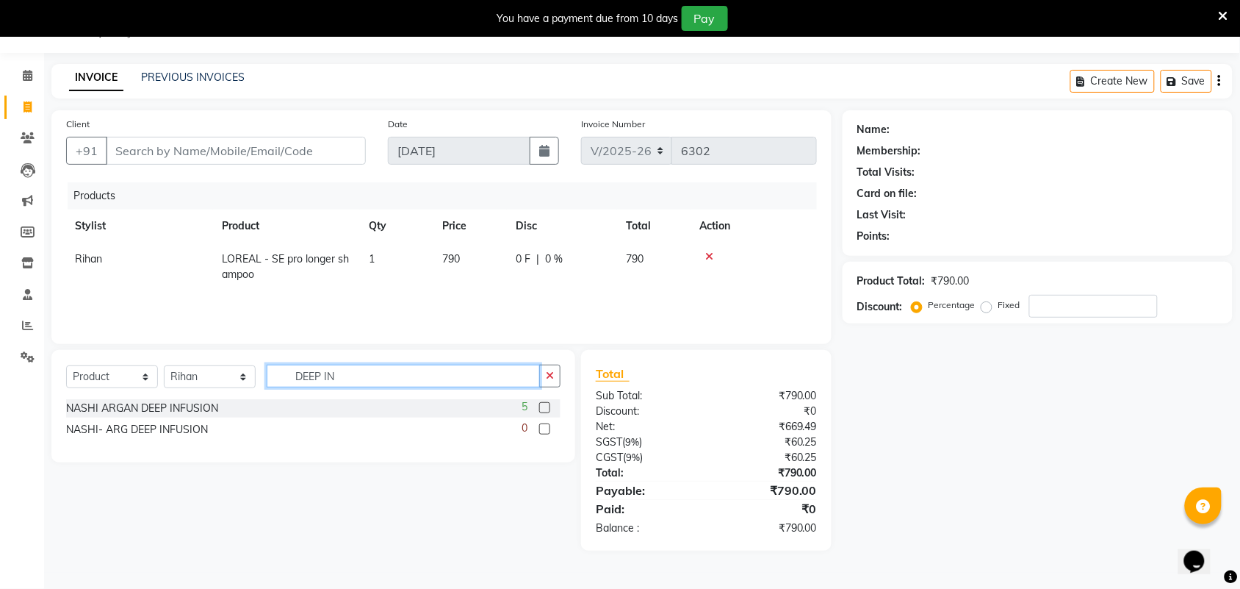
type input "DEEP IN"
click at [542, 408] on label at bounding box center [544, 407] width 11 height 11
click at [542, 408] on input "checkbox" at bounding box center [544, 408] width 10 height 10
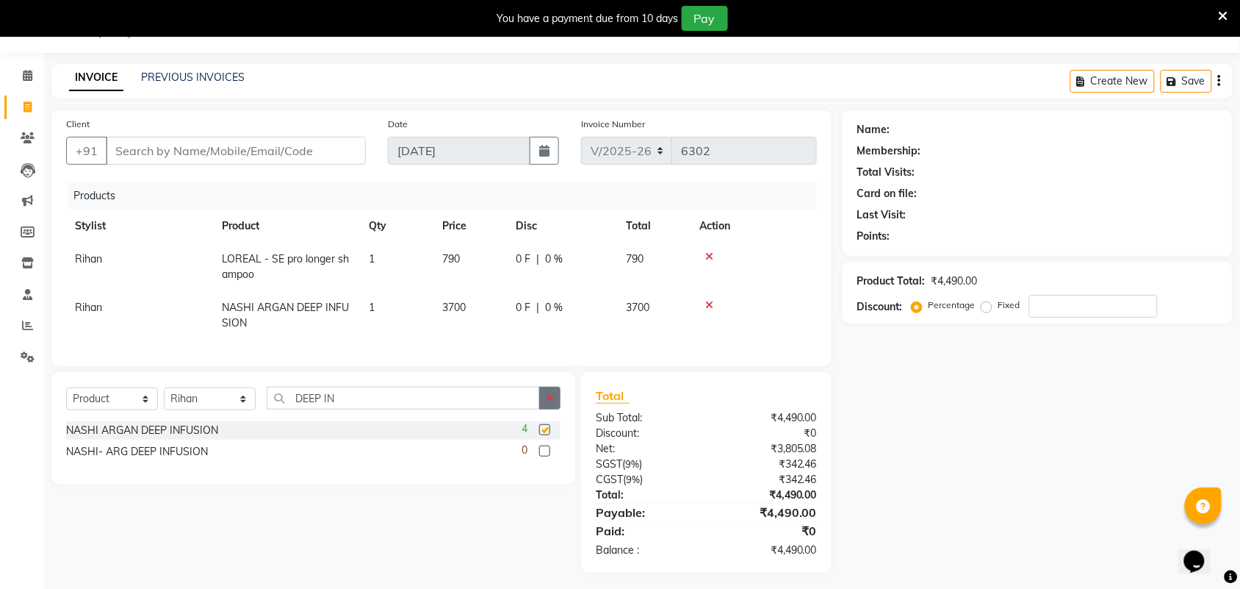
checkbox input "false"
click at [469, 306] on td "3700" at bounding box center [470, 315] width 73 height 49
select select "52595"
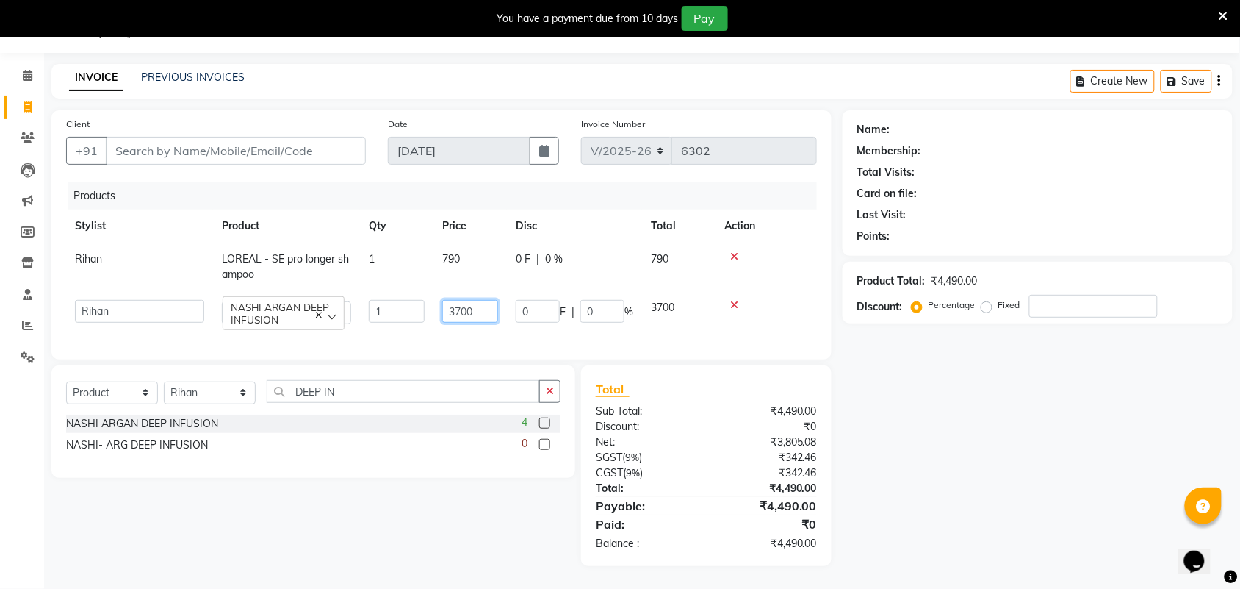
drag, startPoint x: 478, startPoint y: 307, endPoint x: 284, endPoint y: 350, distance: 198.6
click at [348, 313] on tr "Aman ANKIT MANAGER BHAWNA Bobby Chirag Danish Deepali Dhruv Goldy Harish Jagdis…" at bounding box center [441, 312] width 751 height 42
type input "1700"
click at [983, 474] on div "Name: Membership: Total Visits: Card on file: Last Visit: Points: Product Total…" at bounding box center [1043, 338] width 401 height 456
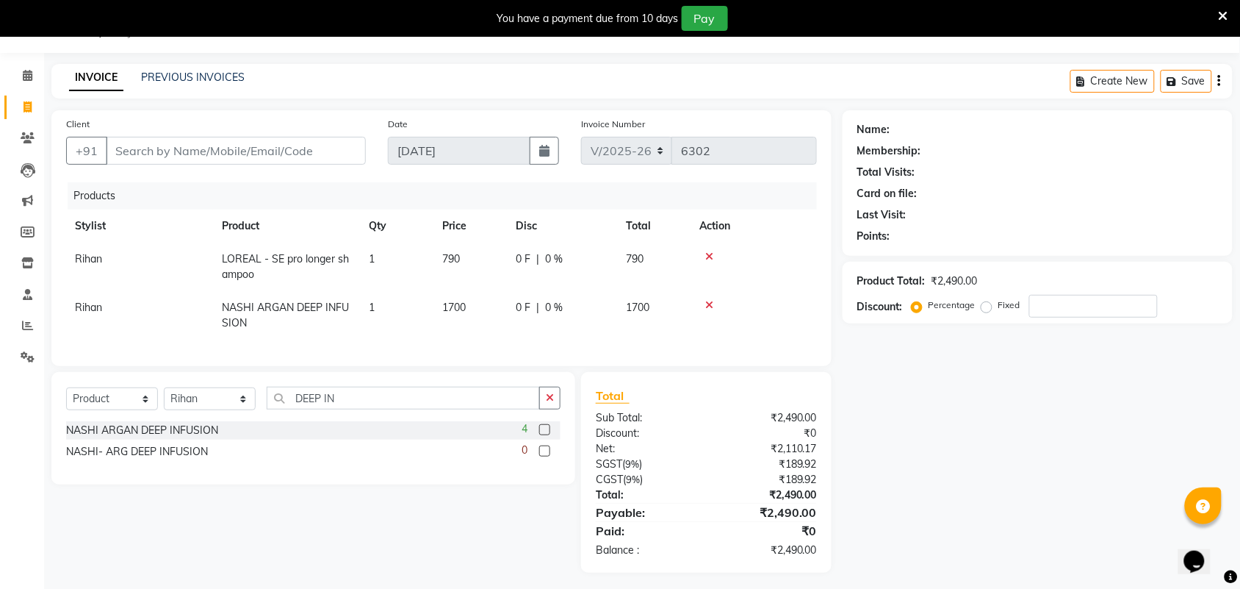
click at [1031, 464] on div "Name: Membership: Total Visits: Card on file: Last Visit: Points: Product Total…" at bounding box center [1043, 341] width 401 height 462
click at [1226, 15] on icon at bounding box center [1224, 16] width 10 height 13
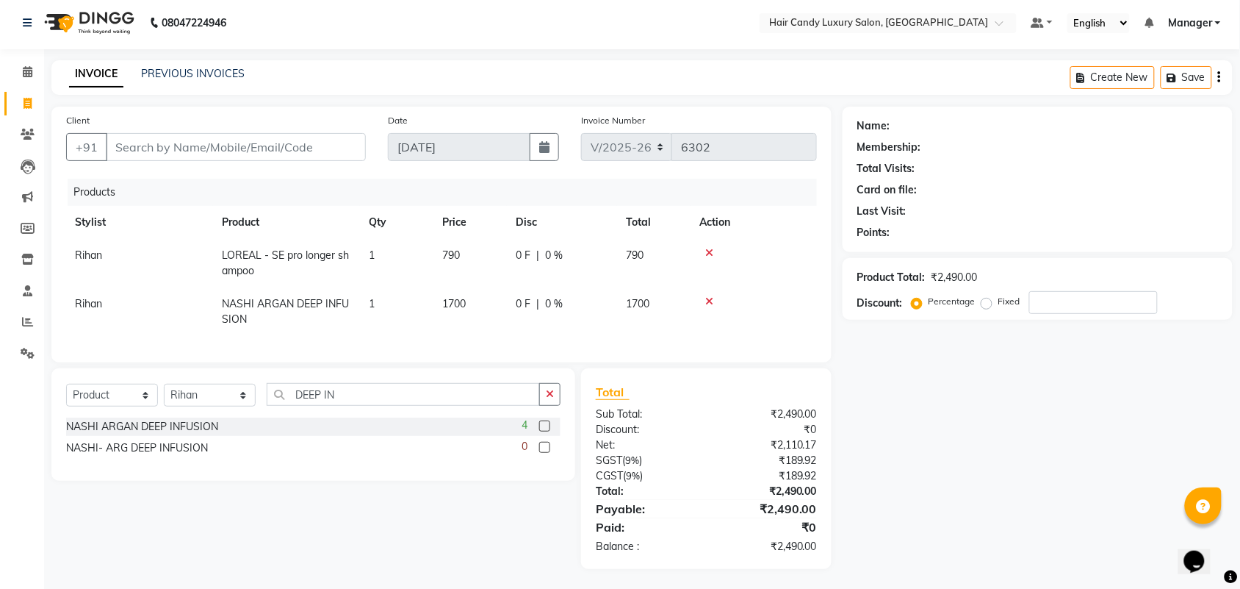
scroll to position [0, 0]
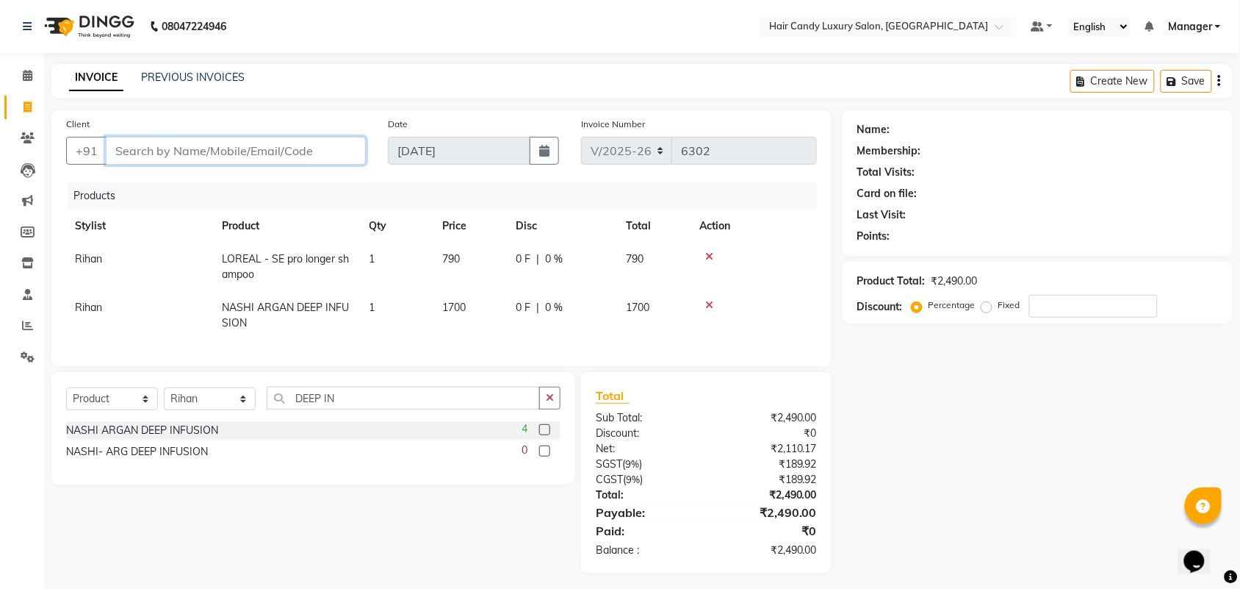
click at [215, 151] on input "Client" at bounding box center [236, 151] width 260 height 28
type input "R"
type input "0"
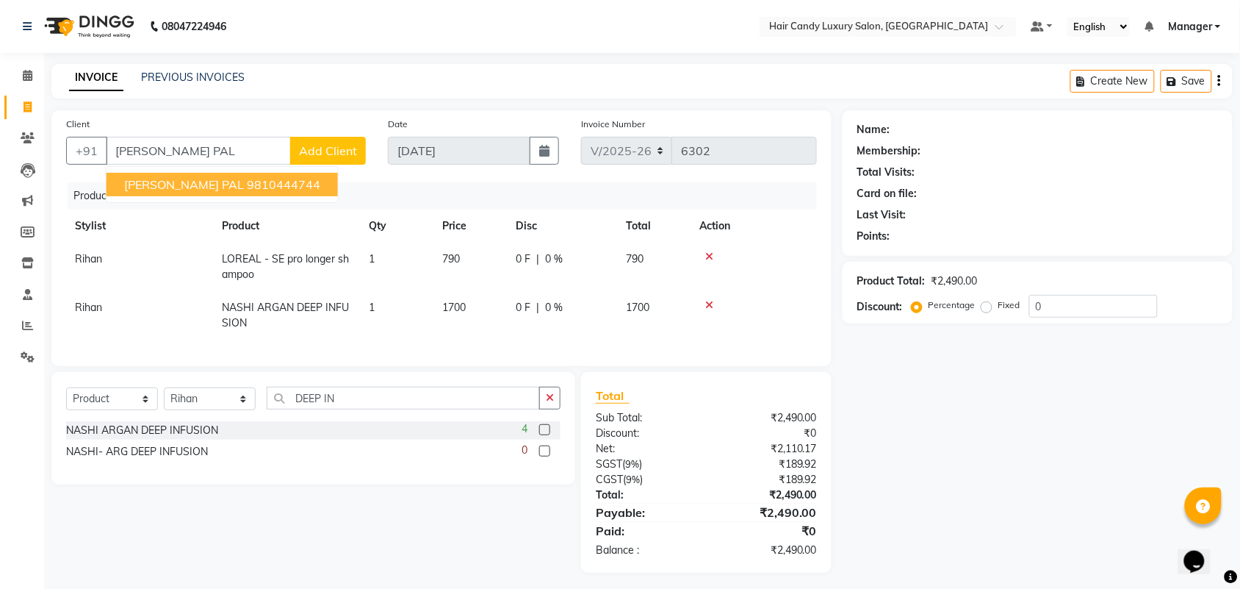
click at [262, 164] on div "+91 RITIKA PAL PAL RITIKA PAL PAL 9810444744 Add Client" at bounding box center [216, 151] width 300 height 28
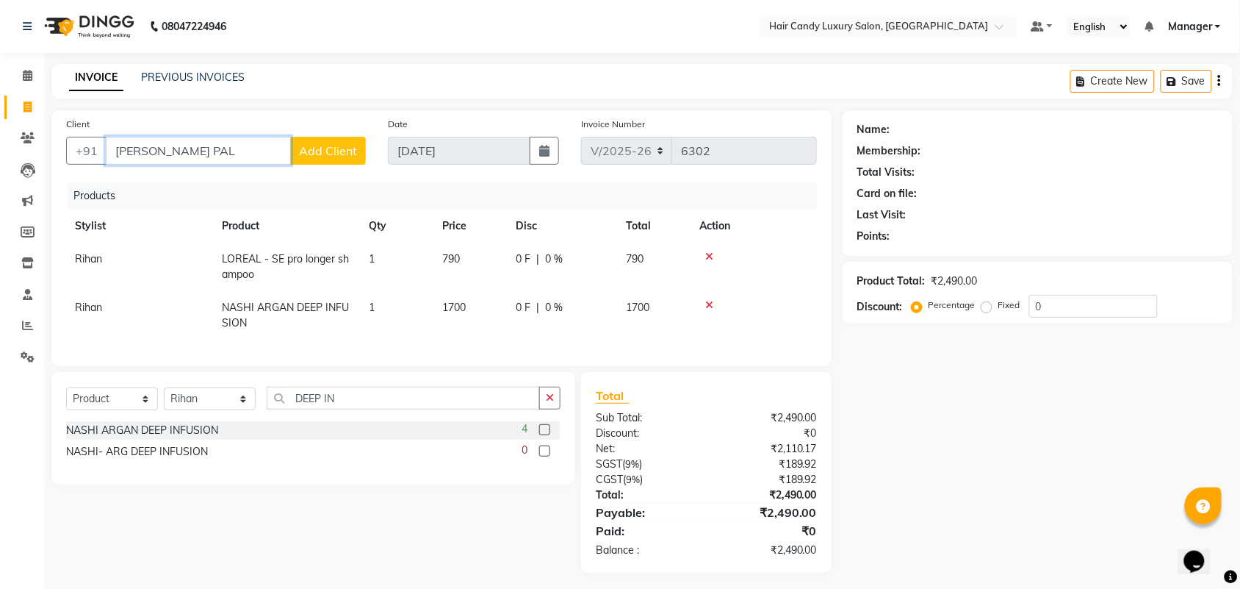
click at [266, 148] on input "[PERSON_NAME] PAL" at bounding box center [198, 151] width 185 height 28
click at [259, 181] on ngb-highlight "9810444744" at bounding box center [283, 184] width 73 height 15
type input "9810444744"
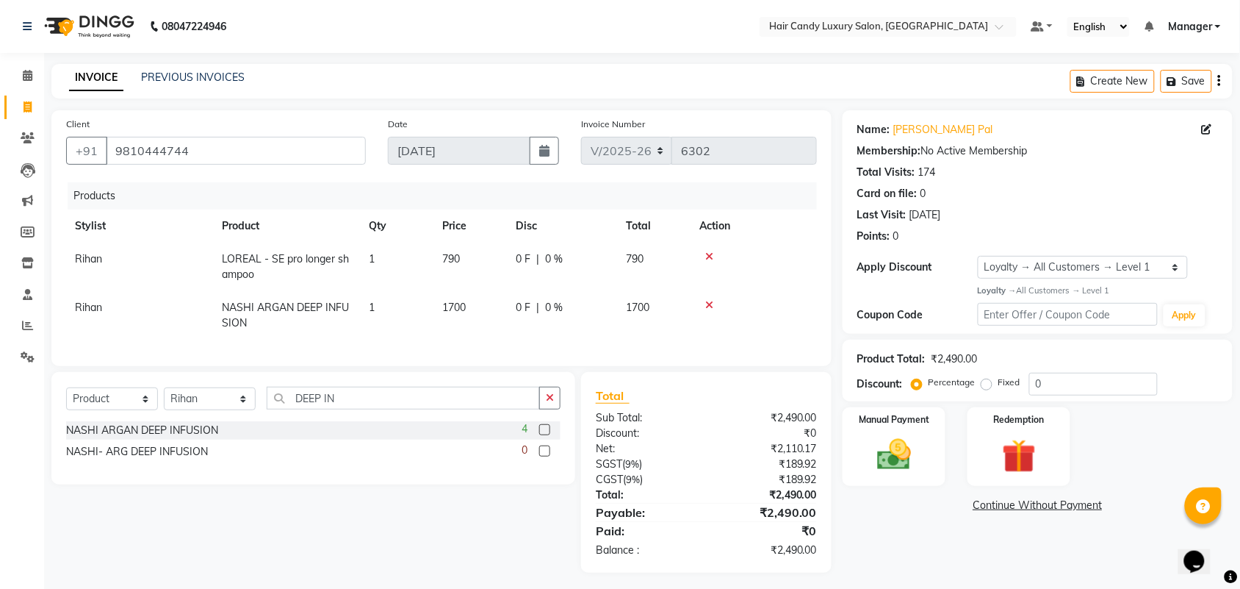
click at [1119, 254] on div "Name: Ritika Pal Pal Membership: No Active Membership Total Visits: 174 Card on…" at bounding box center [1038, 221] width 390 height 223
drag, startPoint x: 1118, startPoint y: 268, endPoint x: 1110, endPoint y: 274, distance: 10.0
click at [1118, 268] on select "Select Loyalty → All Customers → Level 1" at bounding box center [1083, 267] width 210 height 23
select select "0:"
click at [978, 256] on select "Select Loyalty → All Customers → Level 1" at bounding box center [1083, 267] width 210 height 23
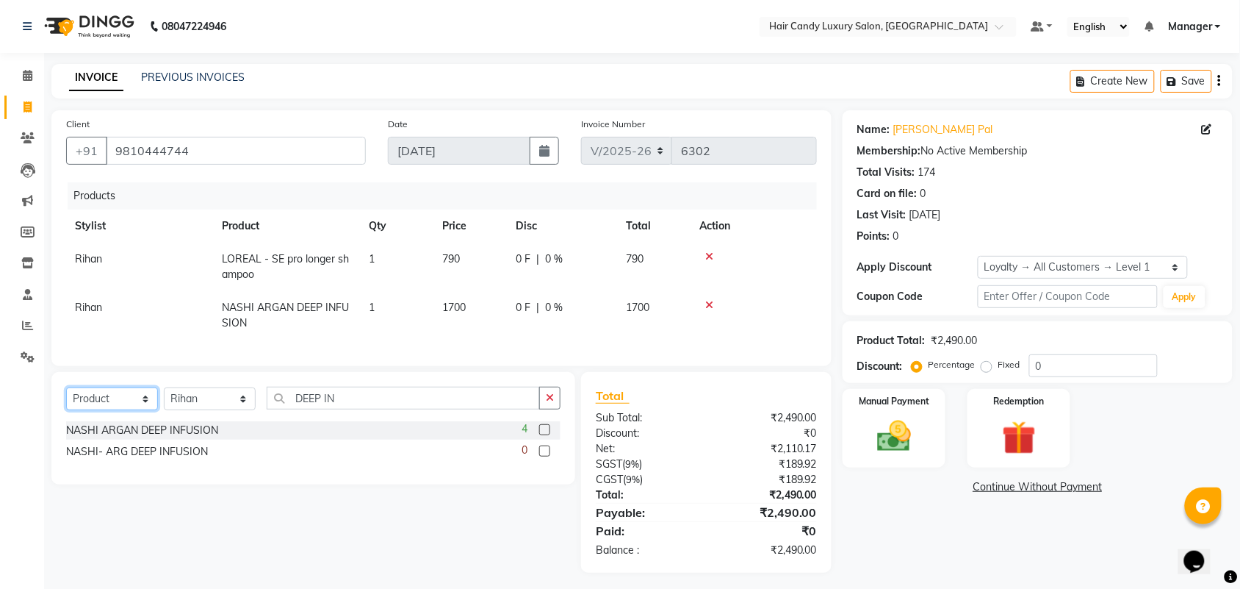
click at [115, 410] on select "Select Service Product Membership Package Voucher Prepaid Gift Card" at bounding box center [112, 398] width 92 height 23
select select "service"
click at [66, 400] on select "Select Service Product Membership Package Voucher Prepaid Gift Card" at bounding box center [112, 398] width 92 height 23
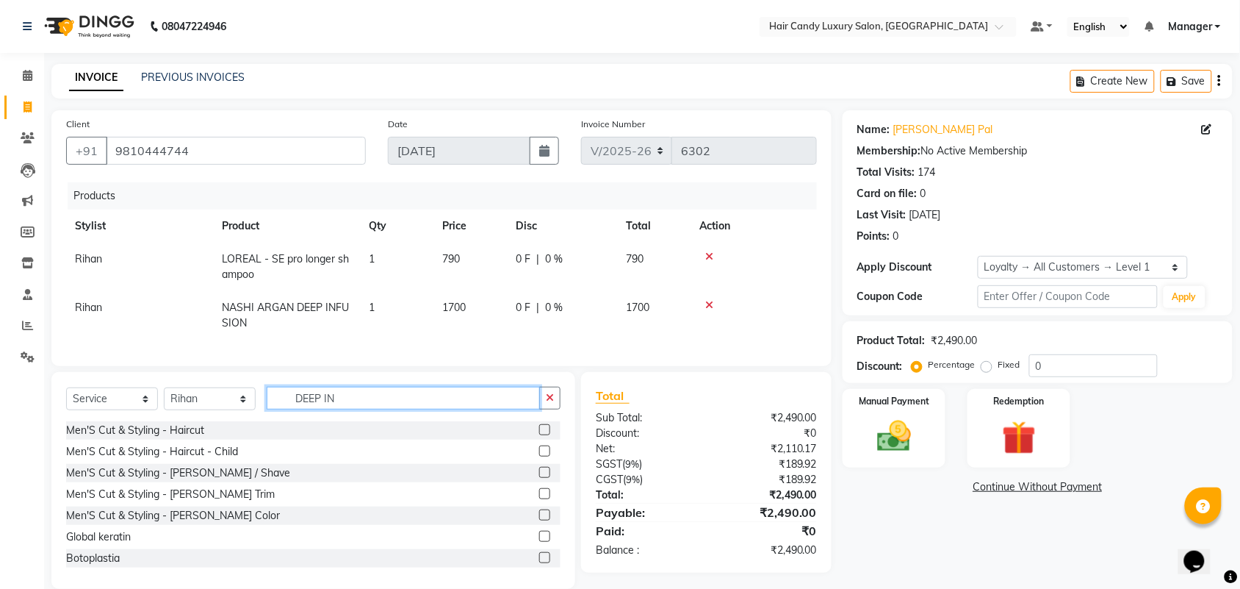
drag, startPoint x: 351, startPoint y: 416, endPoint x: 192, endPoint y: 424, distance: 159.7
click at [192, 421] on div "Select Service Product Membership Package Voucher Prepaid Gift Card Select Styl…" at bounding box center [313, 404] width 495 height 35
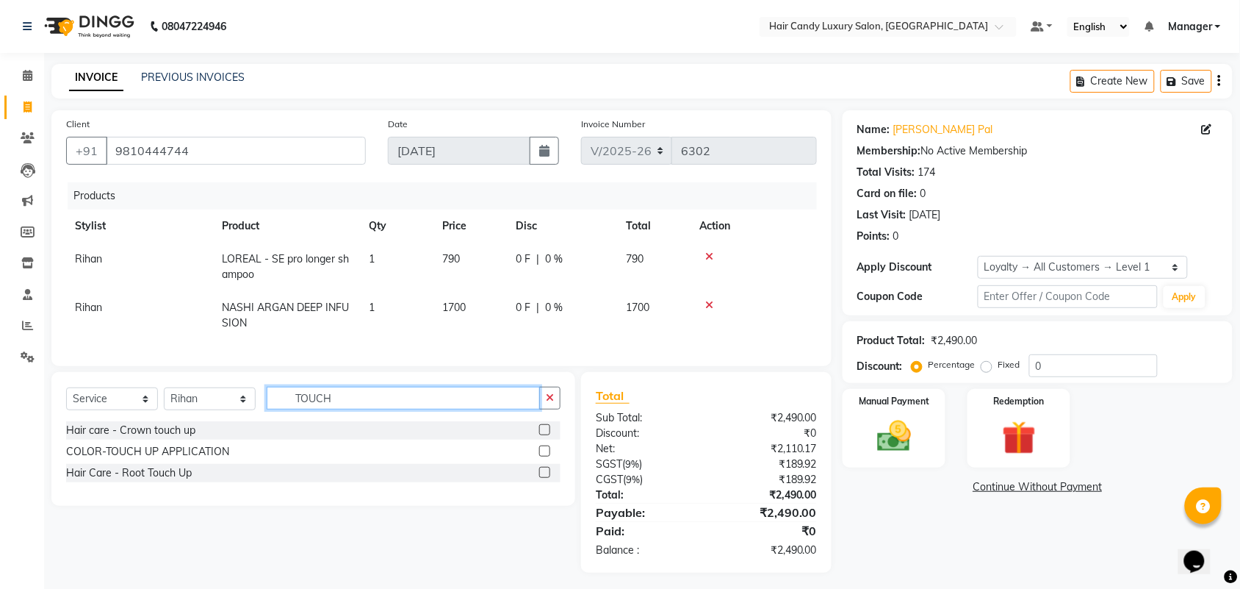
type input "TOUCH"
click at [941, 517] on div "Name: Ritika Pal Pal Membership: No Active Membership Total Visits: 174 Card on…" at bounding box center [1043, 341] width 401 height 462
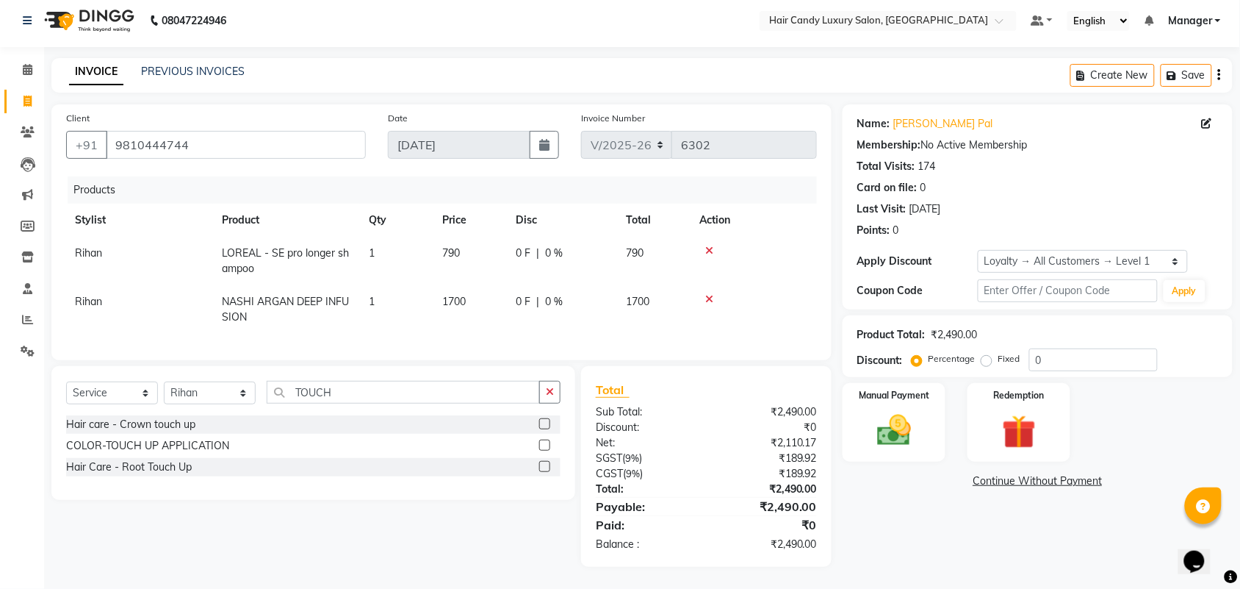
scroll to position [19, 0]
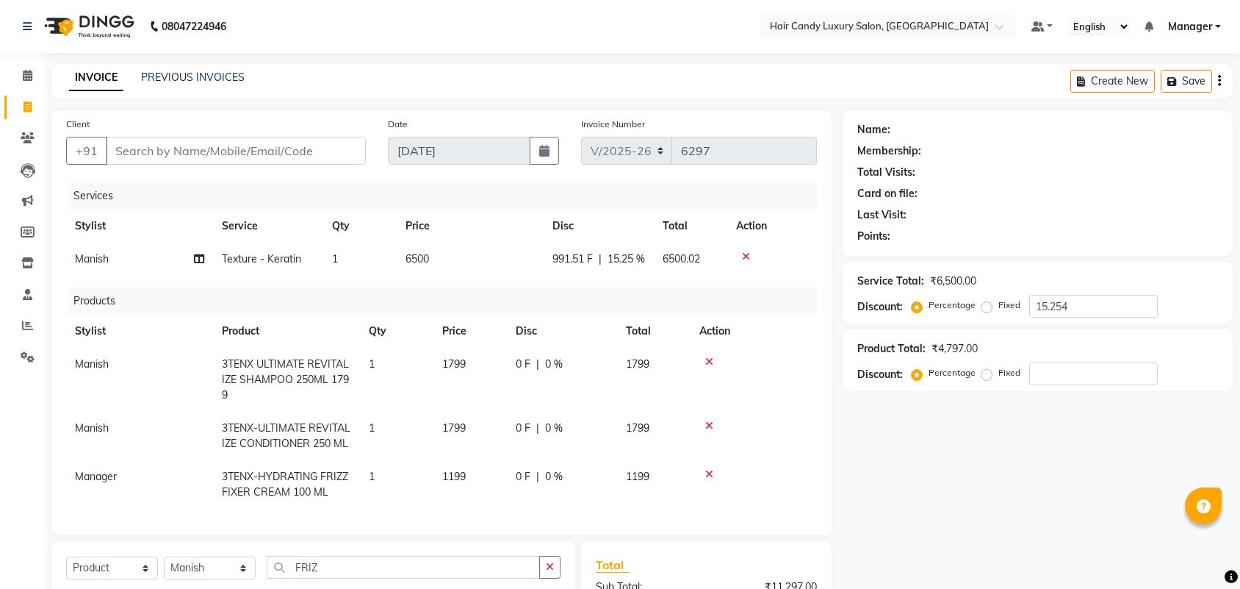
select select "6645"
select select "product"
select select "54066"
click at [258, 151] on input "Client" at bounding box center [236, 151] width 260 height 28
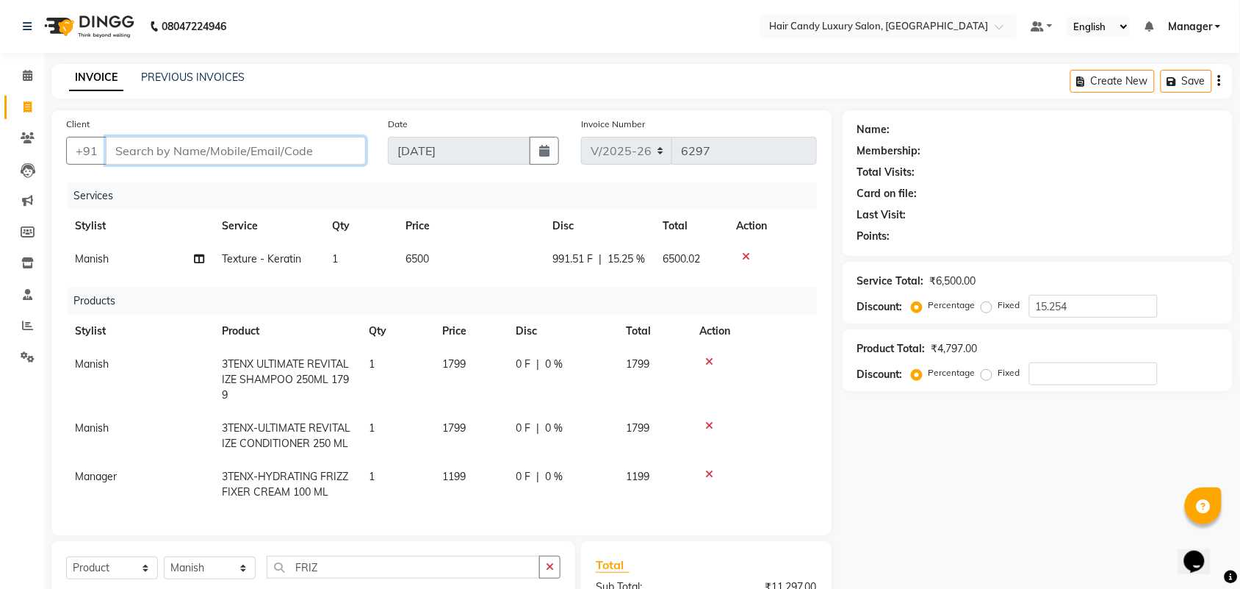
type input "7"
type input "0"
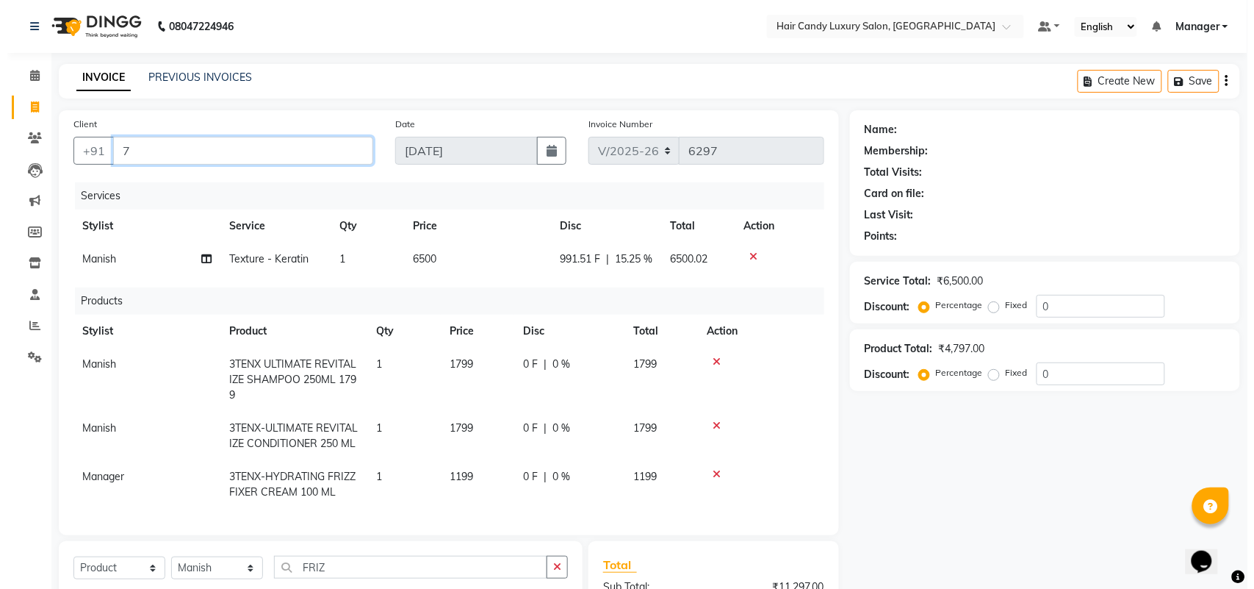
scroll to position [0, 0]
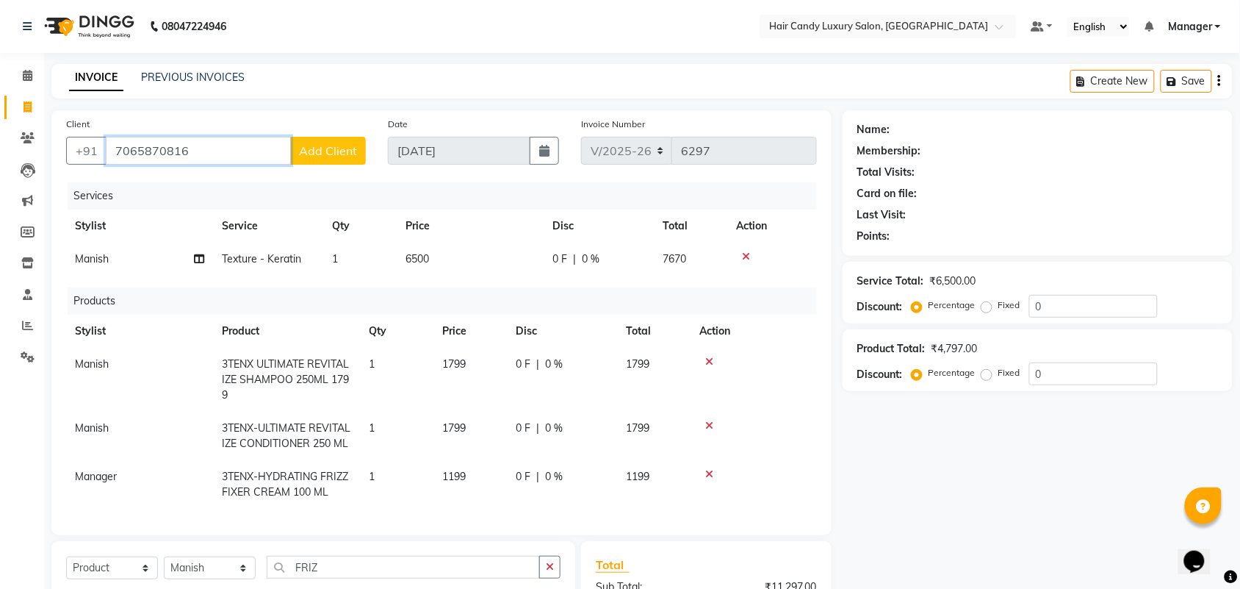
type input "7065870816"
click at [325, 149] on span "Add Client" at bounding box center [328, 150] width 58 height 15
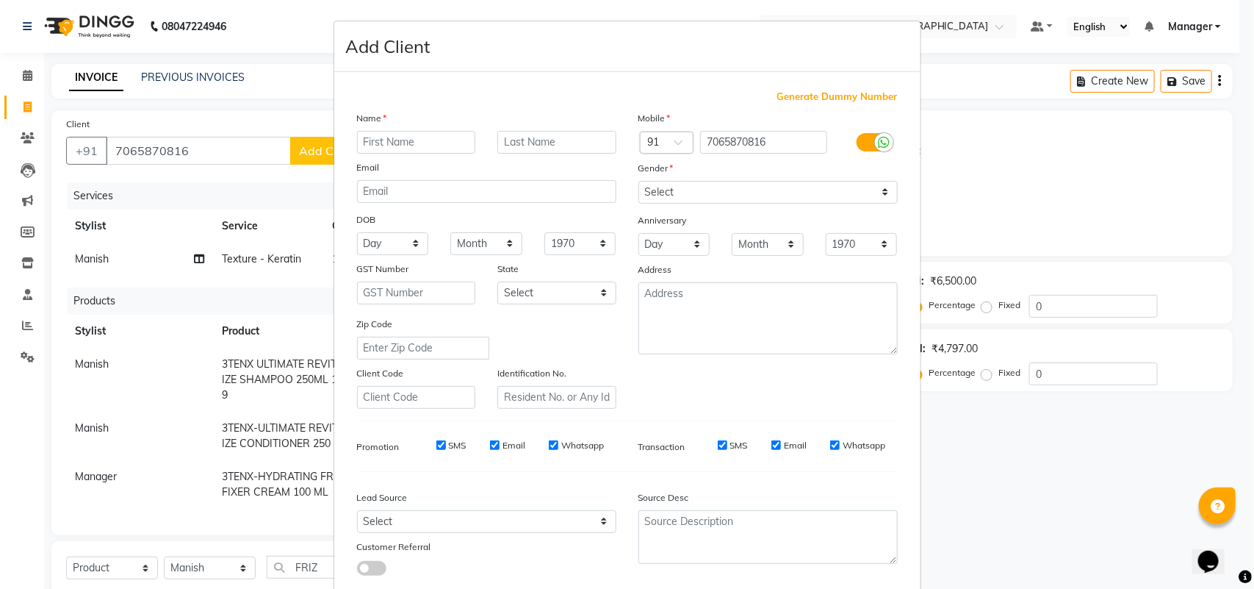
click at [420, 140] on input "text" at bounding box center [416, 142] width 119 height 23
type input "SMITA"
click at [819, 177] on div "Gender" at bounding box center [768, 170] width 281 height 21
drag, startPoint x: 818, startPoint y: 192, endPoint x: 809, endPoint y: 202, distance: 13.5
click at [818, 192] on select "Select [DEMOGRAPHIC_DATA] [DEMOGRAPHIC_DATA] Other Prefer Not To Say" at bounding box center [768, 192] width 259 height 23
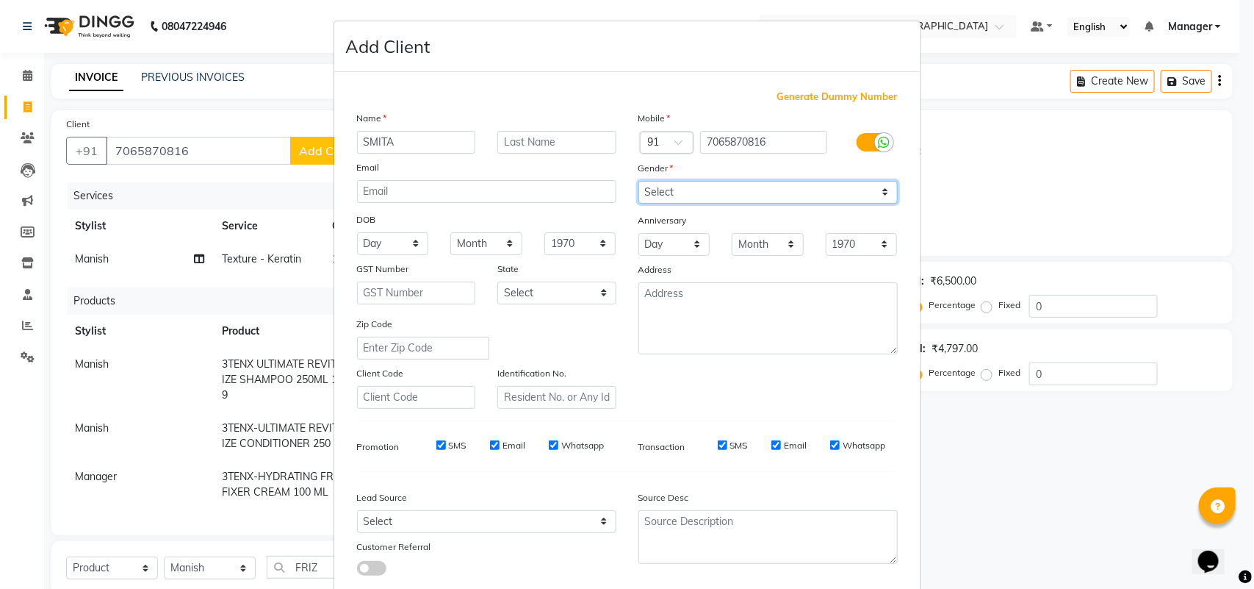
select select "[DEMOGRAPHIC_DATA]"
click at [639, 181] on select "Select [DEMOGRAPHIC_DATA] [DEMOGRAPHIC_DATA] Other Prefer Not To Say" at bounding box center [768, 192] width 259 height 23
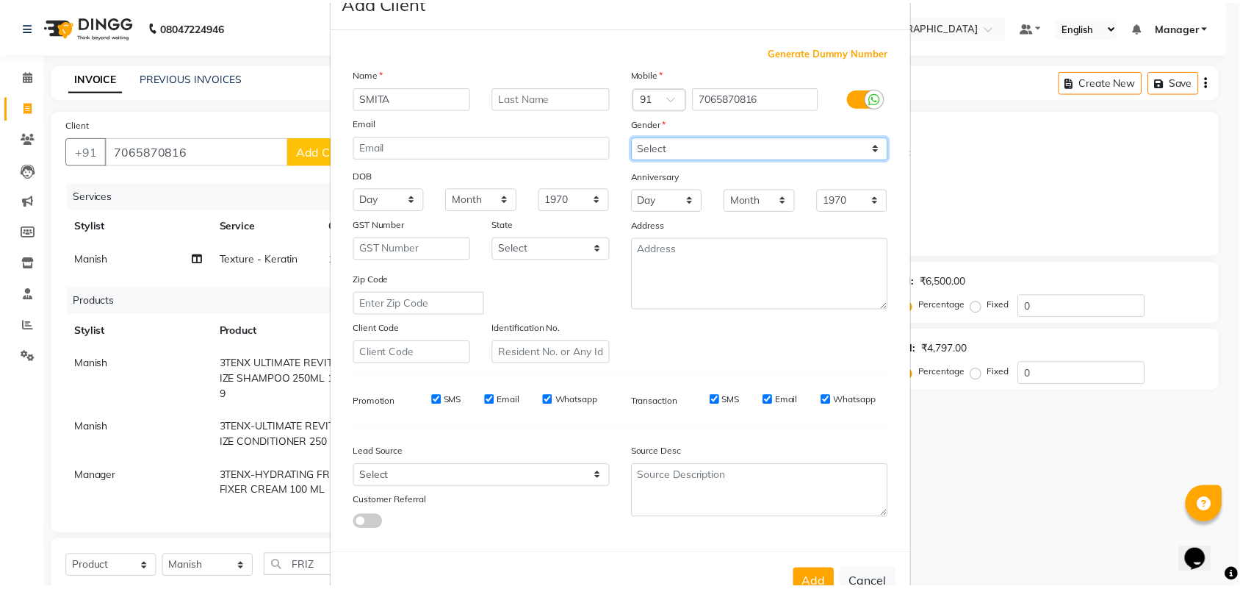
scroll to position [85, 0]
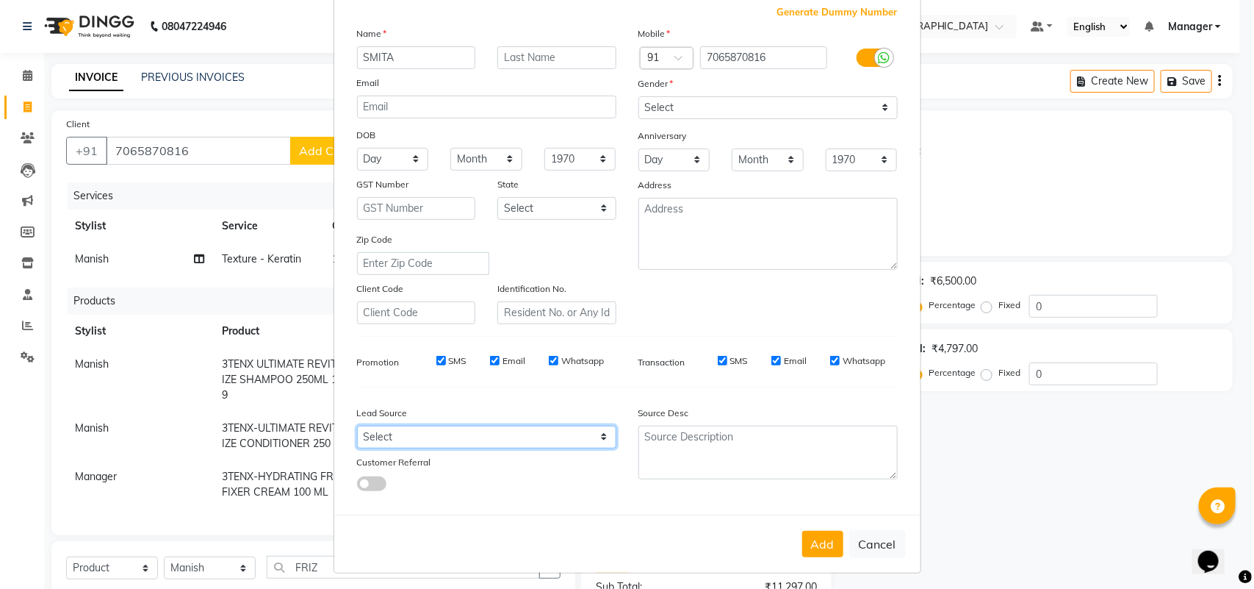
click at [420, 431] on select "Select Walk-in Referral Internet Friend Word of Mouth Advertisement Facebook Ju…" at bounding box center [486, 436] width 259 height 23
click at [357, 425] on select "Select Walk-in Referral Internet Friend Word of Mouth Advertisement Facebook Ju…" at bounding box center [486, 436] width 259 height 23
click at [430, 434] on select "Select Walk-in Referral Internet Friend Word of Mouth Advertisement Facebook Ju…" at bounding box center [486, 436] width 259 height 23
select select "47002"
click at [357, 425] on select "Select Walk-in Referral Internet Friend Word of Mouth Advertisement Facebook Ju…" at bounding box center [486, 436] width 259 height 23
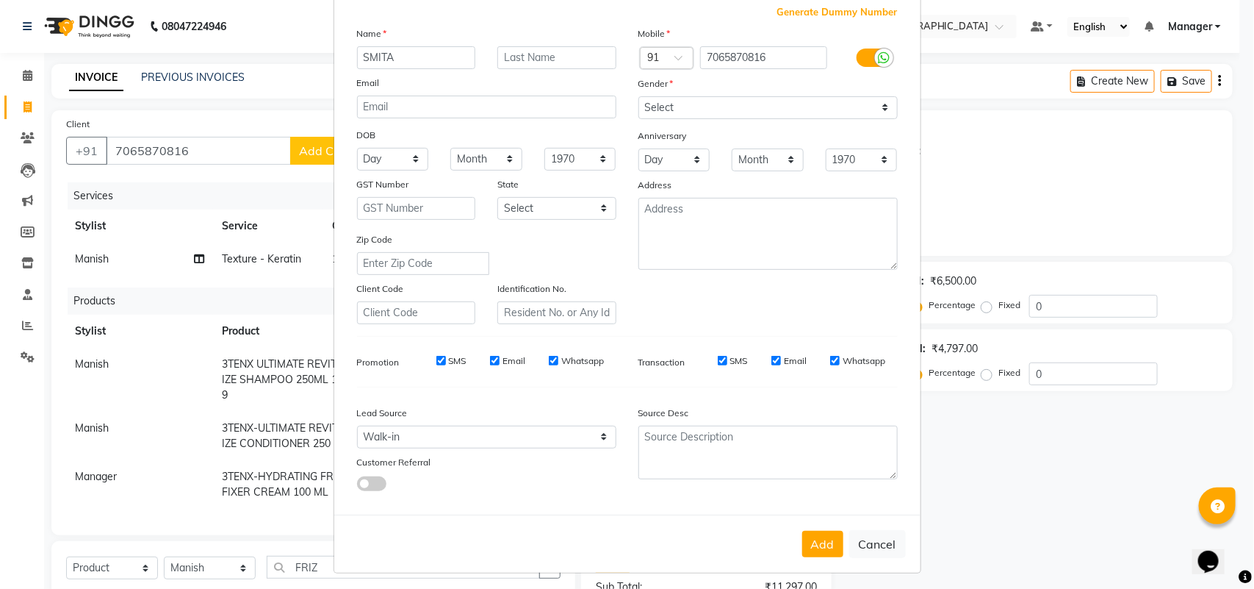
click at [806, 524] on div "Add Cancel" at bounding box center [627, 543] width 586 height 58
click at [816, 534] on button "Add" at bounding box center [822, 544] width 41 height 26
select select
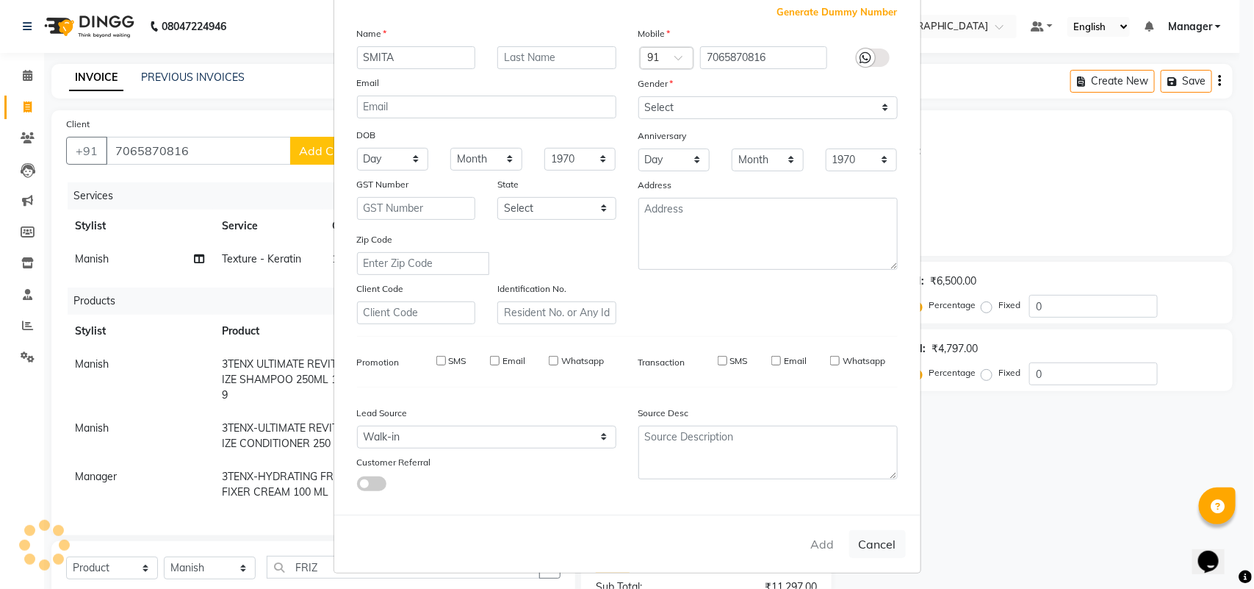
select select
checkbox input "false"
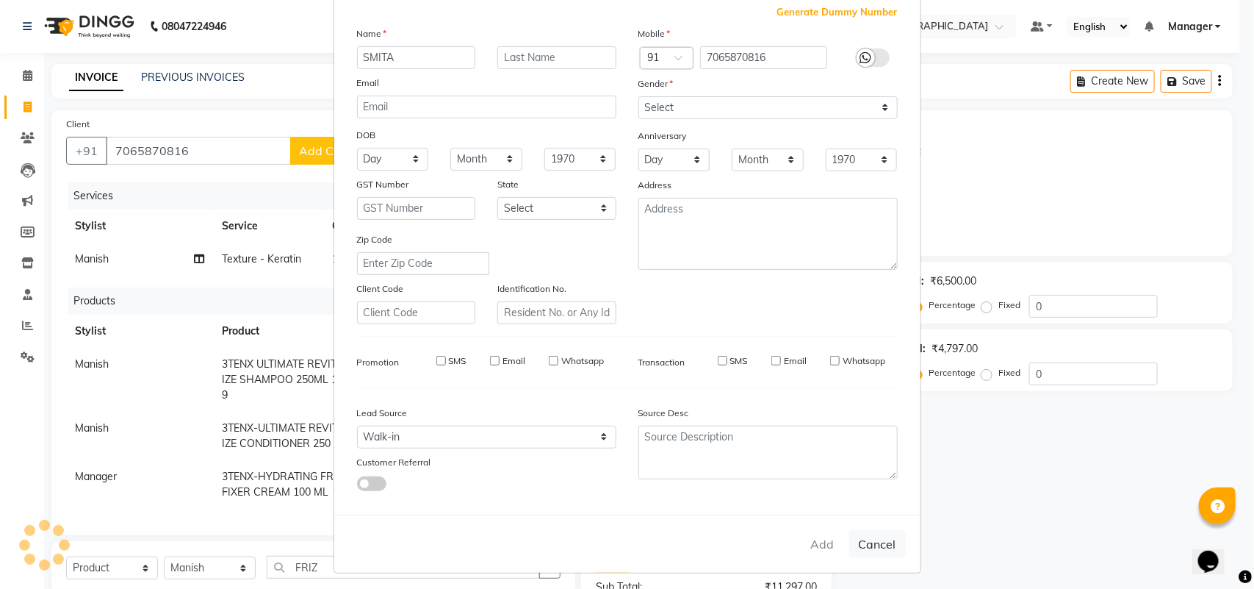
checkbox input "false"
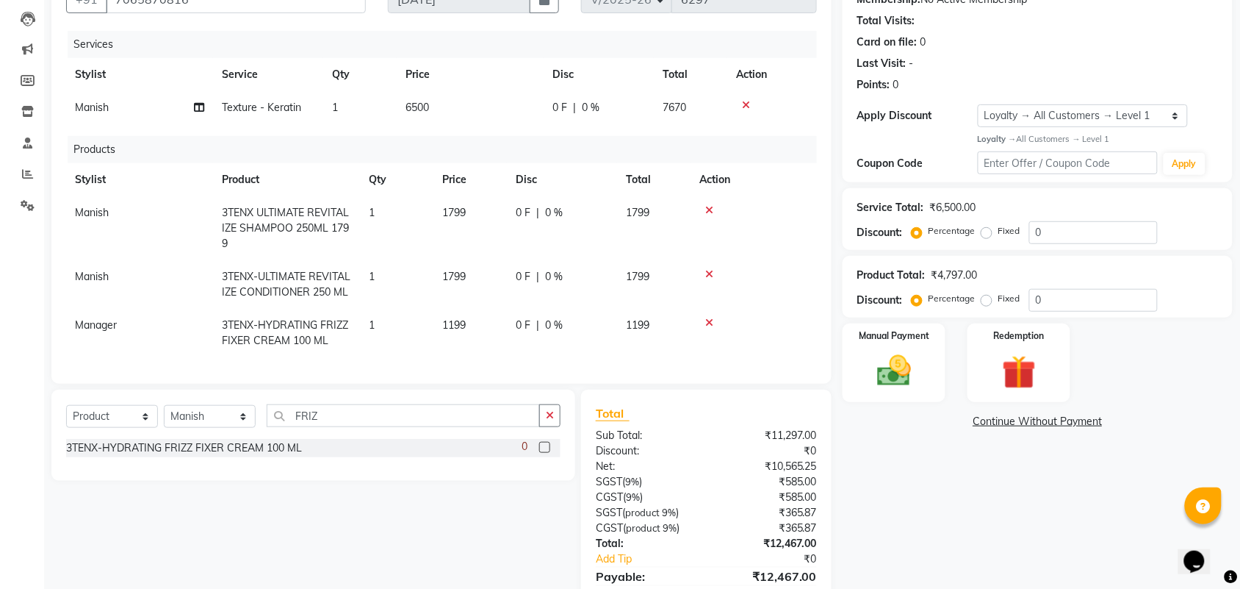
scroll to position [250, 0]
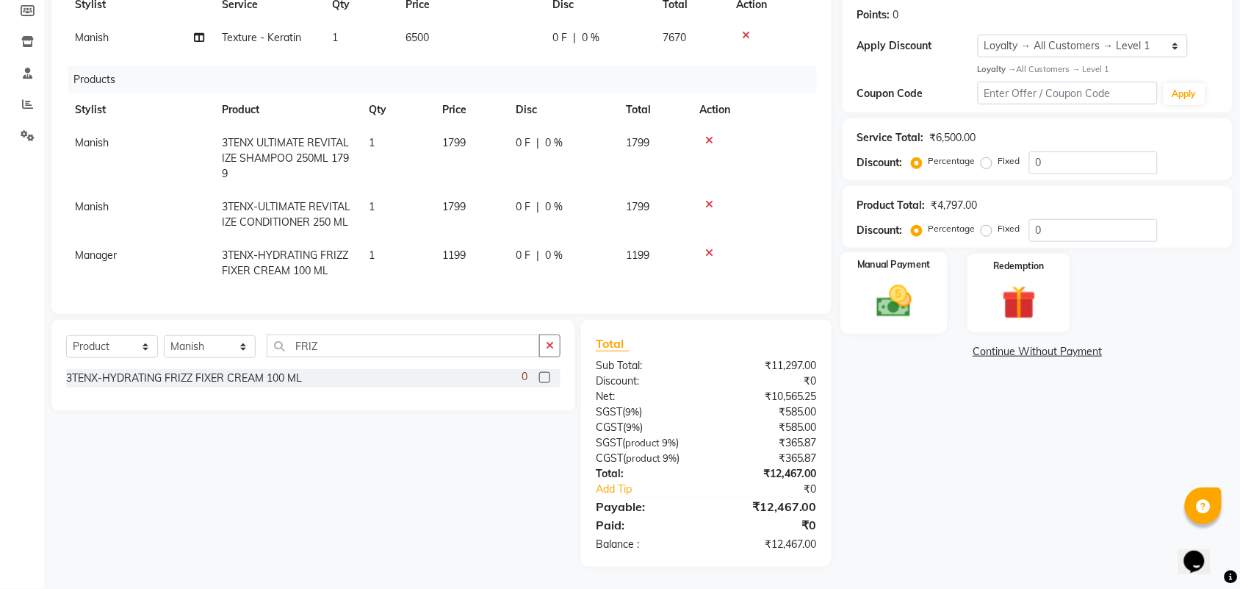
click at [920, 281] on img at bounding box center [894, 301] width 57 height 40
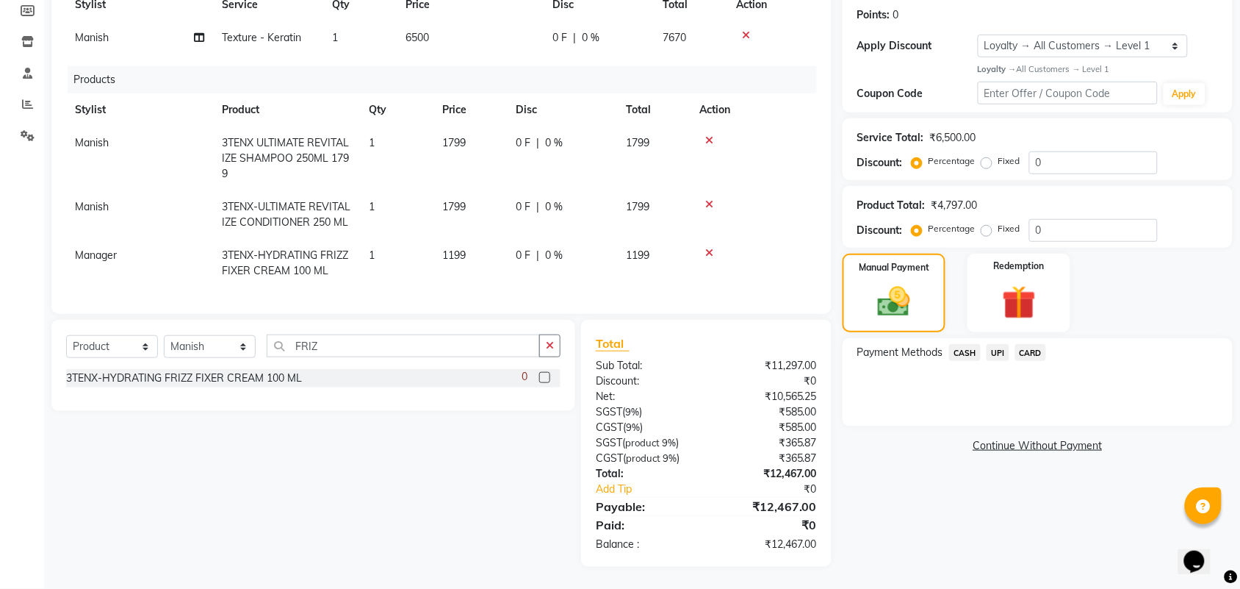
click at [1040, 344] on span "CARD" at bounding box center [1032, 352] width 32 height 17
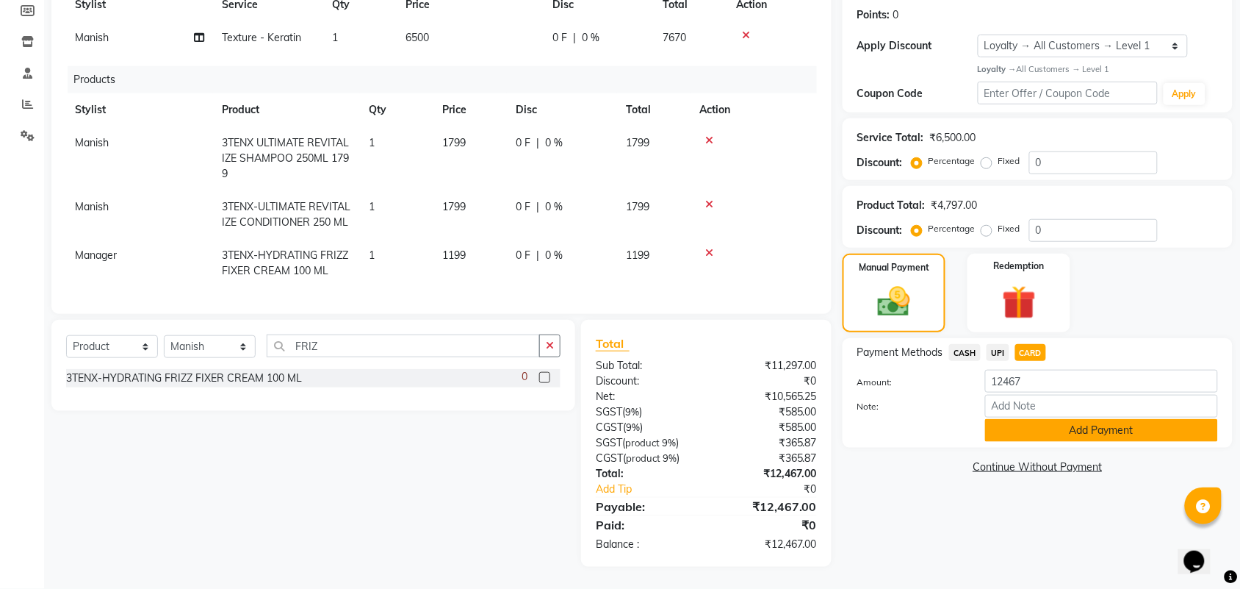
click at [1077, 419] on button "Add Payment" at bounding box center [1101, 430] width 233 height 23
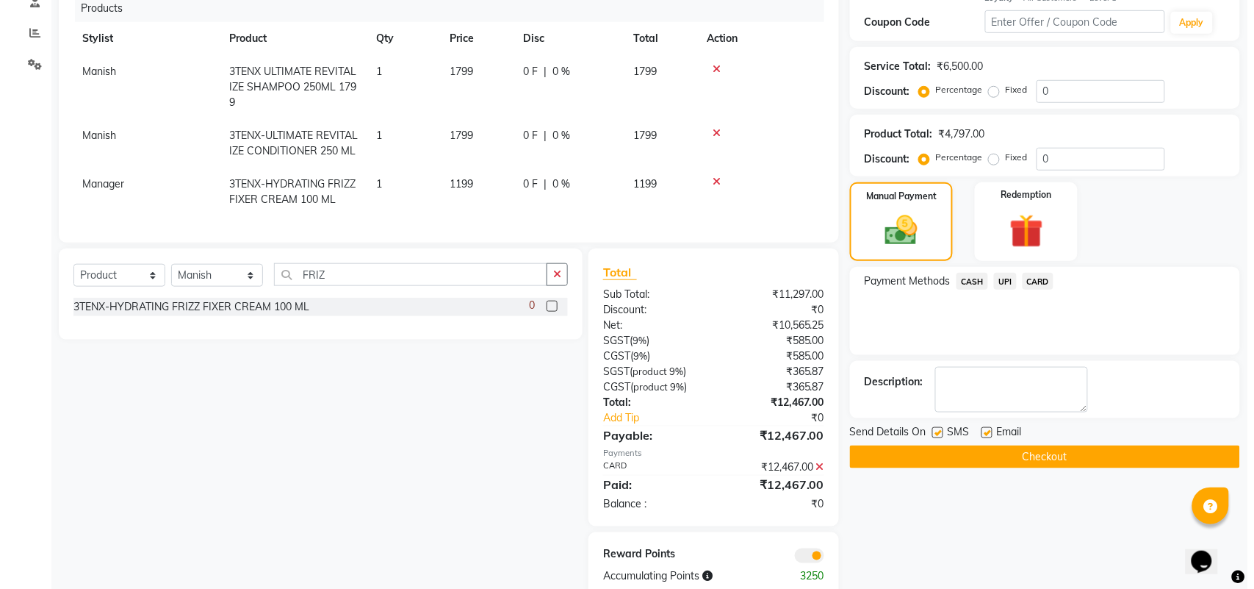
scroll to position [353, 0]
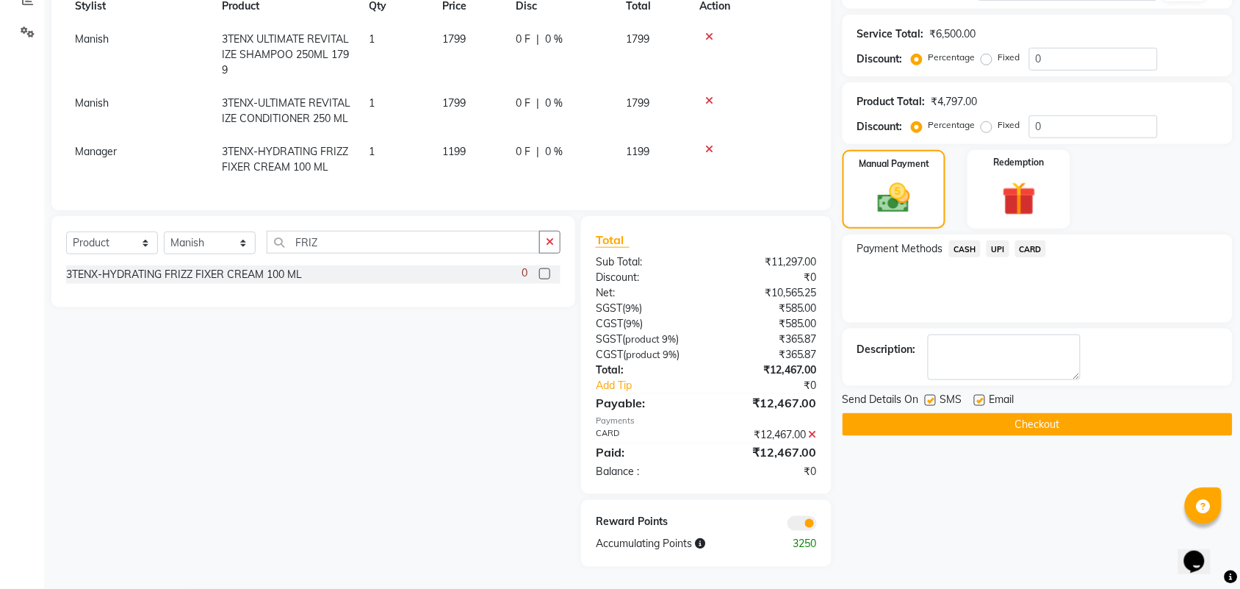
click at [806, 522] on span at bounding box center [802, 523] width 29 height 15
click at [817, 525] on input "checkbox" at bounding box center [817, 525] width 0 height 0
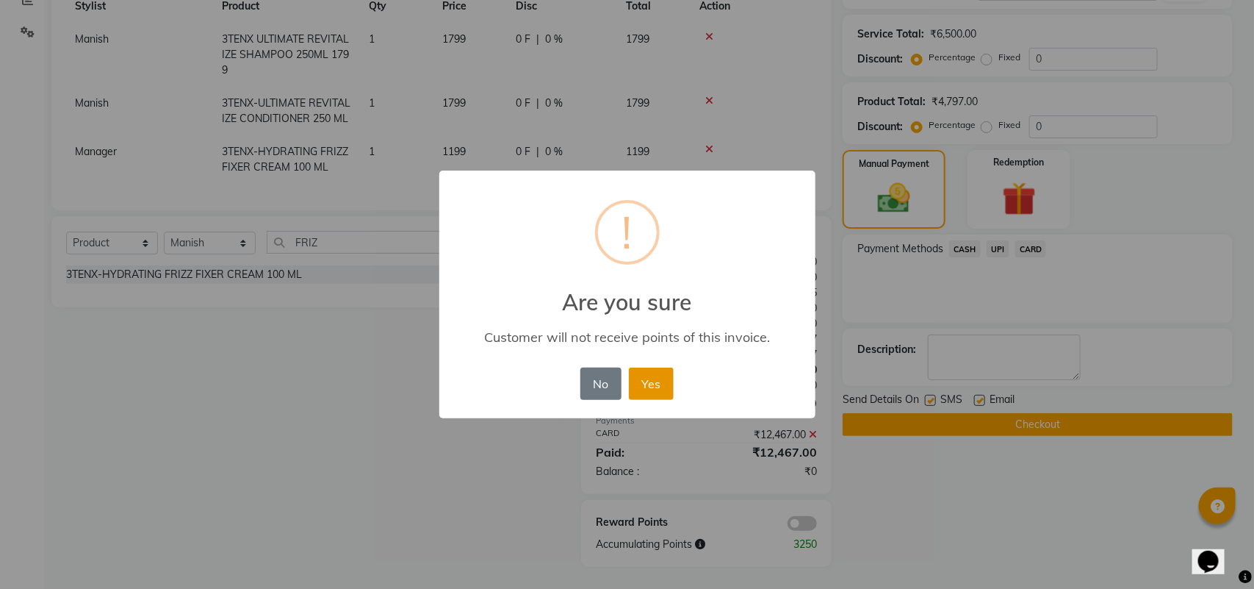
click at [651, 383] on button "Yes" at bounding box center [651, 383] width 45 height 32
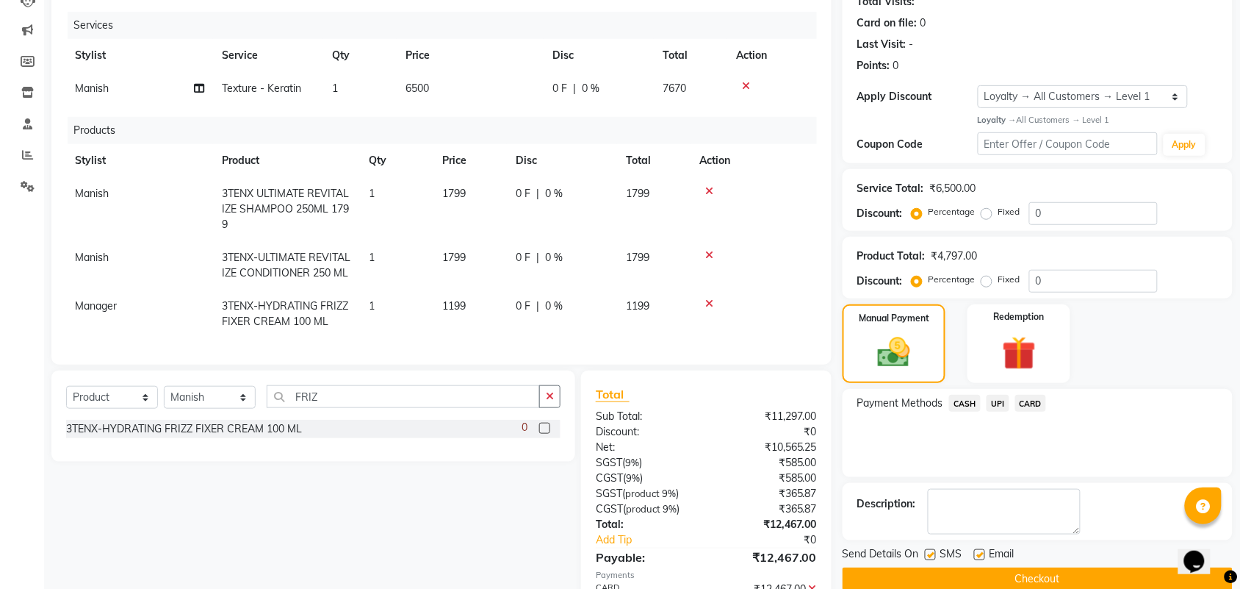
scroll to position [0, 0]
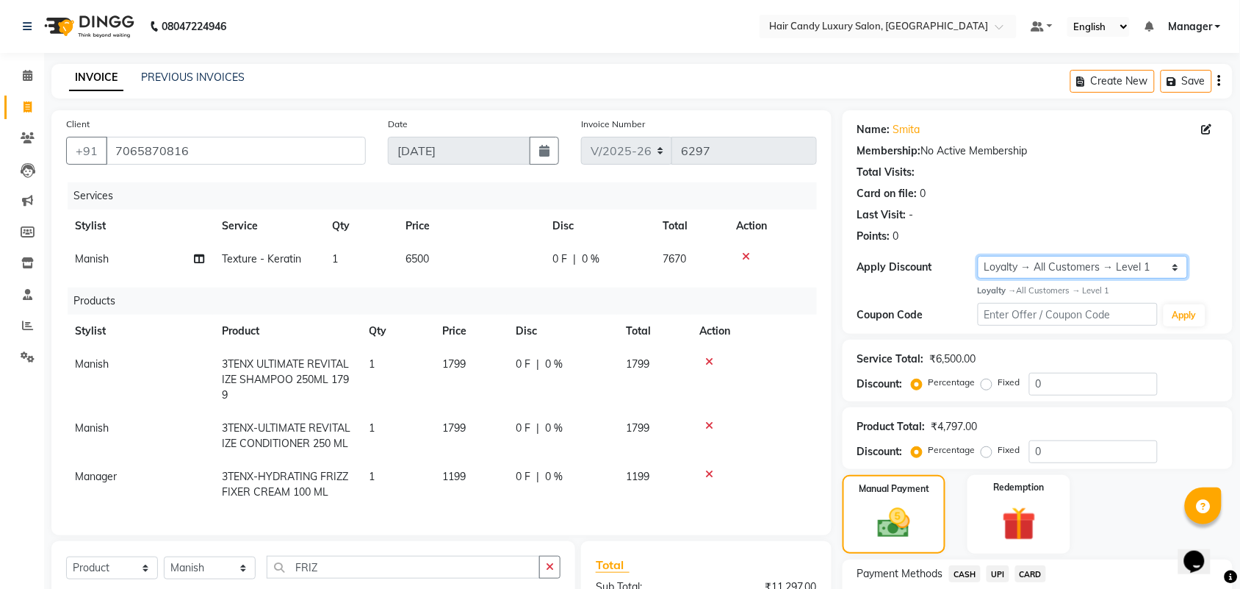
click at [1079, 268] on select "Select Loyalty → All Customers → Level 1" at bounding box center [1083, 267] width 210 height 23
select select "0:"
click at [978, 256] on select "Select Loyalty → All Customers → Level 1" at bounding box center [1083, 267] width 210 height 23
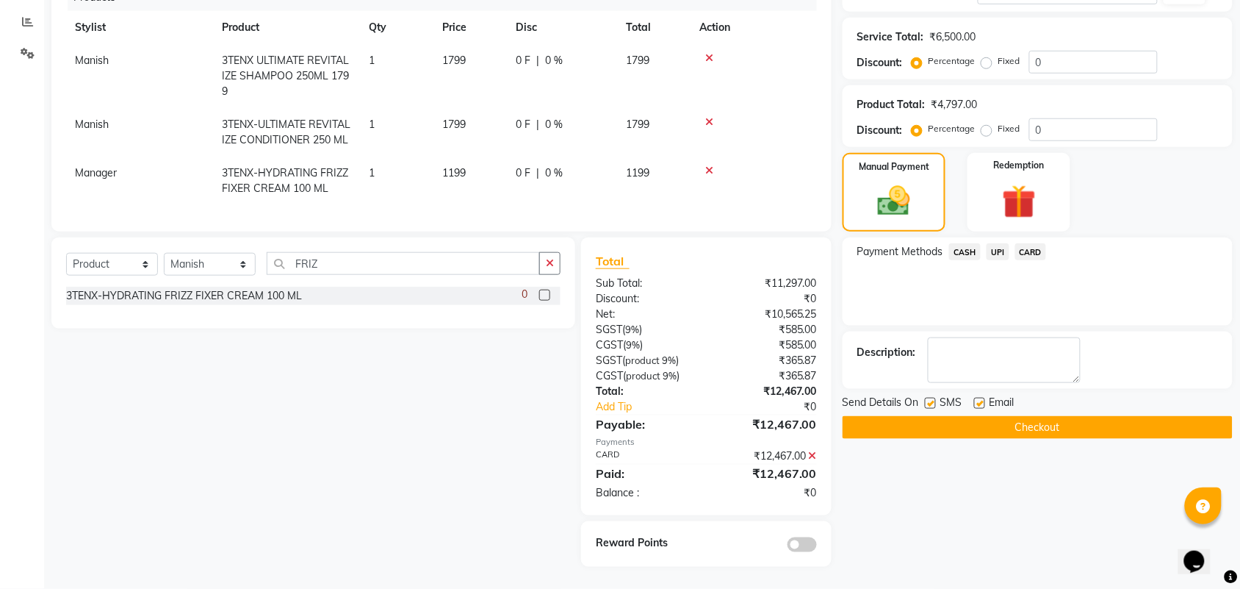
scroll to position [331, 0]
click at [1093, 416] on button "Checkout" at bounding box center [1038, 427] width 390 height 23
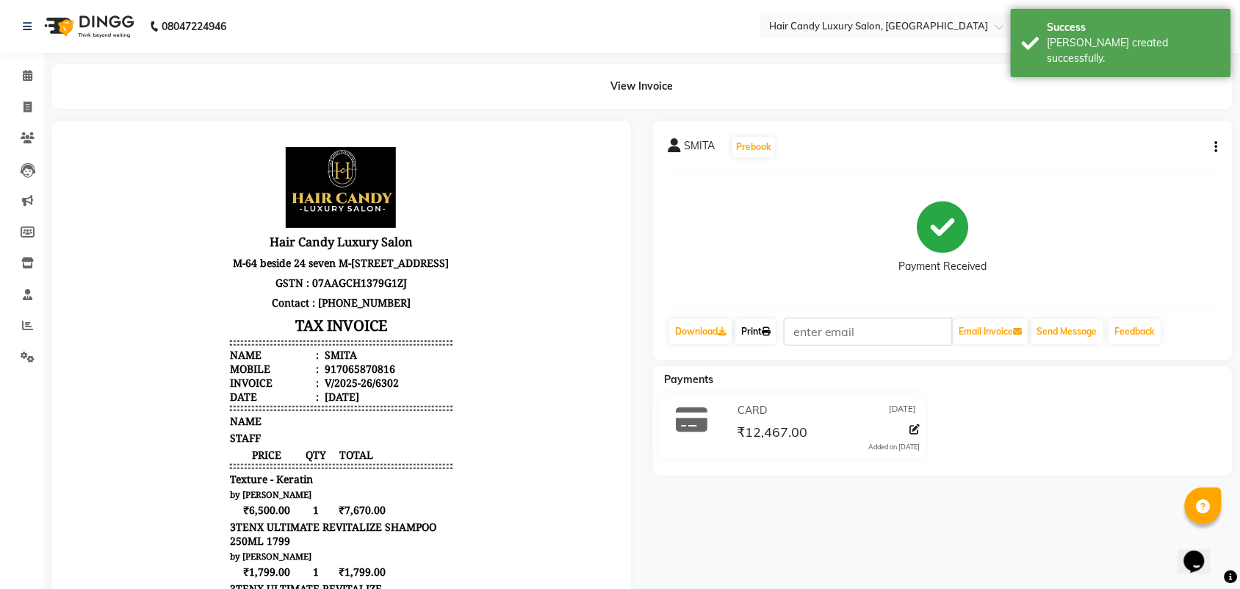
click at [764, 328] on link "Print" at bounding box center [756, 331] width 41 height 25
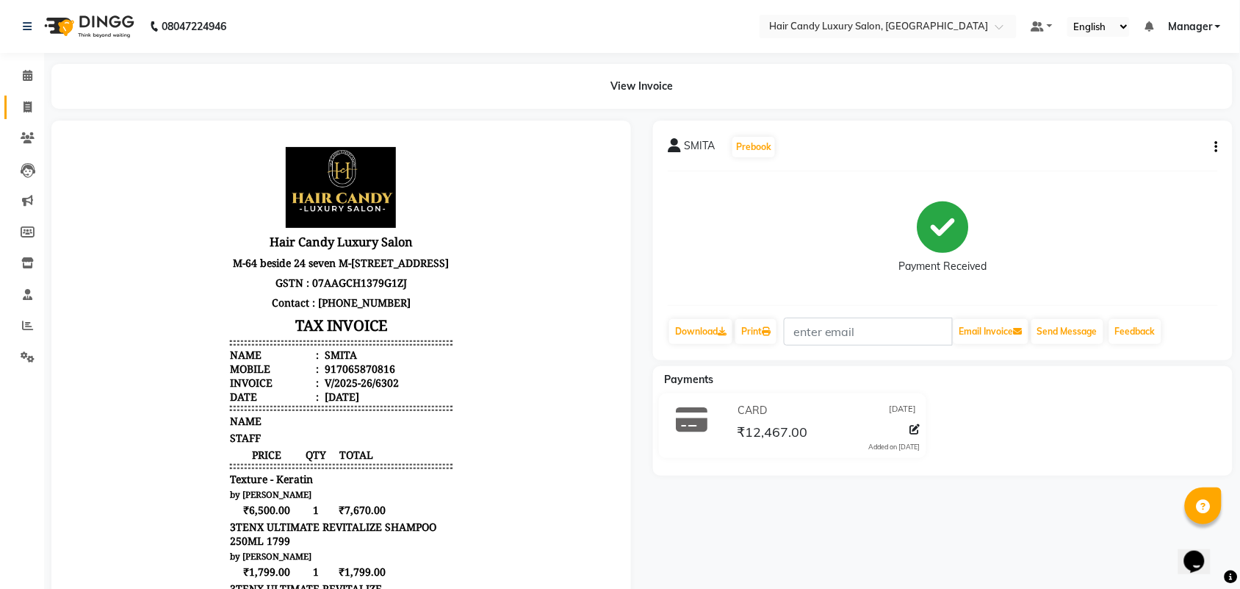
click at [19, 118] on link "Invoice" at bounding box center [21, 108] width 35 height 24
select select "service"
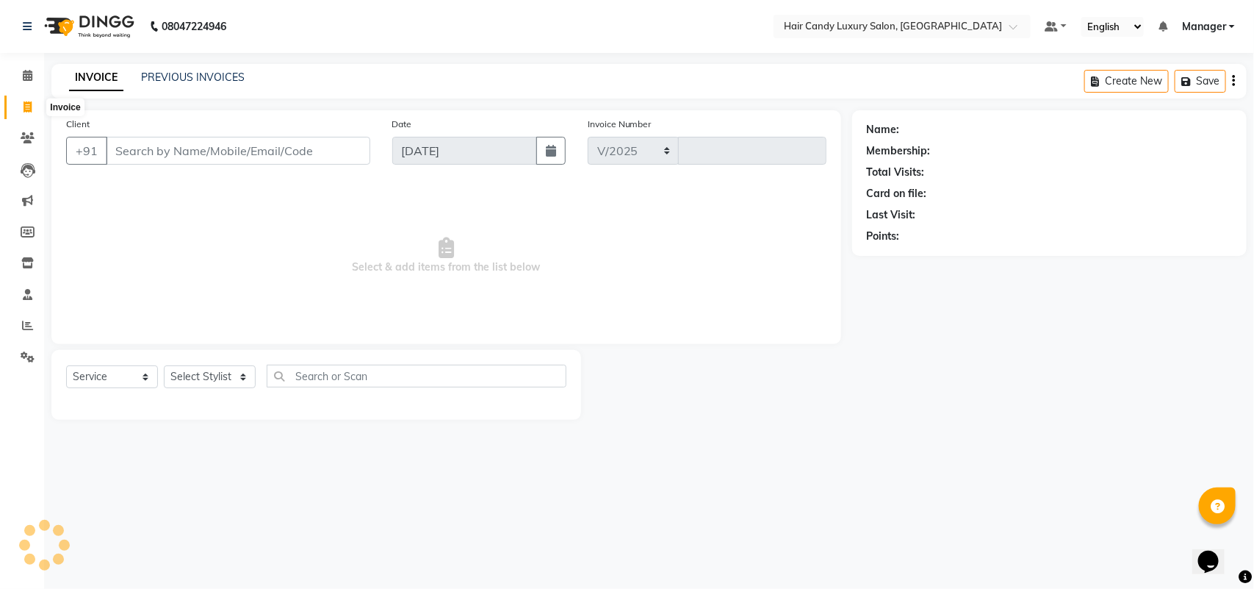
click at [24, 112] on span at bounding box center [28, 107] width 26 height 17
select select "service"
select select "6645"
type input "6303"
click at [210, 71] on link "PREVIOUS INVOICES" at bounding box center [193, 77] width 104 height 13
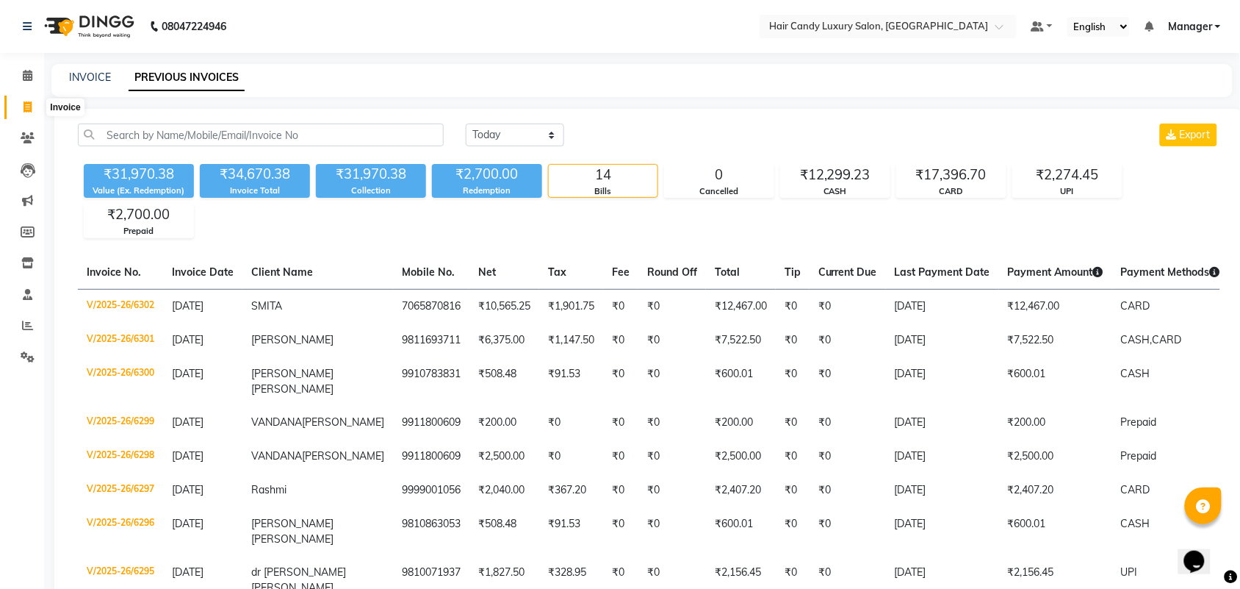
click at [26, 107] on icon at bounding box center [28, 106] width 8 height 11
select select "service"
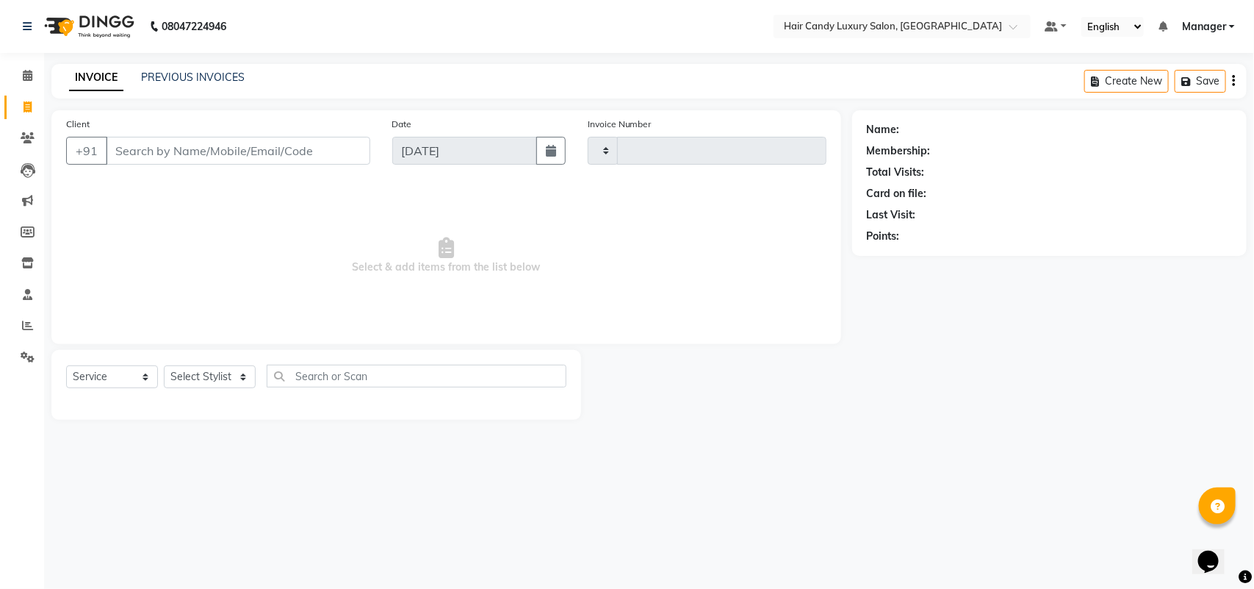
type input "6303"
select select "6645"
click at [188, 146] on input "Client" at bounding box center [238, 151] width 265 height 28
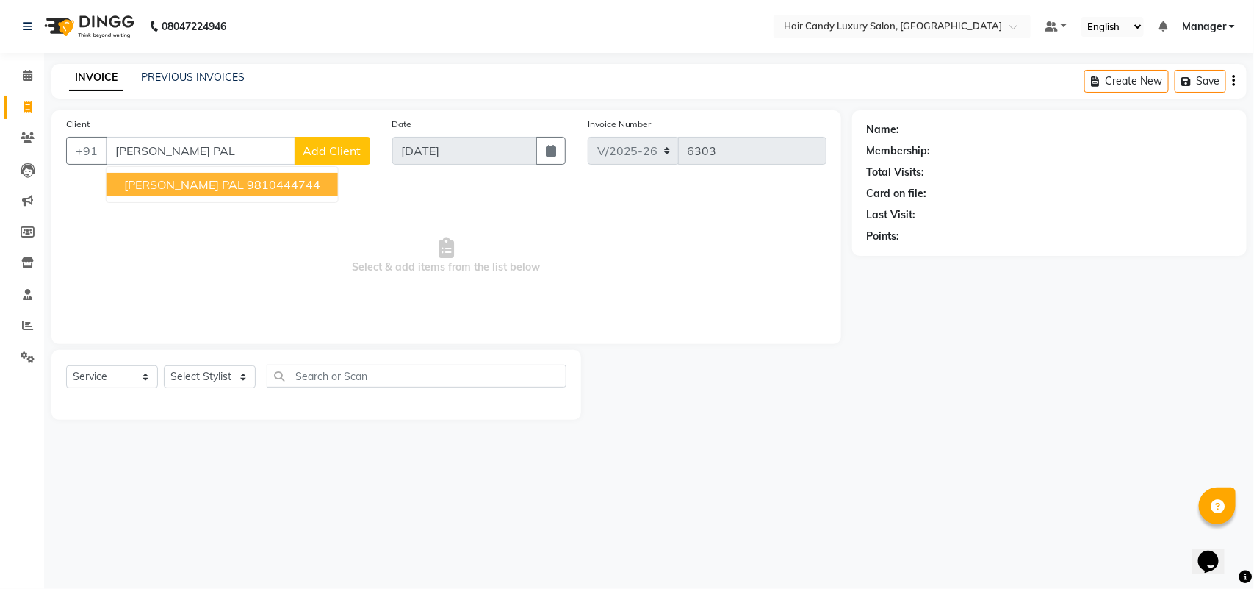
click at [281, 182] on ngb-highlight "9810444744" at bounding box center [283, 184] width 73 height 15
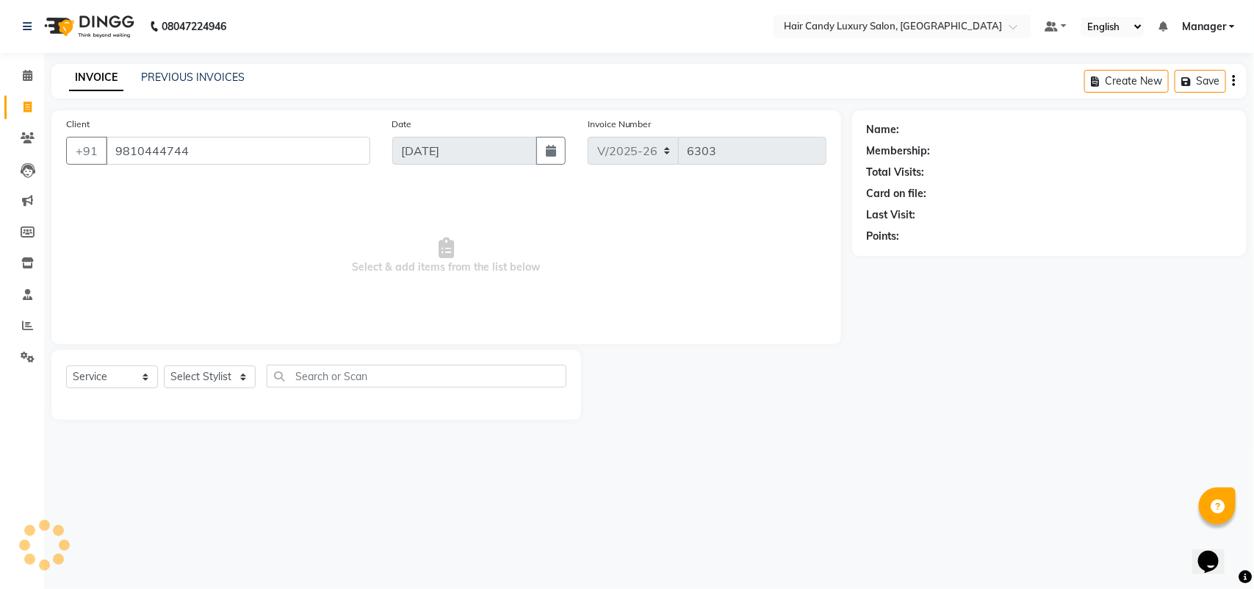
type input "9810444744"
select select "1: Object"
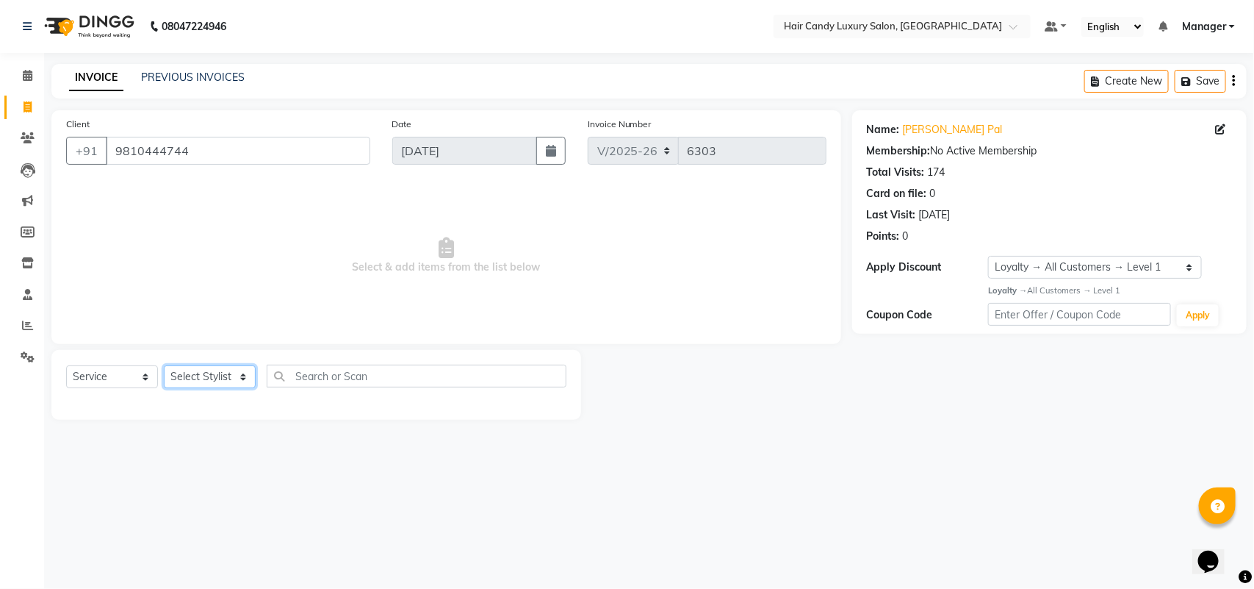
click at [214, 371] on select "Select Stylist Aman ANKIT MANAGER [PERSON_NAME] [PERSON_NAME] Danish [PERSON_NA…" at bounding box center [210, 376] width 92 height 23
click at [77, 378] on select "Select Service Product Membership Package Voucher Prepaid Gift Card" at bounding box center [112, 376] width 92 height 23
select select "product"
click at [66, 365] on select "Select Service Product Membership Package Voucher Prepaid Gift Card" at bounding box center [112, 376] width 92 height 23
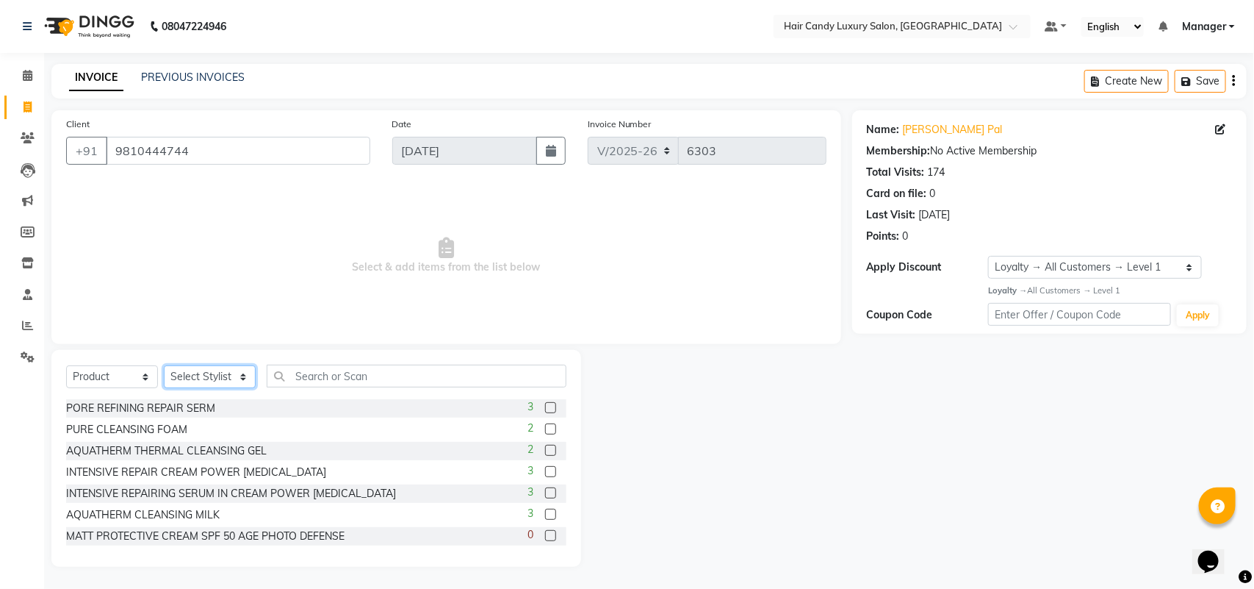
click at [229, 377] on select "Select Stylist Aman ANKIT MANAGER [PERSON_NAME] [PERSON_NAME] Danish [PERSON_NA…" at bounding box center [210, 376] width 92 height 23
select select "52595"
click at [164, 365] on select "Select Stylist Aman ANKIT MANAGER [PERSON_NAME] [PERSON_NAME] Danish [PERSON_NA…" at bounding box center [210, 376] width 92 height 23
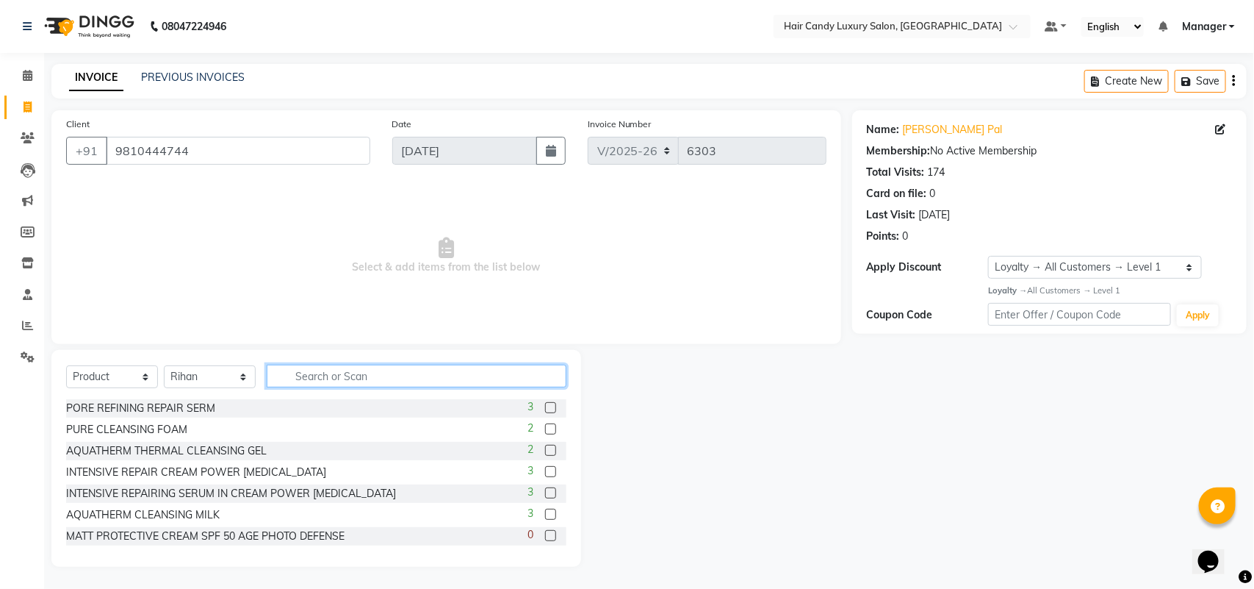
click at [424, 373] on input "text" at bounding box center [417, 375] width 300 height 23
click at [24, 104] on icon at bounding box center [28, 106] width 8 height 11
select select "service"
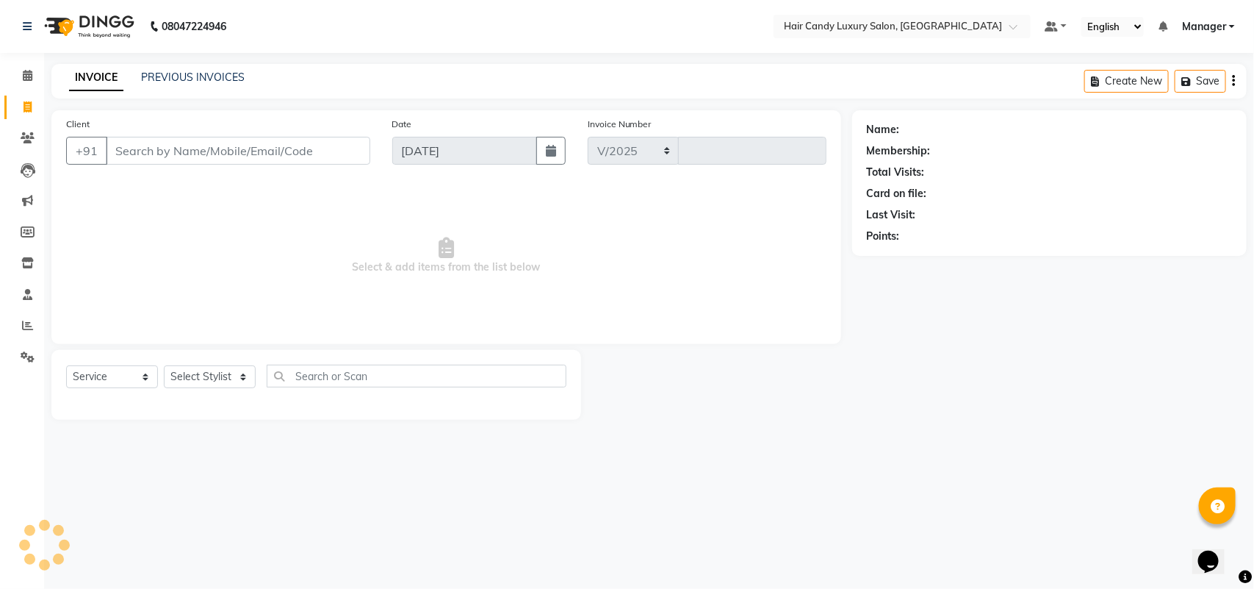
select select "6645"
type input "6303"
click at [251, 148] on input "Client" at bounding box center [238, 151] width 265 height 28
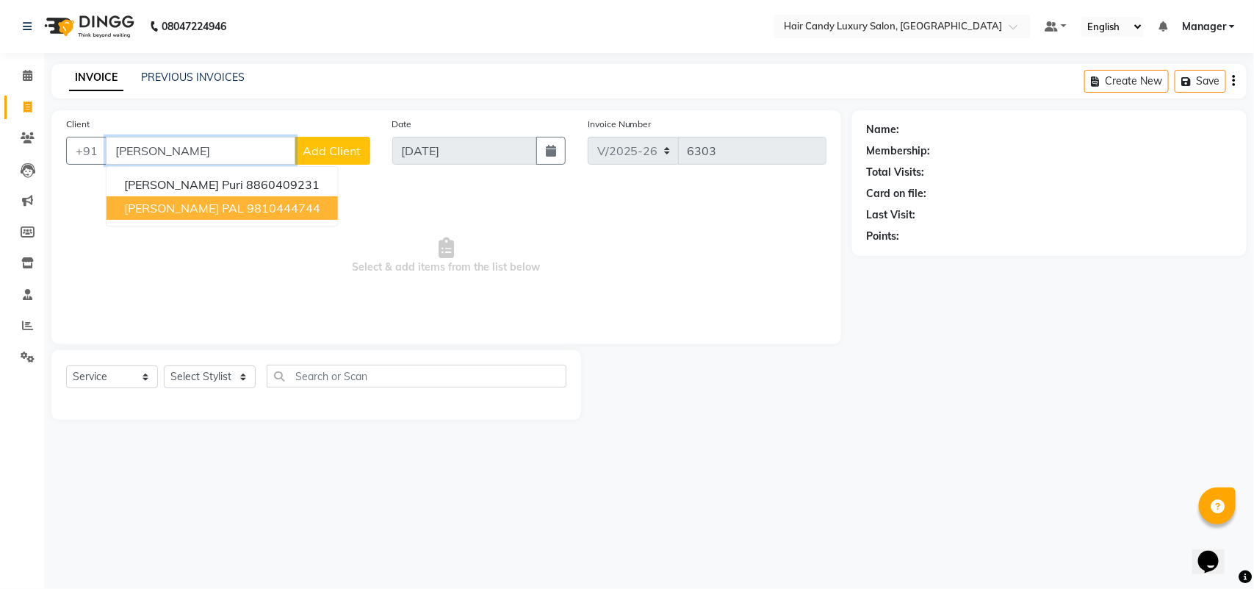
click at [254, 207] on ngb-highlight "9810444744" at bounding box center [283, 208] width 73 height 15
type input "9810444744"
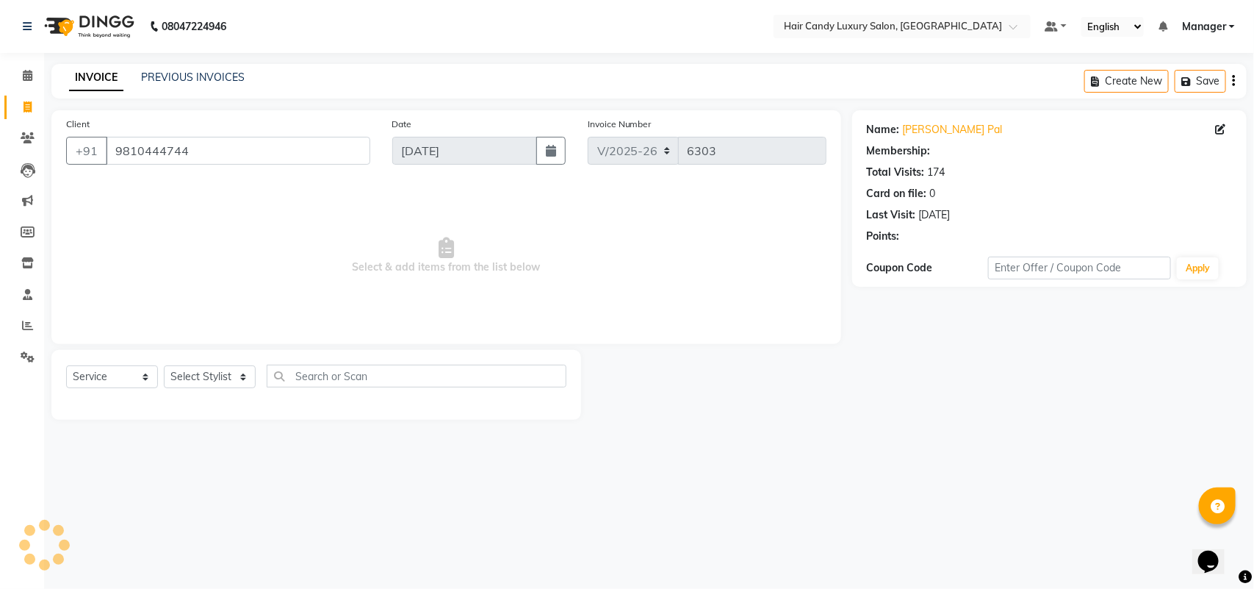
select select "1: Object"
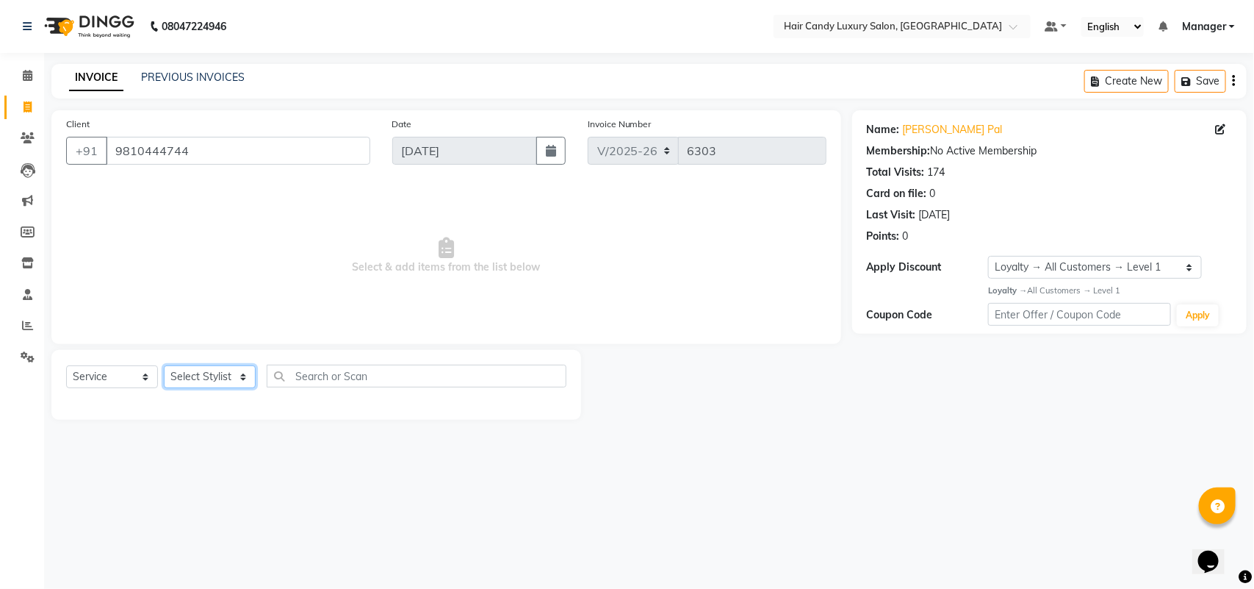
click at [200, 370] on select "Select Stylist Aman ANKIT MANAGER [PERSON_NAME] [PERSON_NAME] Danish [PERSON_NA…" at bounding box center [210, 376] width 92 height 23
select select "53782"
click at [164, 365] on select "Select Stylist Aman ANKIT MANAGER [PERSON_NAME] [PERSON_NAME] Danish [PERSON_NA…" at bounding box center [210, 376] width 92 height 23
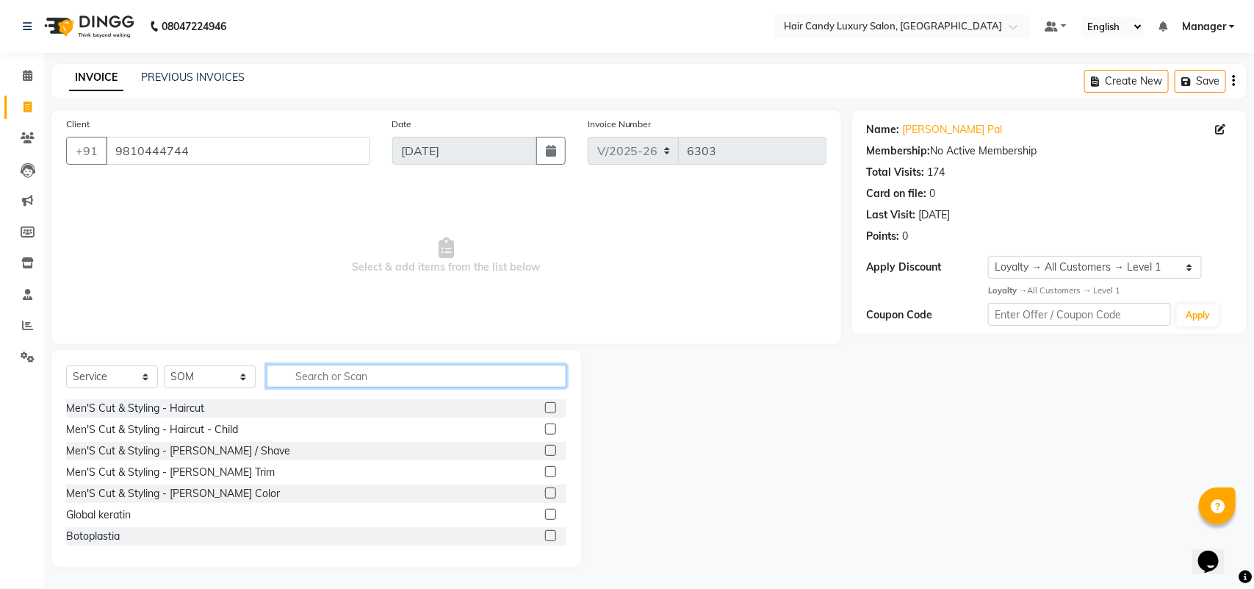
click at [349, 379] on input "text" at bounding box center [417, 375] width 300 height 23
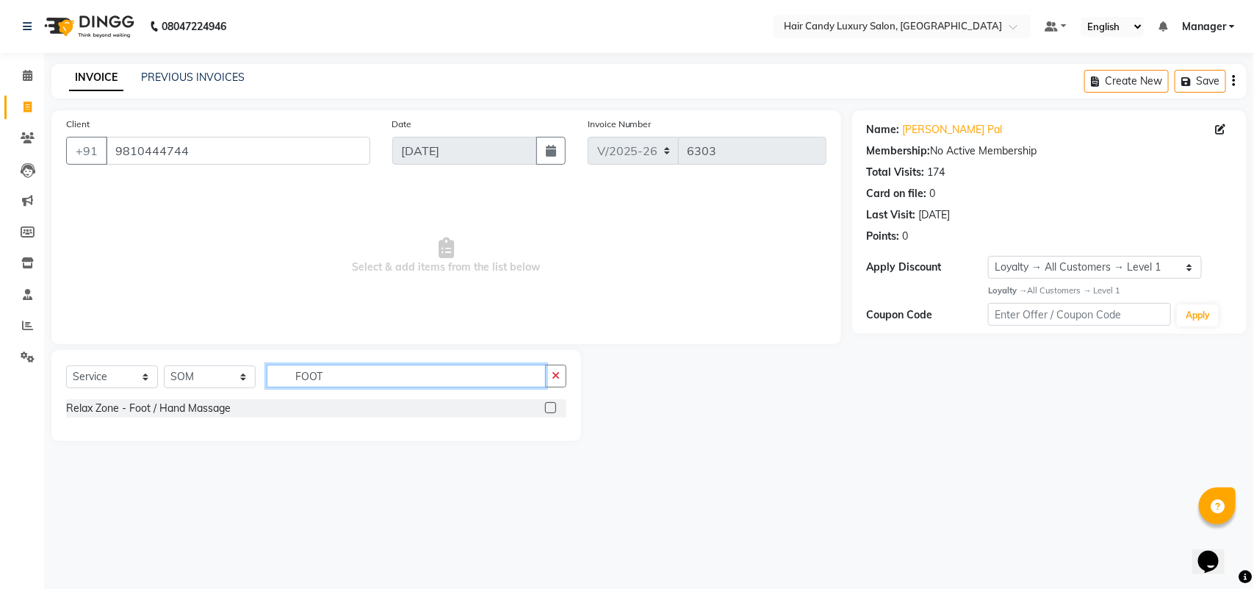
type input "FOOT"
click at [551, 406] on label at bounding box center [550, 407] width 11 height 11
click at [551, 406] on input "checkbox" at bounding box center [550, 408] width 10 height 10
checkbox input "true"
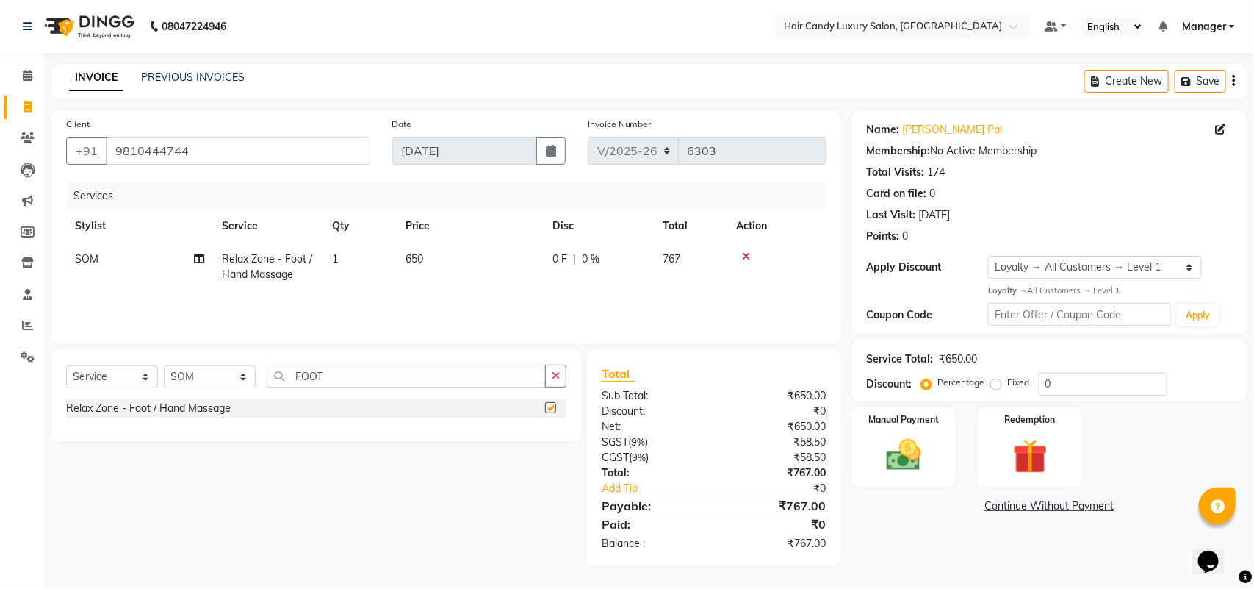
click at [431, 243] on td "650" at bounding box center [470, 267] width 147 height 49
select select "53782"
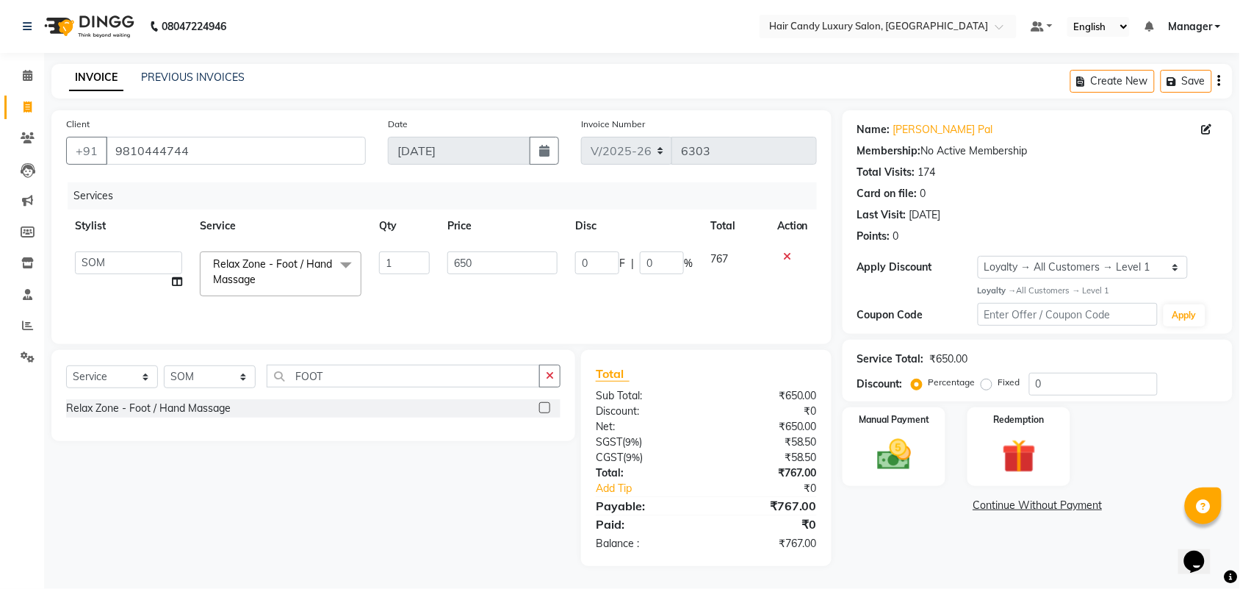
checkbox input "false"
drag, startPoint x: 485, startPoint y: 251, endPoint x: 380, endPoint y: 268, distance: 106.4
click at [390, 268] on tr "Aman ANKIT MANAGER [PERSON_NAME] [PERSON_NAME] Danish [PERSON_NAME] [PERSON_NAM…" at bounding box center [441, 274] width 751 height 62
type input "800"
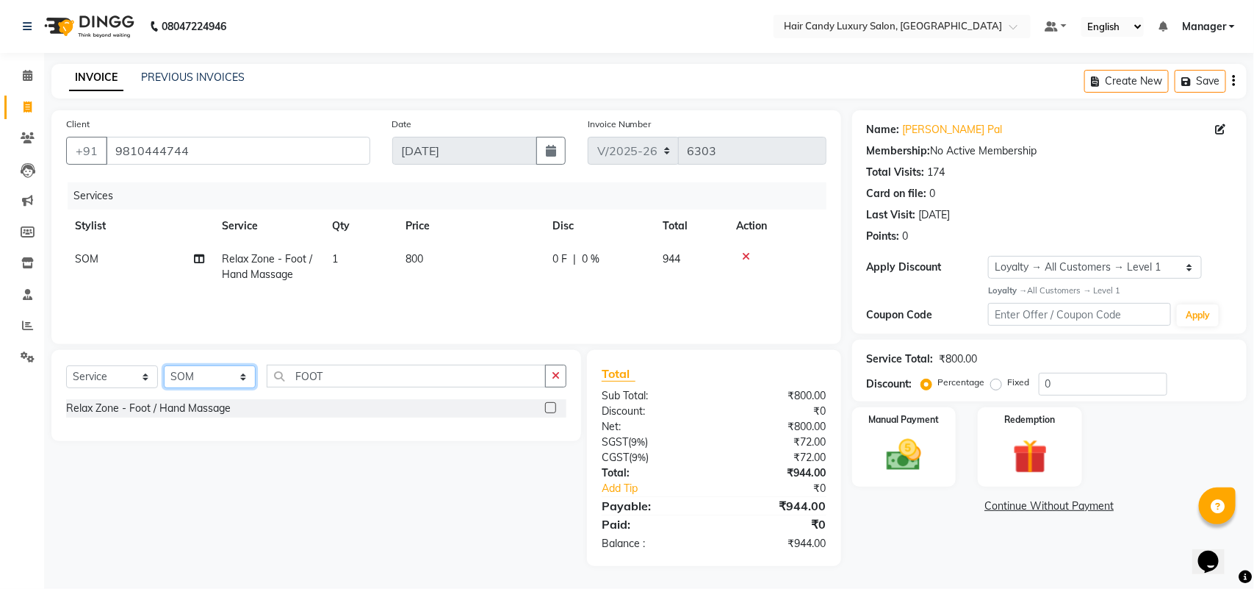
click at [193, 383] on select "Select Stylist Aman ANKIT MANAGER [PERSON_NAME] [PERSON_NAME] Danish [PERSON_NA…" at bounding box center [210, 376] width 92 height 23
select select "52595"
click at [164, 365] on select "Select Stylist Aman ANKIT MANAGER [PERSON_NAME] [PERSON_NAME] Danish [PERSON_NA…" at bounding box center [210, 376] width 92 height 23
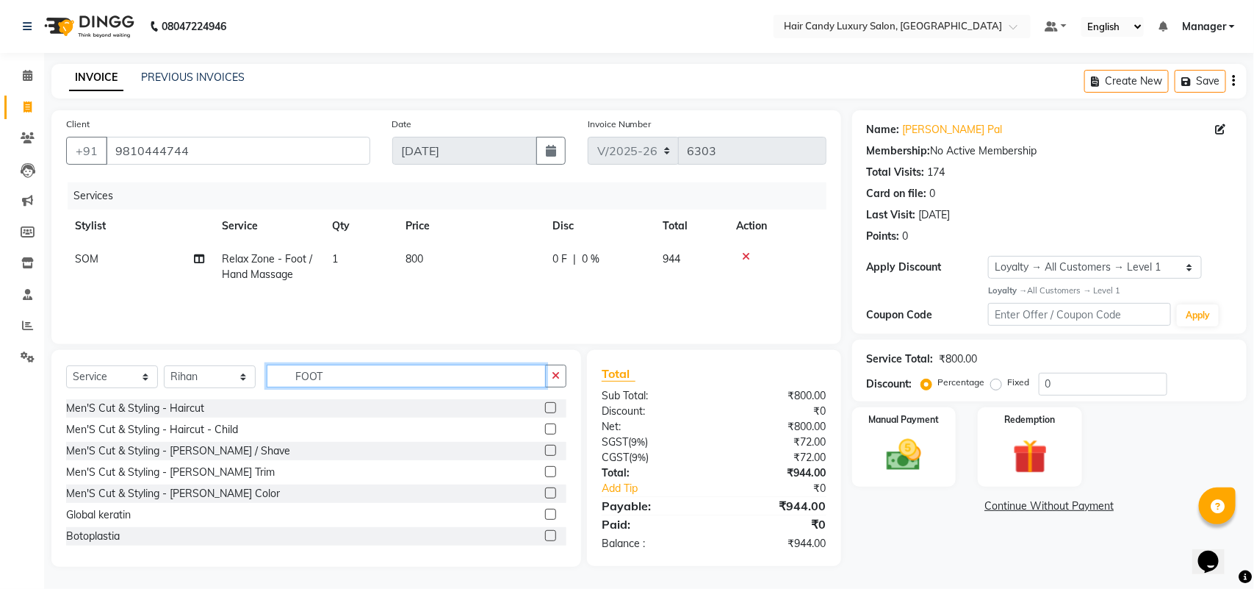
drag, startPoint x: 355, startPoint y: 373, endPoint x: 178, endPoint y: 392, distance: 178.0
click at [178, 392] on div "Select Service Product Membership Package Voucher Prepaid Gift Card Select Styl…" at bounding box center [316, 381] width 500 height 35
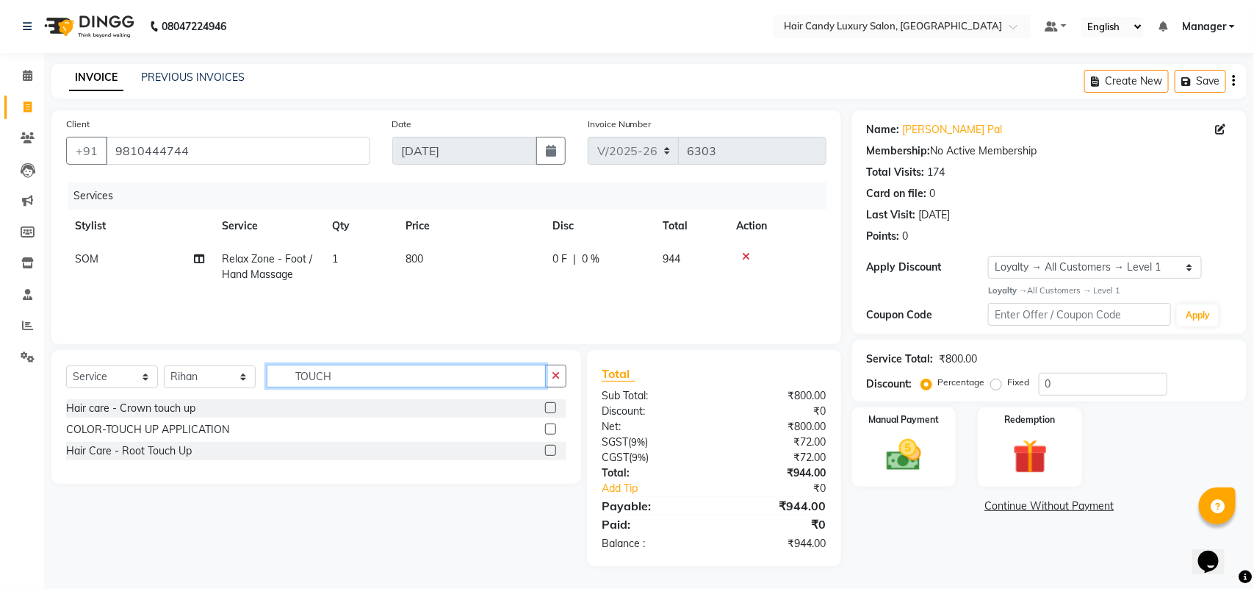
type input "TOUCH"
click at [553, 446] on label at bounding box center [550, 450] width 11 height 11
click at [553, 446] on input "checkbox" at bounding box center [550, 451] width 10 height 10
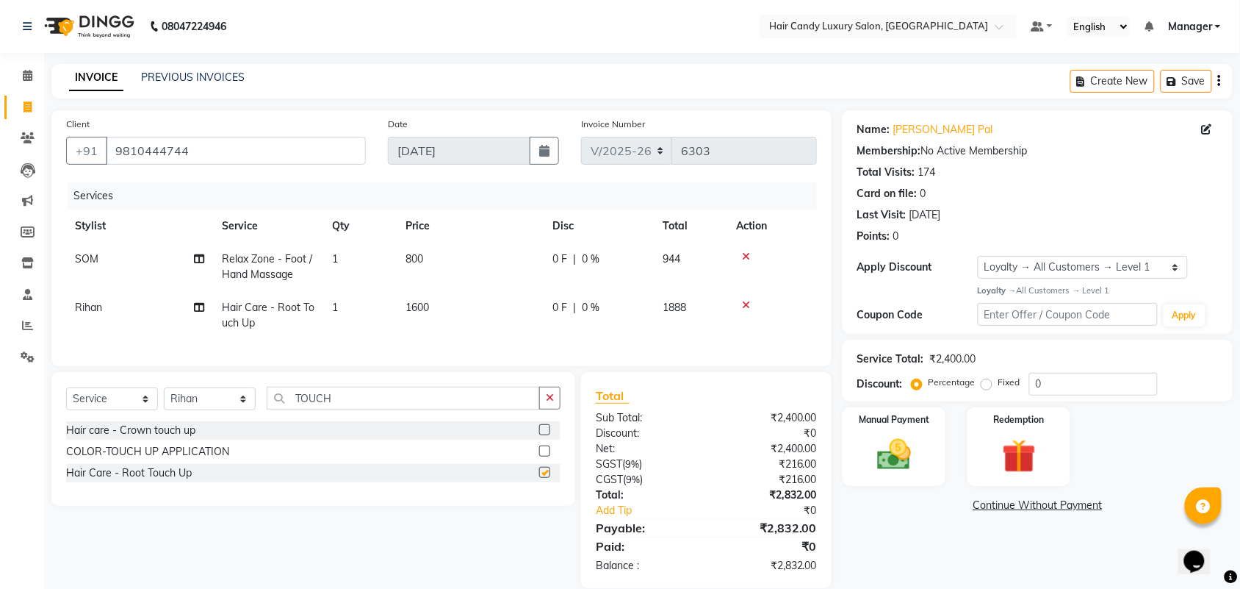
checkbox input "false"
click at [219, 421] on div "Select Service Product Membership Package Voucher Prepaid Gift Card Select Styl…" at bounding box center [313, 404] width 495 height 35
click at [204, 421] on div "Select Service Product Membership Package Voucher Prepaid Gift Card Select Styl…" at bounding box center [313, 404] width 495 height 35
drag, startPoint x: 212, startPoint y: 414, endPoint x: 212, endPoint y: 401, distance: 12.5
click at [212, 410] on select "Select Stylist Aman ANKIT MANAGER [PERSON_NAME] [PERSON_NAME] Danish [PERSON_NA…" at bounding box center [210, 398] width 92 height 23
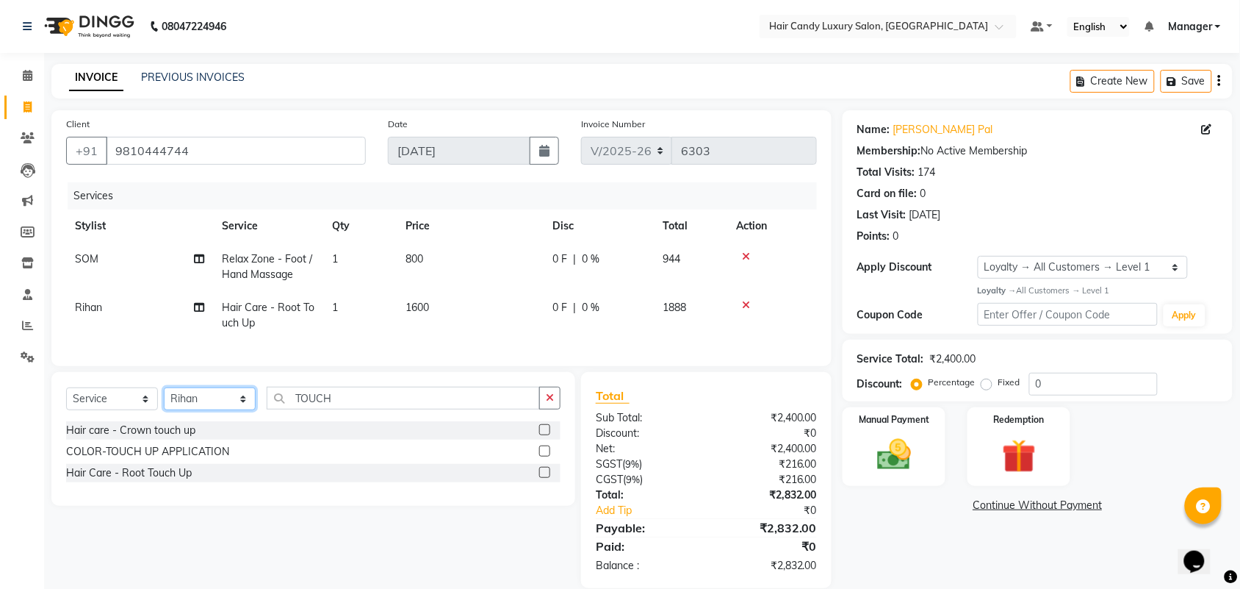
select select "51782"
click at [164, 400] on select "Select Stylist Aman ANKIT MANAGER [PERSON_NAME] [PERSON_NAME] Danish [PERSON_NA…" at bounding box center [210, 398] width 92 height 23
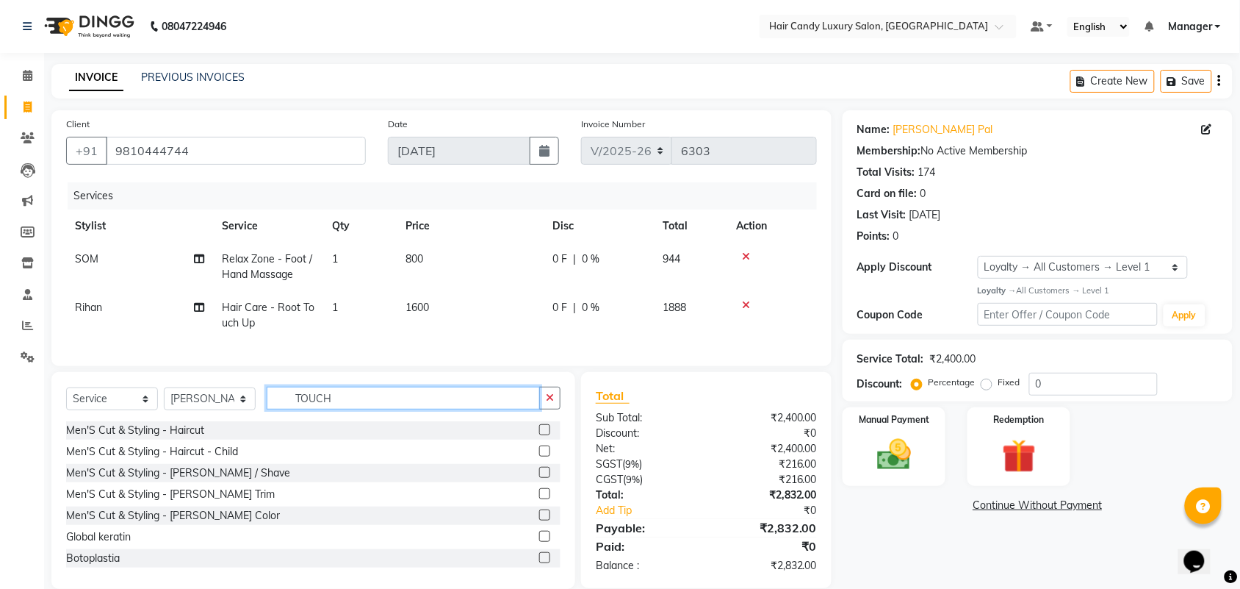
drag, startPoint x: 351, startPoint y: 402, endPoint x: 203, endPoint y: 402, distance: 147.7
click at [203, 402] on div "Select Service Product Membership Package Voucher Prepaid Gift Card Select Styl…" at bounding box center [313, 404] width 495 height 35
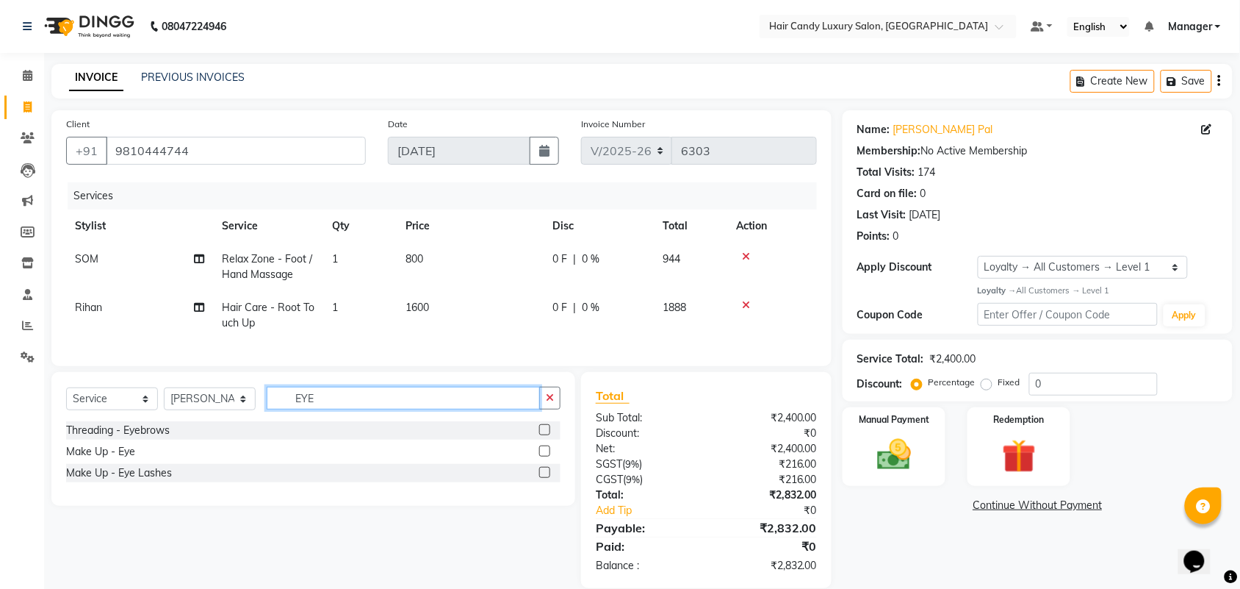
type input "EYE"
click at [546, 435] on label at bounding box center [544, 429] width 11 height 11
click at [546, 435] on input "checkbox" at bounding box center [544, 430] width 10 height 10
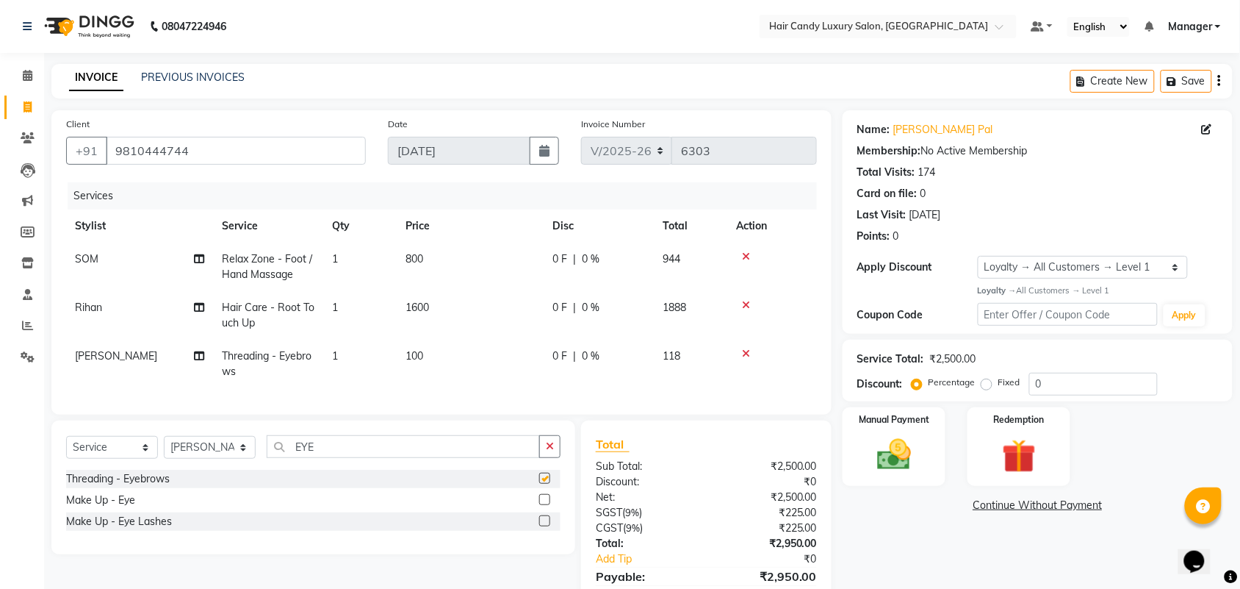
checkbox input "false"
drag, startPoint x: 328, startPoint y: 452, endPoint x: 181, endPoint y: 437, distance: 148.4
click at [181, 437] on div "Select Service Product Membership Package Voucher Prepaid Gift Card Select Styl…" at bounding box center [313, 487] width 524 height 134
type input "UPP"
click at [540, 505] on label at bounding box center [544, 499] width 11 height 11
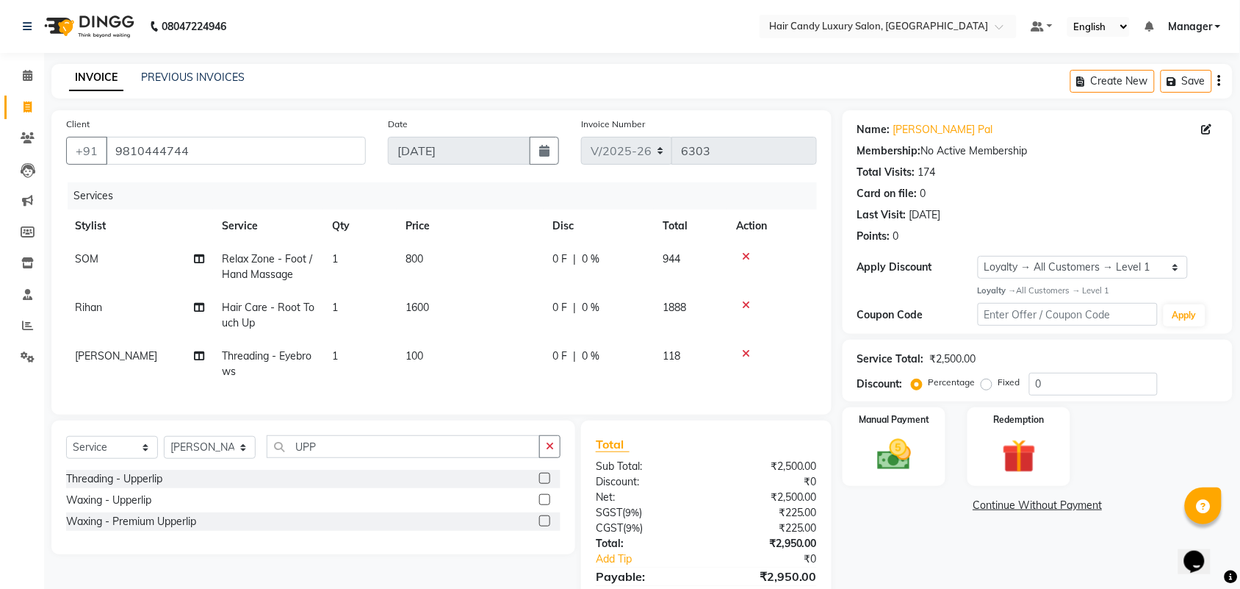
click at [540, 505] on input "checkbox" at bounding box center [544, 500] width 10 height 10
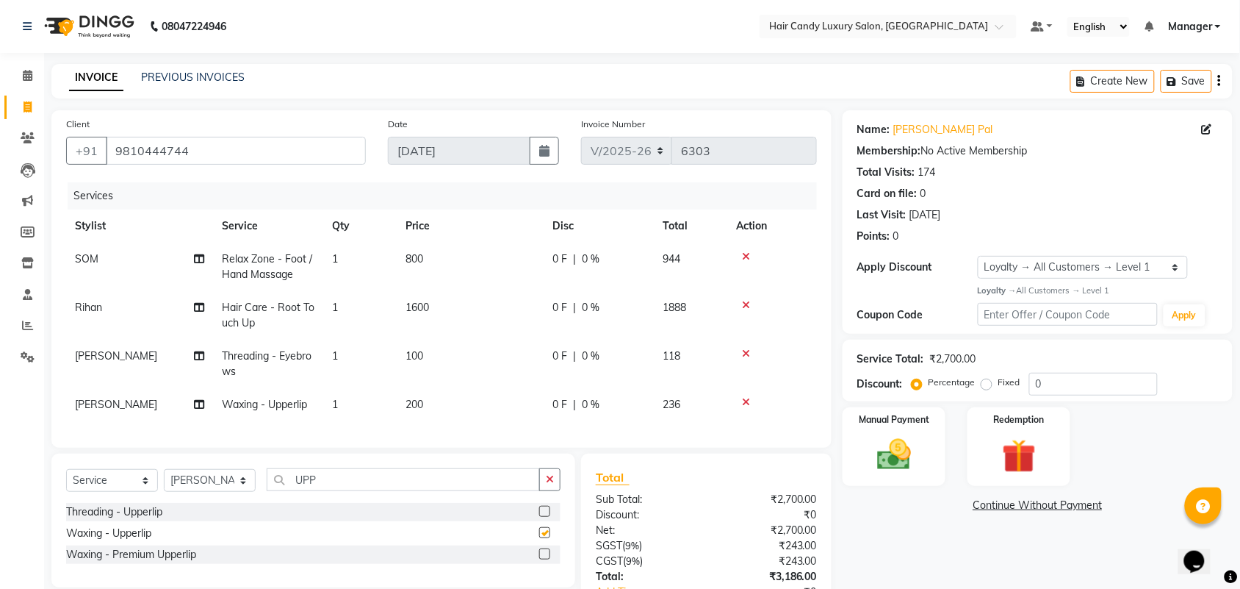
checkbox input "false"
click at [1027, 276] on select "Select Loyalty → All Customers → Level 1" at bounding box center [1083, 267] width 210 height 23
select select "0:"
click at [978, 256] on select "Select Loyalty → All Customers → Level 1" at bounding box center [1083, 267] width 210 height 23
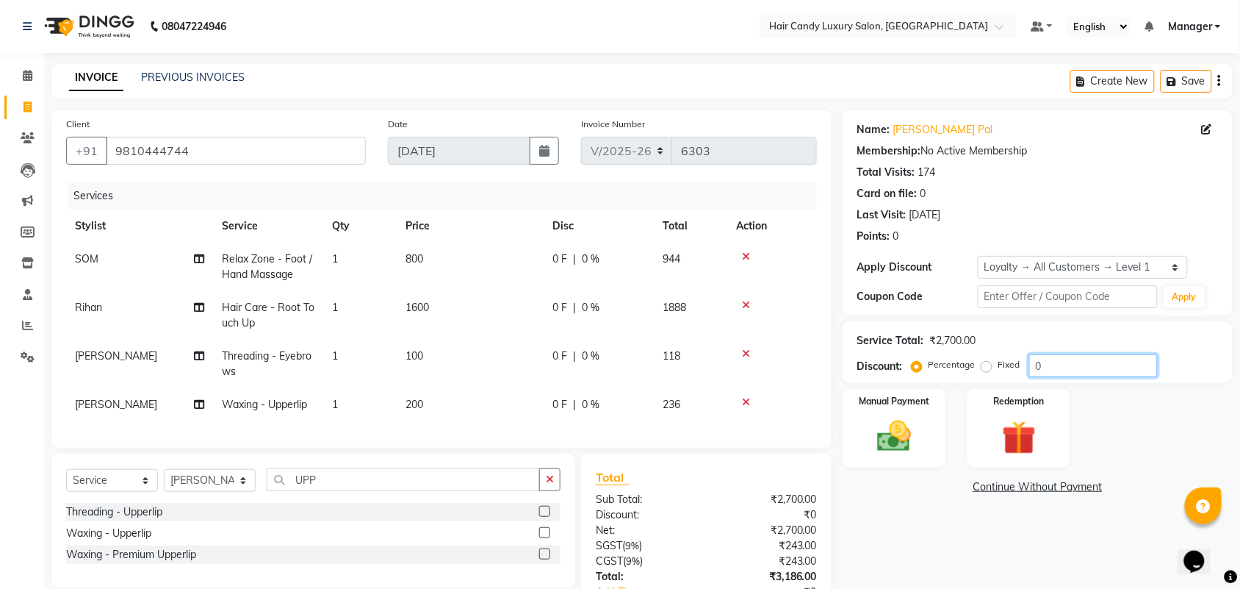
drag, startPoint x: 1068, startPoint y: 366, endPoint x: 924, endPoint y: 371, distance: 143.4
click at [924, 371] on div "Percentage Fixed 0" at bounding box center [1036, 365] width 243 height 23
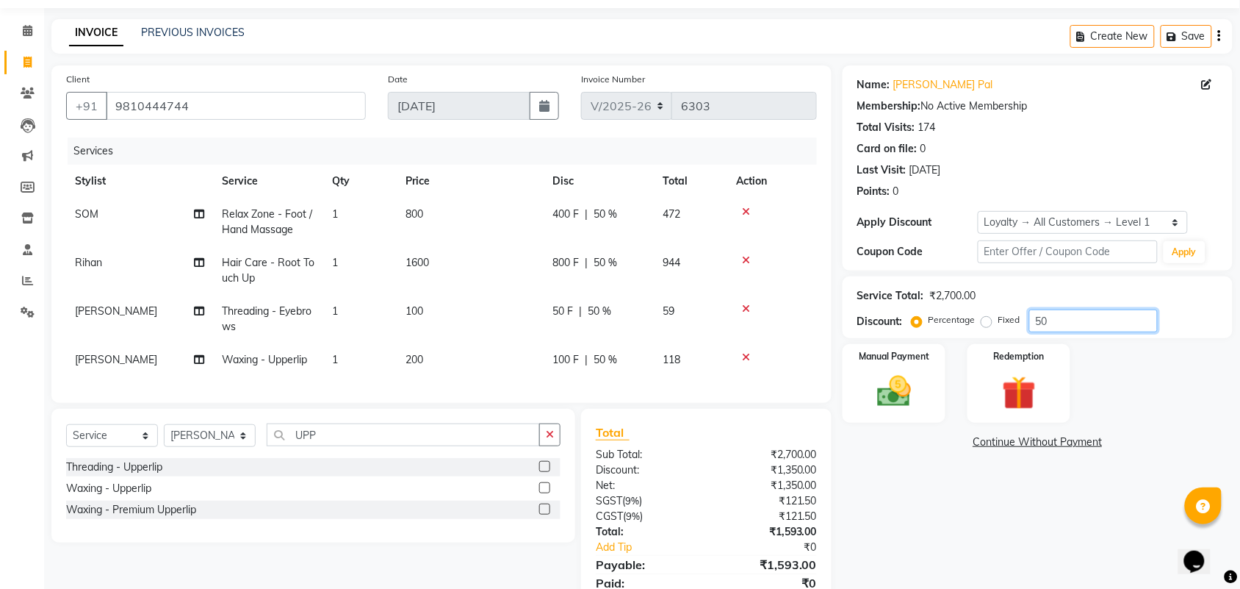
scroll to position [116, 0]
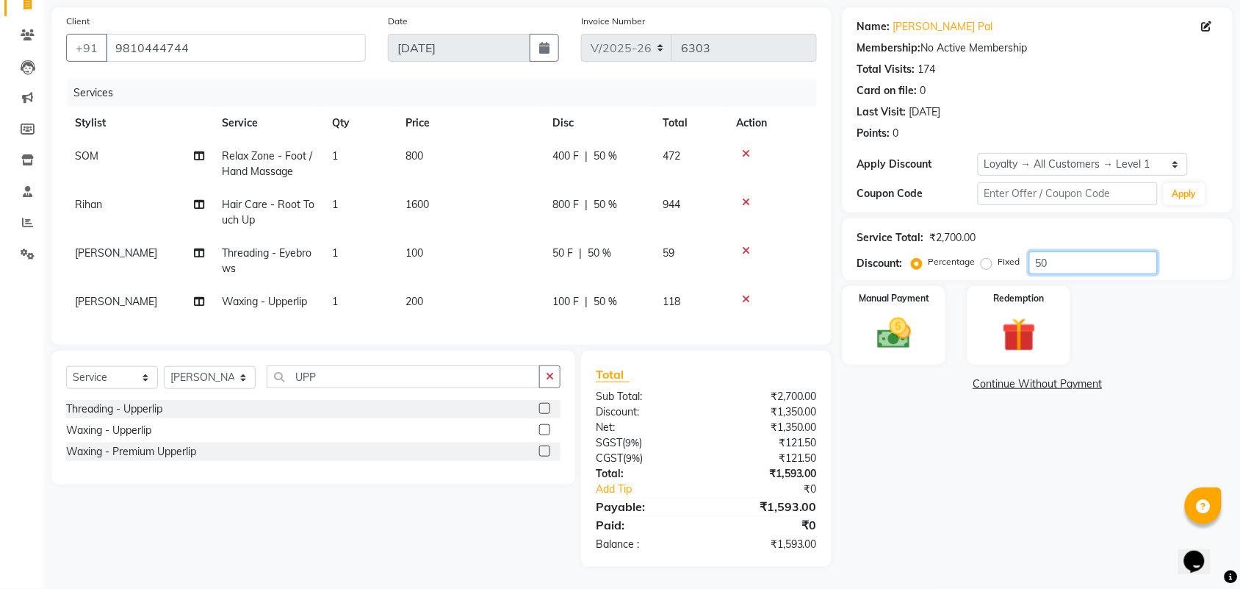
type input "50"
click at [906, 334] on img at bounding box center [894, 333] width 57 height 40
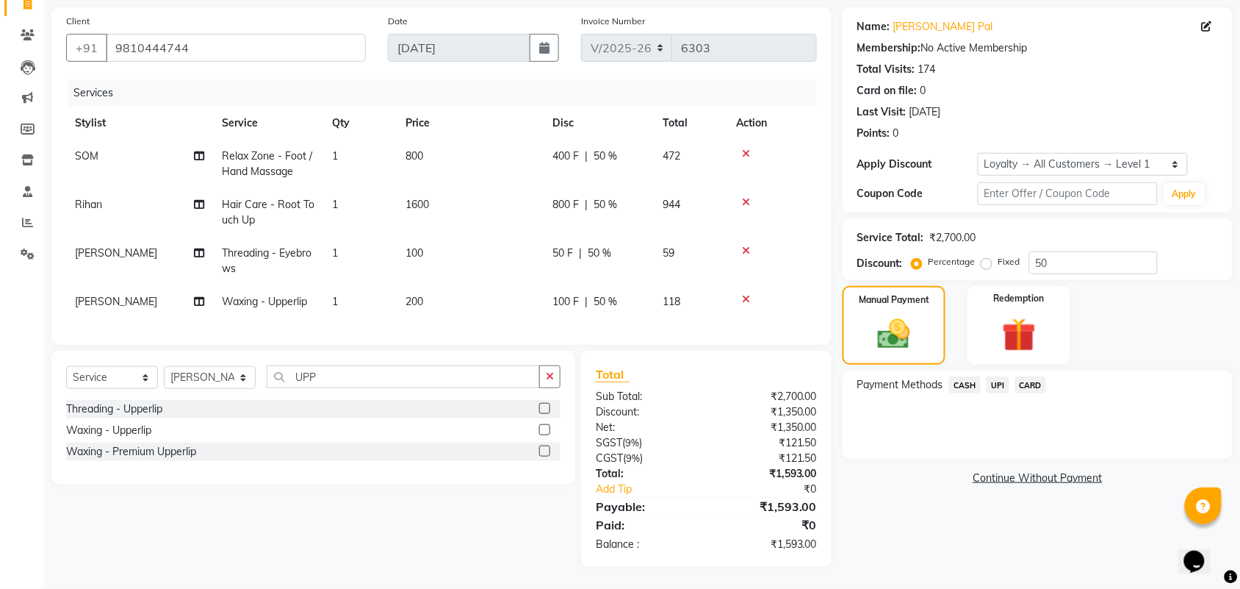
click at [963, 376] on span "CASH" at bounding box center [965, 384] width 32 height 17
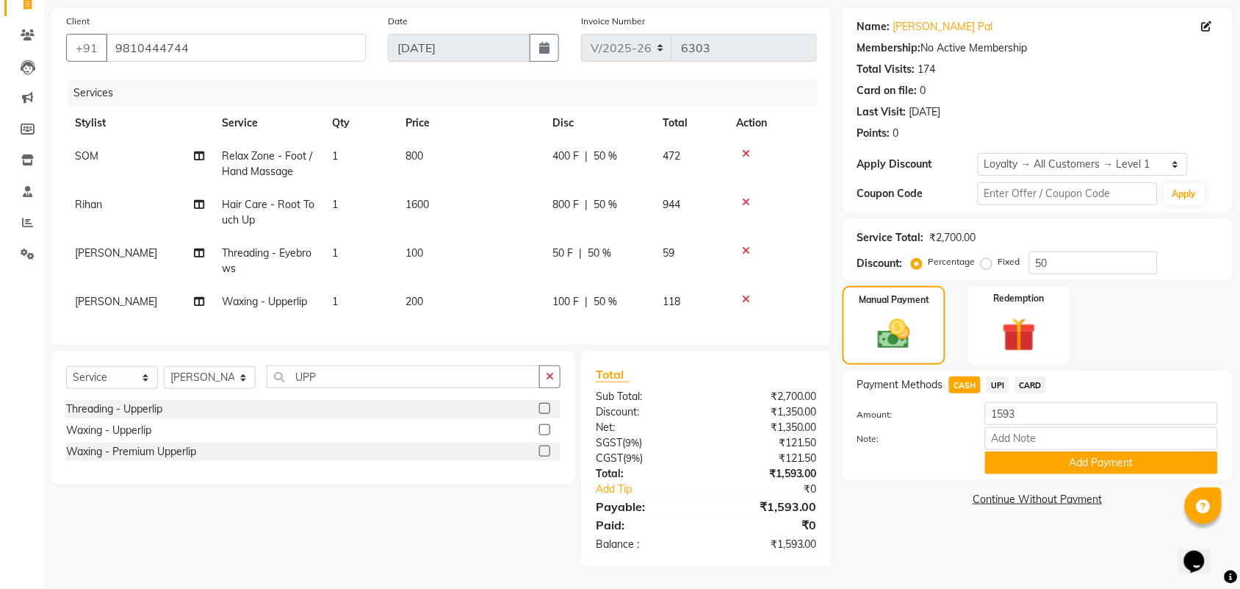
click at [1040, 451] on button "Add Payment" at bounding box center [1101, 462] width 233 height 23
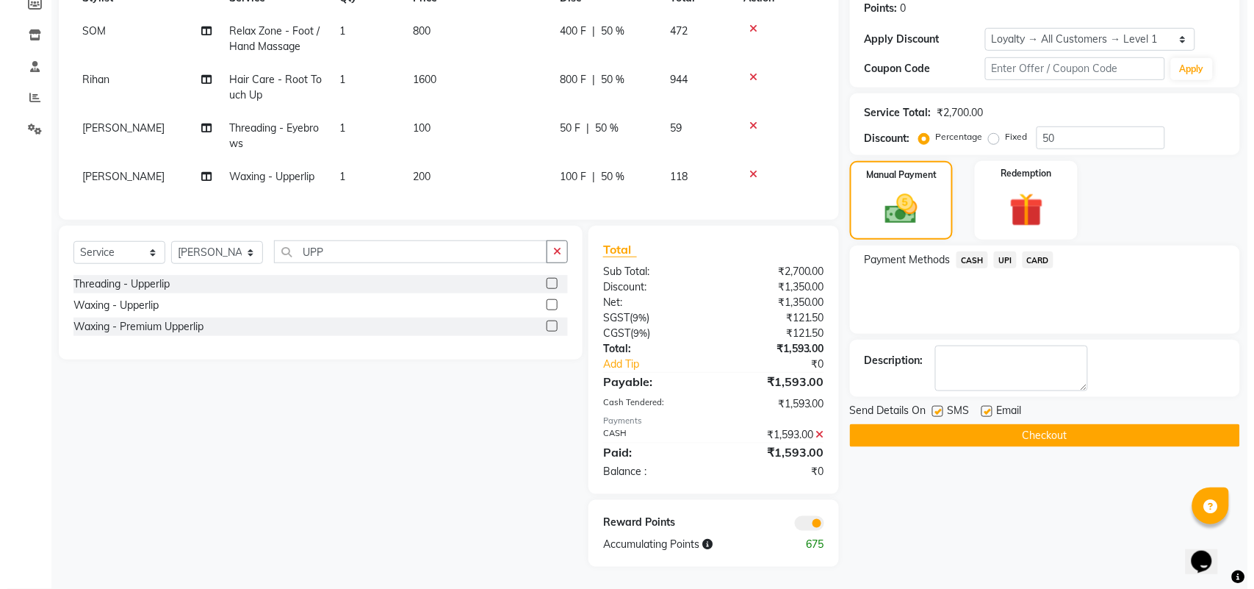
scroll to position [240, 0]
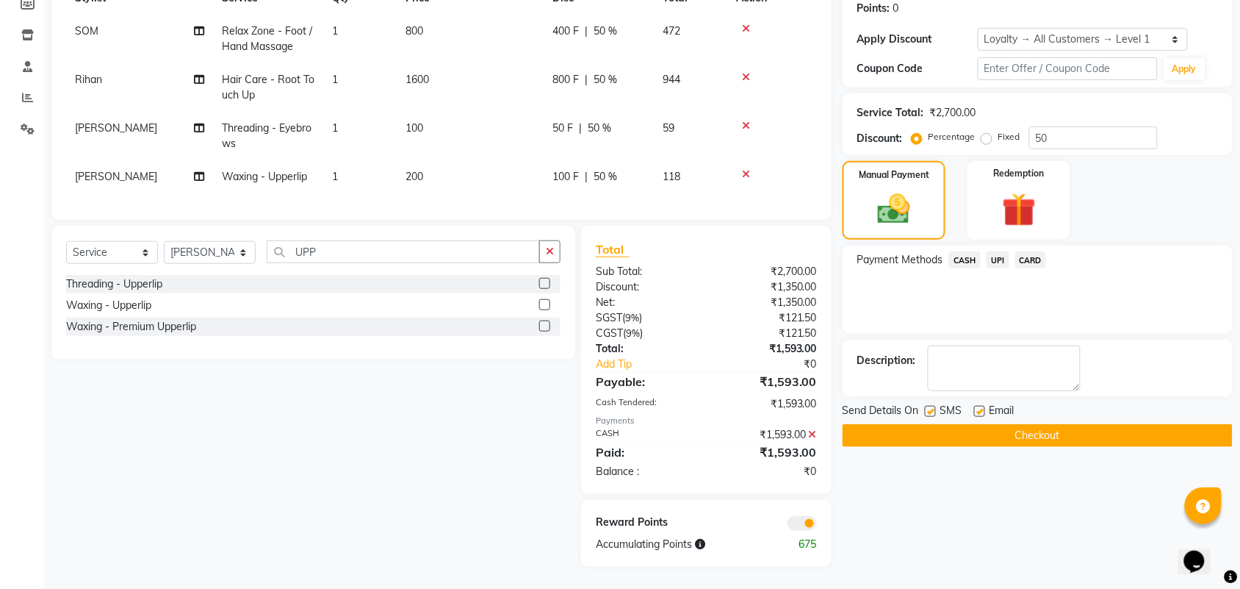
click at [797, 527] on span at bounding box center [802, 523] width 29 height 15
click at [817, 525] on input "checkbox" at bounding box center [817, 525] width 0 height 0
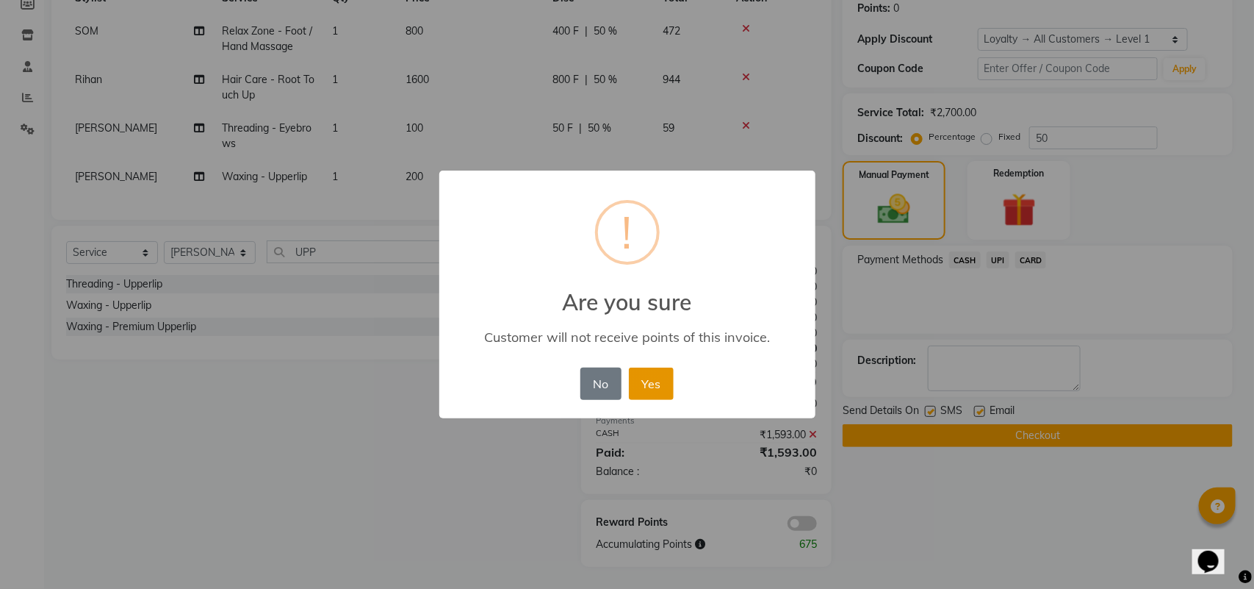
click at [659, 378] on button "Yes" at bounding box center [651, 383] width 45 height 32
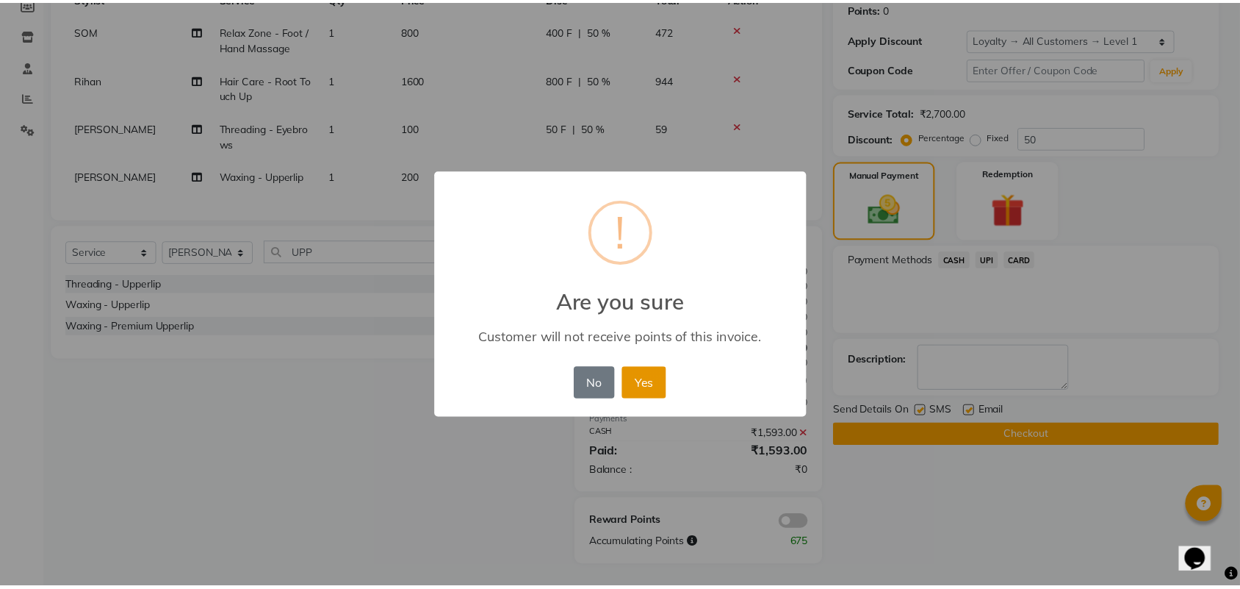
scroll to position [219, 0]
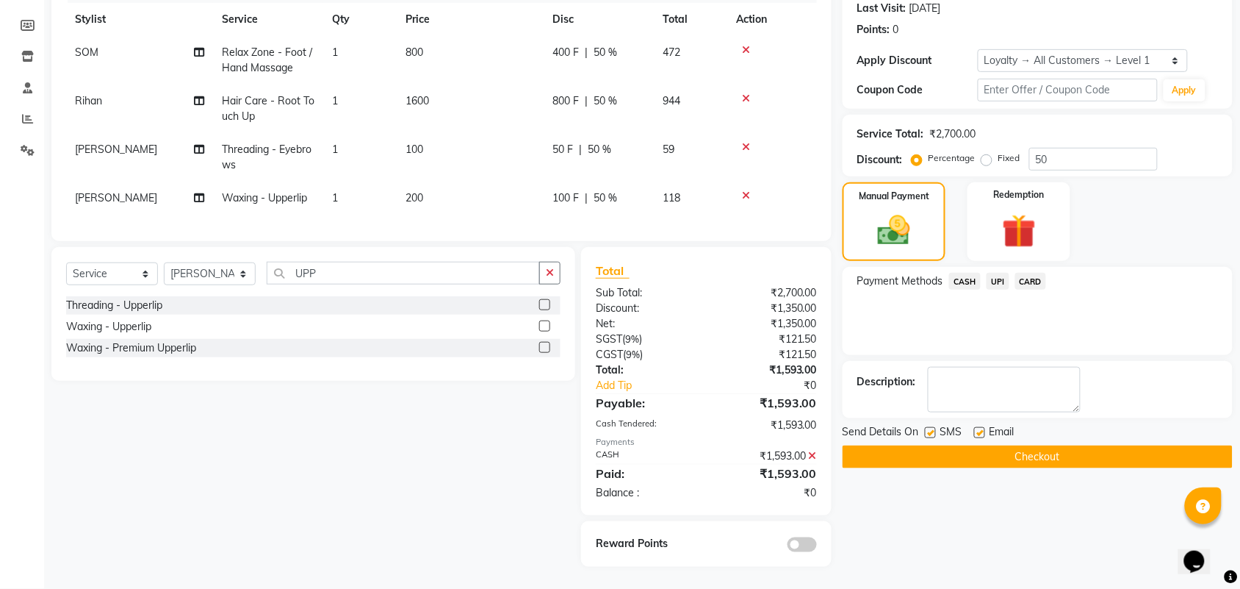
click at [1059, 445] on button "Checkout" at bounding box center [1038, 456] width 390 height 23
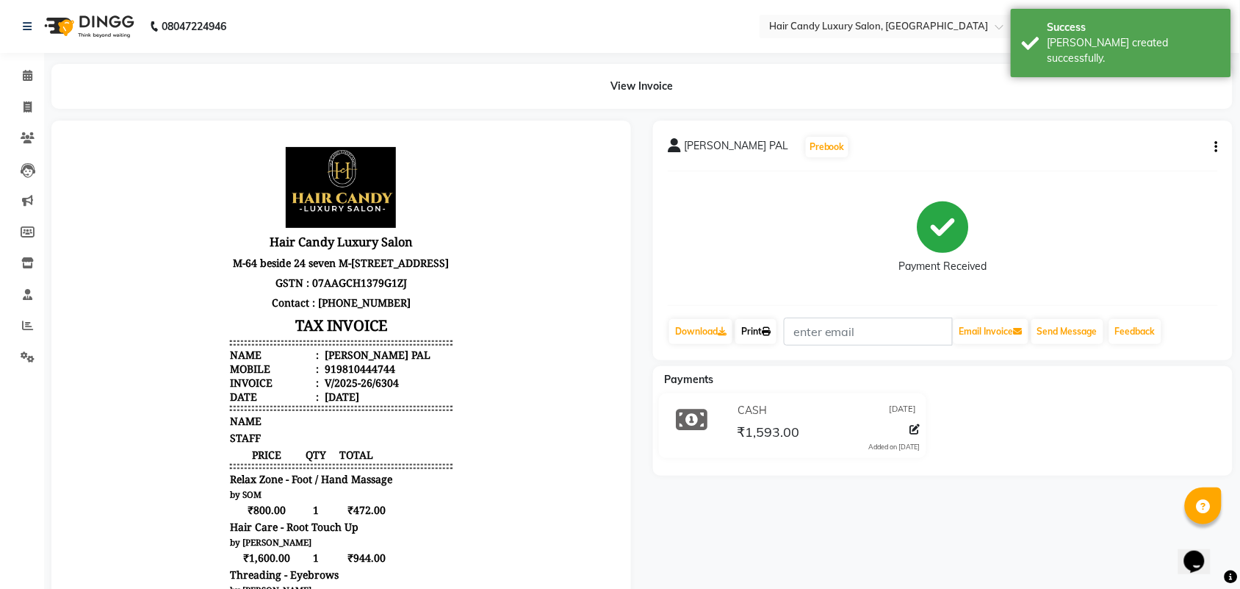
click at [761, 337] on link "Print" at bounding box center [756, 331] width 41 height 25
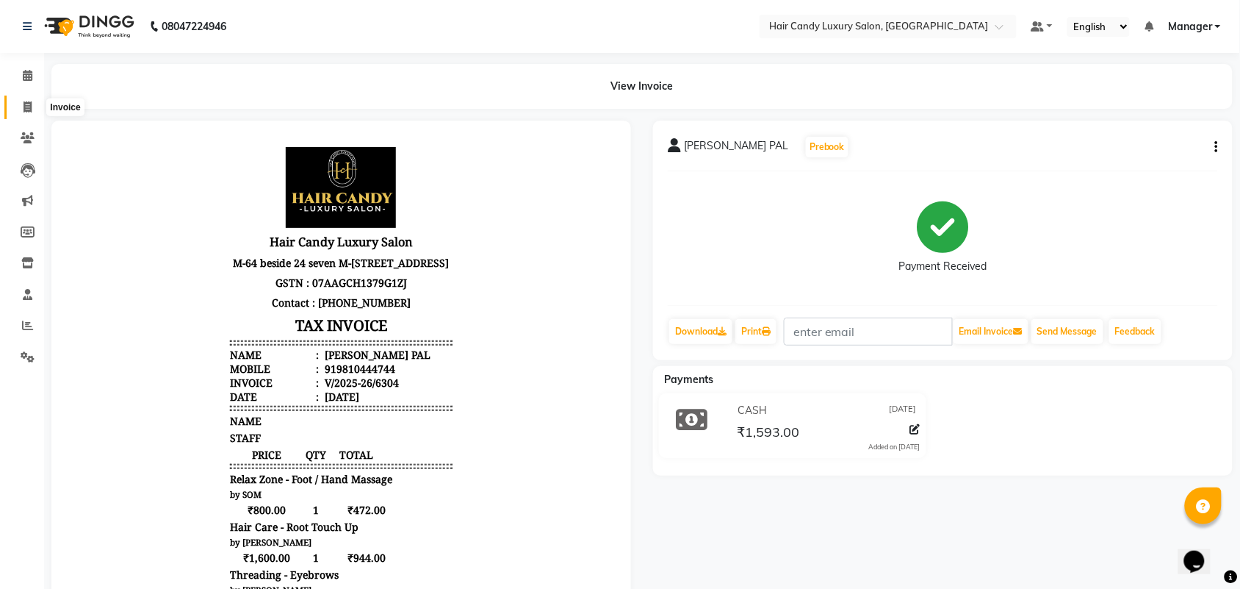
click at [29, 107] on icon at bounding box center [28, 106] width 8 height 11
select select "service"
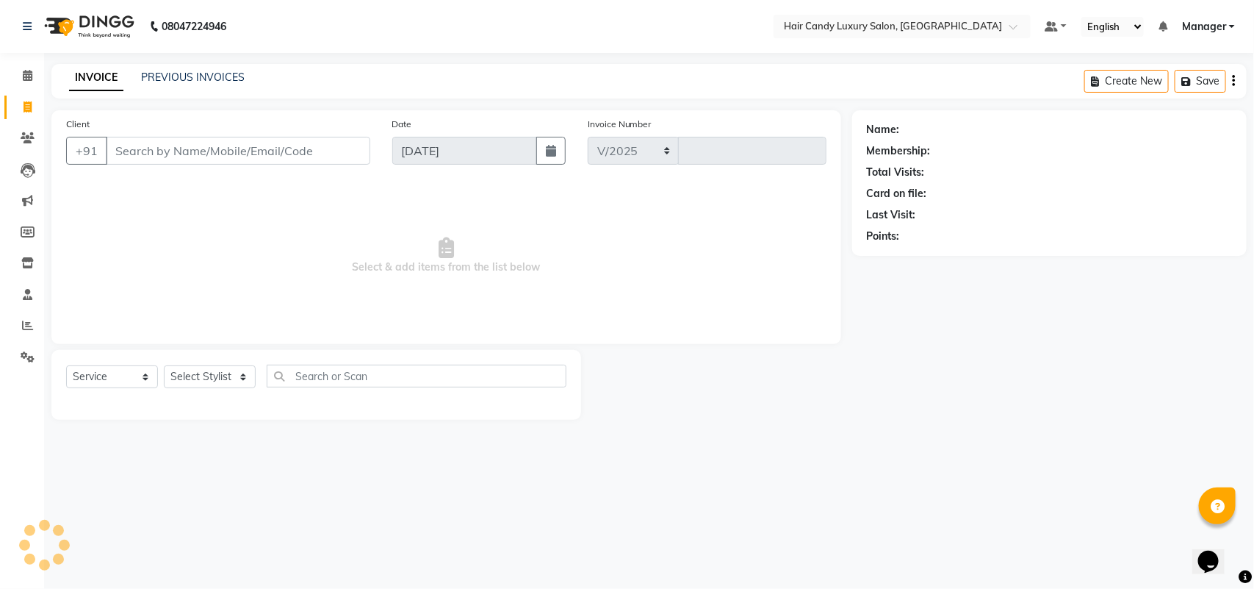
select select "6645"
type input "6305"
click at [228, 375] on select "Select Stylist Aman ANKIT MANAGER [PERSON_NAME] [PERSON_NAME] Danish [PERSON_NA…" at bounding box center [210, 376] width 92 height 23
select select "51779"
click at [164, 365] on select "Select Stylist Aman ANKIT MANAGER [PERSON_NAME] [PERSON_NAME] Danish [PERSON_NA…" at bounding box center [210, 376] width 92 height 23
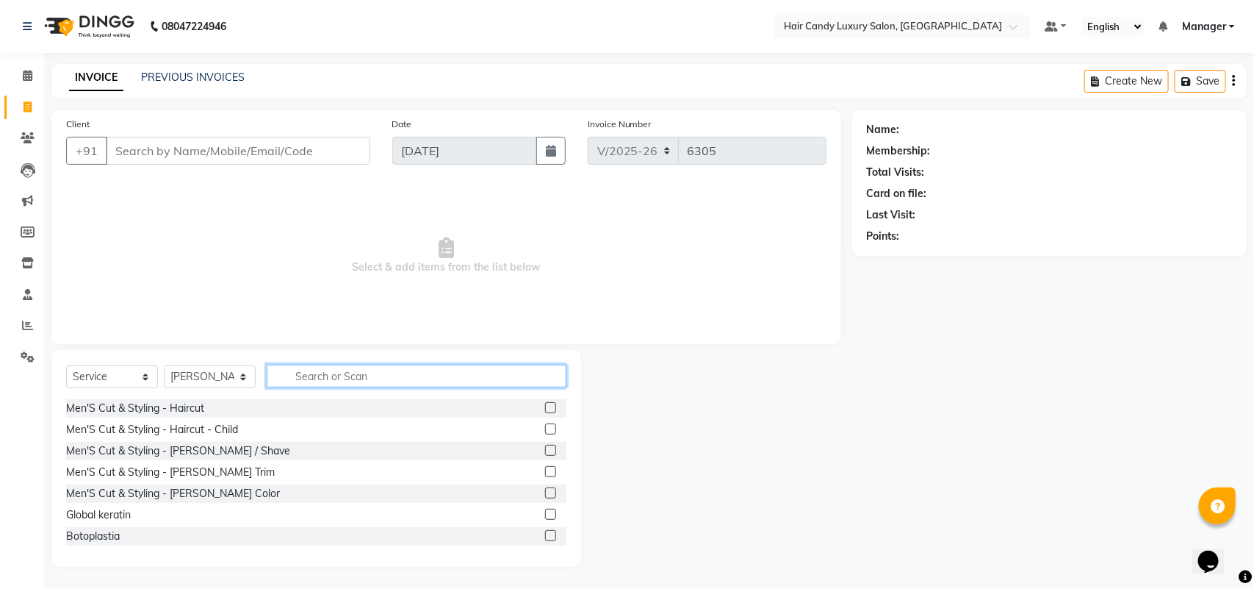
click at [387, 378] on input "text" at bounding box center [417, 375] width 300 height 23
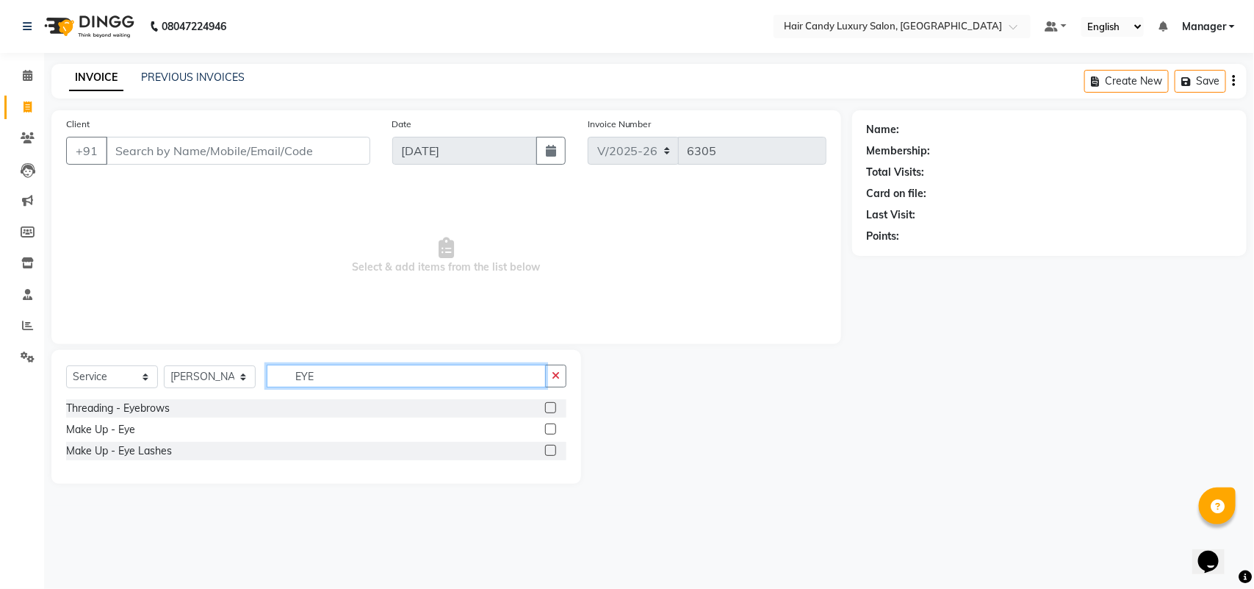
type input "EYE"
click at [556, 405] on label at bounding box center [550, 407] width 11 height 11
click at [555, 405] on input "checkbox" at bounding box center [550, 408] width 10 height 10
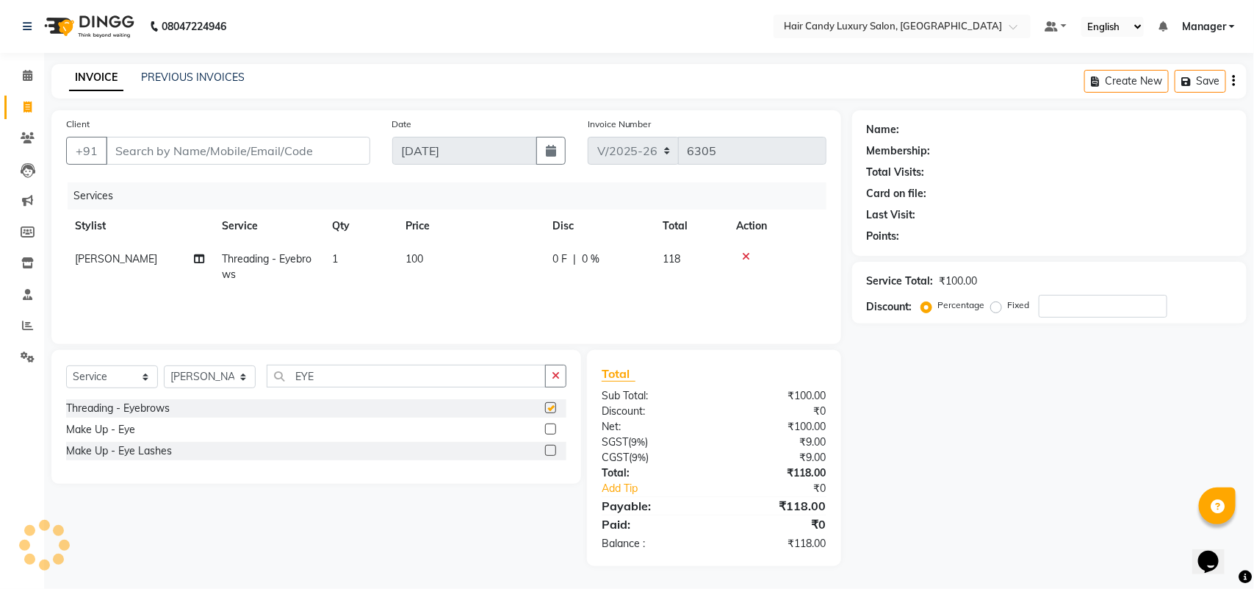
checkbox input "false"
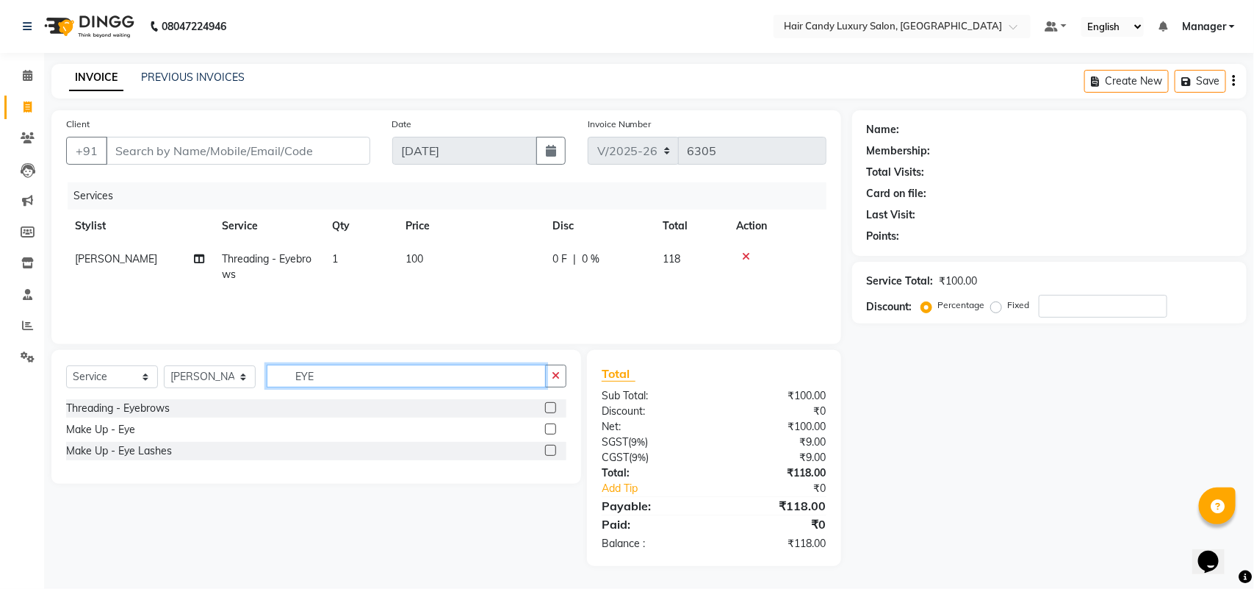
drag, startPoint x: 337, startPoint y: 379, endPoint x: 219, endPoint y: 377, distance: 117.6
click at [219, 377] on div "Select Service Product Membership Package Voucher Prepaid Gift Card Select Styl…" at bounding box center [316, 381] width 500 height 35
type input "UPP"
click at [21, 100] on span at bounding box center [28, 107] width 26 height 17
select select "service"
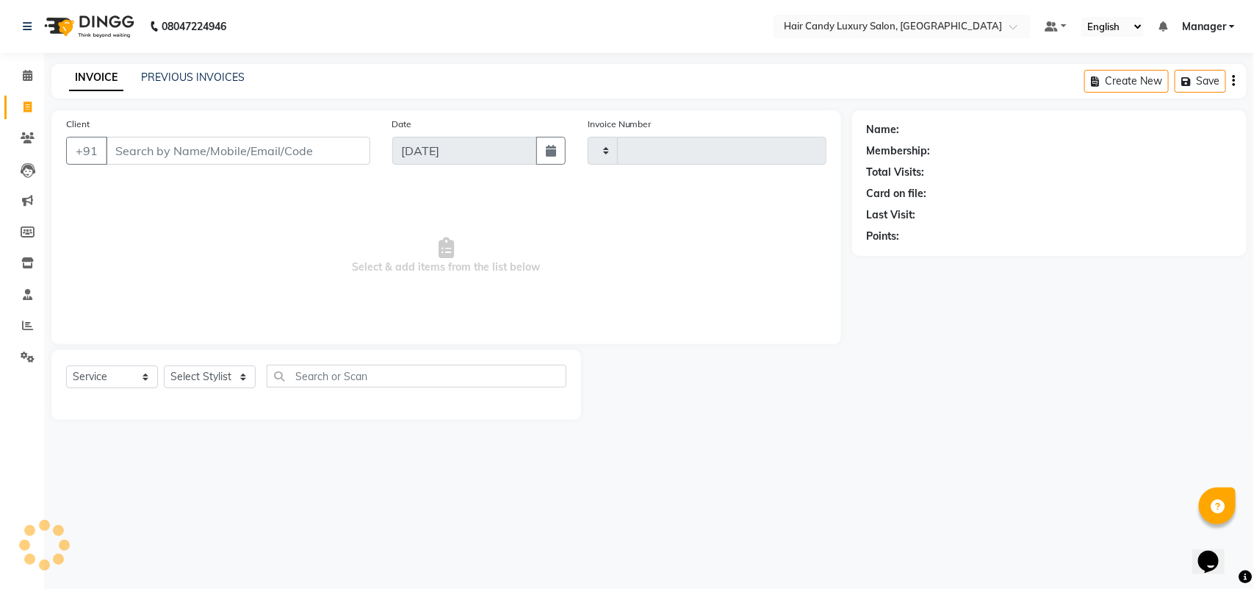
type input "6306"
select select "6645"
click at [211, 371] on select "Select Stylist Aman ANKIT MANAGER [PERSON_NAME] [PERSON_NAME] Danish [PERSON_NA…" at bounding box center [210, 376] width 92 height 23
select select "54066"
click at [164, 365] on select "Select Stylist Aman ANKIT MANAGER [PERSON_NAME] [PERSON_NAME] Danish [PERSON_NA…" at bounding box center [210, 376] width 92 height 23
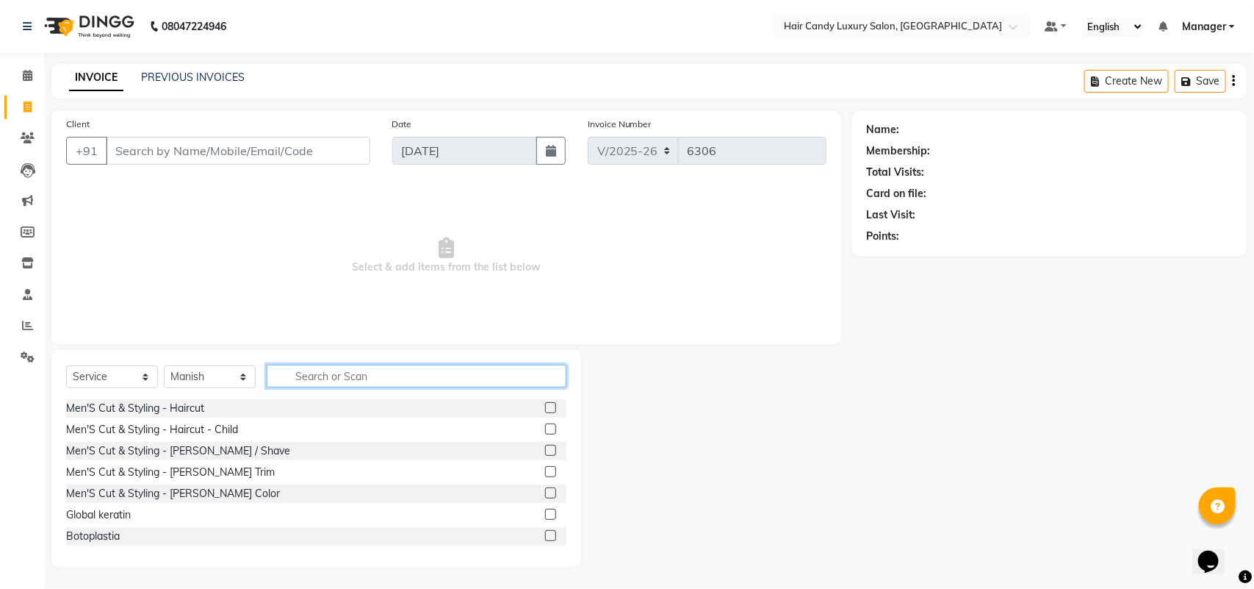
click at [412, 364] on input "text" at bounding box center [417, 375] width 300 height 23
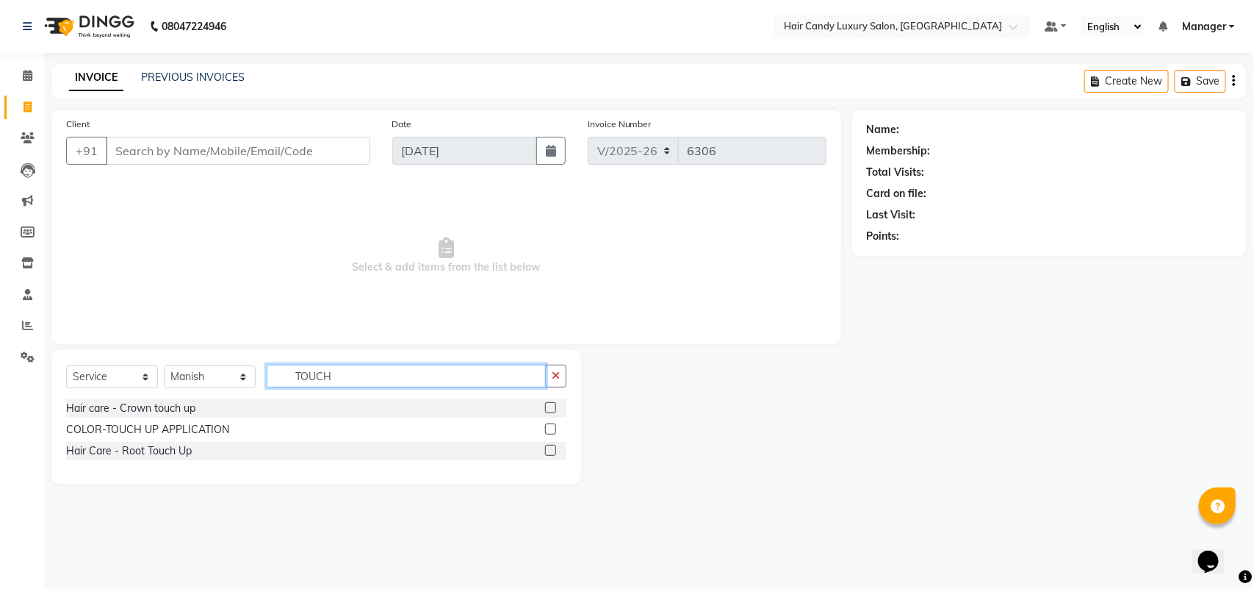
type input "TOUCH"
click at [553, 449] on label at bounding box center [550, 450] width 11 height 11
click at [553, 449] on input "checkbox" at bounding box center [550, 451] width 10 height 10
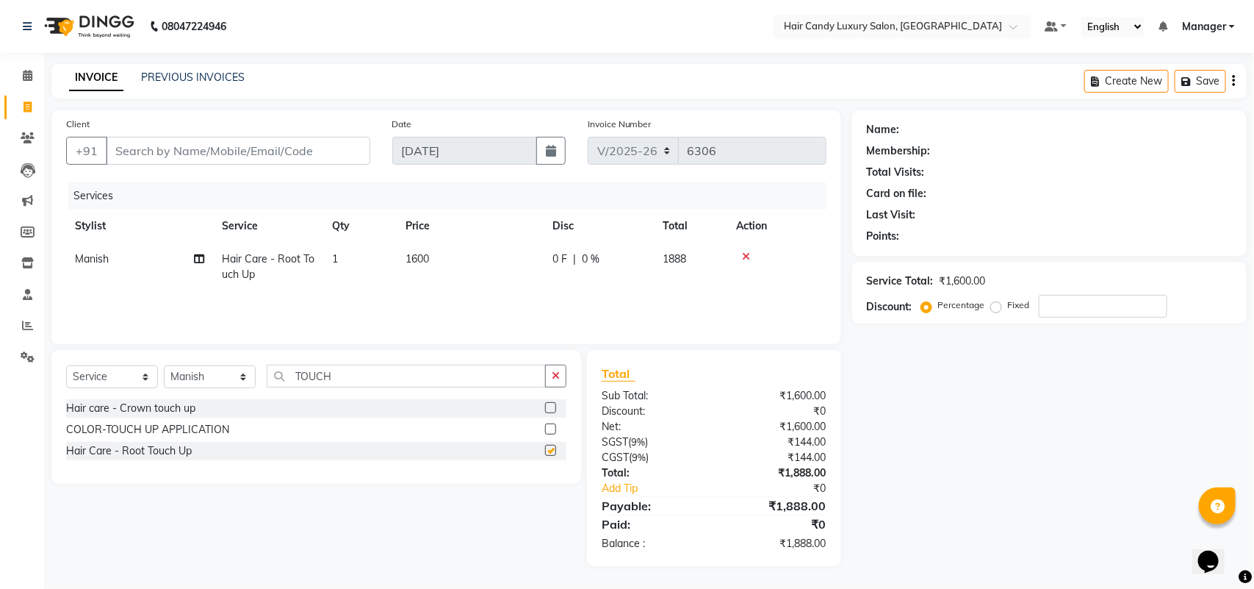
checkbox input "false"
click at [845, 431] on div "Total Sub Total: ₹1,600.00 Discount: ₹0 Net: ₹1,600.00 SGST ( 9% ) ₹144.00 CGST…" at bounding box center [716, 458] width 270 height 216
click at [218, 152] on input "Client" at bounding box center [238, 151] width 265 height 28
click at [315, 149] on input "Client" at bounding box center [238, 151] width 265 height 28
type input "D"
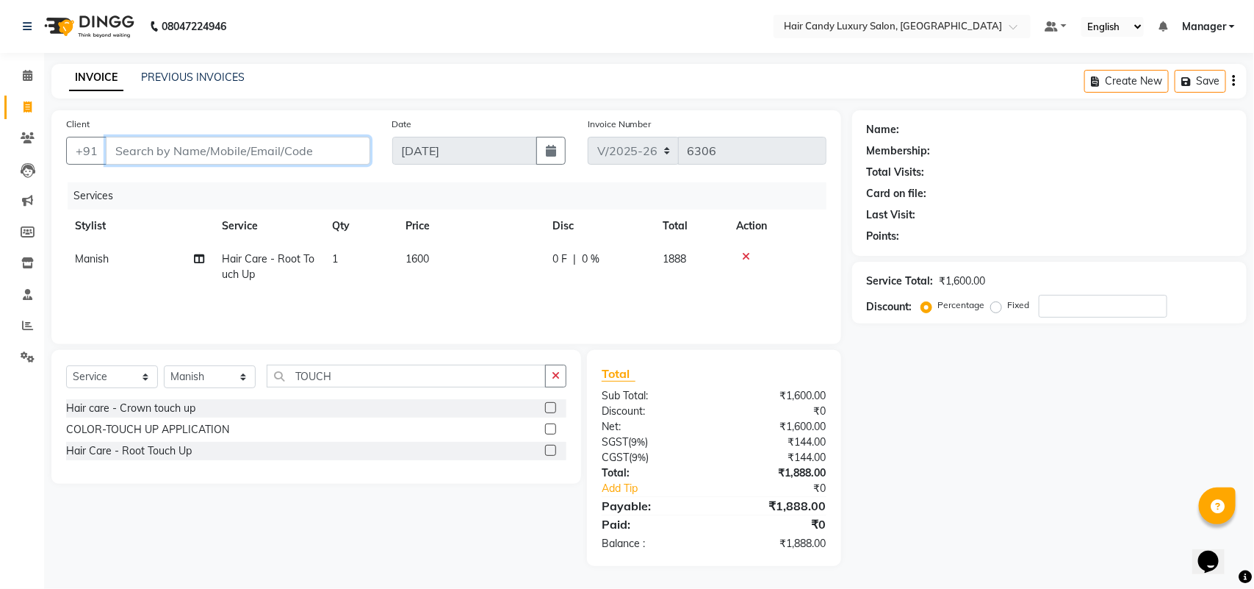
type input "0"
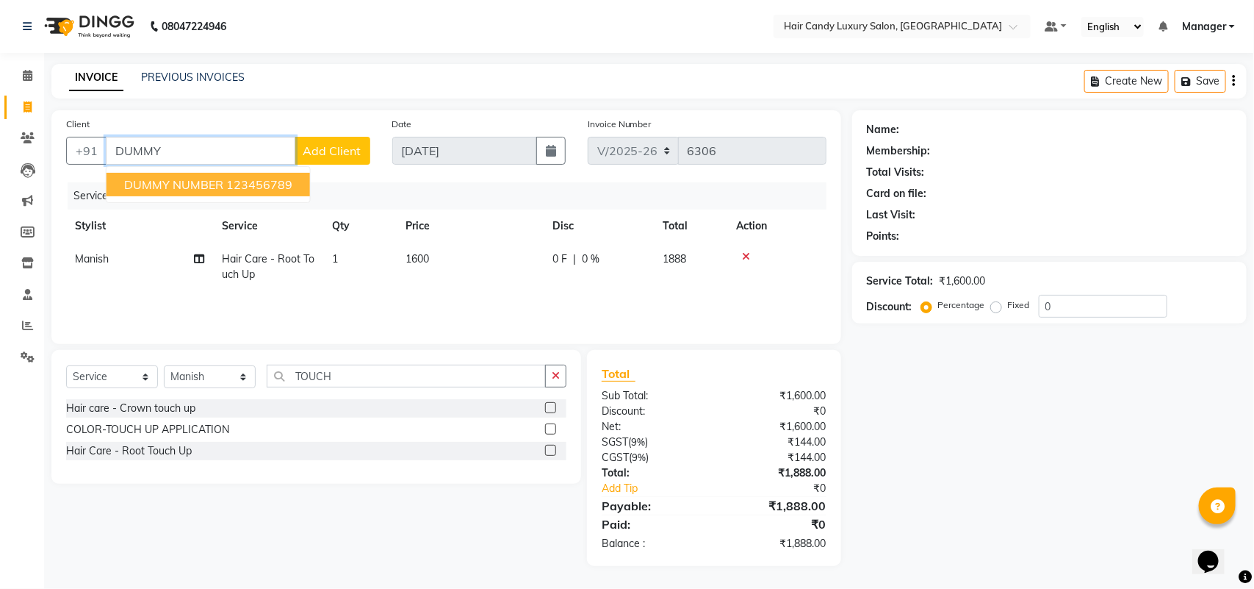
click at [218, 181] on span "DUMMY NUMBER" at bounding box center [173, 184] width 99 height 15
type input "123456789"
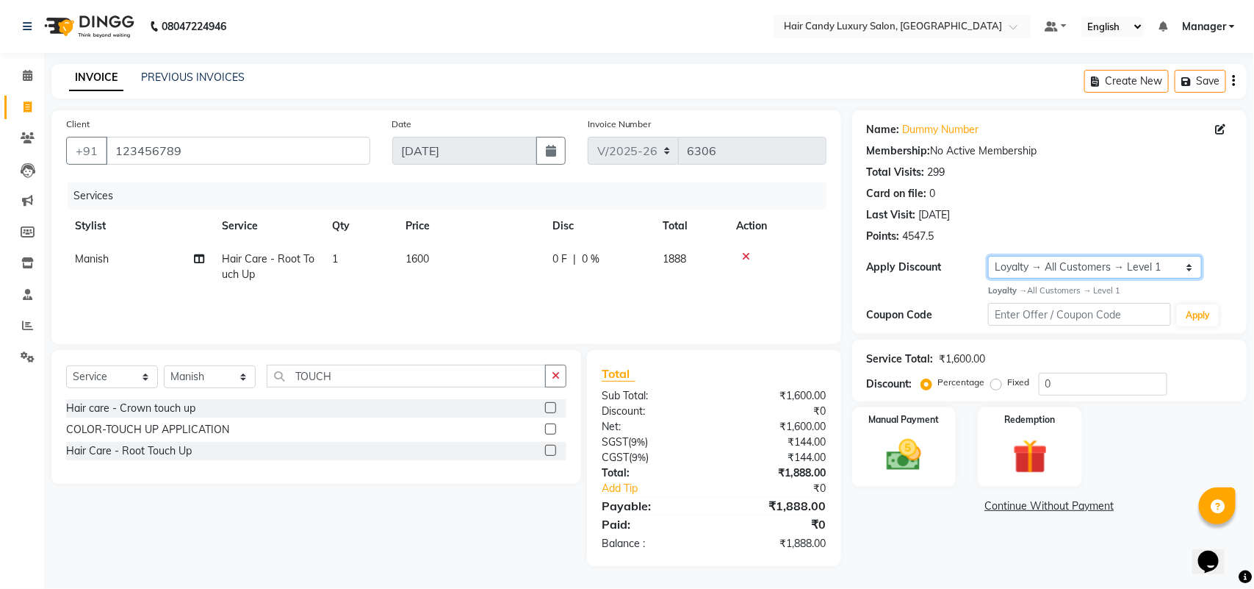
drag, startPoint x: 1012, startPoint y: 267, endPoint x: 1007, endPoint y: 276, distance: 10.5
click at [1012, 267] on select "Select Loyalty → All Customers → Level 1" at bounding box center [1094, 267] width 213 height 23
select select "0:"
click at [988, 256] on select "Select Loyalty → All Customers → Level 1" at bounding box center [1094, 267] width 213 height 23
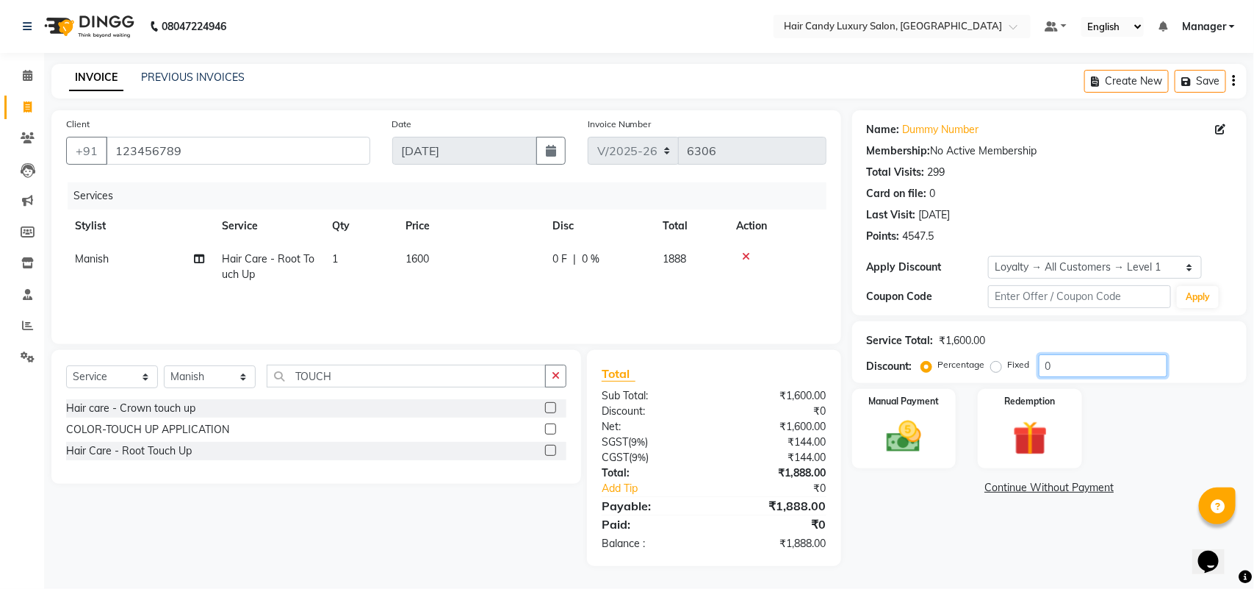
drag, startPoint x: 1062, startPoint y: 364, endPoint x: 1026, endPoint y: 373, distance: 37.1
click at [1026, 373] on div "Percentage Fixed 0" at bounding box center [1045, 365] width 243 height 23
type input "15.254"
click at [894, 467] on div "Manual Payment" at bounding box center [904, 428] width 109 height 83
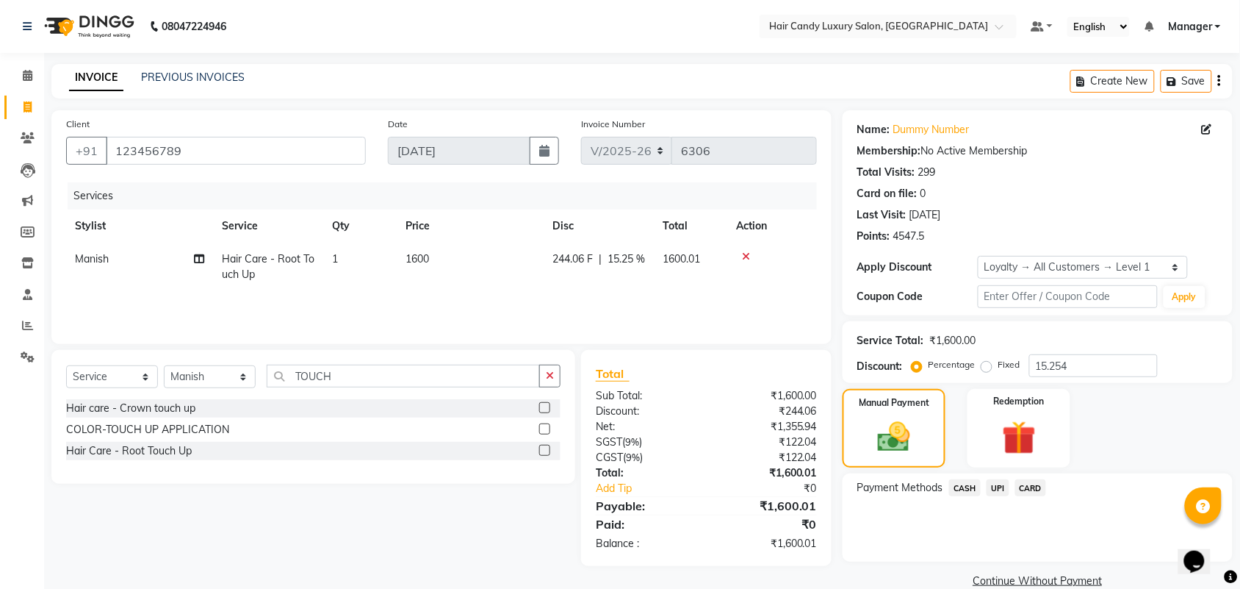
drag, startPoint x: 994, startPoint y: 489, endPoint x: 993, endPoint y: 500, distance: 11.8
click at [996, 489] on span "UPI" at bounding box center [998, 487] width 23 height 17
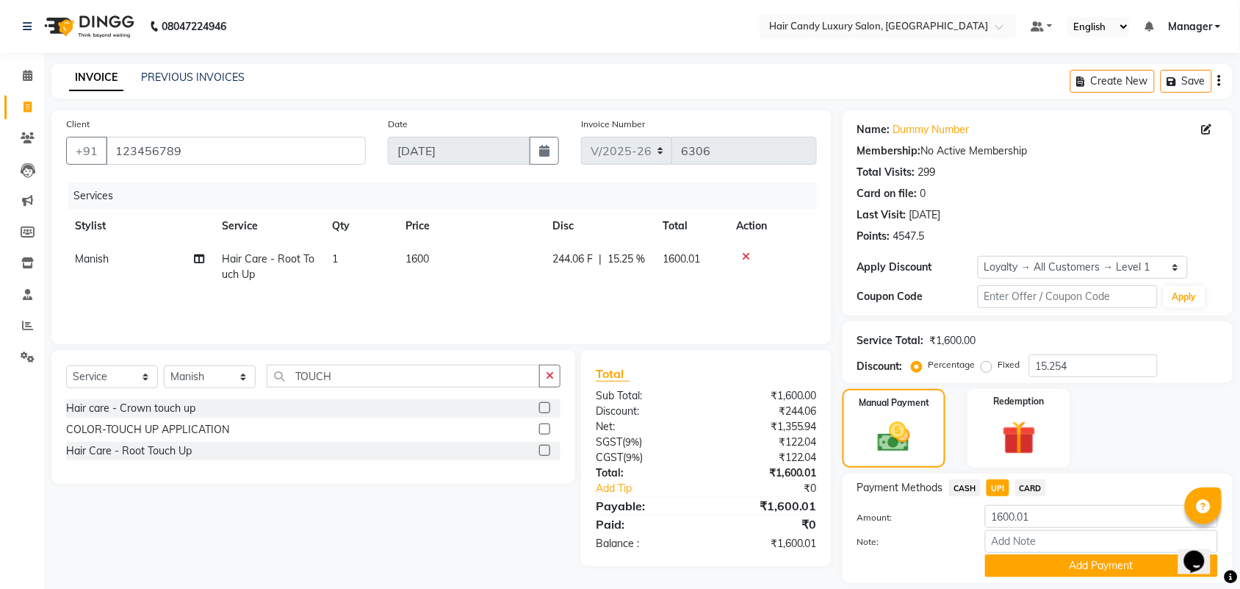
click at [1033, 567] on button "Add Payment" at bounding box center [1101, 565] width 233 height 23
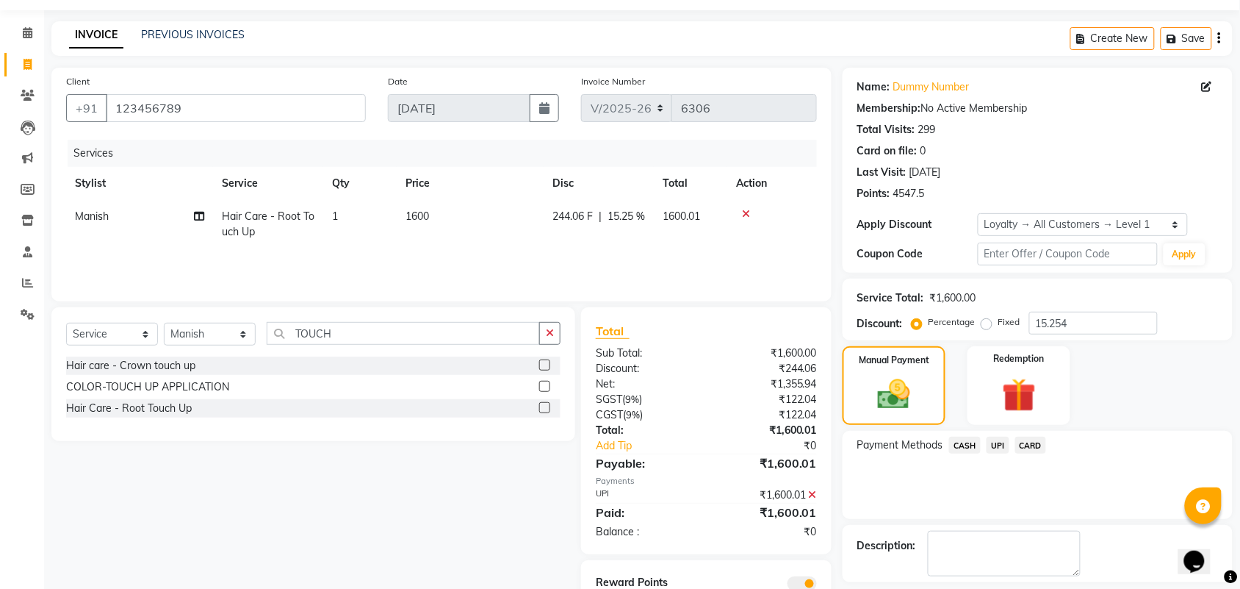
scroll to position [109, 0]
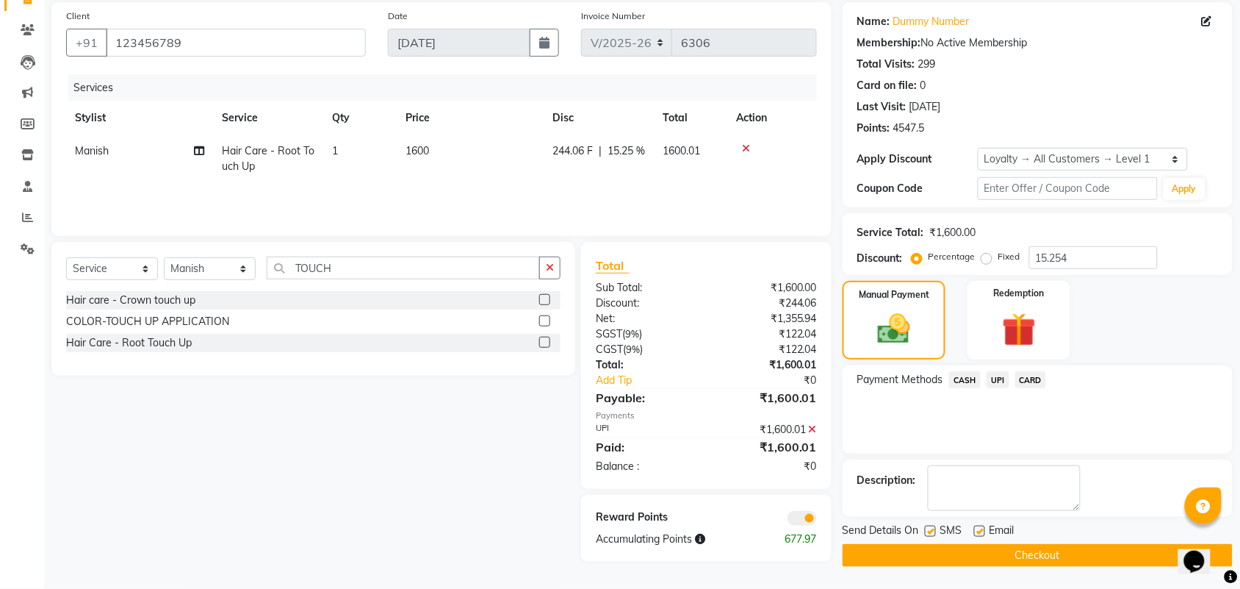
click at [809, 511] on span at bounding box center [802, 518] width 29 height 15
click at [817, 520] on input "checkbox" at bounding box center [817, 520] width 0 height 0
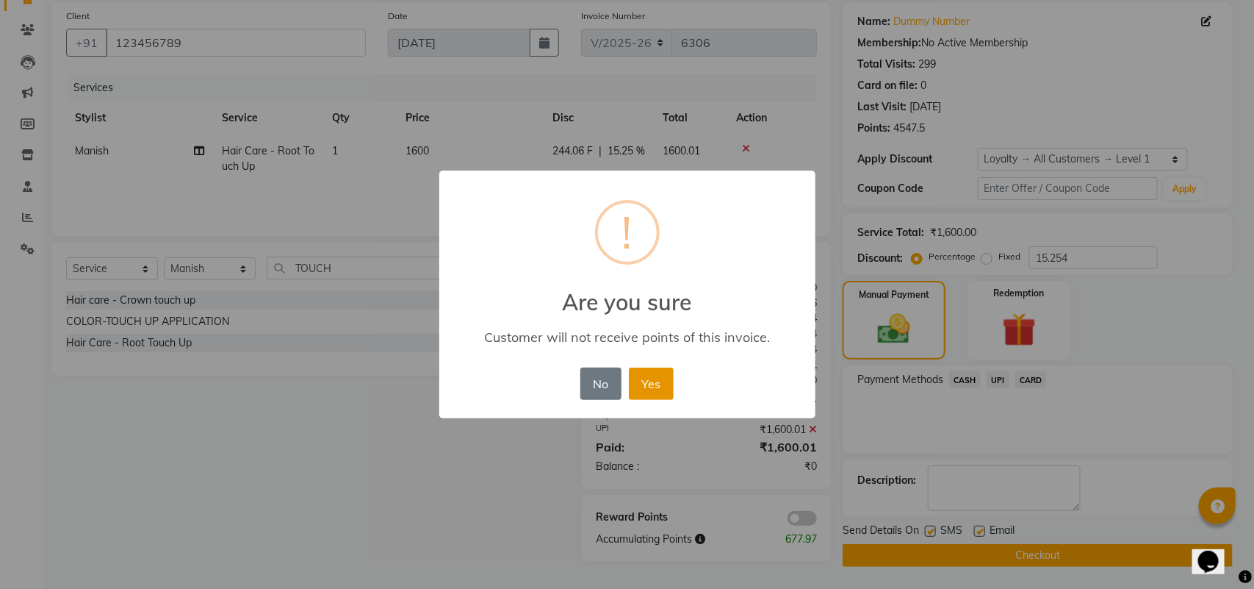
click at [650, 373] on button "Yes" at bounding box center [651, 383] width 45 height 32
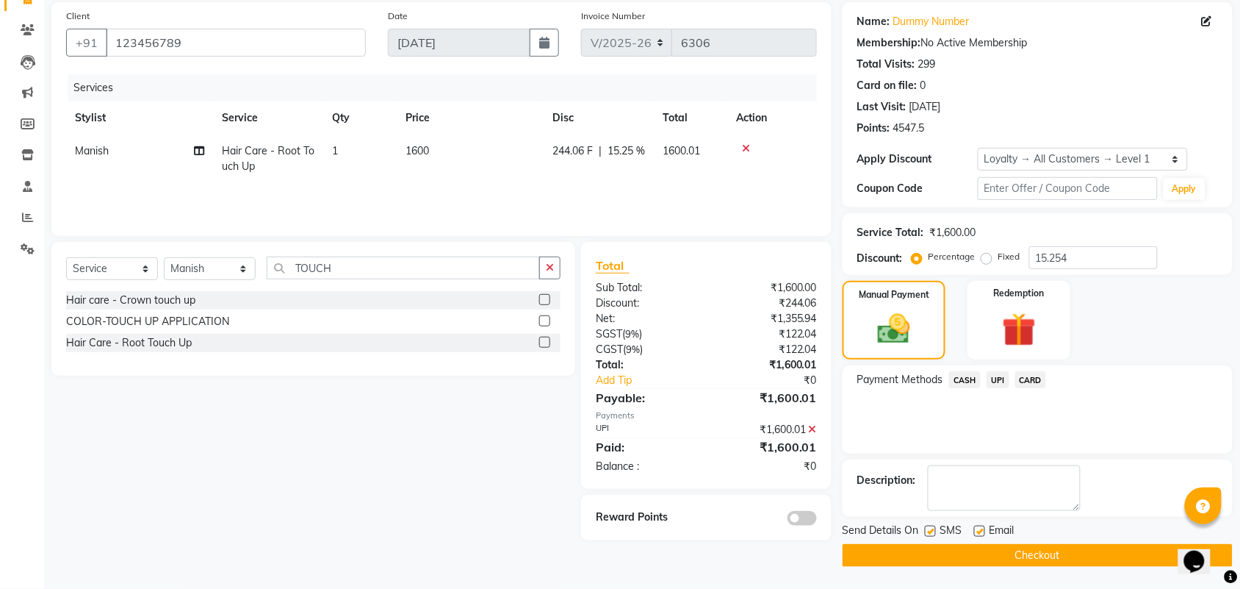
click at [963, 557] on button "Checkout" at bounding box center [1038, 555] width 390 height 23
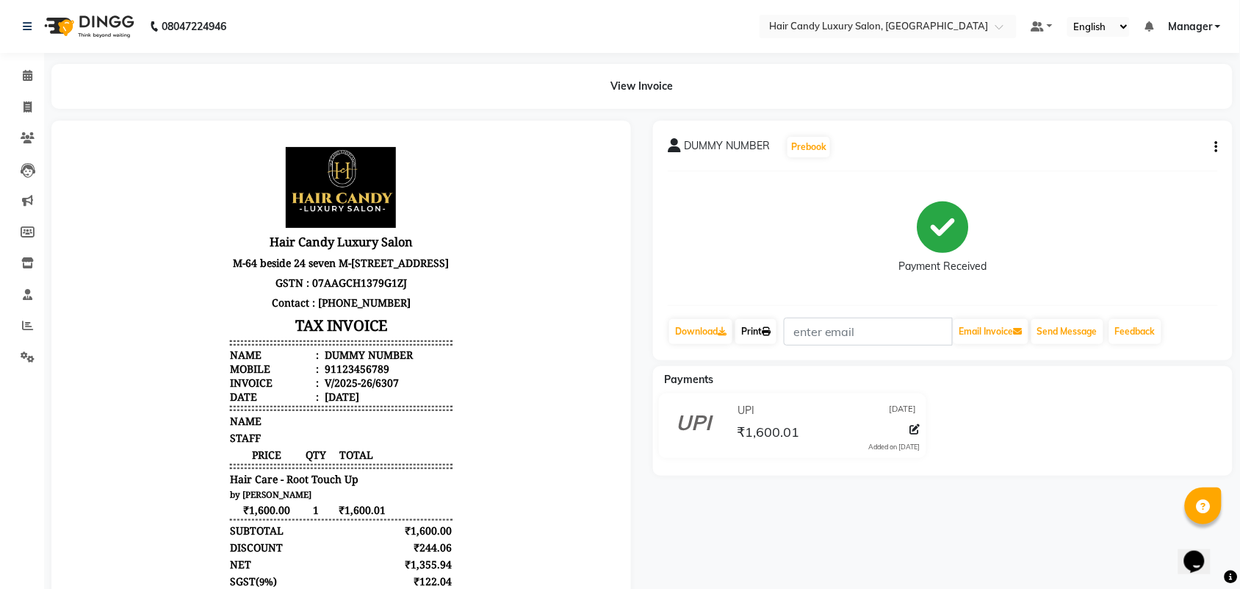
click at [758, 328] on link "Print" at bounding box center [756, 331] width 41 height 25
click at [23, 112] on span at bounding box center [28, 107] width 26 height 17
select select "service"
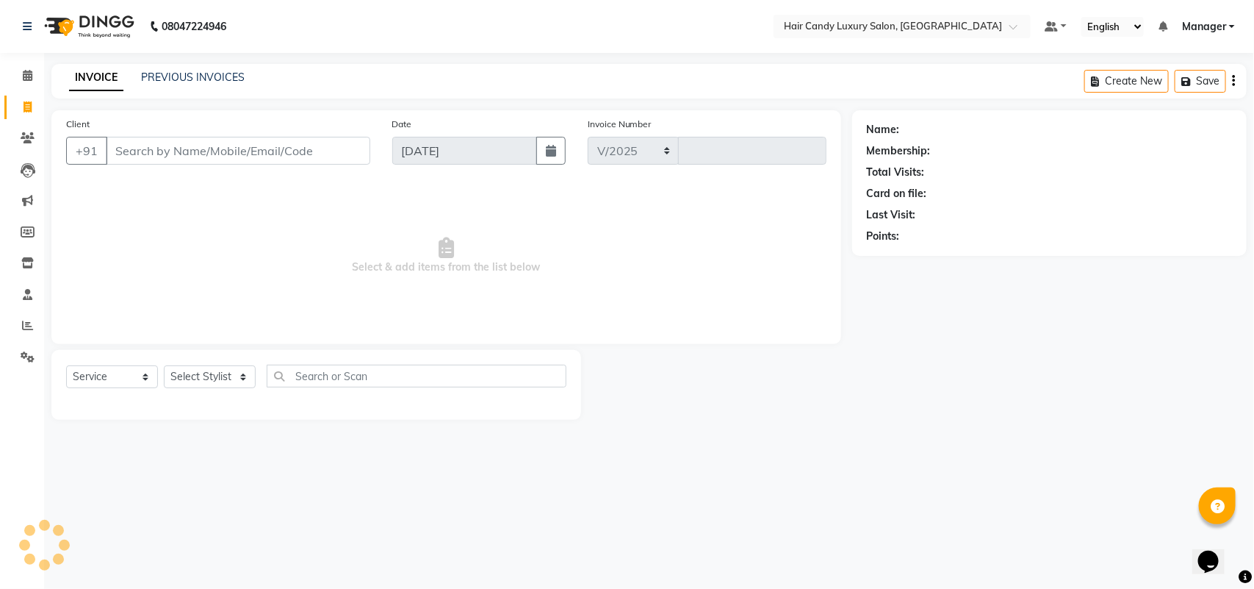
select select "6645"
type input "6309"
click at [177, 153] on input "Client" at bounding box center [238, 151] width 265 height 28
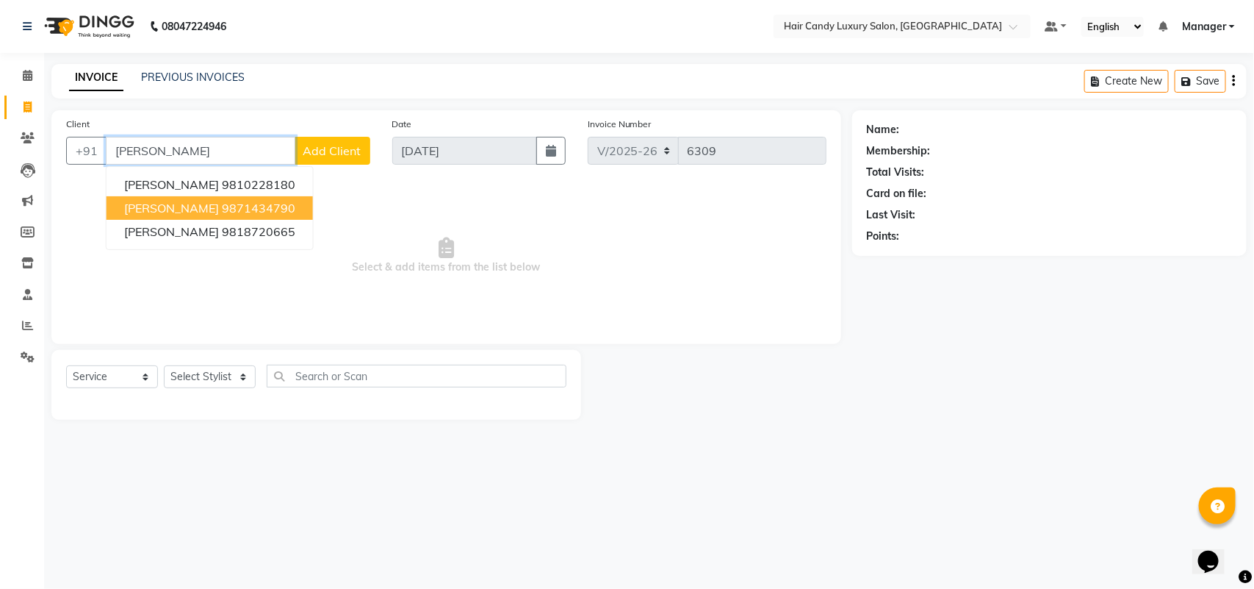
click at [193, 201] on span "[PERSON_NAME]" at bounding box center [171, 208] width 95 height 15
type input "9871434790"
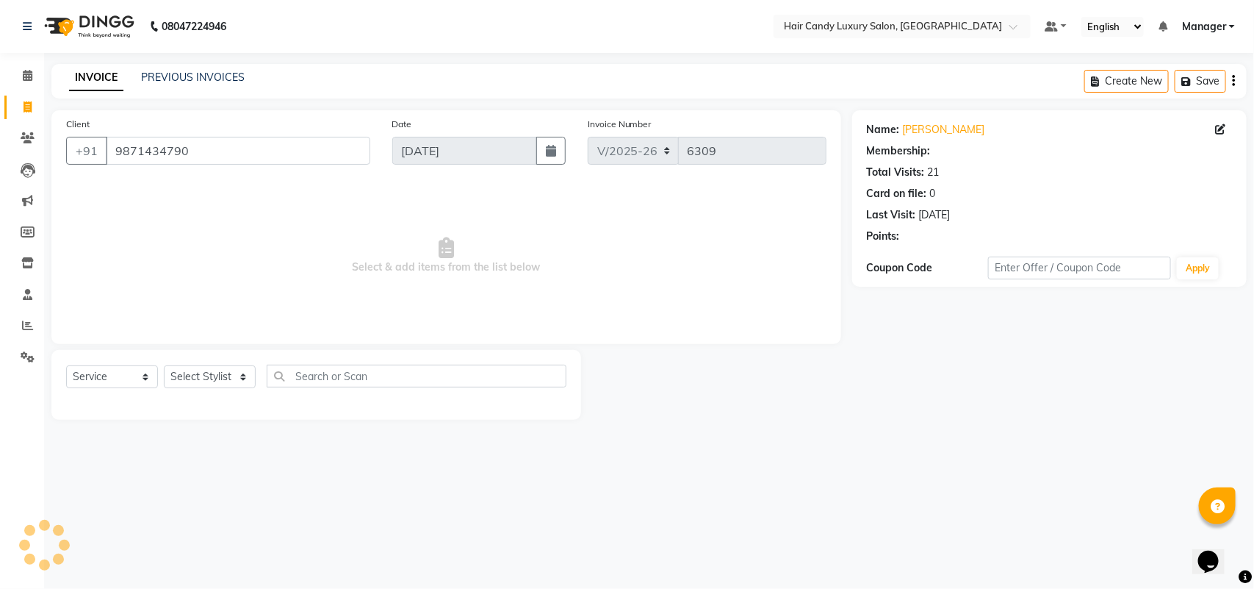
select select "1: Object"
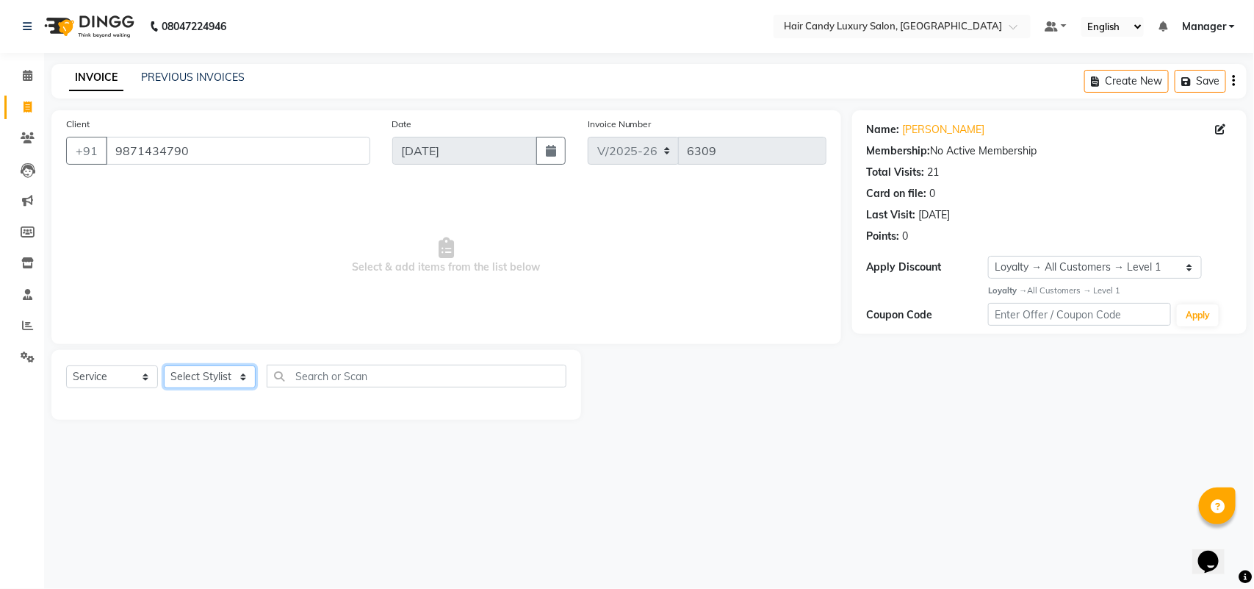
click at [222, 387] on select "Select Stylist Aman ANKIT MANAGER [PERSON_NAME] [PERSON_NAME] Danish [PERSON_NA…" at bounding box center [210, 376] width 92 height 23
select select "51777"
click at [164, 365] on select "Select Stylist Aman ANKIT MANAGER [PERSON_NAME] [PERSON_NAME] Danish [PERSON_NA…" at bounding box center [210, 376] width 92 height 23
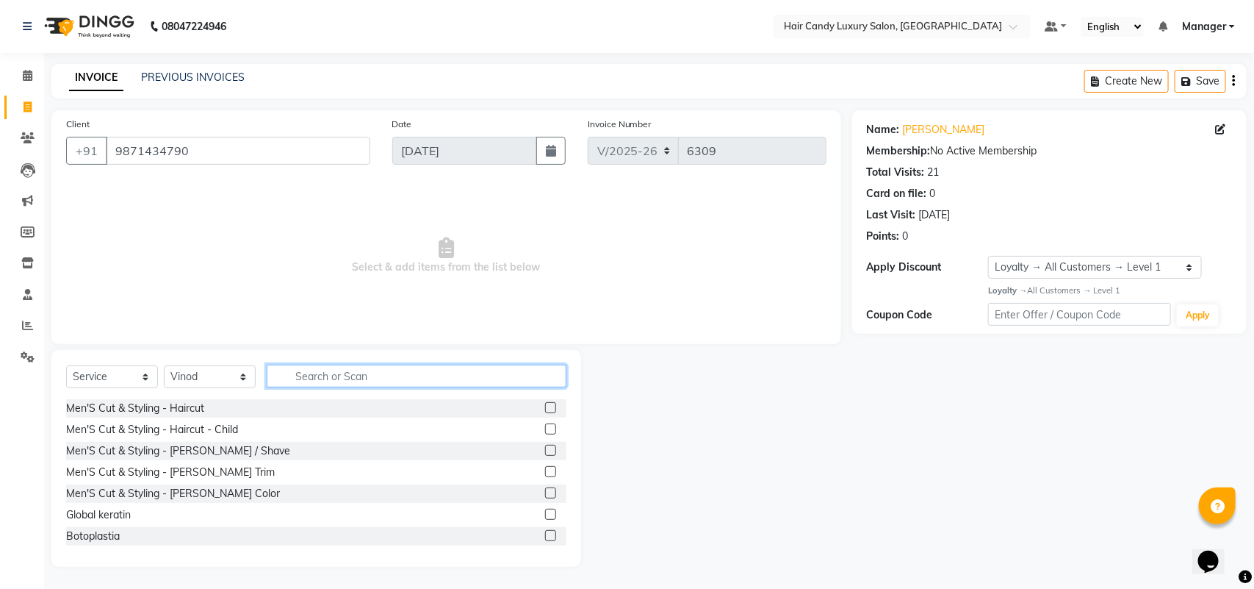
click at [375, 378] on input "text" at bounding box center [417, 375] width 300 height 23
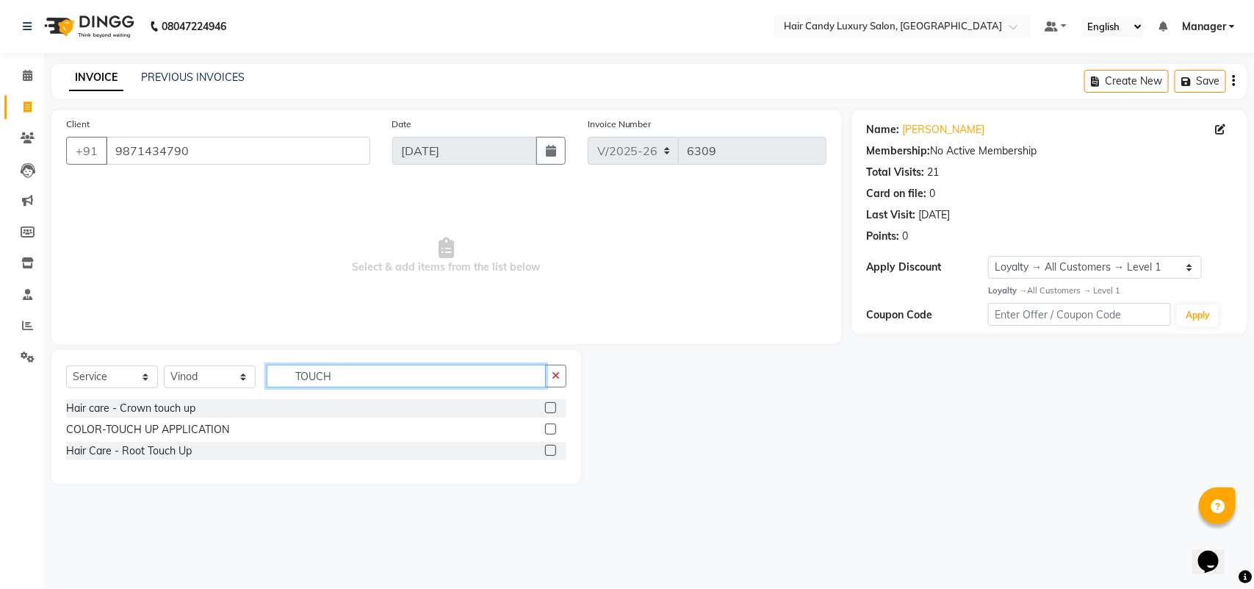
type input "TOUCH"
click at [553, 452] on label at bounding box center [550, 450] width 11 height 11
click at [553, 452] on input "checkbox" at bounding box center [550, 451] width 10 height 10
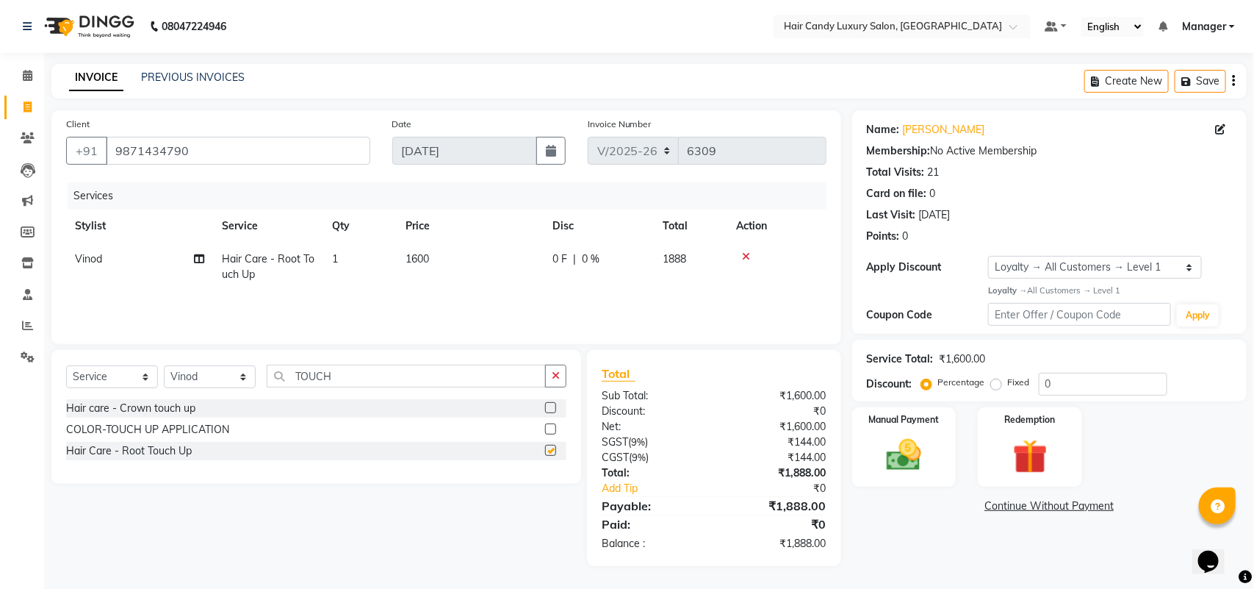
checkbox input "false"
click at [207, 378] on select "Select Stylist Aman ANKIT MANAGER [PERSON_NAME] [PERSON_NAME] Danish [PERSON_NA…" at bounding box center [210, 376] width 92 height 23
select select "52593"
click at [164, 365] on select "Select Stylist Aman ANKIT MANAGER [PERSON_NAME] [PERSON_NAME] Danish [PERSON_NA…" at bounding box center [210, 376] width 92 height 23
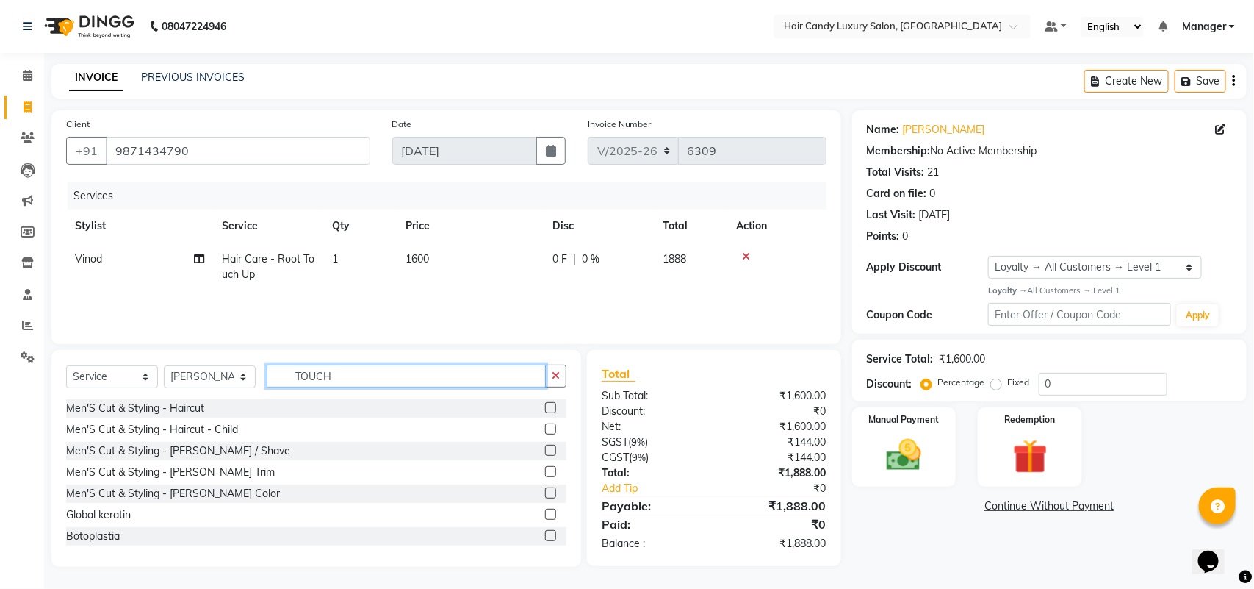
drag, startPoint x: 343, startPoint y: 378, endPoint x: 195, endPoint y: 382, distance: 148.5
click at [195, 382] on div "Select Service Product Membership Package Voucher Prepaid Gift Card Select Styl…" at bounding box center [316, 381] width 500 height 35
type input "ARMS"
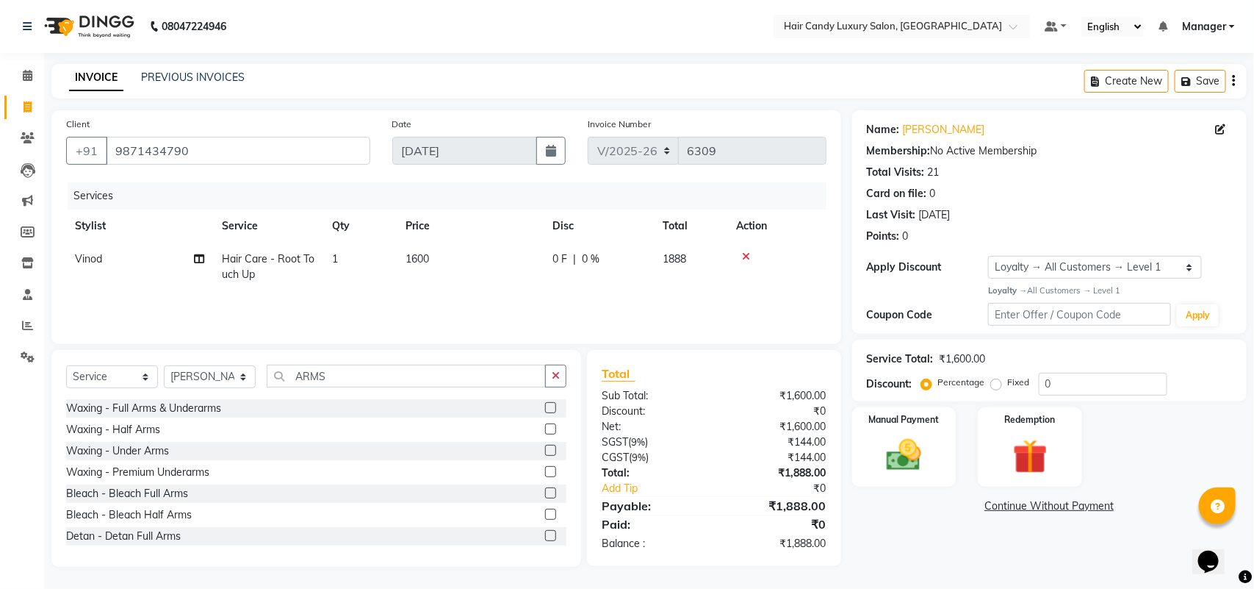
click at [545, 409] on label at bounding box center [550, 407] width 11 height 11
click at [545, 409] on input "checkbox" at bounding box center [550, 408] width 10 height 10
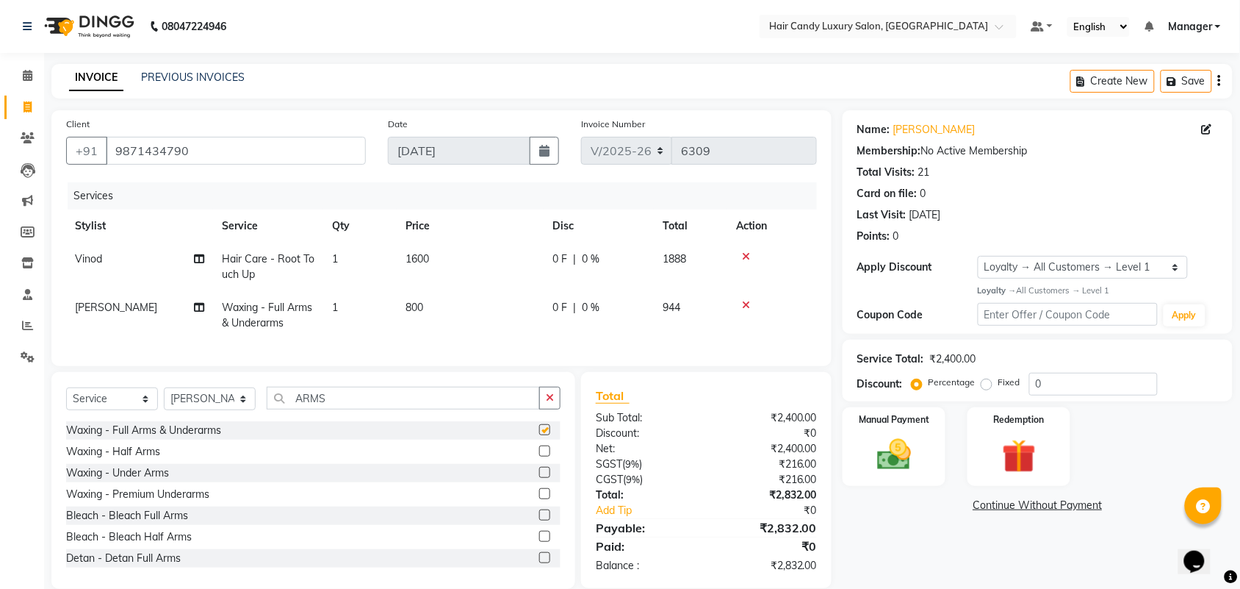
checkbox input "false"
click at [428, 312] on td "800" at bounding box center [470, 315] width 147 height 49
select select "52593"
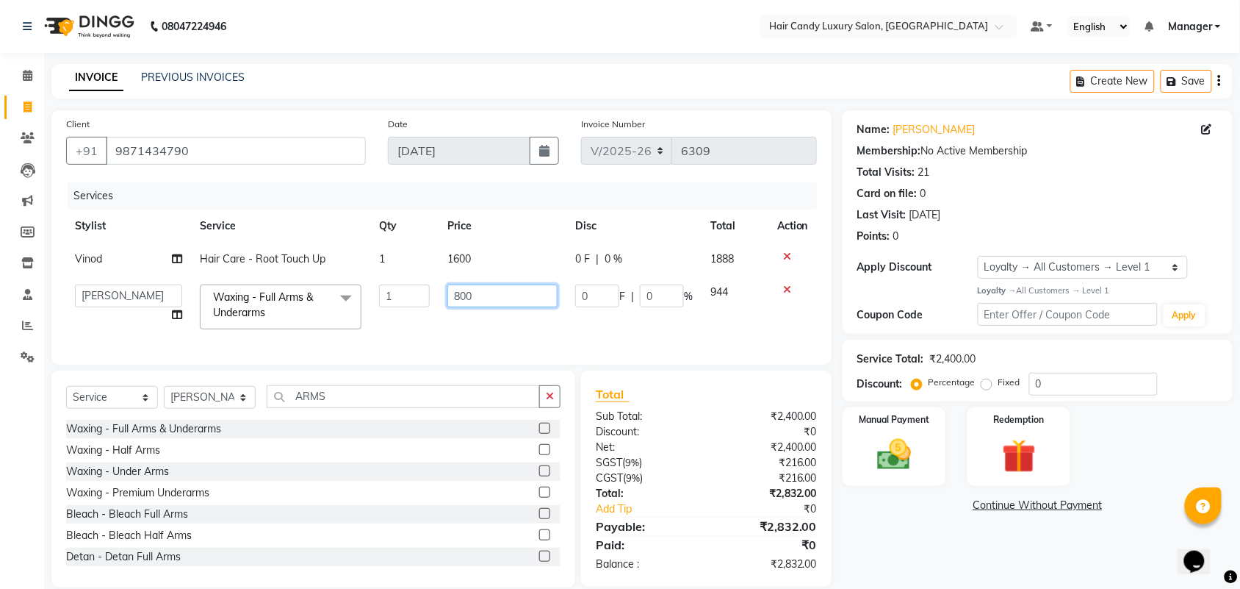
drag, startPoint x: 492, startPoint y: 290, endPoint x: 243, endPoint y: 335, distance: 253.8
click at [298, 306] on tr "Aman ANKIT MANAGER [PERSON_NAME] [PERSON_NAME] Danish [PERSON_NAME] [PERSON_NAM…" at bounding box center [441, 307] width 751 height 62
type input "1100"
click at [916, 555] on div "Name: [PERSON_NAME] Membership: No Active Membership Total Visits: 21 Card on f…" at bounding box center [1043, 348] width 401 height 477
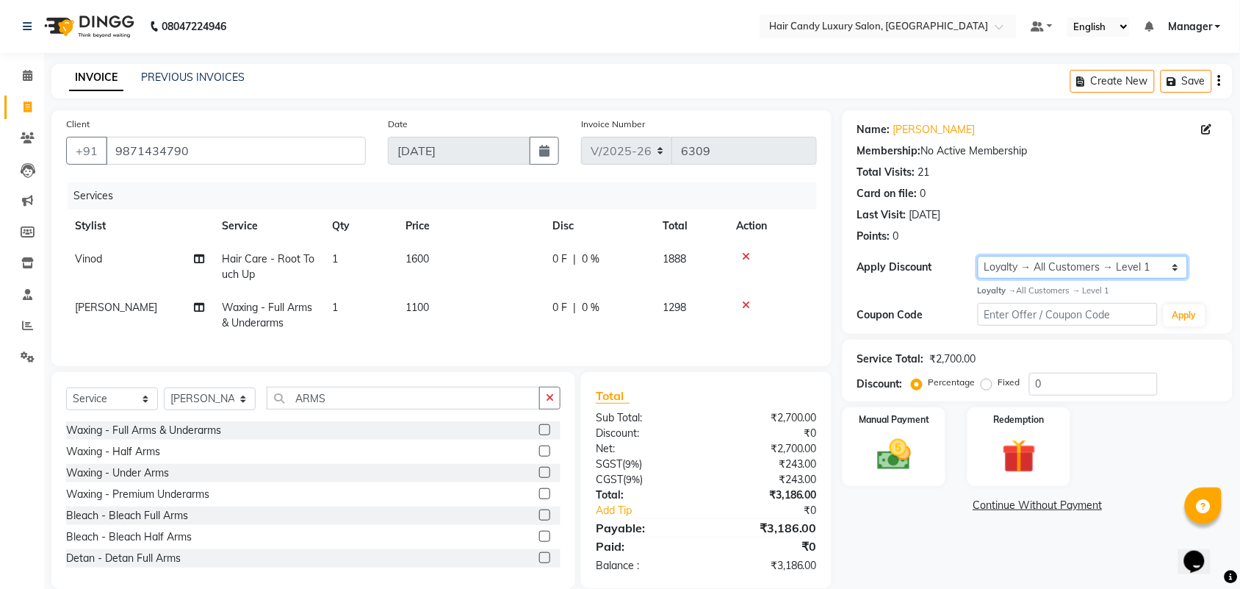
click at [1099, 261] on select "Select Loyalty → All Customers → Level 1" at bounding box center [1083, 267] width 210 height 23
select select "0:"
click at [978, 256] on select "Select Loyalty → All Customers → Level 1" at bounding box center [1083, 267] width 210 height 23
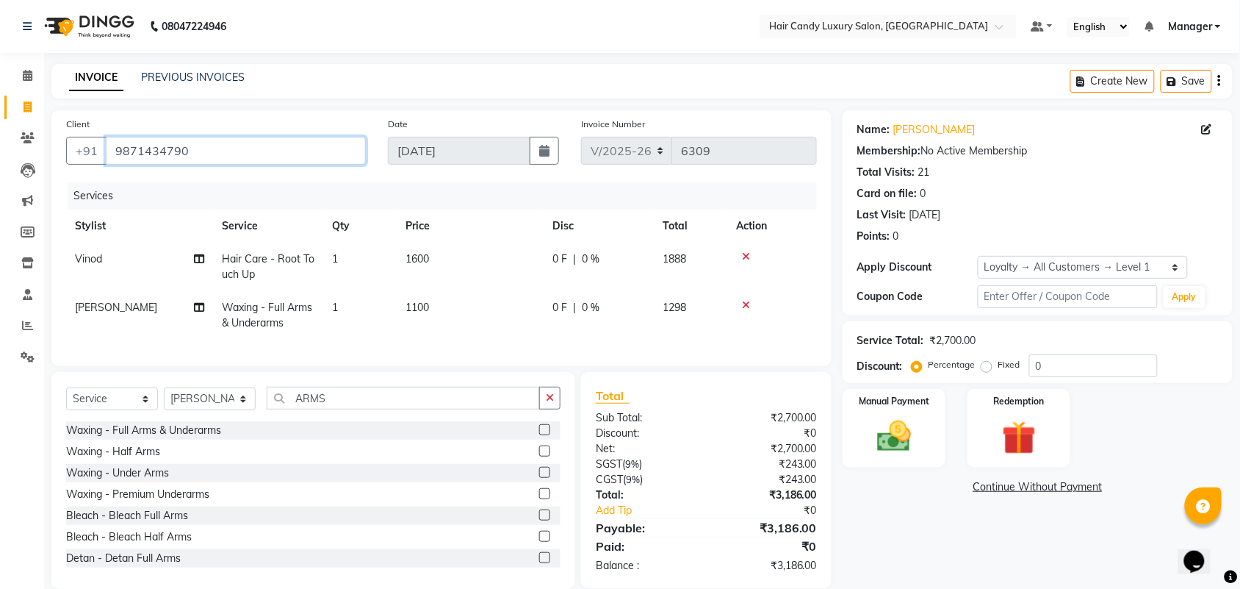
click at [289, 151] on input "9871434790" at bounding box center [236, 151] width 260 height 28
drag, startPoint x: 1066, startPoint y: 357, endPoint x: 1015, endPoint y: 362, distance: 50.9
click at [1015, 362] on div "Percentage Fixed 0" at bounding box center [1036, 365] width 243 height 23
click at [916, 551] on div "Name: [PERSON_NAME] Membership: No Active Membership Total Visits: 21 Card on f…" at bounding box center [1043, 349] width 401 height 478
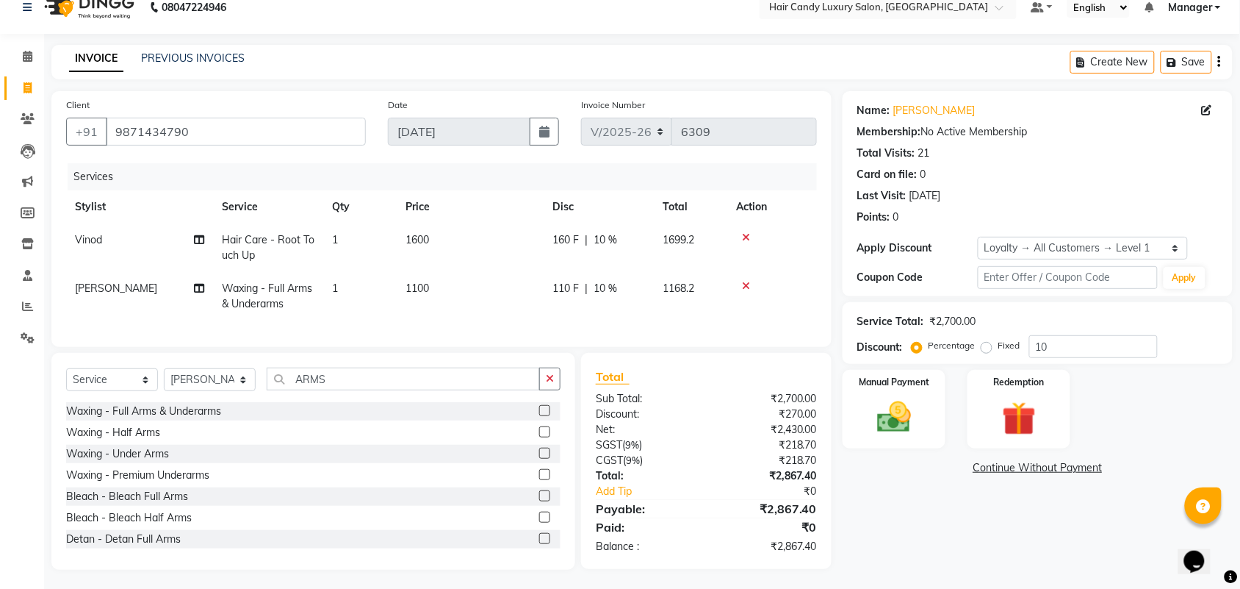
scroll to position [35, 0]
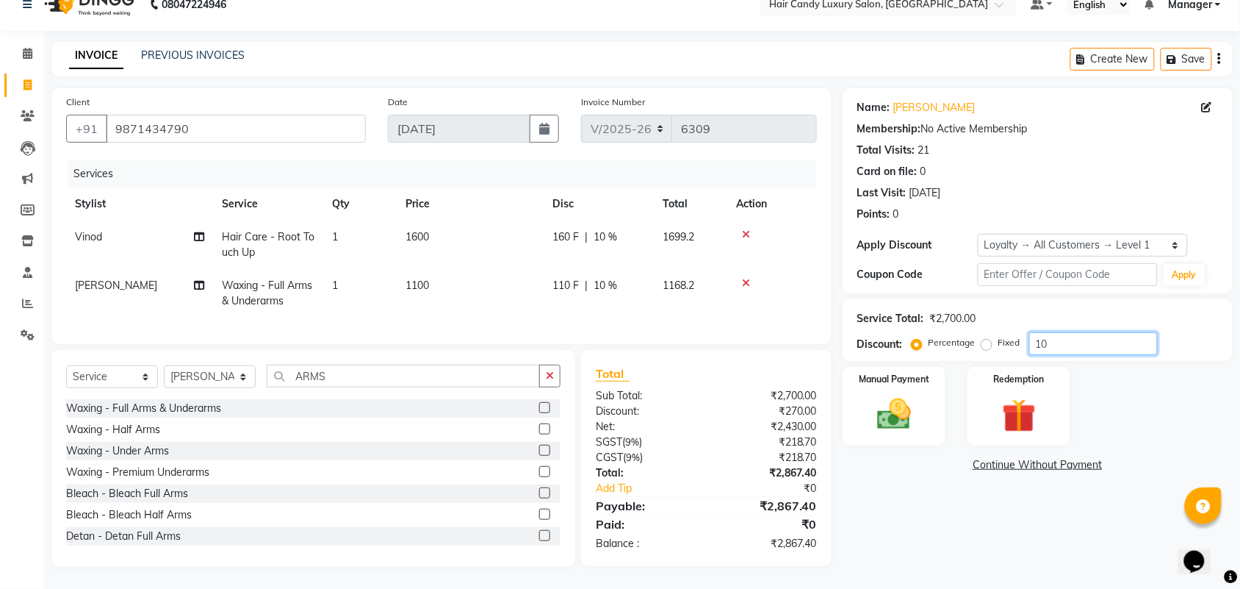
click at [1079, 332] on input "10" at bounding box center [1094, 343] width 129 height 23
type input "15"
click at [1003, 511] on div "Name: [PERSON_NAME] Membership: No Active Membership Total Visits: 21 Card on f…" at bounding box center [1043, 327] width 401 height 478
click at [981, 500] on div "Name: [PERSON_NAME] Membership: No Active Membership Total Visits: 21 Card on f…" at bounding box center [1043, 327] width 401 height 478
click at [1095, 332] on input "15" at bounding box center [1094, 343] width 129 height 23
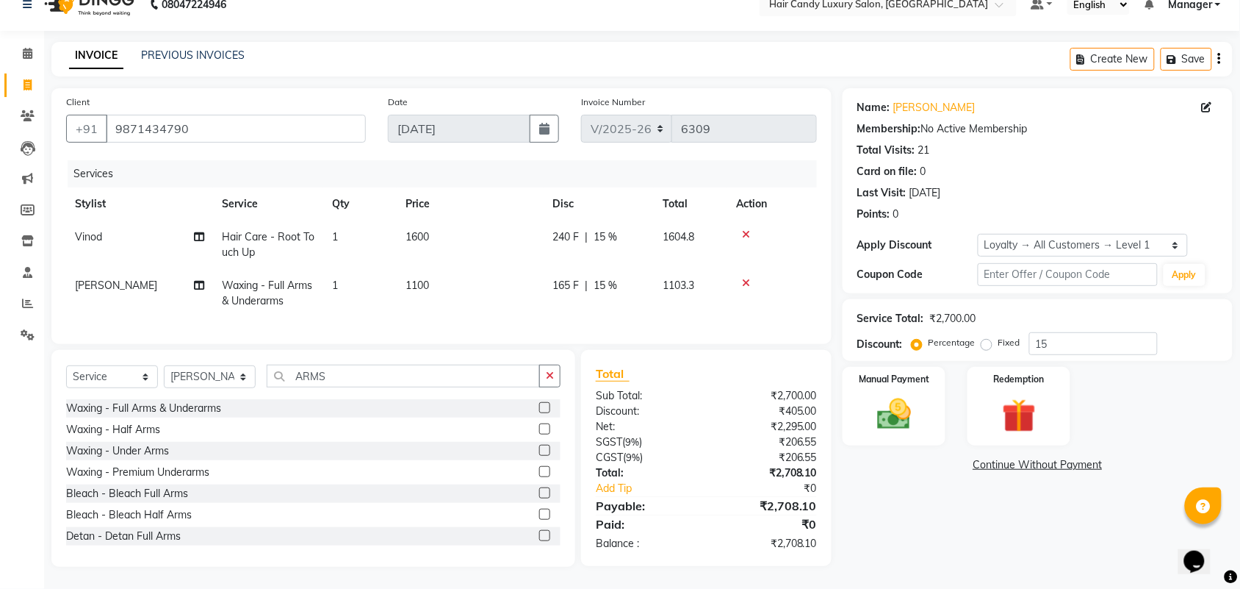
click at [991, 561] on div "Name: [PERSON_NAME] Membership: No Active Membership Total Visits: 21 Card on f…" at bounding box center [1043, 327] width 401 height 478
click at [902, 414] on img at bounding box center [894, 414] width 57 height 40
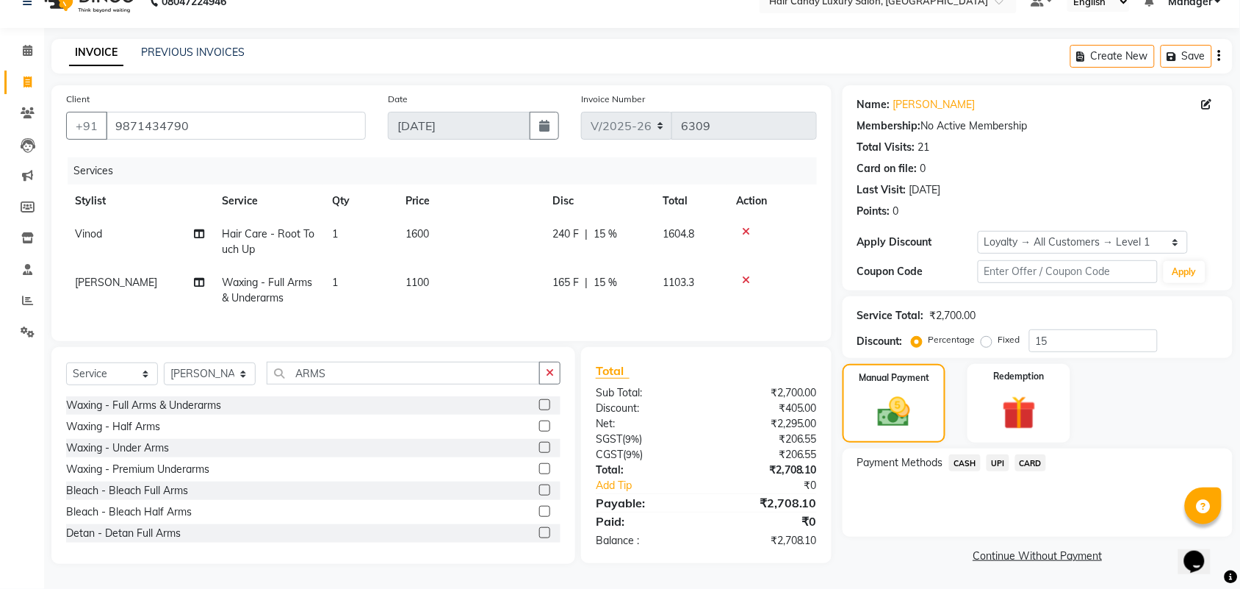
click at [960, 463] on div "CASH" at bounding box center [962, 464] width 37 height 20
click at [1029, 454] on span "CARD" at bounding box center [1032, 462] width 32 height 17
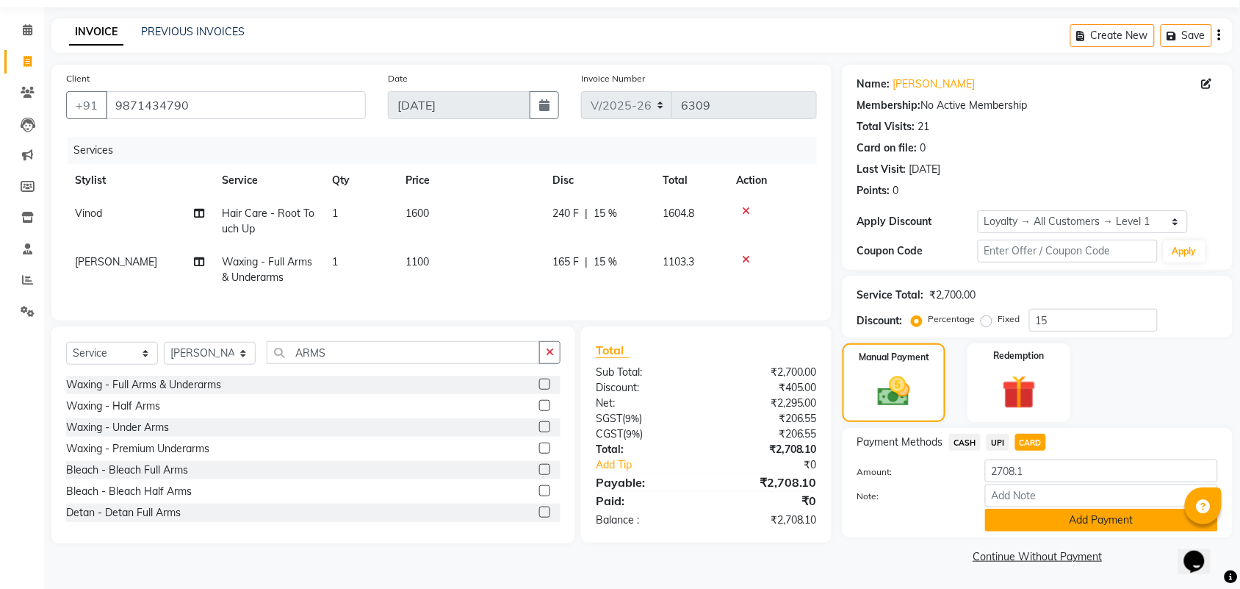
click at [1049, 520] on button "Add Payment" at bounding box center [1101, 520] width 233 height 23
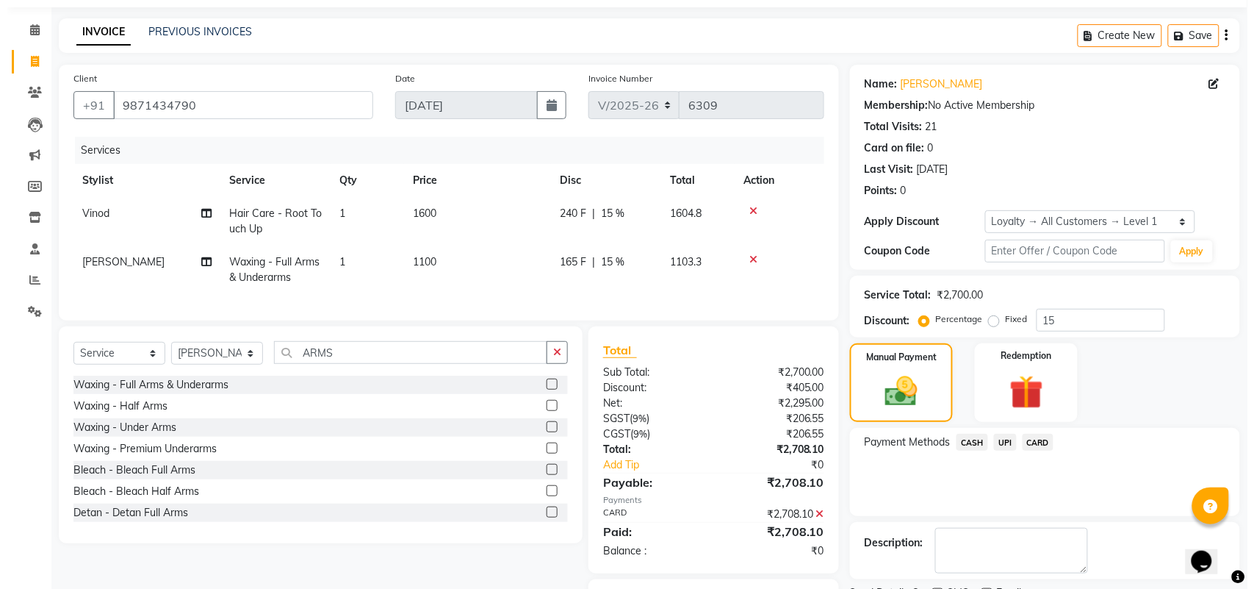
scroll to position [137, 0]
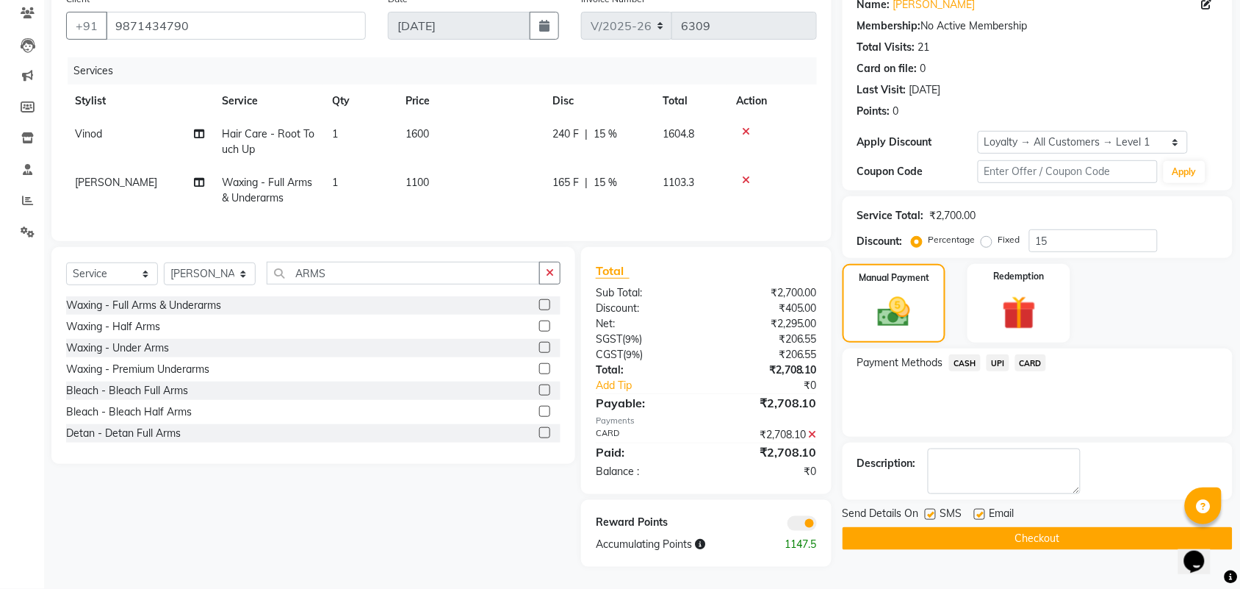
click at [811, 520] on span at bounding box center [802, 523] width 29 height 15
click at [817, 525] on input "checkbox" at bounding box center [817, 525] width 0 height 0
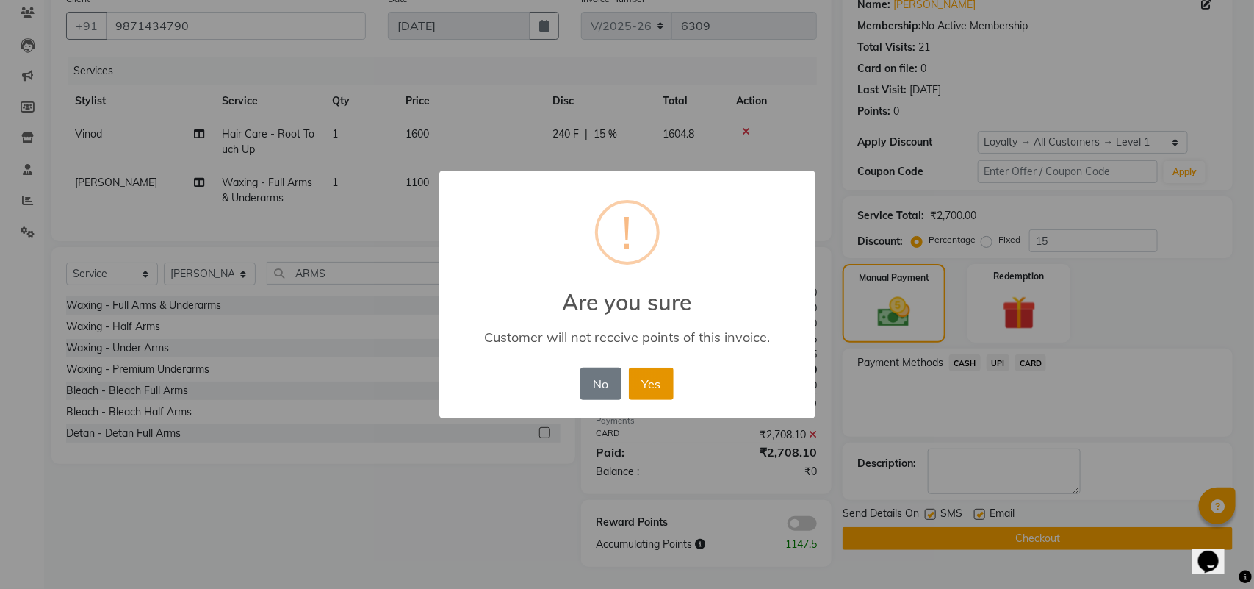
click at [661, 397] on button "Yes" at bounding box center [651, 383] width 45 height 32
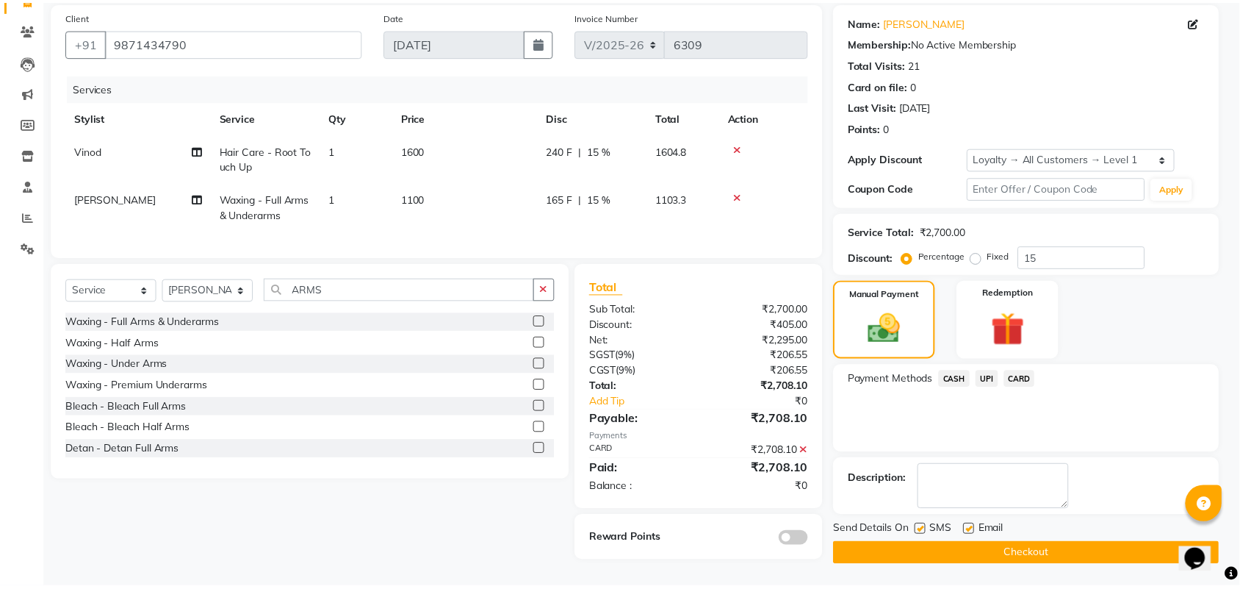
scroll to position [116, 0]
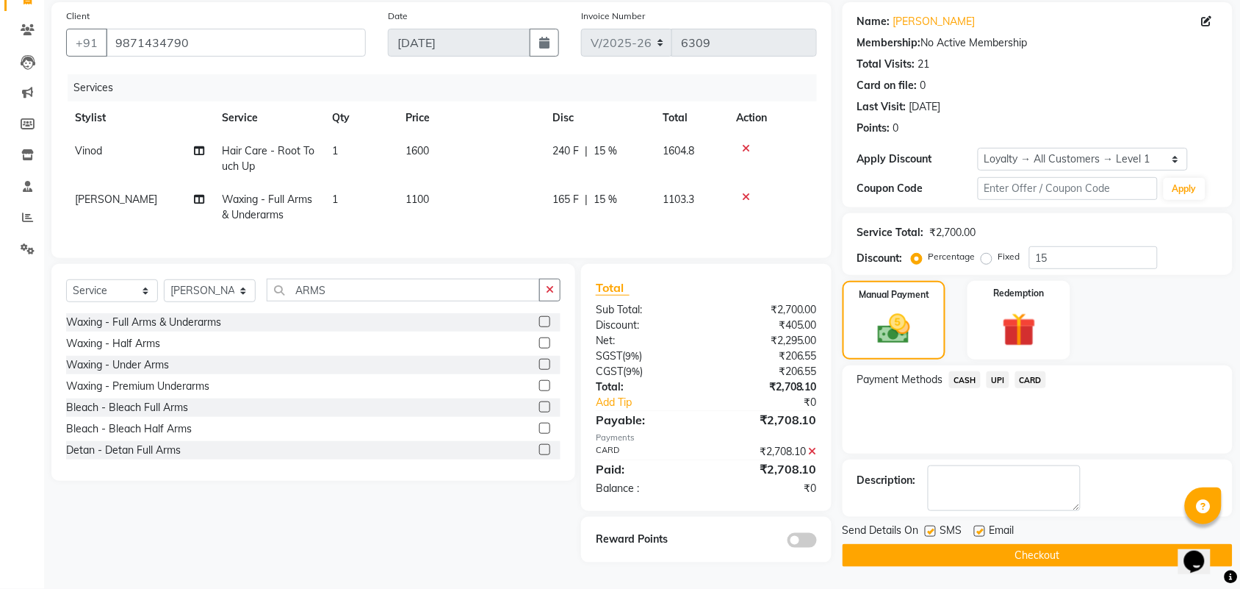
click at [986, 544] on button "Checkout" at bounding box center [1038, 555] width 390 height 23
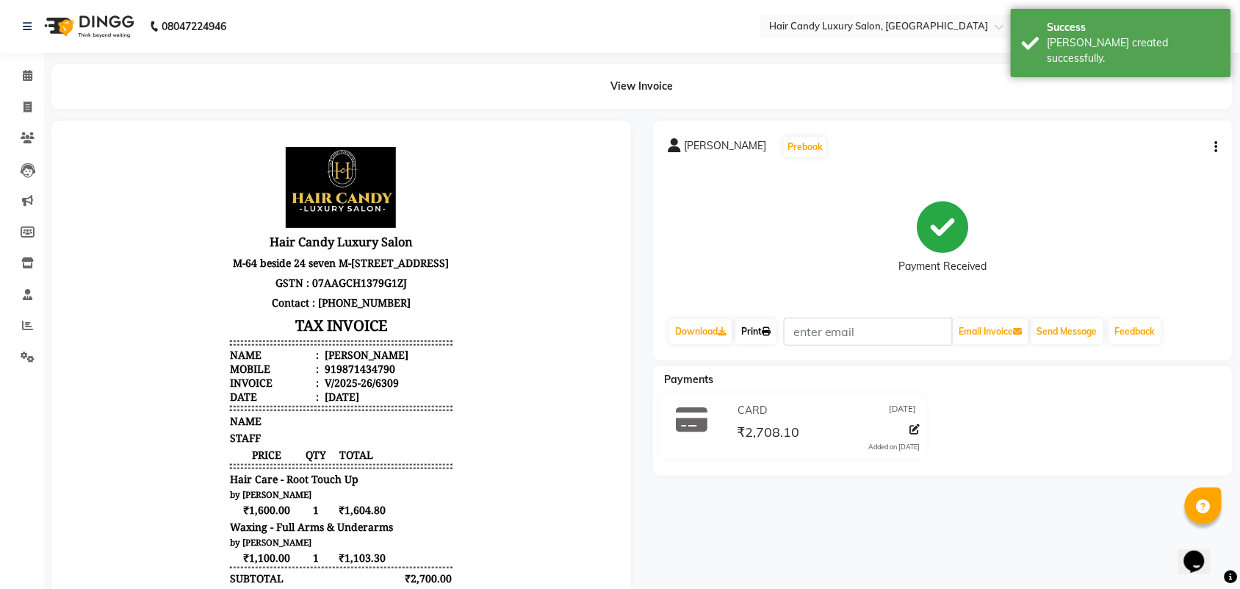
click at [766, 332] on icon at bounding box center [766, 331] width 9 height 9
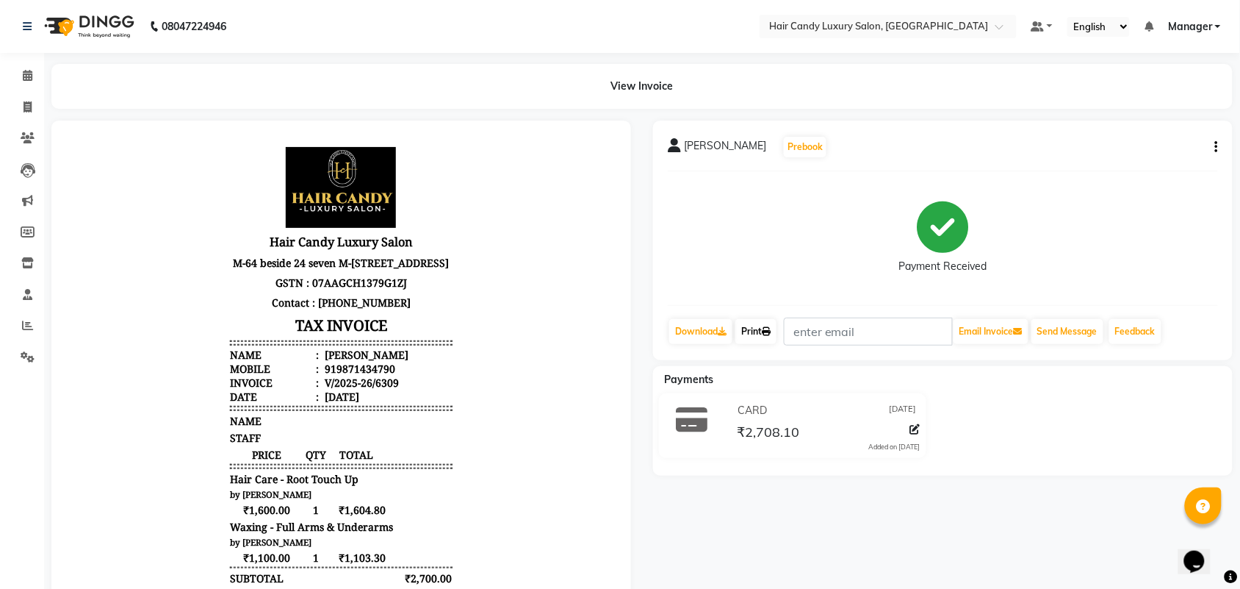
click at [754, 334] on link "Print" at bounding box center [756, 331] width 41 height 25
click at [20, 104] on span at bounding box center [28, 107] width 26 height 17
select select "service"
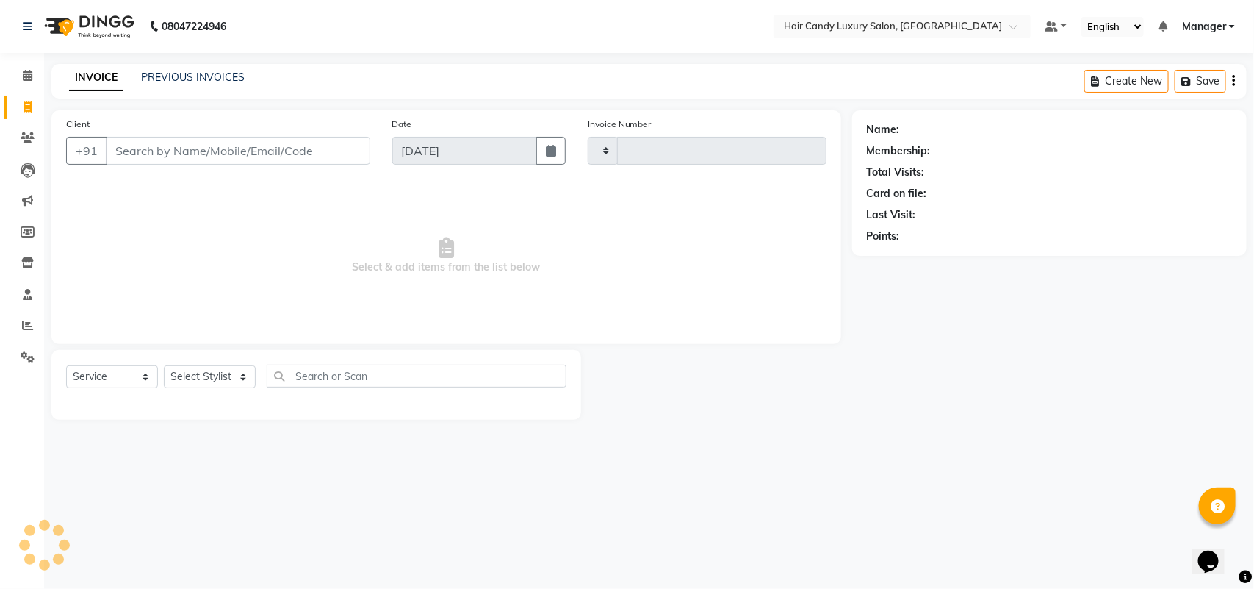
type input "6310"
select select "6645"
drag, startPoint x: 0, startPoint y: 248, endPoint x: 288, endPoint y: 184, distance: 295.1
click at [340, 195] on span "Select & add items from the list below" at bounding box center [446, 255] width 761 height 147
click at [21, 314] on link "Reports" at bounding box center [21, 326] width 35 height 24
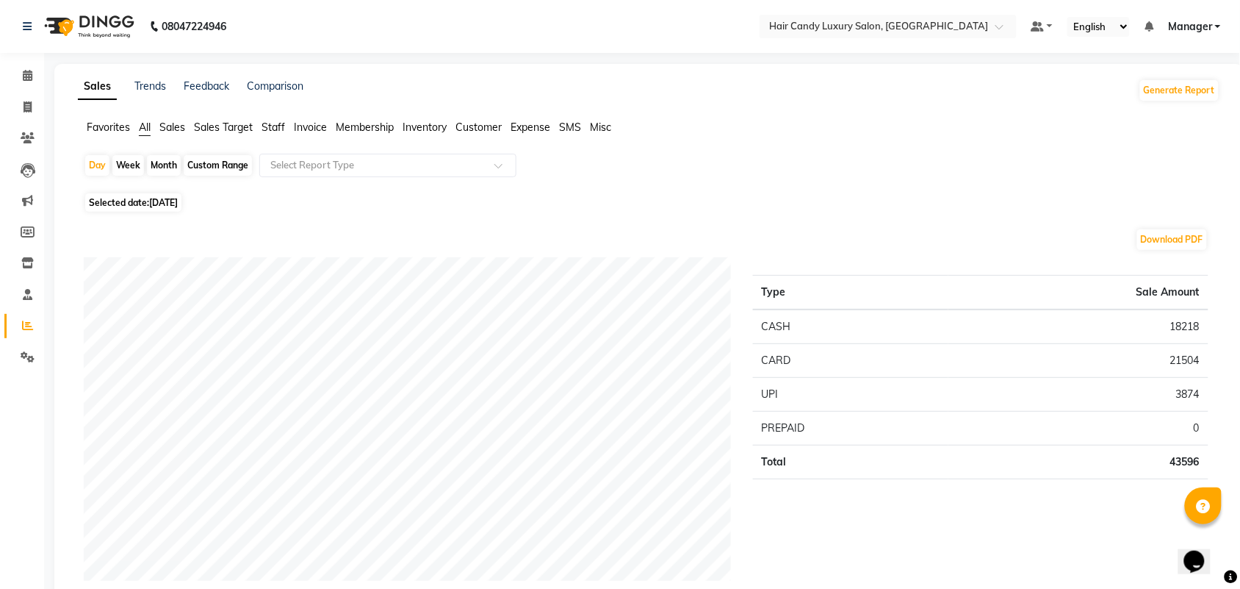
click at [266, 130] on span "Staff" at bounding box center [274, 127] width 24 height 13
